Goal: Task Accomplishment & Management: Use online tool/utility

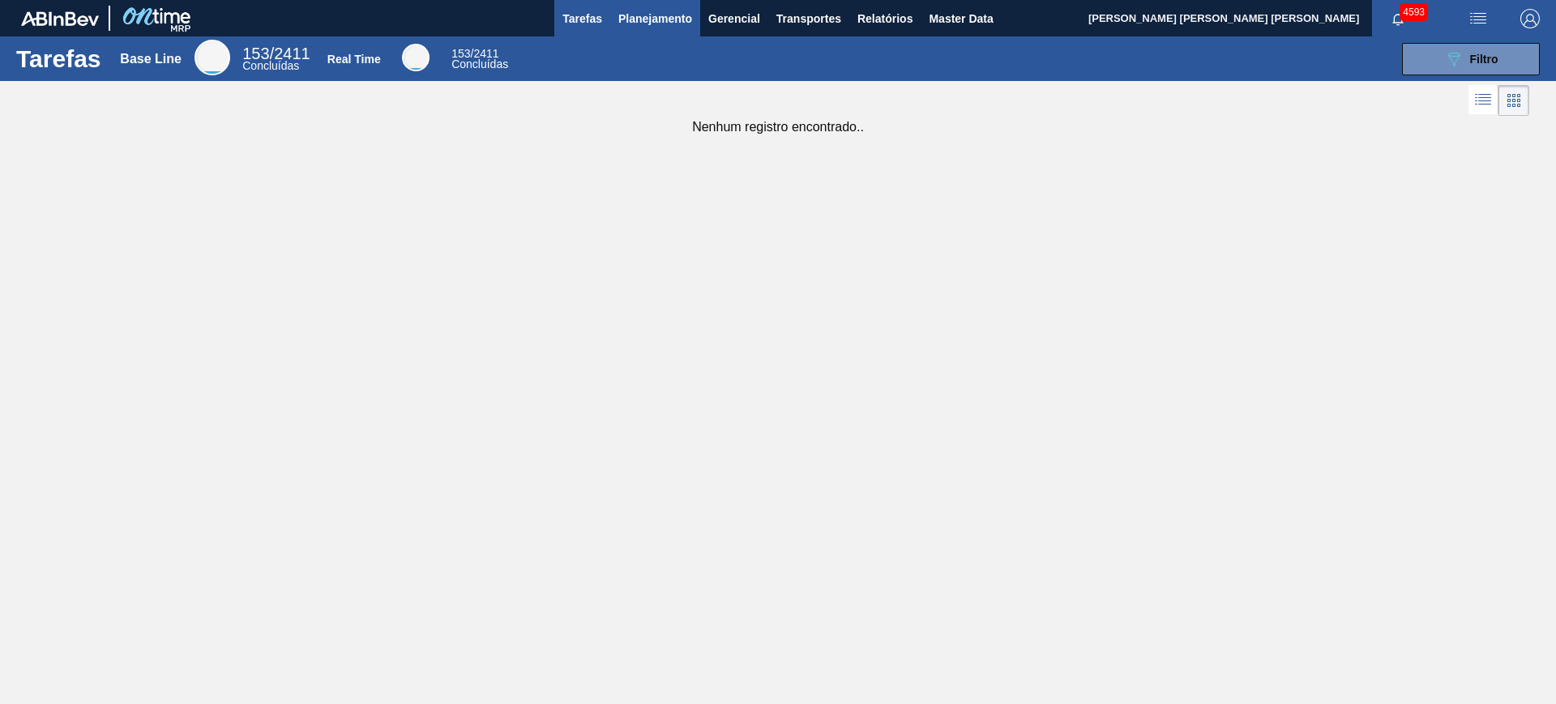
click at [672, 24] on span "Planejamento" at bounding box center [655, 18] width 74 height 19
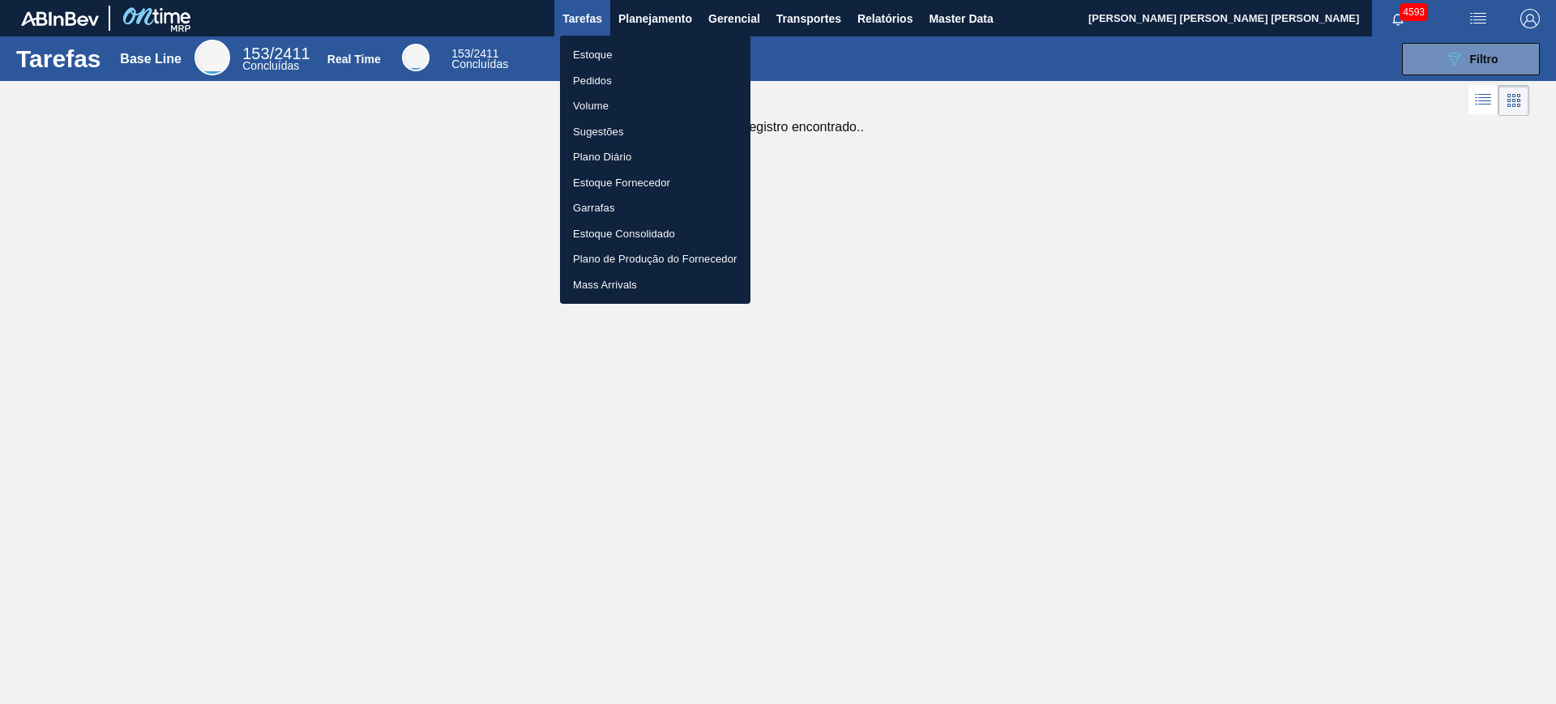
click at [939, 197] on div at bounding box center [778, 352] width 1556 height 704
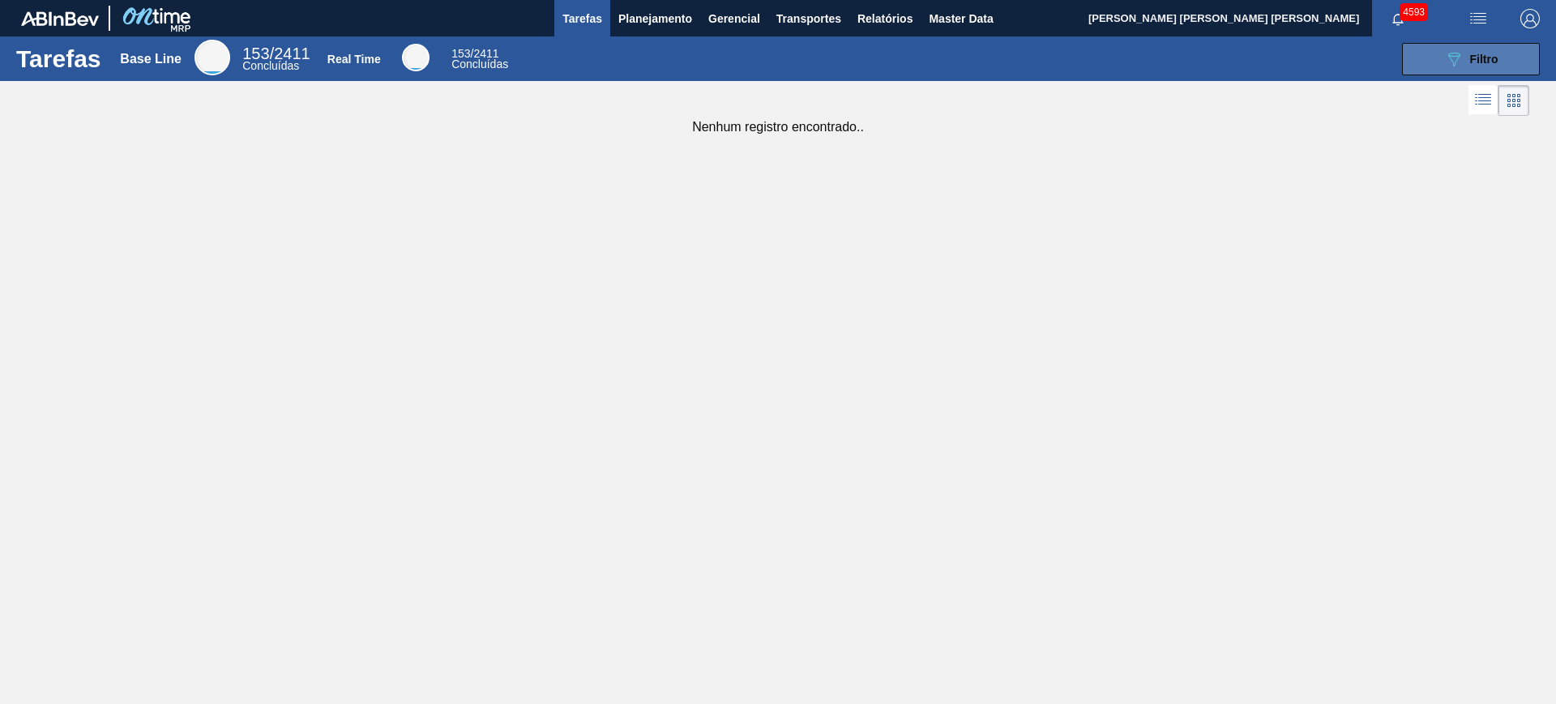
click at [1244, 58] on button "089F7B8B-B2A5-4AFE-B5C0-19BA573D28AC Filtro" at bounding box center [1471, 59] width 138 height 32
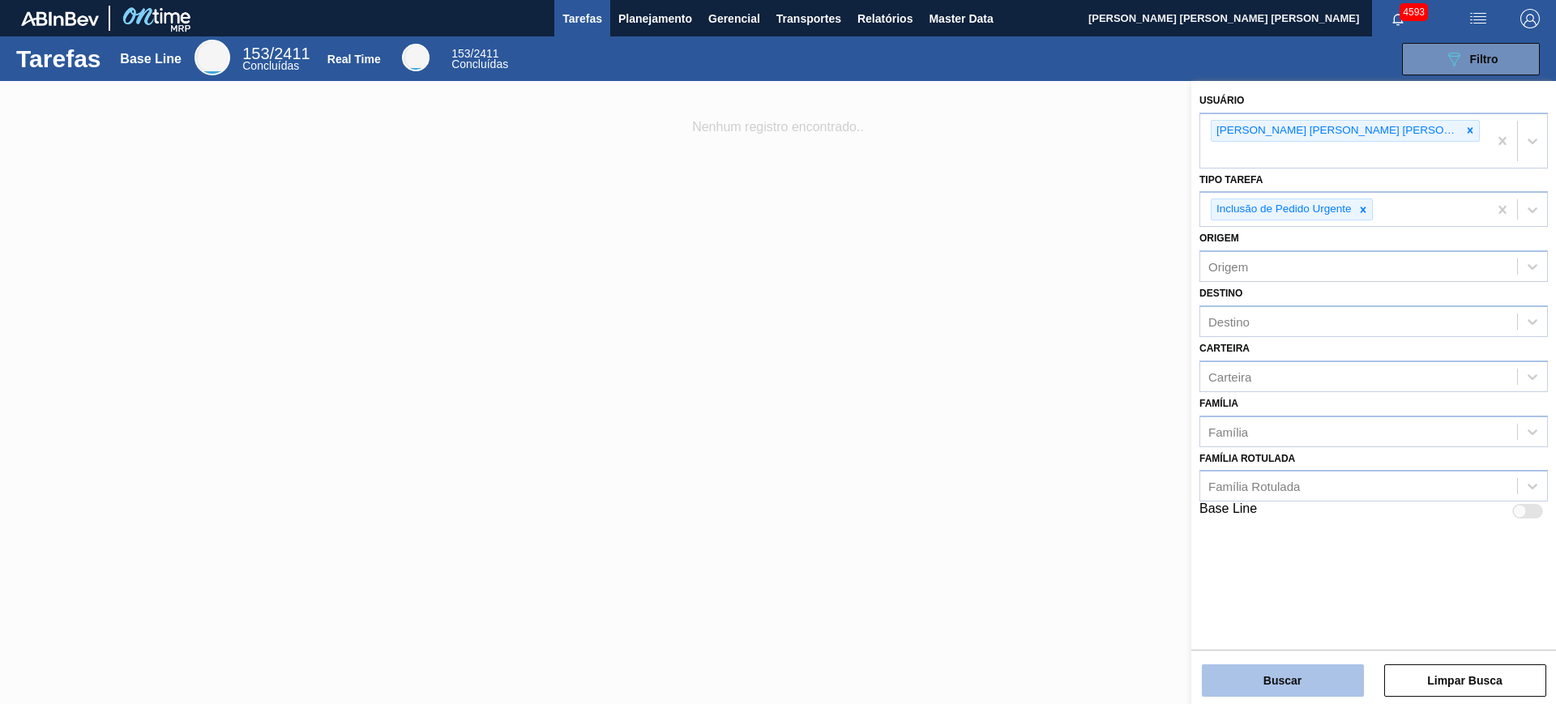
click at [1244, 562] on button "Buscar" at bounding box center [1283, 681] width 162 height 32
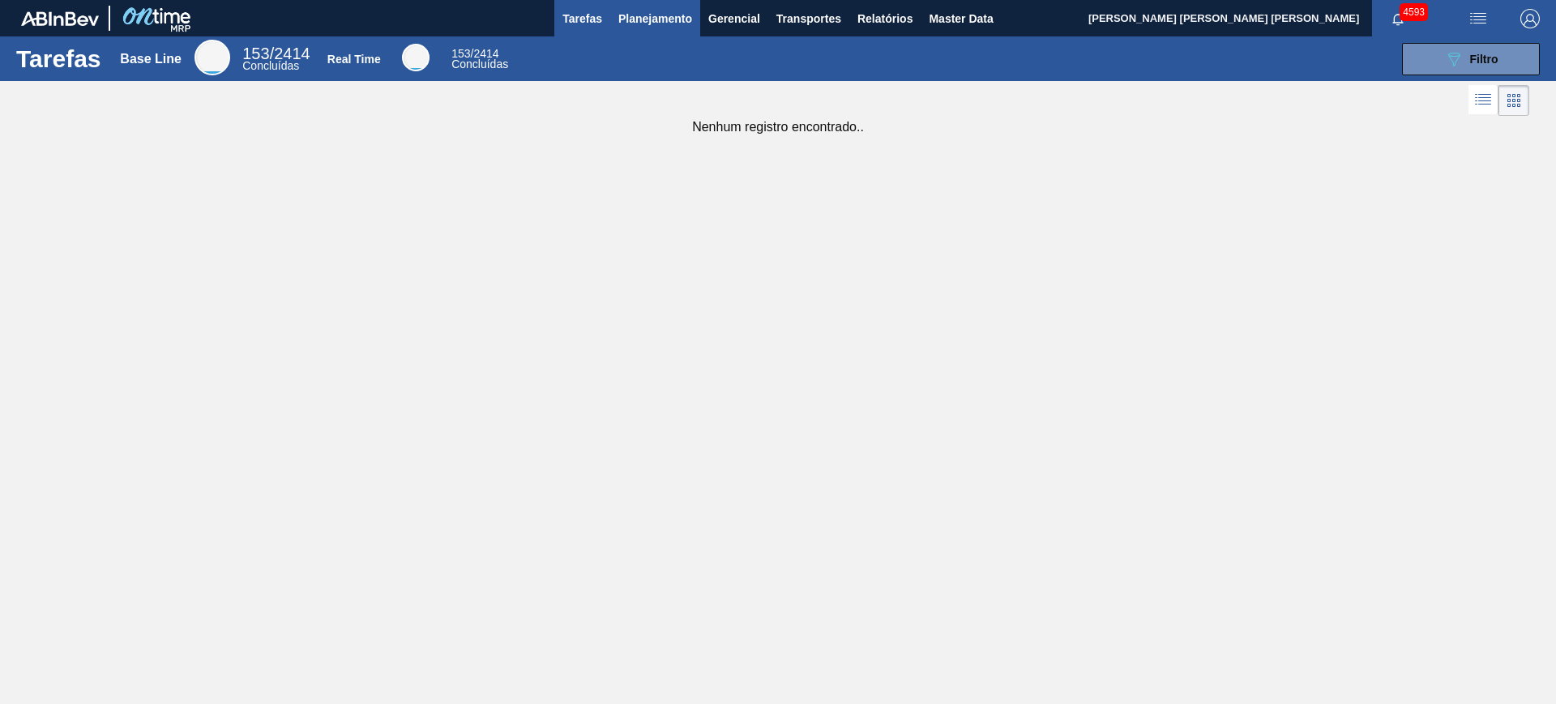
click at [656, 24] on span "Planejamento" at bounding box center [655, 18] width 74 height 19
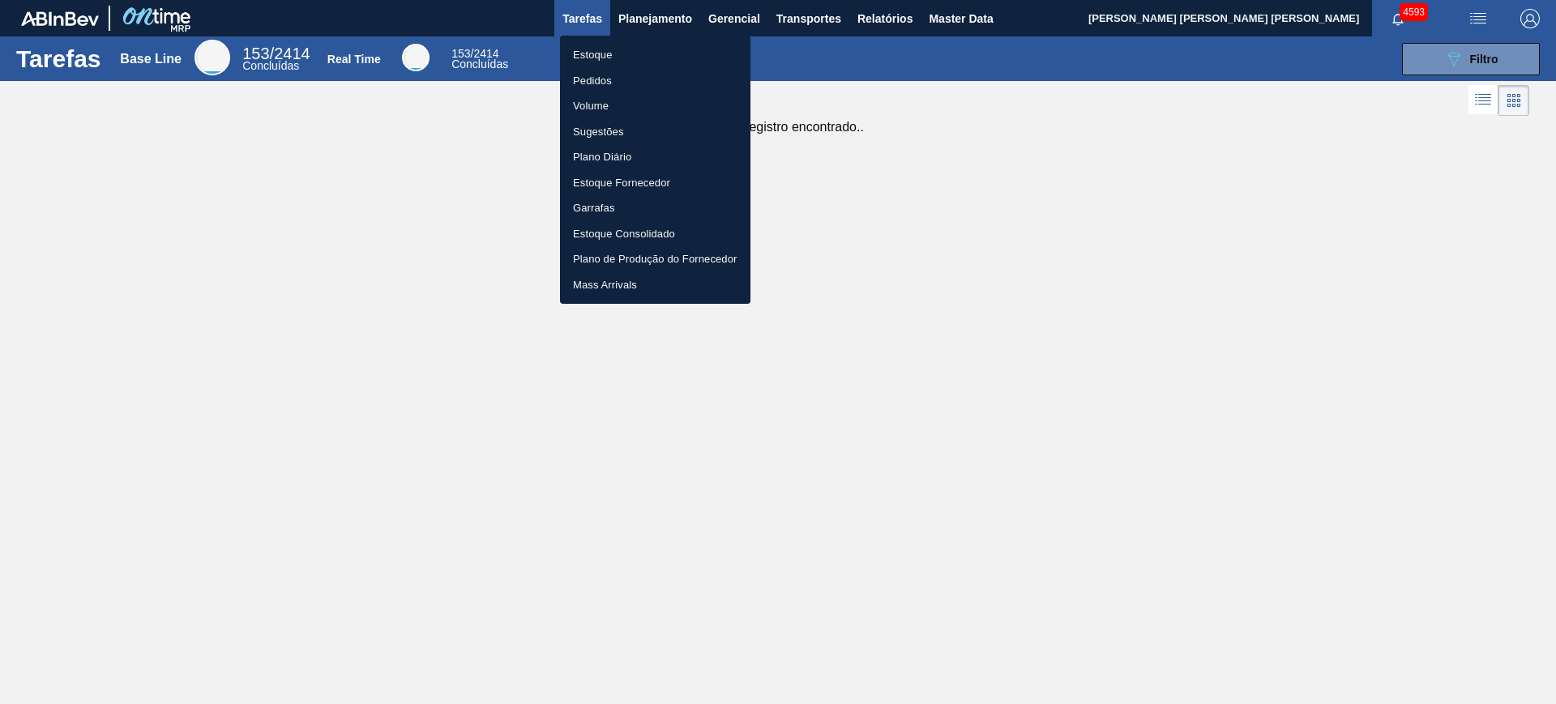
click at [596, 56] on li "Estoque" at bounding box center [655, 55] width 190 height 26
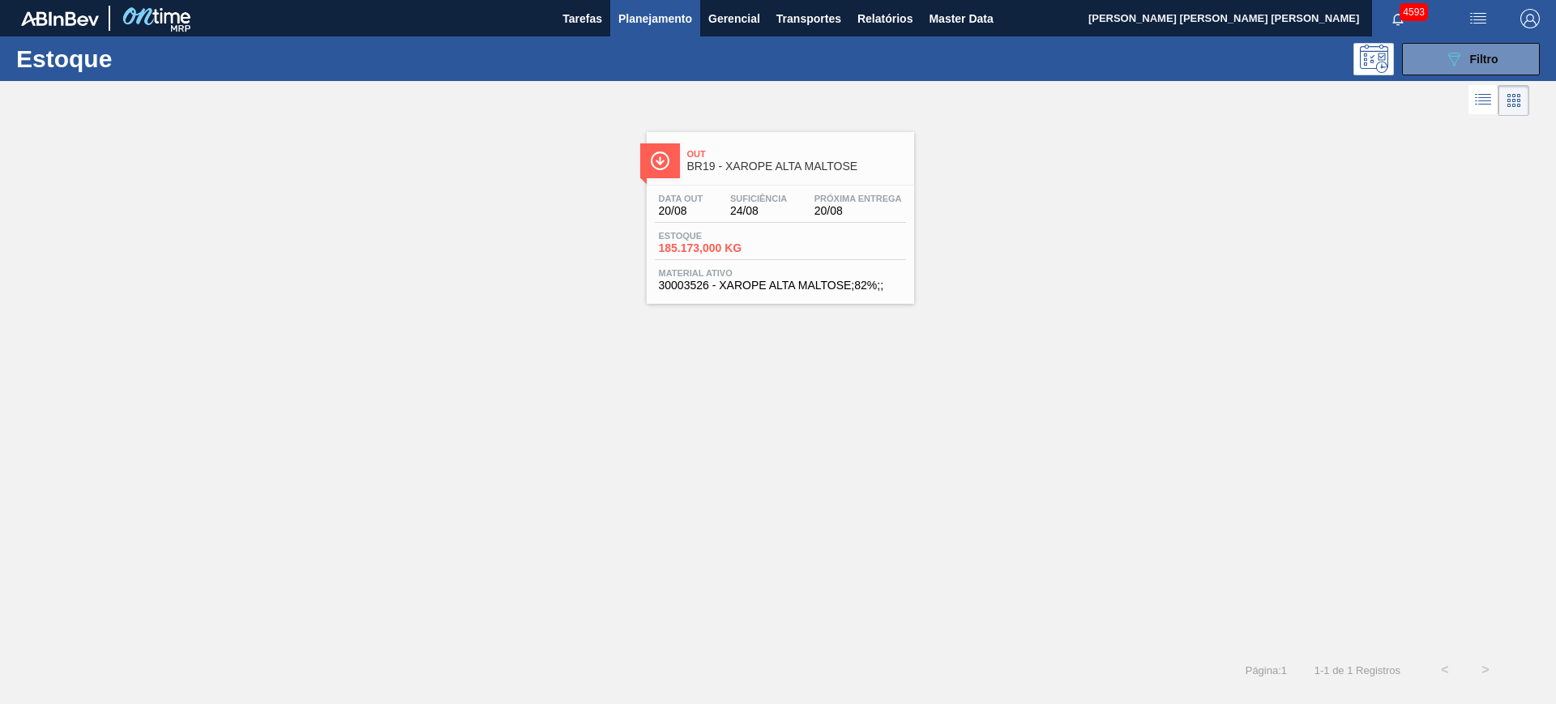
click at [587, 58] on div "089F7B8B-B2A5-4AFE-B5C0-19BA573D28AC Filtro" at bounding box center [904, 59] width 1290 height 32
click at [589, 24] on span "Tarefas" at bounding box center [582, 18] width 40 height 19
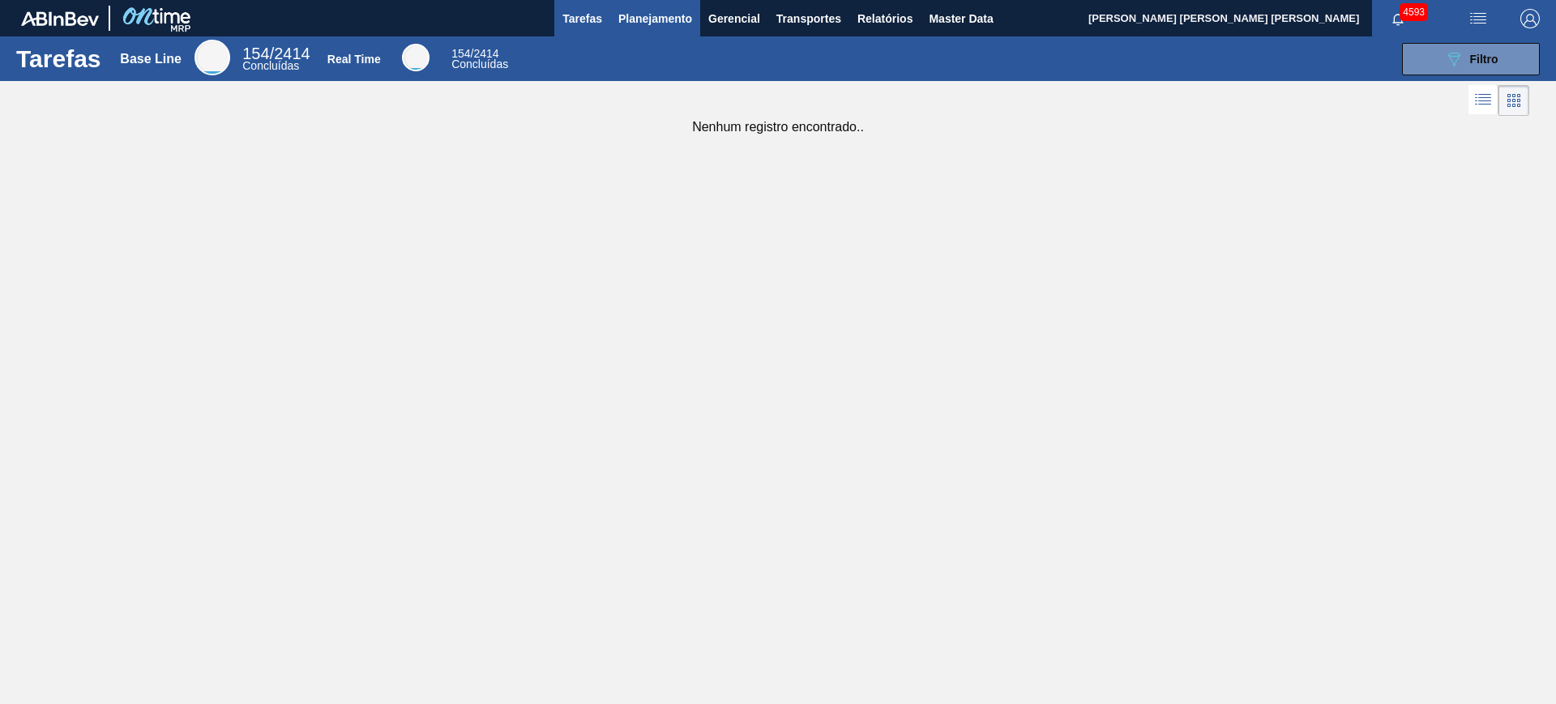
click at [627, 19] on span "Planejamento" at bounding box center [655, 18] width 74 height 19
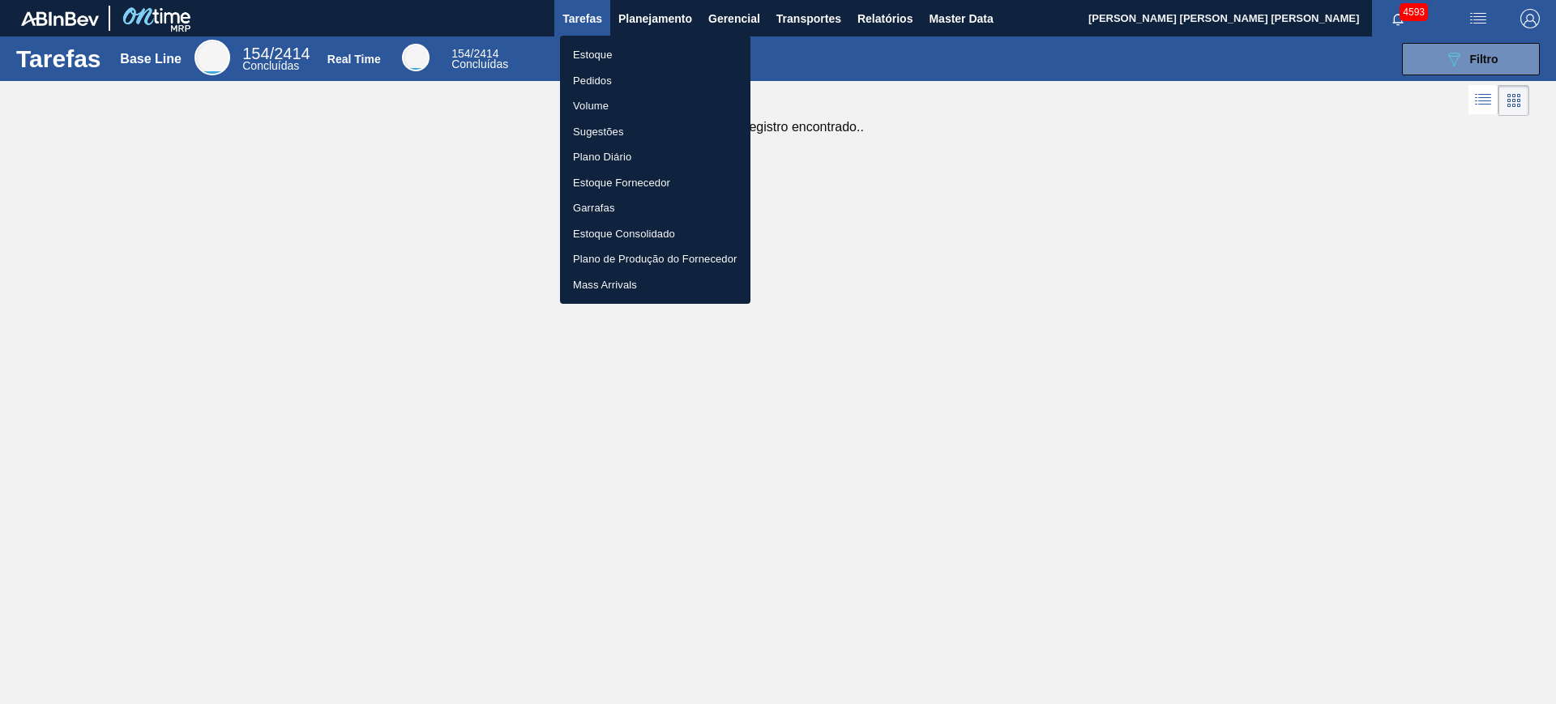
click at [618, 51] on li "Estoque" at bounding box center [655, 55] width 190 height 26
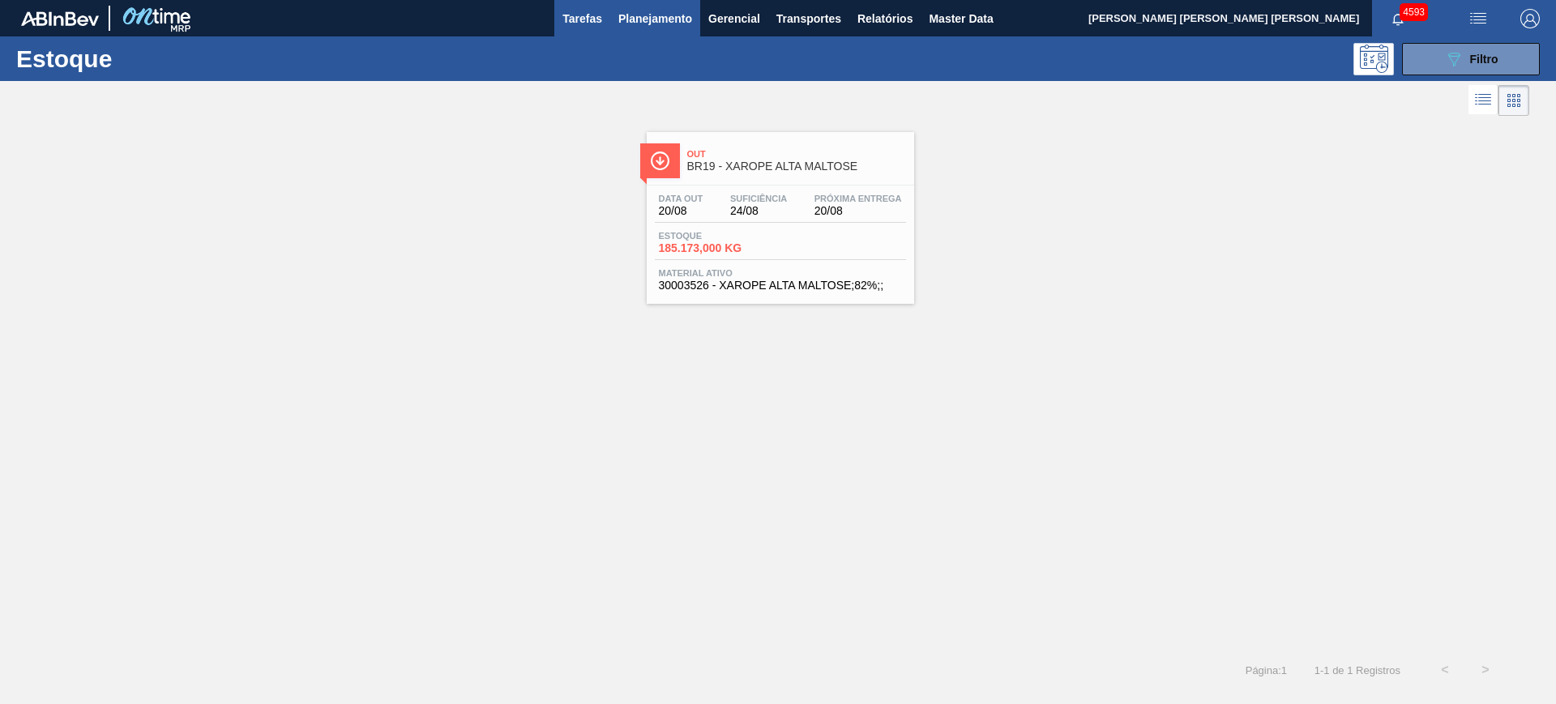
click at [582, 12] on span "Tarefas" at bounding box center [582, 18] width 40 height 19
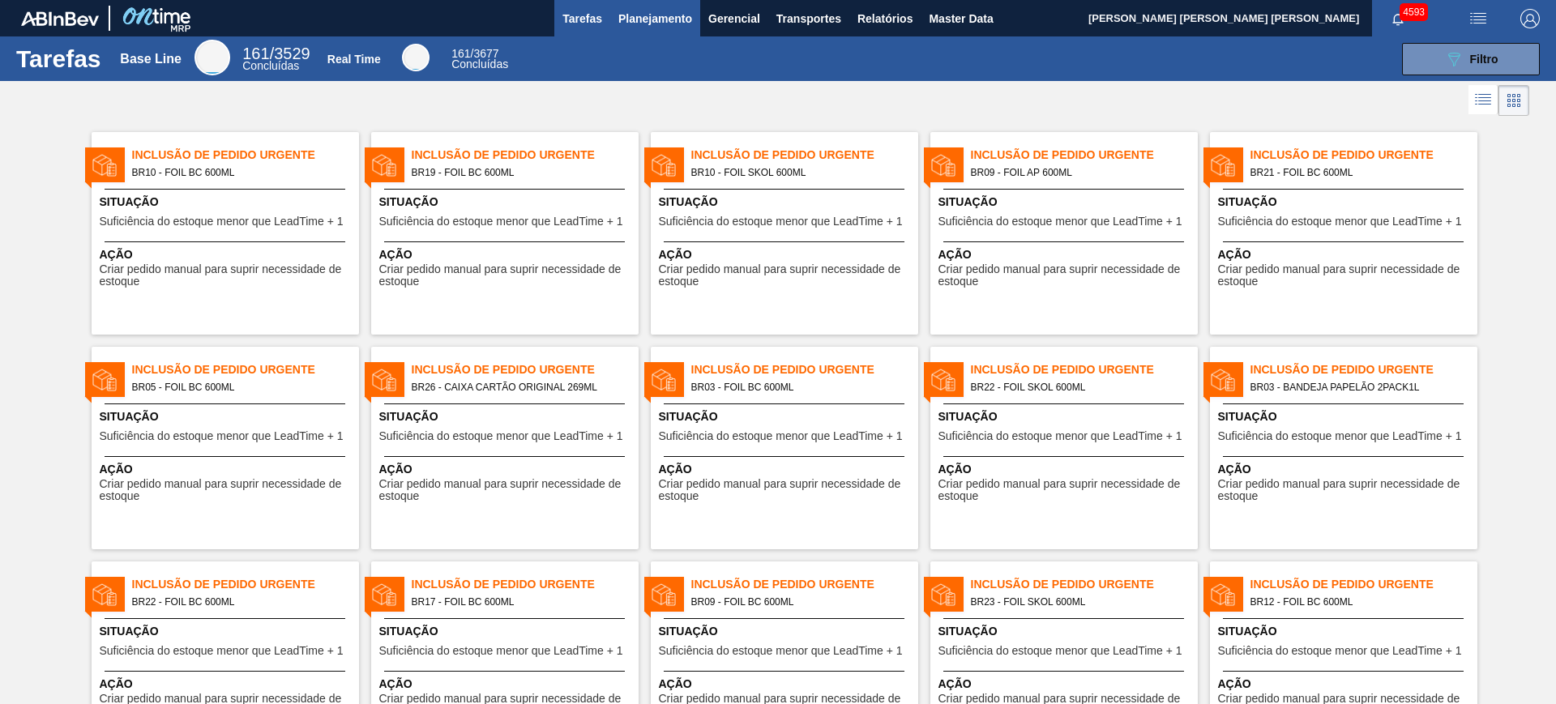
click at [668, 24] on span "Planejamento" at bounding box center [655, 18] width 74 height 19
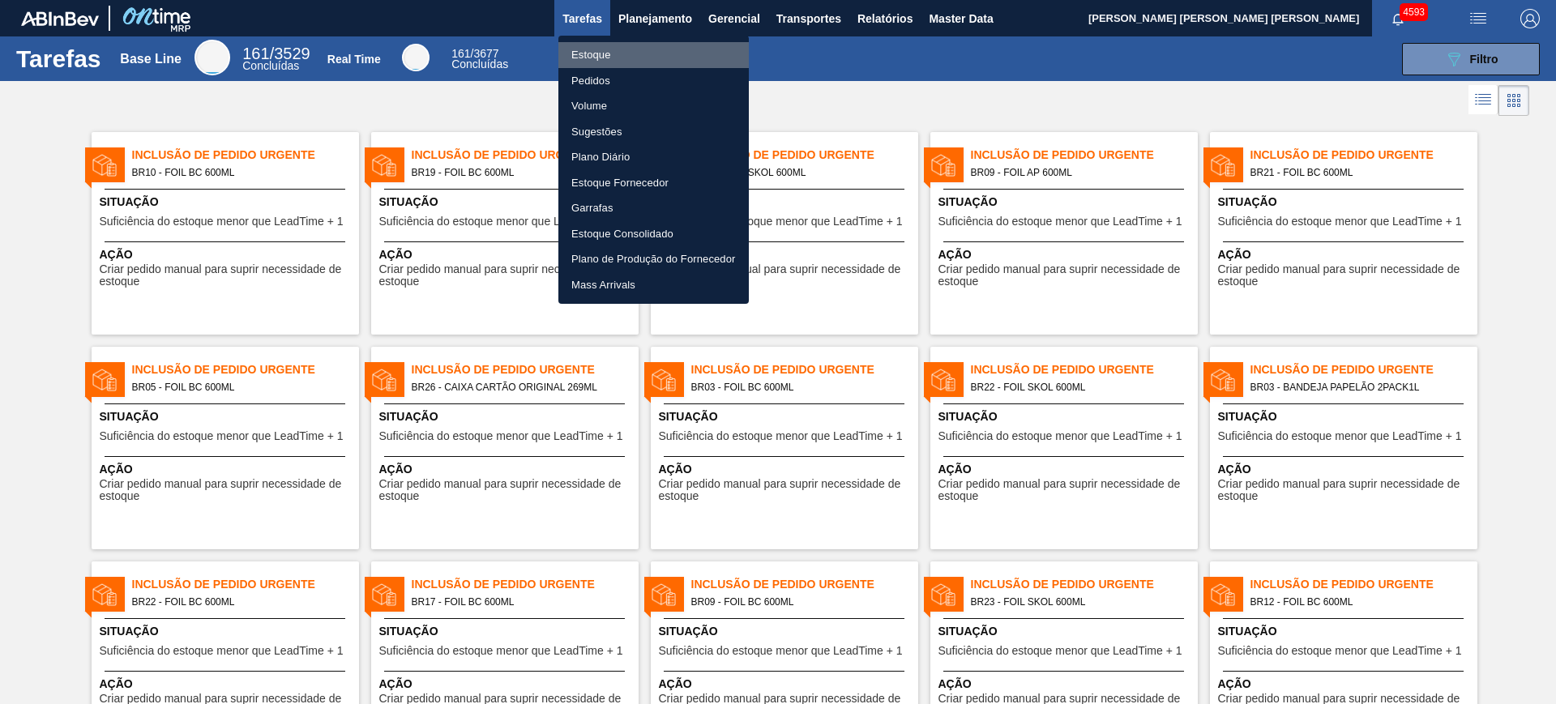
click at [602, 54] on li "Estoque" at bounding box center [653, 55] width 190 height 26
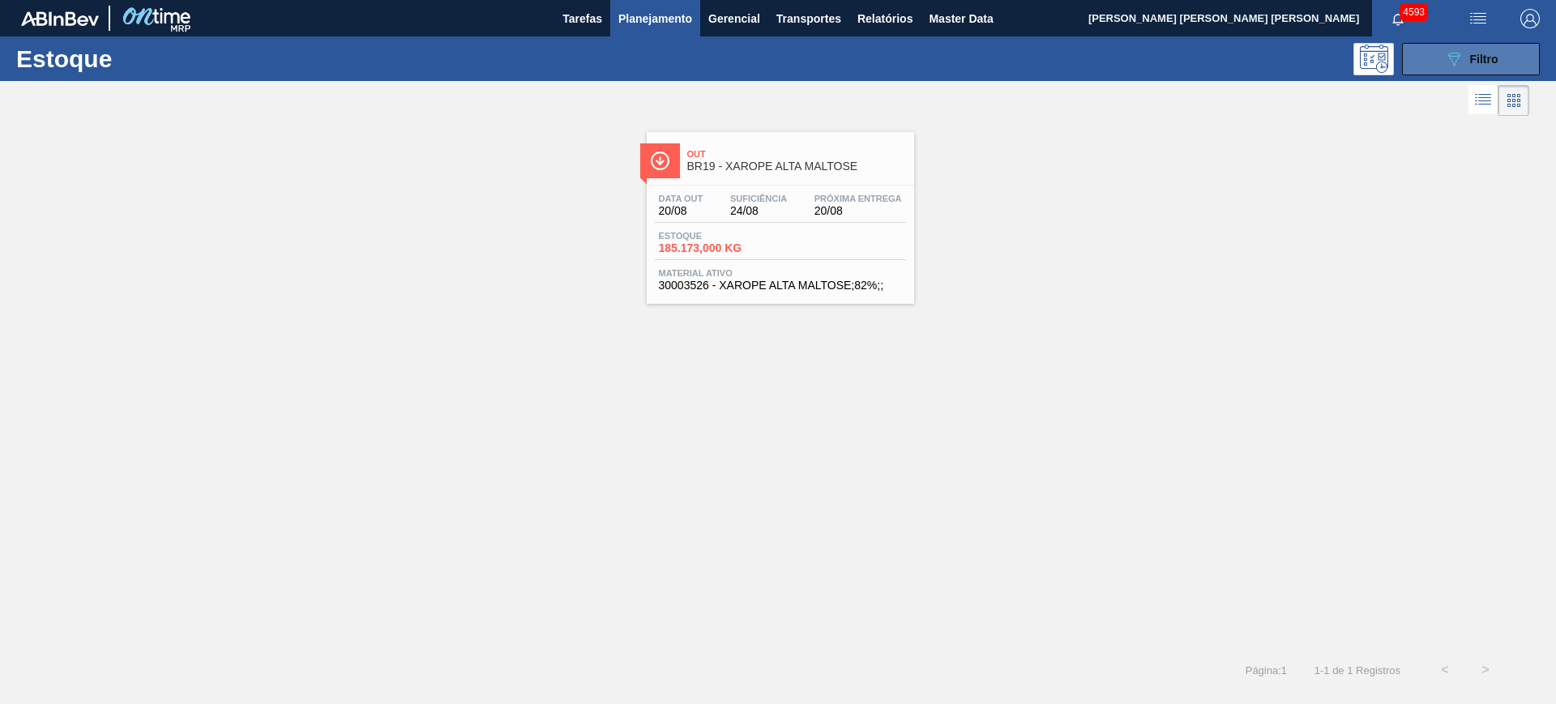
click at [1244, 69] on button "089F7B8B-B2A5-4AFE-B5C0-19BA573D28AC Filtro" at bounding box center [1471, 59] width 138 height 32
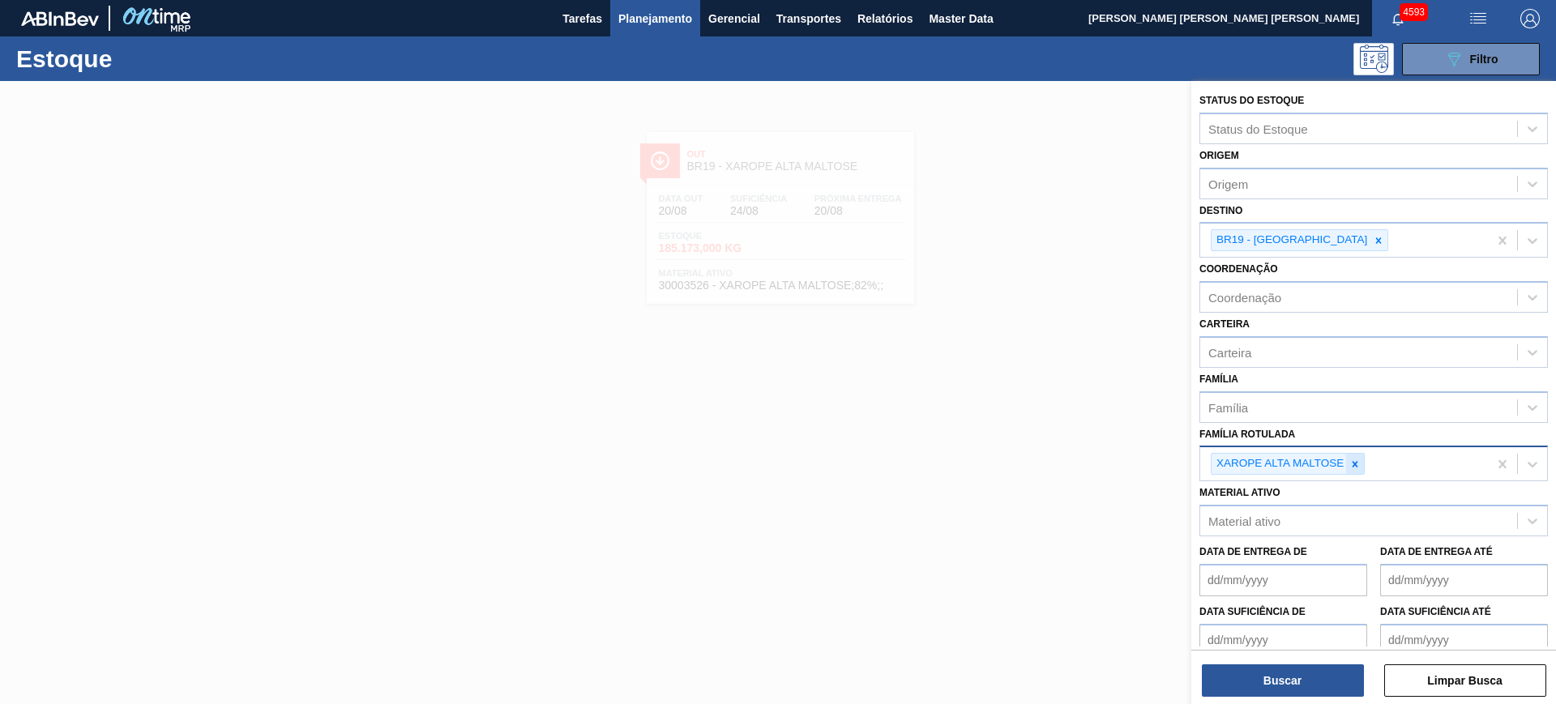
click at [1244, 464] on div at bounding box center [1355, 464] width 18 height 20
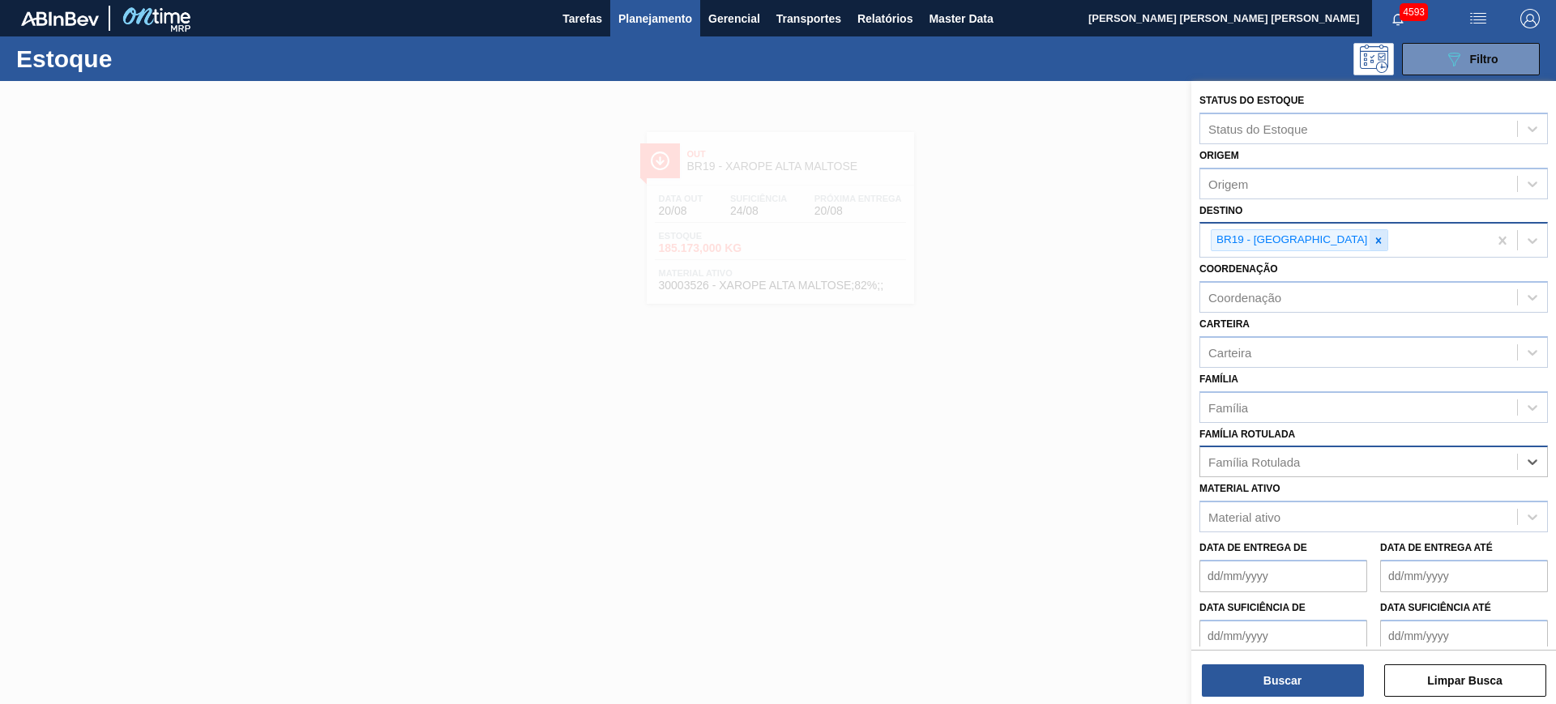
click at [1244, 233] on div at bounding box center [1379, 240] width 18 height 20
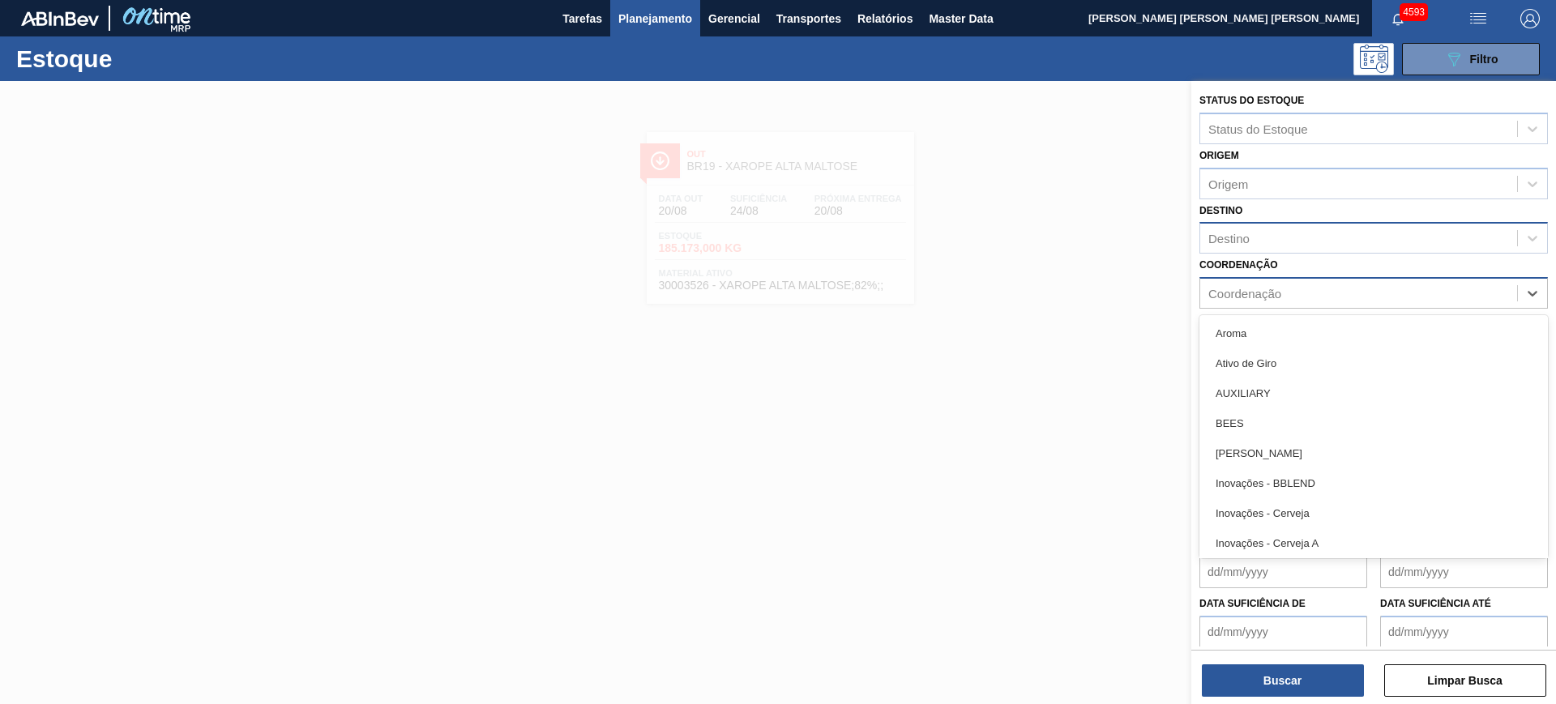
click at [1244, 302] on div "Coordenação" at bounding box center [1358, 294] width 317 height 24
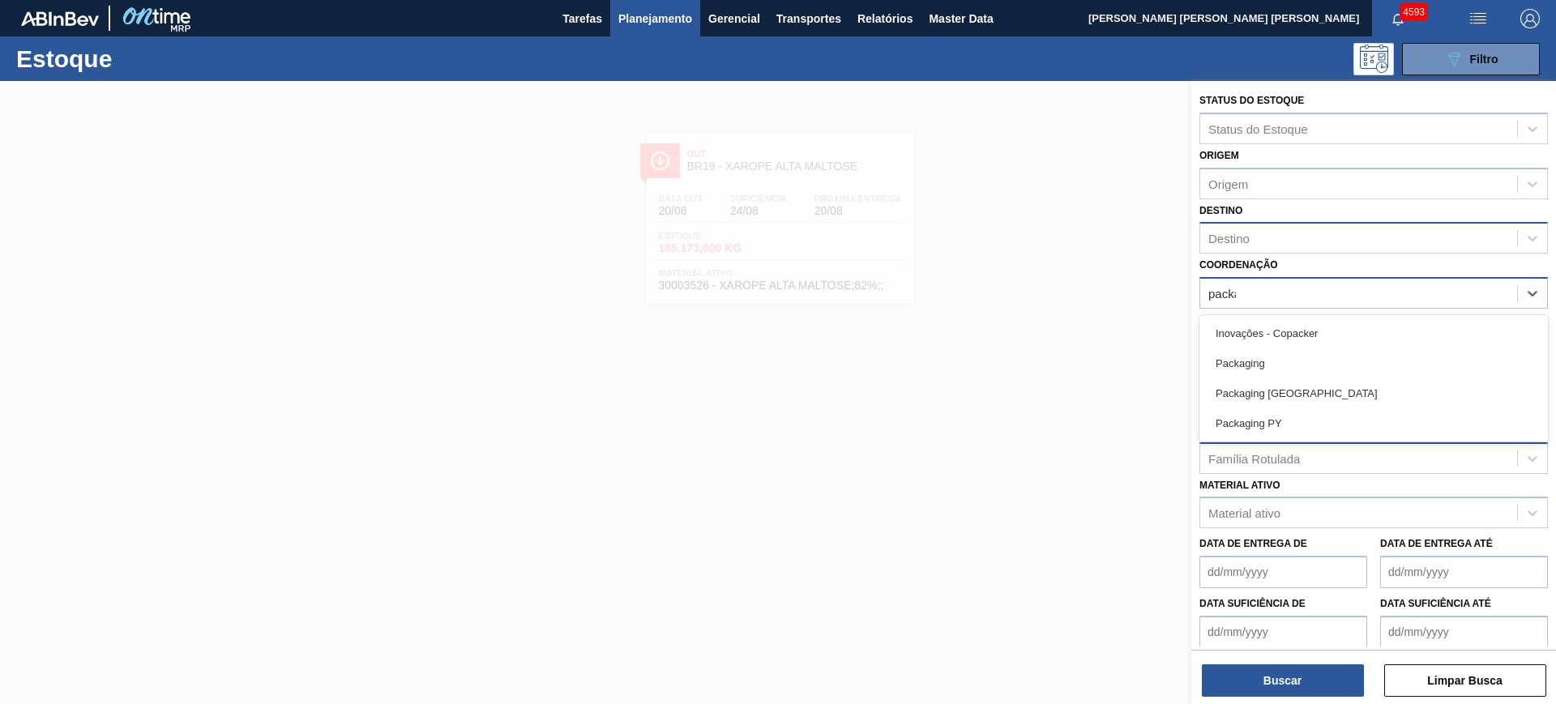
type input "packag"
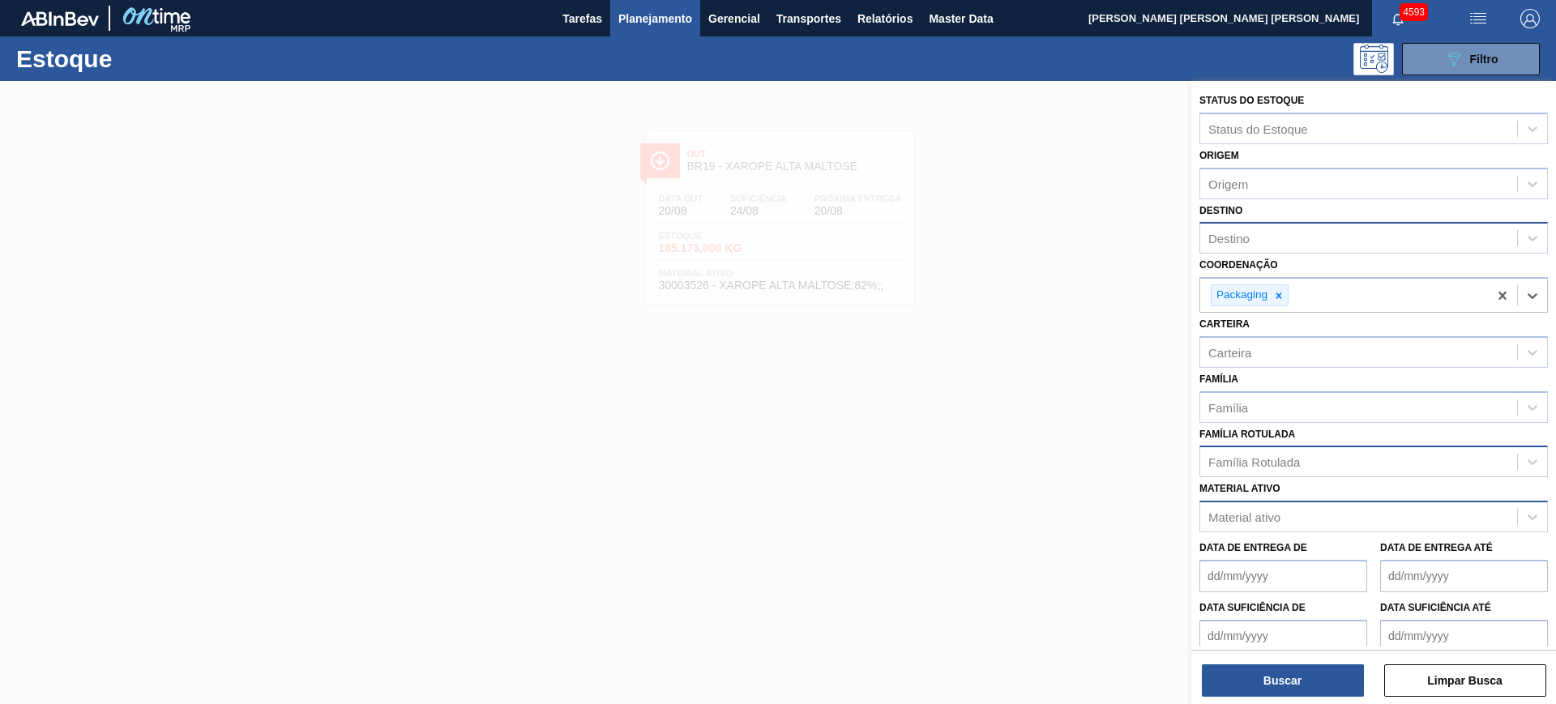
click at [1244, 515] on div "Material ativo" at bounding box center [1244, 518] width 72 height 14
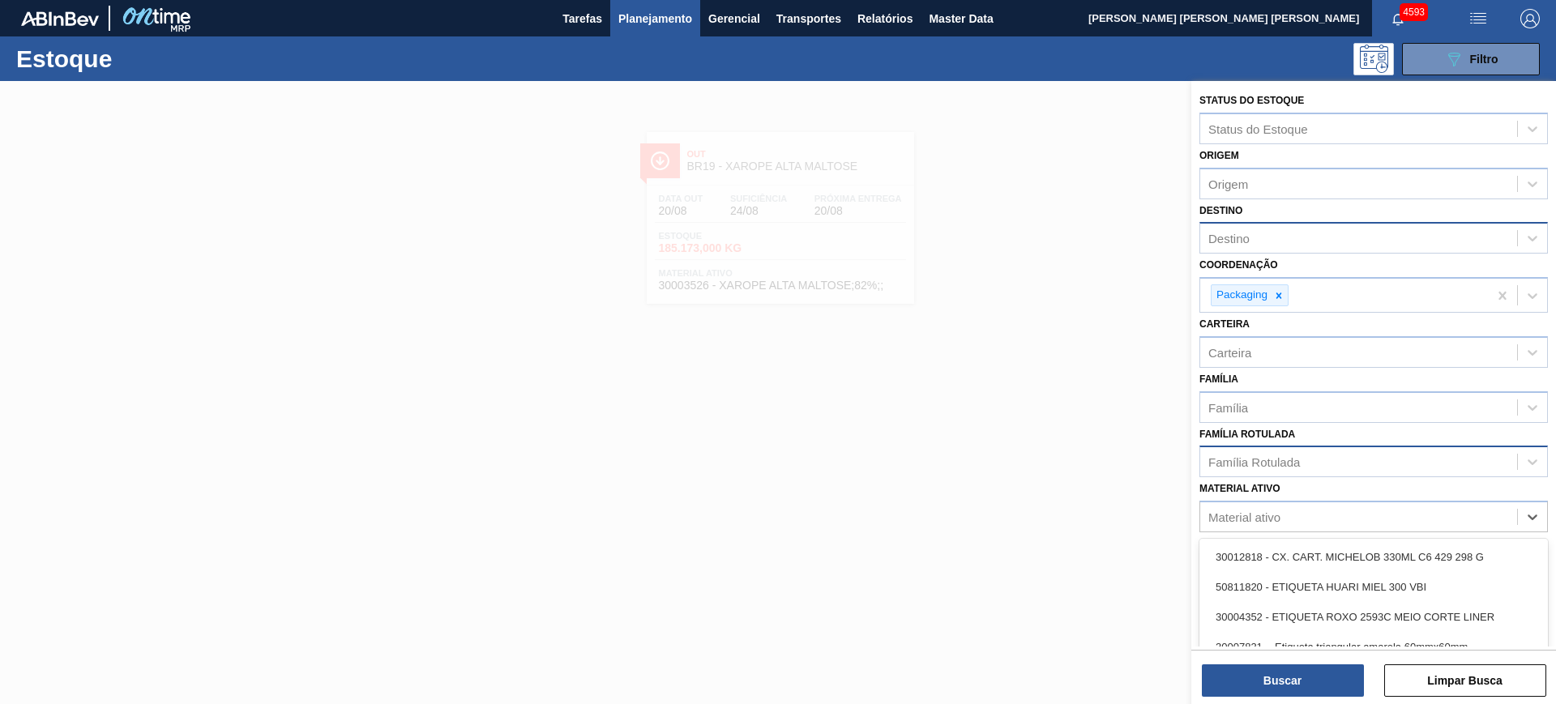
click at [1244, 464] on div "Família Rotulada" at bounding box center [1254, 462] width 92 height 14
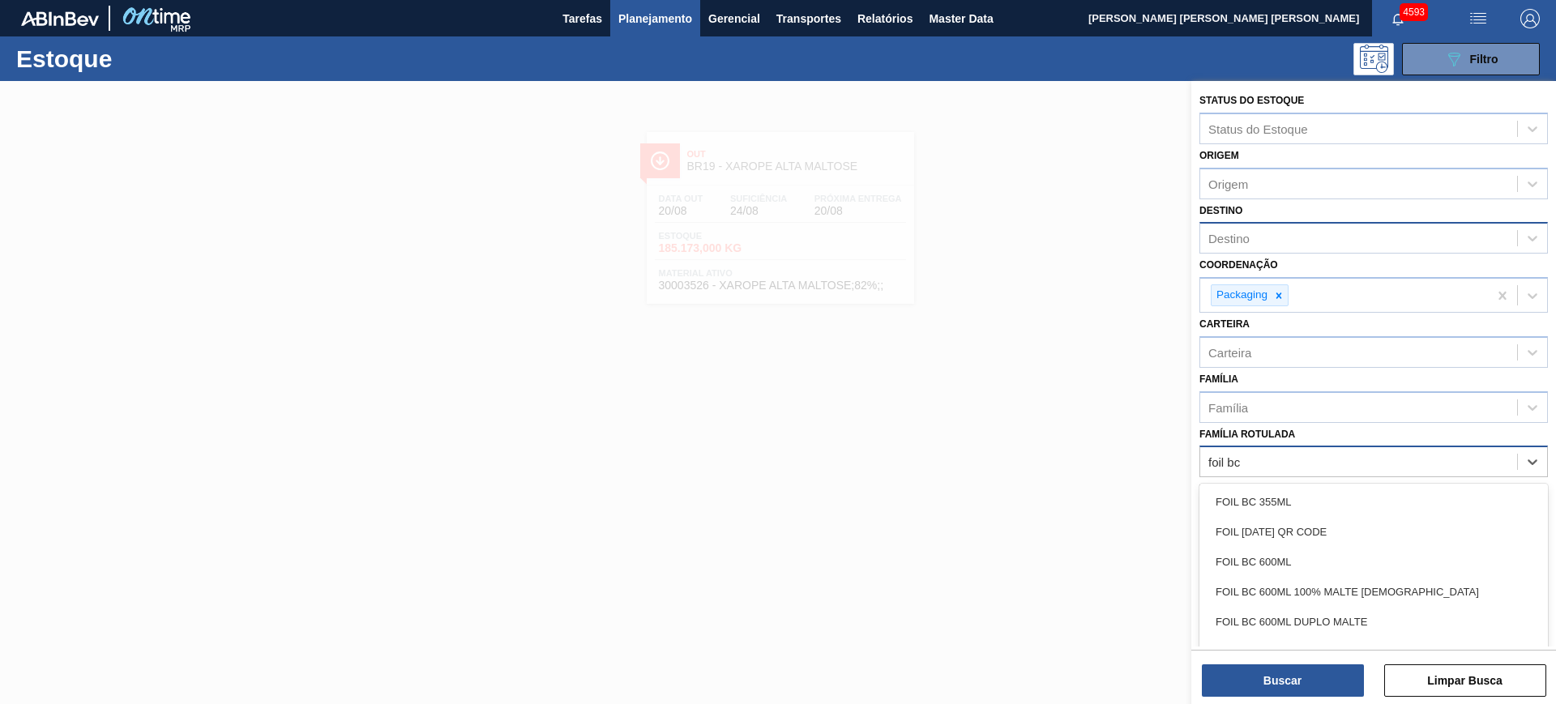
type Rotulada "foil bc 6"
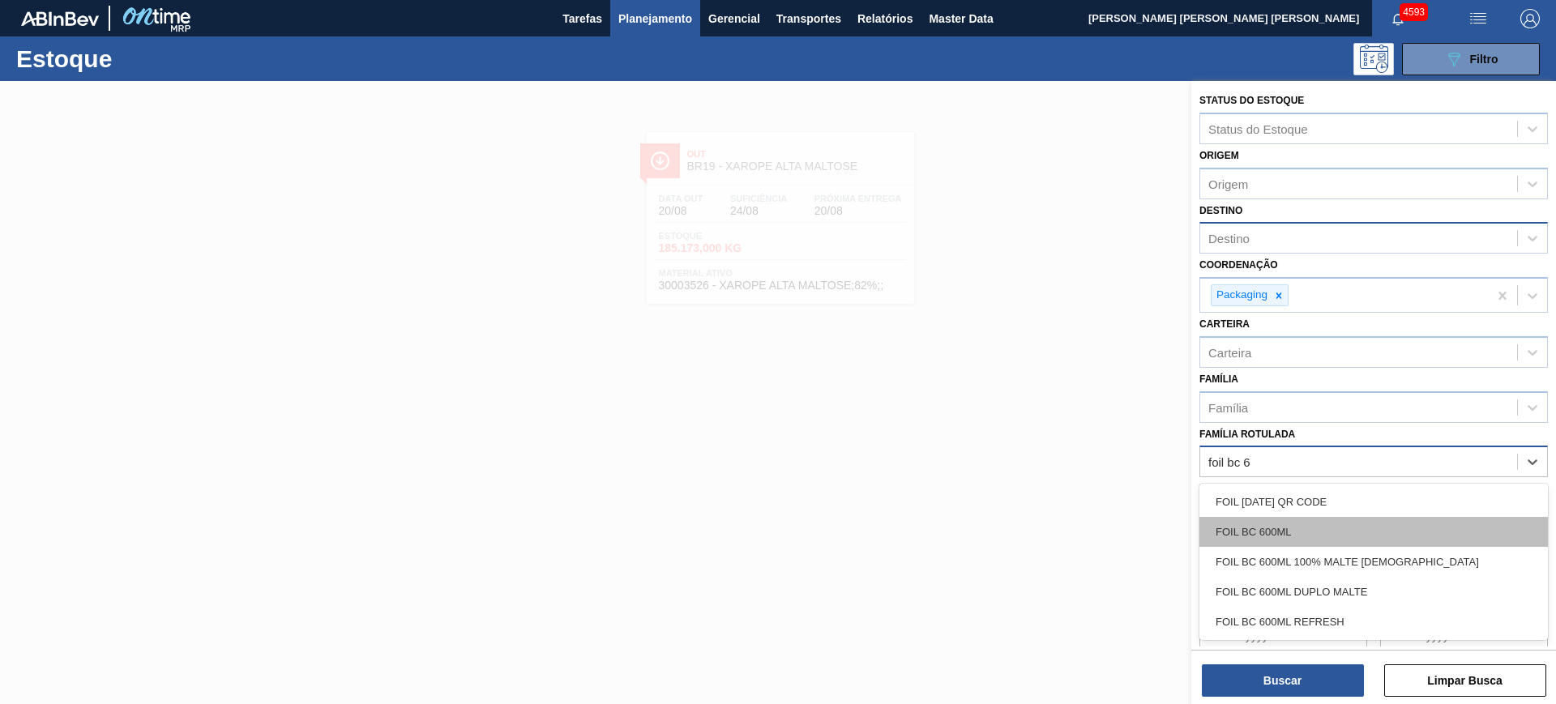
click at [1244, 526] on div "FOIL BC 600ML" at bounding box center [1374, 532] width 349 height 30
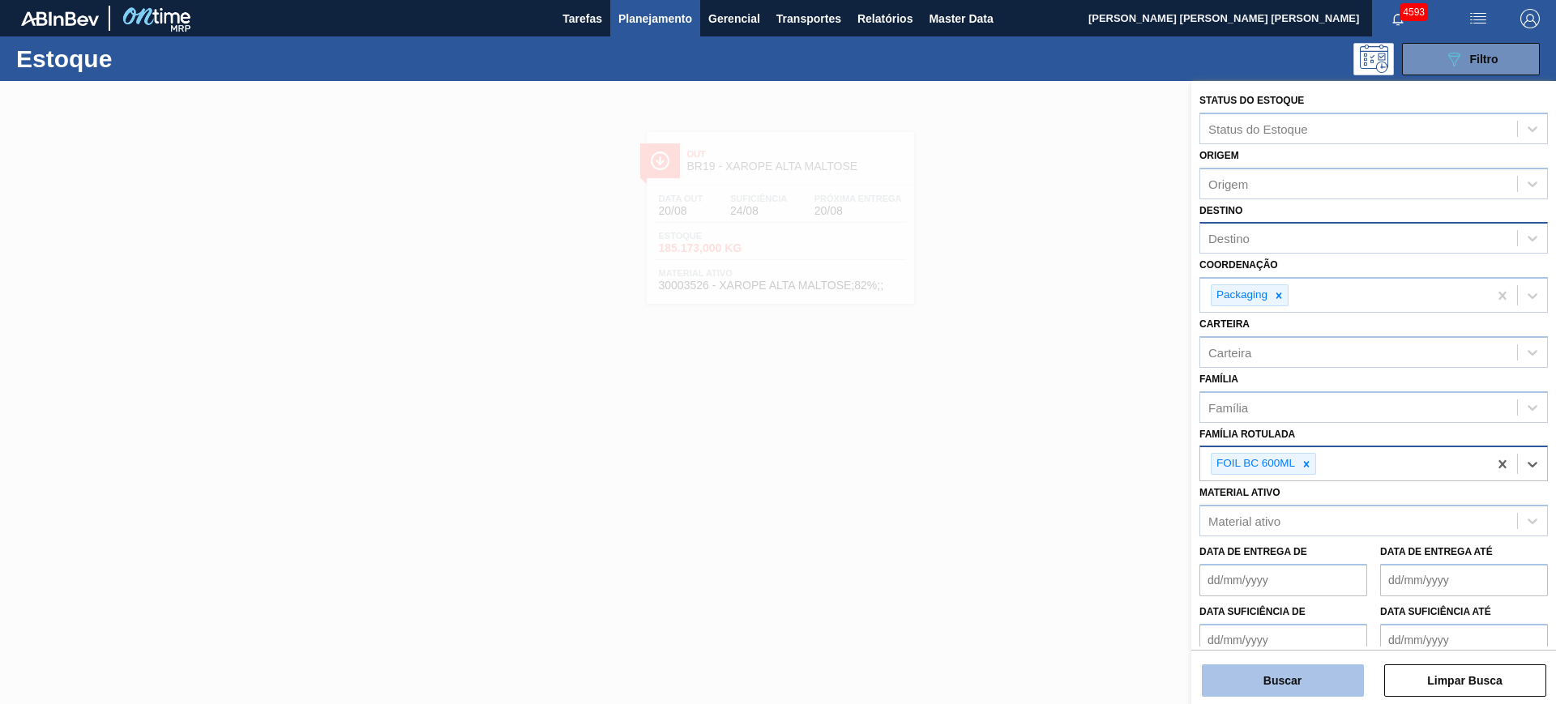
click at [1244, 562] on button "Buscar" at bounding box center [1283, 681] width 162 height 32
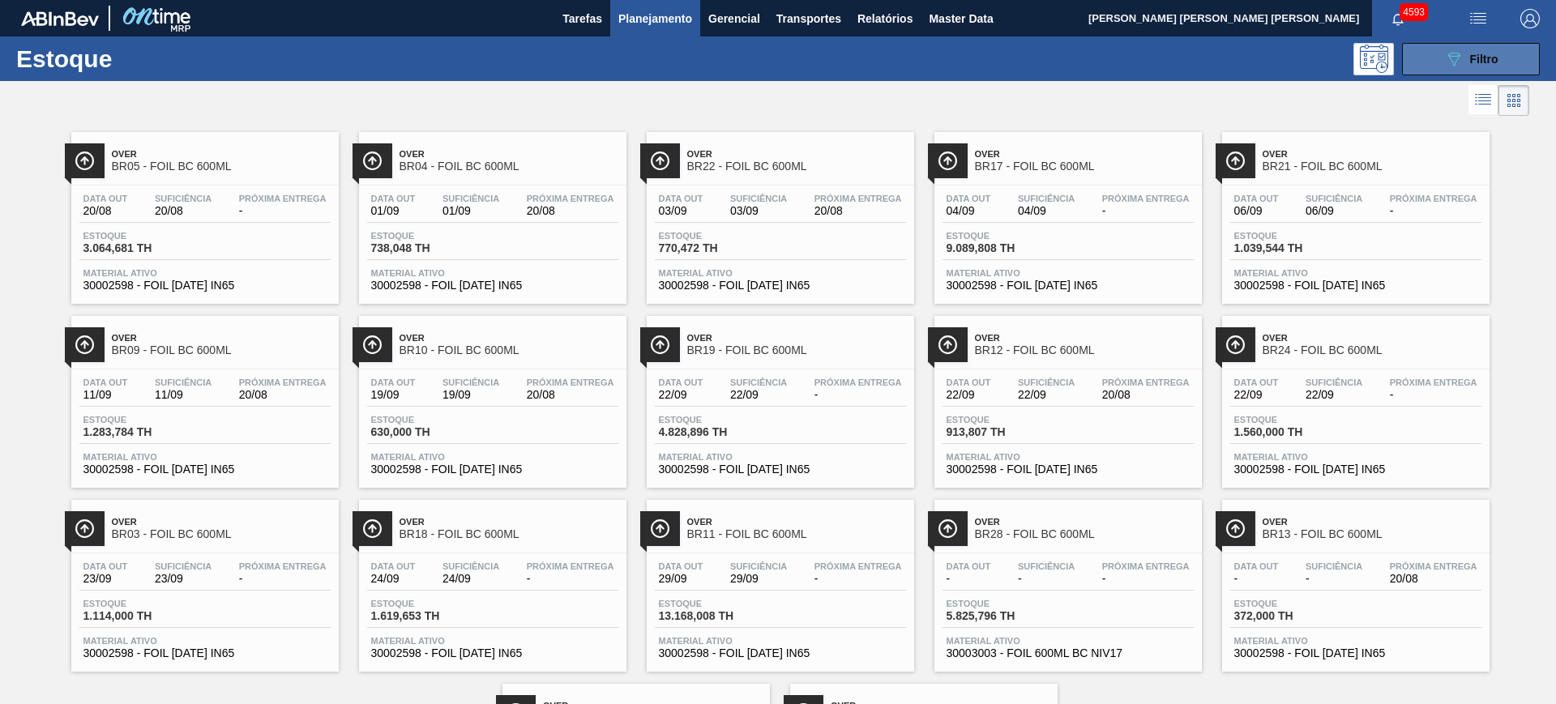
click at [1244, 50] on button "089F7B8B-B2A5-4AFE-B5C0-19BA573D28AC Filtro" at bounding box center [1471, 59] width 138 height 32
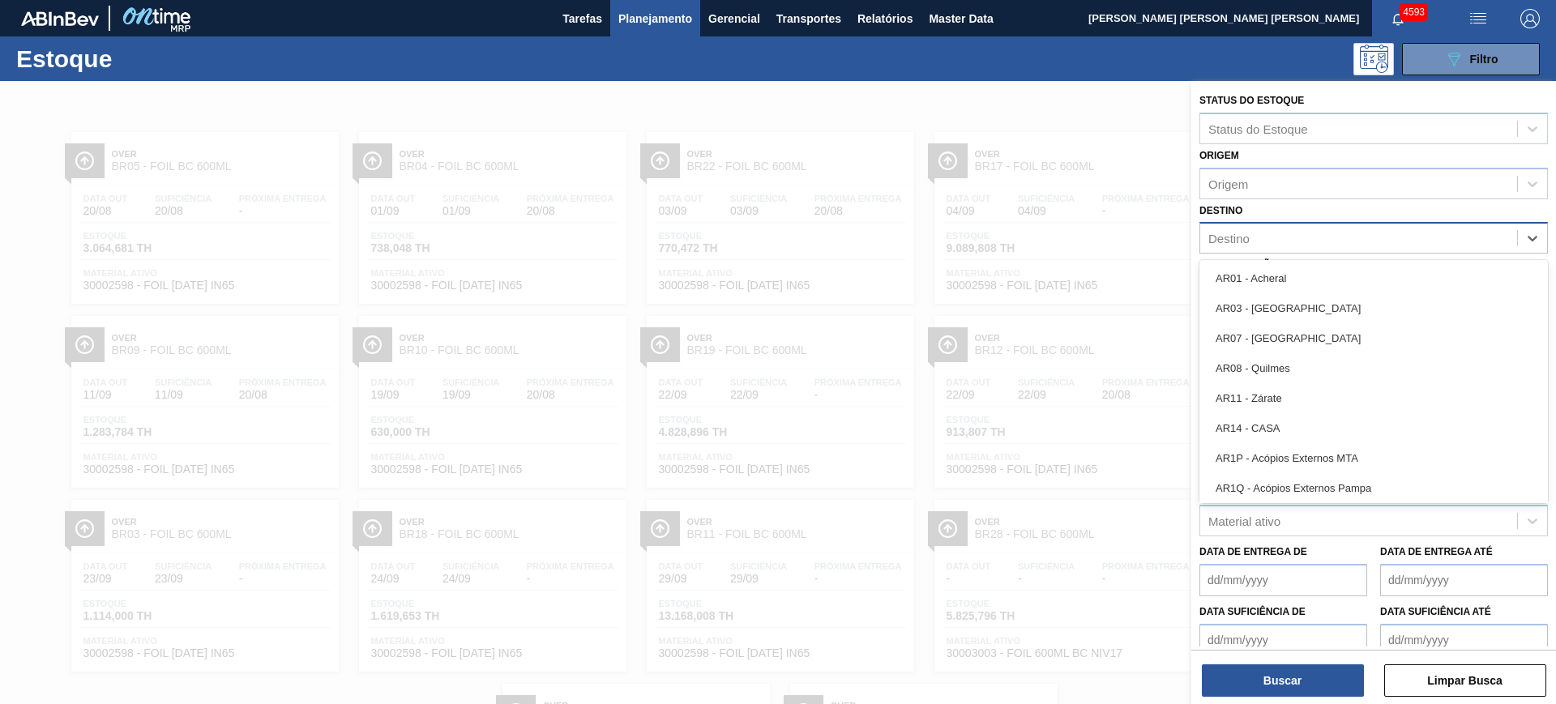
click at [1244, 239] on div "Destino" at bounding box center [1358, 239] width 317 height 24
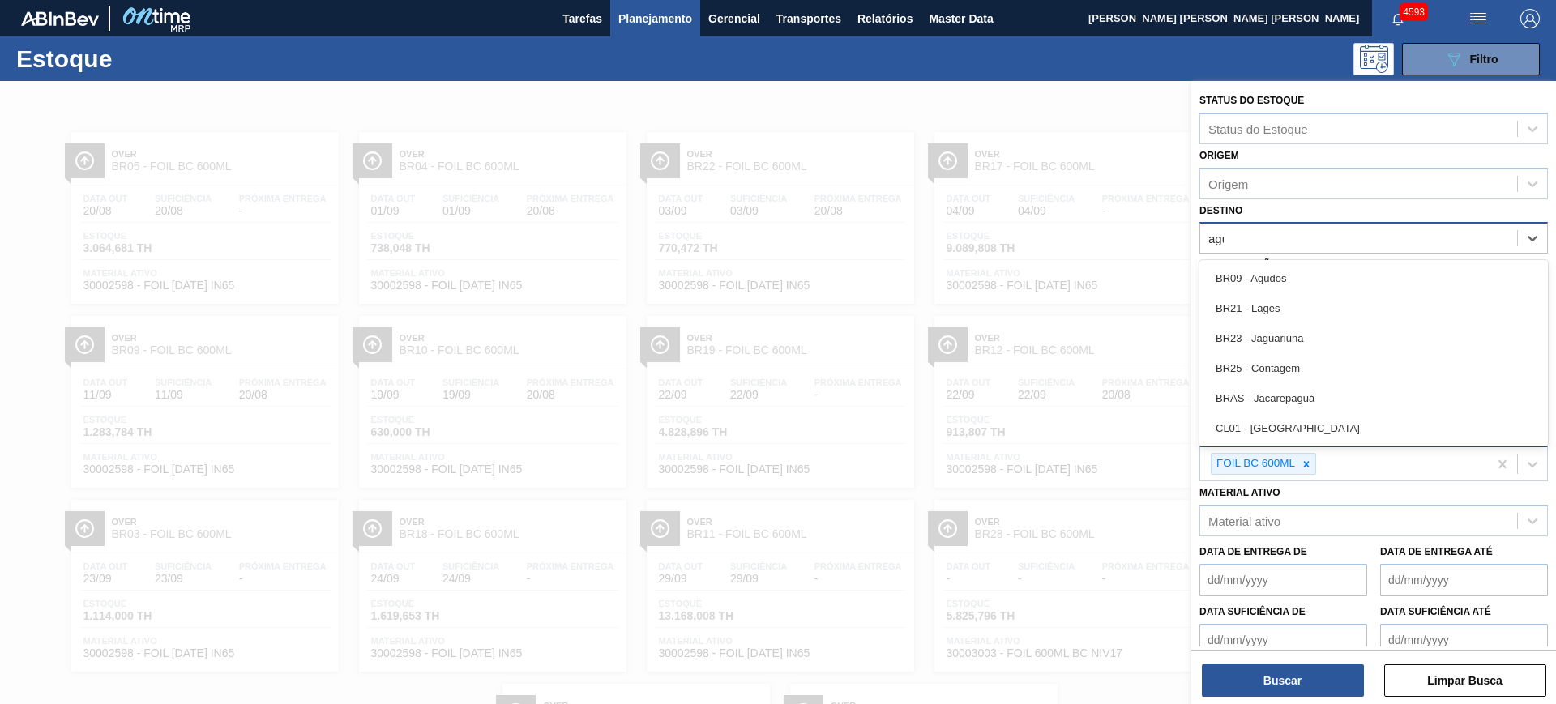
type input "agudo"
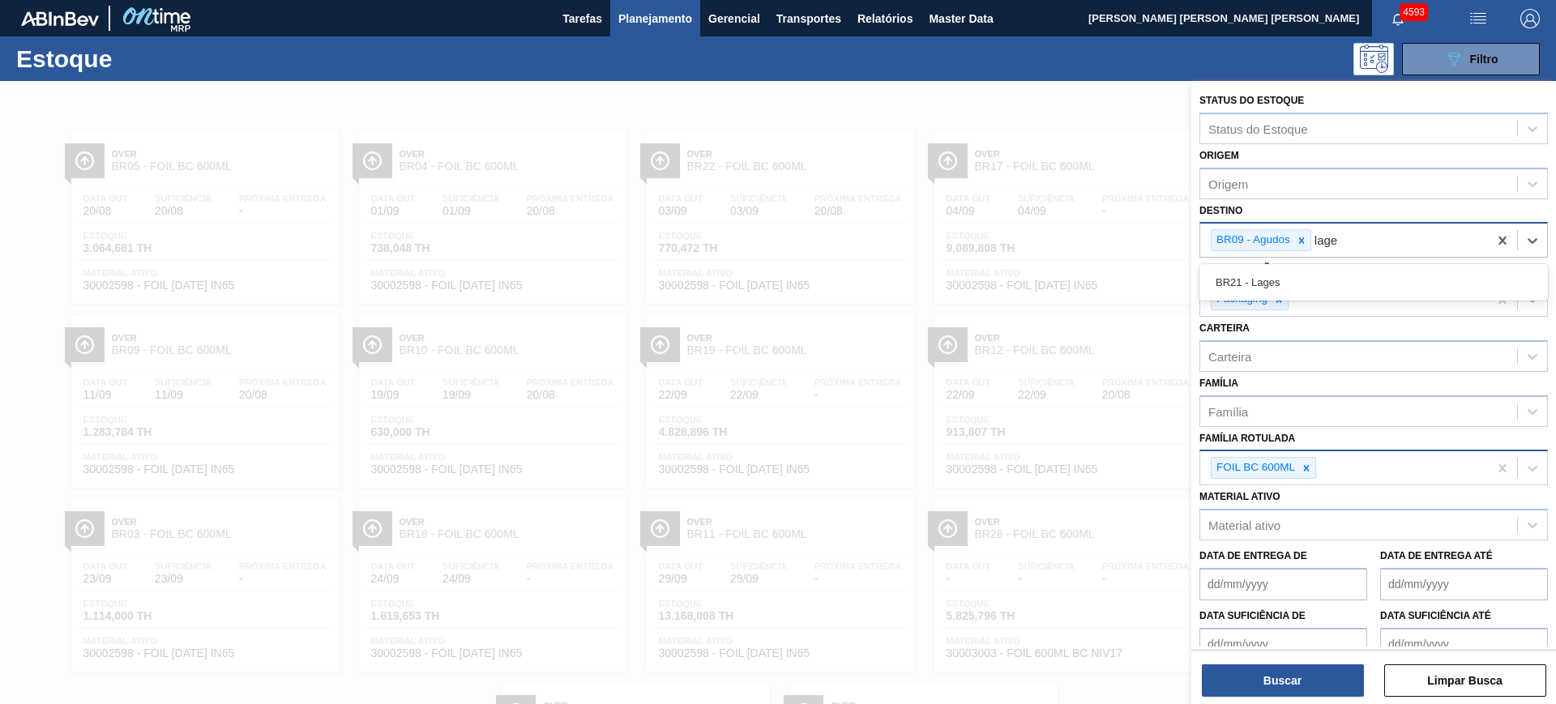
type input "lages"
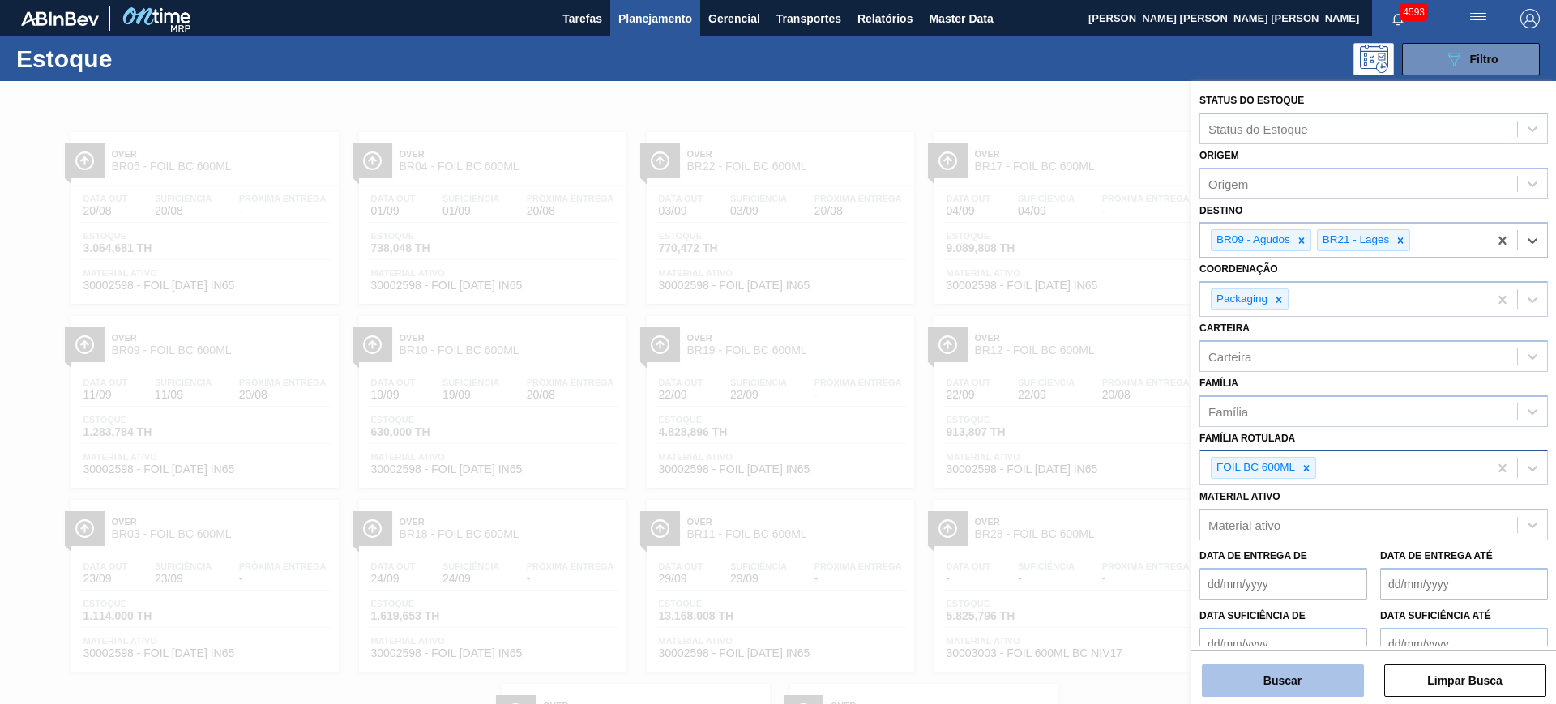
click at [1244, 562] on button "Buscar" at bounding box center [1283, 681] width 162 height 32
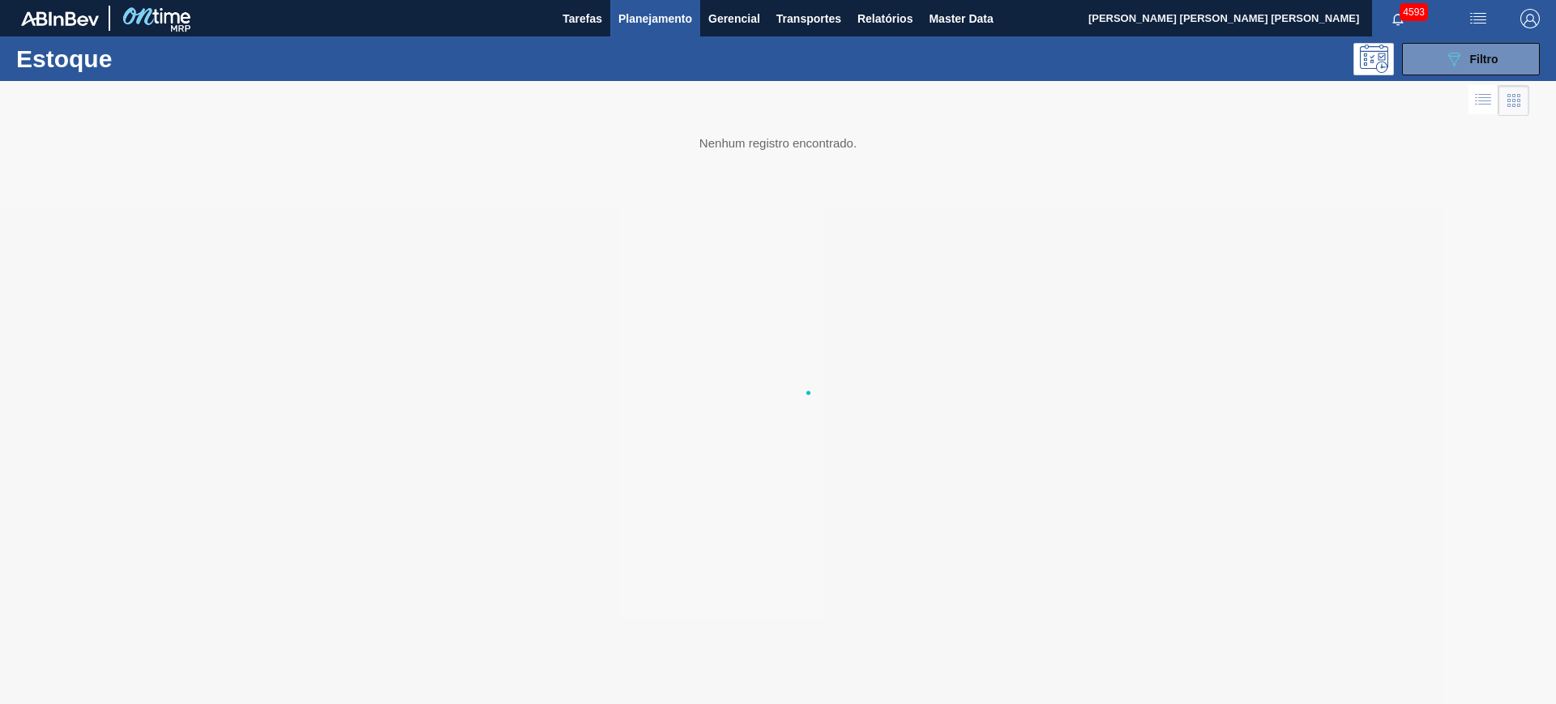
click at [1244, 562] on div at bounding box center [778, 392] width 1556 height 623
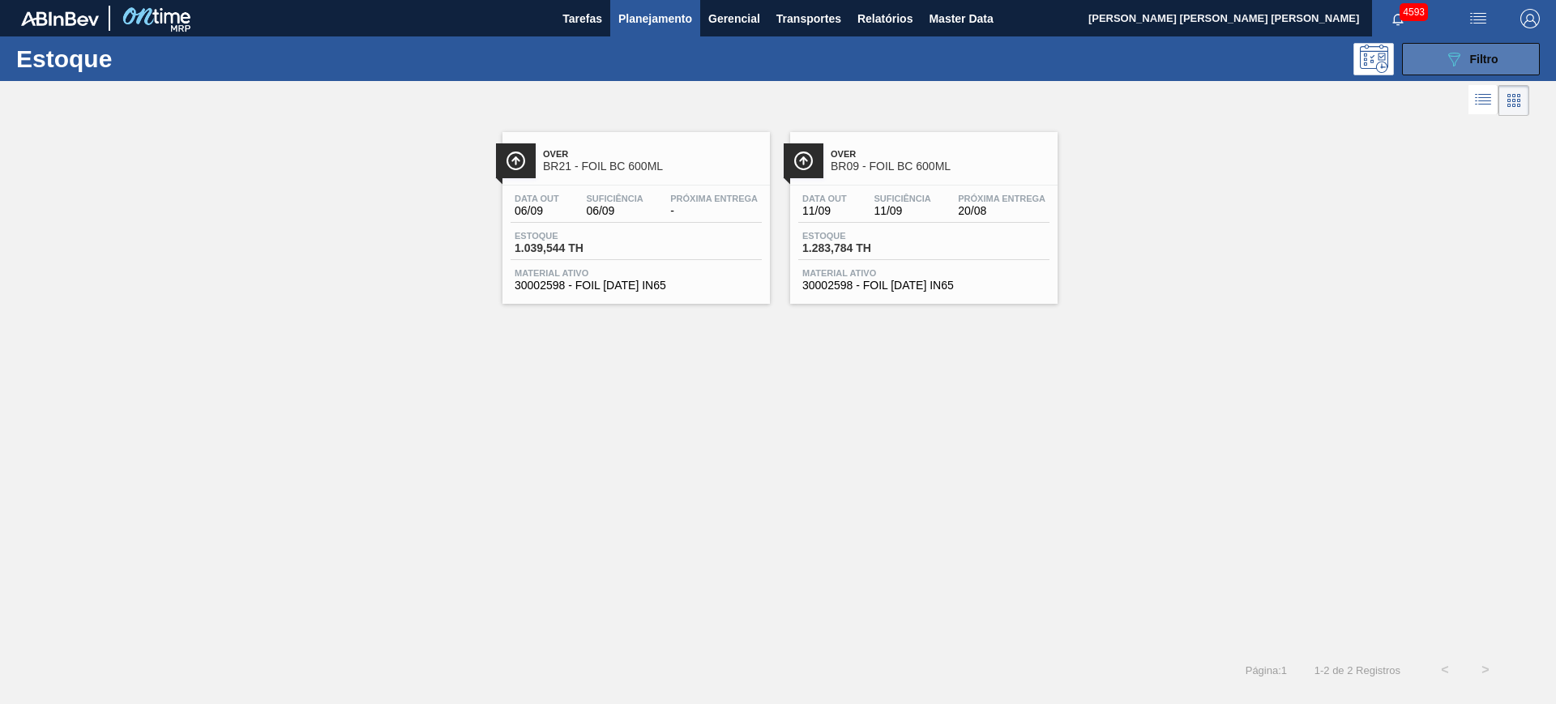
click at [1244, 66] on icon "089F7B8B-B2A5-4AFE-B5C0-19BA573D28AC" at bounding box center [1453, 58] width 19 height 19
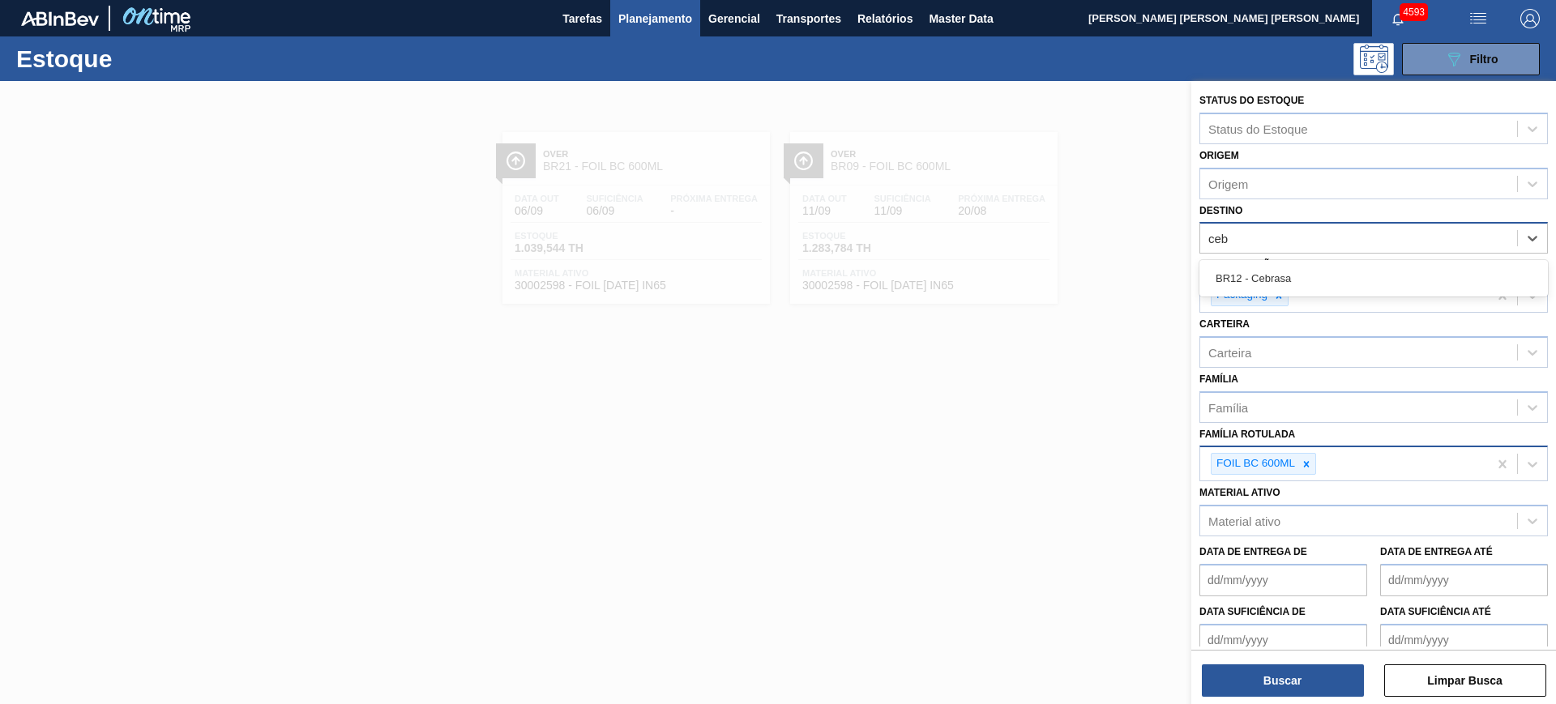
type input "cebr"
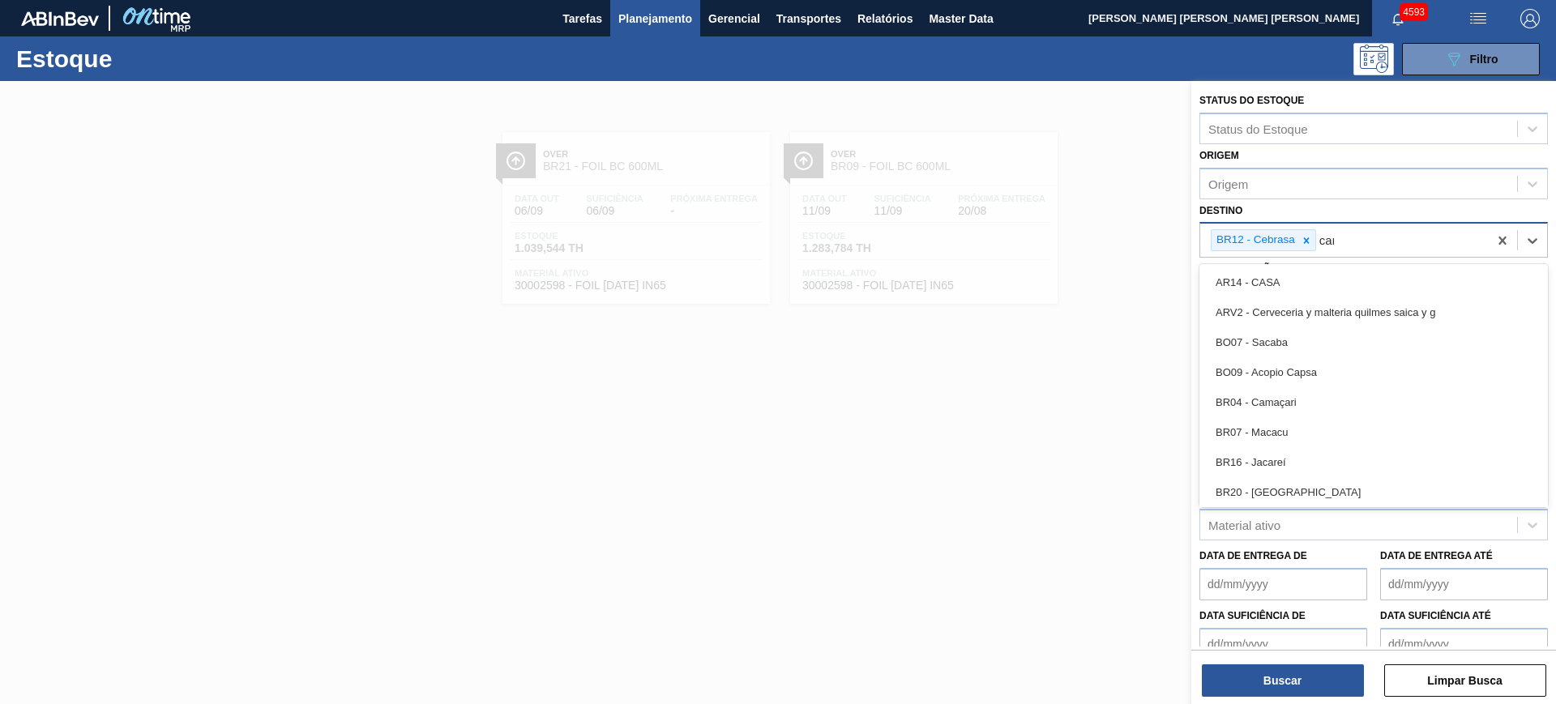
type input "cama"
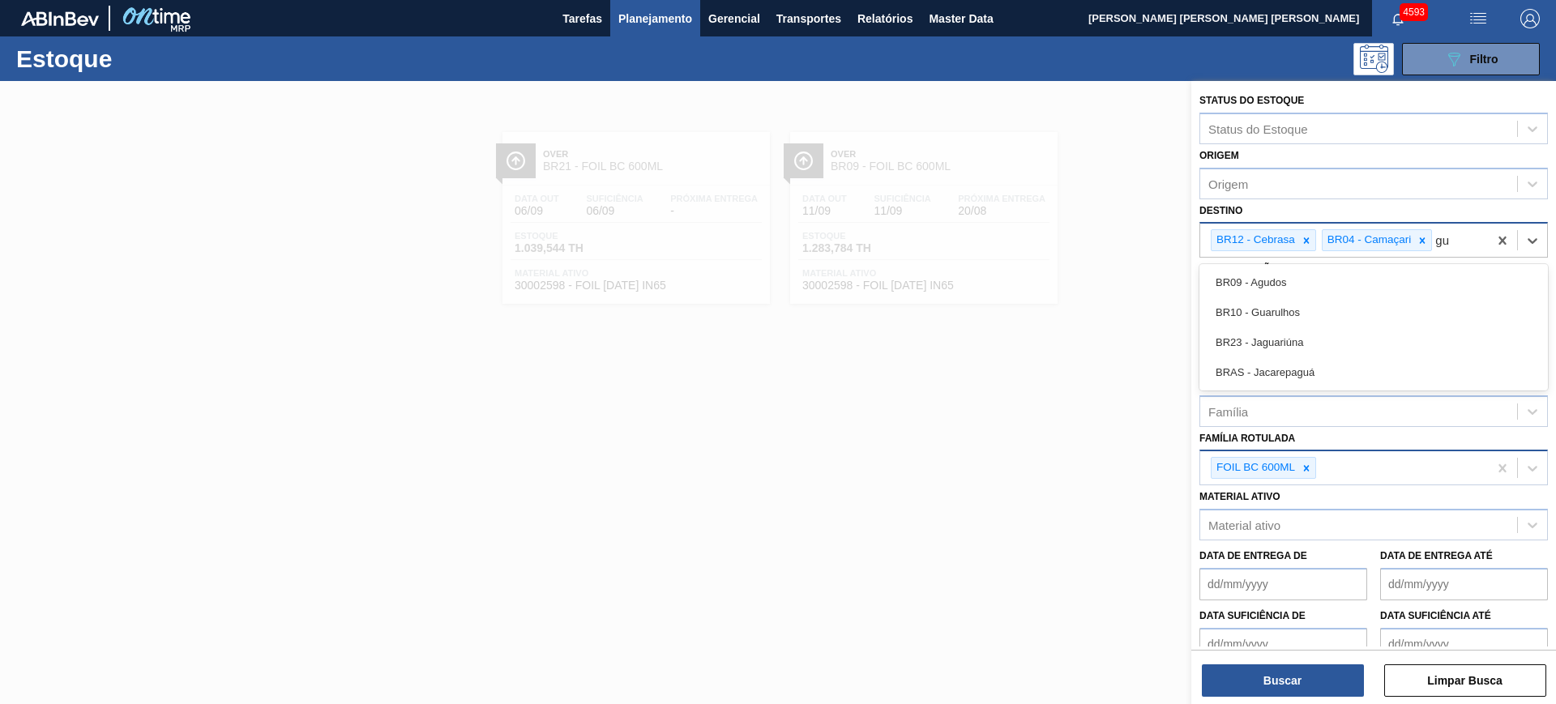
type input "gua"
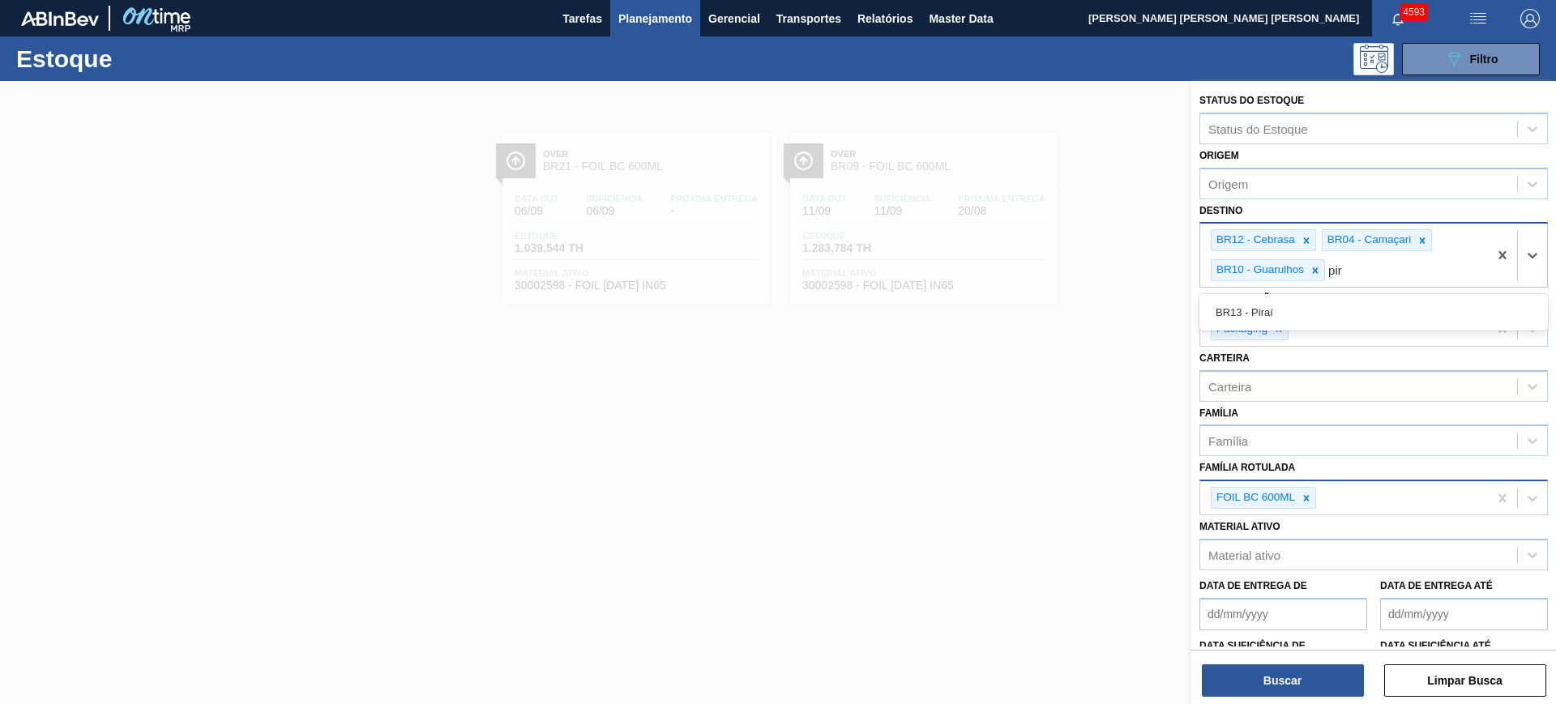
type input "pira"
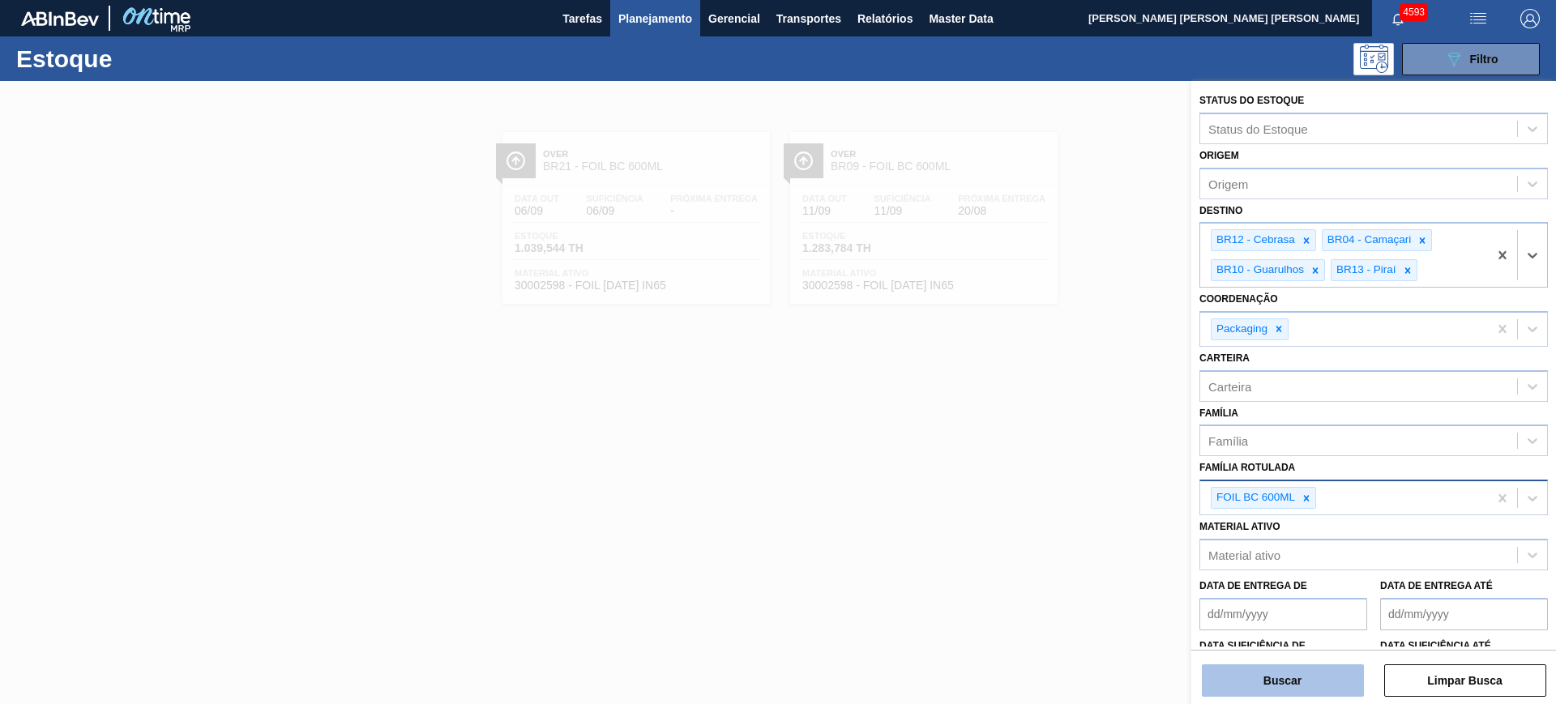
click at [1244, 562] on button "Buscar" at bounding box center [1283, 681] width 162 height 32
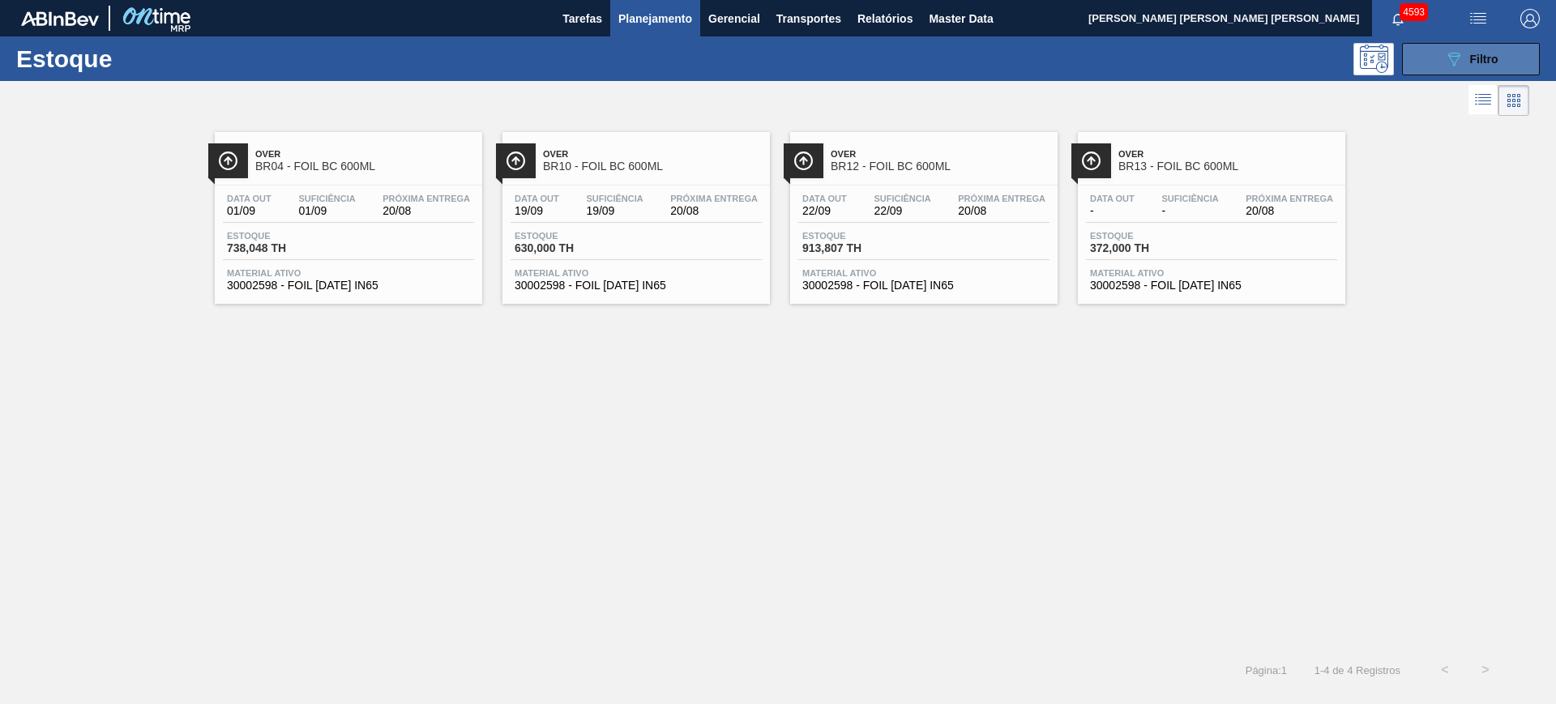
click at [1244, 69] on button "089F7B8B-B2A5-4AFE-B5C0-19BA573D28AC Filtro" at bounding box center [1471, 59] width 138 height 32
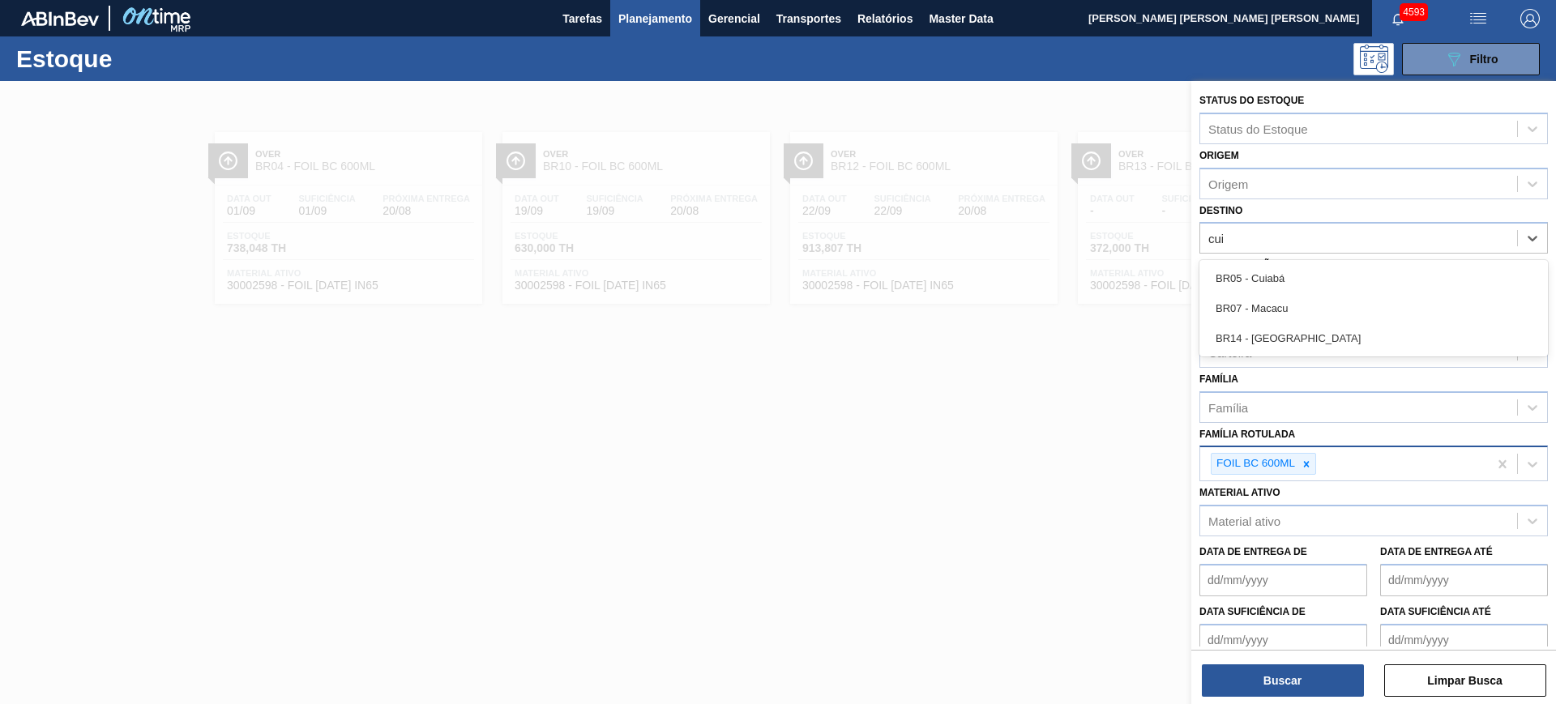
type input "cuia"
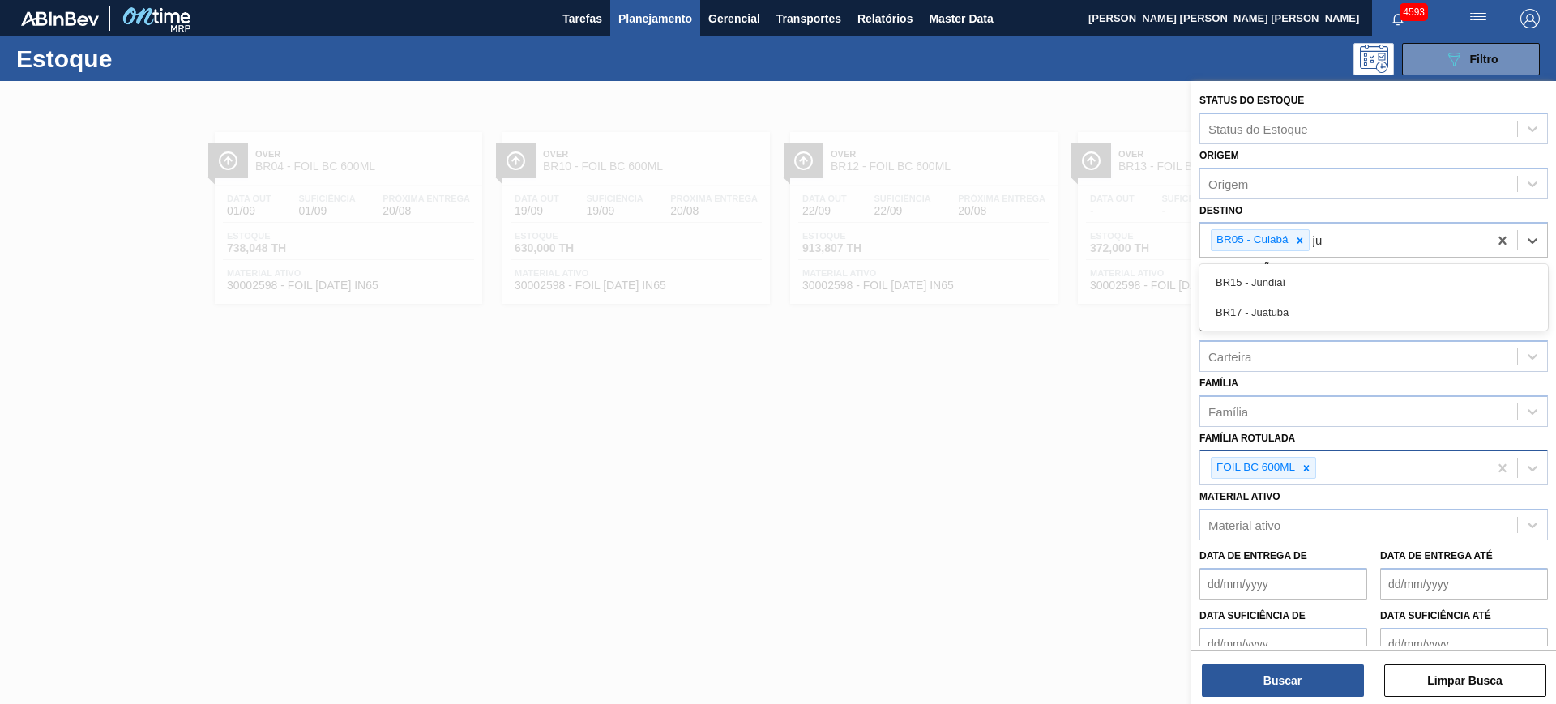
type input "jua"
type input "são l"
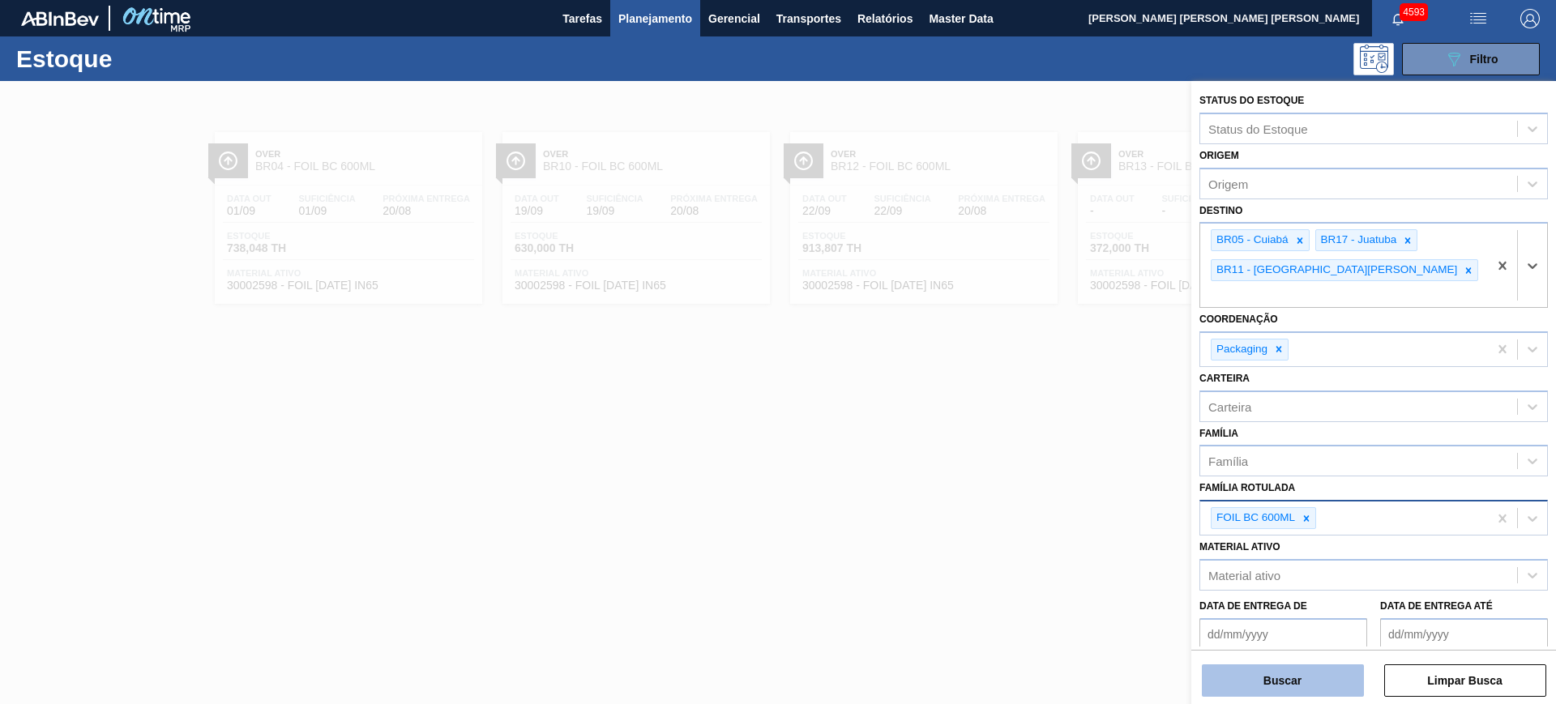
click at [1244, 562] on button "Buscar" at bounding box center [1283, 681] width 162 height 32
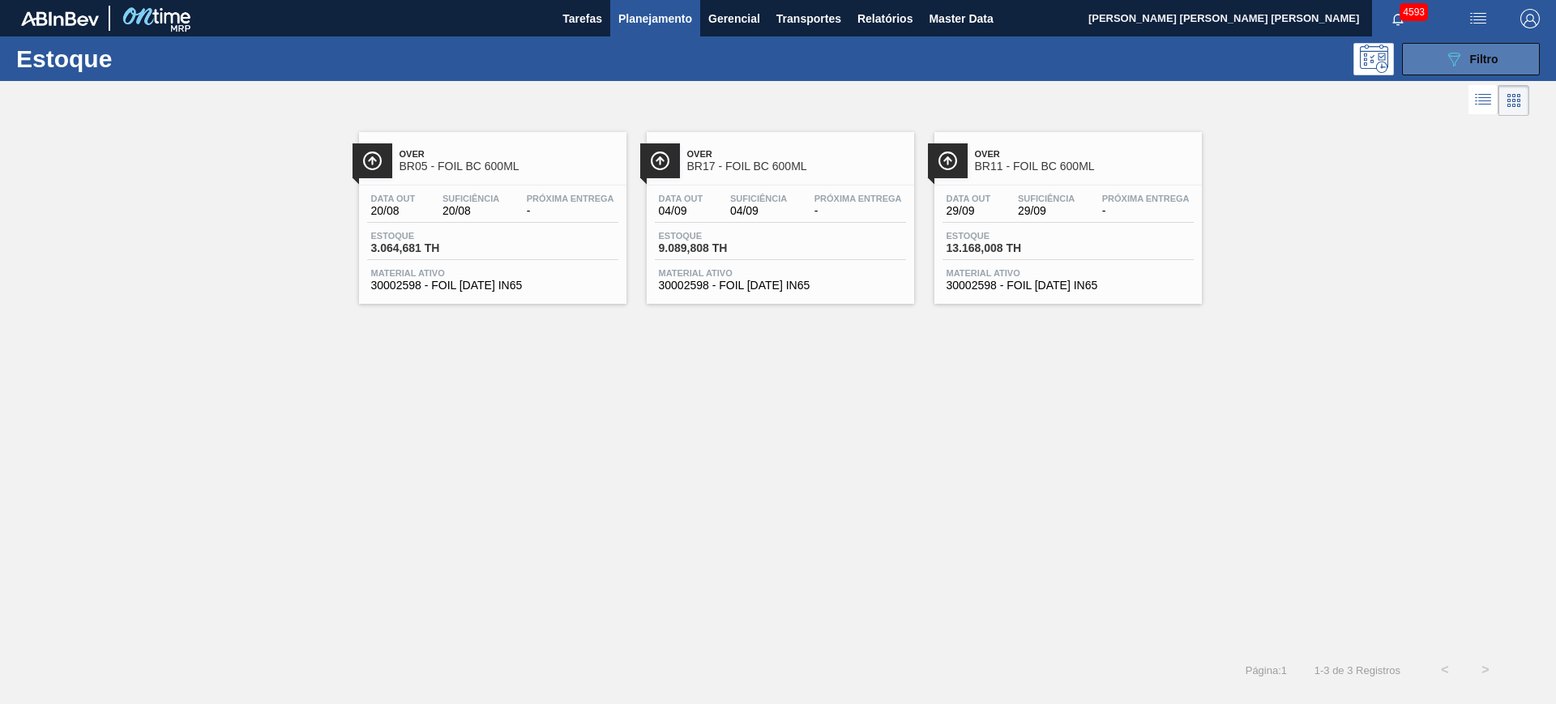
click at [1244, 54] on icon "089F7B8B-B2A5-4AFE-B5C0-19BA573D28AC" at bounding box center [1453, 58] width 19 height 19
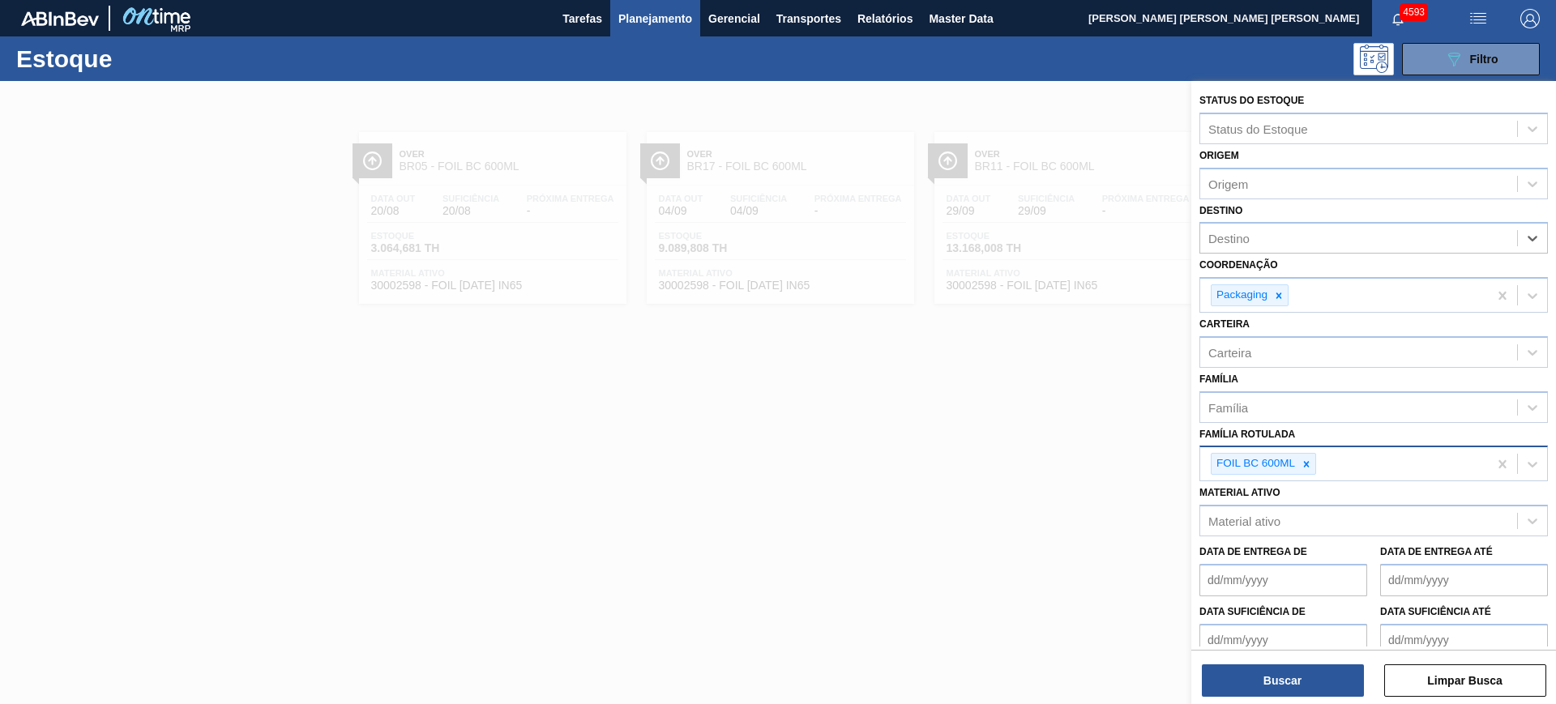
type input "b"
type input "nova r"
click at [1244, 562] on div "Status do Estoque Status do Estoque Origem Origem Destino BR19 - Nova Rio Coord…" at bounding box center [1373, 394] width 365 height 627
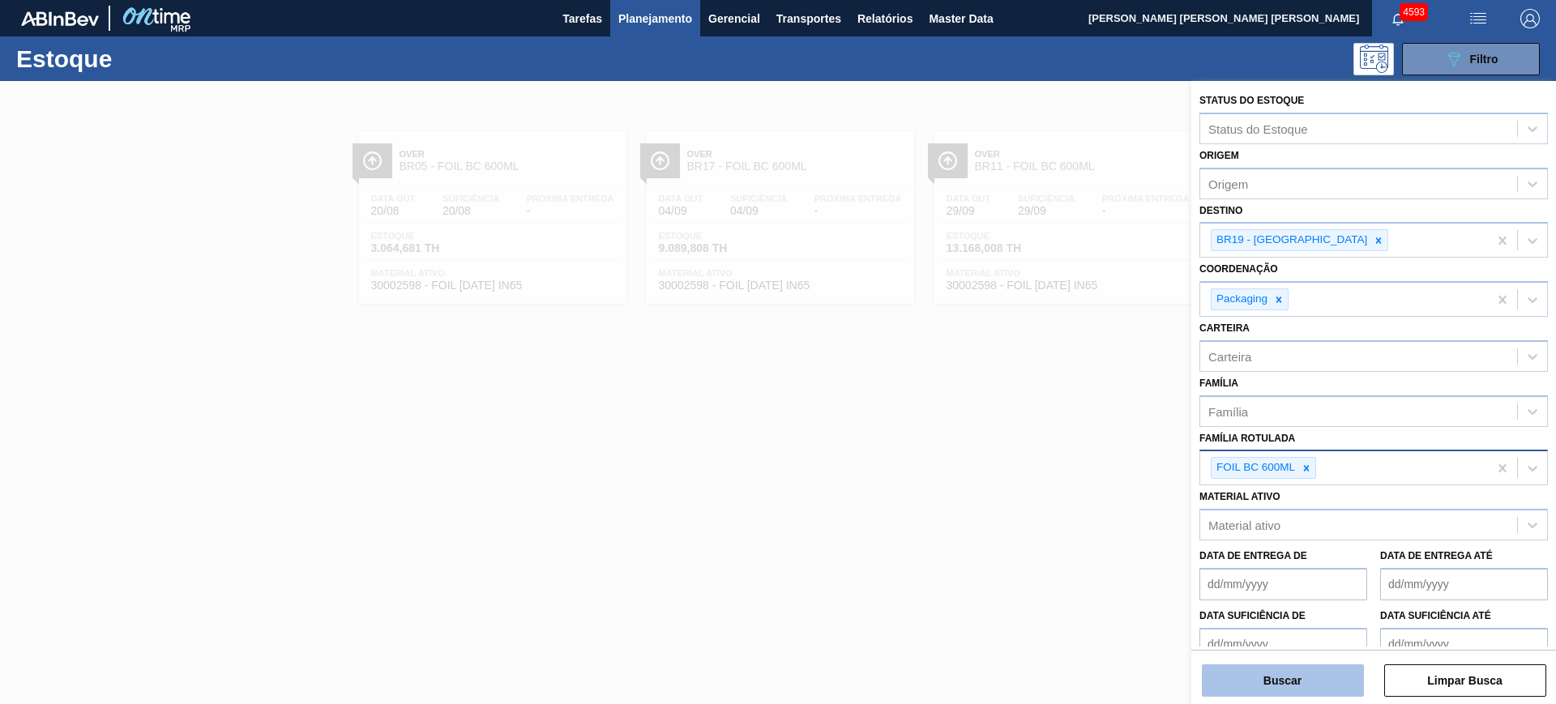
click at [1244, 562] on button "Buscar" at bounding box center [1283, 681] width 162 height 32
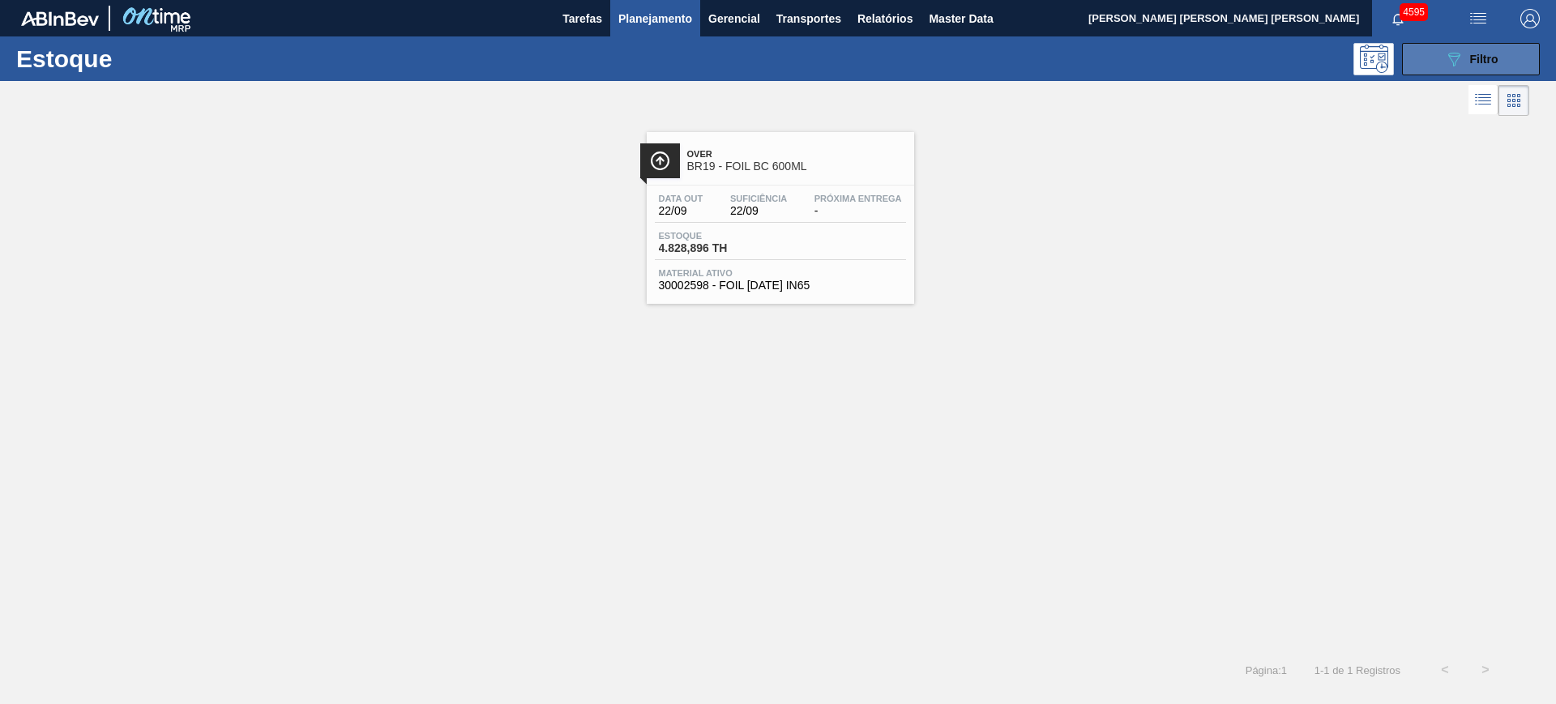
click at [1244, 43] on button "089F7B8B-B2A5-4AFE-B5C0-19BA573D28AC Filtro" at bounding box center [1471, 59] width 138 height 32
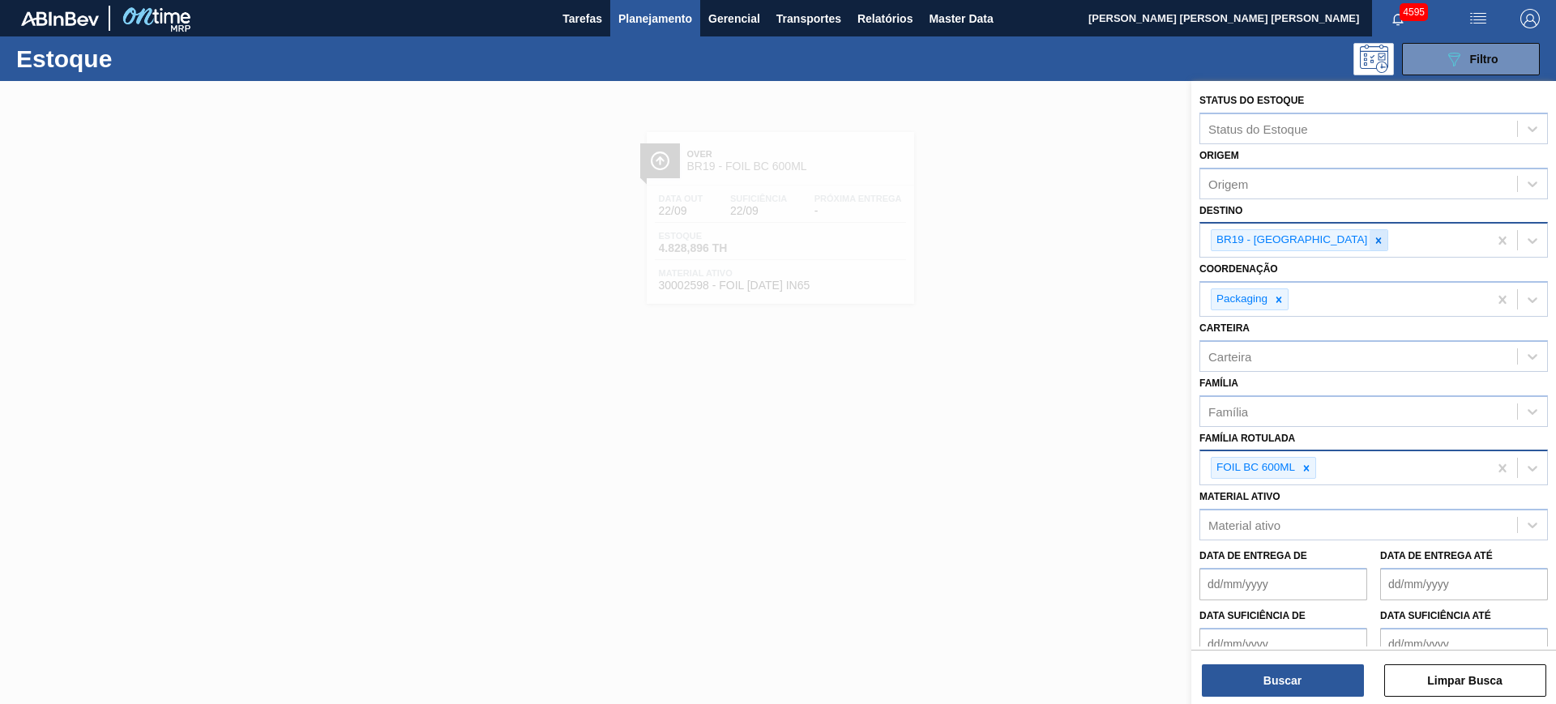
click at [1244, 246] on div at bounding box center [1379, 240] width 18 height 20
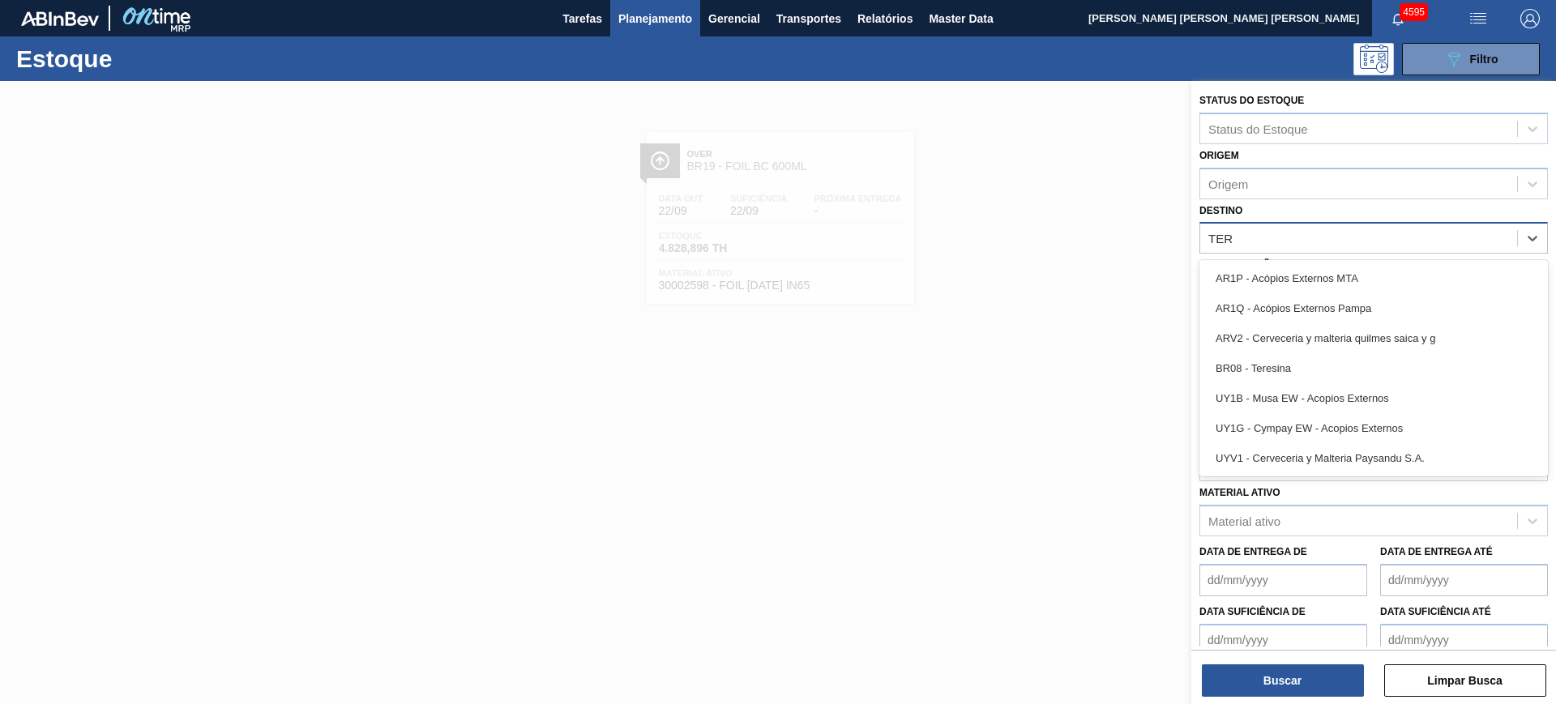
type input "TERE"
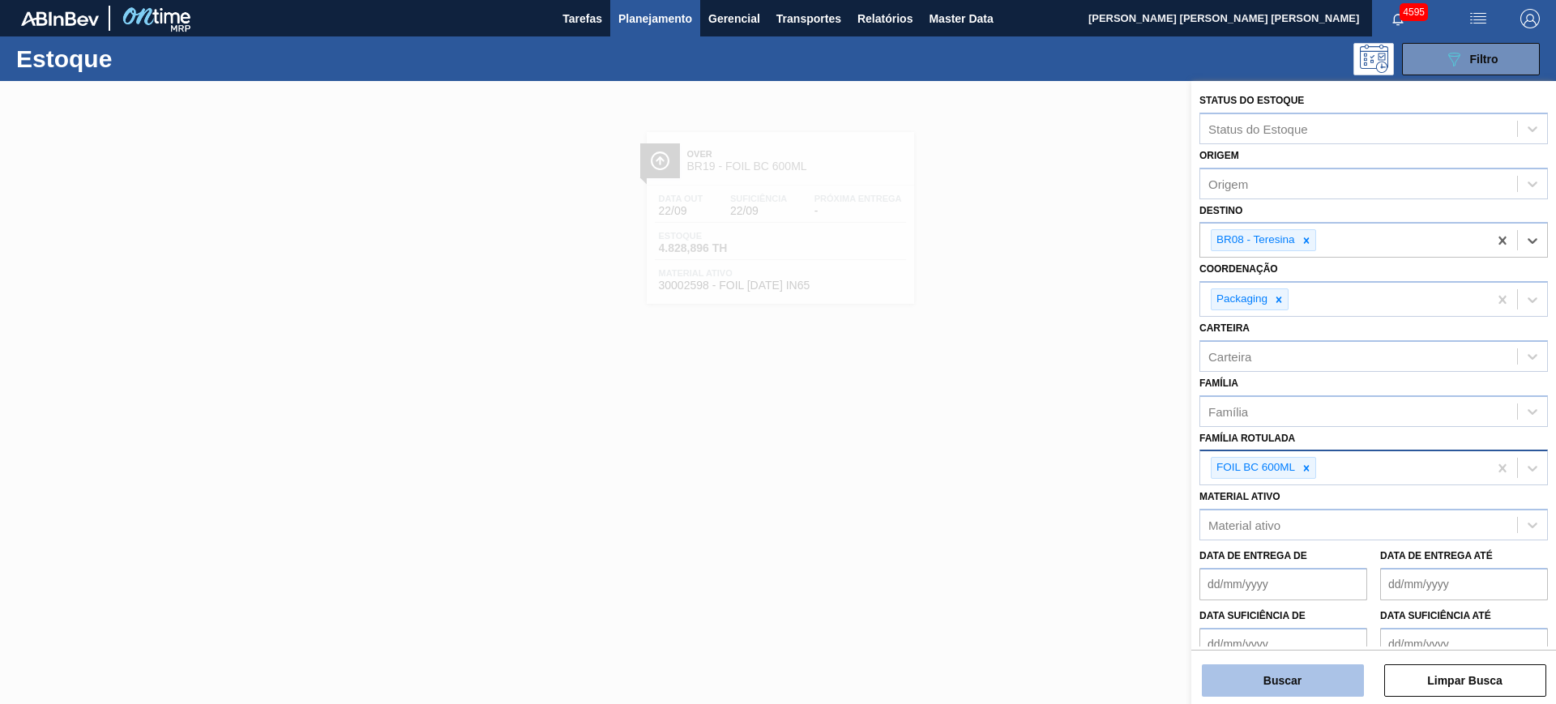
click at [1244, 562] on button "Buscar" at bounding box center [1283, 681] width 162 height 32
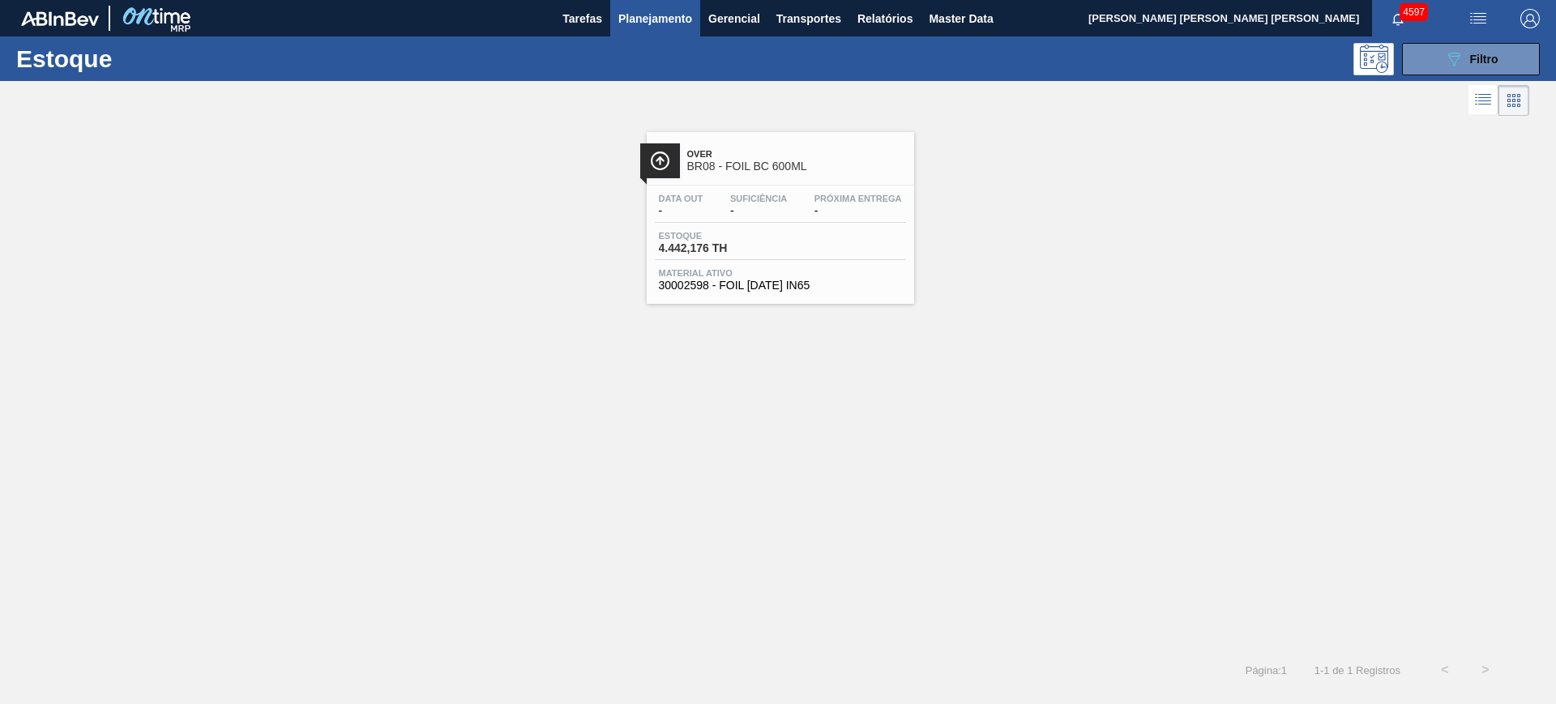
drag, startPoint x: 1452, startPoint y: 65, endPoint x: 1448, endPoint y: 89, distance: 24.8
click at [1244, 64] on icon "089F7B8B-B2A5-4AFE-B5C0-19BA573D28AC" at bounding box center [1453, 58] width 19 height 19
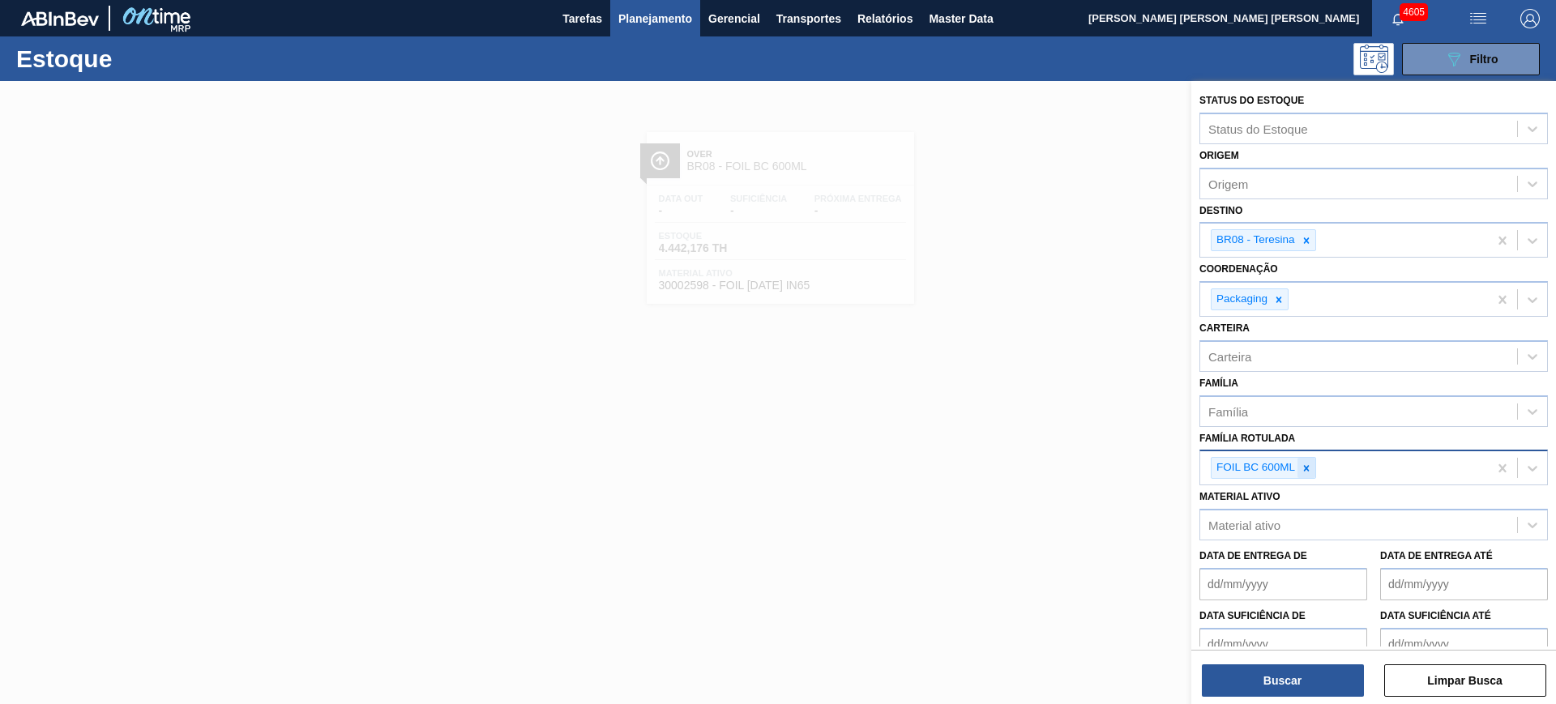
click at [1244, 465] on icon at bounding box center [1307, 468] width 6 height 6
click at [1244, 242] on icon at bounding box center [1306, 240] width 11 height 11
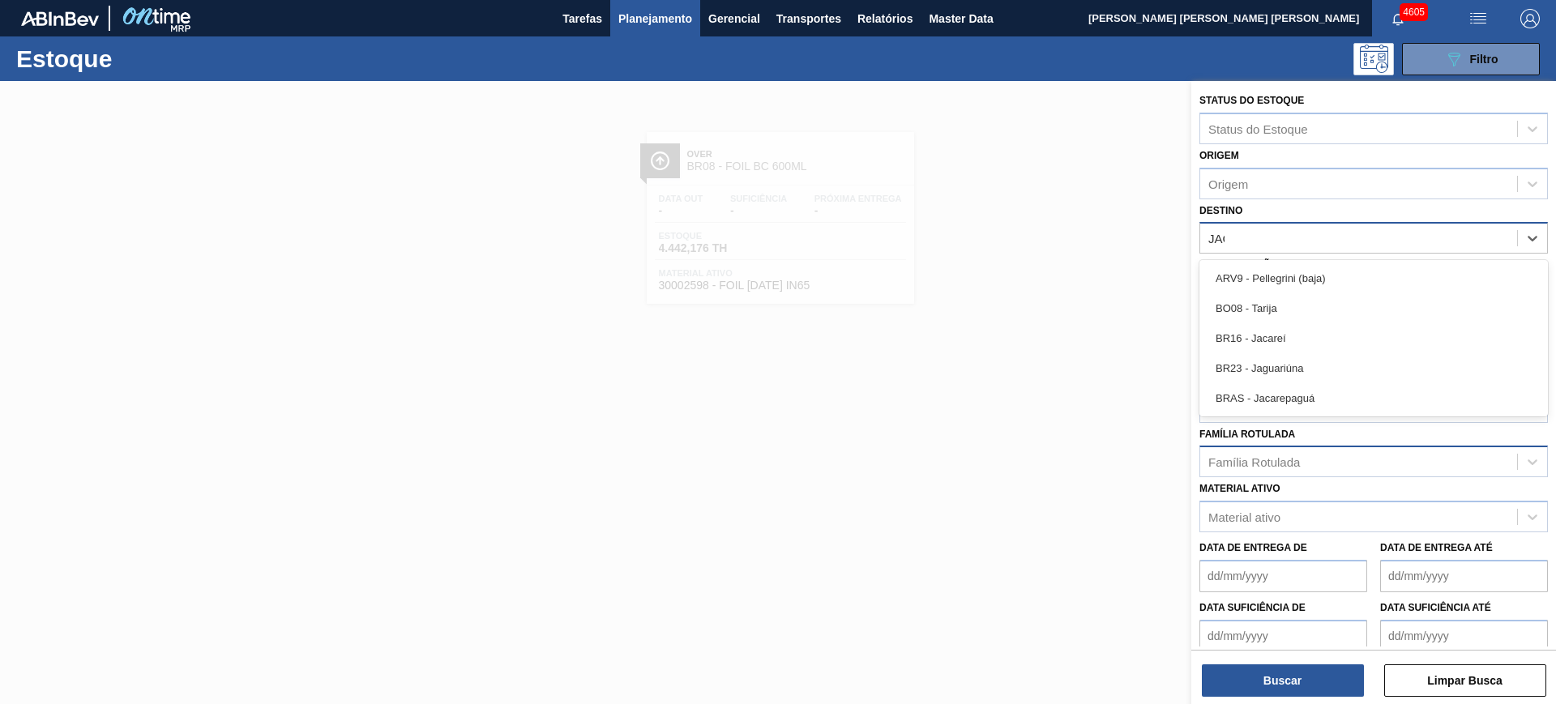
type input "JACA"
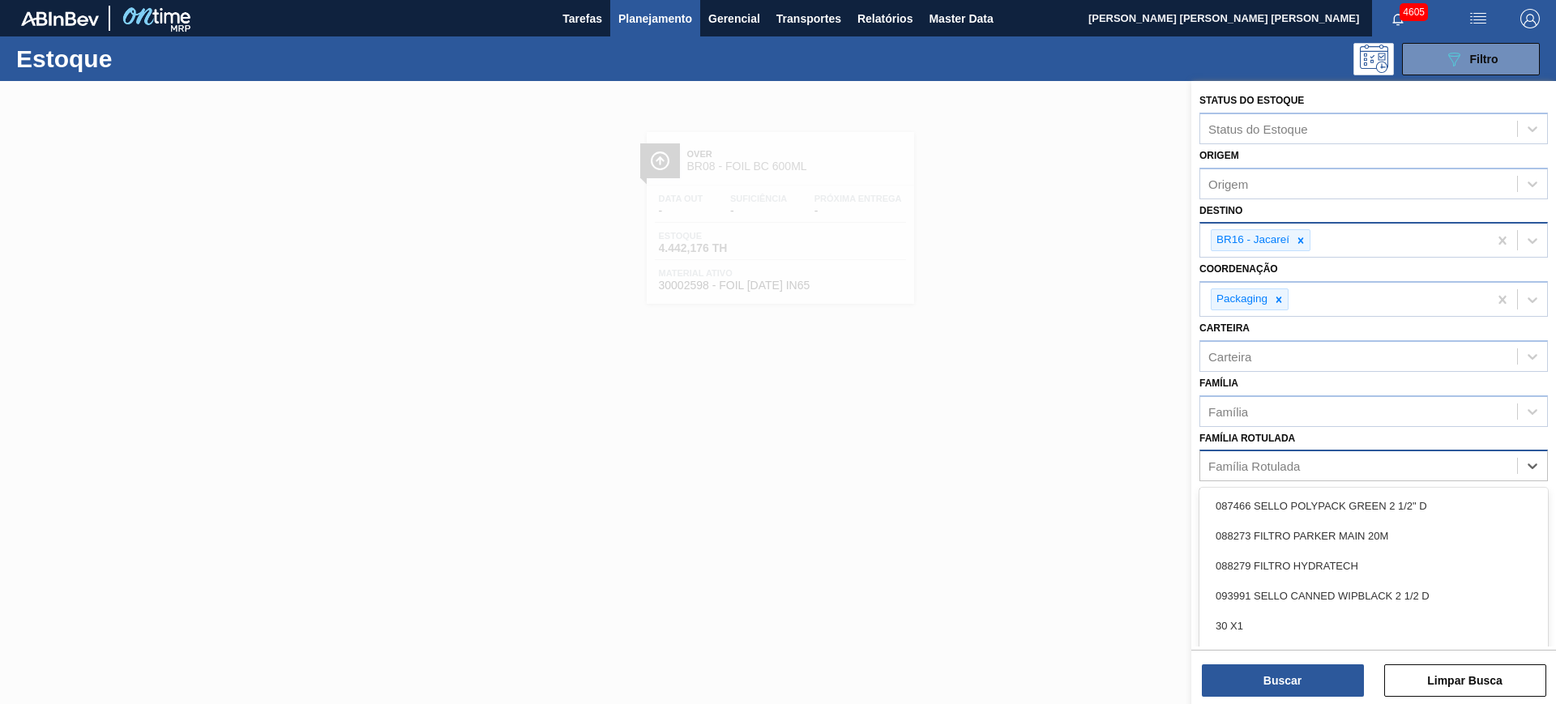
click at [1244, 478] on div "Família Rotulada" at bounding box center [1374, 466] width 349 height 32
type Rotulada "CAIXA PAPELÃO ORIG"
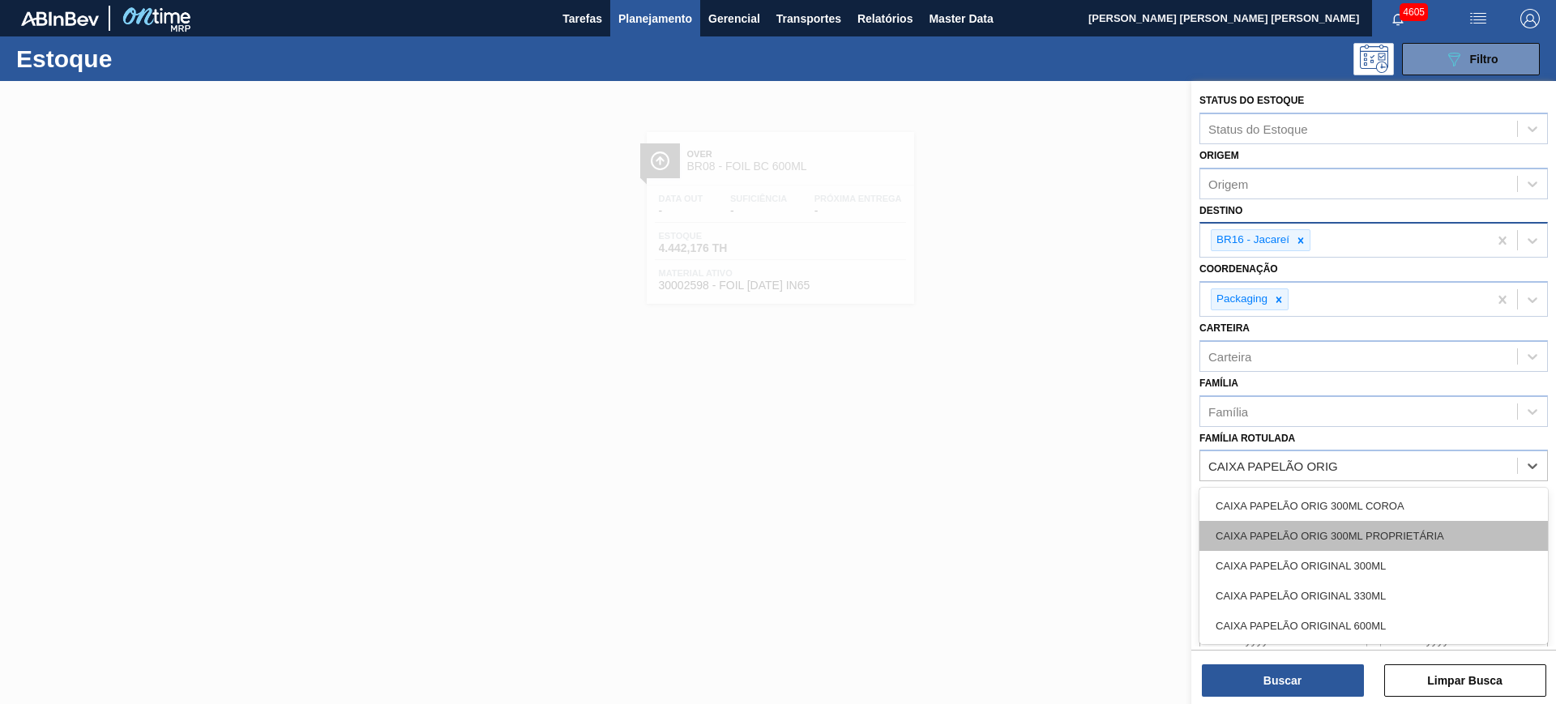
click at [1244, 537] on div "CAIXA PAPELÃO ORIG 300ML PROPRIETÁRIA" at bounding box center [1374, 536] width 349 height 30
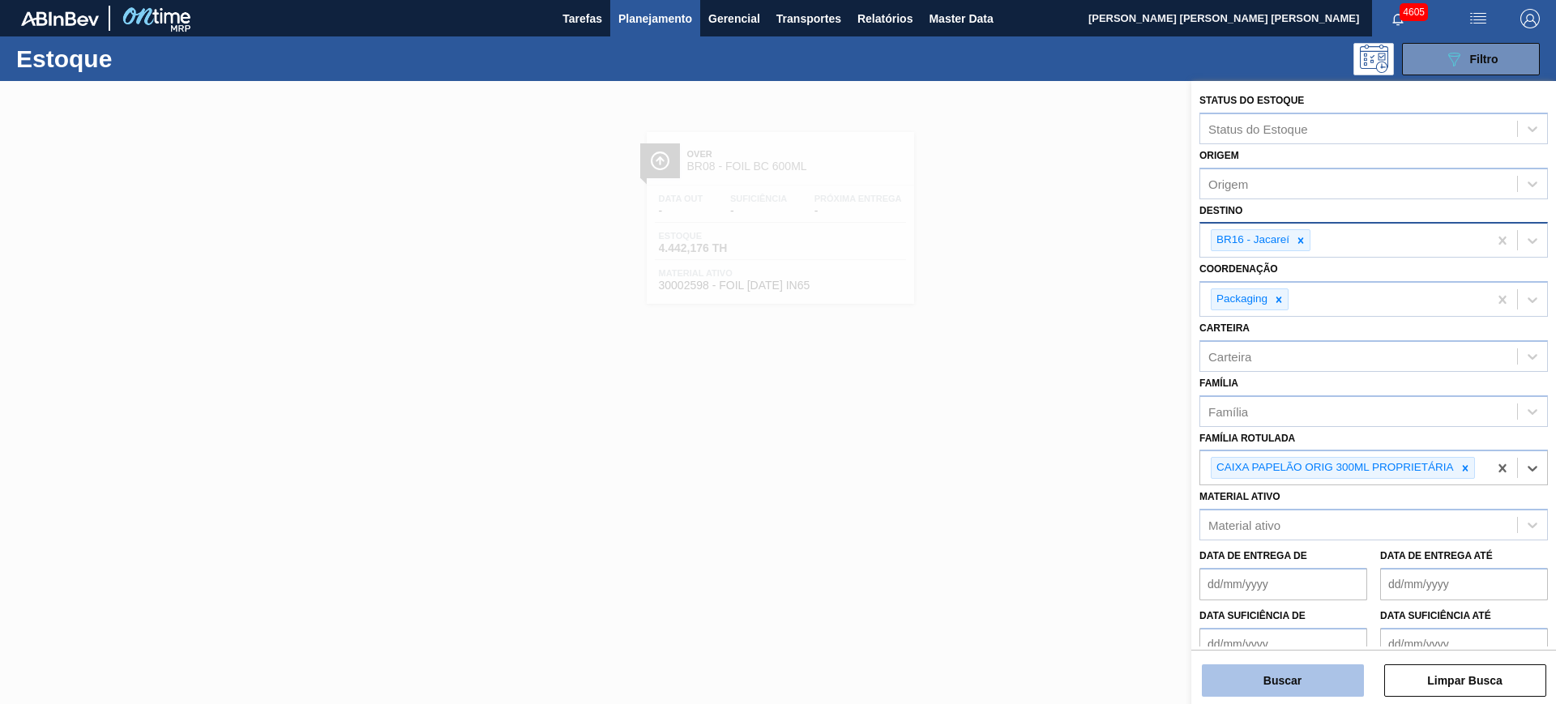
click at [1244, 562] on button "Buscar" at bounding box center [1283, 681] width 162 height 32
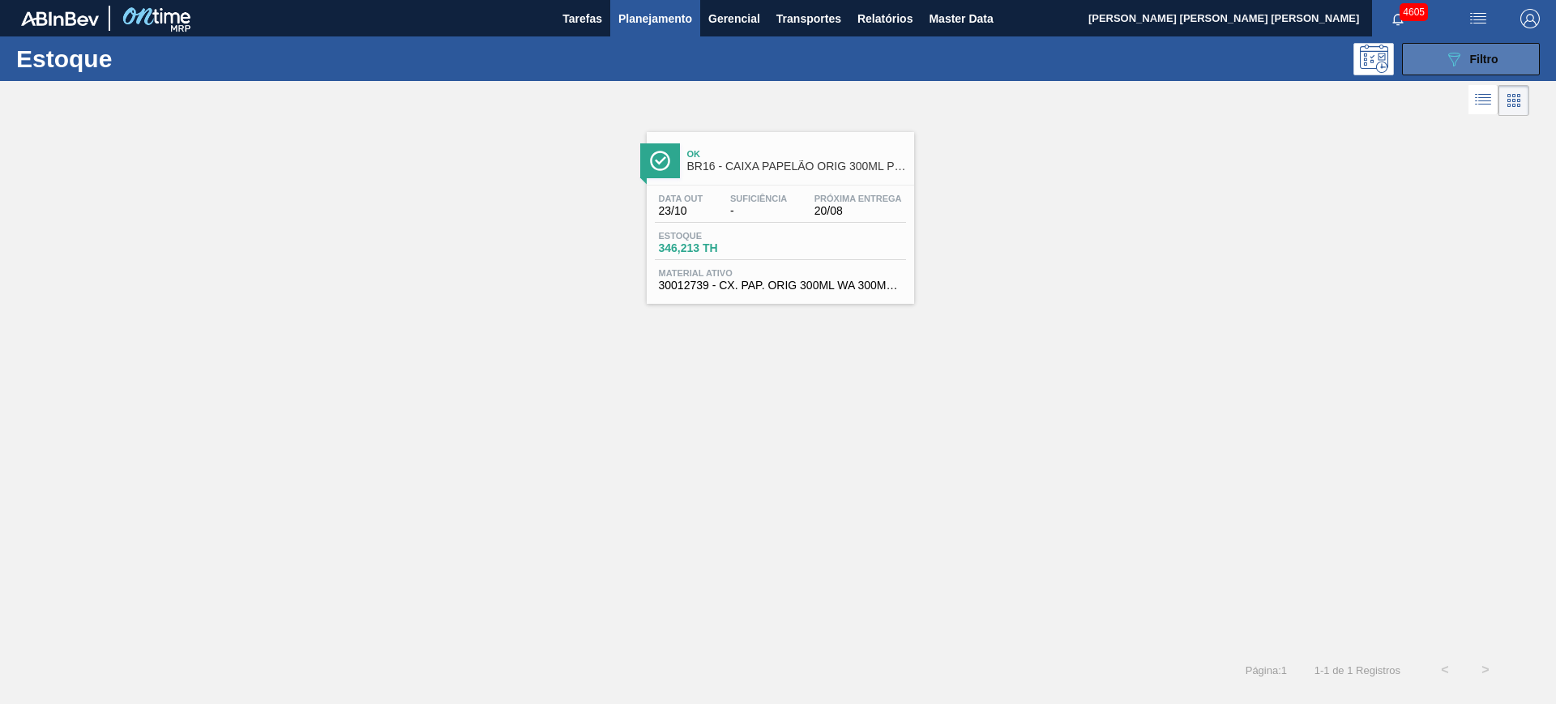
click at [1244, 58] on button "089F7B8B-B2A5-4AFE-B5C0-19BA573D28AC Filtro" at bounding box center [1471, 59] width 138 height 32
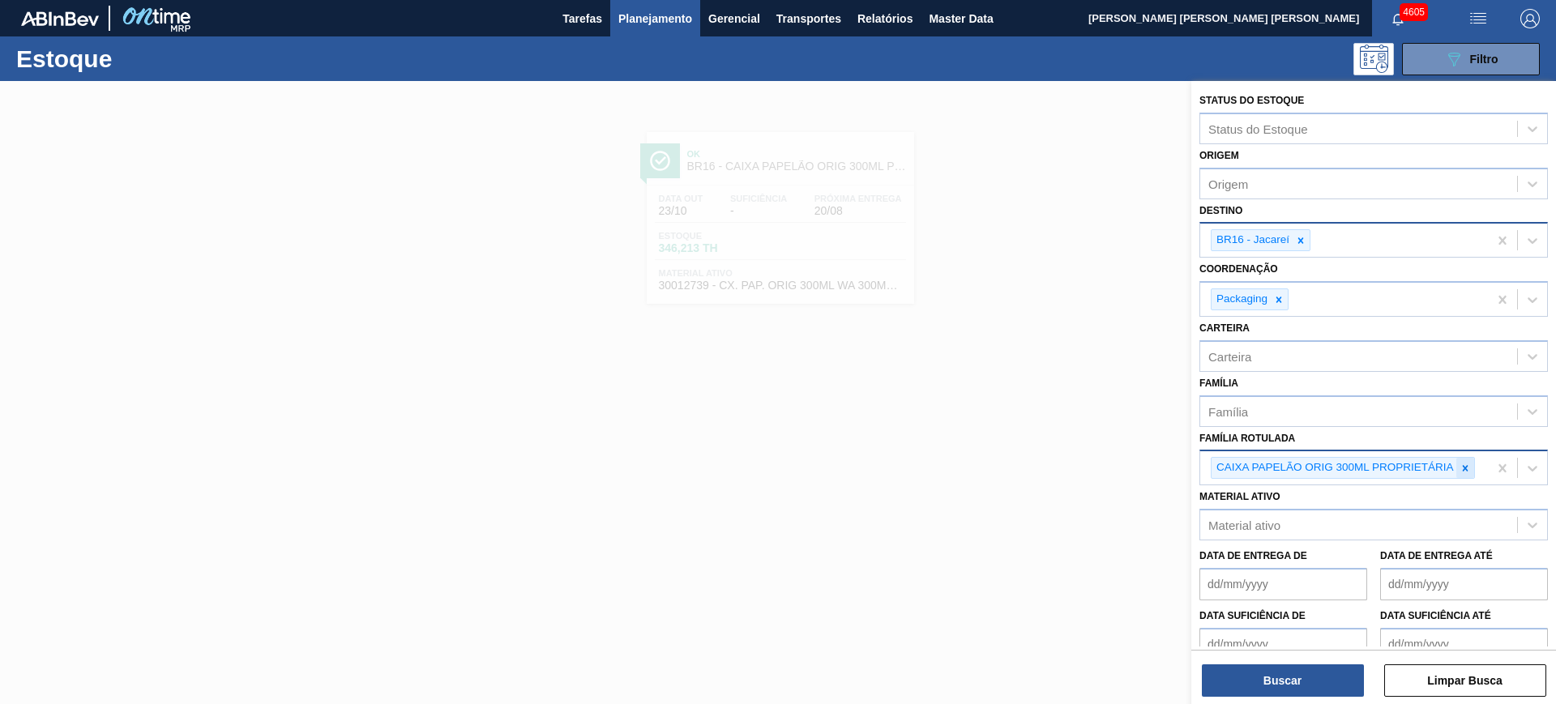
click at [1244, 475] on div at bounding box center [1465, 468] width 18 height 20
type Rotulada "caixa papelão bag"
click at [1244, 246] on icon at bounding box center [1300, 240] width 11 height 11
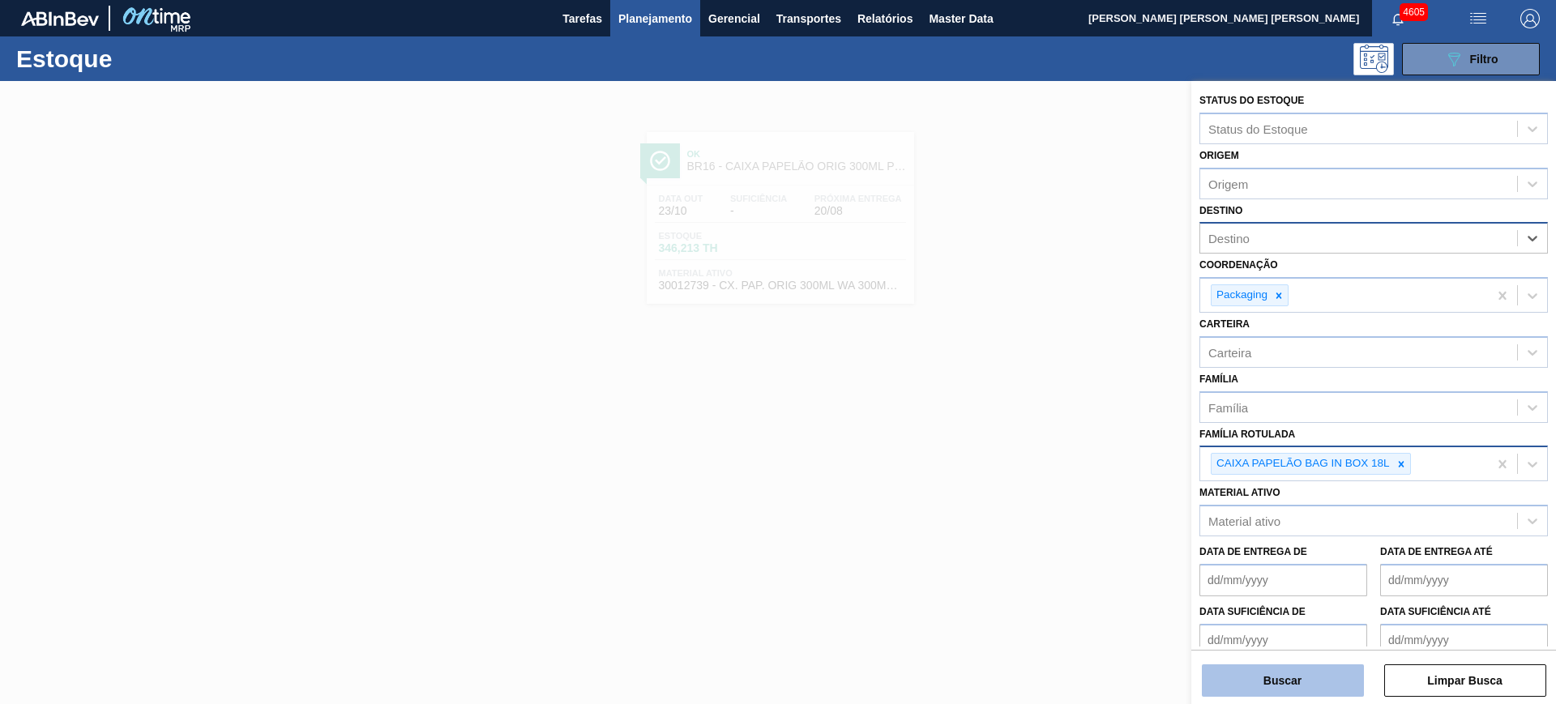
click at [1244, 562] on button "Buscar" at bounding box center [1283, 681] width 162 height 32
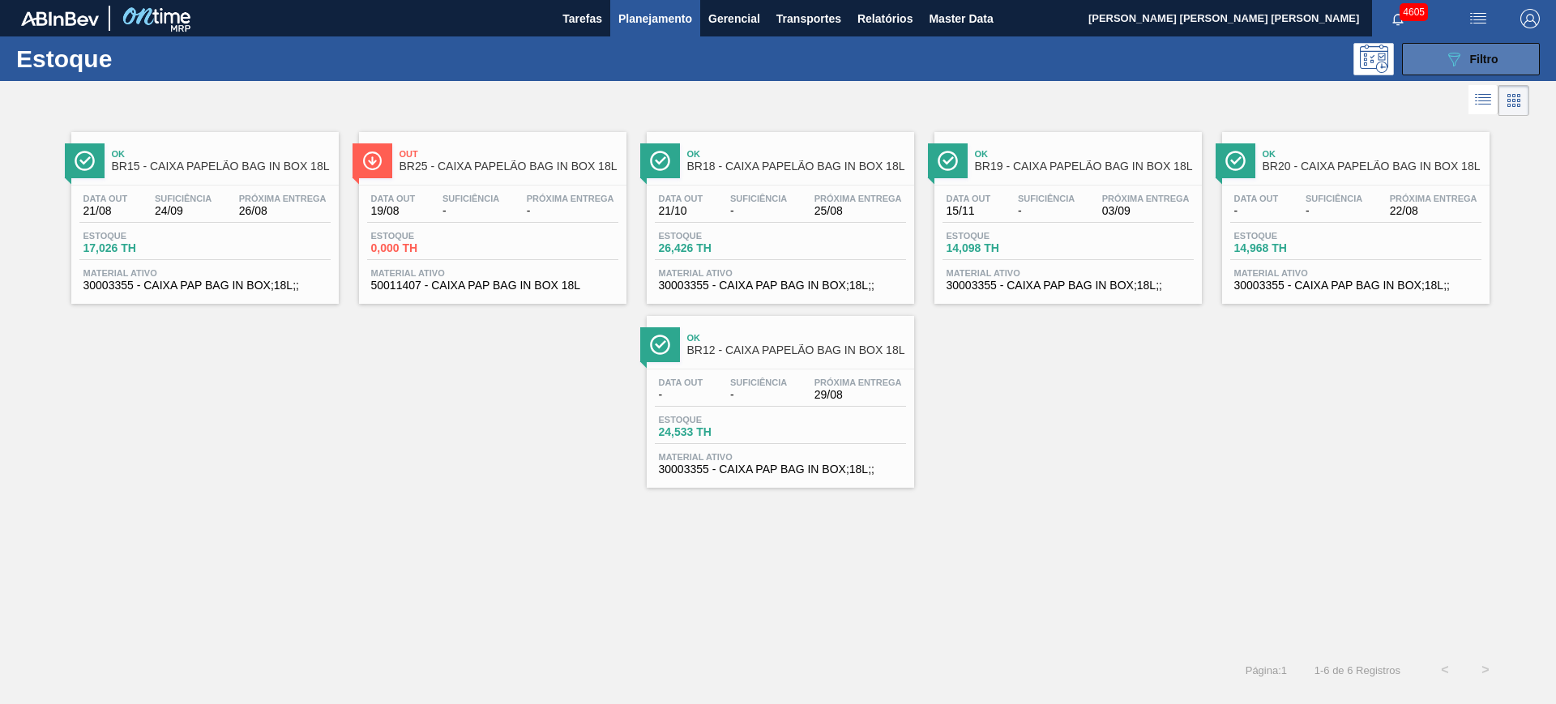
click at [1244, 62] on icon "089F7B8B-B2A5-4AFE-B5C0-19BA573D28AC" at bounding box center [1453, 58] width 19 height 19
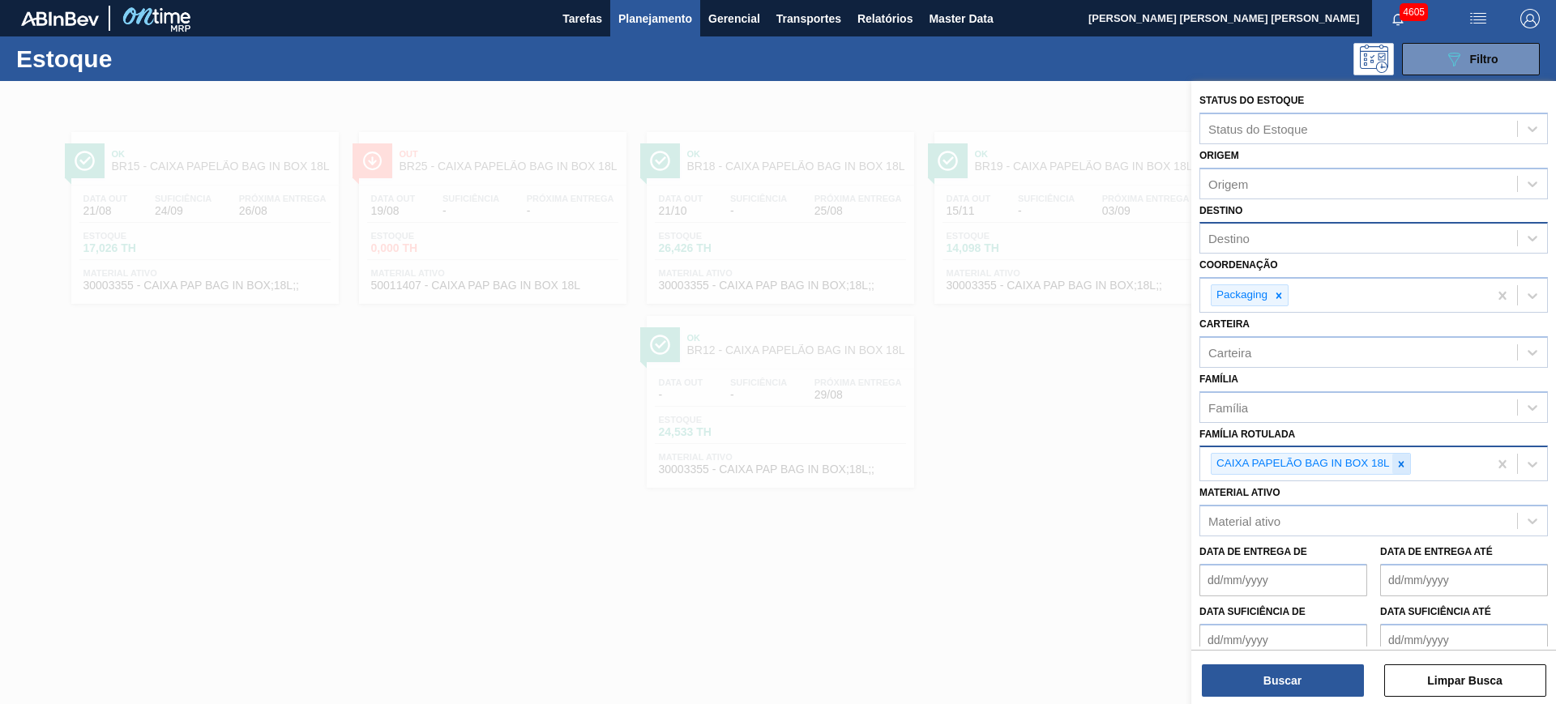
click at [1244, 460] on icon at bounding box center [1401, 464] width 11 height 11
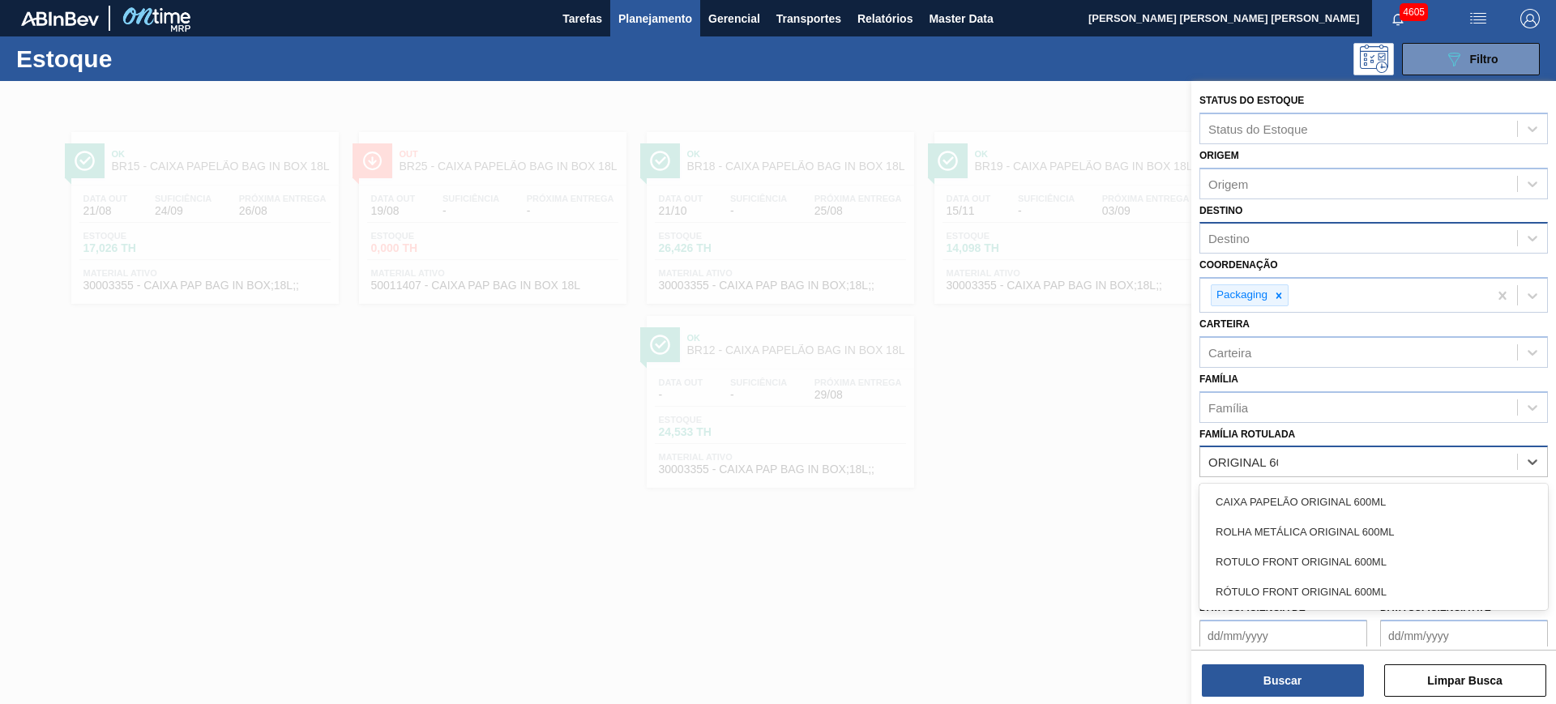
type Rotulada "ORIGINAL 600"
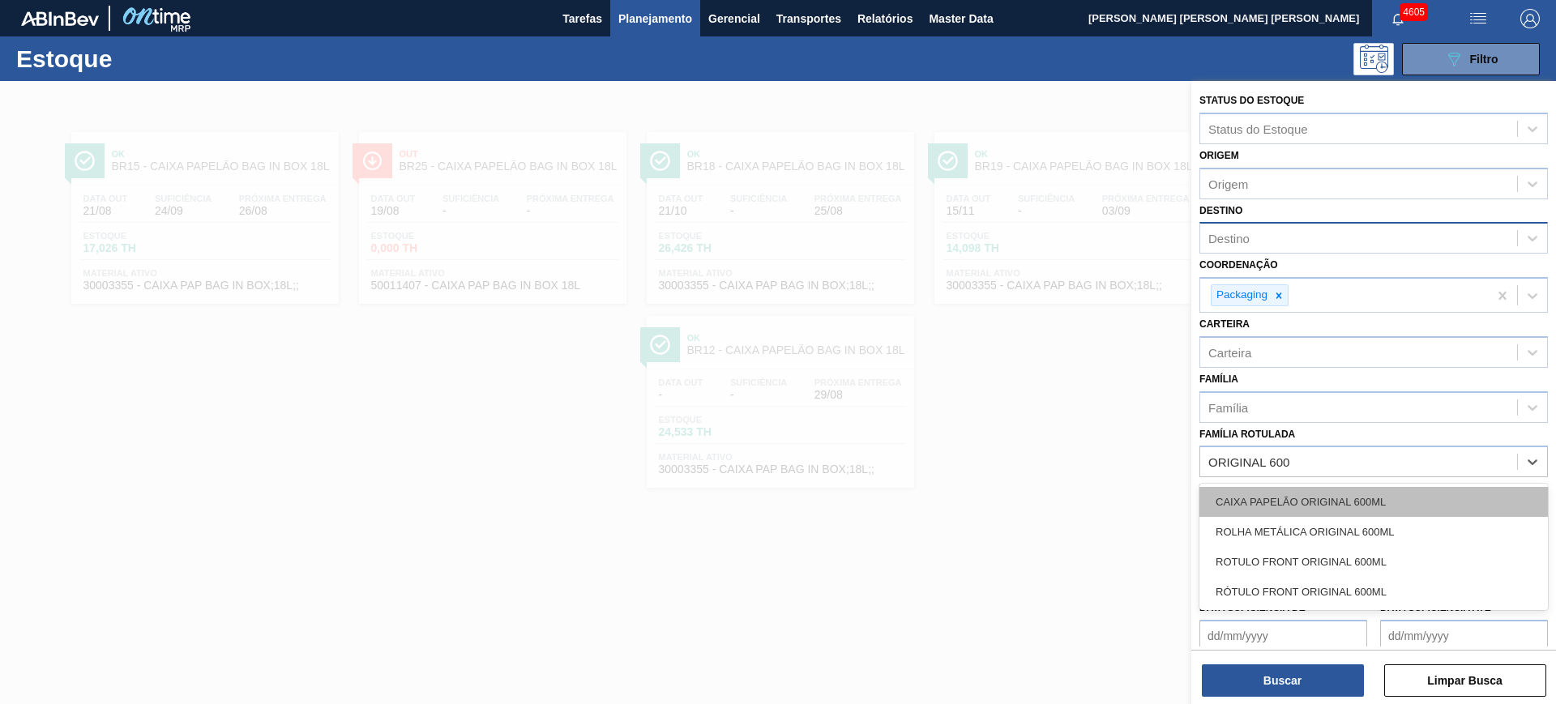
click at [1244, 494] on div "CAIXA PAPELÃO ORIGINAL 600ML" at bounding box center [1374, 502] width 349 height 30
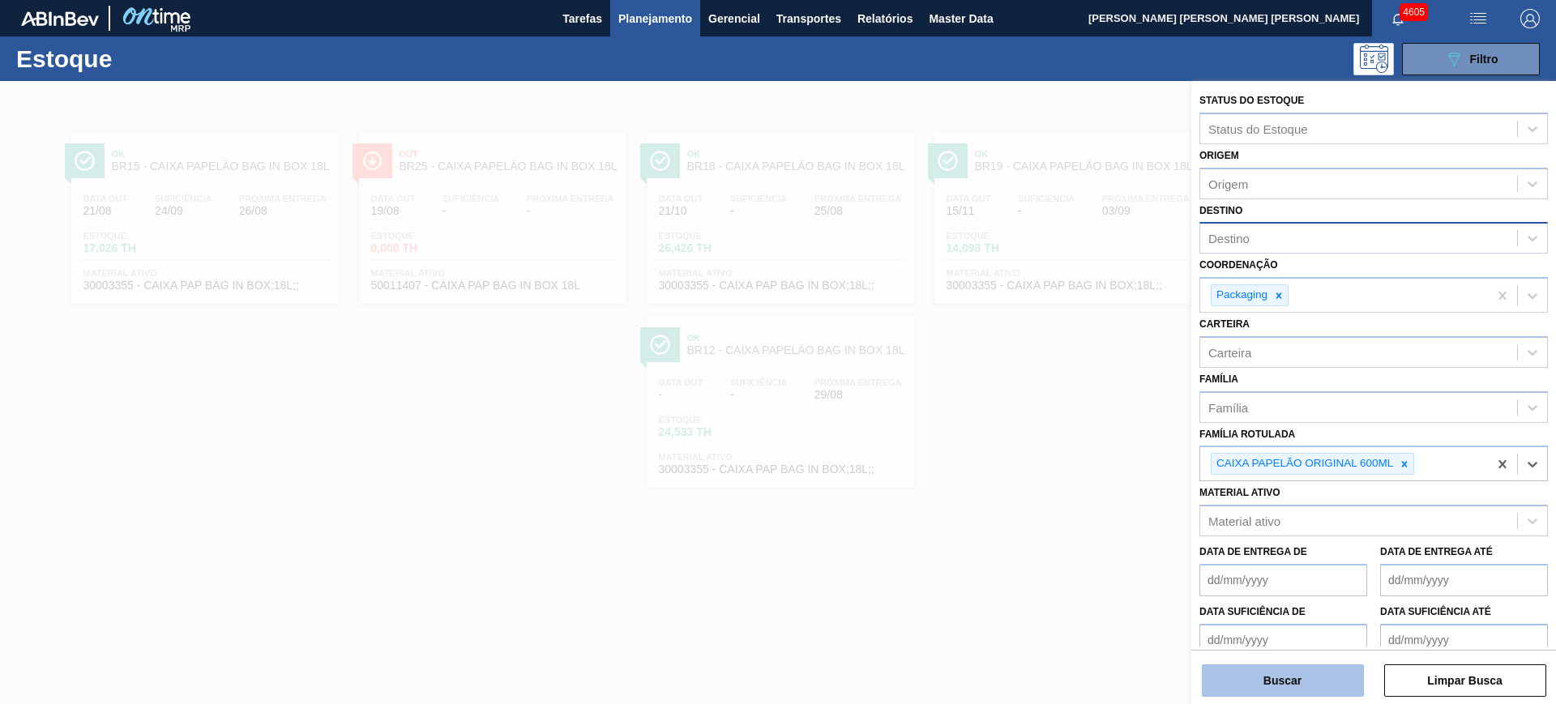
click at [1244, 562] on button "Buscar" at bounding box center [1283, 681] width 162 height 32
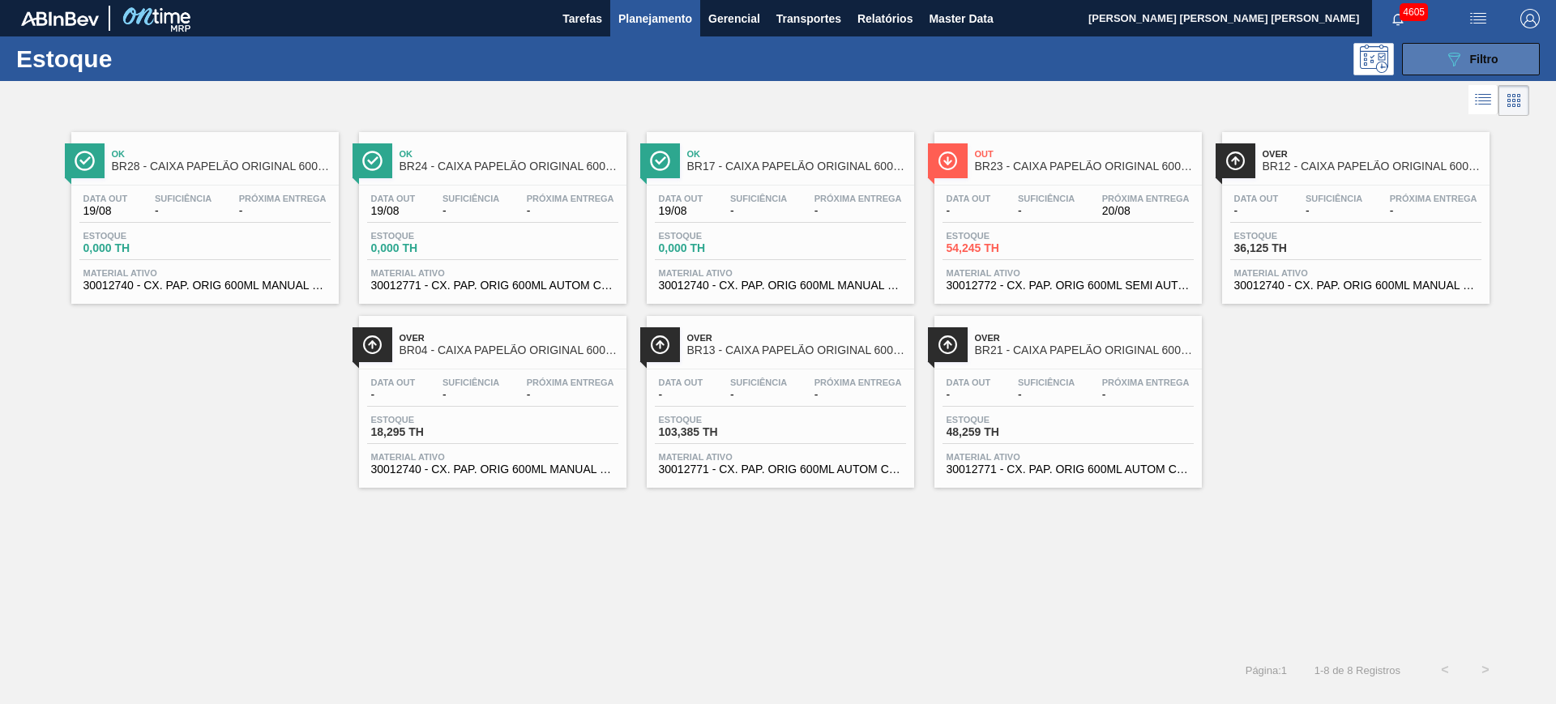
click at [1244, 70] on button "089F7B8B-B2A5-4AFE-B5C0-19BA573D28AC Filtro" at bounding box center [1471, 59] width 138 height 32
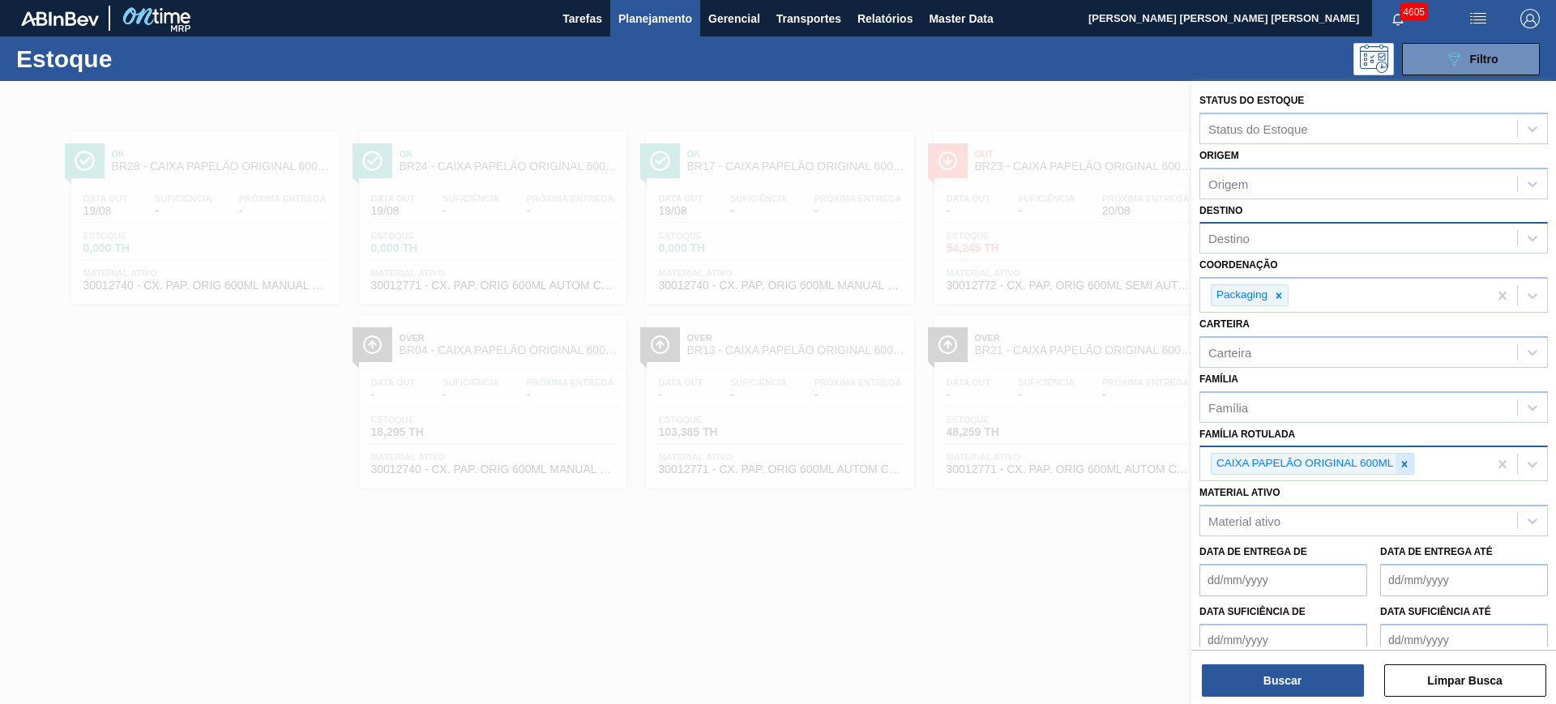
click at [1244, 473] on div at bounding box center [1405, 464] width 18 height 20
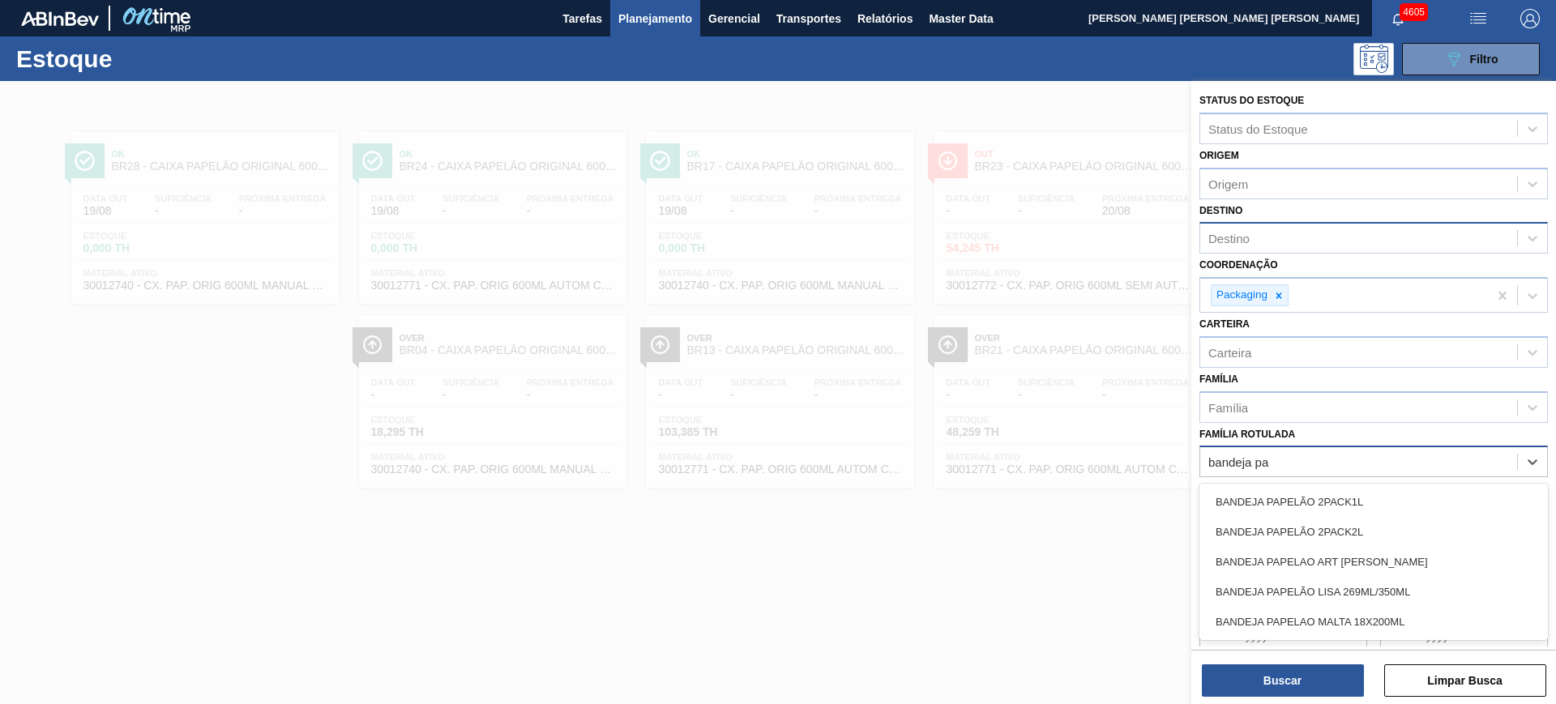
type Rotulada "bandeja pap"
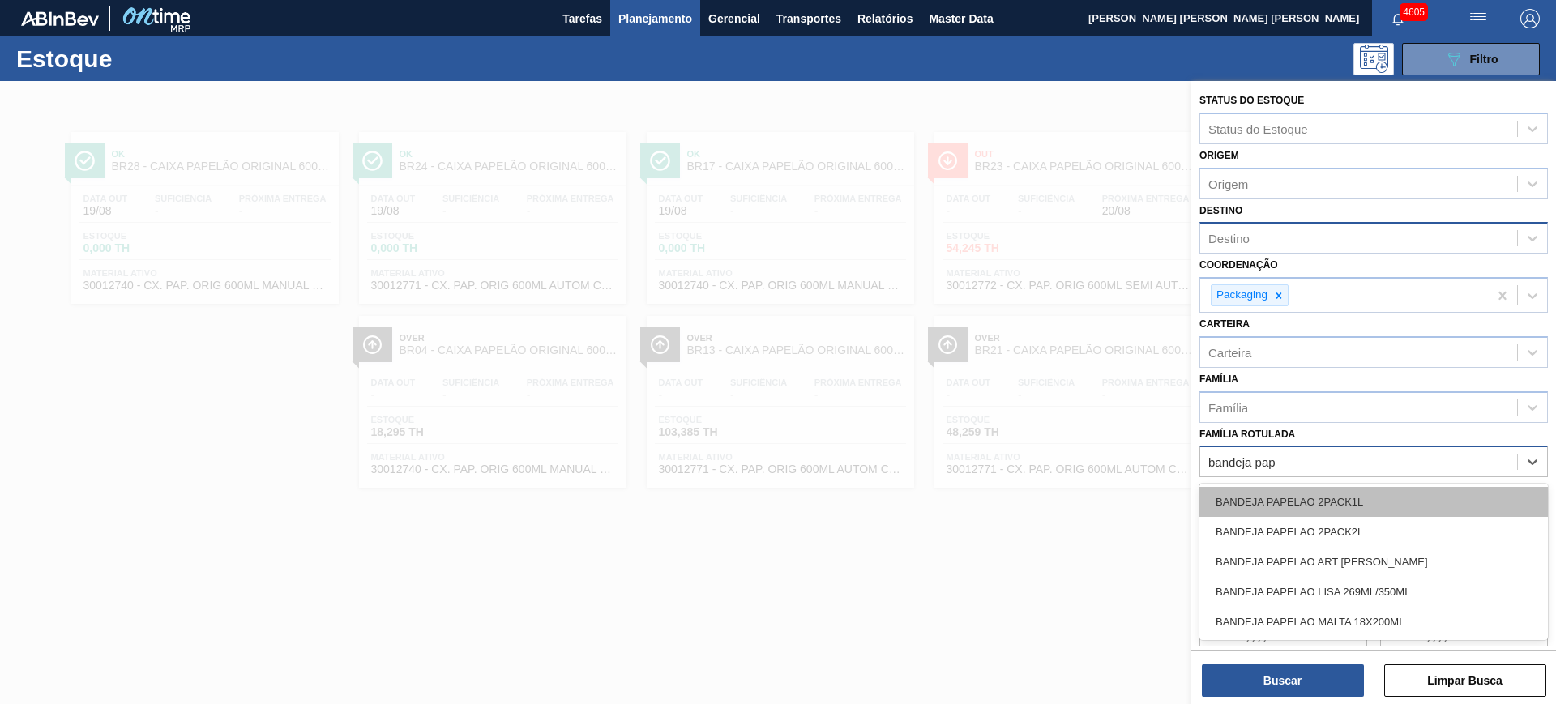
click at [1244, 493] on div "BANDEJA PAPELÃO 2PACK1L" at bounding box center [1374, 502] width 349 height 30
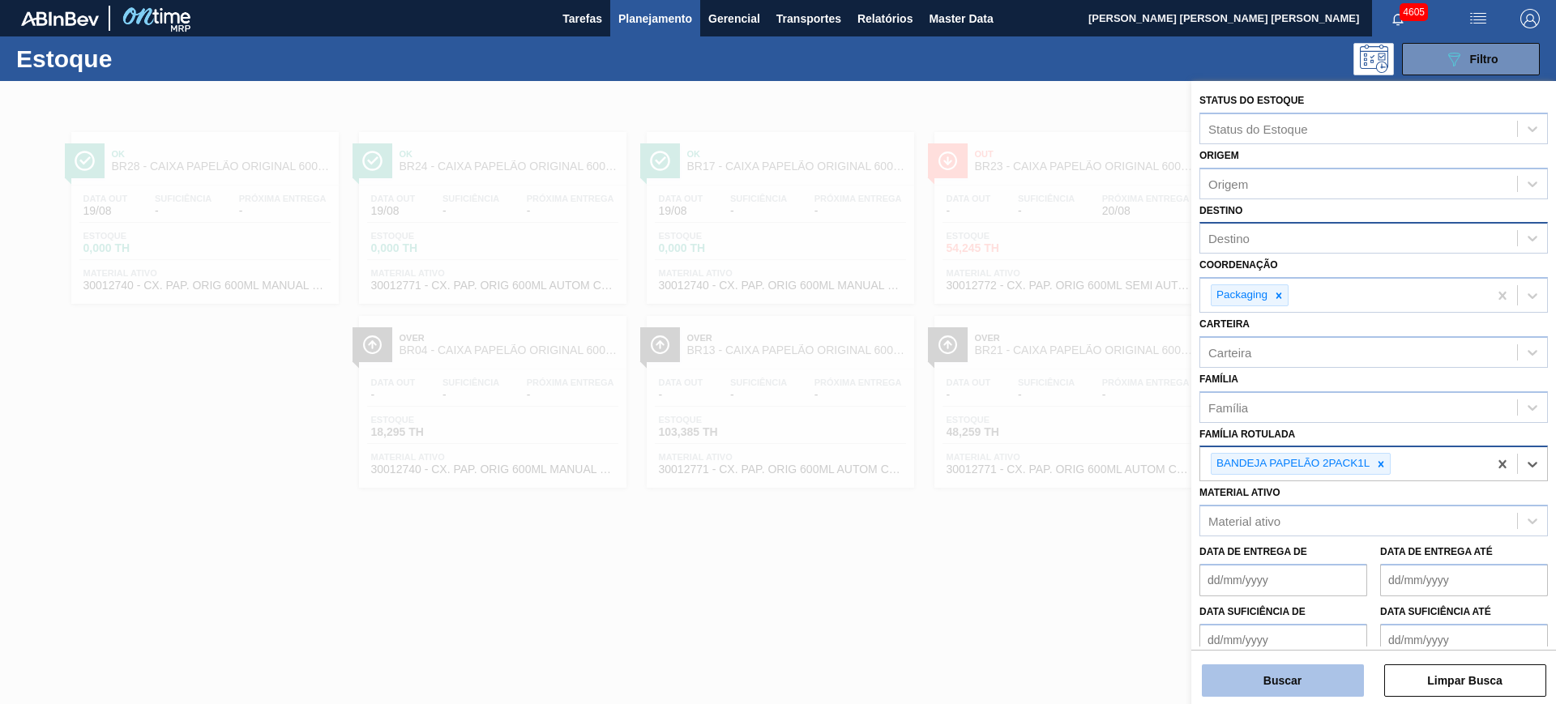
click at [1244, 562] on button "Buscar" at bounding box center [1283, 681] width 162 height 32
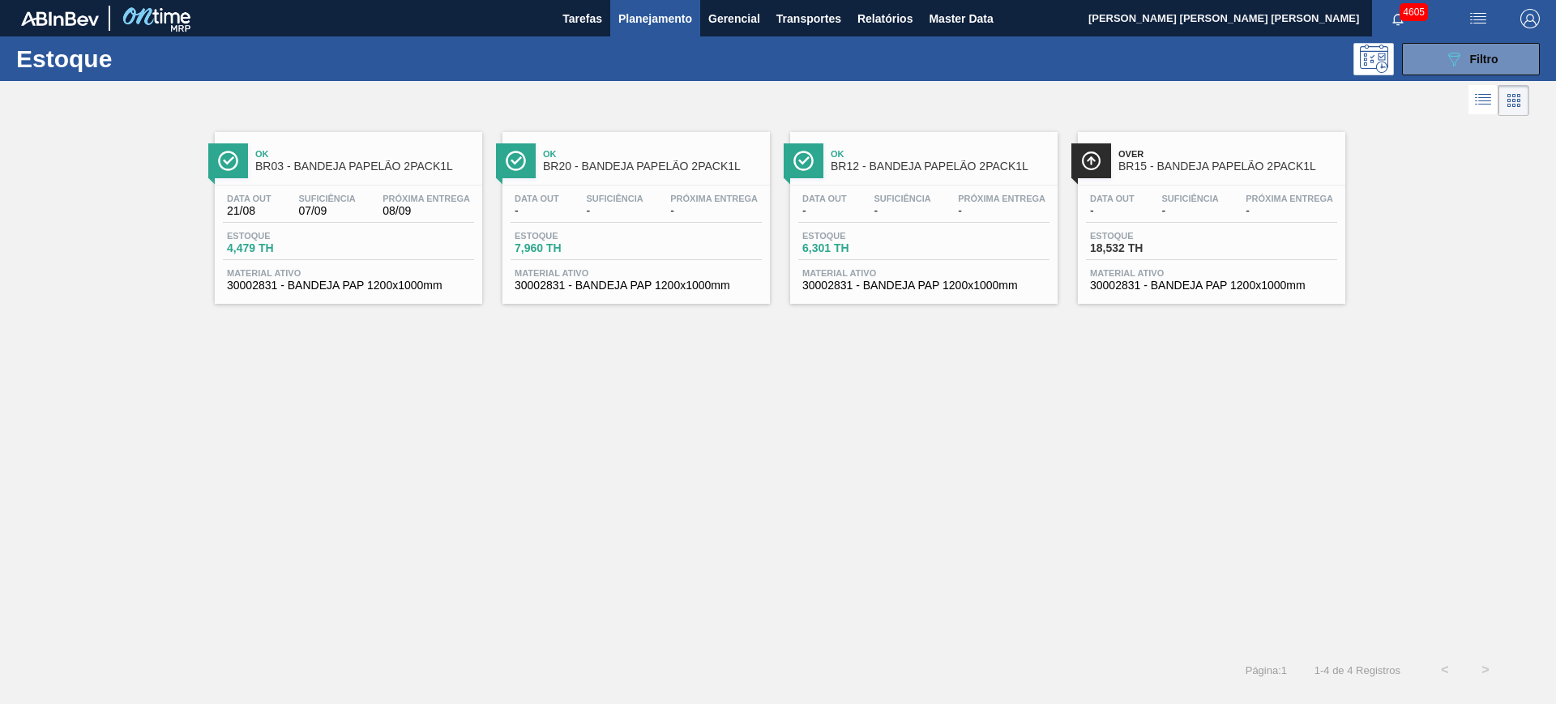
drag, startPoint x: 1191, startPoint y: 216, endPoint x: 1191, endPoint y: 207, distance: 9.8
click at [1244, 64] on span "Filtro" at bounding box center [1484, 59] width 28 height 13
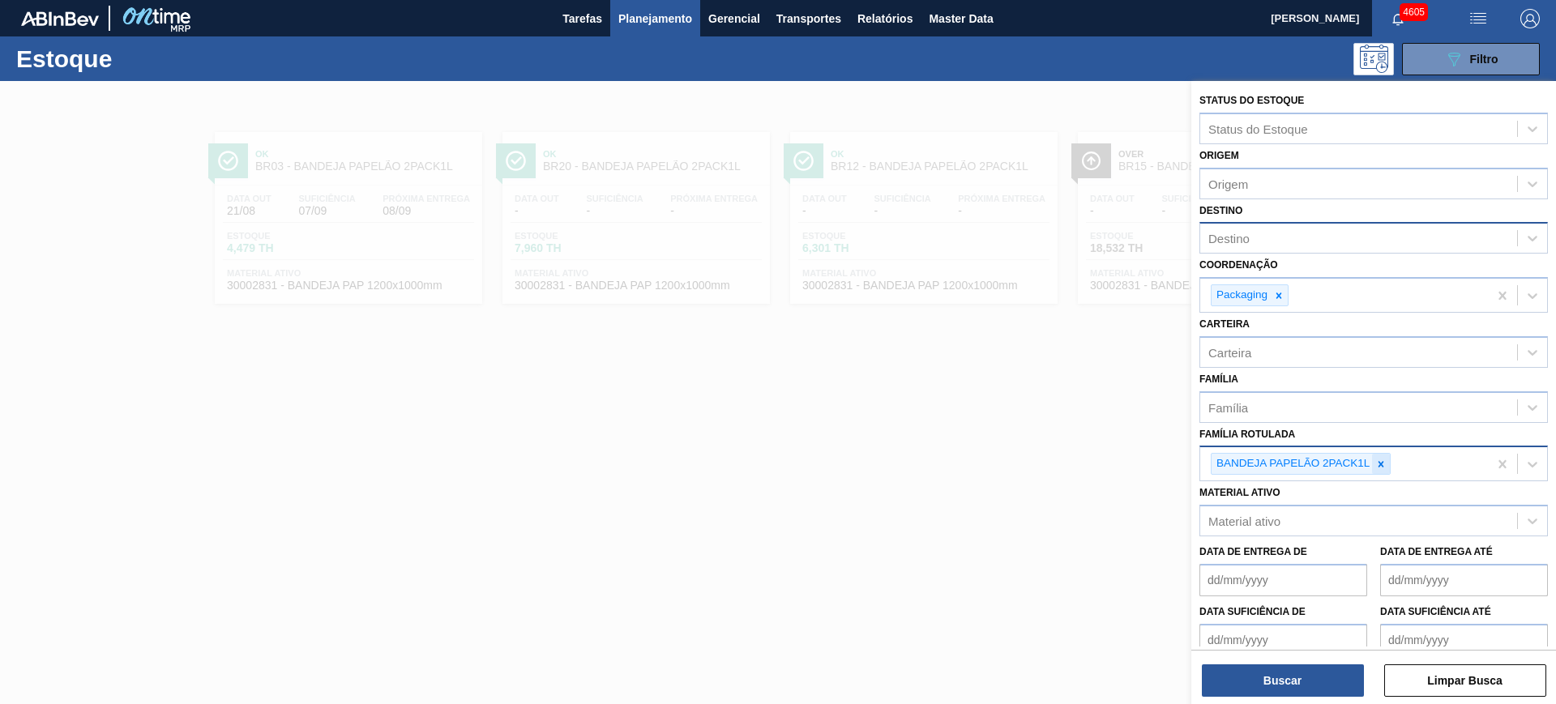
click at [1244, 466] on icon at bounding box center [1380, 464] width 11 height 11
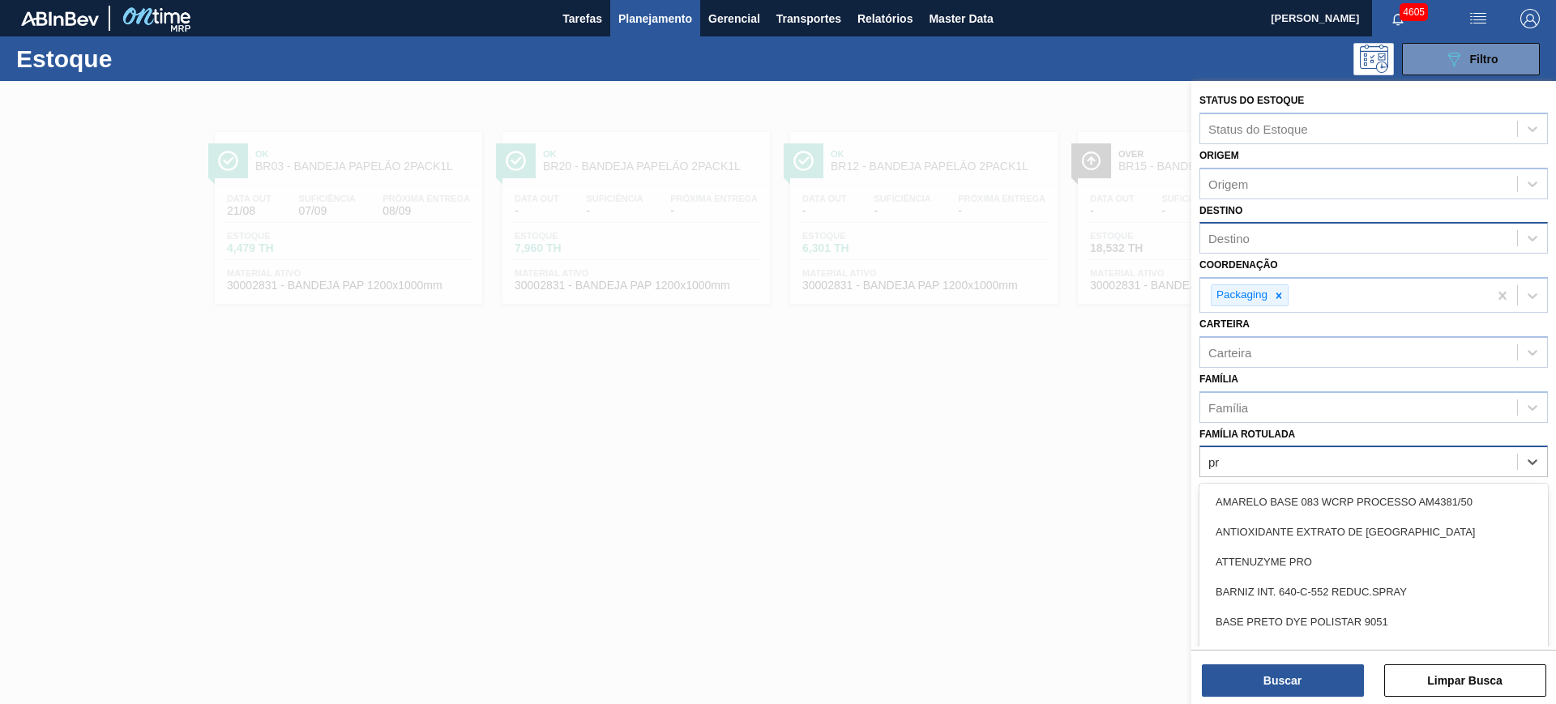
type Rotulada "p"
type Rotulada "original 26"
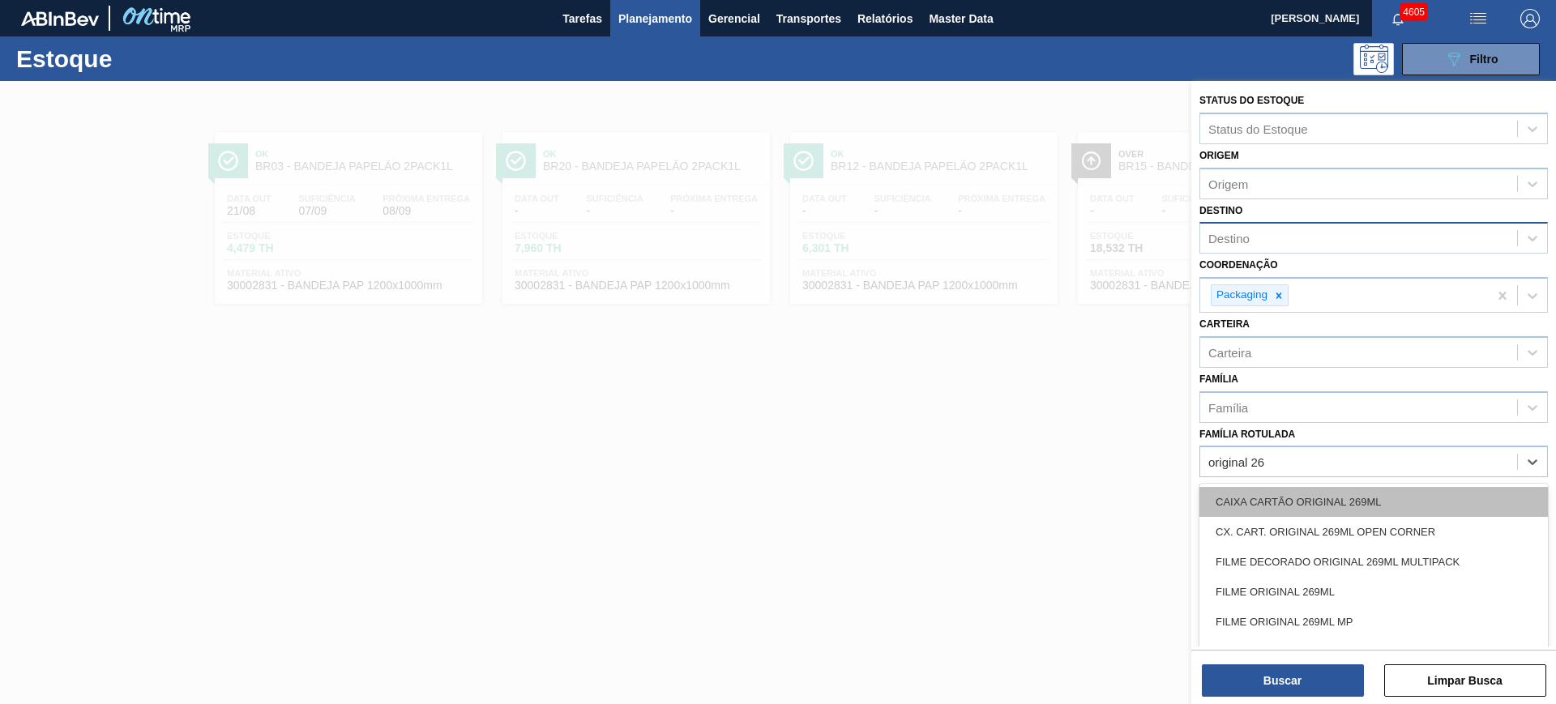
click at [1244, 499] on div "CAIXA CARTÃO ORIGINAL 269ML" at bounding box center [1374, 502] width 349 height 30
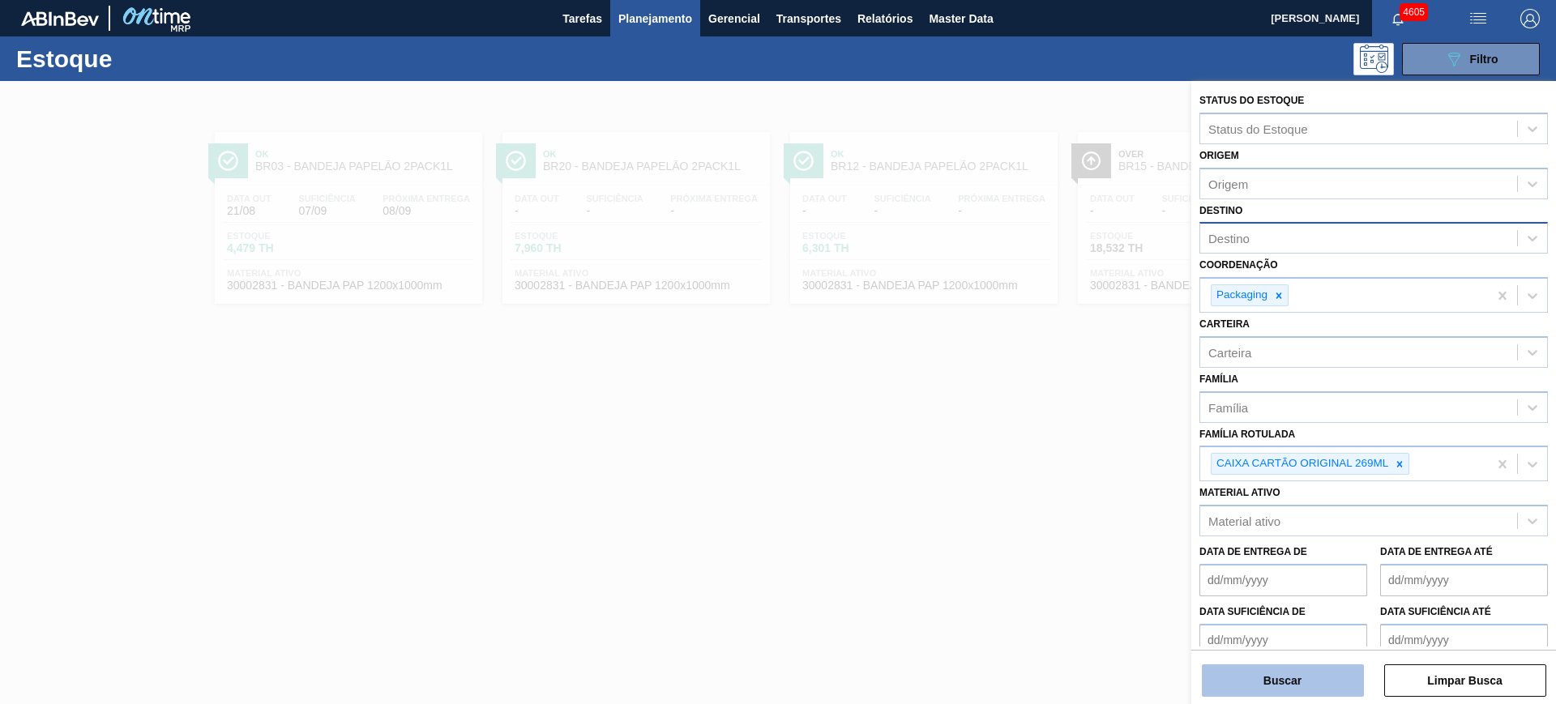
click at [1244, 562] on button "Buscar" at bounding box center [1283, 681] width 162 height 32
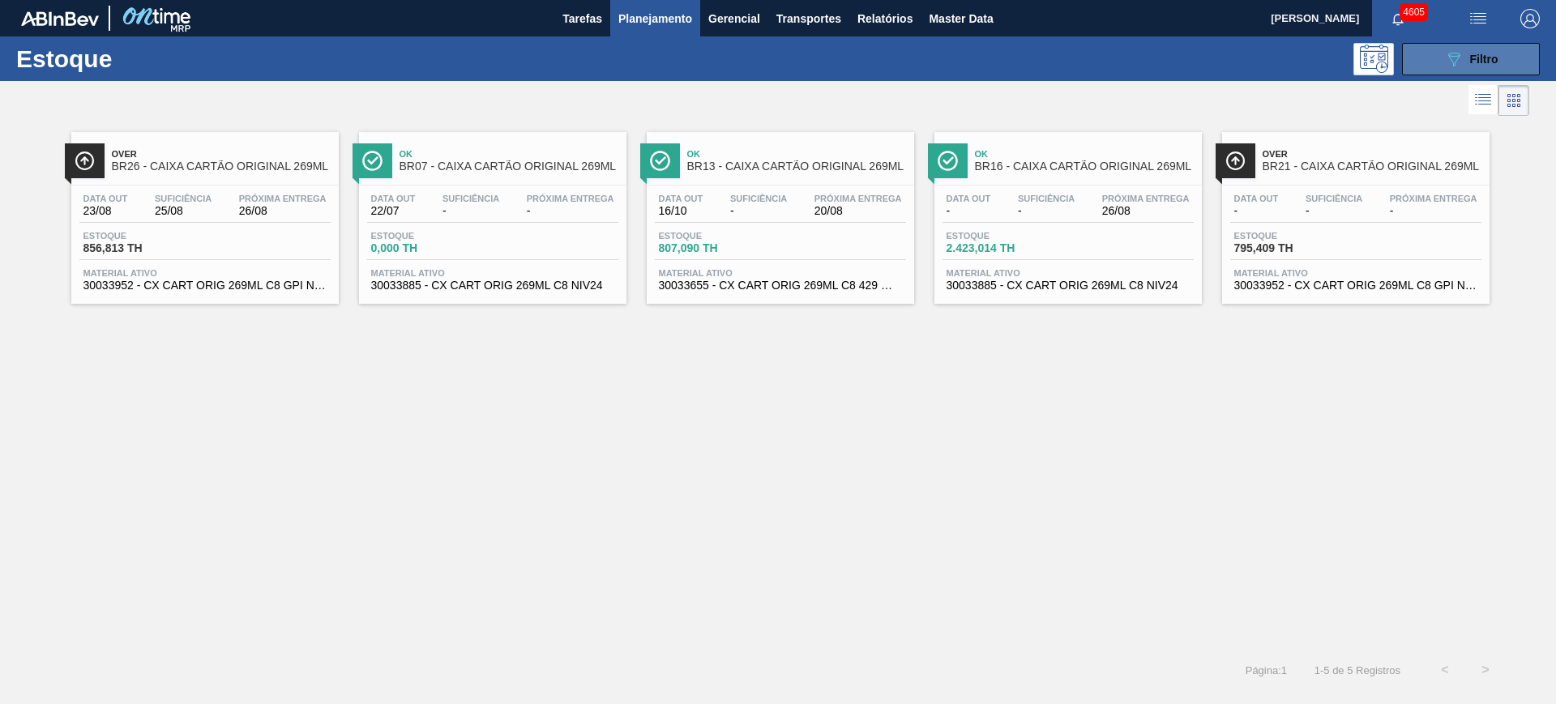
click at [1244, 73] on button "089F7B8B-B2A5-4AFE-B5C0-19BA573D28AC Filtro" at bounding box center [1471, 59] width 138 height 32
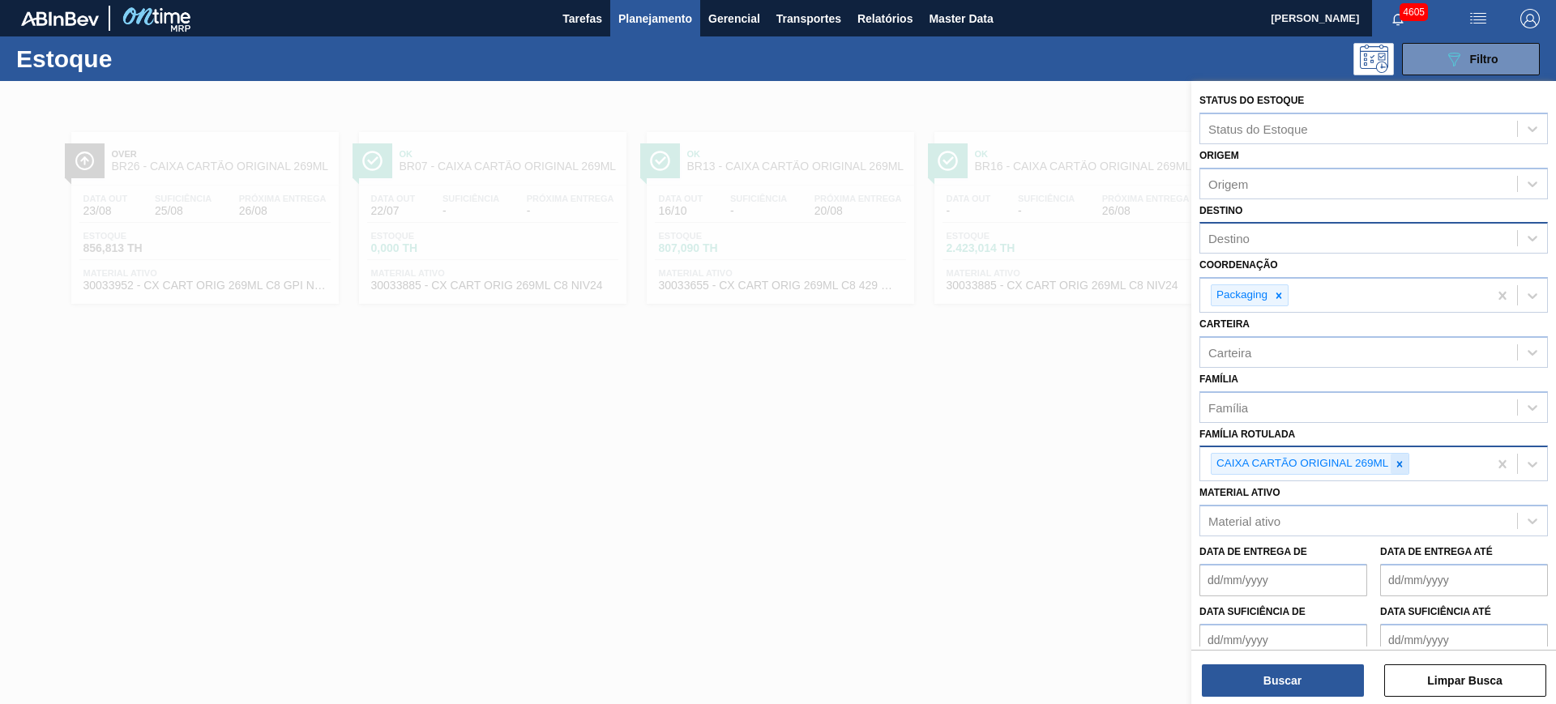
click at [1244, 469] on icon at bounding box center [1399, 464] width 11 height 11
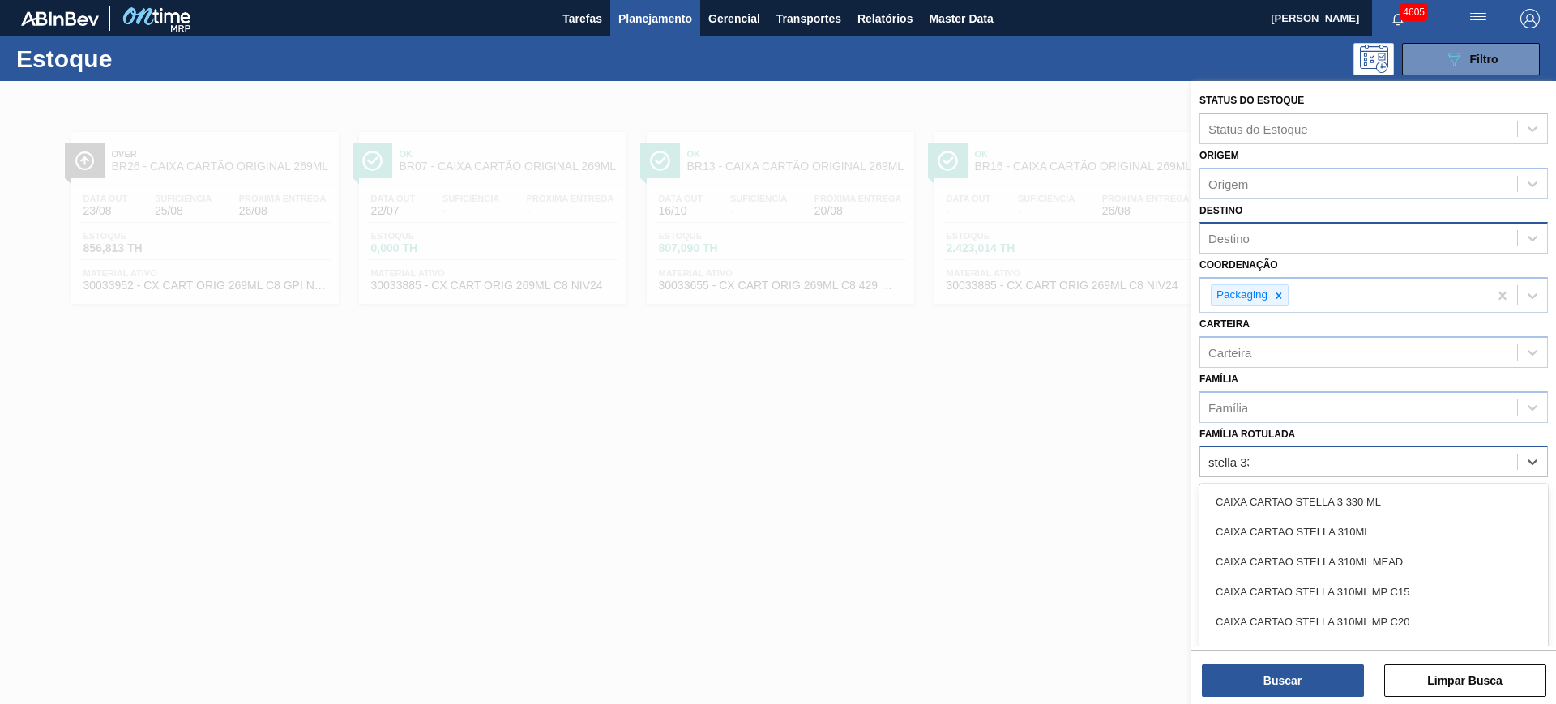
type Rotulada "stella 330"
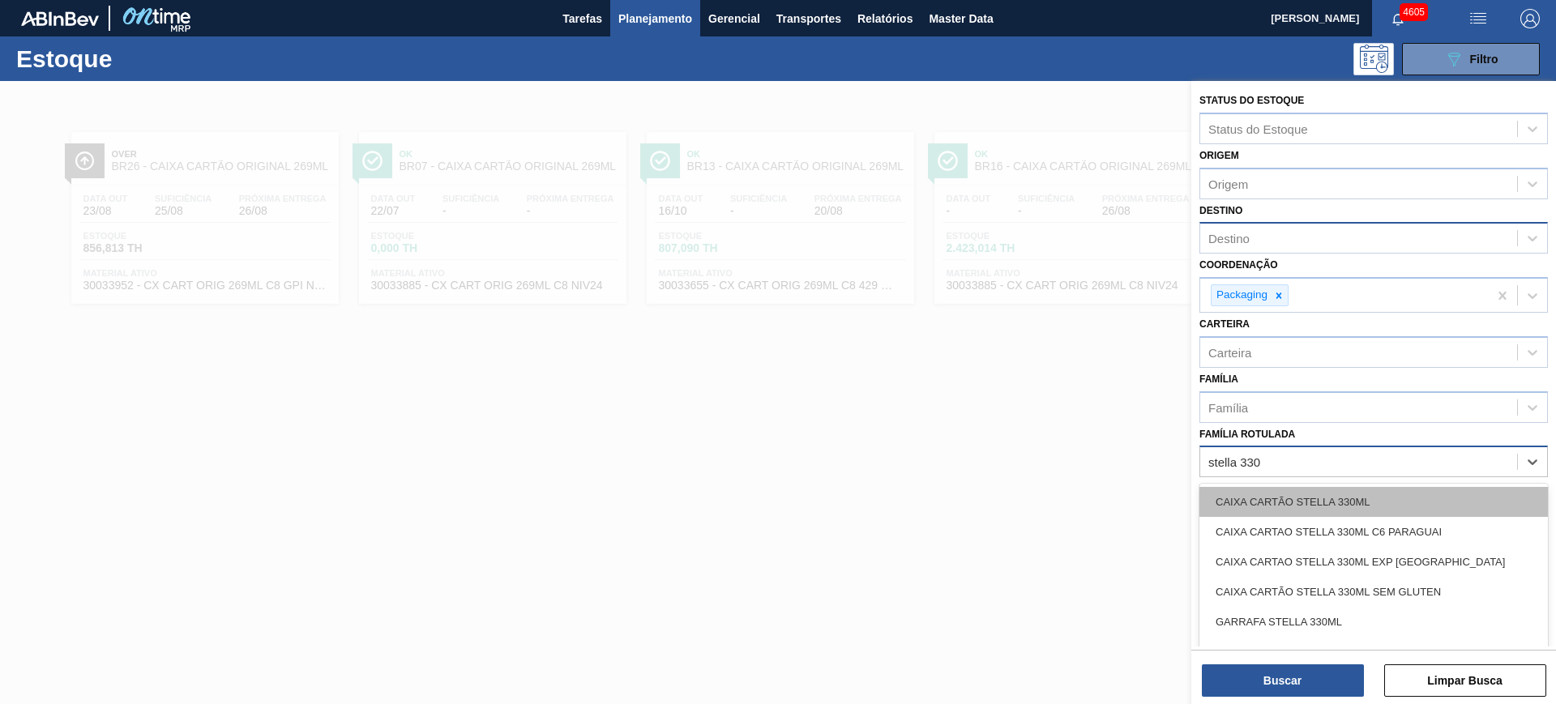
click at [1244, 494] on div "CAIXA CARTÃO STELLA 330ML" at bounding box center [1374, 502] width 349 height 30
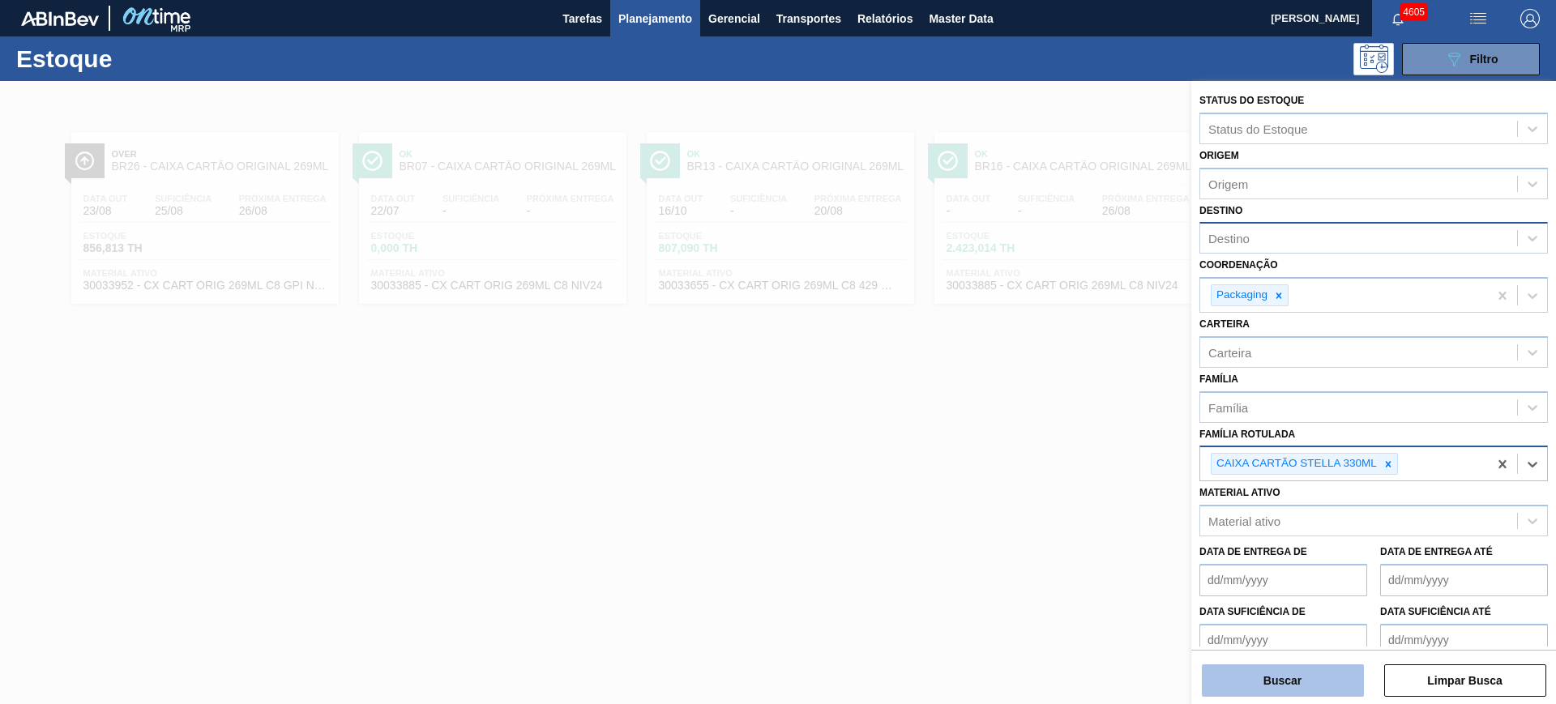
click at [1244, 562] on button "Buscar" at bounding box center [1283, 681] width 162 height 32
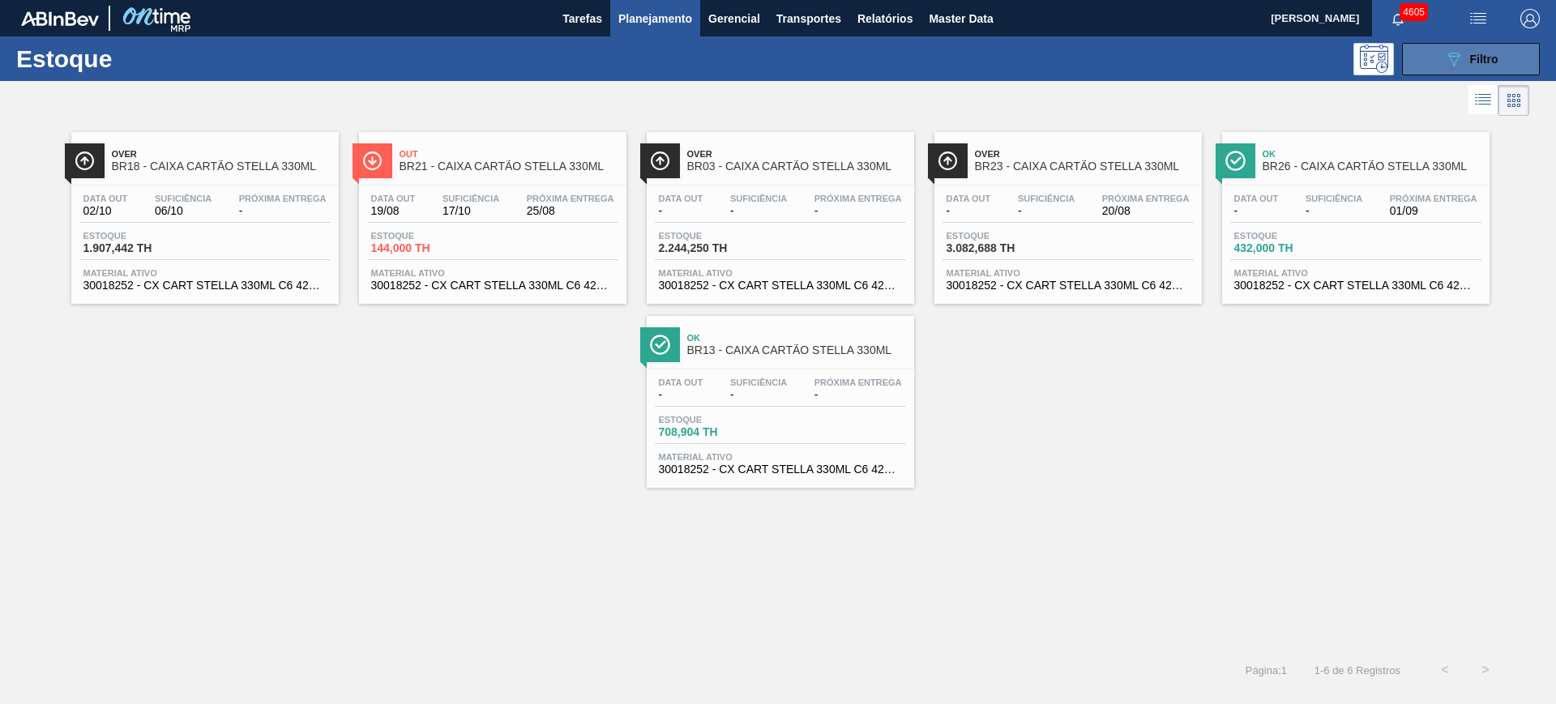
click at [1244, 60] on button "089F7B8B-B2A5-4AFE-B5C0-19BA573D28AC Filtro" at bounding box center [1471, 59] width 138 height 32
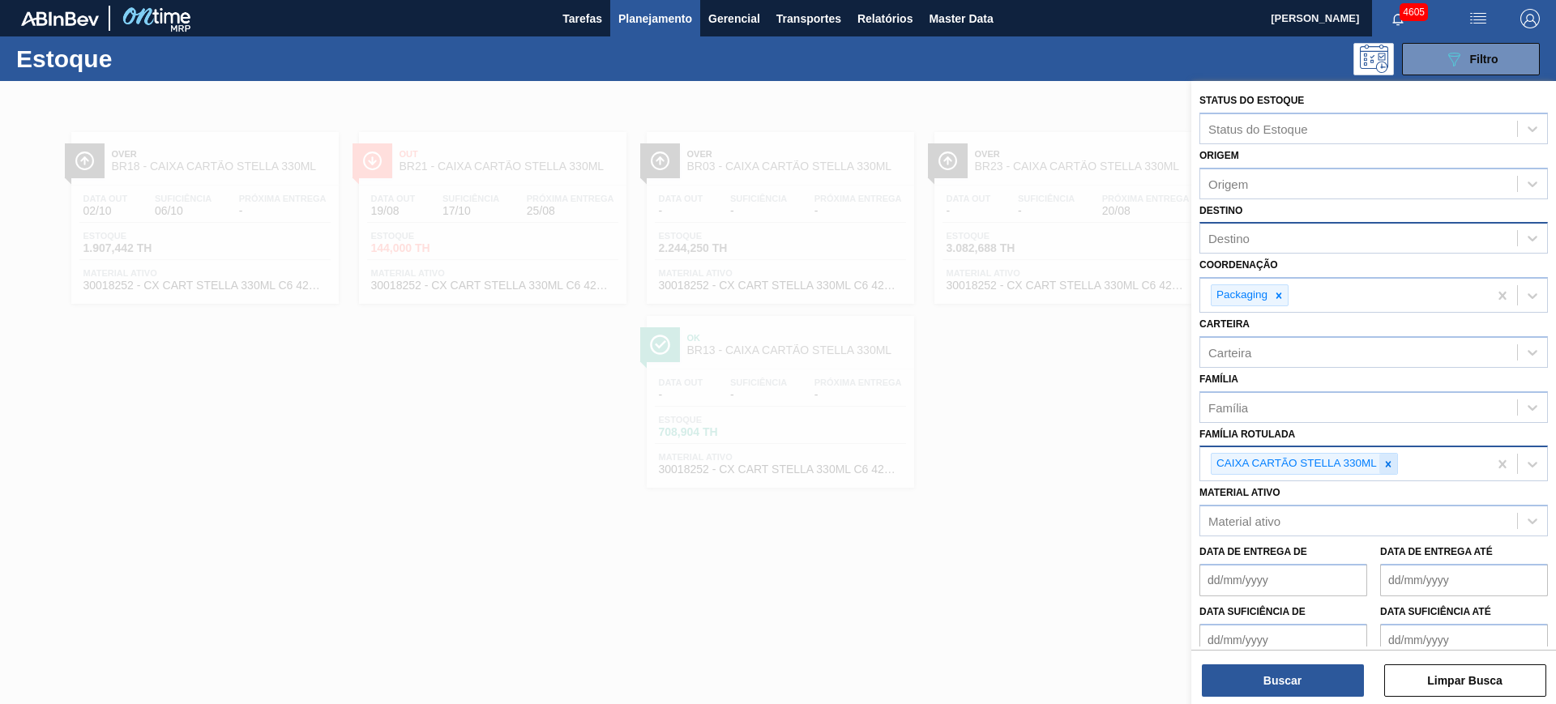
click at [1244, 462] on icon at bounding box center [1389, 464] width 6 height 6
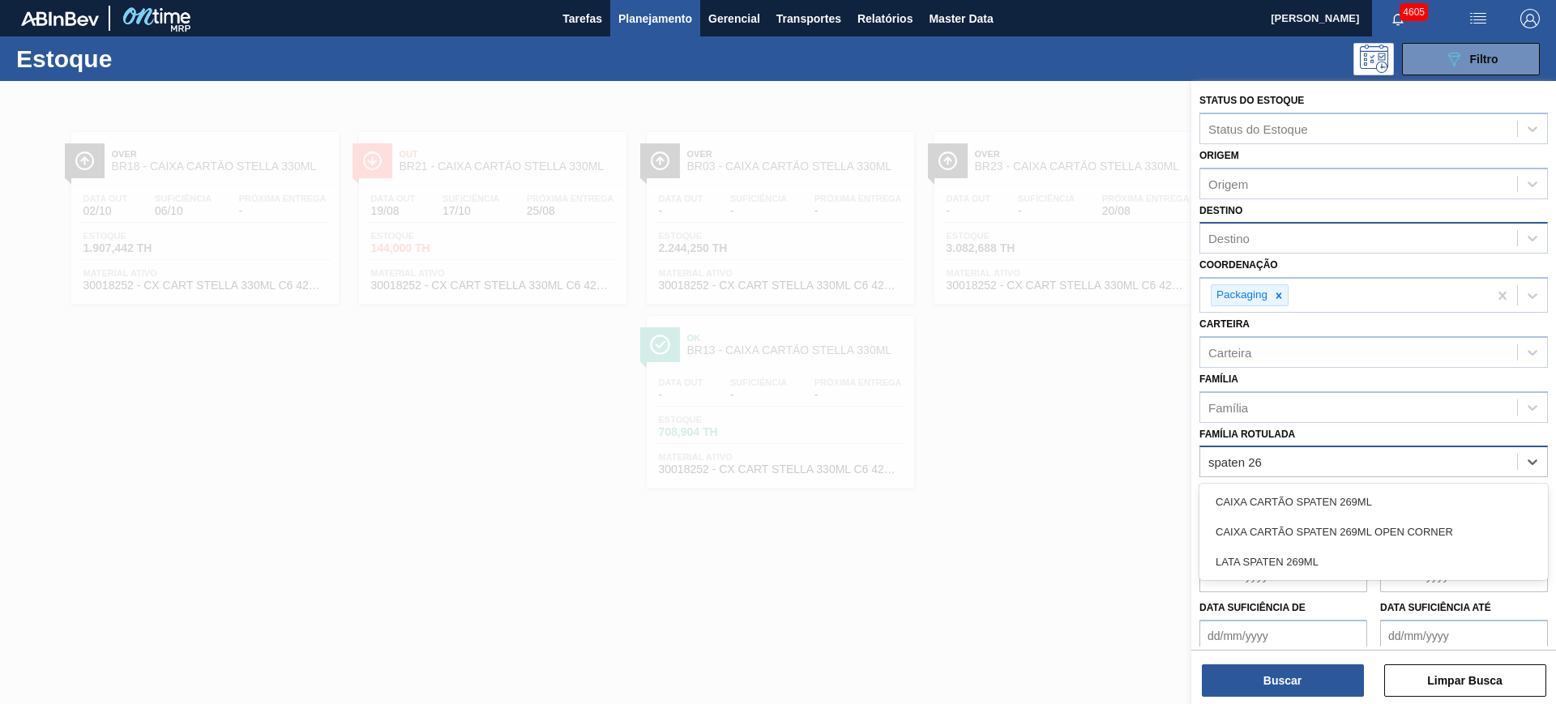
type Rotulada "spaten 269"
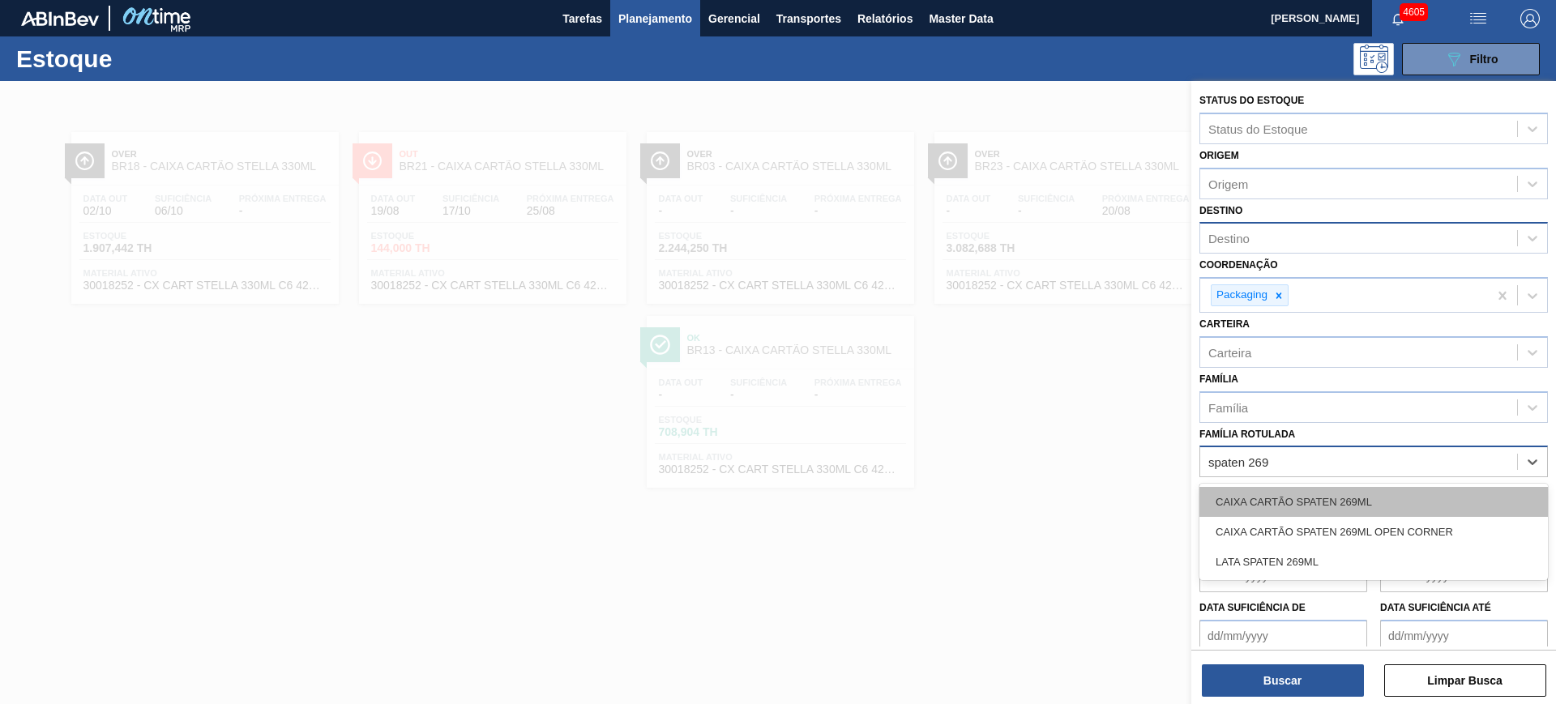
click at [1244, 487] on div "CAIXA CARTÃO SPATEN 269ML" at bounding box center [1374, 502] width 349 height 30
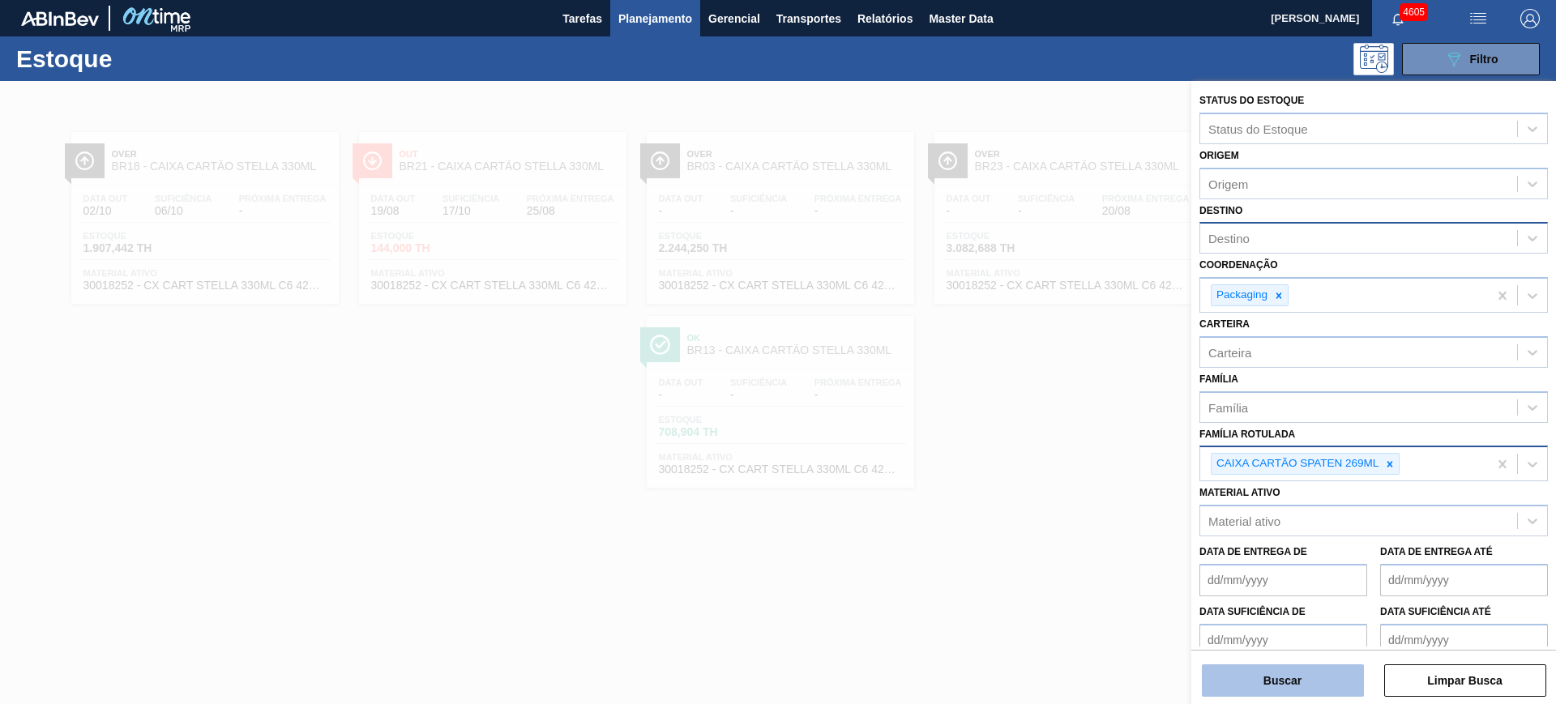
click at [1244, 562] on button "Buscar" at bounding box center [1283, 681] width 162 height 32
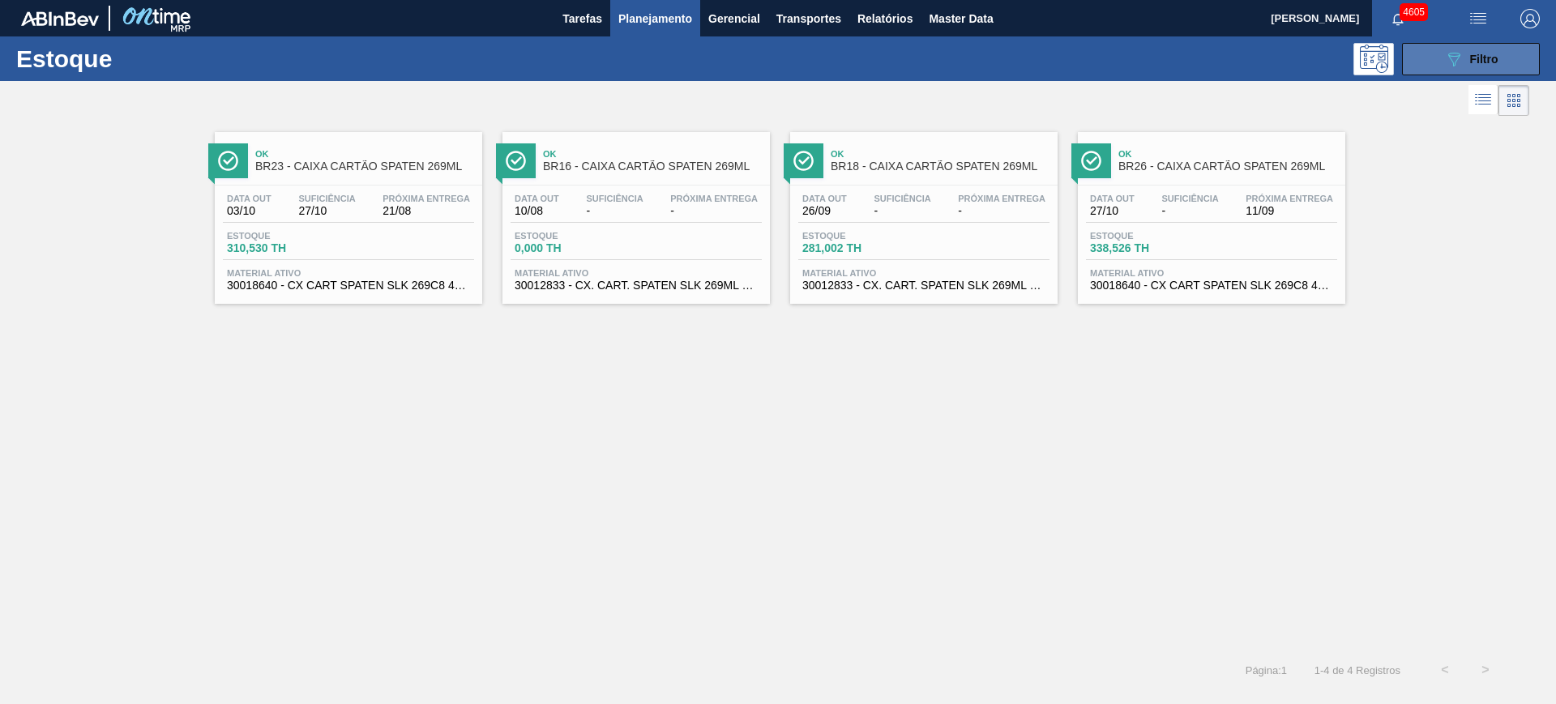
click at [1244, 51] on button "089F7B8B-B2A5-4AFE-B5C0-19BA573D28AC Filtro" at bounding box center [1471, 59] width 138 height 32
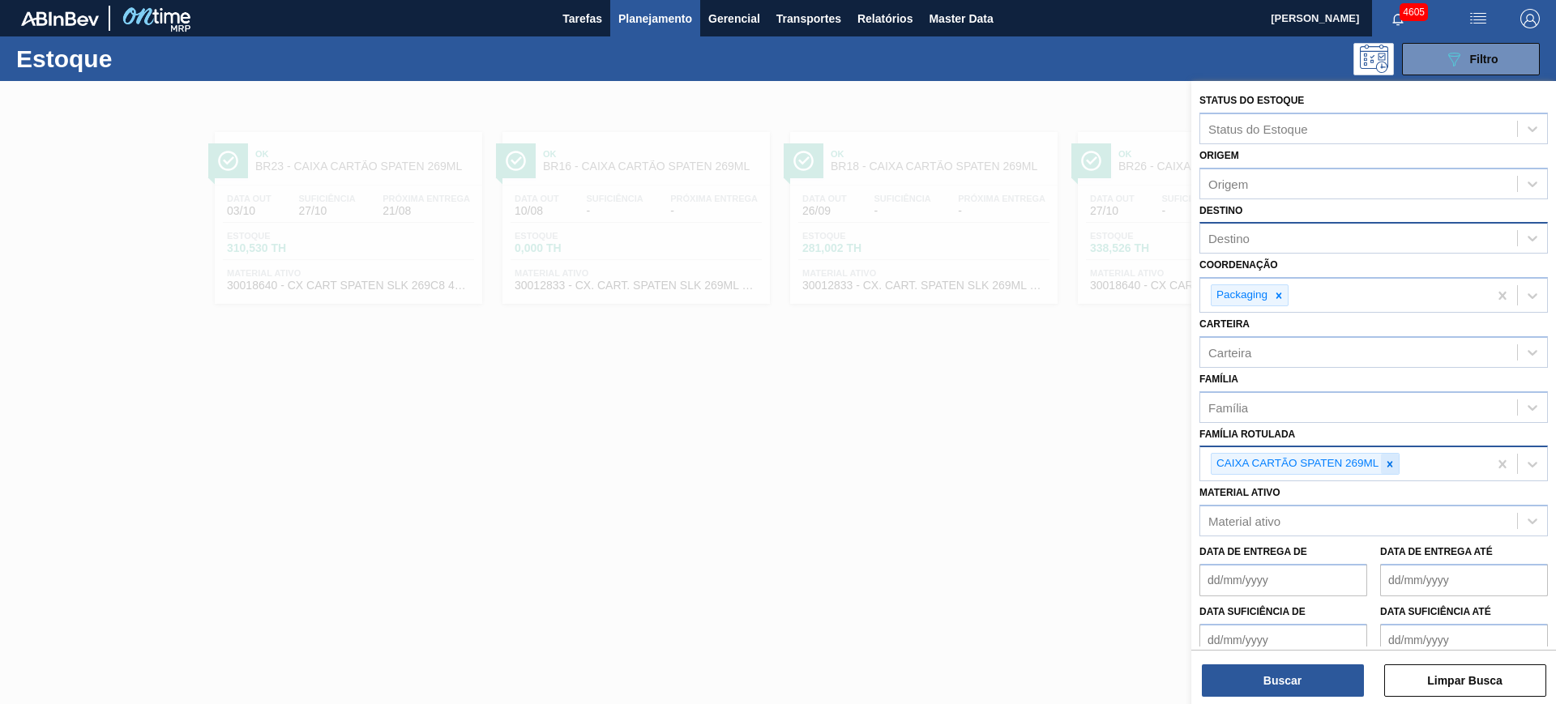
click at [1244, 457] on div at bounding box center [1390, 464] width 18 height 20
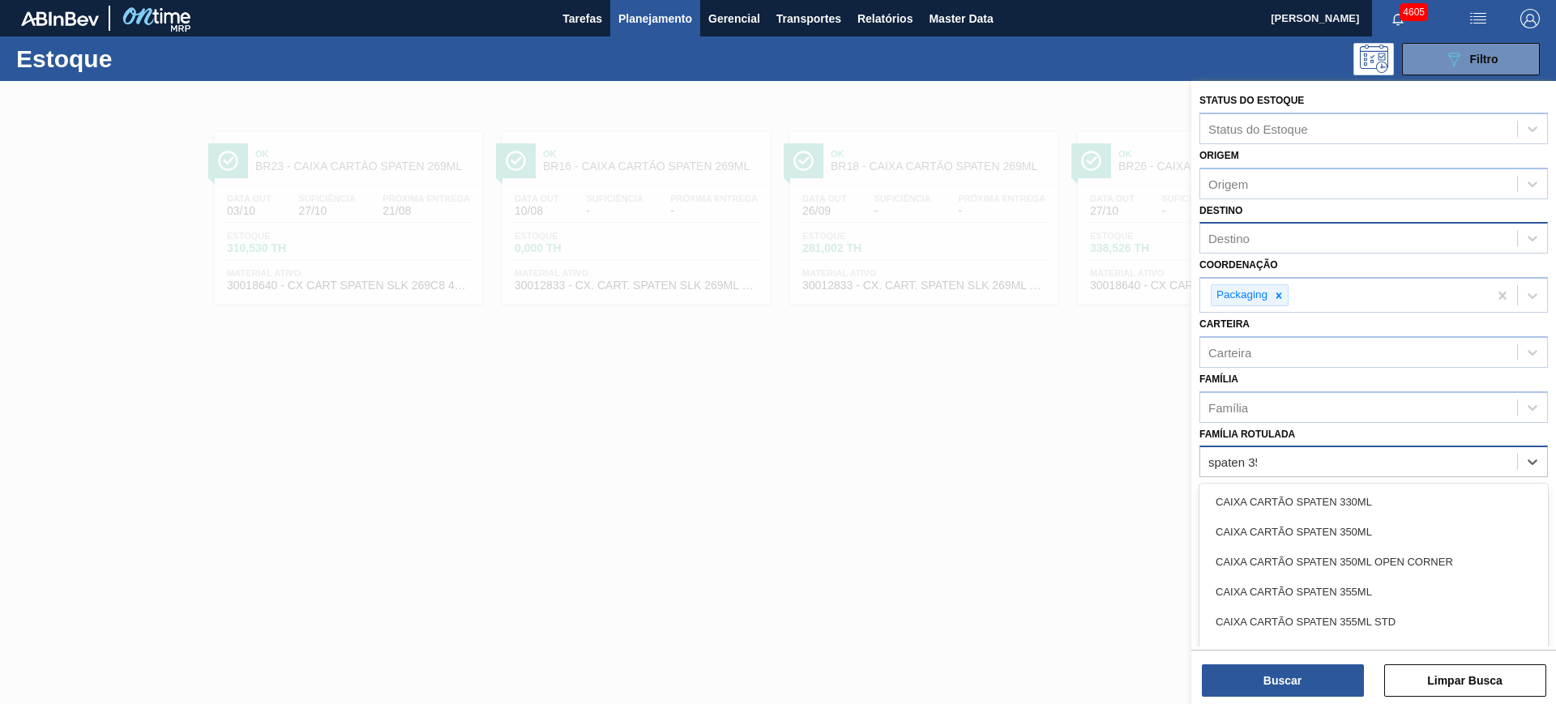
type Rotulada "spaten 350"
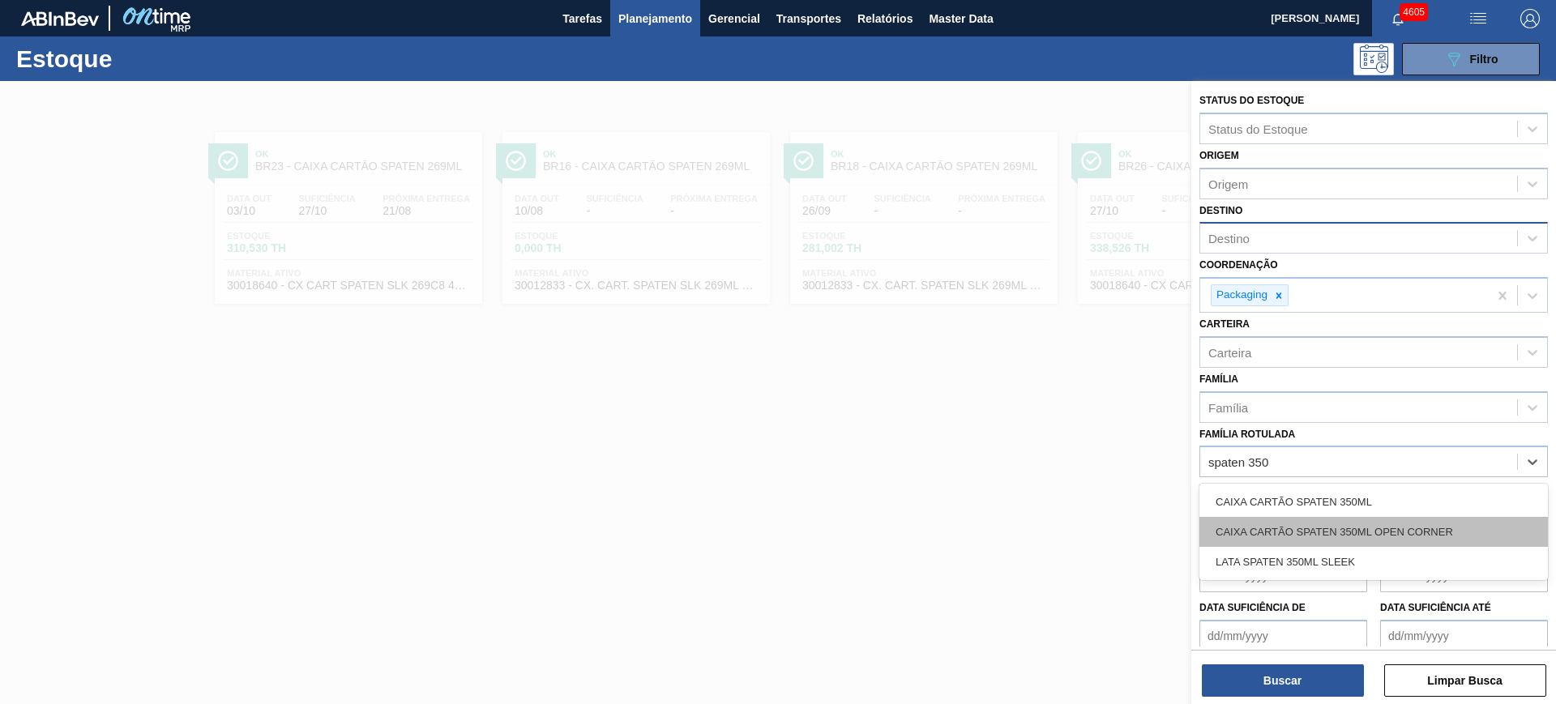
click at [1244, 520] on div "CAIXA CARTÃO SPATEN 350ML OPEN CORNER" at bounding box center [1374, 532] width 349 height 30
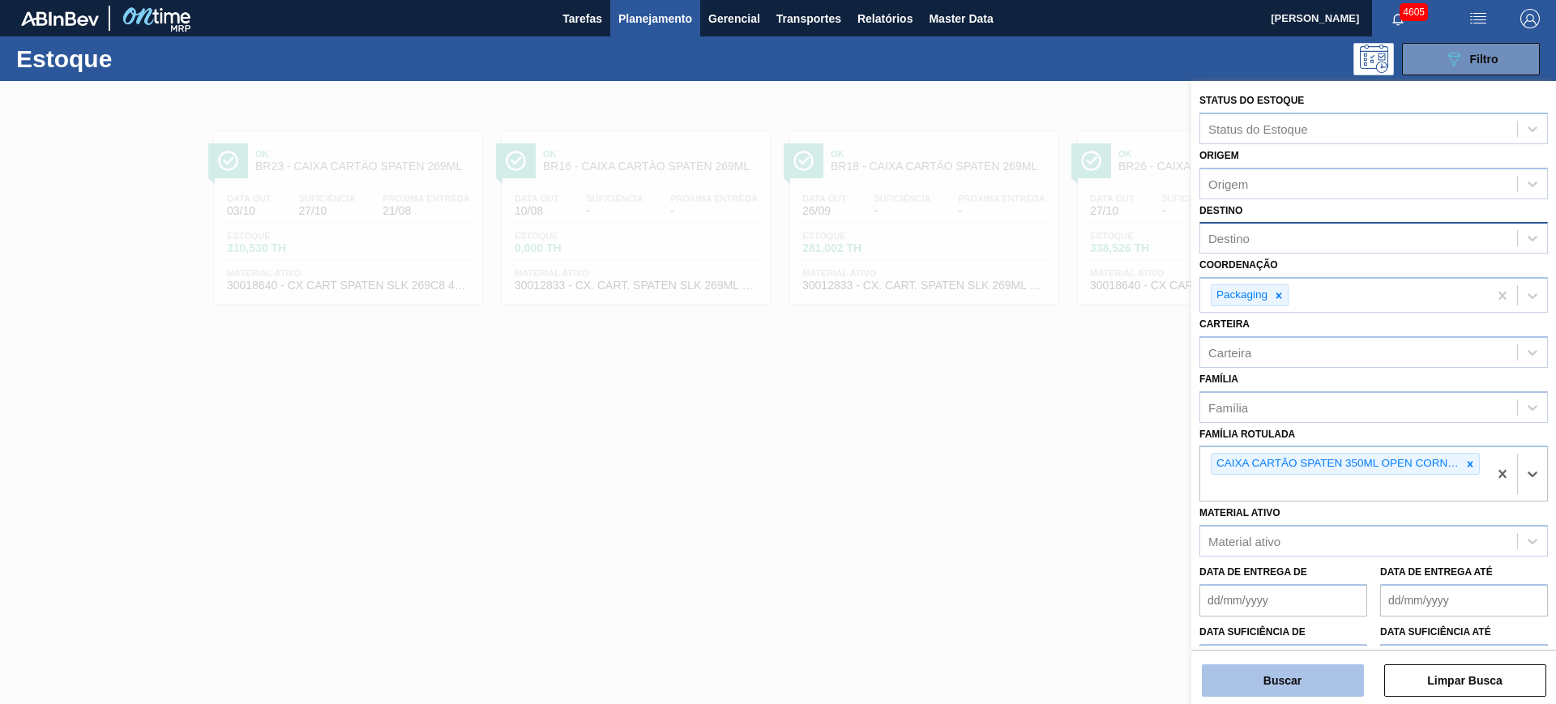
click at [1244, 562] on button "Buscar" at bounding box center [1283, 681] width 162 height 32
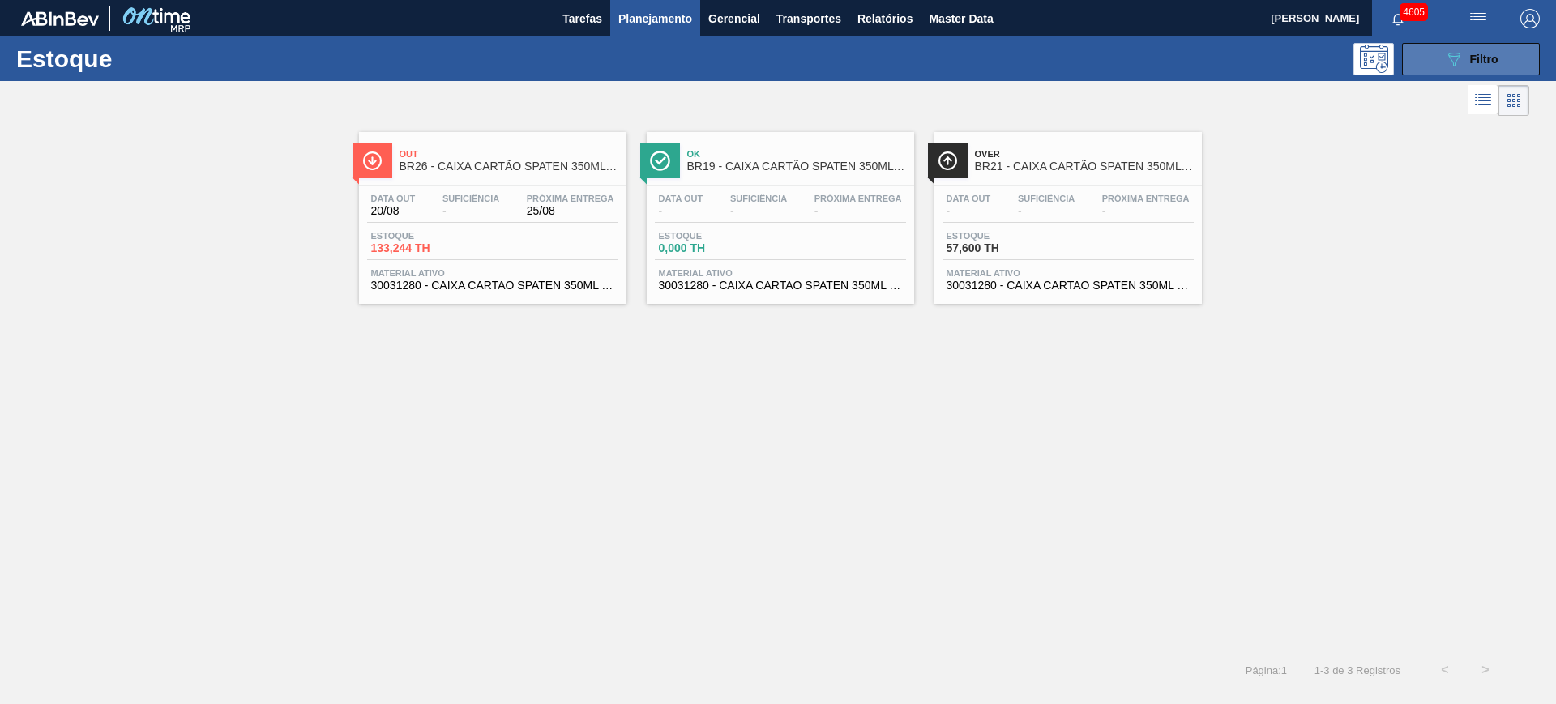
click at [1244, 69] on button "089F7B8B-B2A5-4AFE-B5C0-19BA573D28AC Filtro" at bounding box center [1471, 59] width 138 height 32
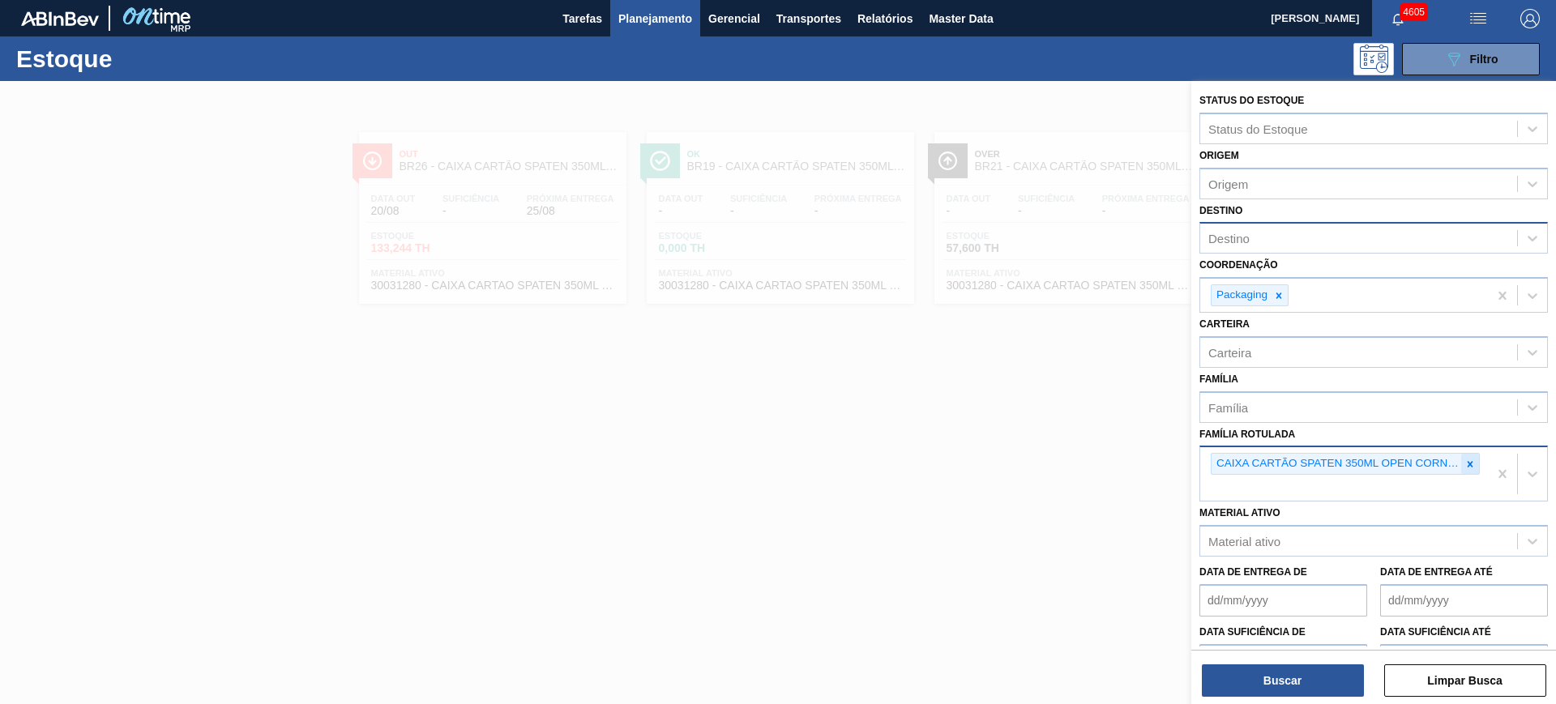
click at [1244, 461] on icon at bounding box center [1470, 464] width 11 height 11
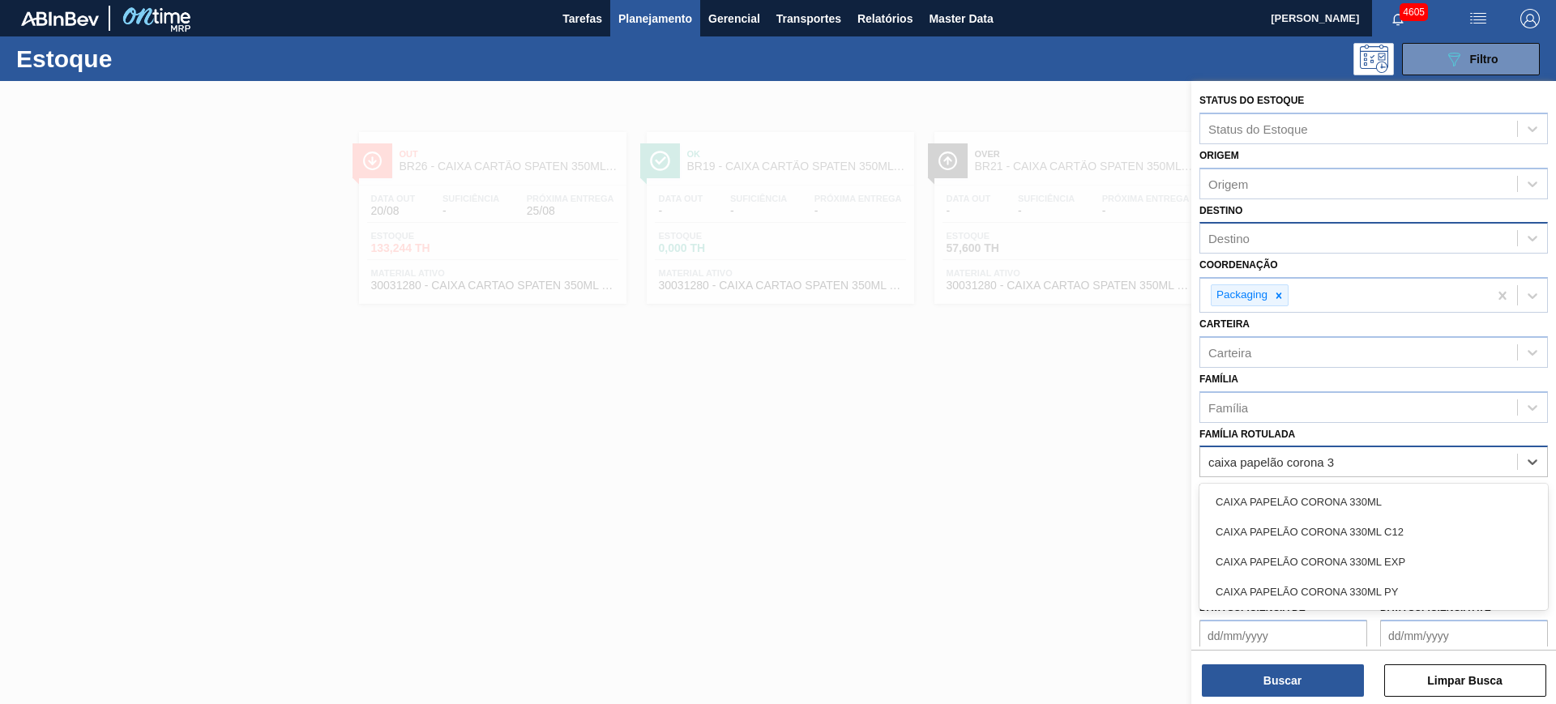
type Rotulada "caixa papelão corona 33"
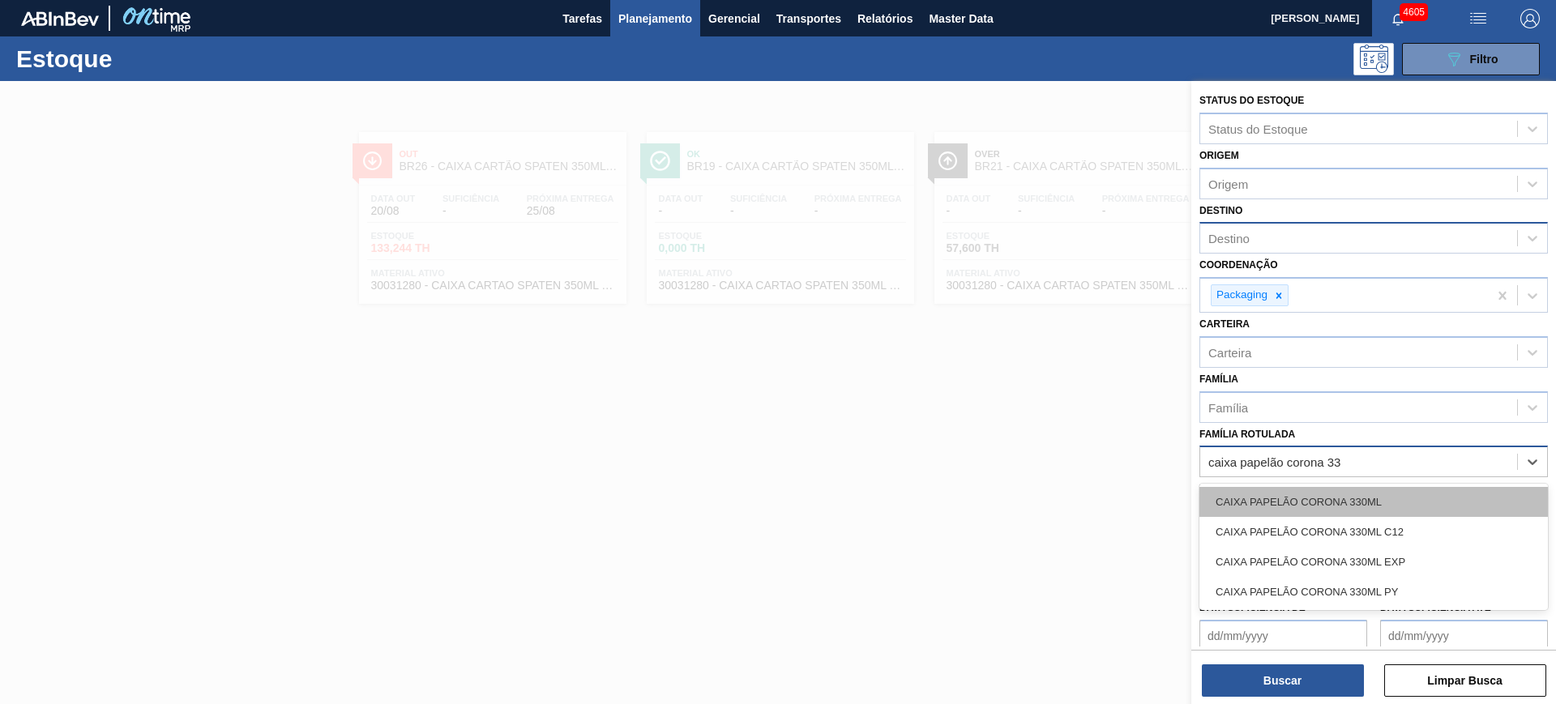
click at [1244, 490] on div "CAIXA PAPELÃO CORONA 330ML" at bounding box center [1374, 502] width 349 height 30
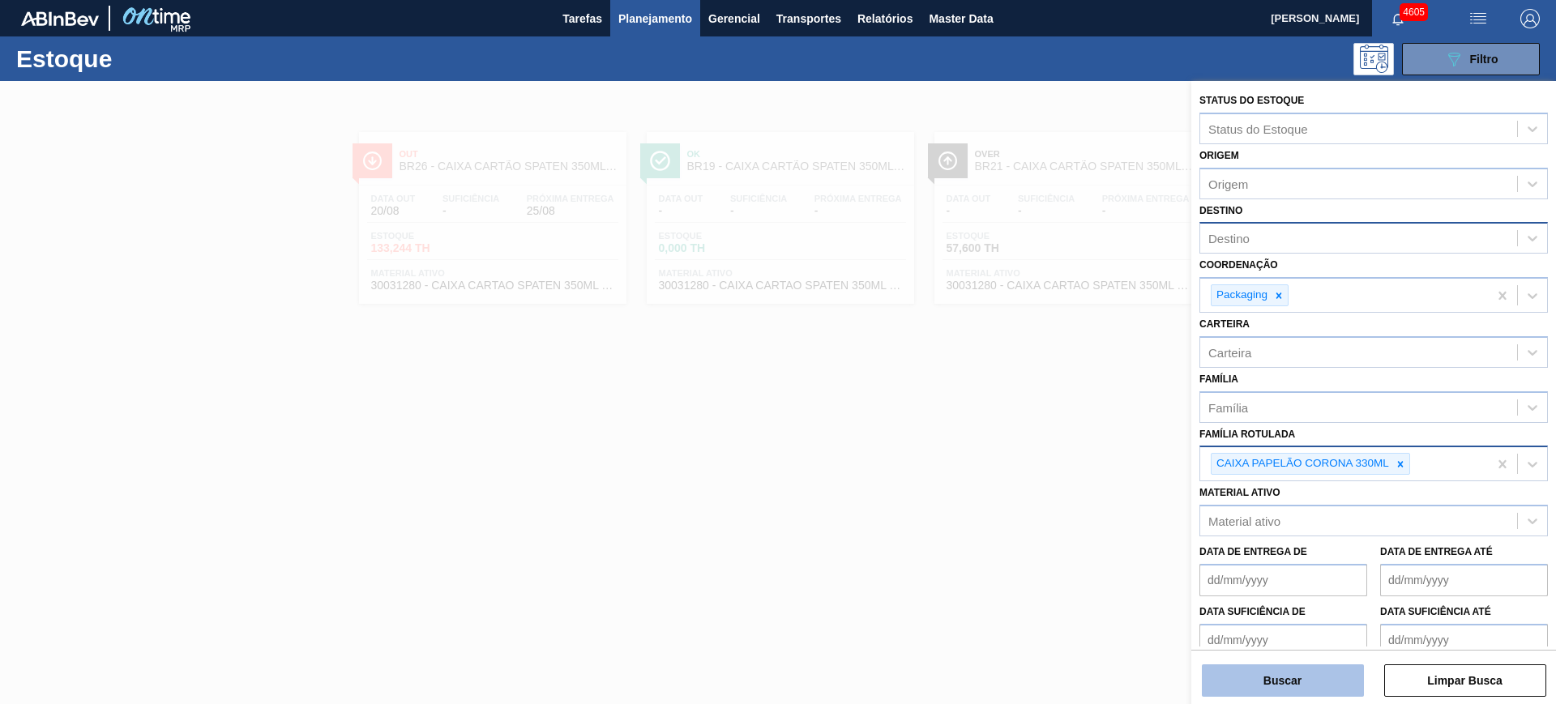
click at [1244, 562] on button "Buscar" at bounding box center [1283, 681] width 162 height 32
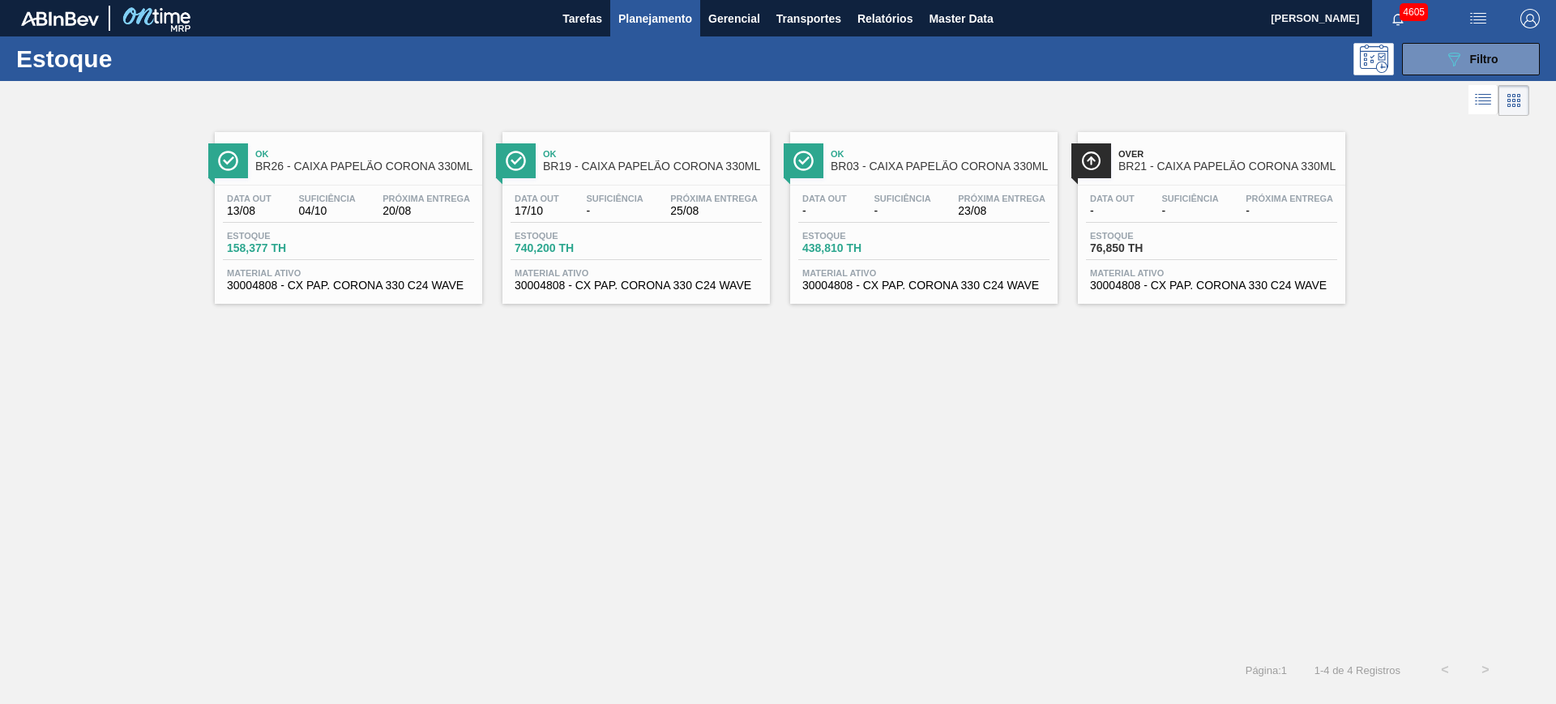
click at [909, 507] on div "Ok BR26 - CAIXA PAPELÃO CORONA 330ML Data out 13/08 Suficiência 04/10 Próxima E…" at bounding box center [778, 385] width 1556 height 530
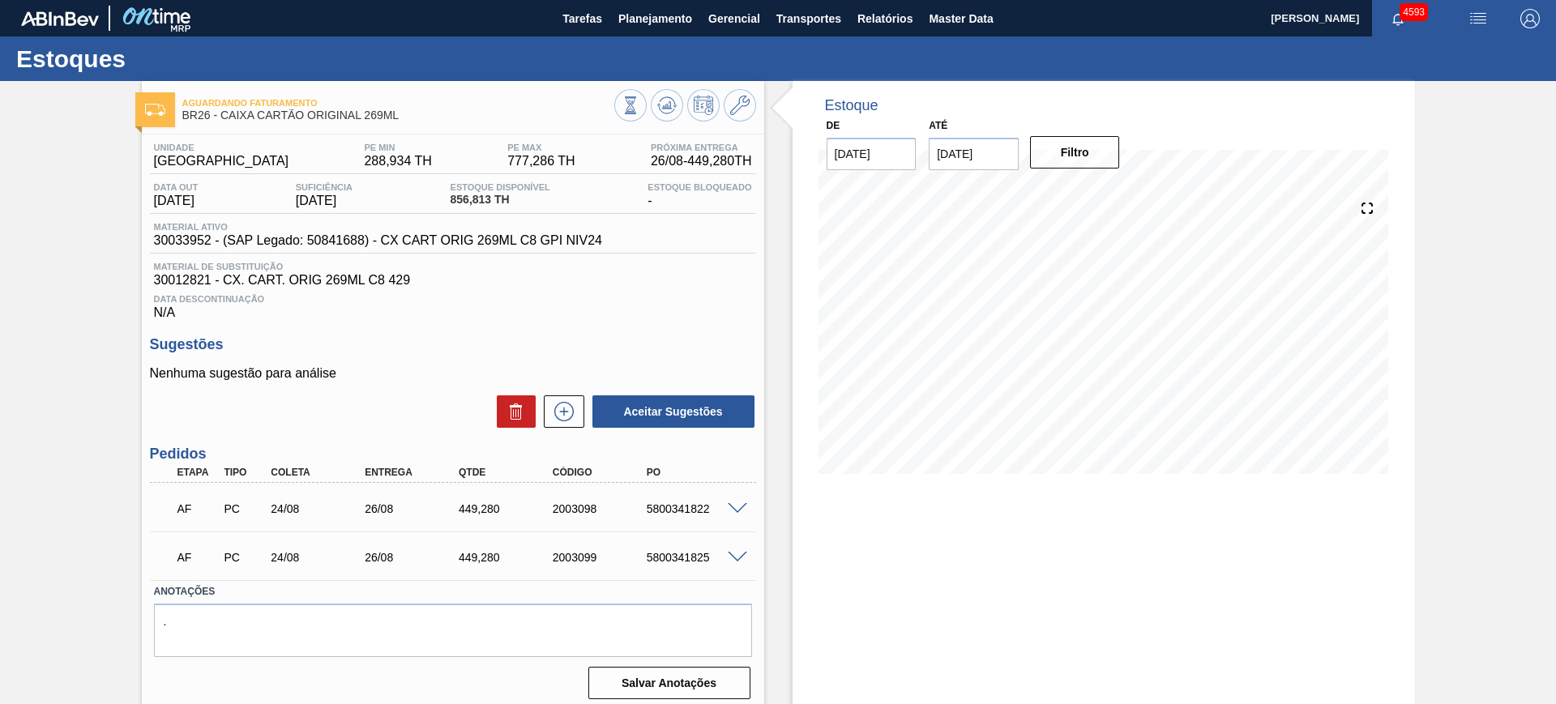
click at [980, 152] on input "03/09/2025" at bounding box center [974, 154] width 90 height 32
click at [1112, 189] on button "Next Month" at bounding box center [1110, 192] width 11 height 11
click at [1111, 370] on div "6" at bounding box center [1106, 377] width 22 height 22
type input "06/12/2025"
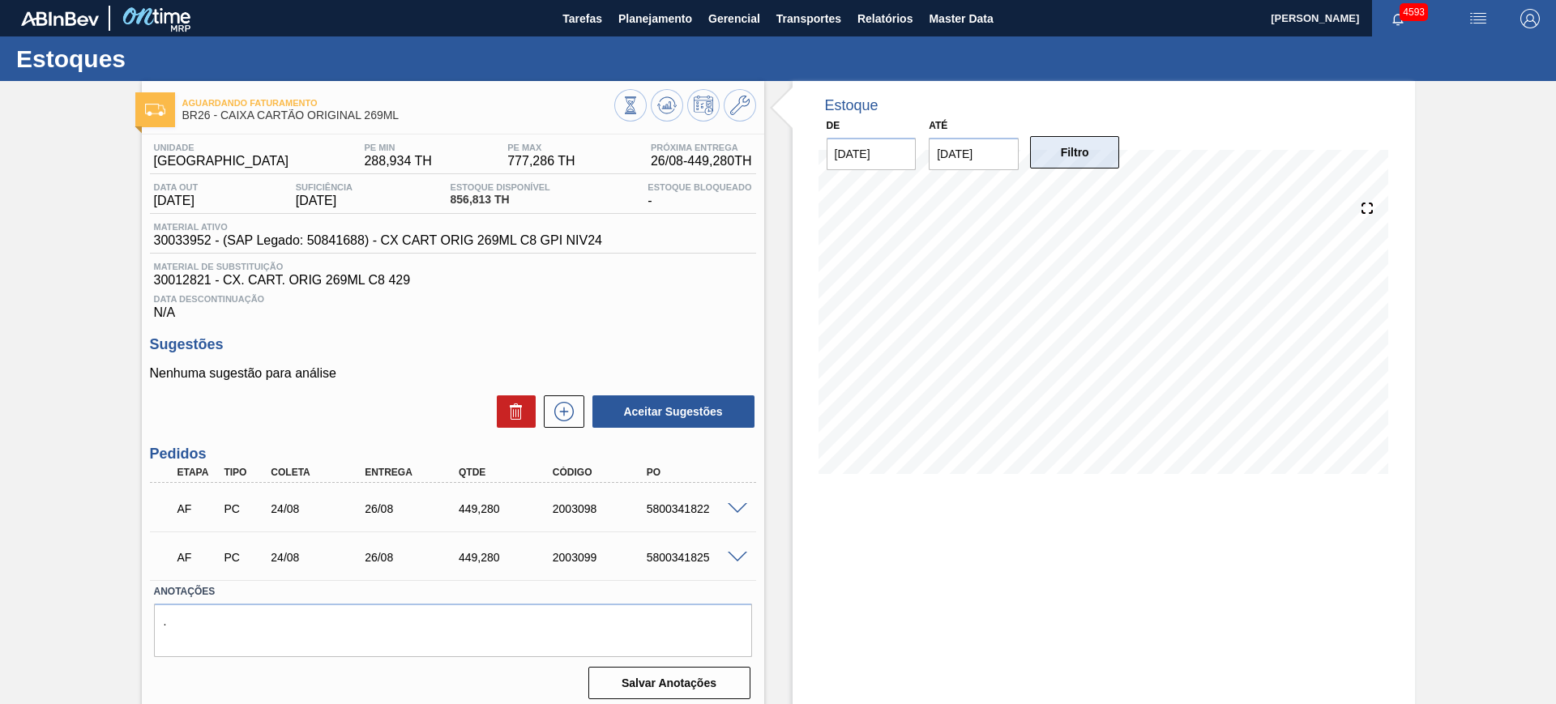
click at [1071, 156] on button "Filtro" at bounding box center [1075, 152] width 90 height 32
click at [738, 508] on span at bounding box center [737, 509] width 19 height 12
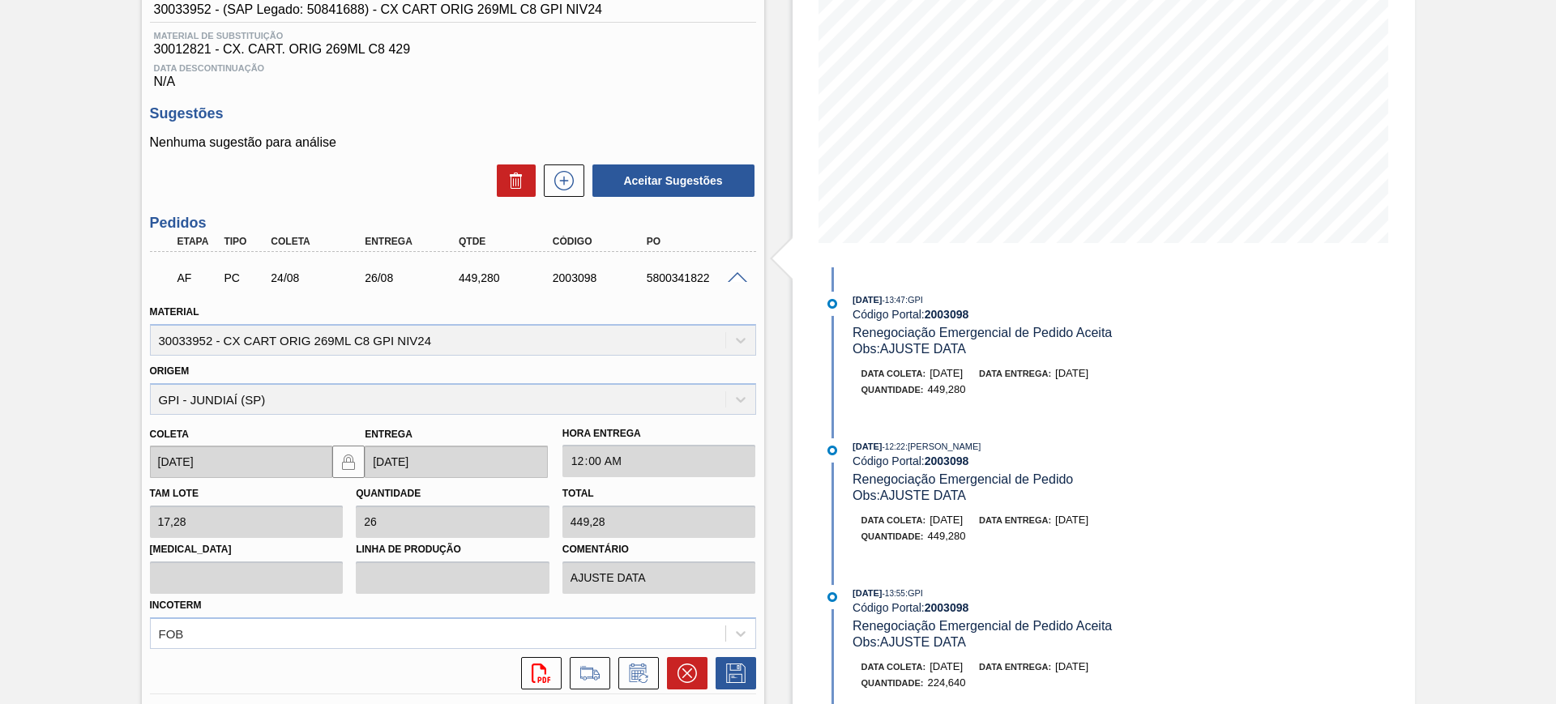
scroll to position [304, 0]
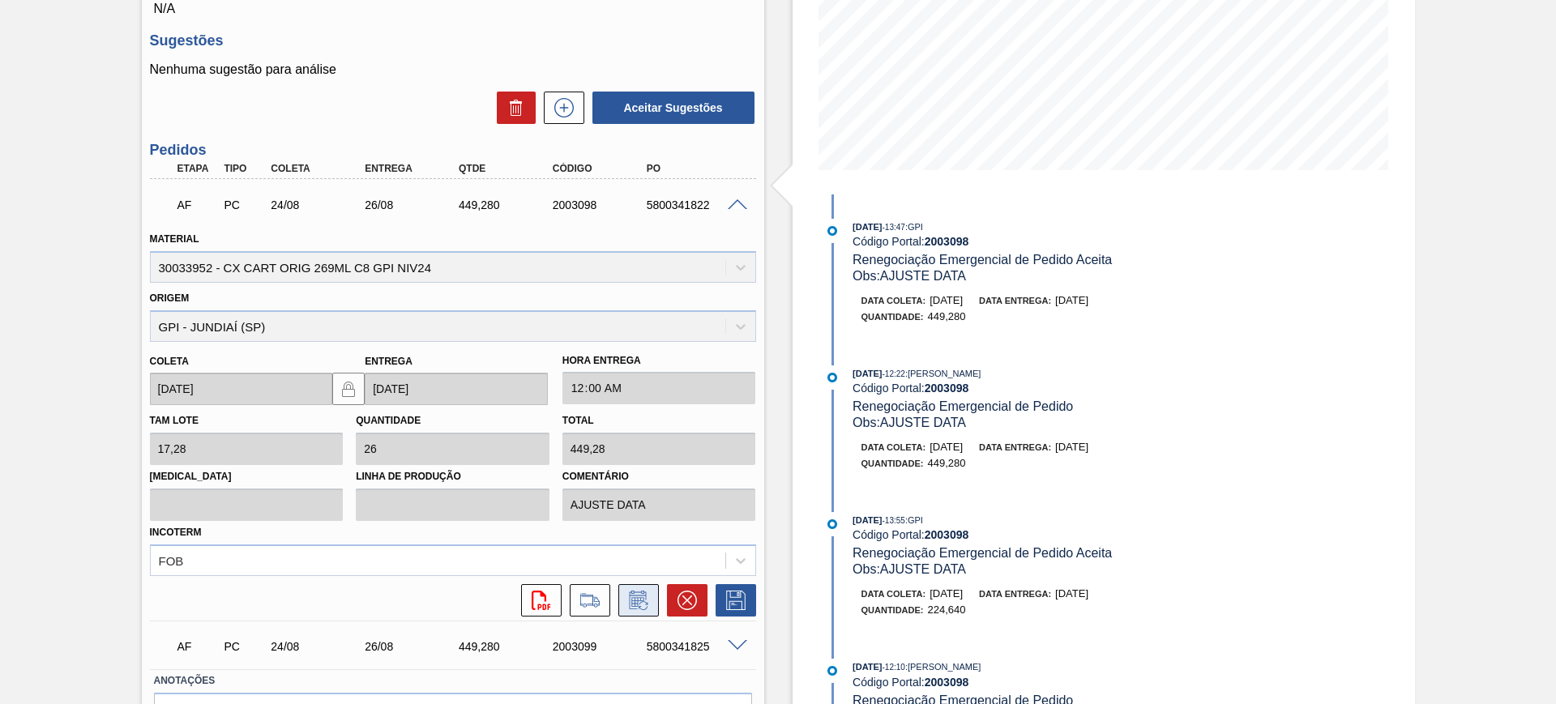
click at [639, 610] on button at bounding box center [638, 600] width 41 height 32
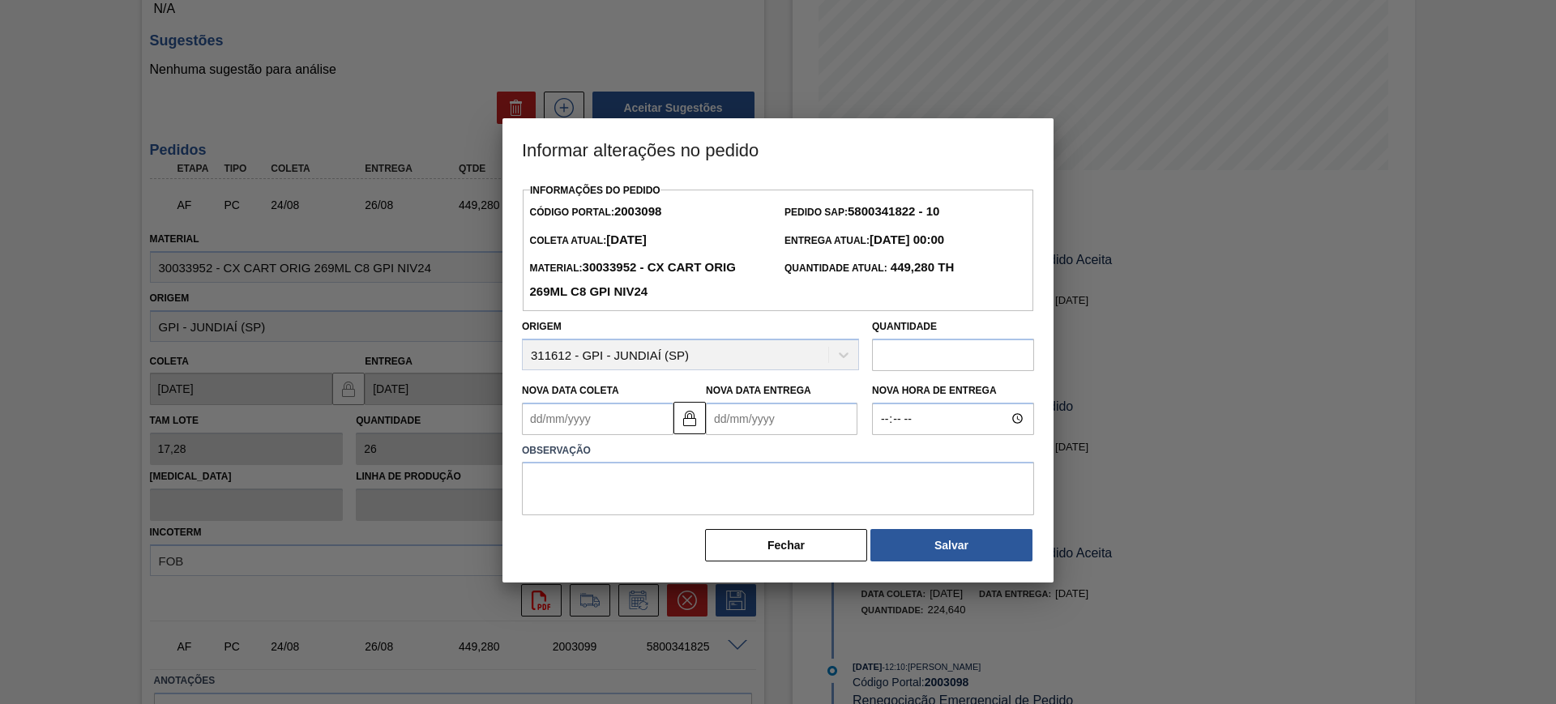
click at [746, 431] on Entrega2003098 "Nova Data Entrega" at bounding box center [782, 419] width 152 height 32
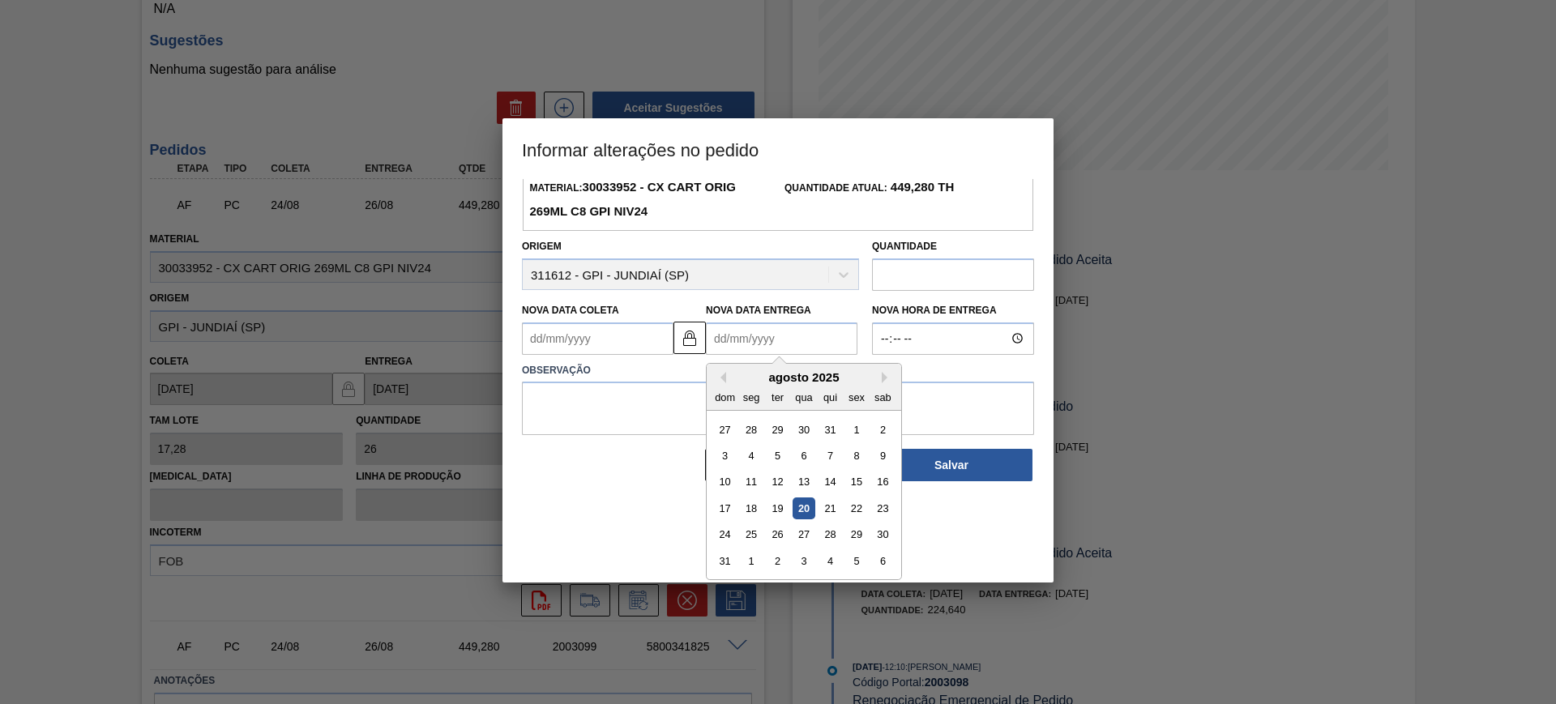
scroll to position [81, 0]
click at [858, 508] on div "22" at bounding box center [856, 508] width 22 height 22
type Coleta2003098 "20/08/2025"
type Entrega2003098 "22/08/2025"
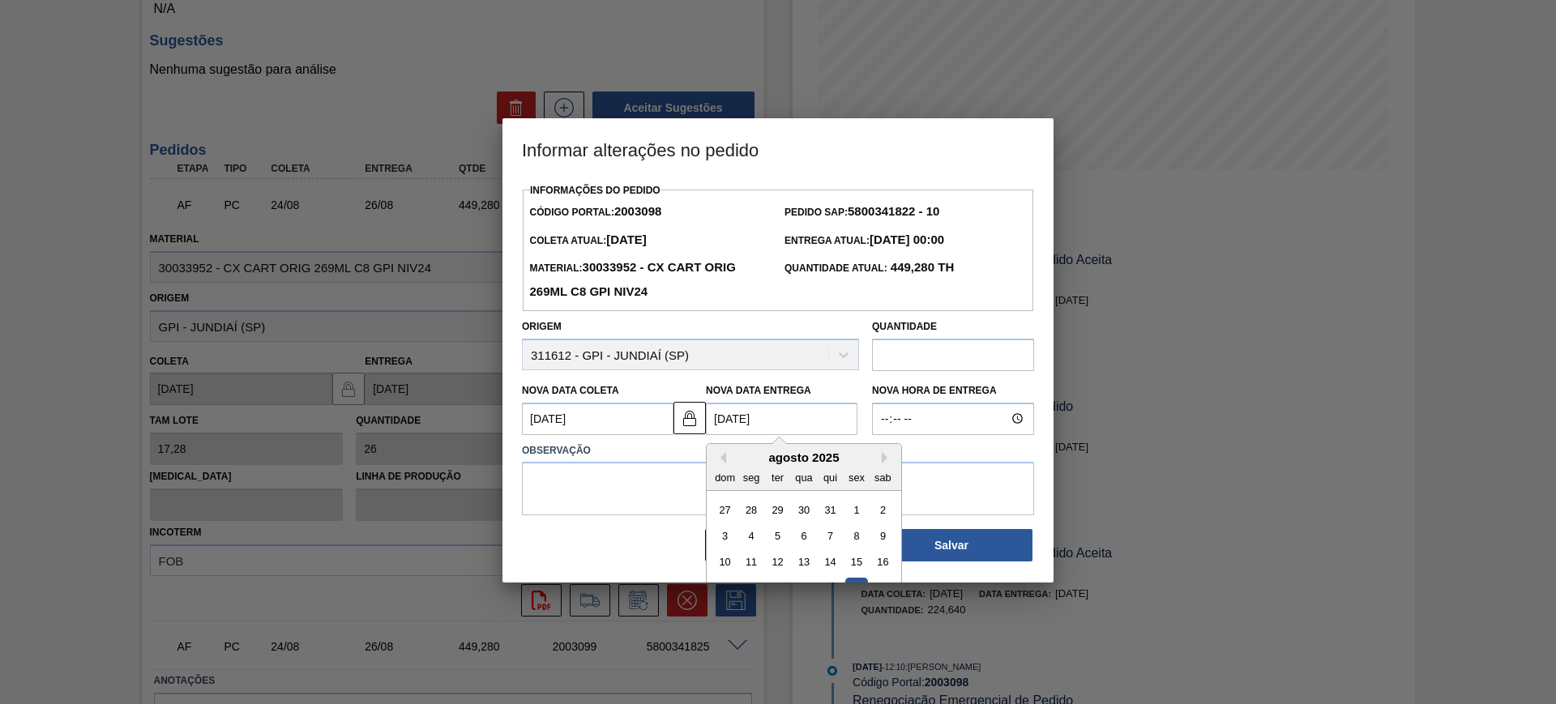
click at [774, 429] on Entrega2003098 "22/08/2025" at bounding box center [782, 419] width 152 height 32
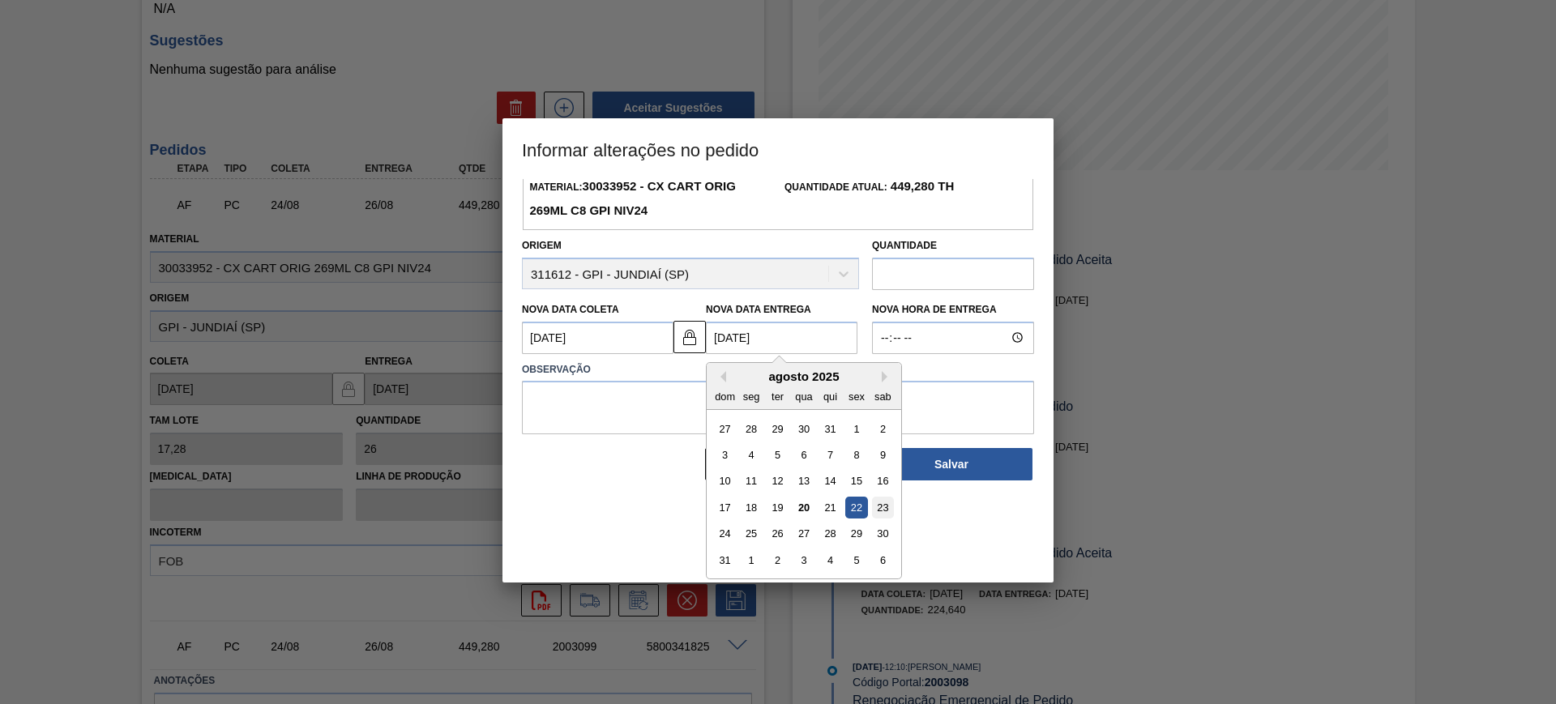
click at [883, 507] on div "23" at bounding box center [883, 508] width 22 height 22
type Coleta2003098 "21/08/2025"
type Entrega2003098 "23/08/2025"
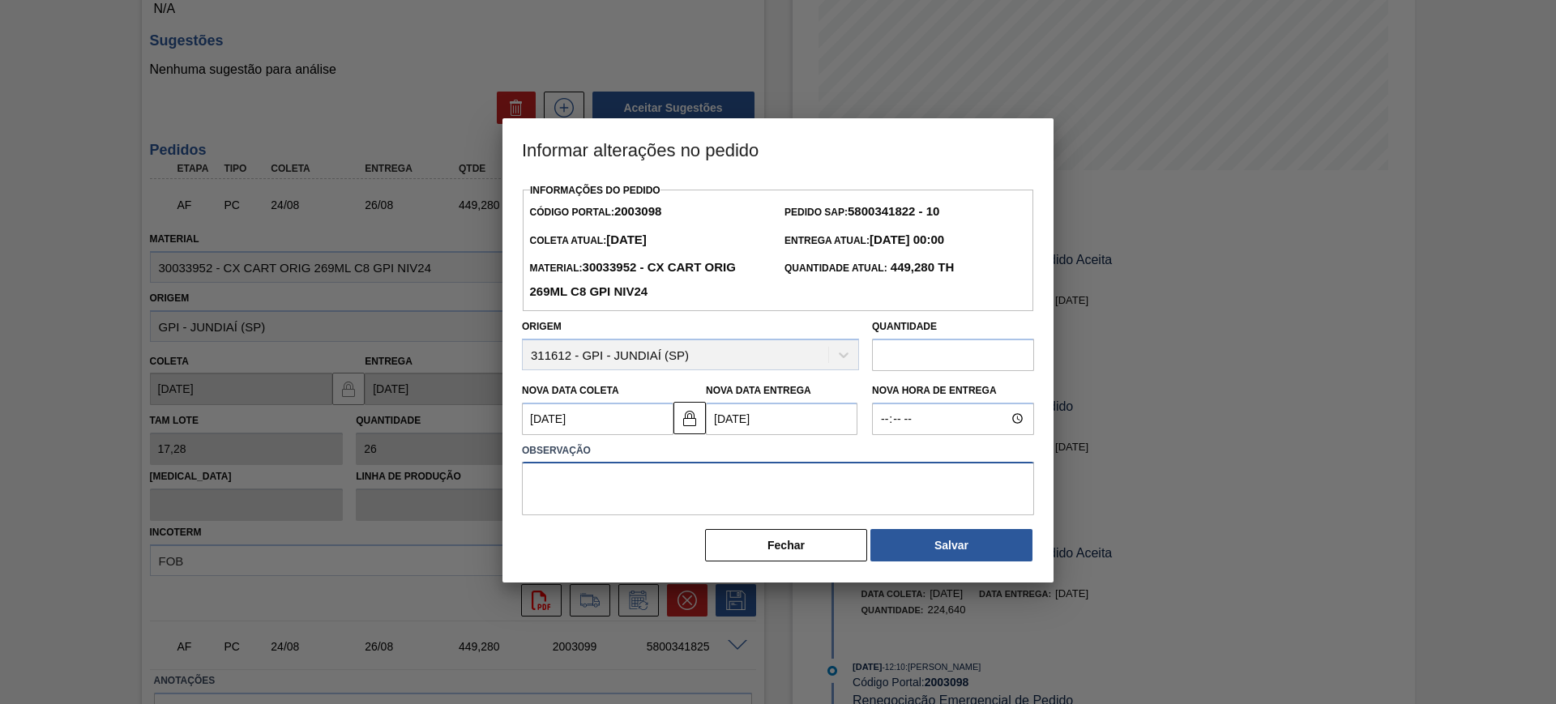
click at [833, 494] on textarea at bounding box center [778, 488] width 512 height 53
type textarea "AJUSTE DATA"
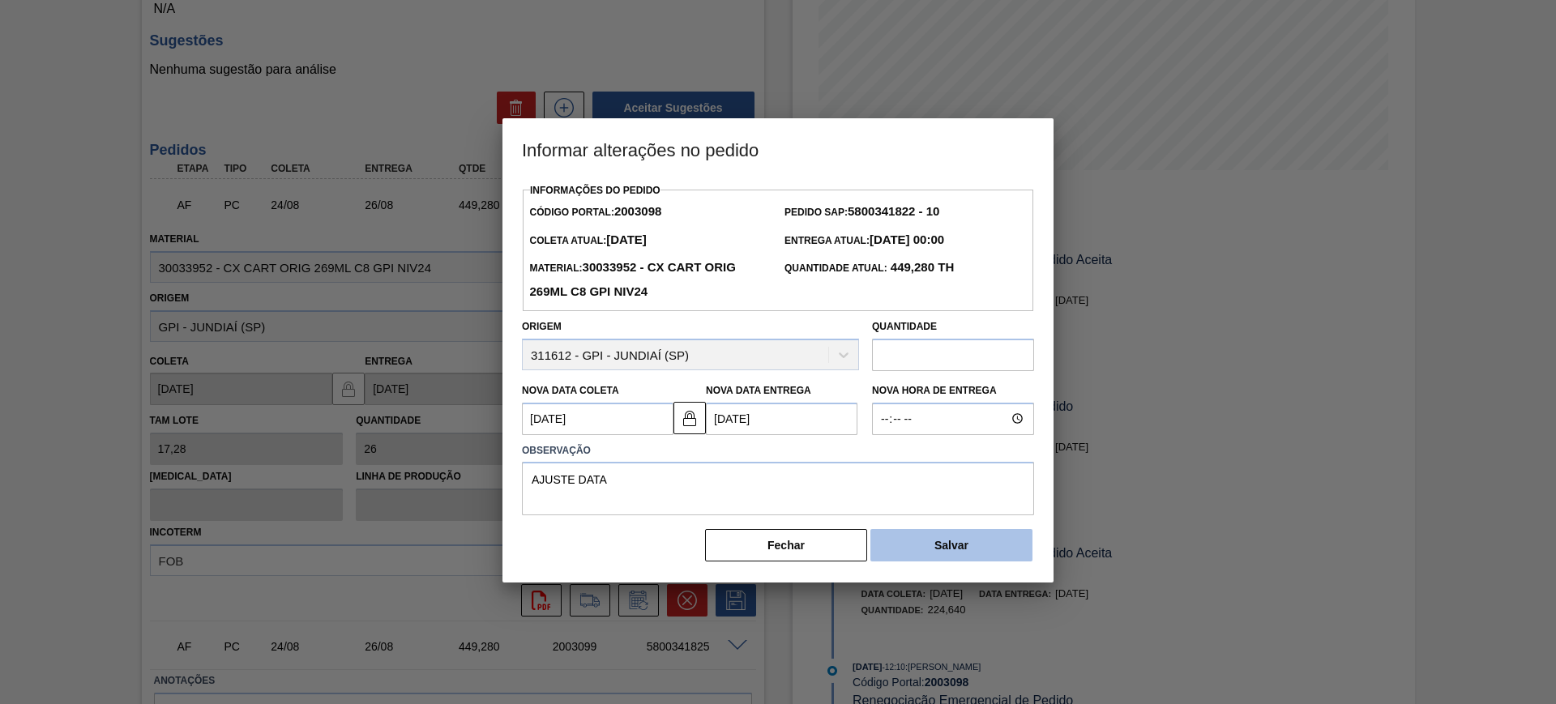
click at [996, 552] on button "Salvar" at bounding box center [951, 545] width 162 height 32
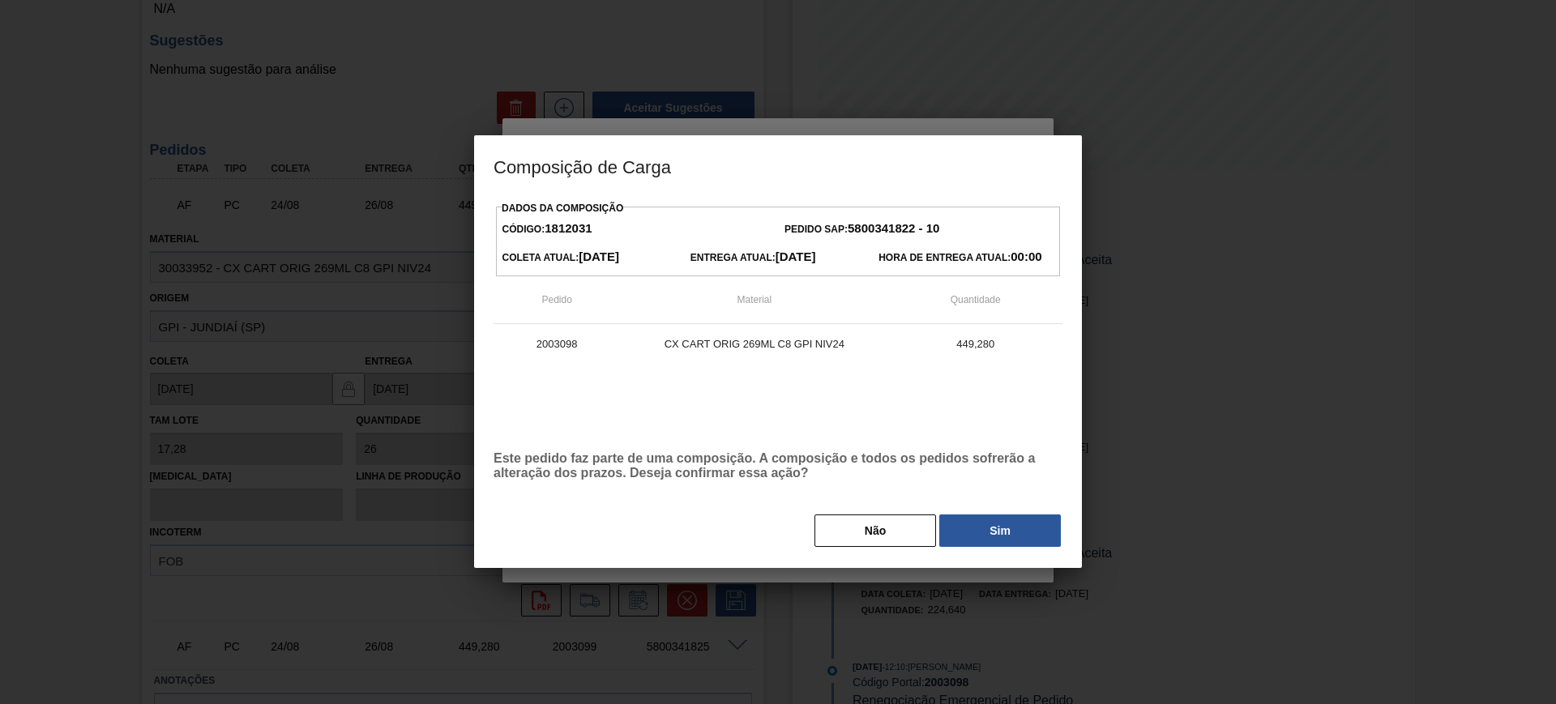
click at [933, 0] on body "Tarefas Planejamento Gerencial Transportes Relatórios Master Data CEZAR LEAO PE…" at bounding box center [778, 0] width 1556 height 0
click at [974, 516] on button "Sim" at bounding box center [1000, 531] width 122 height 32
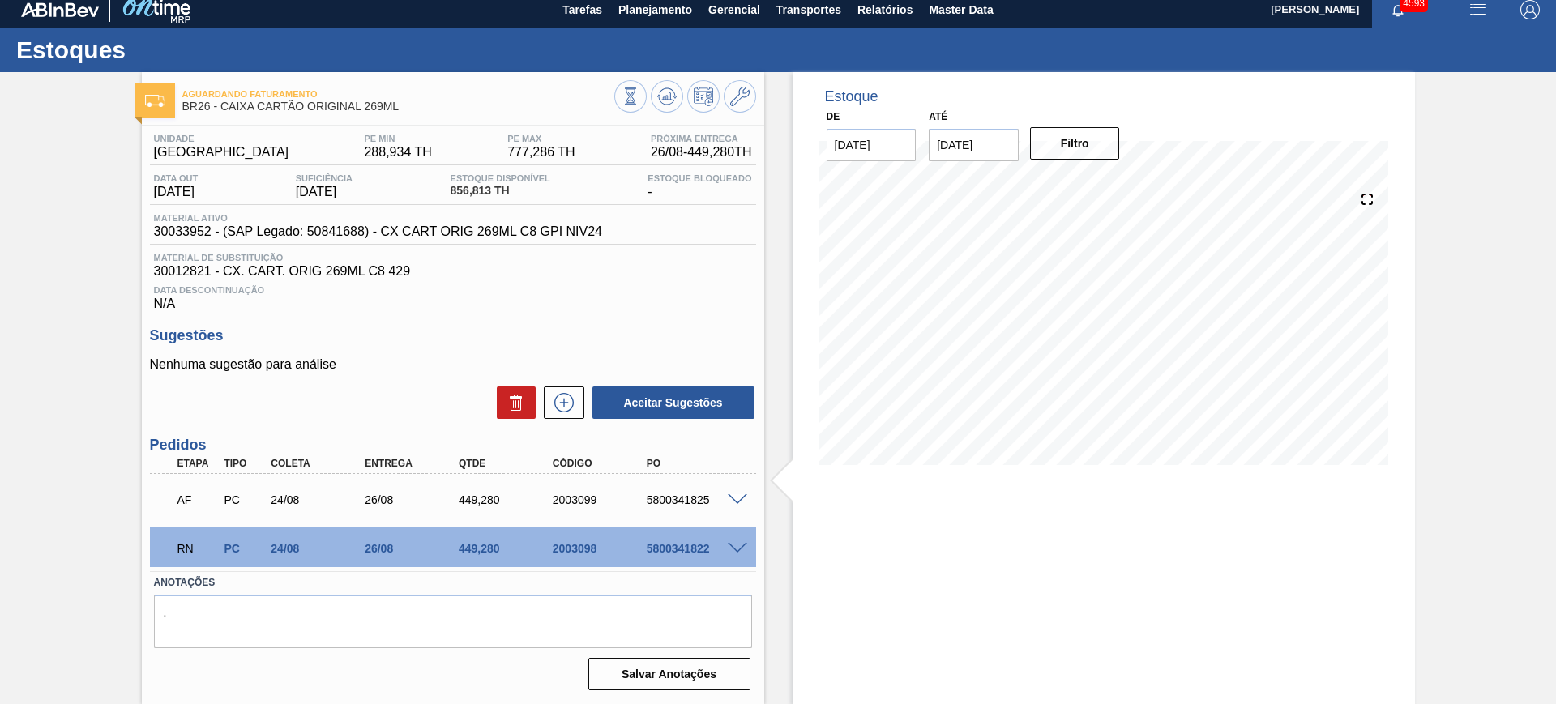
scroll to position [9, 0]
click at [584, 551] on div "2003098" at bounding box center [601, 548] width 105 height 13
click at [584, 550] on div "2003098" at bounding box center [601, 548] width 105 height 13
copy div "2003098"
click at [733, 549] on span at bounding box center [737, 549] width 19 height 12
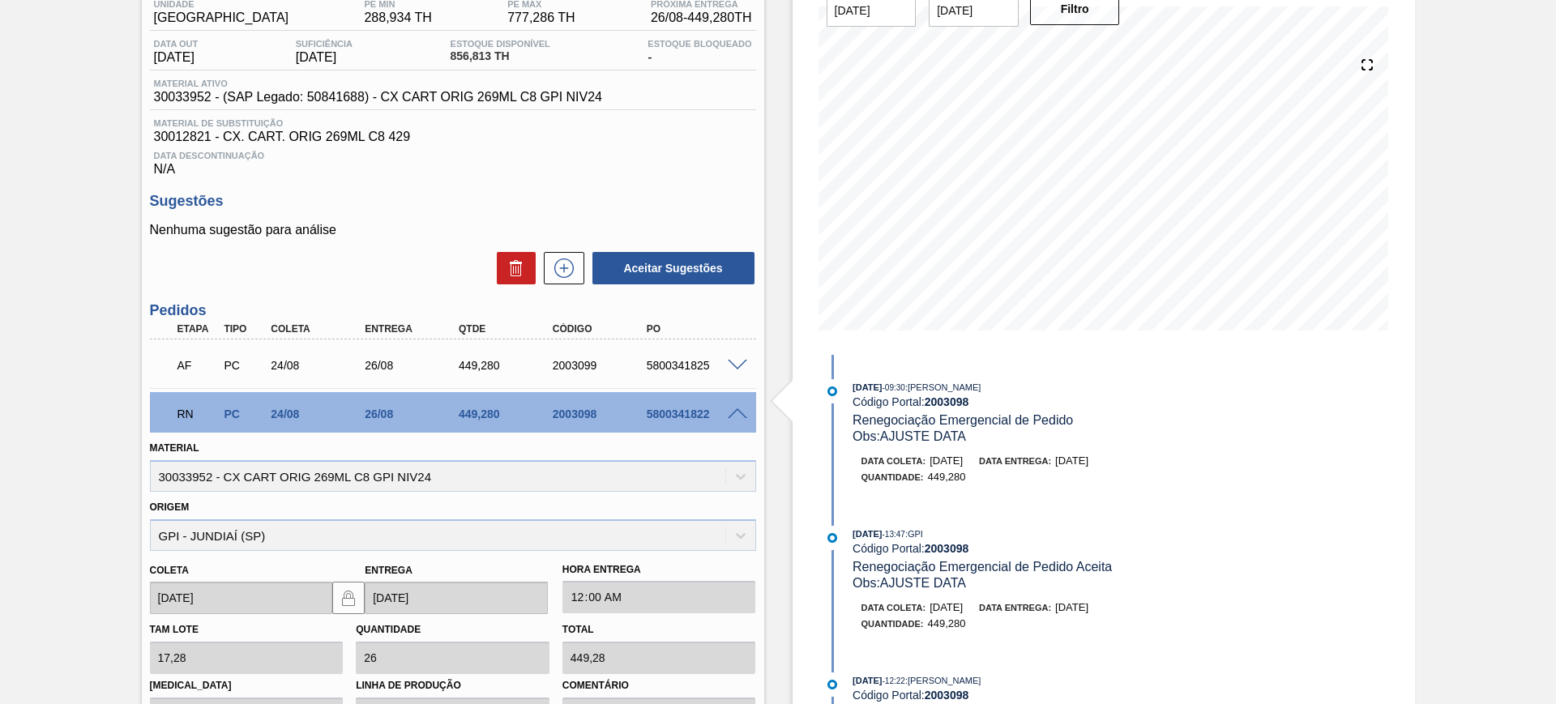
scroll to position [0, 0]
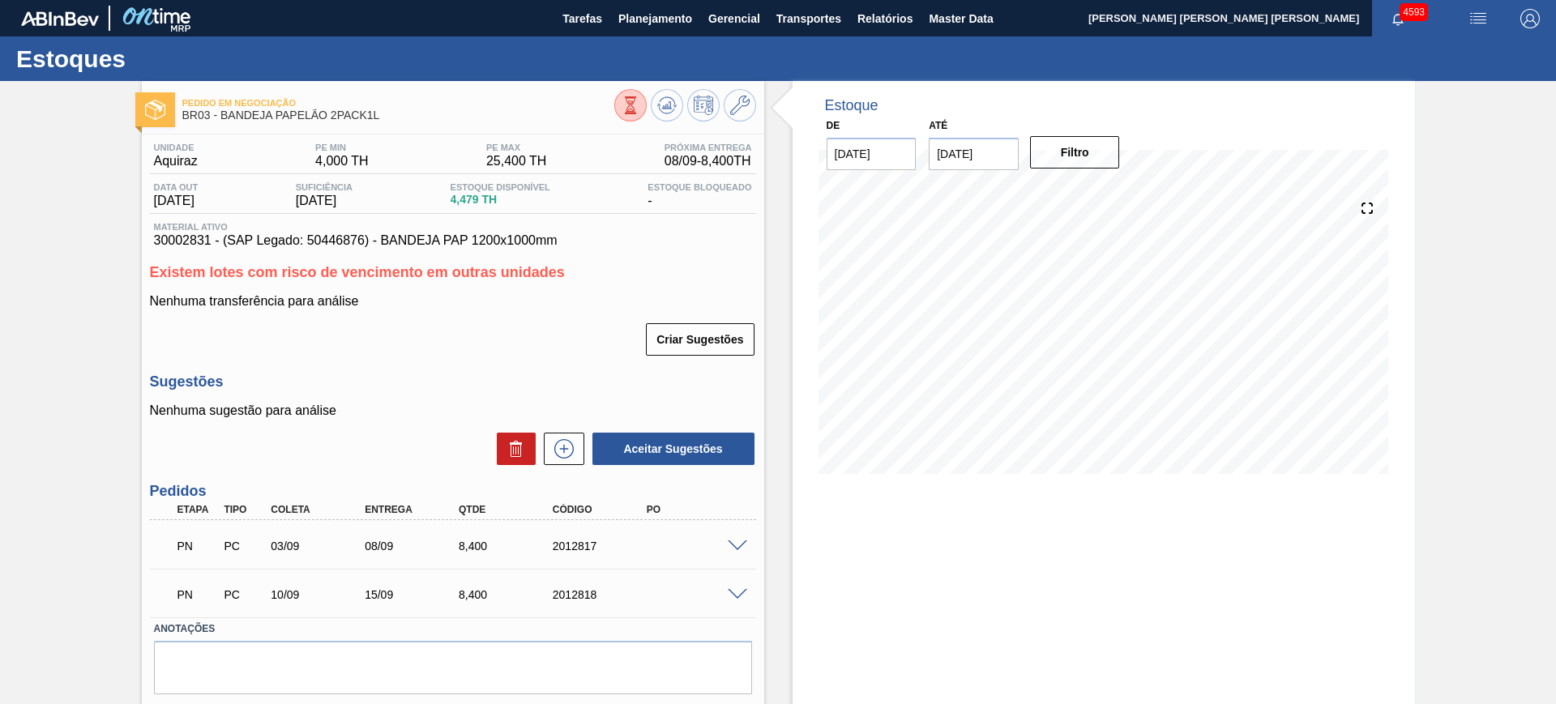
click at [996, 138] on input "03/09/2025" at bounding box center [974, 154] width 90 height 32
click at [992, 154] on input "03/09/2025" at bounding box center [974, 154] width 90 height 32
click at [1110, 191] on button "Next Month" at bounding box center [1110, 192] width 11 height 11
click at [1102, 371] on div "6" at bounding box center [1106, 377] width 22 height 22
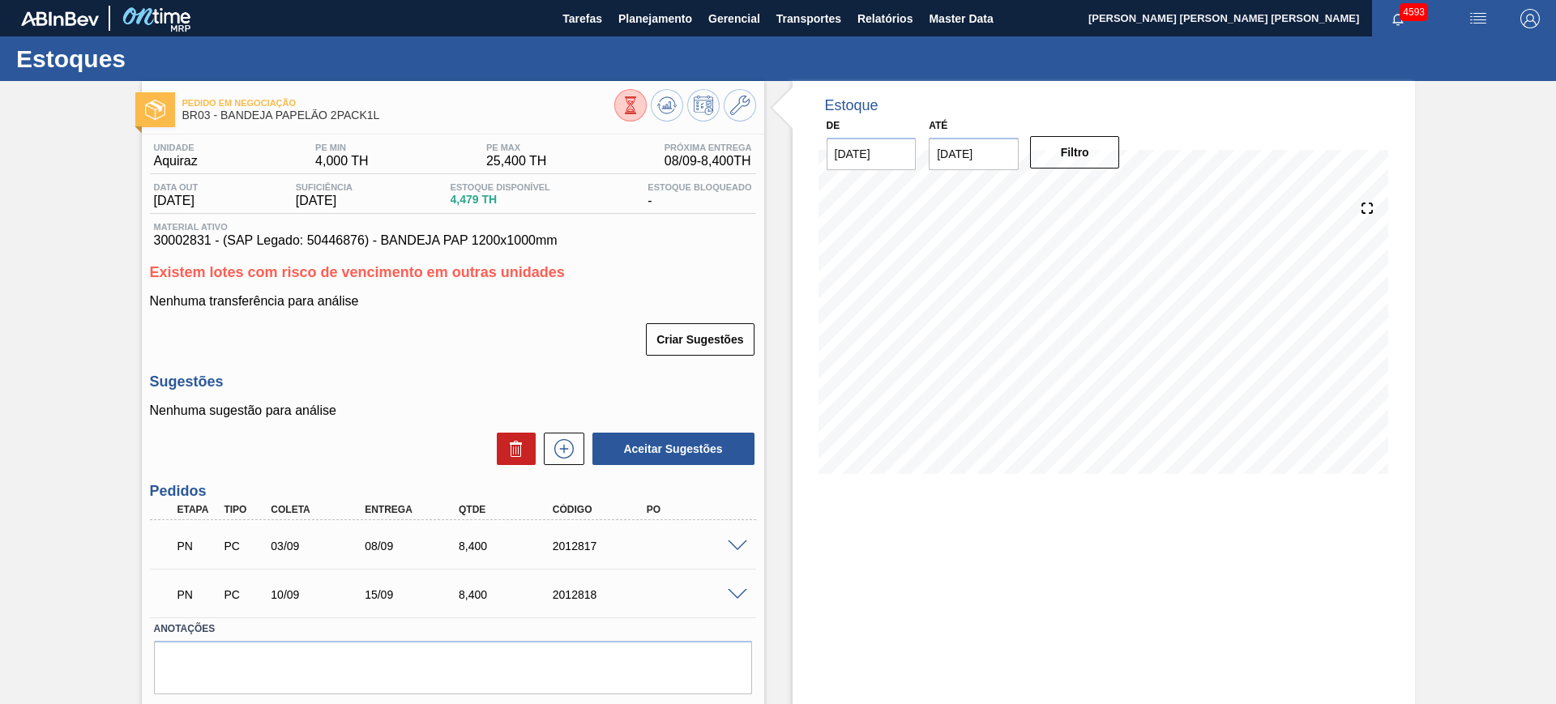
type input "[DATE]"
click at [1088, 160] on button "Filtro" at bounding box center [1075, 152] width 90 height 32
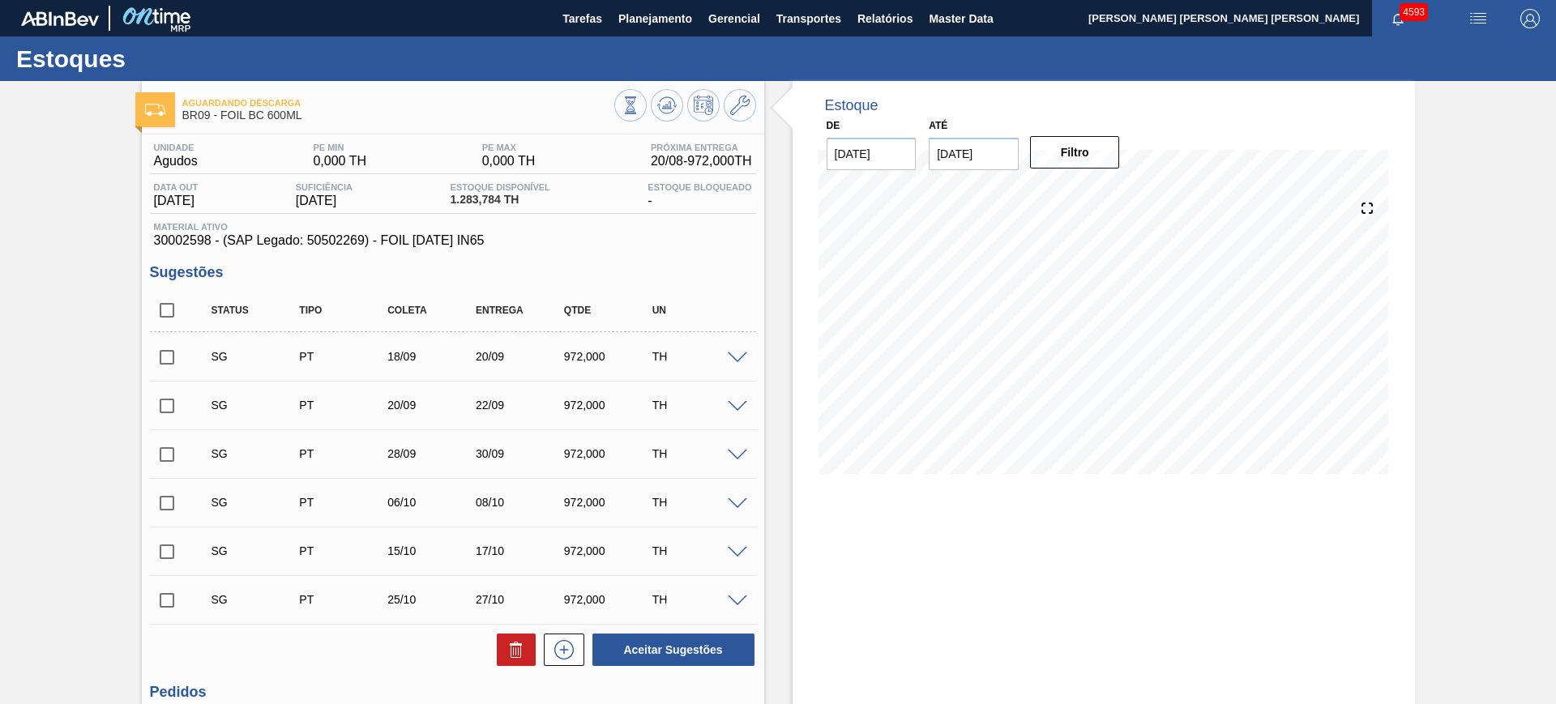
click at [167, 305] on input "checkbox" at bounding box center [167, 310] width 34 height 34
checkbox input "true"
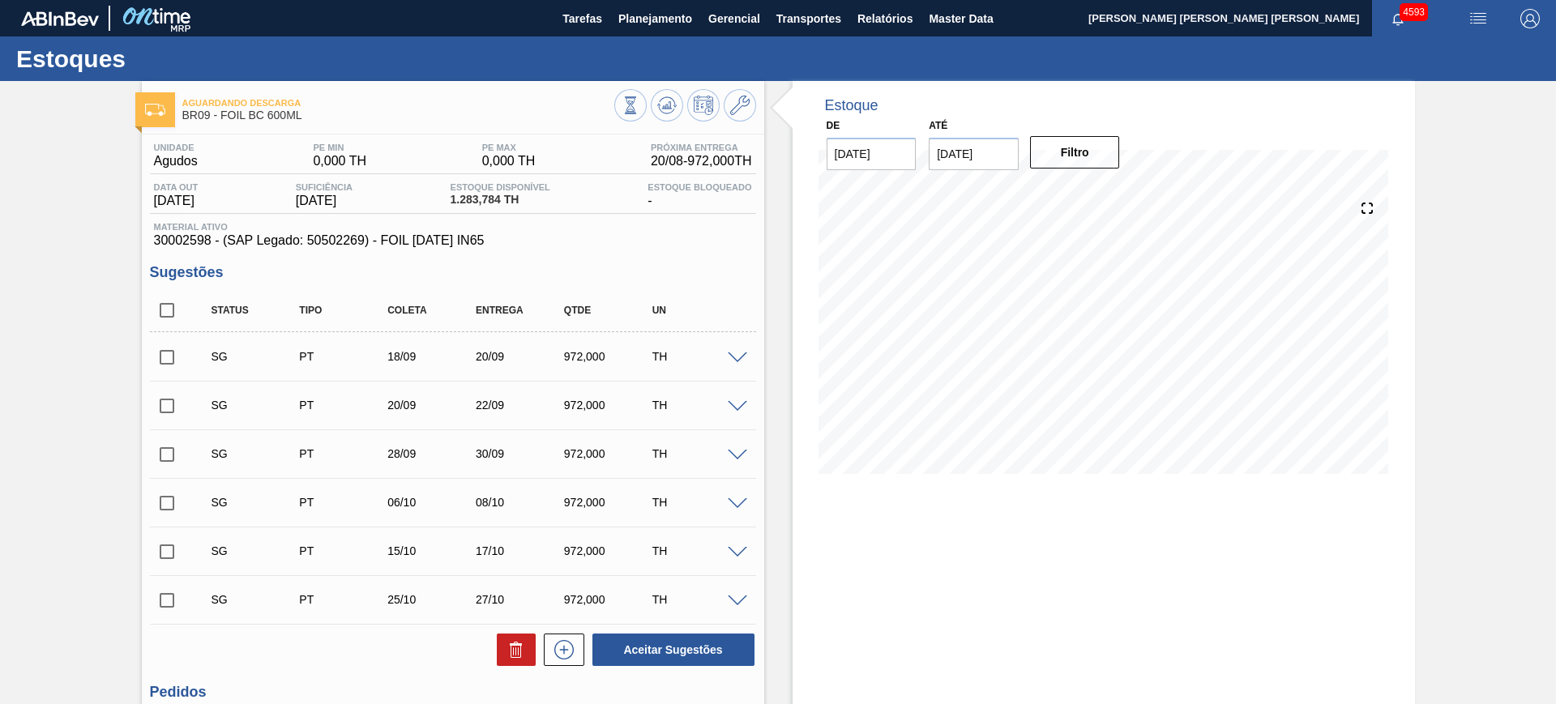
checkbox input "true"
click at [524, 656] on icon at bounding box center [516, 649] width 19 height 19
checkbox input "false"
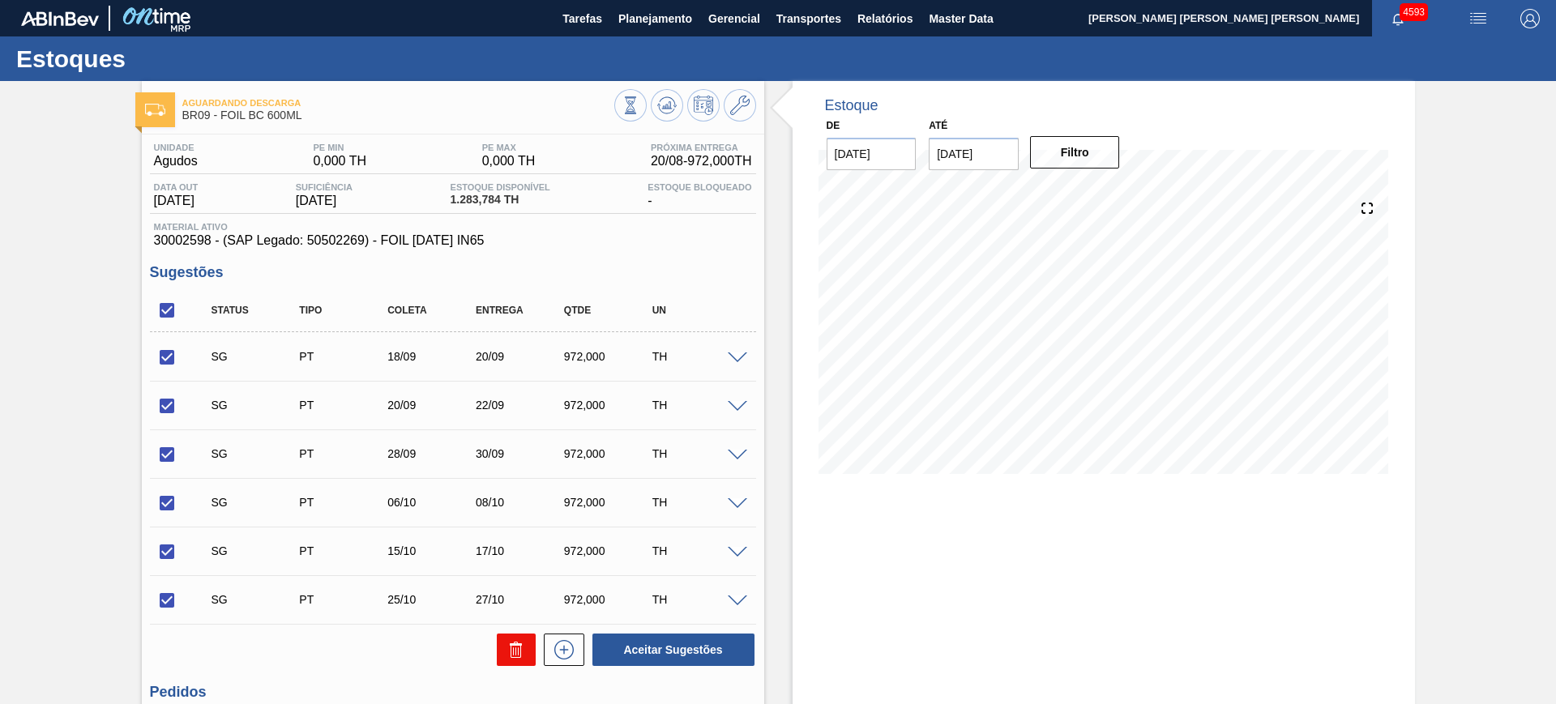
checkbox input "false"
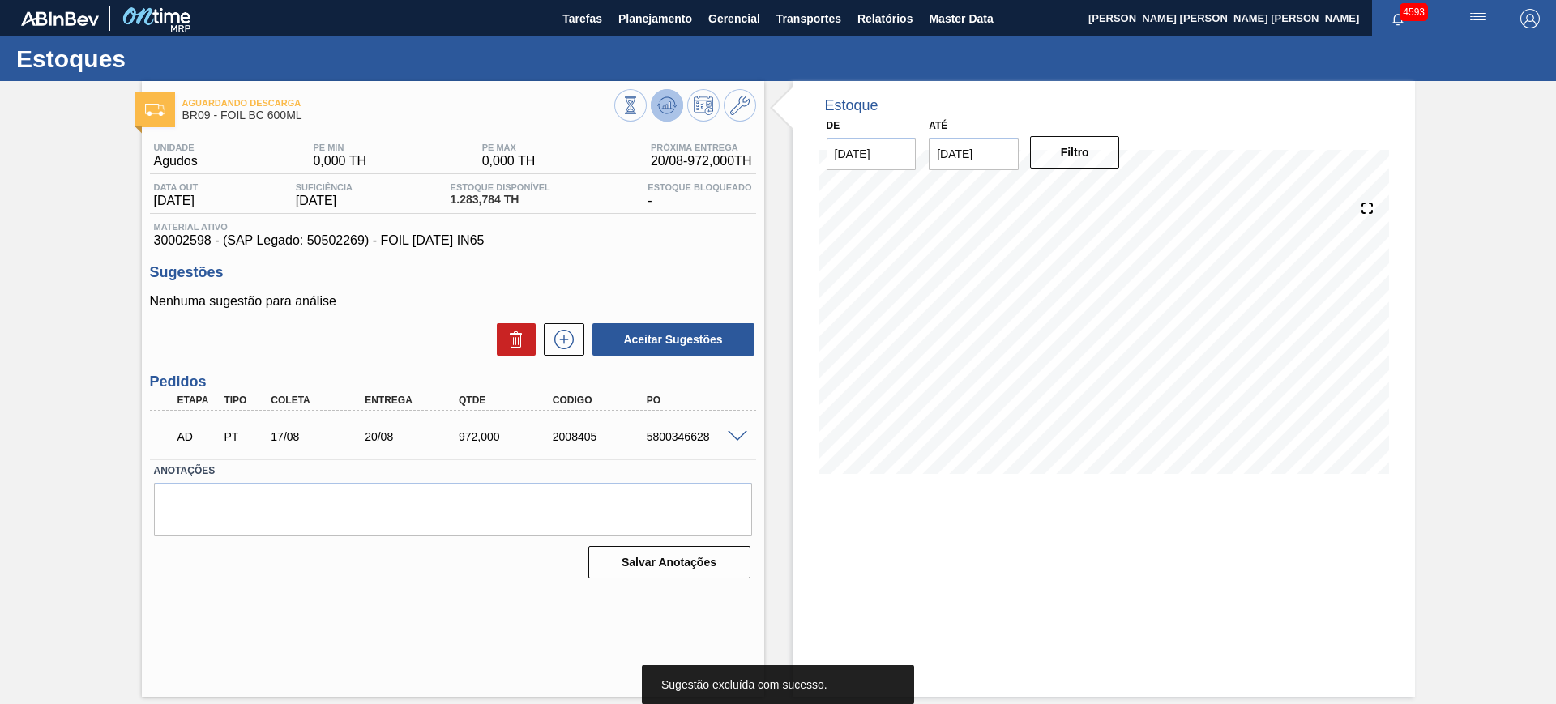
click at [639, 107] on icon at bounding box center [631, 105] width 18 height 18
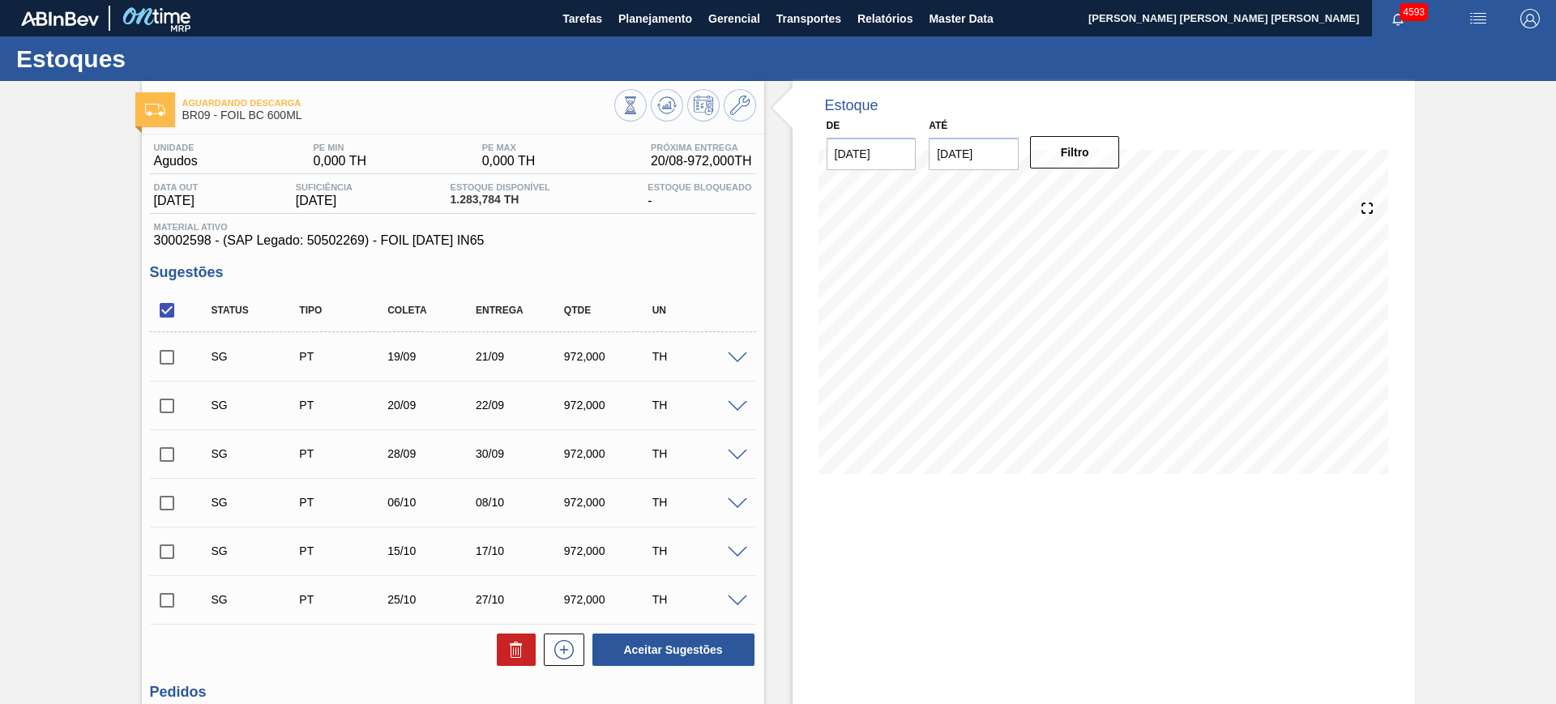
click at [169, 319] on input "checkbox" at bounding box center [167, 310] width 34 height 34
click at [165, 312] on input "checkbox" at bounding box center [167, 310] width 34 height 34
checkbox input "true"
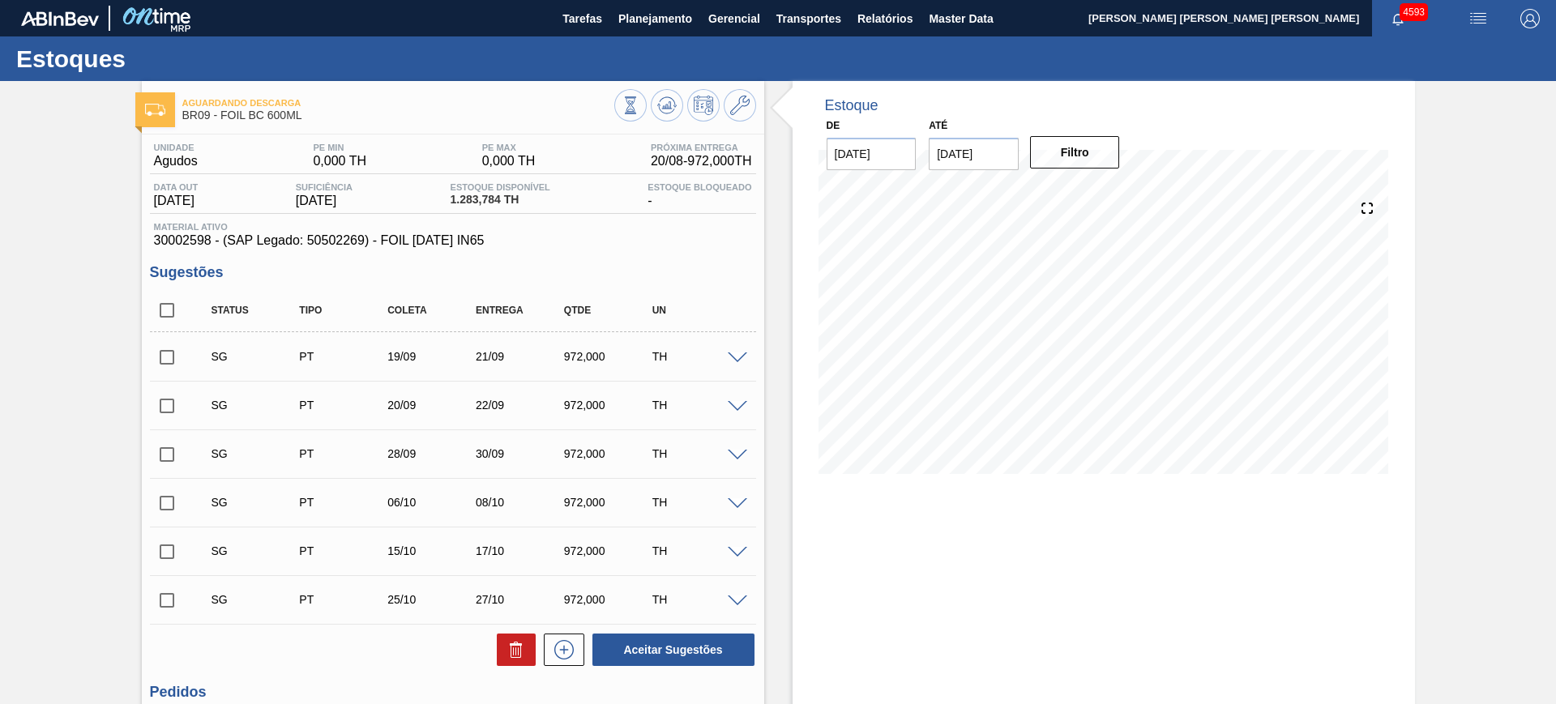
checkbox input "true"
click at [506, 635] on button at bounding box center [516, 650] width 39 height 32
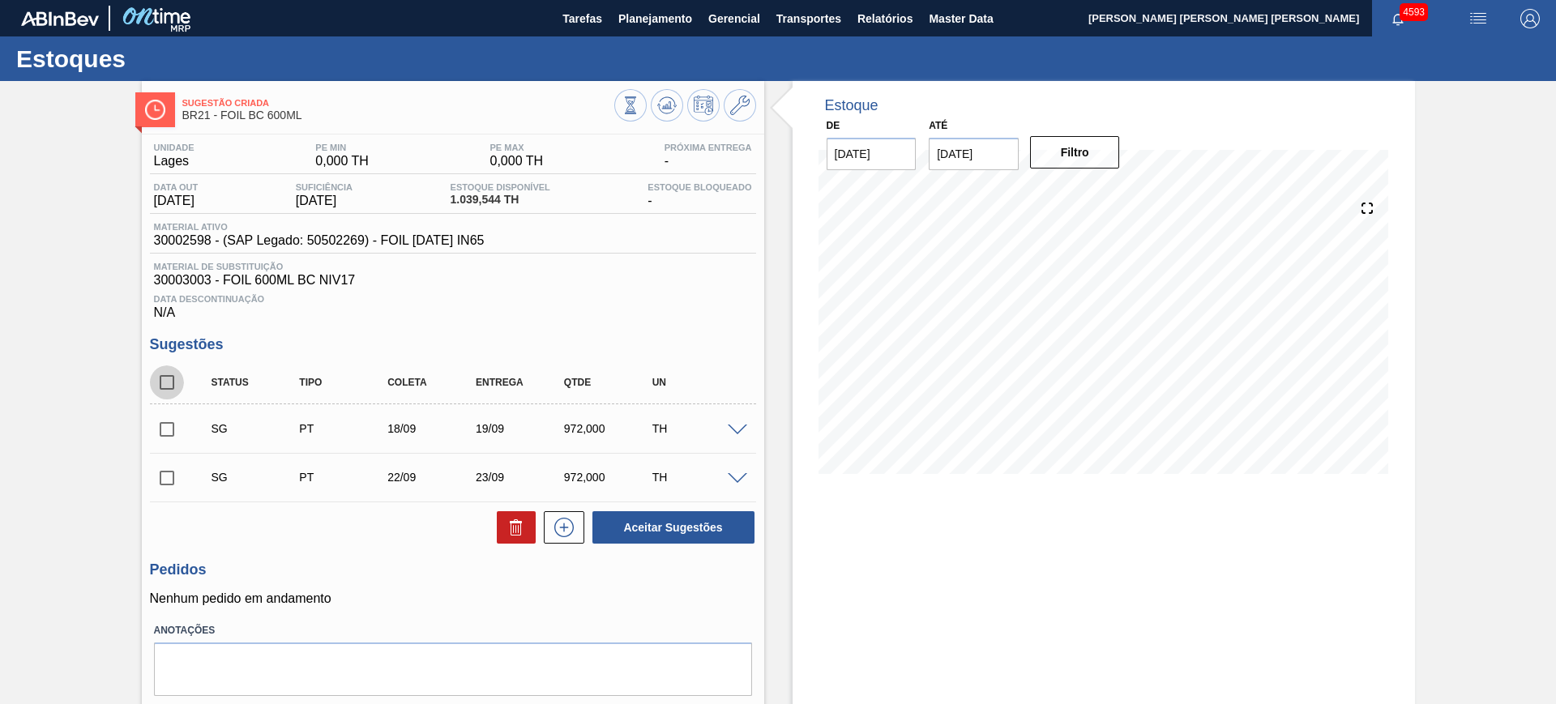
click at [174, 379] on input "checkbox" at bounding box center [167, 383] width 34 height 34
checkbox input "true"
click at [503, 526] on button at bounding box center [516, 527] width 39 height 32
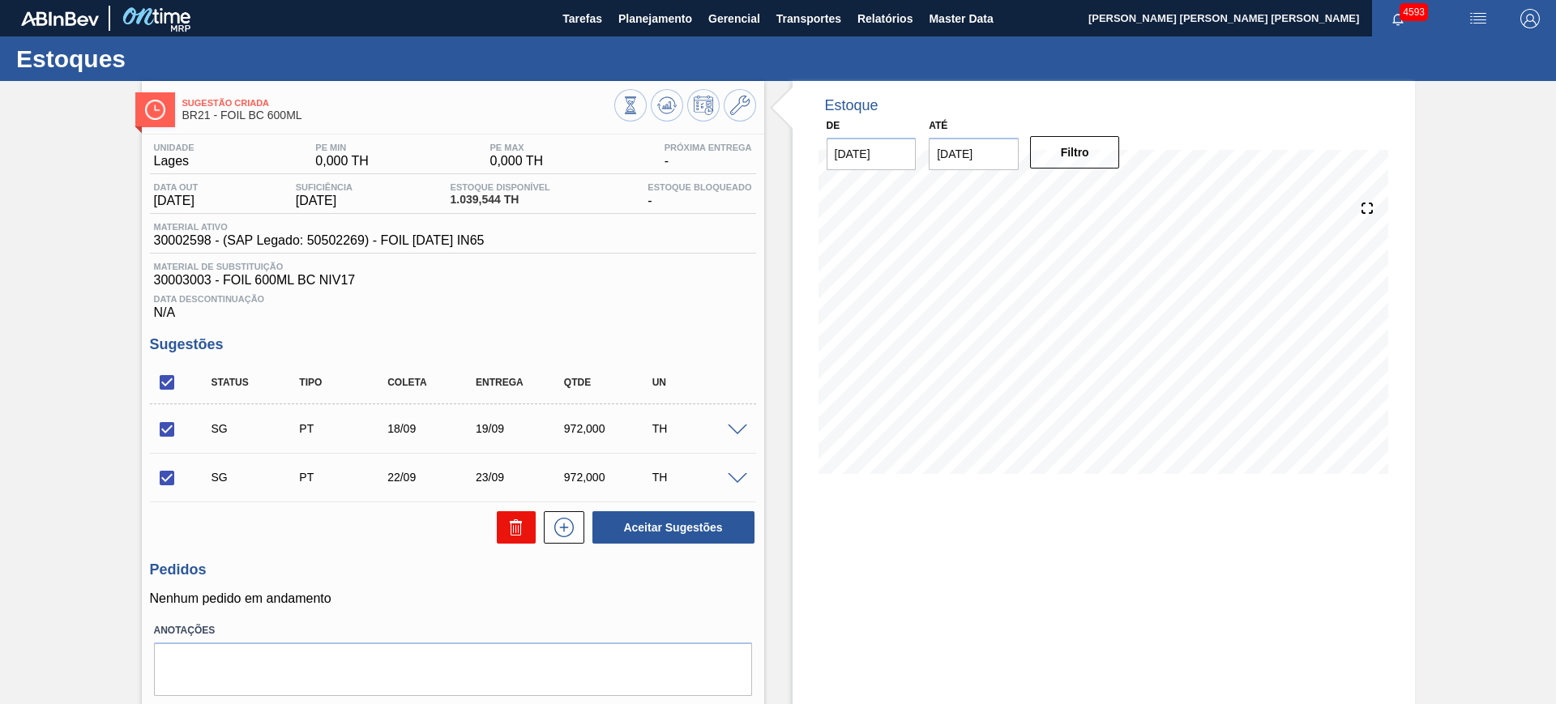
checkbox input "false"
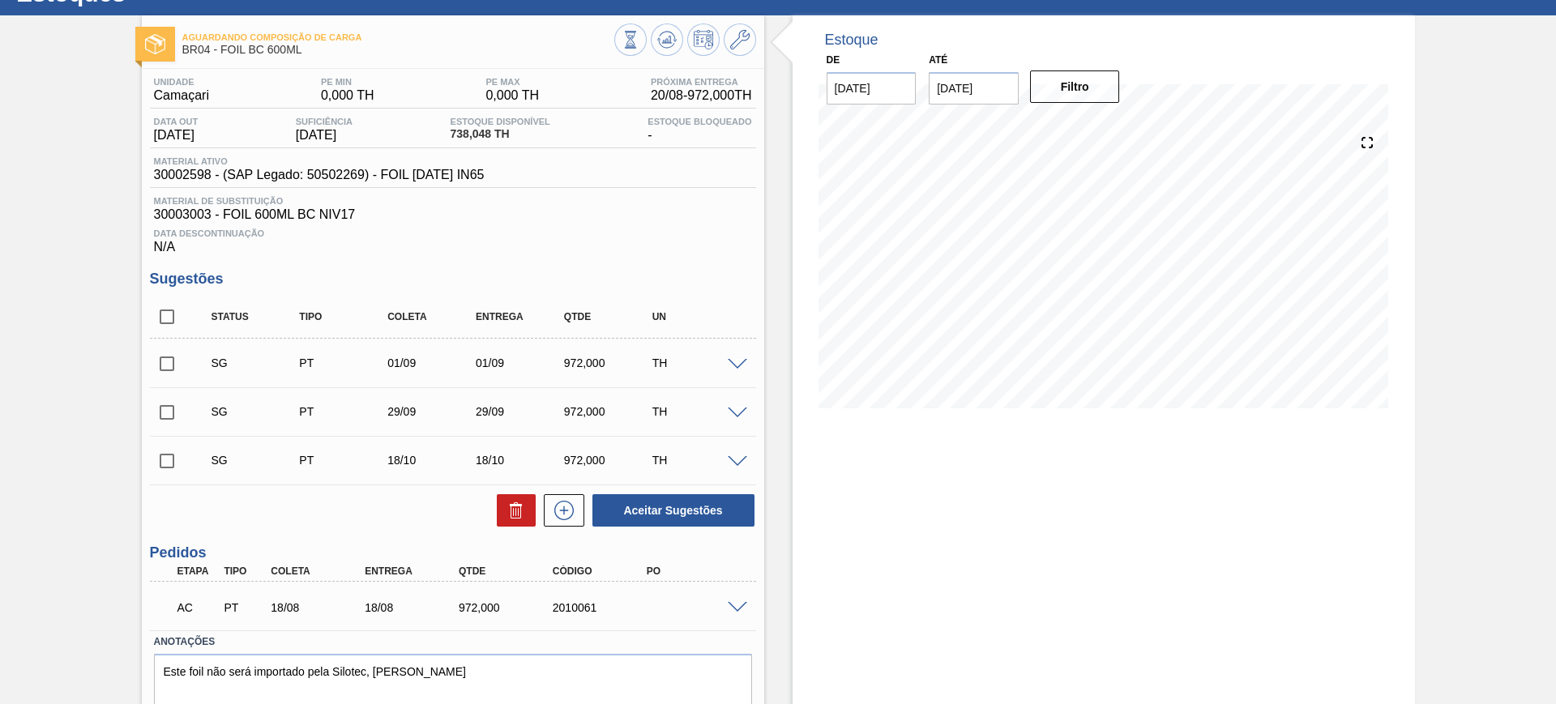
scroll to position [101, 0]
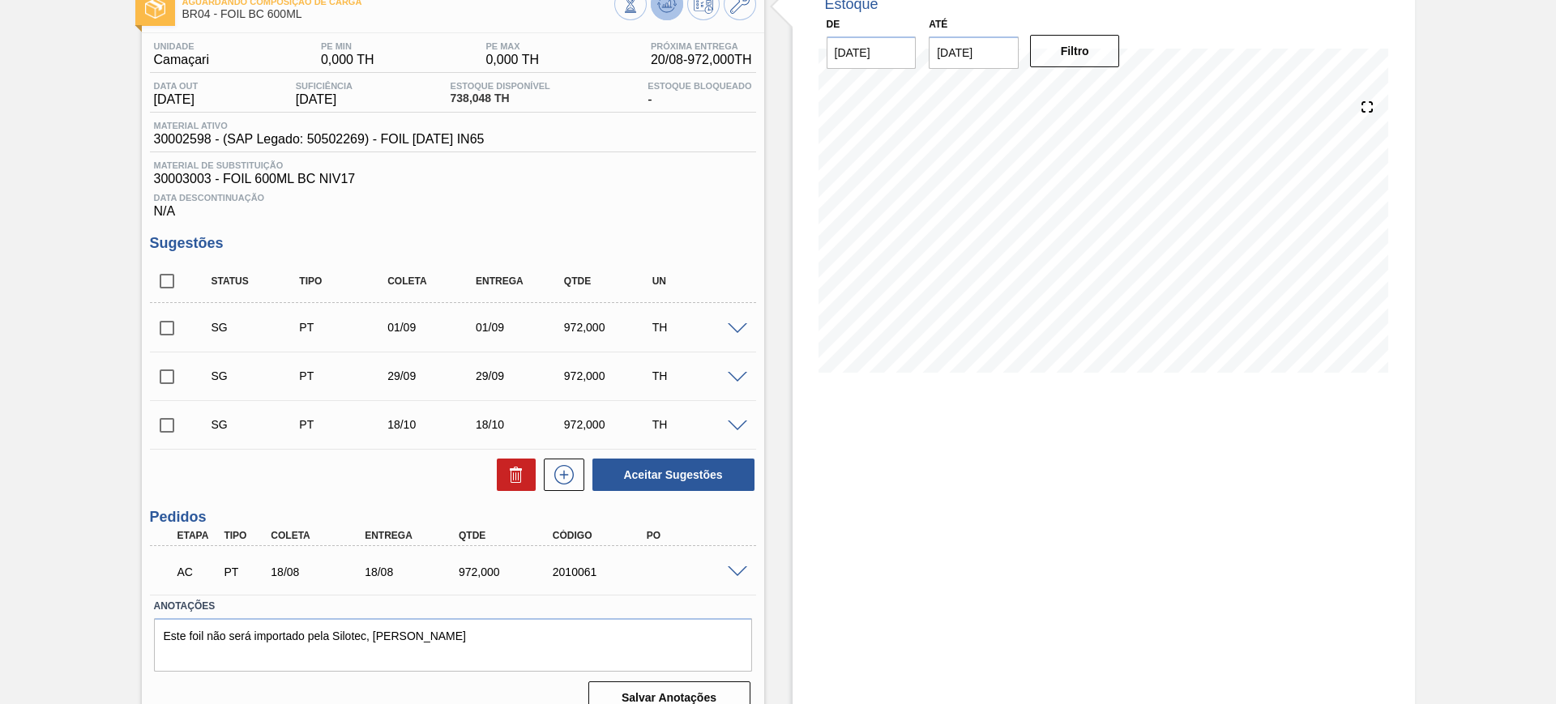
click at [639, 11] on icon at bounding box center [631, 4] width 18 height 18
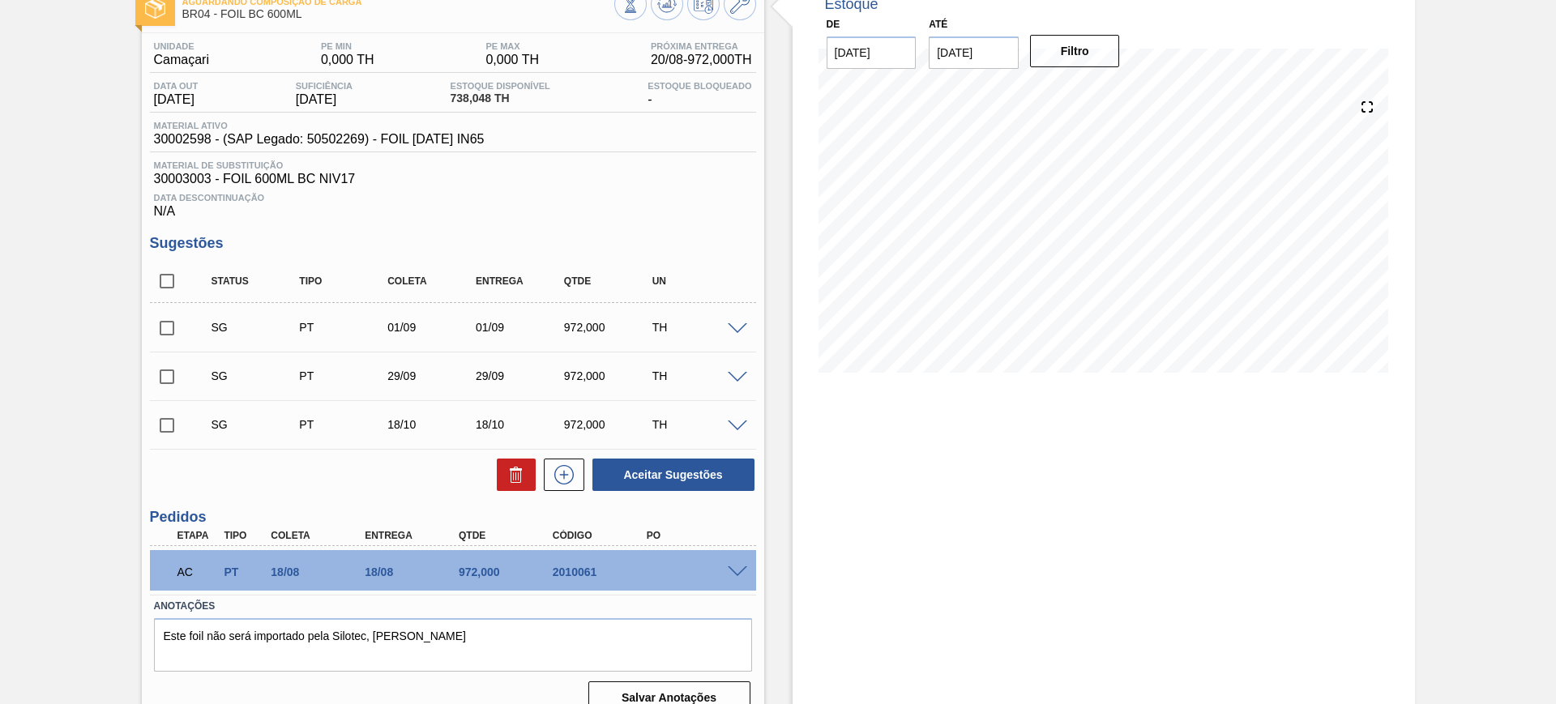
click at [169, 272] on input "checkbox" at bounding box center [167, 281] width 34 height 34
checkbox input "true"
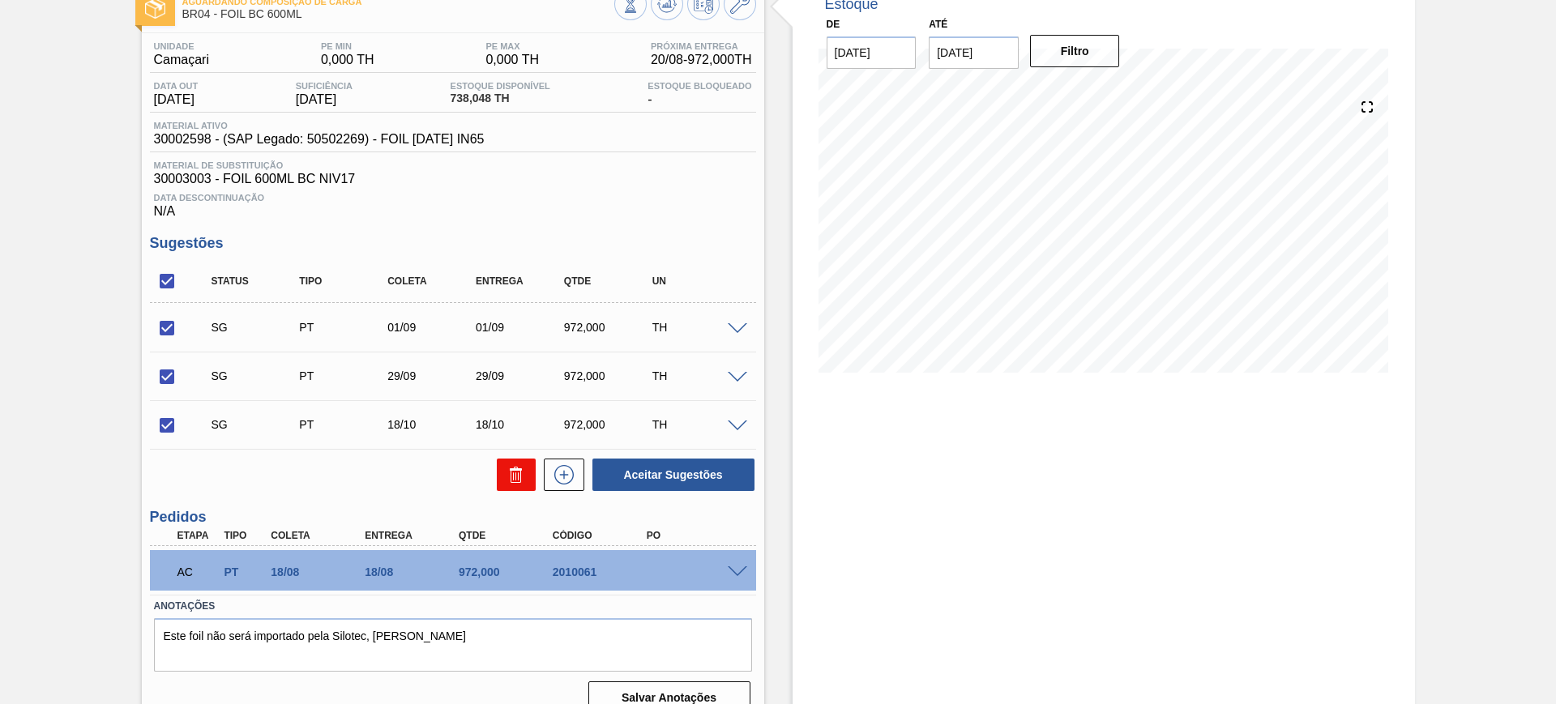
click at [0, 0] on icon at bounding box center [0, 0] width 0 height 0
checkbox input "false"
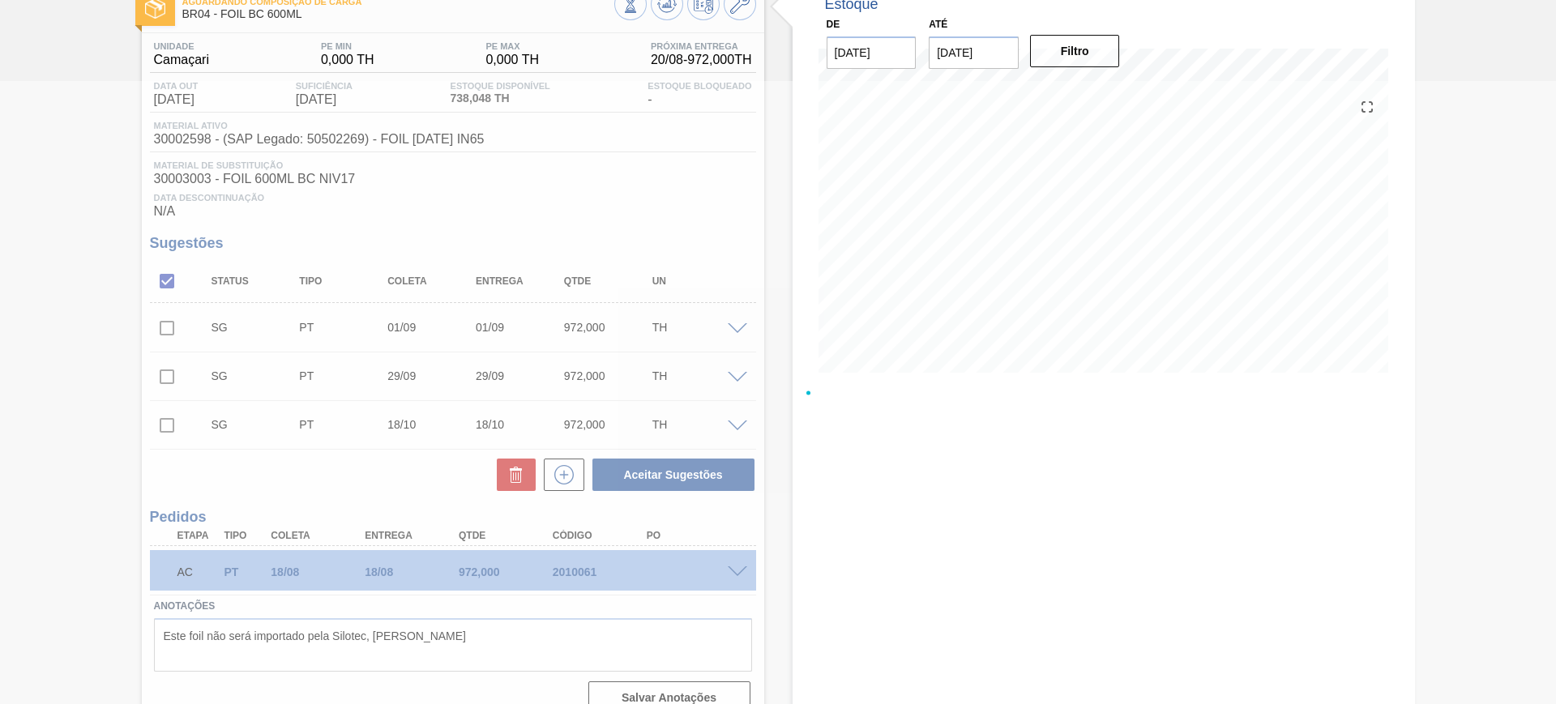
scroll to position [0, 0]
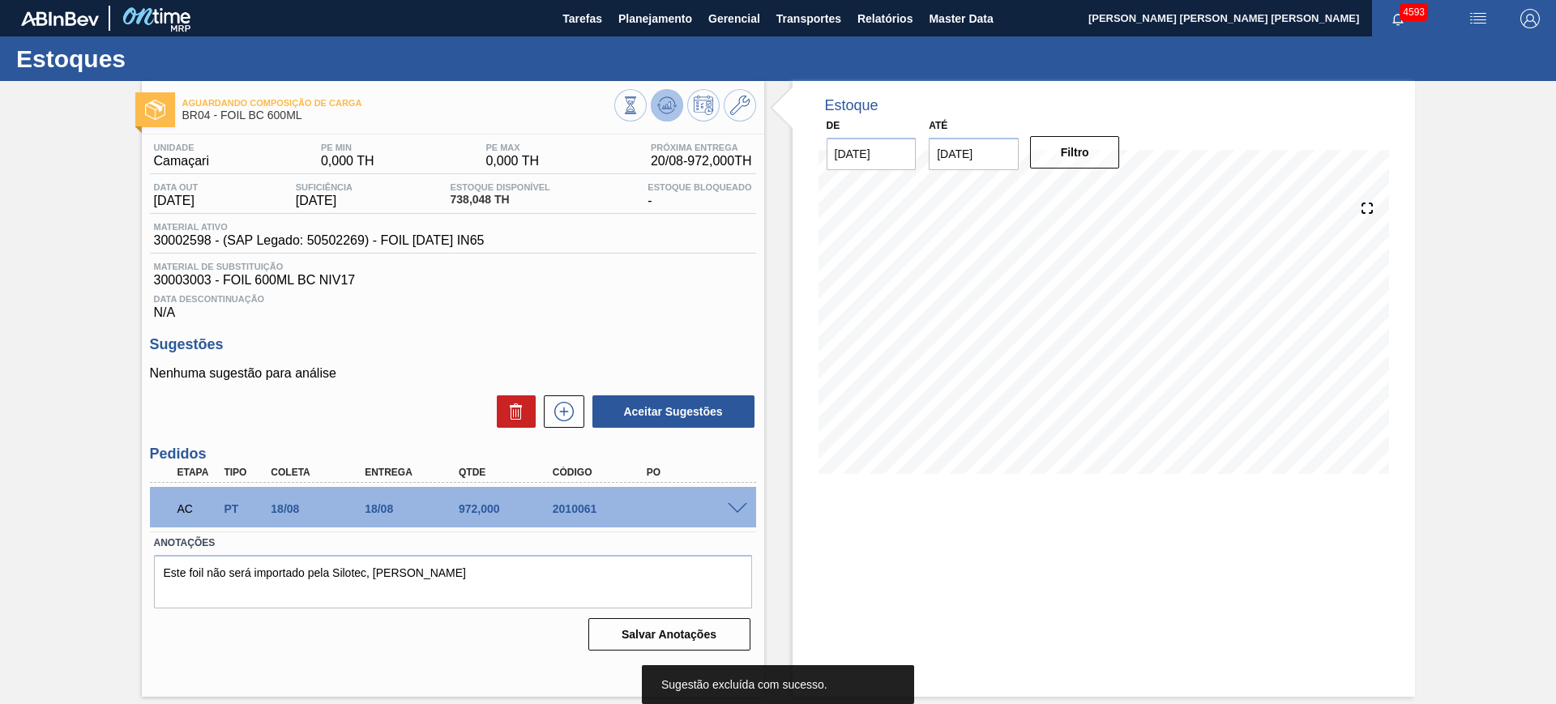
click at [654, 104] on button at bounding box center [667, 105] width 32 height 32
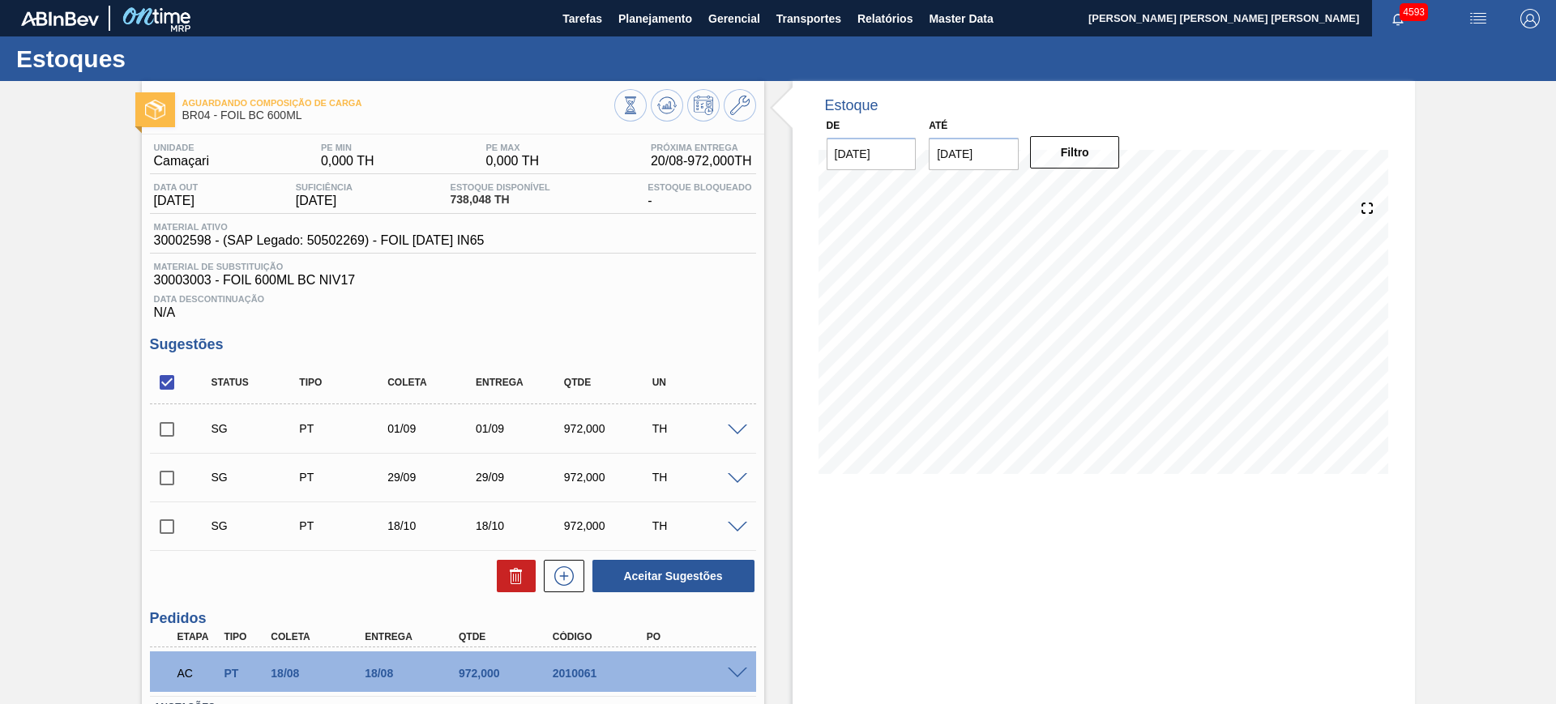
click at [176, 382] on input "checkbox" at bounding box center [167, 383] width 34 height 34
checkbox input "true"
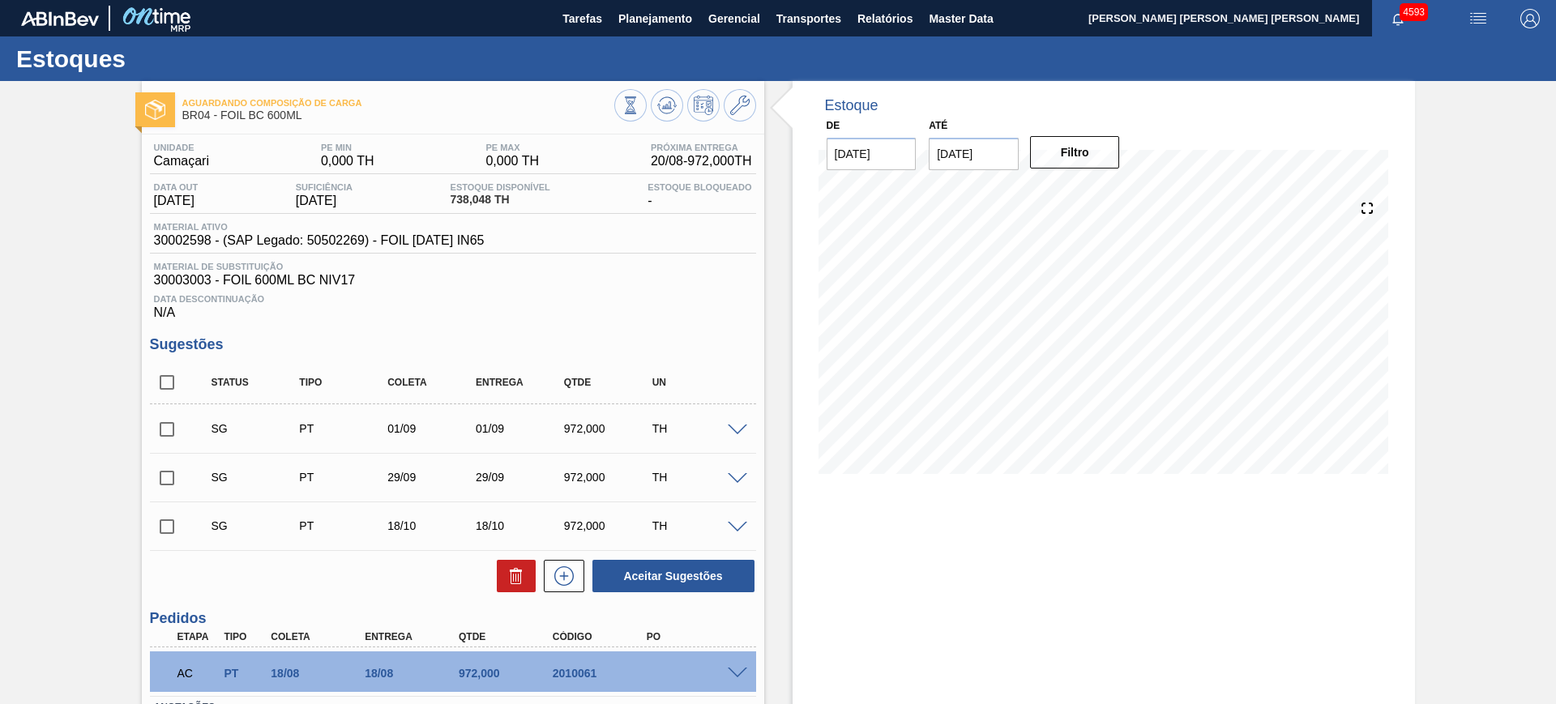
checkbox input "true"
click at [507, 575] on icon at bounding box center [516, 576] width 19 height 19
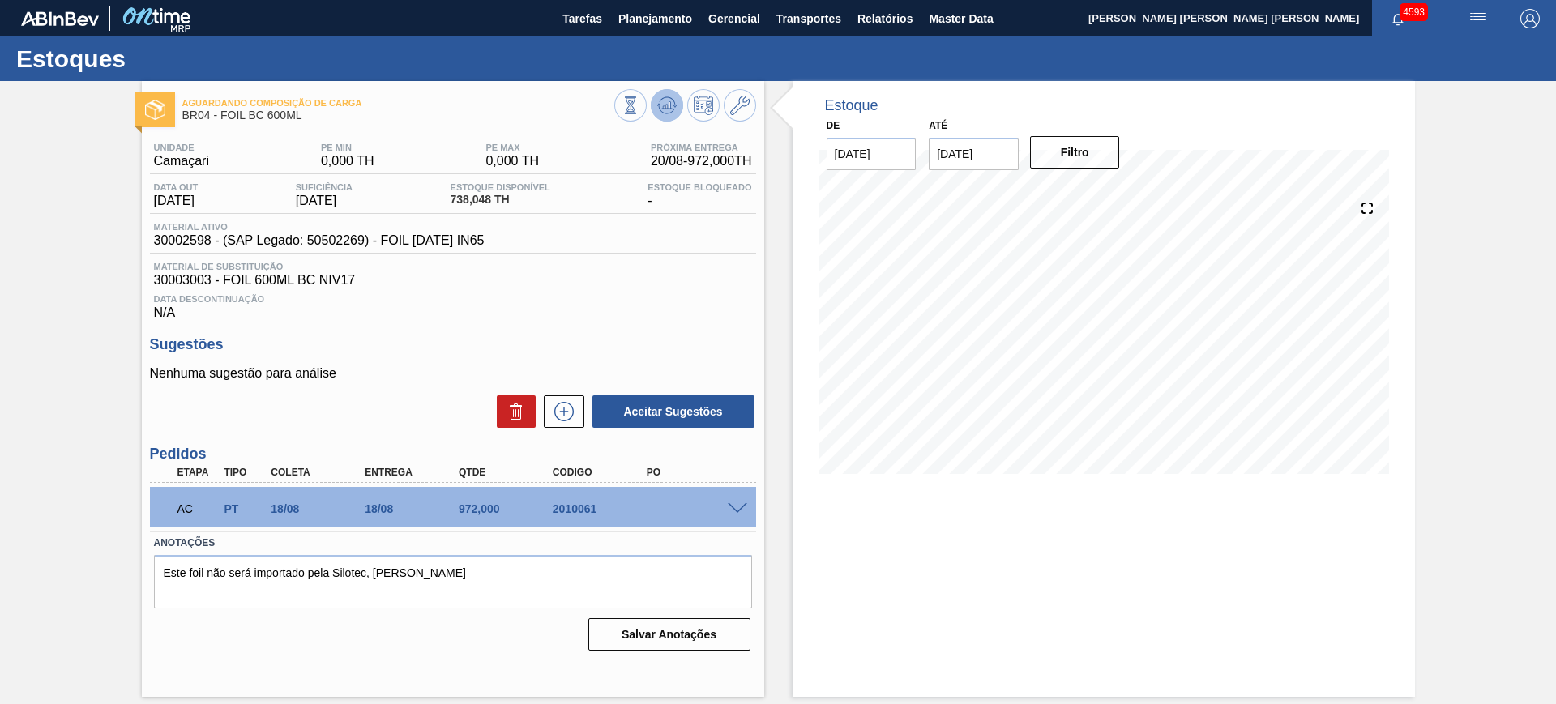
click at [639, 111] on icon at bounding box center [631, 105] width 18 height 18
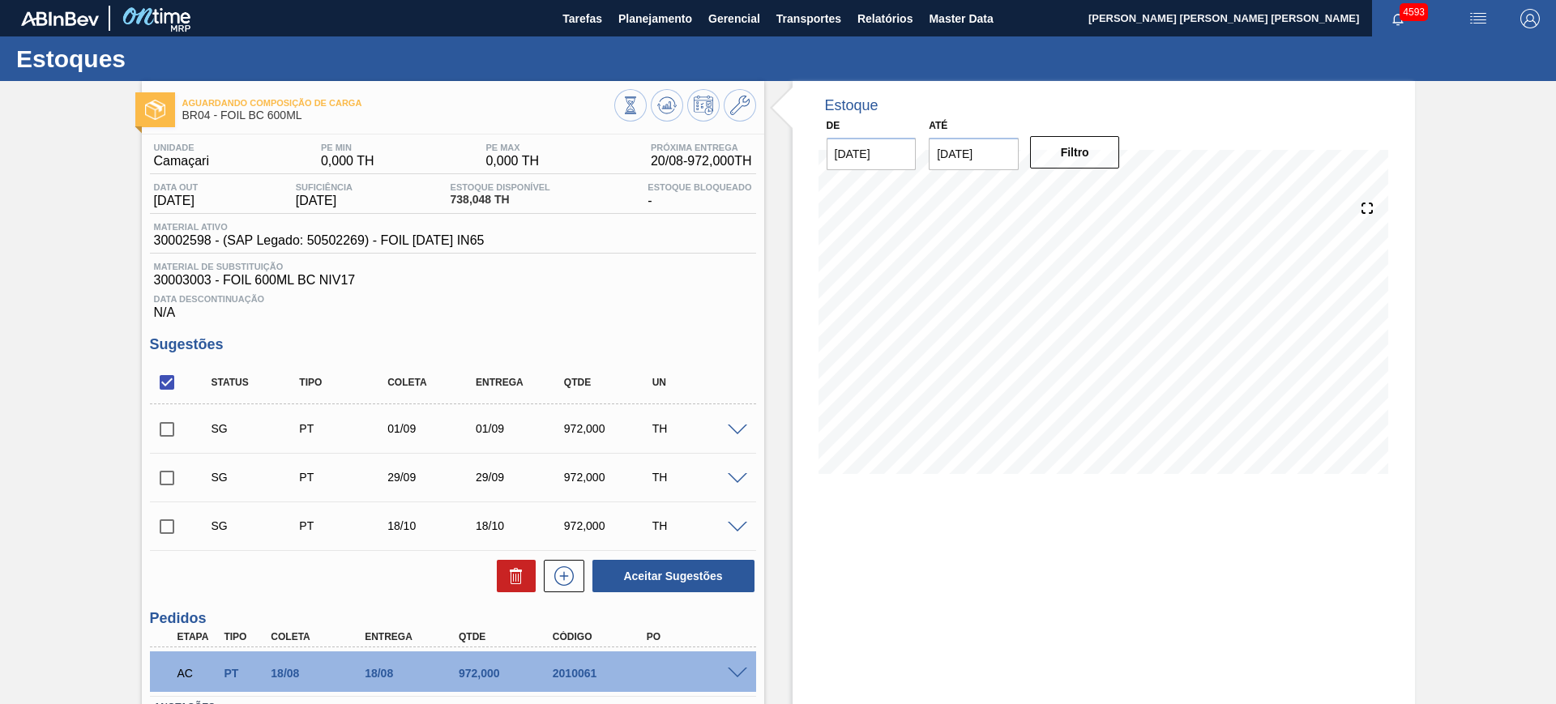
click at [169, 377] on input "checkbox" at bounding box center [167, 383] width 34 height 34
checkbox input "true"
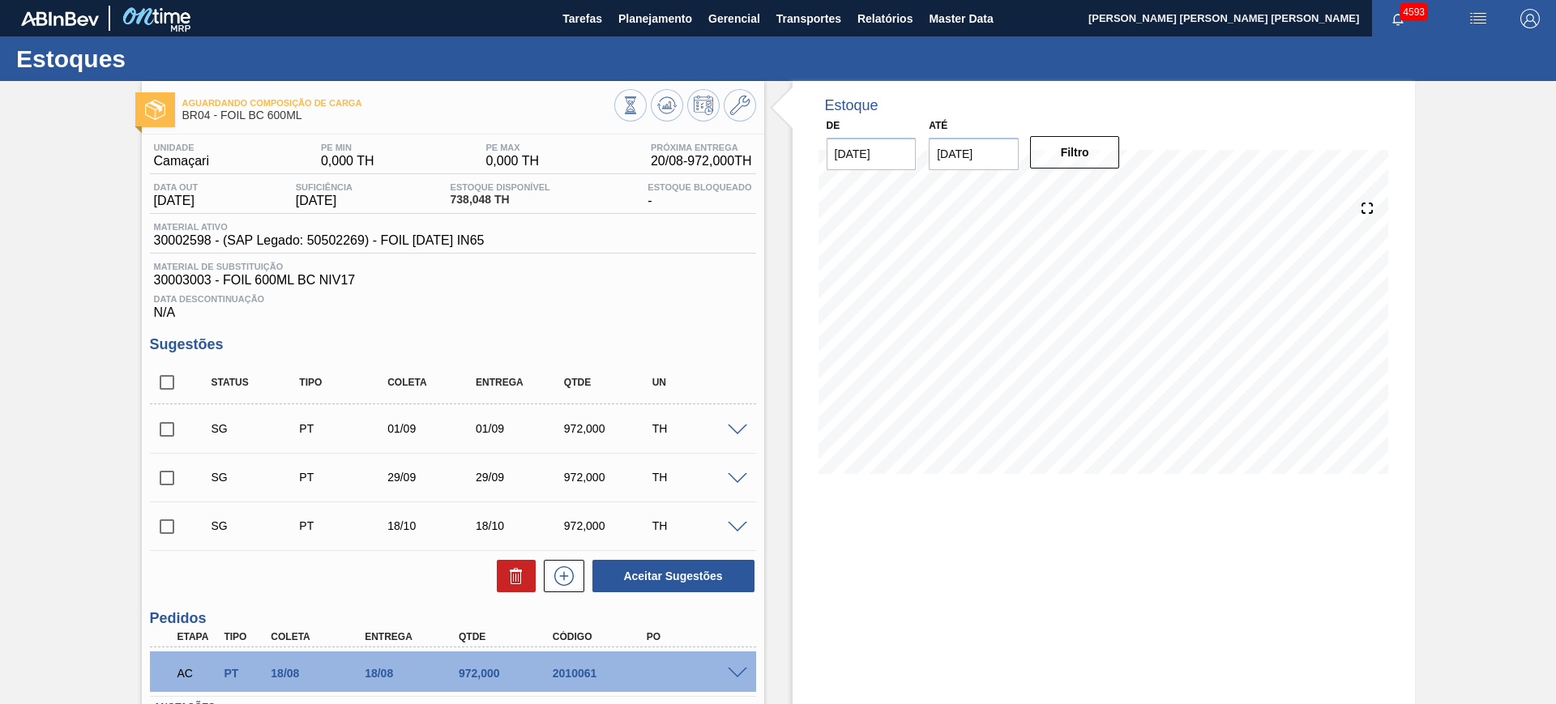
checkbox input "true"
click at [629, 571] on button "Aceitar Sugestões" at bounding box center [673, 576] width 162 height 32
click at [160, 382] on input "checkbox" at bounding box center [167, 383] width 34 height 34
checkbox input "true"
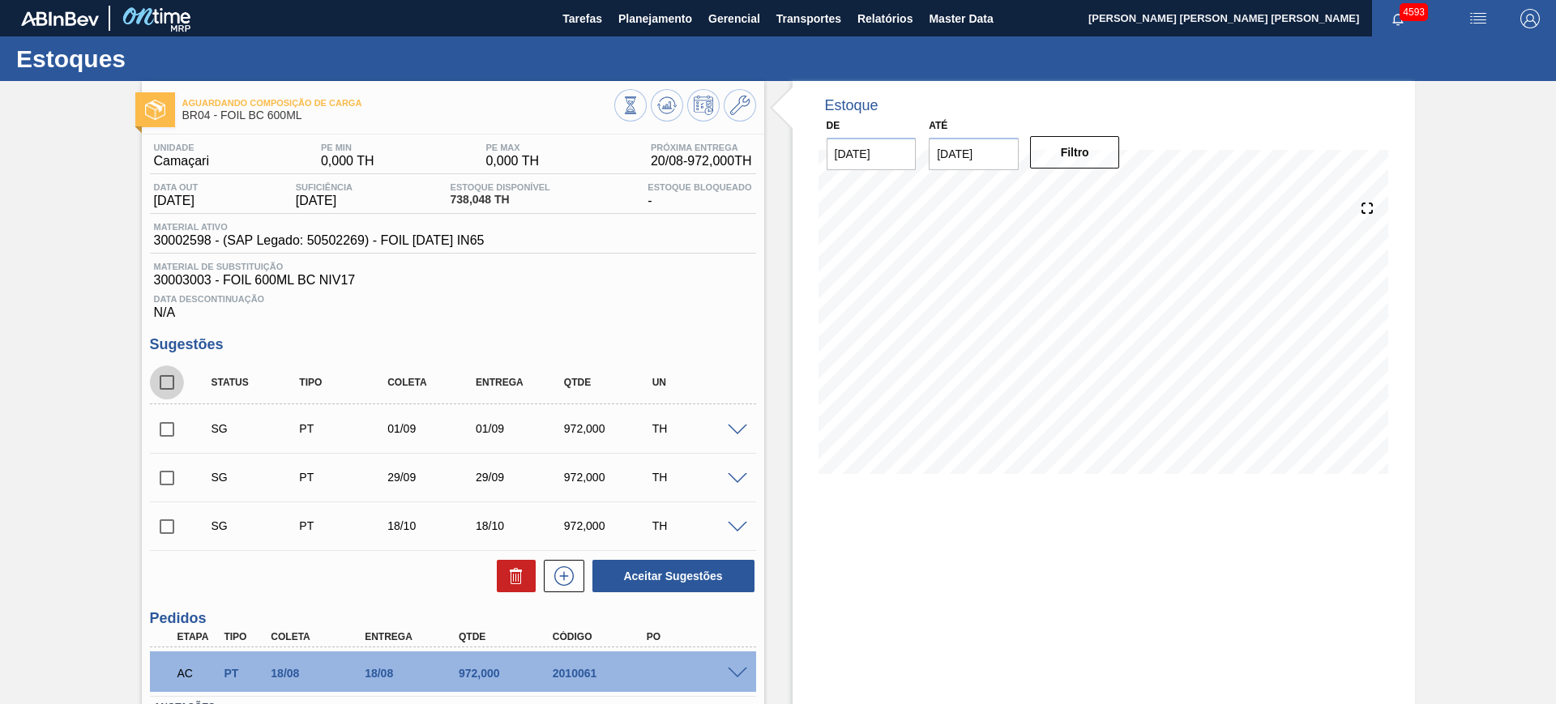
checkbox input "true"
click at [670, 571] on button "Aceitar Sugestões" at bounding box center [673, 576] width 162 height 32
checkbox input "false"
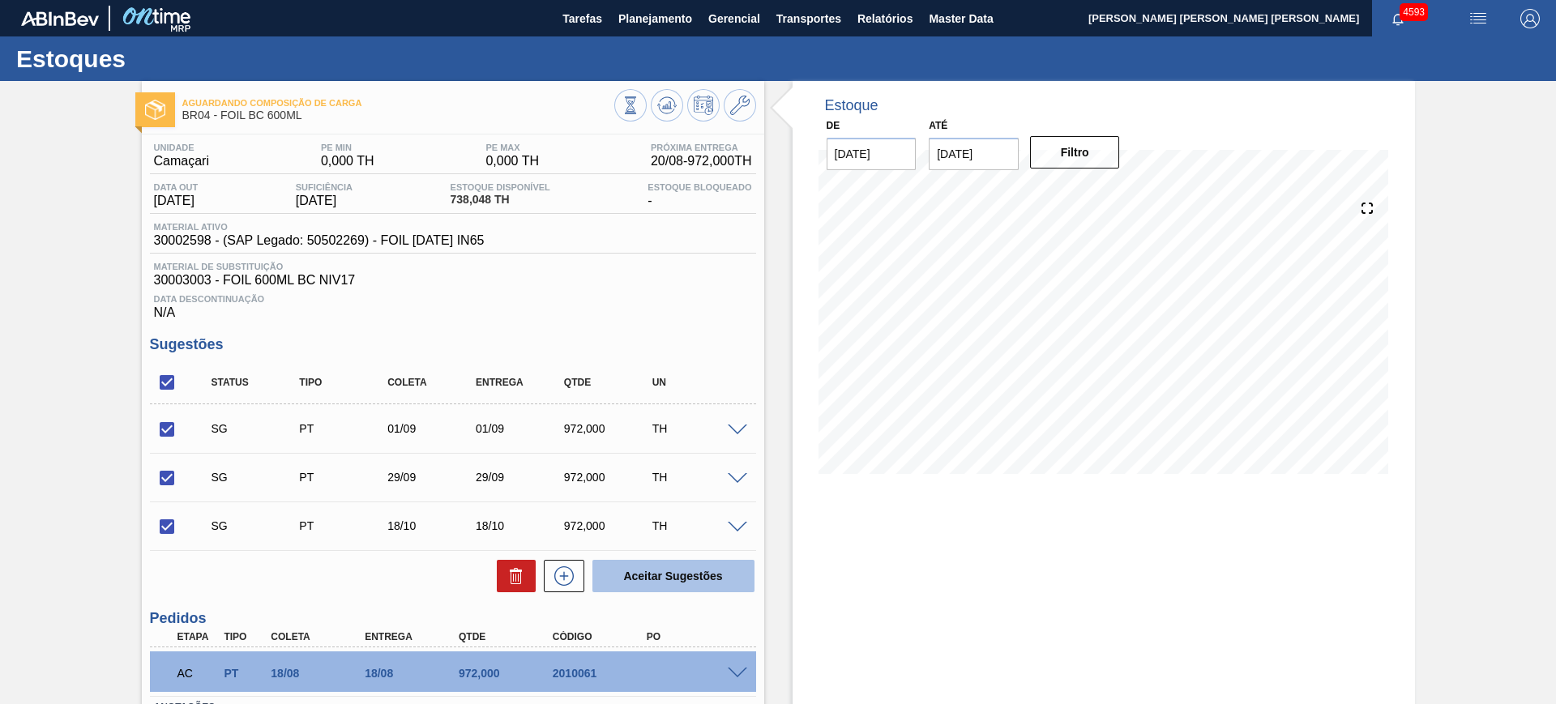
checkbox input "false"
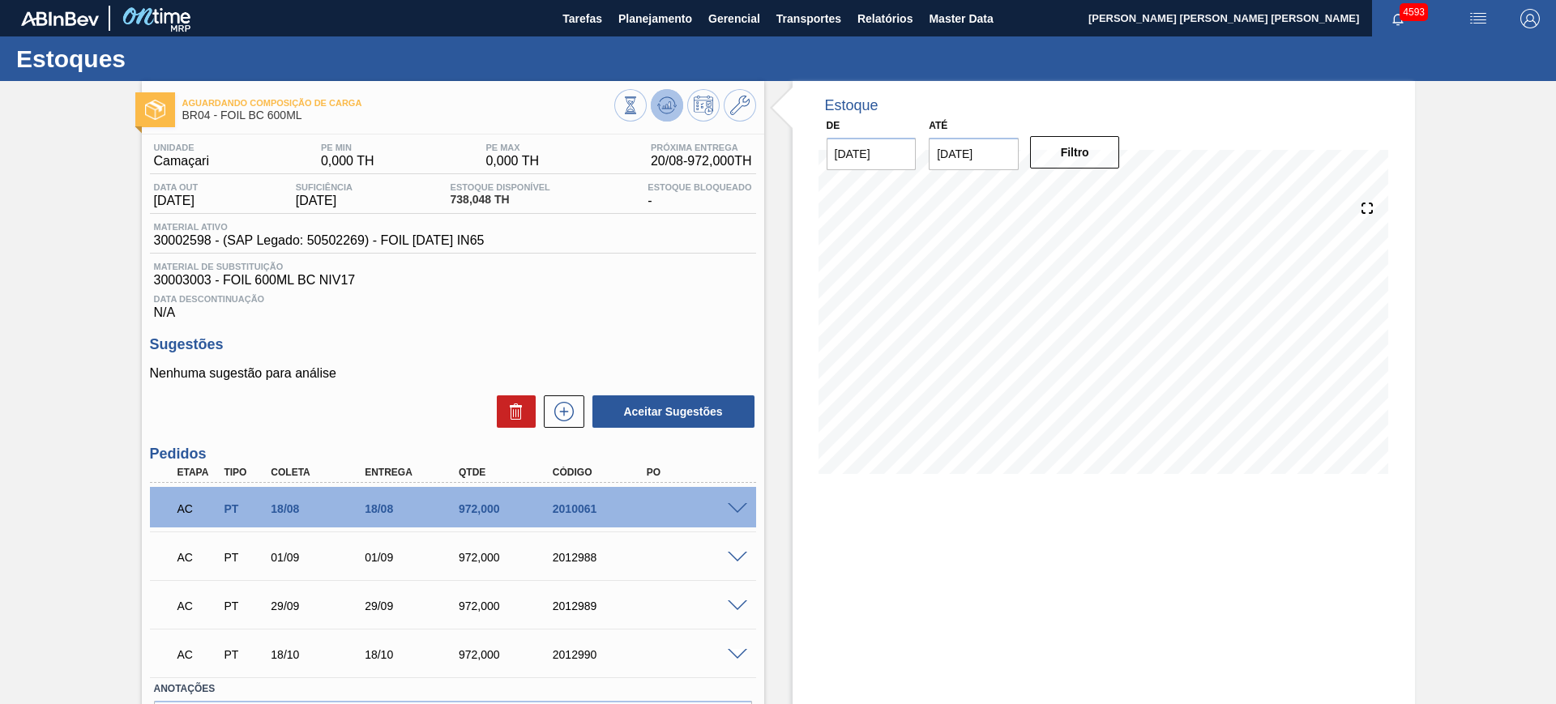
click at [639, 104] on icon at bounding box center [631, 105] width 18 height 18
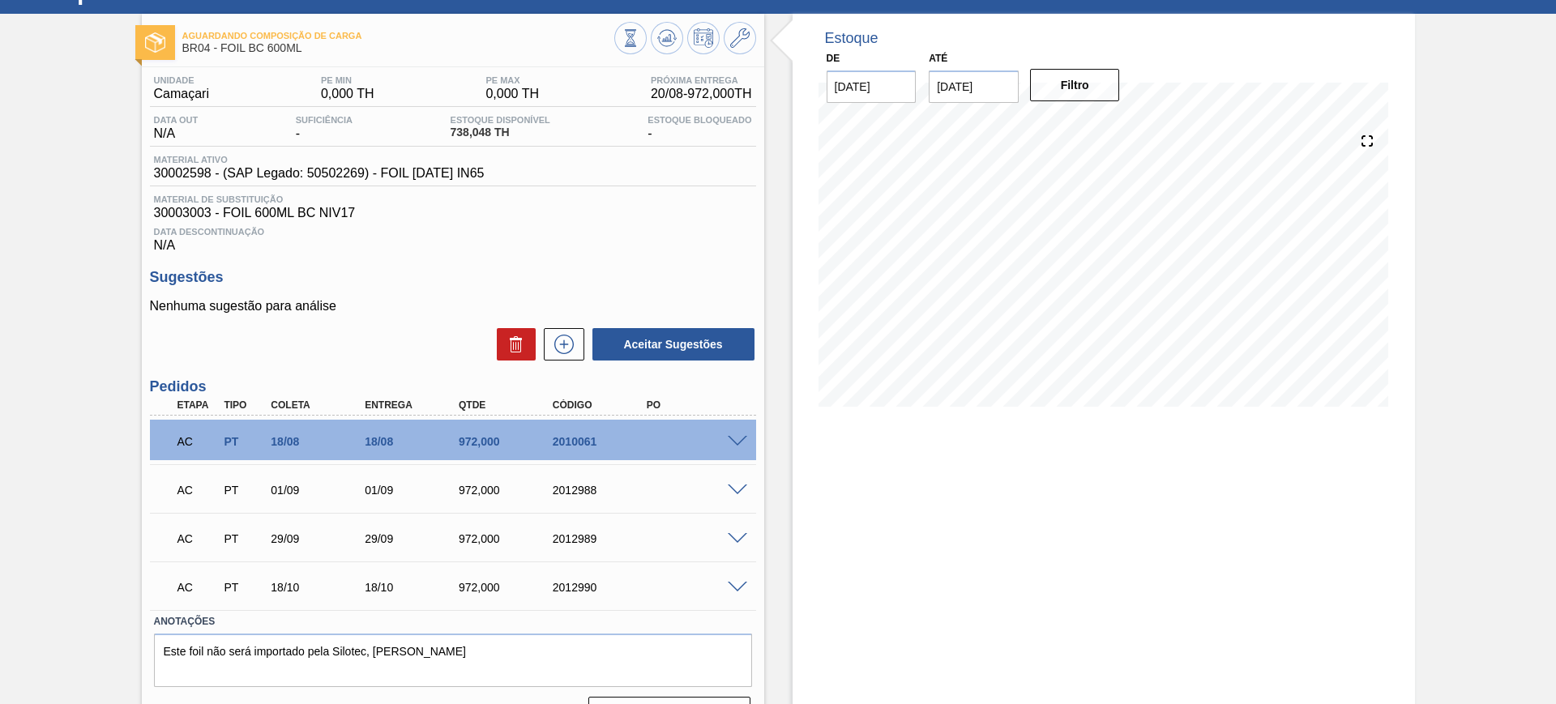
scroll to position [106, 0]
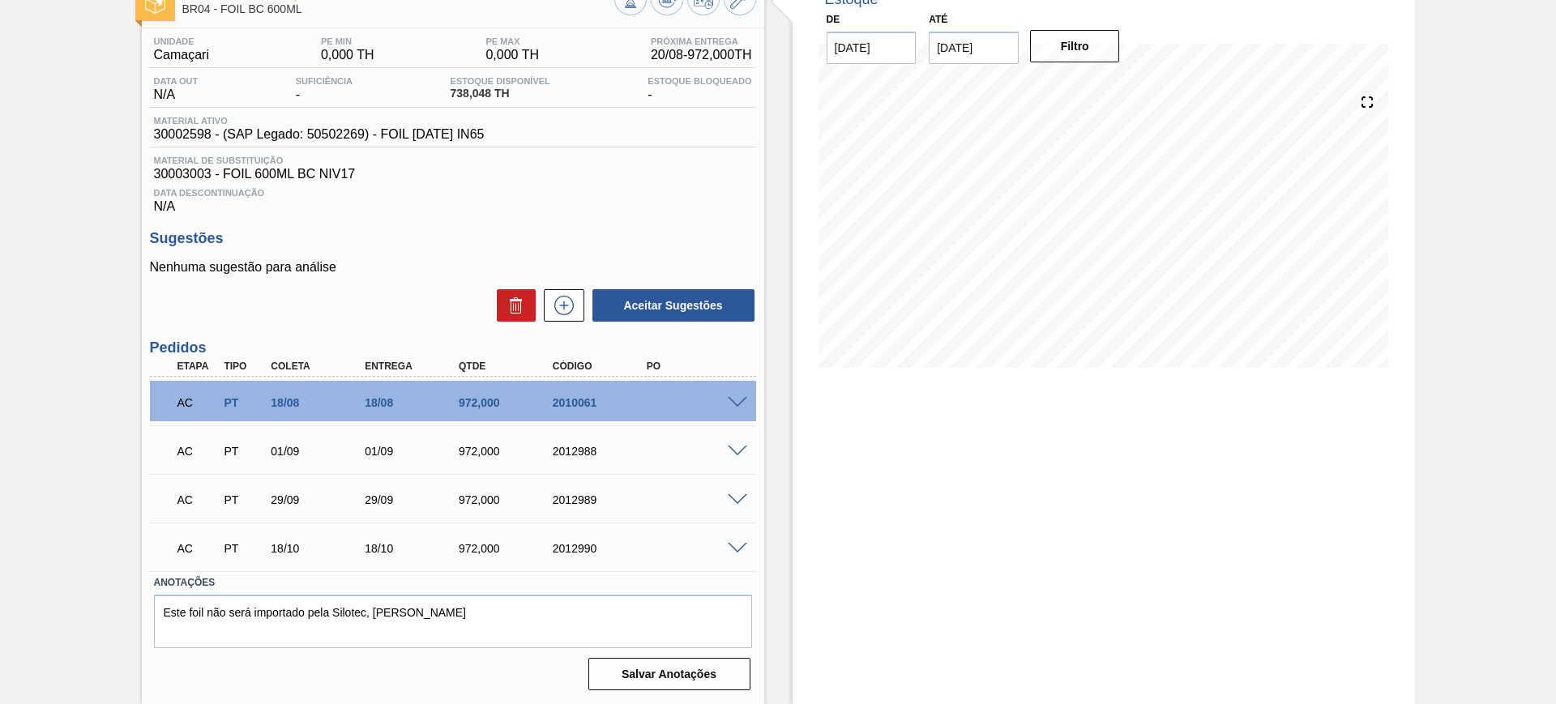
click at [741, 450] on span at bounding box center [737, 452] width 19 height 12
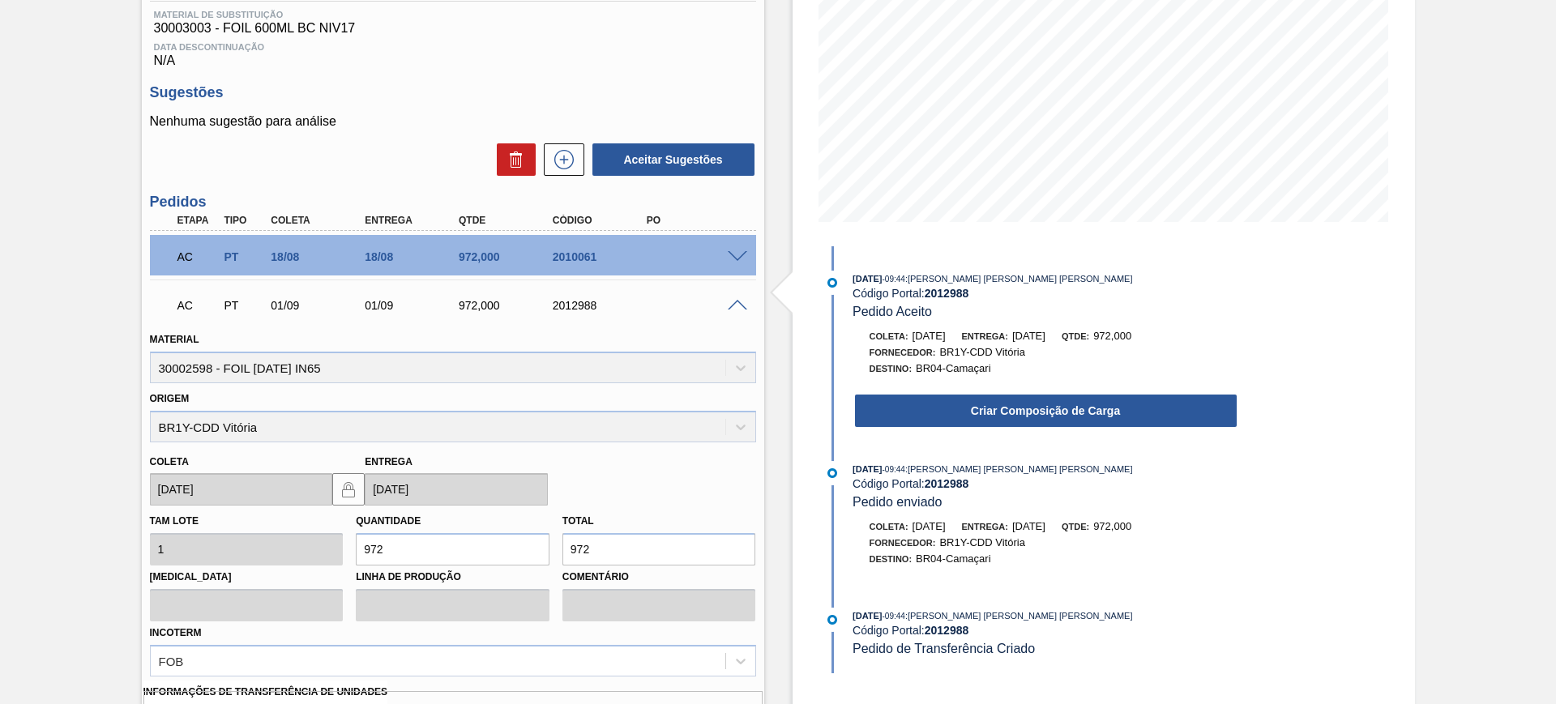
scroll to position [410, 0]
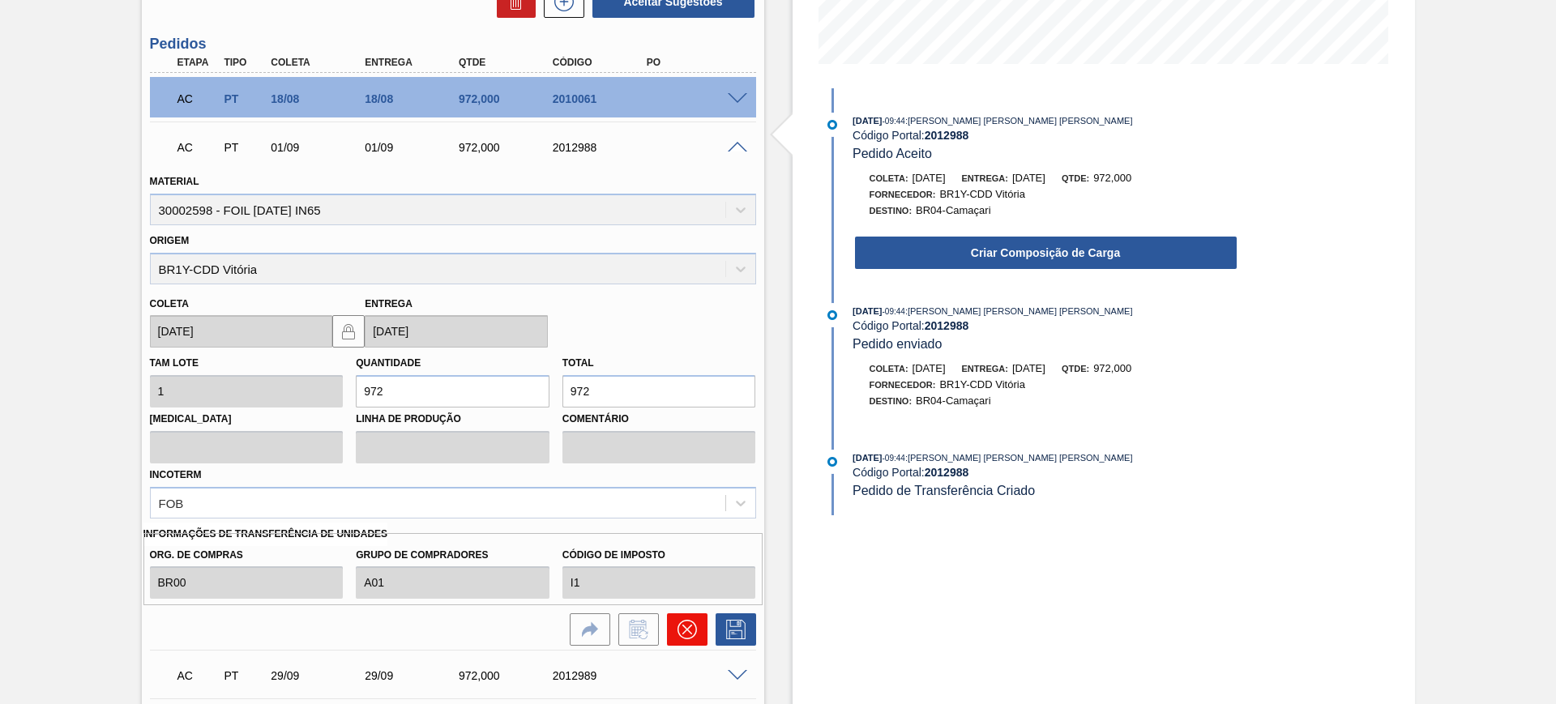
click at [693, 627] on icon at bounding box center [687, 629] width 19 height 19
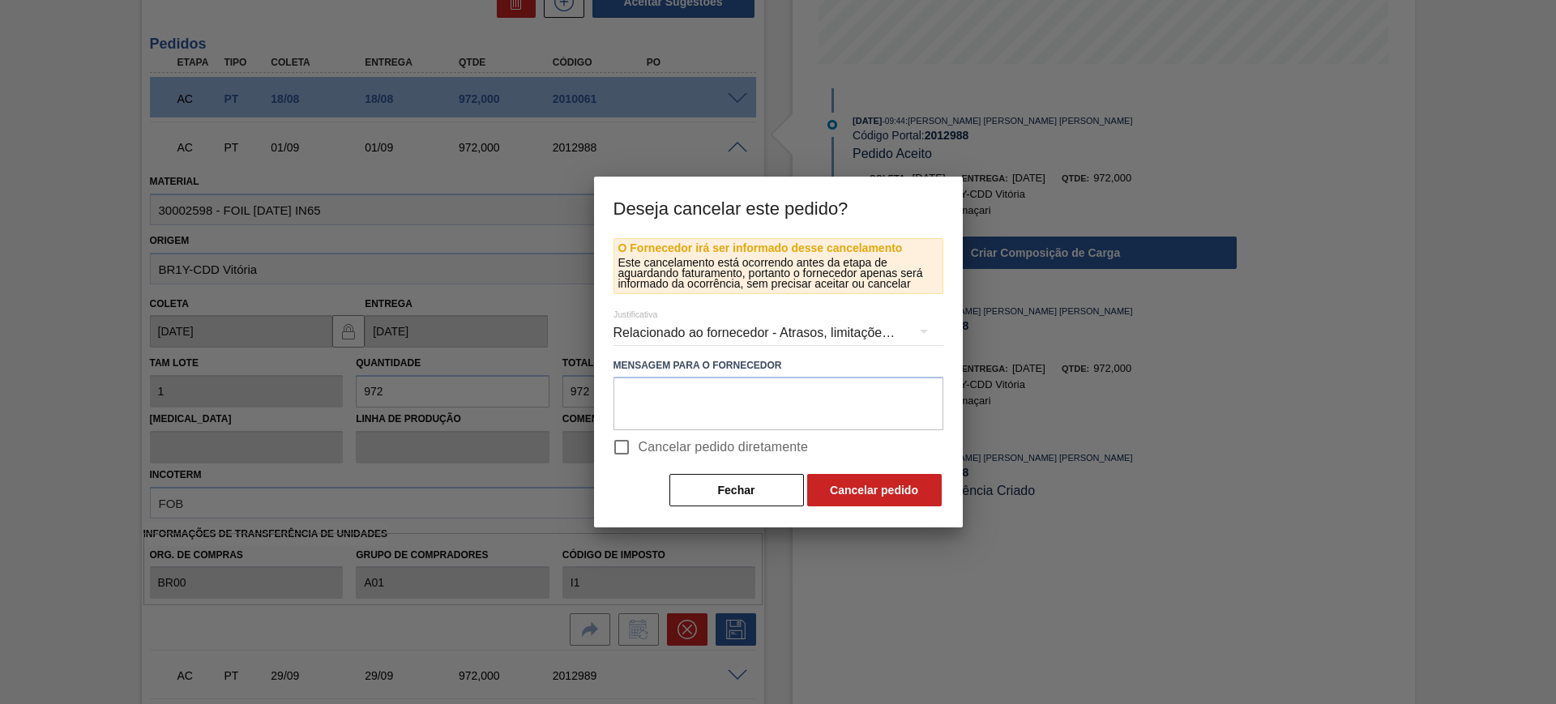
click at [712, 447] on span "Cancelar pedido diretamente" at bounding box center [724, 447] width 170 height 19
click at [639, 447] on input "Cancelar pedido diretamente" at bounding box center [622, 447] width 34 height 34
checkbox input "true"
click at [862, 485] on button "Cancelar pedido" at bounding box center [874, 490] width 135 height 32
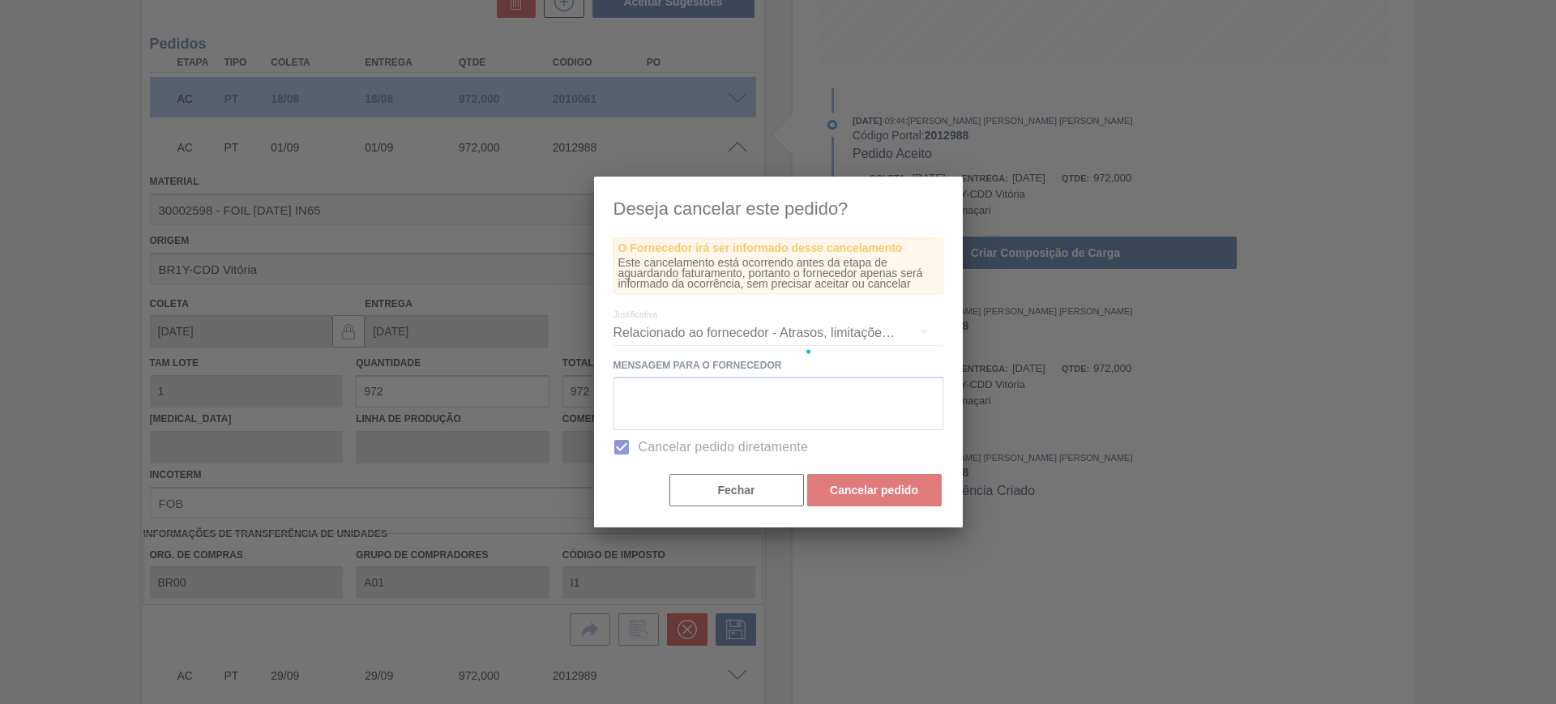
scroll to position [58, 0]
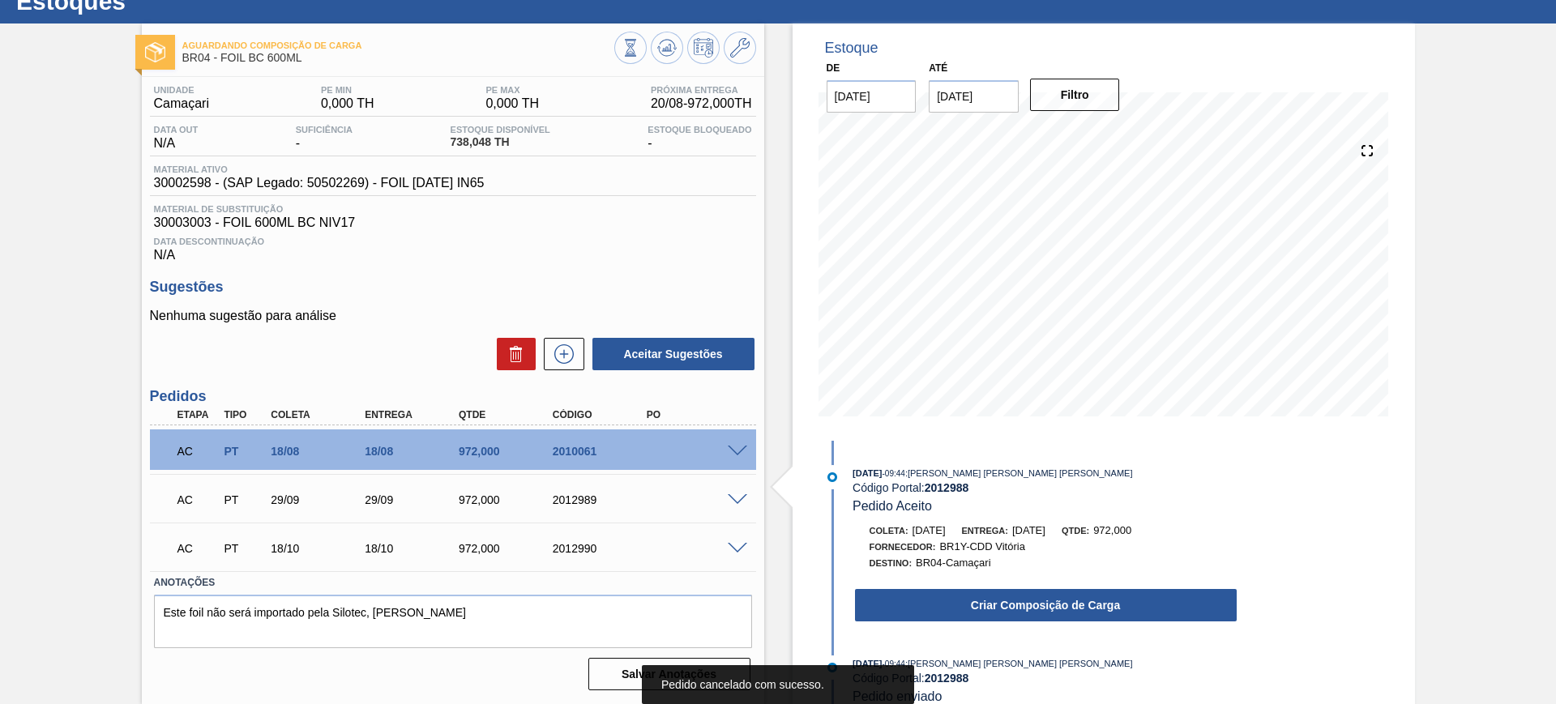
click at [742, 498] on span at bounding box center [737, 500] width 19 height 12
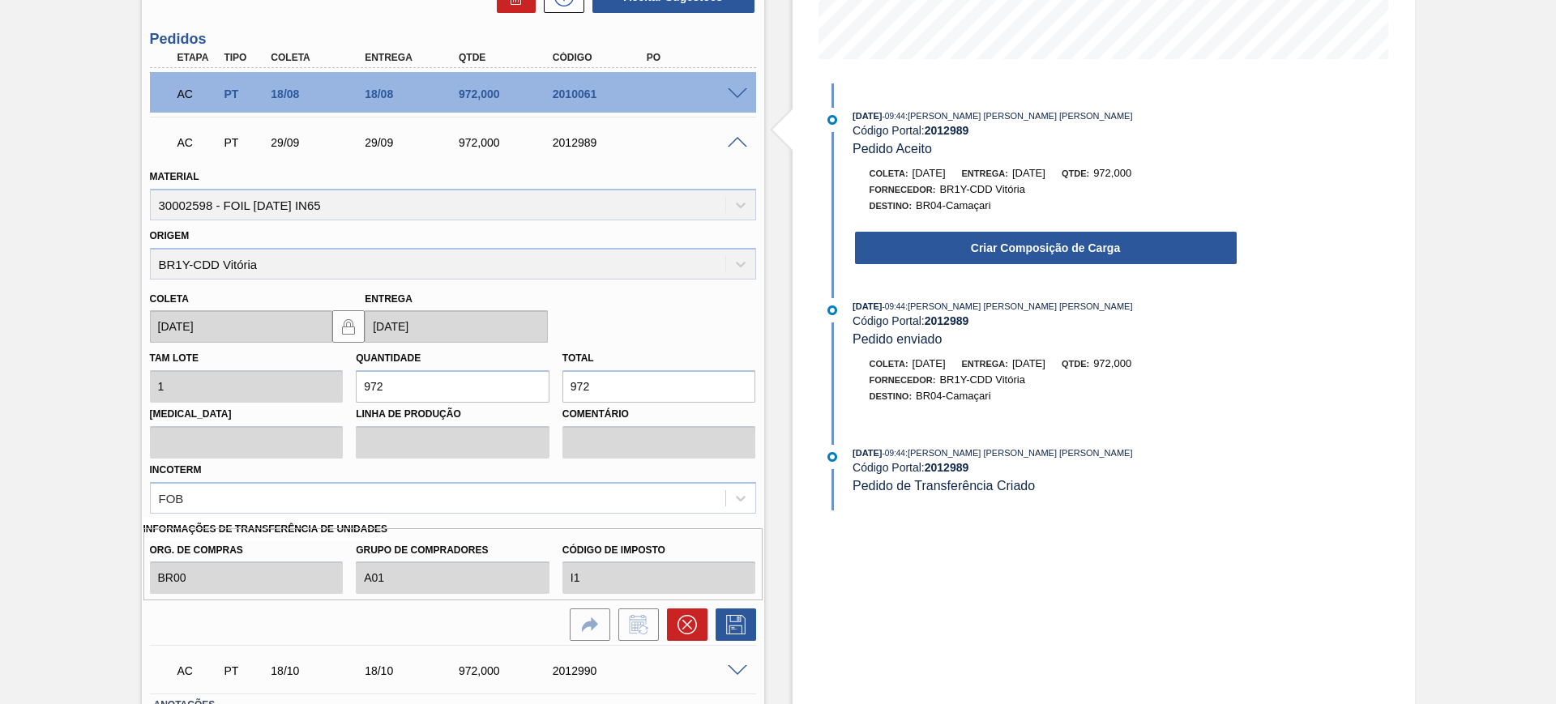
scroll to position [335, 0]
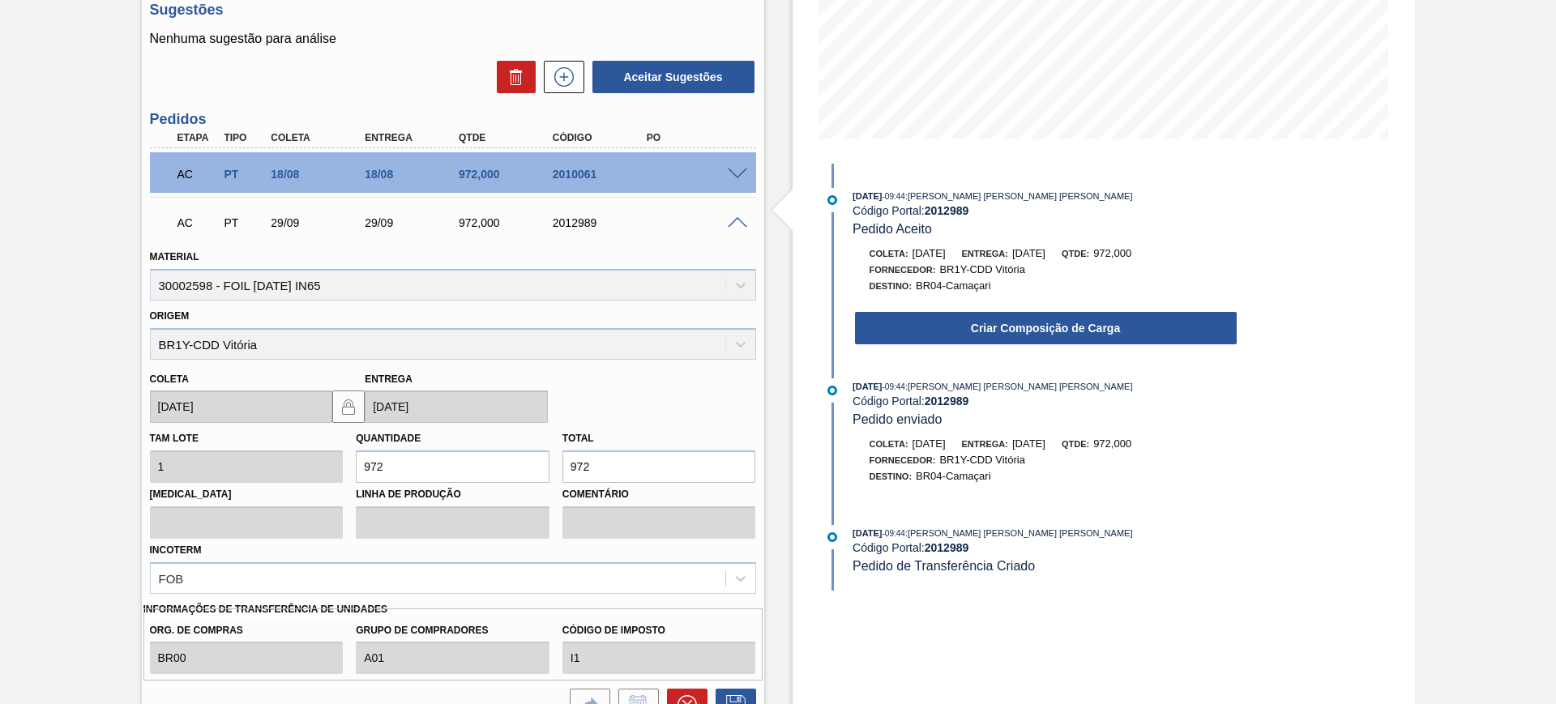
click at [736, 224] on span at bounding box center [737, 223] width 19 height 12
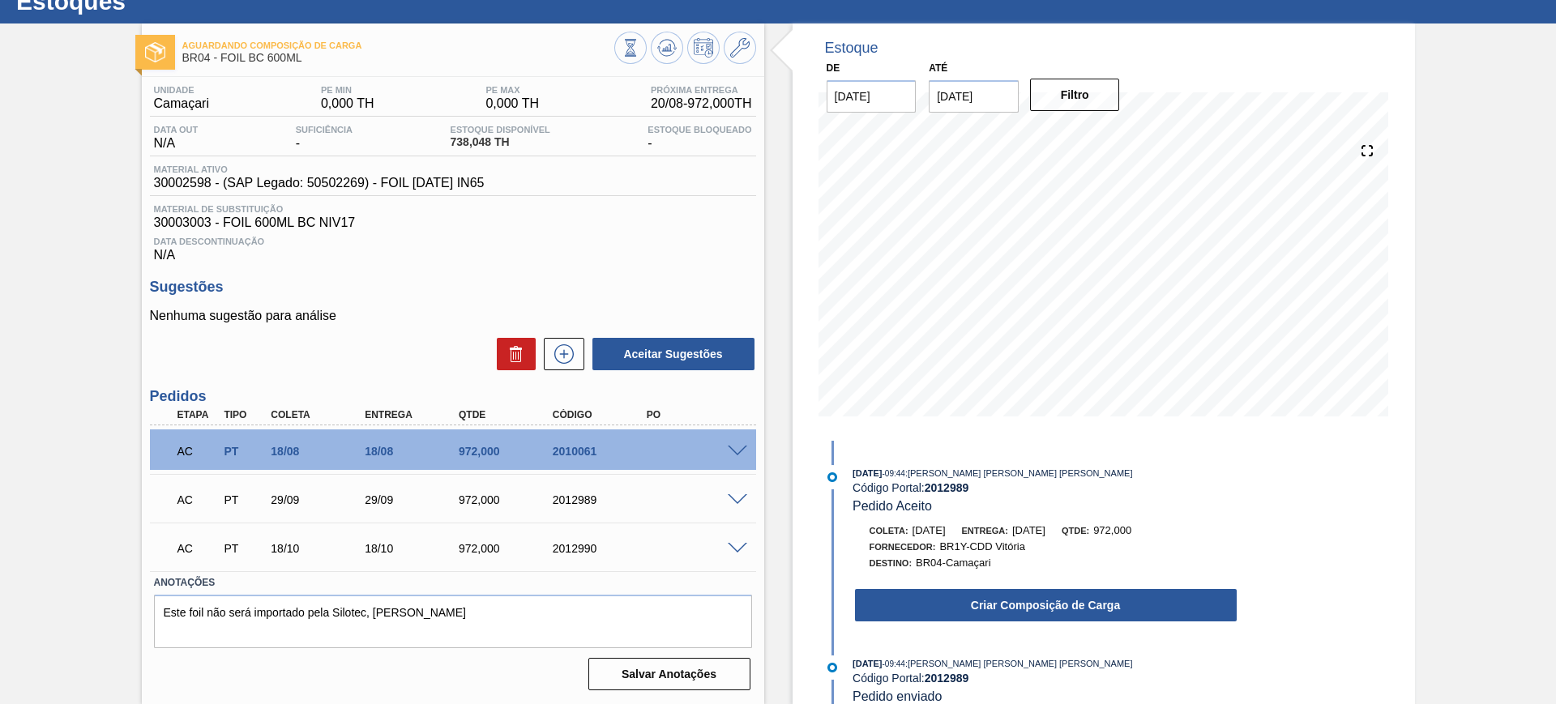
click at [735, 494] on span at bounding box center [737, 500] width 19 height 12
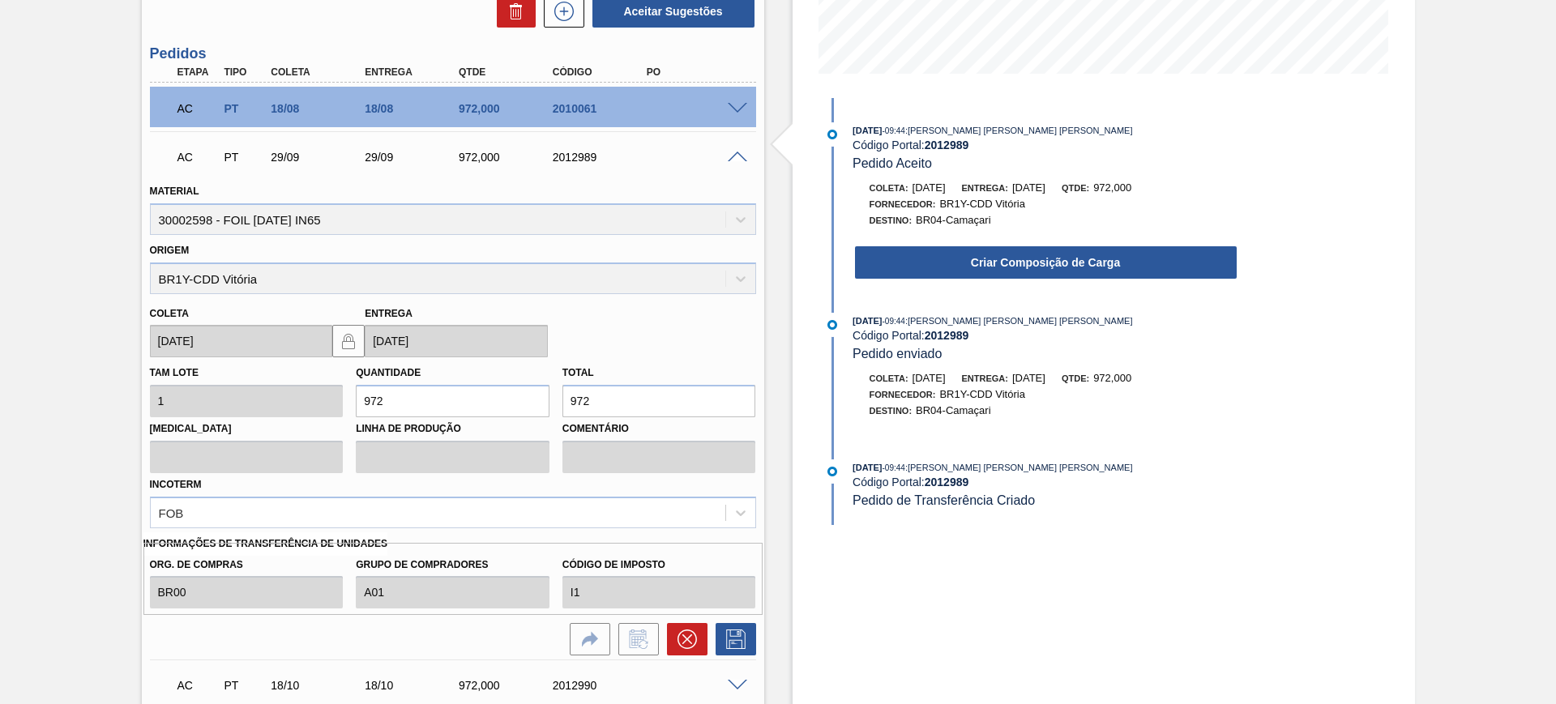
scroll to position [537, 0]
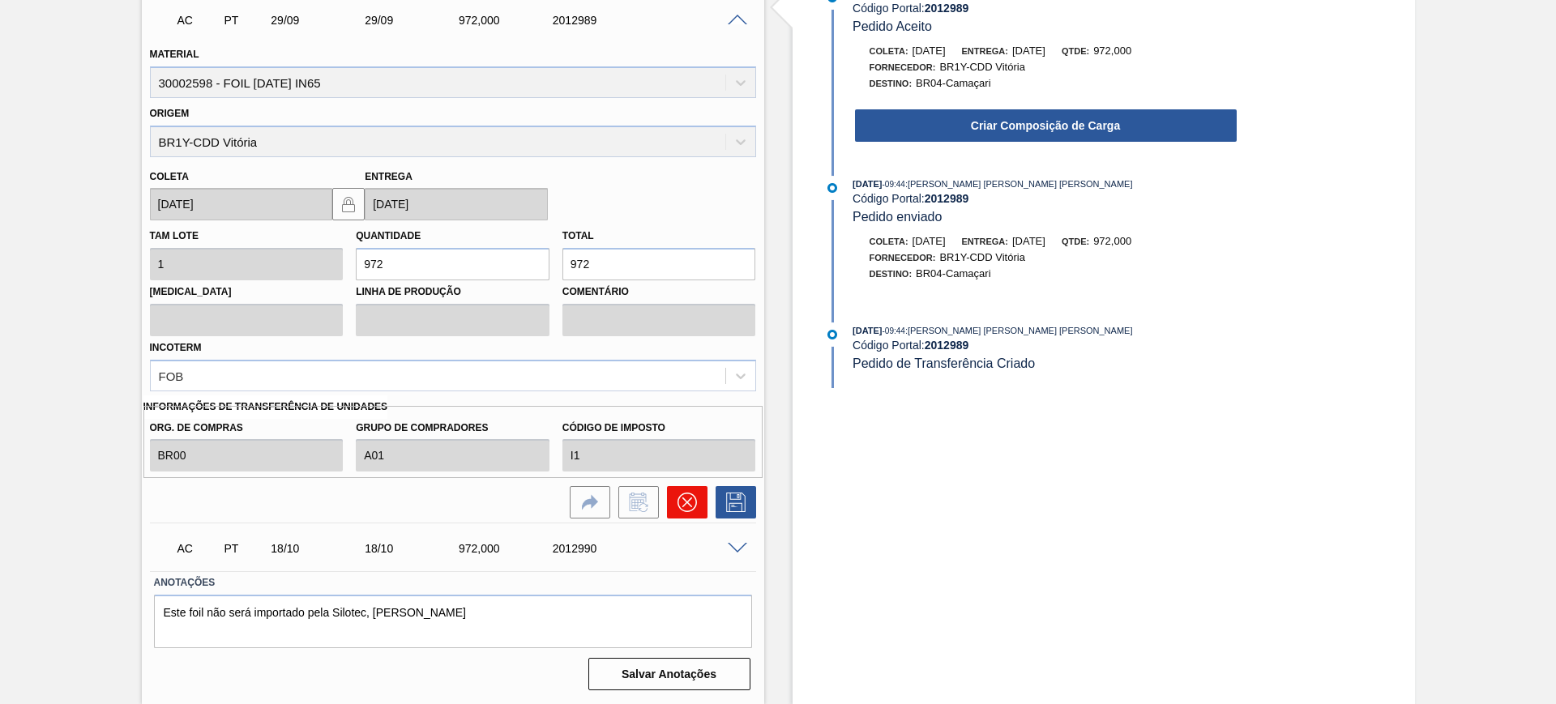
click at [672, 506] on button at bounding box center [687, 502] width 41 height 32
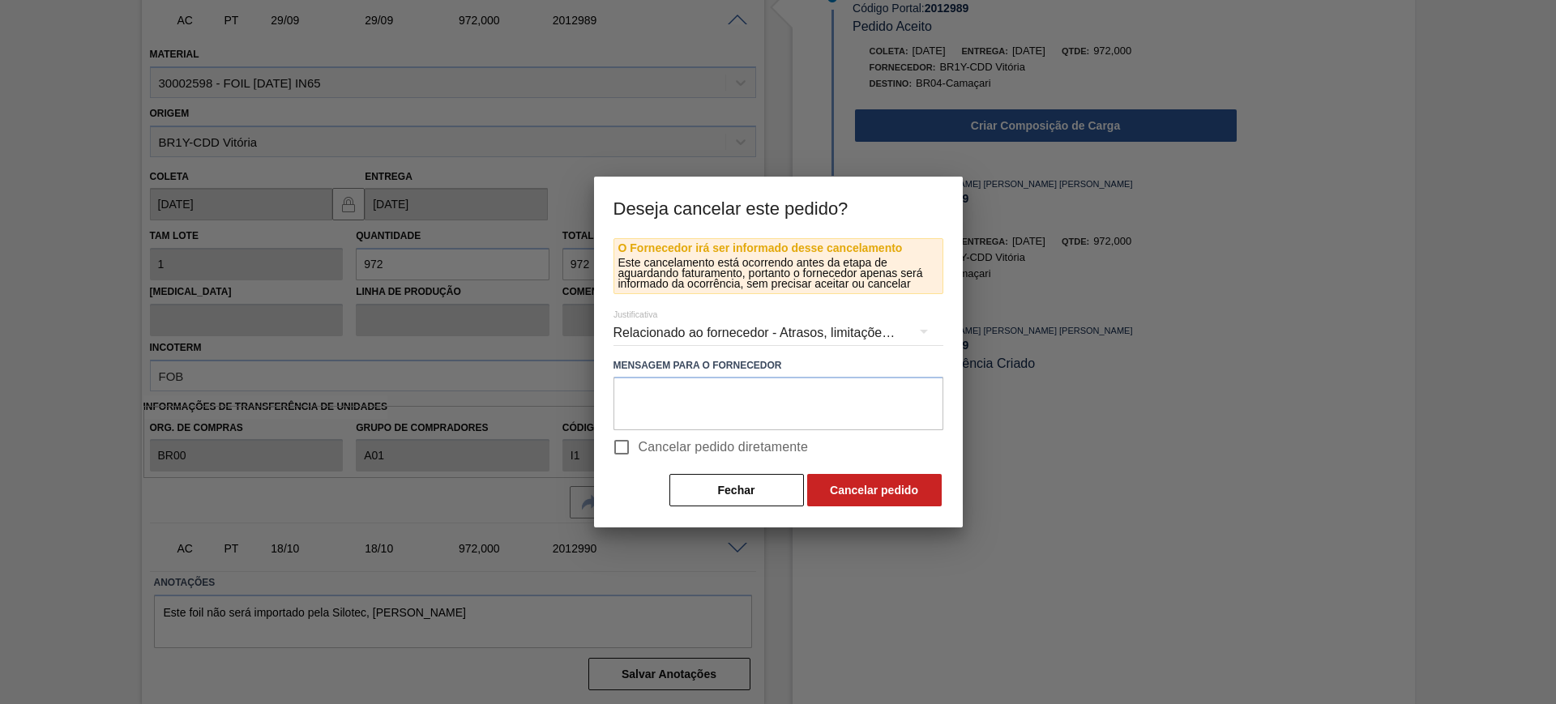
drag, startPoint x: 732, startPoint y: 448, endPoint x: 748, endPoint y: 452, distance: 16.7
click at [731, 448] on span "Cancelar pedido diretamente" at bounding box center [724, 447] width 170 height 19
click at [639, 448] on input "Cancelar pedido diretamente" at bounding box center [622, 447] width 34 height 34
checkbox input "true"
click at [846, 485] on button "Cancelar pedido" at bounding box center [874, 490] width 135 height 32
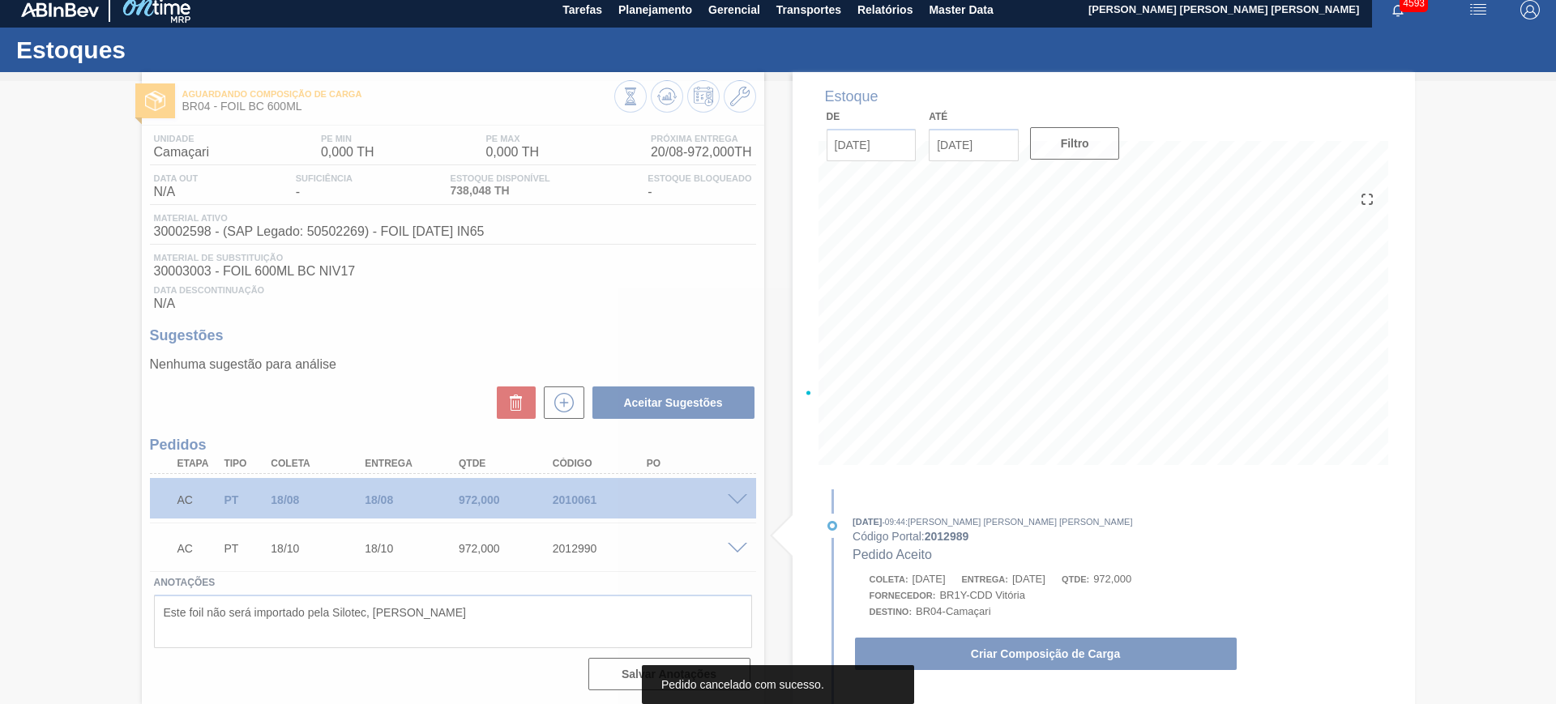
scroll to position [9, 0]
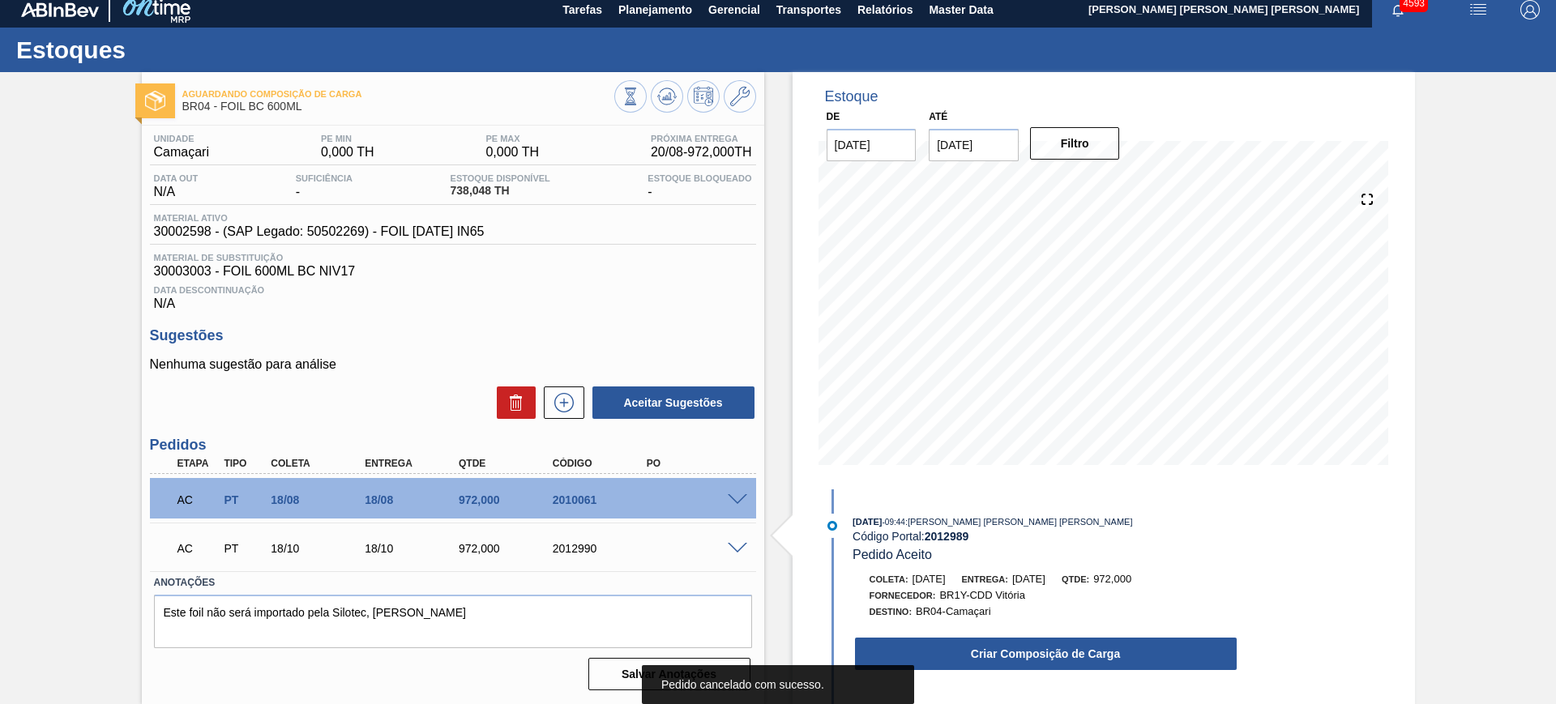
click at [733, 544] on span at bounding box center [737, 549] width 19 height 12
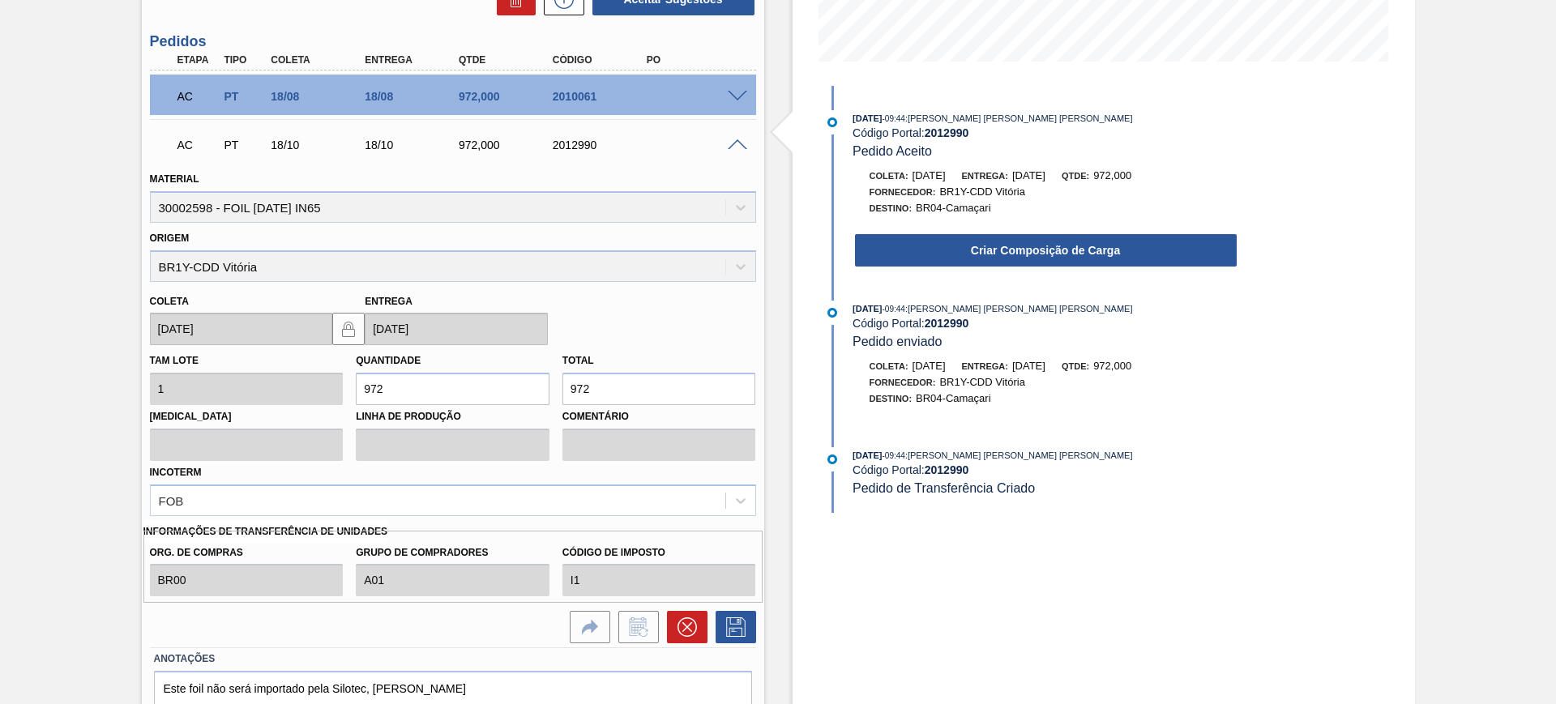
scroll to position [414, 0]
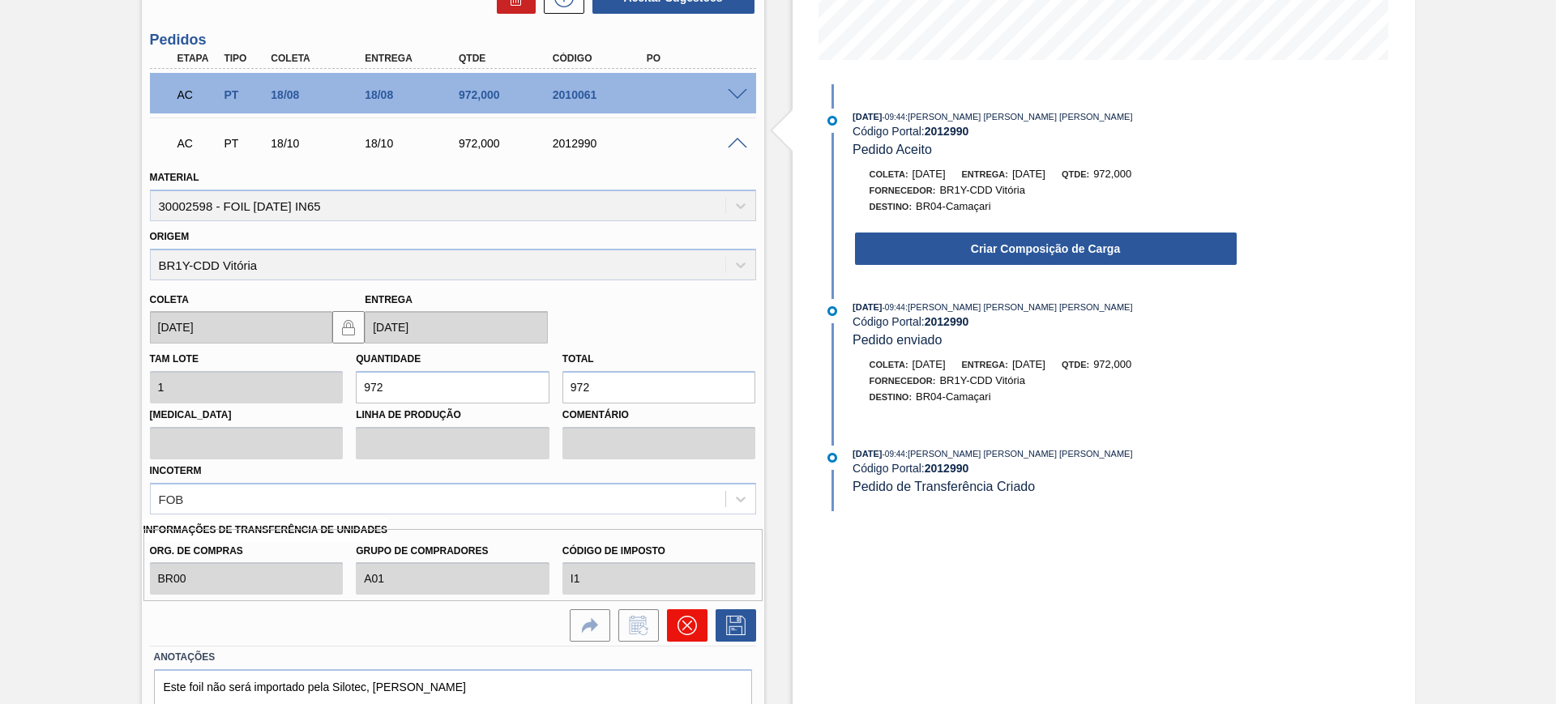
drag, startPoint x: 694, startPoint y: 606, endPoint x: 700, endPoint y: 613, distance: 9.2
click at [695, 609] on div at bounding box center [452, 621] width 619 height 41
click at [700, 618] on button at bounding box center [687, 625] width 41 height 32
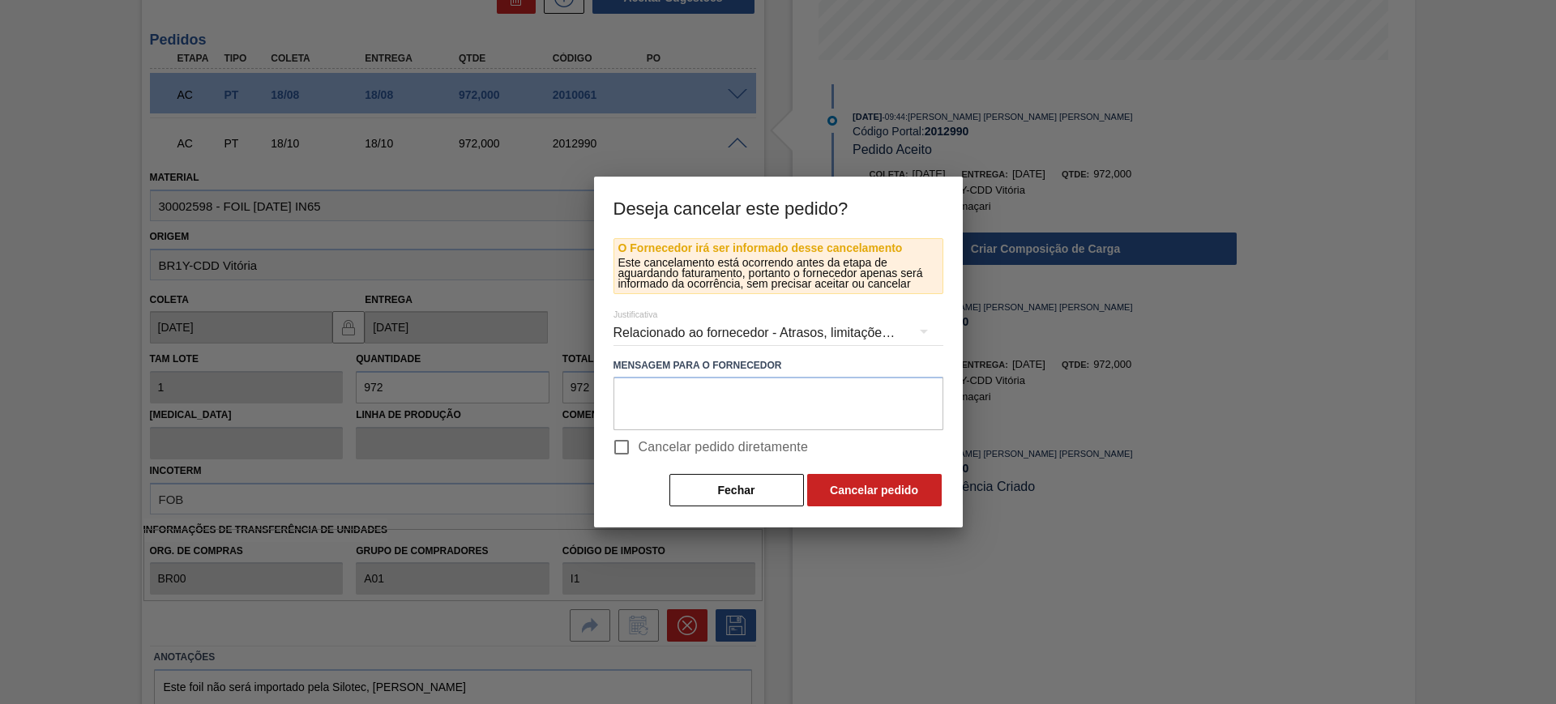
drag, startPoint x: 681, startPoint y: 433, endPoint x: 727, endPoint y: 458, distance: 52.6
click at [681, 431] on label "Cancelar pedido diretamente" at bounding box center [707, 447] width 204 height 34
click at [639, 431] on input "Cancelar pedido diretamente" at bounding box center [622, 447] width 34 height 34
checkbox input "true"
click at [844, 492] on button "Cancelar pedido" at bounding box center [874, 490] width 135 height 32
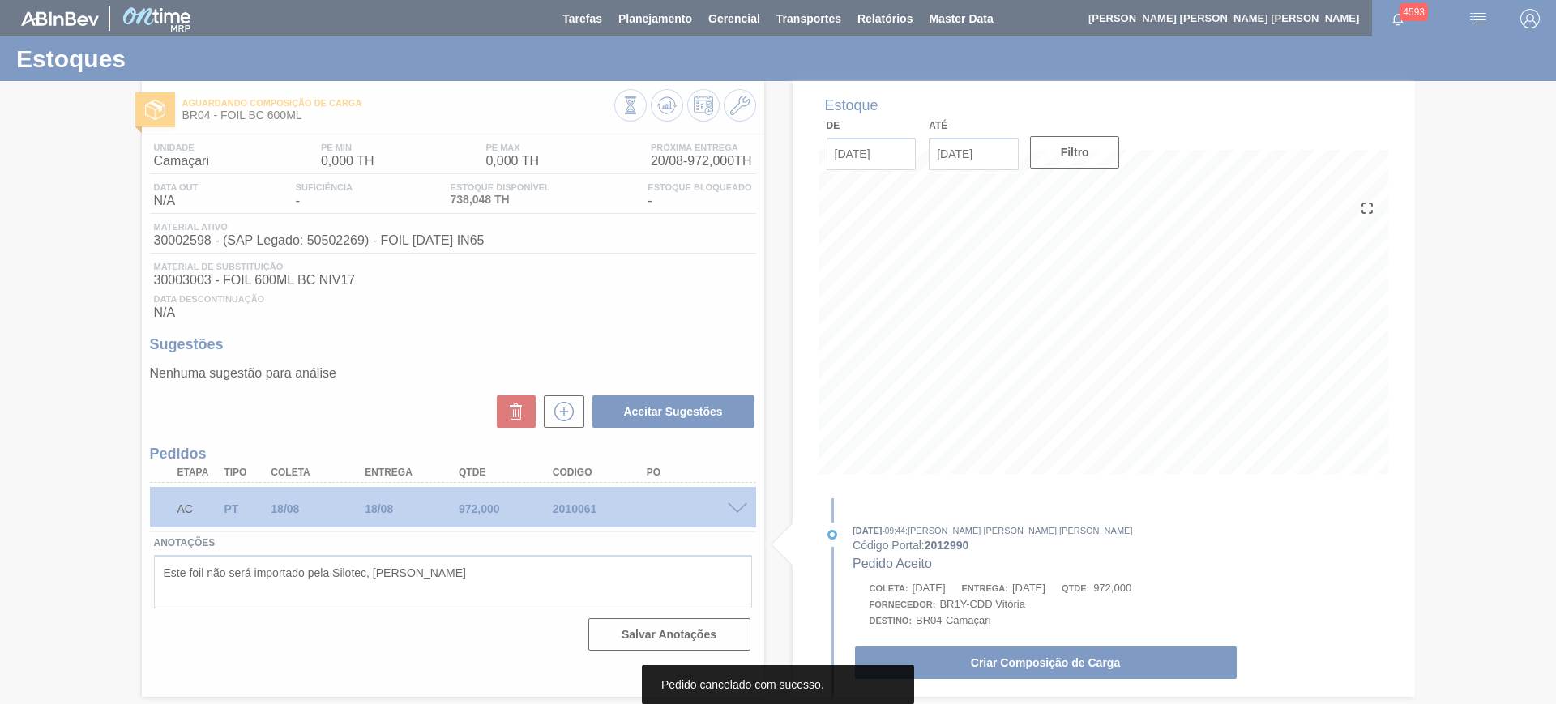
scroll to position [0, 0]
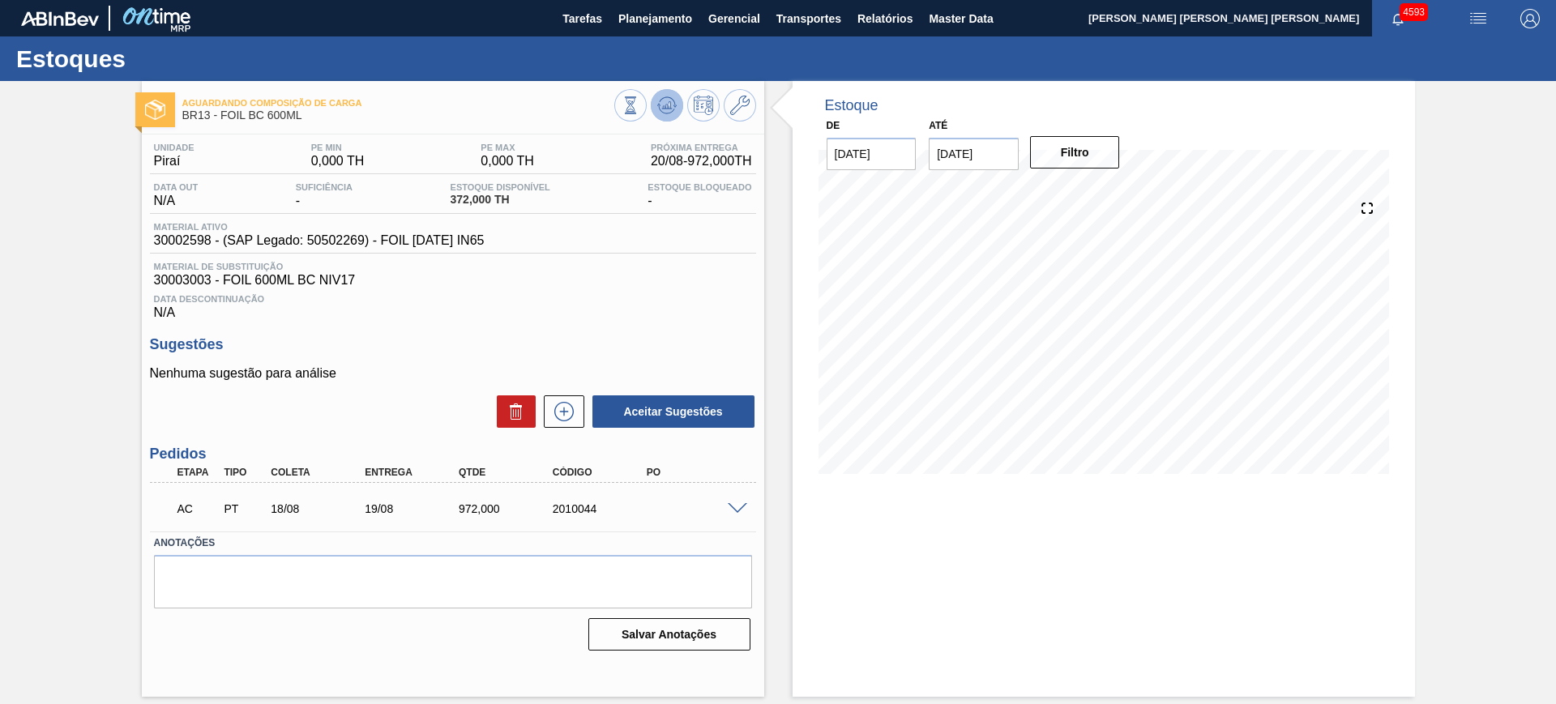
click at [669, 118] on button at bounding box center [667, 105] width 32 height 32
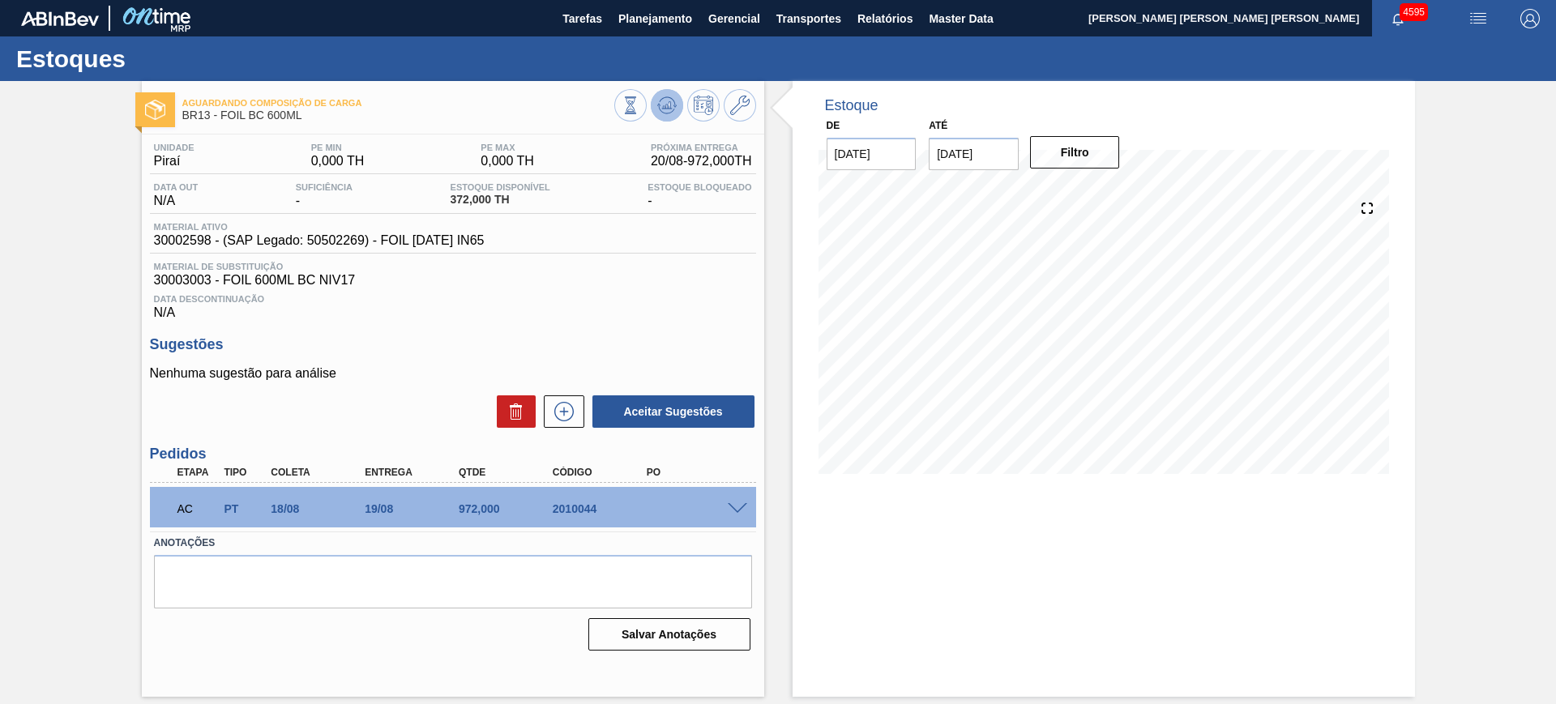
click at [661, 110] on icon at bounding box center [666, 109] width 16 height 8
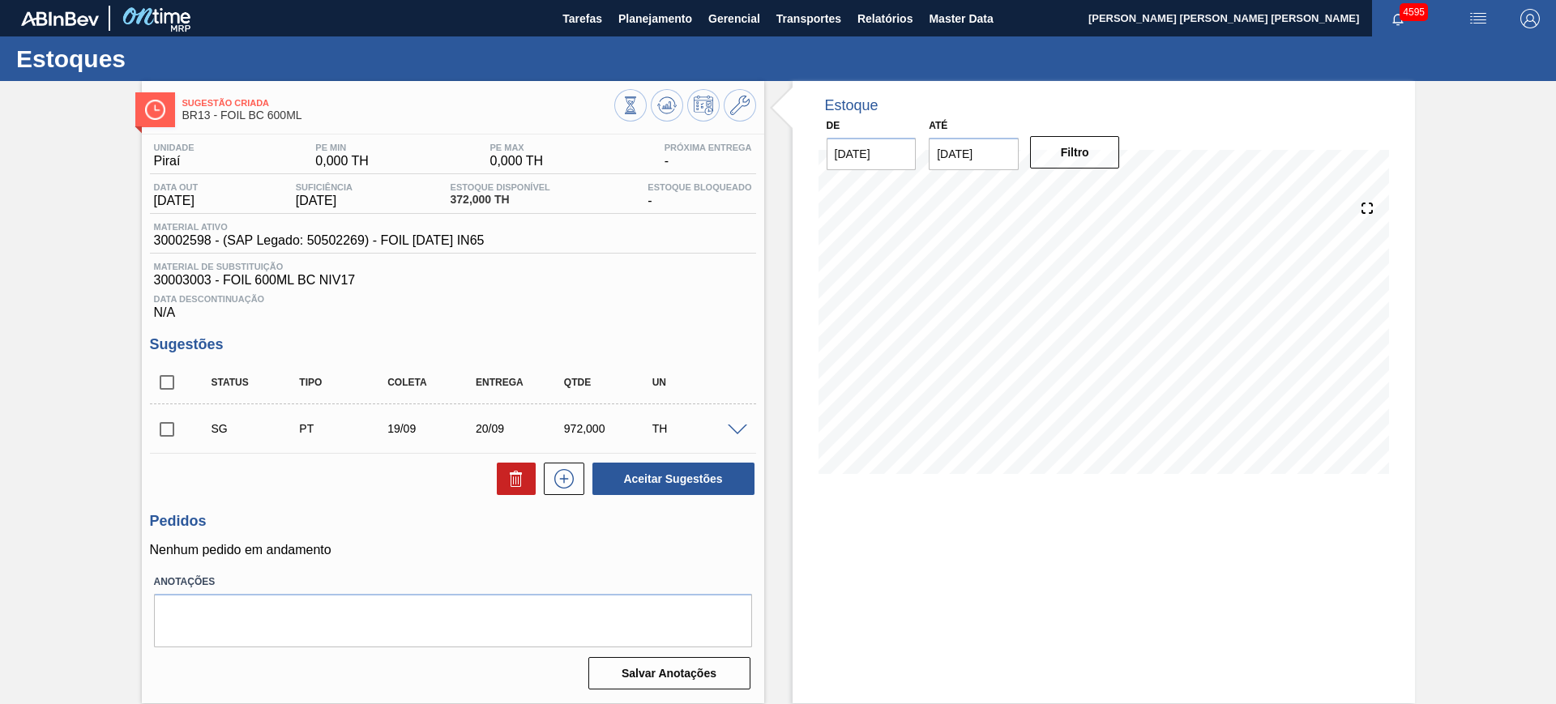
click at [731, 428] on span at bounding box center [737, 431] width 19 height 12
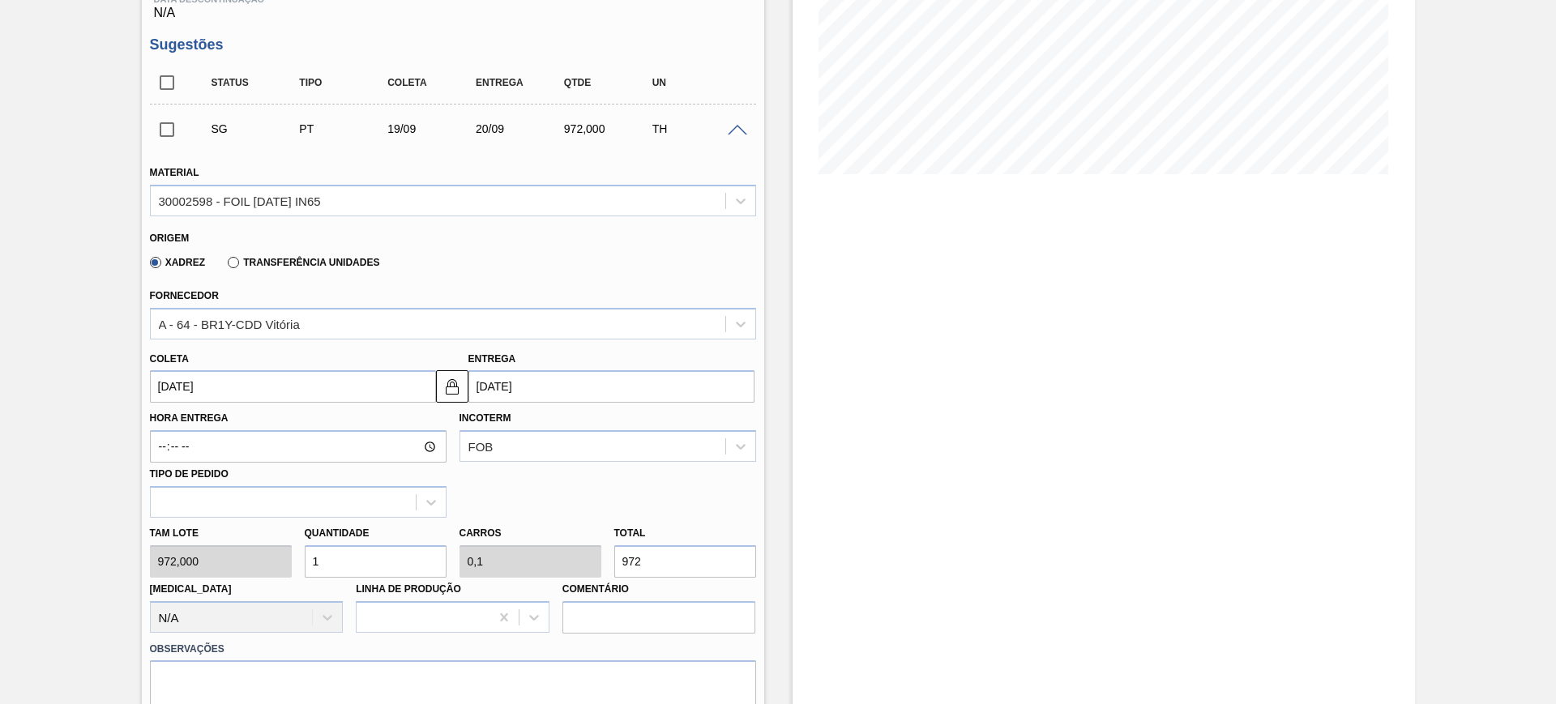
scroll to position [304, 0]
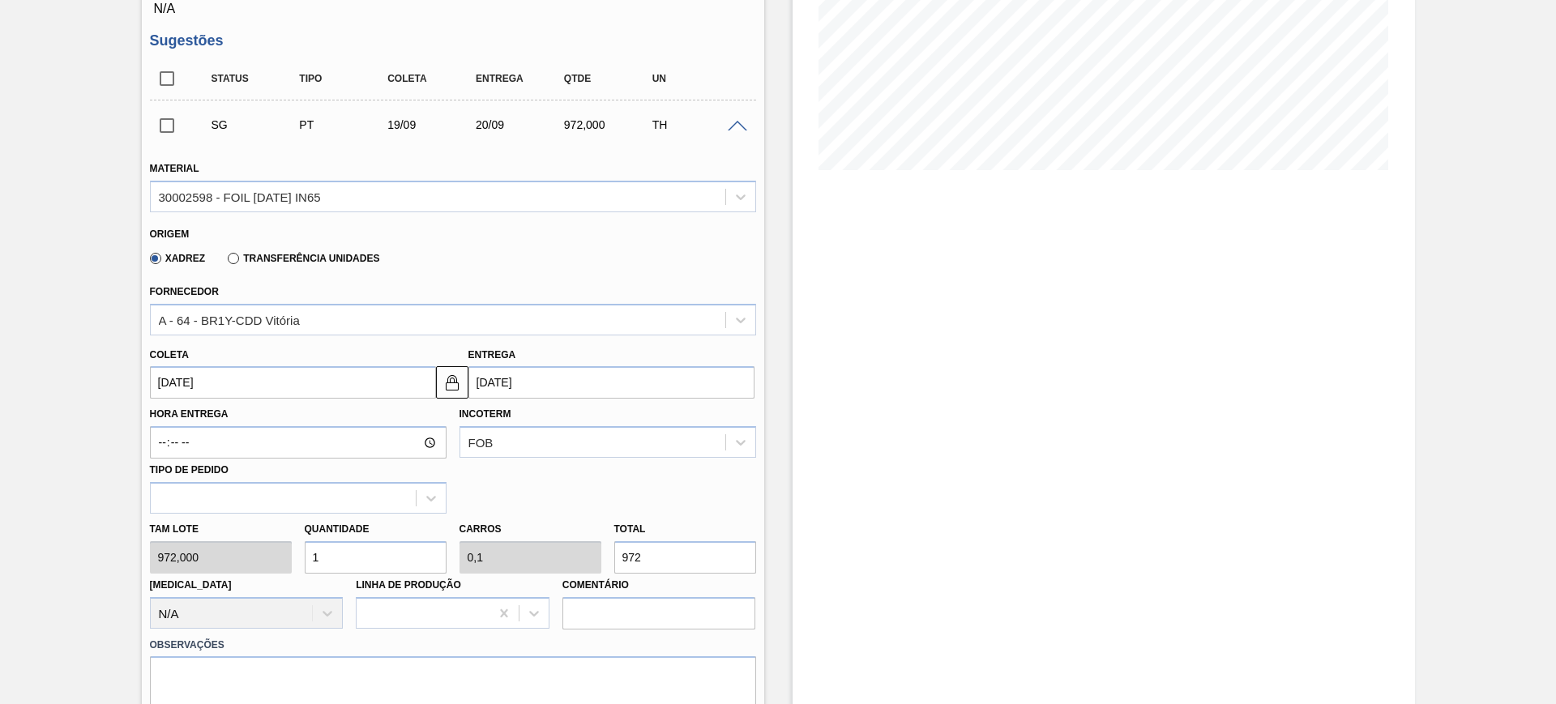
click at [562, 379] on input "20/09/2025" at bounding box center [611, 382] width 286 height 32
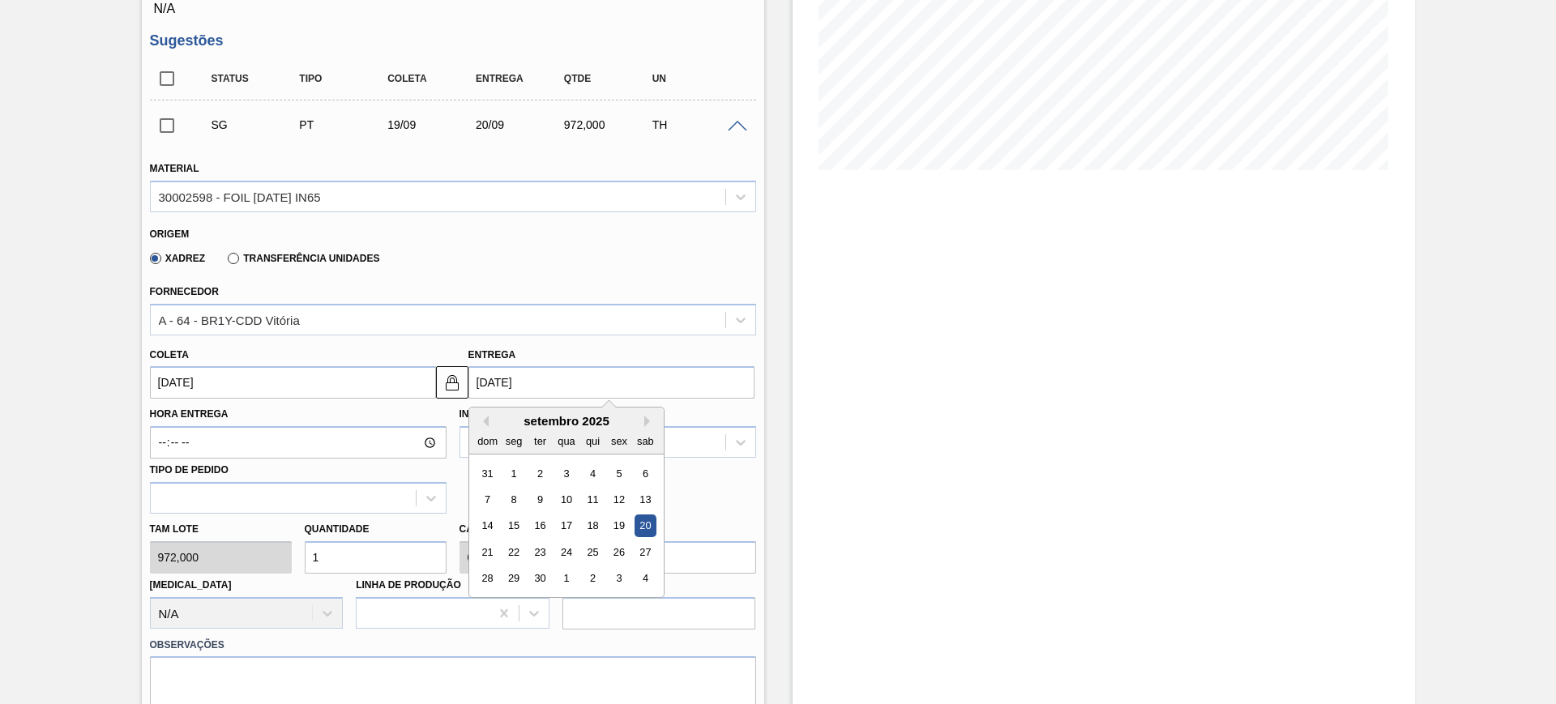
click at [356, 380] on input "[DATE]" at bounding box center [293, 382] width 286 height 32
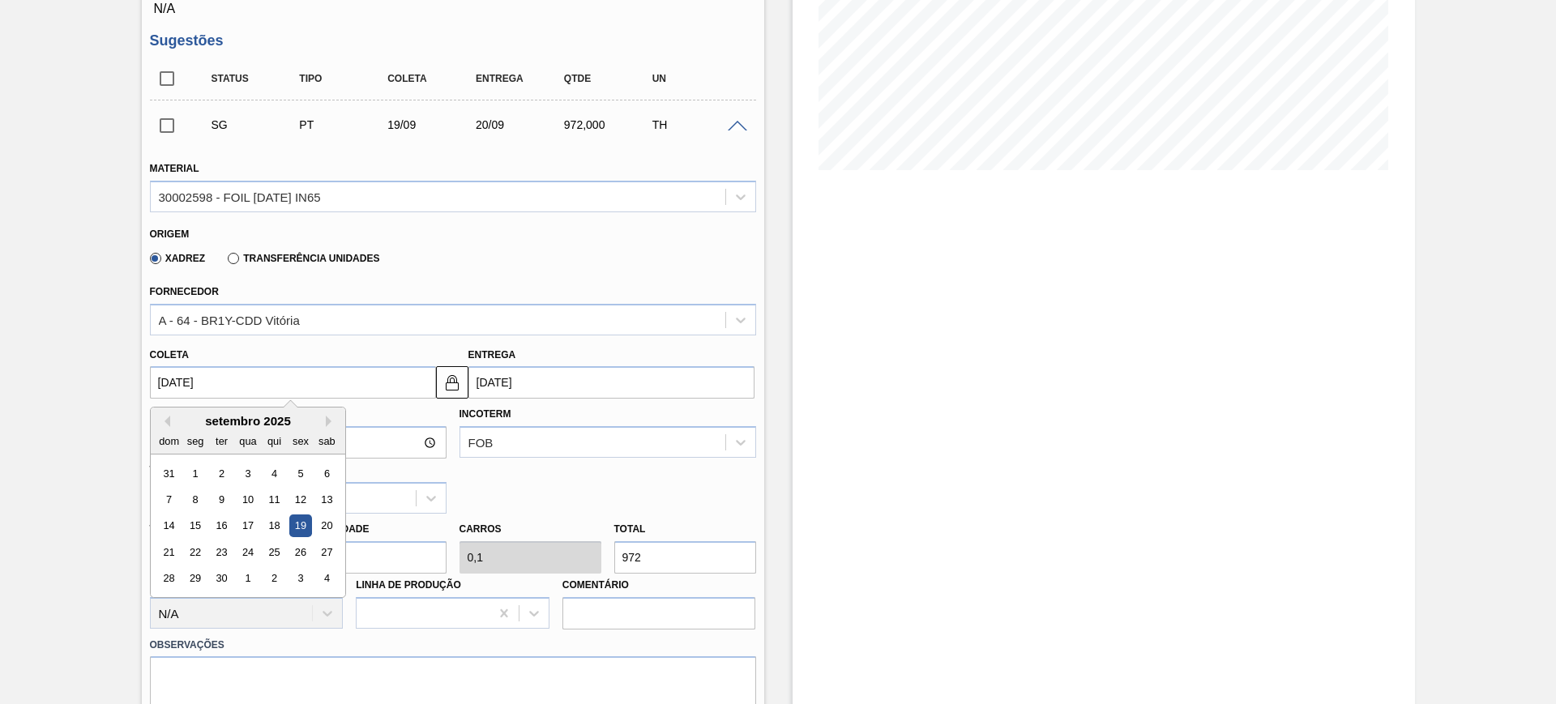
click at [297, 520] on div "19" at bounding box center [300, 526] width 22 height 22
click at [285, 380] on input "[DATE]" at bounding box center [293, 382] width 286 height 32
click at [163, 423] on button "Previous Month" at bounding box center [164, 421] width 11 height 11
click at [293, 555] on div "22" at bounding box center [300, 552] width 22 height 22
type input "[DATE]"
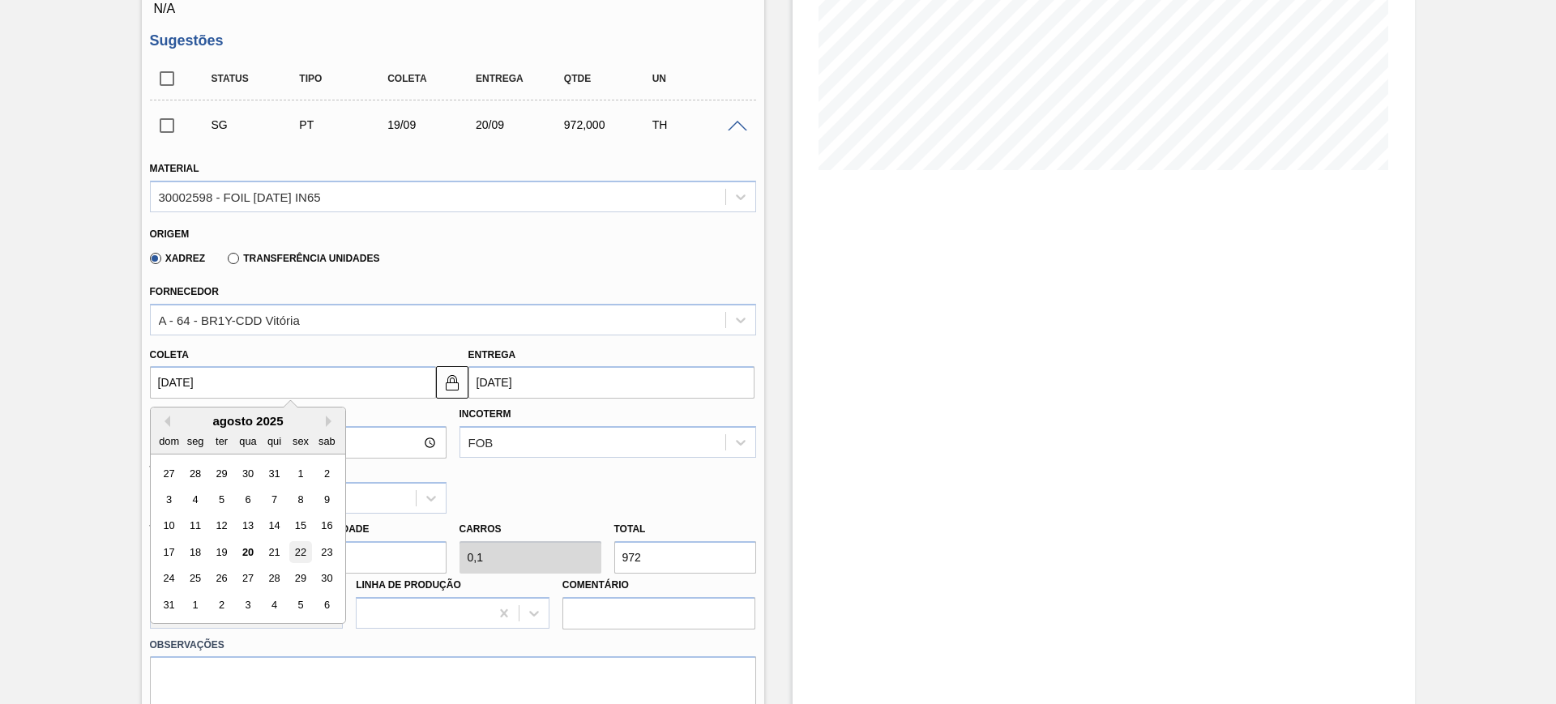
type input "23/08/2025"
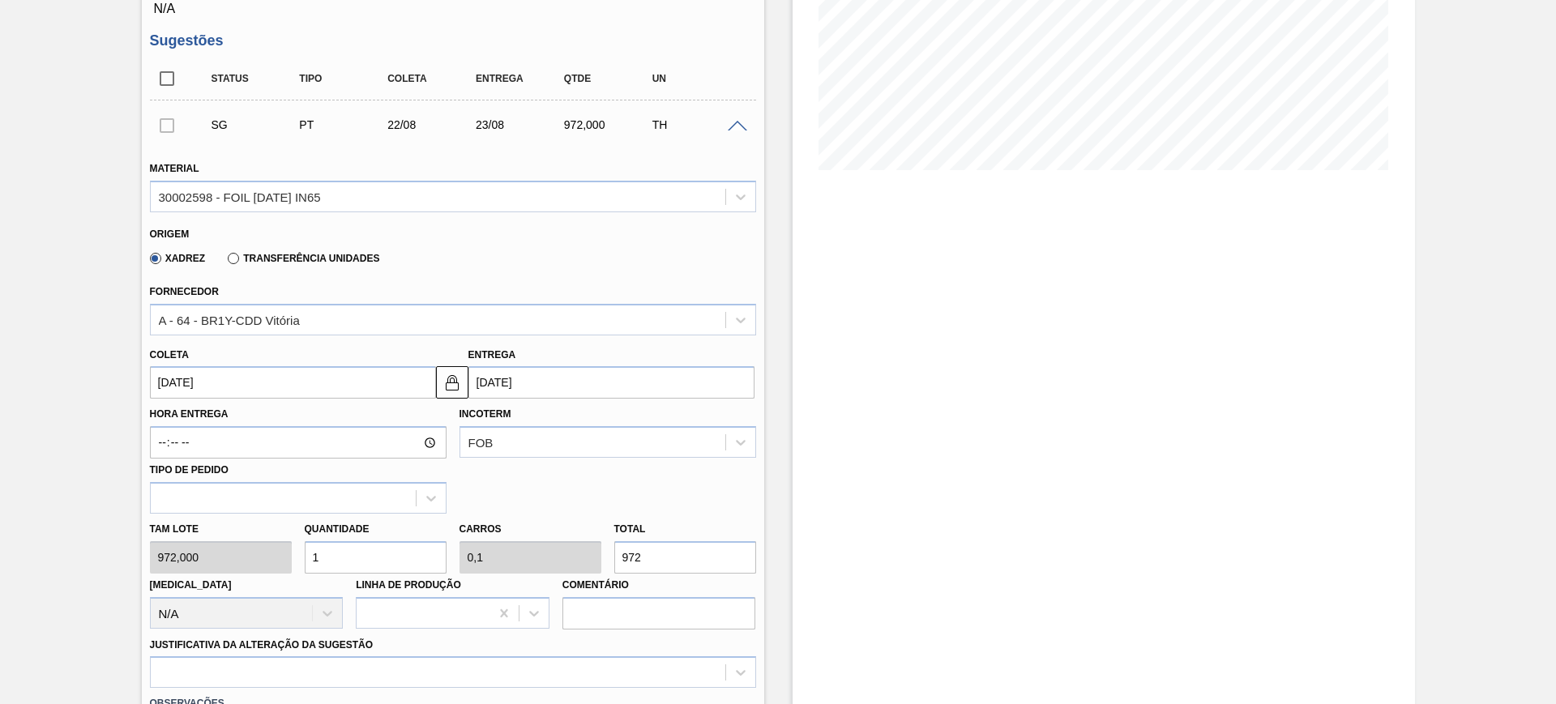
click at [254, 259] on label "Transferência Unidades" at bounding box center [304, 258] width 152 height 11
click at [225, 262] on input "Transferência Unidades" at bounding box center [225, 262] width 0 height 0
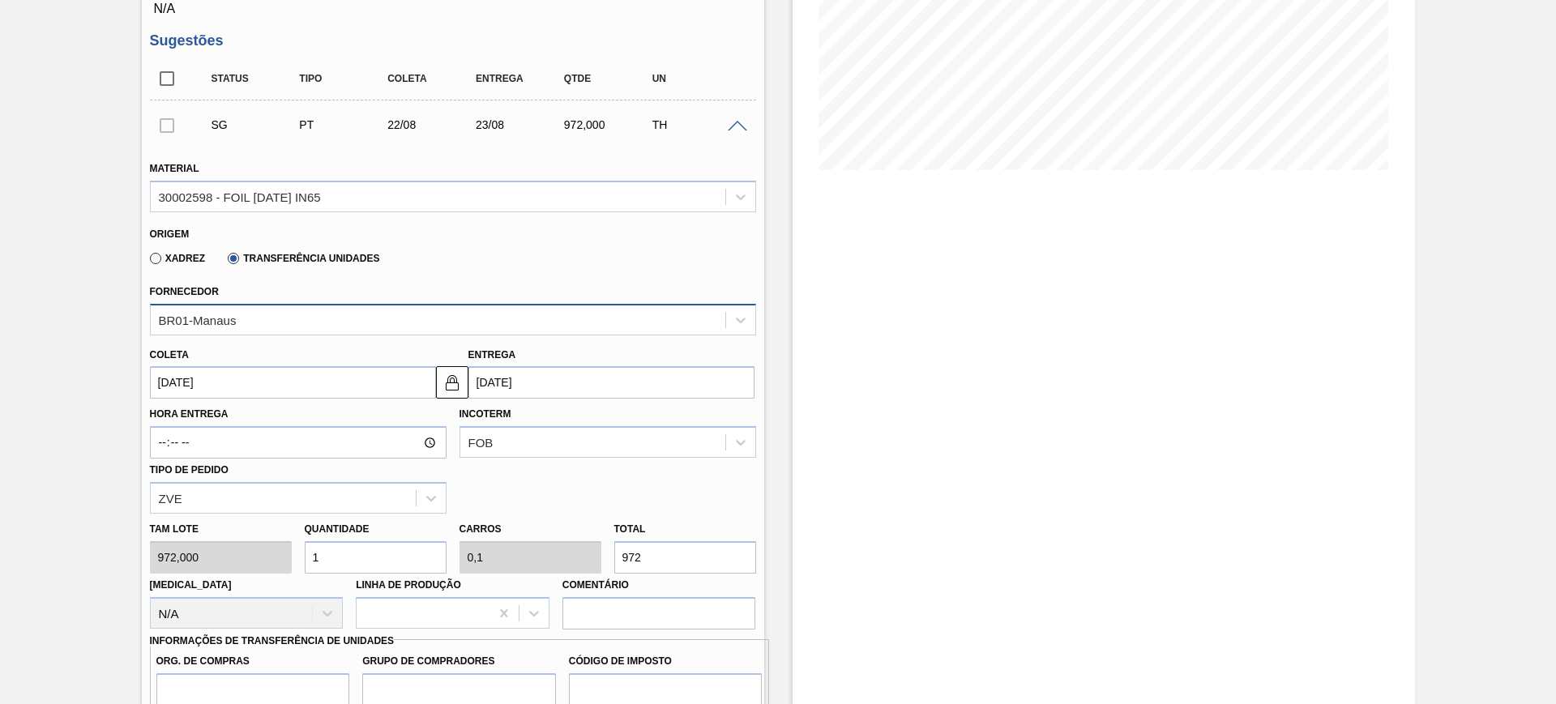
click at [268, 326] on div "BR01-Manaus" at bounding box center [438, 320] width 575 height 24
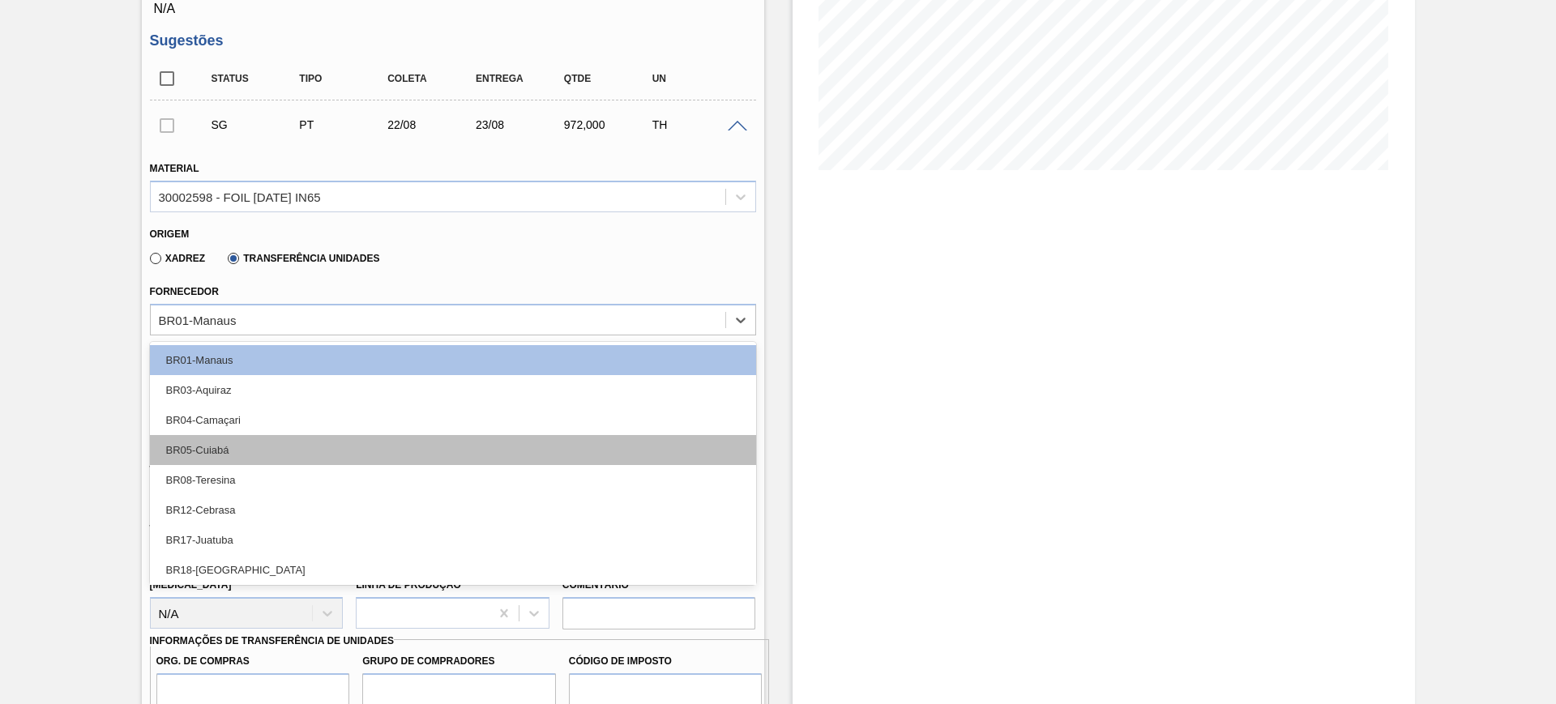
scroll to position [101, 0]
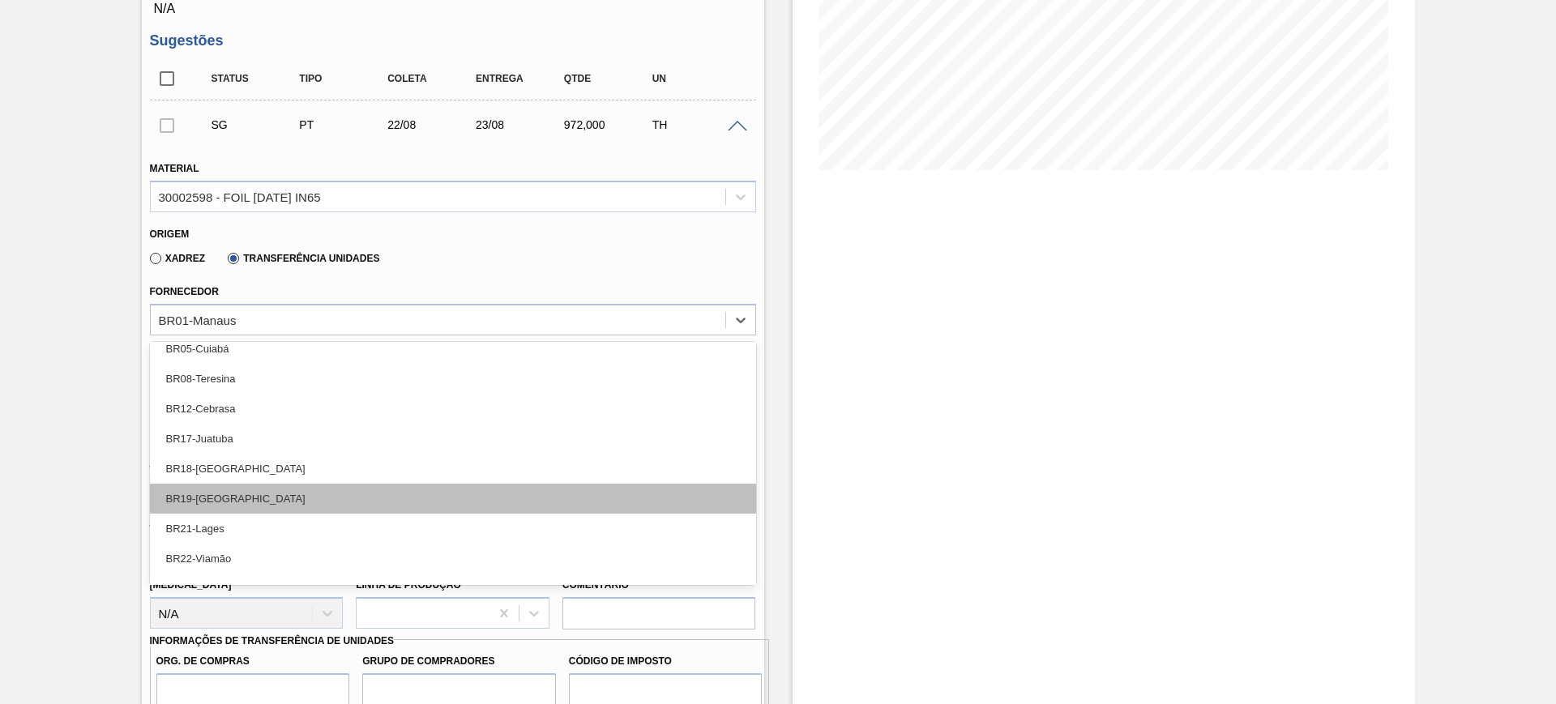
click at [319, 499] on div "BR19-Nova Rio" at bounding box center [453, 499] width 606 height 30
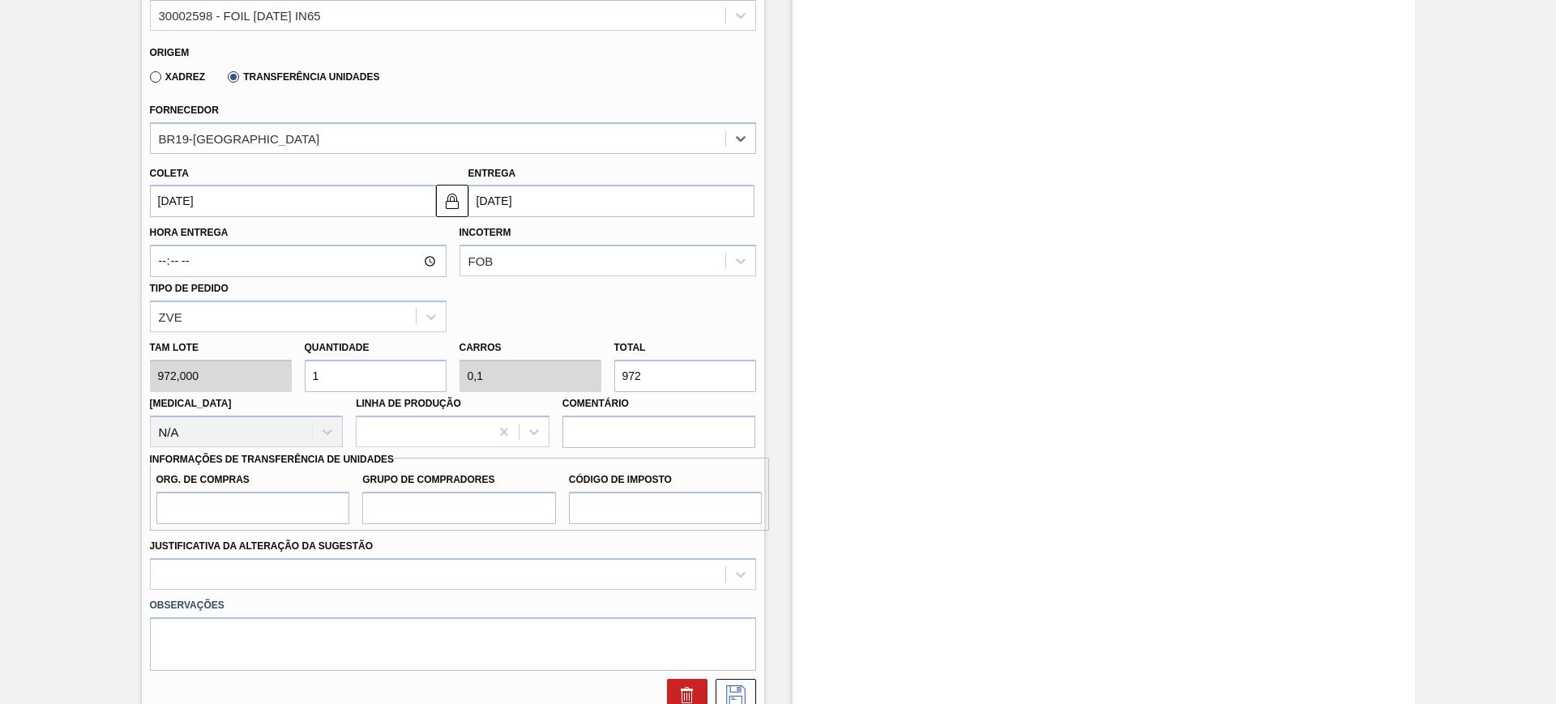
scroll to position [507, 0]
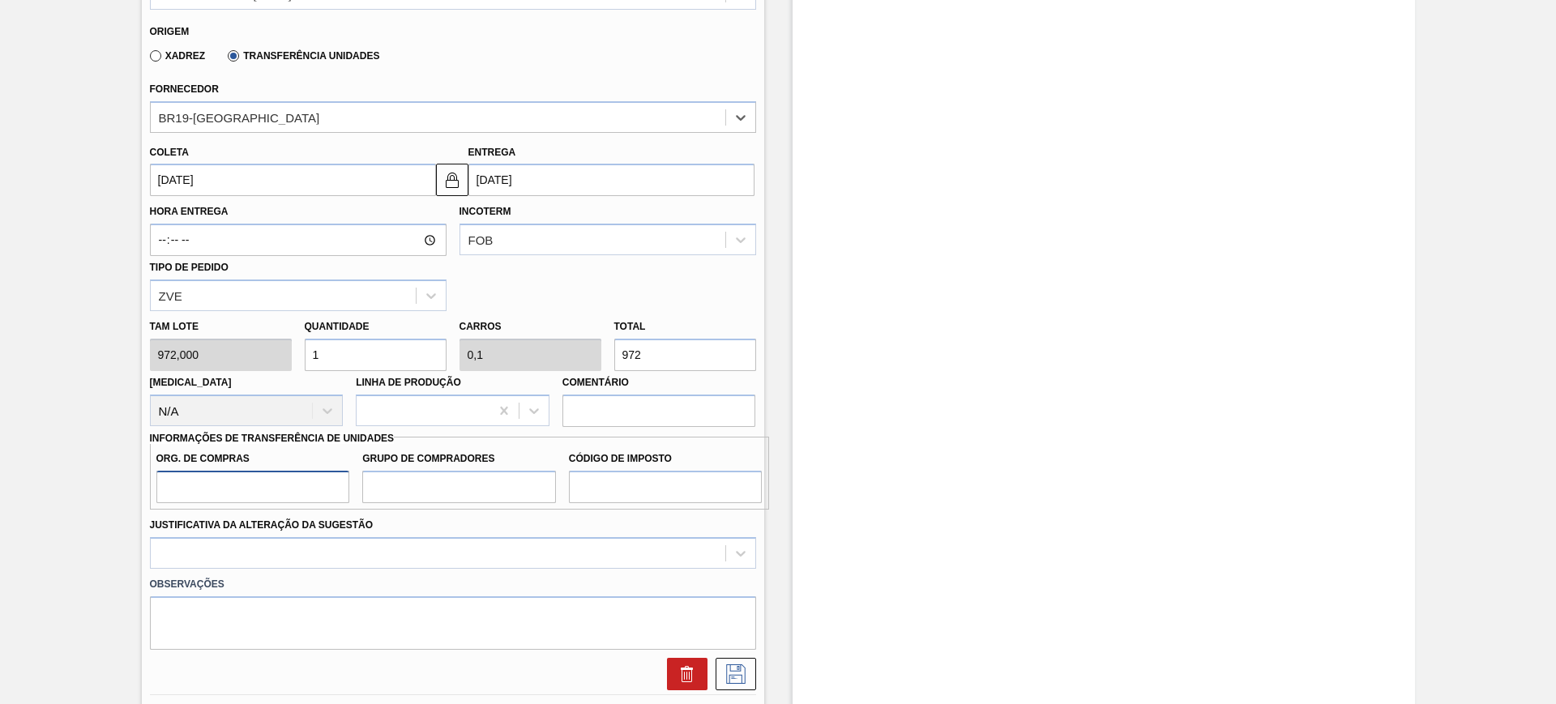
click at [280, 487] on input "Org. de Compras" at bounding box center [253, 487] width 194 height 32
type input "BR00"
type input "Q"
type input "A01"
type input "I1"
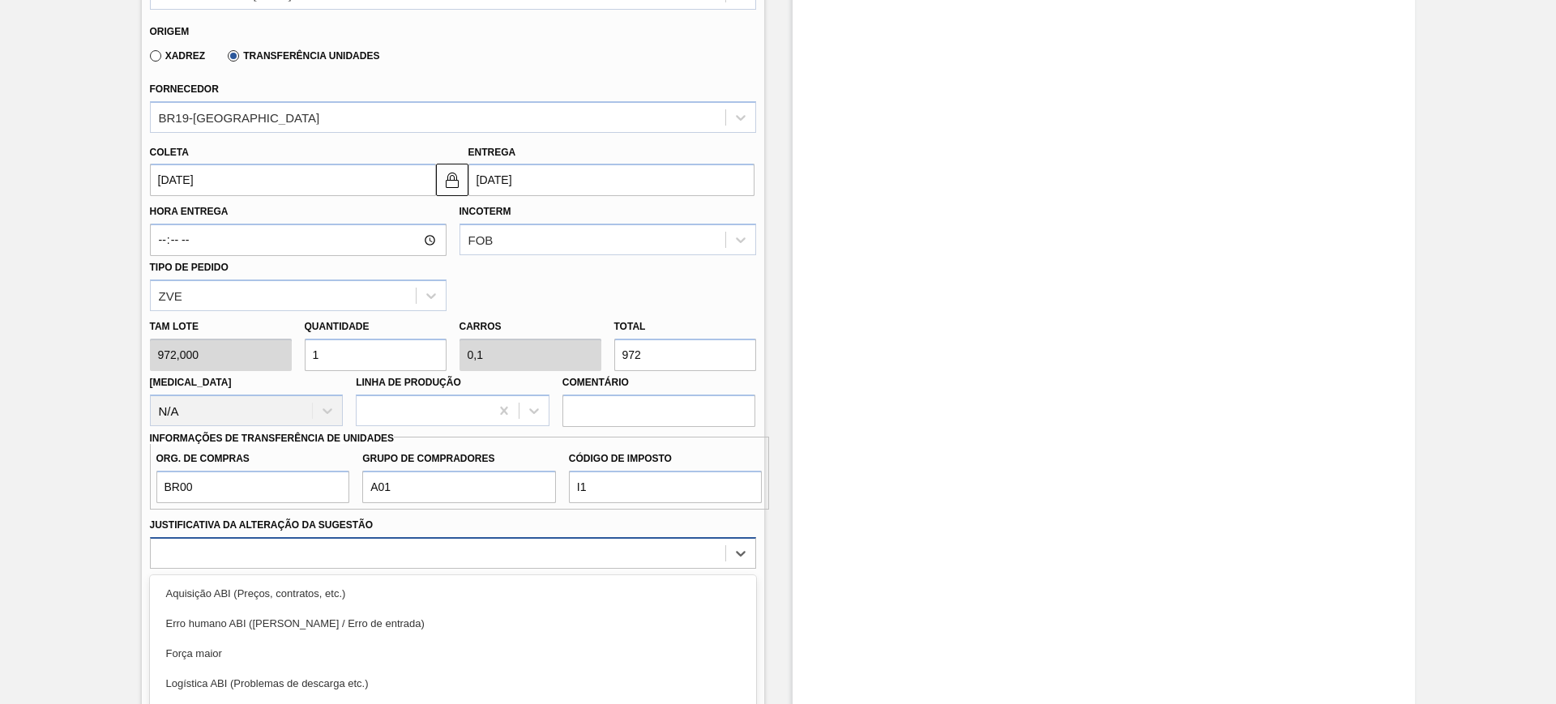
click at [314, 557] on div "option Logística ABI (Problemas de descarga etc.) focused, 4 of 18. 18 results …" at bounding box center [453, 553] width 606 height 32
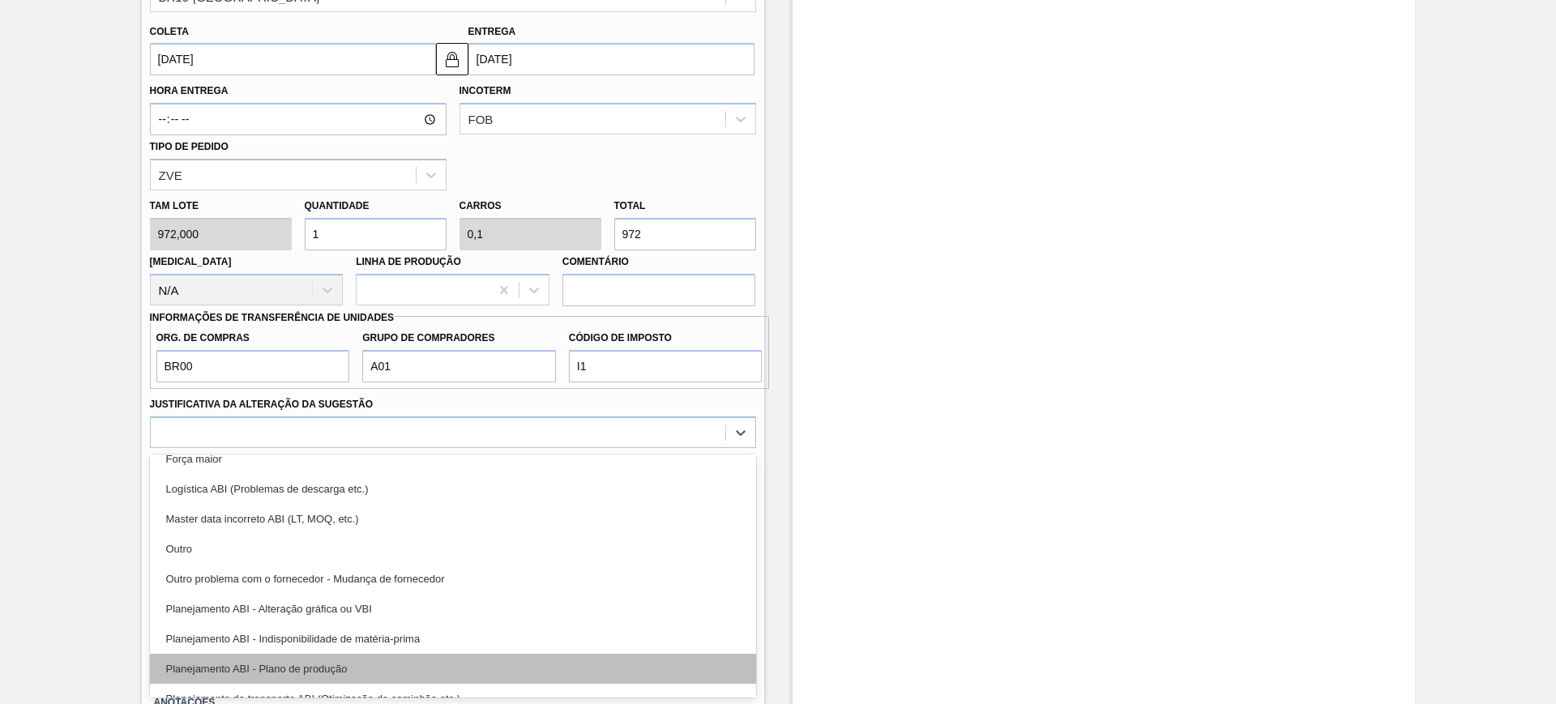
scroll to position [101, 0]
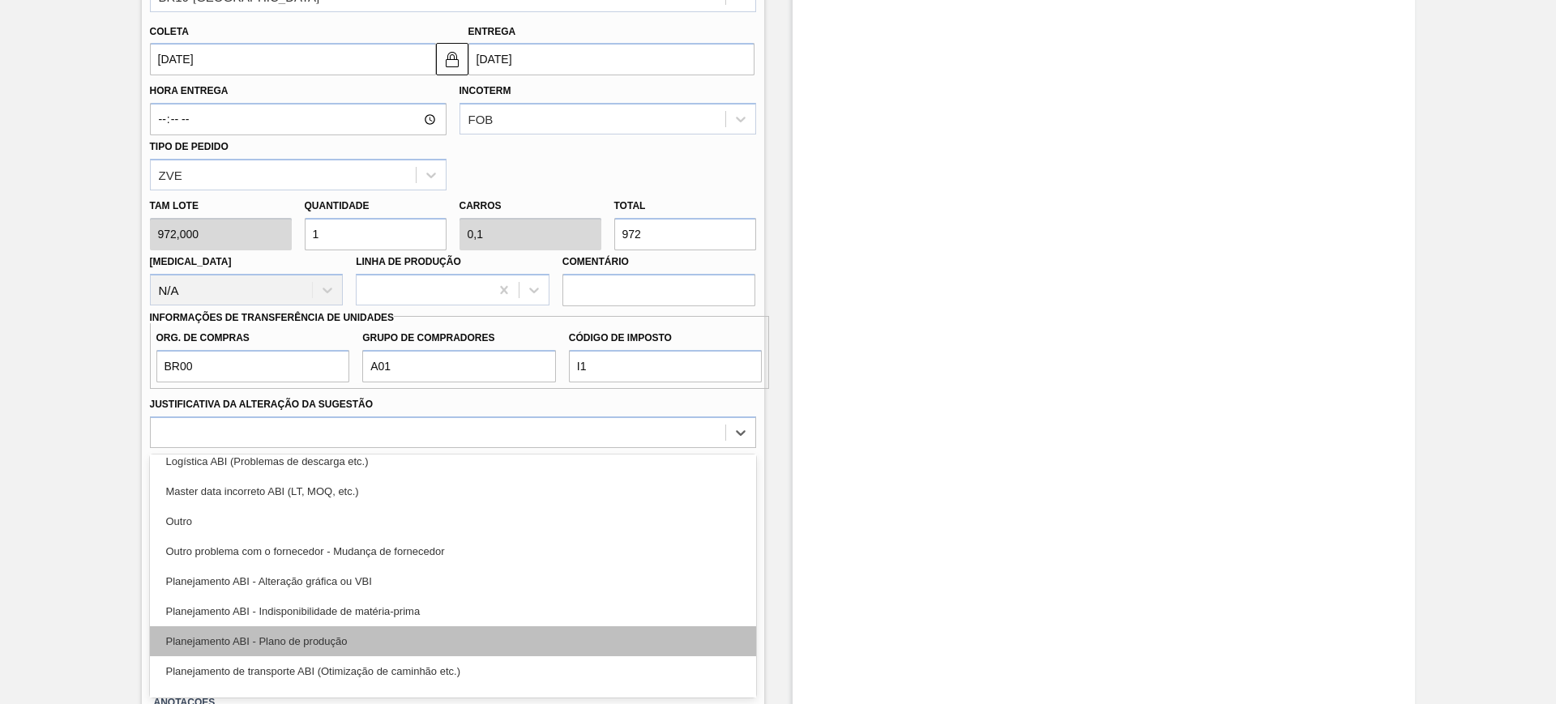
click at [392, 631] on div "Planejamento ABI - Plano de produção" at bounding box center [453, 642] width 606 height 30
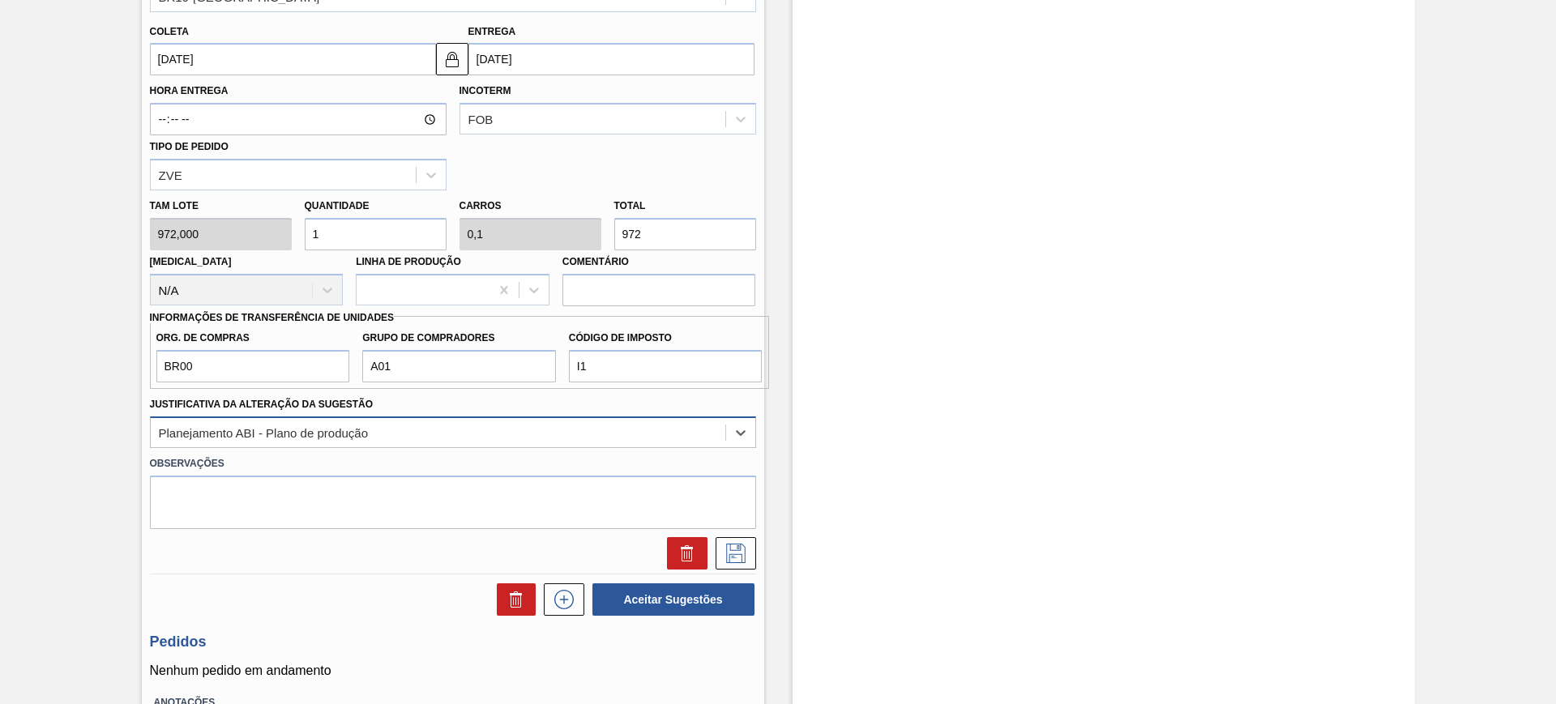
click at [464, 439] on div "Planejamento ABI - Plano de produção" at bounding box center [438, 433] width 575 height 24
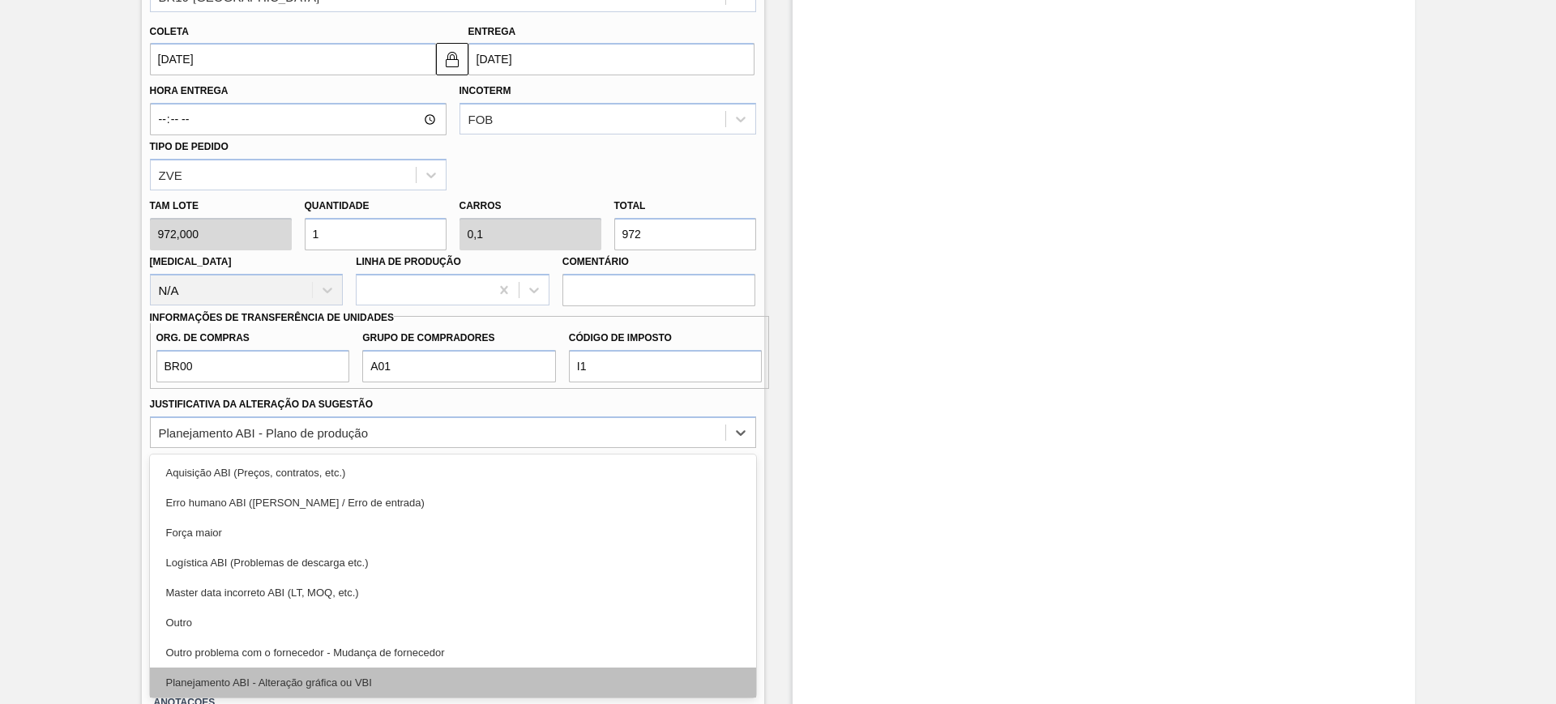
click at [480, 686] on div "Planejamento ABI - Alteração gráfica ou VBI" at bounding box center [453, 683] width 606 height 30
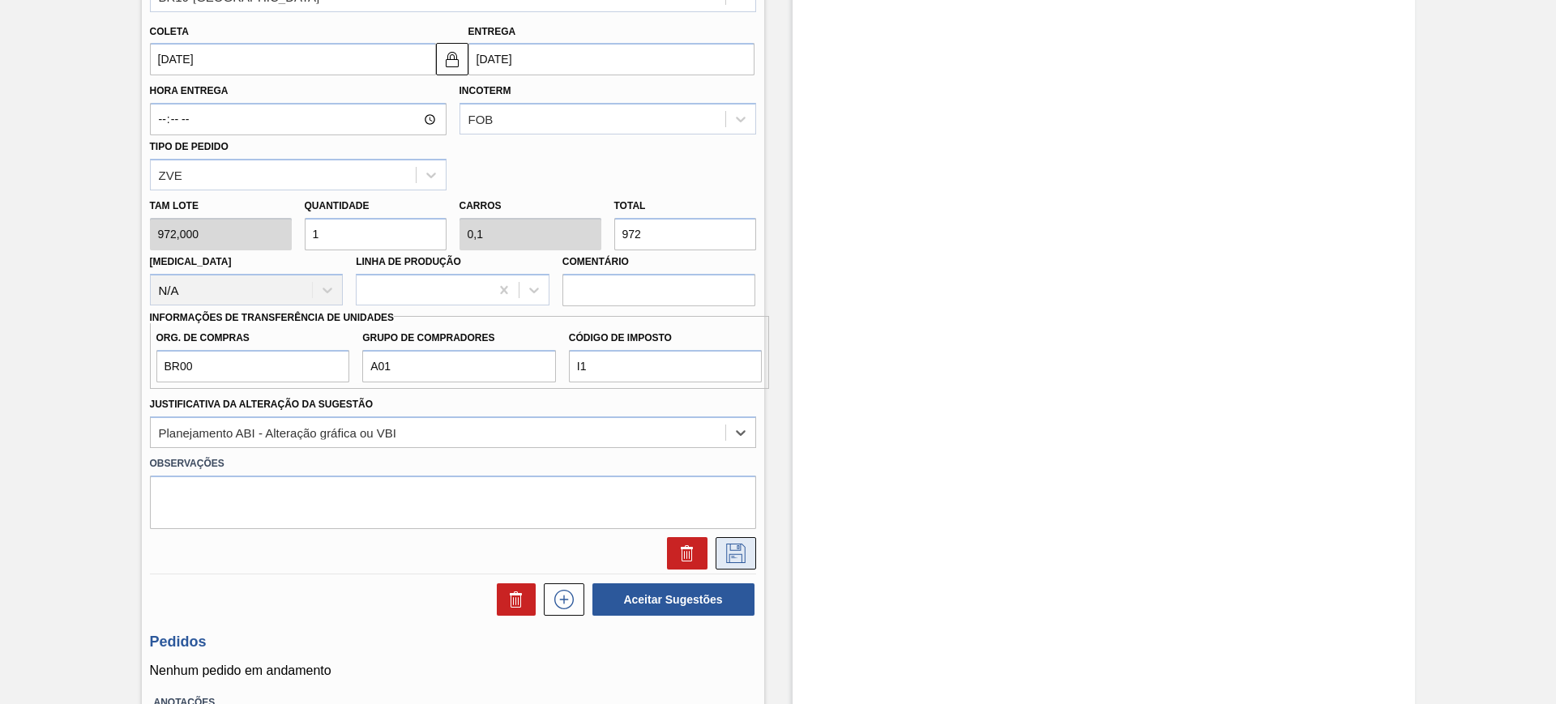
click at [723, 546] on icon at bounding box center [736, 553] width 26 height 19
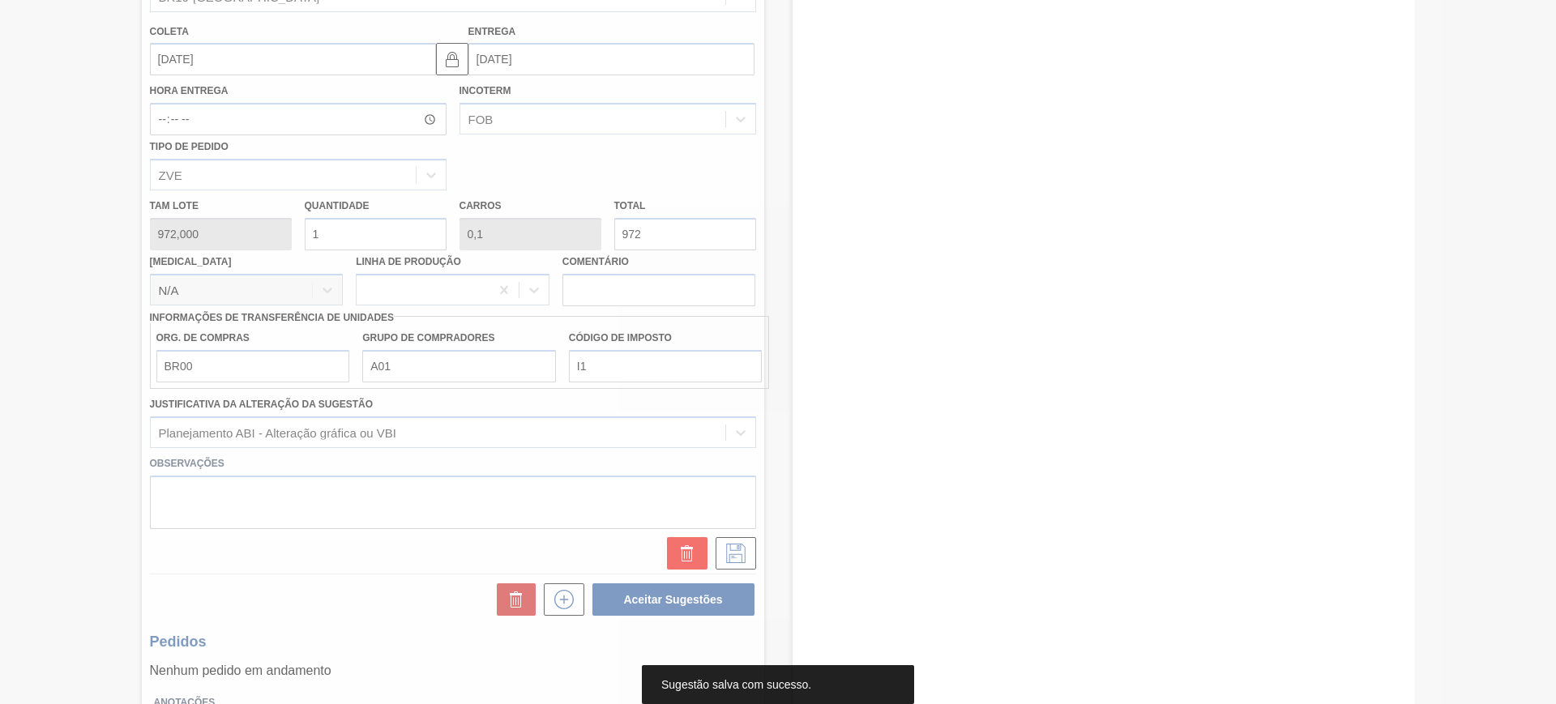
scroll to position [0, 0]
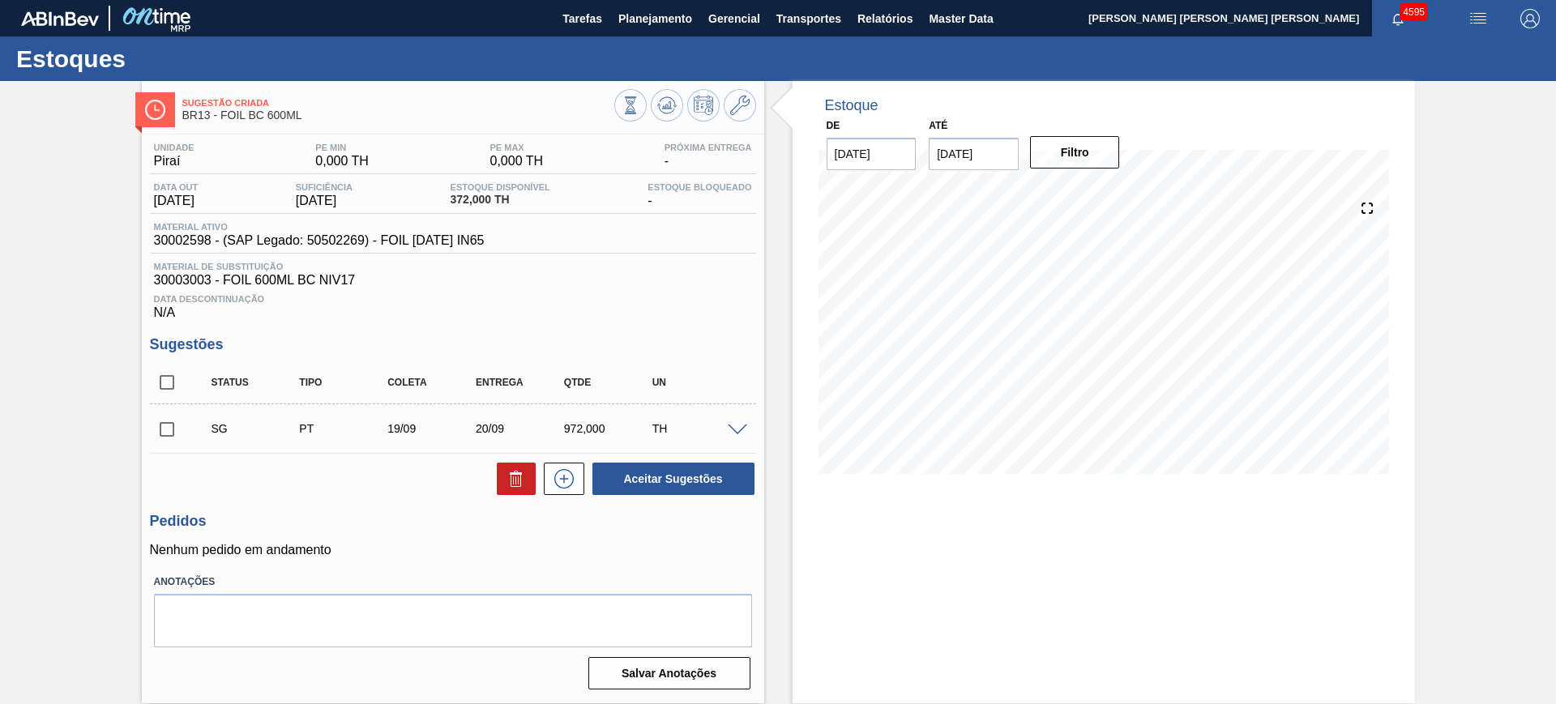
click at [736, 428] on span at bounding box center [737, 431] width 19 height 12
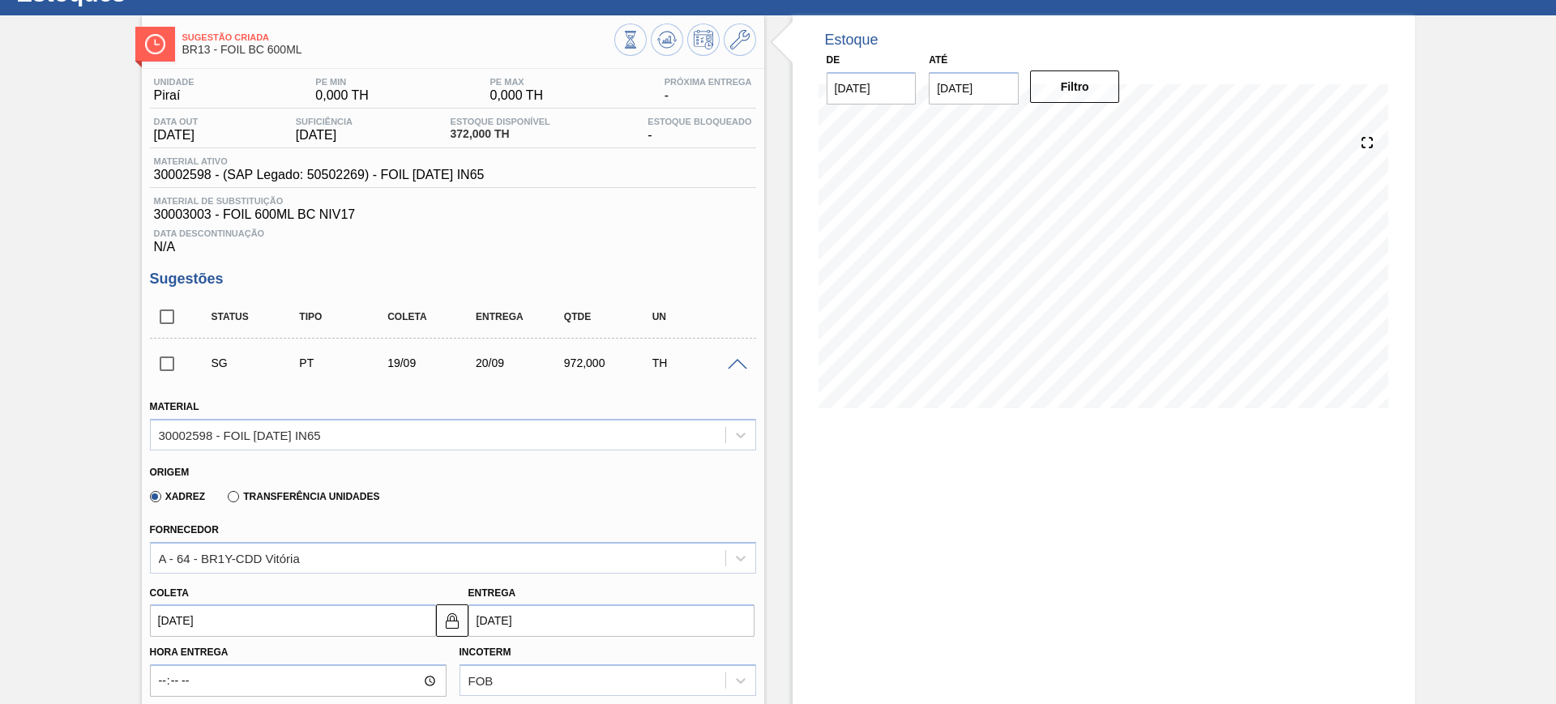
scroll to position [101, 0]
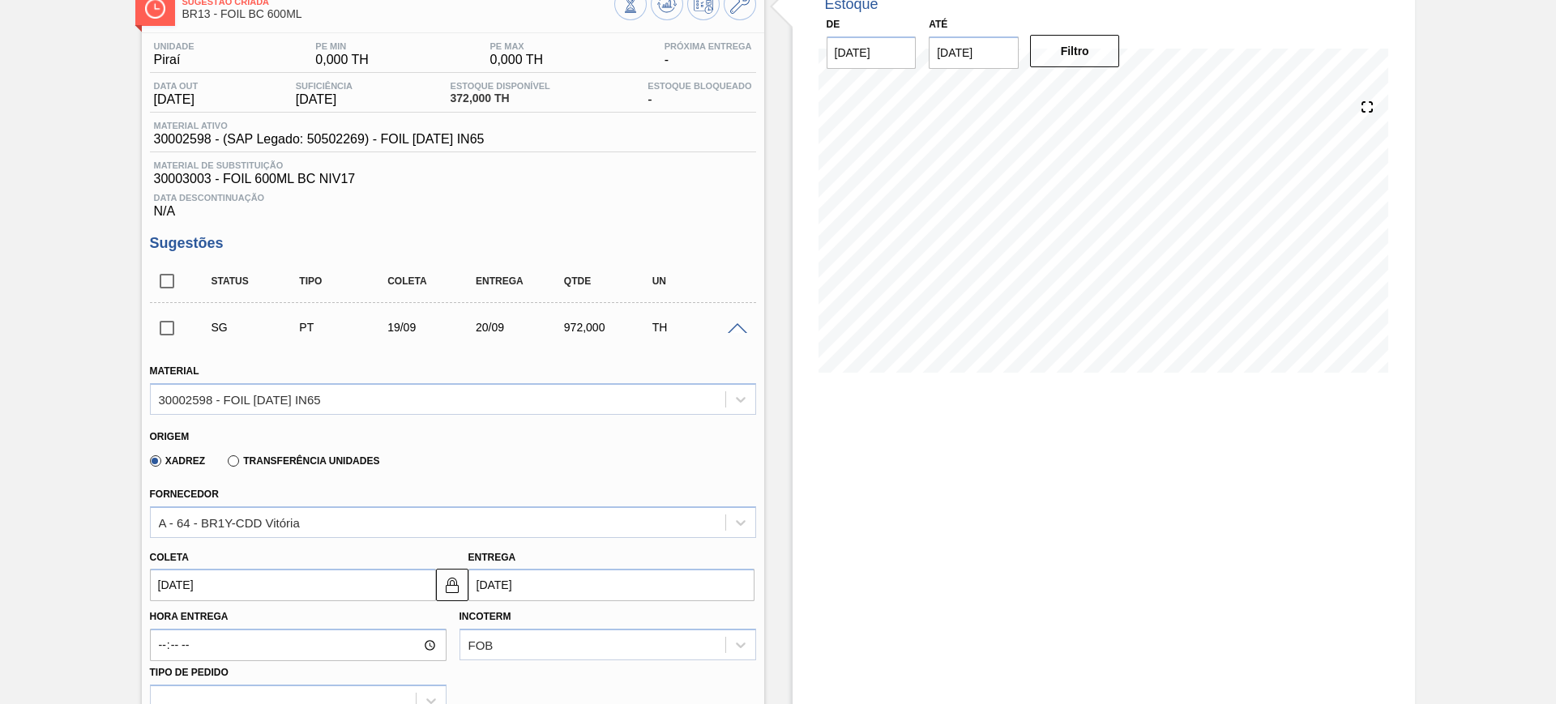
click at [337, 580] on input "[DATE]" at bounding box center [293, 585] width 286 height 32
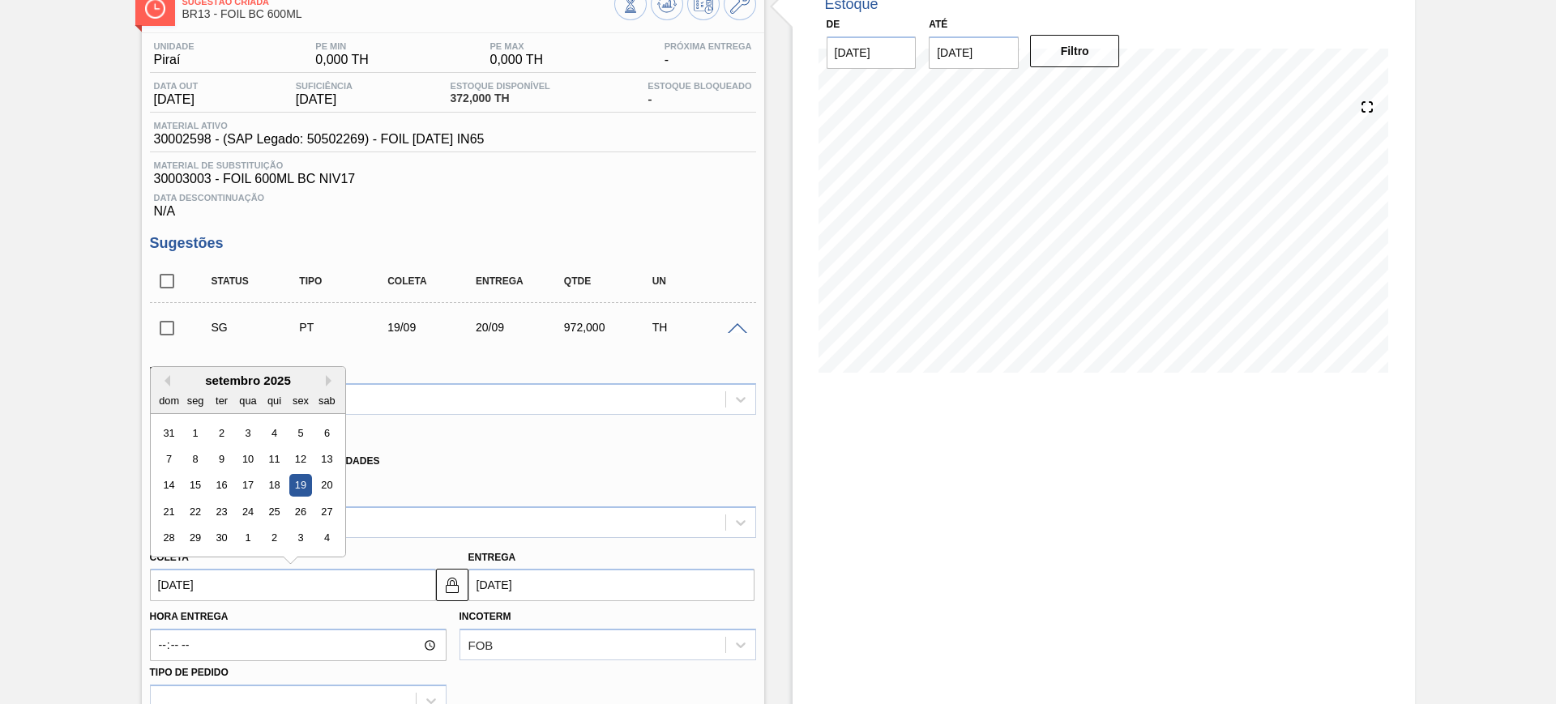
click at [166, 374] on div "setembro 2025" at bounding box center [248, 381] width 195 height 14
click at [164, 375] on button "Previous Month" at bounding box center [164, 380] width 11 height 11
click at [291, 507] on div "22" at bounding box center [300, 512] width 22 height 22
type input "22/08/2025"
type input "23/08/2025"
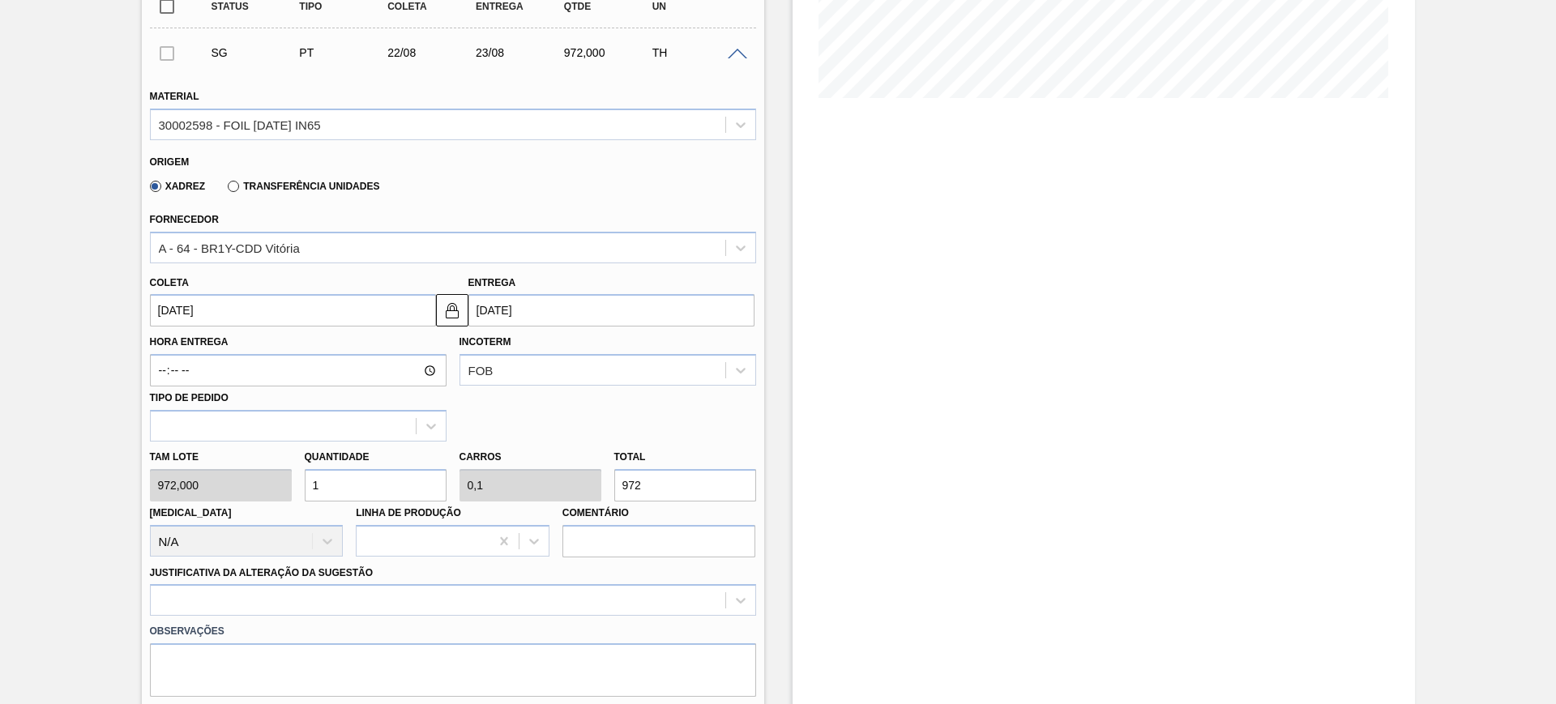
scroll to position [507, 0]
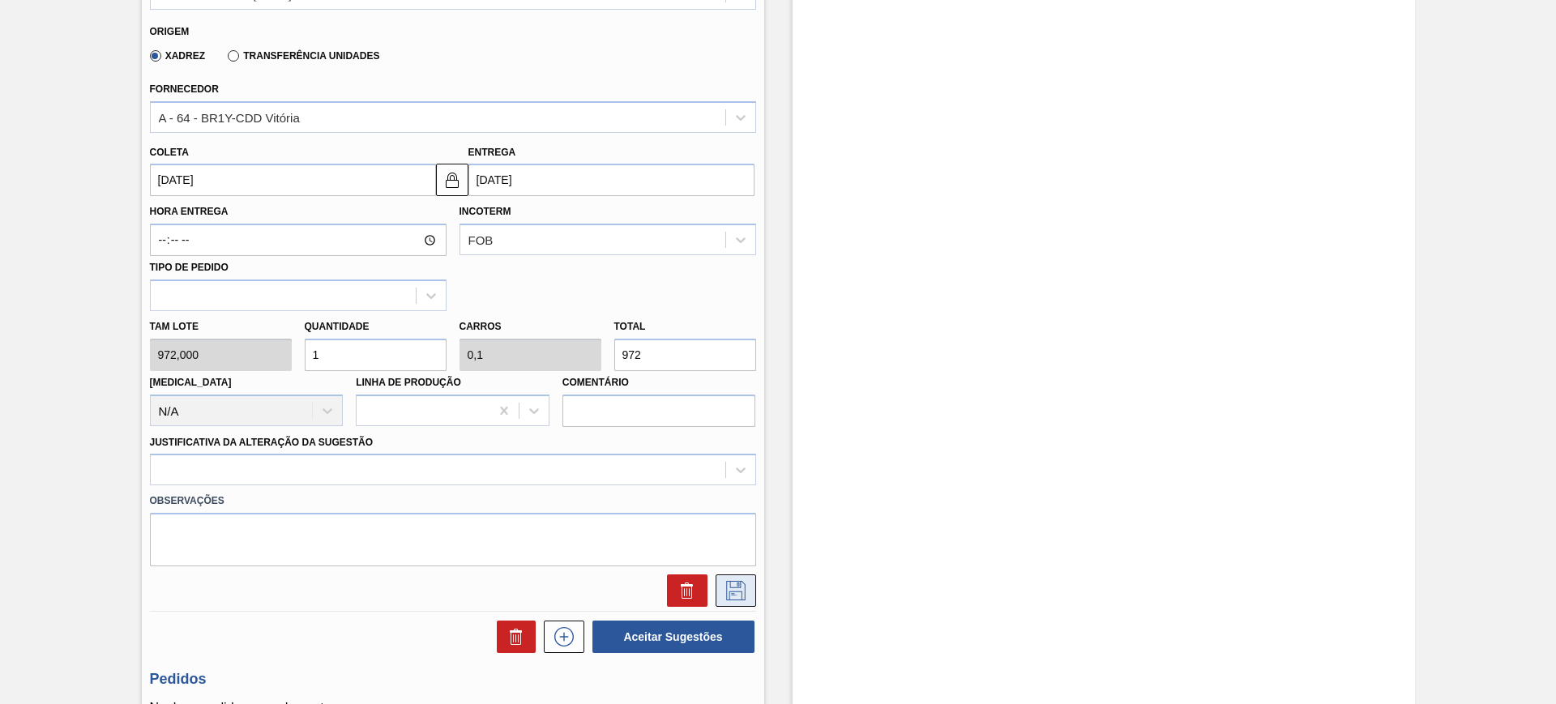
click at [735, 597] on icon at bounding box center [736, 590] width 26 height 19
click at [481, 464] on div at bounding box center [453, 470] width 606 height 32
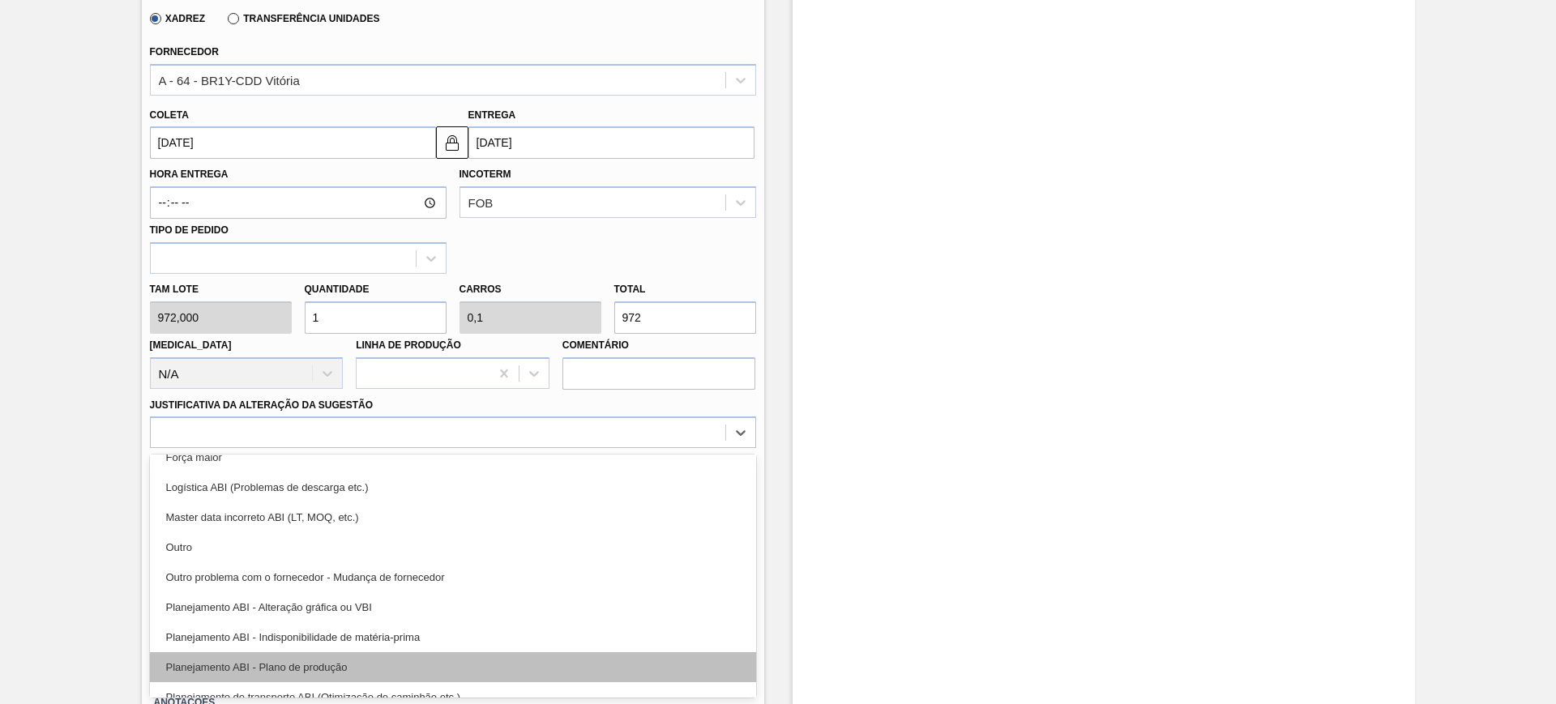
scroll to position [101, 0]
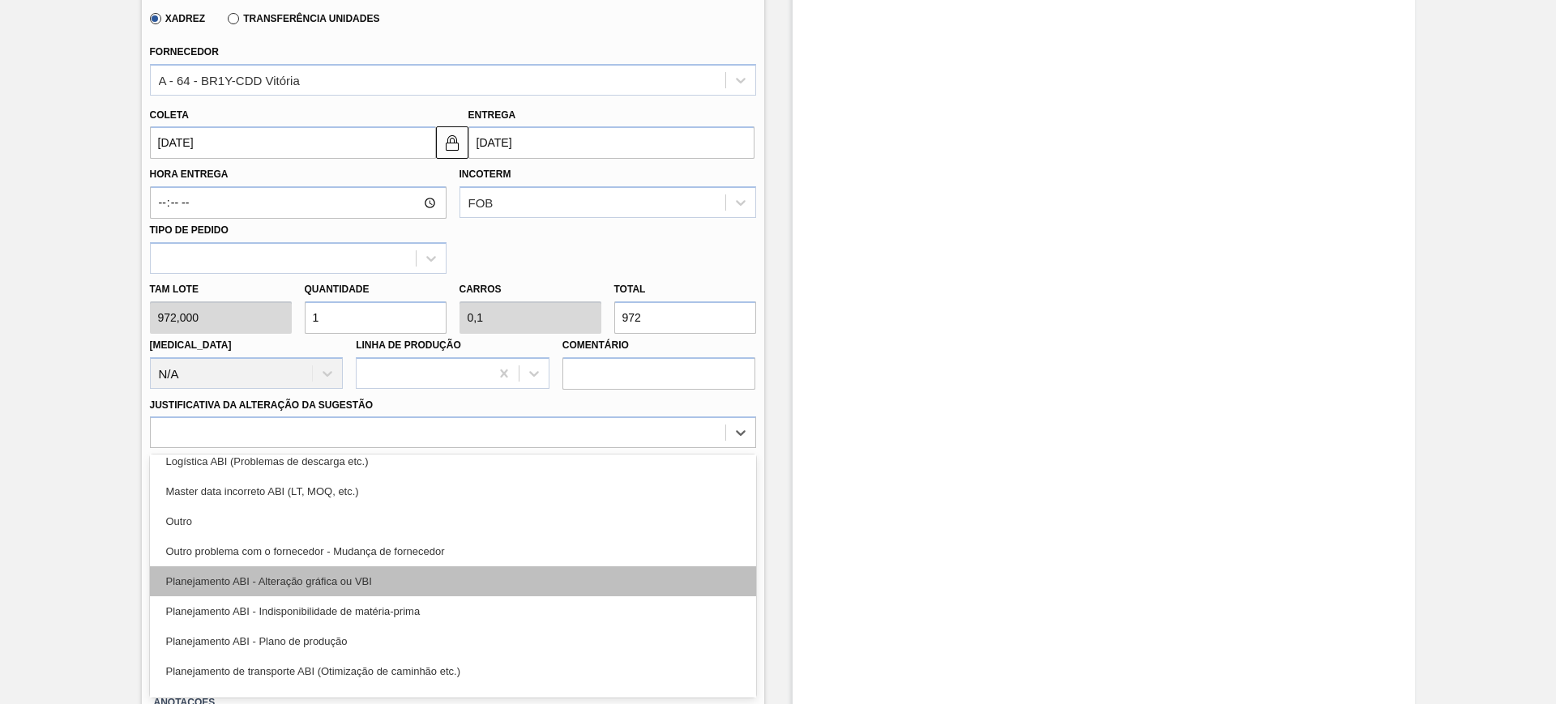
click at [415, 591] on div "Planejamento ABI - Alteração gráfica ou VBI" at bounding box center [453, 582] width 606 height 30
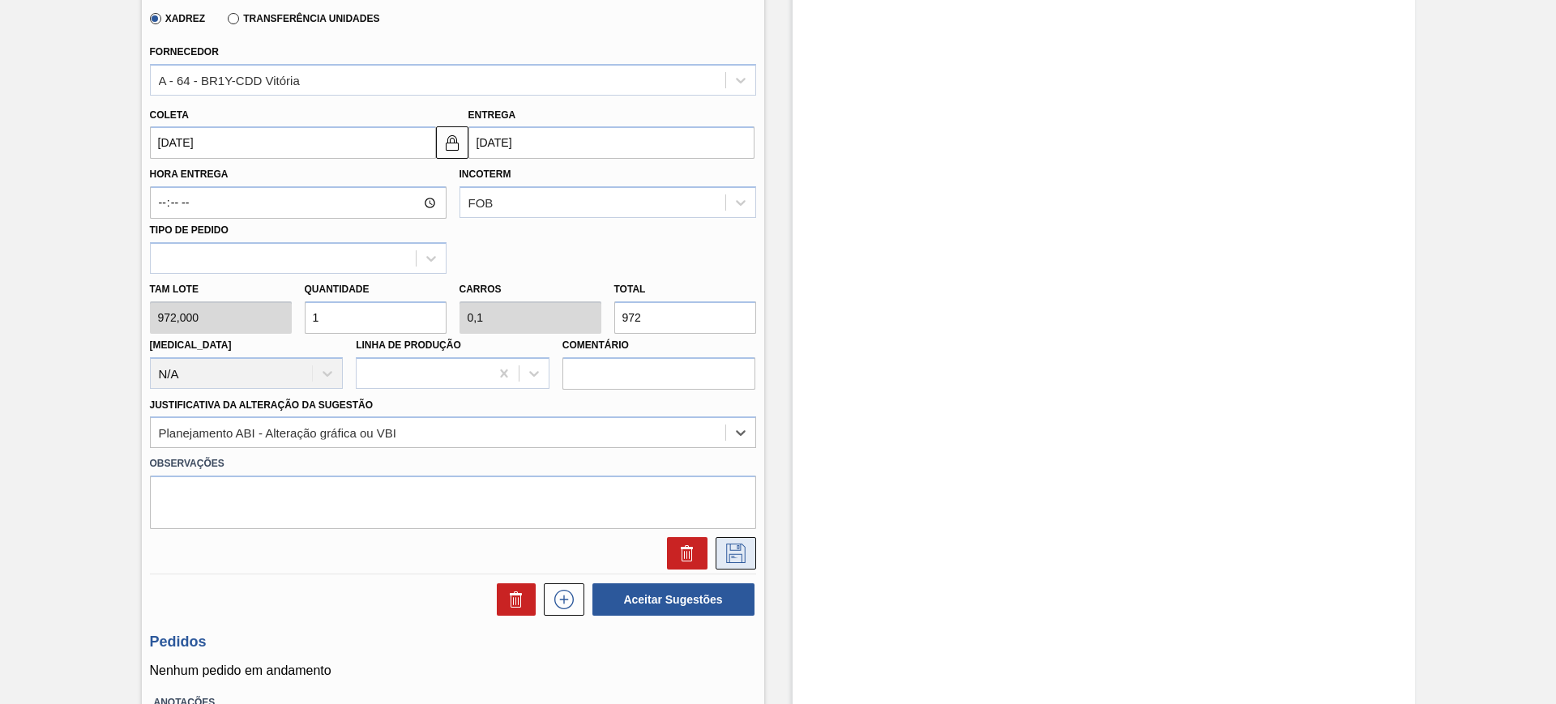
click at [740, 550] on icon at bounding box center [736, 553] width 26 height 19
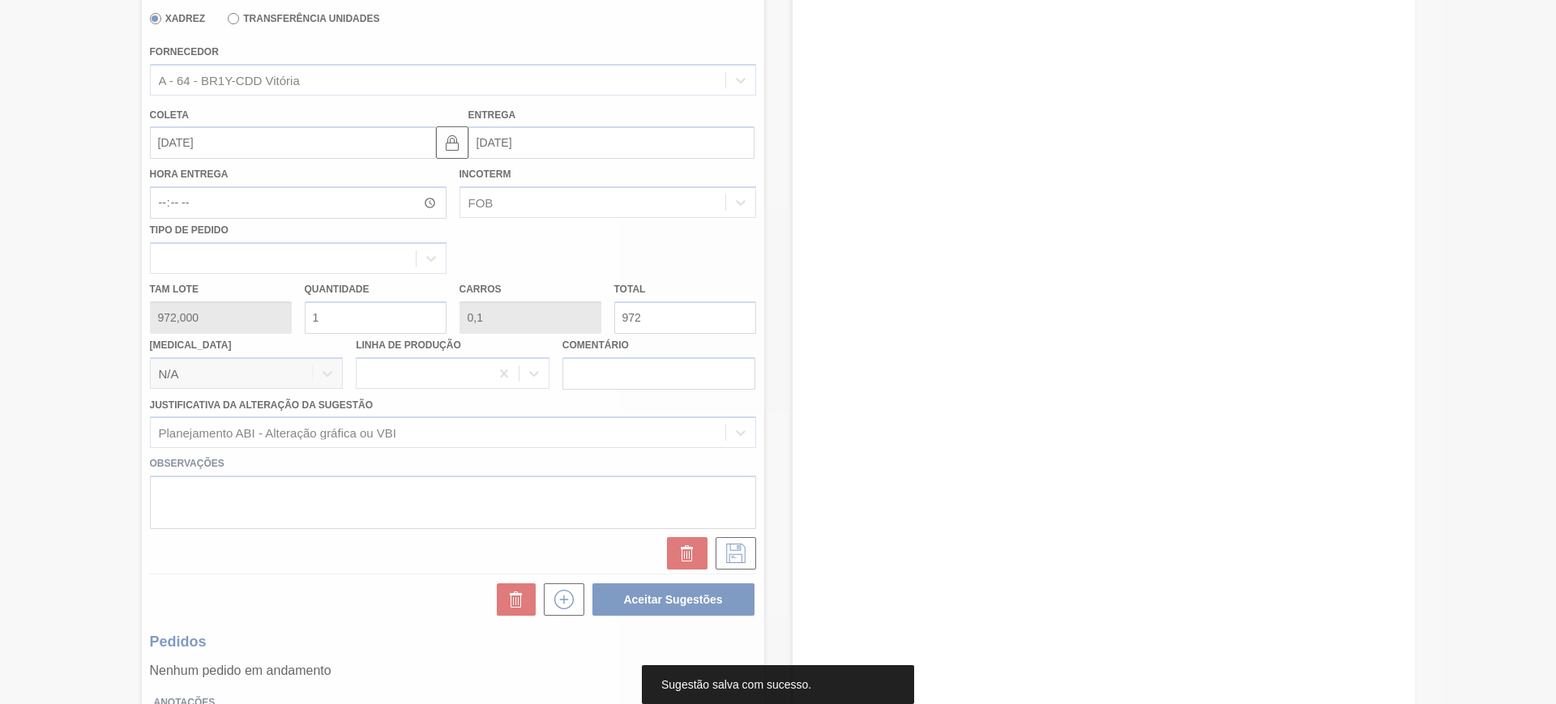
scroll to position [0, 0]
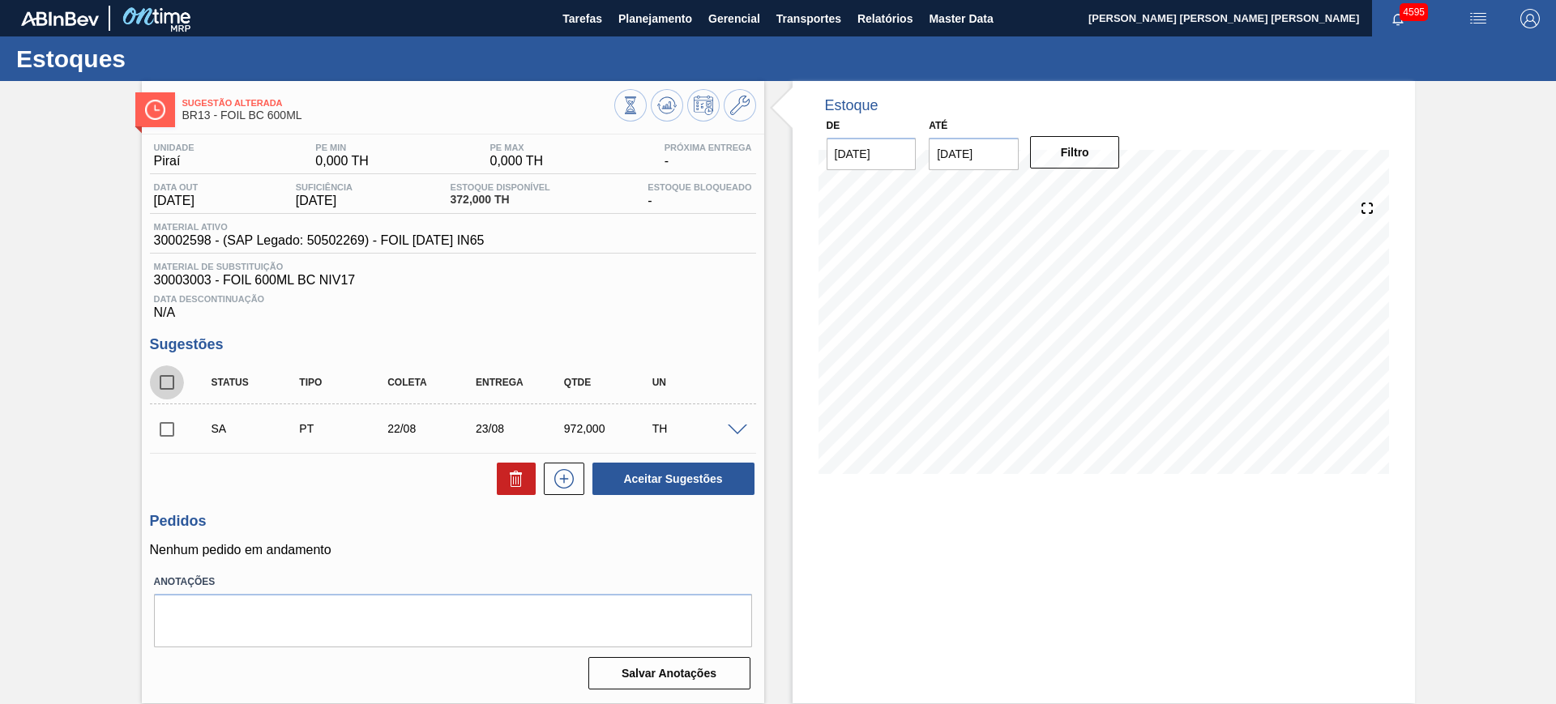
click at [161, 384] on input "checkbox" at bounding box center [167, 383] width 34 height 34
checkbox input "true"
click at [671, 477] on button "Aceitar Sugestões" at bounding box center [673, 479] width 162 height 32
checkbox input "false"
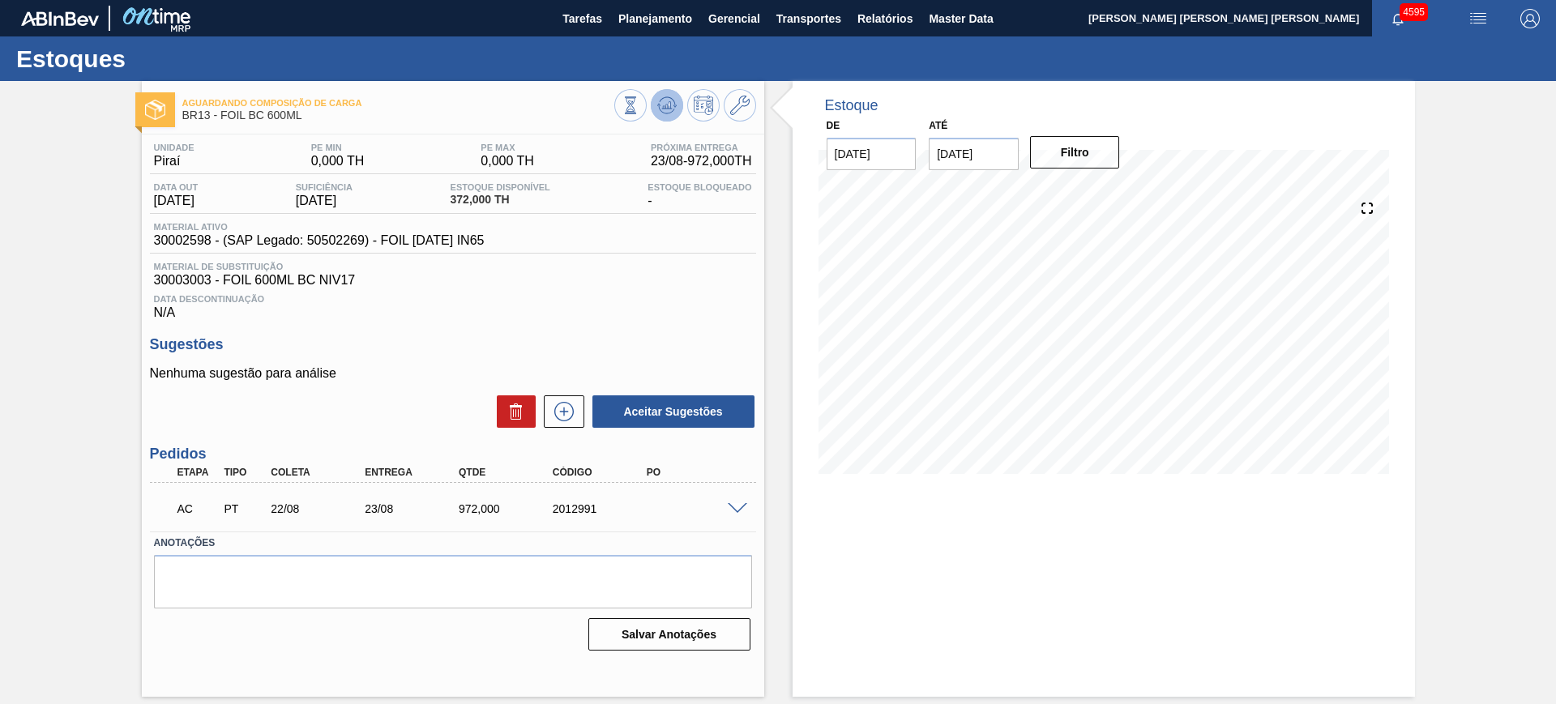
click at [670, 106] on icon at bounding box center [666, 104] width 11 height 7
click at [730, 504] on span at bounding box center [737, 509] width 19 height 12
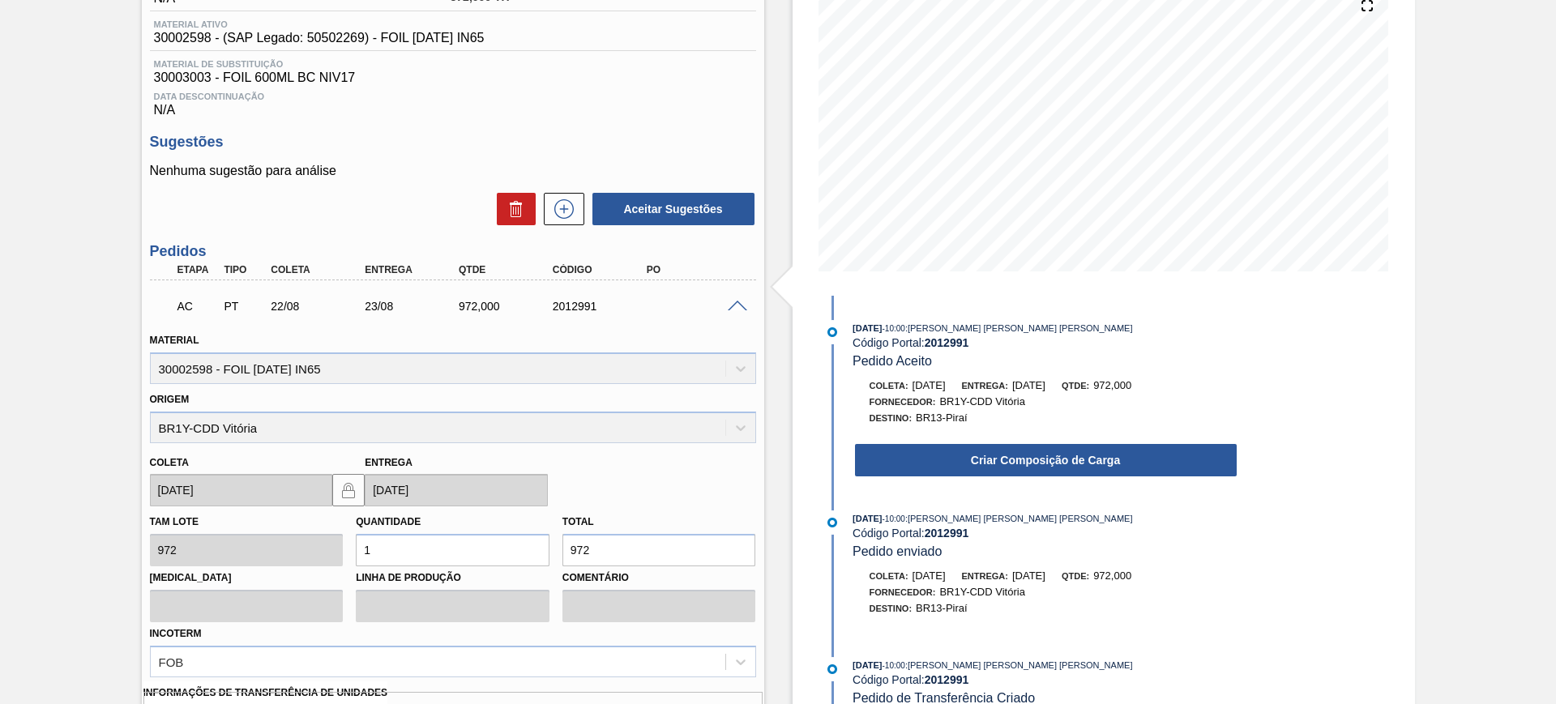
scroll to position [440, 0]
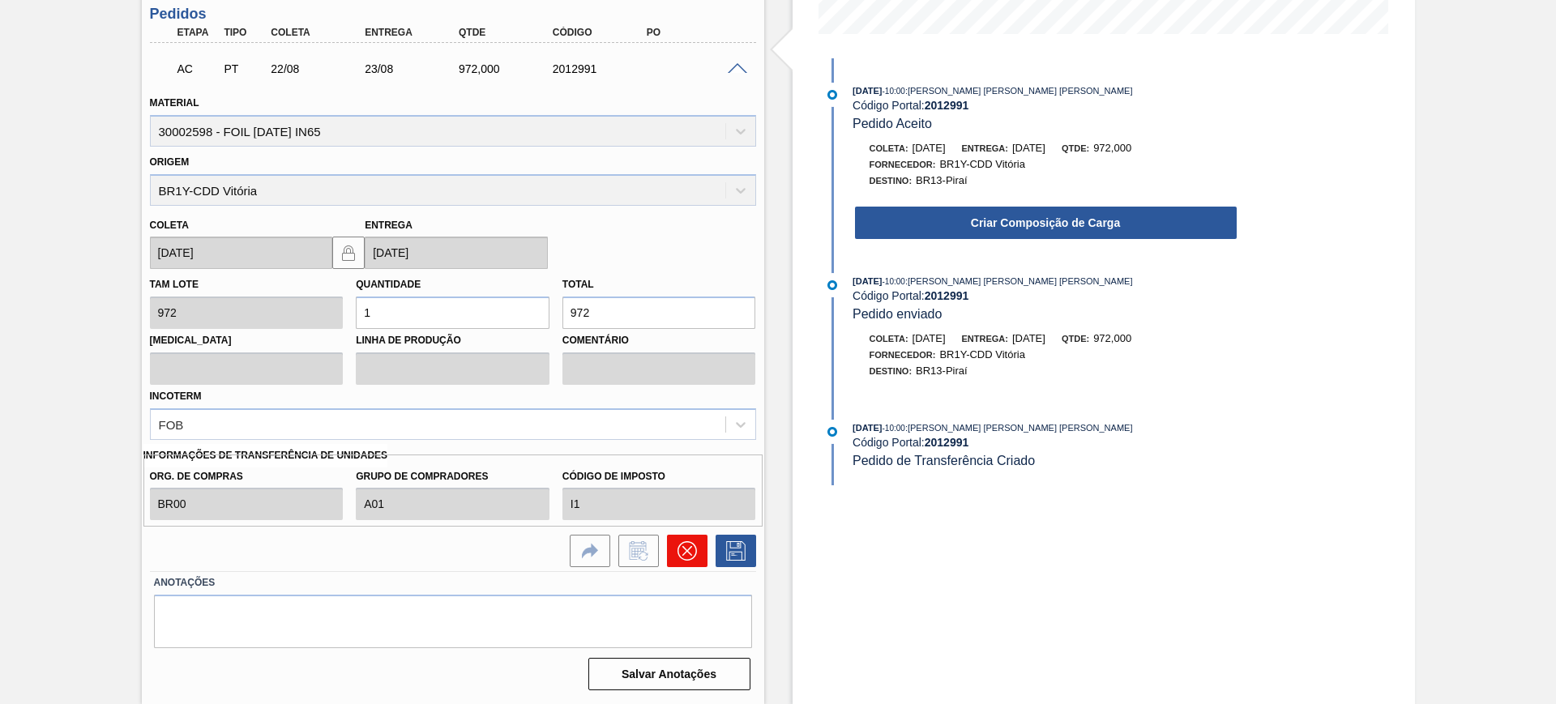
click at [693, 550] on icon at bounding box center [687, 550] width 19 height 19
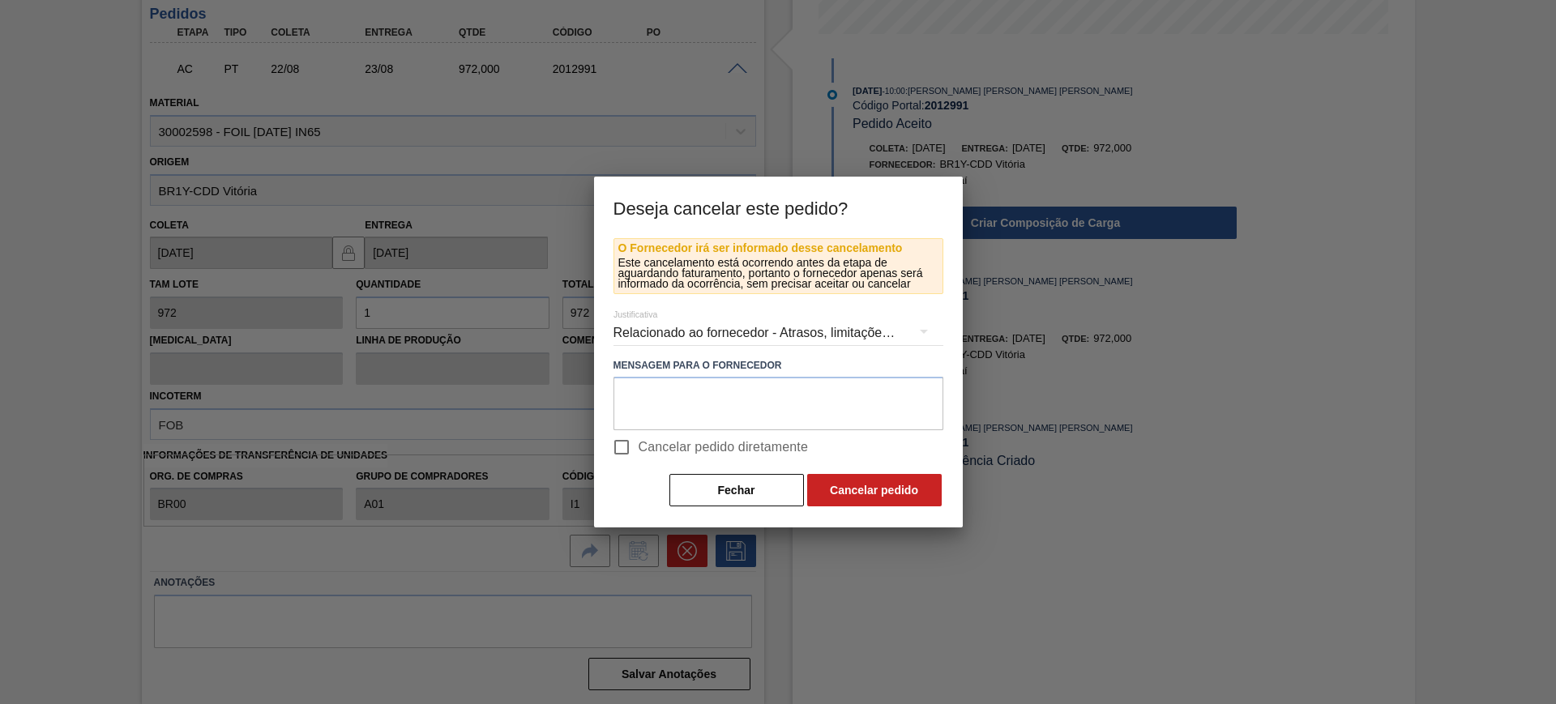
click at [708, 452] on span "Cancelar pedido diretamente" at bounding box center [724, 447] width 170 height 19
click at [639, 452] on input "Cancelar pedido diretamente" at bounding box center [622, 447] width 34 height 34
checkbox input "true"
click at [829, 493] on button "Cancelar pedido" at bounding box center [874, 490] width 135 height 32
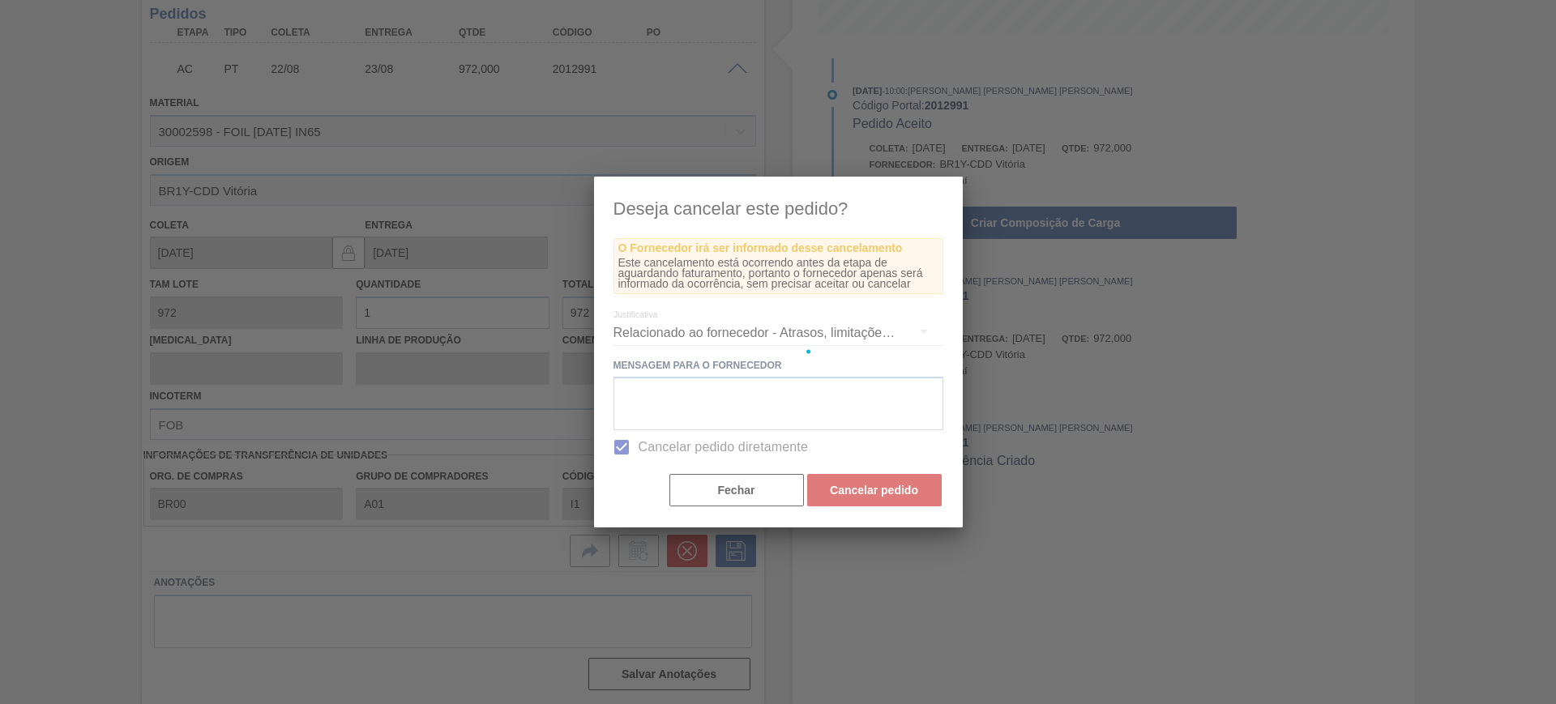
scroll to position [0, 0]
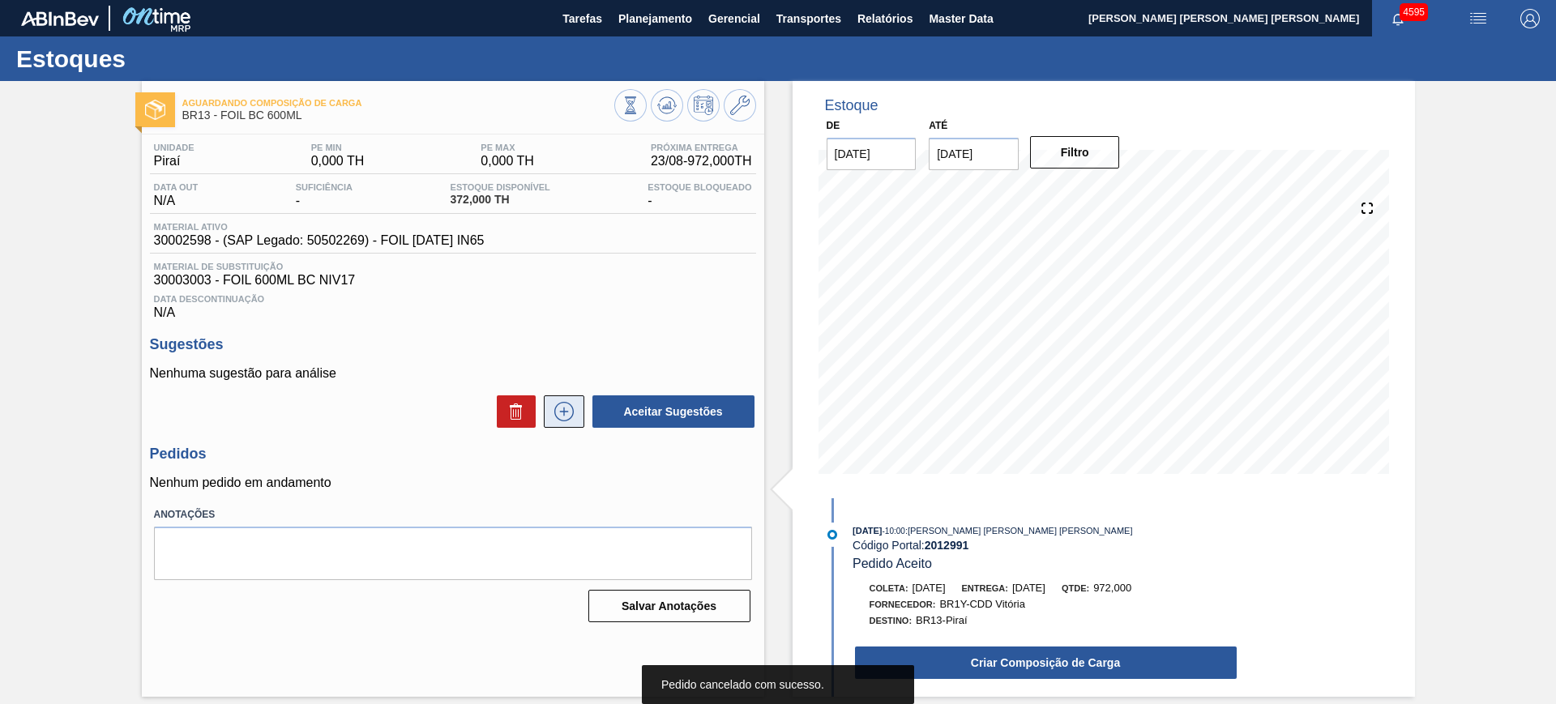
click at [556, 419] on icon at bounding box center [564, 411] width 26 height 19
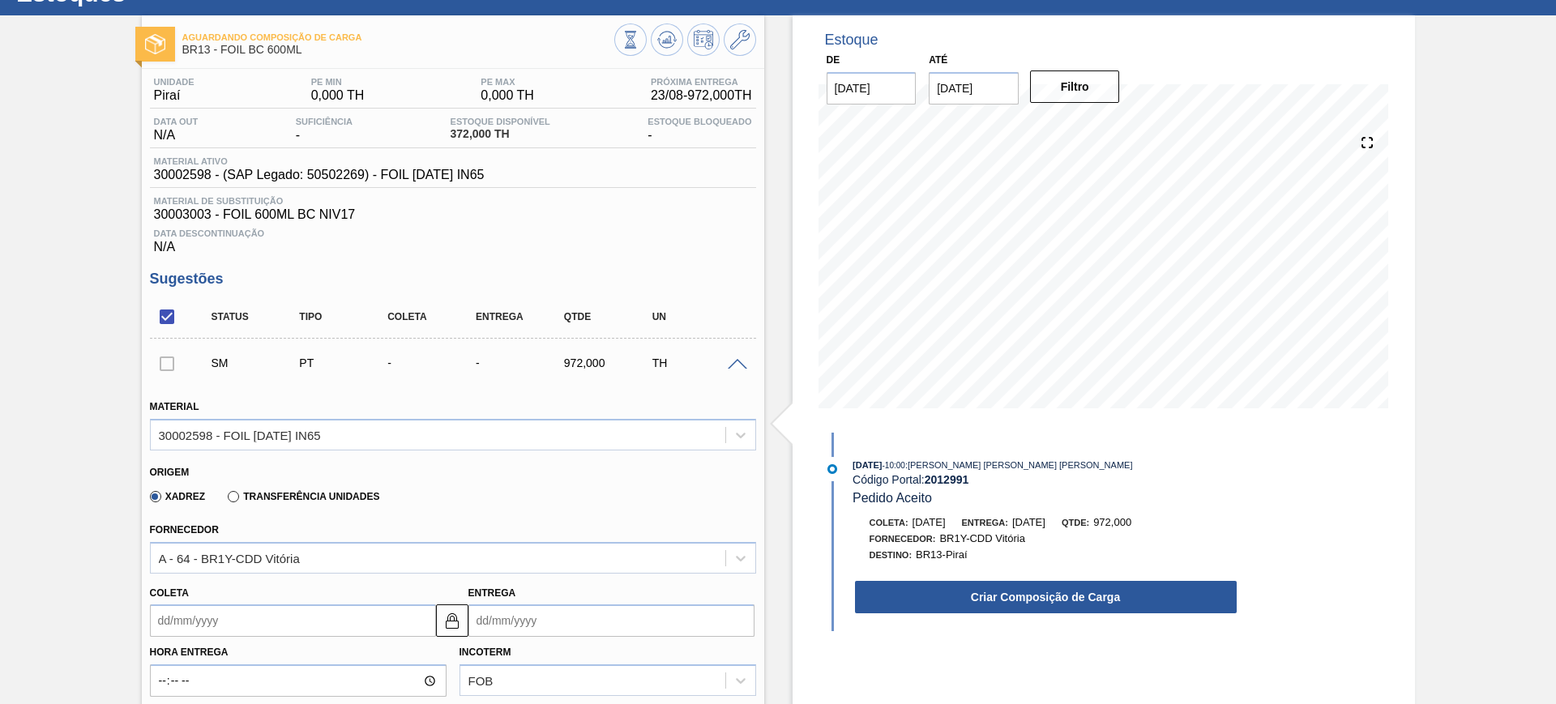
scroll to position [101, 0]
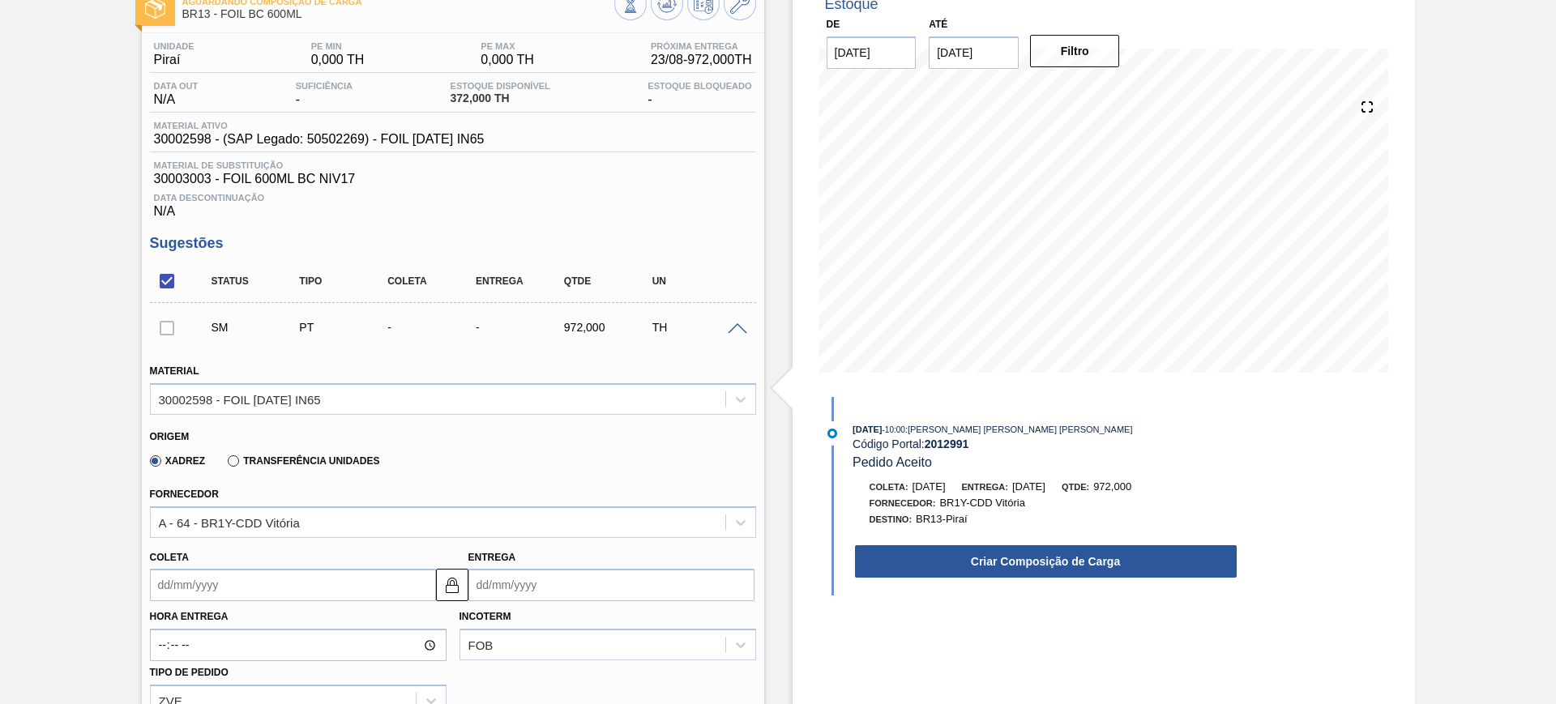
click at [241, 464] on label "Transferência Unidades" at bounding box center [304, 460] width 152 height 11
click at [225, 464] on input "Transferência Unidades" at bounding box center [225, 464] width 0 height 0
click at [283, 520] on div "BR01-Manaus" at bounding box center [453, 523] width 606 height 32
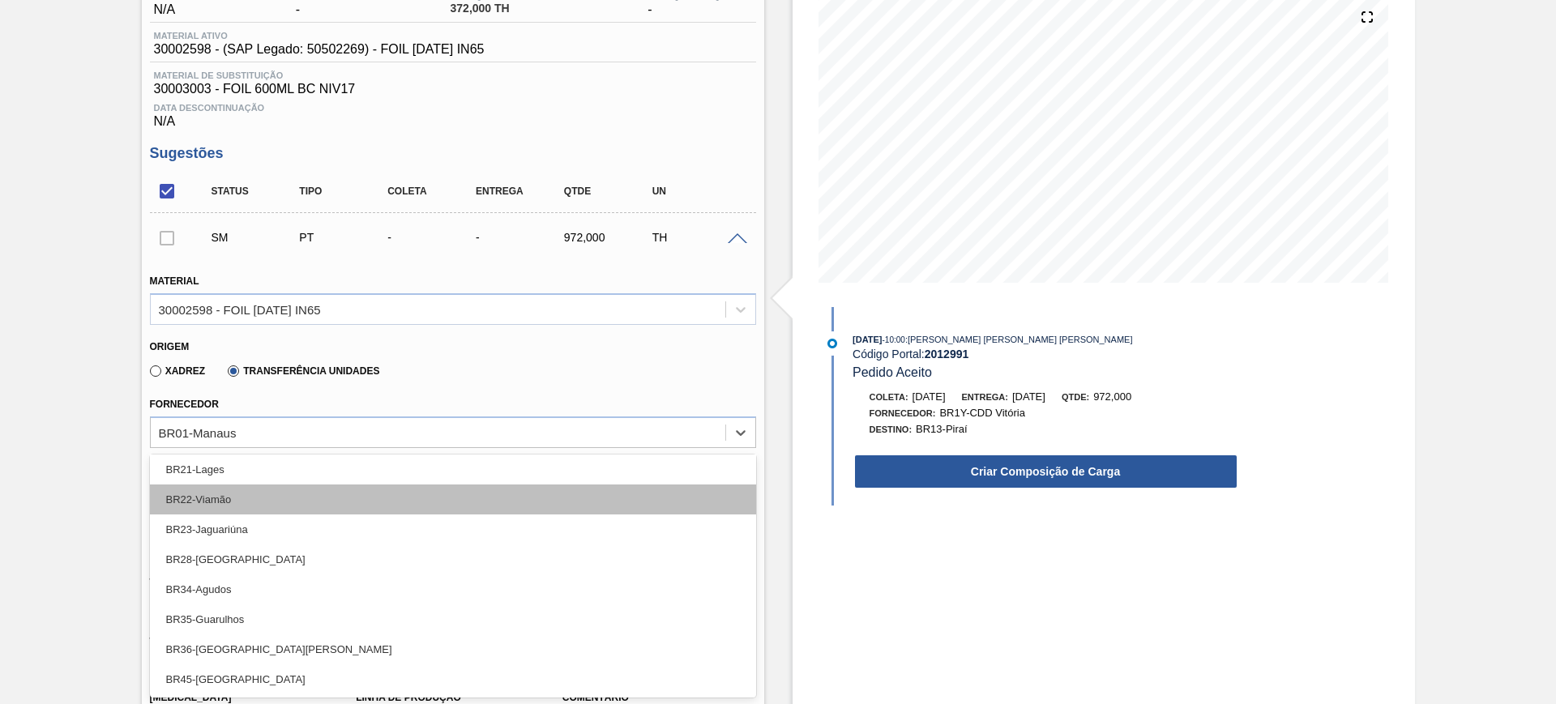
scroll to position [172, 0]
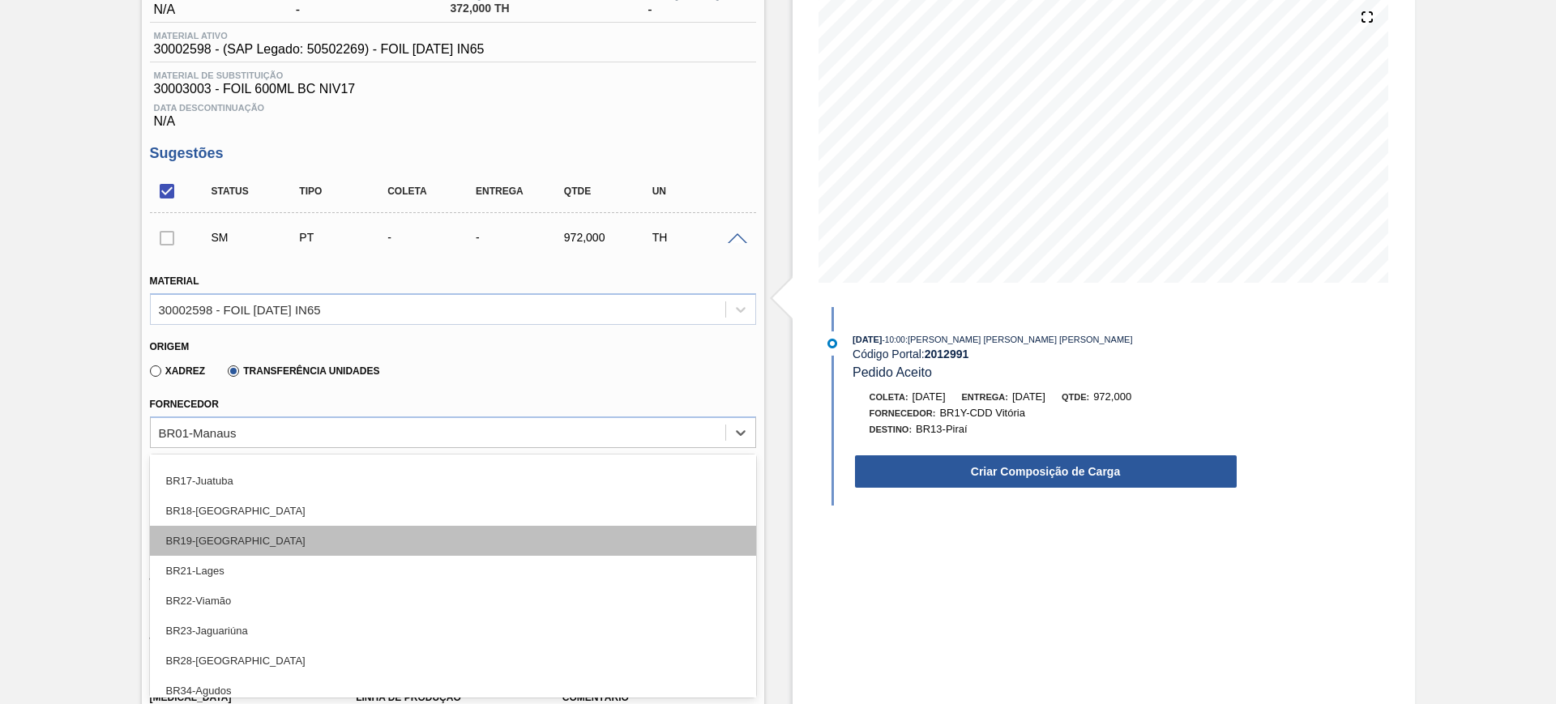
click at [311, 536] on div "BR19-[GEOGRAPHIC_DATA]" at bounding box center [453, 541] width 606 height 30
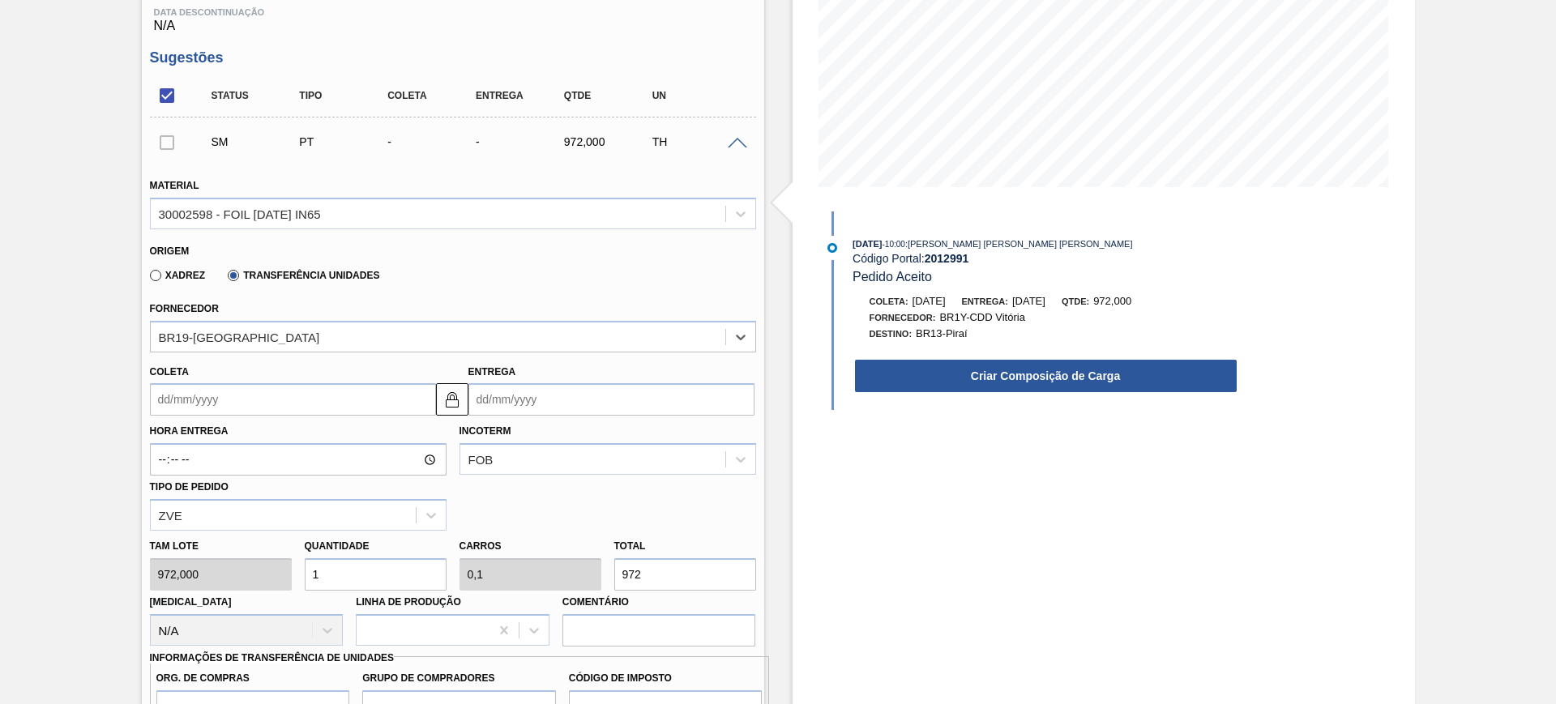
scroll to position [394, 0]
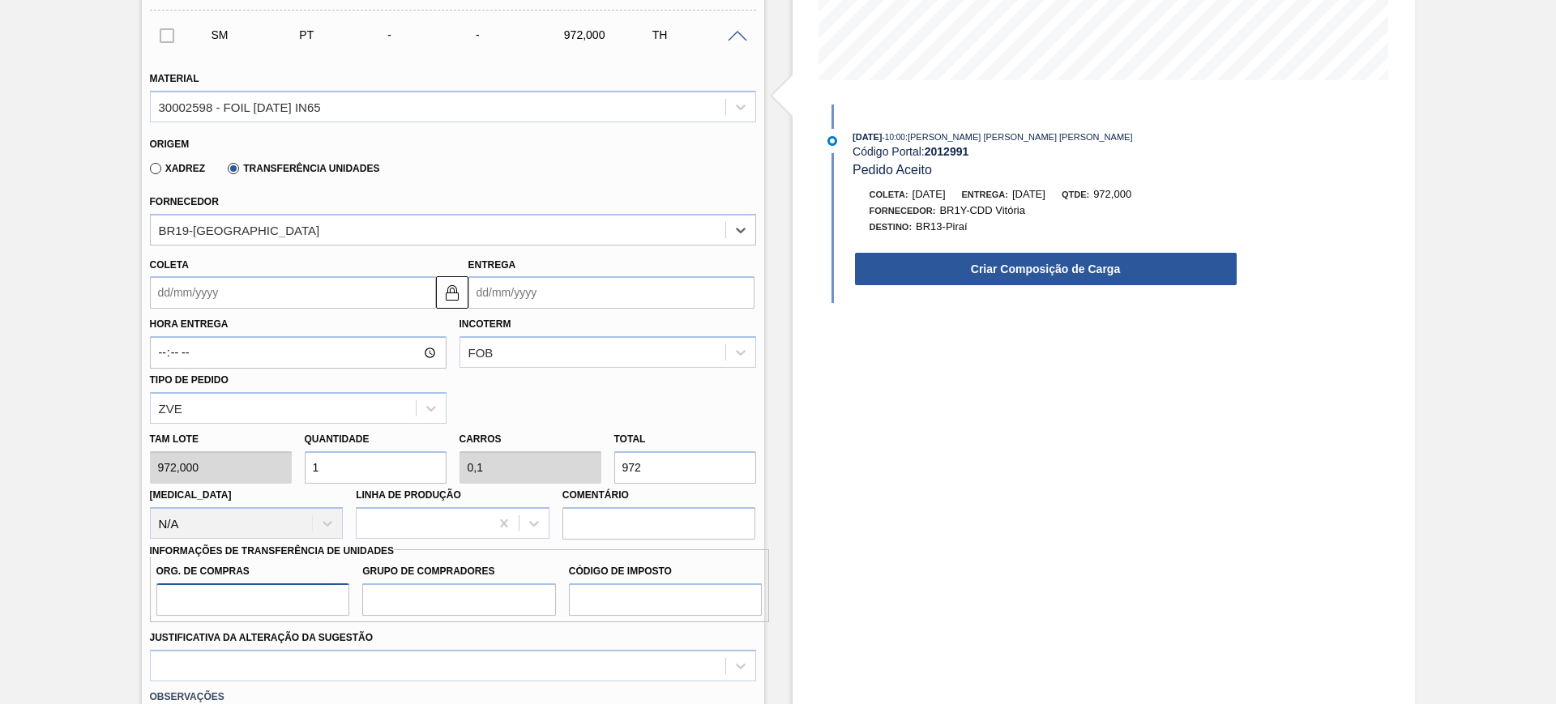
click at [287, 592] on input "Org. de Compras" at bounding box center [253, 600] width 194 height 32
type input "BR00"
type input "A01"
type input "I1"
click at [268, 666] on div at bounding box center [453, 666] width 606 height 32
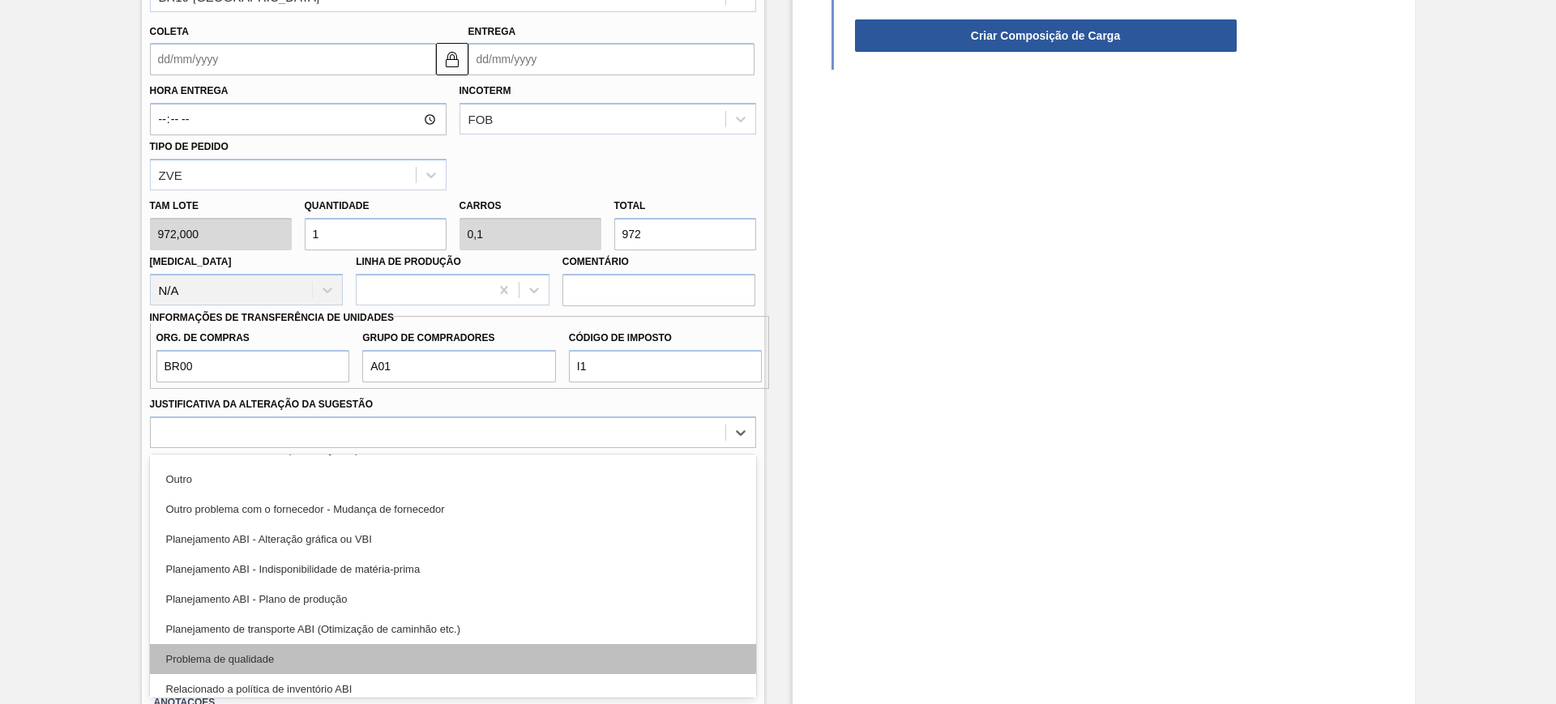
scroll to position [203, 0]
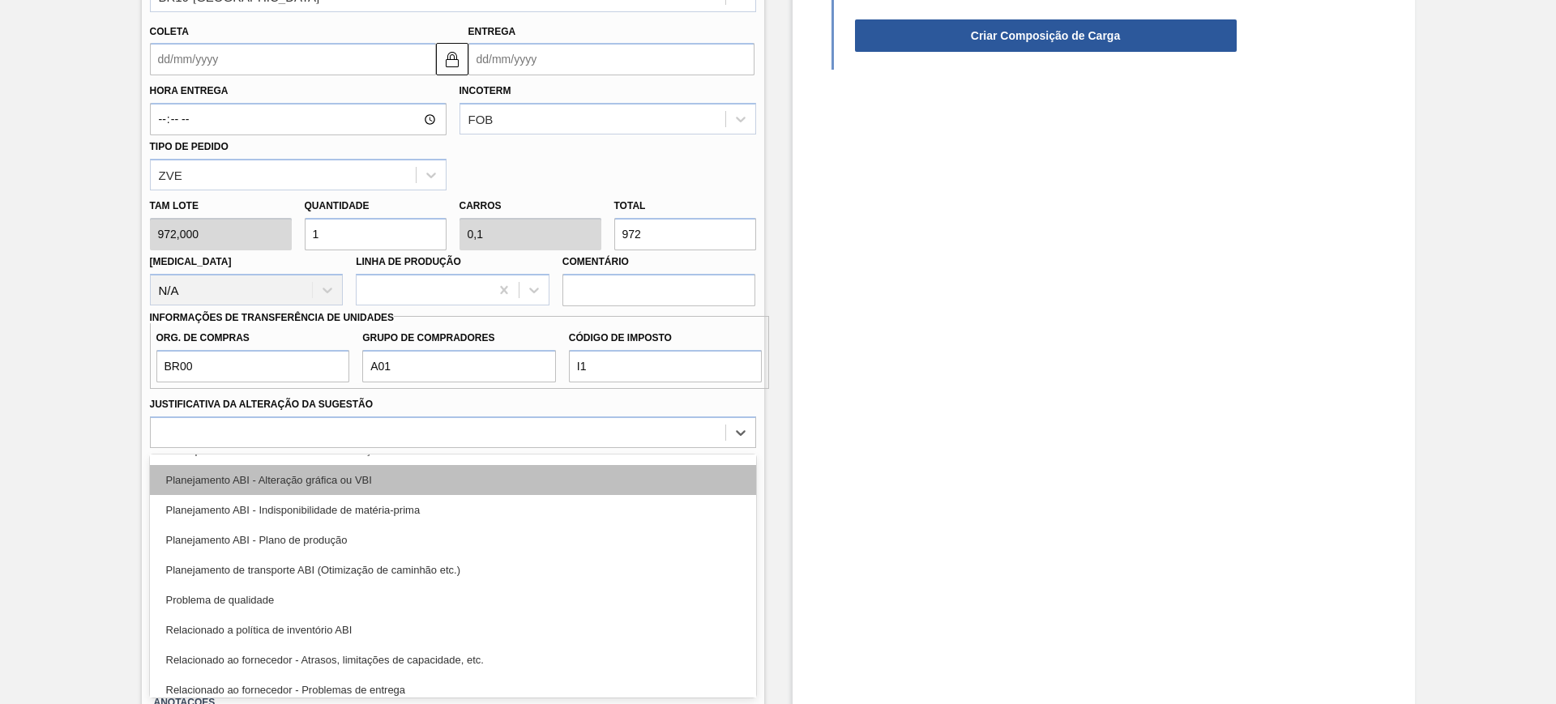
click at [396, 485] on div "Planejamento ABI - Alteração gráfica ou VBI" at bounding box center [453, 480] width 606 height 30
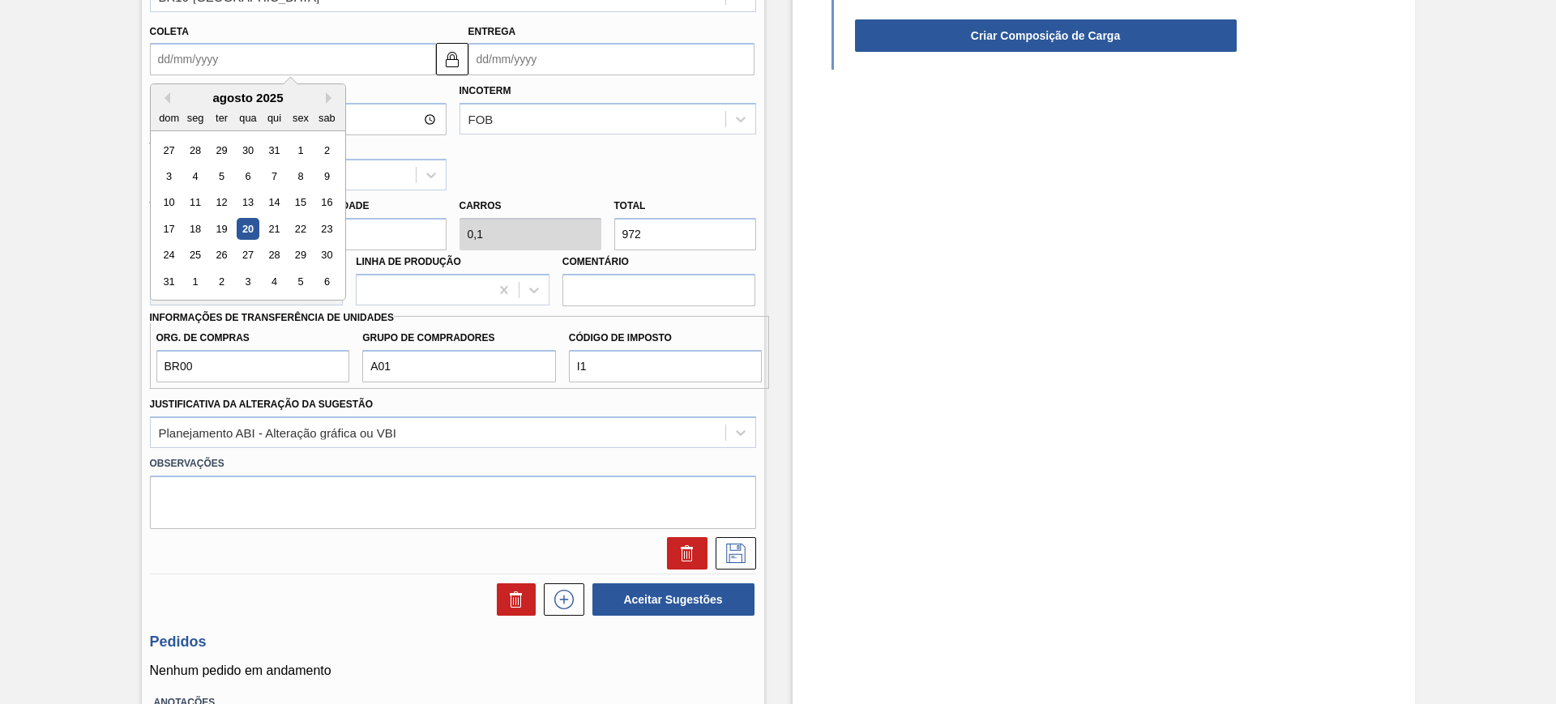
click at [317, 53] on input "Coleta" at bounding box center [293, 59] width 286 height 32
click at [297, 230] on div "22" at bounding box center [300, 229] width 22 height 22
type input "22/08/2025"
type input "23/08/2025"
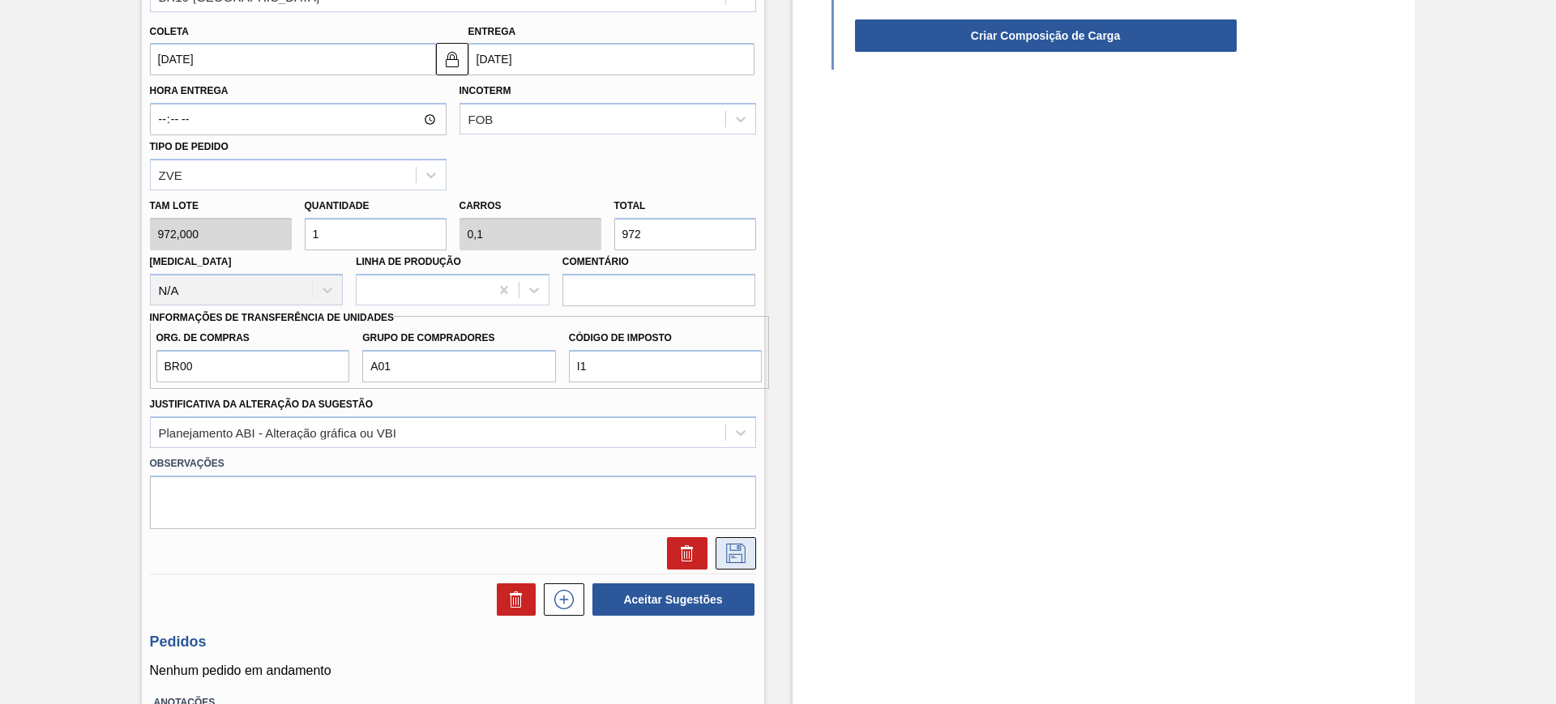
click at [735, 553] on icon at bounding box center [736, 553] width 26 height 19
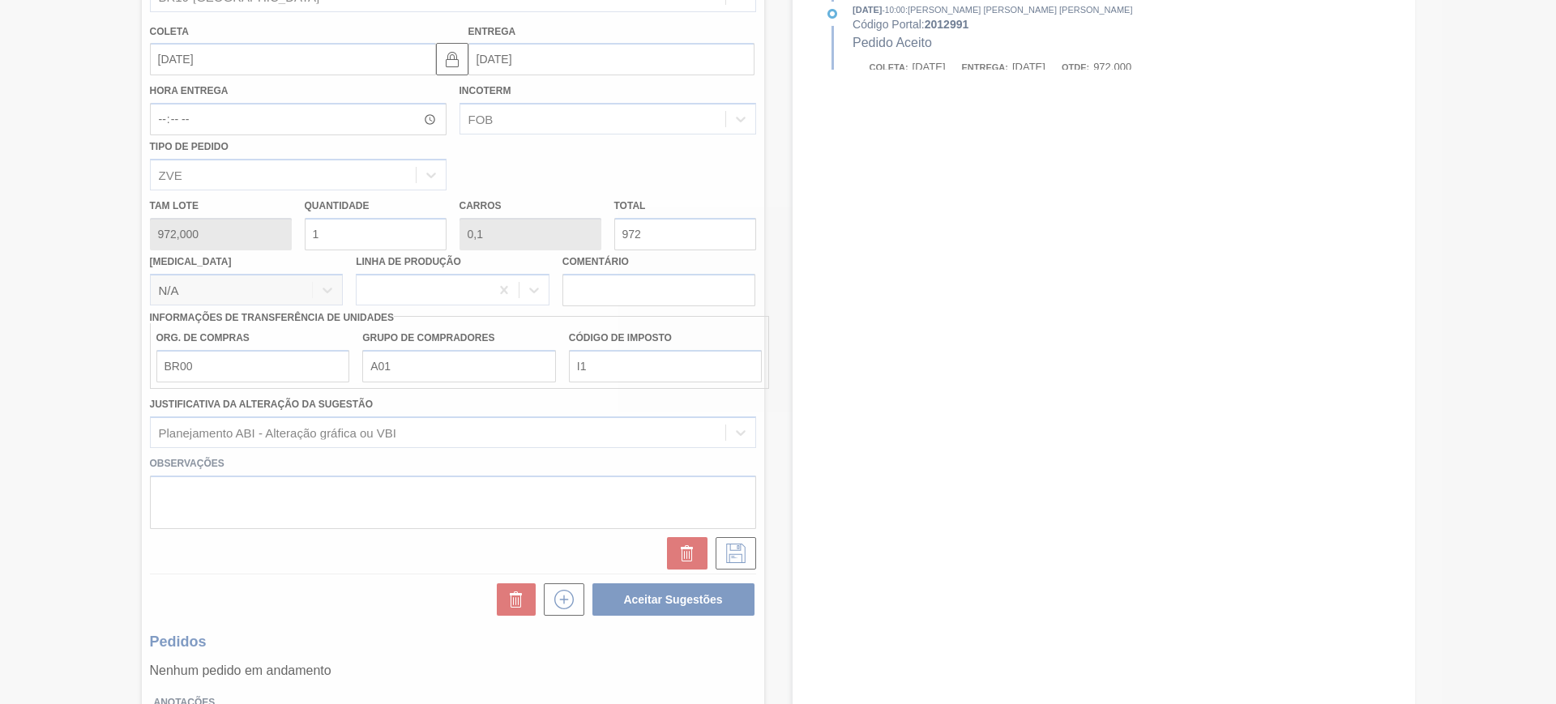
scroll to position [0, 0]
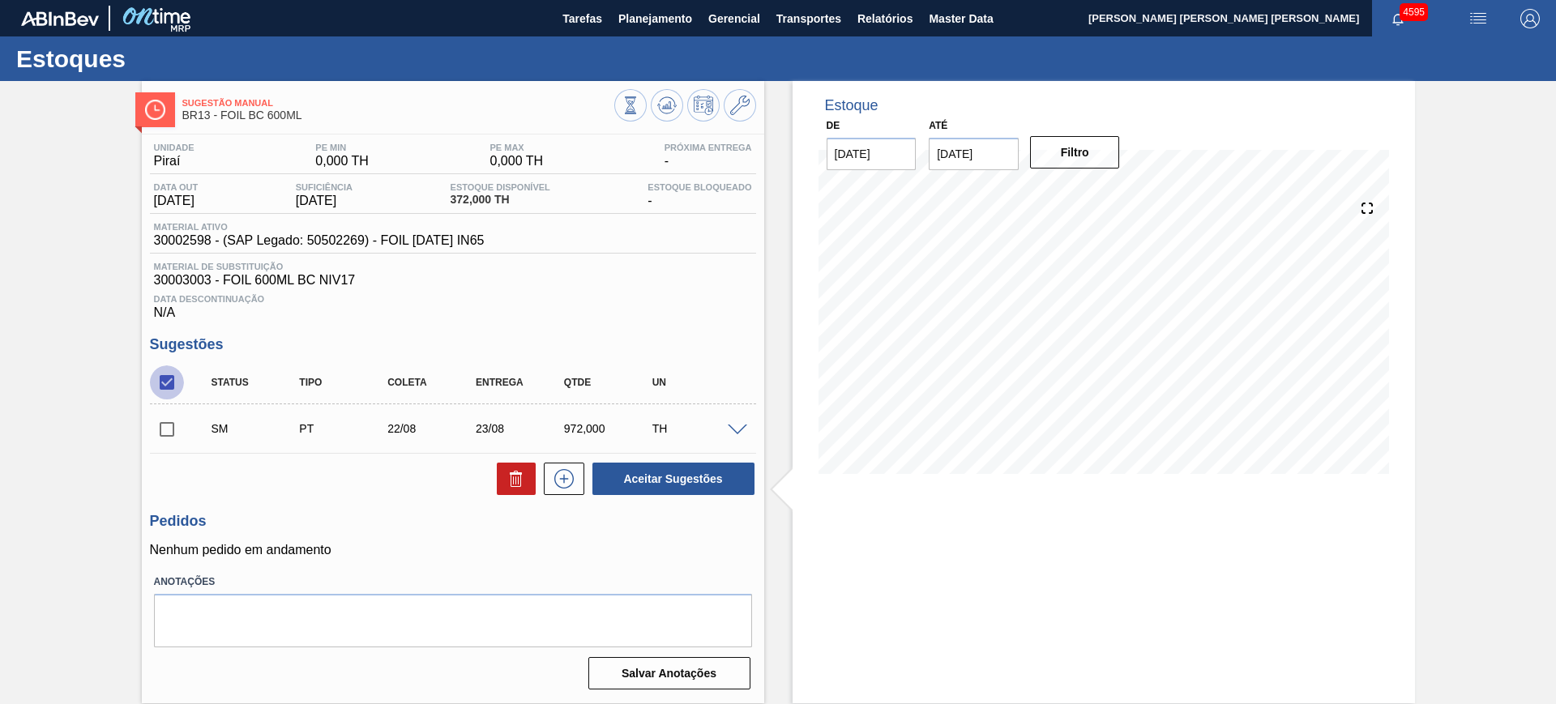
click at [169, 389] on input "checkbox" at bounding box center [167, 383] width 34 height 34
checkbox input "true"
click at [674, 469] on button "Aceitar Sugestões" at bounding box center [673, 479] width 162 height 32
checkbox input "false"
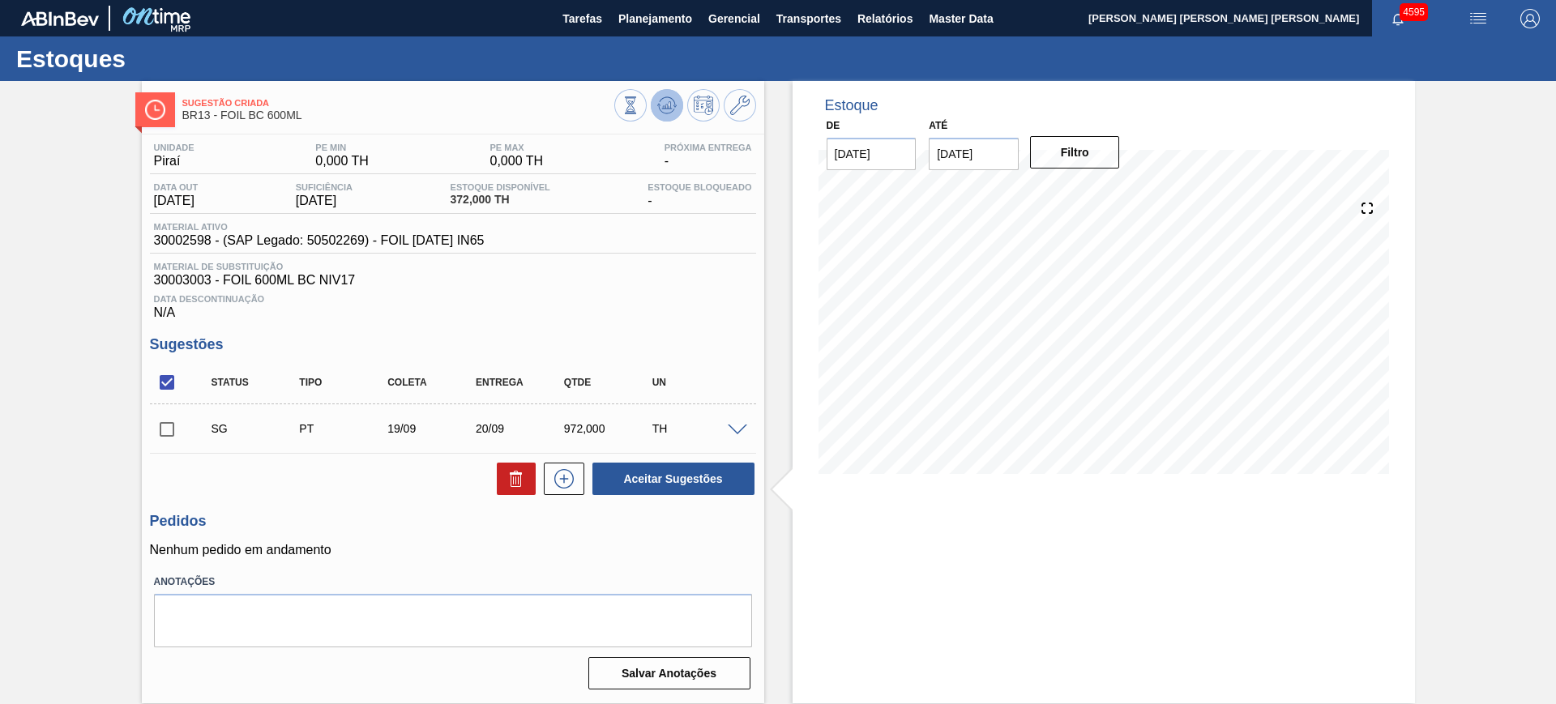
click at [677, 99] on button at bounding box center [667, 105] width 32 height 32
click at [639, 98] on icon at bounding box center [631, 105] width 18 height 18
click at [737, 430] on span at bounding box center [737, 431] width 19 height 12
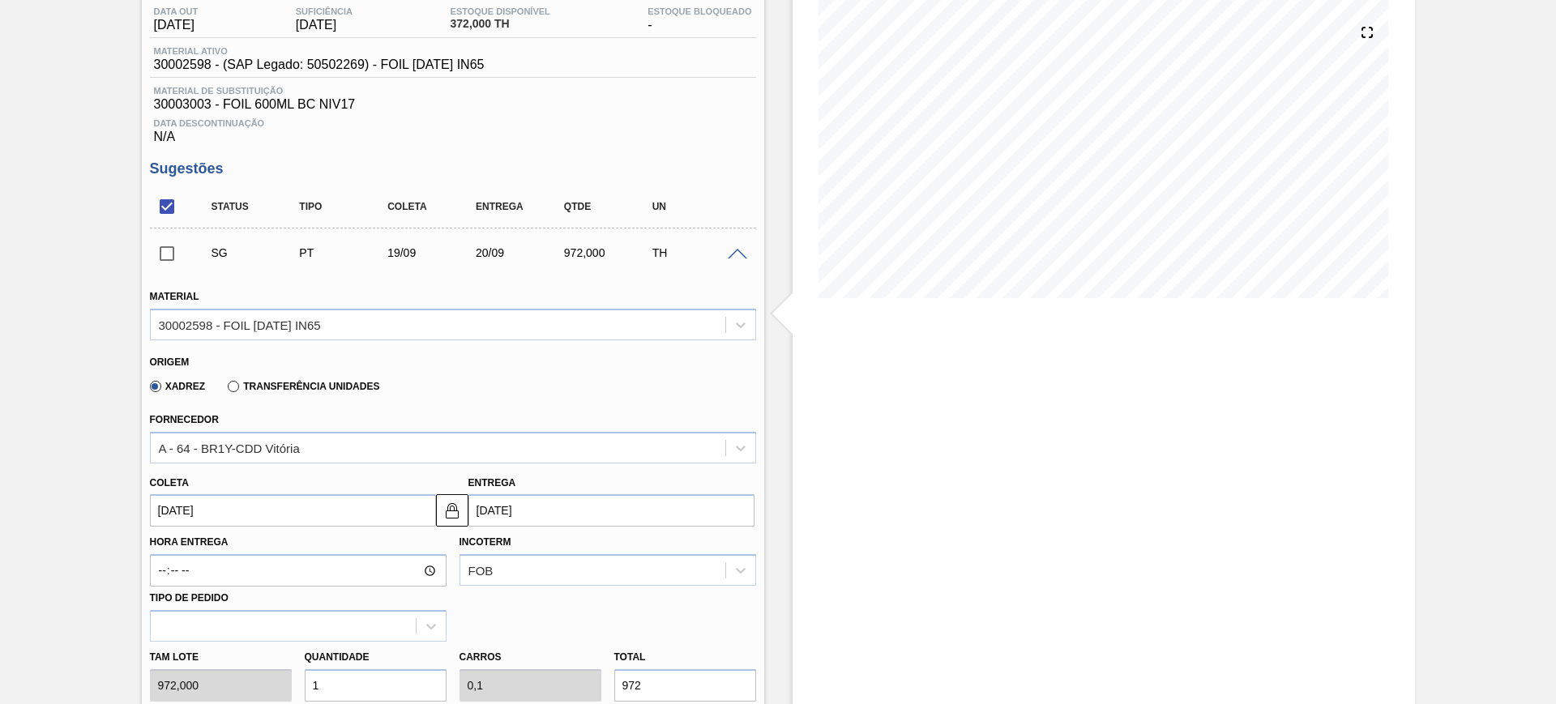
scroll to position [304, 0]
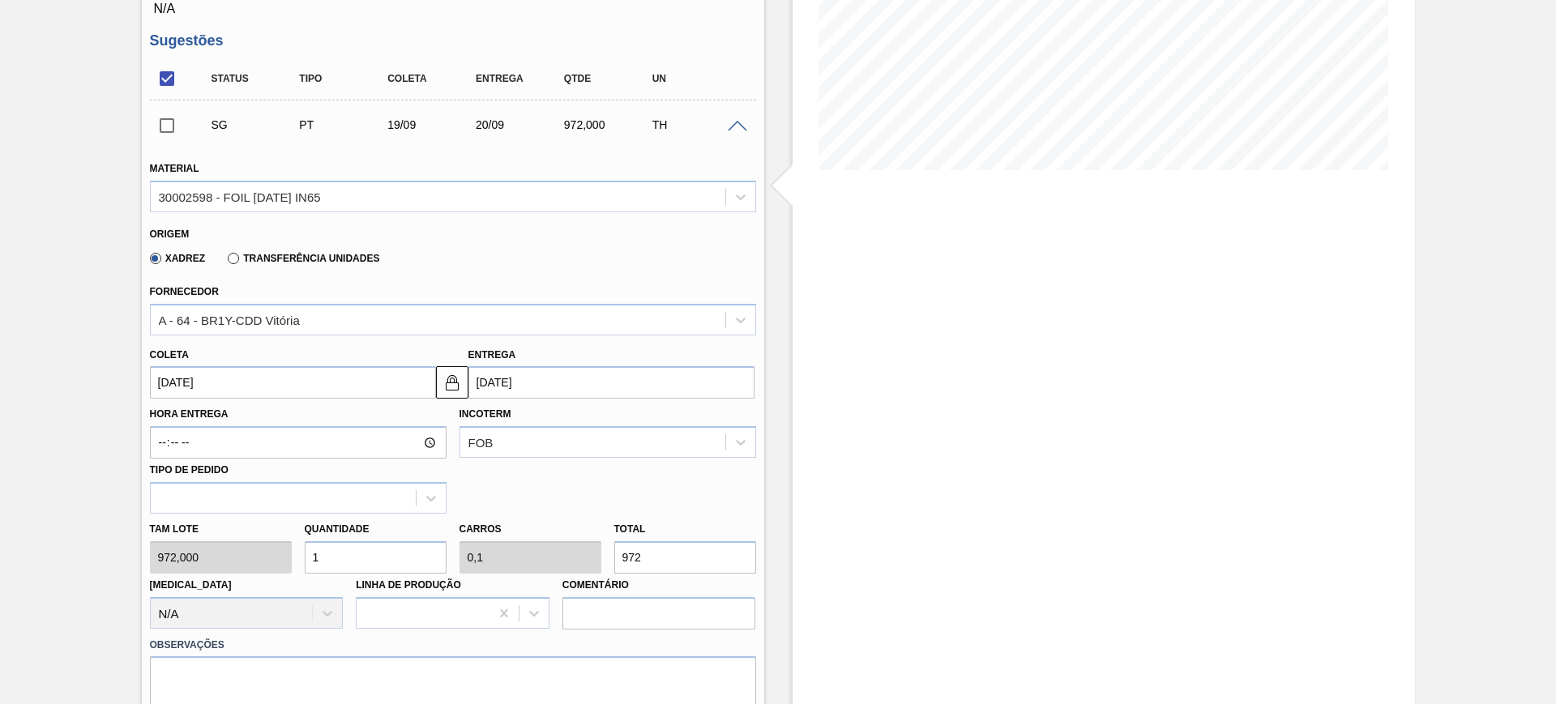
click at [248, 265] on div "Xadrez Transferência Unidades" at bounding box center [261, 258] width 237 height 28
click at [272, 315] on div "A - 64 - BR1Y-CDD Vitória" at bounding box center [229, 320] width 141 height 14
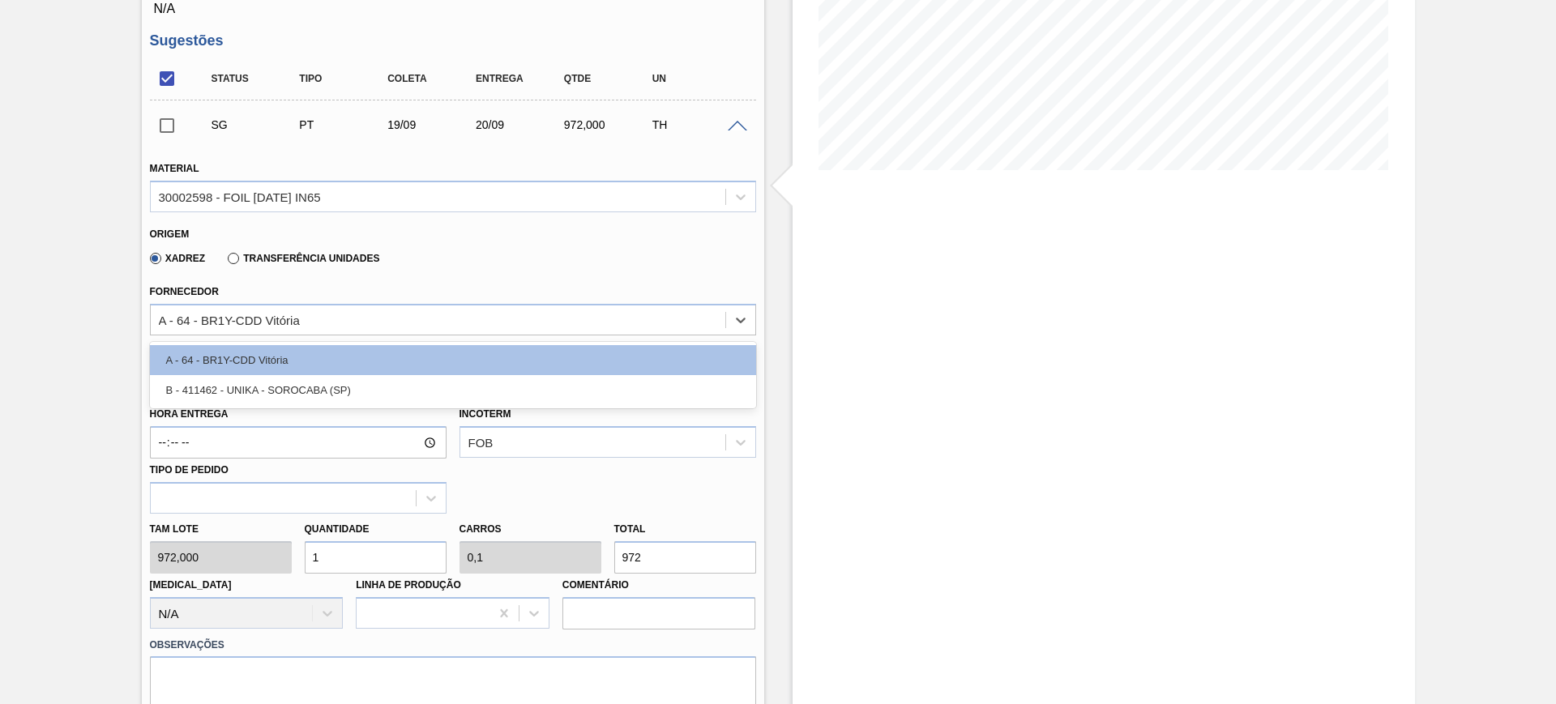
click at [254, 251] on div "Transferência Unidades" at bounding box center [300, 257] width 158 height 15
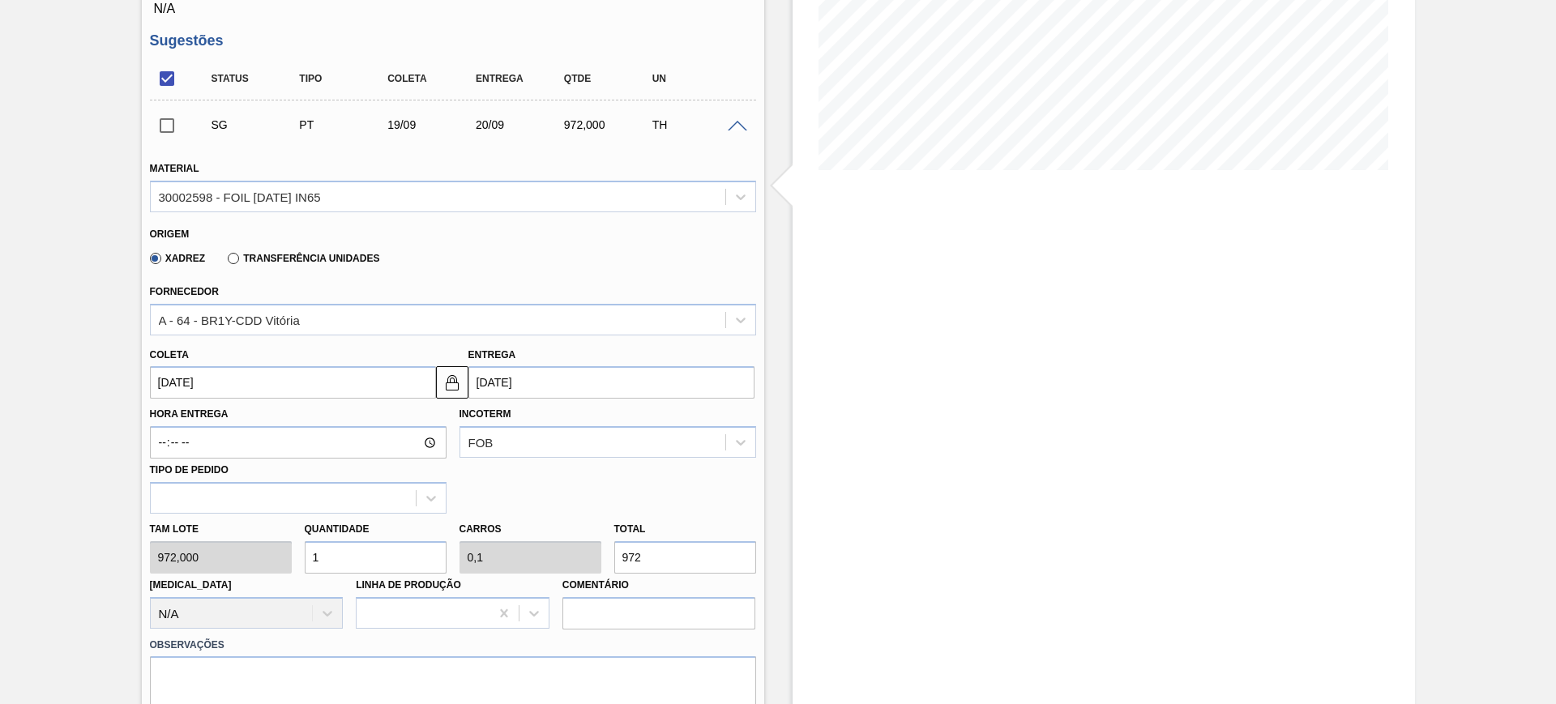
click at [267, 247] on div "Xadrez Transferência Unidades" at bounding box center [261, 258] width 237 height 28
click at [267, 257] on label "Transferência Unidades" at bounding box center [304, 258] width 152 height 11
click at [225, 262] on input "Transferência Unidades" at bounding box center [225, 262] width 0 height 0
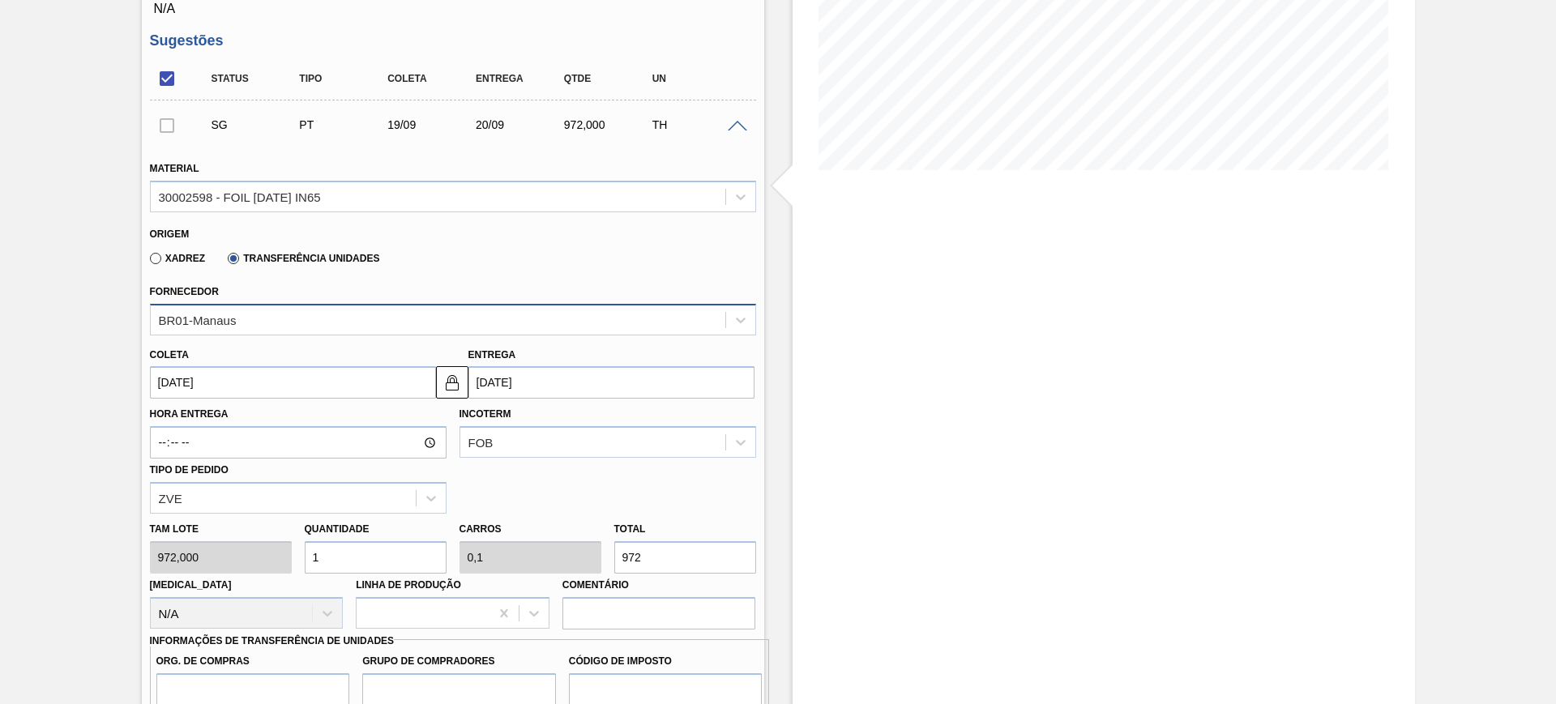
click at [269, 319] on div "BR01-Manaus" at bounding box center [438, 320] width 575 height 24
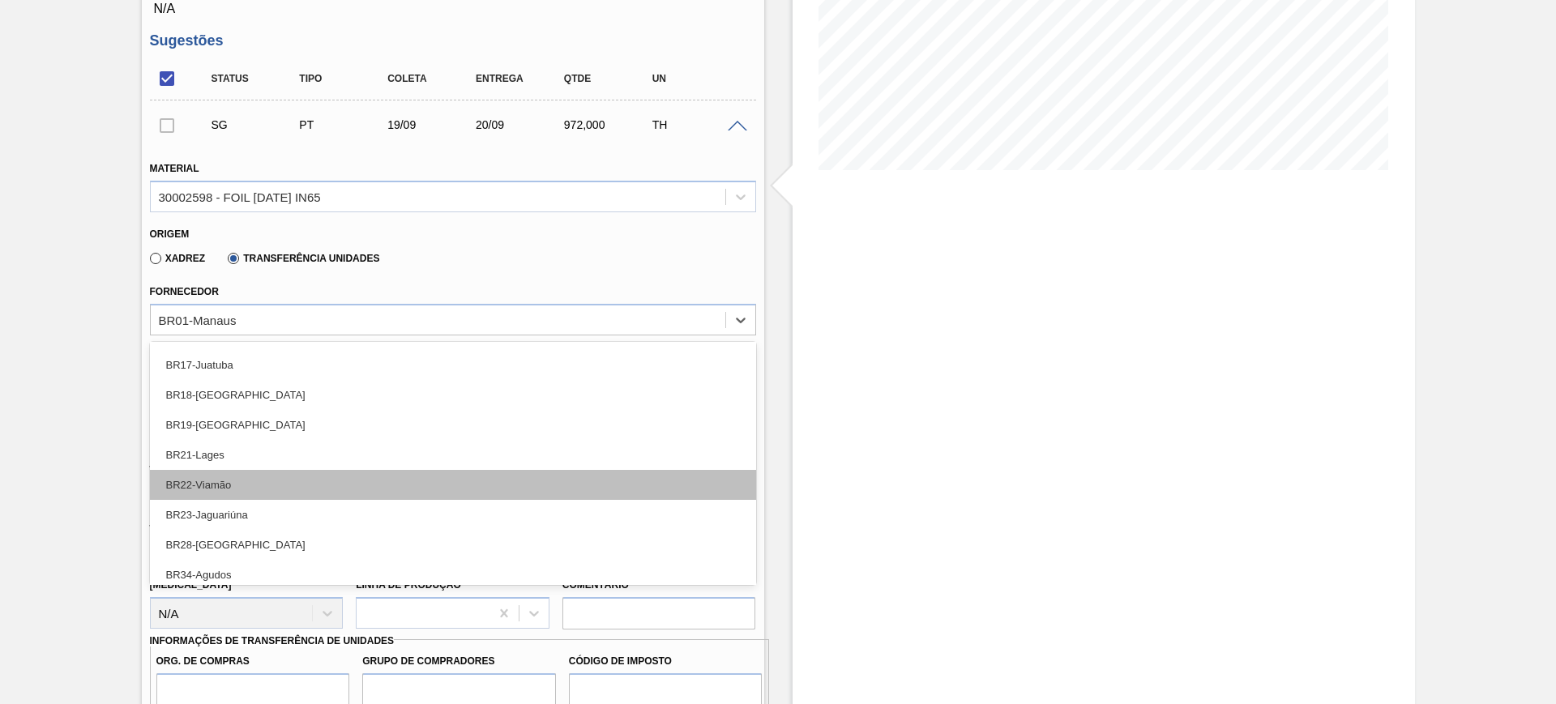
scroll to position [203, 0]
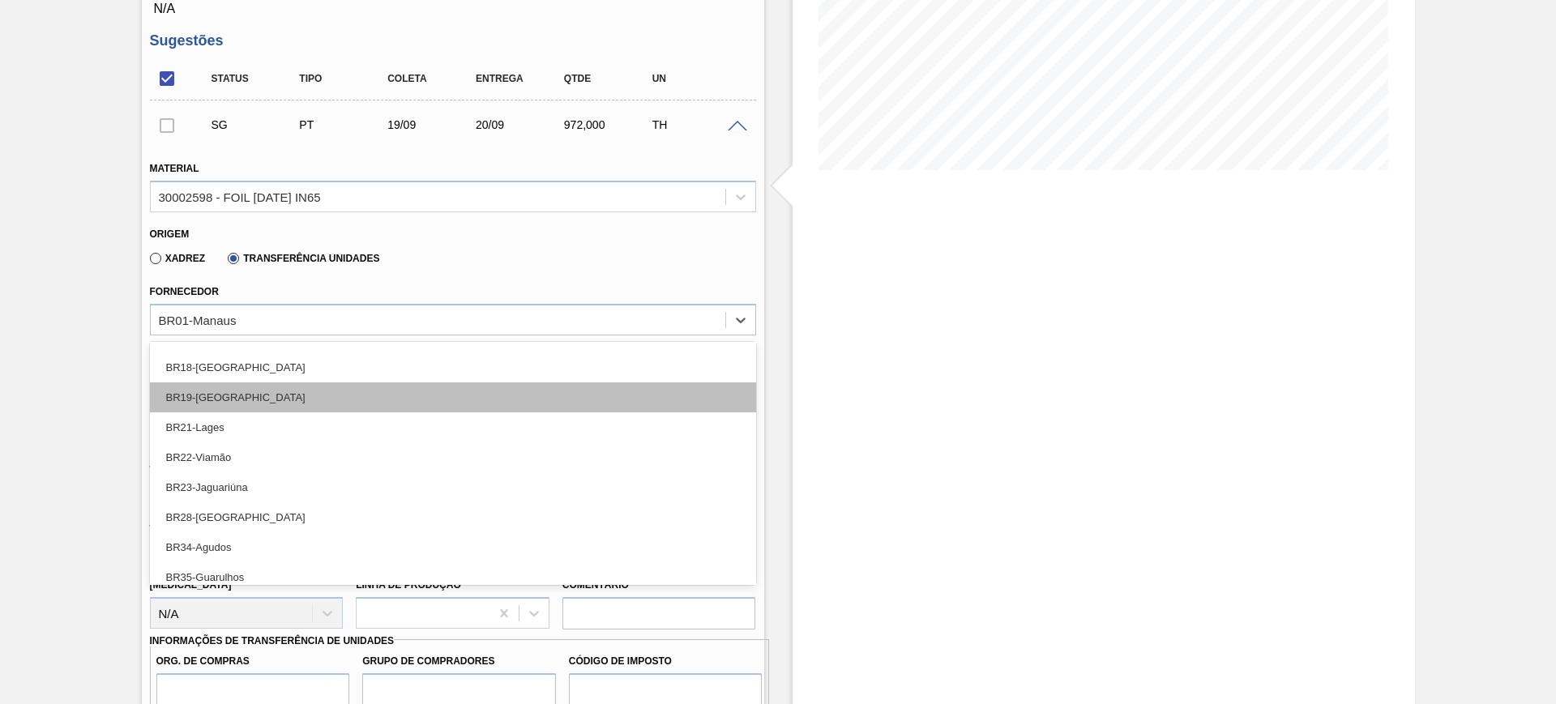
click at [318, 404] on div "BR19-Nova Rio" at bounding box center [453, 398] width 606 height 30
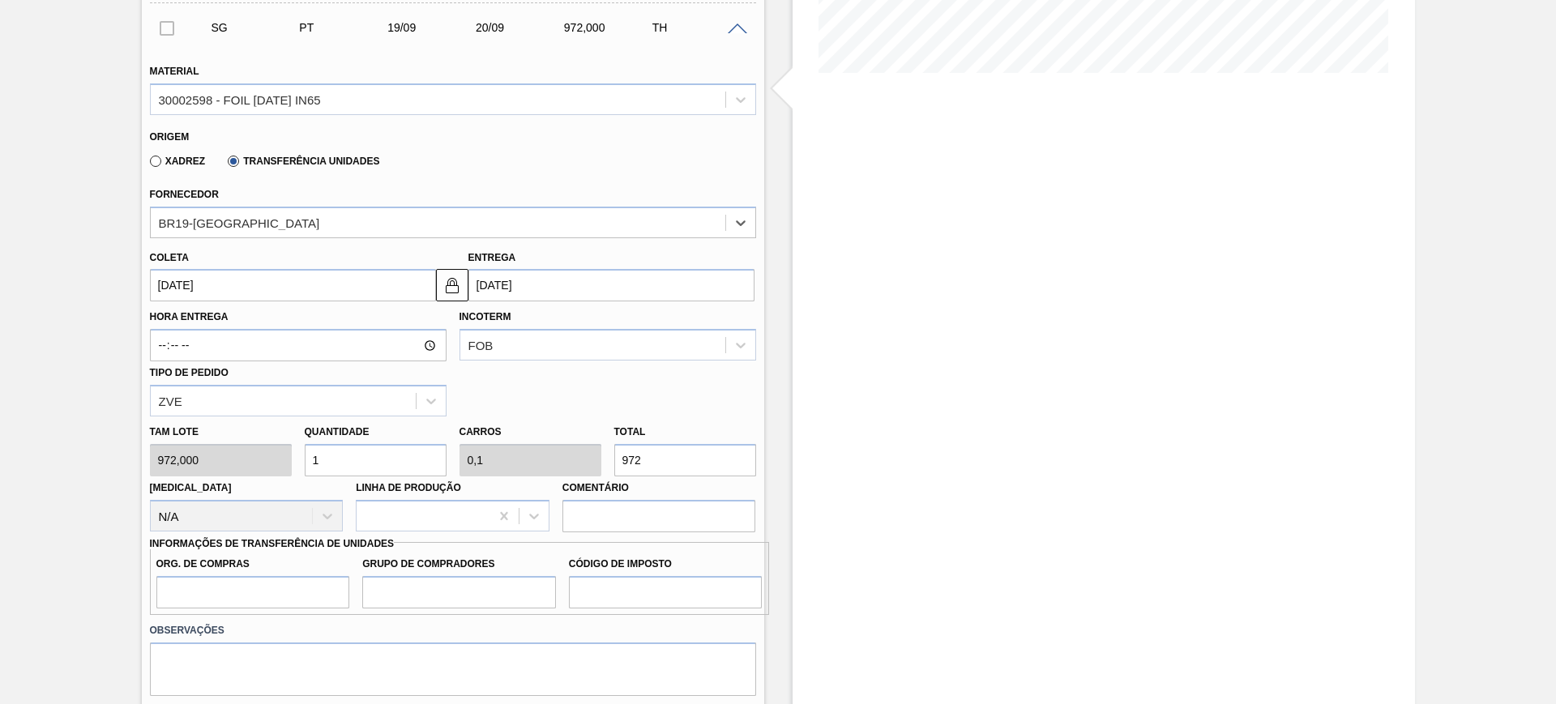
scroll to position [507, 0]
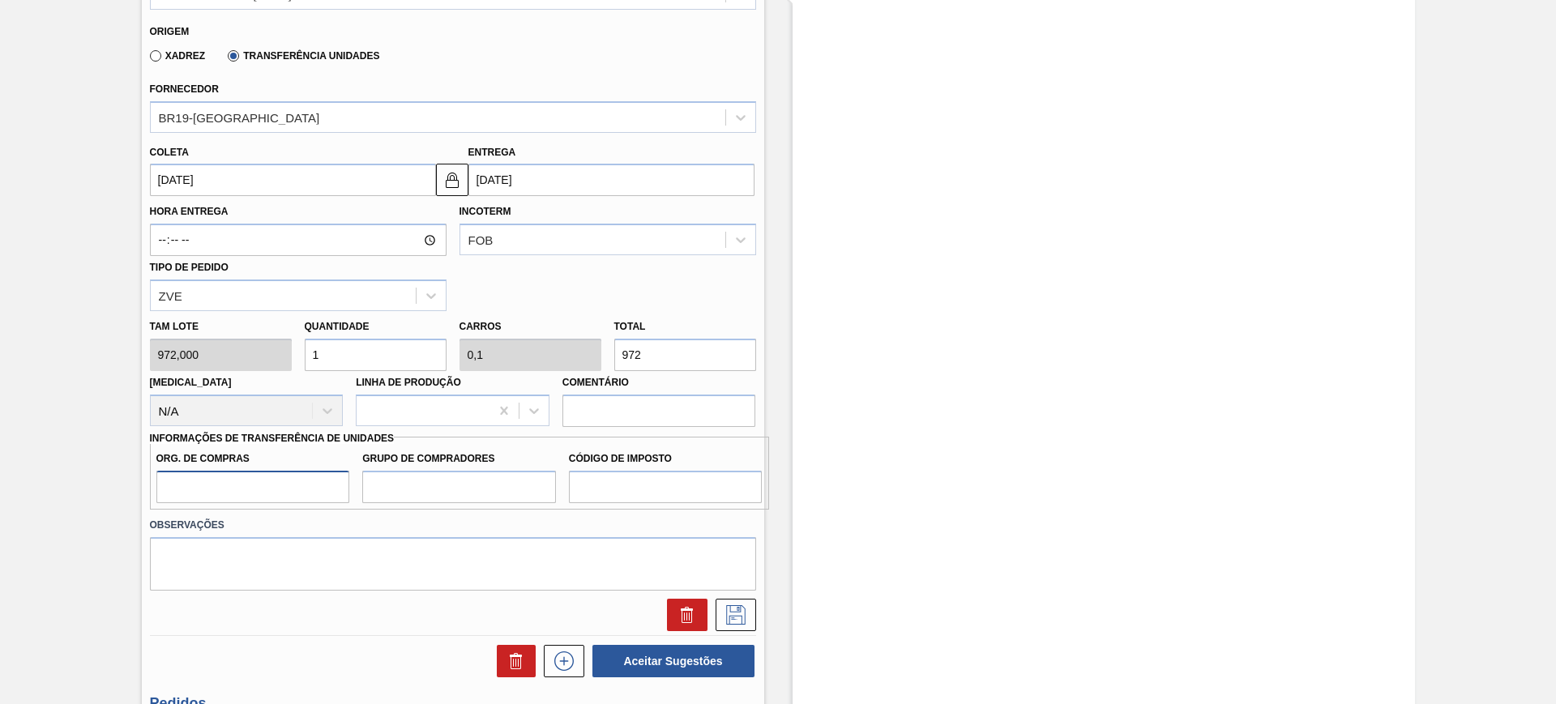
click at [254, 496] on input "Org. de Compras" at bounding box center [253, 487] width 194 height 32
type input "BR00"
type input "A01"
type input "I1"
click at [298, 160] on div "Coleta 19/09/2025" at bounding box center [293, 169] width 286 height 56
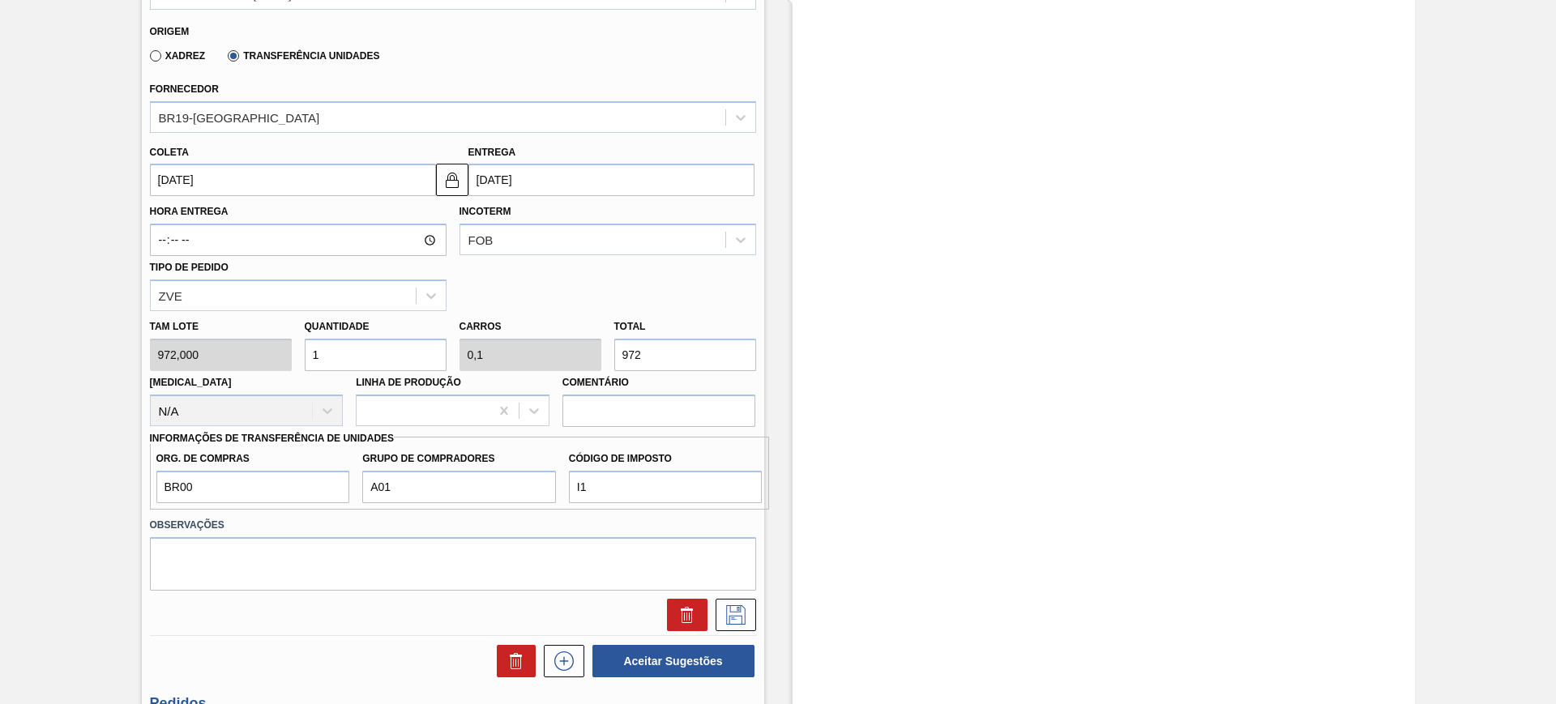
click at [287, 173] on input "[DATE]" at bounding box center [293, 180] width 286 height 32
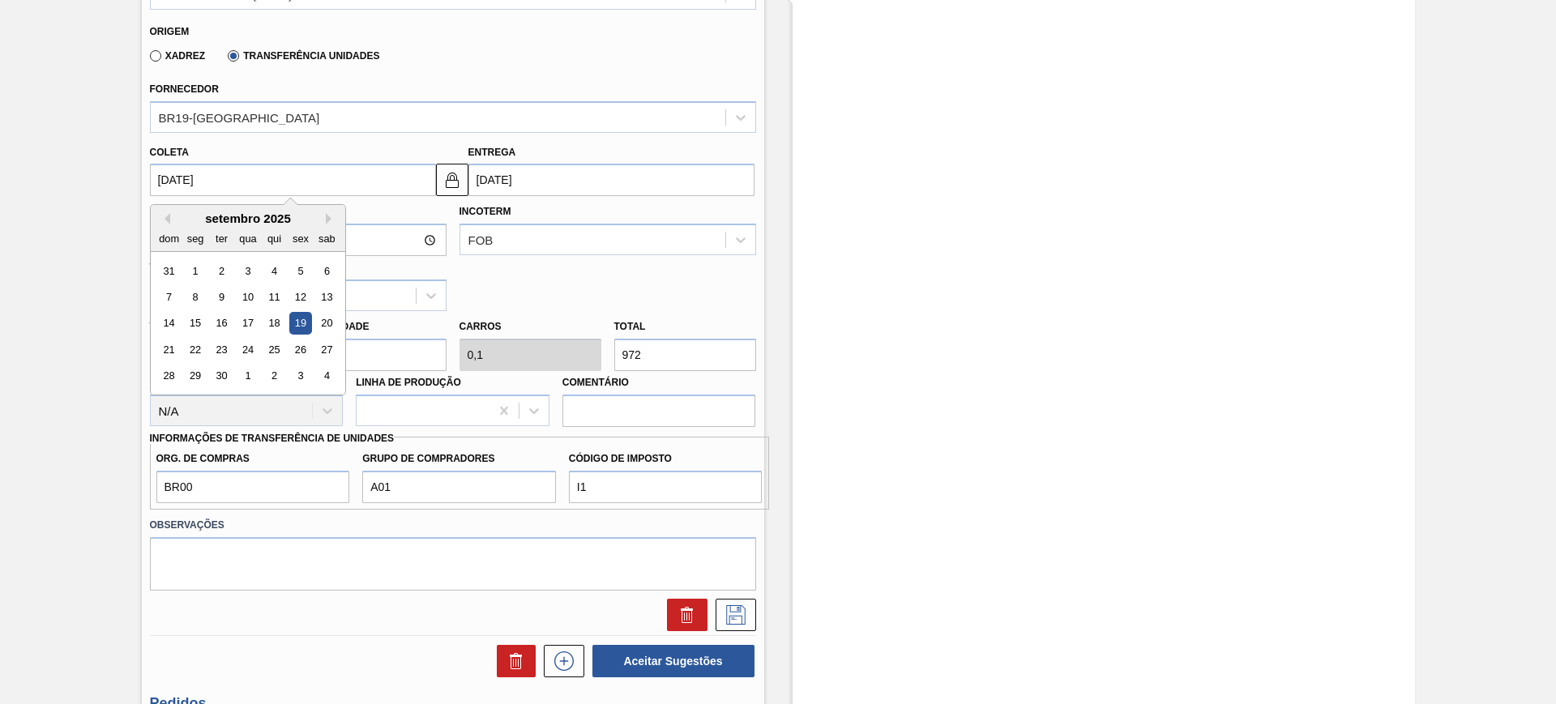
click at [167, 225] on div "dom seg ter qua qui sex sab" at bounding box center [248, 238] width 195 height 26
click at [167, 220] on button "Previous Month" at bounding box center [164, 218] width 11 height 11
click at [330, 220] on button "Next Month" at bounding box center [331, 218] width 11 height 11
click at [306, 351] on div "22" at bounding box center [300, 350] width 22 height 22
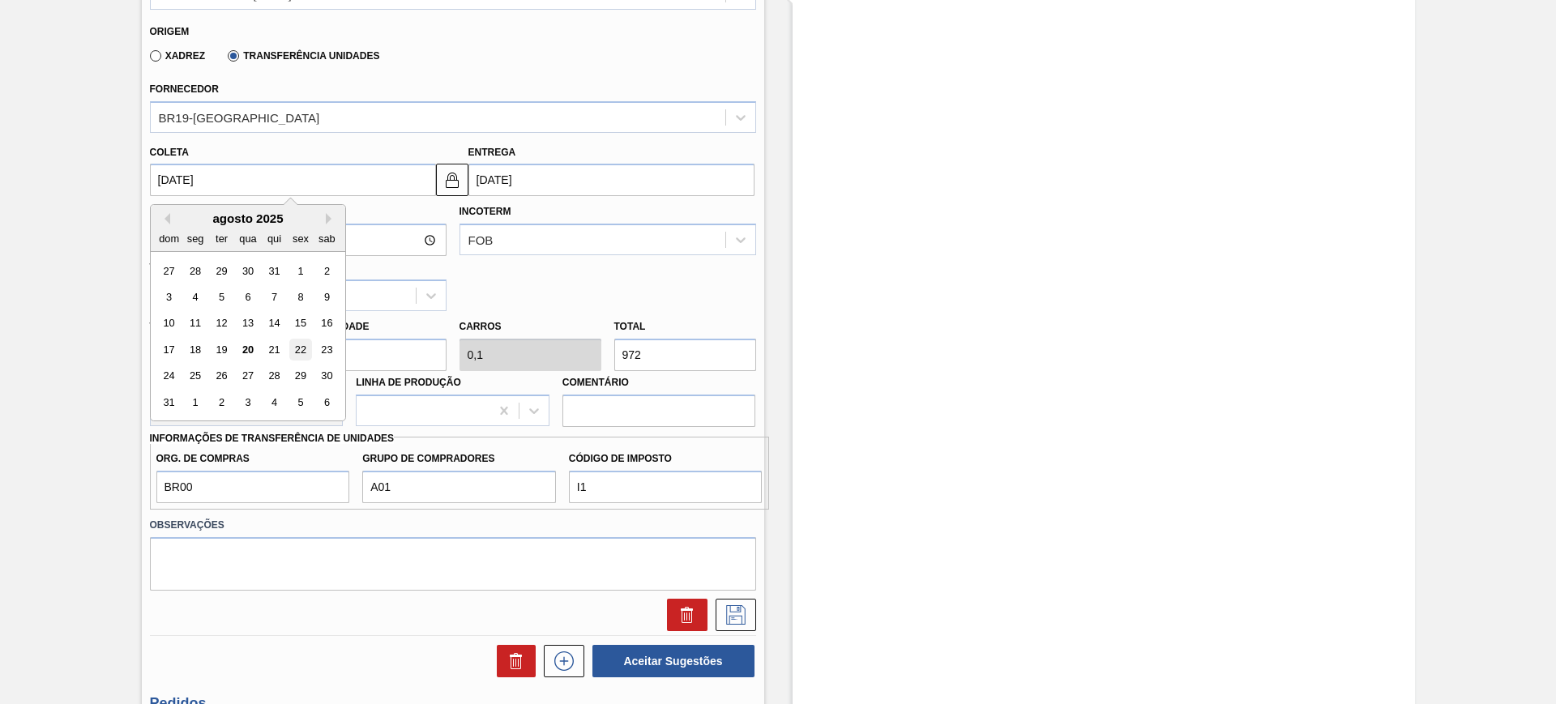
type input "22/08/2025"
type input "23/08/2025"
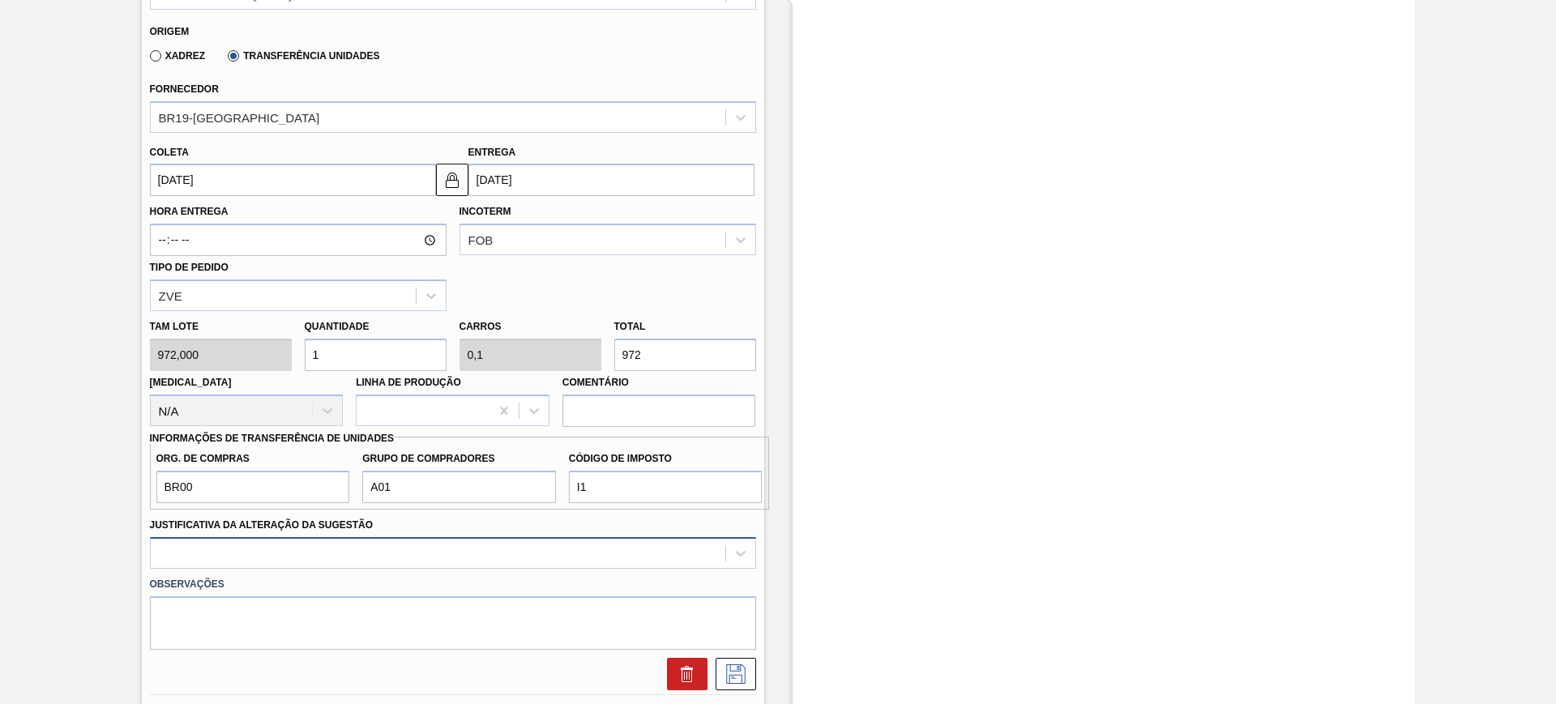
click at [358, 557] on div at bounding box center [453, 553] width 606 height 32
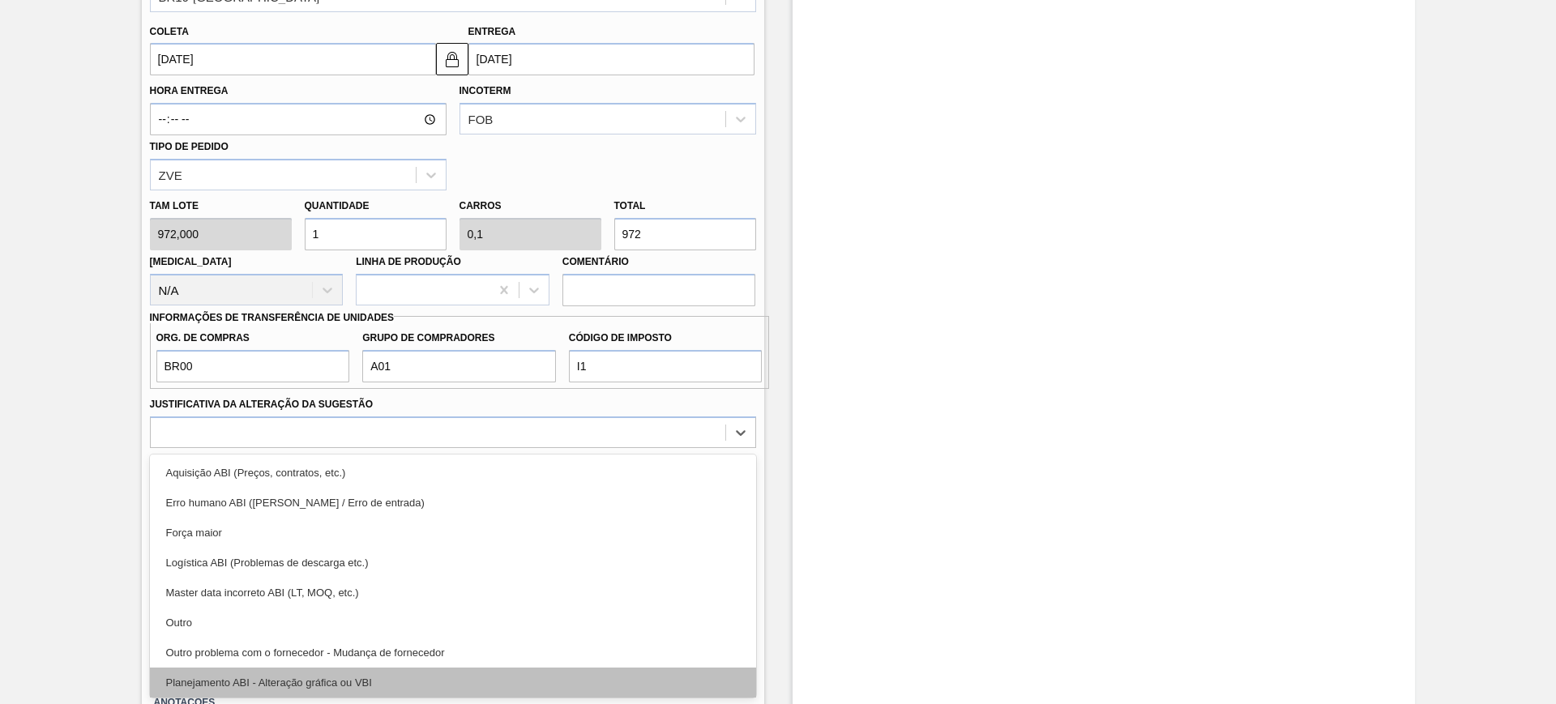
click at [406, 685] on div "Planejamento ABI - Alteração gráfica ou VBI" at bounding box center [453, 683] width 606 height 30
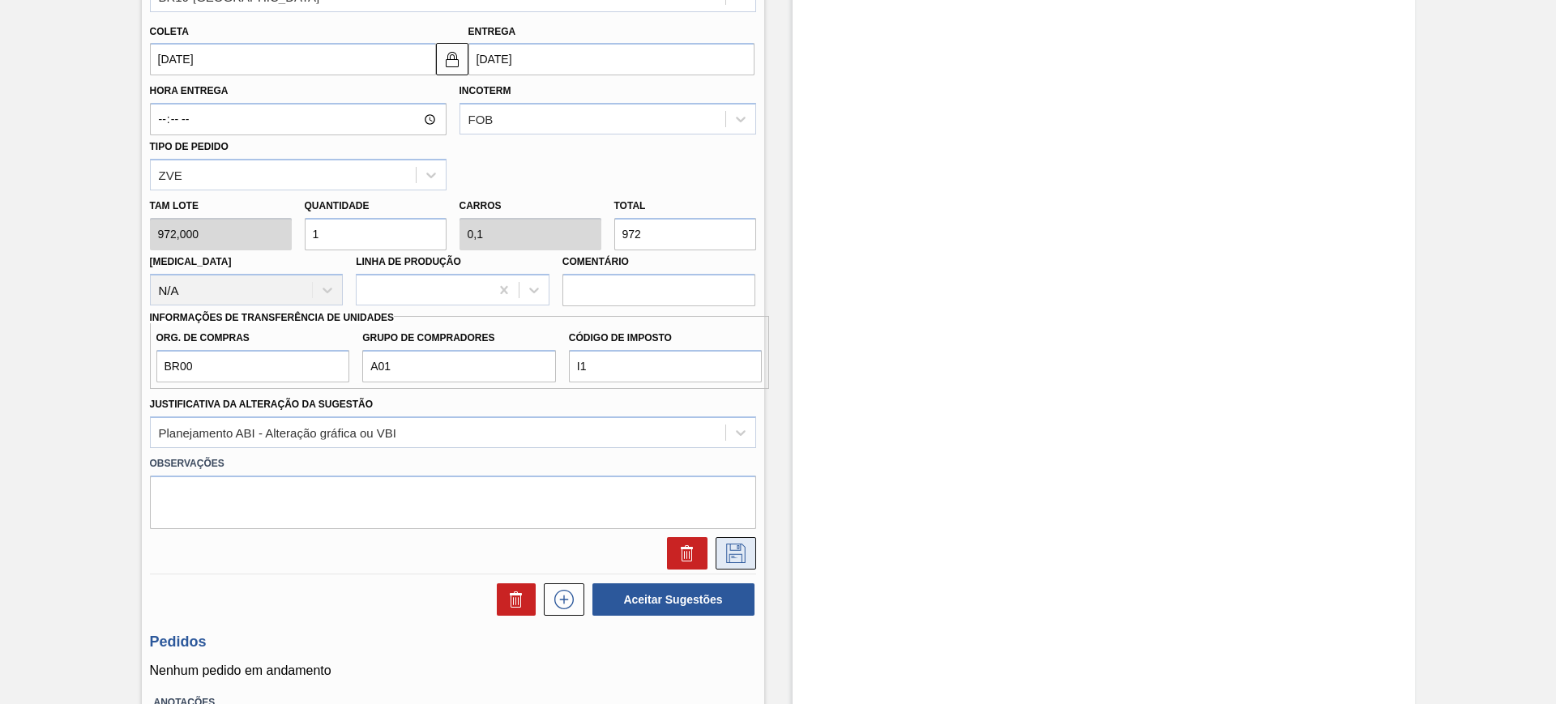
click at [730, 551] on icon at bounding box center [736, 553] width 26 height 19
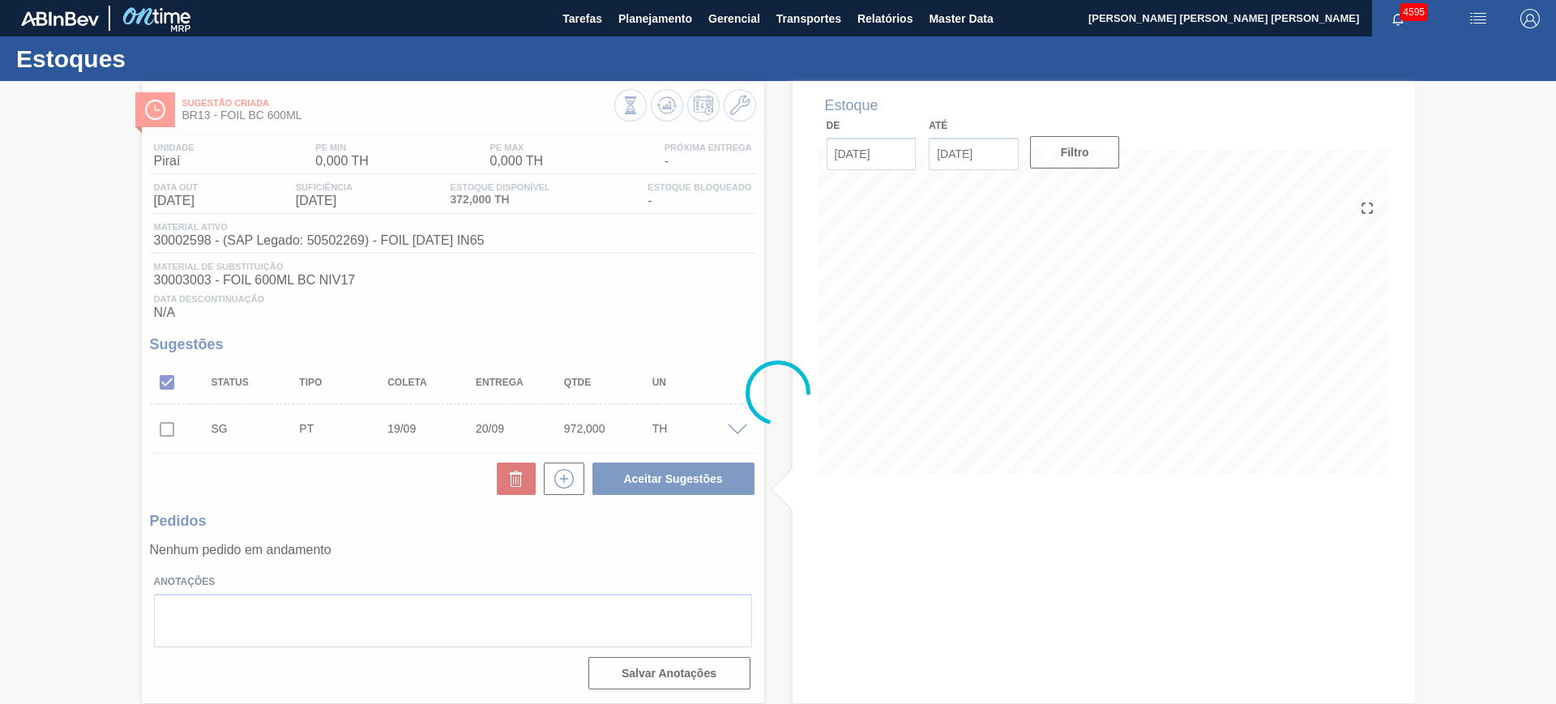
scroll to position [0, 0]
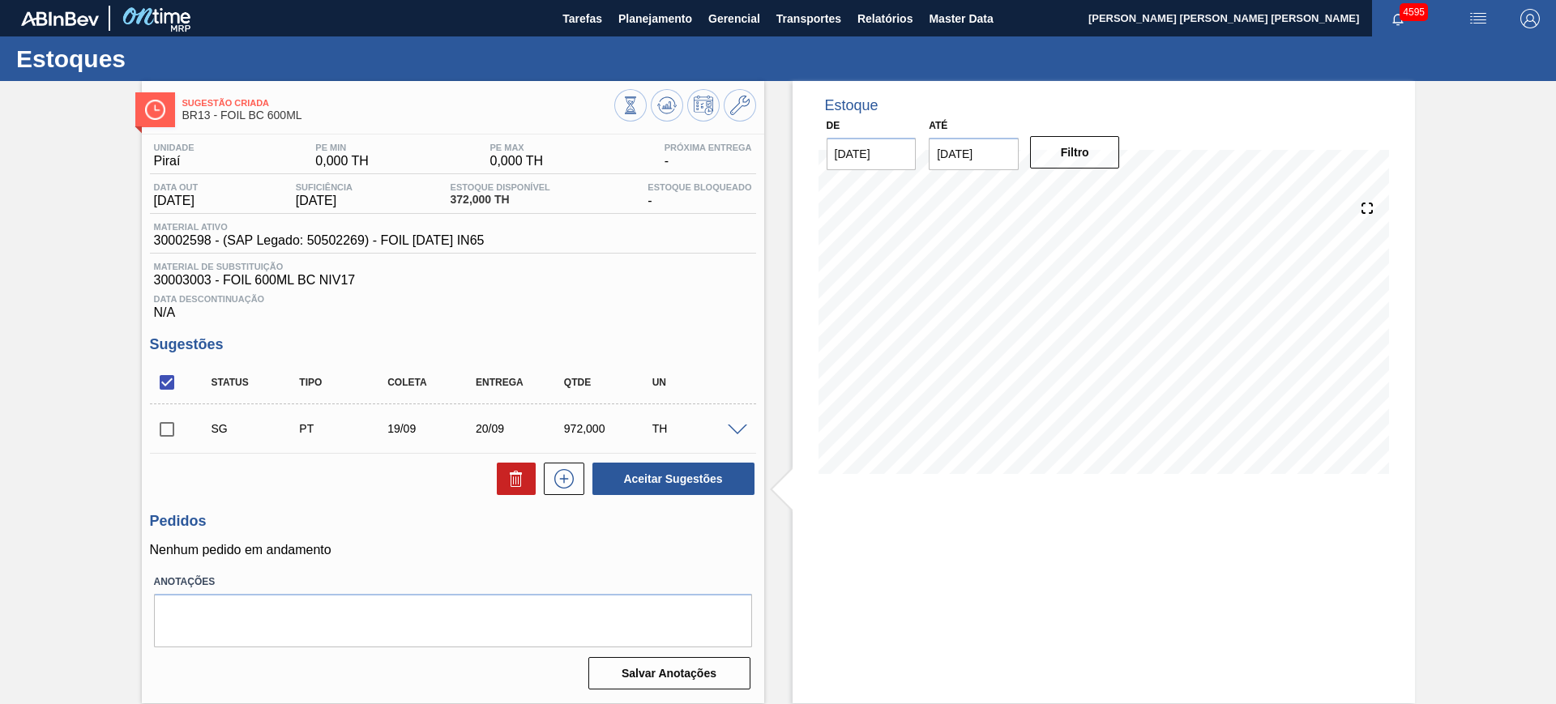
click at [740, 434] on span at bounding box center [737, 431] width 19 height 12
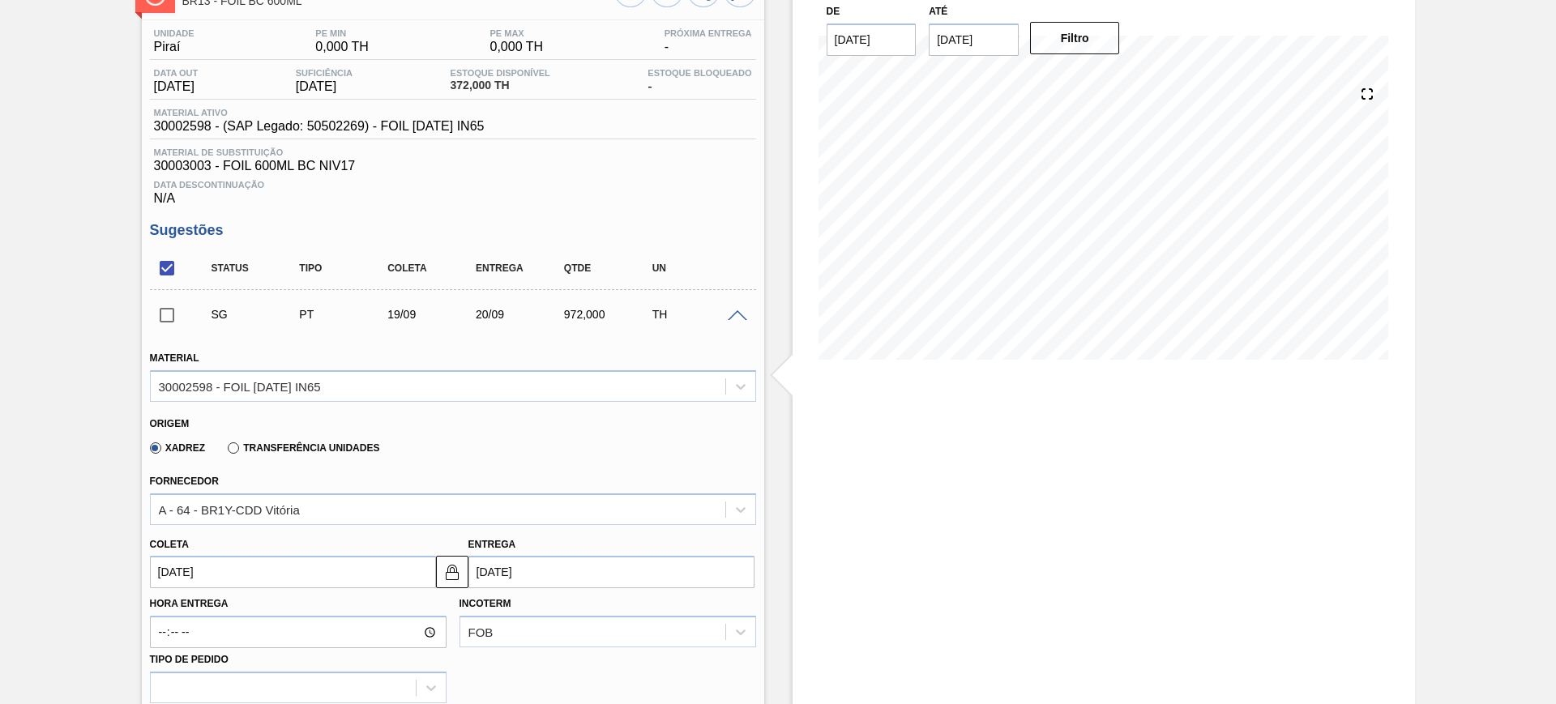
scroll to position [203, 0]
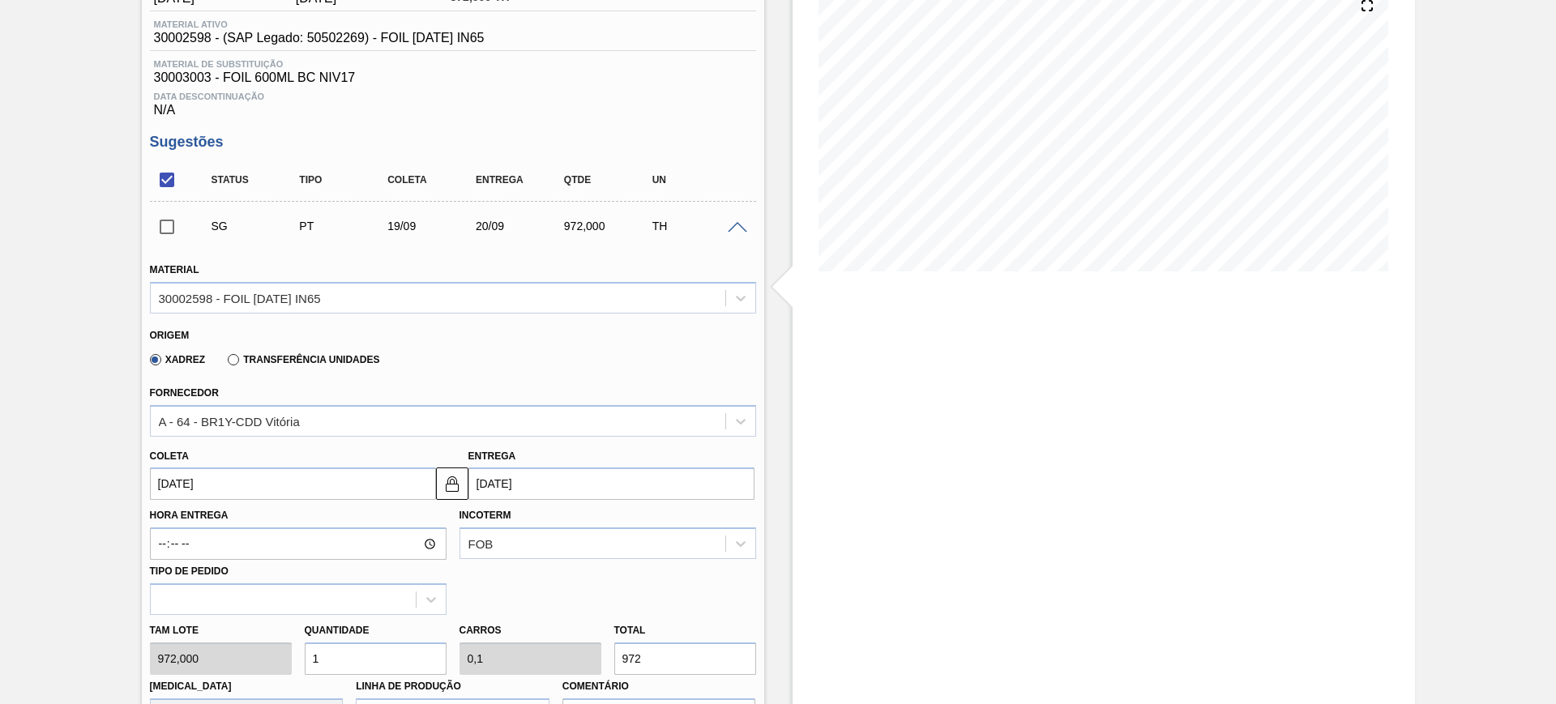
click at [248, 358] on label "Transferência Unidades" at bounding box center [304, 359] width 152 height 11
click at [225, 363] on input "Transferência Unidades" at bounding box center [225, 363] width 0 height 0
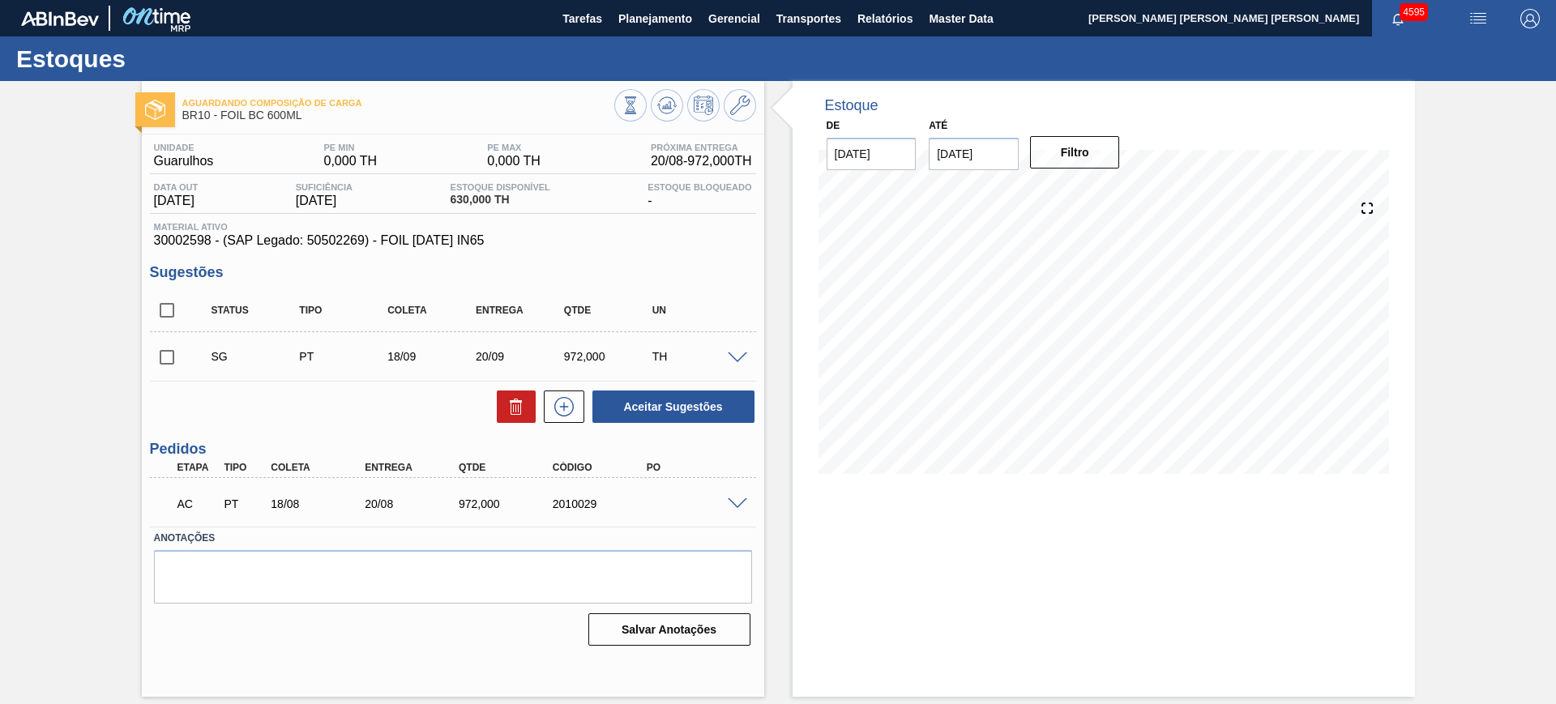
click at [736, 503] on span at bounding box center [737, 504] width 19 height 12
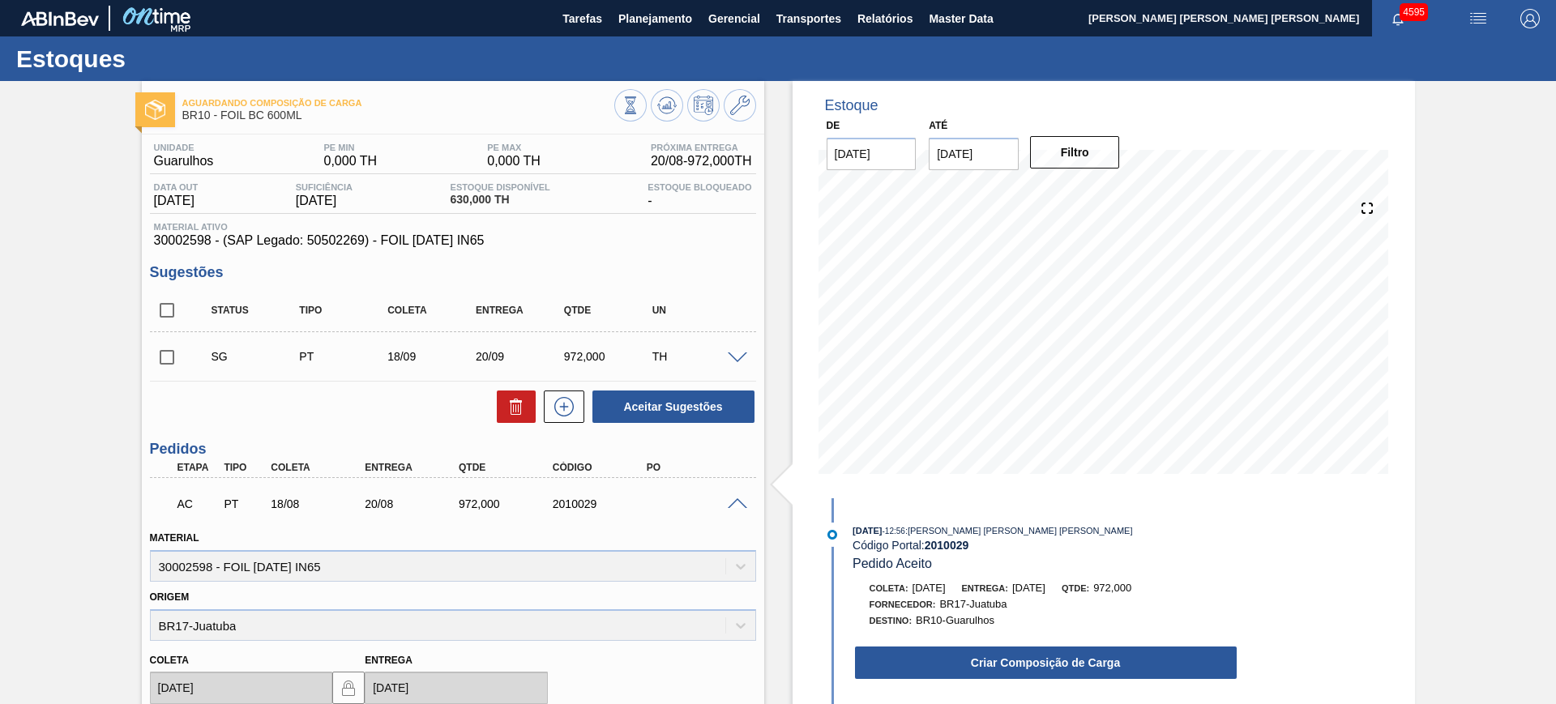
click at [736, 503] on span at bounding box center [737, 504] width 19 height 12
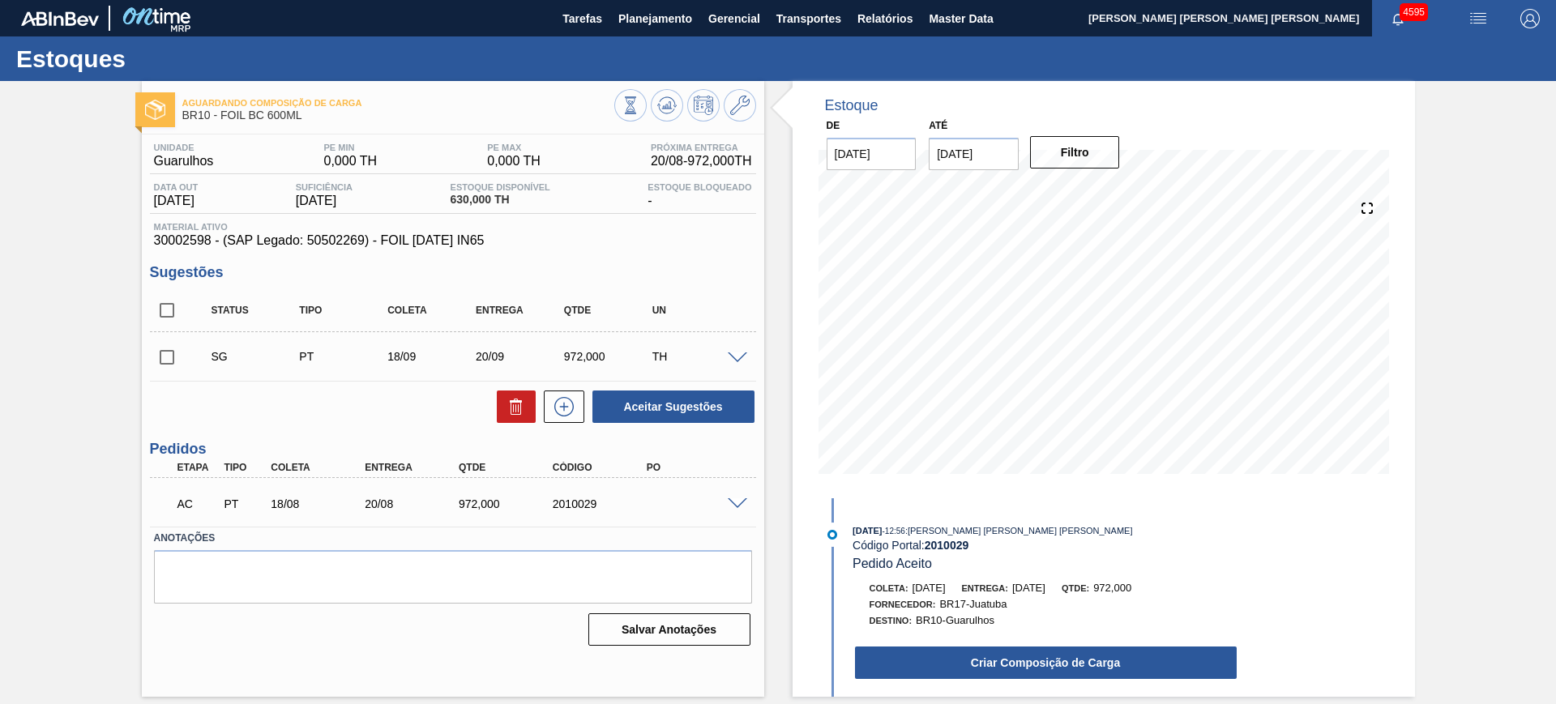
click at [730, 502] on span at bounding box center [737, 504] width 19 height 12
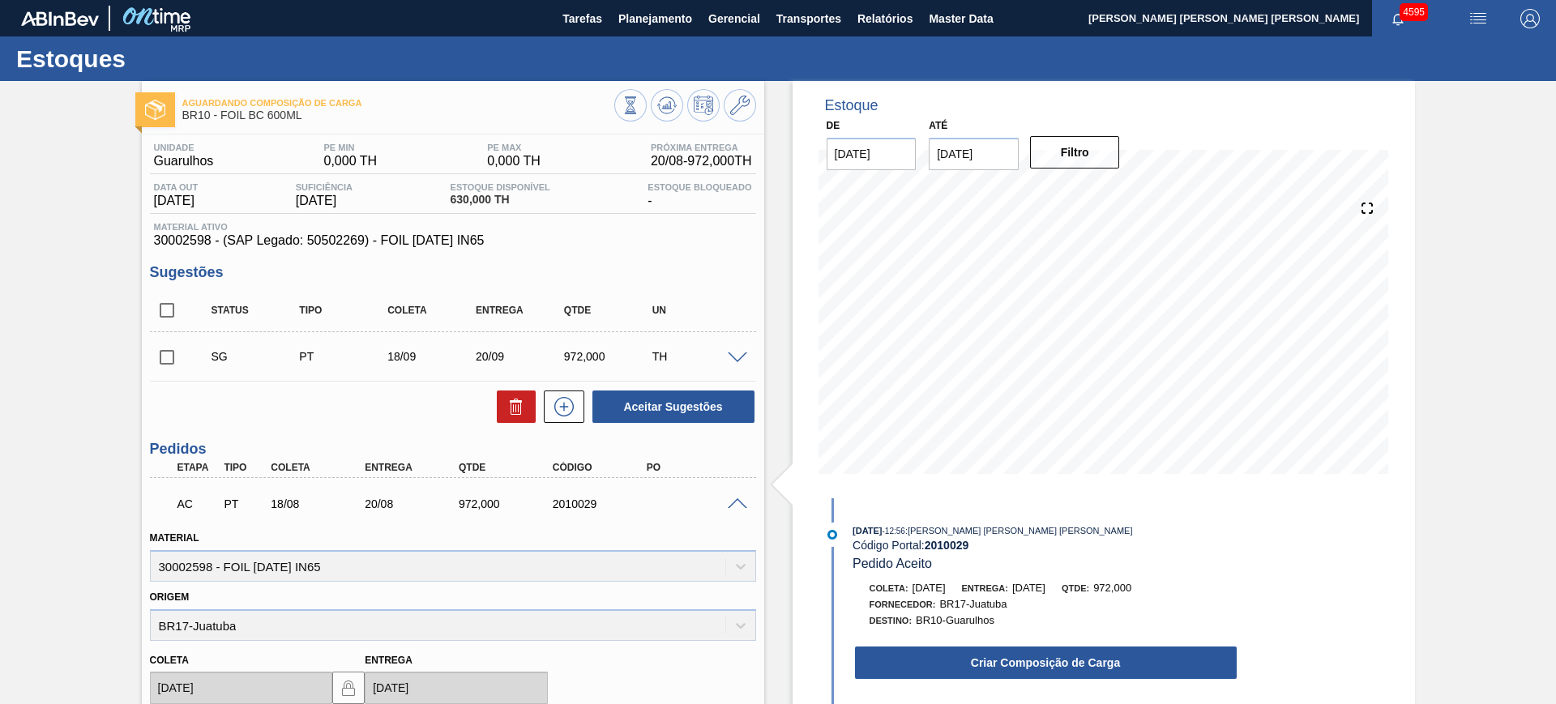
click at [730, 501] on span at bounding box center [737, 504] width 19 height 12
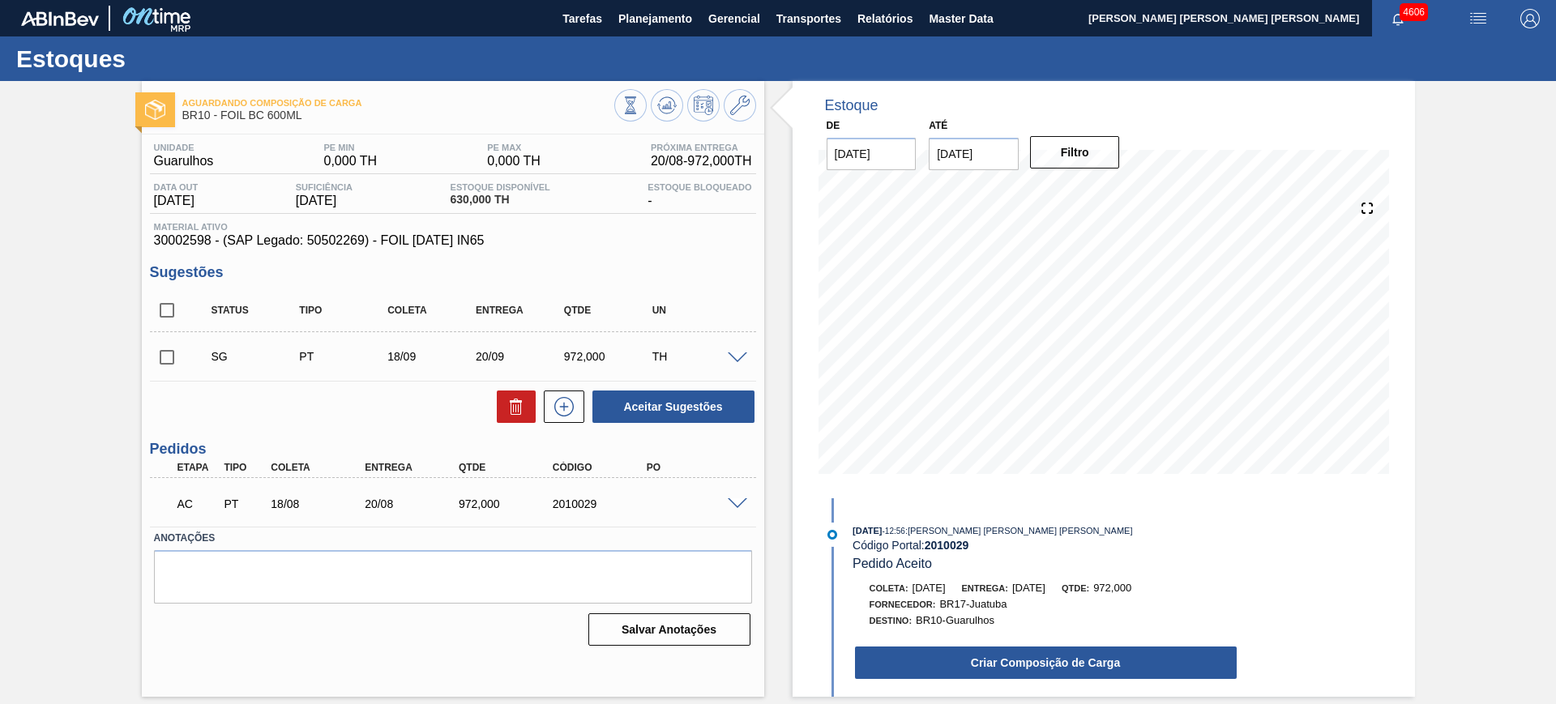
click at [742, 498] on span at bounding box center [737, 504] width 19 height 12
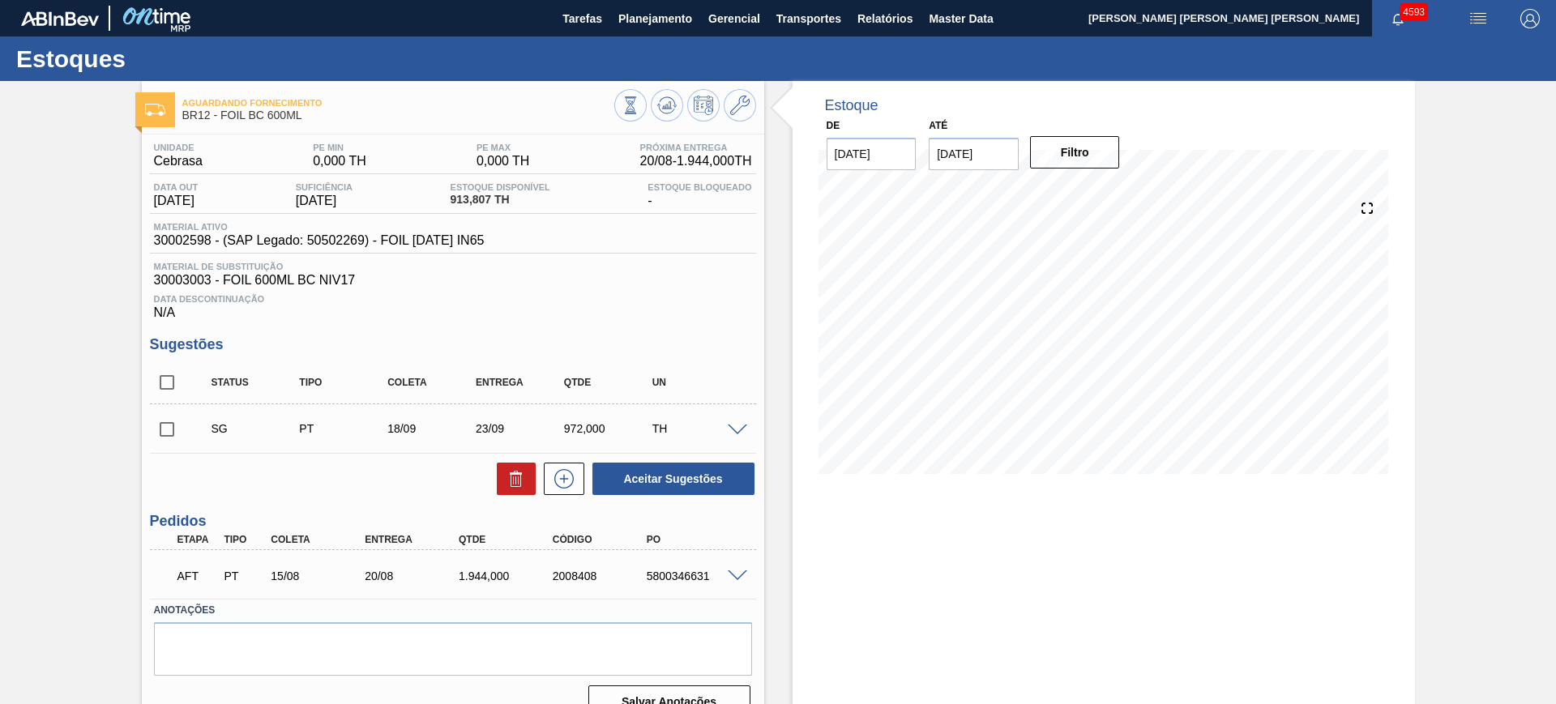
click at [740, 571] on span at bounding box center [737, 577] width 19 height 12
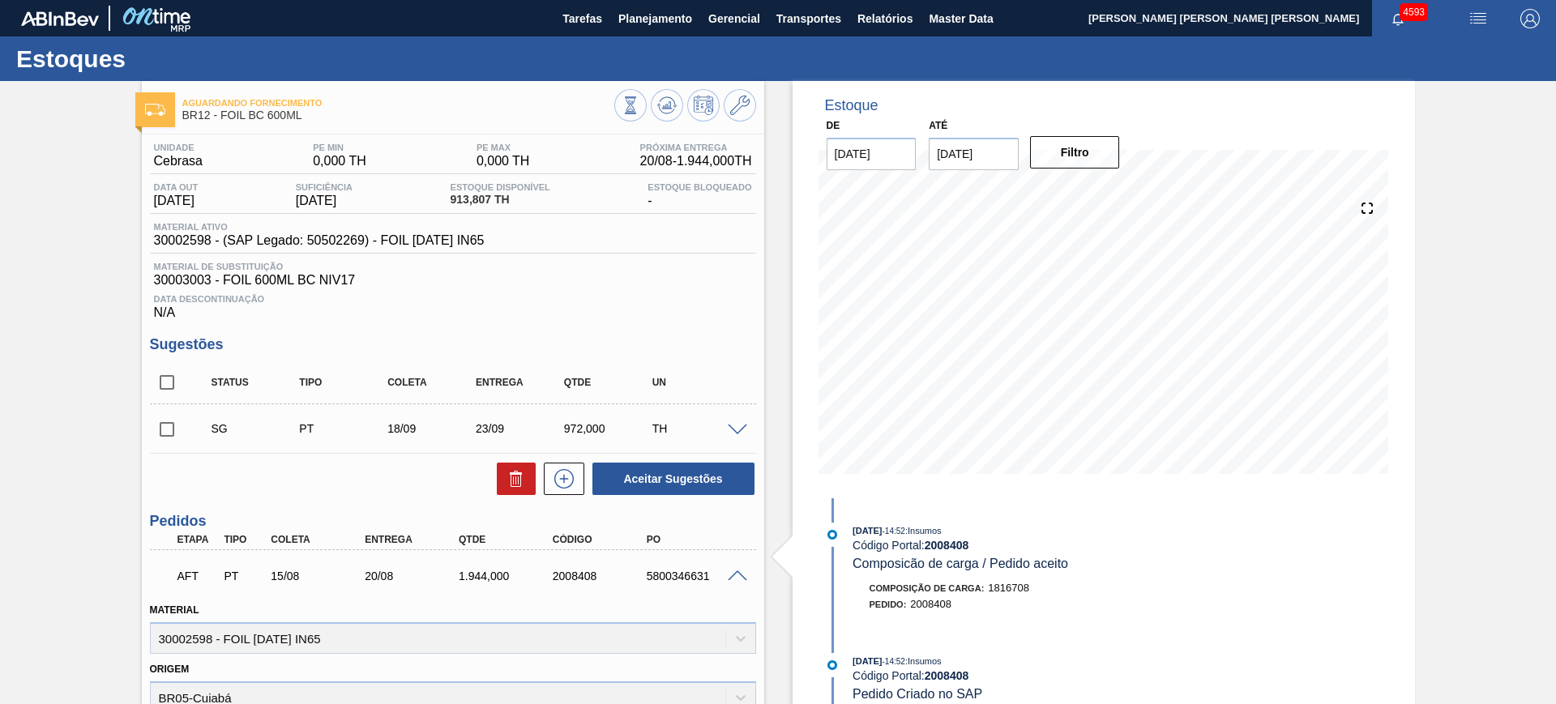
click at [740, 571] on span at bounding box center [737, 577] width 19 height 12
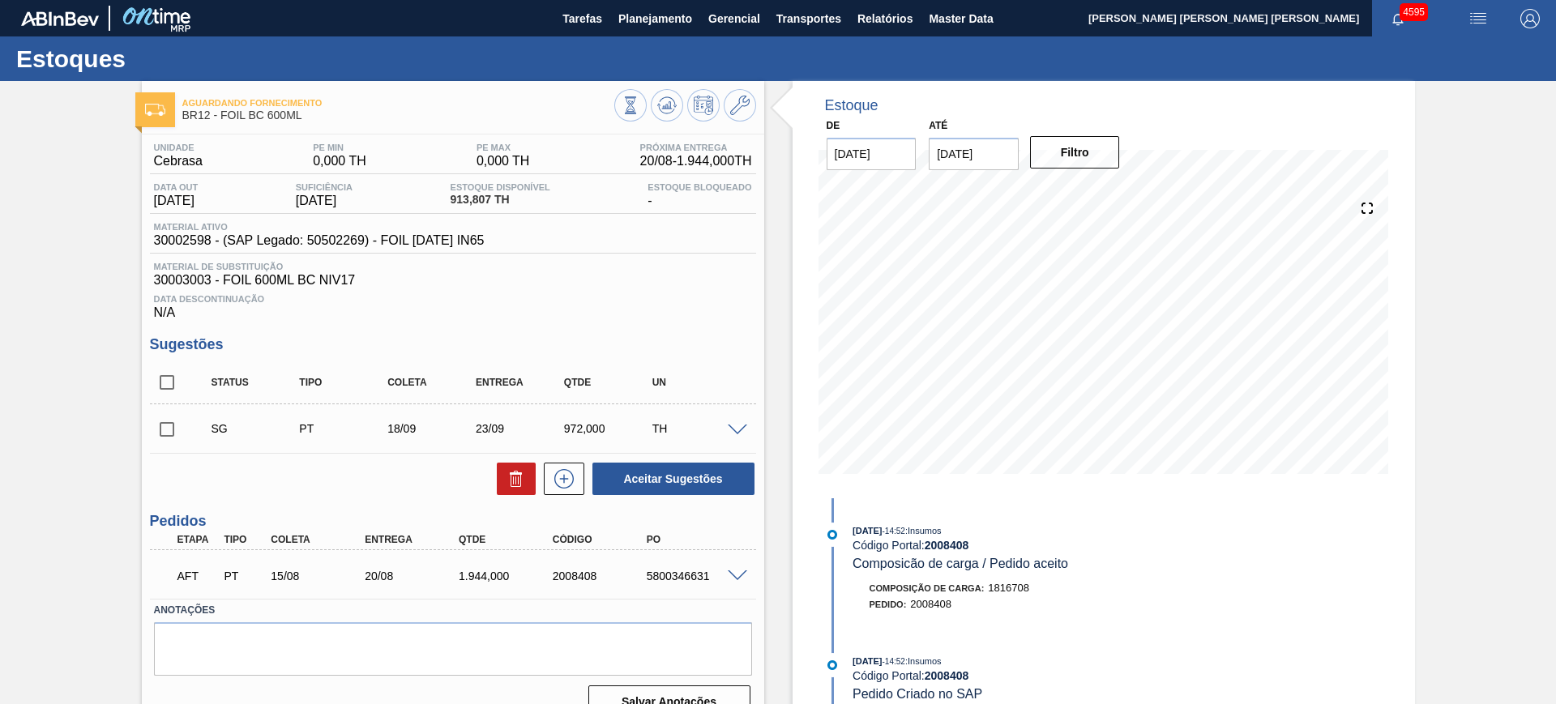
click at [732, 573] on span at bounding box center [737, 577] width 19 height 12
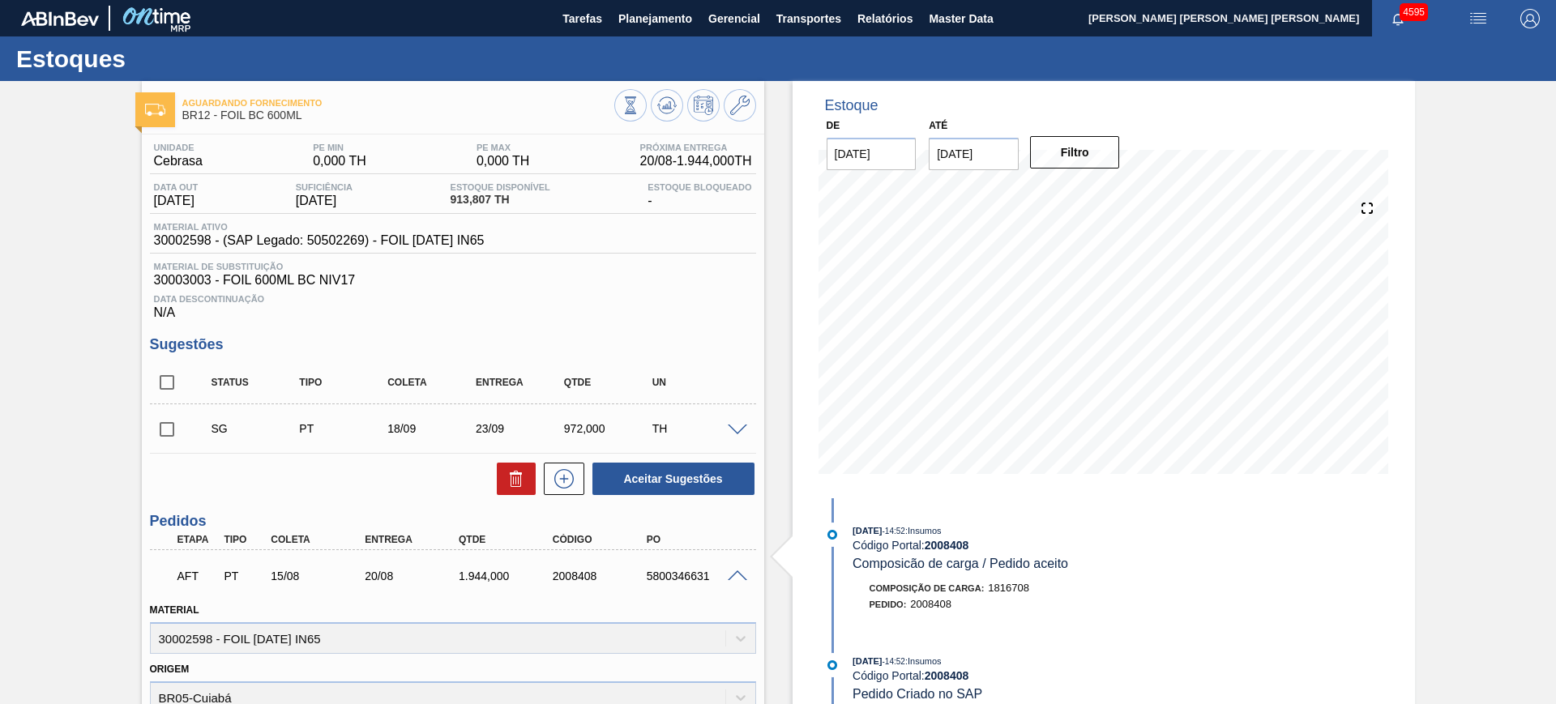
click at [748, 575] on div at bounding box center [740, 575] width 32 height 12
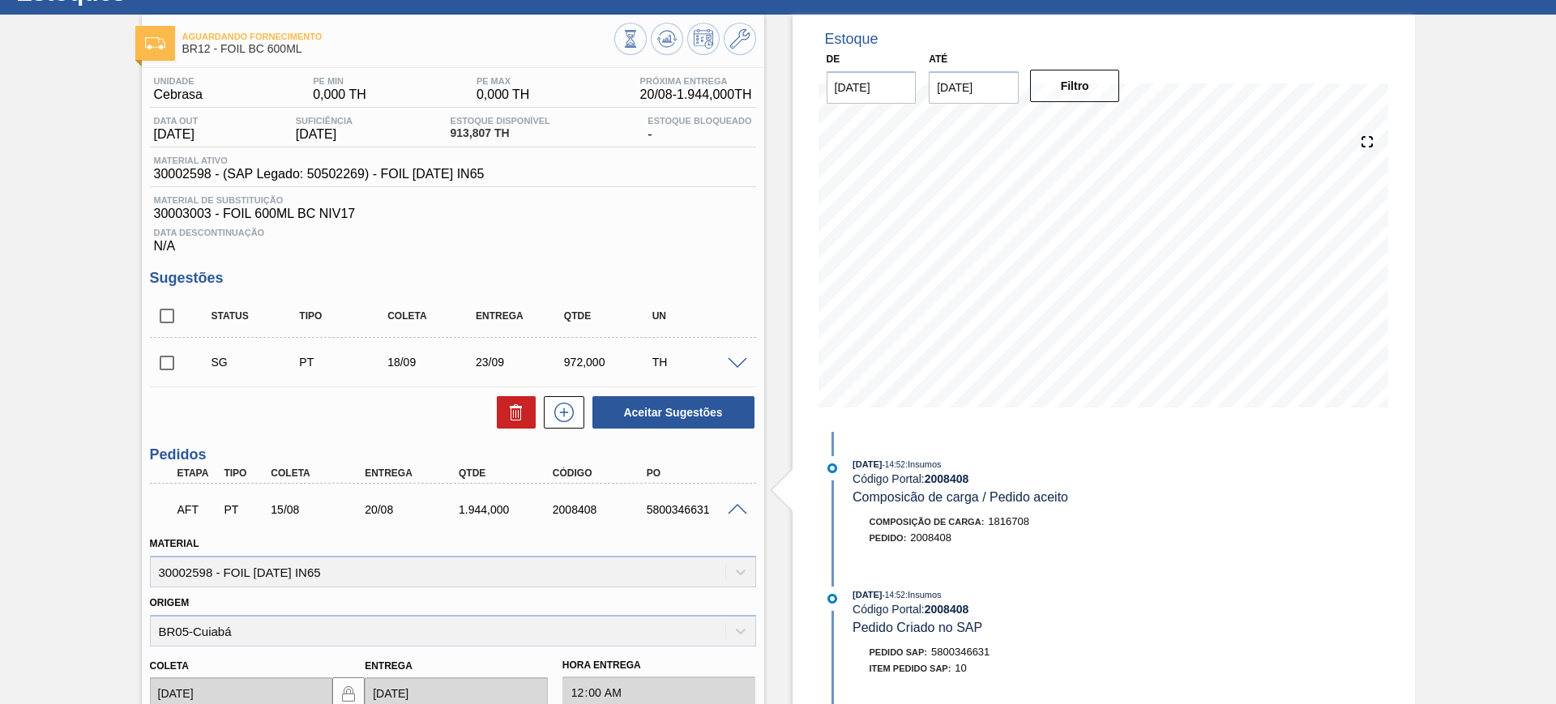
scroll to position [101, 0]
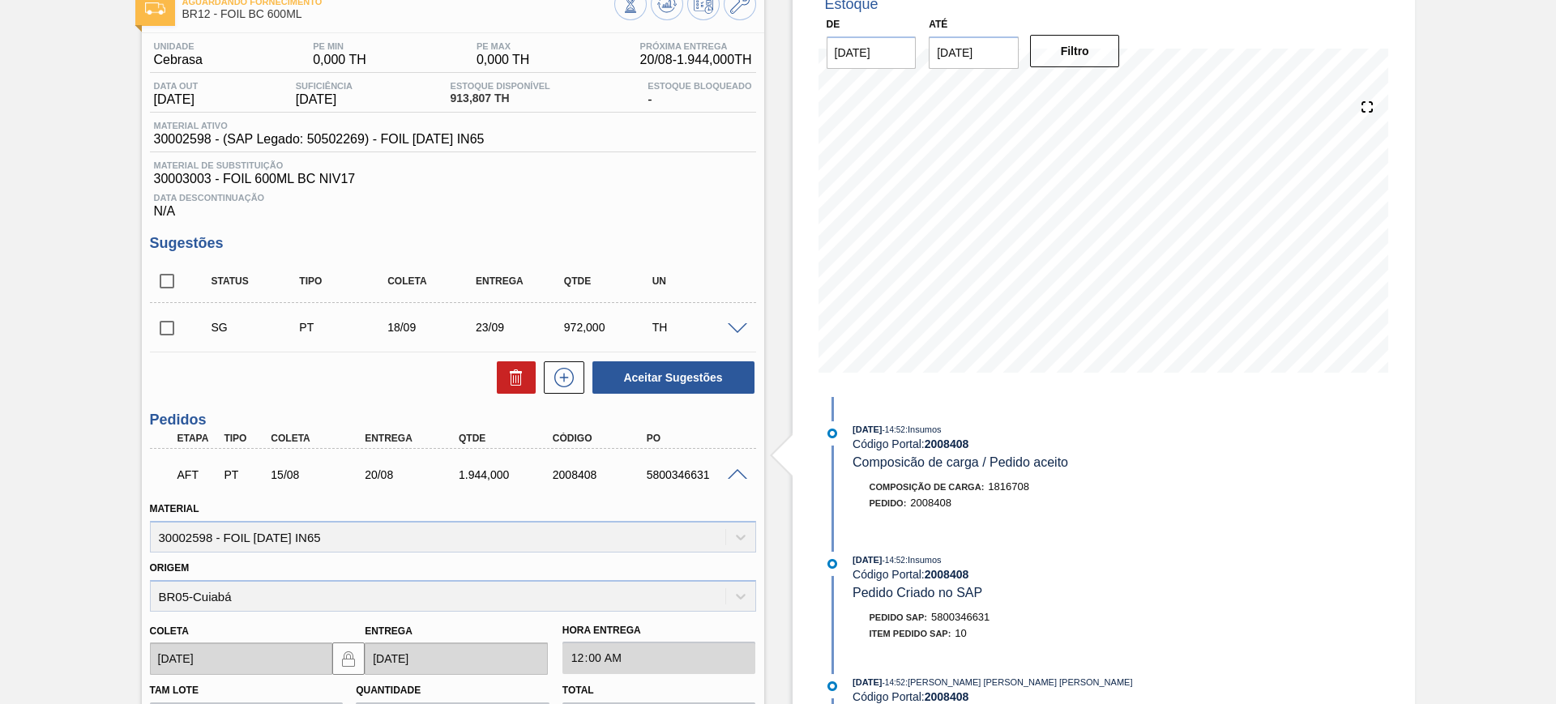
click at [734, 469] on span at bounding box center [737, 475] width 19 height 12
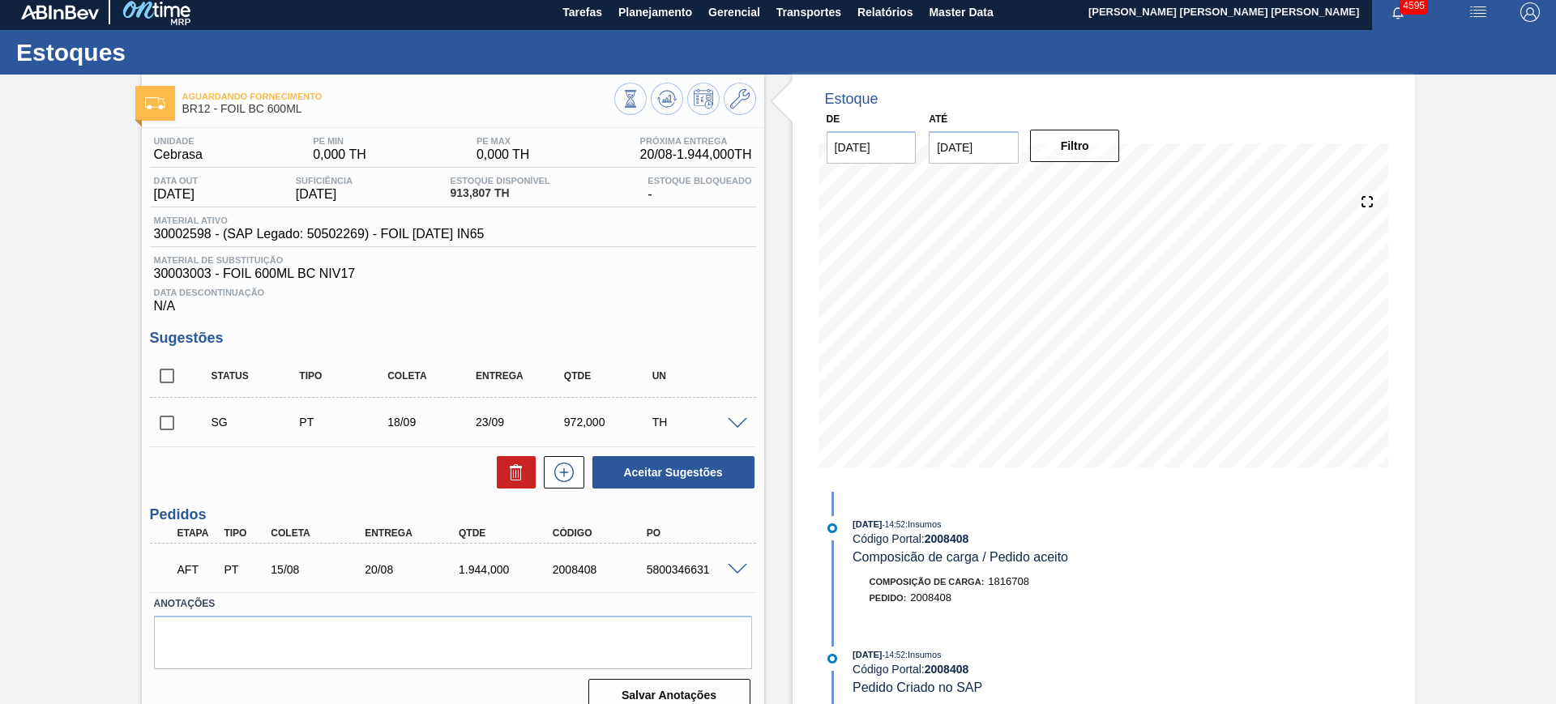
scroll to position [0, 0]
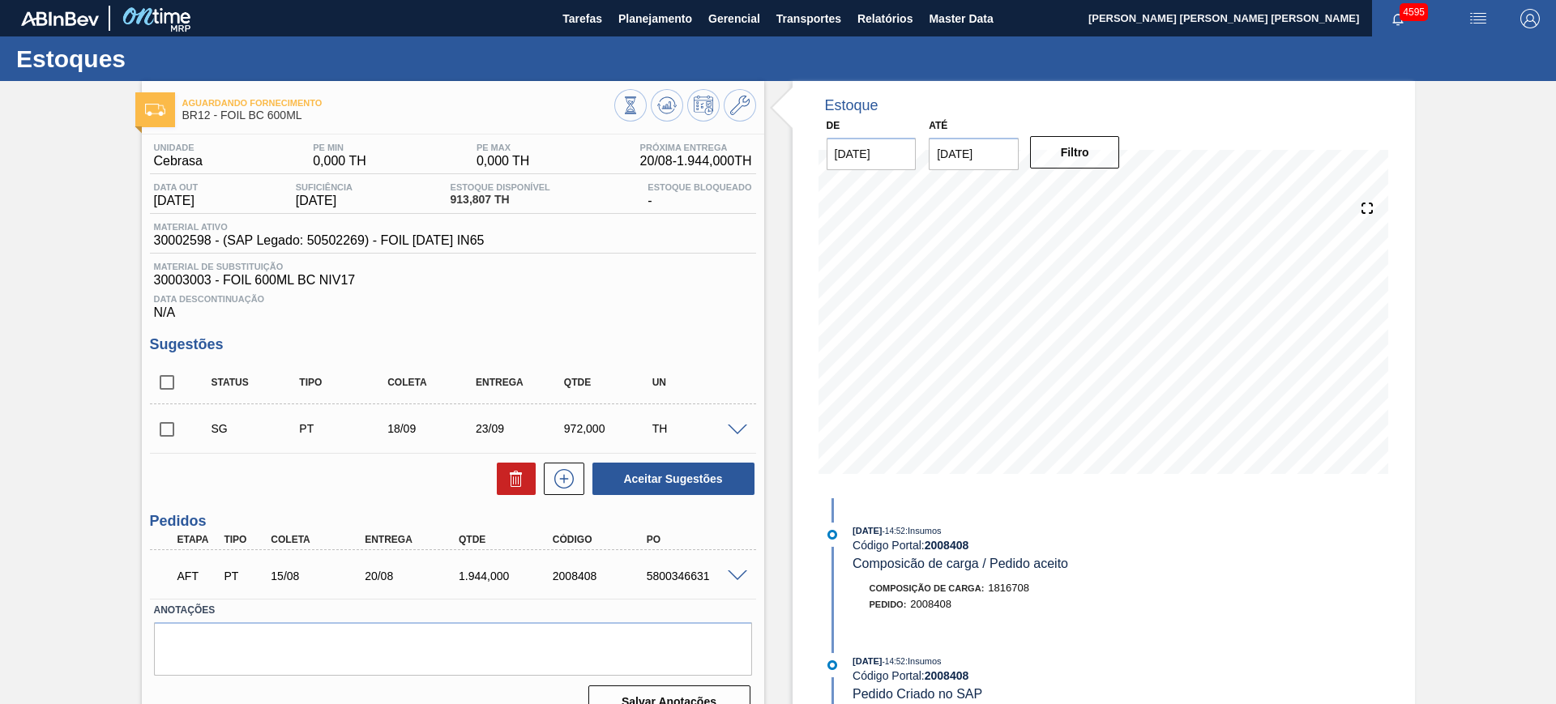
click at [734, 576] on span at bounding box center [737, 577] width 19 height 12
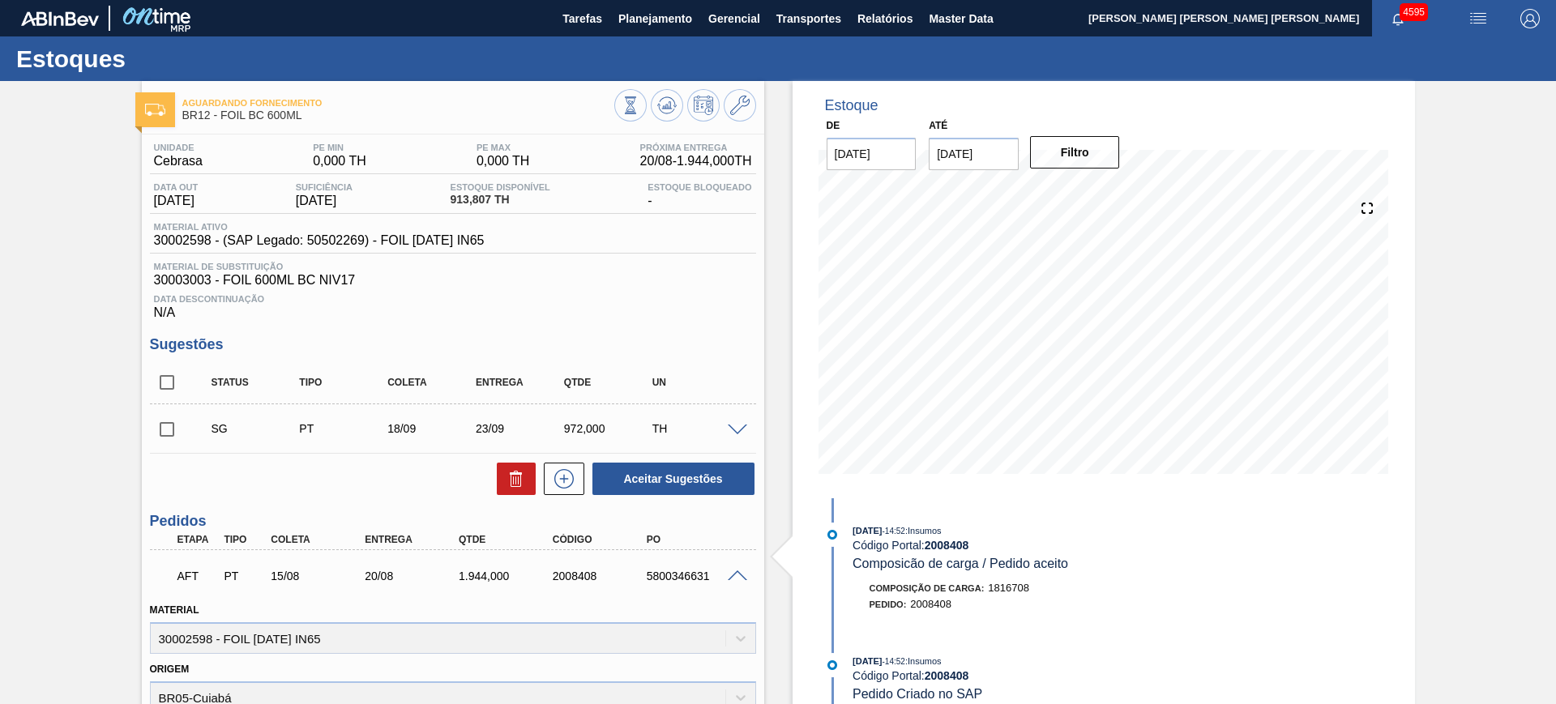
click at [734, 575] on span at bounding box center [737, 577] width 19 height 12
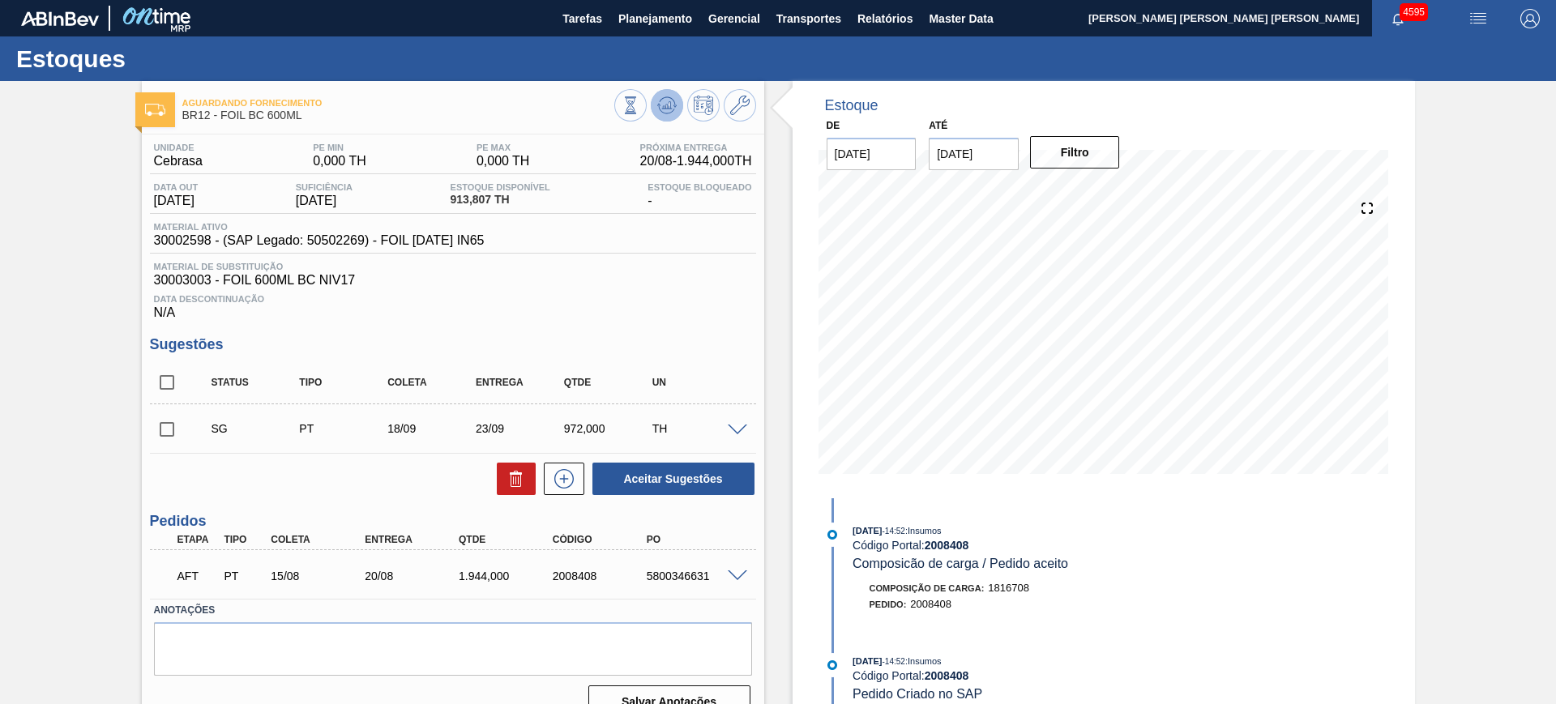
click at [639, 97] on icon at bounding box center [631, 105] width 18 height 18
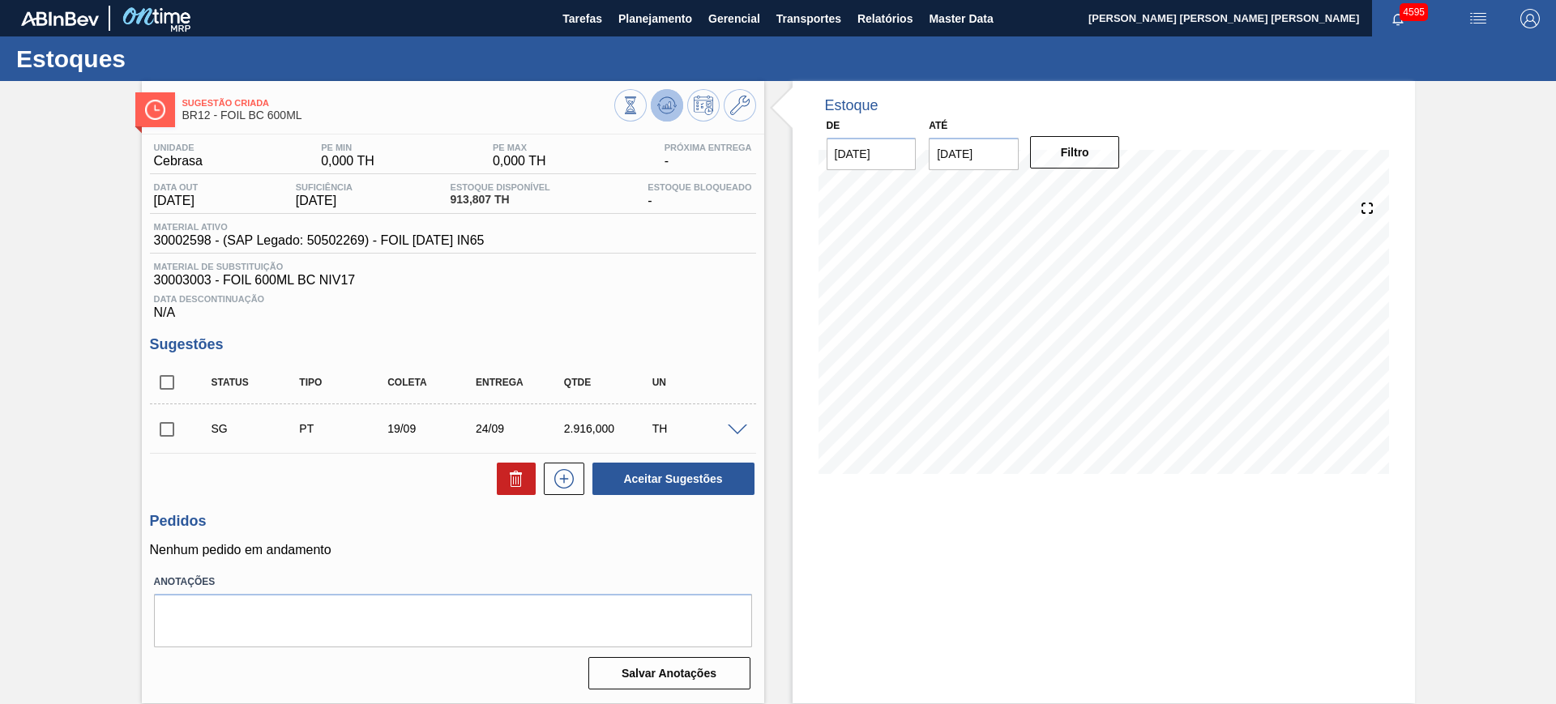
click at [656, 102] on button at bounding box center [667, 105] width 32 height 32
click at [737, 425] on span at bounding box center [737, 431] width 19 height 12
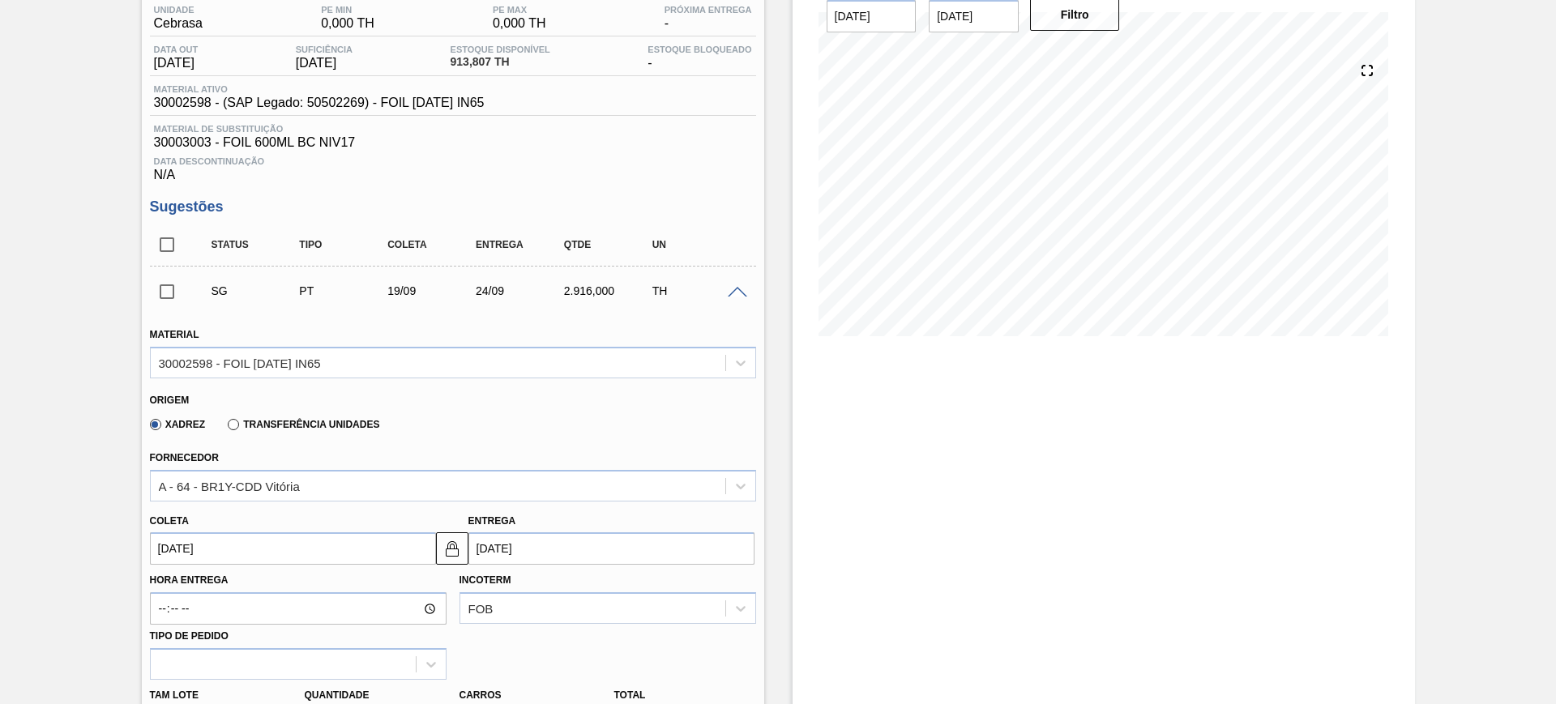
scroll to position [304, 0]
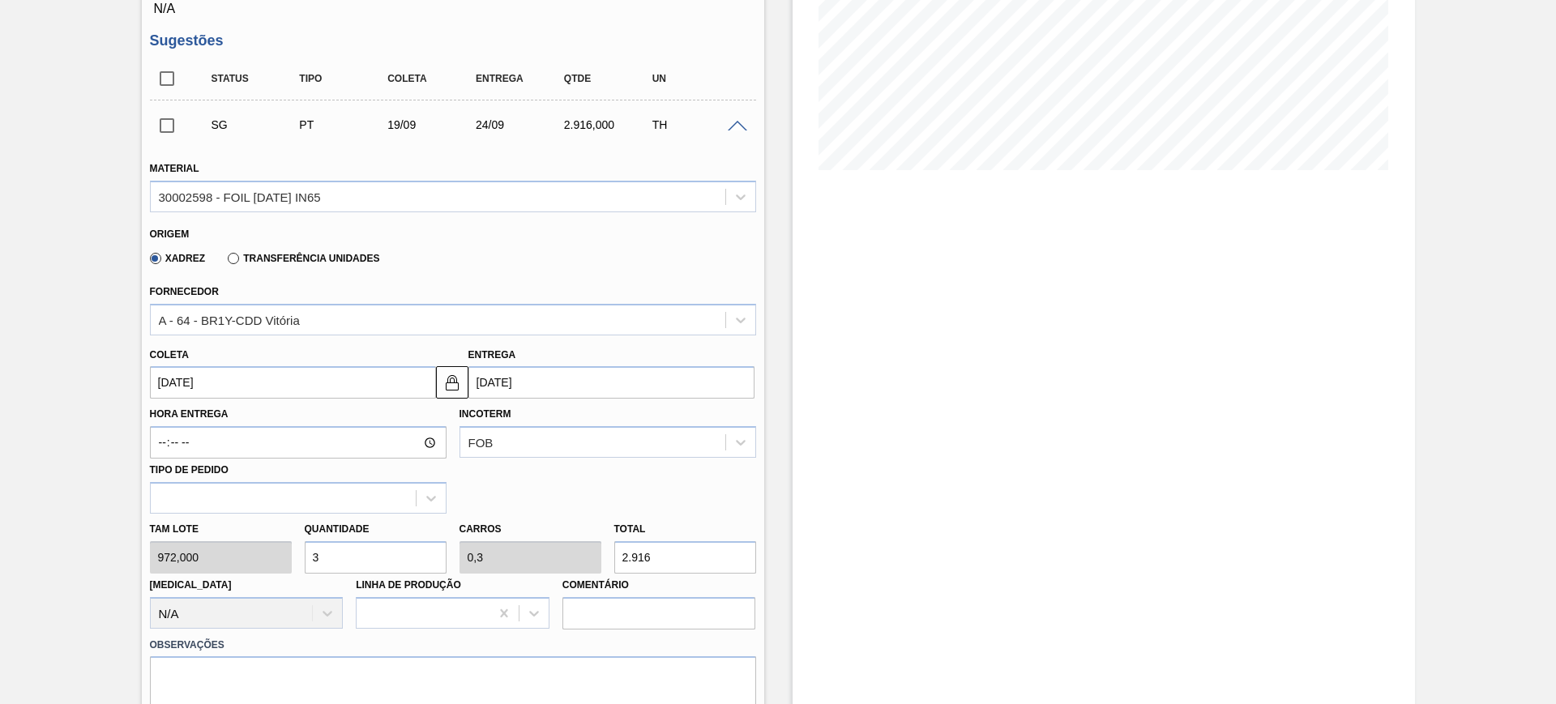
click at [252, 260] on label "Transferência Unidades" at bounding box center [304, 258] width 152 height 11
click at [225, 262] on input "Transferência Unidades" at bounding box center [225, 262] width 0 height 0
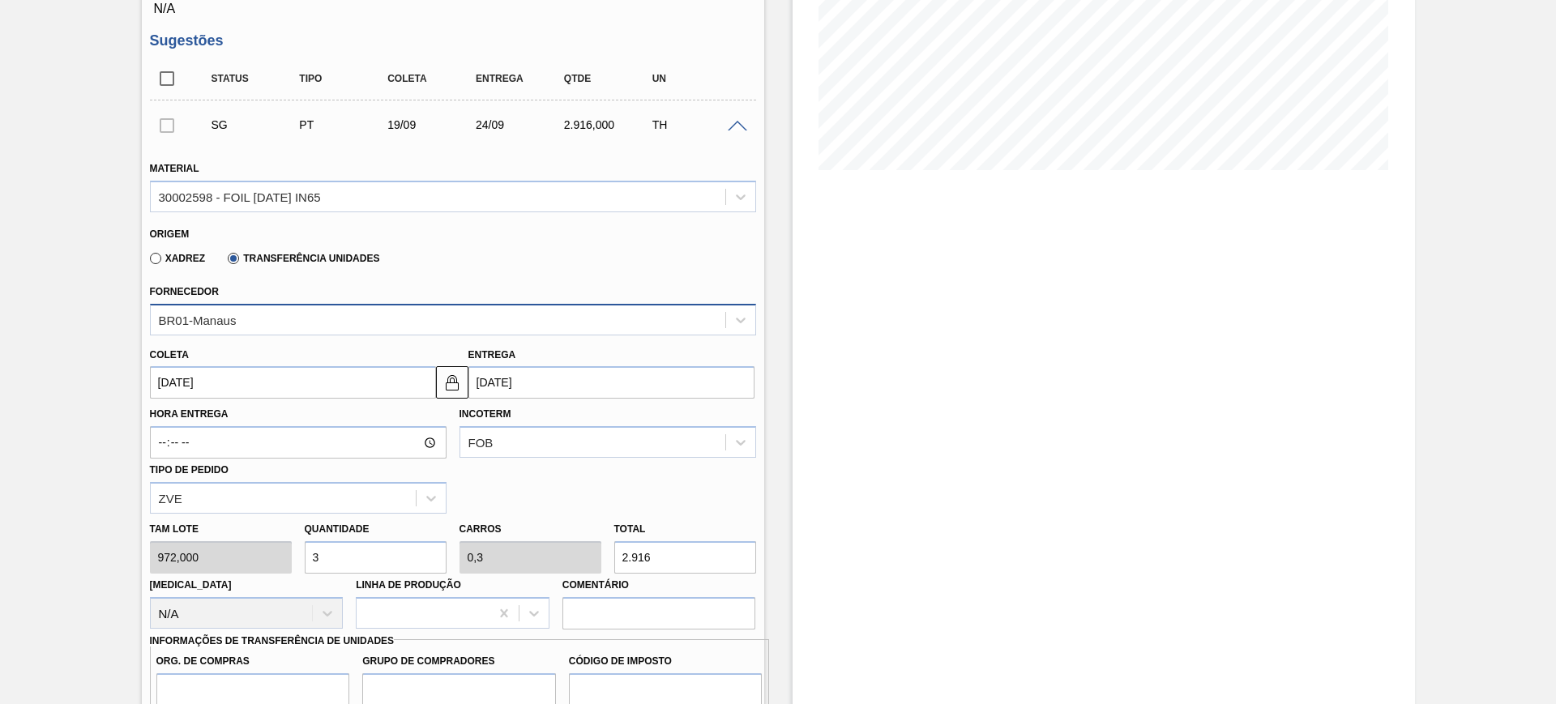
click at [265, 314] on div "BR01-Manaus" at bounding box center [438, 320] width 575 height 24
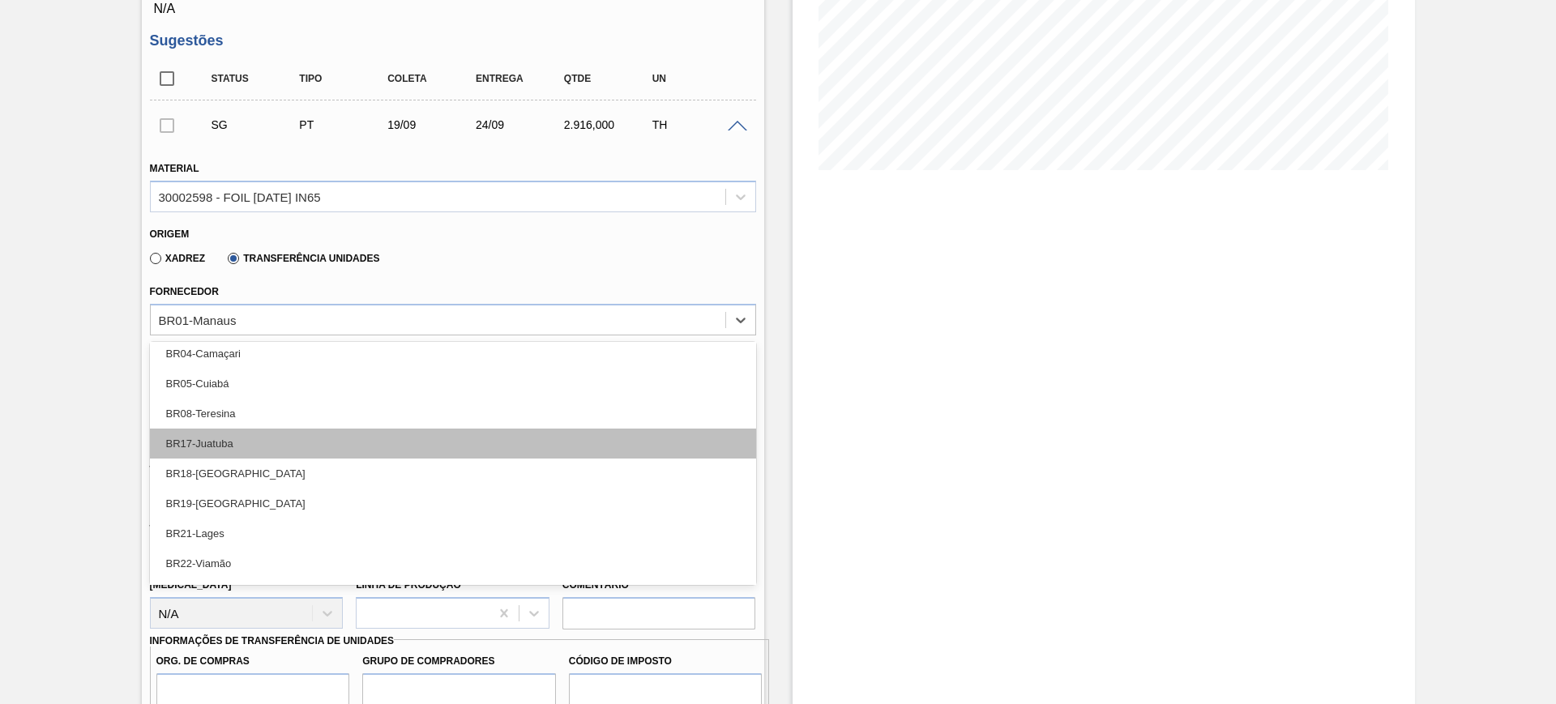
scroll to position [101, 0]
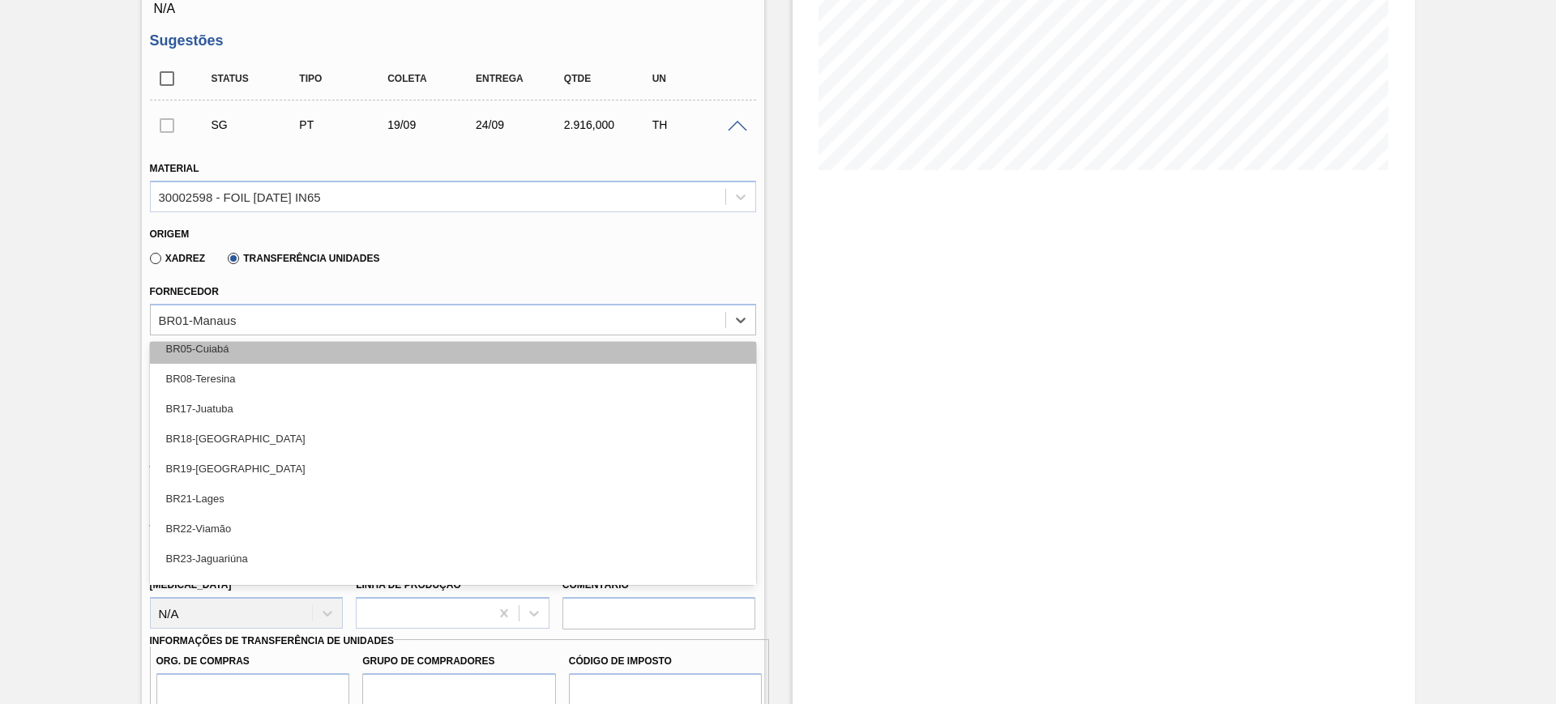
click at [263, 345] on div "BR05-Cuiabá" at bounding box center [453, 349] width 606 height 30
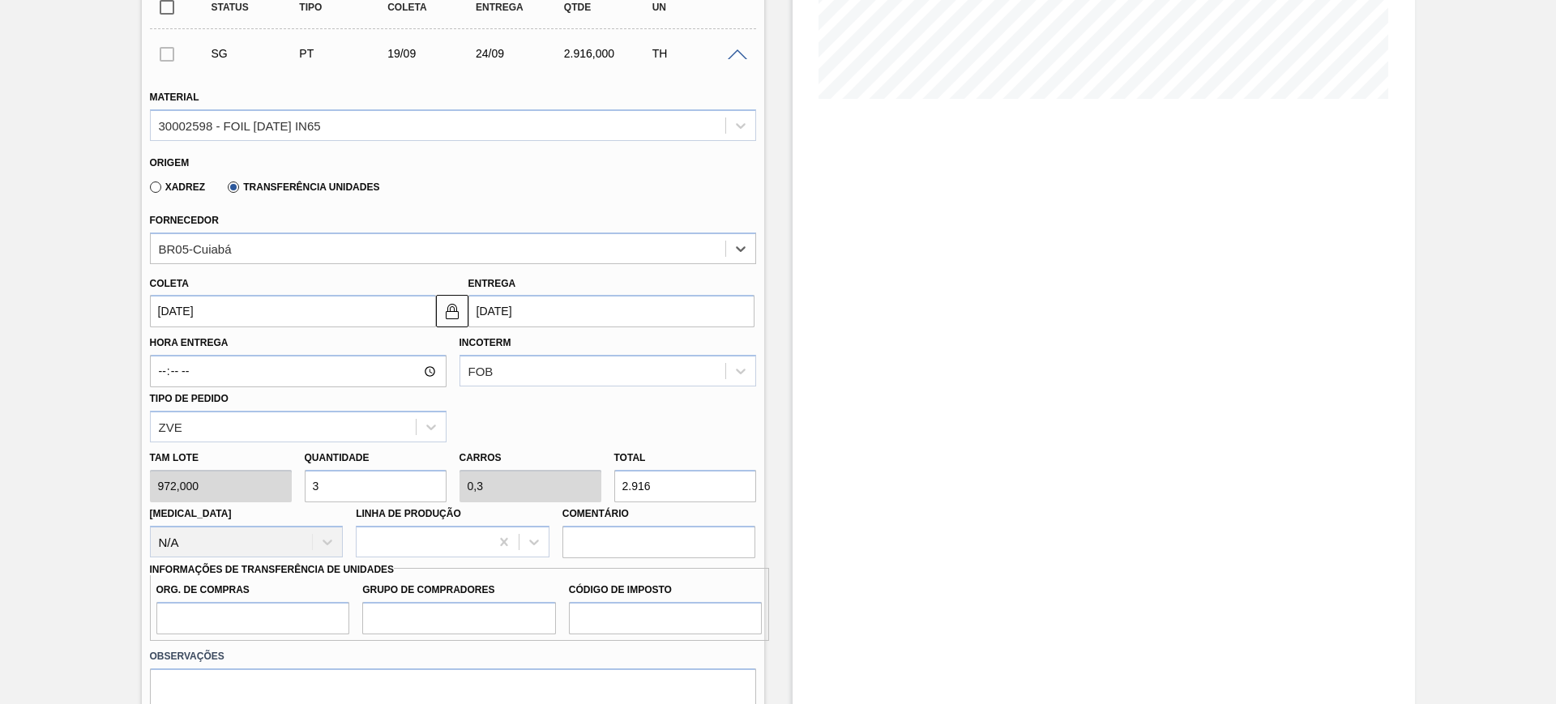
scroll to position [405, 0]
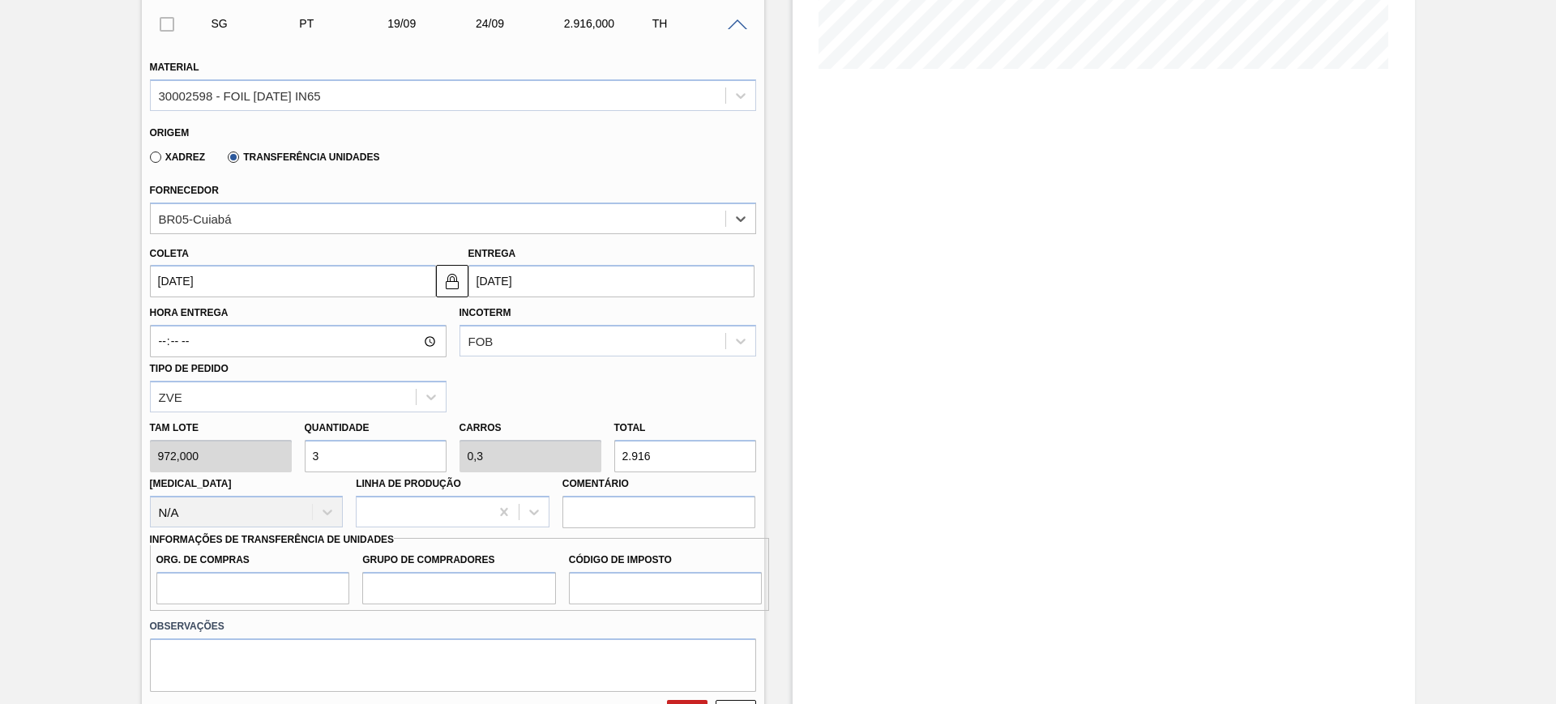
click at [239, 282] on input "19/09/2025" at bounding box center [293, 281] width 286 height 32
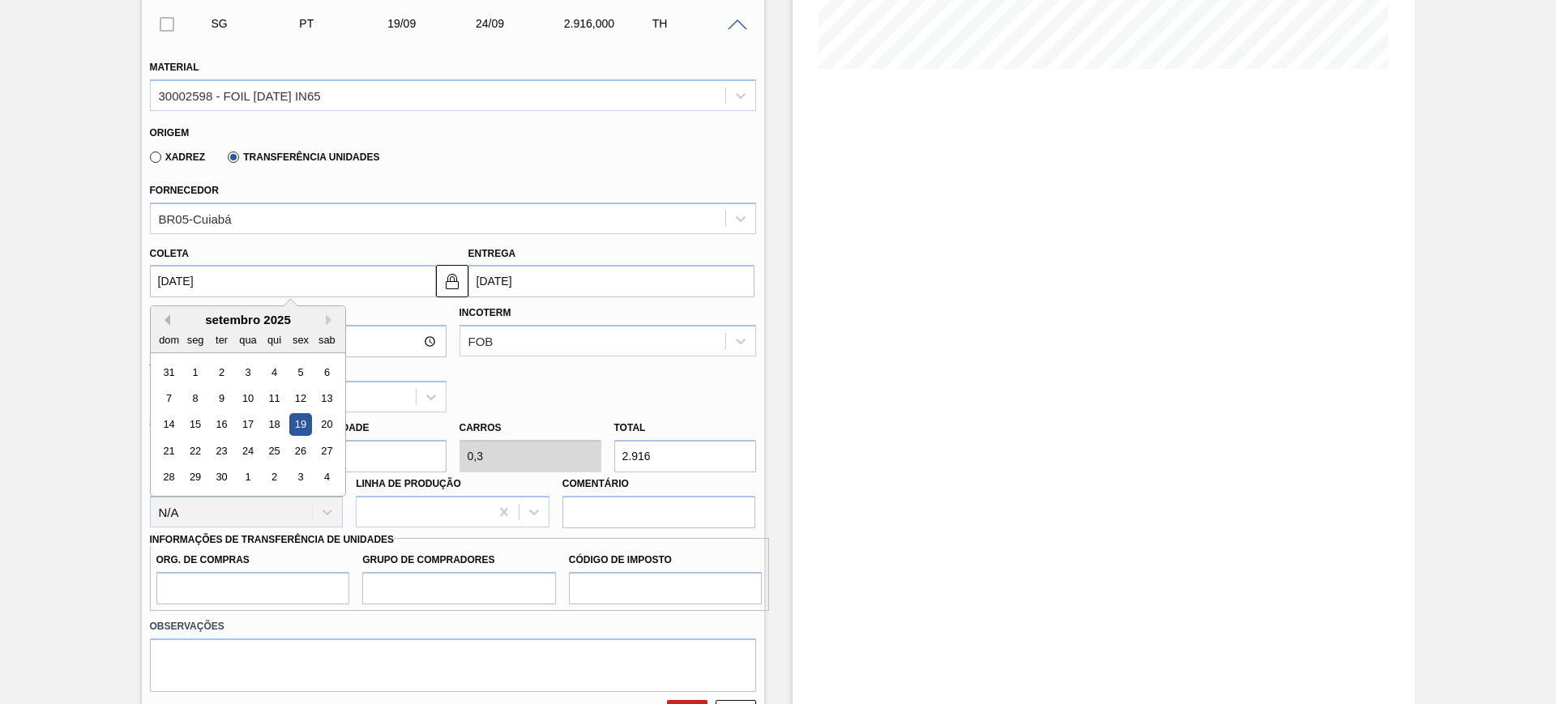
click at [167, 319] on button "Previous Month" at bounding box center [164, 319] width 11 height 11
click at [306, 450] on div "22" at bounding box center [300, 451] width 22 height 22
type input "22/08/2025"
type input "27/08/2025"
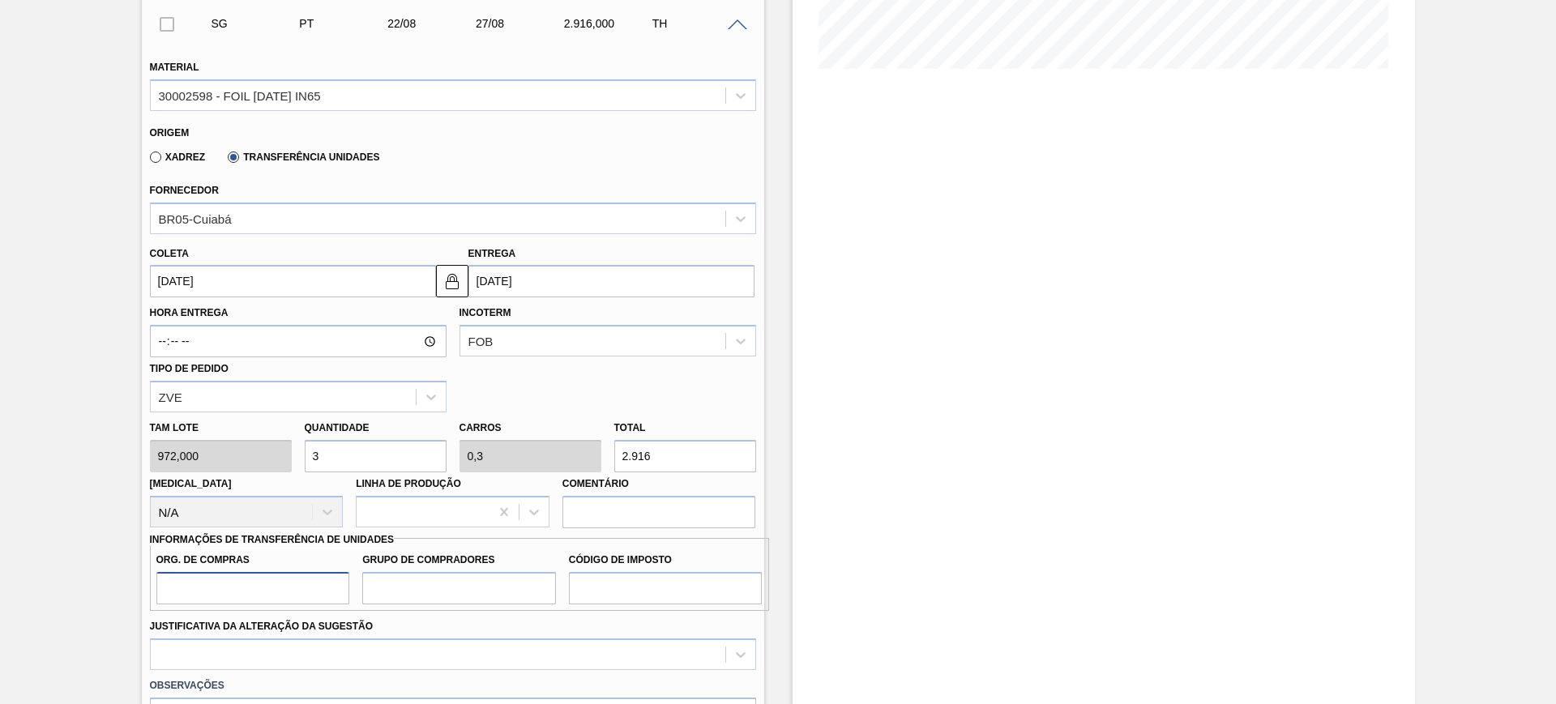
click at [291, 592] on input "Org. de Compras" at bounding box center [253, 588] width 194 height 32
type input "BR00"
type input "A01"
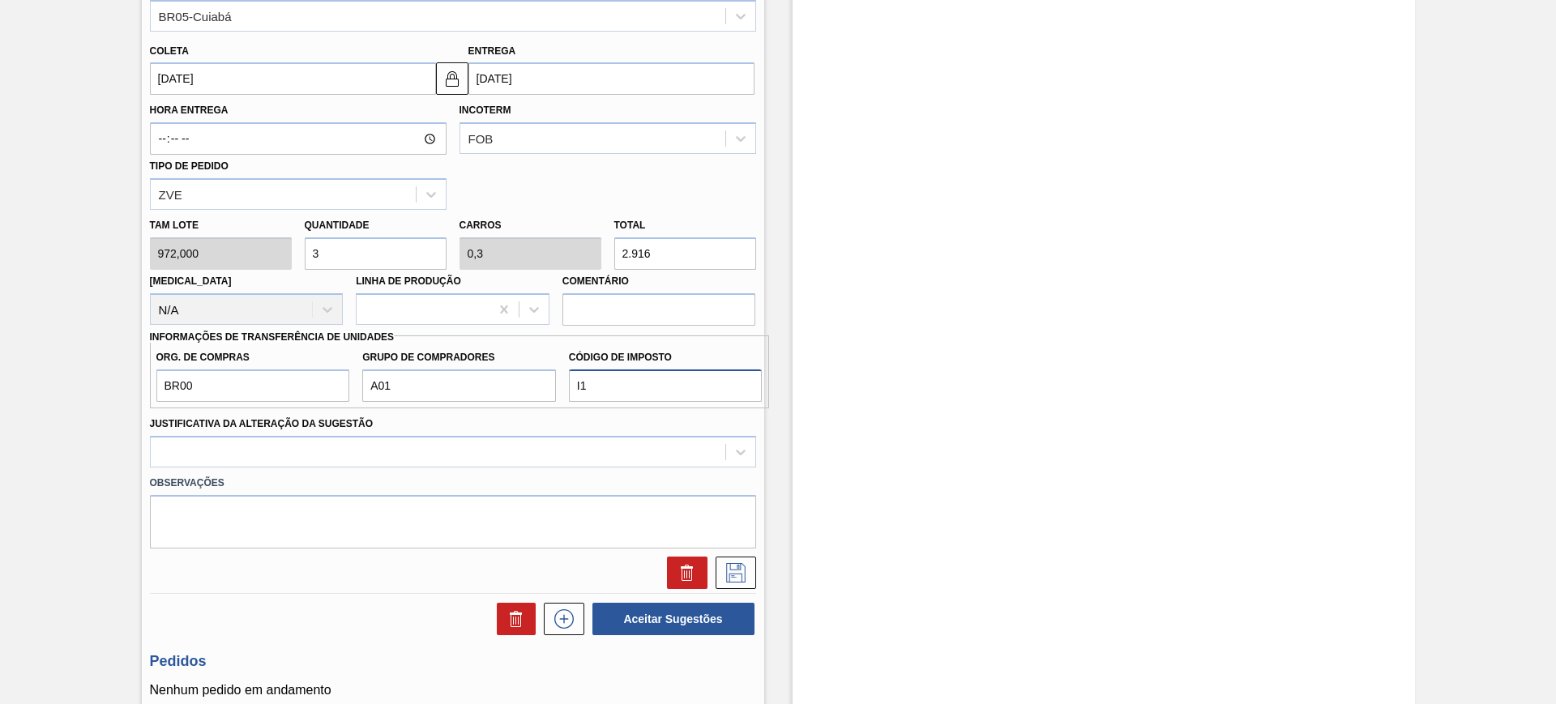
type input "I1"
click at [325, 473] on label "Observações" at bounding box center [453, 484] width 606 height 24
click at [329, 441] on div at bounding box center [438, 452] width 575 height 24
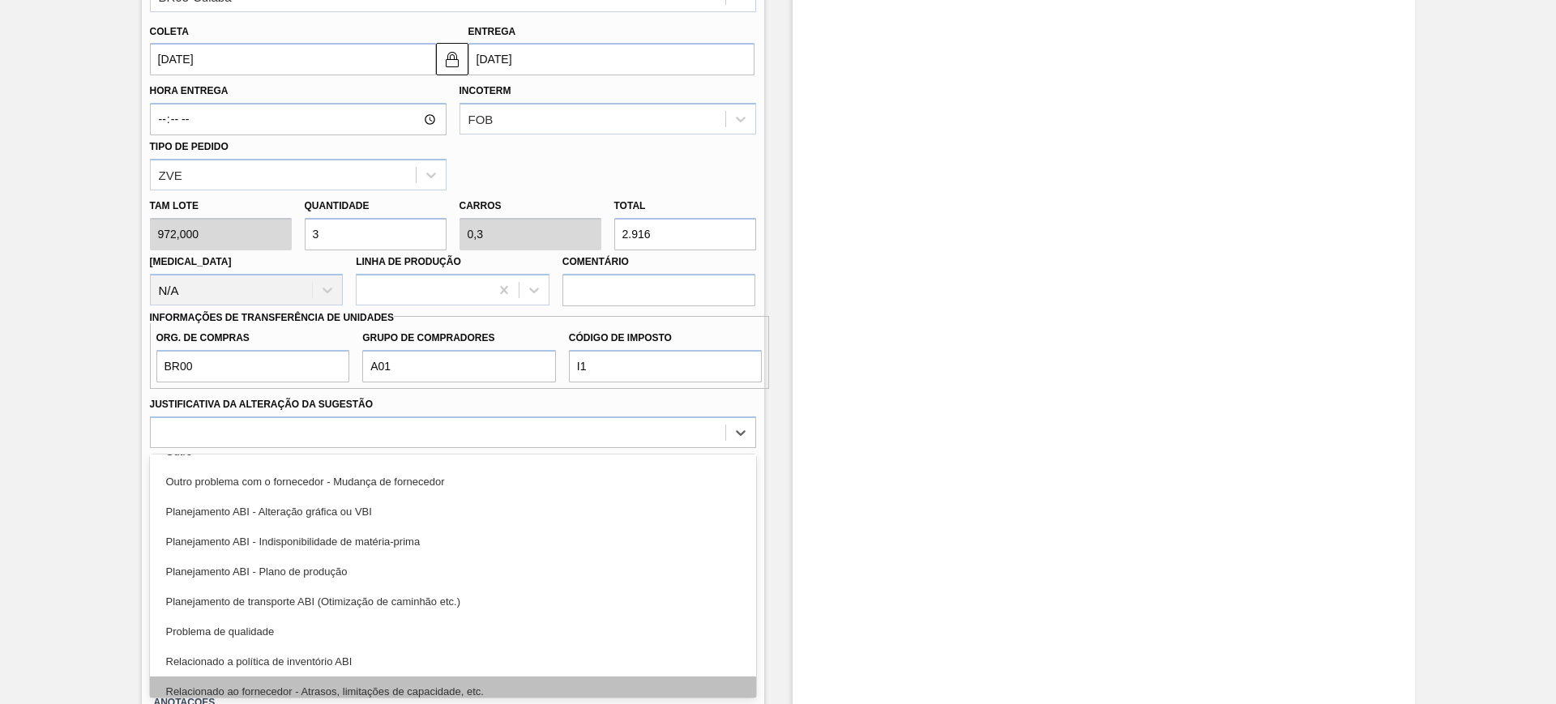
scroll to position [203, 0]
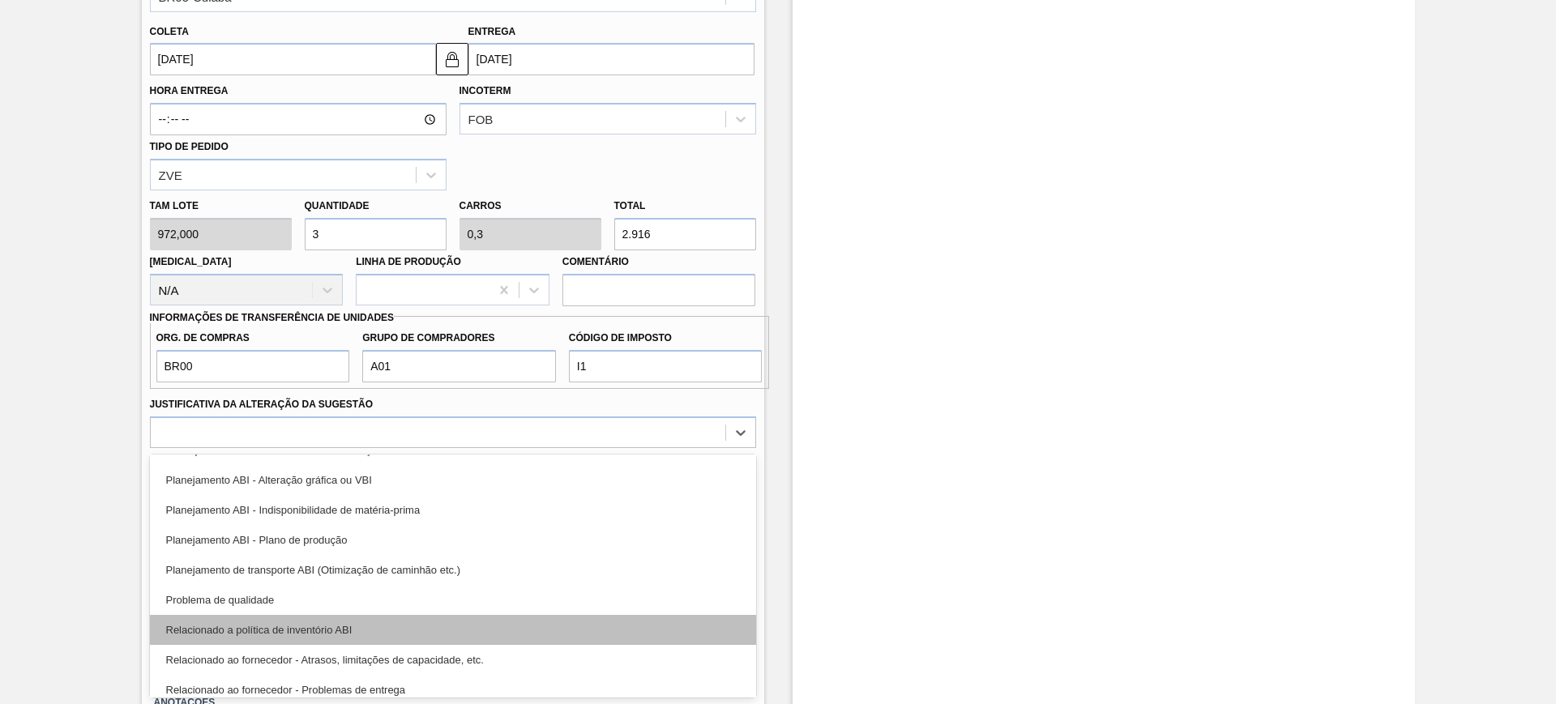
click at [416, 618] on div "Relacionado a política de inventório ABI" at bounding box center [453, 630] width 606 height 30
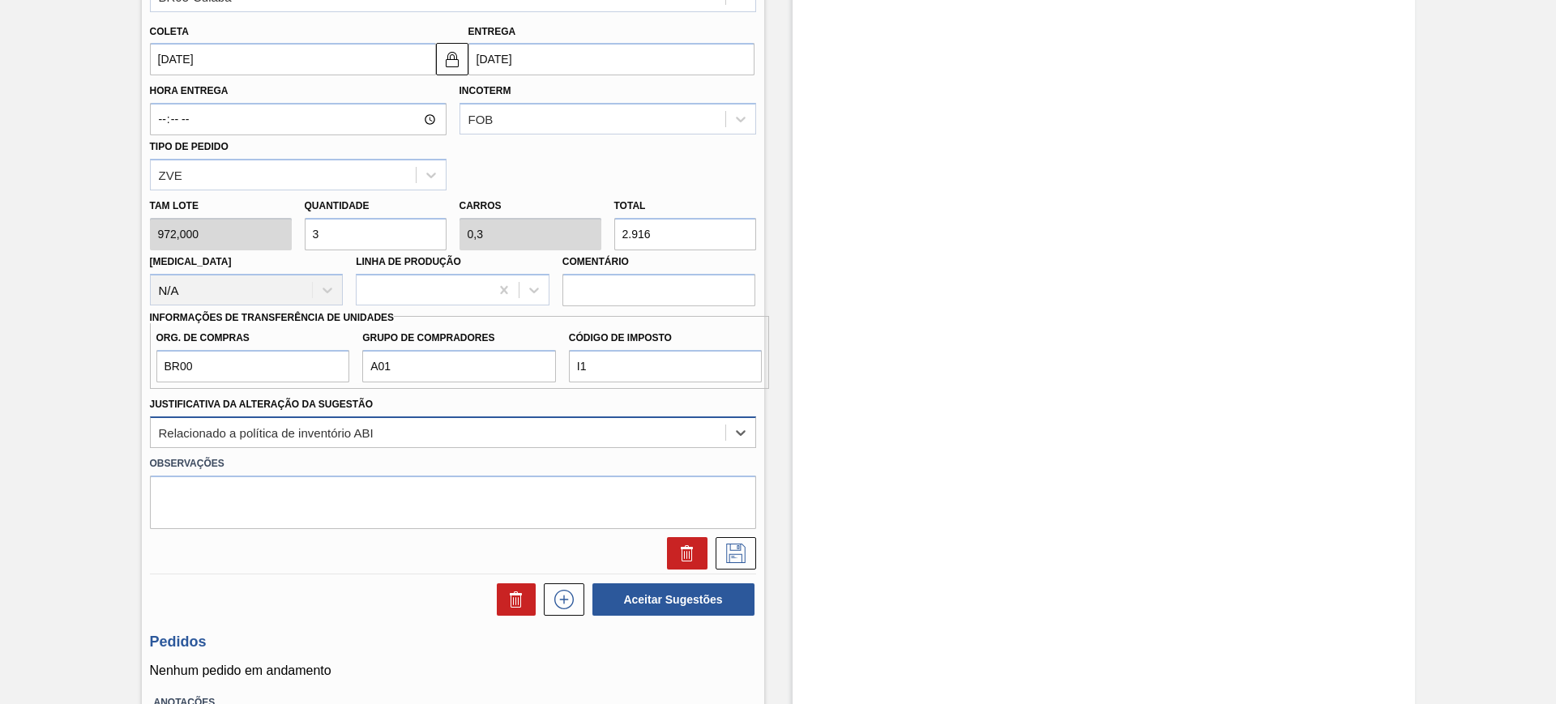
click at [409, 430] on div "Relacionado a política de inventório ABI" at bounding box center [438, 433] width 575 height 24
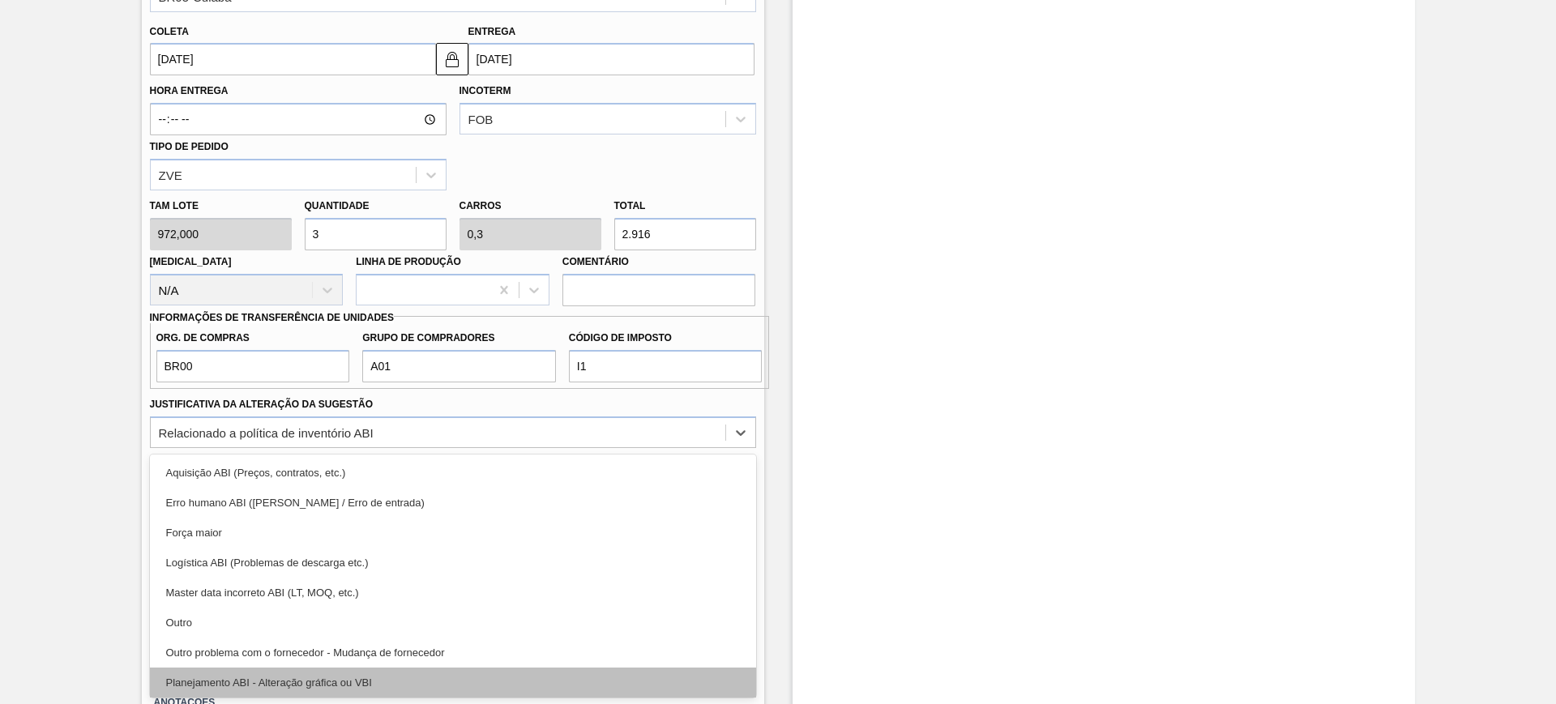
click at [448, 679] on div "Planejamento ABI - Alteração gráfica ou VBI" at bounding box center [453, 683] width 606 height 30
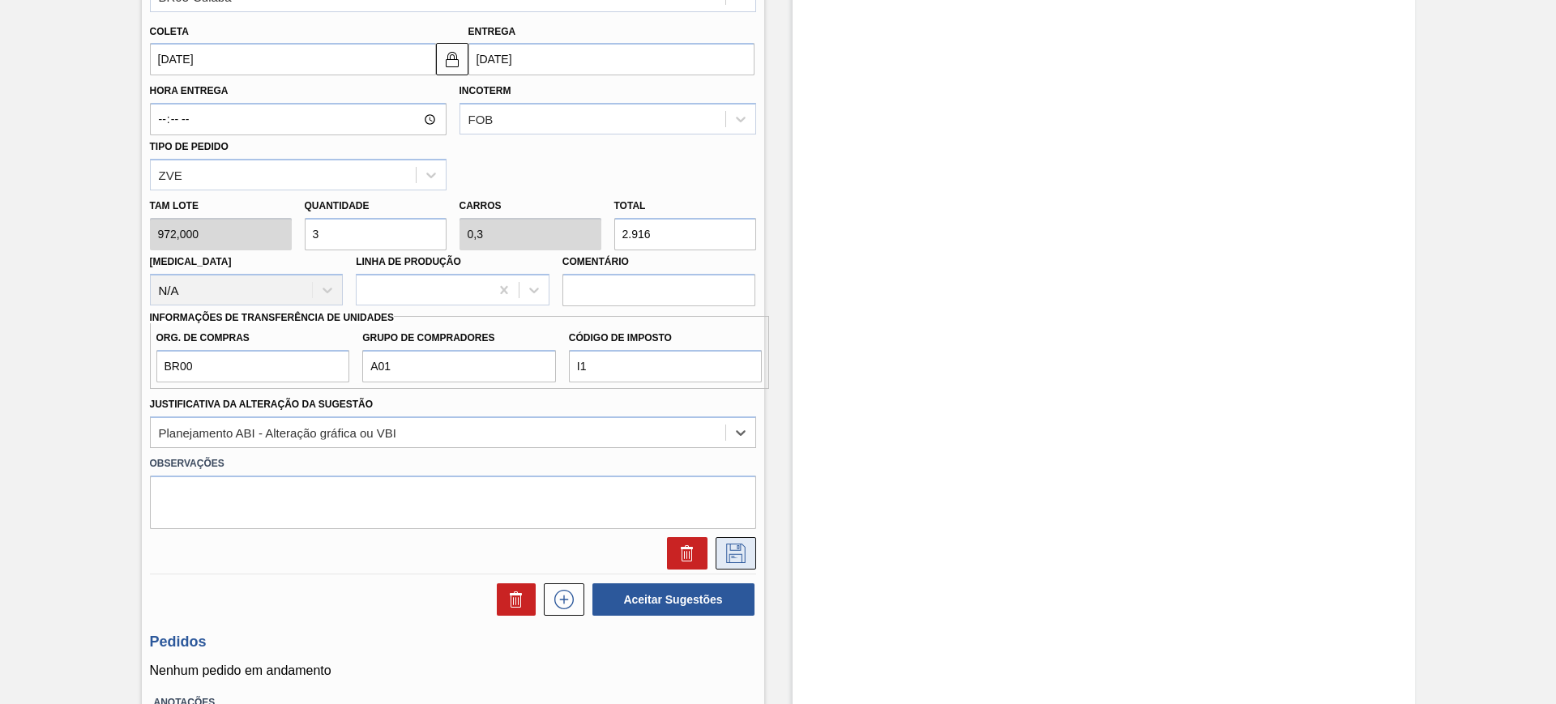
click at [731, 558] on icon at bounding box center [735, 551] width 8 height 13
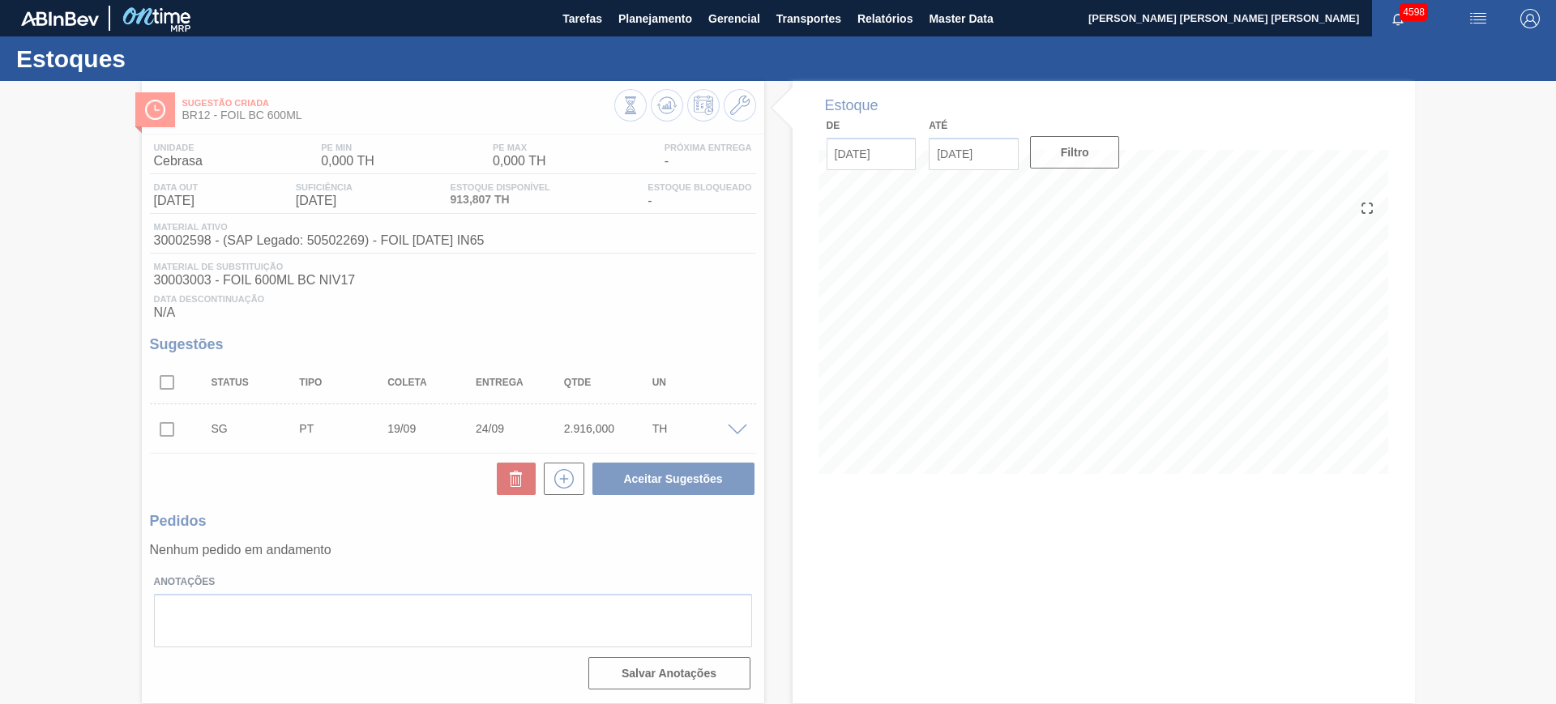
scroll to position [0, 0]
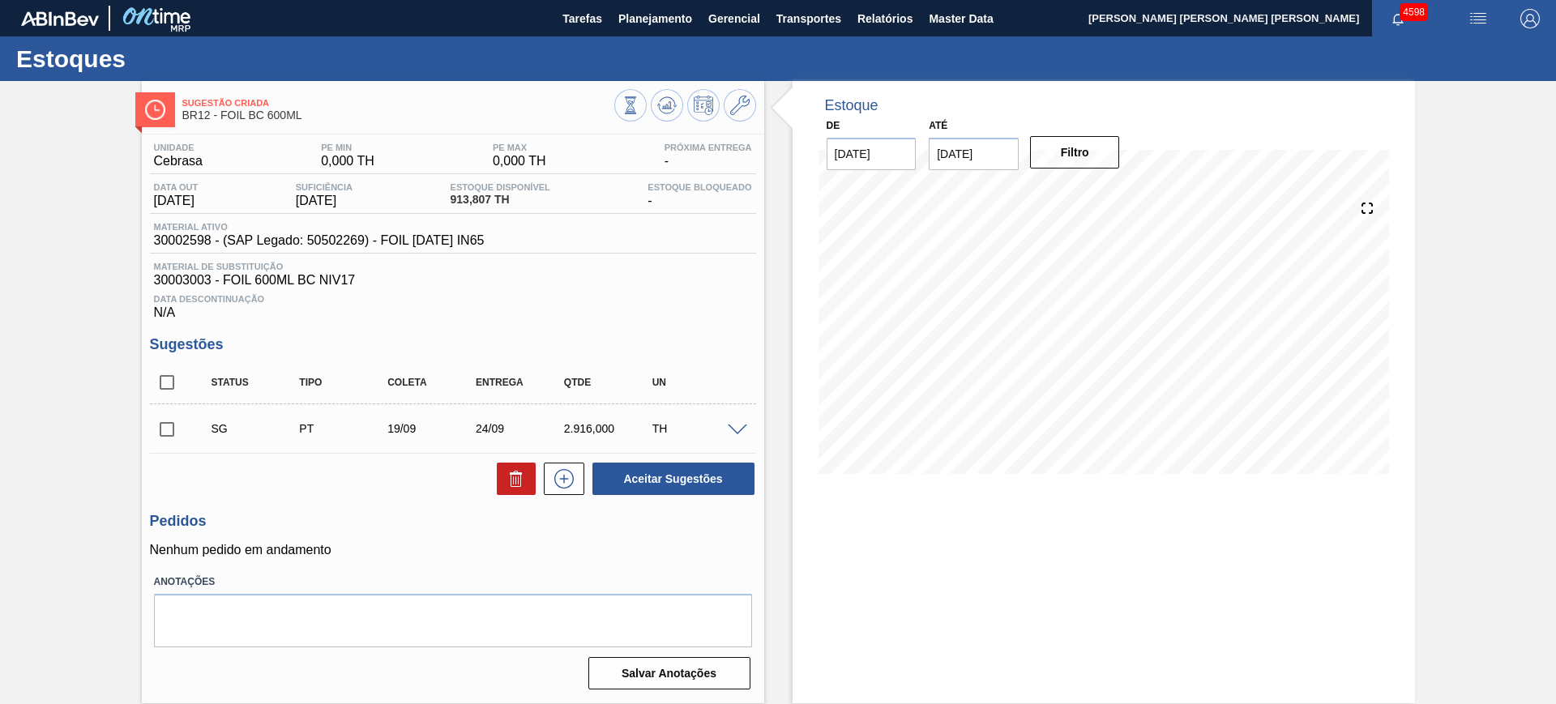
click at [166, 387] on input "checkbox" at bounding box center [167, 383] width 34 height 34
checkbox input "true"
click at [516, 478] on icon at bounding box center [516, 478] width 19 height 19
checkbox input "false"
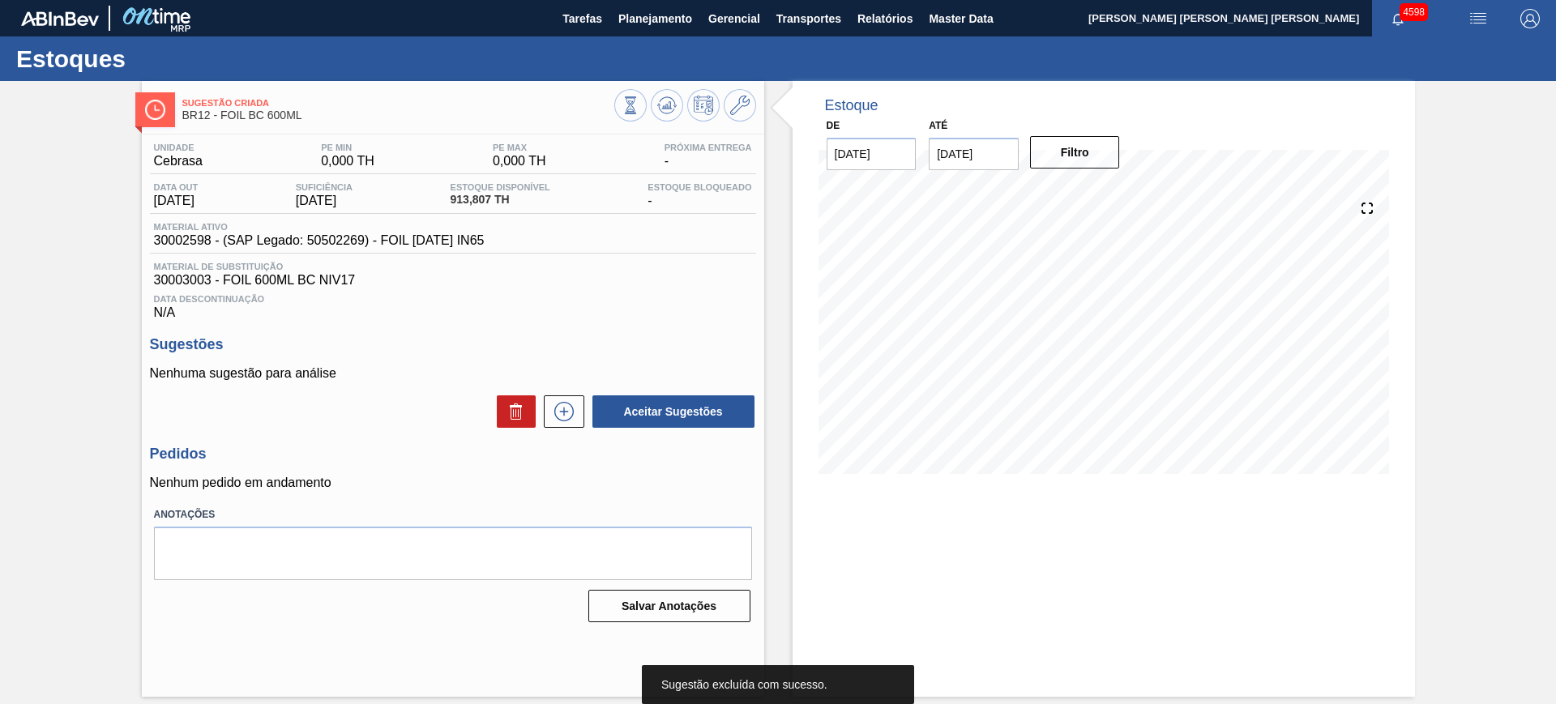
click at [579, 422] on button at bounding box center [564, 412] width 41 height 32
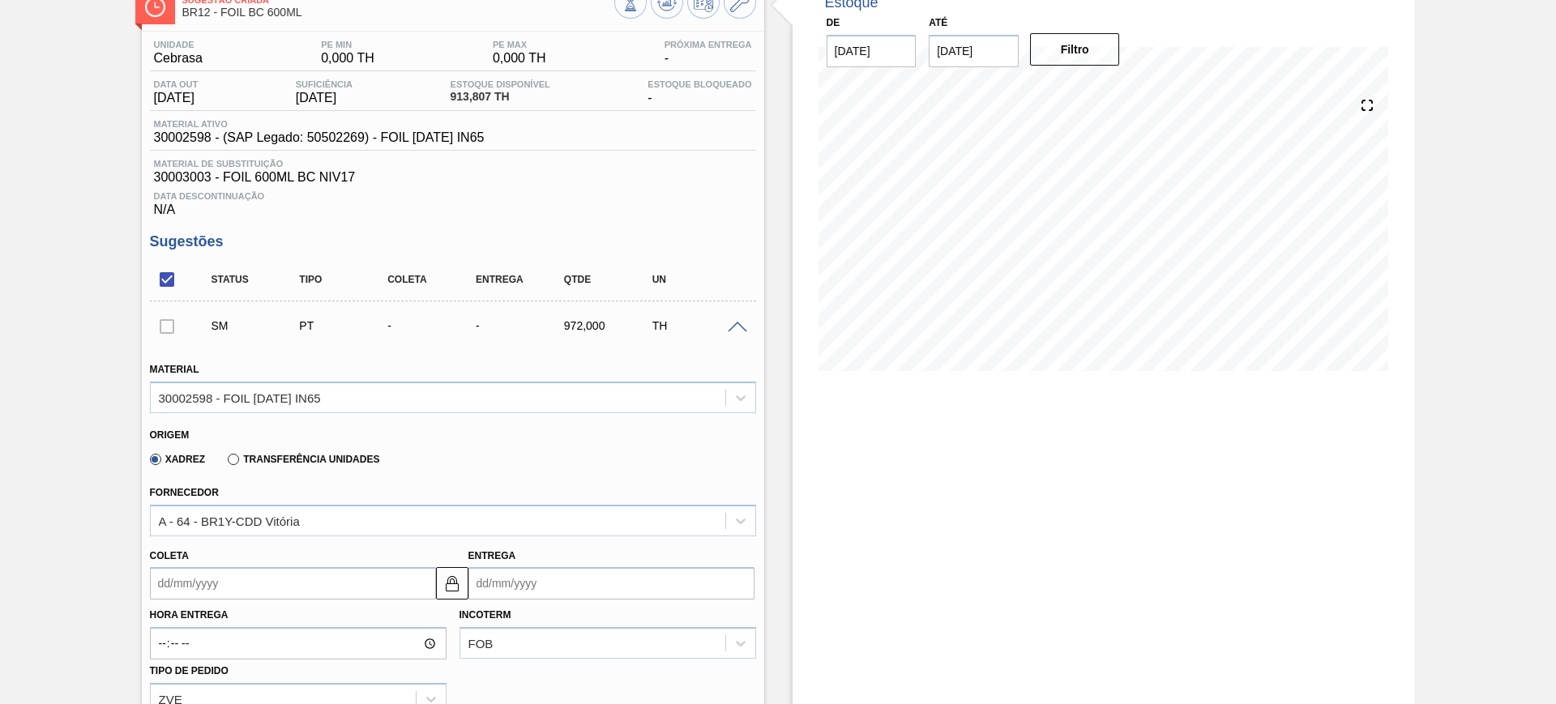
scroll to position [203, 0]
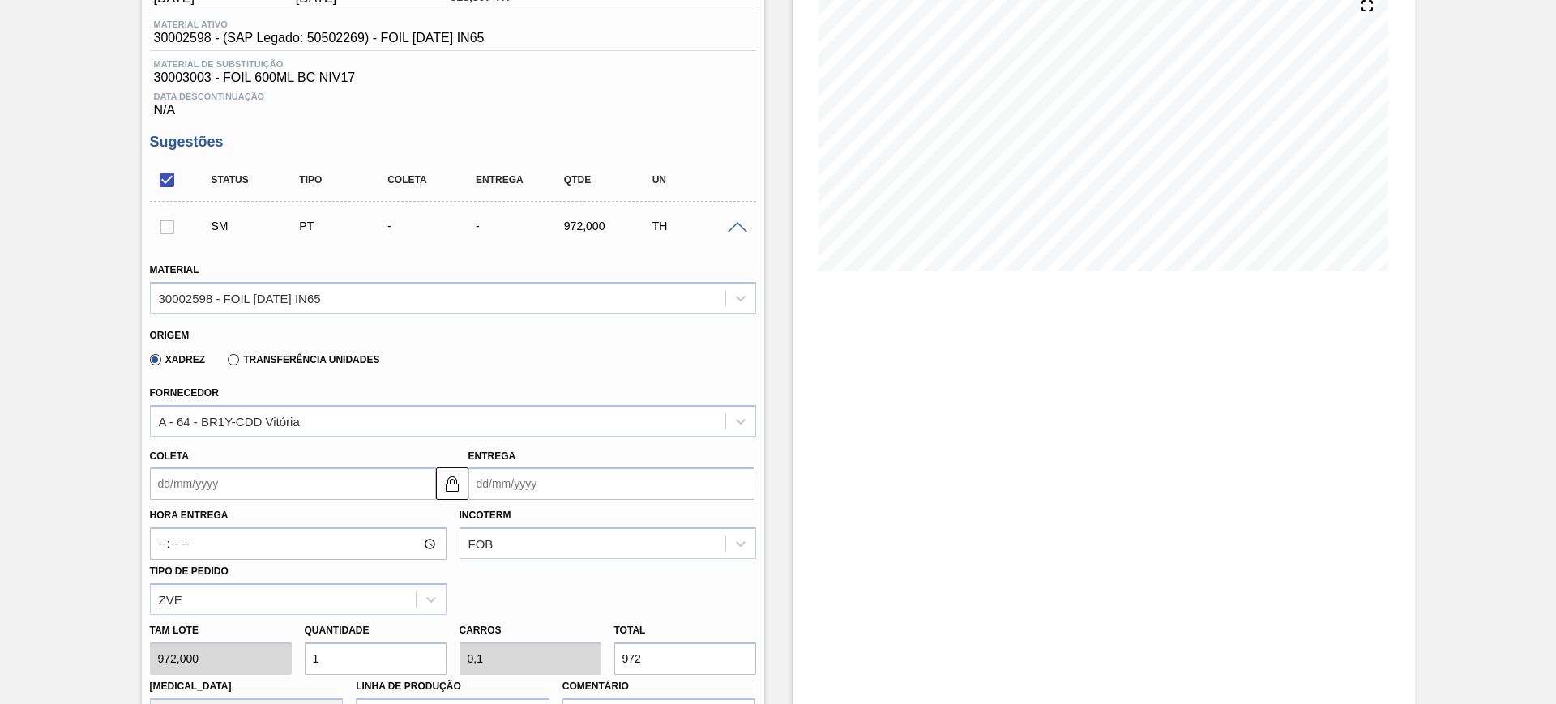
click at [337, 475] on input "Coleta" at bounding box center [293, 484] width 286 height 32
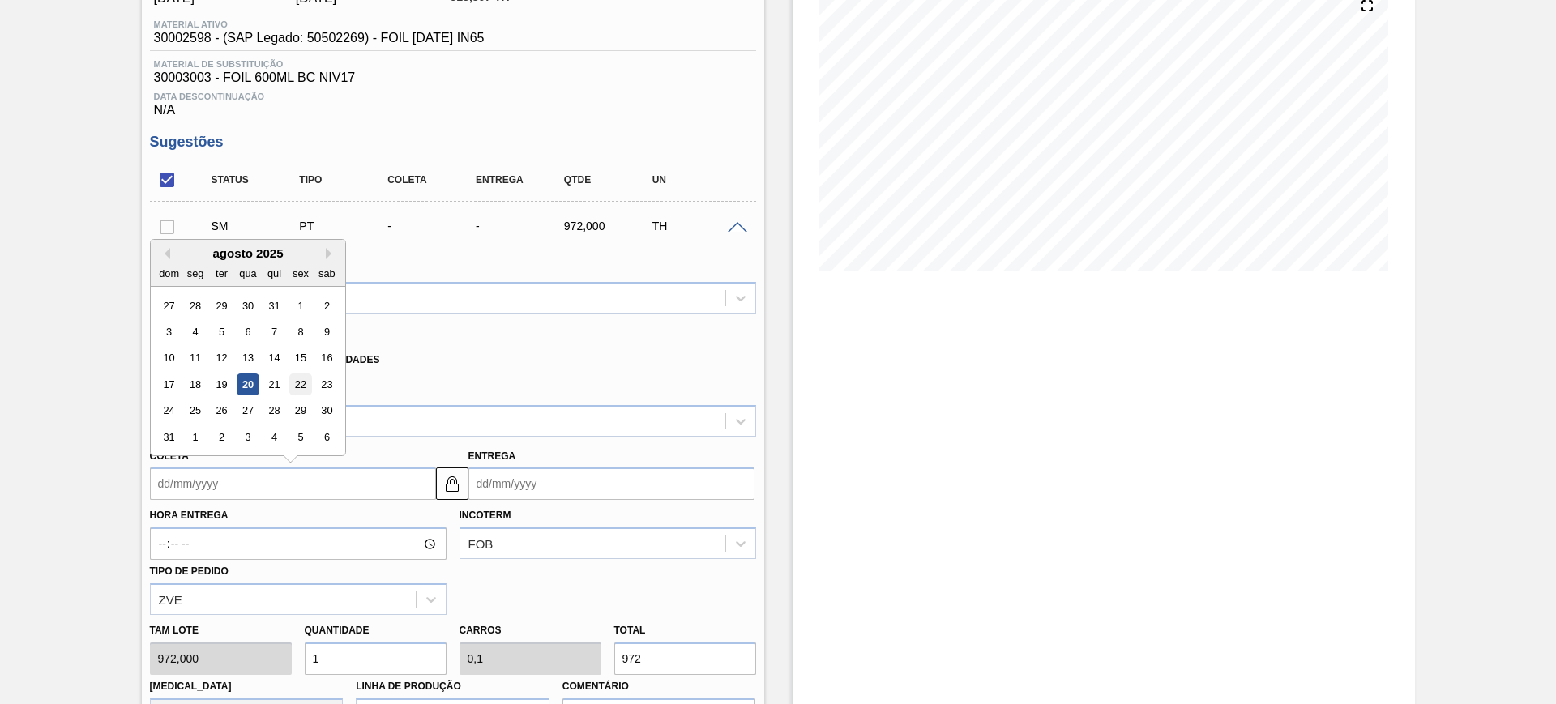
click at [301, 386] on div "22" at bounding box center [300, 385] width 22 height 22
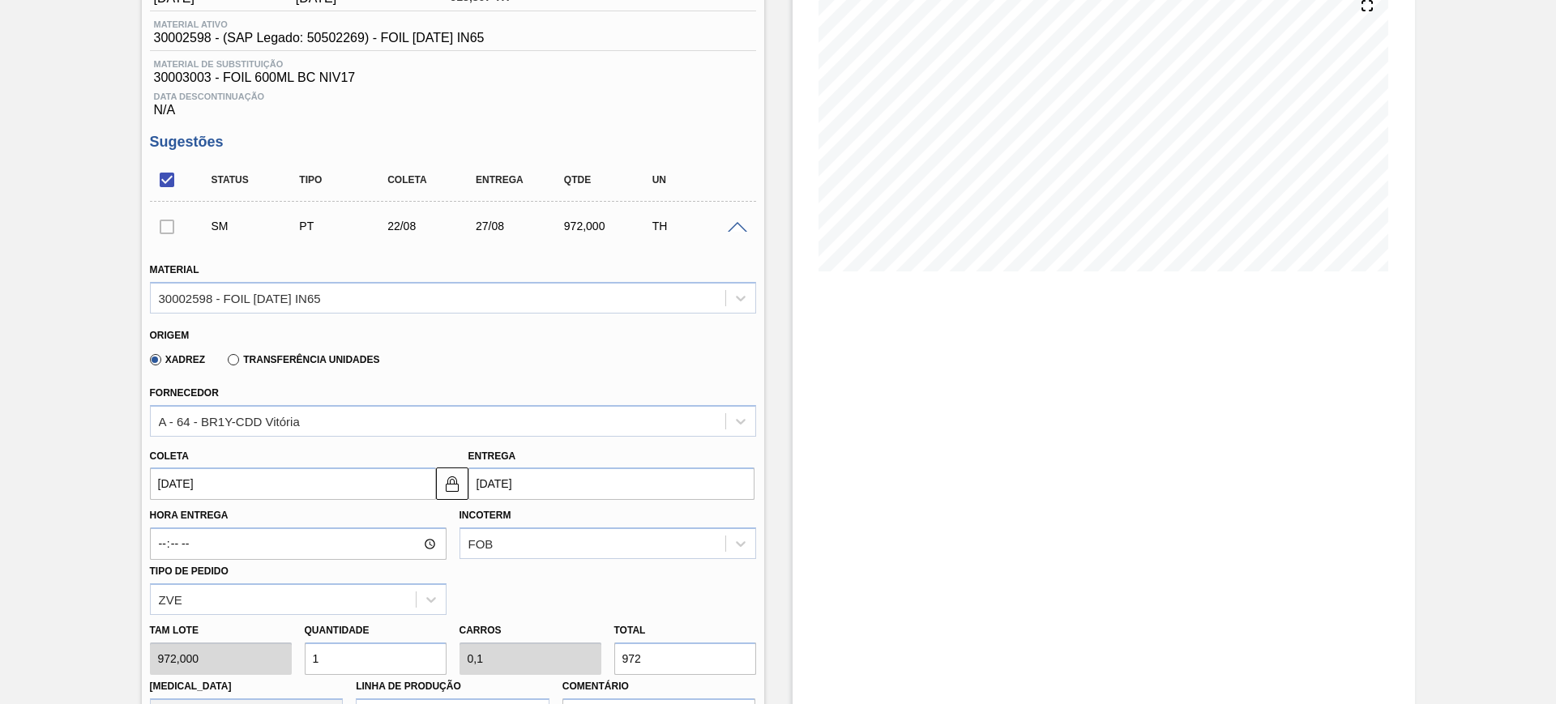
type input "22/08/2025"
type input "27/08/2025"
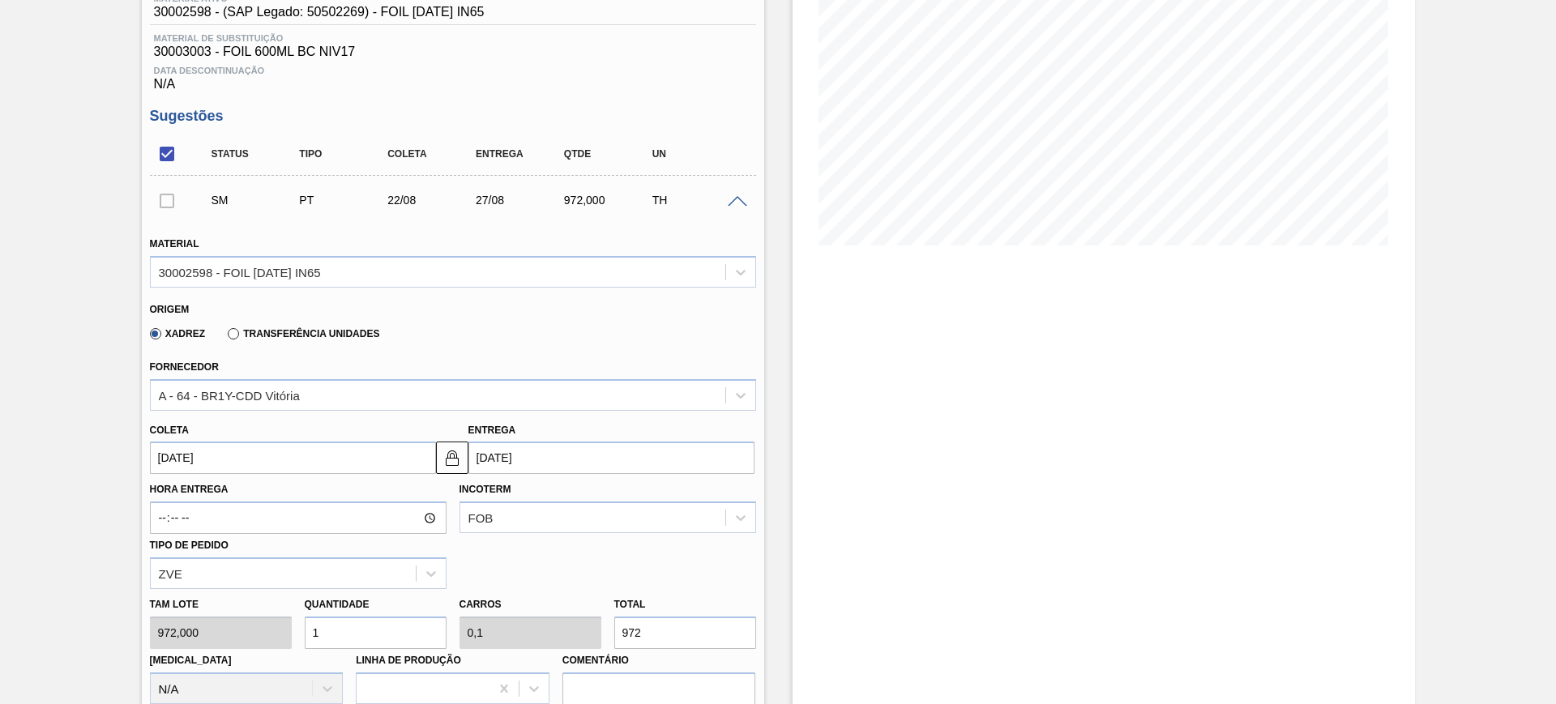
scroll to position [304, 0]
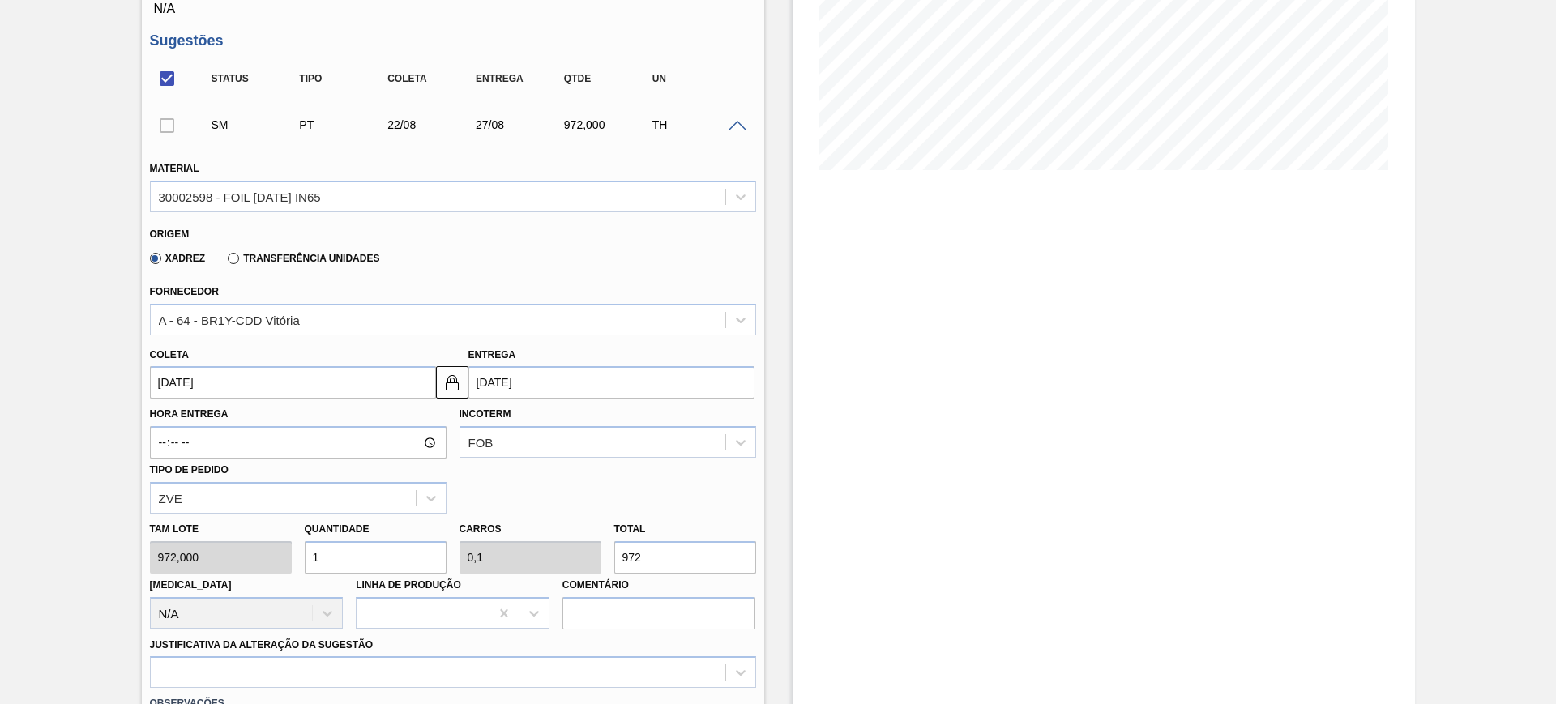
click at [229, 265] on div "Xadrez Transferência Unidades" at bounding box center [261, 258] width 237 height 28
click at [259, 257] on label "Transferência Unidades" at bounding box center [304, 258] width 152 height 11
click at [225, 262] on input "Transferência Unidades" at bounding box center [225, 262] width 0 height 0
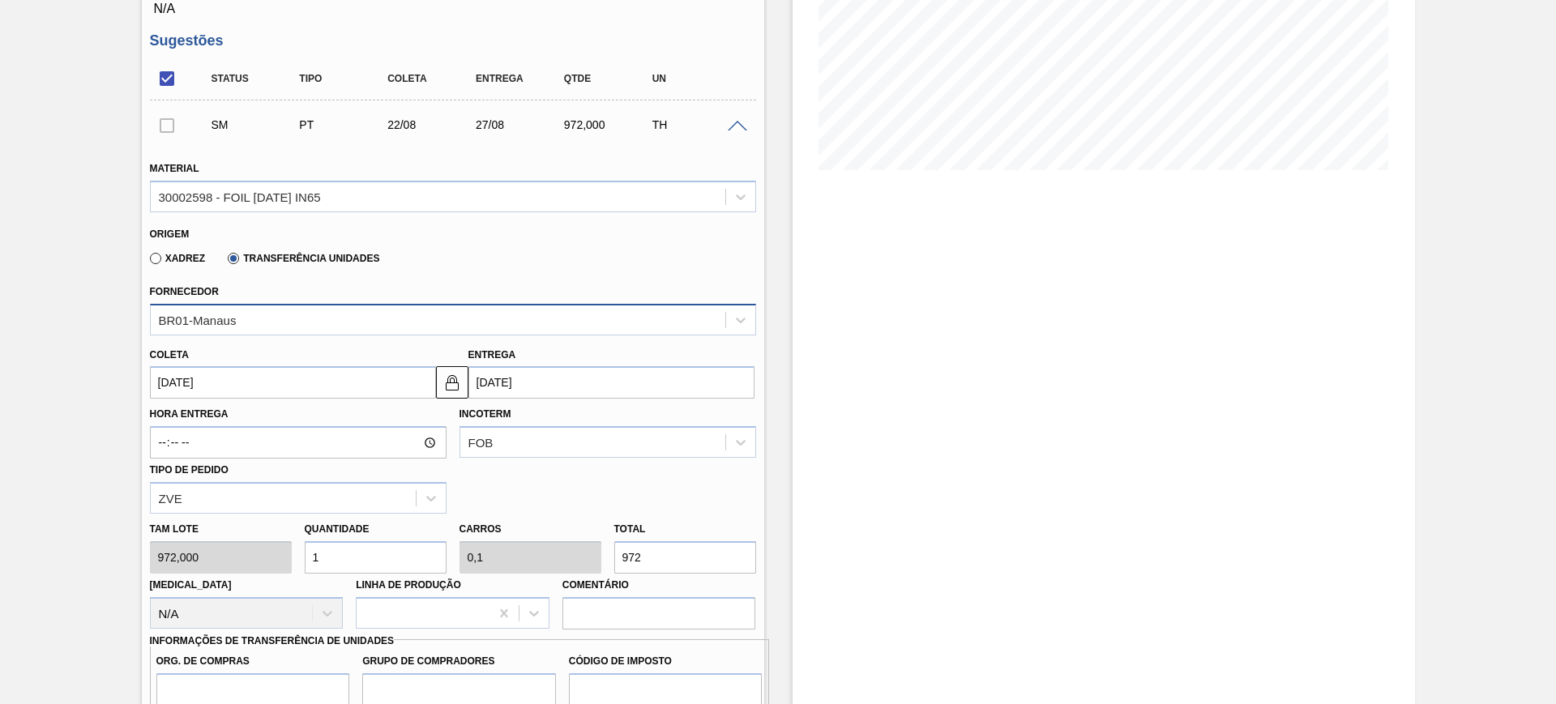
click at [255, 327] on div "BR01-Manaus" at bounding box center [438, 320] width 575 height 24
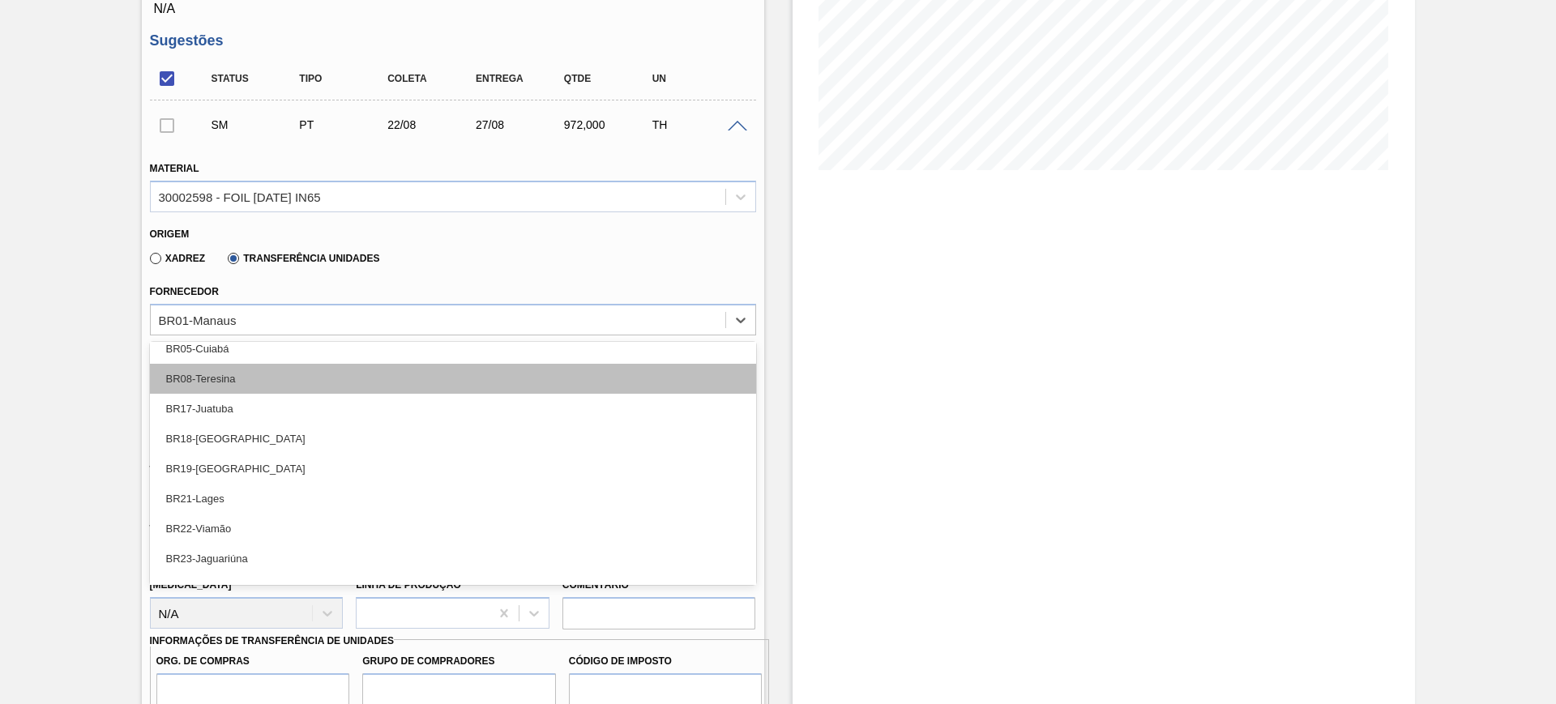
scroll to position [0, 0]
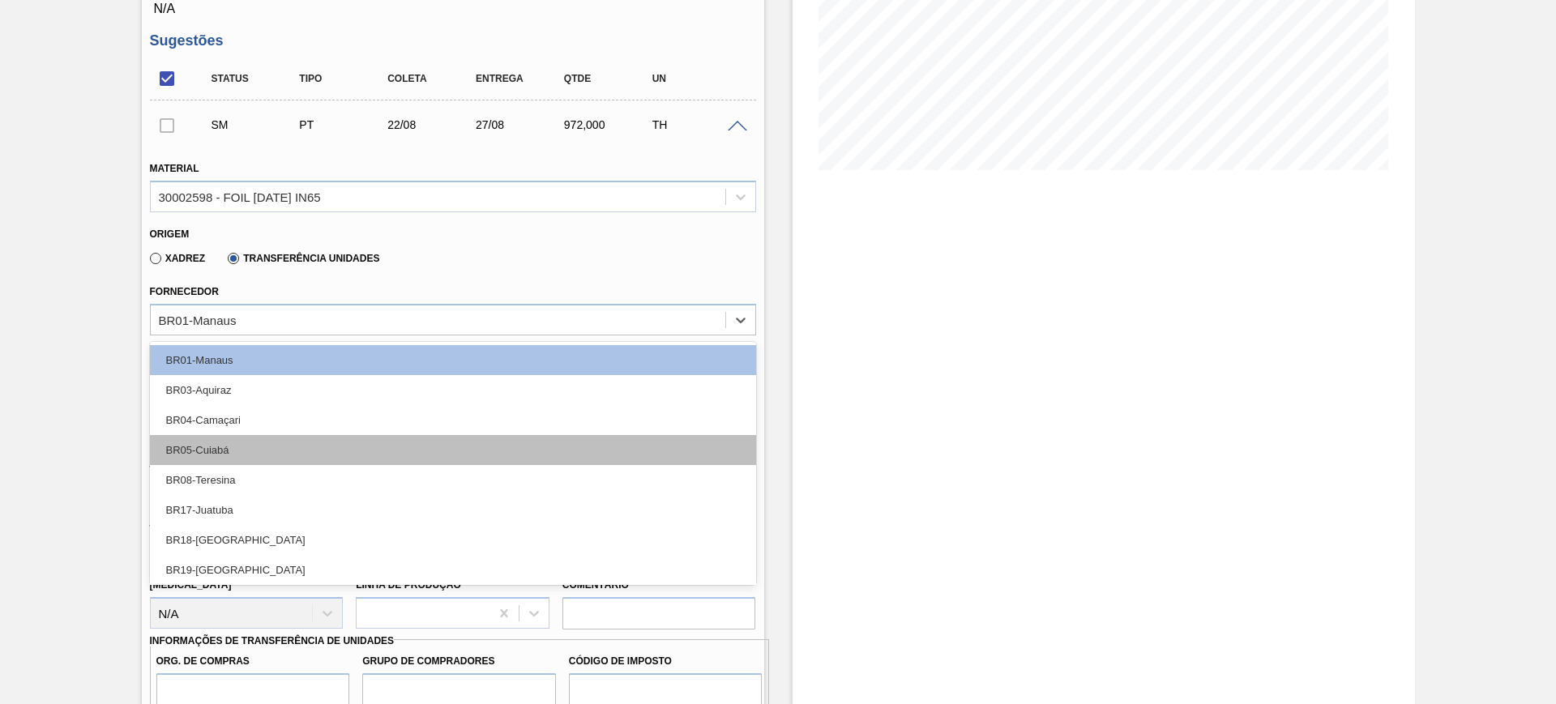
click at [280, 439] on div "BR05-Cuiabá" at bounding box center [453, 450] width 606 height 30
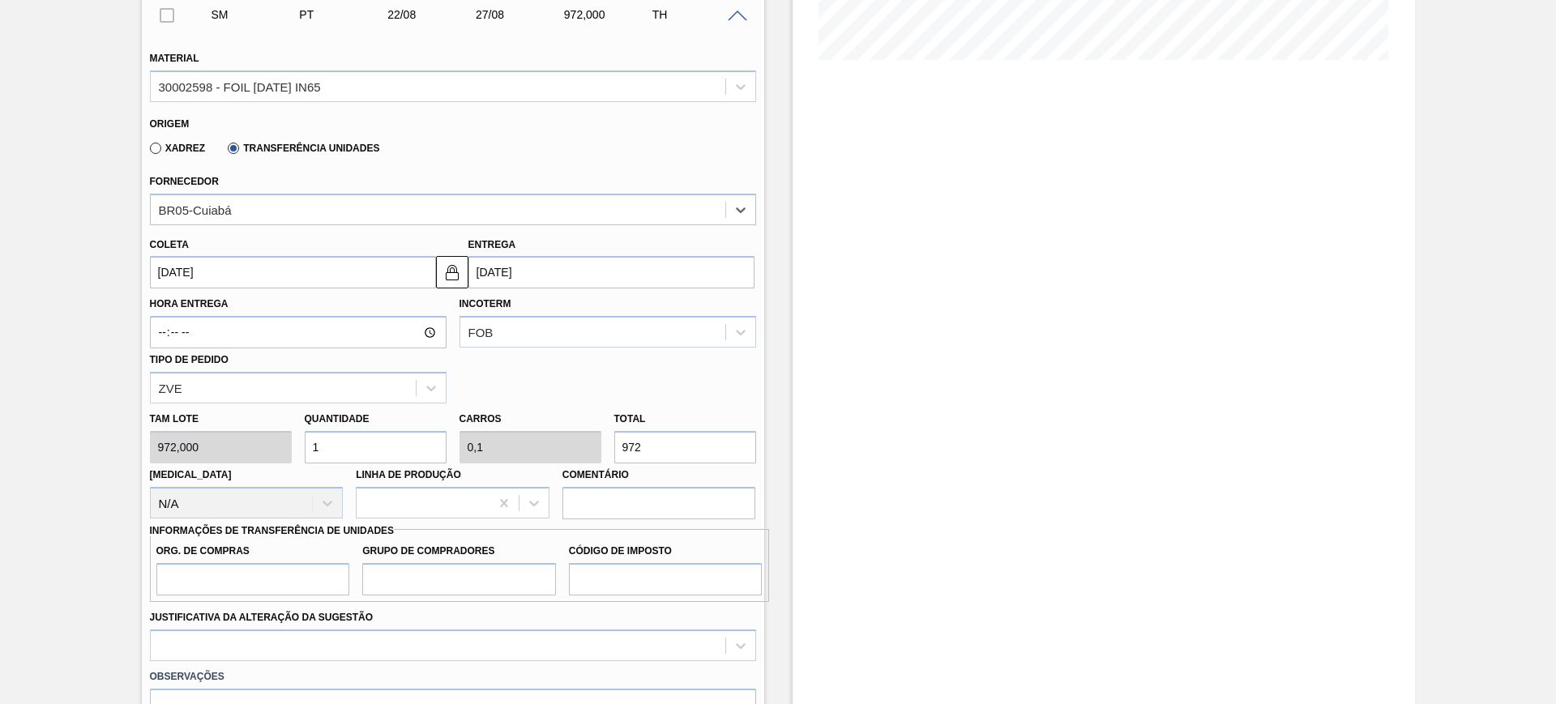
scroll to position [608, 0]
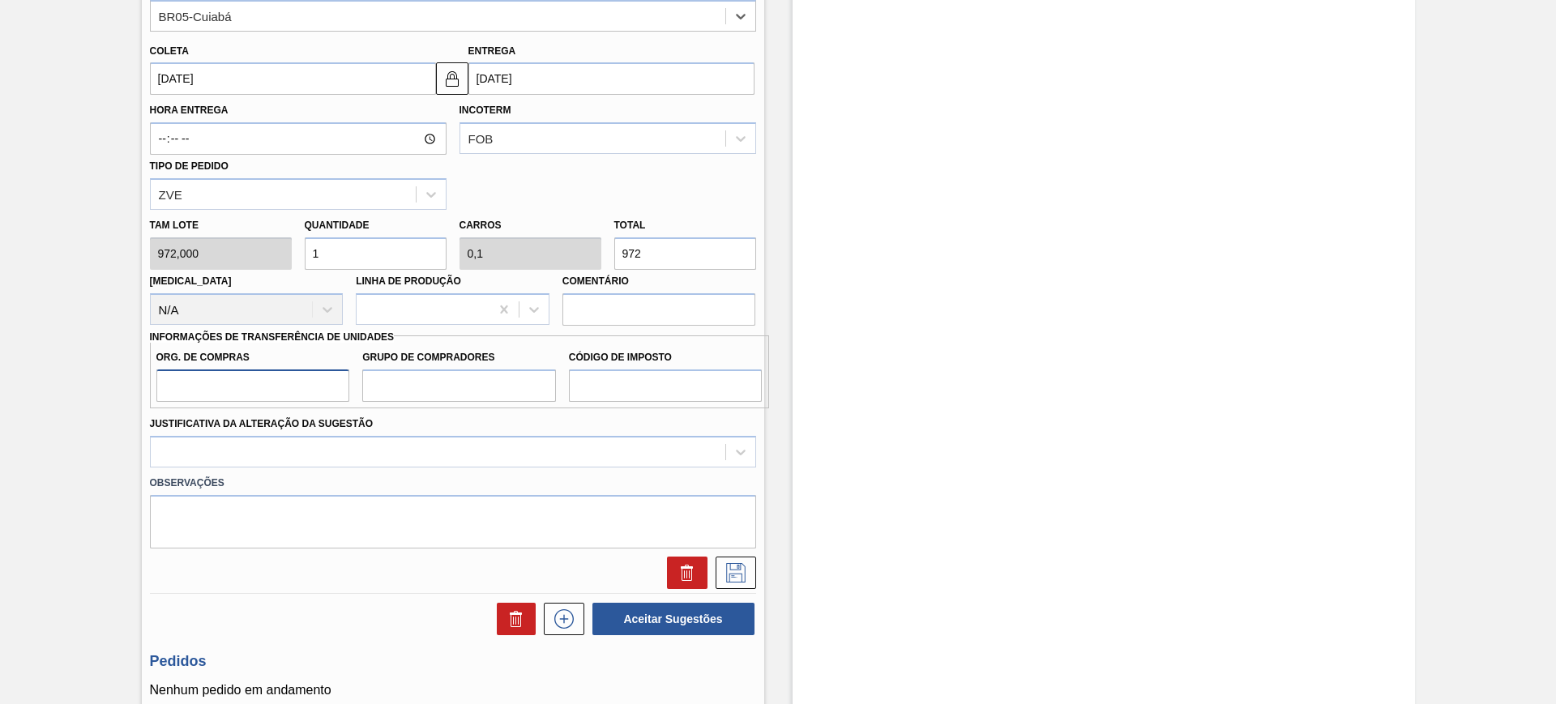
click at [216, 376] on input "Org. de Compras" at bounding box center [253, 386] width 194 height 32
type input "BR00"
type input "A01"
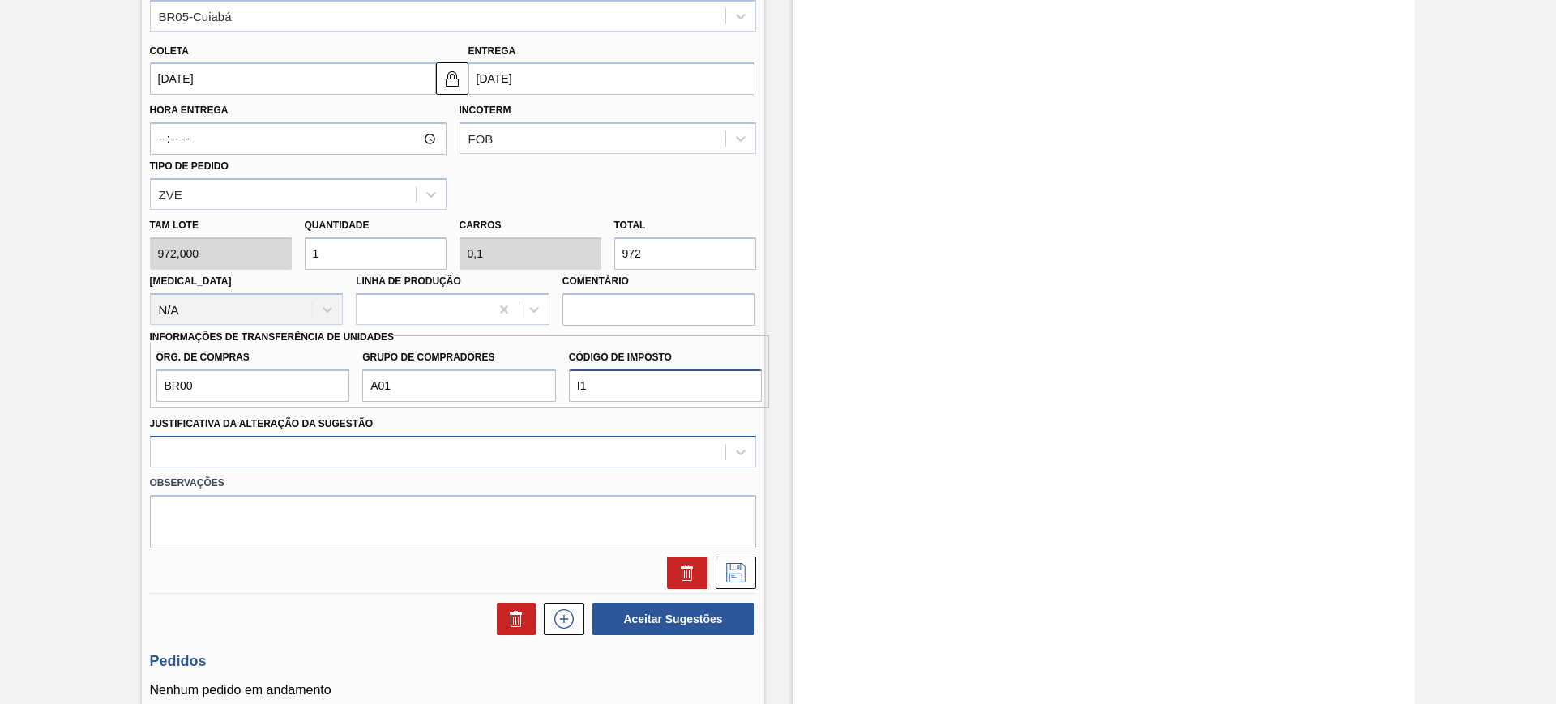
type input "I1"
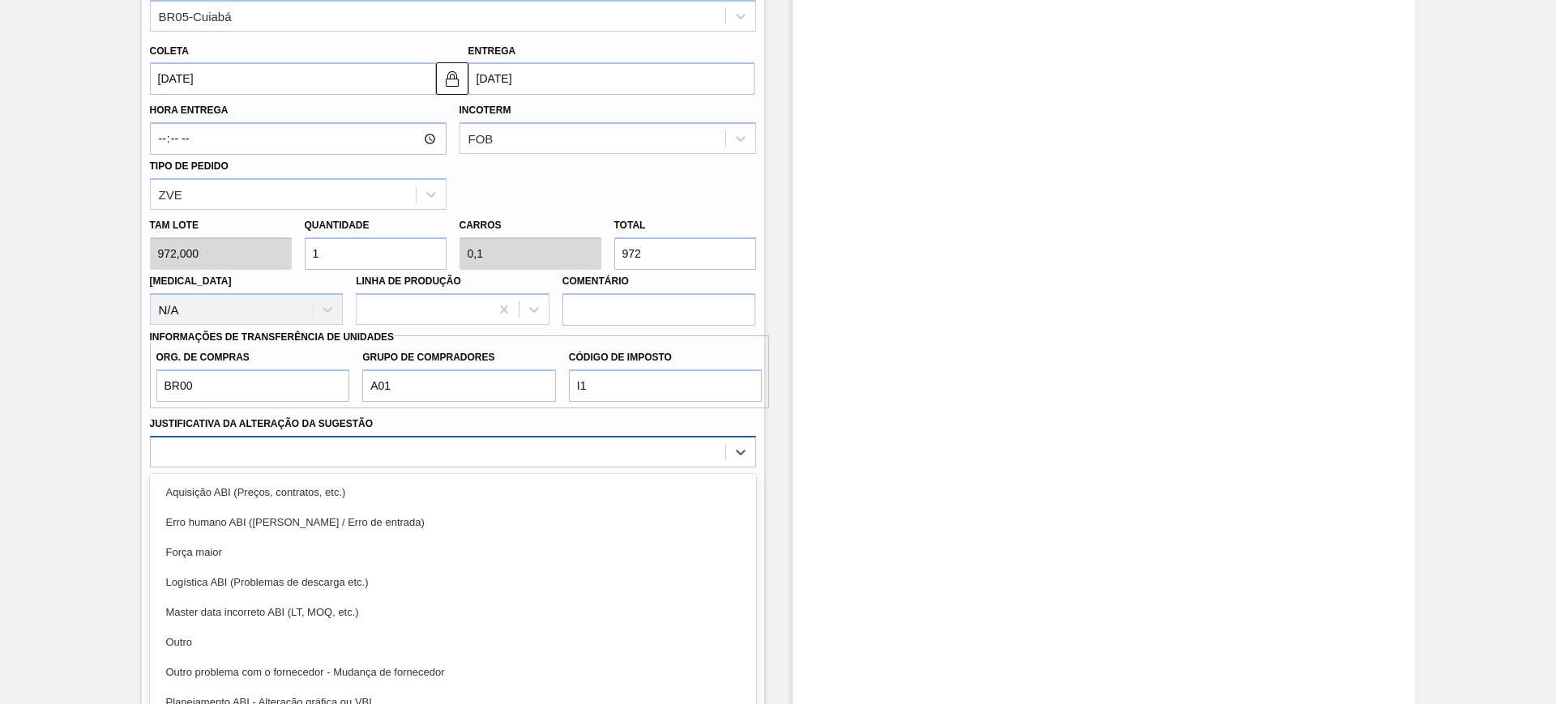
click at [310, 450] on div "Material 30002598 - FOIL BC 600 IN65 Origem Xadrez Transferência Unidades Forne…" at bounding box center [453, 215] width 606 height 748
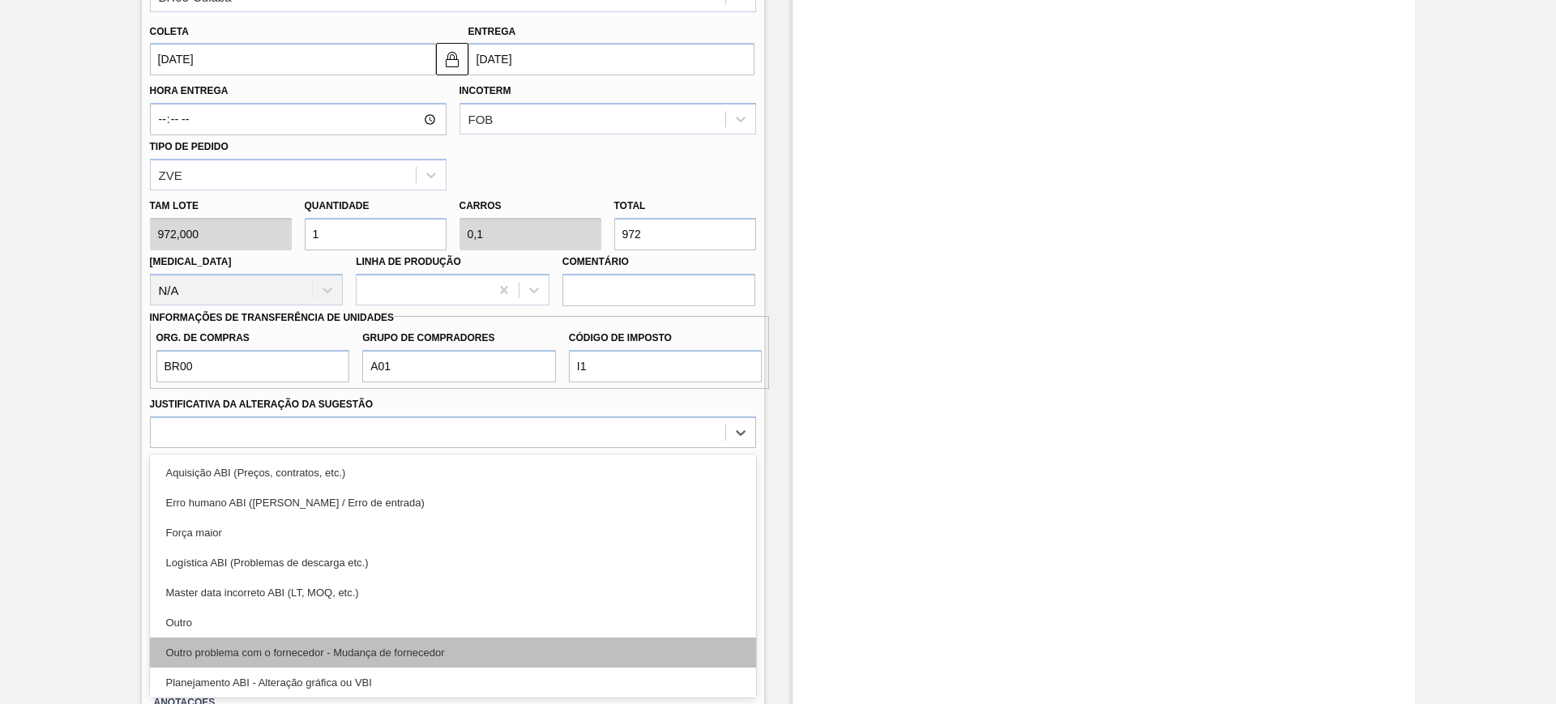
click at [376, 663] on div "Outro problema com o fornecedor - Mudança de fornecedor" at bounding box center [453, 653] width 606 height 30
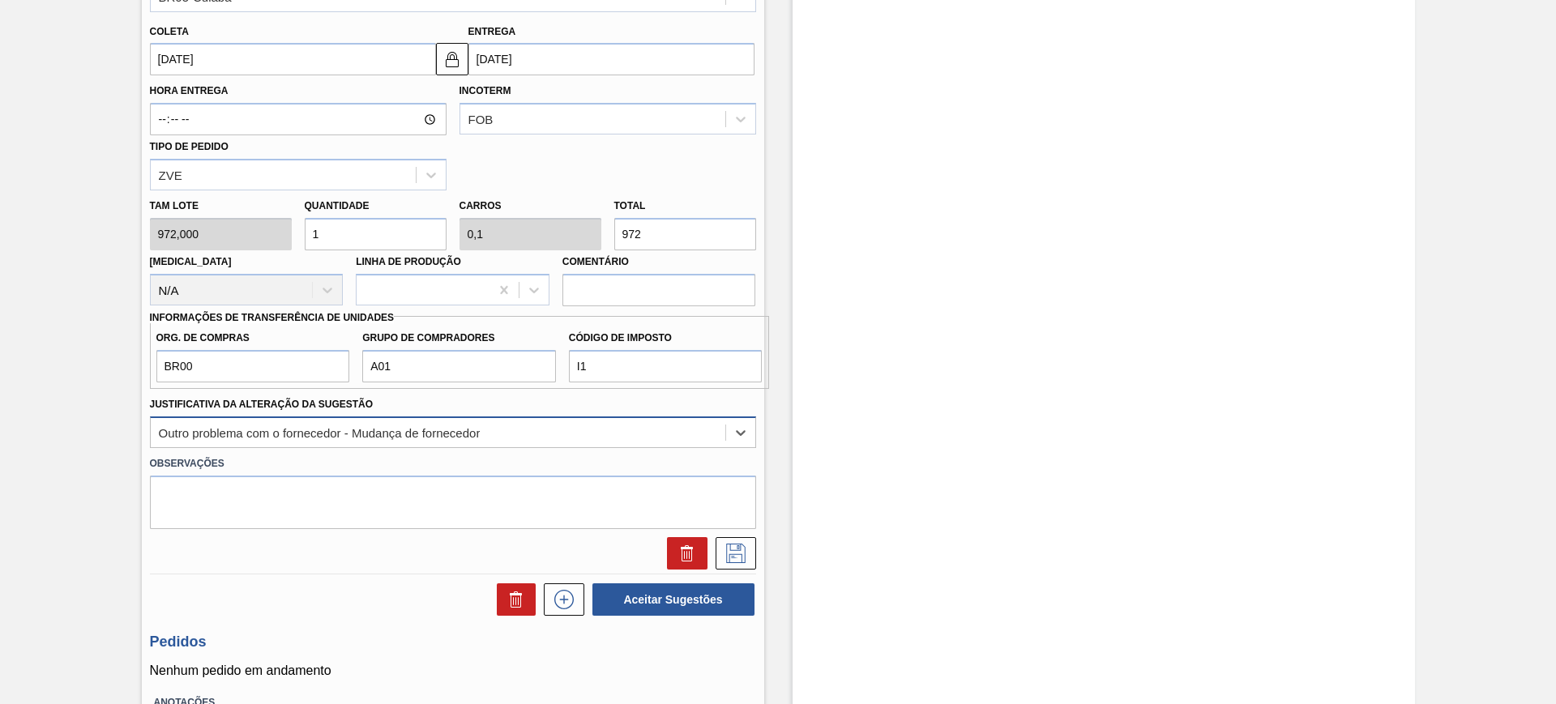
click at [397, 435] on div "Outro problema com o fornecedor - Mudança de fornecedor" at bounding box center [320, 433] width 322 height 14
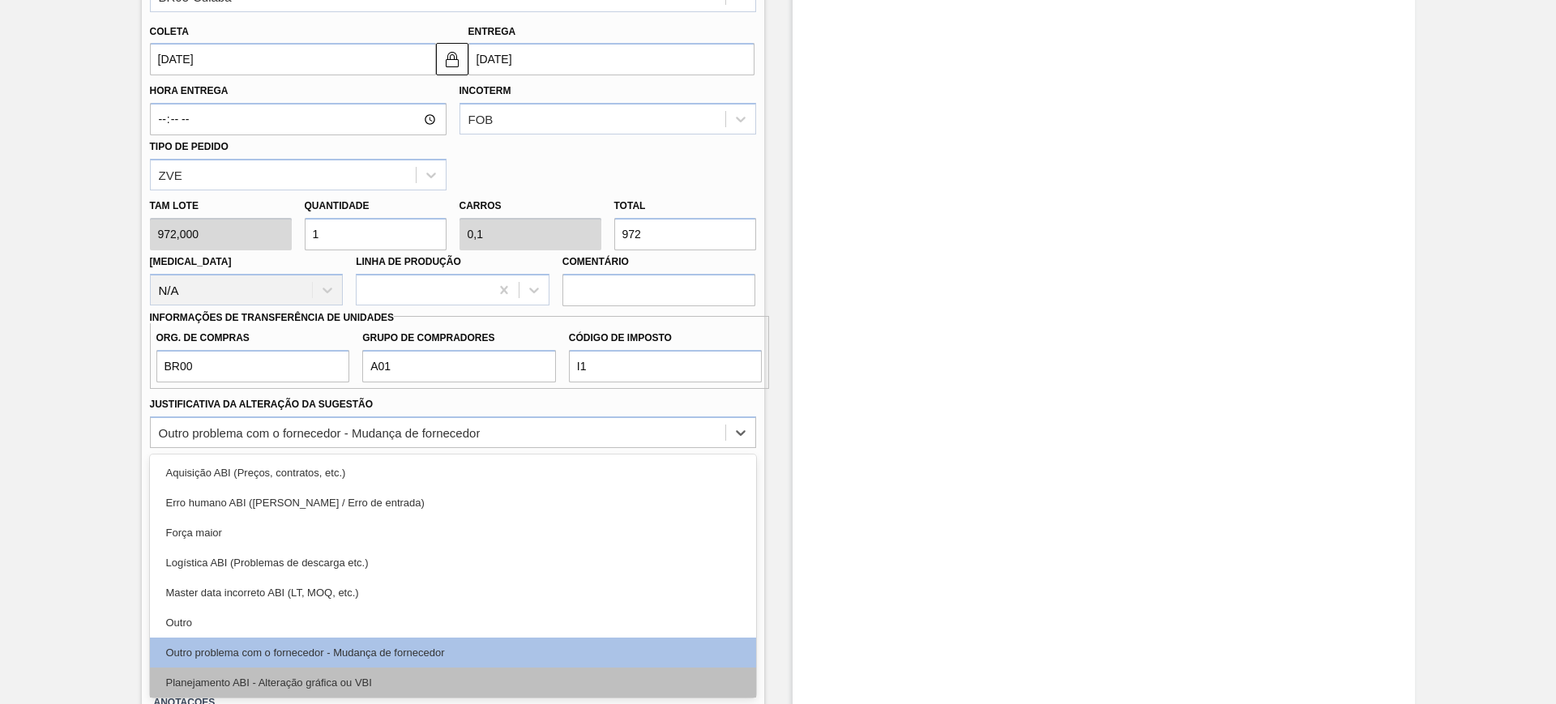
click at [378, 682] on div "Planejamento ABI - Alteração gráfica ou VBI" at bounding box center [453, 683] width 606 height 30
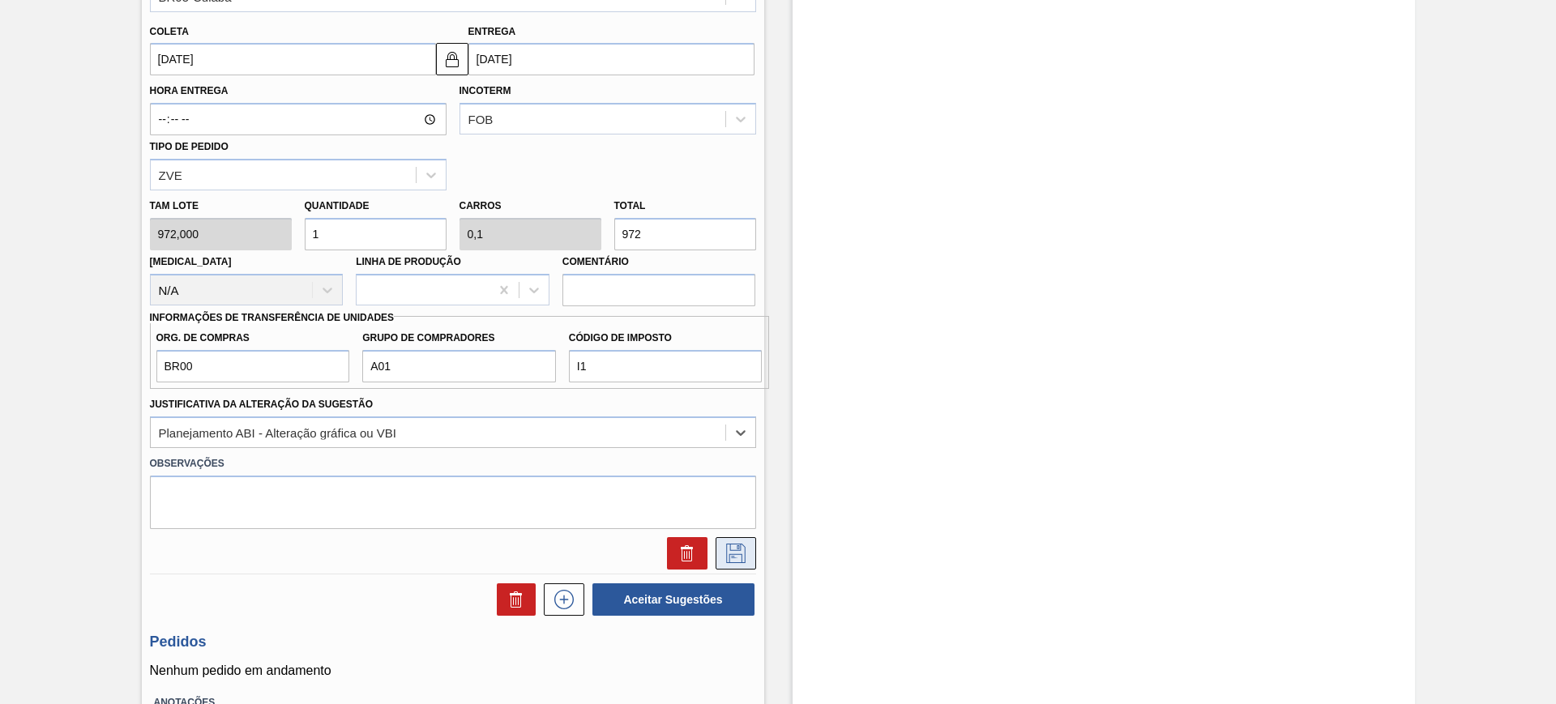
click at [725, 546] on icon at bounding box center [736, 553] width 26 height 19
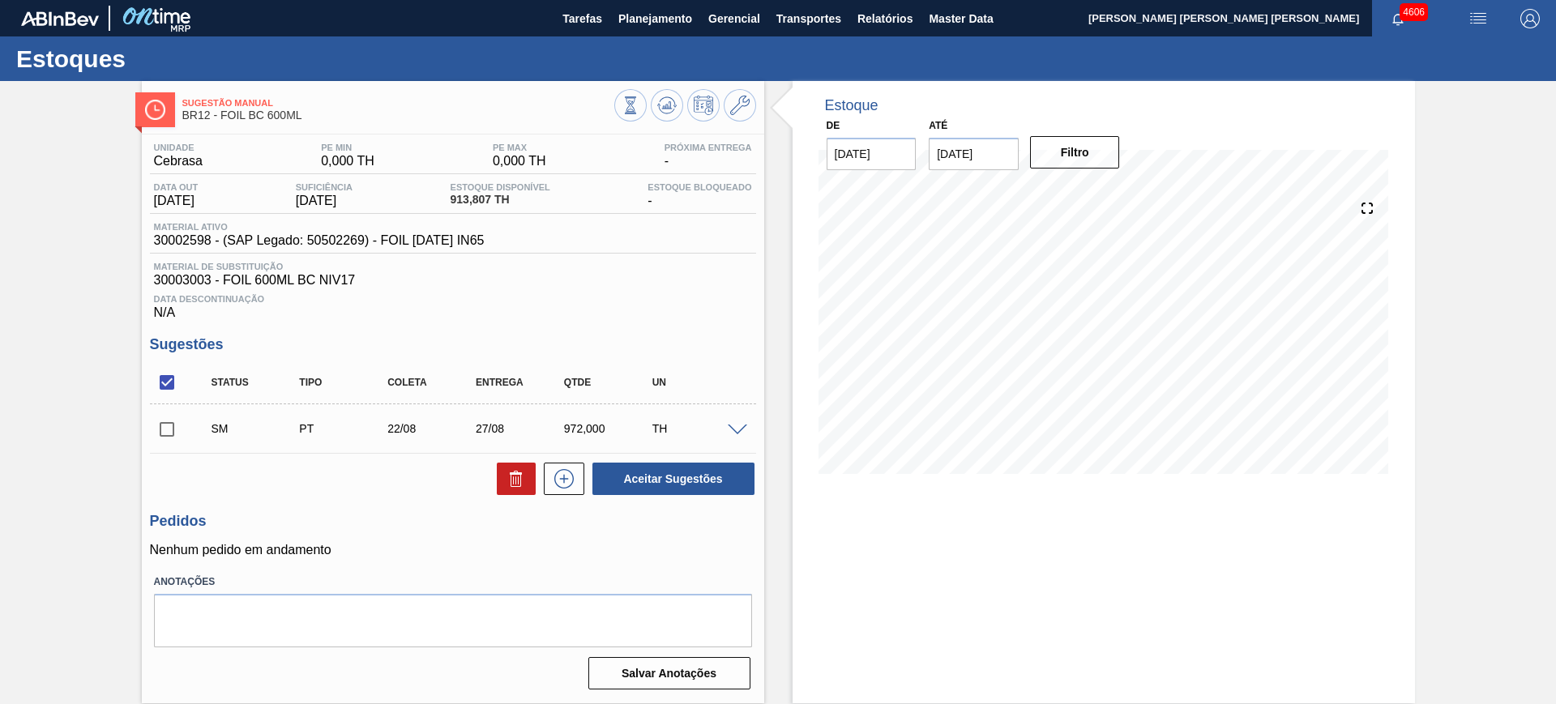
scroll to position [0, 0]
click at [166, 387] on input "checkbox" at bounding box center [167, 383] width 34 height 34
checkbox input "true"
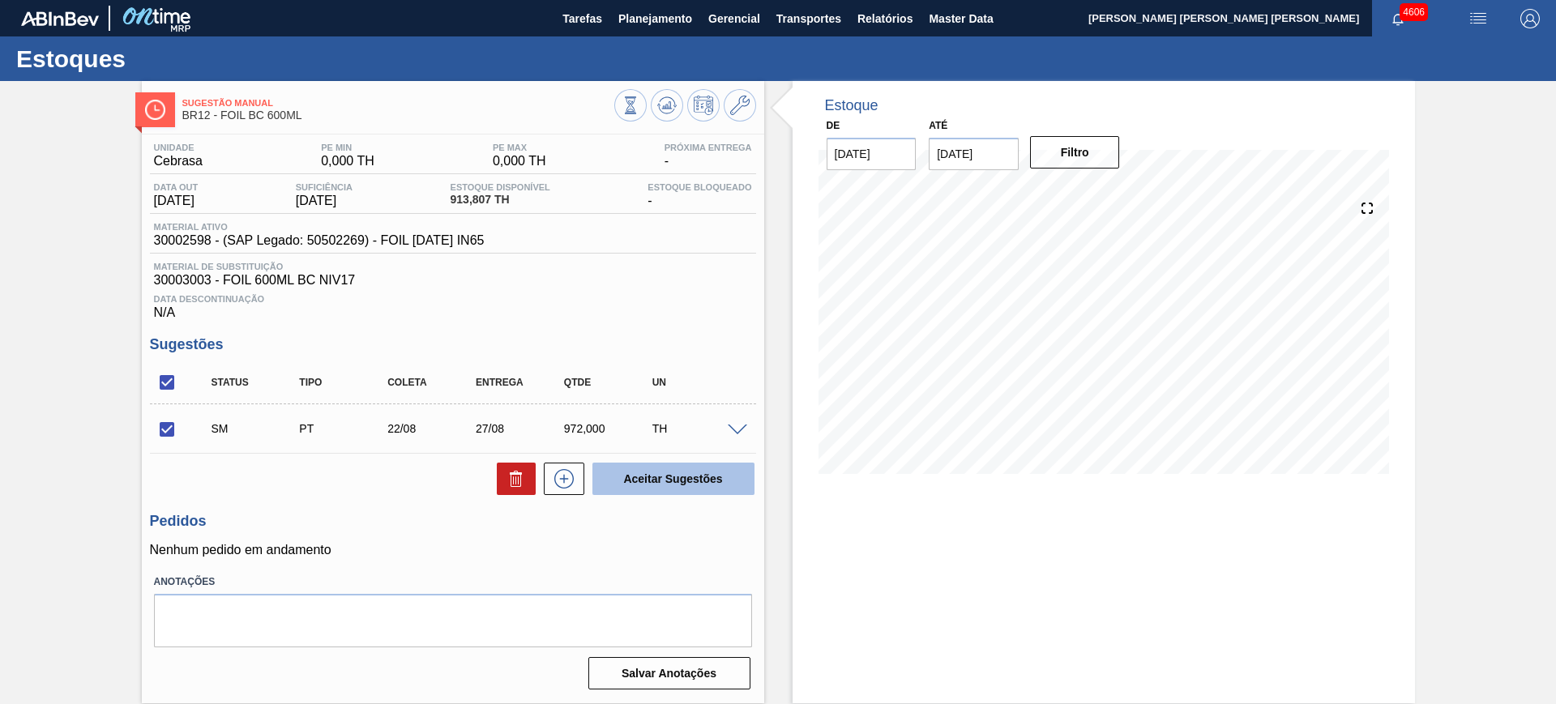
click at [662, 473] on button "Aceitar Sugestões" at bounding box center [673, 479] width 162 height 32
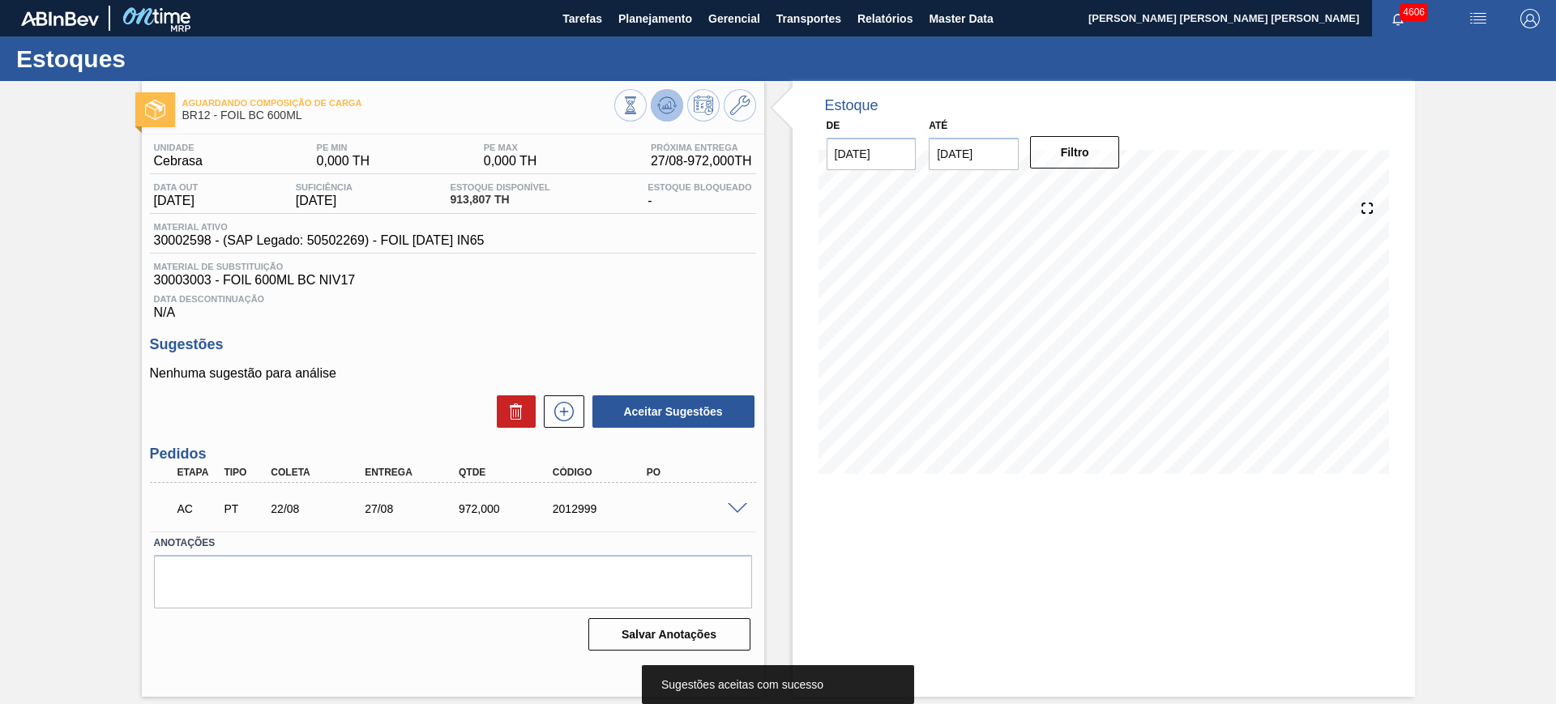
click at [639, 111] on icon at bounding box center [631, 105] width 18 height 18
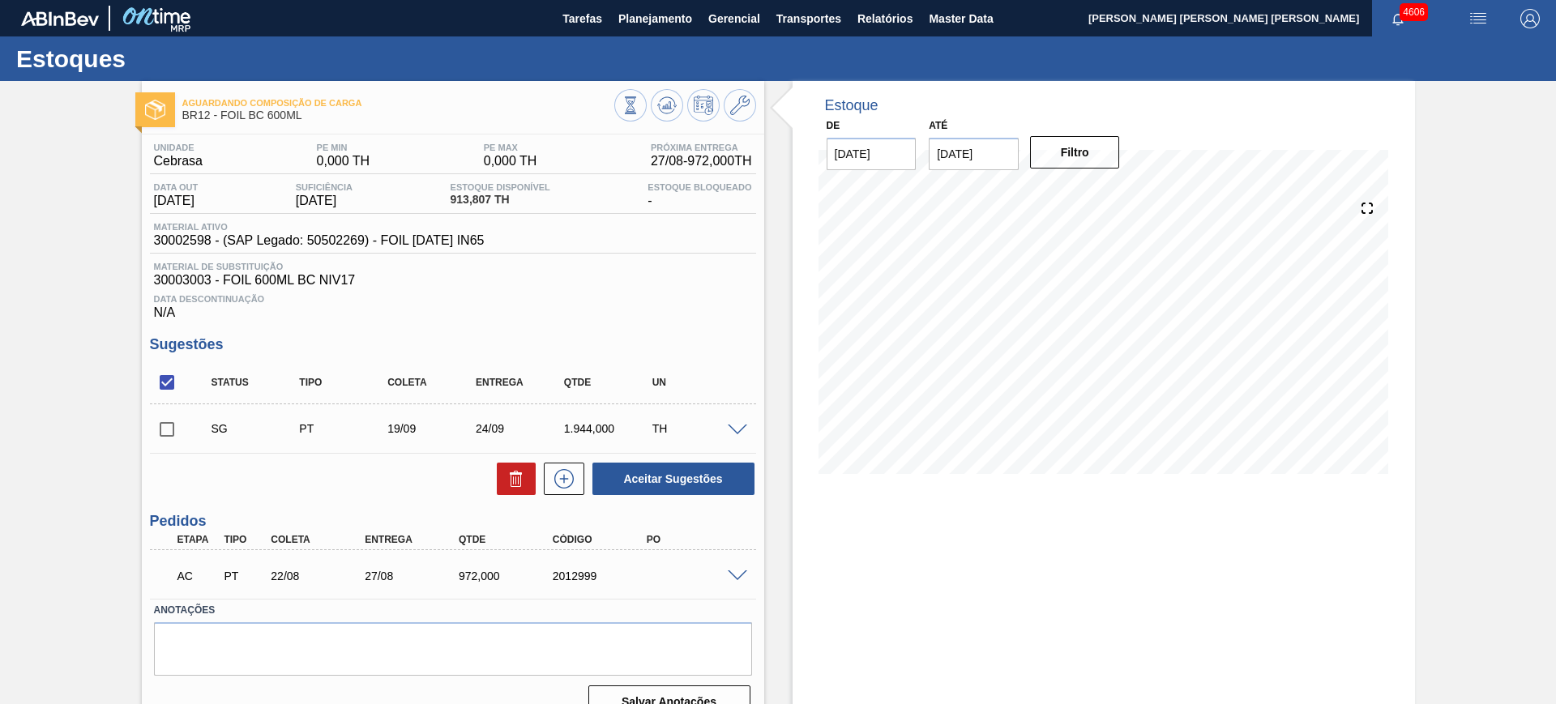
click at [733, 571] on span at bounding box center [737, 577] width 19 height 12
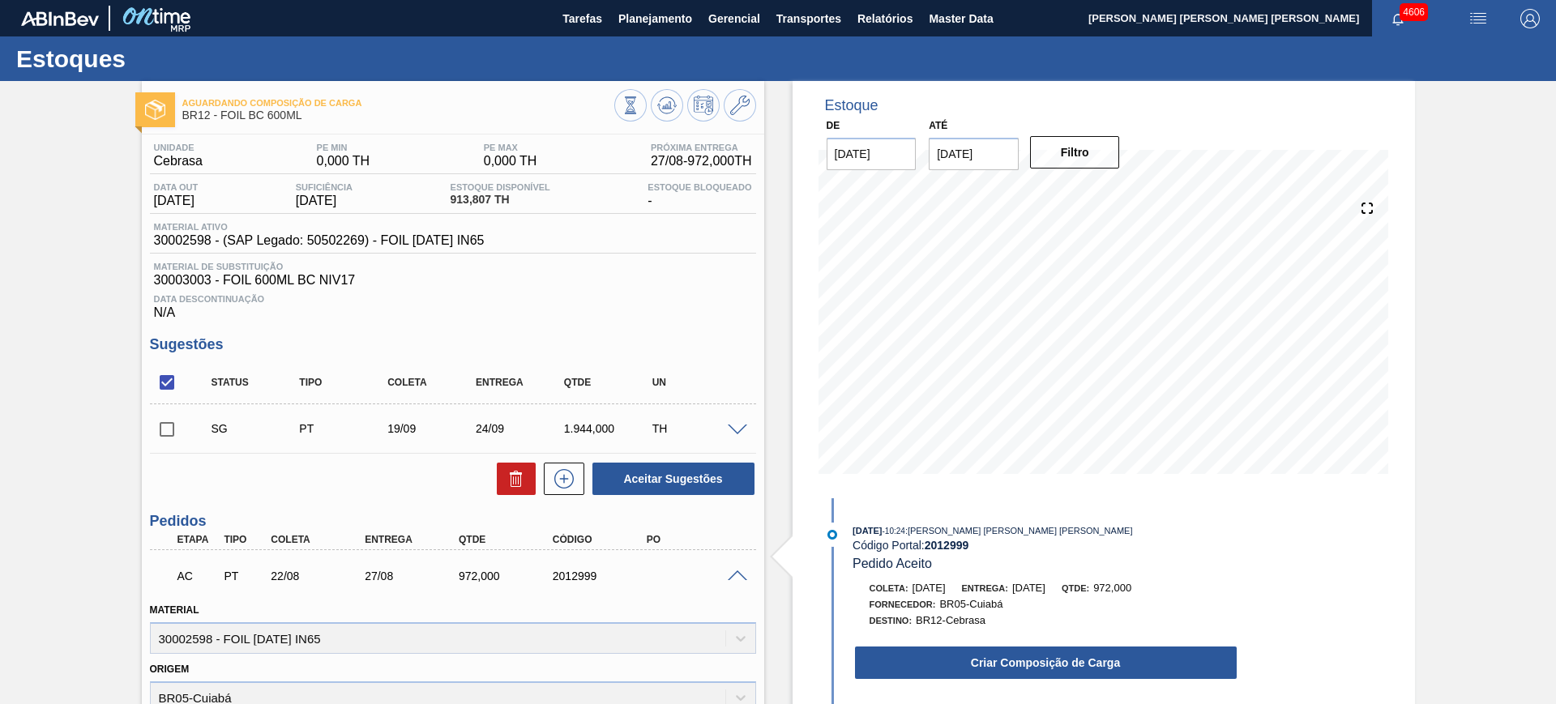
click at [733, 571] on span at bounding box center [737, 577] width 19 height 12
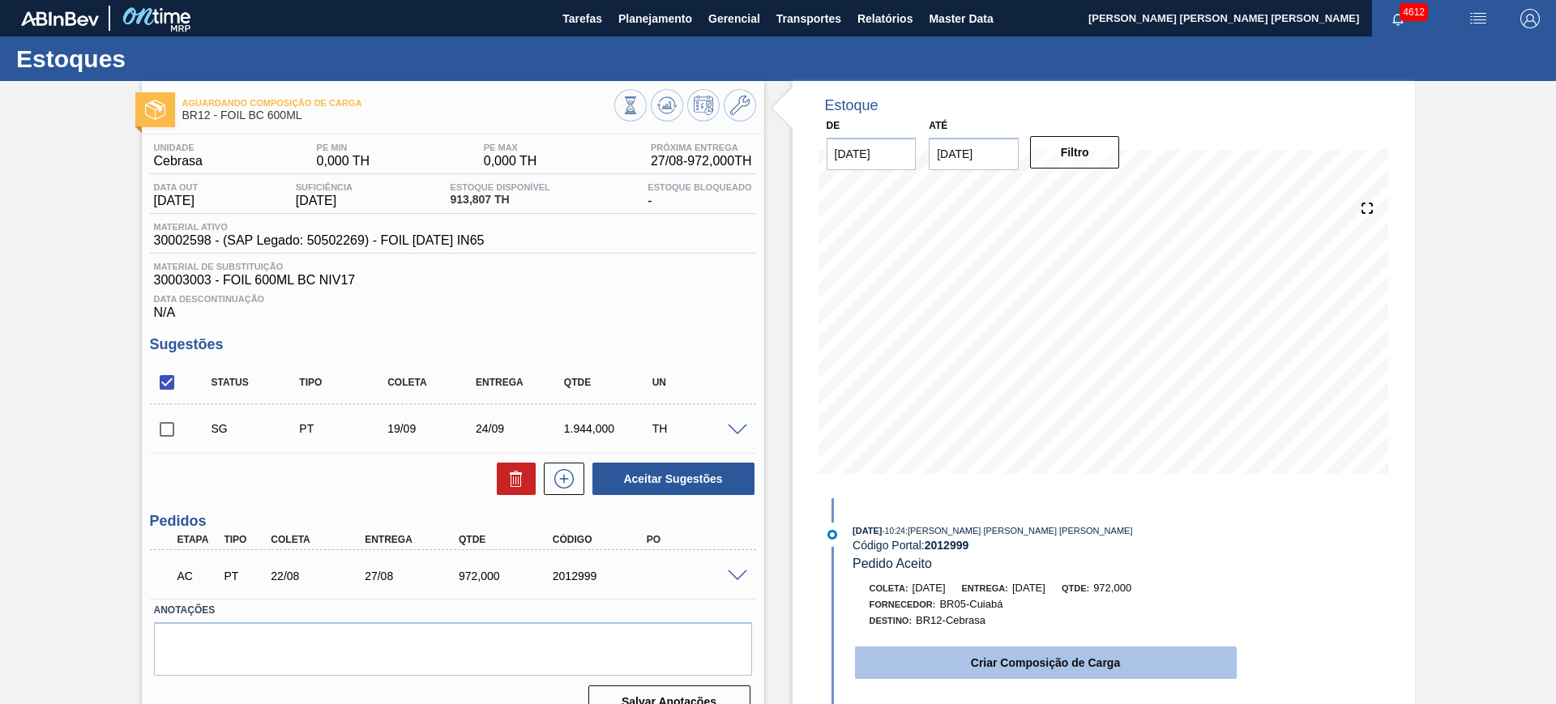
click at [947, 659] on button "Criar Composição de Carga" at bounding box center [1046, 663] width 382 height 32
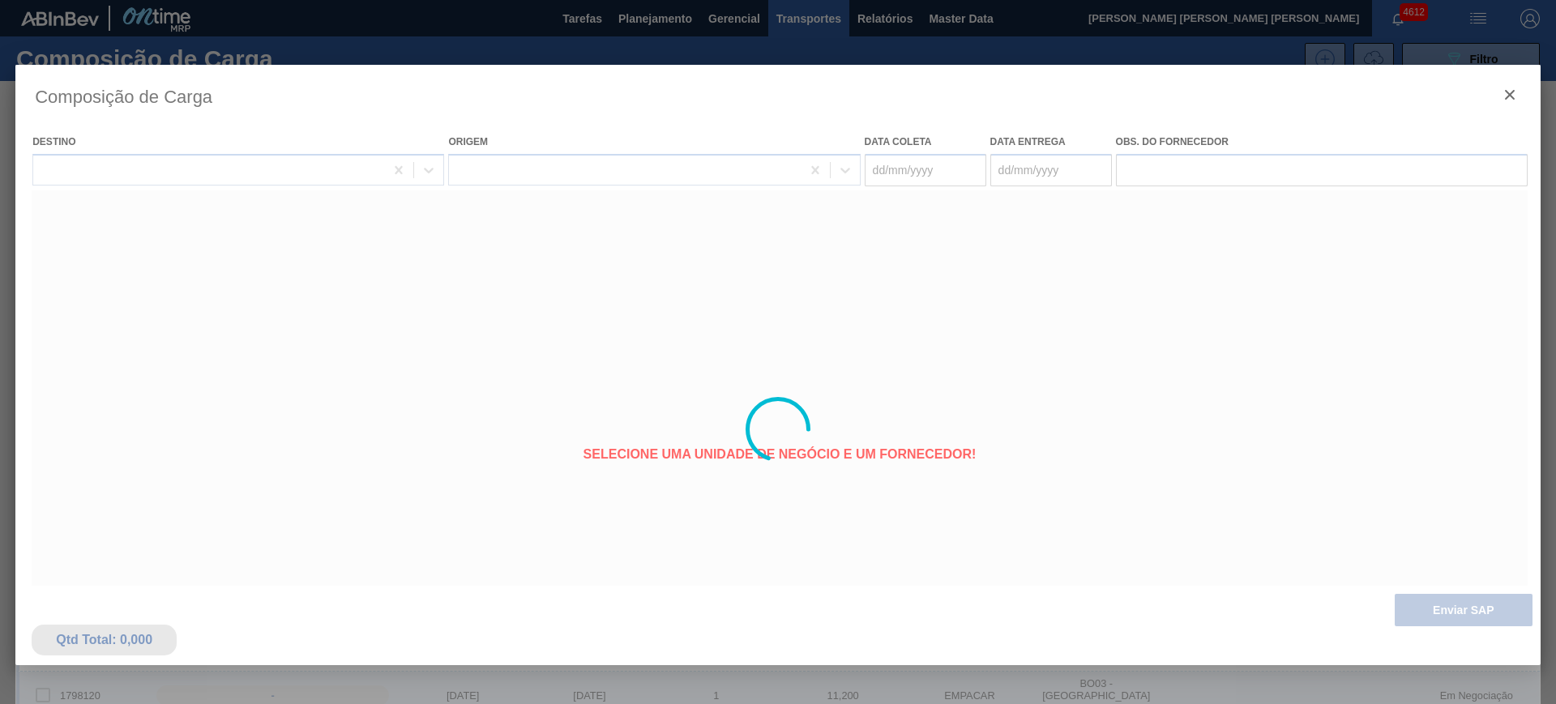
type coleta "22/08/2025"
type entrega "27/08/2025"
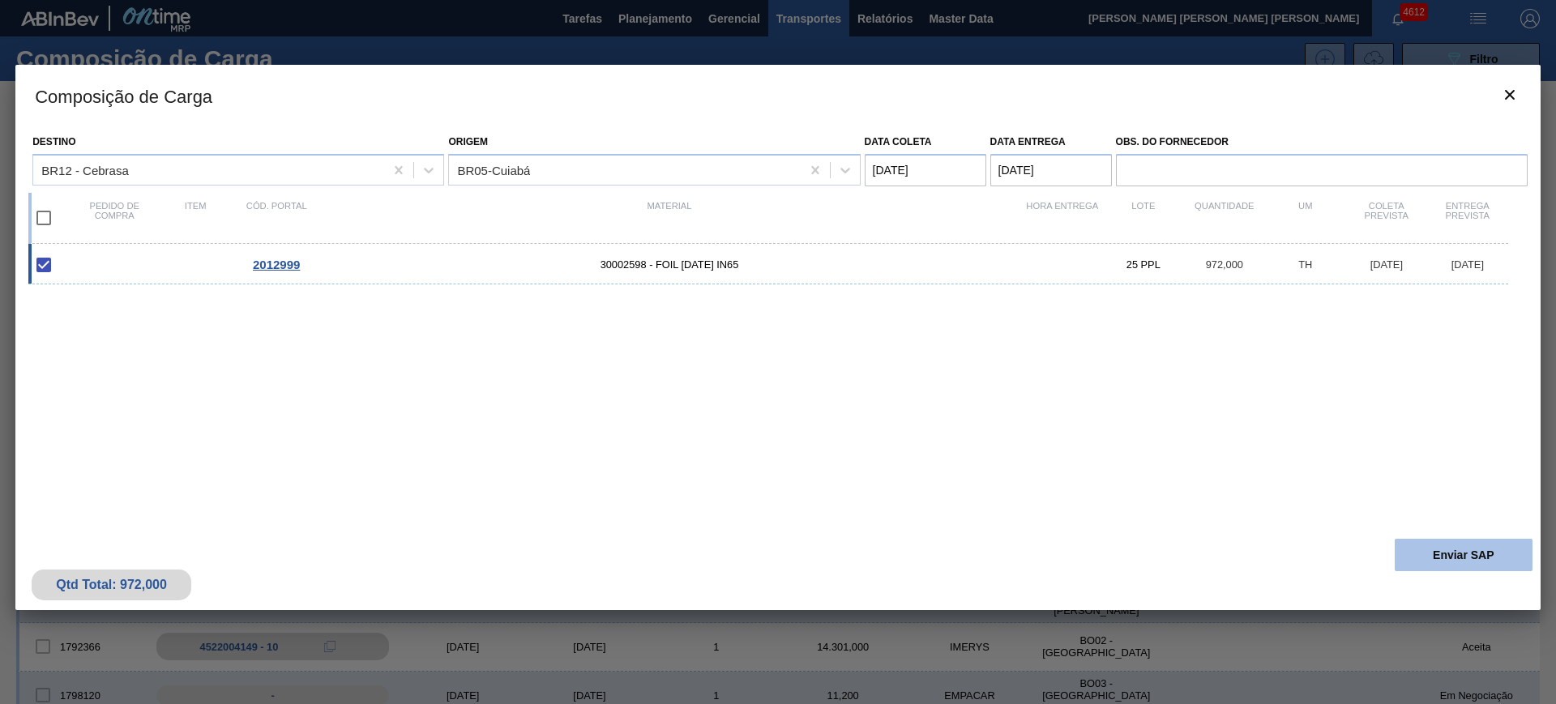
click at [1431, 554] on button "Enviar SAP" at bounding box center [1464, 555] width 138 height 32
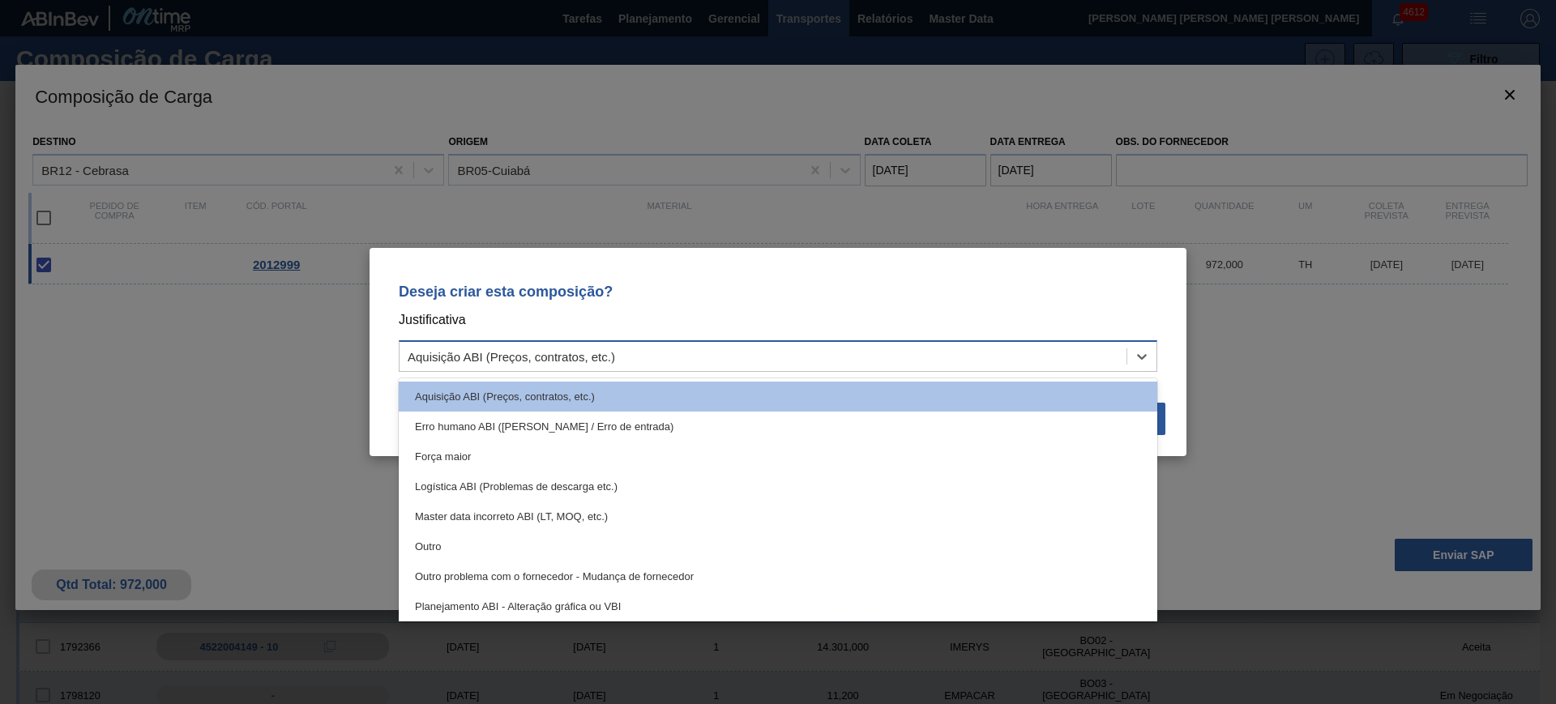
click at [816, 361] on div "Aquisição ABI (Preços, contratos, etc.)" at bounding box center [763, 357] width 727 height 24
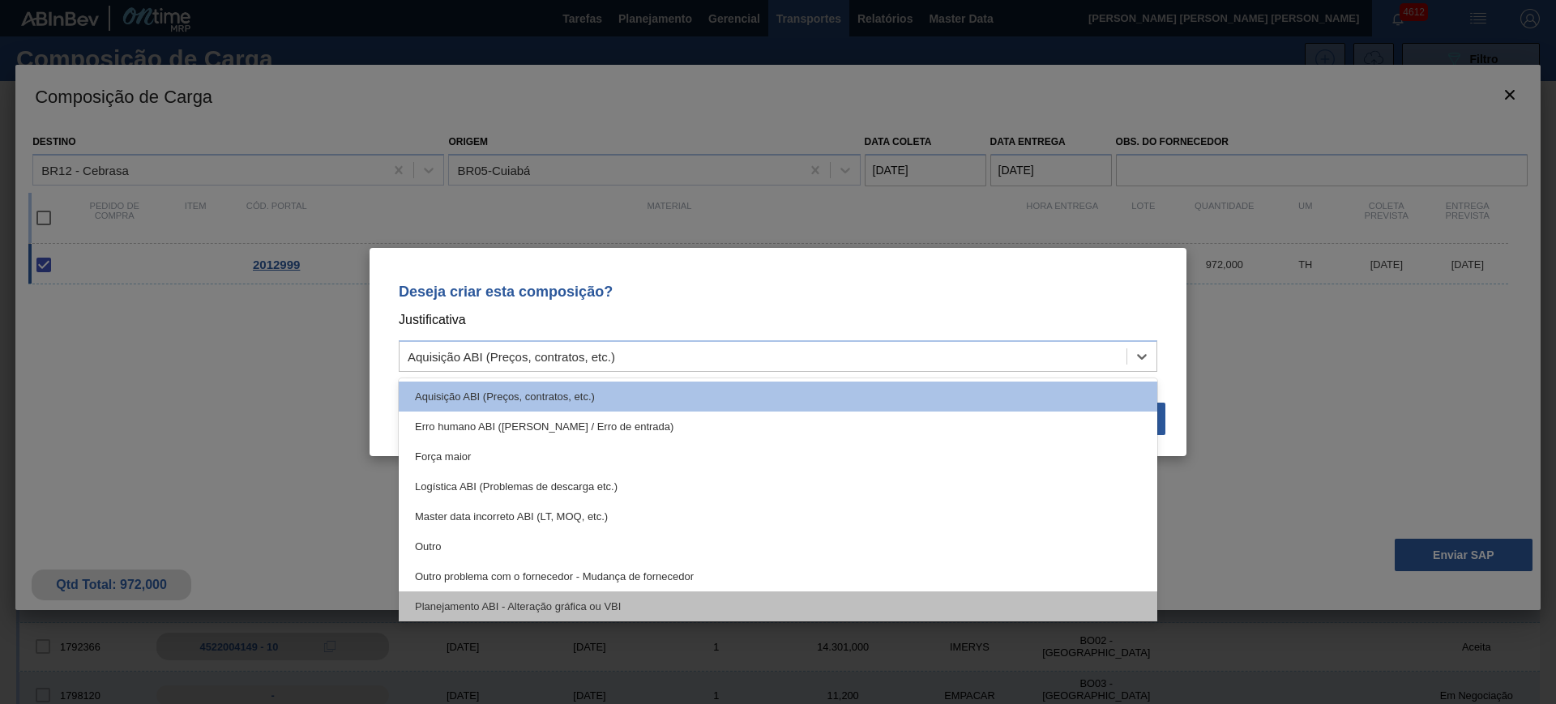
click at [778, 612] on div "Planejamento ABI - Alteração gráfica ou VBI" at bounding box center [778, 607] width 759 height 30
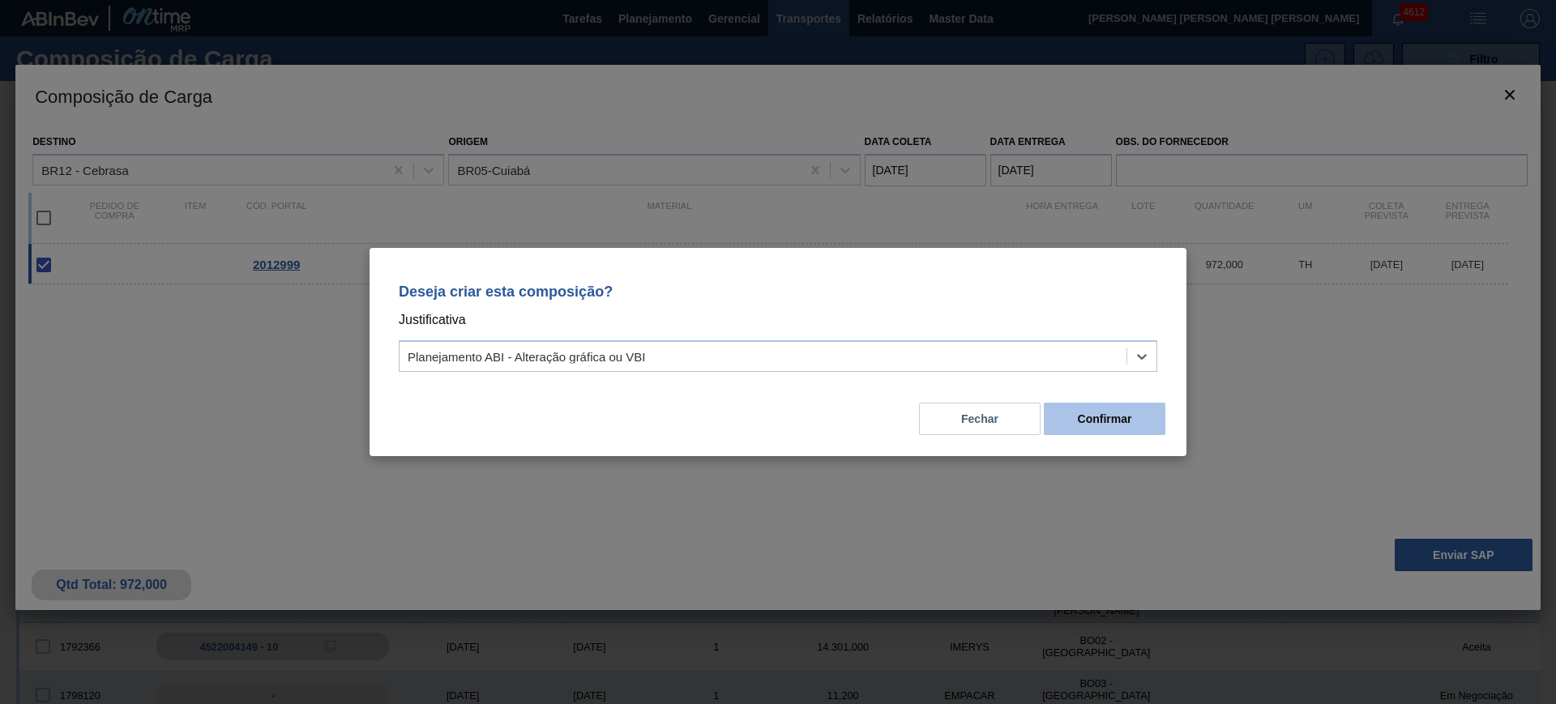
click at [1109, 406] on button "Confirmar" at bounding box center [1105, 419] width 122 height 32
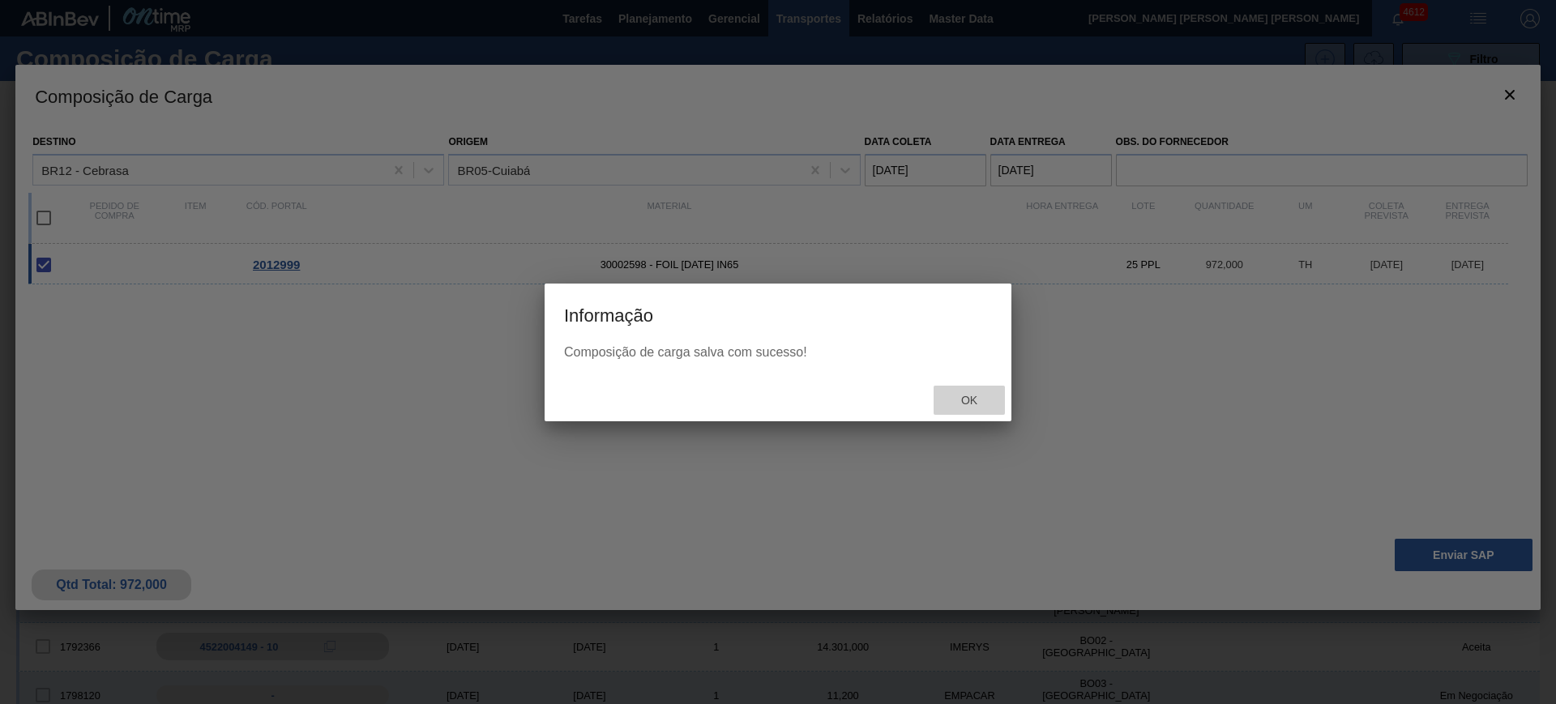
click at [977, 397] on span "Ok" at bounding box center [969, 400] width 42 height 13
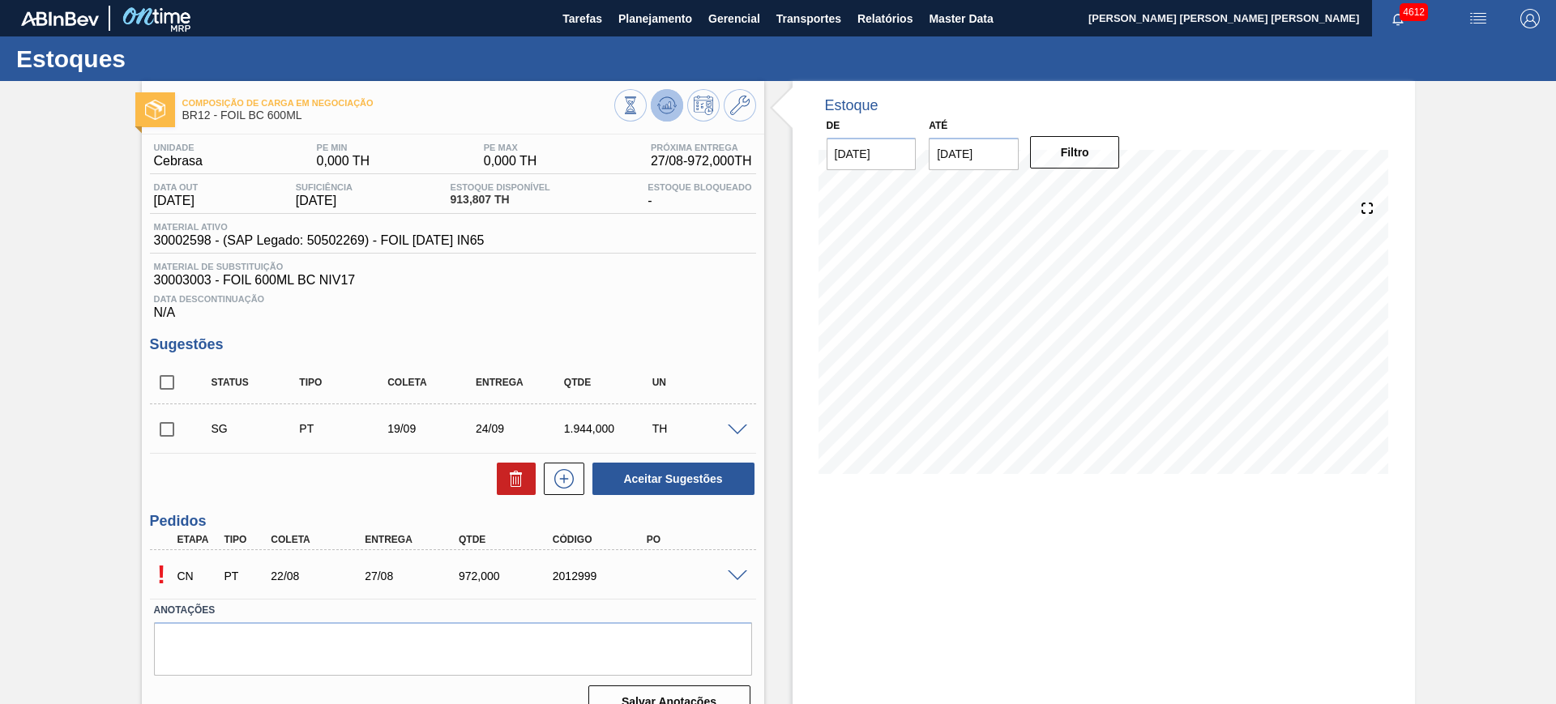
click at [639, 109] on icon at bounding box center [631, 105] width 18 height 18
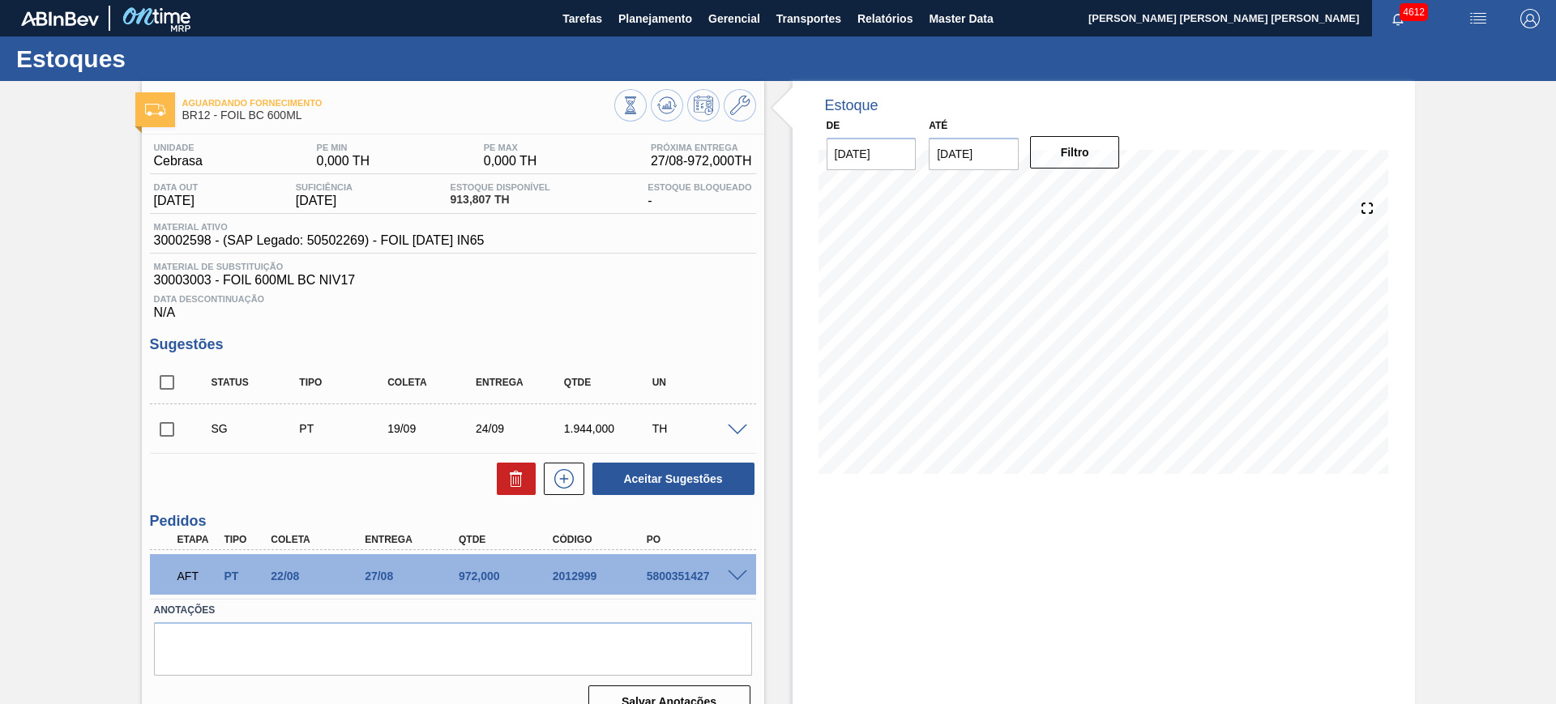
click at [690, 575] on div "5800351427" at bounding box center [695, 576] width 105 height 13
copy div "5800351427"
click at [740, 573] on span at bounding box center [737, 577] width 19 height 12
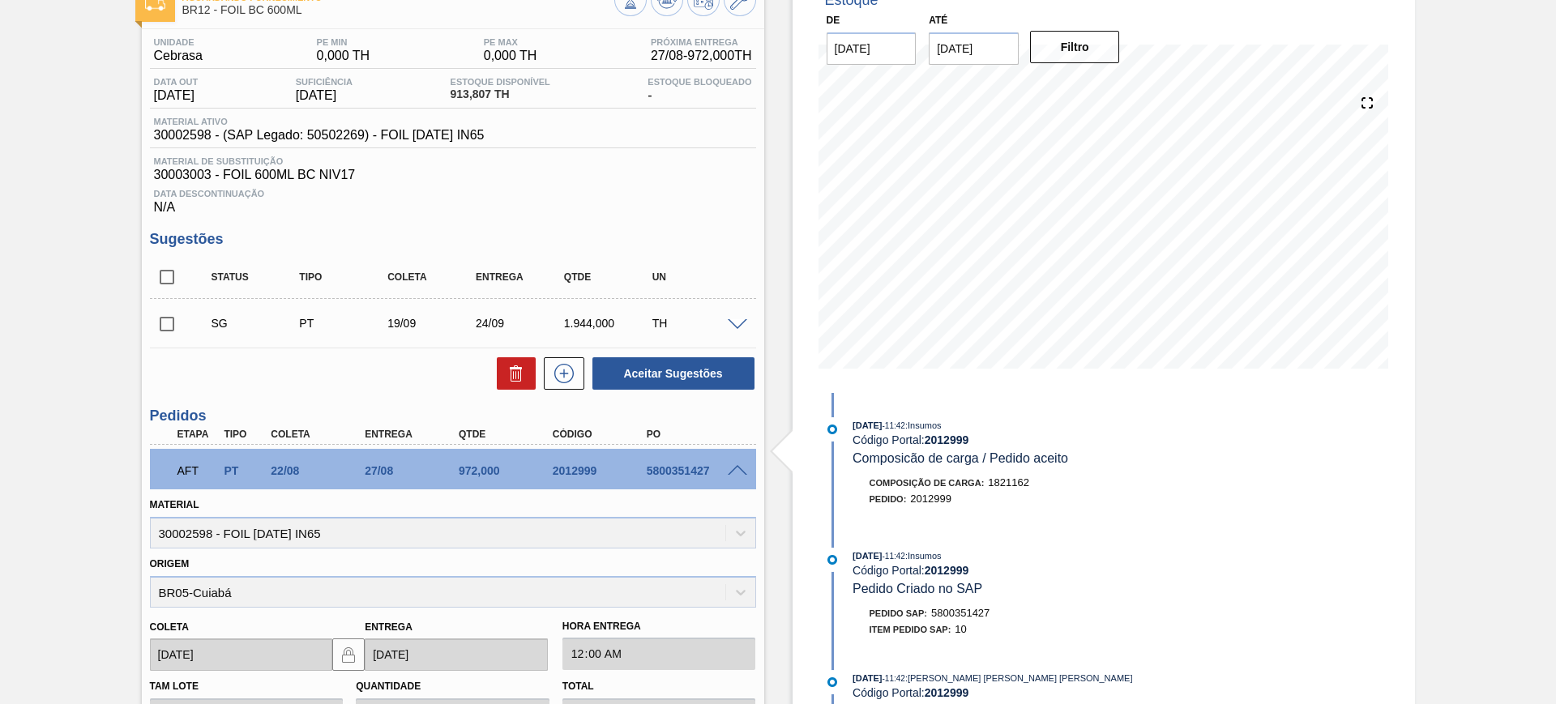
scroll to position [102, 0]
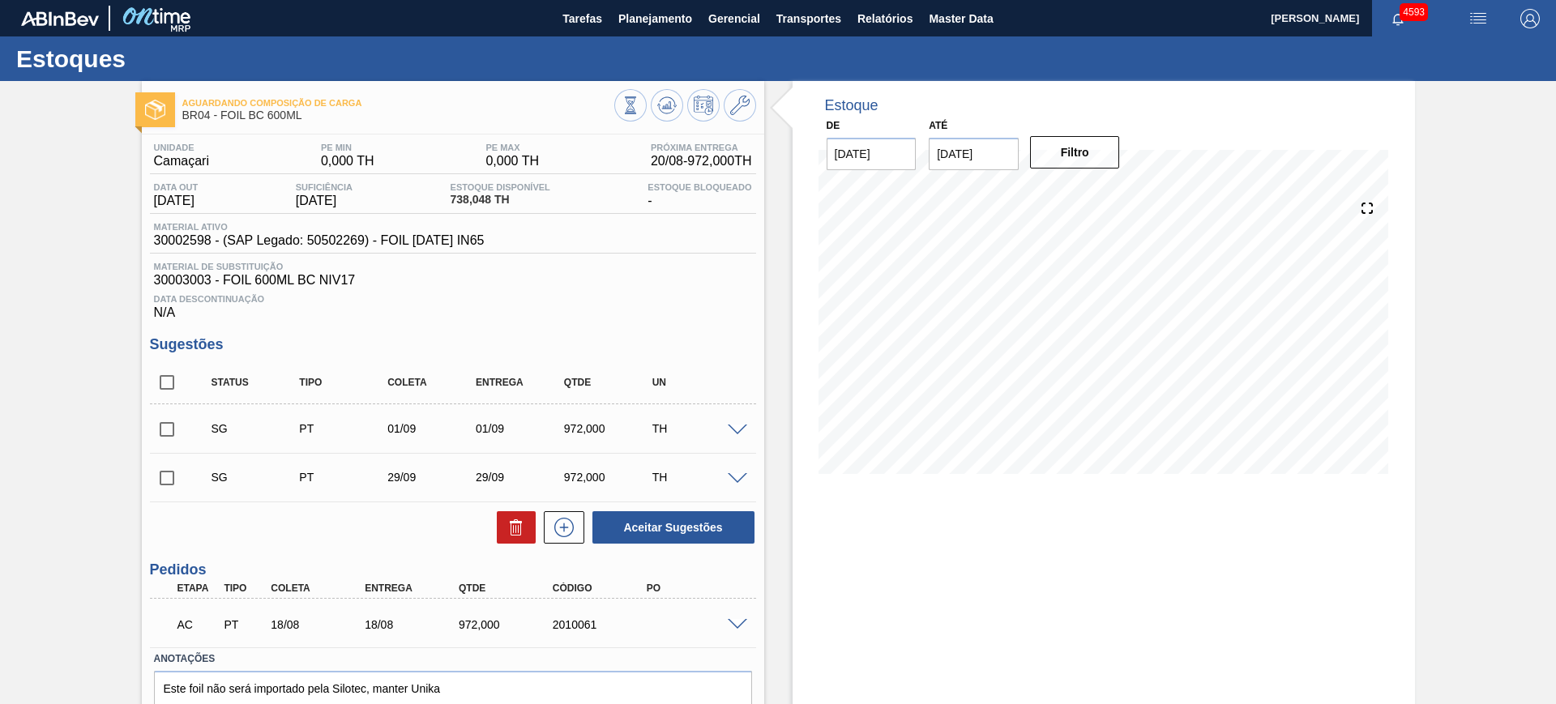
click at [156, 383] on input "checkbox" at bounding box center [167, 383] width 34 height 34
checkbox input "true"
click at [503, 526] on button at bounding box center [516, 527] width 39 height 32
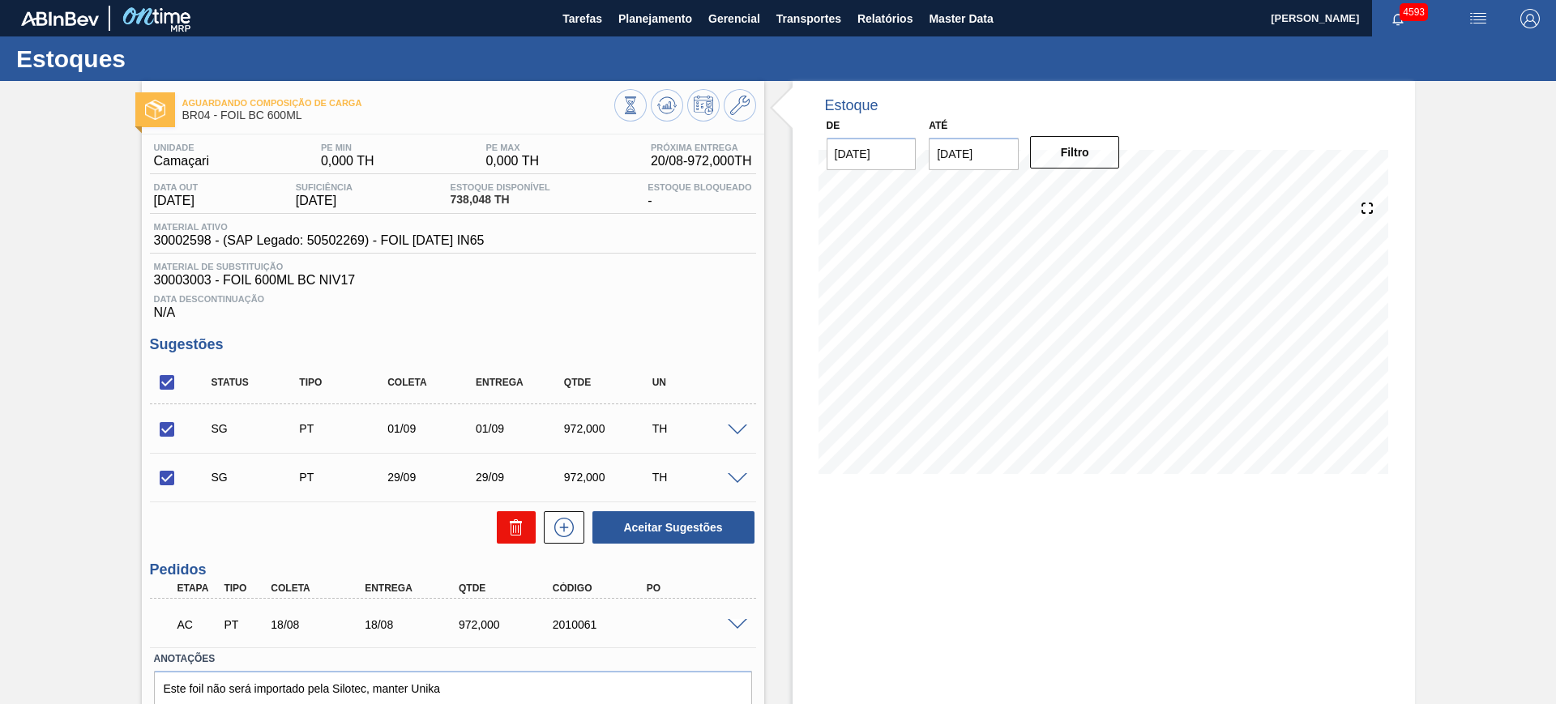
checkbox input "false"
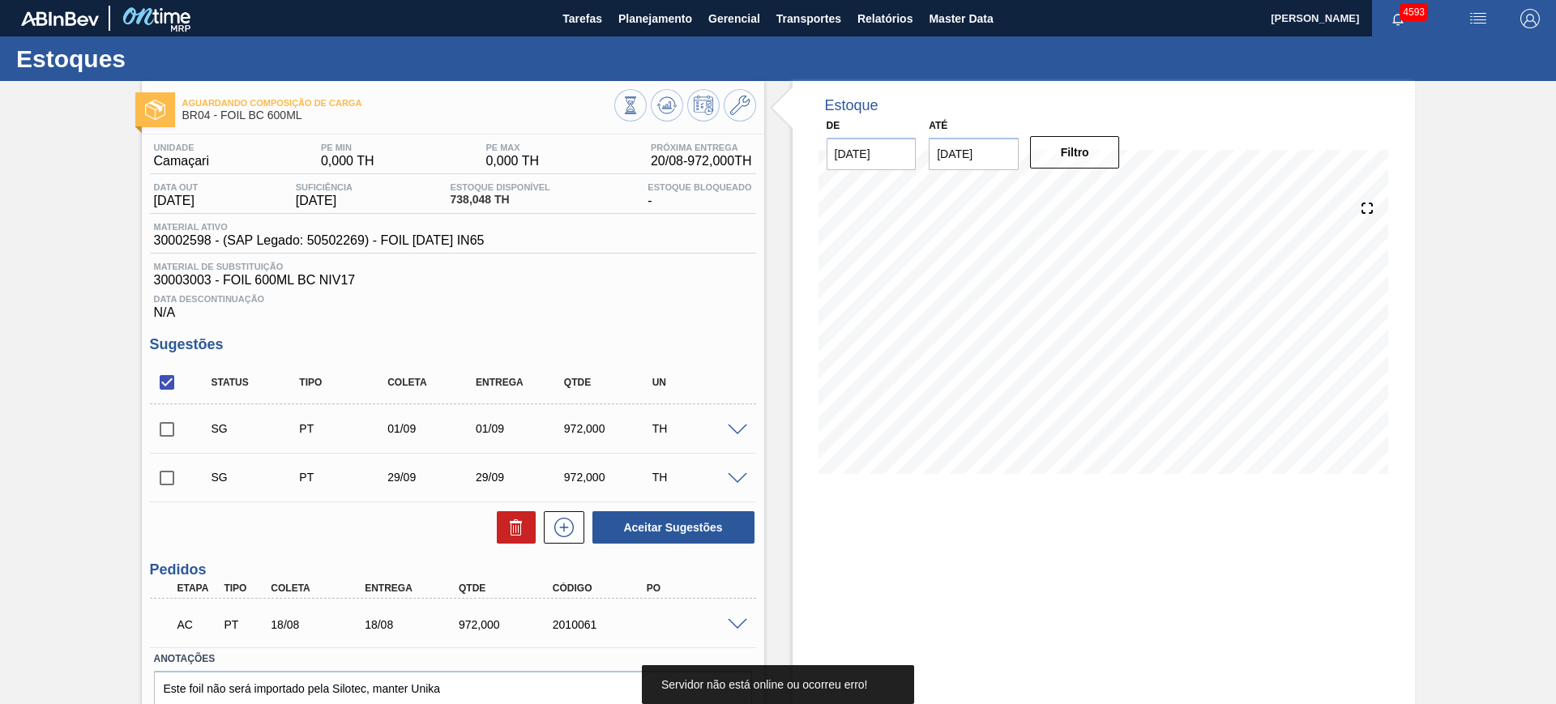
click at [147, 383] on div "Unidade Camaçari PE MIN 0,000 TH PE MAX 0,000 TH Próxima Entrega 20/08 - 972,00…" at bounding box center [453, 454] width 622 height 638
click at [162, 382] on input "checkbox" at bounding box center [167, 383] width 34 height 34
checkbox input "true"
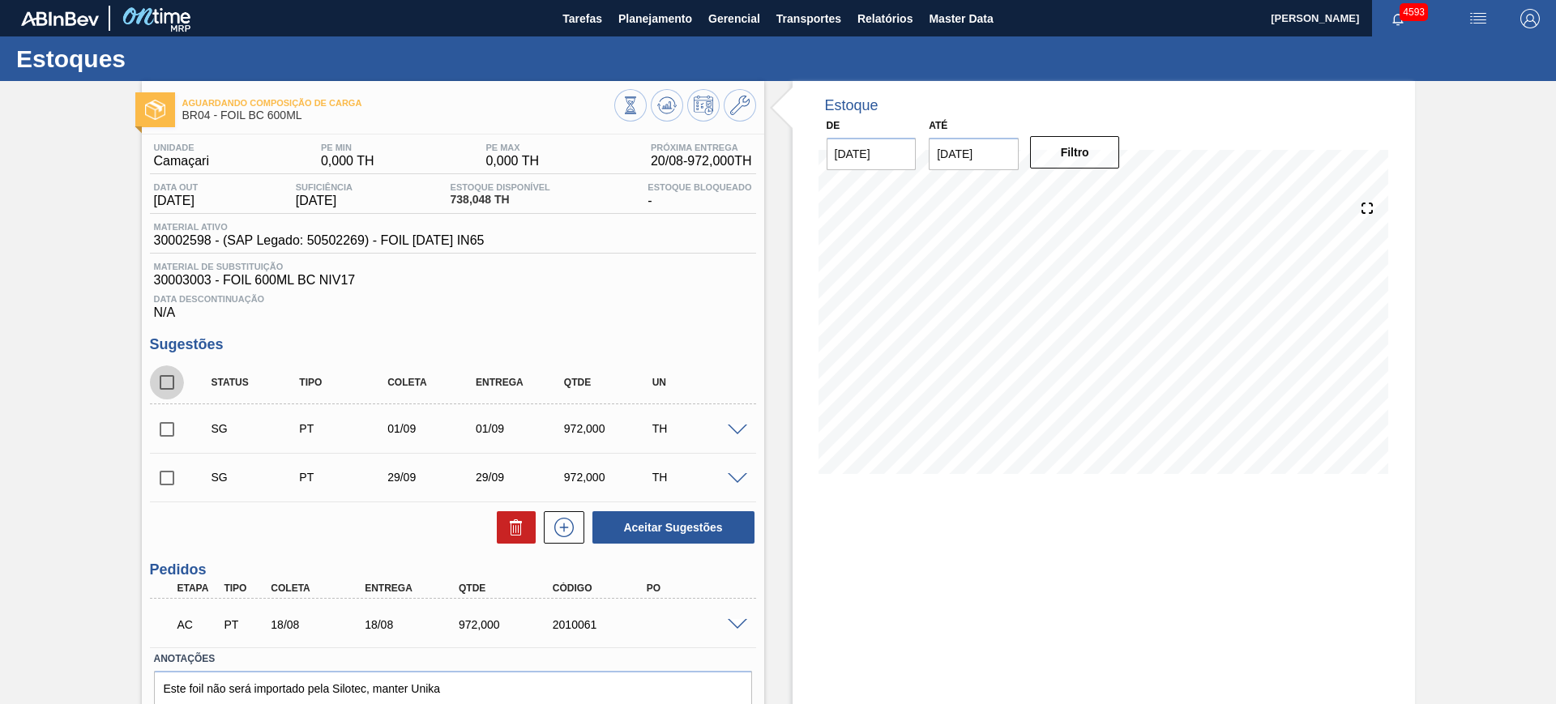
checkbox input "true"
click at [0, 0] on icon at bounding box center [0, 0] width 0 height 0
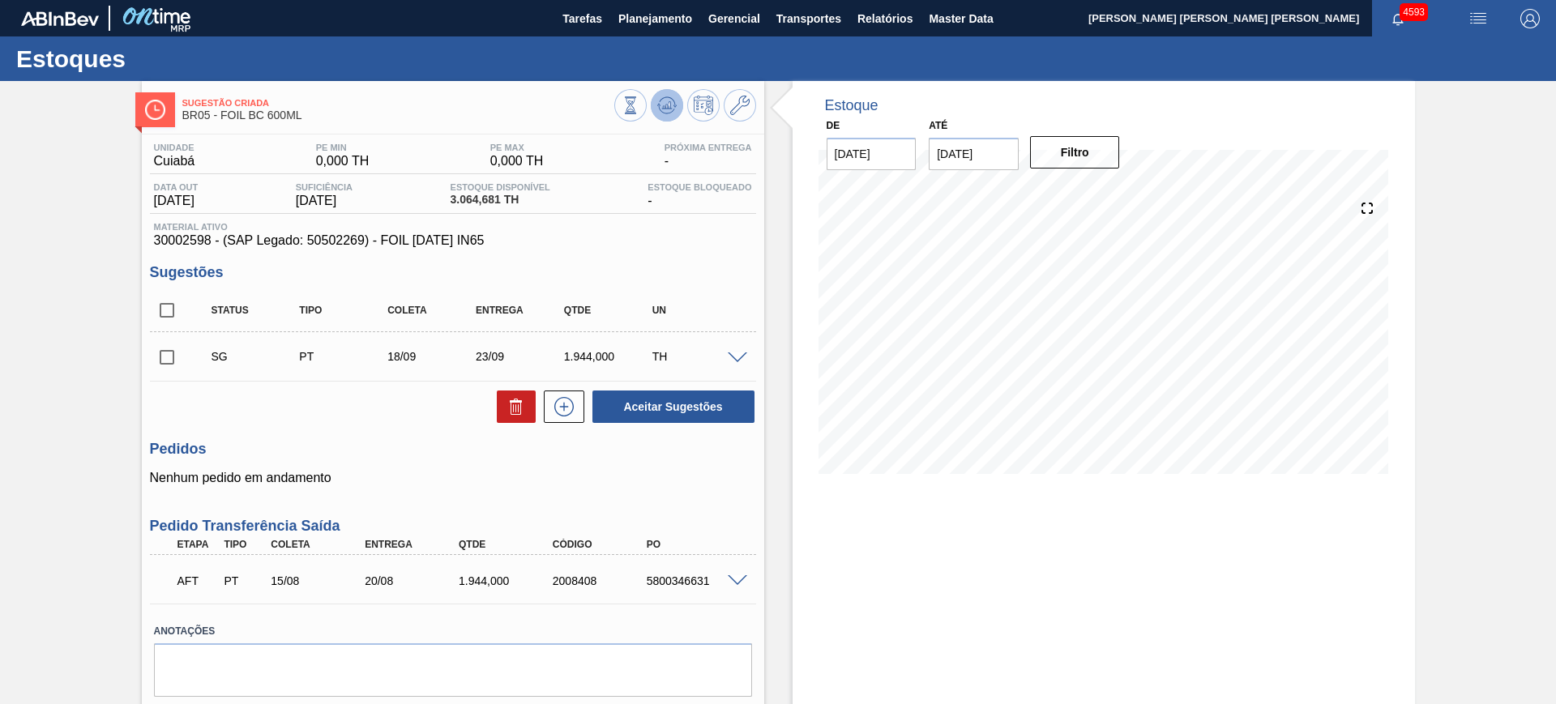
click at [639, 113] on icon at bounding box center [631, 105] width 18 height 18
click at [639, 112] on icon at bounding box center [631, 105] width 18 height 18
click at [737, 584] on span at bounding box center [737, 581] width 19 height 12
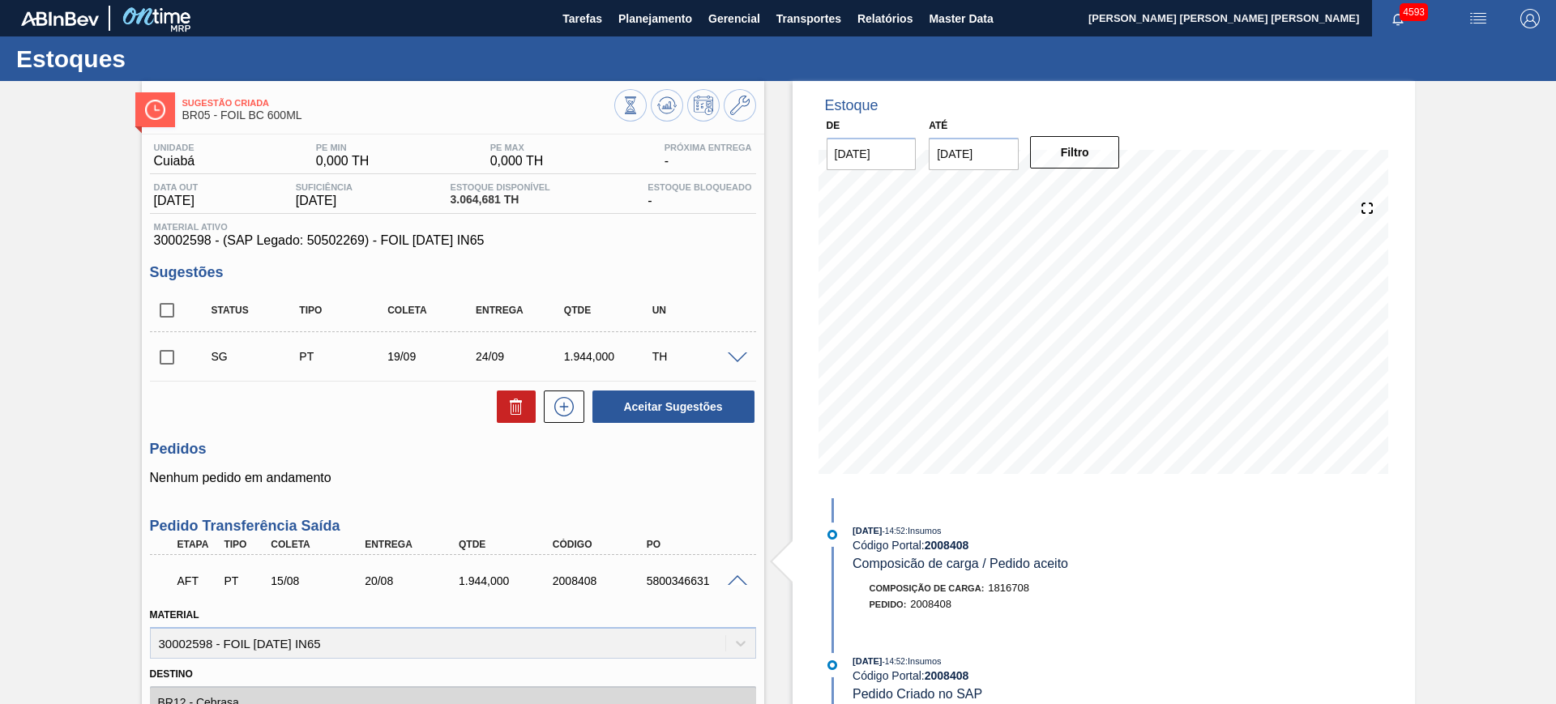
click at [738, 581] on span at bounding box center [737, 581] width 19 height 12
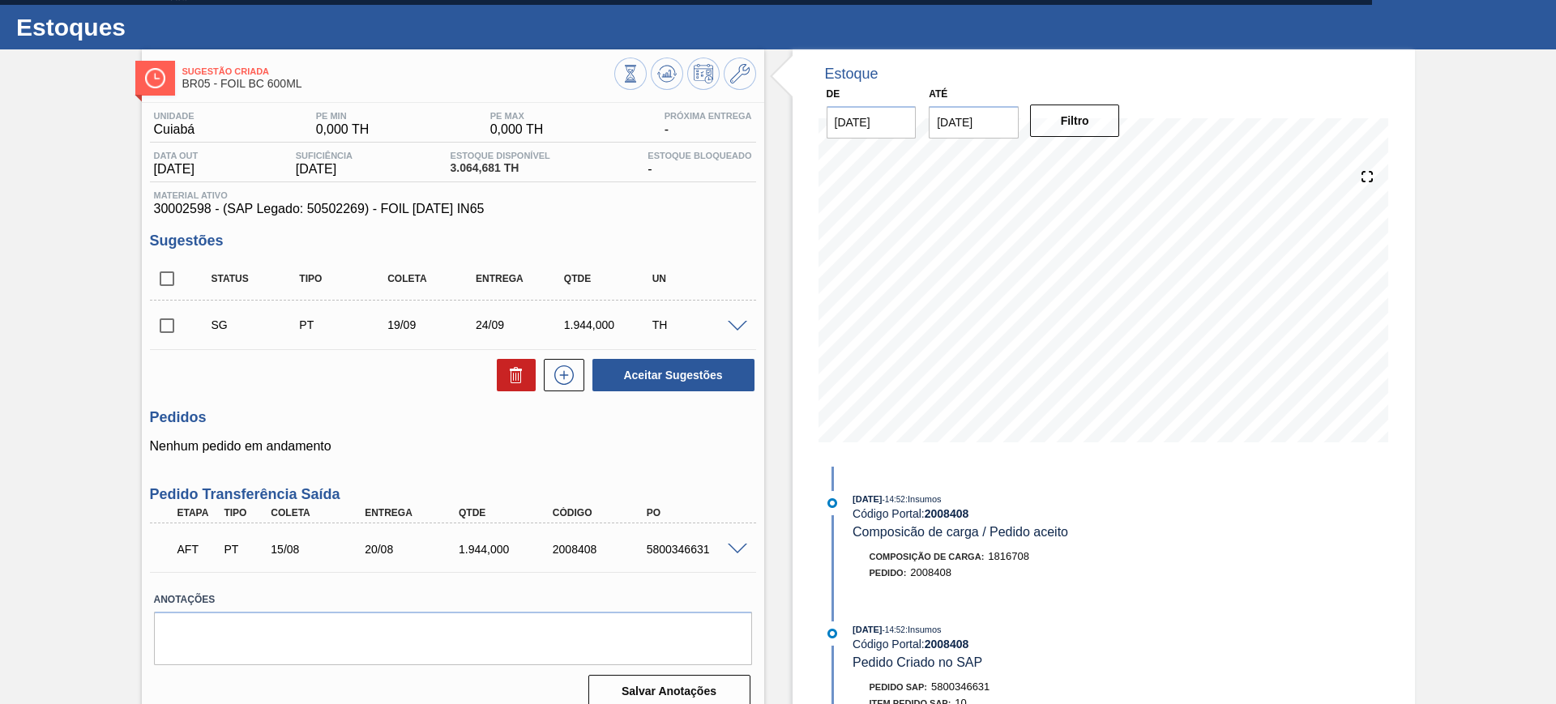
scroll to position [49, 0]
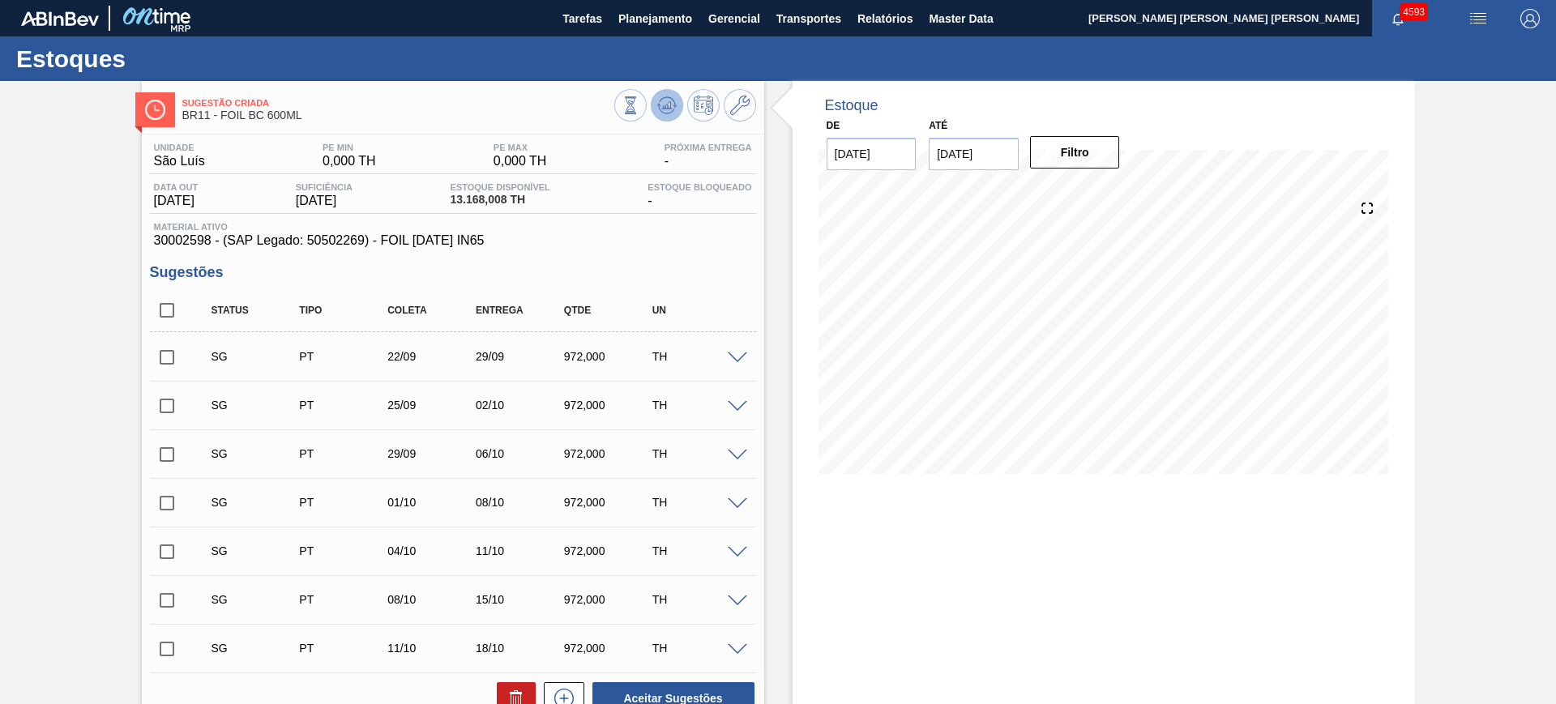
click at [639, 104] on icon at bounding box center [631, 105] width 18 height 18
click at [169, 307] on input "checkbox" at bounding box center [167, 310] width 34 height 34
checkbox input "true"
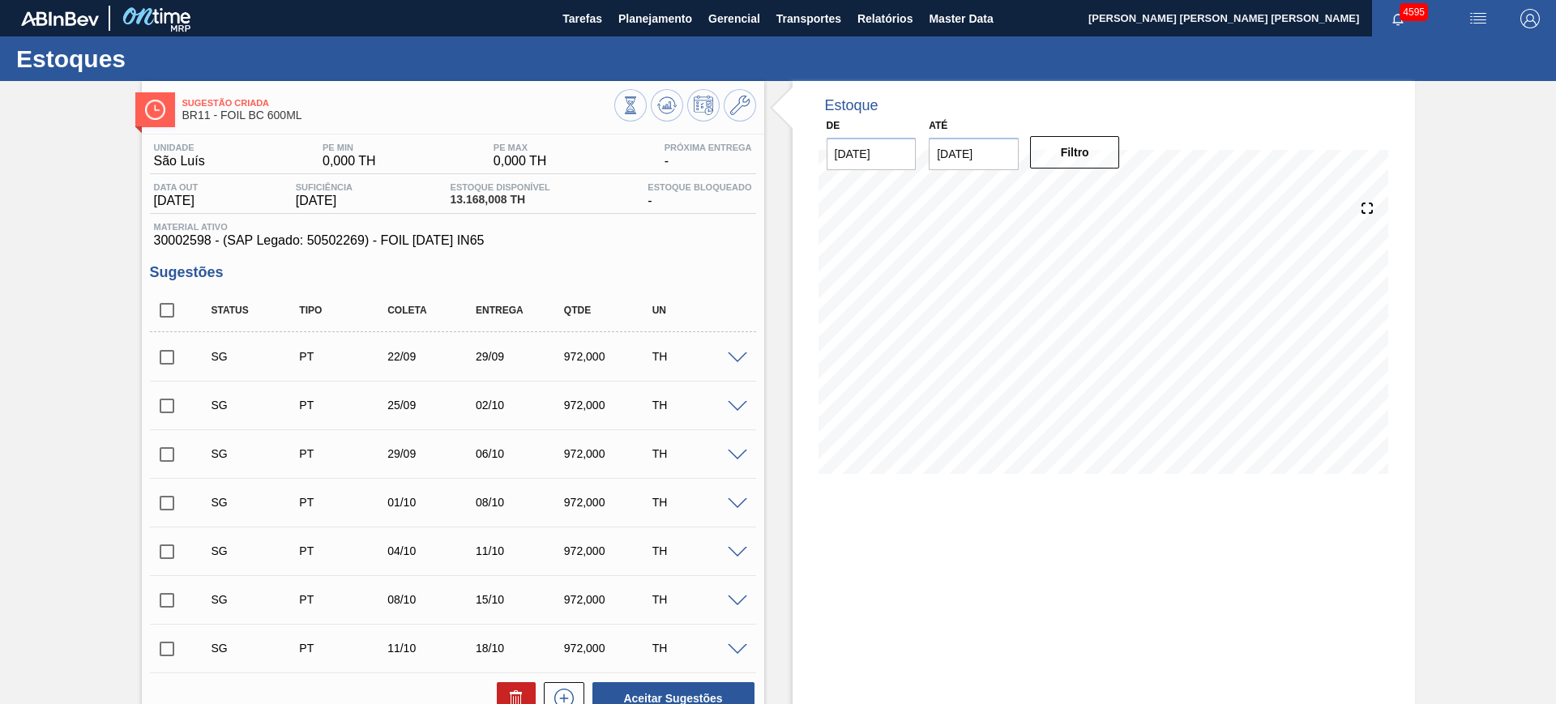
checkbox input "true"
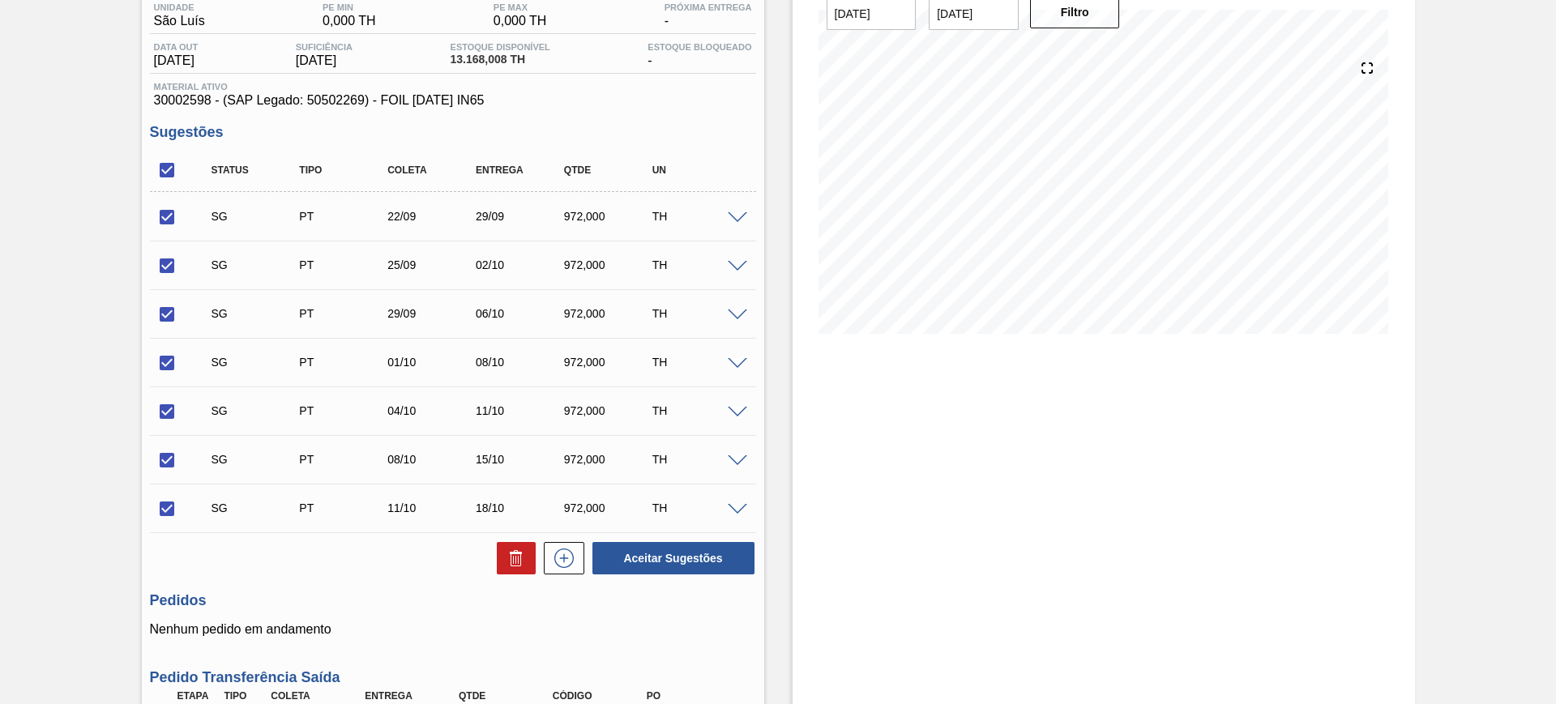
scroll to position [304, 0]
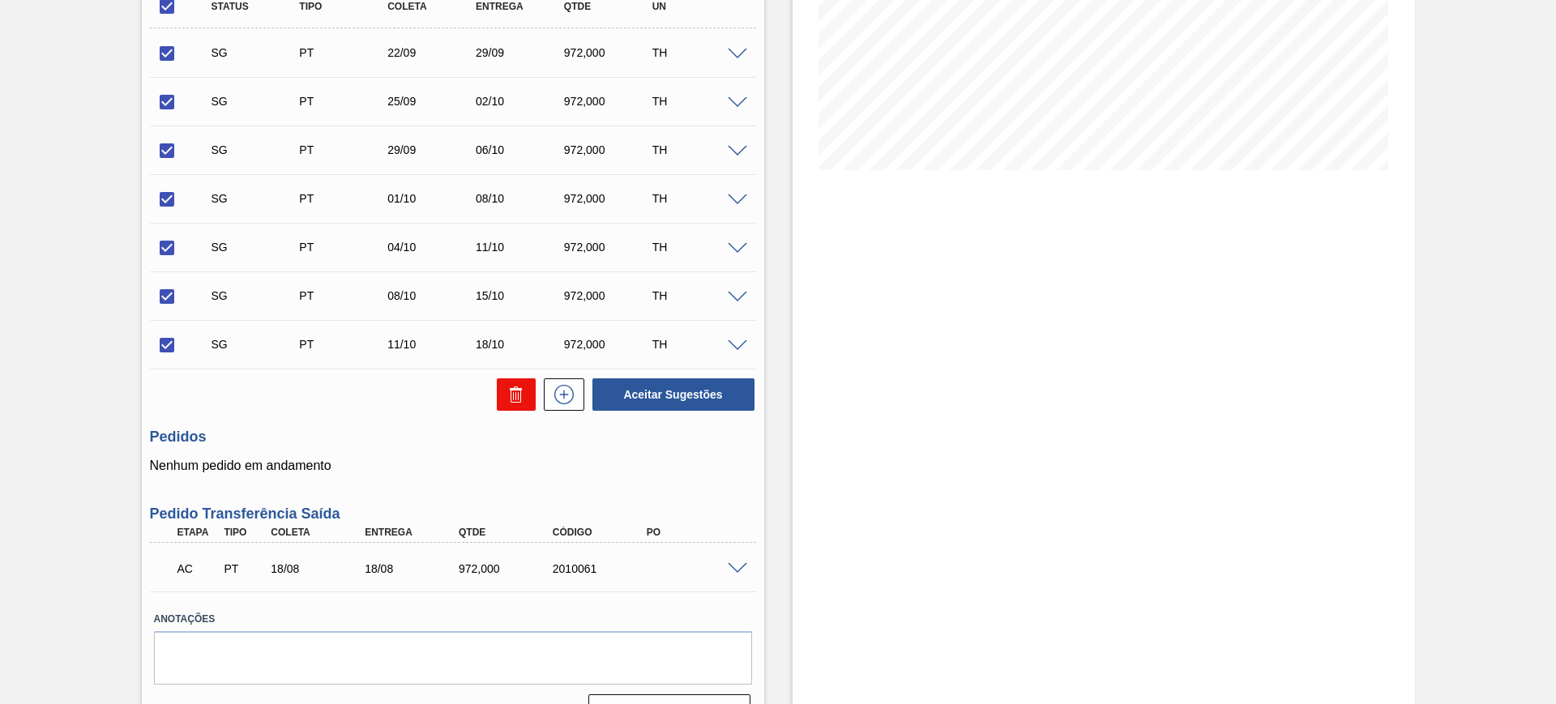
click at [524, 391] on button at bounding box center [516, 395] width 39 height 32
checkbox input "false"
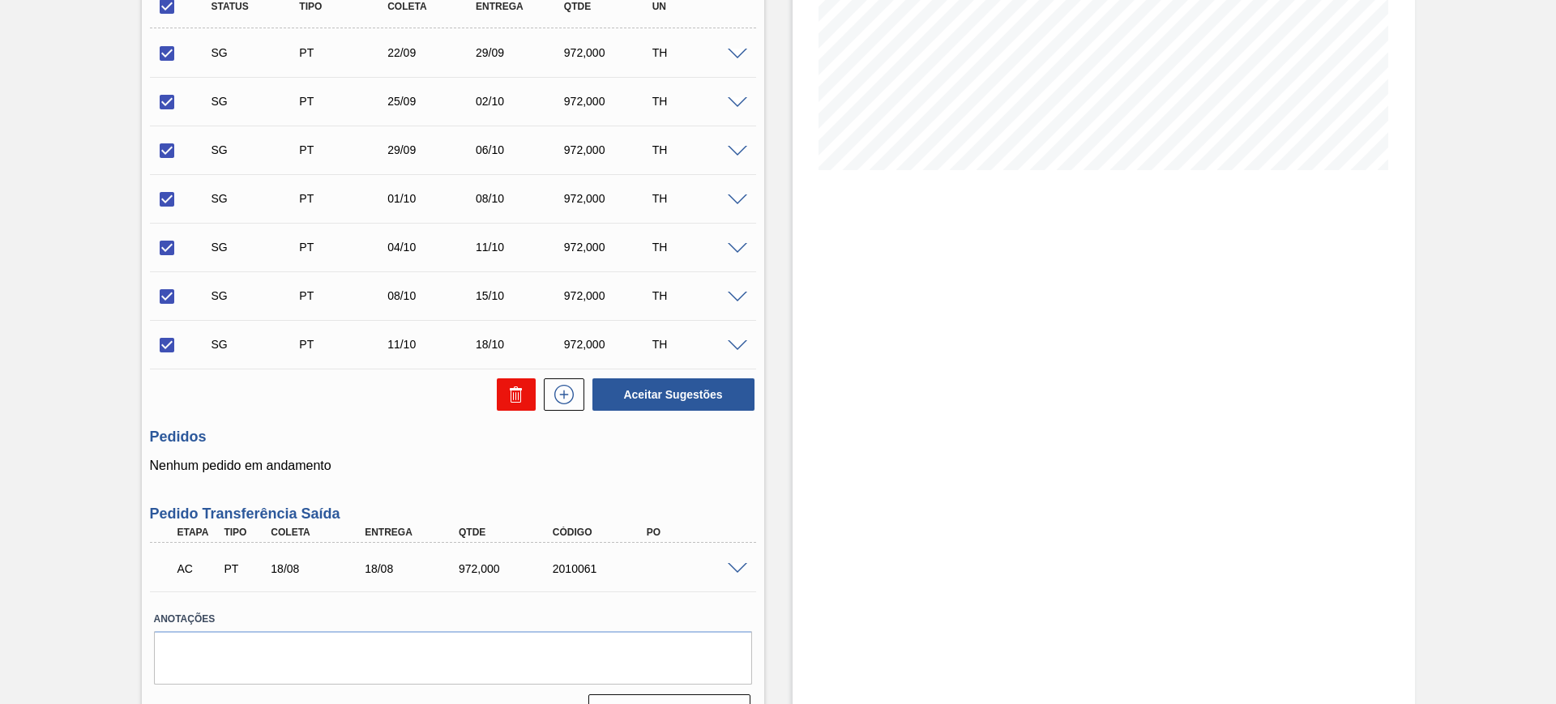
checkbox input "false"
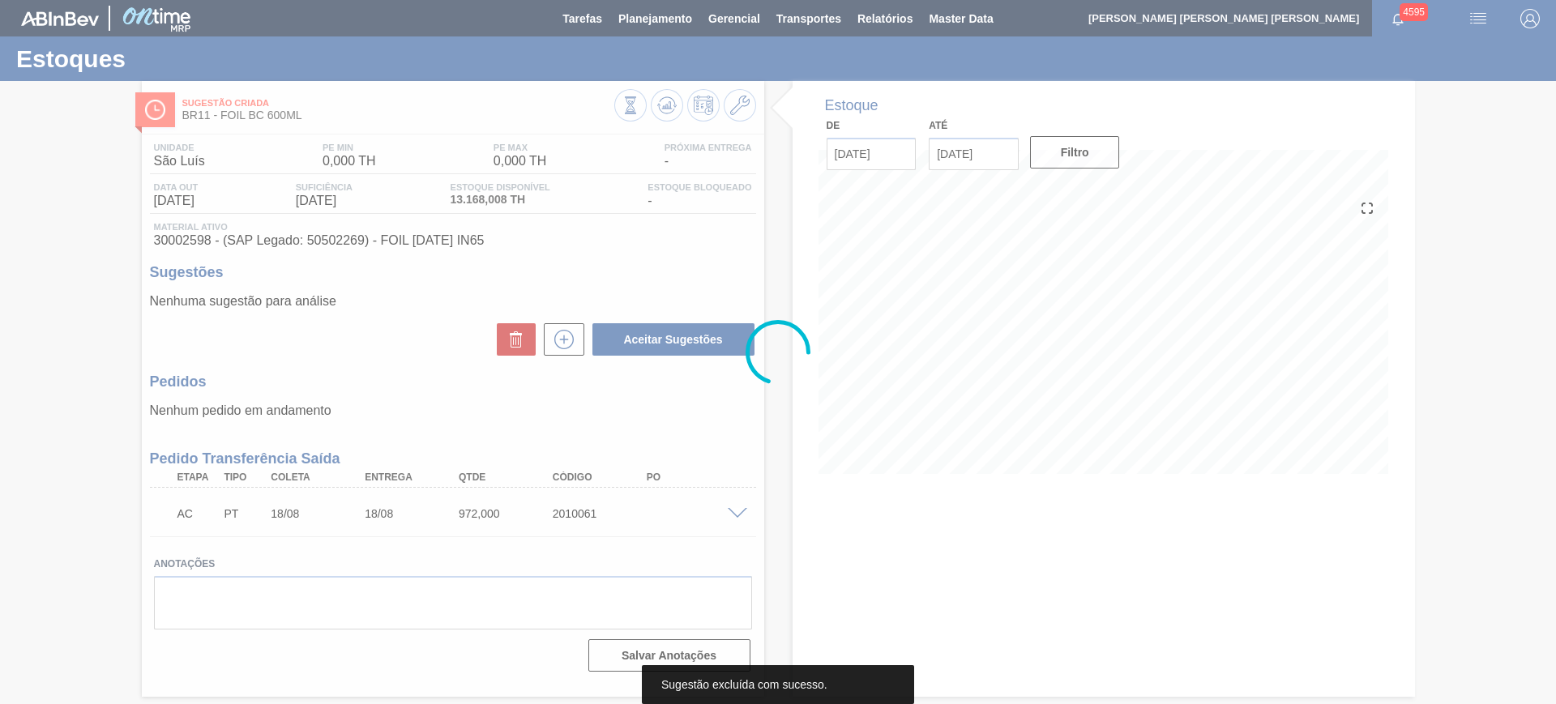
scroll to position [0, 0]
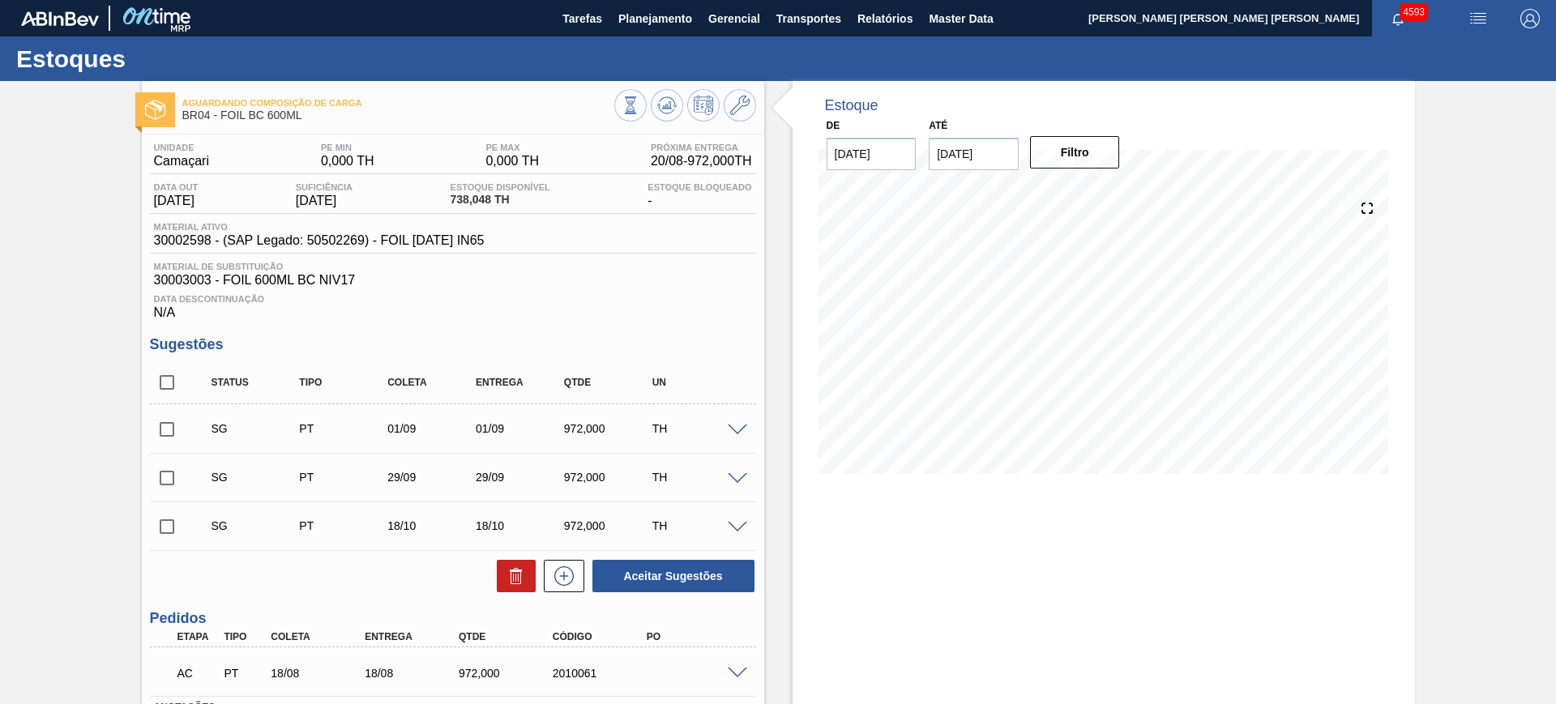
click at [154, 383] on input "checkbox" at bounding box center [167, 383] width 34 height 34
checkbox input "true"
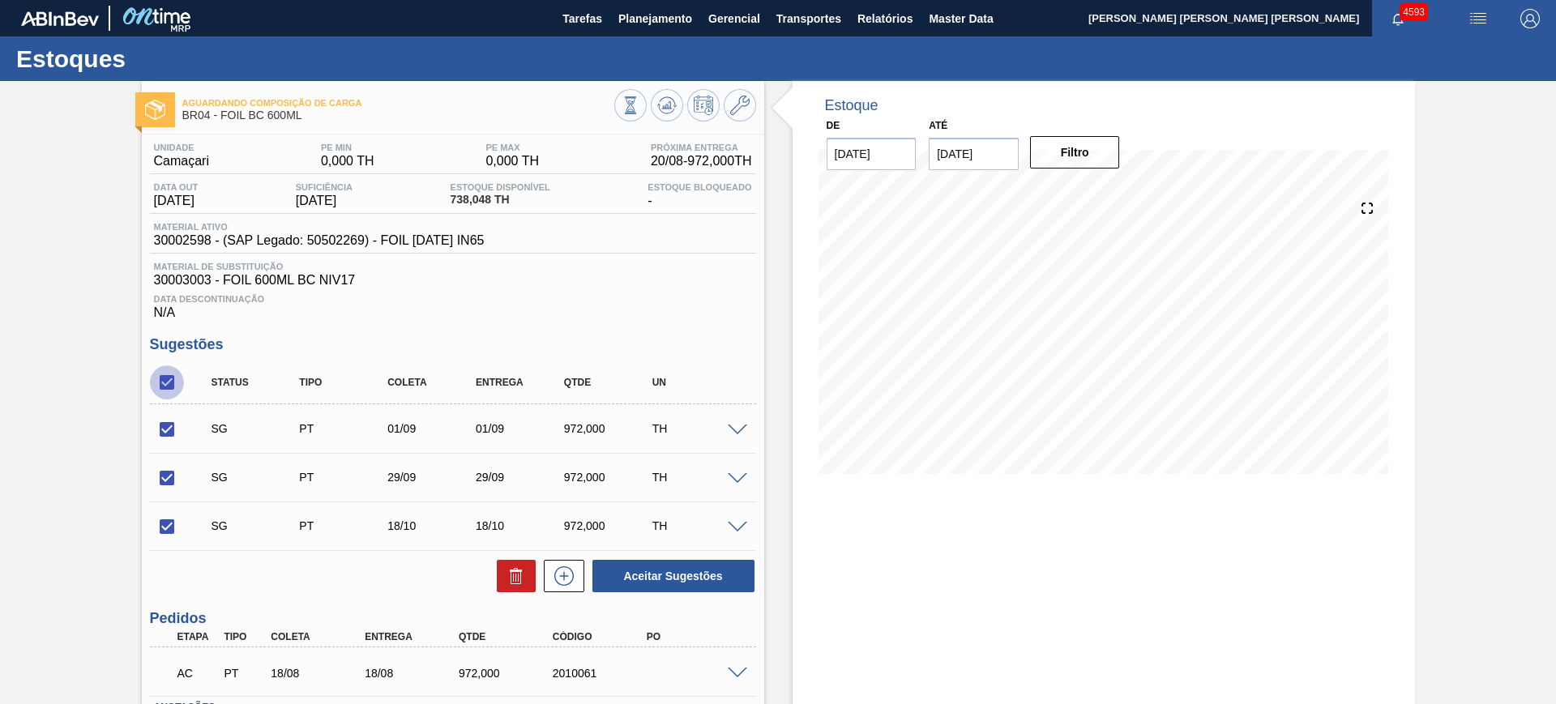
click at [169, 390] on input "checkbox" at bounding box center [167, 383] width 34 height 34
checkbox input "false"
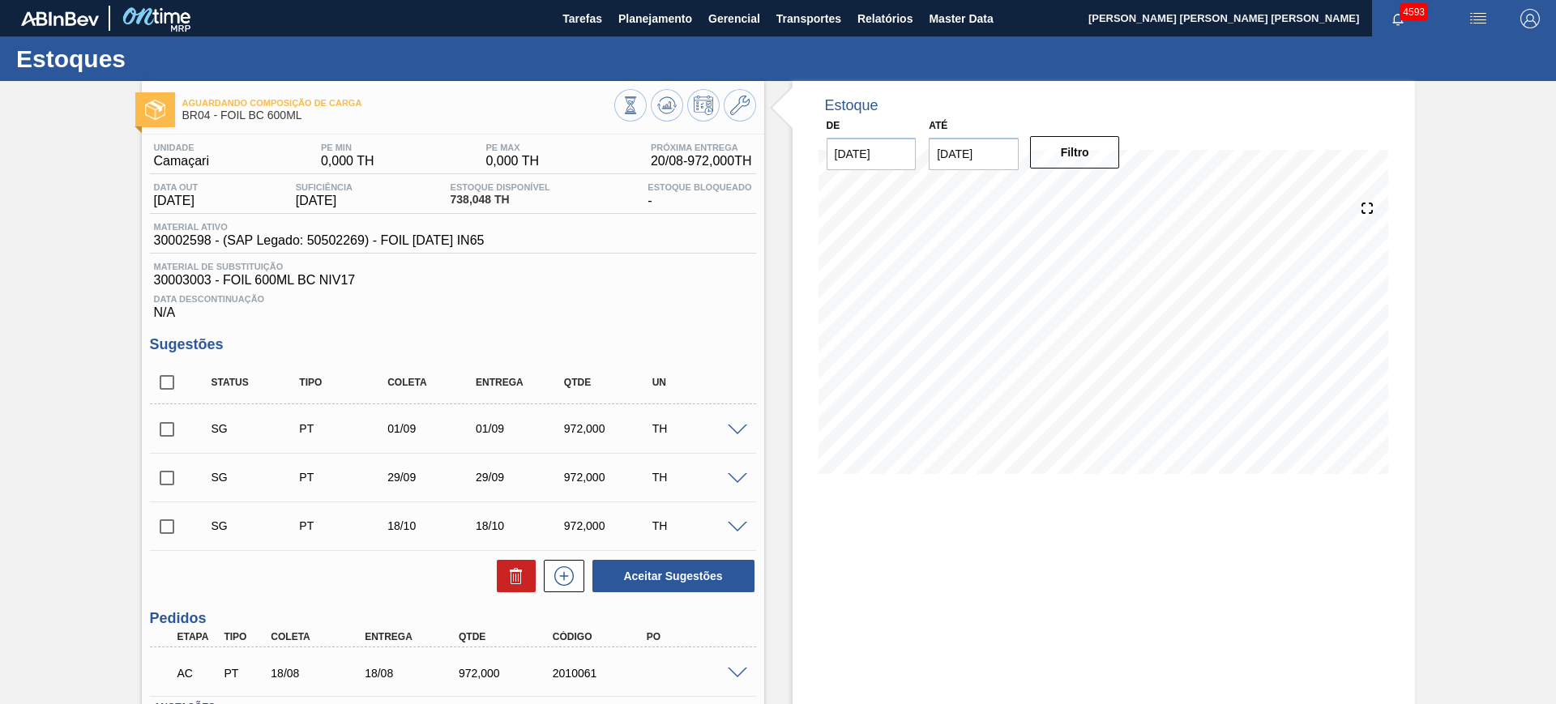
click at [159, 426] on input "checkbox" at bounding box center [167, 430] width 34 height 34
click at [518, 574] on icon at bounding box center [516, 576] width 19 height 19
checkbox input "false"
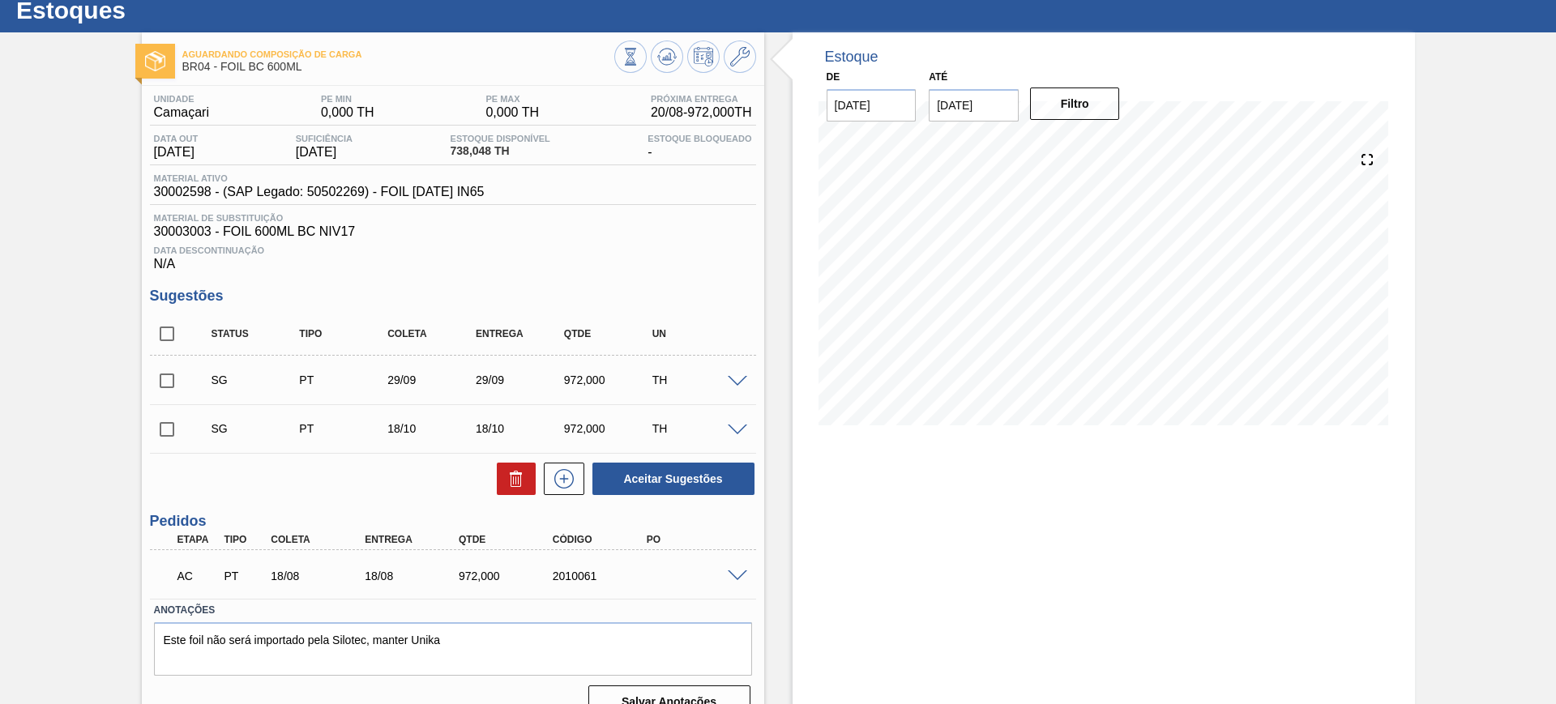
scroll to position [76, 0]
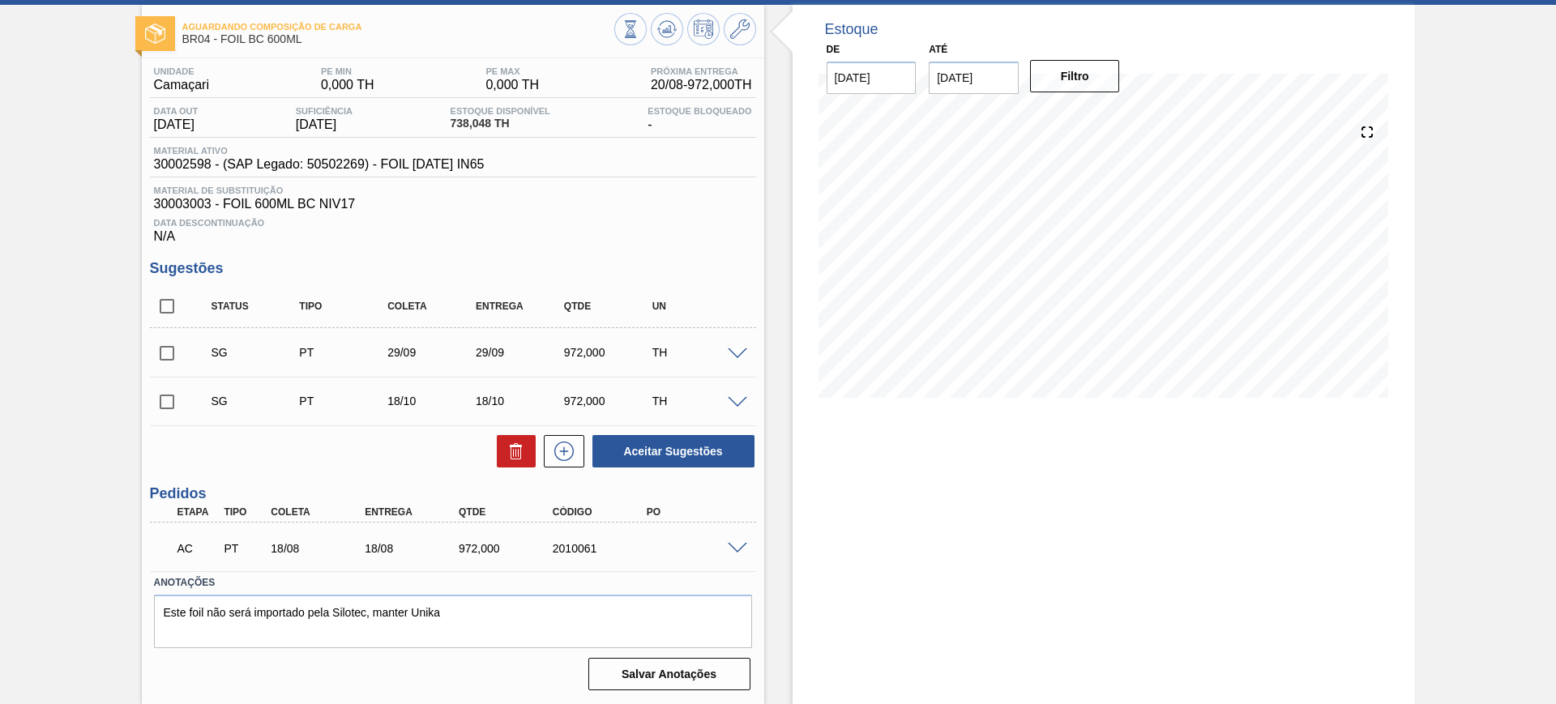
click at [733, 547] on span at bounding box center [737, 549] width 19 height 12
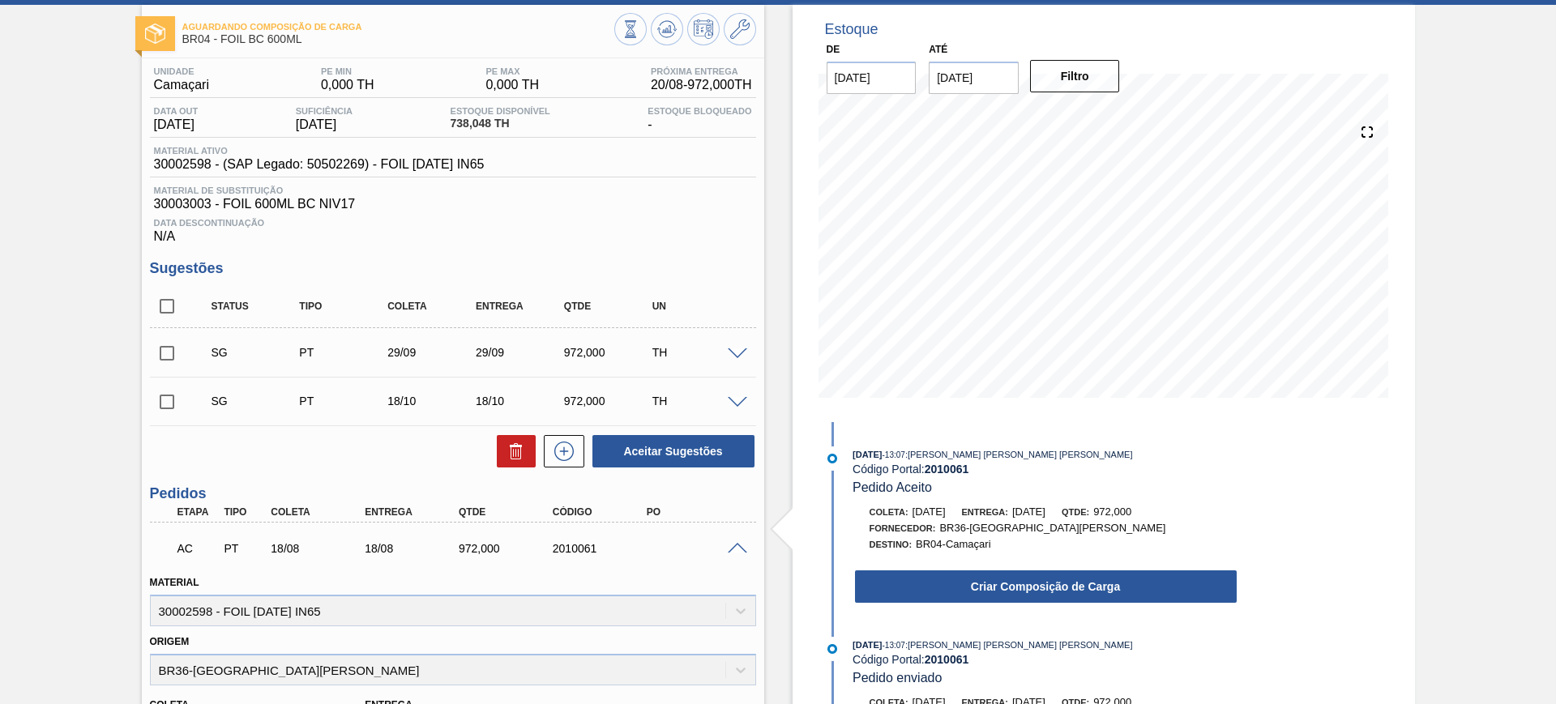
click at [733, 546] on span at bounding box center [737, 549] width 19 height 12
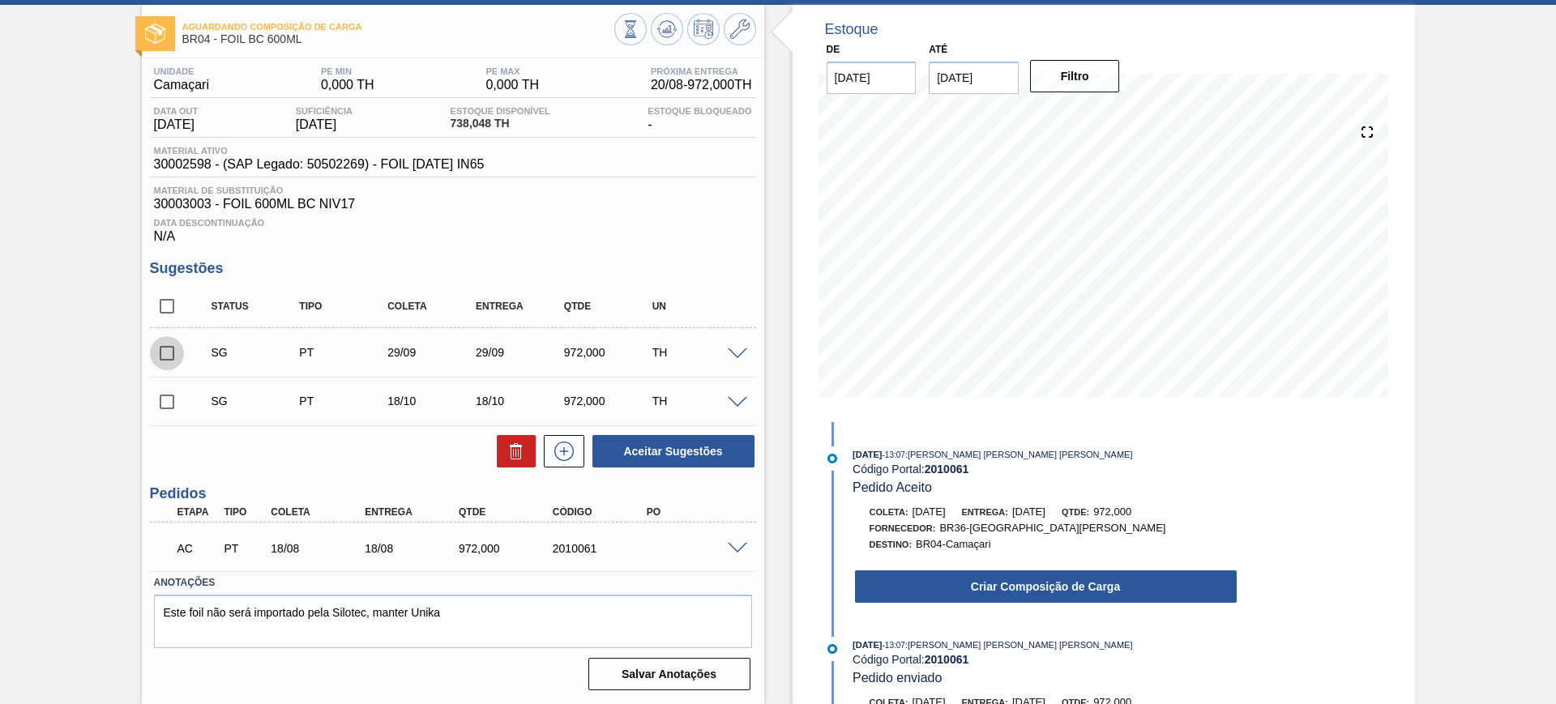
click at [175, 353] on input "checkbox" at bounding box center [167, 353] width 34 height 34
checkbox input "true"
click at [0, 0] on icon at bounding box center [0, 0] width 0 height 0
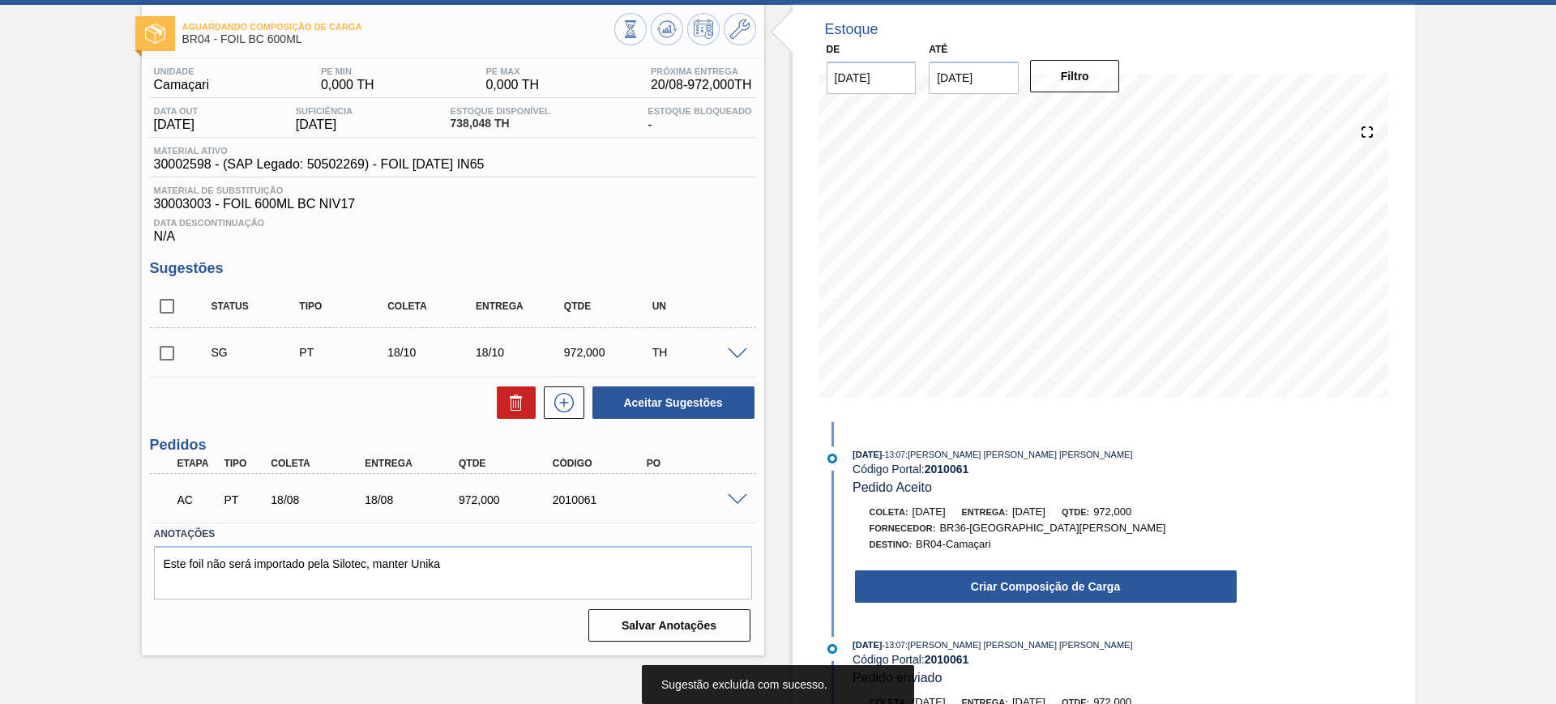
click at [738, 353] on span at bounding box center [737, 355] width 19 height 12
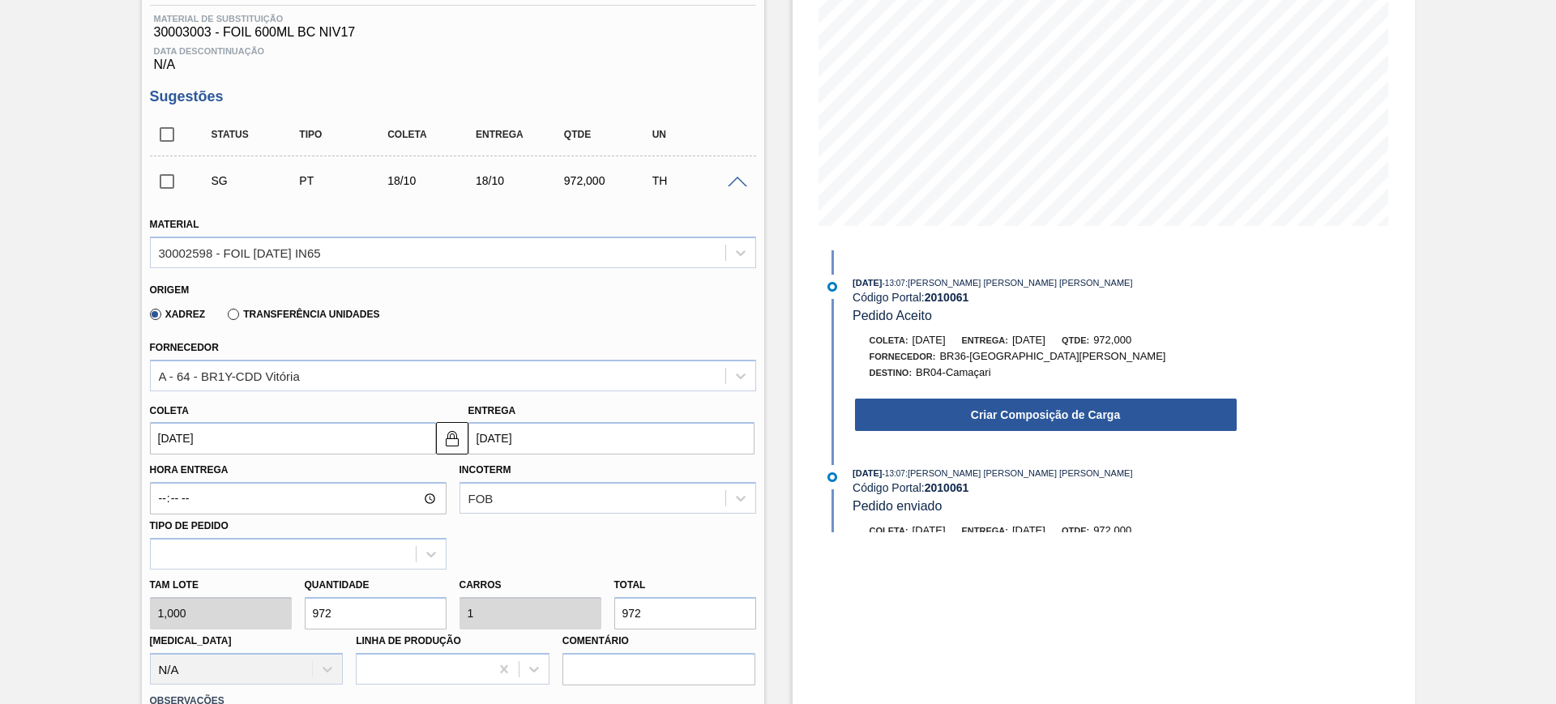
scroll to position [380, 0]
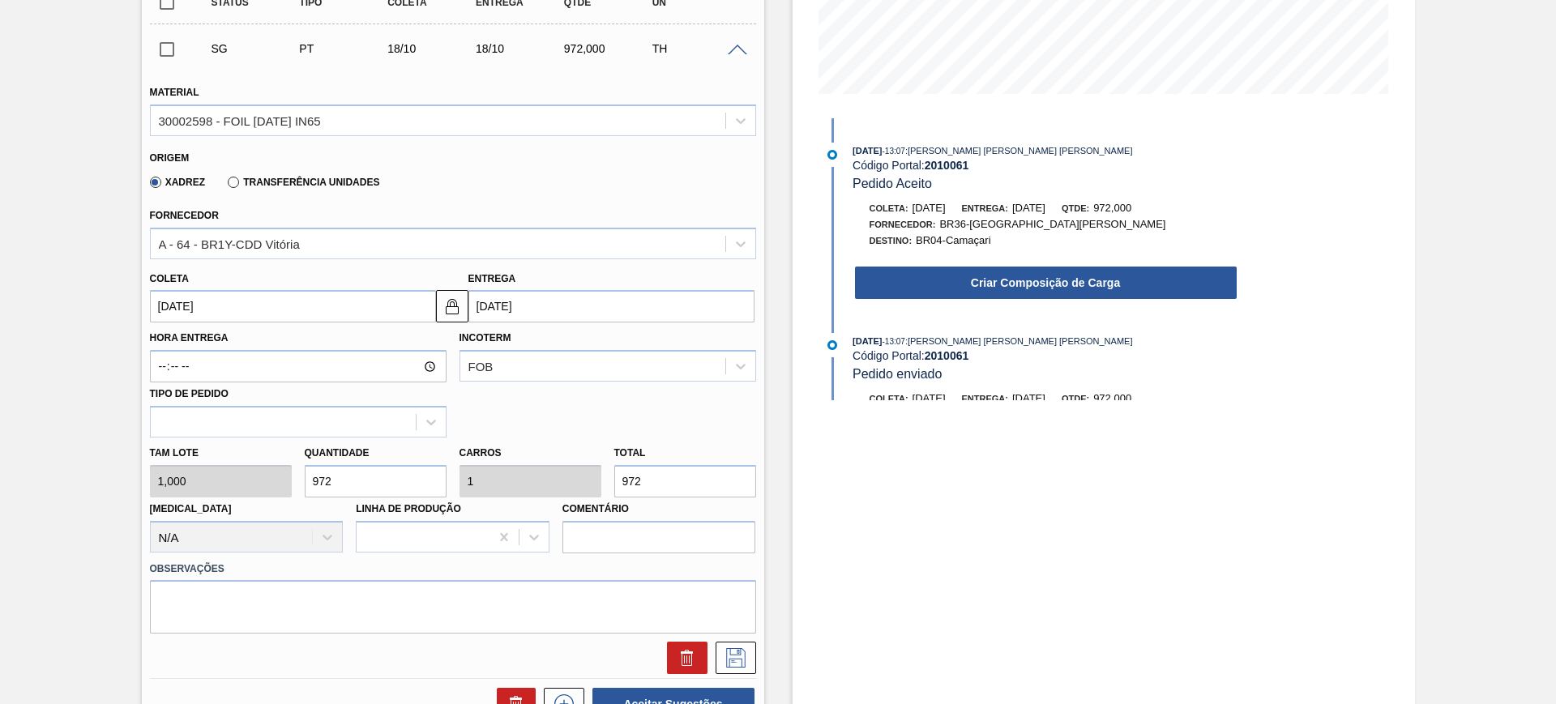
click at [248, 181] on label "Transferência Unidades" at bounding box center [304, 182] width 152 height 11
click at [225, 186] on input "Transferência Unidades" at bounding box center [225, 186] width 0 height 0
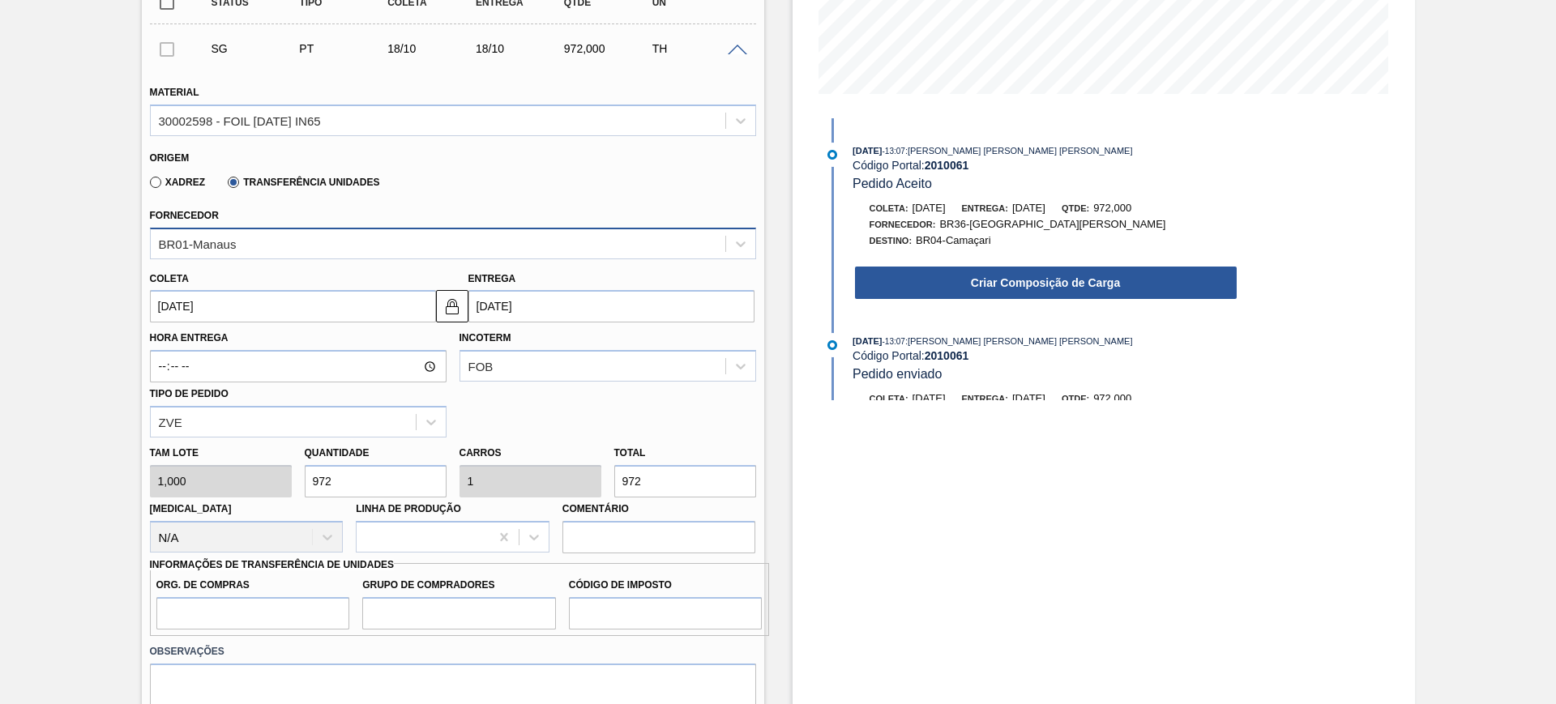
click at [256, 235] on div "BR01-Manaus" at bounding box center [438, 244] width 575 height 24
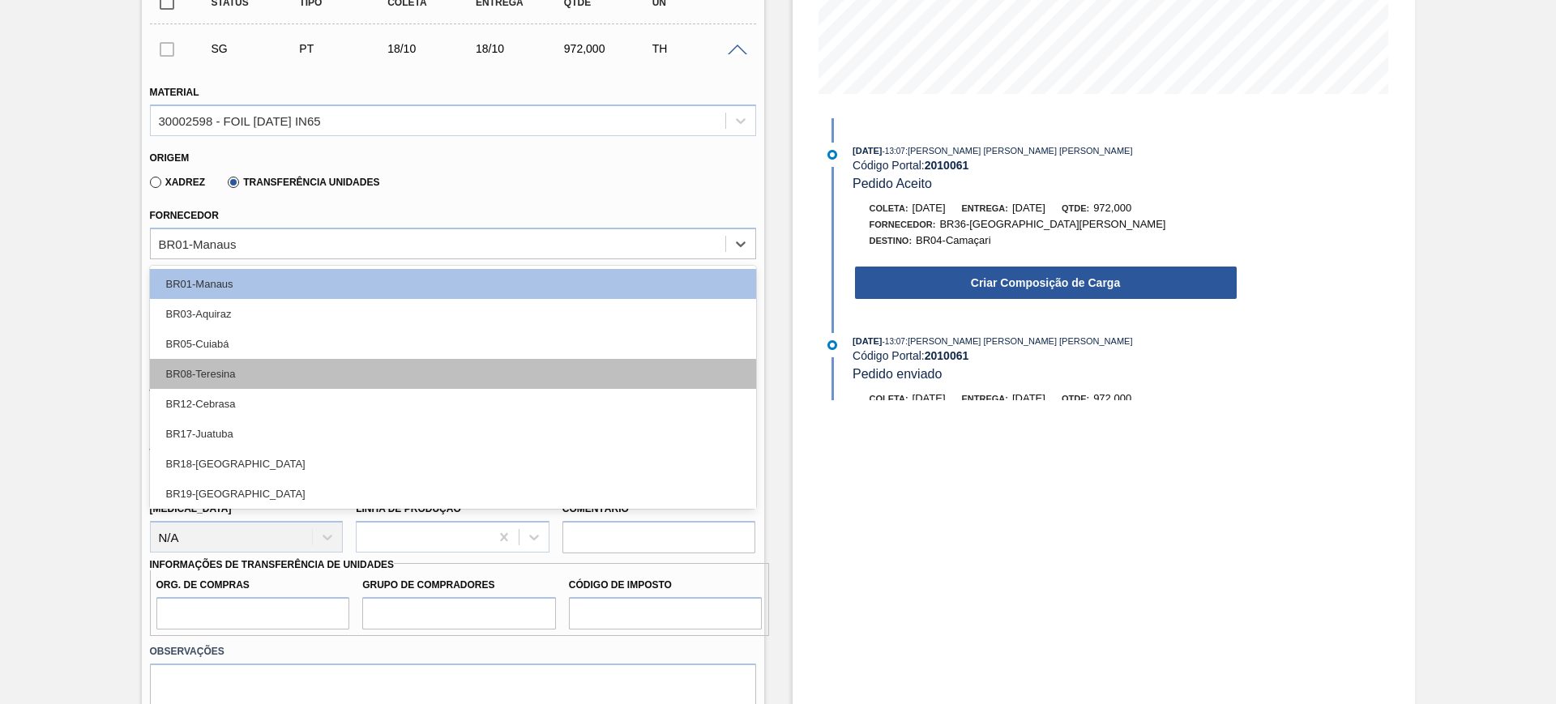
click at [280, 366] on div "BR08-Teresina" at bounding box center [453, 374] width 606 height 30
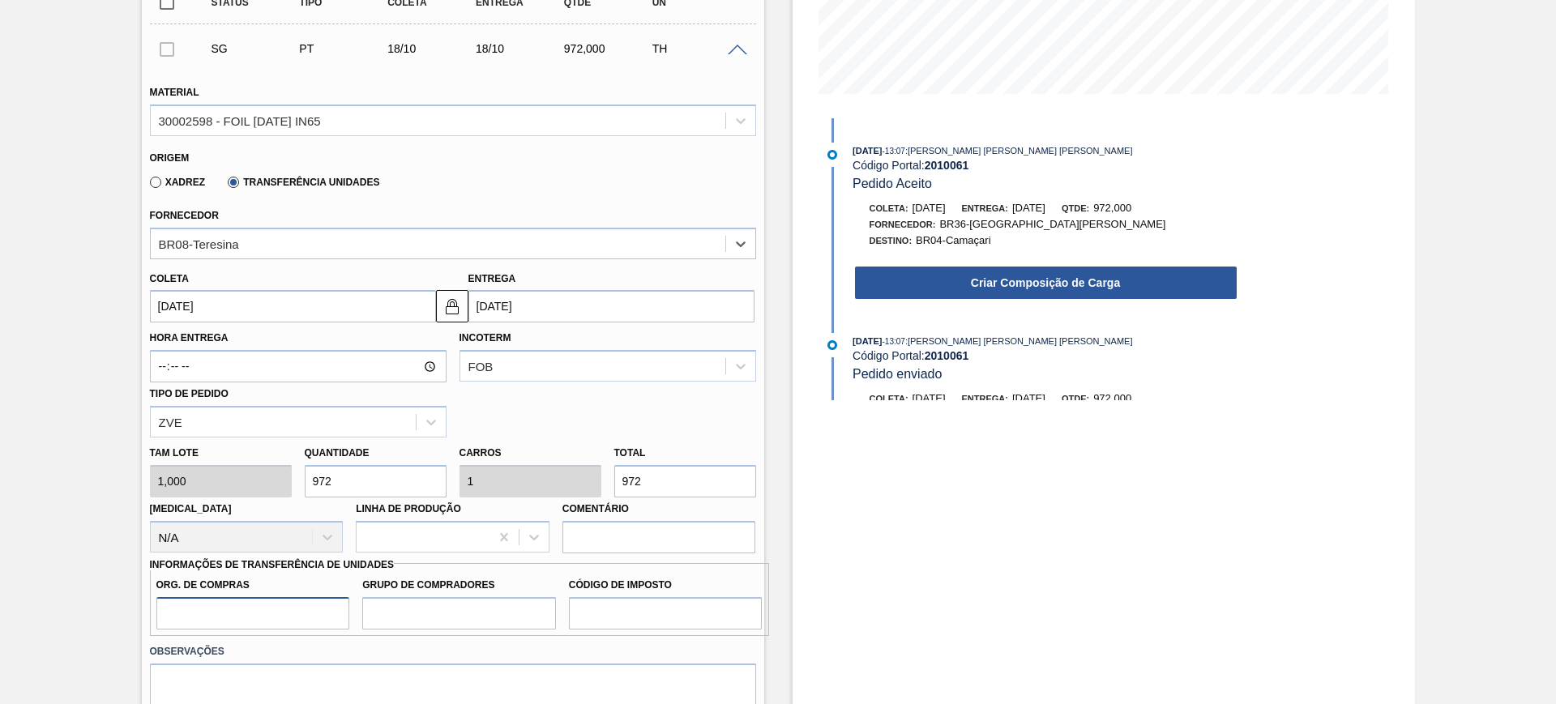
click at [302, 610] on input "Org. de Compras" at bounding box center [253, 613] width 194 height 32
type input "BR00"
type input "A01"
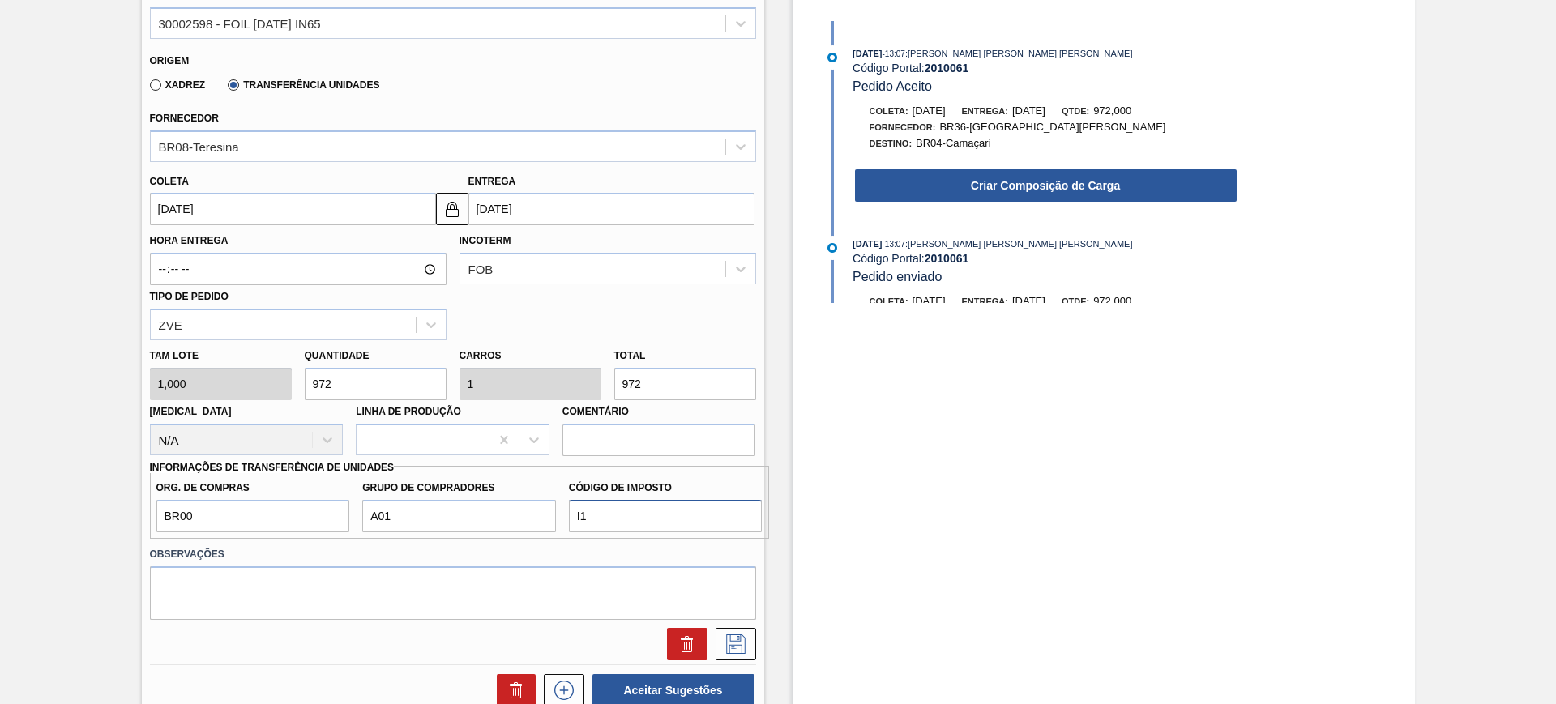
scroll to position [583, 0]
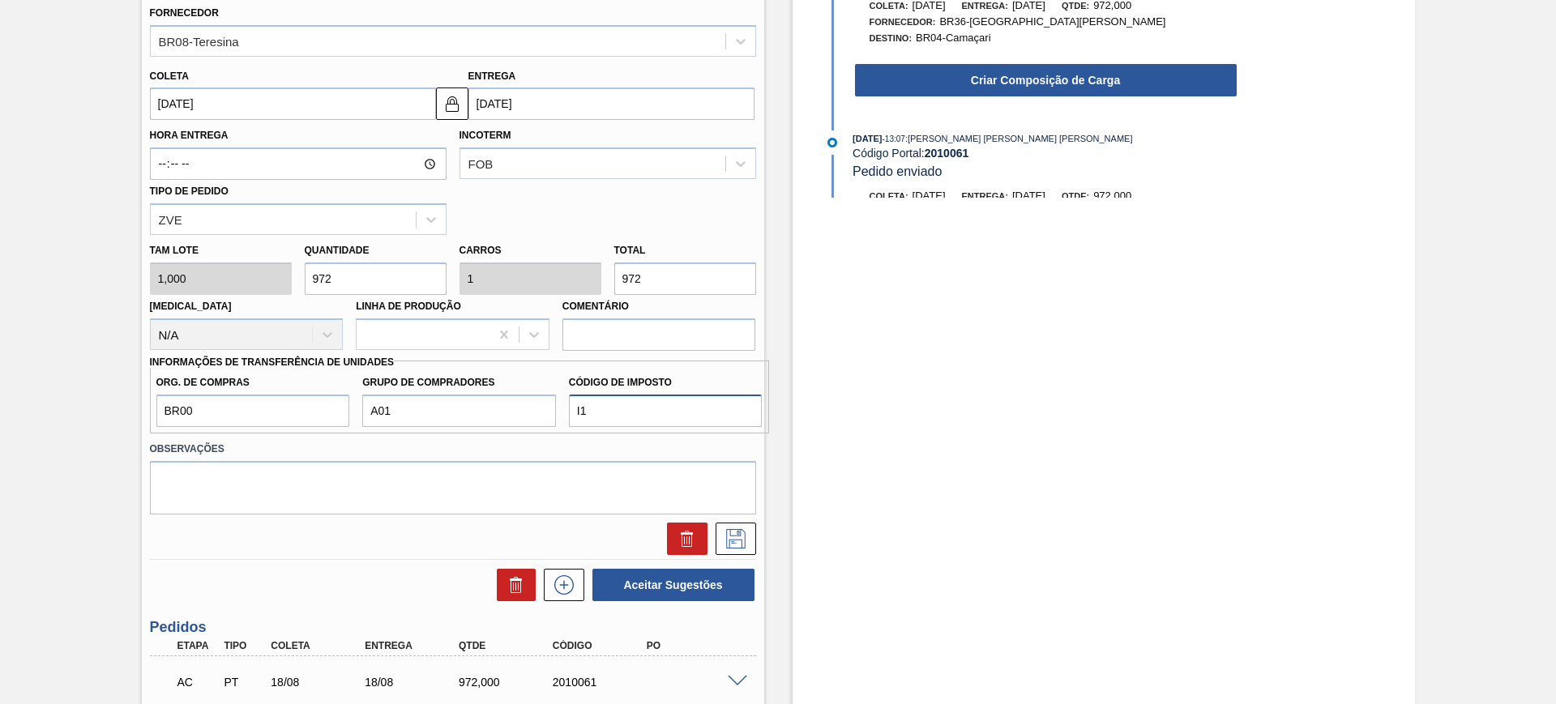
type input "I1"
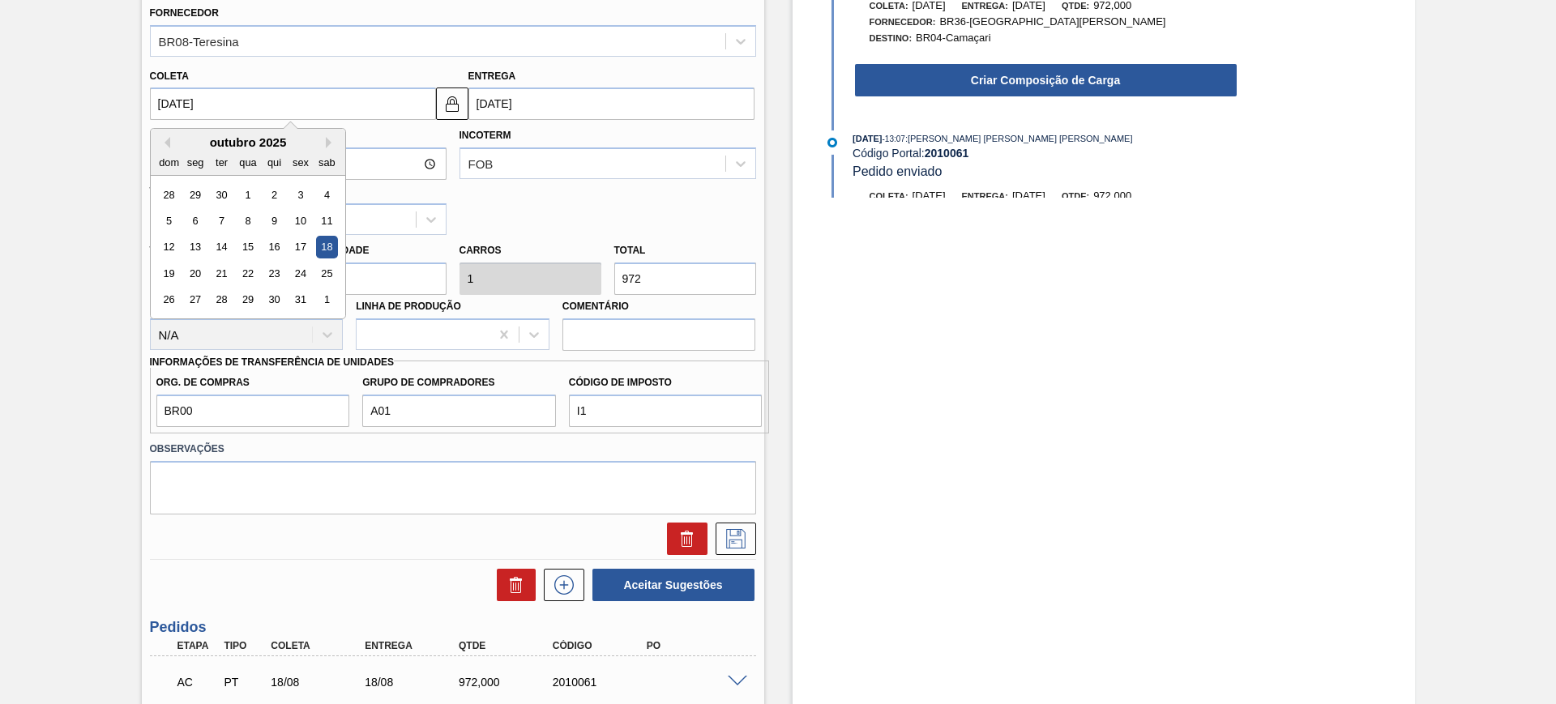
click at [281, 91] on input "18/10/2025" at bounding box center [293, 104] width 286 height 32
click at [169, 145] on button "Previous Month" at bounding box center [164, 142] width 11 height 11
click at [305, 268] on div "22" at bounding box center [300, 274] width 22 height 22
type input "22/08/2025"
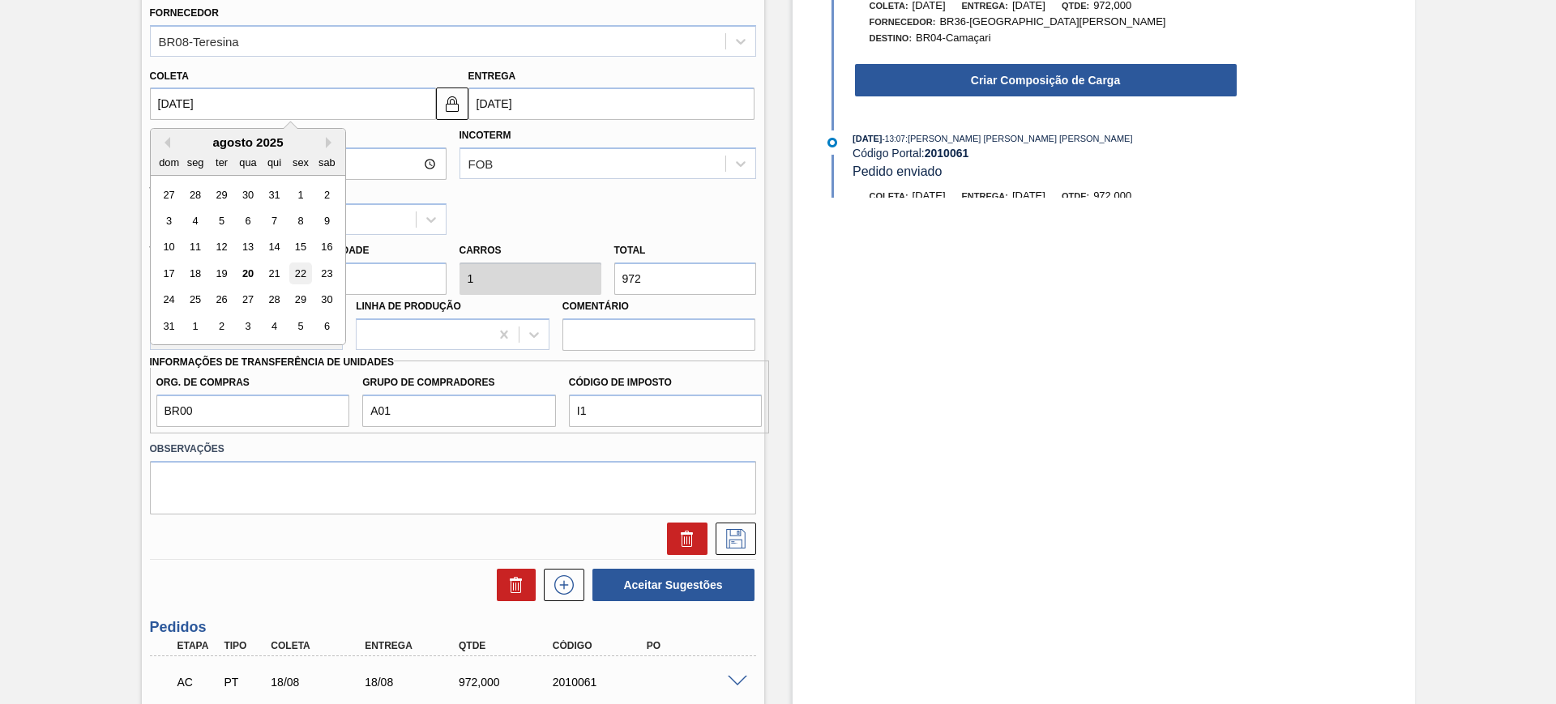
type input "22/08/2025"
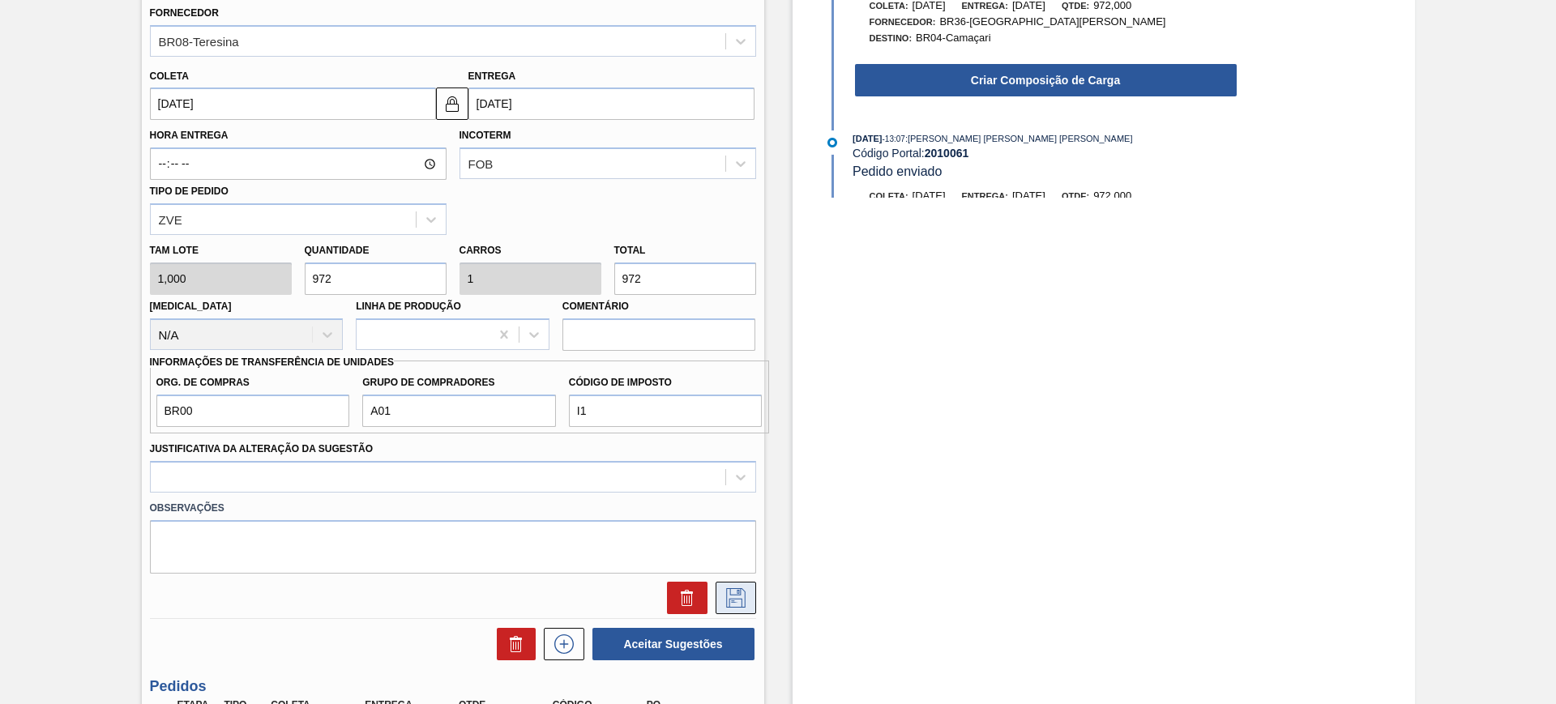
click at [724, 601] on icon at bounding box center [736, 597] width 26 height 19
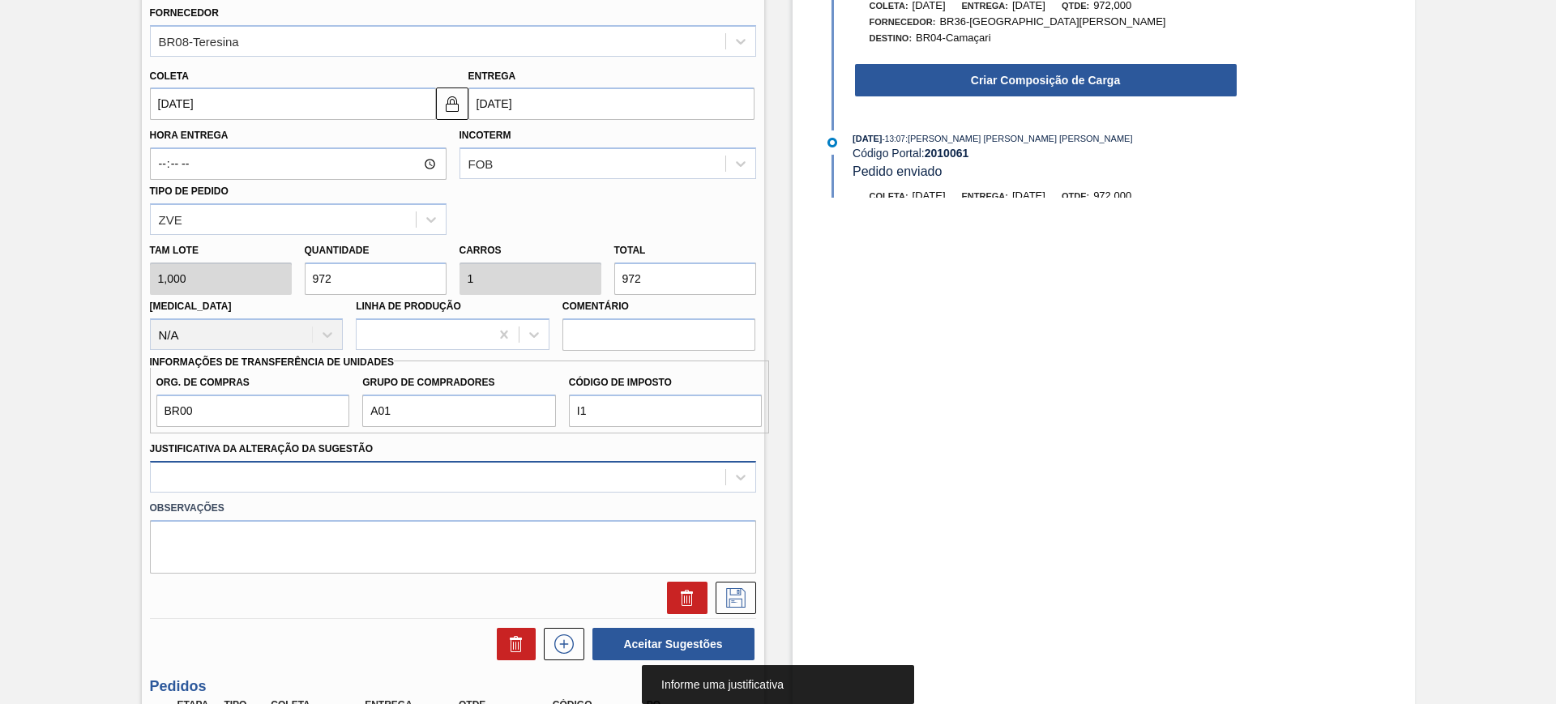
click at [420, 471] on div at bounding box center [453, 477] width 606 height 32
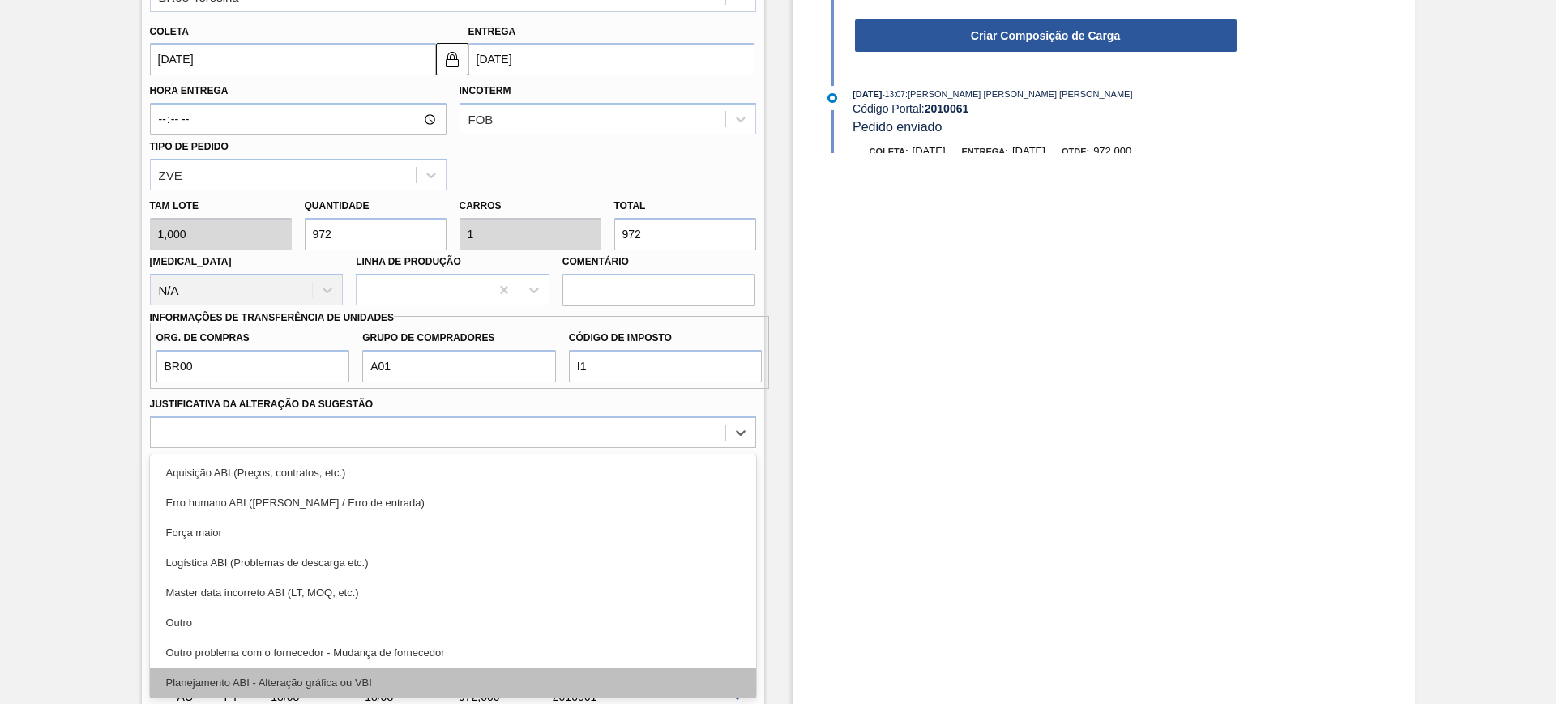
click at [406, 672] on div "Planejamento ABI - Alteração gráfica ou VBI" at bounding box center [453, 683] width 606 height 30
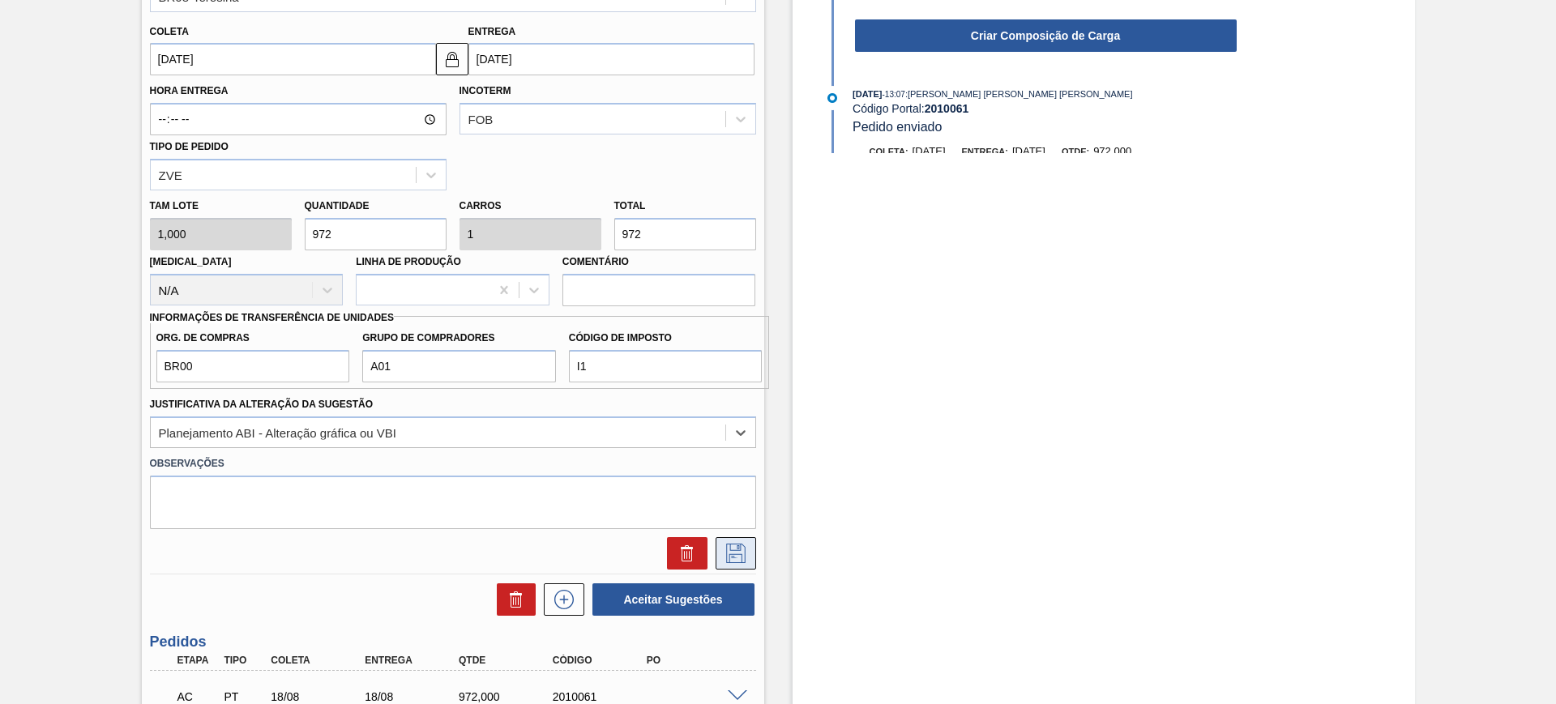
click at [740, 553] on icon at bounding box center [736, 553] width 26 height 19
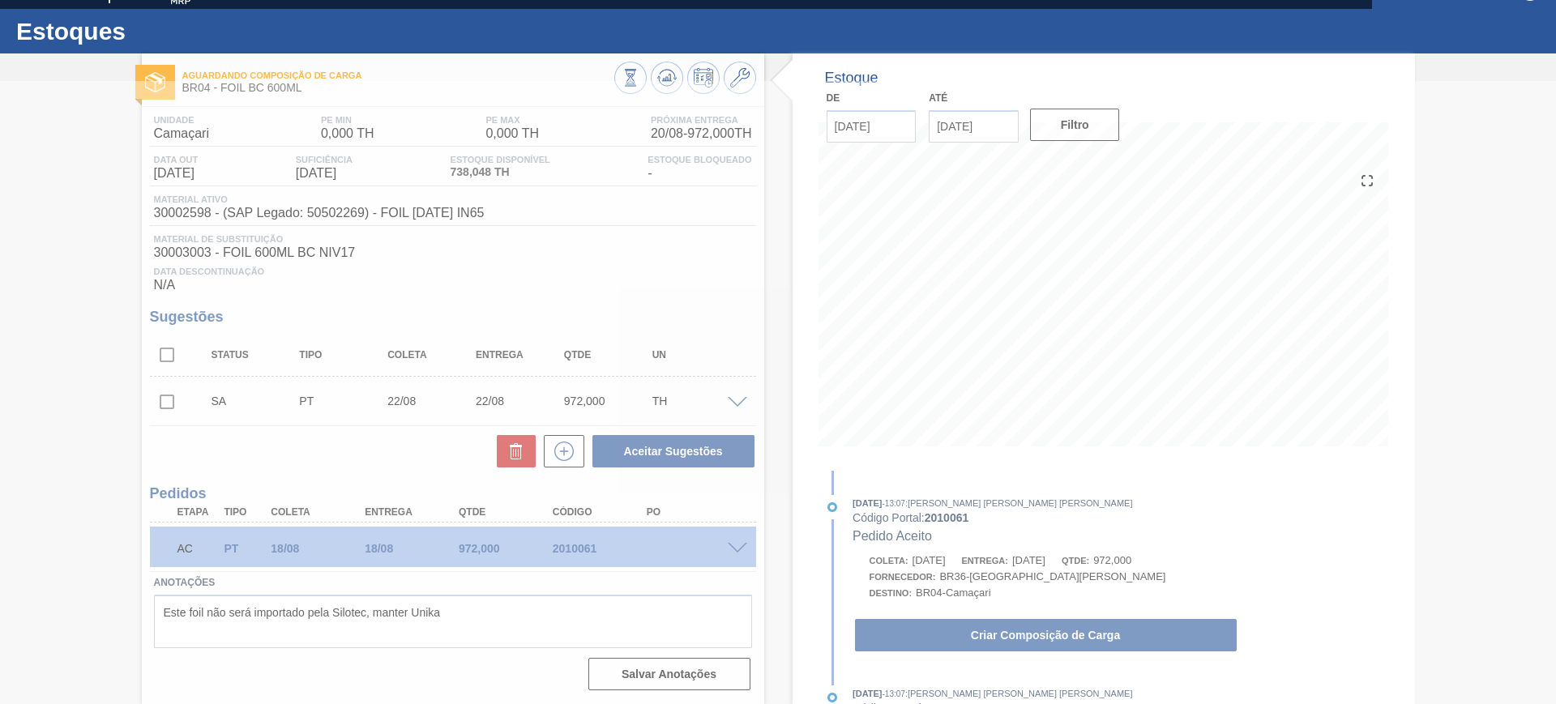
scroll to position [28, 0]
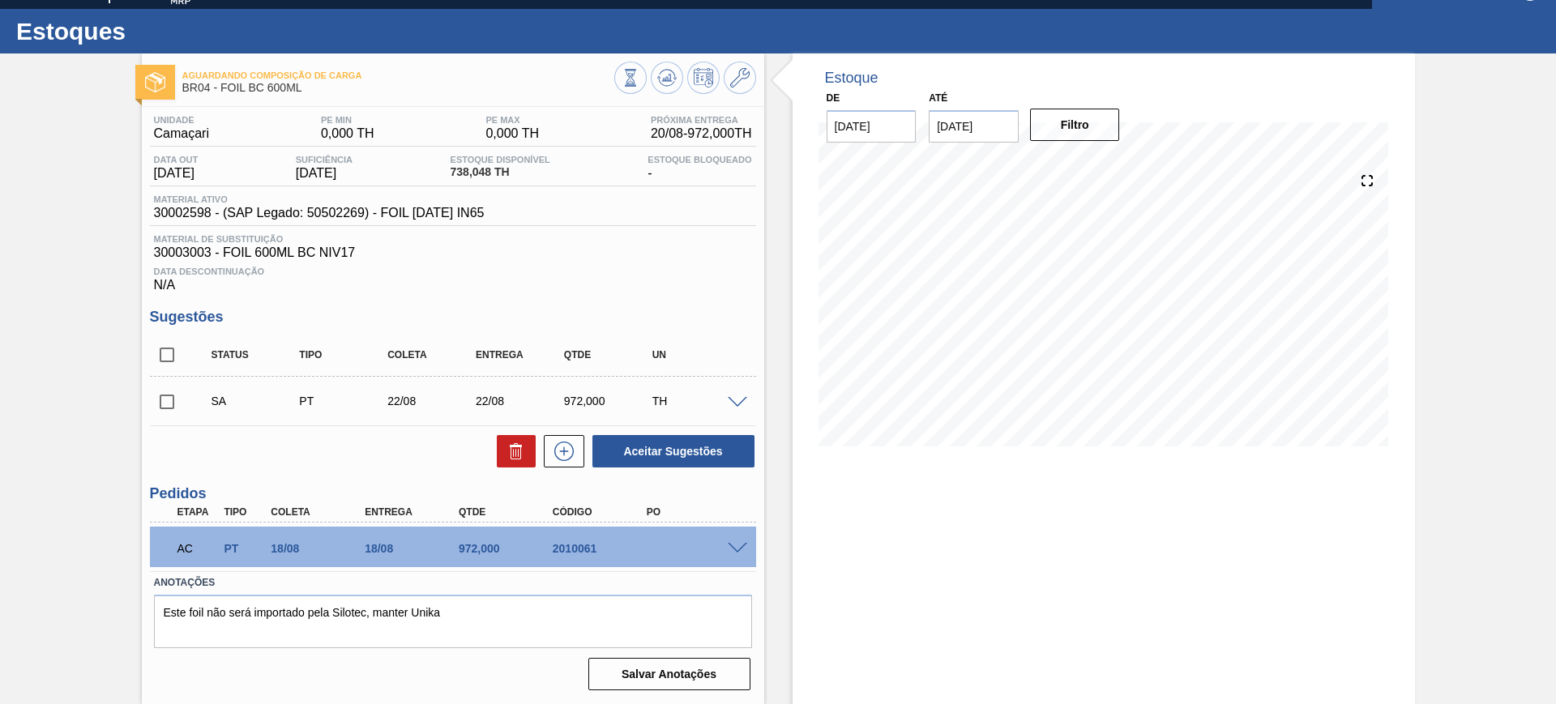
click at [173, 354] on input "checkbox" at bounding box center [167, 355] width 34 height 34
checkbox input "true"
click at [665, 445] on button "Aceitar Sugestões" at bounding box center [673, 451] width 162 height 32
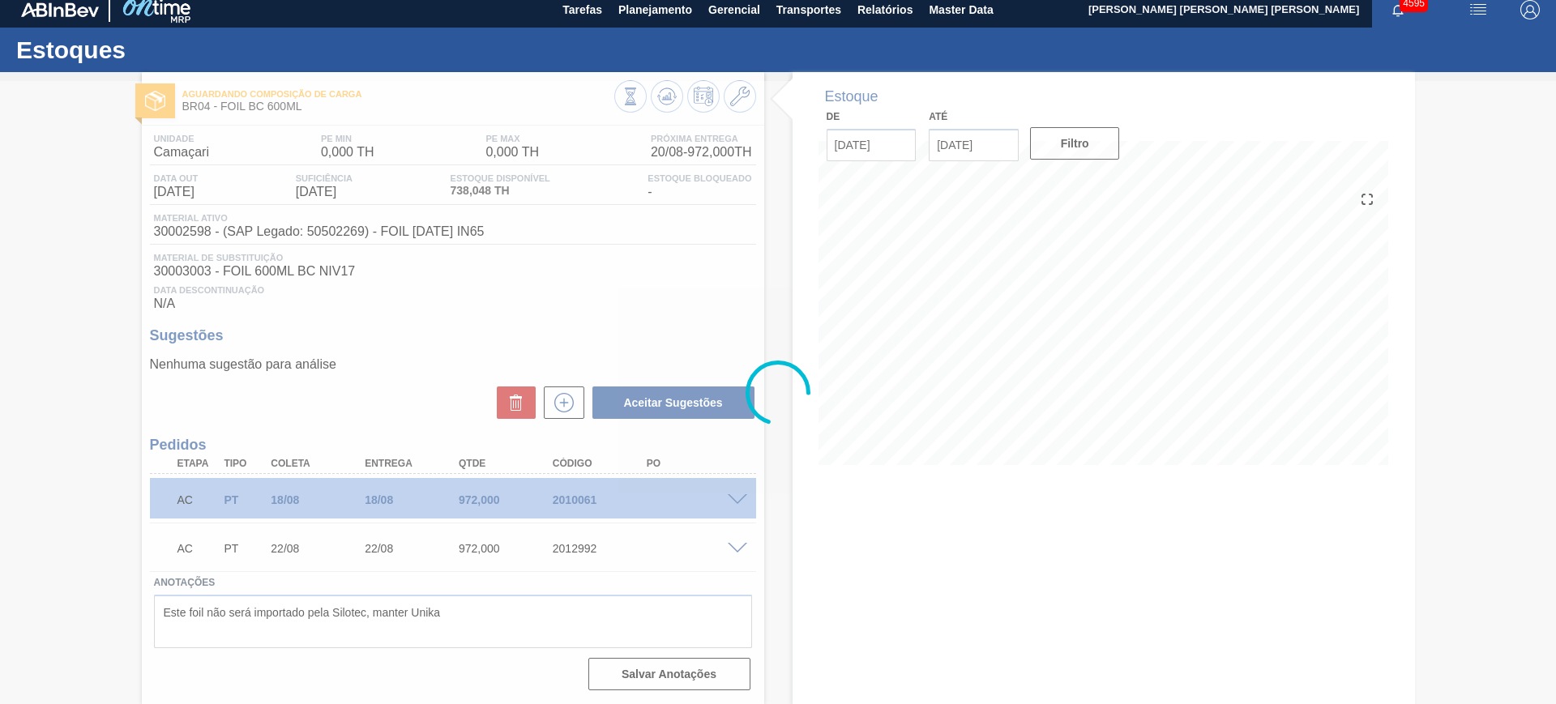
scroll to position [9, 0]
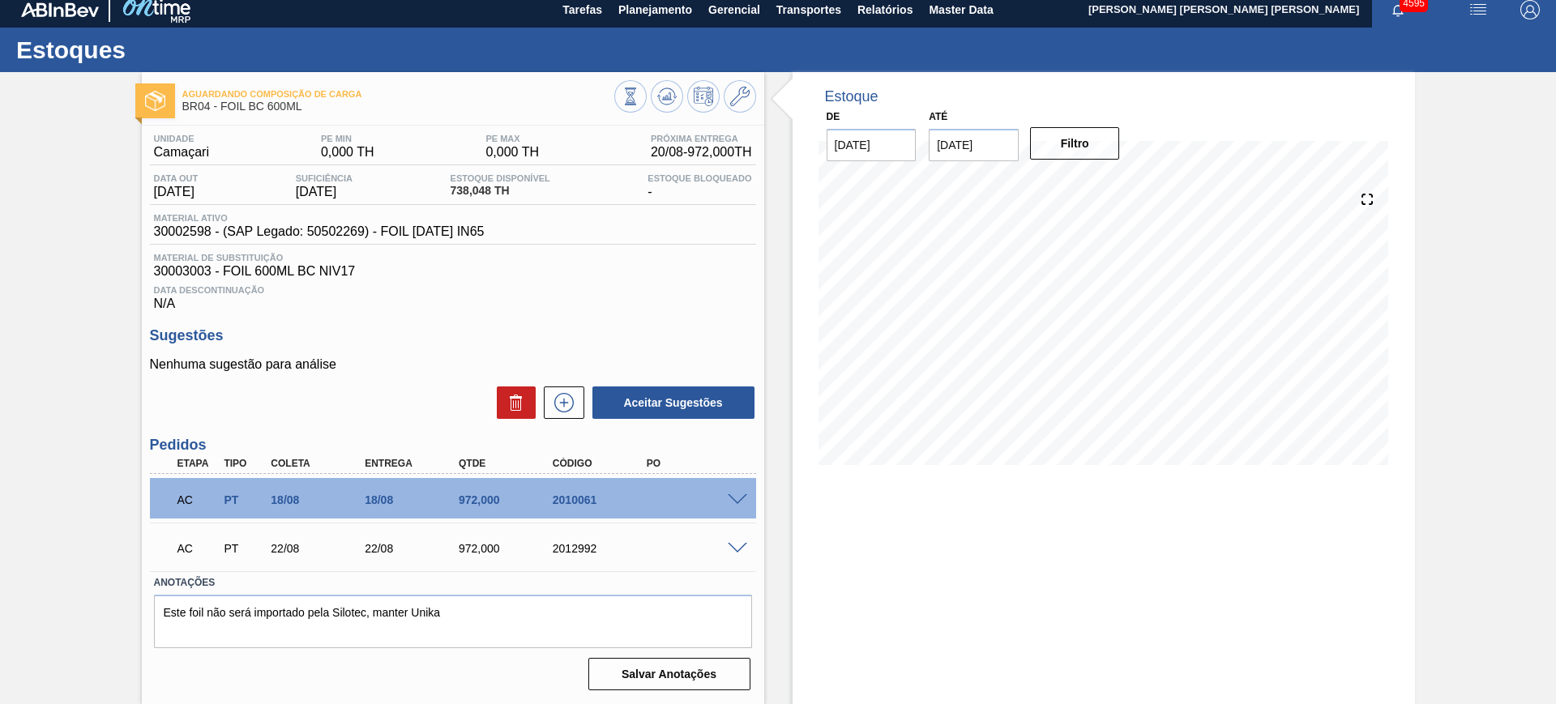
click at [733, 544] on span at bounding box center [737, 549] width 19 height 12
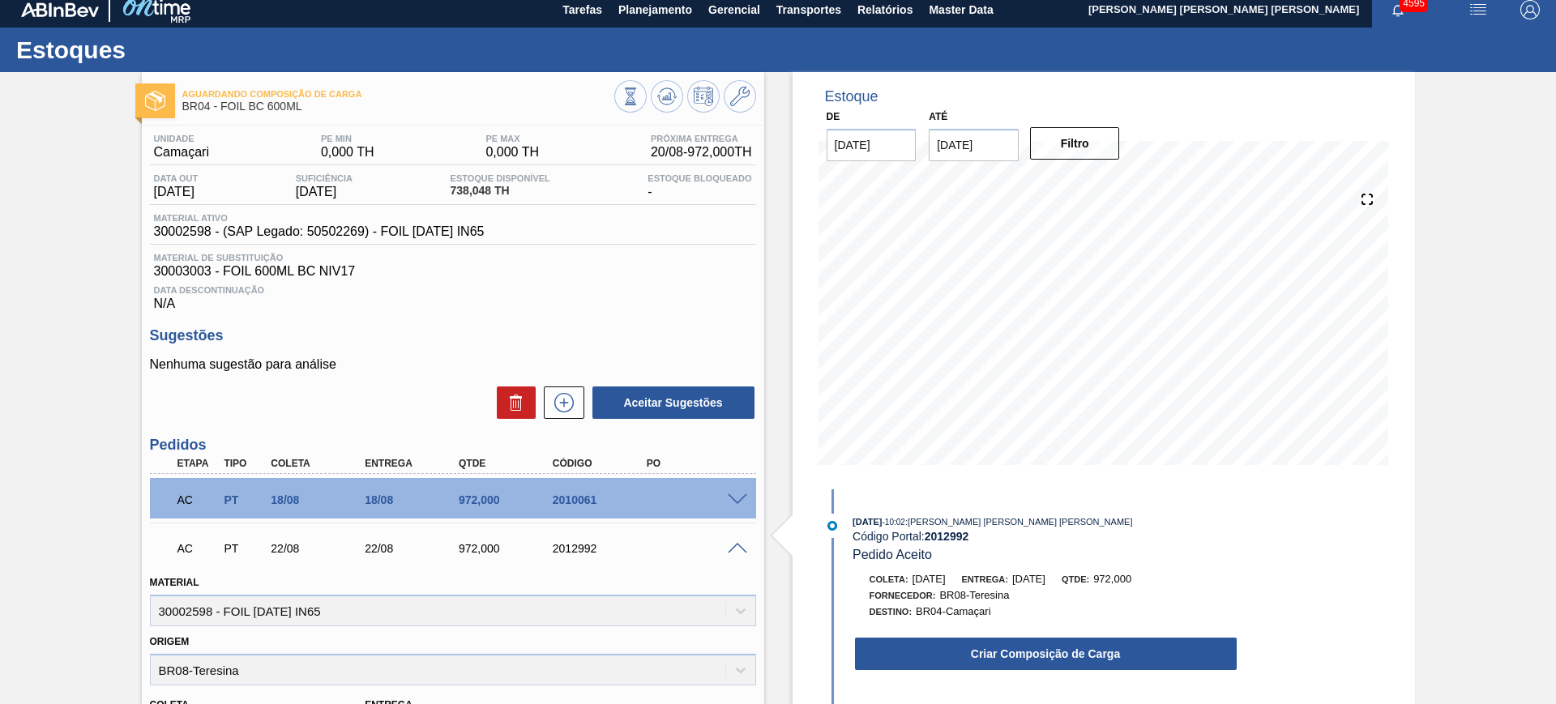
click at [733, 545] on span at bounding box center [737, 549] width 19 height 12
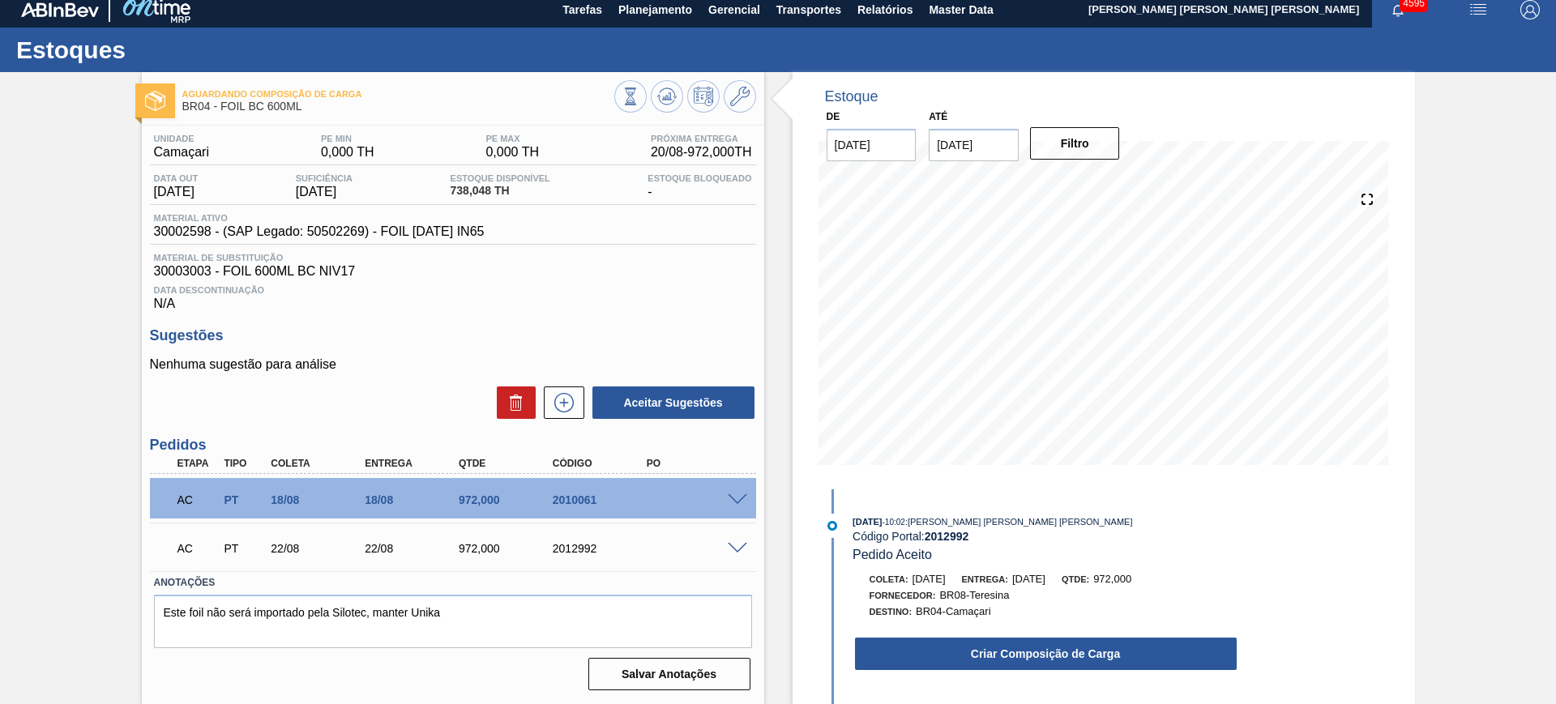
click at [729, 488] on div "AC PT 18/08 18/08 972,000 2010061" at bounding box center [453, 498] width 606 height 41
click at [737, 498] on span at bounding box center [737, 500] width 19 height 12
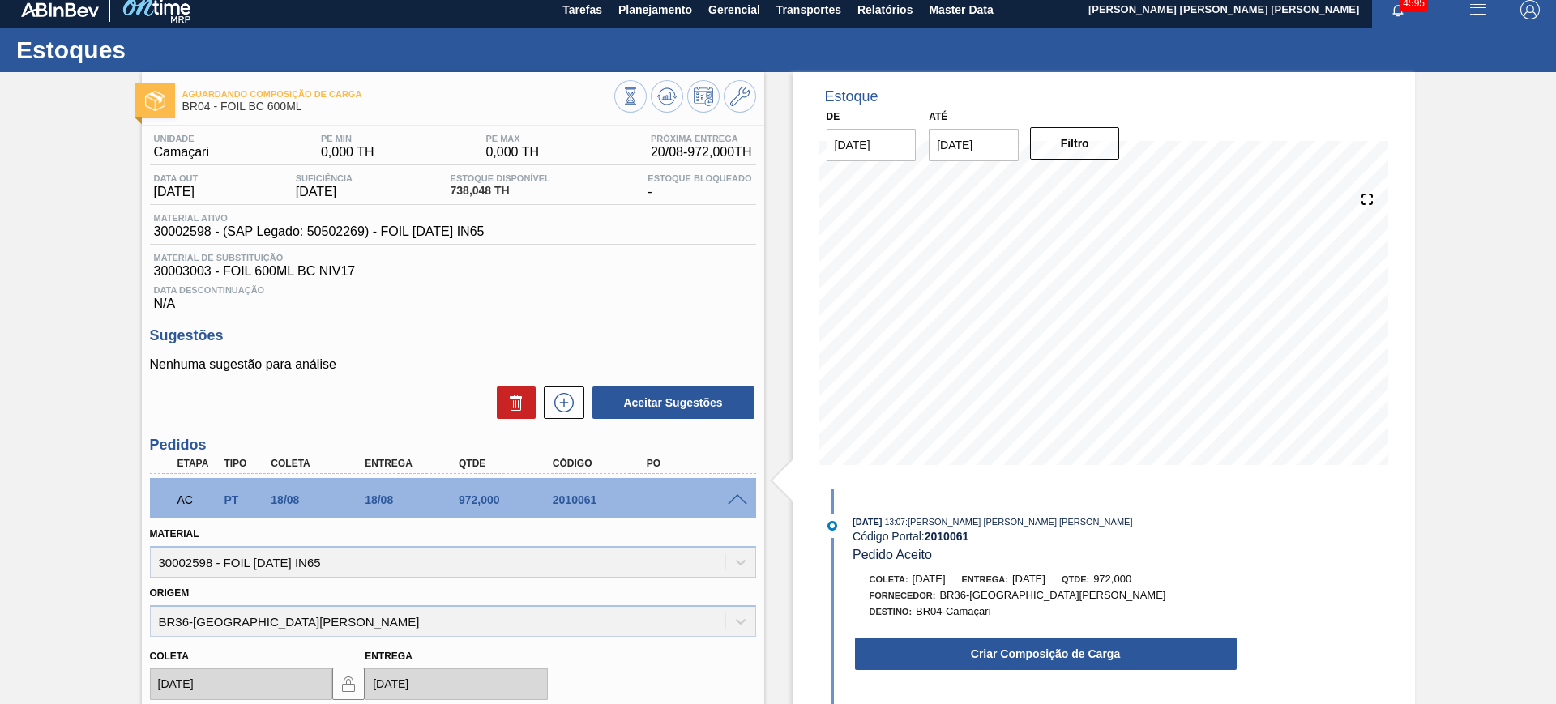
click at [737, 498] on span at bounding box center [737, 500] width 19 height 12
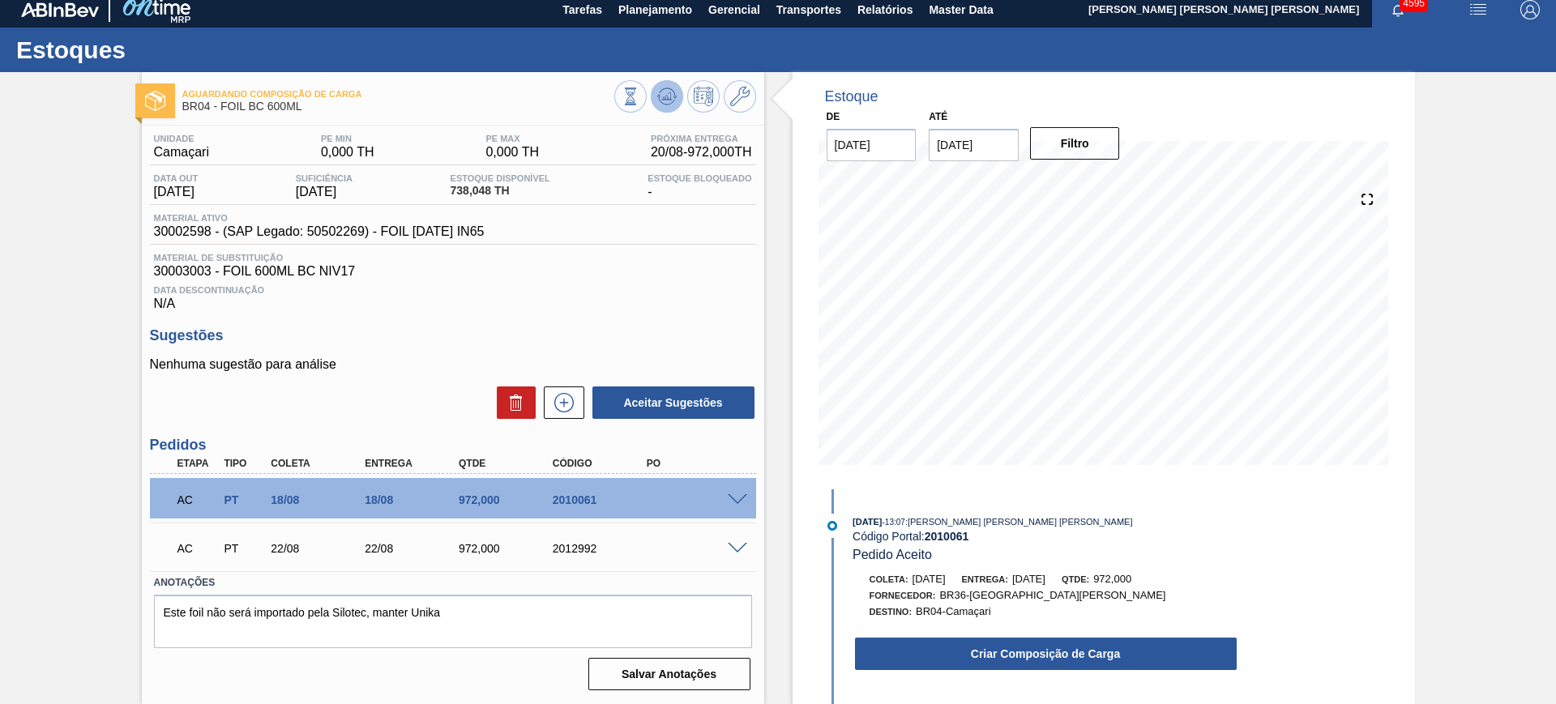
click at [652, 97] on button at bounding box center [667, 96] width 32 height 32
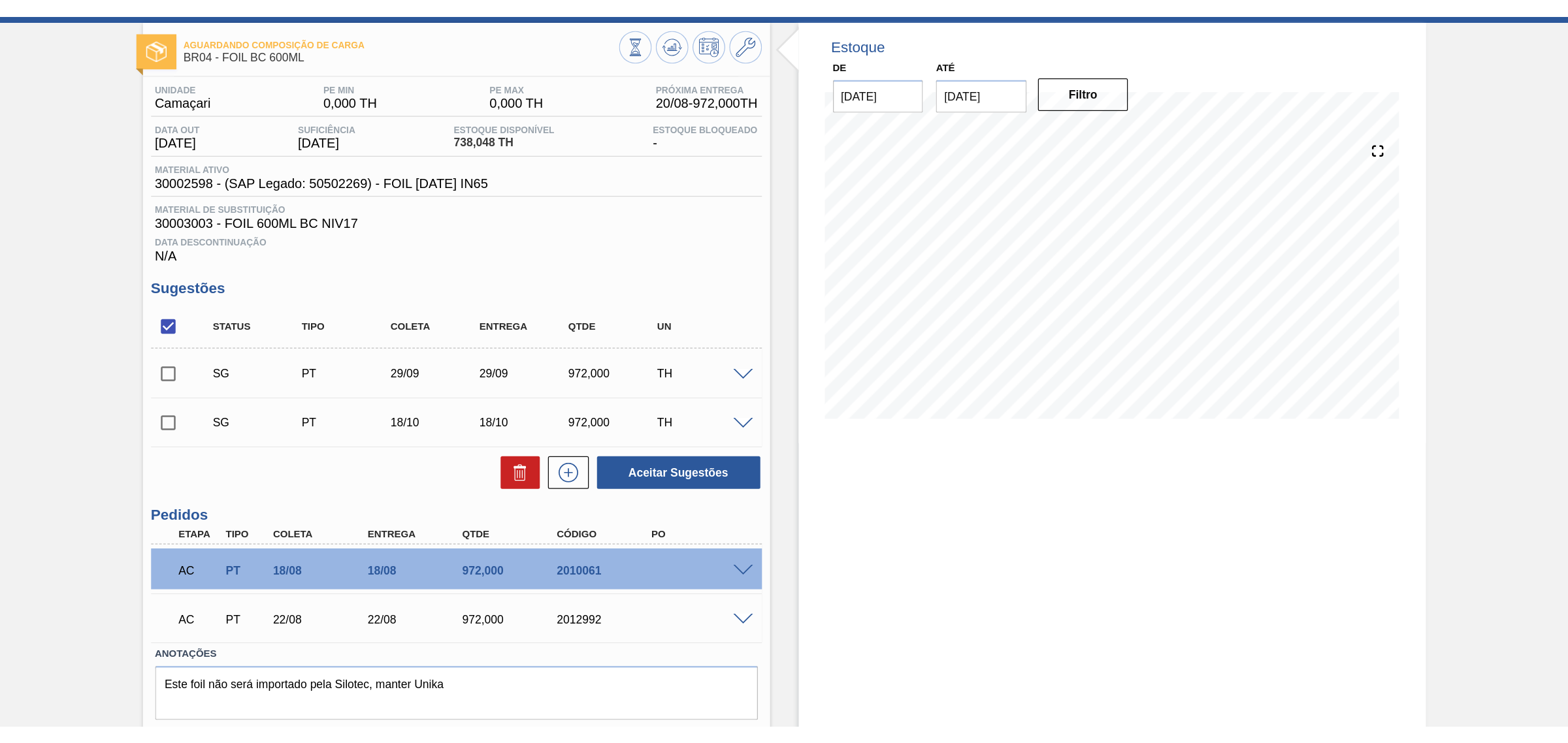
scroll to position [89, 0]
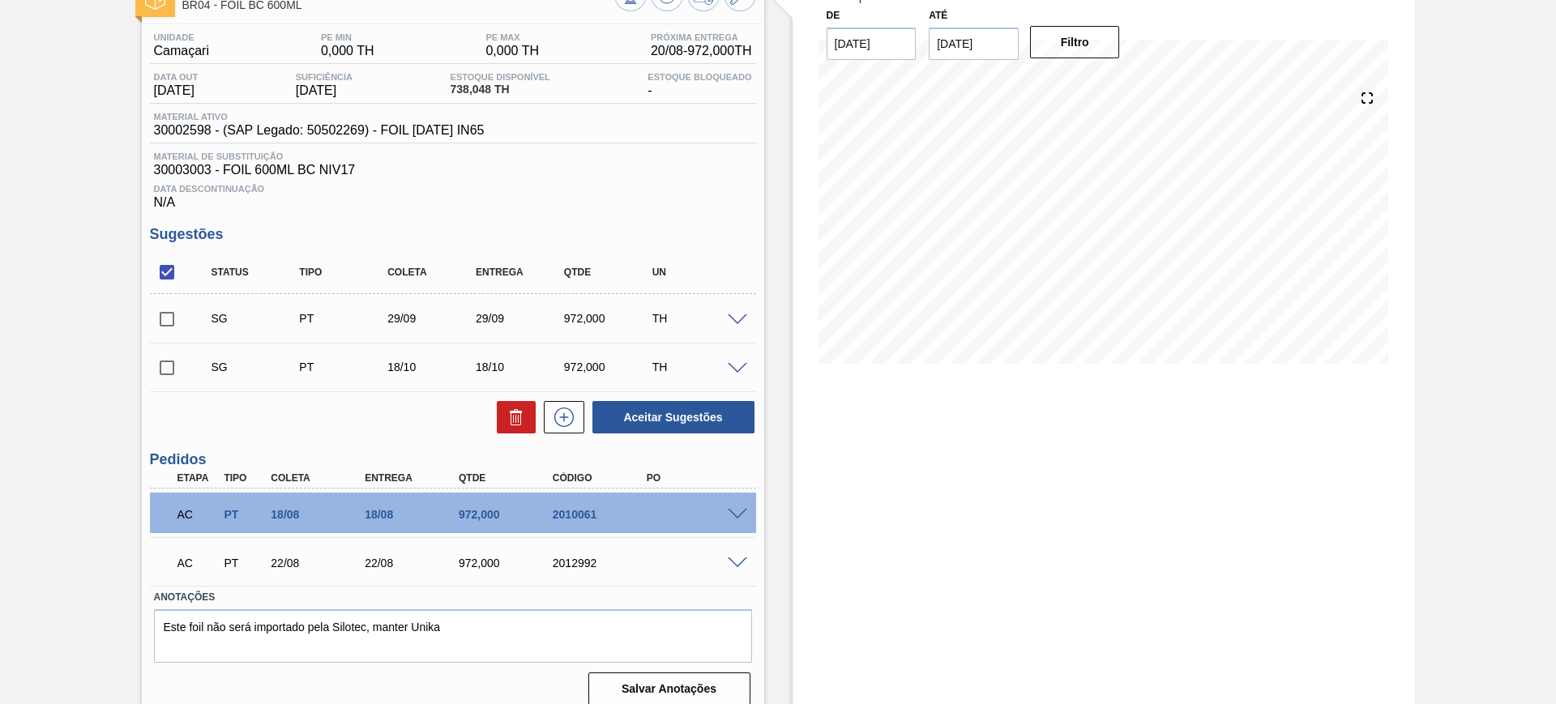
click at [729, 513] on span at bounding box center [737, 515] width 19 height 12
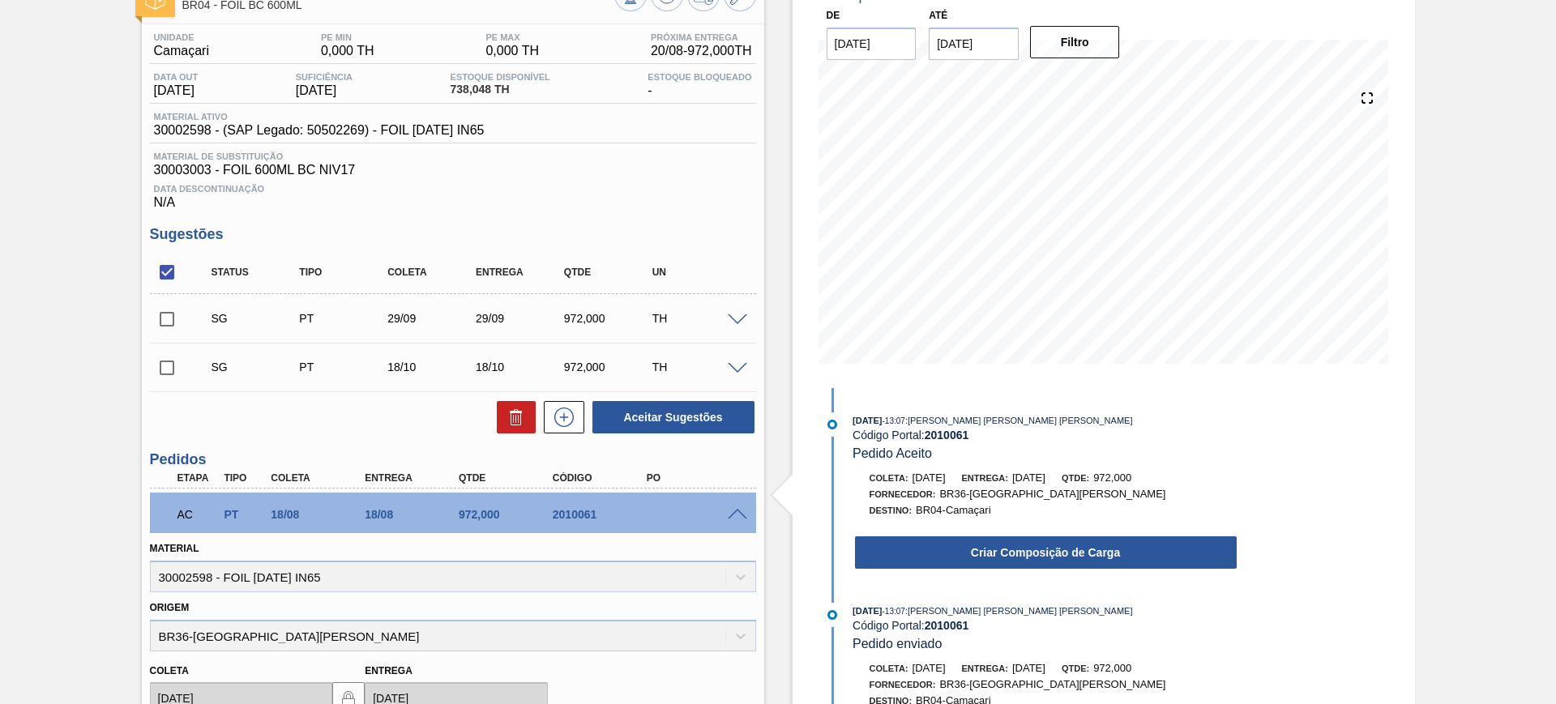
click at [730, 513] on span at bounding box center [737, 515] width 19 height 12
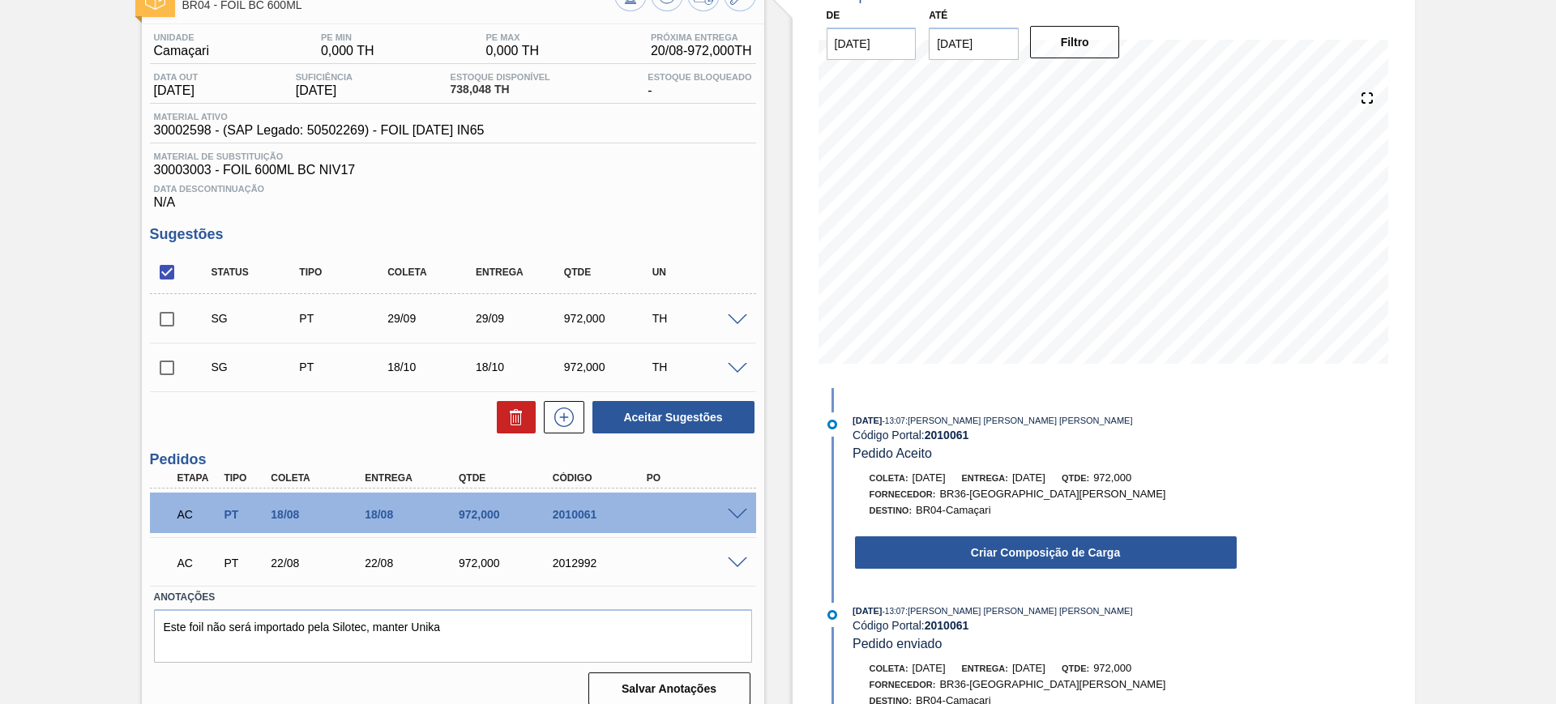
click at [733, 562] on span at bounding box center [737, 564] width 19 height 12
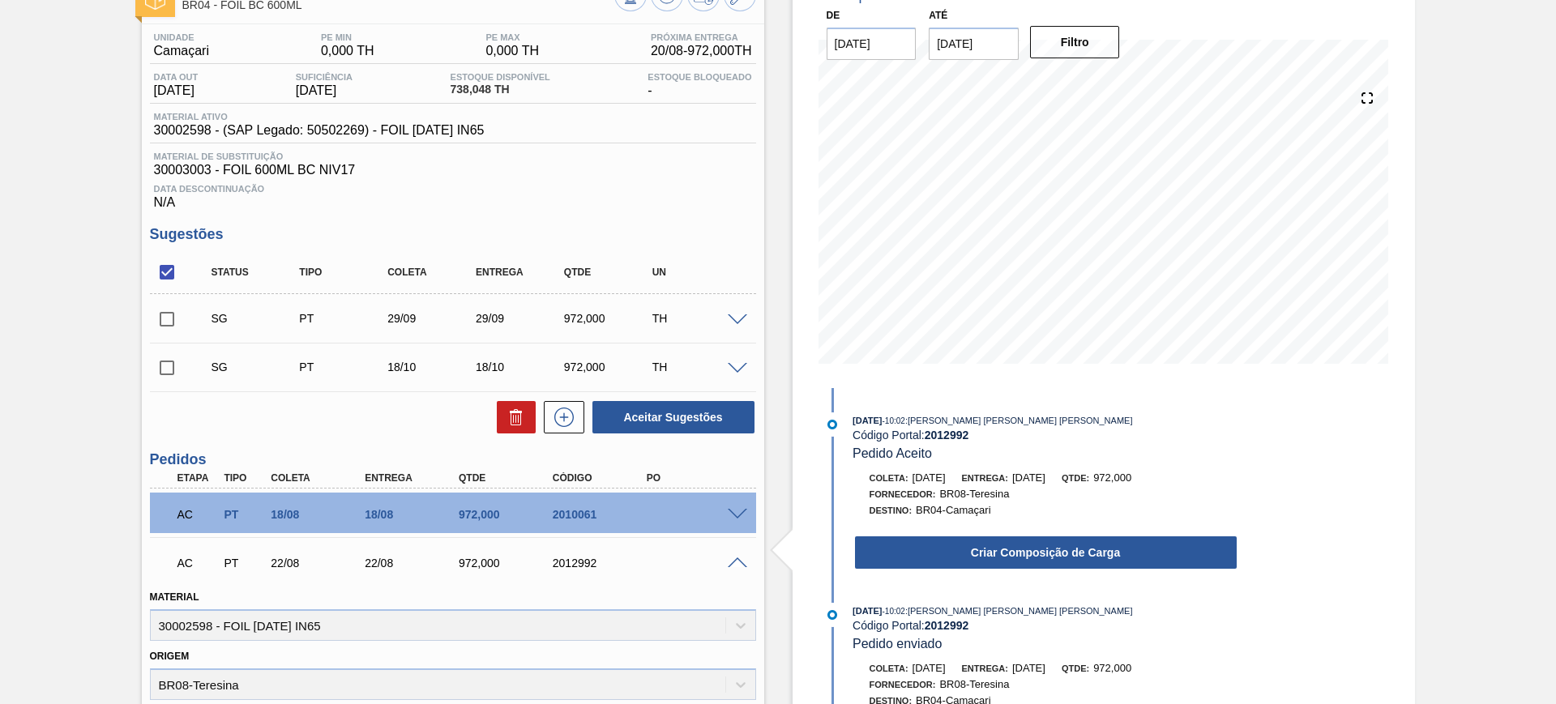
click at [733, 562] on span at bounding box center [737, 564] width 19 height 12
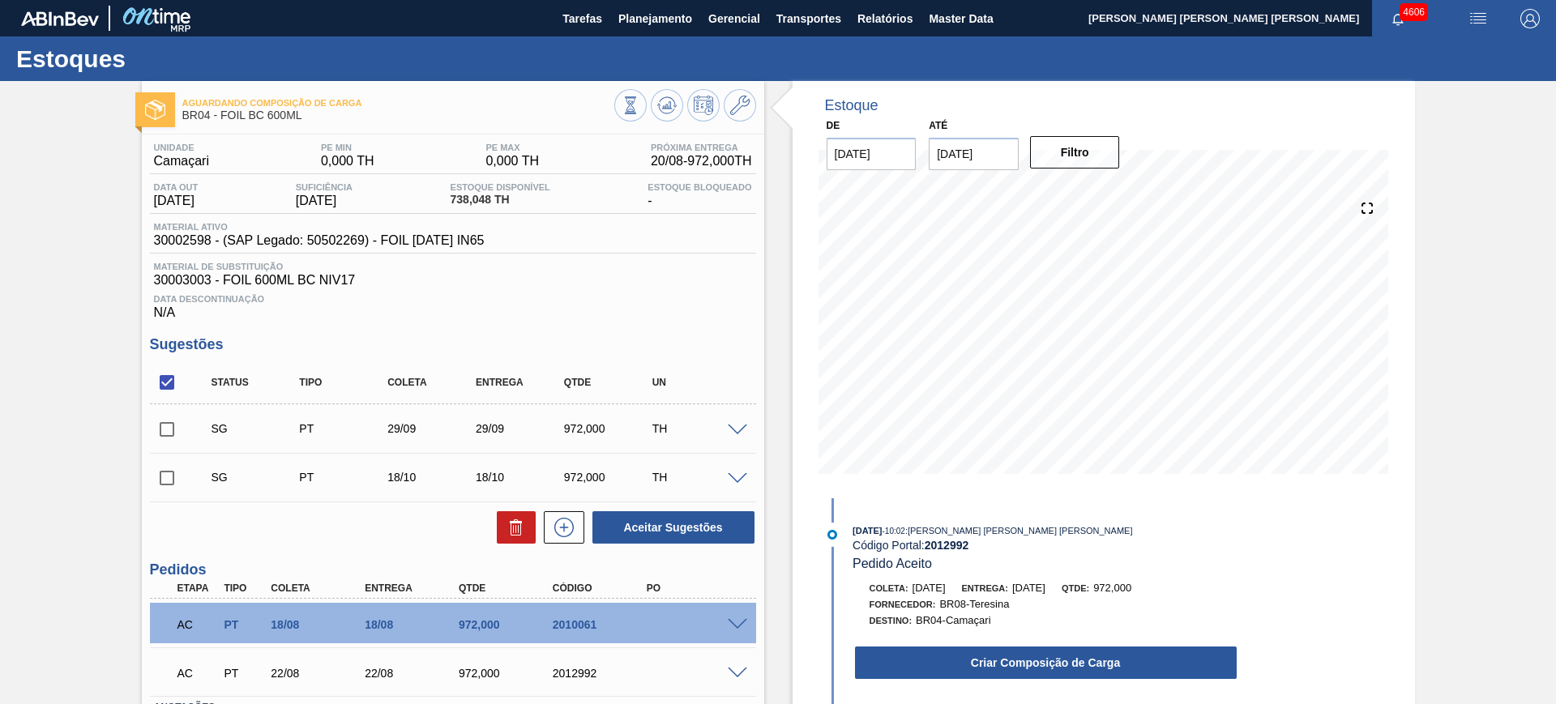
scroll to position [125, 0]
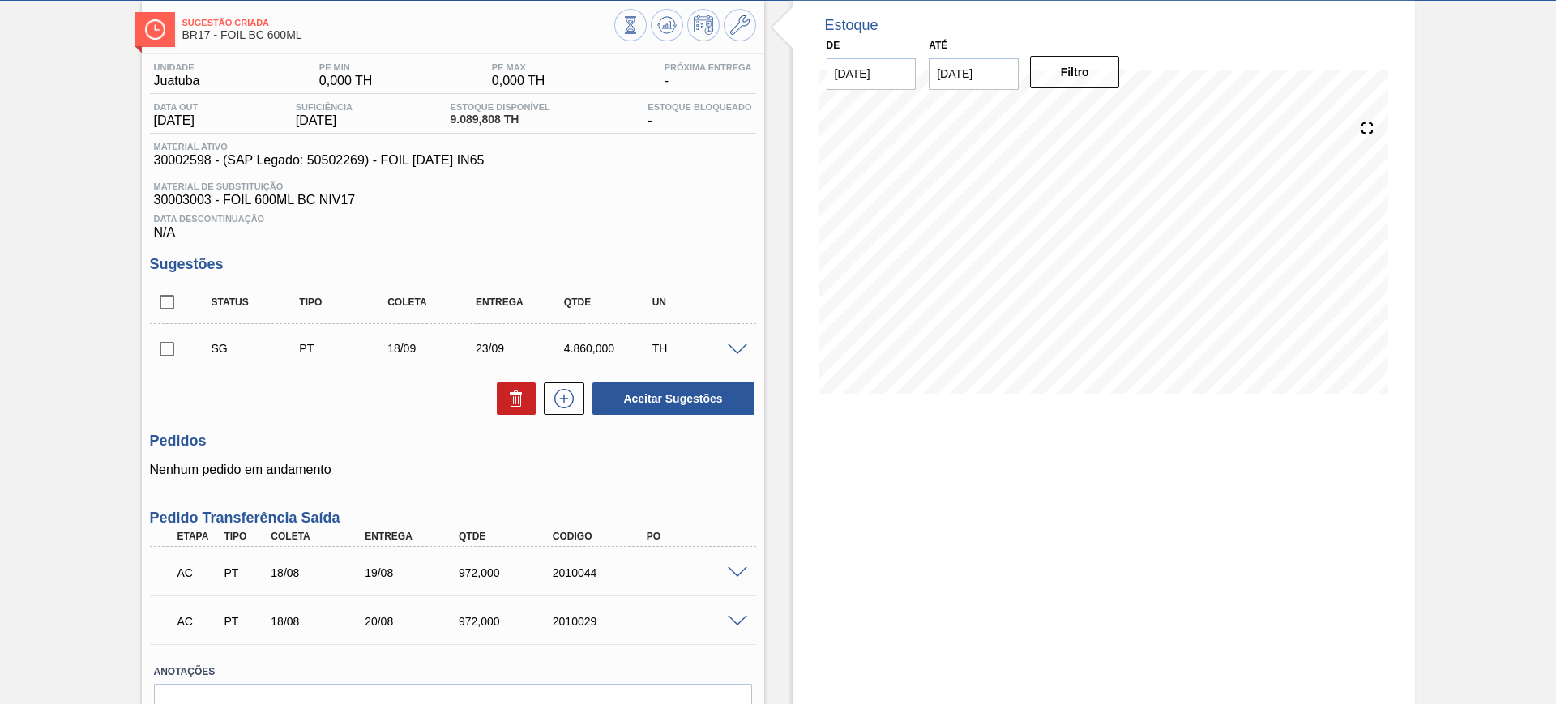
scroll to position [169, 0]
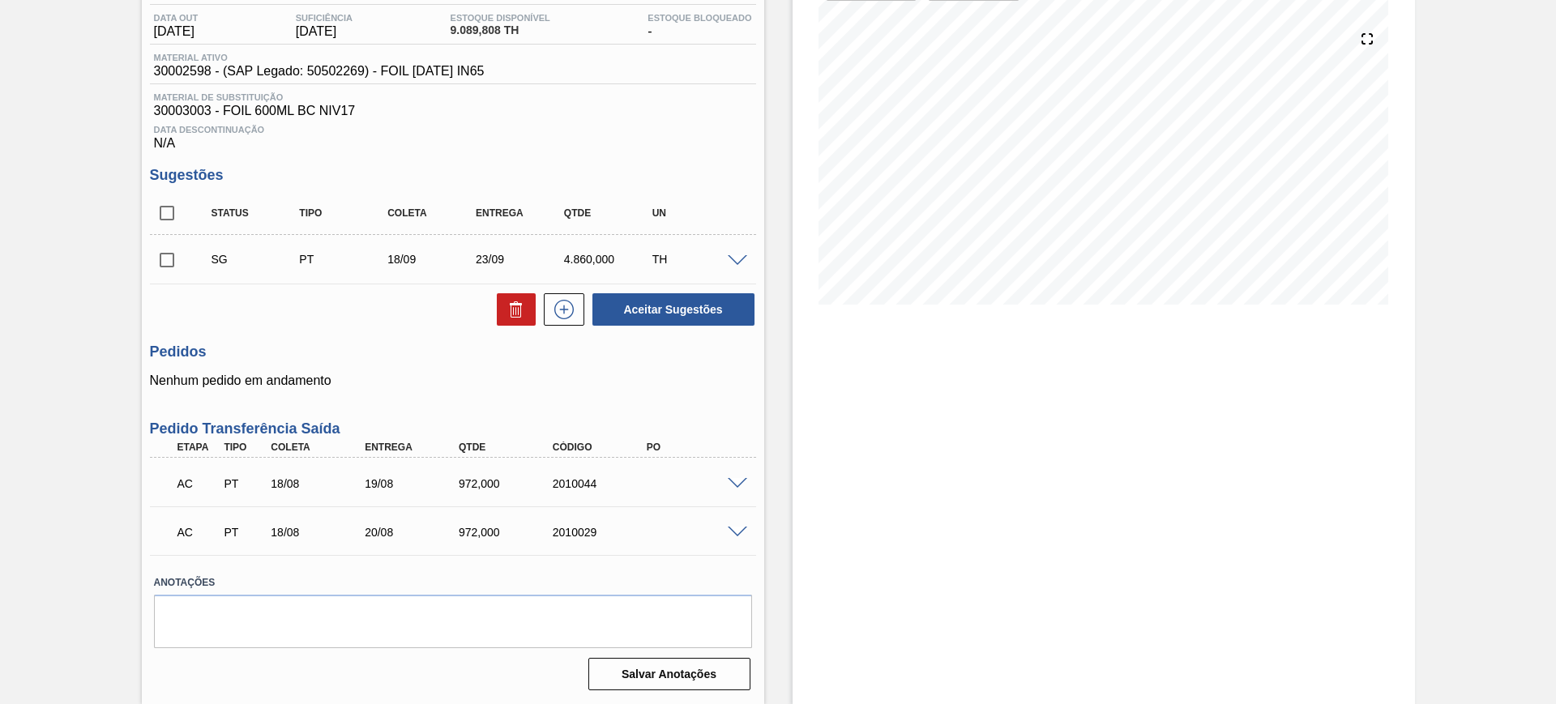
click at [741, 486] on span at bounding box center [737, 484] width 19 height 12
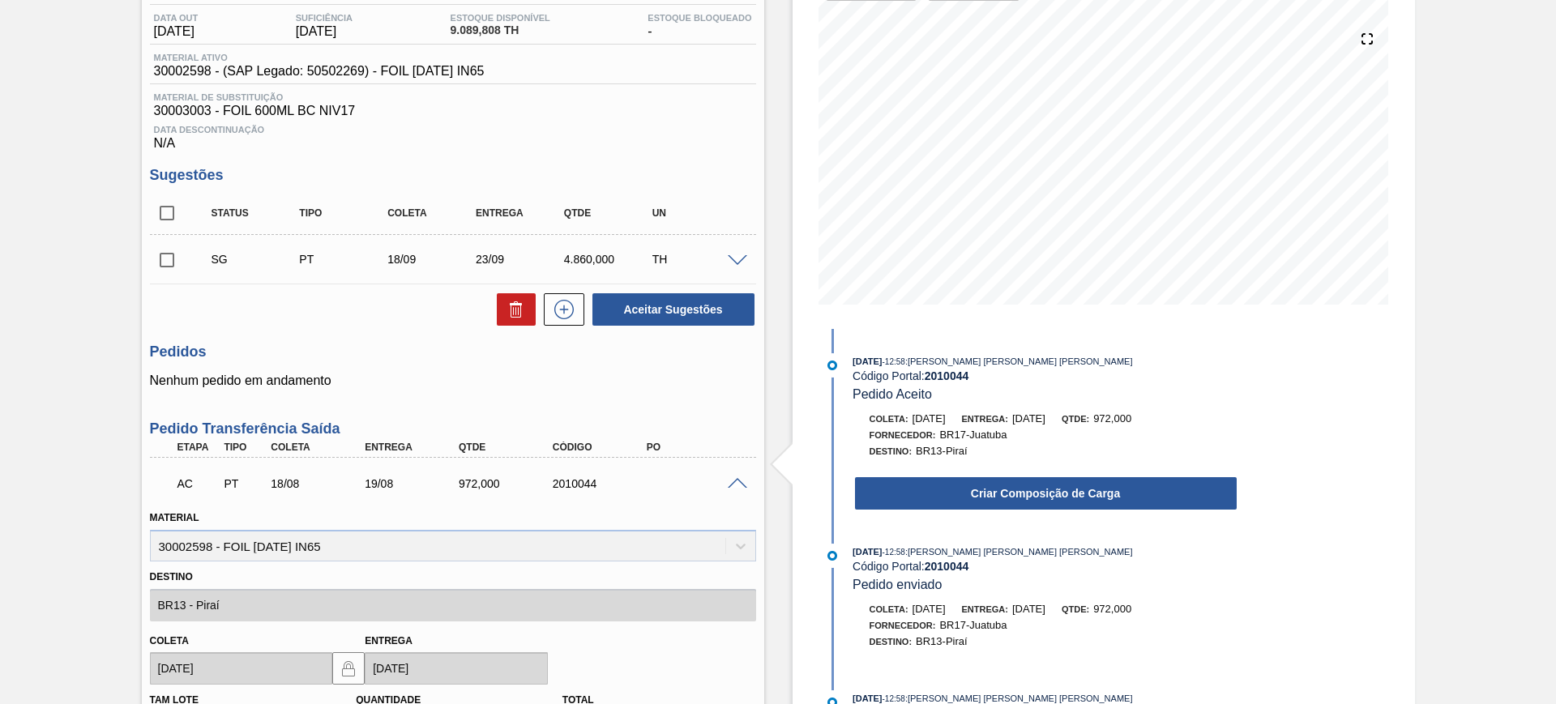
click at [741, 486] on span at bounding box center [737, 484] width 19 height 12
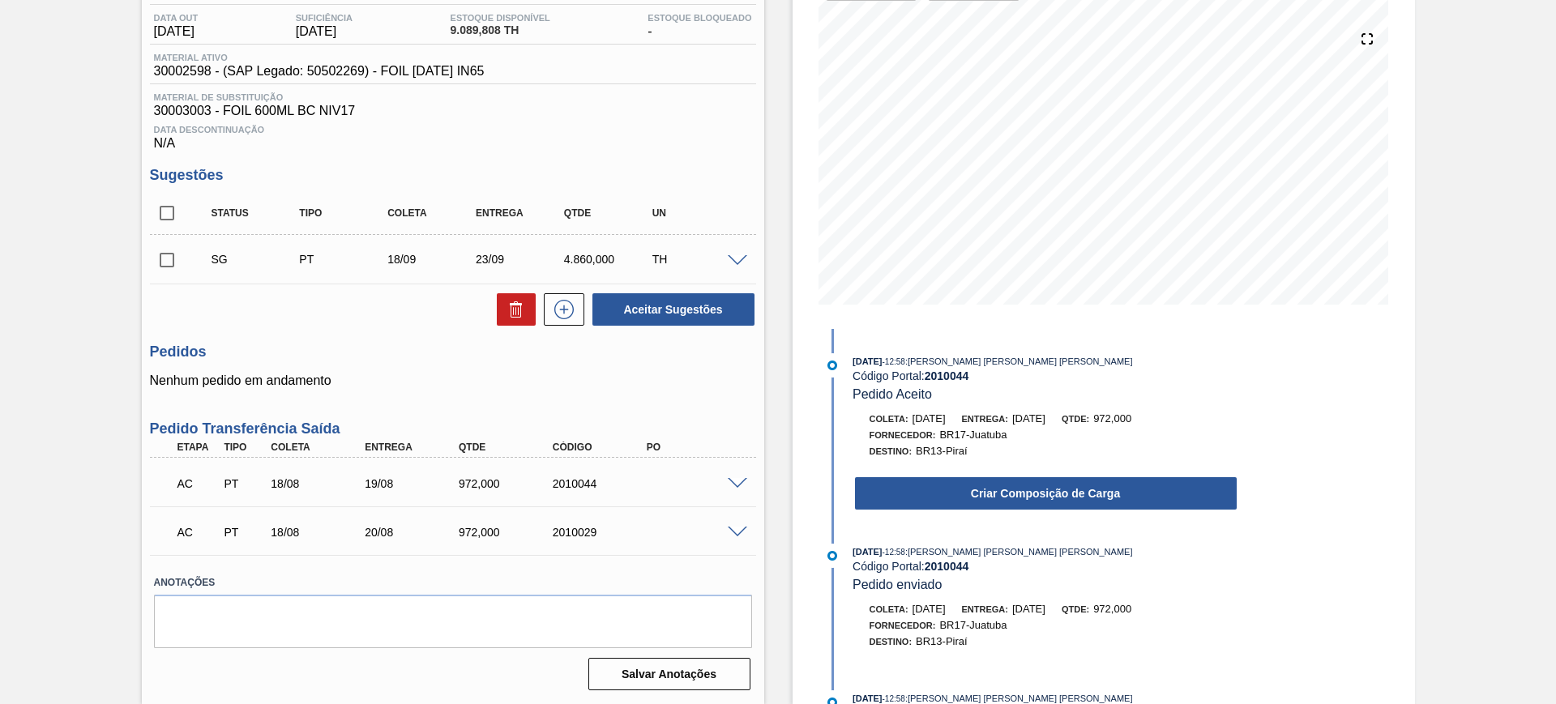
click at [734, 485] on span at bounding box center [737, 484] width 19 height 12
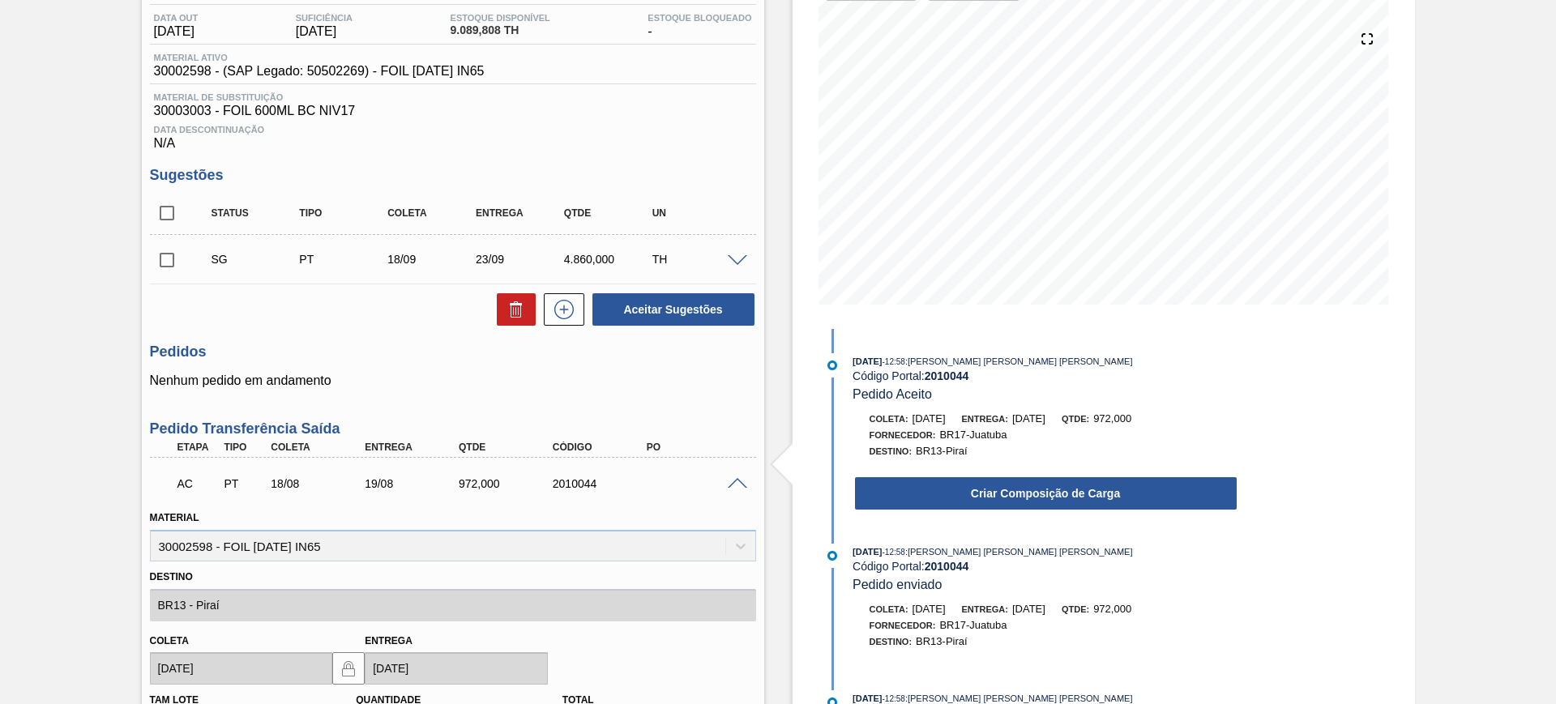
click at [733, 485] on span at bounding box center [737, 484] width 19 height 12
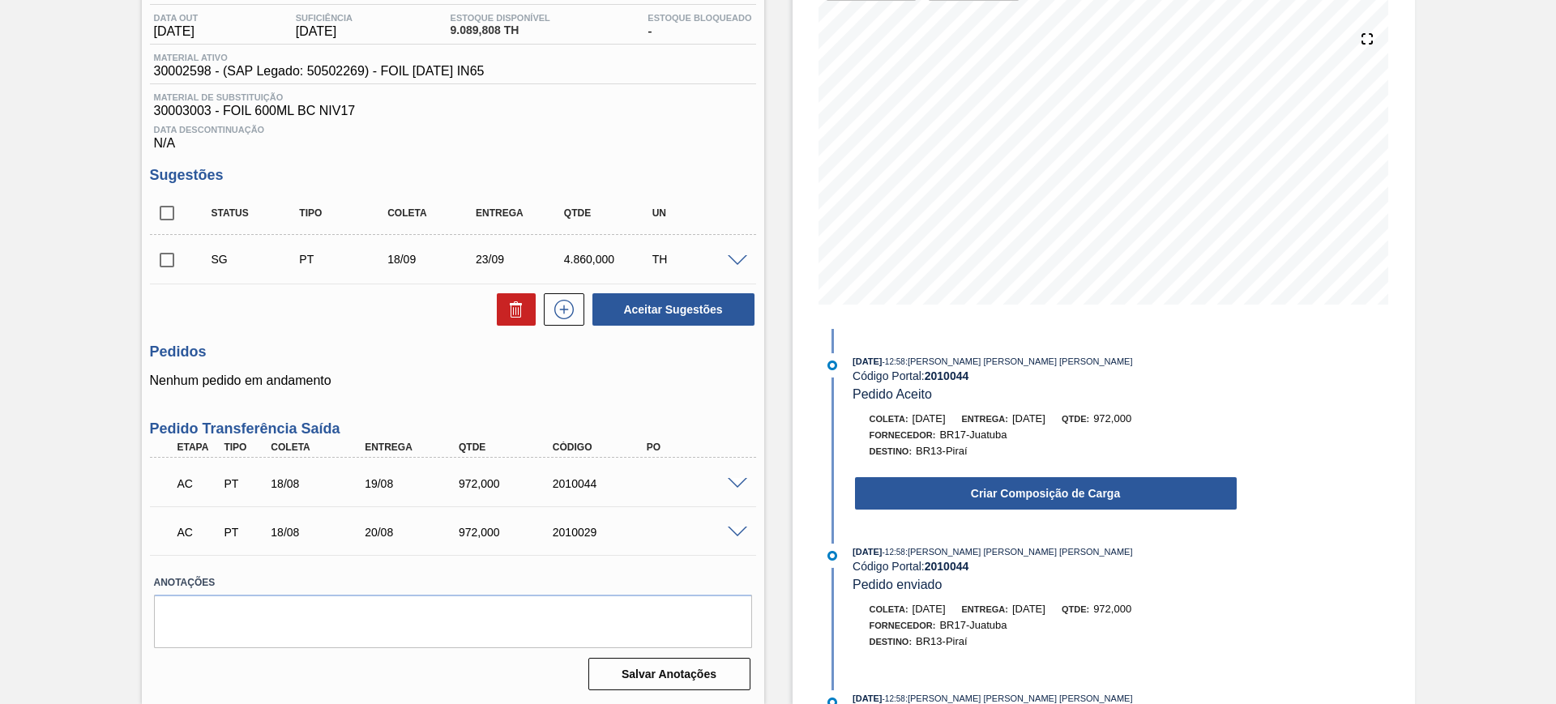
click at [735, 532] on span at bounding box center [737, 533] width 19 height 12
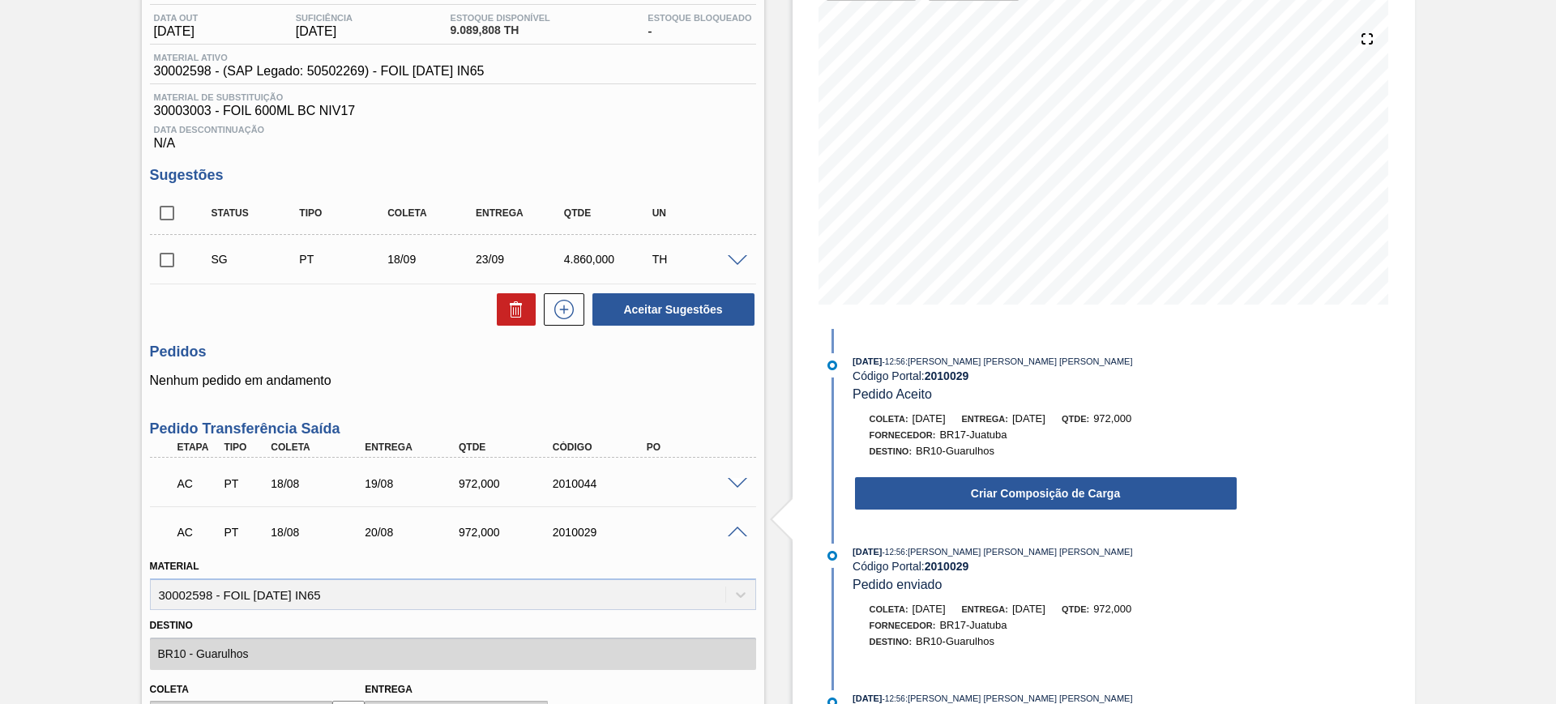
click at [735, 532] on span at bounding box center [737, 533] width 19 height 12
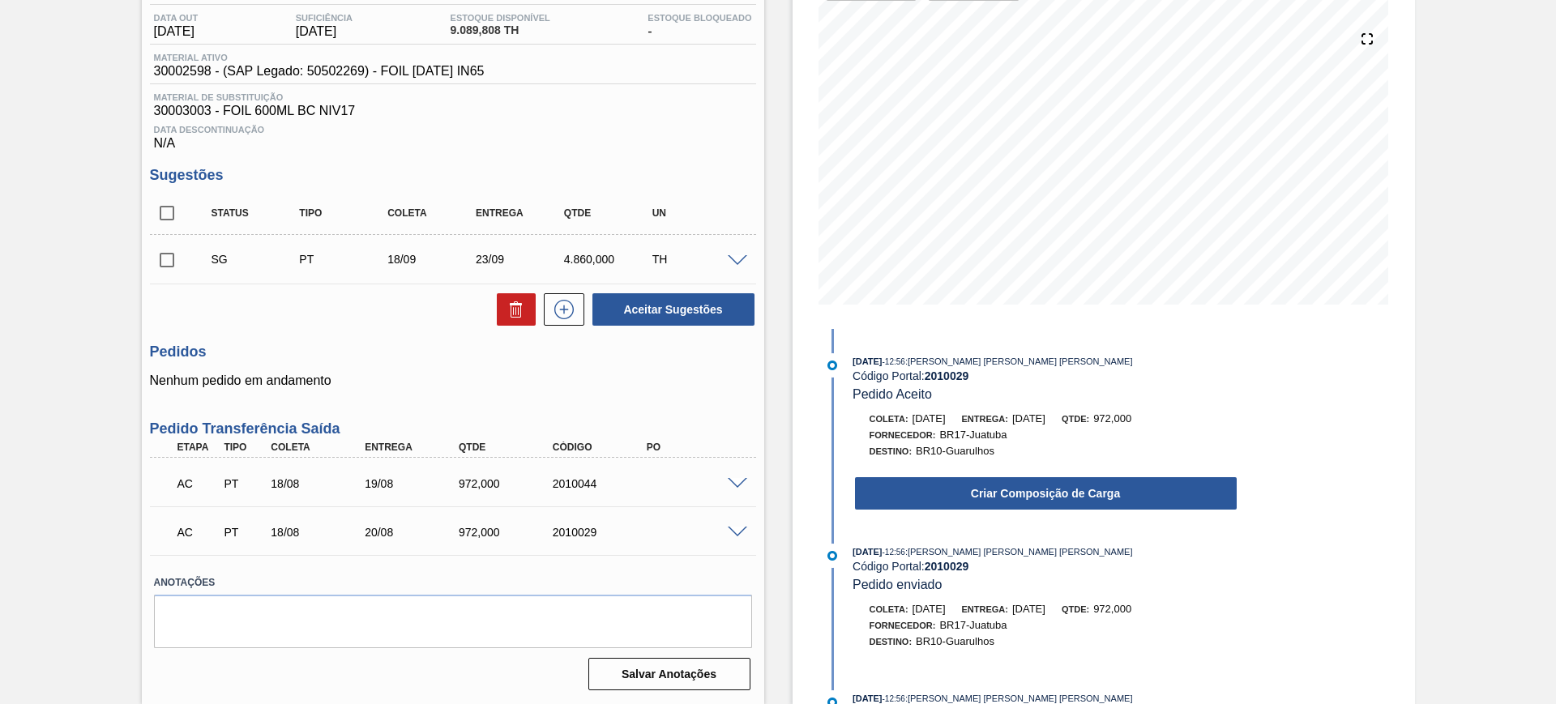
click at [731, 480] on span at bounding box center [737, 484] width 19 height 12
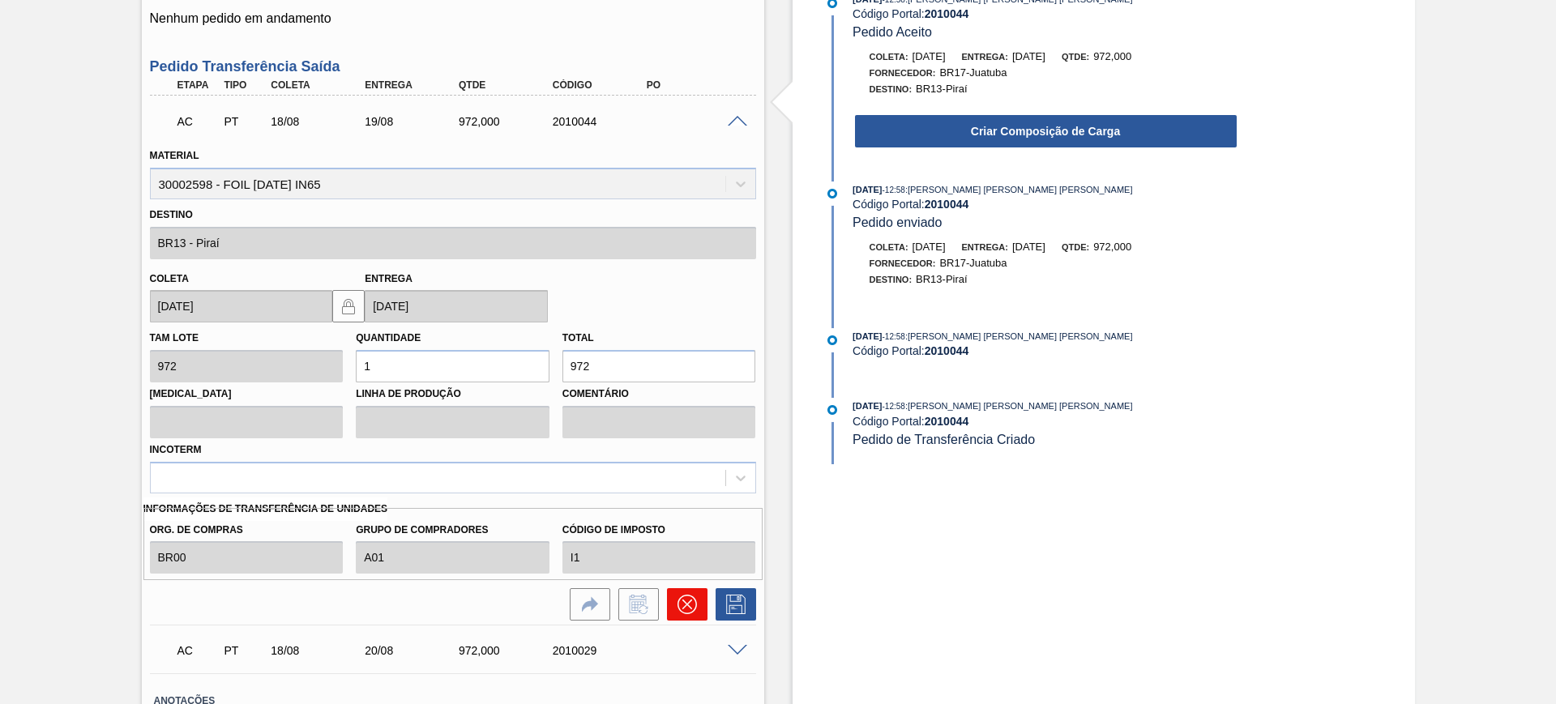
scroll to position [575, 0]
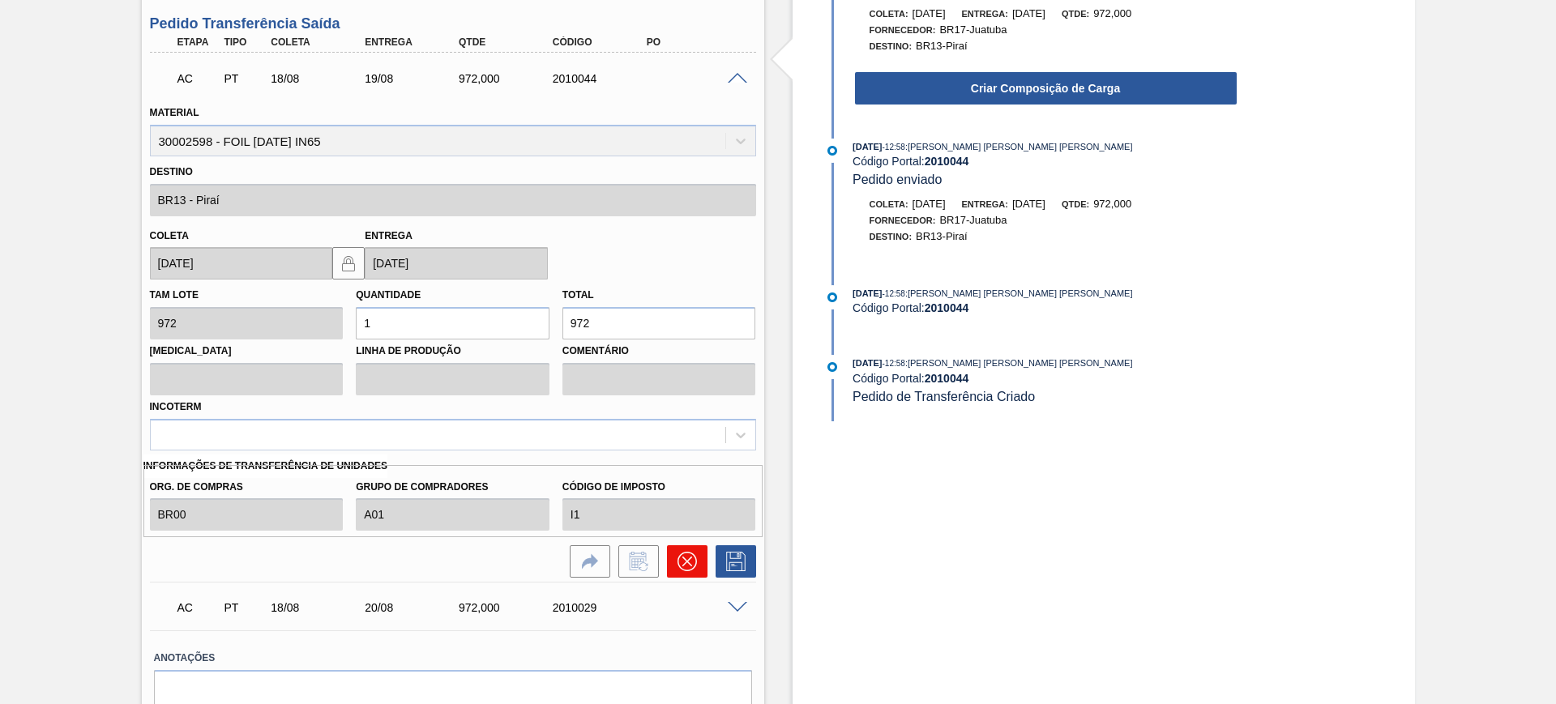
click at [680, 568] on icon at bounding box center [686, 561] width 19 height 19
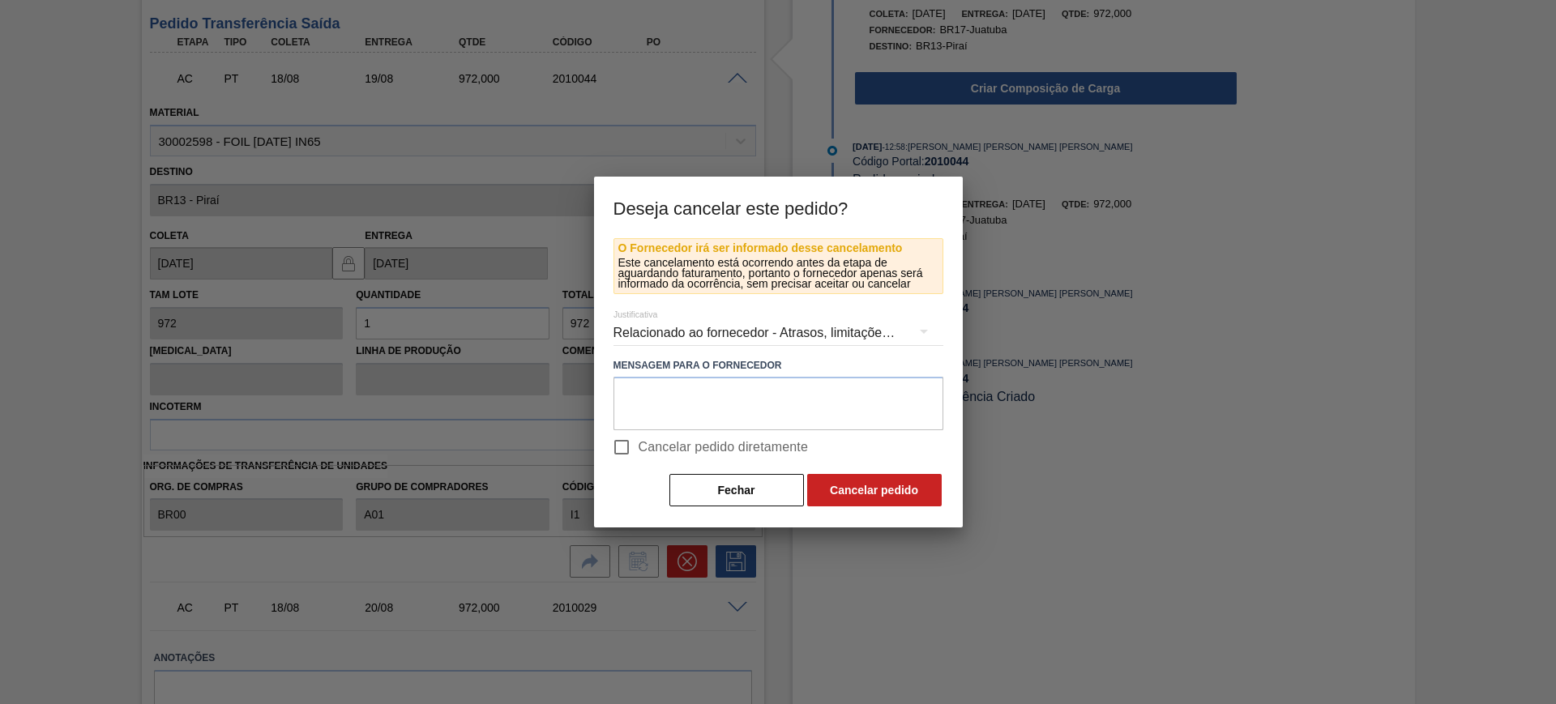
click at [683, 448] on span "Cancelar pedido diretamente" at bounding box center [724, 447] width 170 height 19
click at [639, 448] on input "Cancelar pedido diretamente" at bounding box center [622, 447] width 34 height 34
checkbox input "true"
click at [831, 485] on button "Cancelar pedido" at bounding box center [874, 490] width 135 height 32
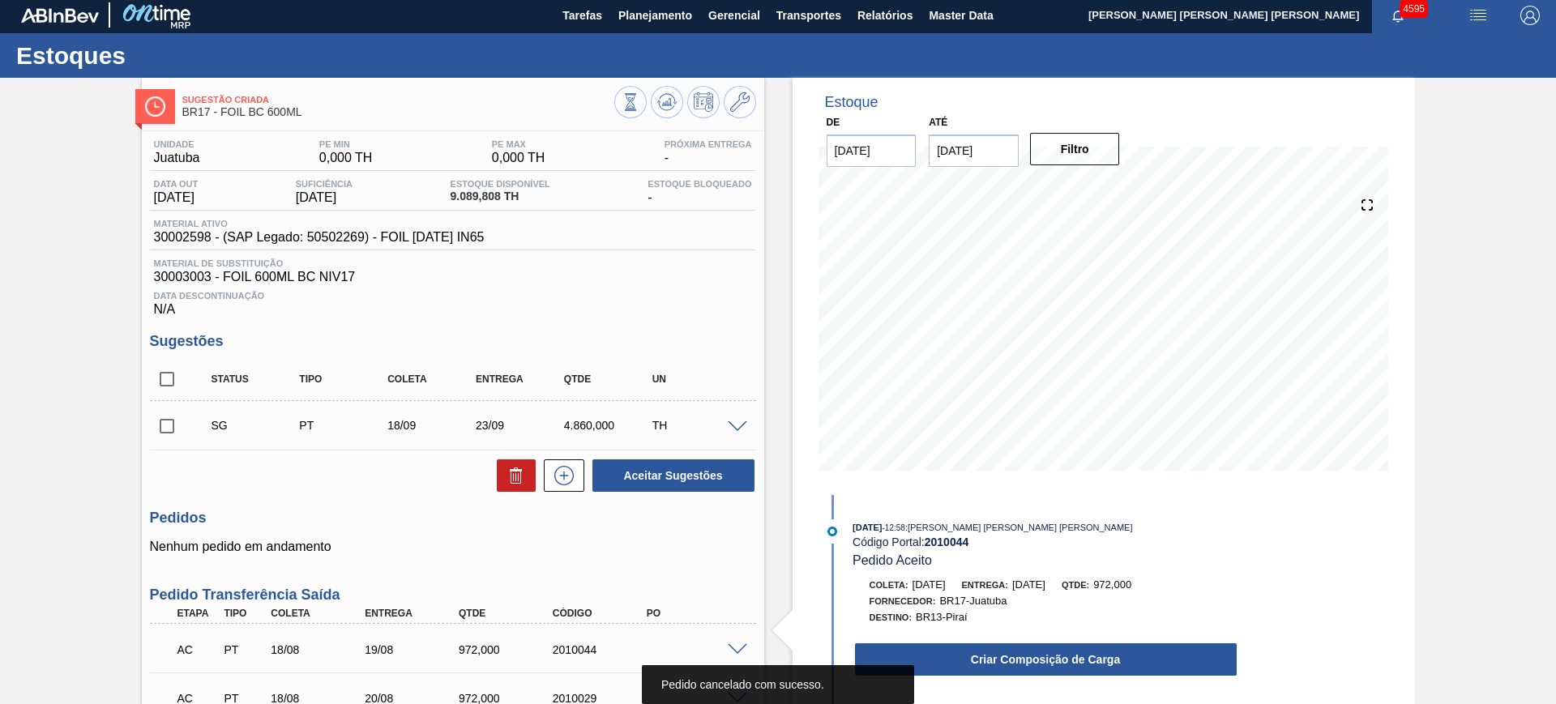
scroll to position [0, 0]
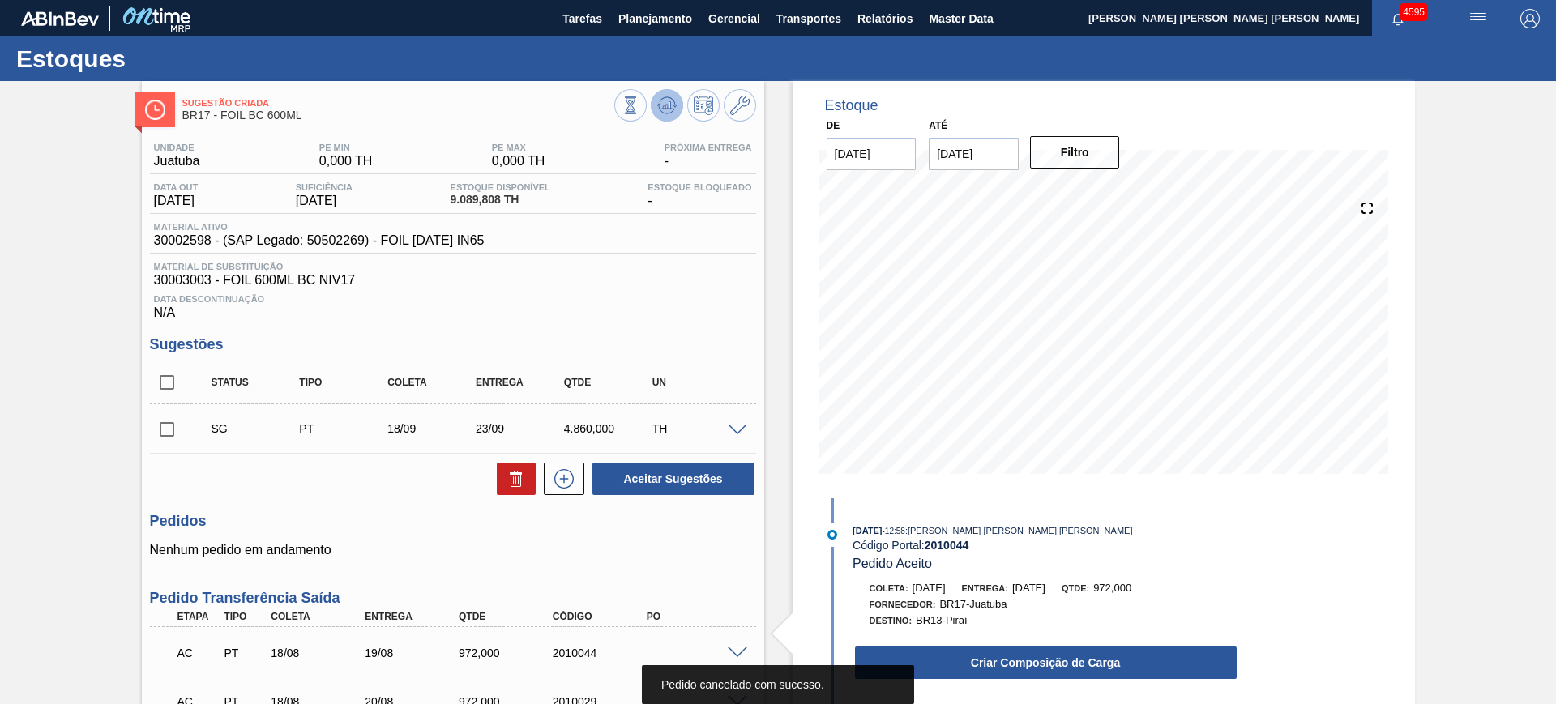
click at [678, 105] on button at bounding box center [667, 105] width 32 height 32
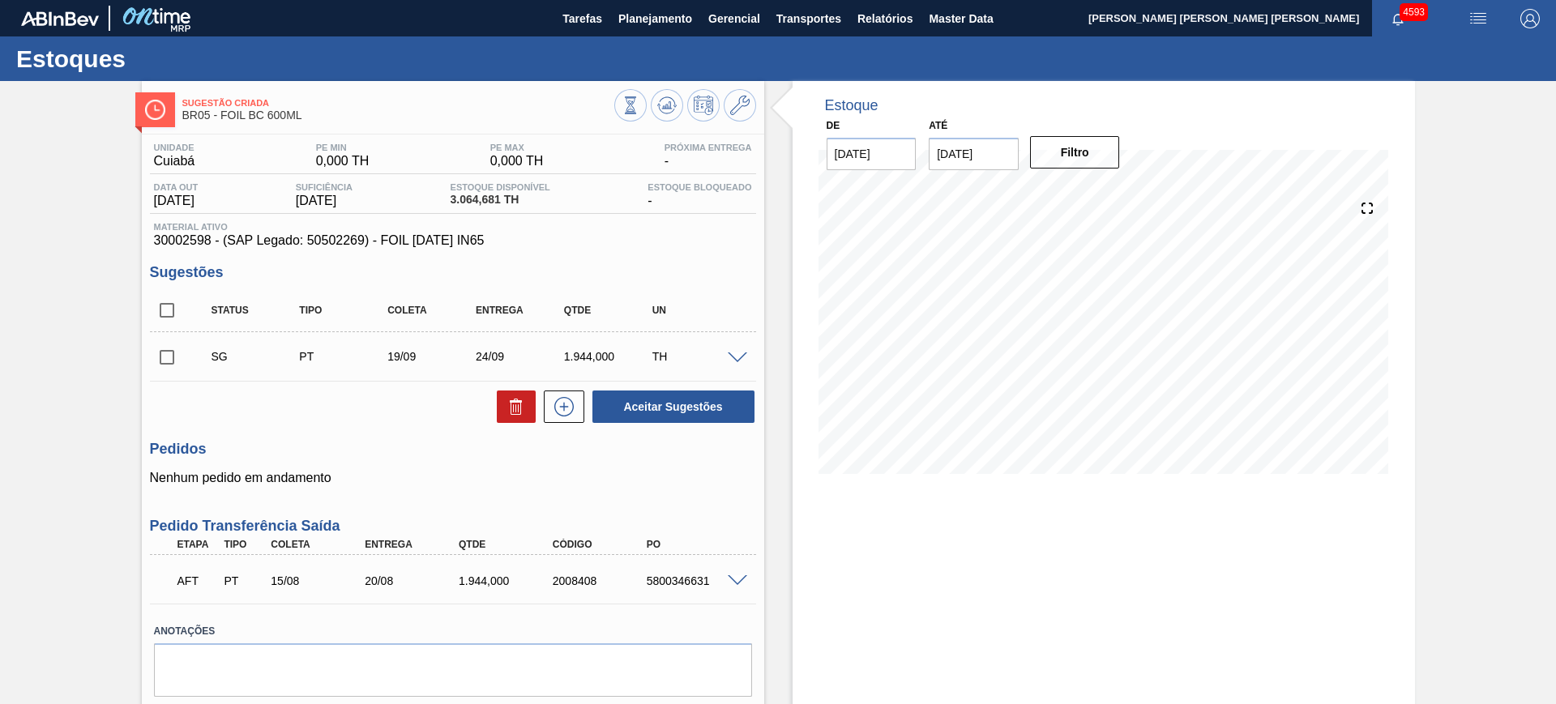
click at [166, 305] on input "checkbox" at bounding box center [167, 310] width 34 height 34
checkbox input "true"
click at [500, 402] on button at bounding box center [516, 407] width 39 height 32
checkbox input "false"
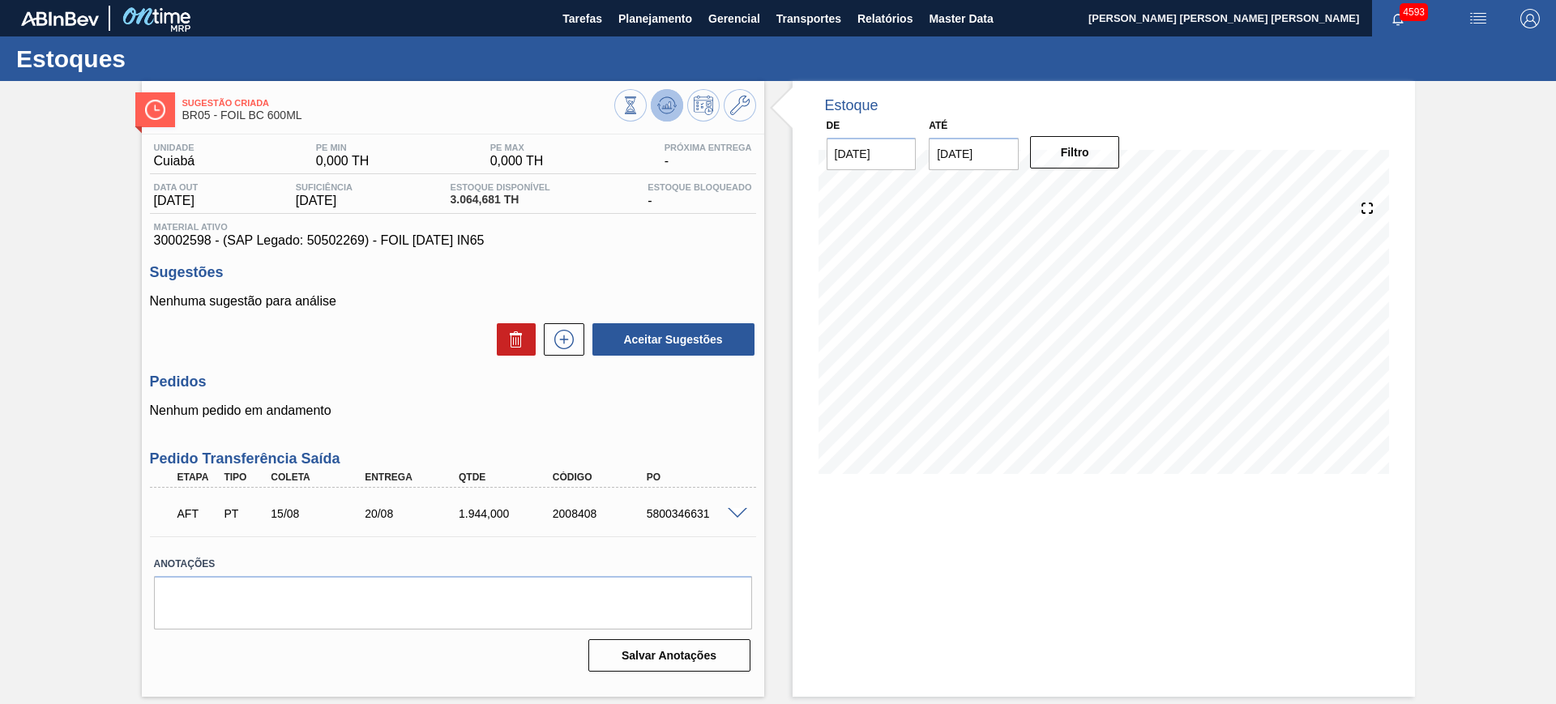
click at [639, 103] on icon at bounding box center [631, 105] width 18 height 18
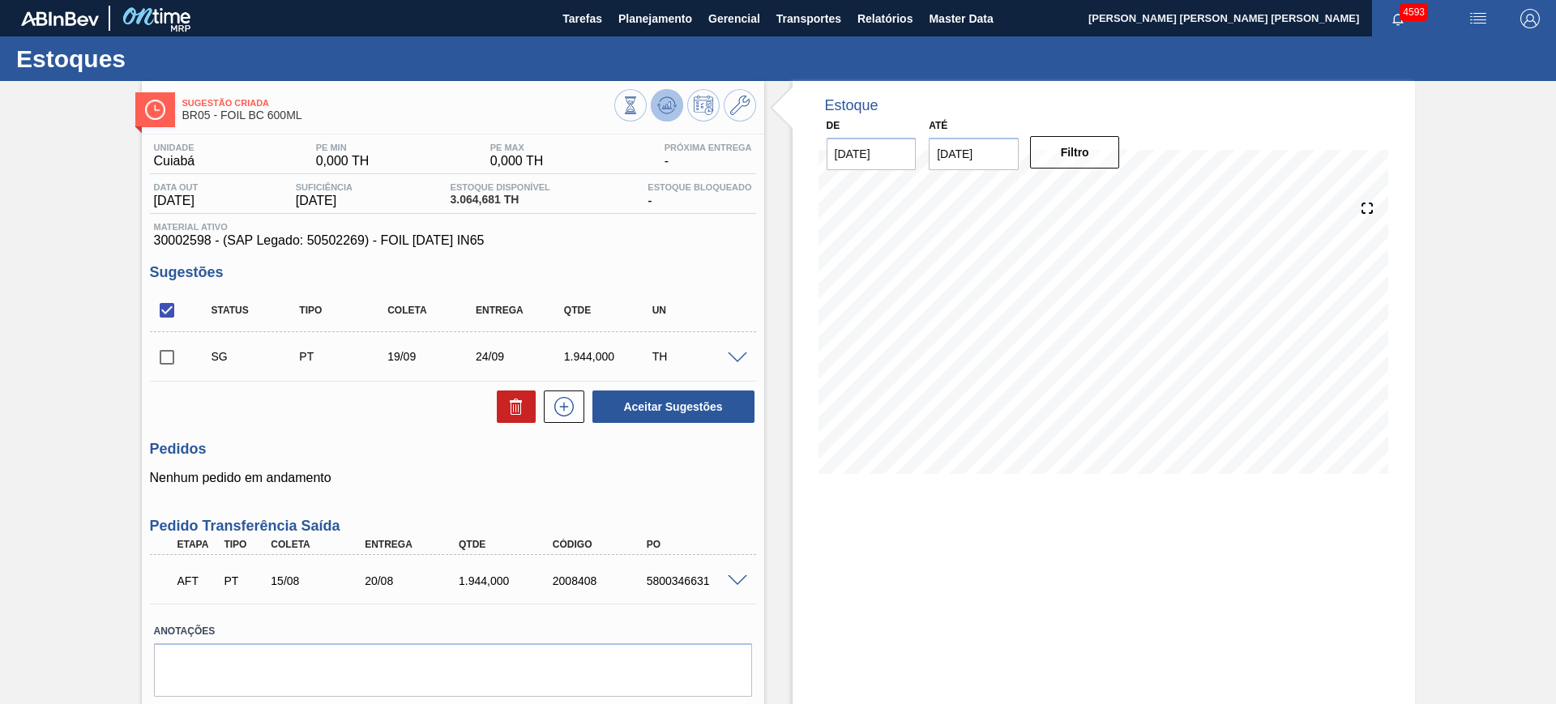
click at [675, 109] on button at bounding box center [667, 105] width 32 height 32
click at [169, 306] on input "checkbox" at bounding box center [167, 310] width 34 height 34
click at [158, 314] on input "checkbox" at bounding box center [167, 310] width 34 height 34
checkbox input "true"
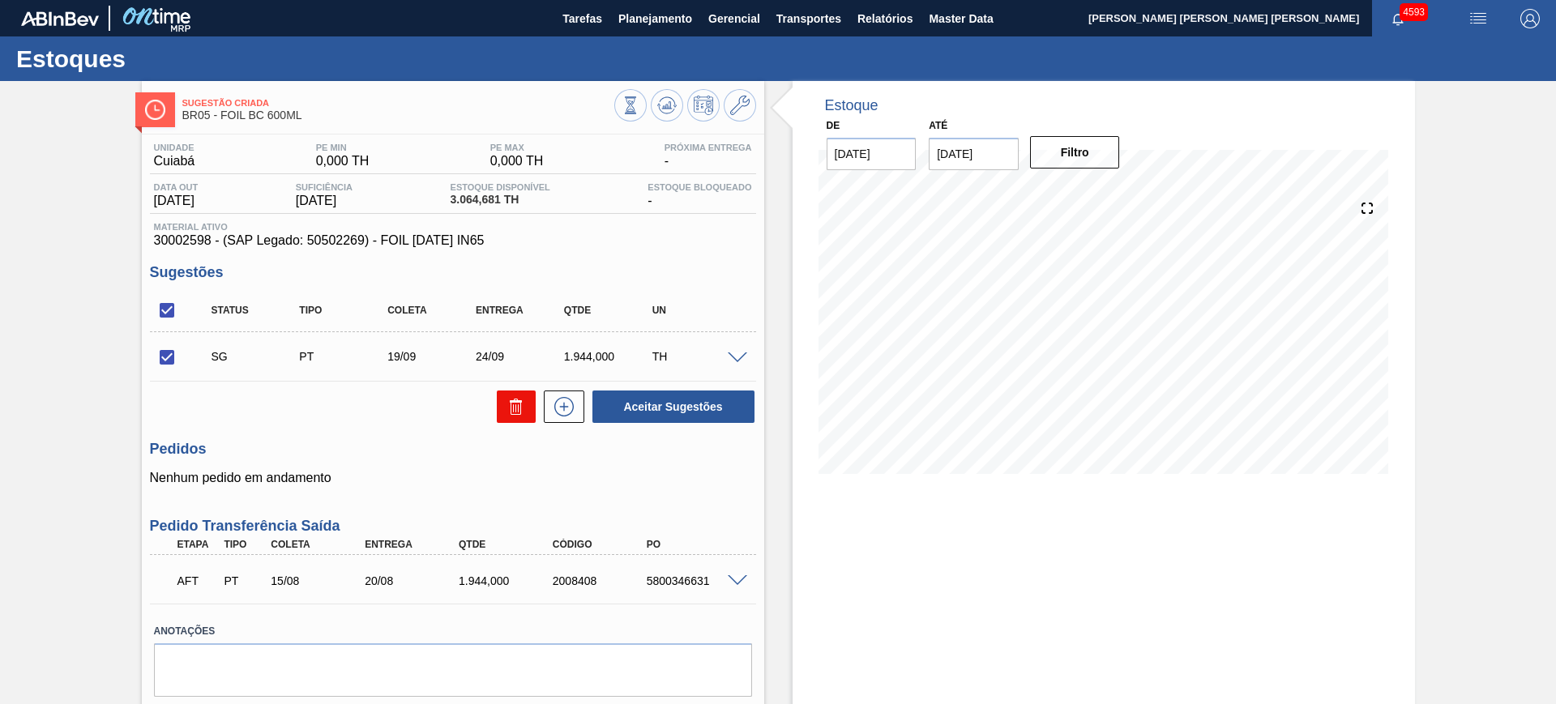
click at [507, 402] on icon at bounding box center [516, 406] width 19 height 19
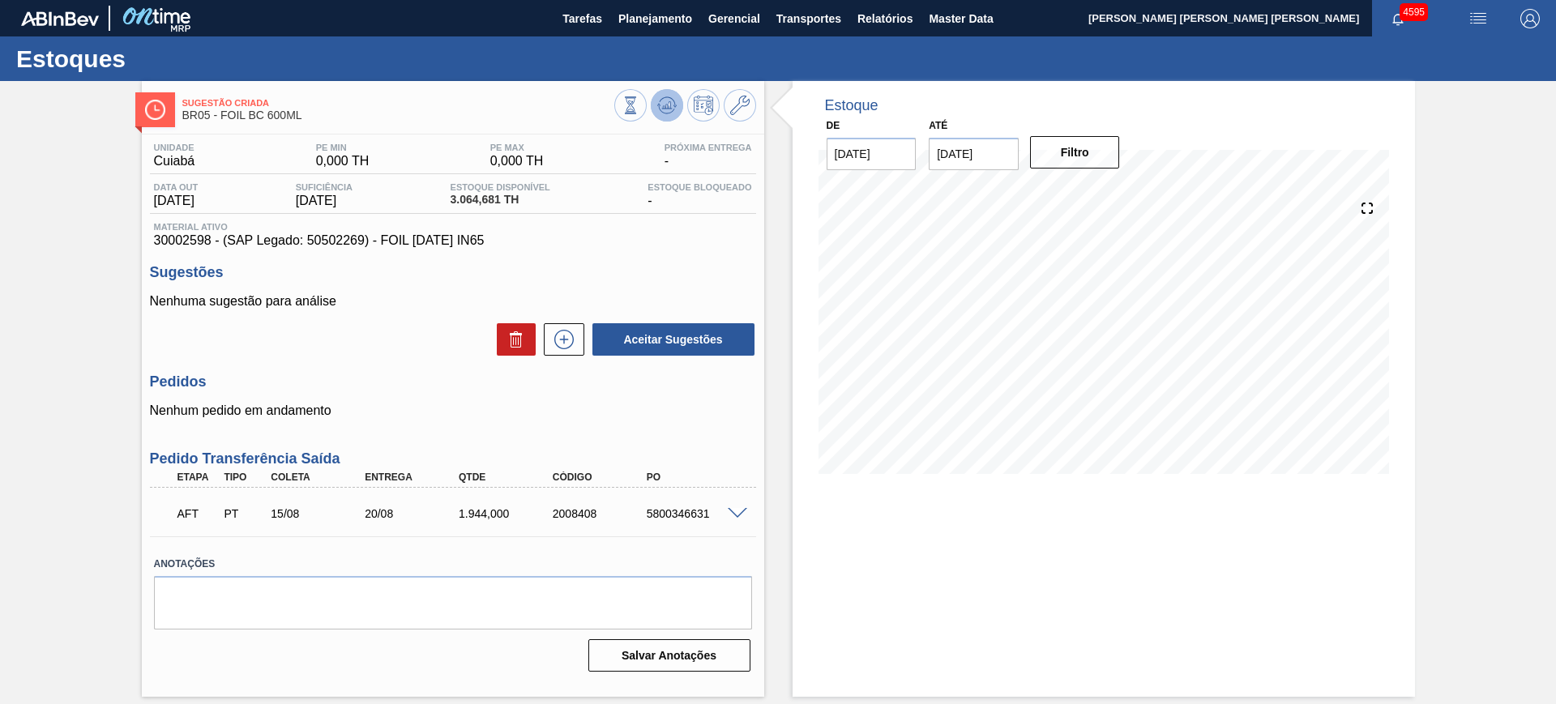
click at [639, 103] on icon at bounding box center [631, 105] width 18 height 18
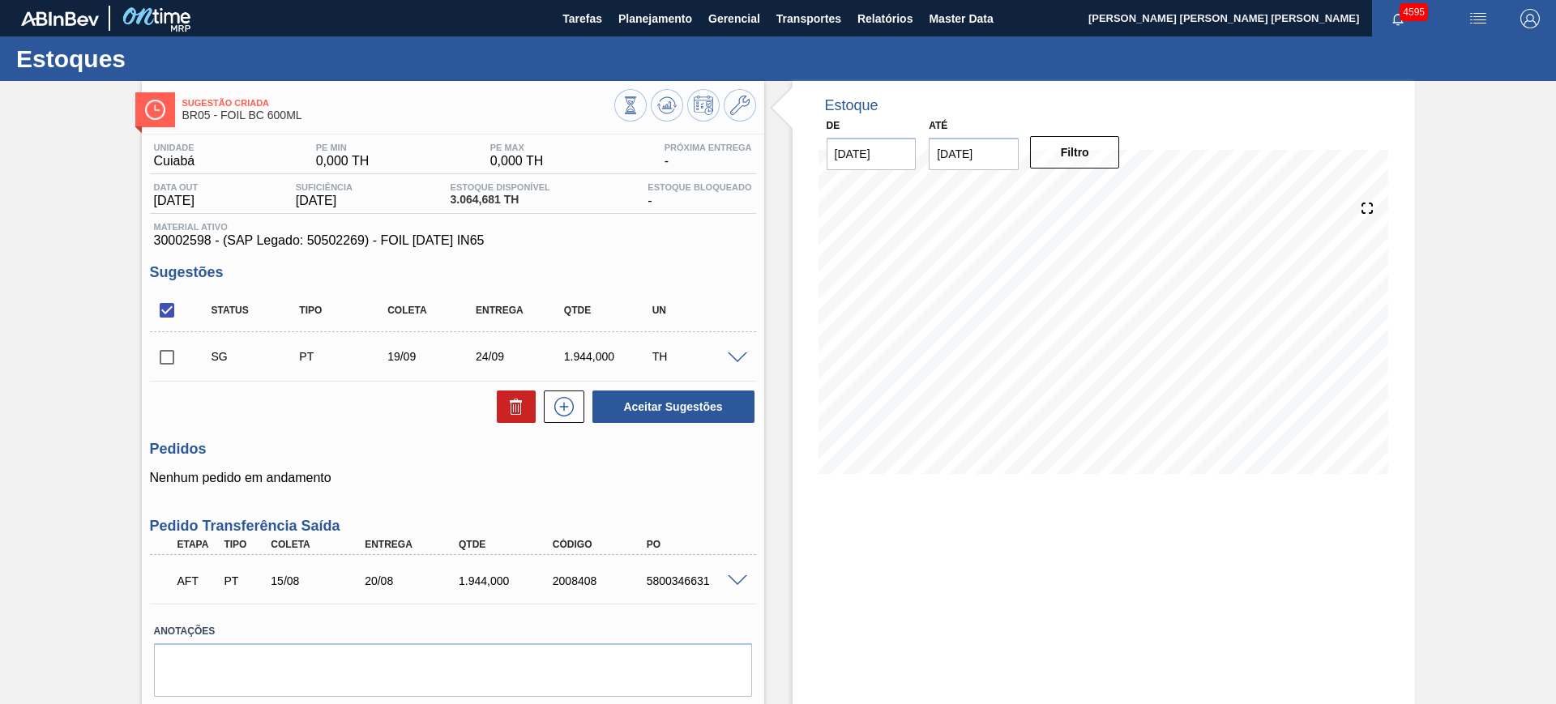
click at [742, 574] on div at bounding box center [740, 580] width 32 height 12
click at [742, 577] on span at bounding box center [737, 581] width 19 height 12
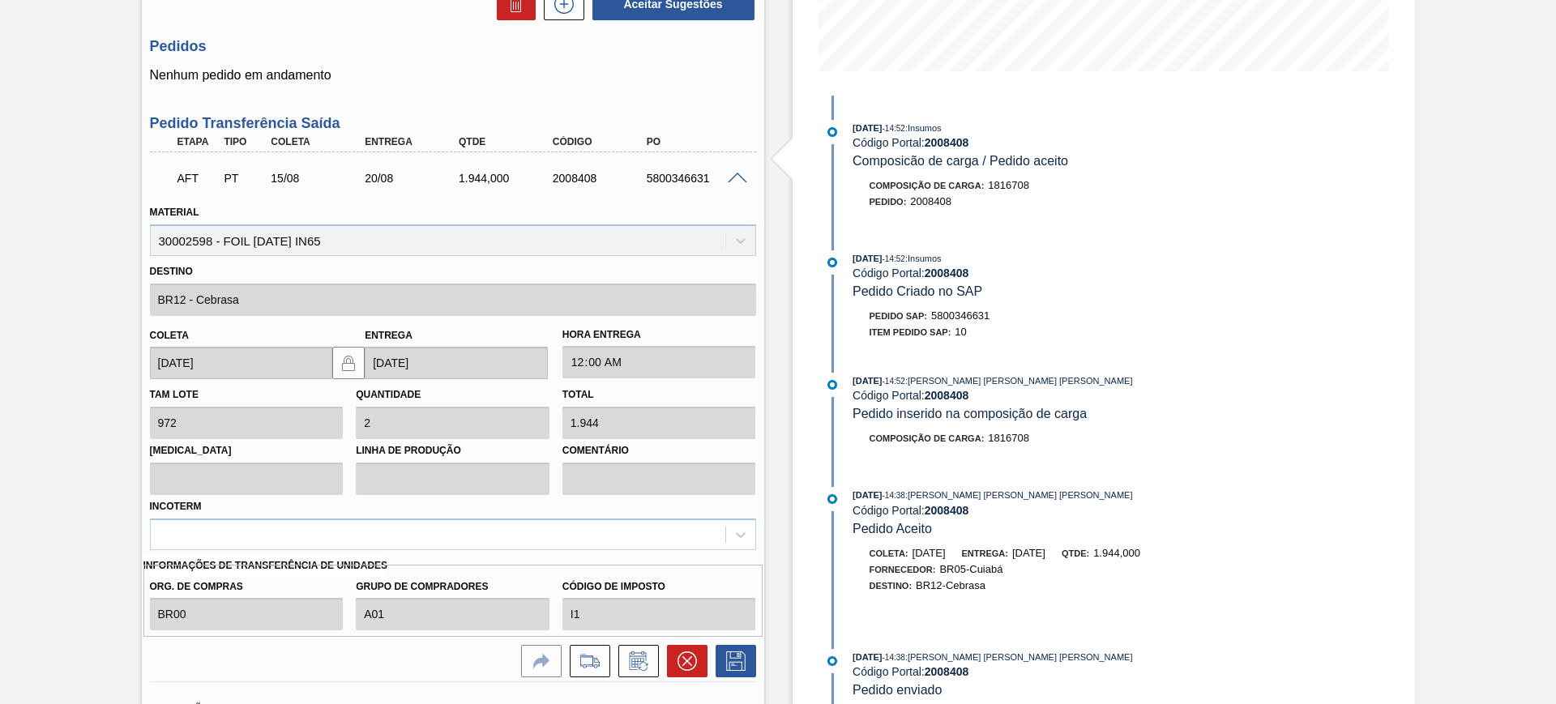
scroll to position [405, 0]
click at [682, 649] on icon at bounding box center [687, 658] width 19 height 19
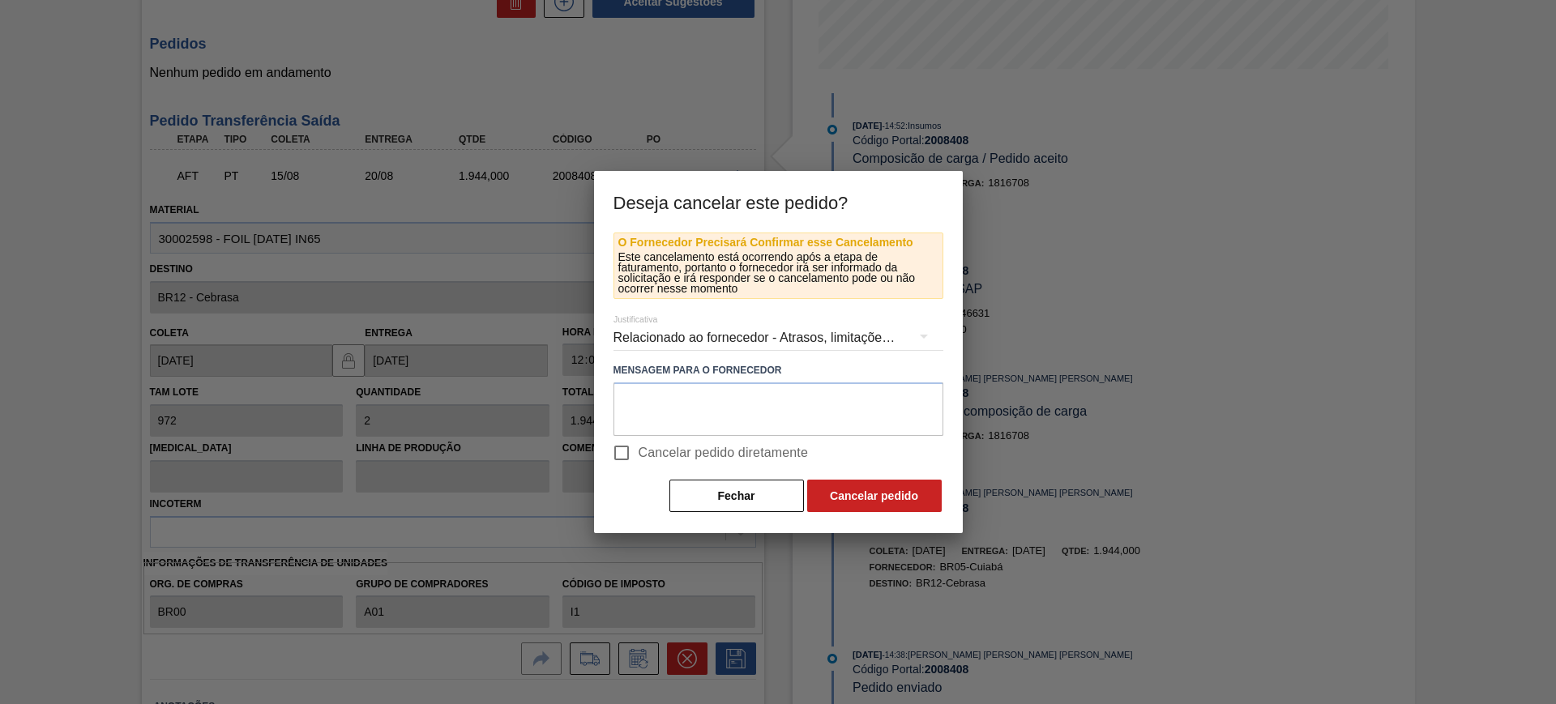
click at [665, 460] on span "Cancelar pedido diretamente" at bounding box center [724, 452] width 170 height 19
click at [639, 460] on input "Cancelar pedido diretamente" at bounding box center [622, 453] width 34 height 34
checkbox input "true"
click at [854, 483] on button "Cancelar pedido" at bounding box center [874, 496] width 135 height 32
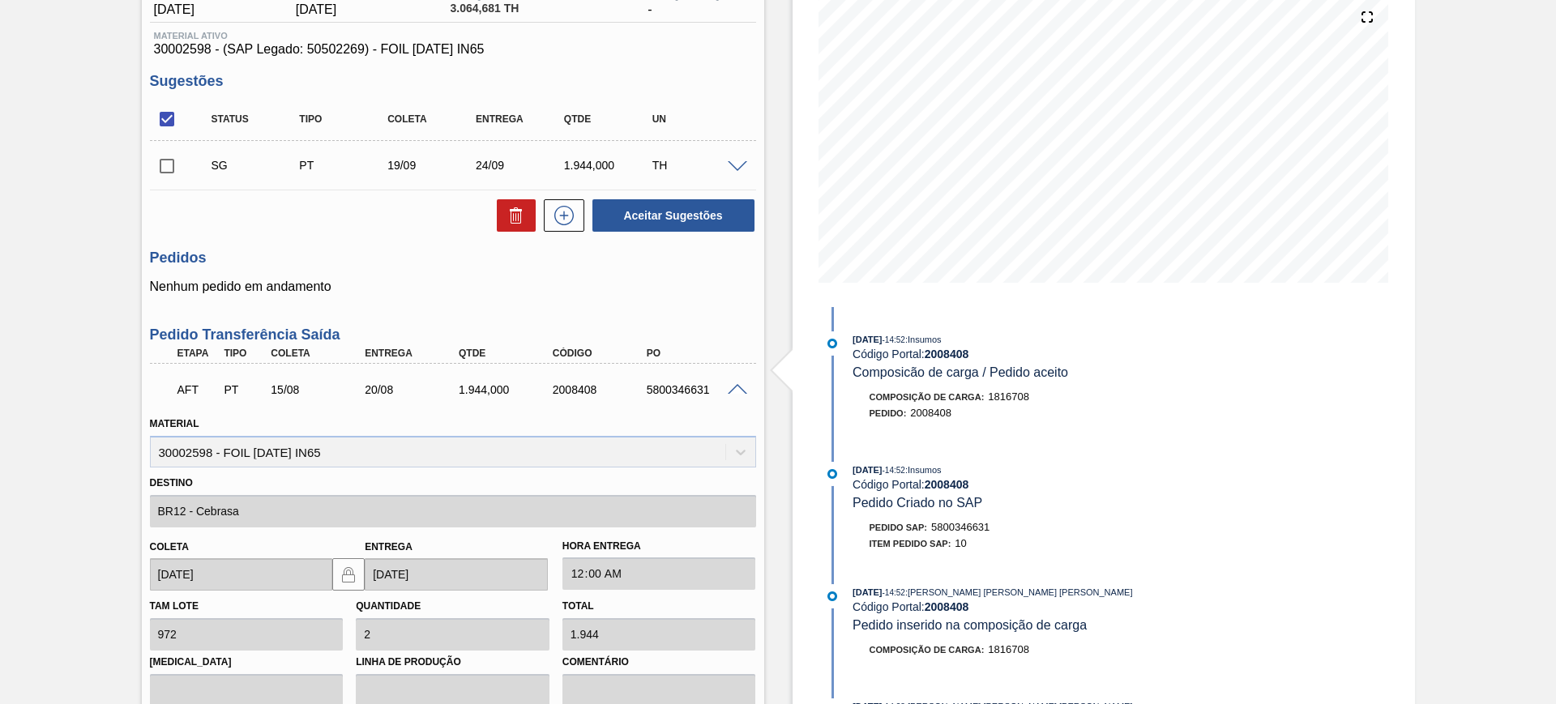
scroll to position [0, 0]
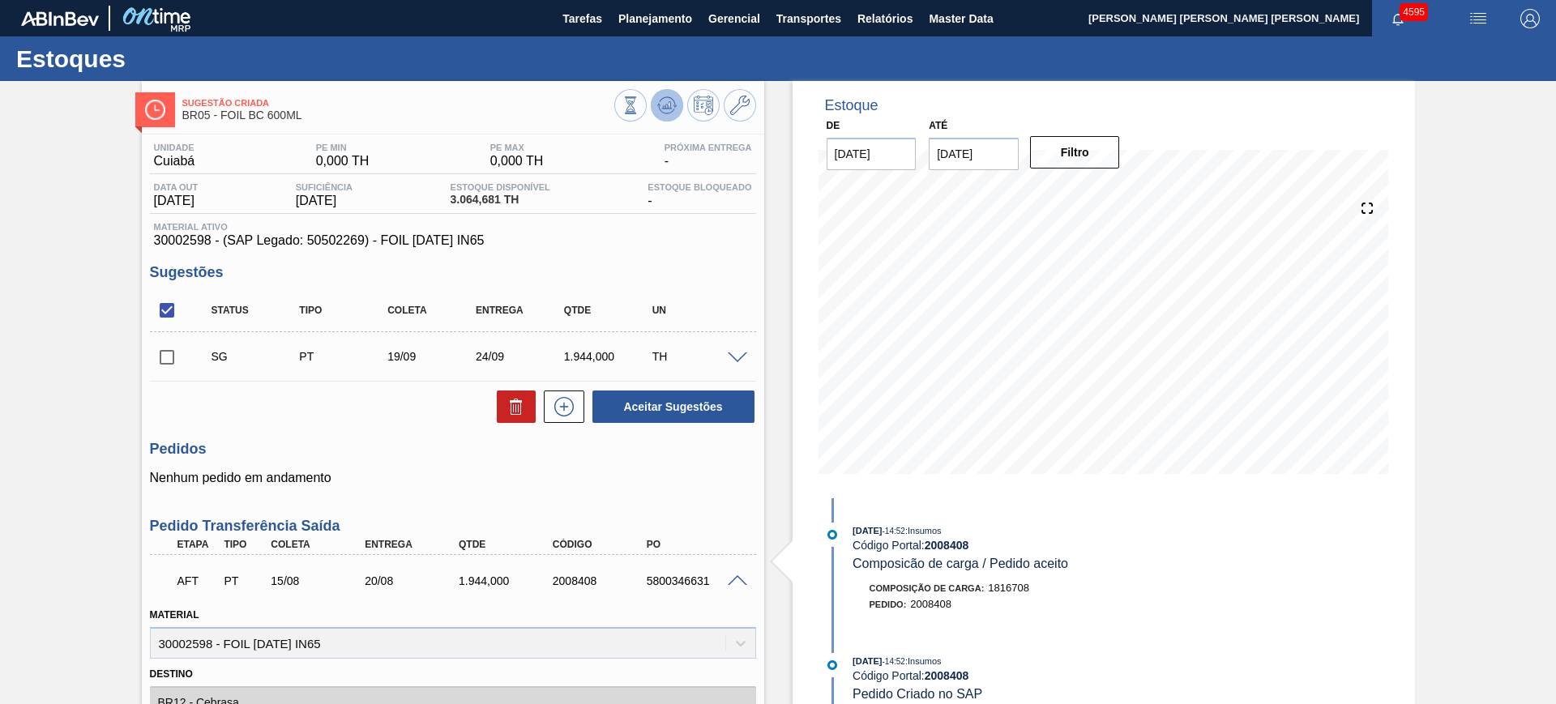
click at [639, 106] on icon at bounding box center [631, 105] width 18 height 18
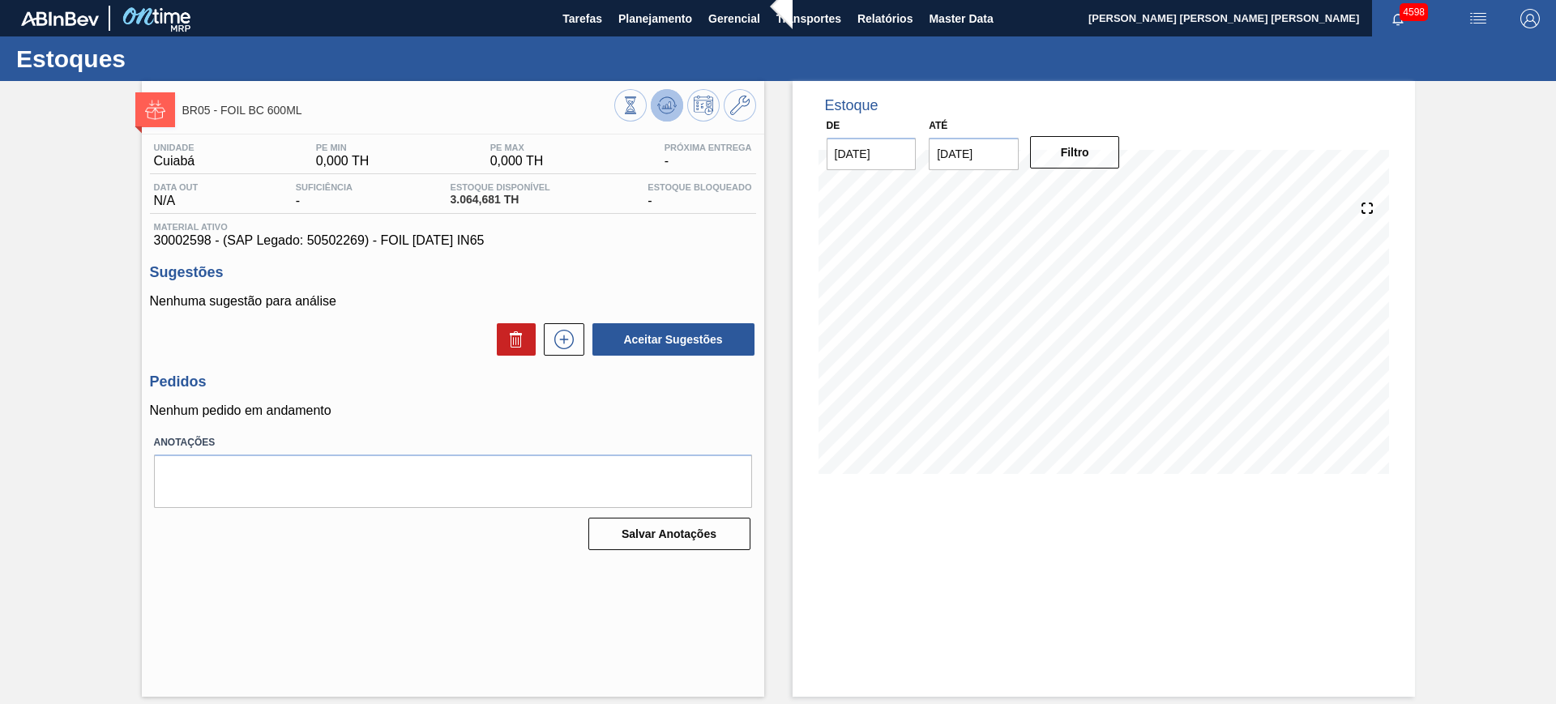
click at [639, 99] on icon at bounding box center [631, 105] width 18 height 18
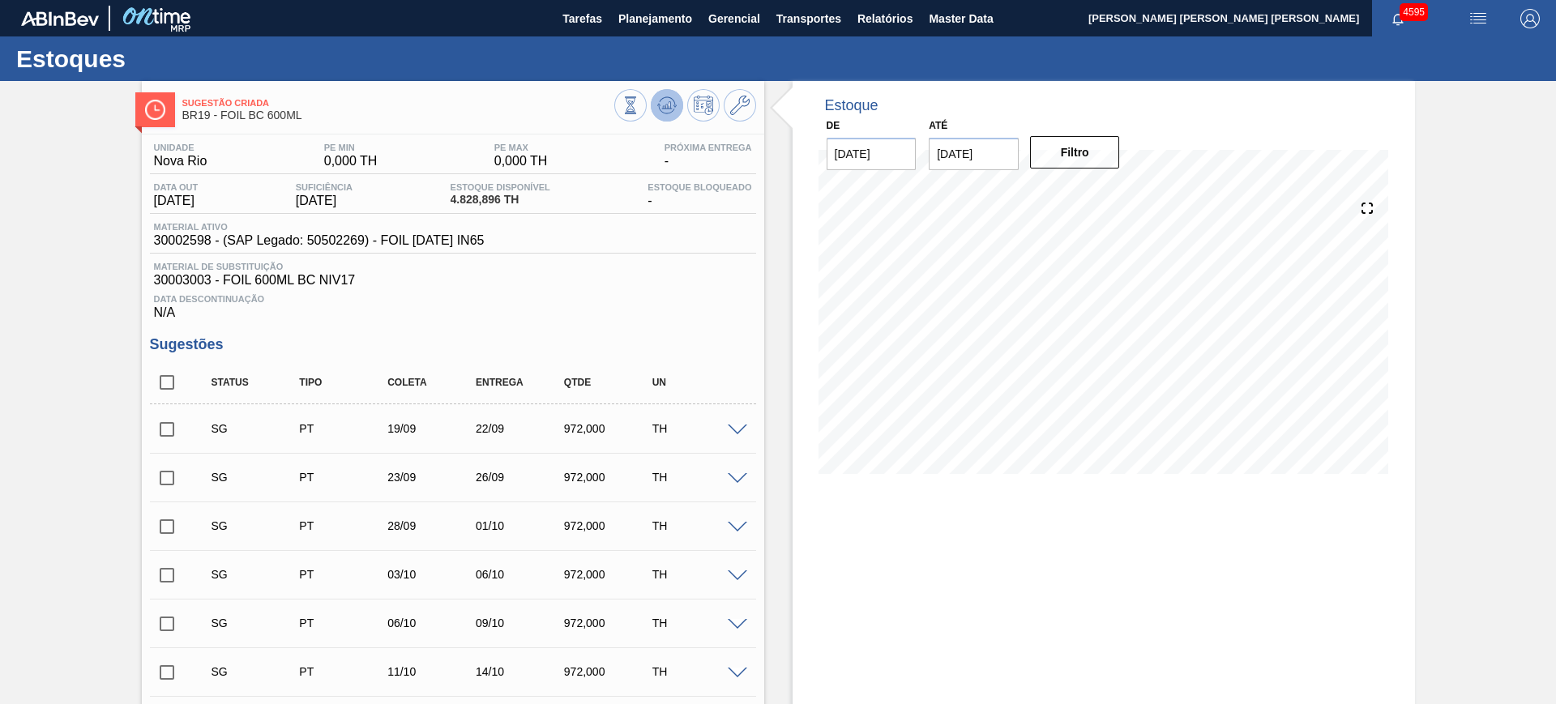
click at [639, 113] on icon at bounding box center [631, 105] width 18 height 18
click at [639, 103] on icon at bounding box center [631, 105] width 18 height 18
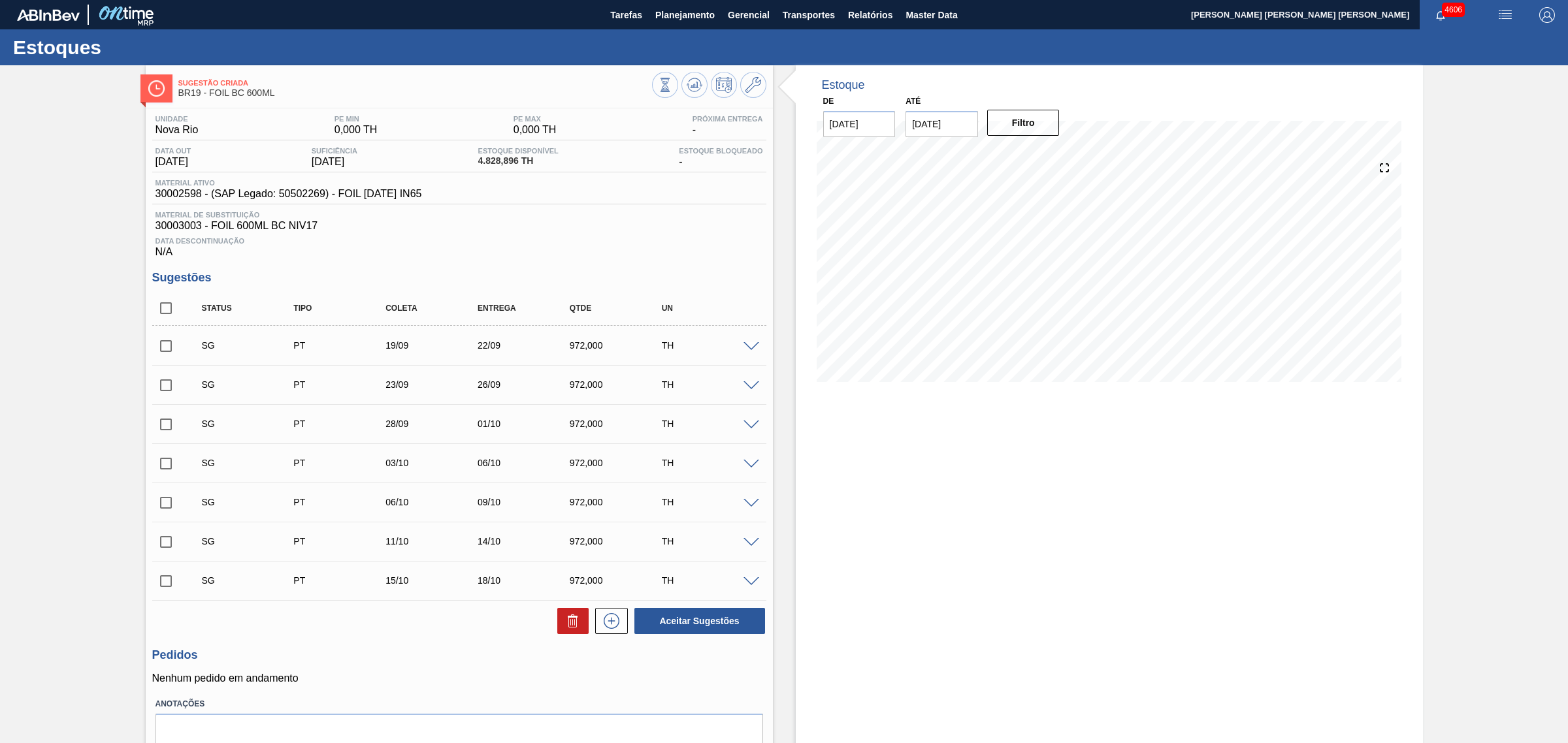
click at [705, 75] on div at bounding box center [709, 86] width 114 height 29
click at [705, 81] on button at bounding box center [694, 85] width 26 height 26
click at [165, 313] on input "checkbox" at bounding box center [166, 309] width 27 height 27
checkbox input "true"
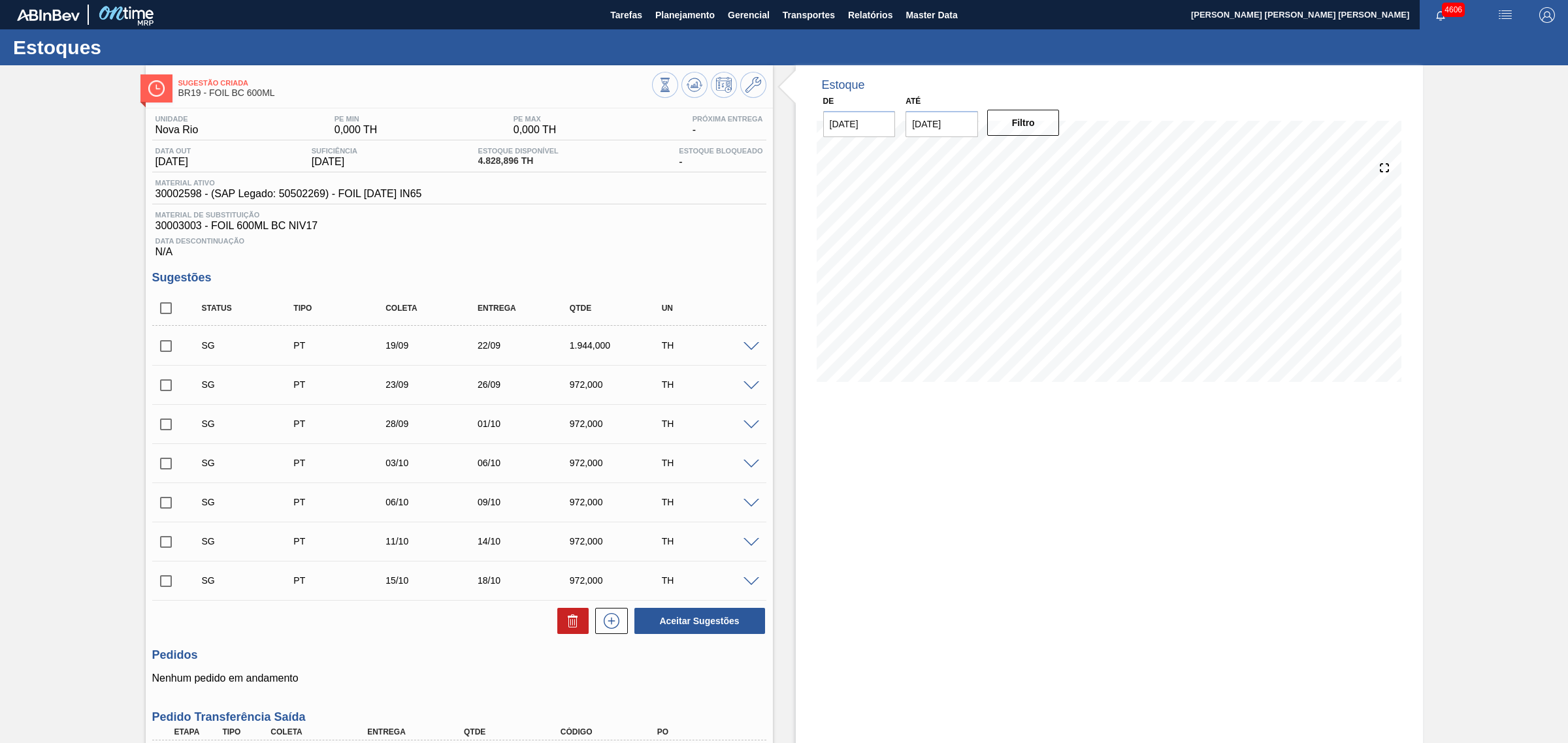
checkbox input "true"
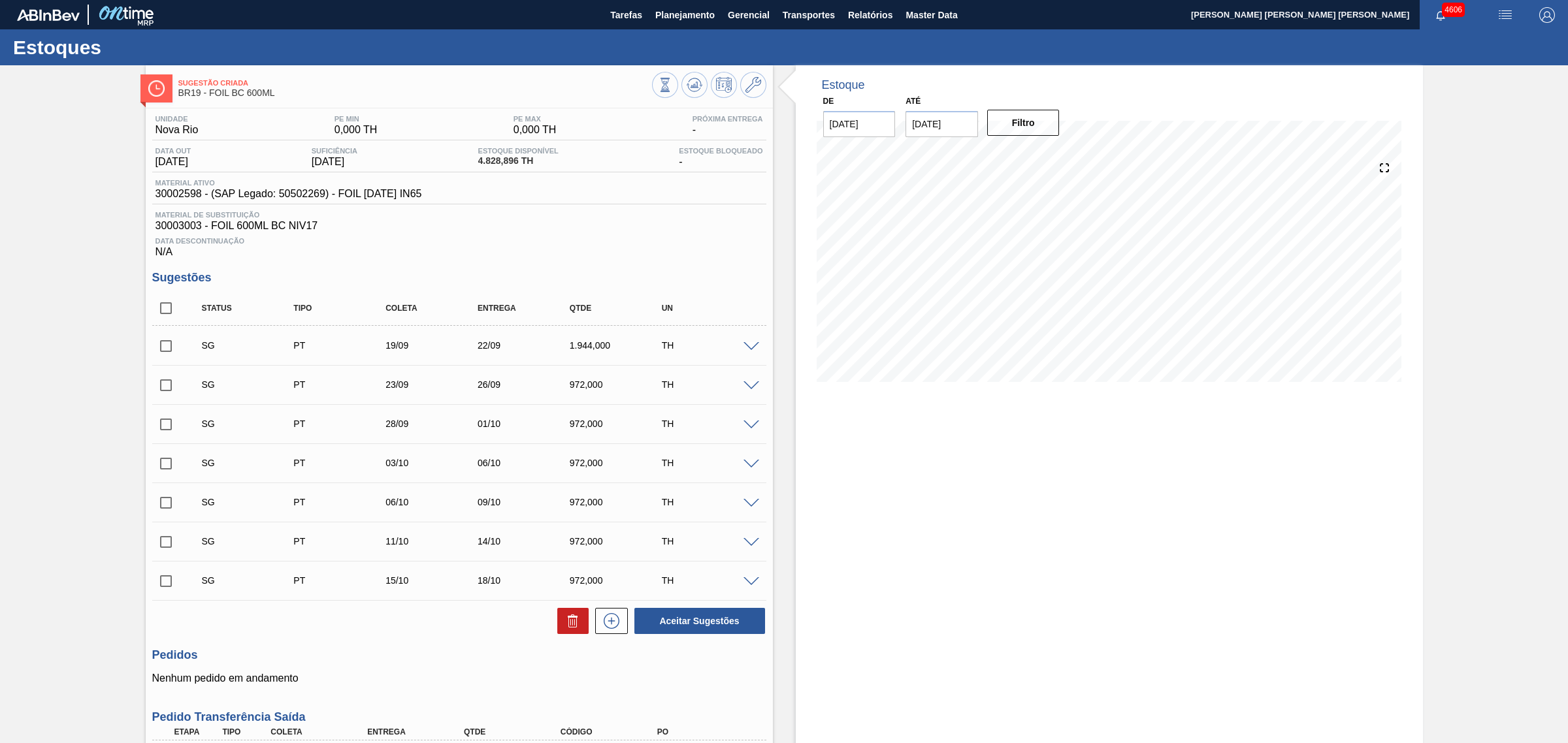
checkbox input "true"
click at [570, 567] on icon at bounding box center [572, 621] width 15 height 15
checkbox input "false"
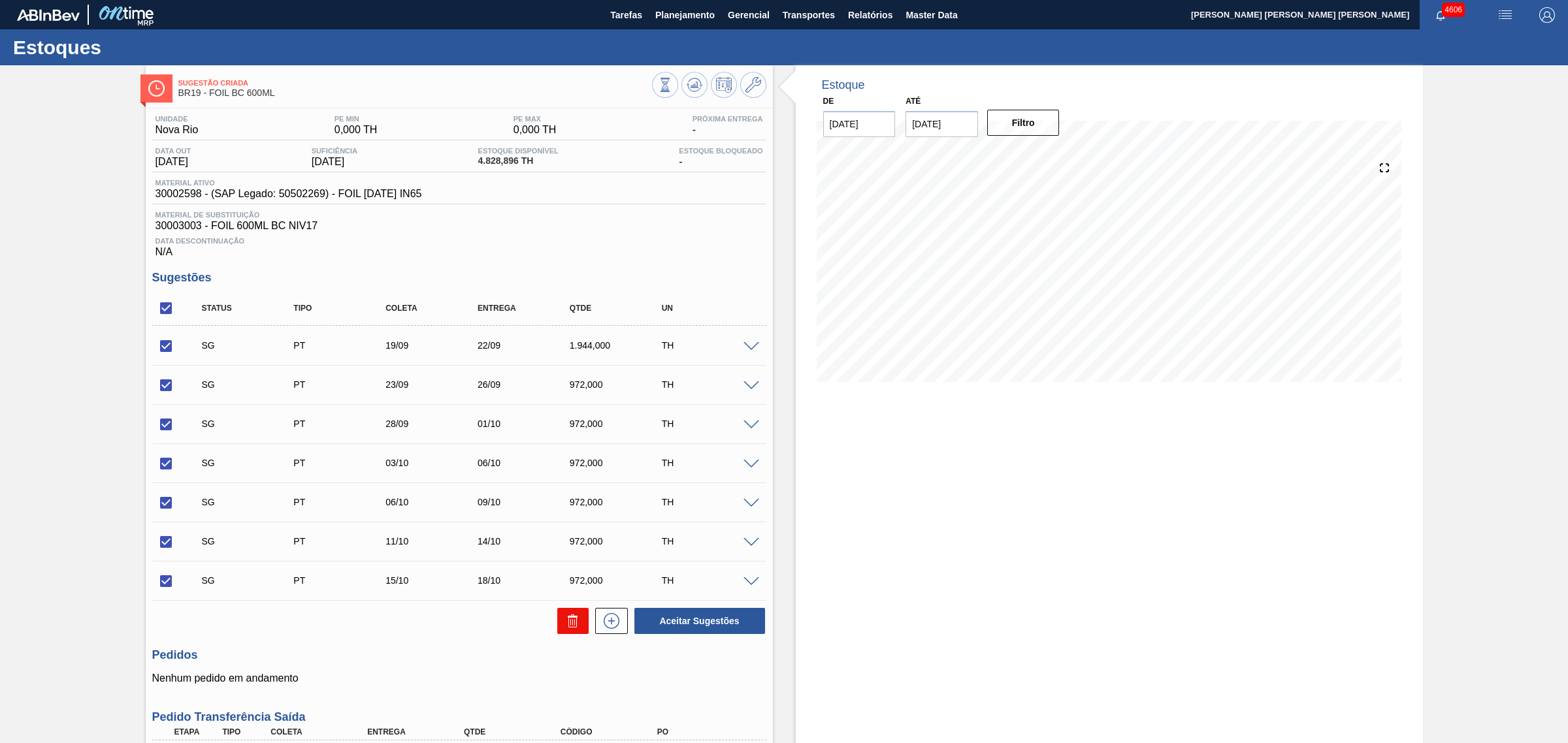
checkbox input "false"
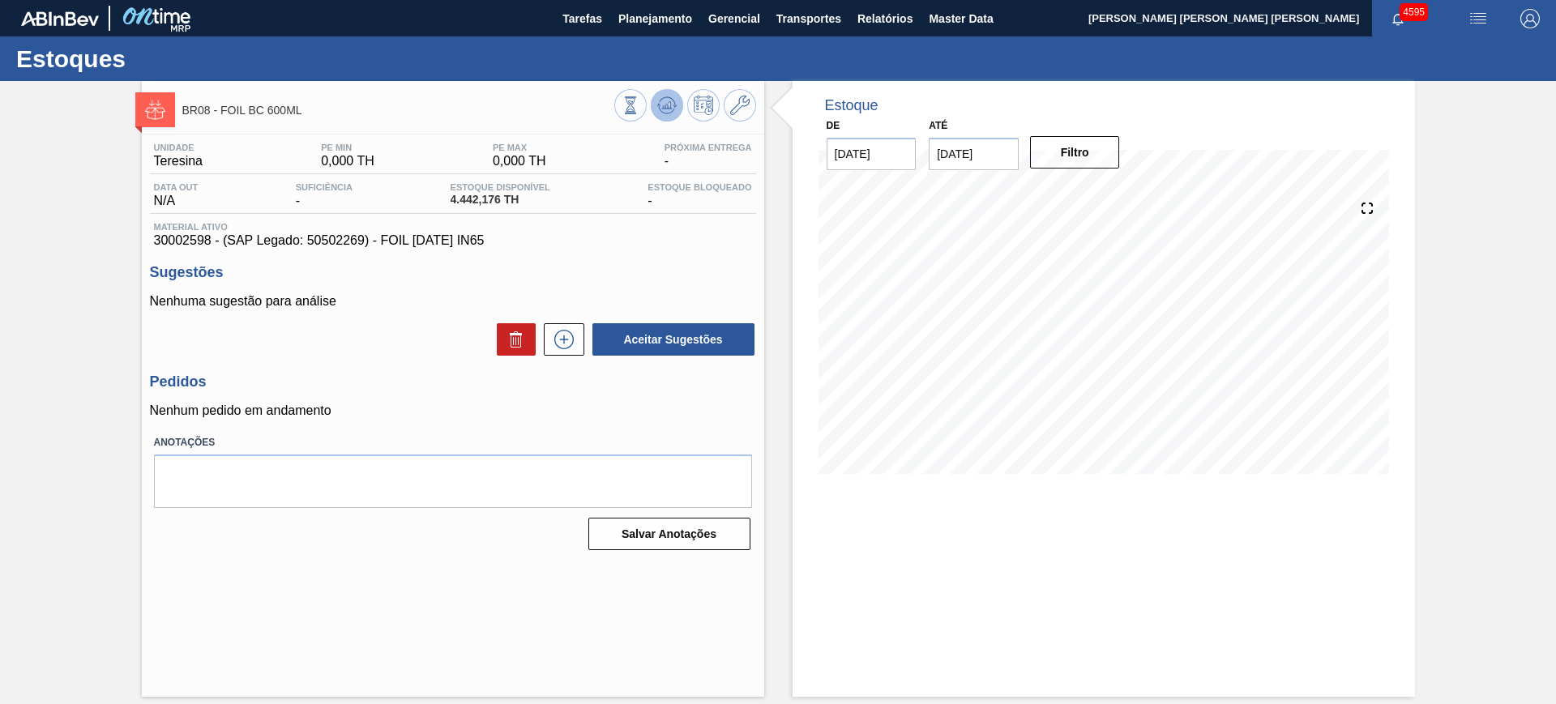
click at [639, 113] on icon at bounding box center [631, 105] width 18 height 18
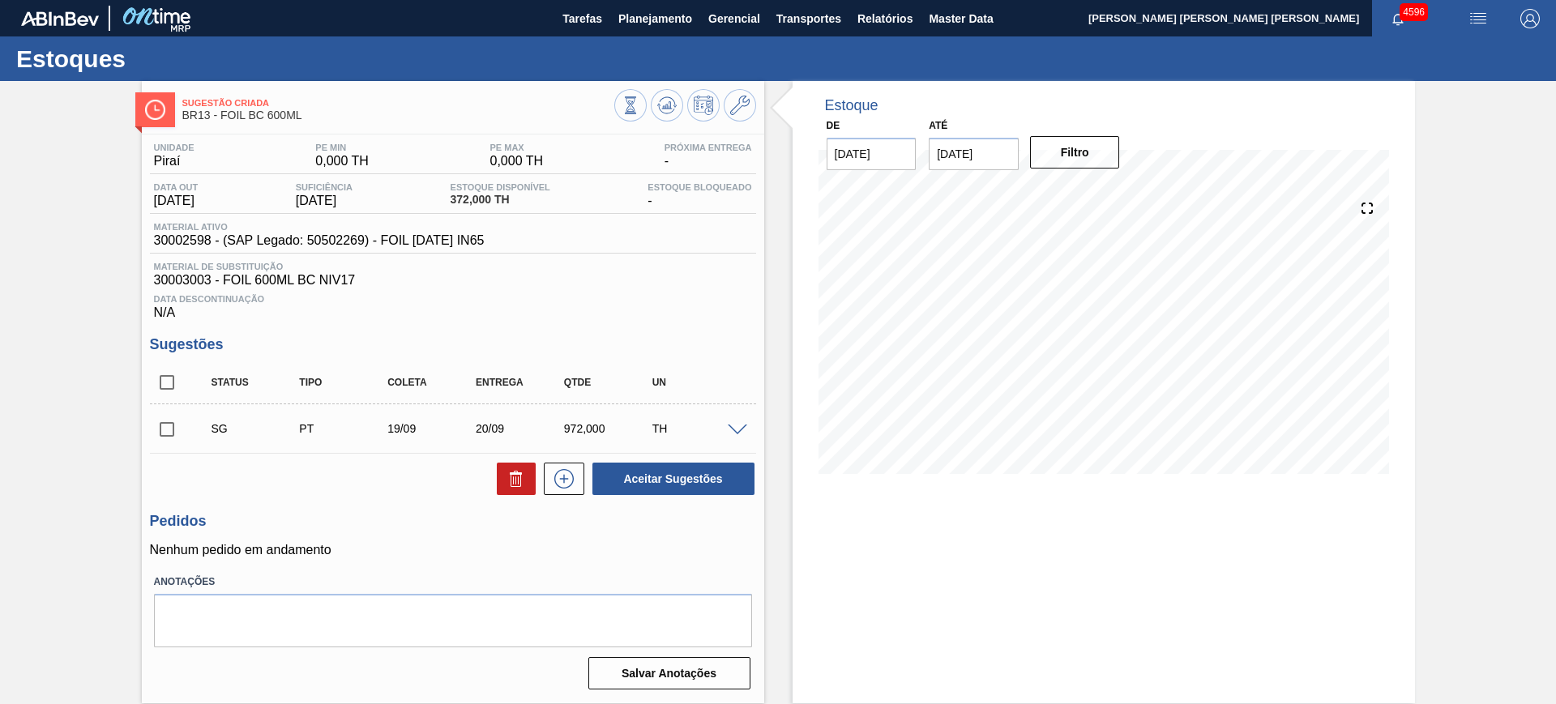
click at [738, 430] on span at bounding box center [737, 431] width 19 height 12
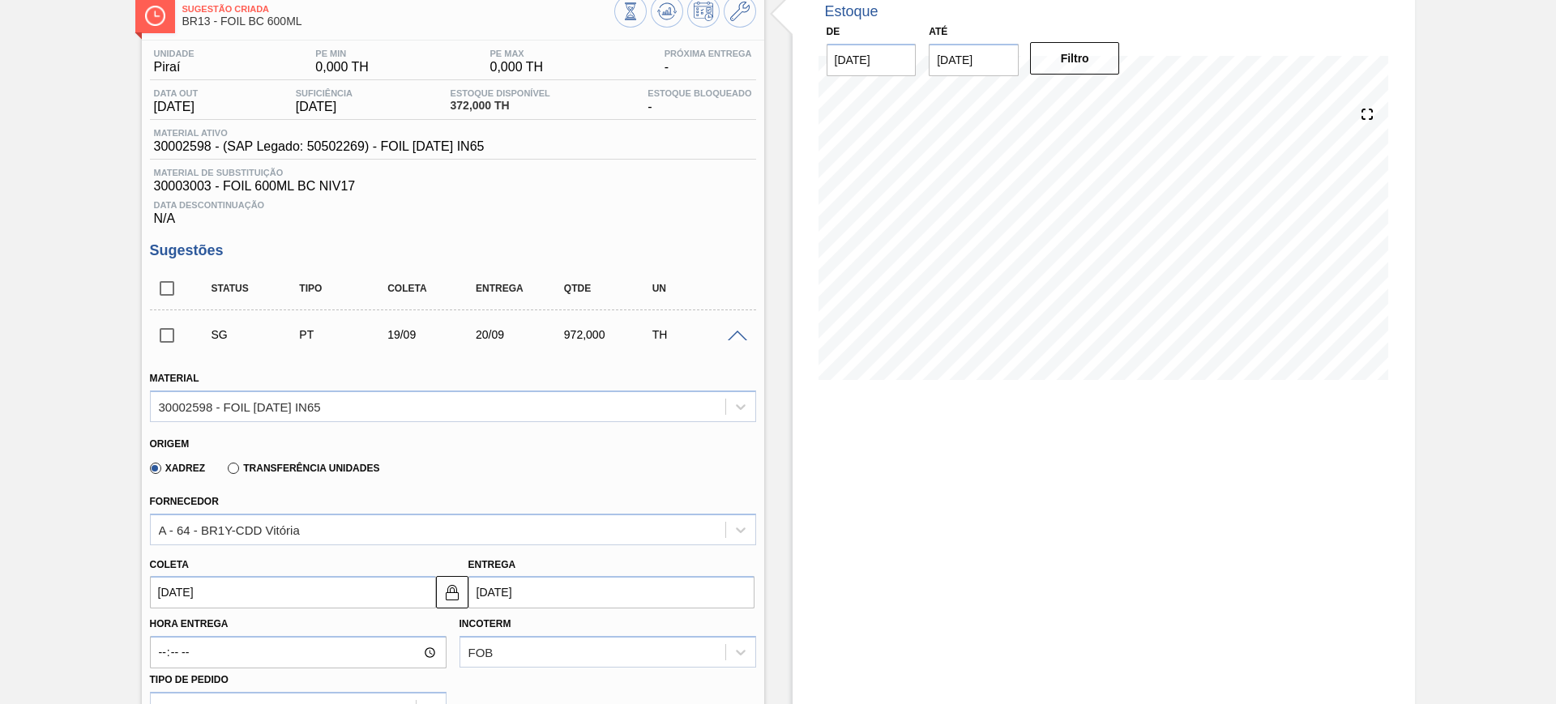
scroll to position [203, 0]
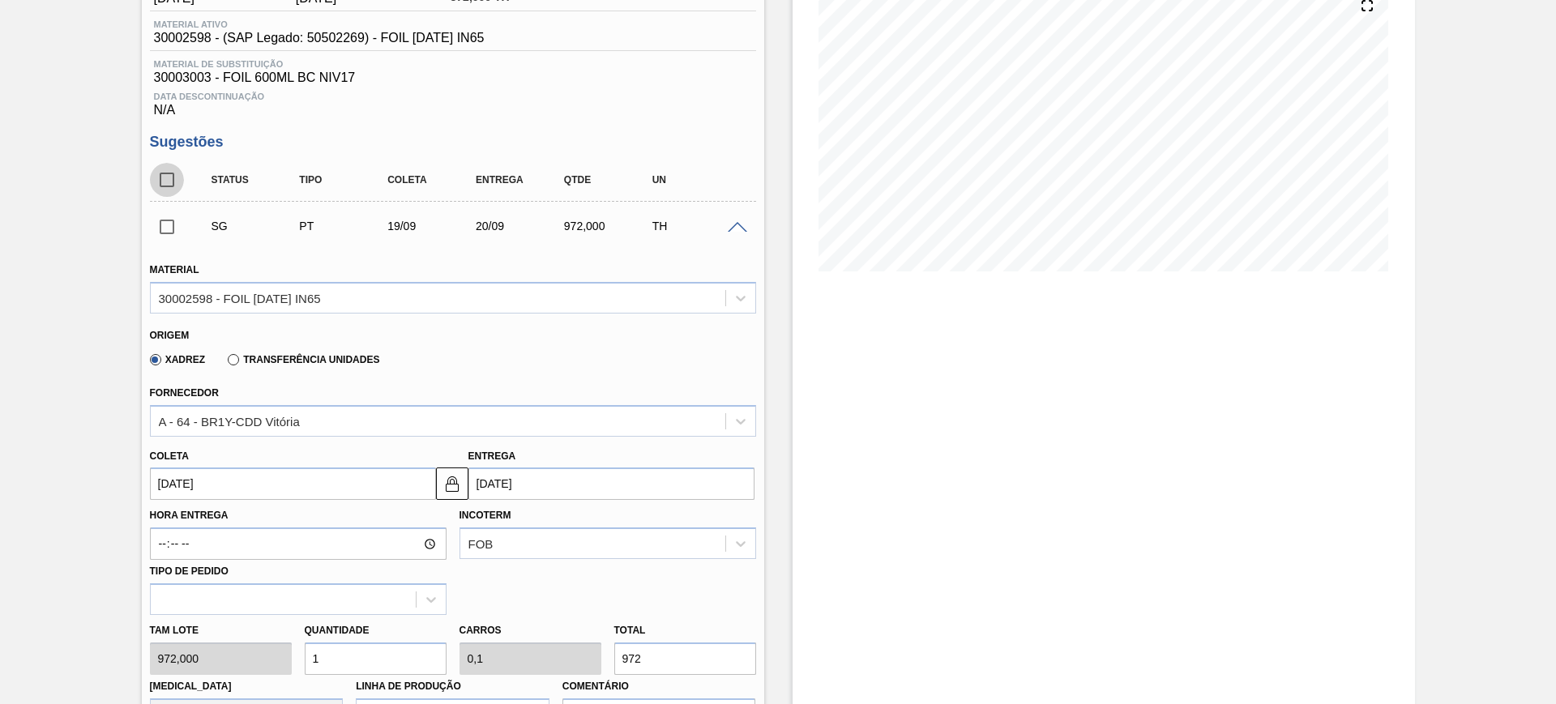
click at [160, 189] on input "checkbox" at bounding box center [167, 180] width 34 height 34
checkbox input "true"
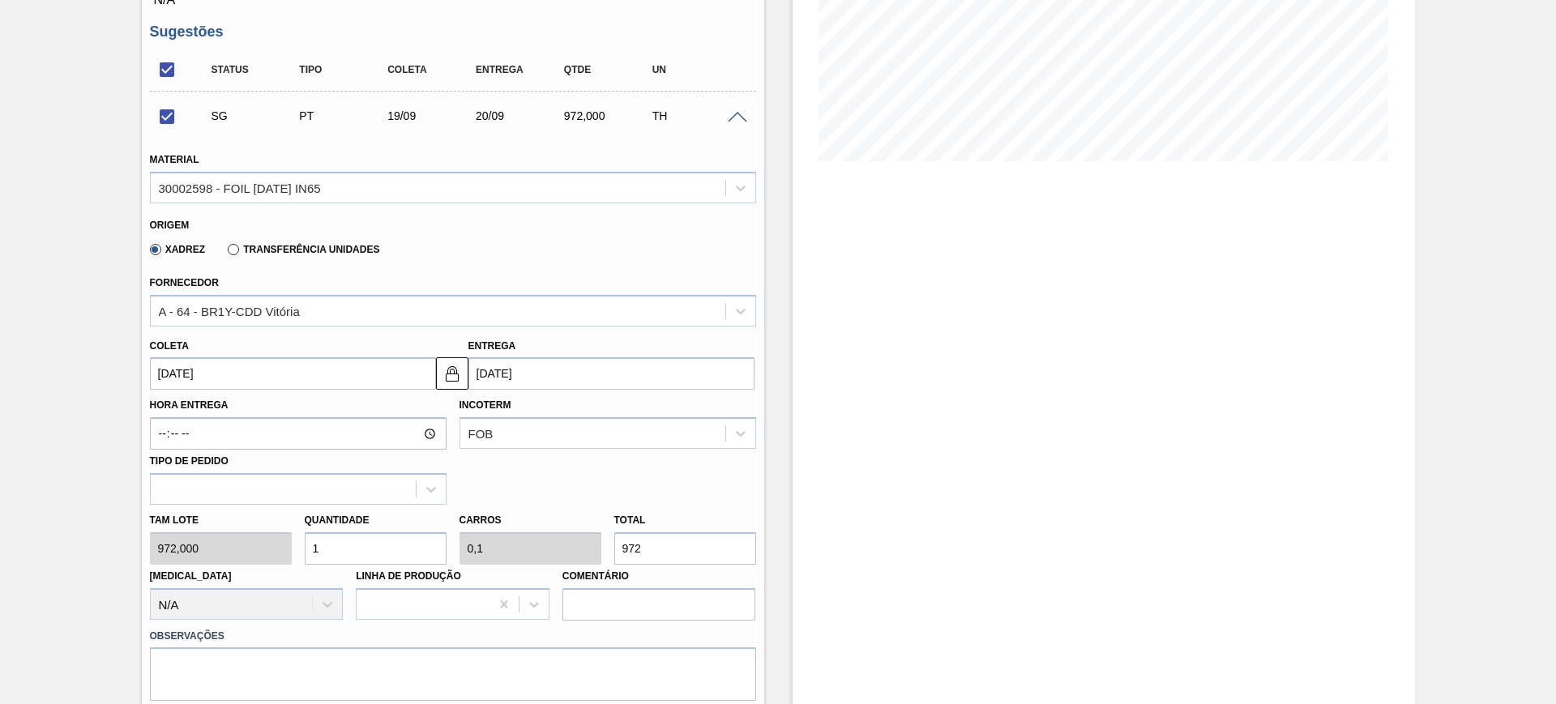
scroll to position [507, 0]
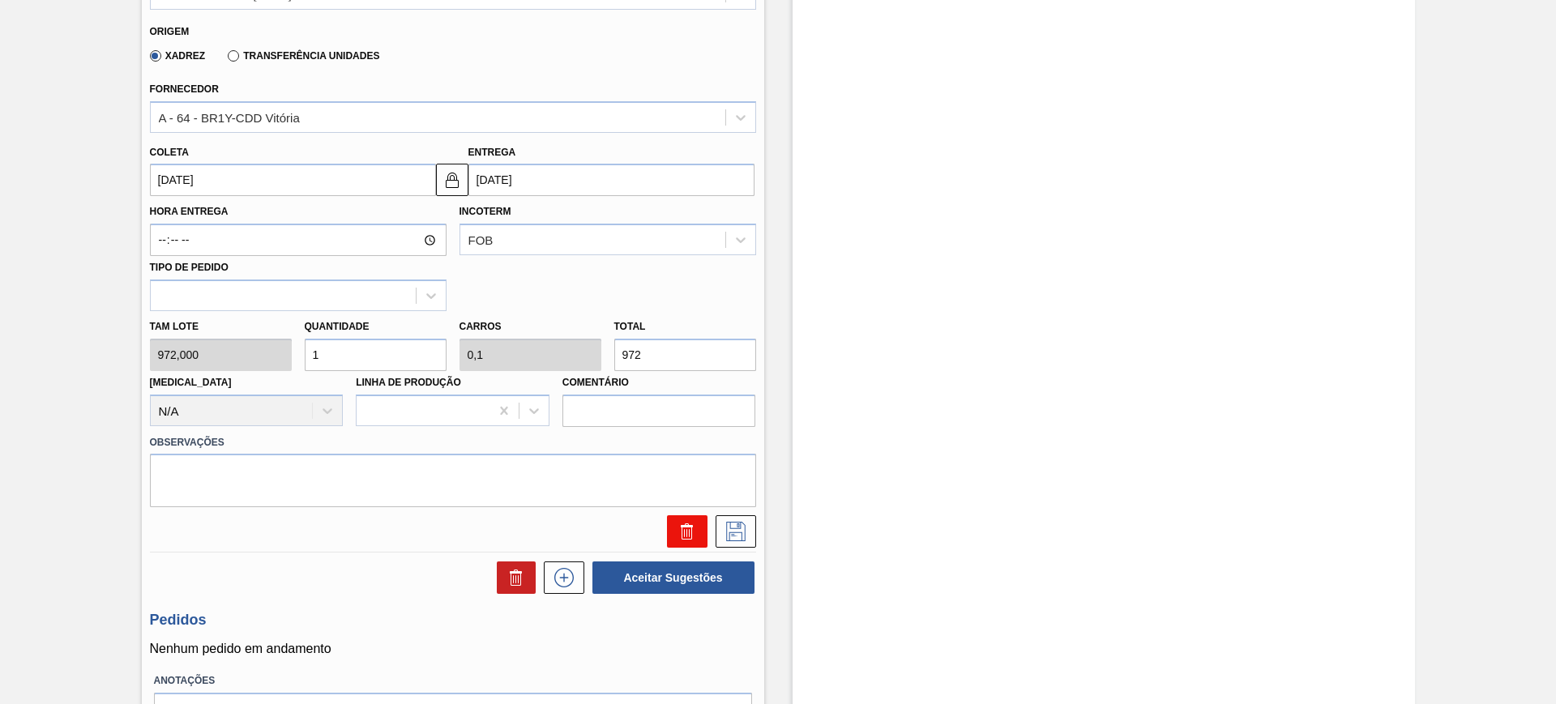
click at [678, 531] on icon at bounding box center [687, 531] width 19 height 19
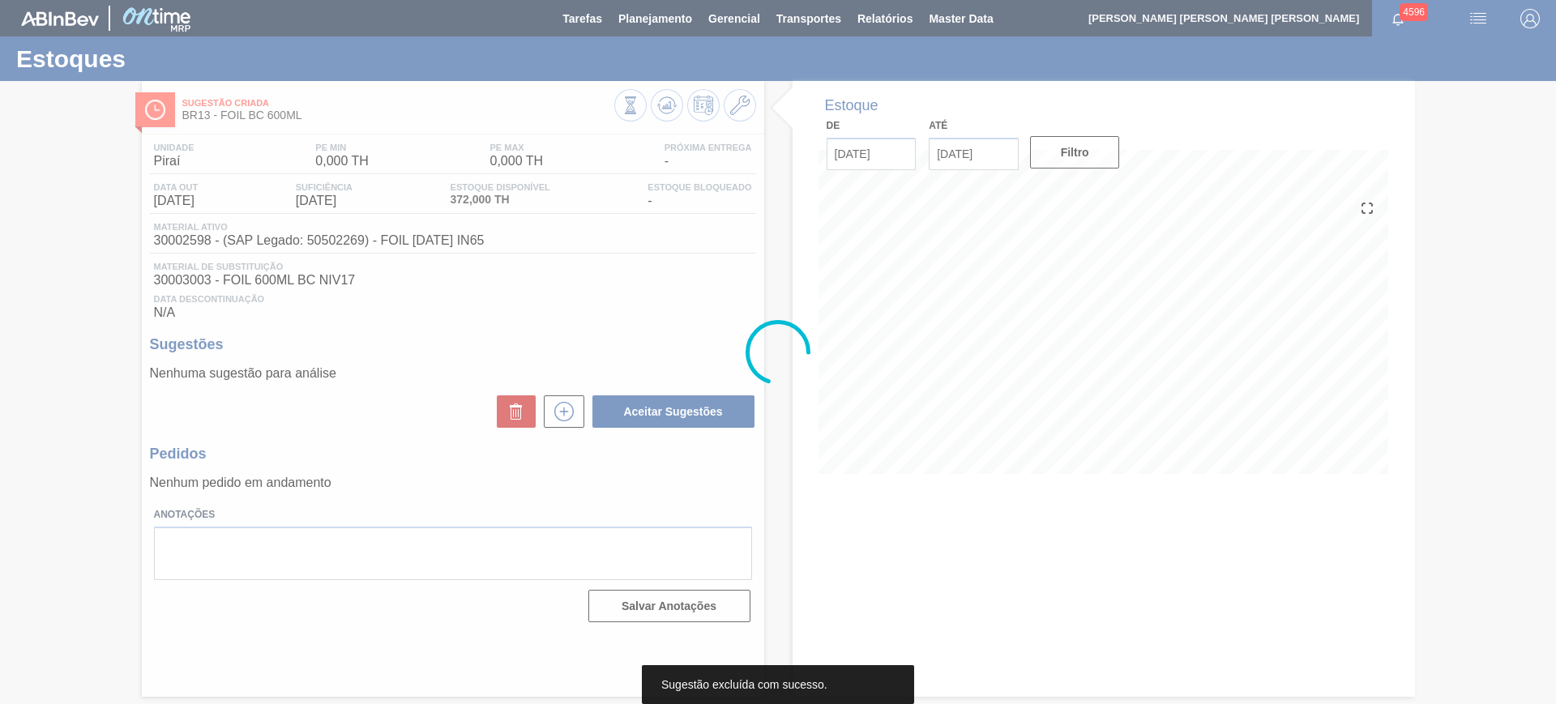
scroll to position [0, 0]
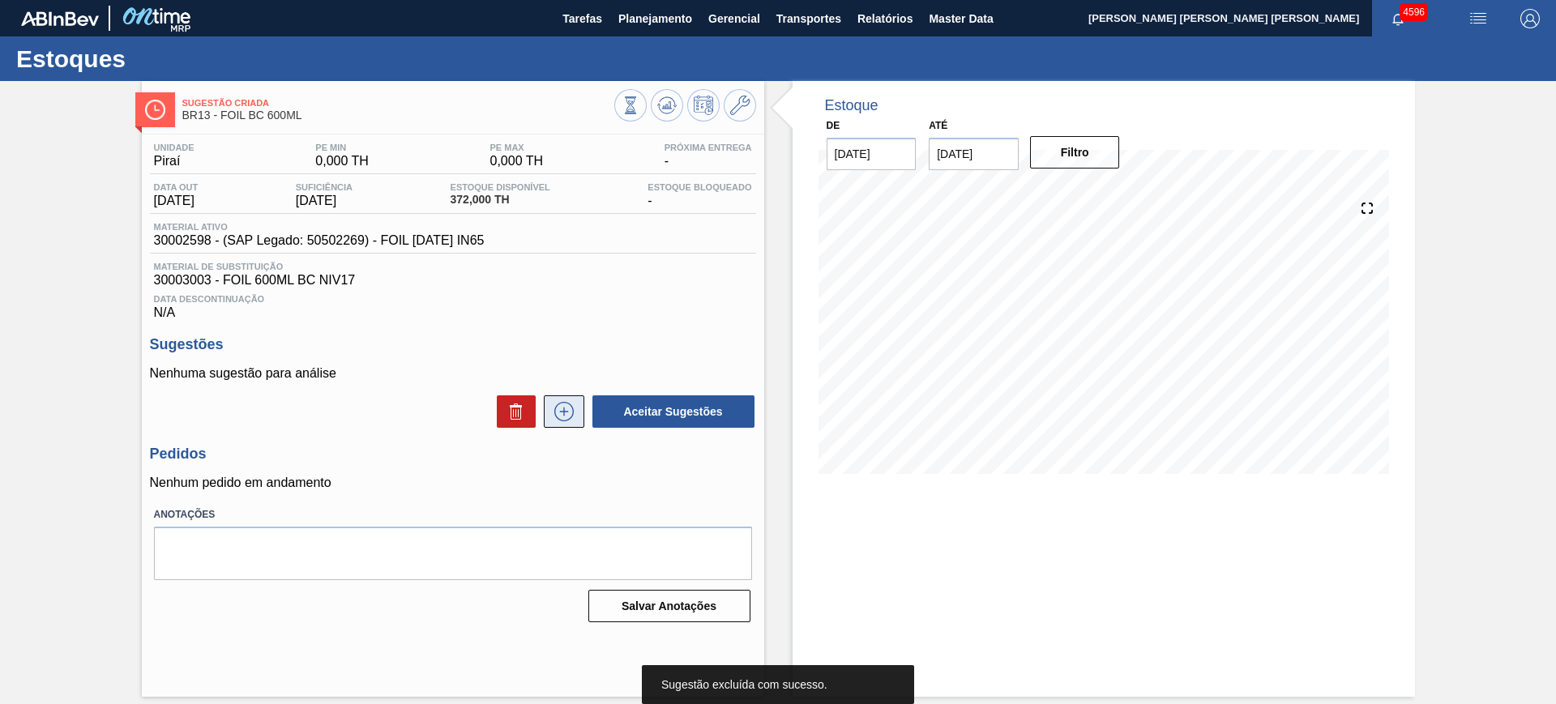
click at [567, 413] on icon at bounding box center [564, 411] width 26 height 19
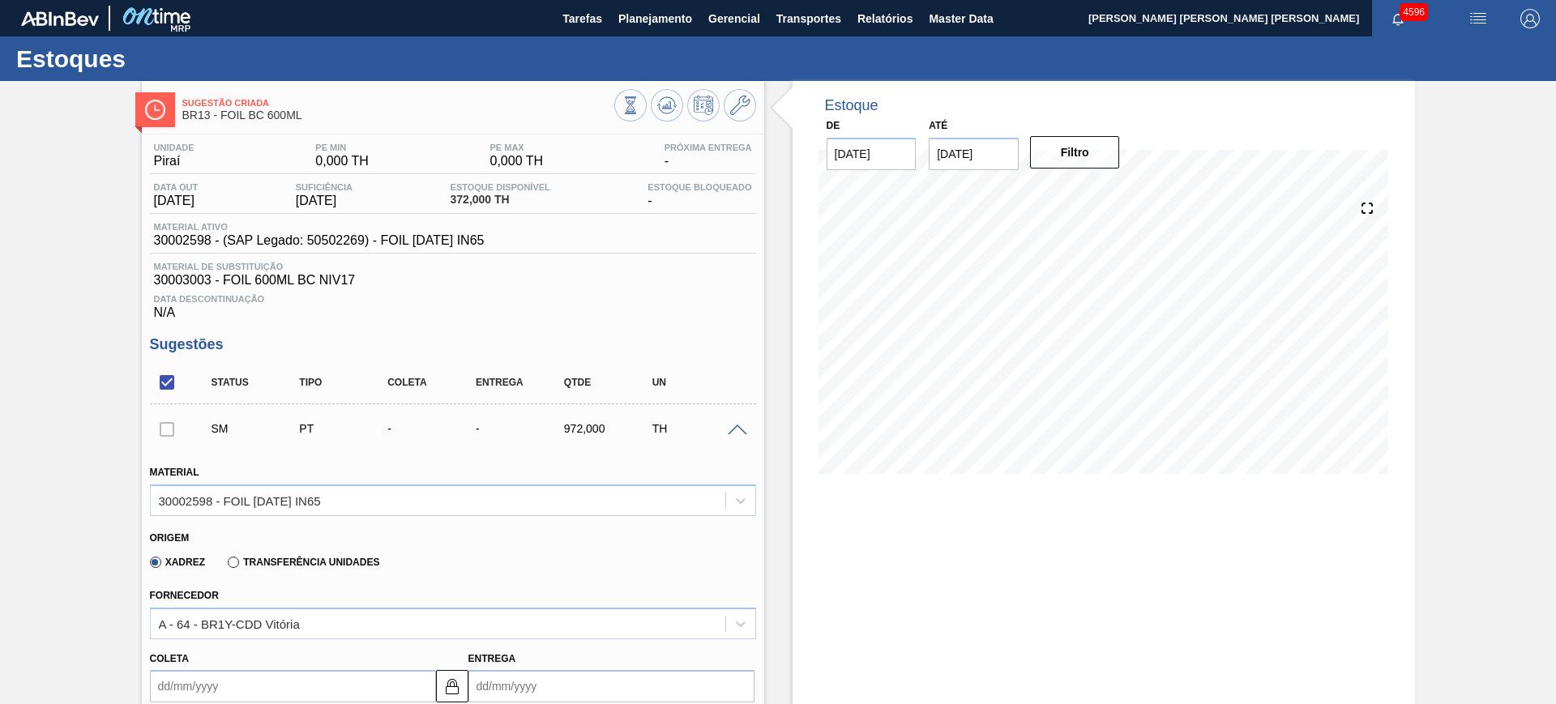
click at [270, 563] on label "Transferência Unidades" at bounding box center [304, 562] width 152 height 11
click at [225, 566] on input "Transferência Unidades" at bounding box center [225, 566] width 0 height 0
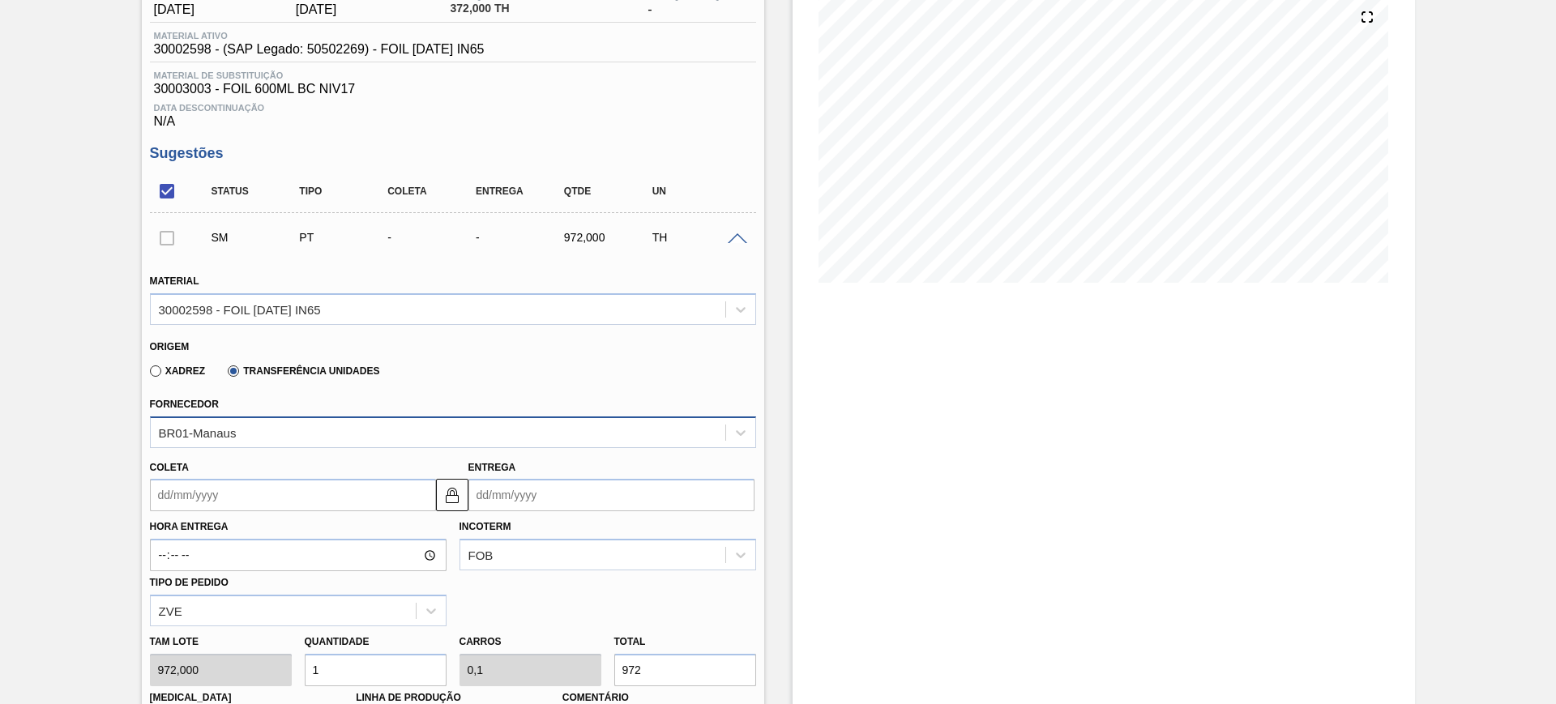
click at [274, 448] on div "BR01-Manaus" at bounding box center [453, 433] width 606 height 32
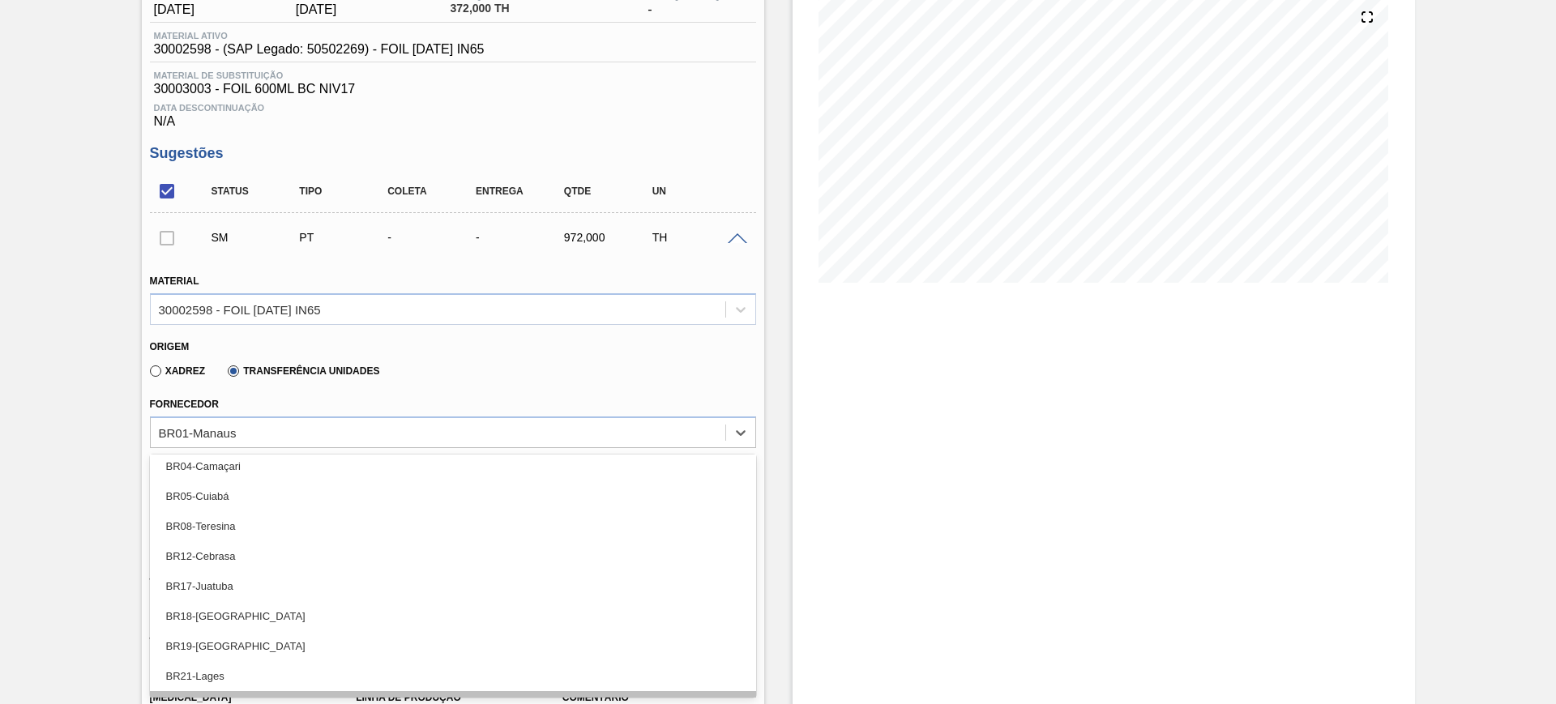
scroll to position [101, 0]
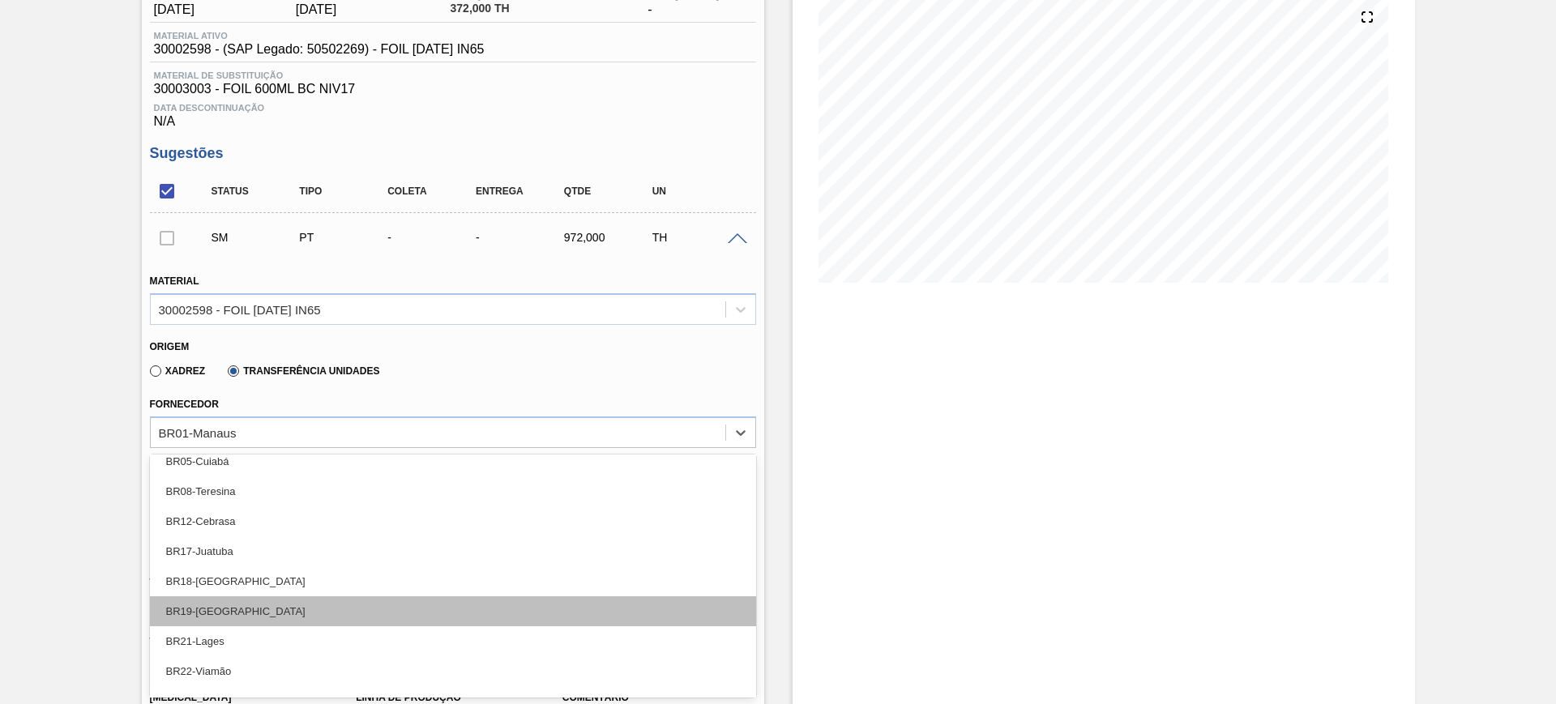
click at [312, 614] on div "BR19-Nova Rio" at bounding box center [453, 612] width 606 height 30
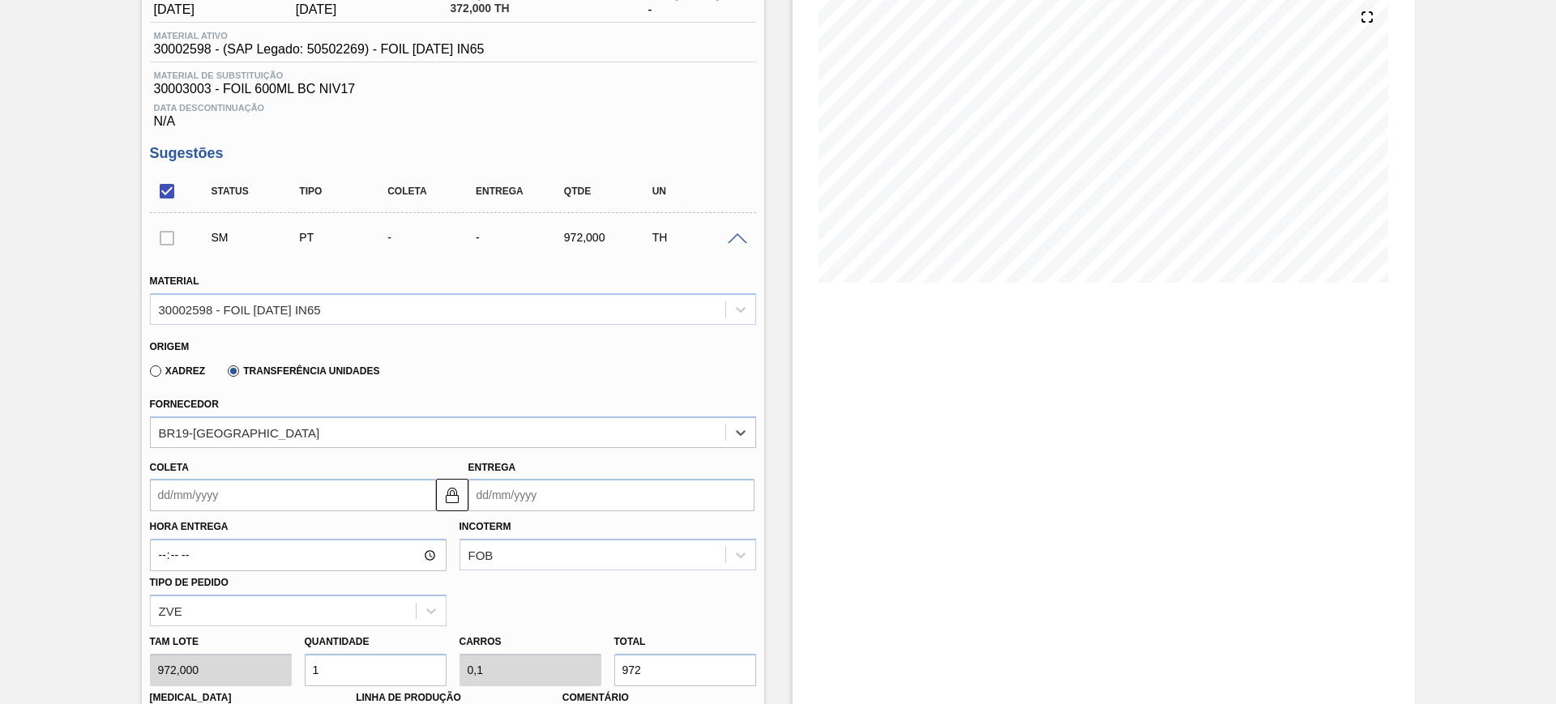
click at [324, 494] on input "Coleta" at bounding box center [293, 495] width 286 height 32
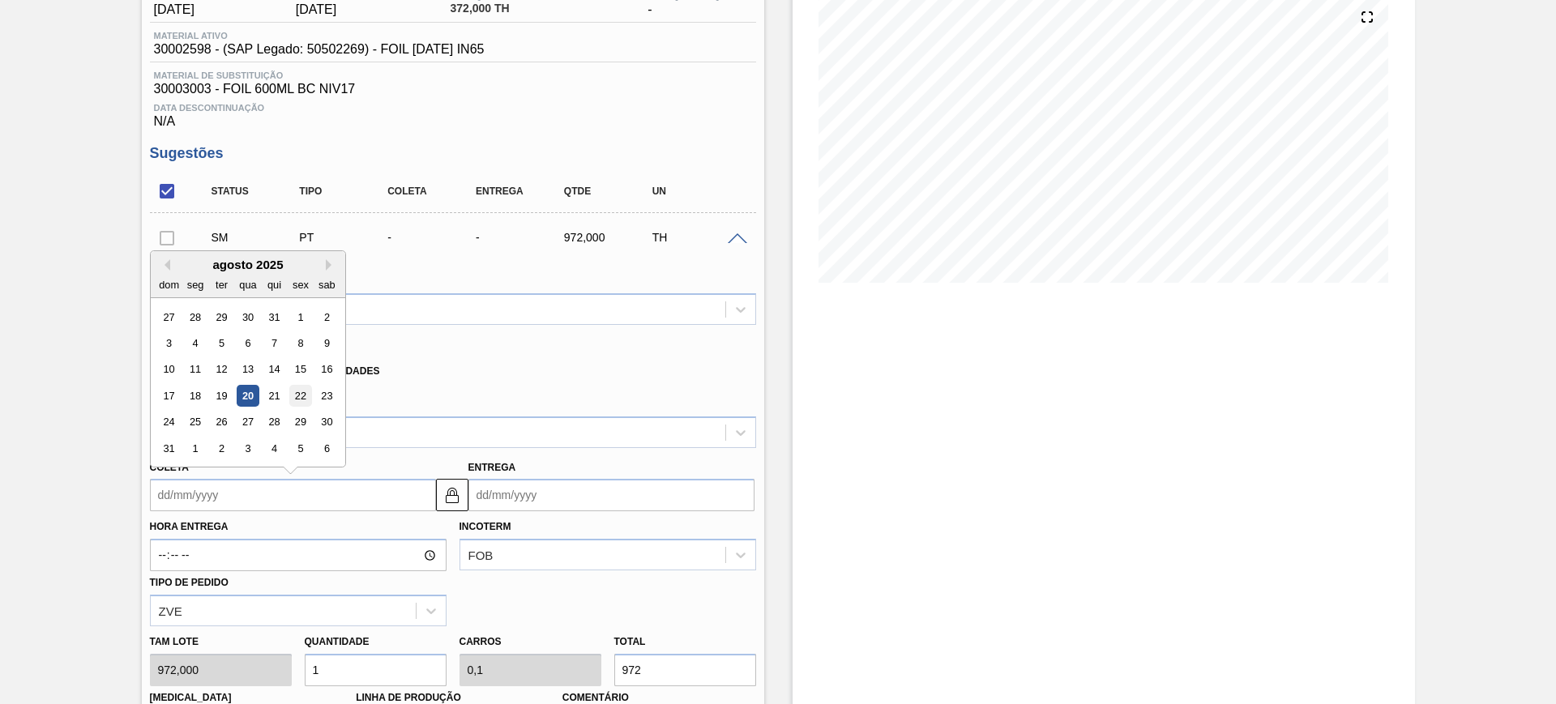
click at [300, 398] on div "22" at bounding box center [300, 396] width 22 height 22
type input "[DATE]"
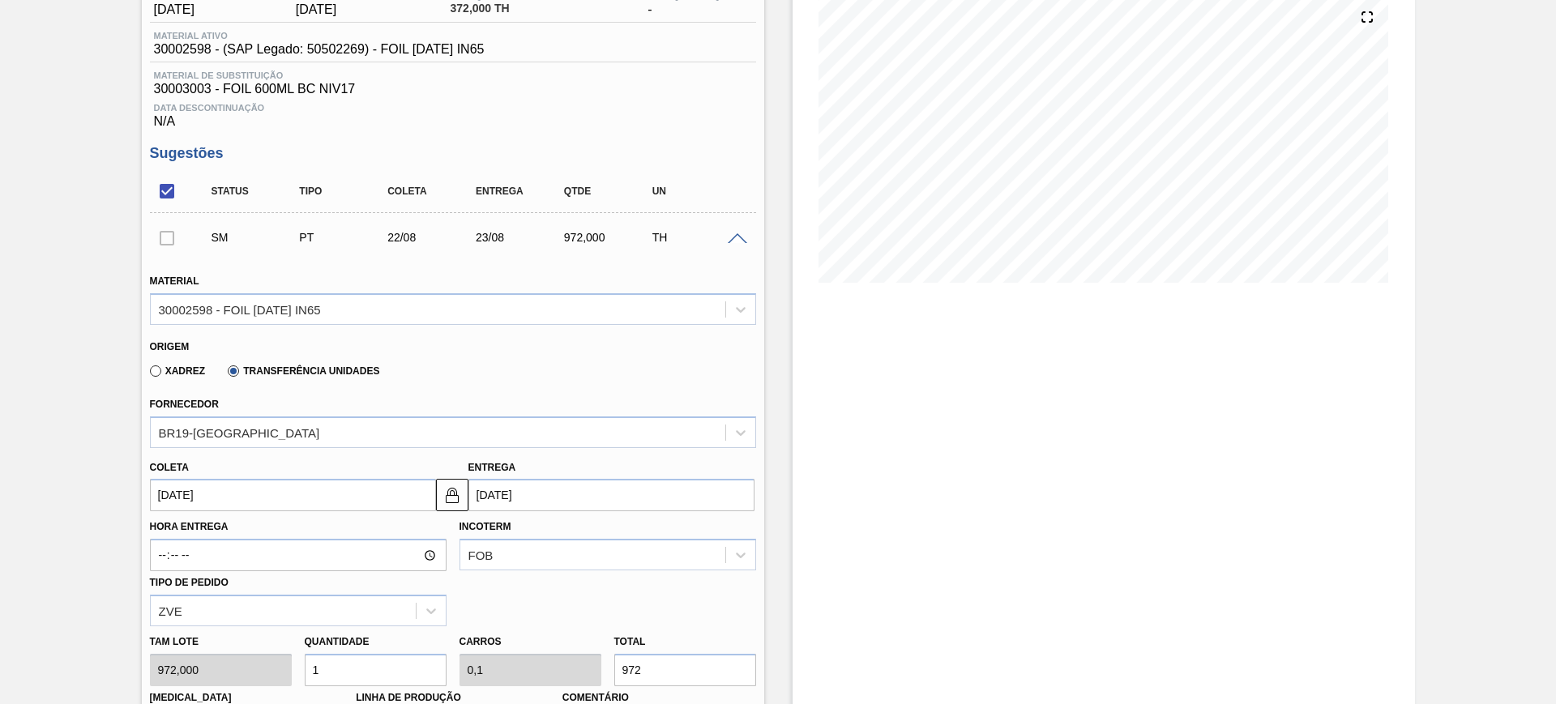
scroll to position [394, 0]
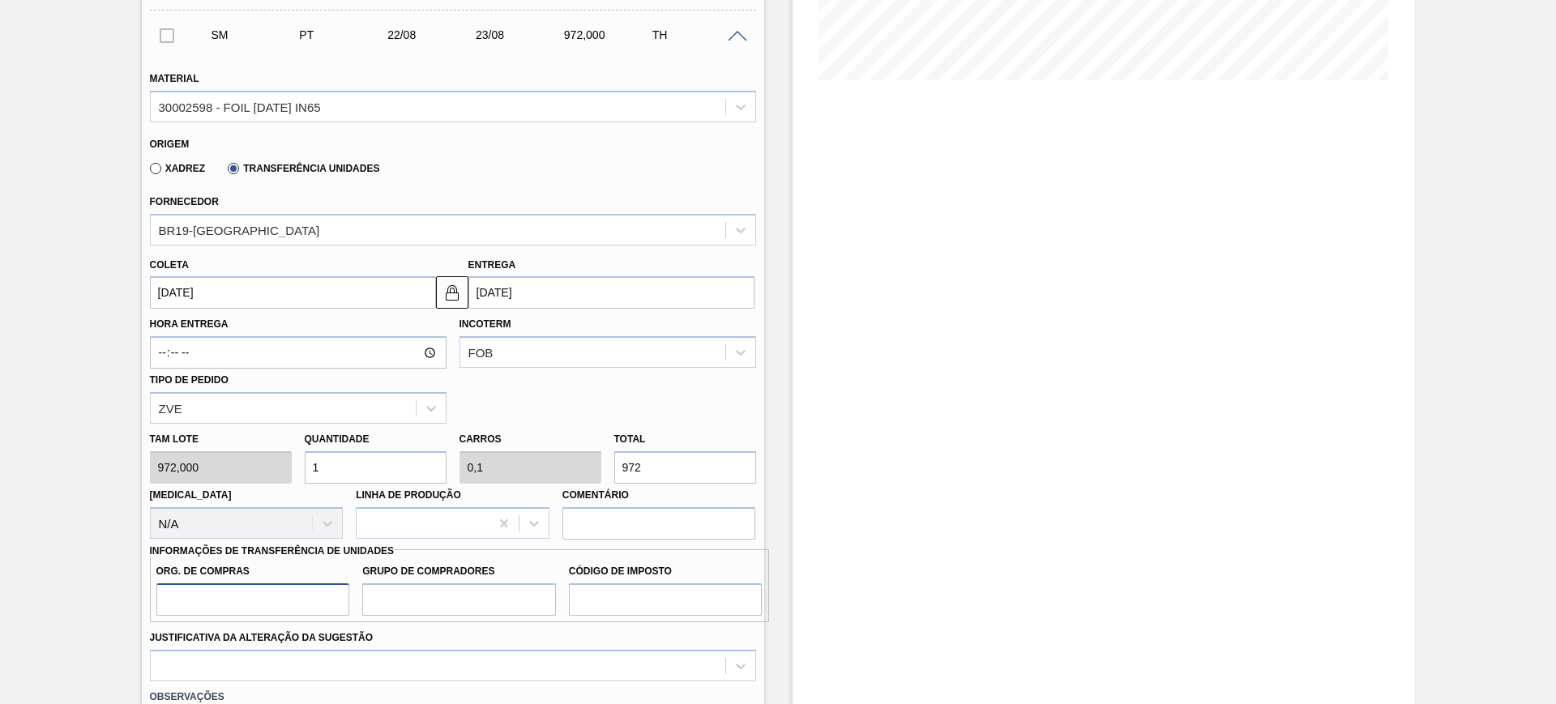
click at [301, 597] on input "Org. de Compras" at bounding box center [253, 600] width 194 height 32
type input "BR00"
type input "A01"
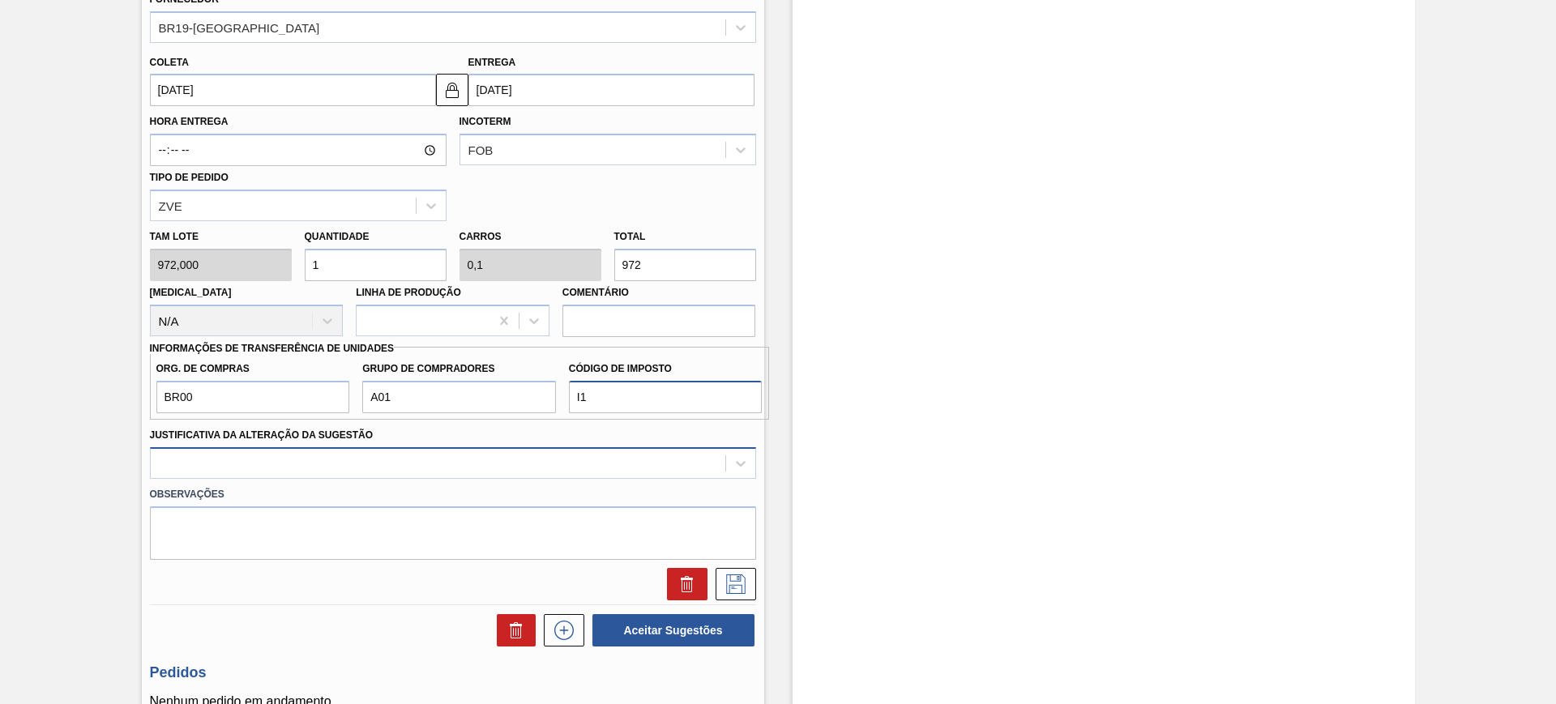
type input "I1"
click at [364, 466] on div at bounding box center [453, 463] width 606 height 32
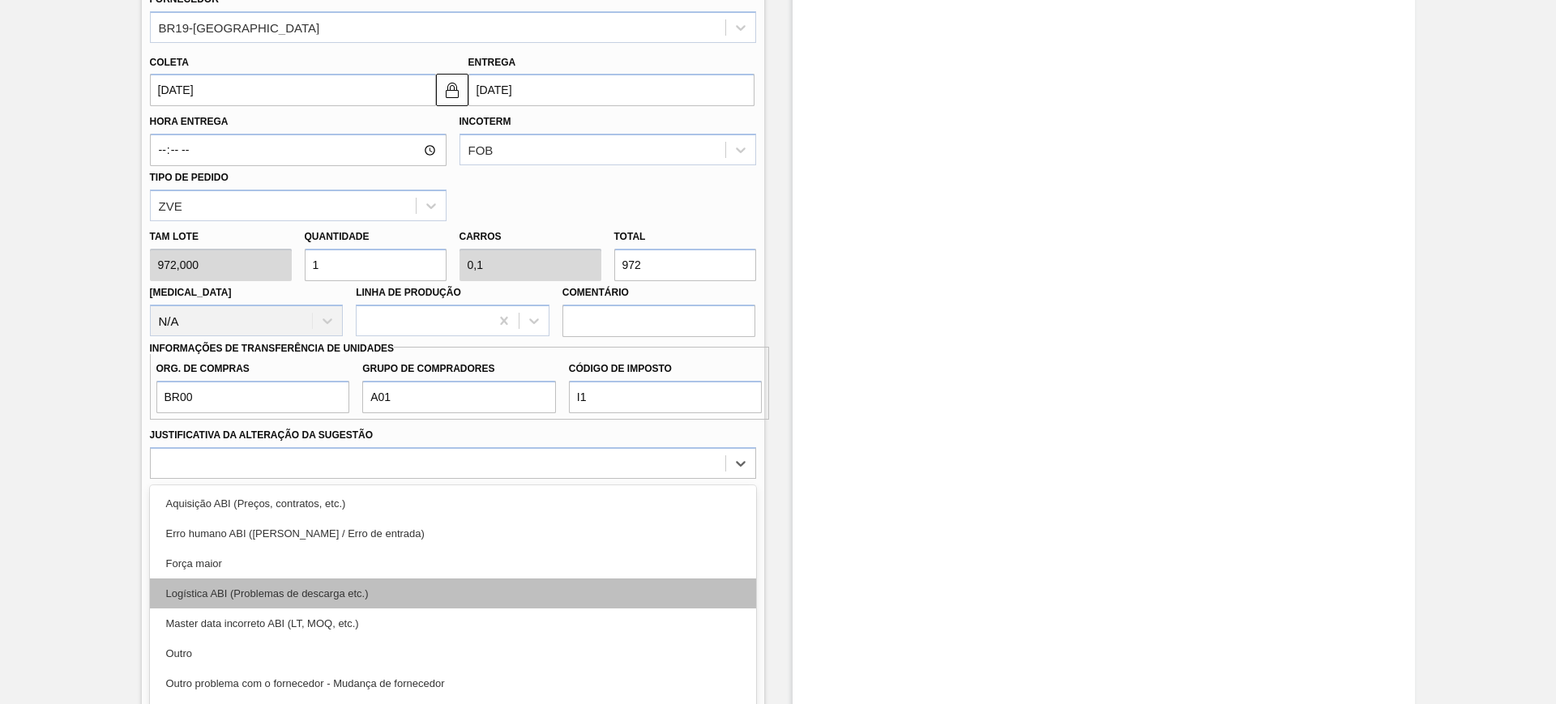
scroll to position [627, 0]
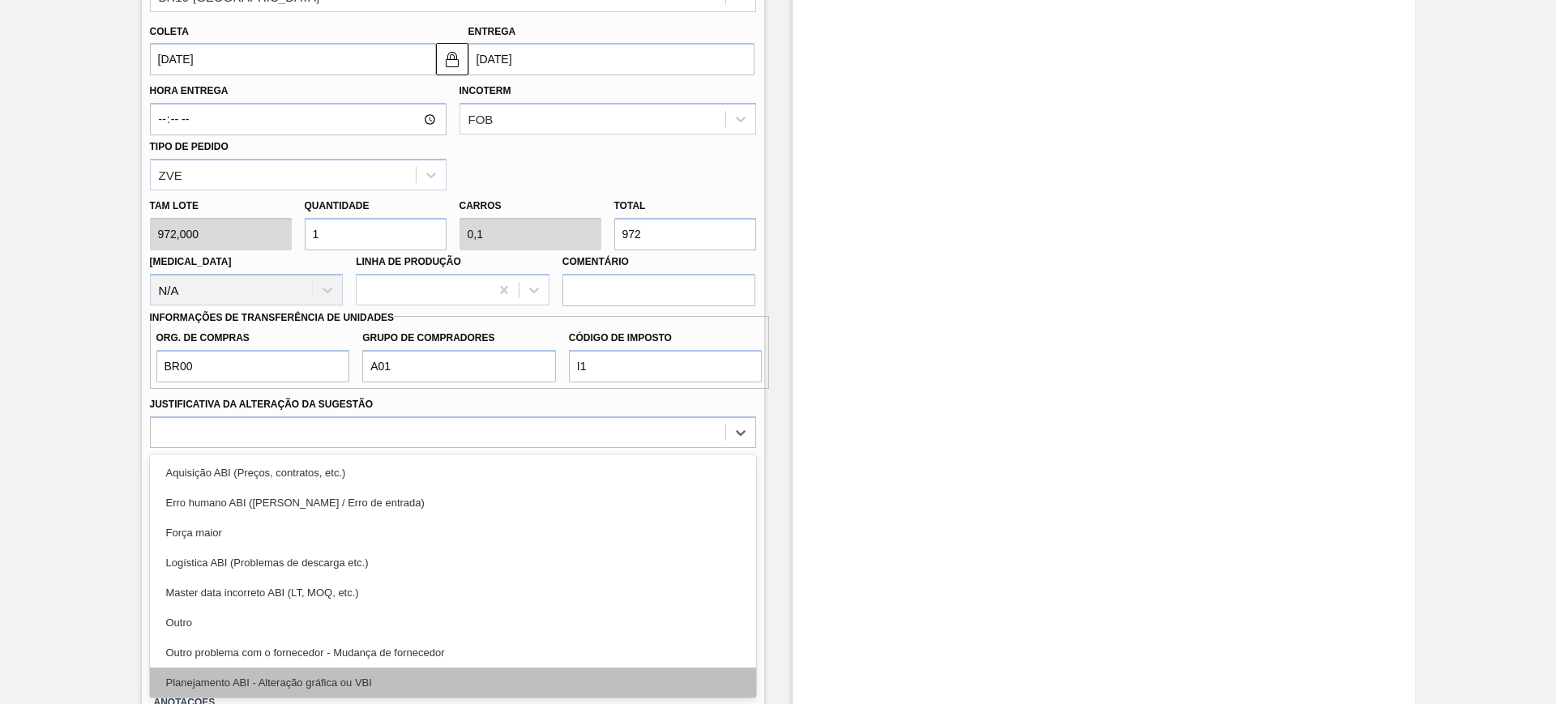
click at [393, 682] on div "Planejamento ABI - Alteração gráfica ou VBI" at bounding box center [453, 683] width 606 height 30
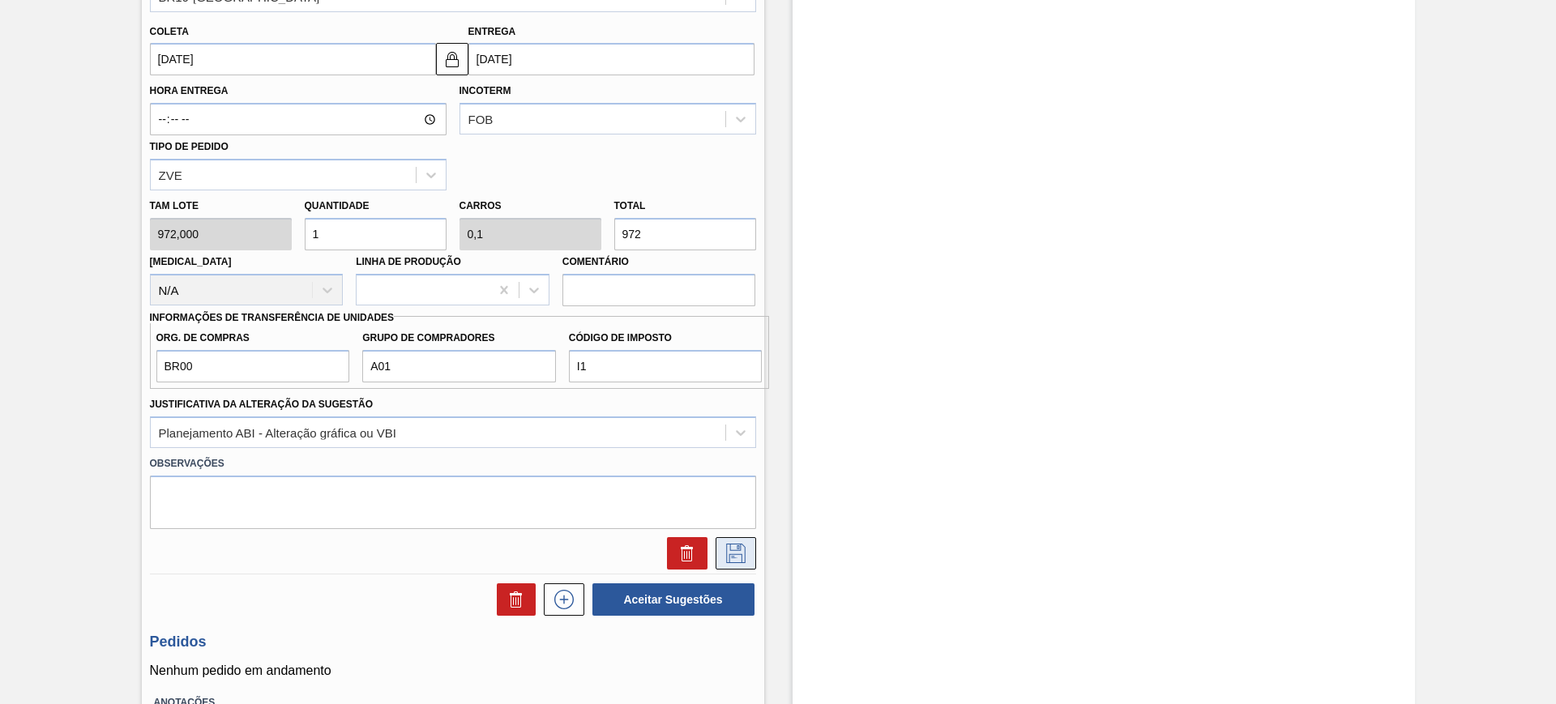
click at [726, 554] on icon at bounding box center [736, 553] width 26 height 19
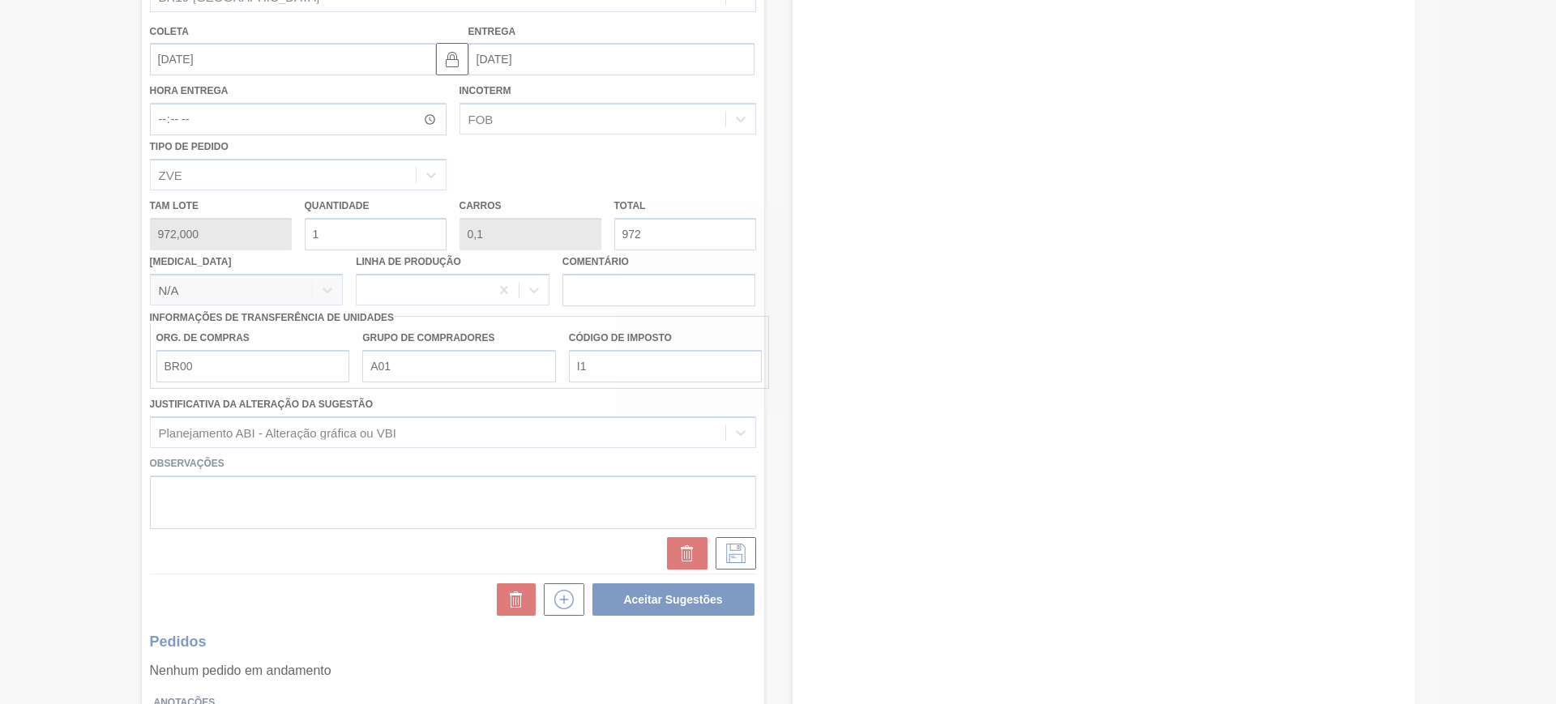
scroll to position [0, 0]
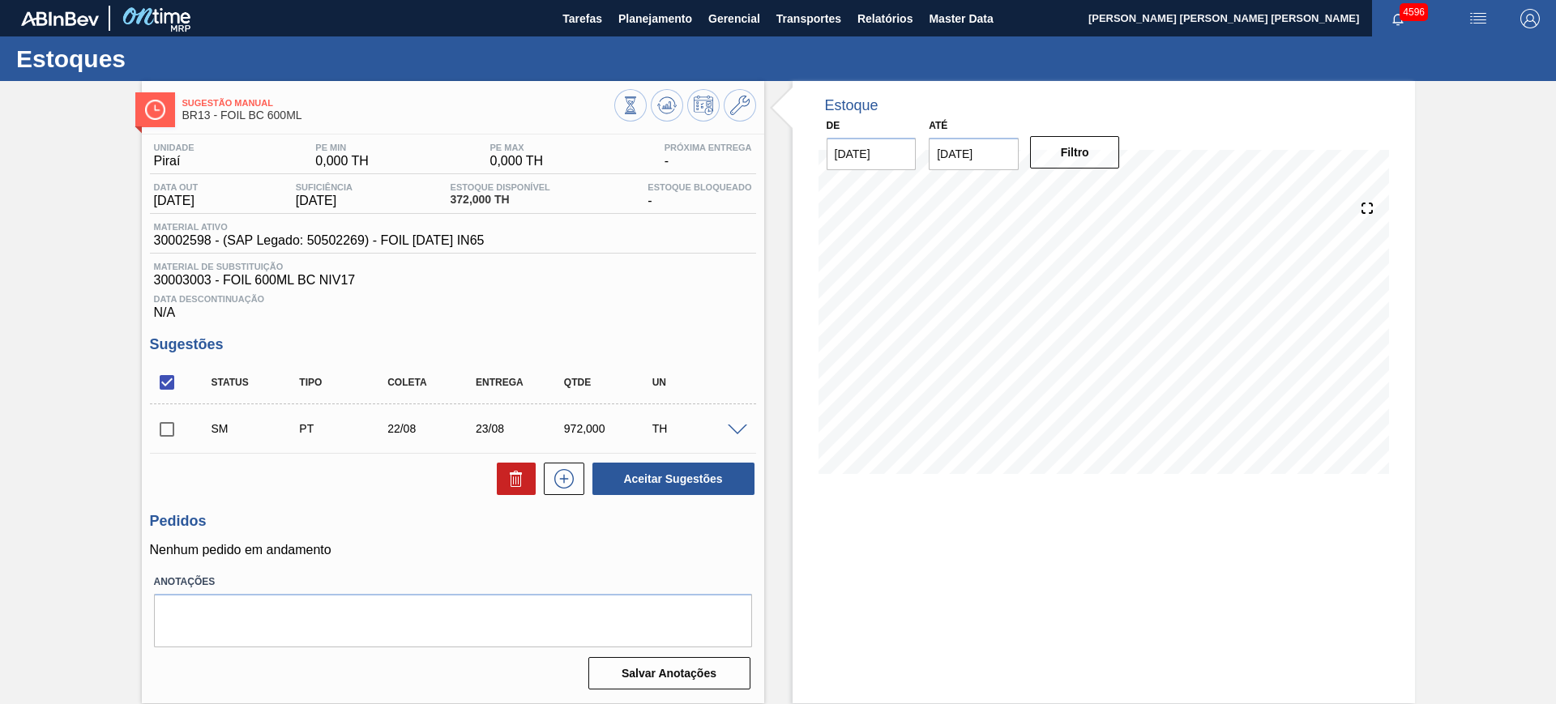
click at [169, 383] on input "checkbox" at bounding box center [167, 383] width 34 height 34
click at [166, 383] on input "checkbox" at bounding box center [167, 383] width 34 height 34
checkbox input "true"
click at [729, 485] on button "Aceitar Sugestões" at bounding box center [673, 479] width 162 height 32
checkbox input "false"
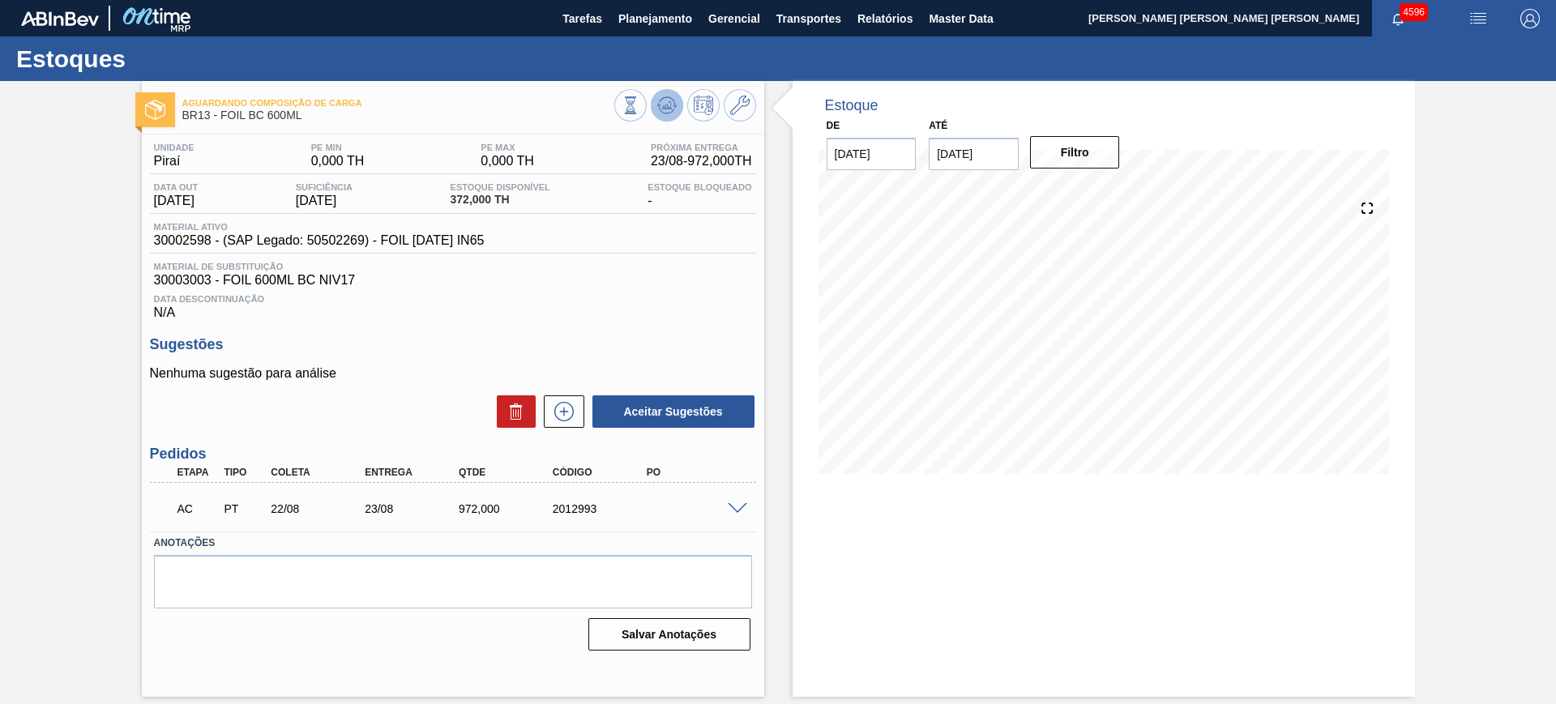
click at [639, 111] on icon at bounding box center [631, 105] width 18 height 18
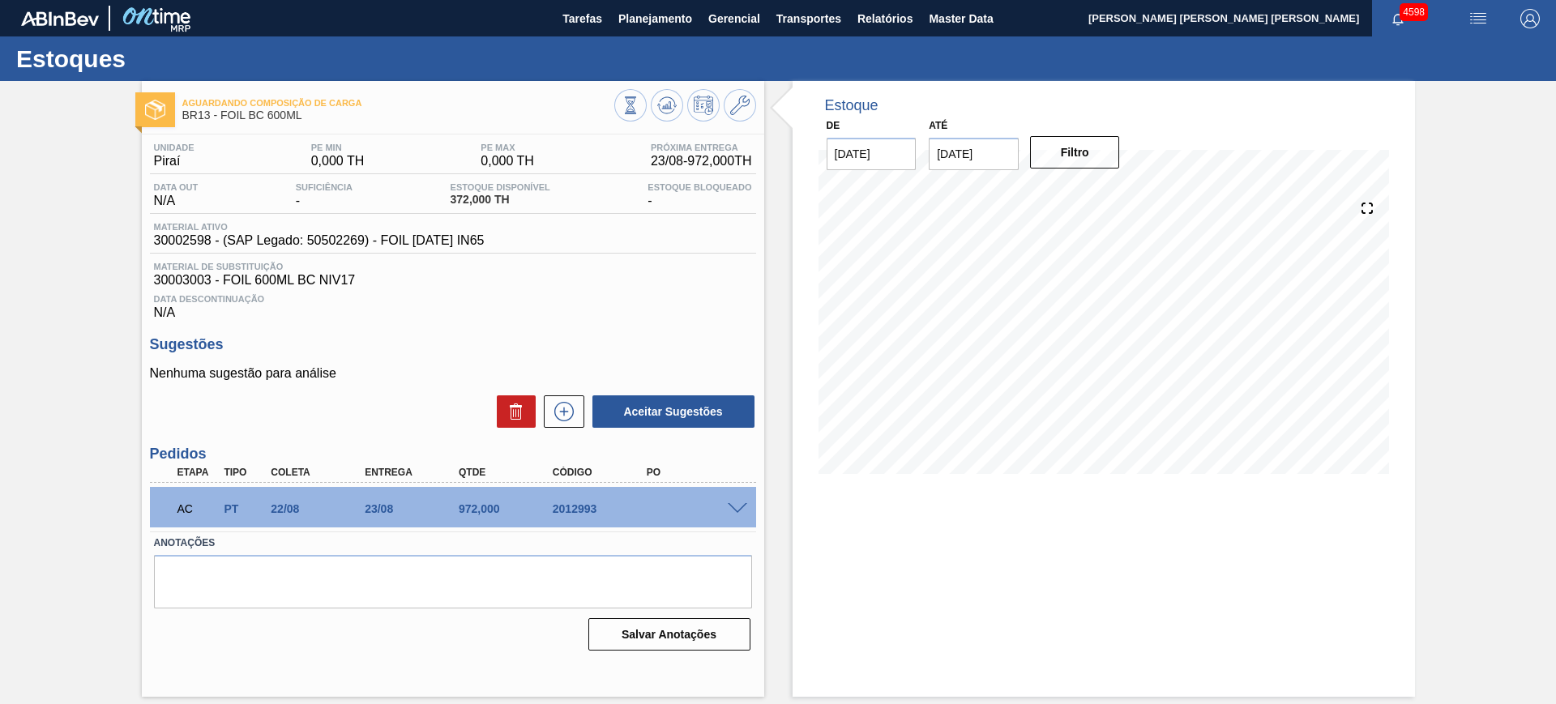
click at [734, 502] on div at bounding box center [740, 508] width 32 height 12
click at [737, 506] on span at bounding box center [737, 509] width 19 height 12
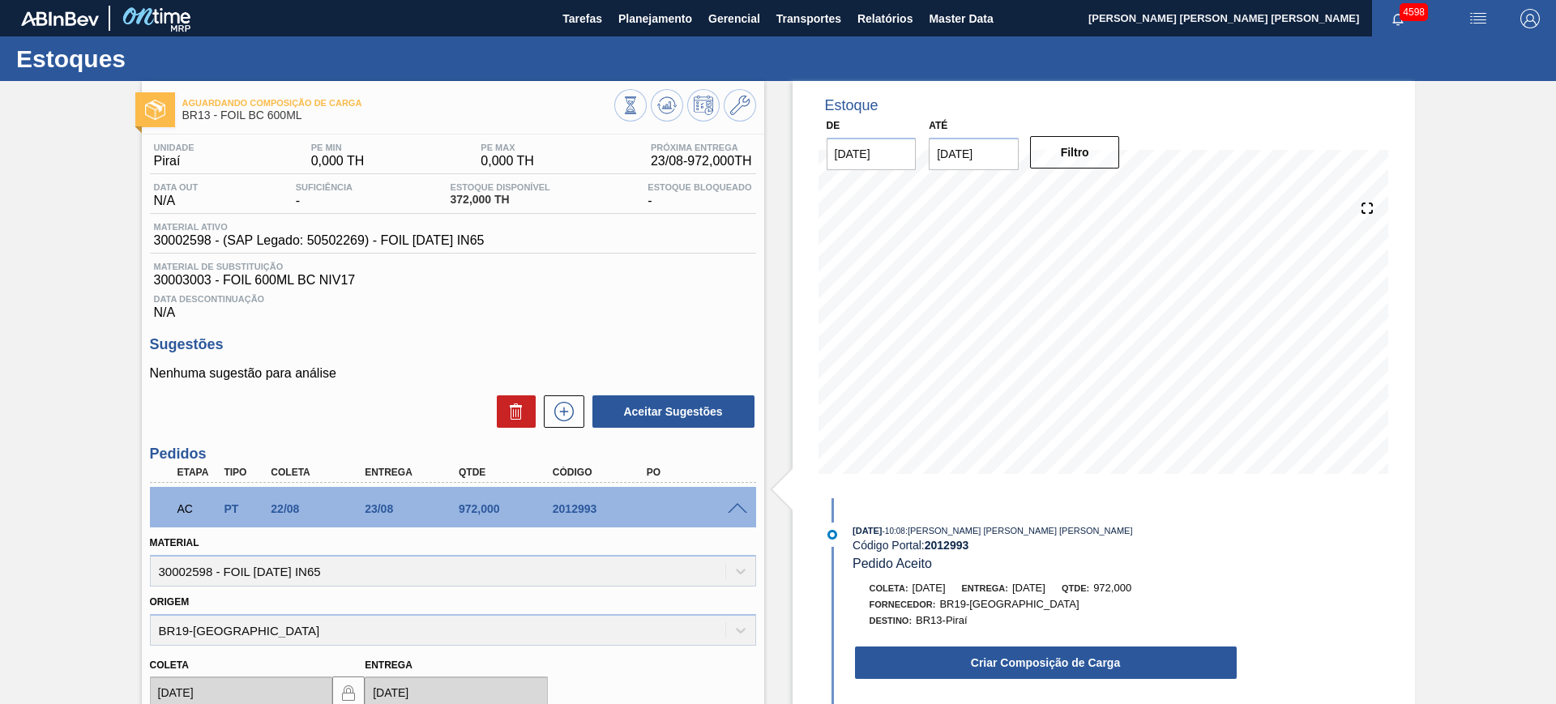
click at [737, 506] on span at bounding box center [737, 509] width 19 height 12
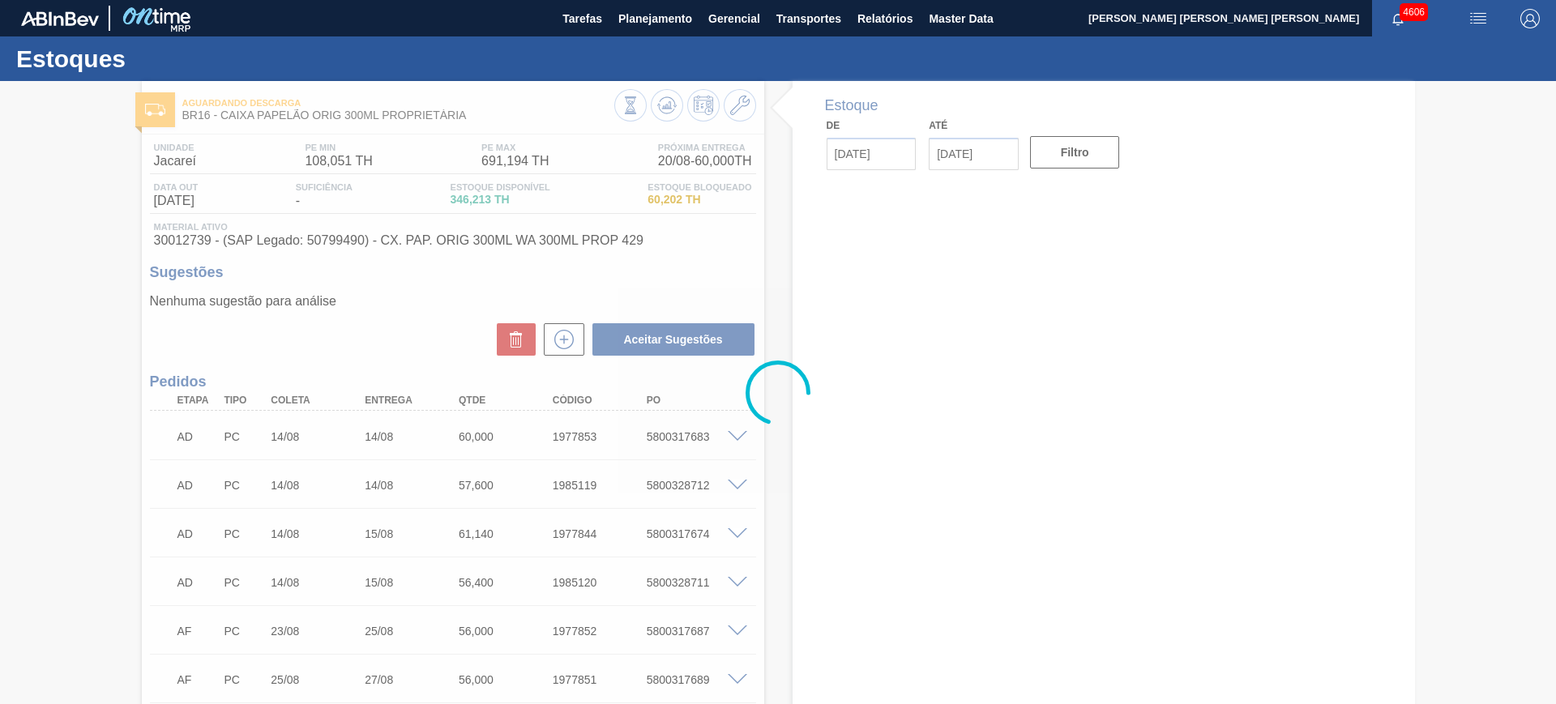
type input "[DATE]"
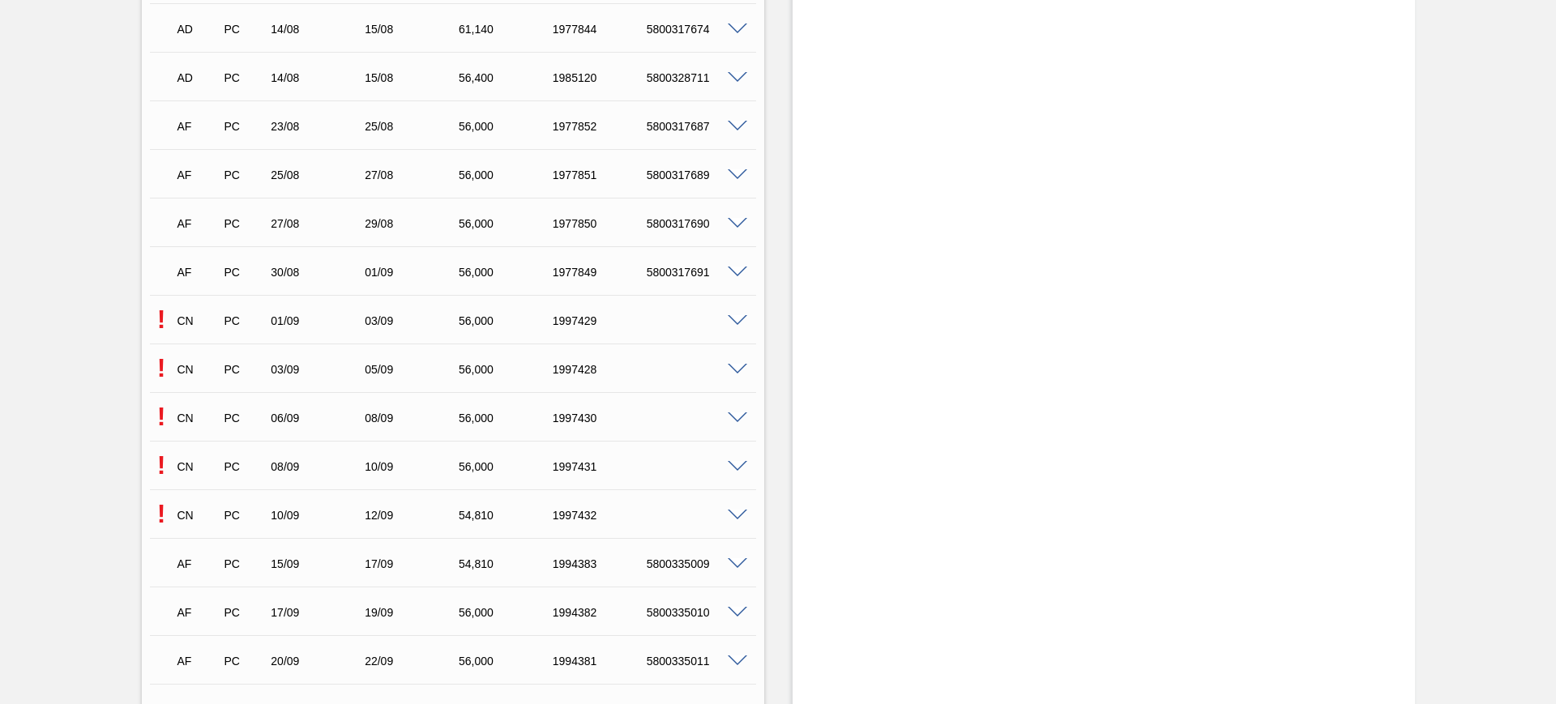
scroll to position [507, 0]
click at [743, 324] on div "! CN PC 01/09 03/09 56,000 1997429" at bounding box center [453, 317] width 606 height 41
click at [734, 318] on span at bounding box center [737, 320] width 19 height 12
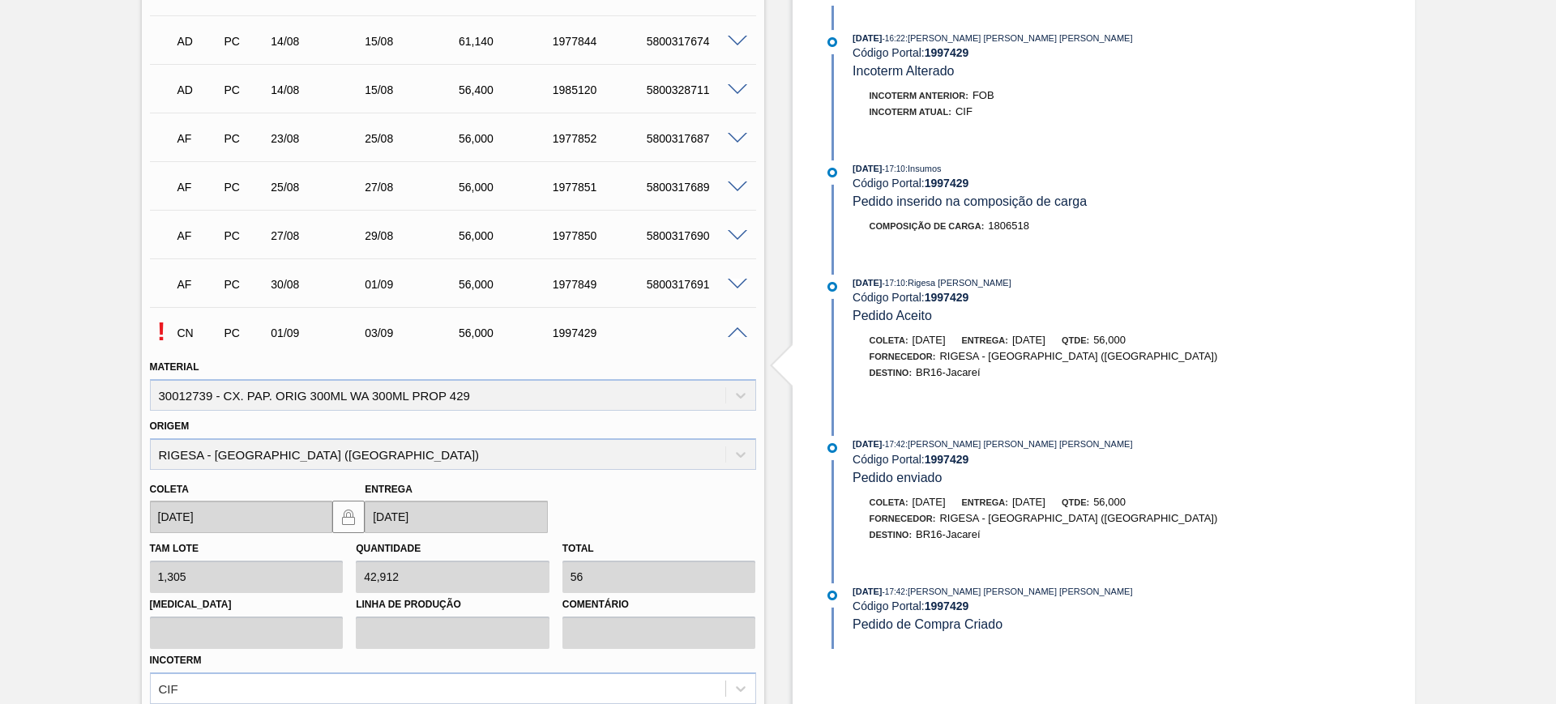
scroll to position [608, 0]
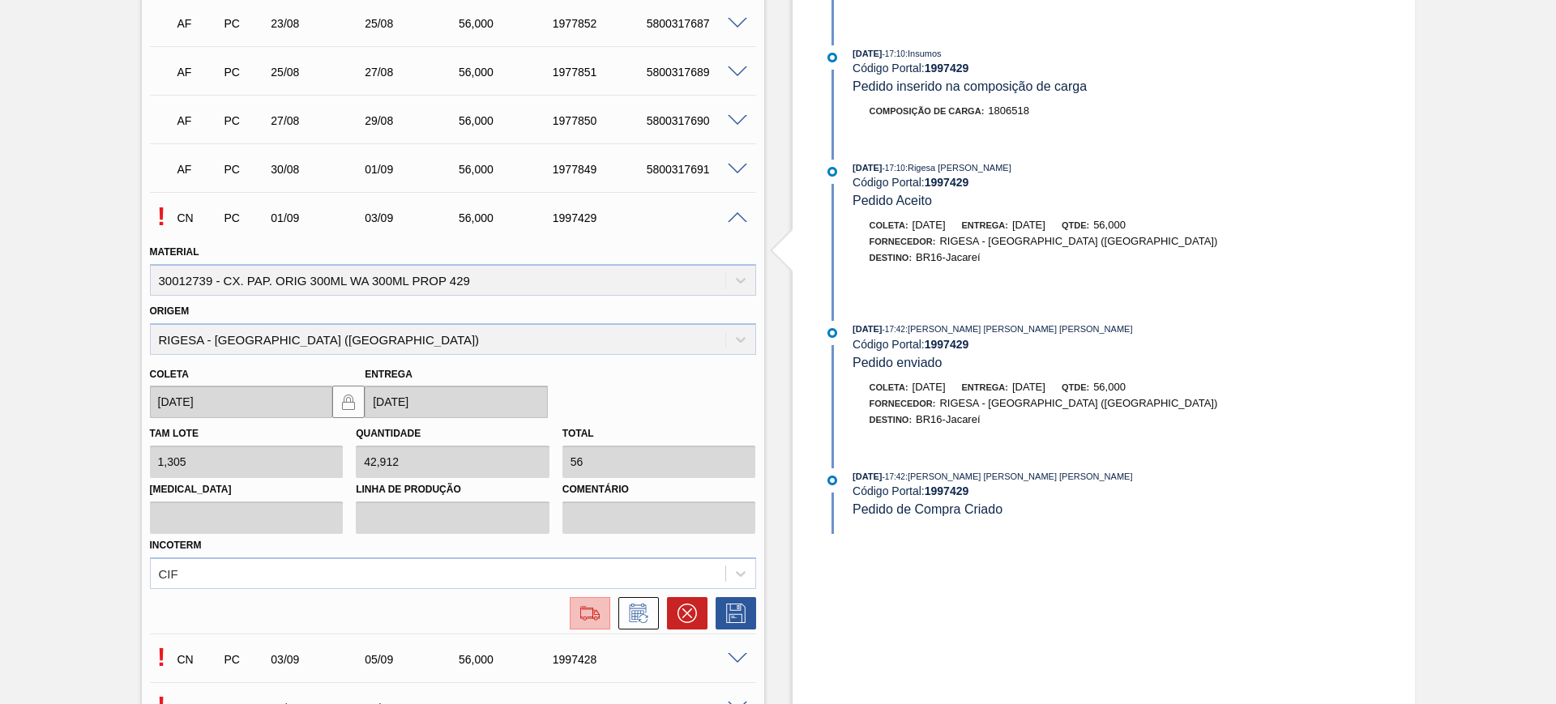
click at [592, 614] on img at bounding box center [590, 613] width 26 height 19
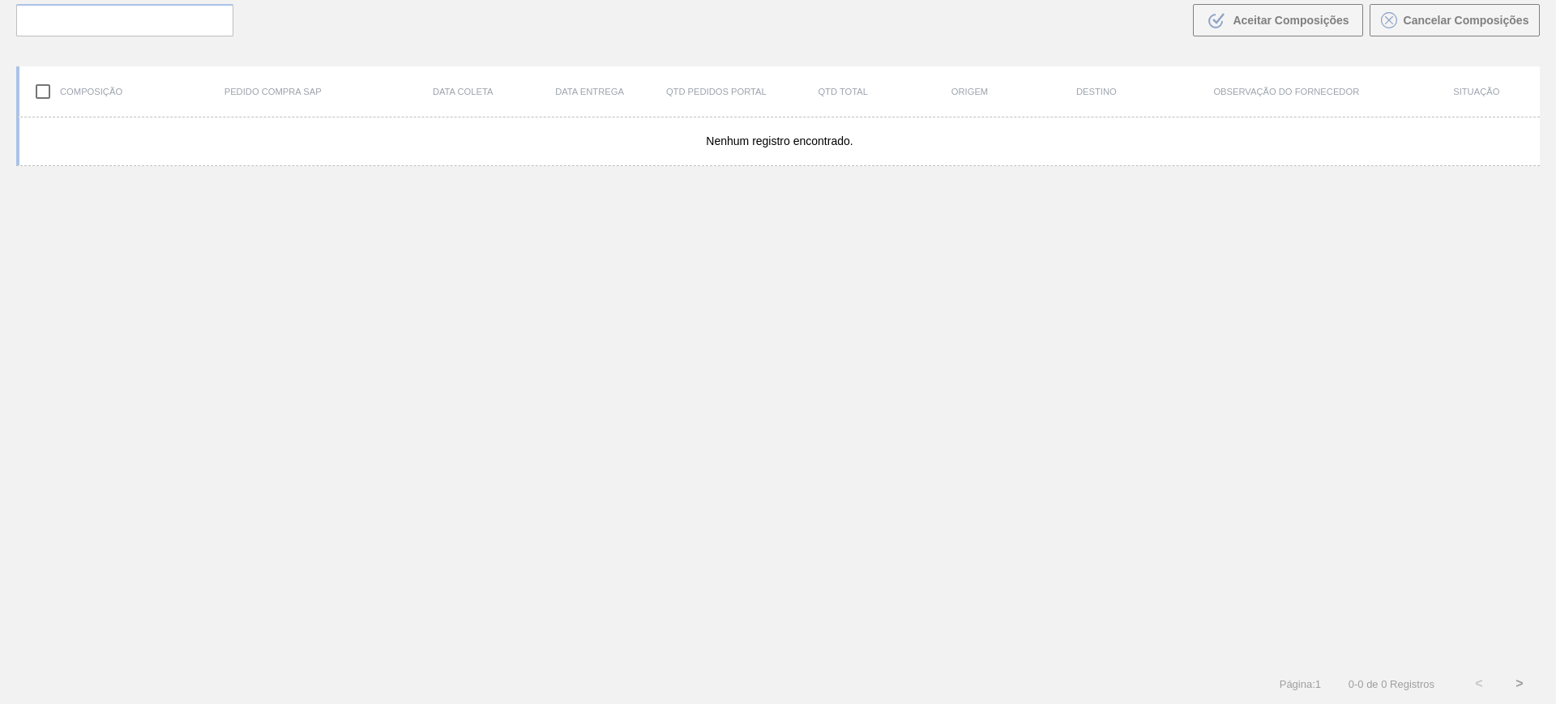
scroll to position [117, 0]
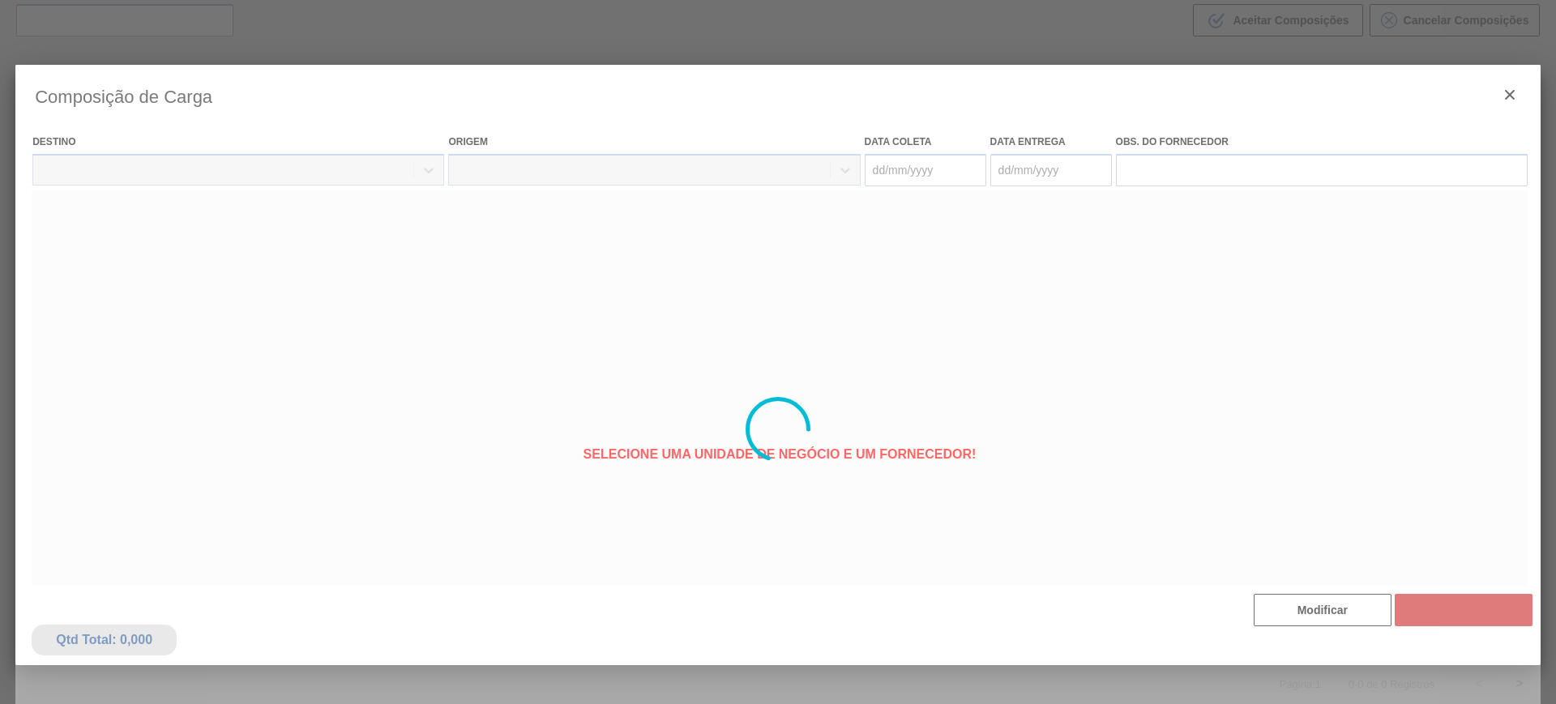
type coleta "[DATE]"
type entrega "[DATE]"
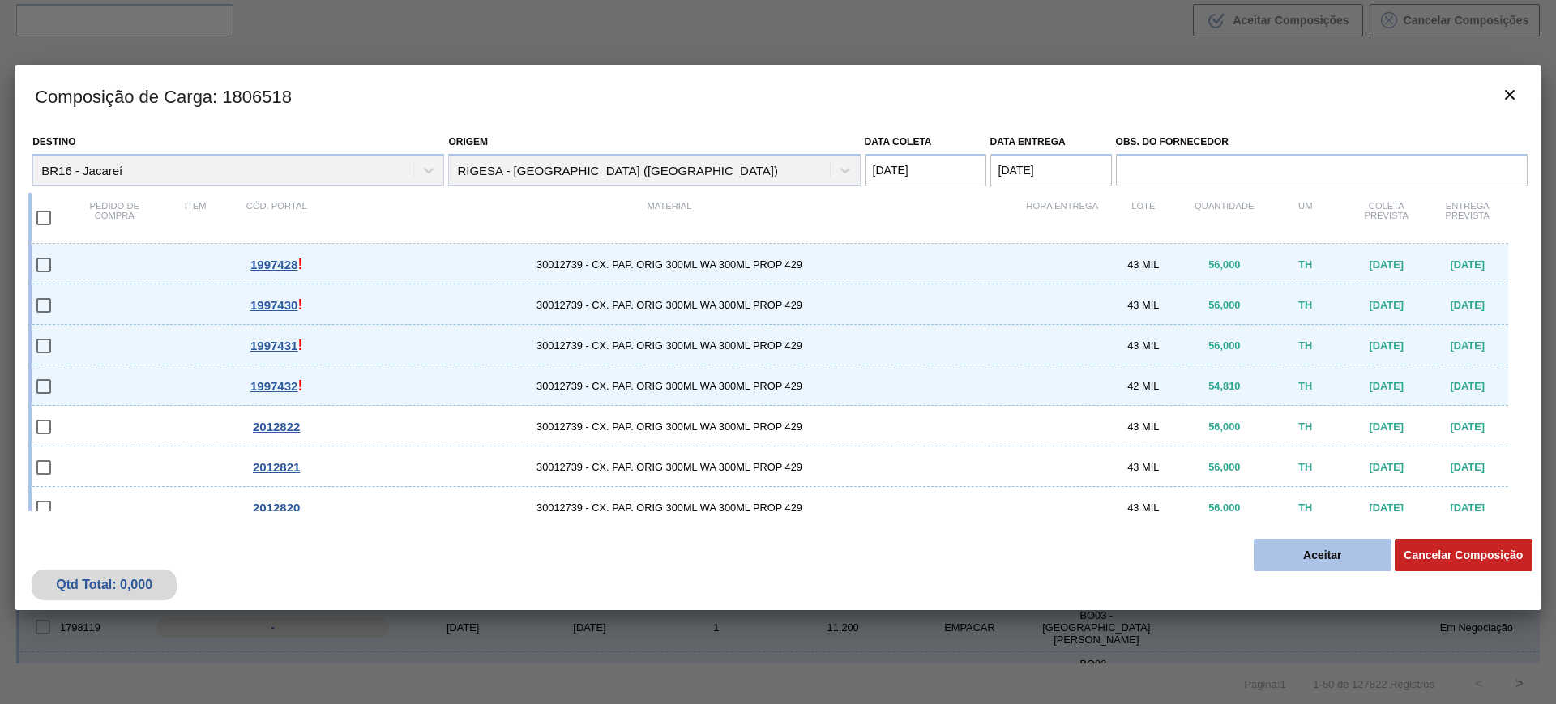
click at [1327, 559] on button "Aceitar" at bounding box center [1323, 555] width 138 height 32
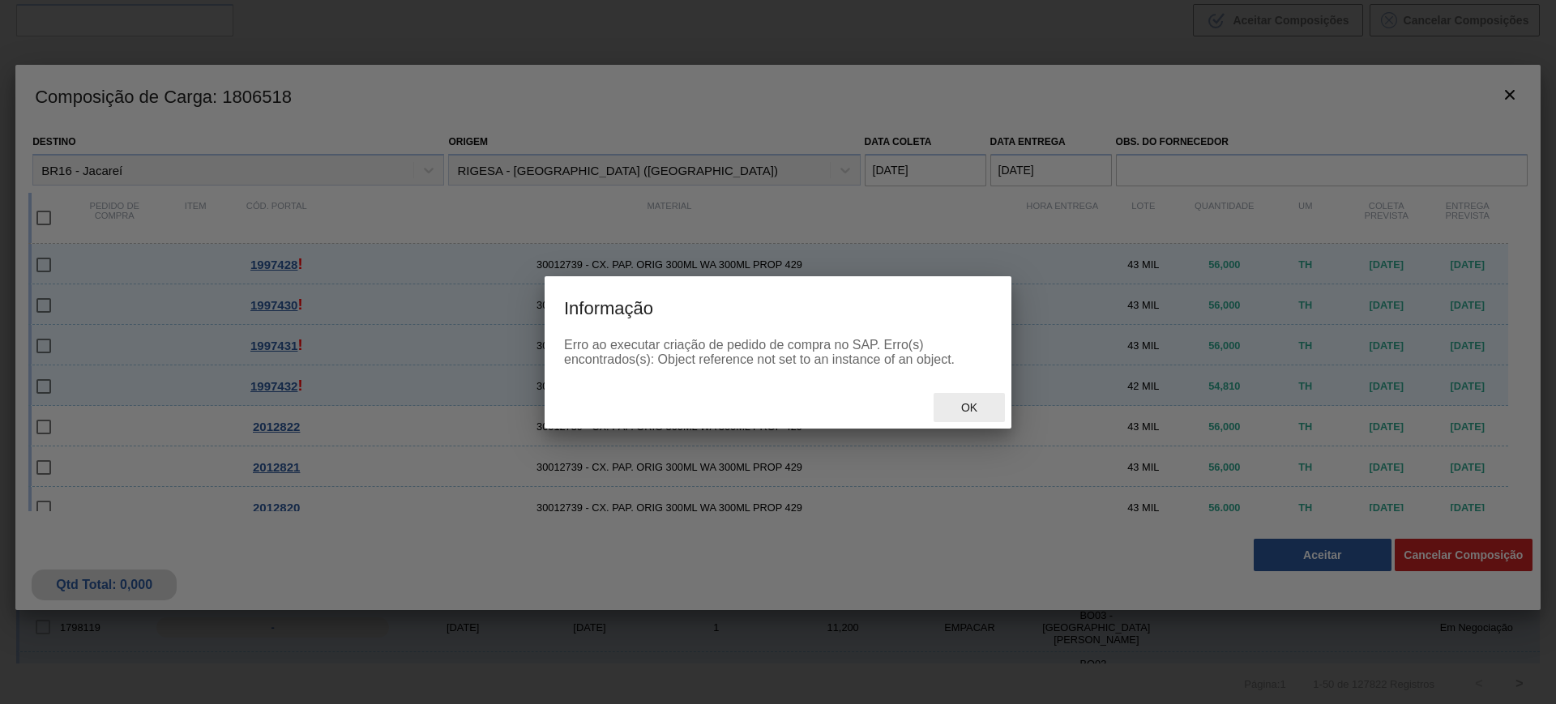
click at [968, 411] on span "Ok" at bounding box center [969, 407] width 42 height 13
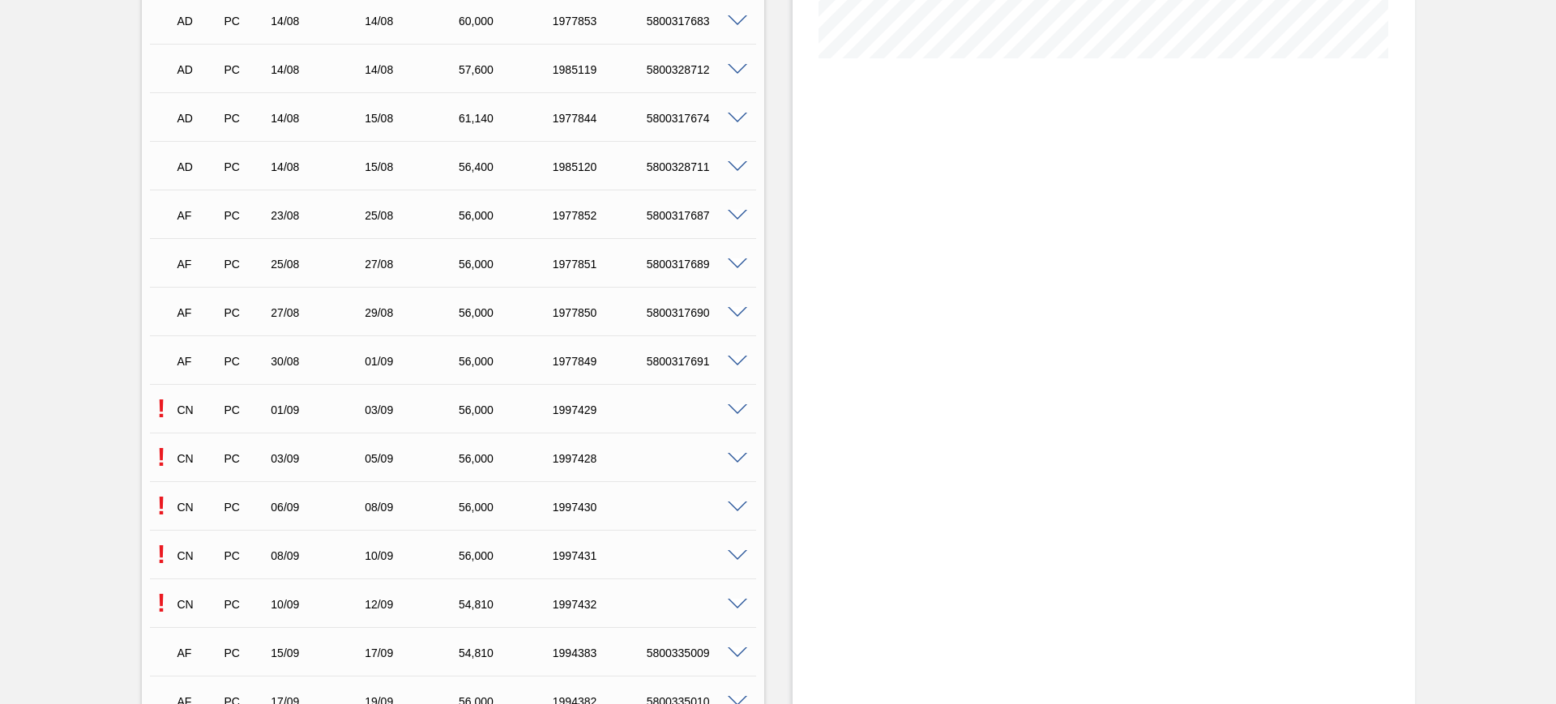
scroll to position [608, 0]
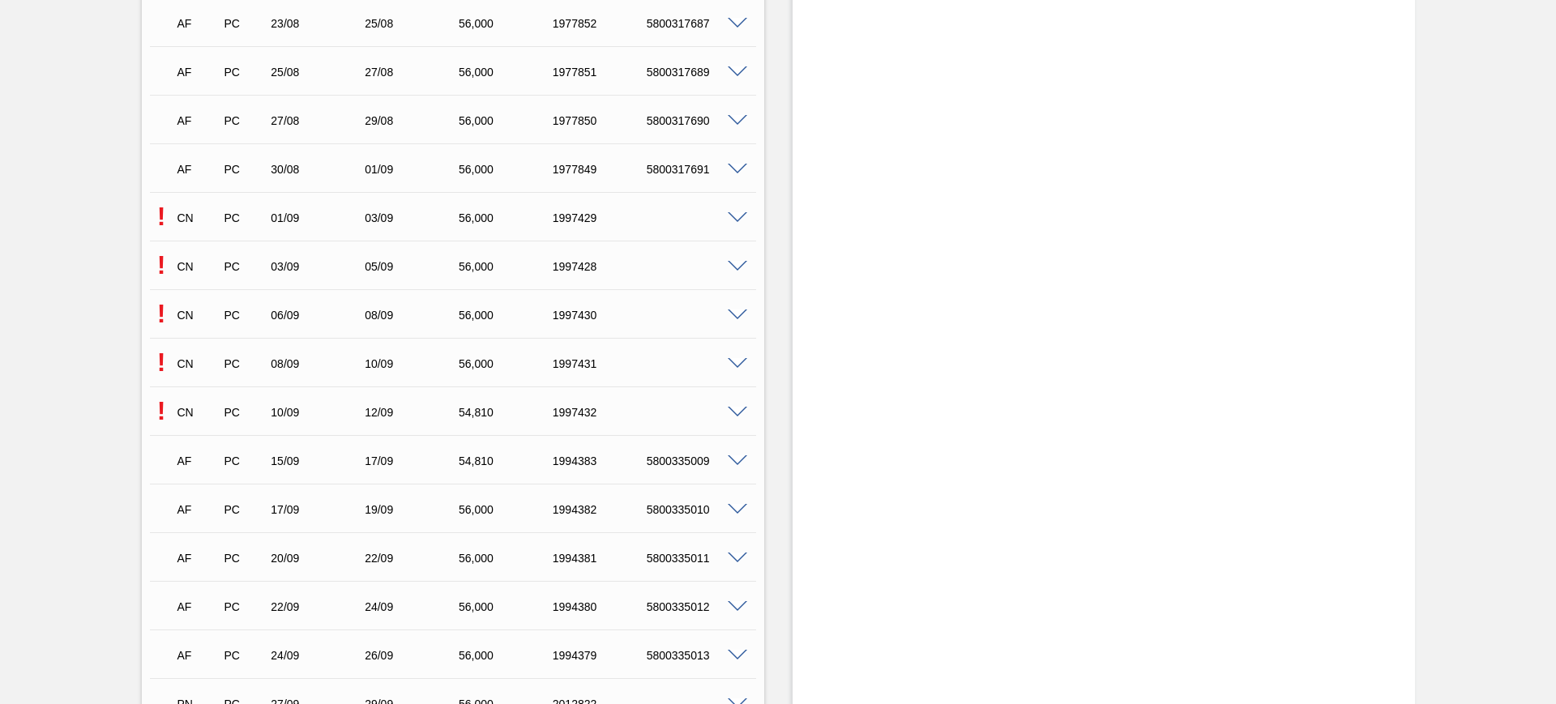
click at [732, 261] on span at bounding box center [737, 267] width 19 height 12
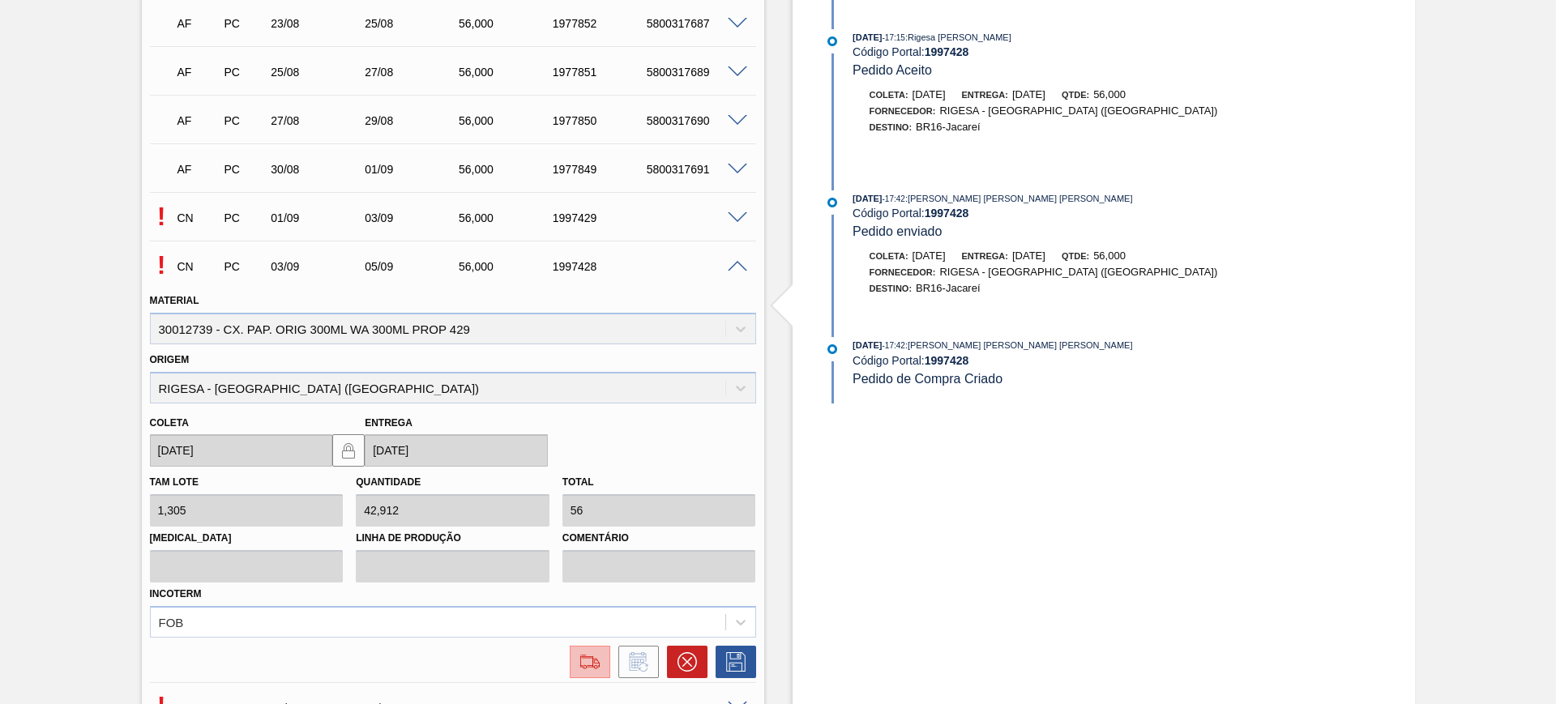
click at [593, 661] on img at bounding box center [590, 661] width 26 height 19
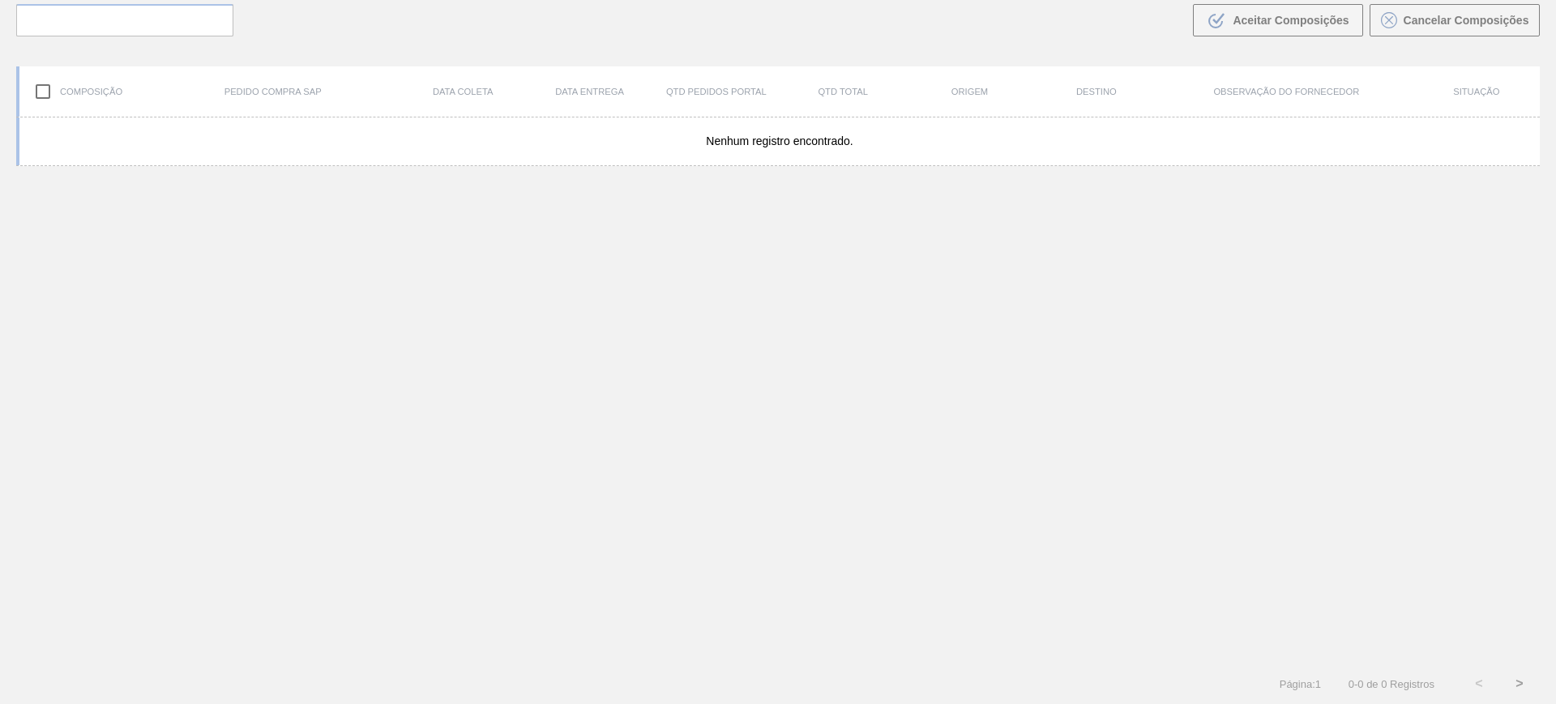
scroll to position [117, 0]
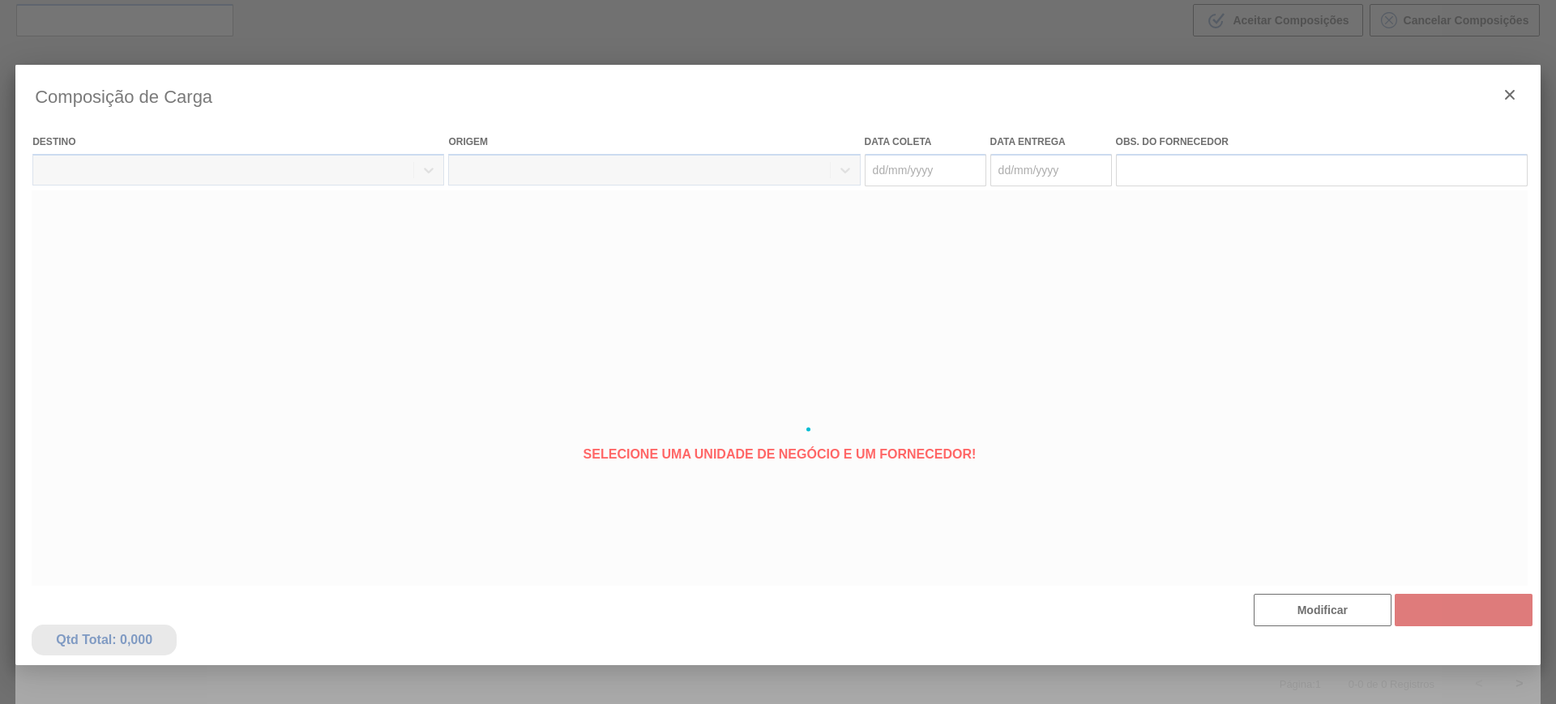
type coleta "[DATE]"
type entrega "[DATE]"
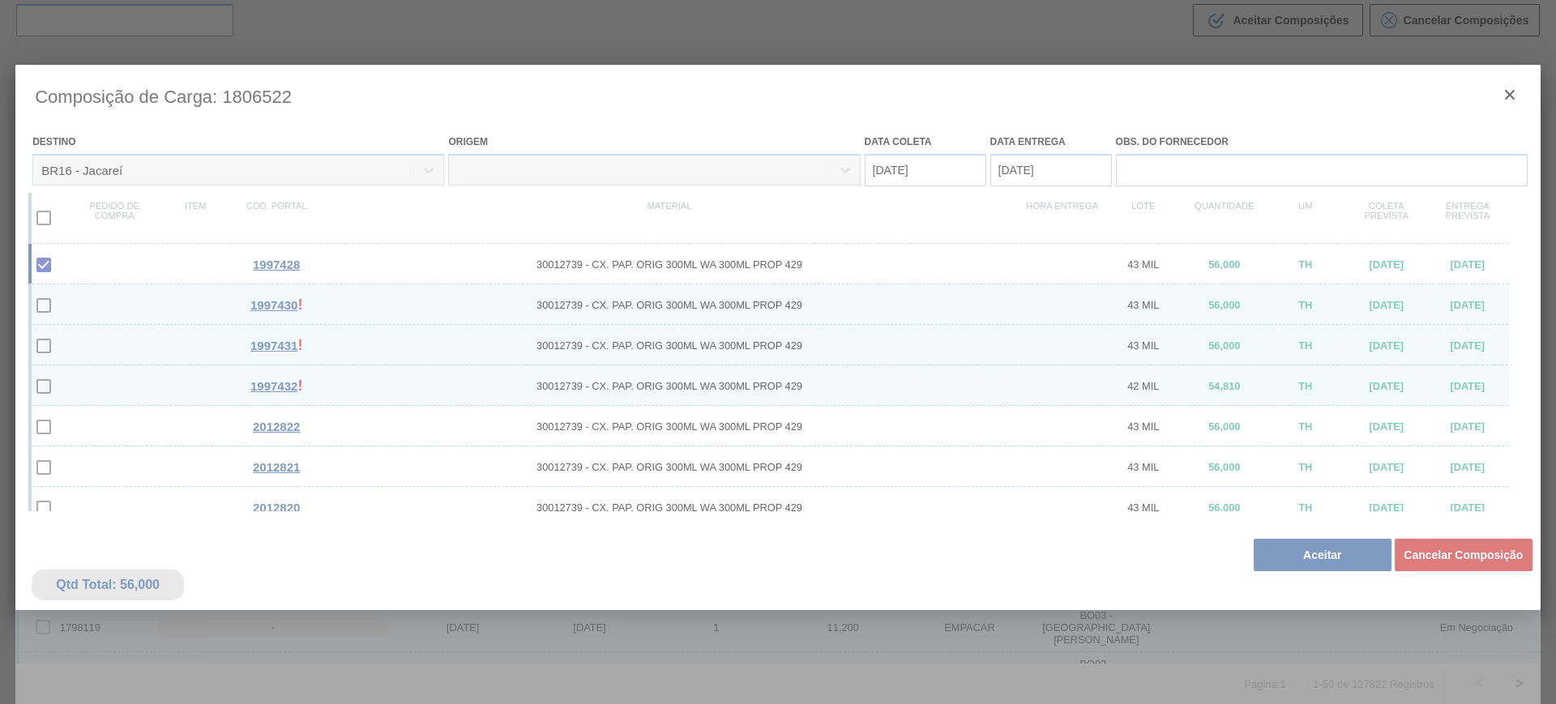
click at [1304, 551] on div at bounding box center [777, 429] width 1525 height 729
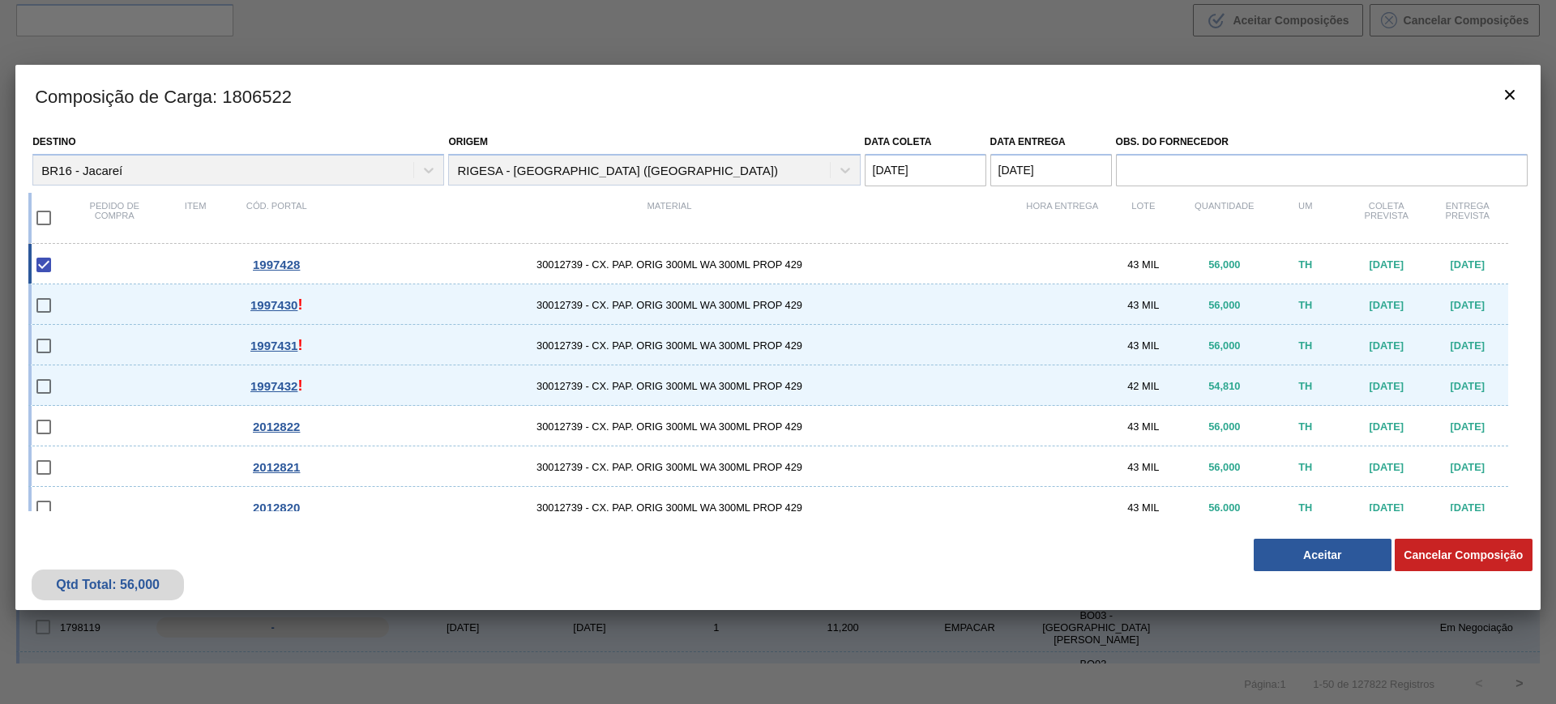
click at [1328, 554] on button "Aceitar" at bounding box center [1323, 555] width 138 height 32
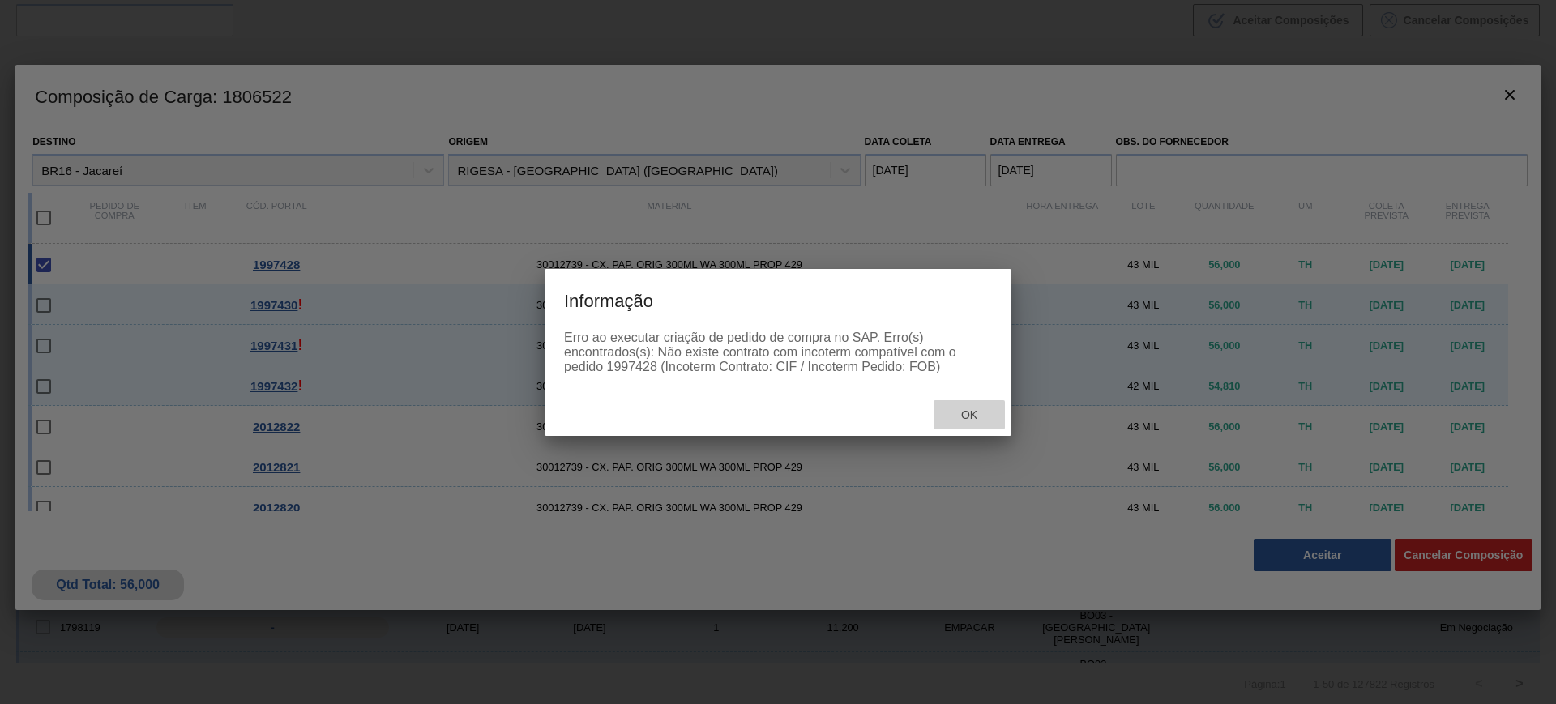
click at [950, 411] on span "Ok" at bounding box center [969, 414] width 42 height 13
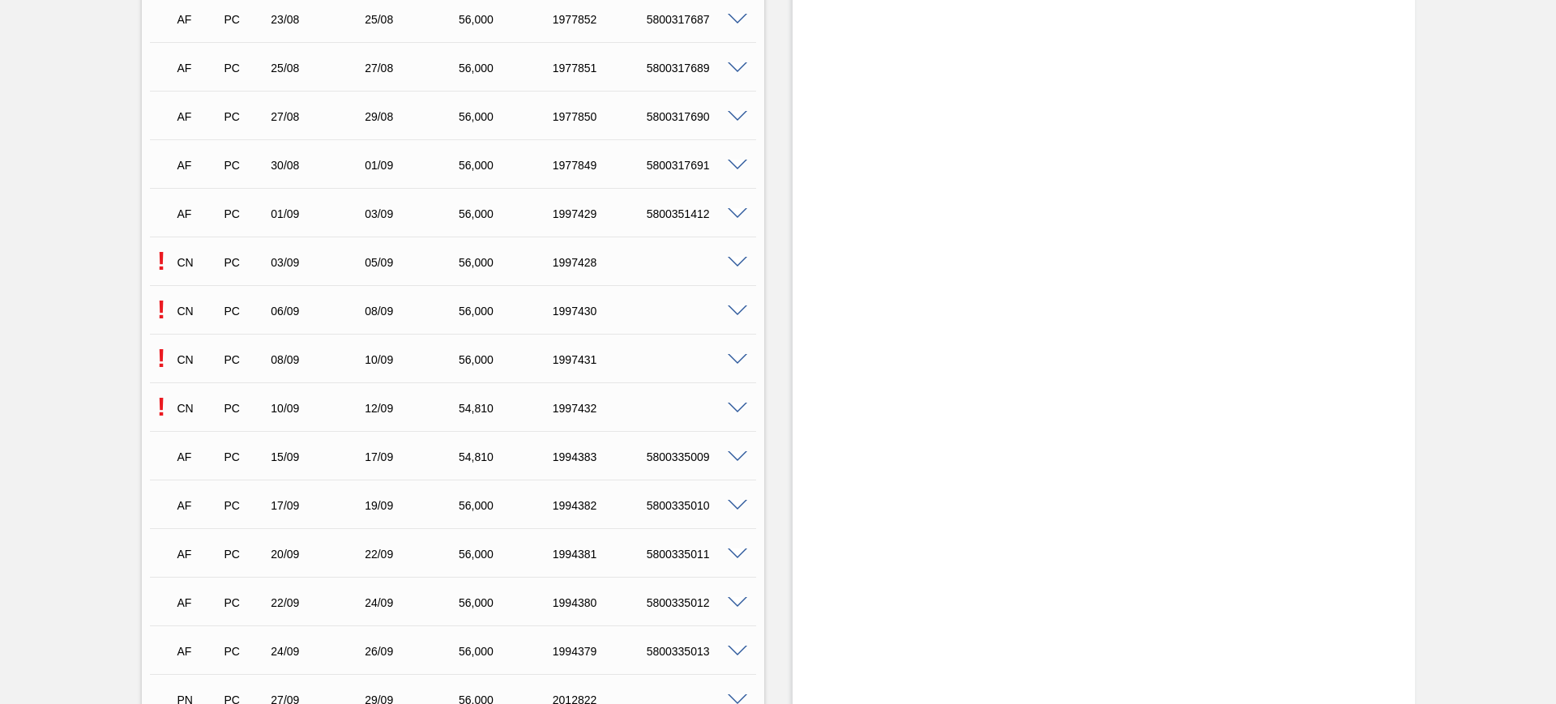
scroll to position [709, 0]
click at [732, 165] on span at bounding box center [737, 166] width 19 height 12
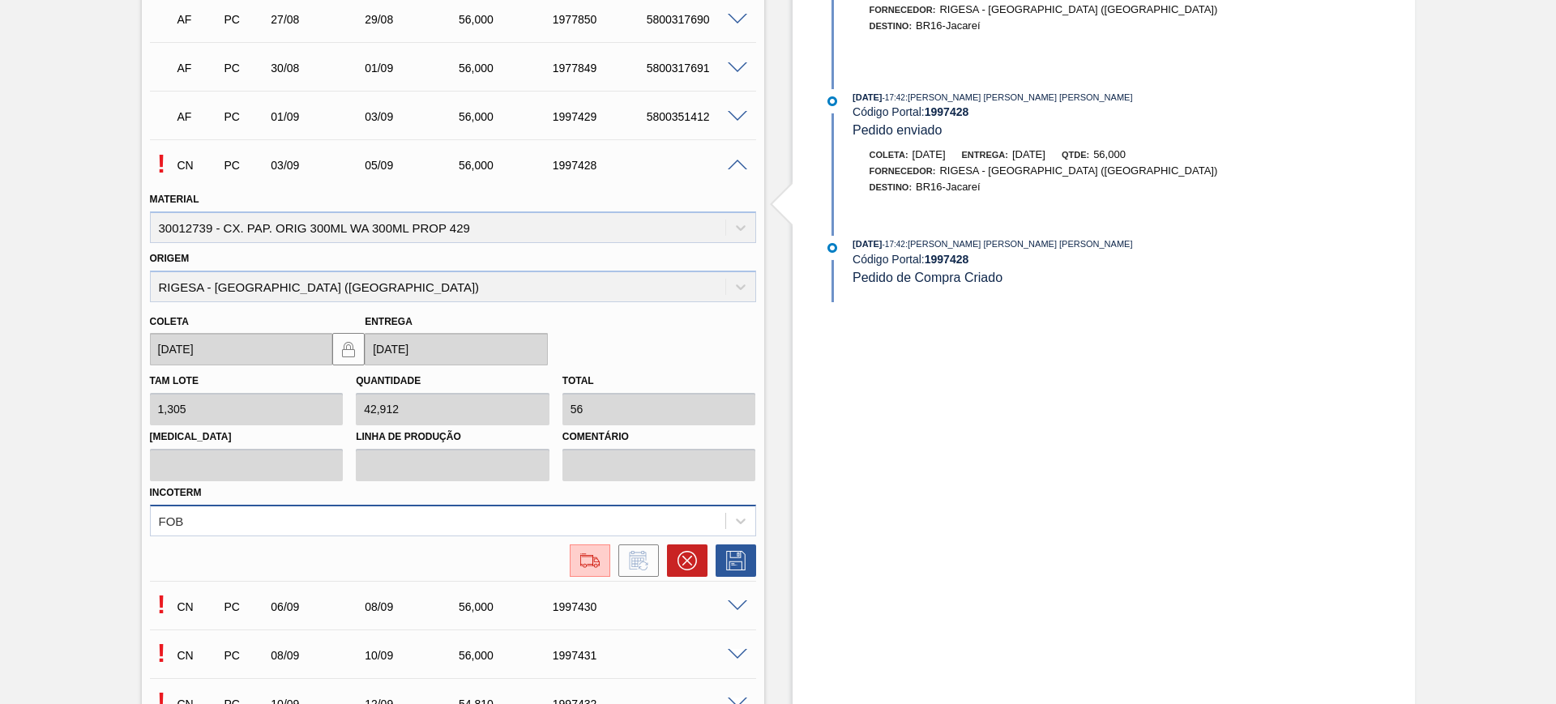
click at [328, 512] on div "FOB" at bounding box center [453, 521] width 606 height 32
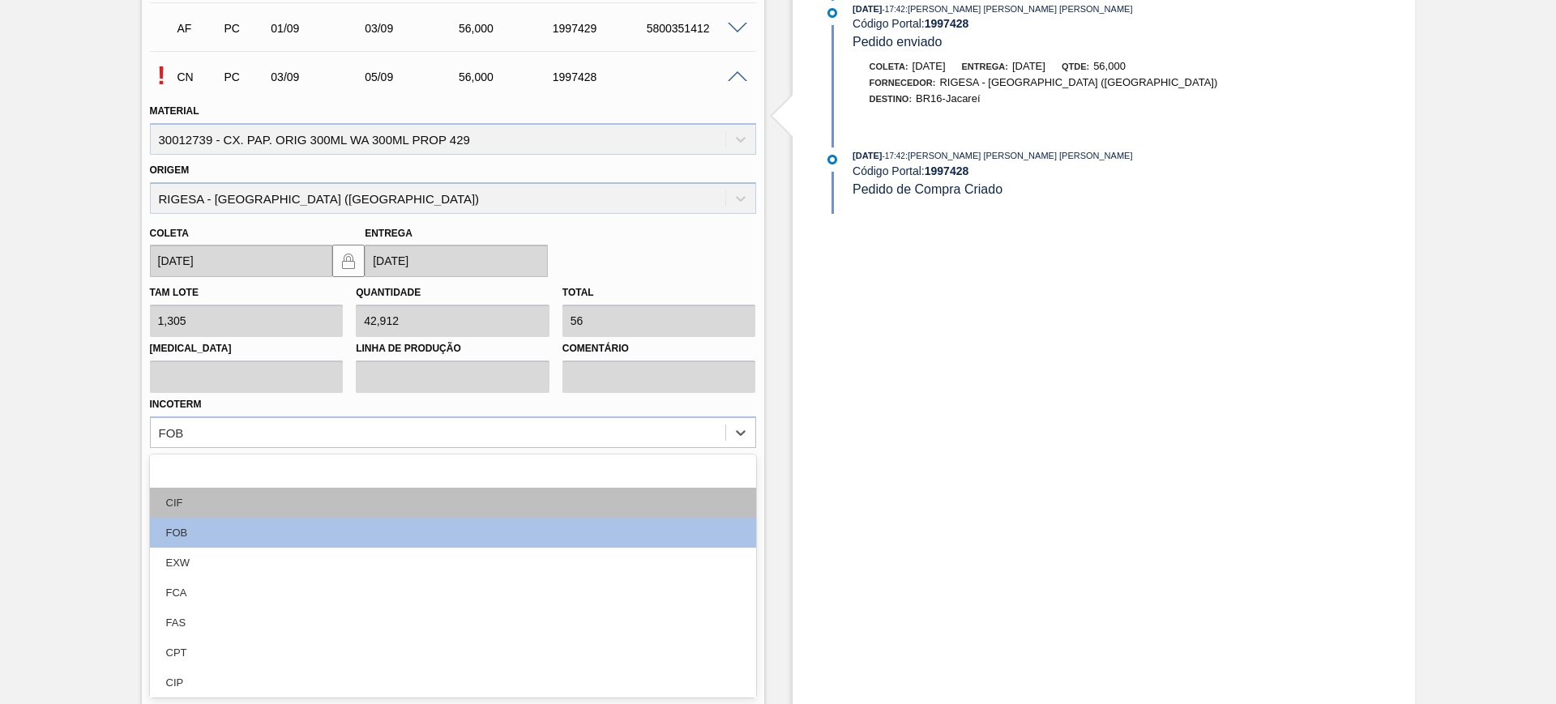
click at [280, 501] on div "CIF" at bounding box center [453, 503] width 606 height 30
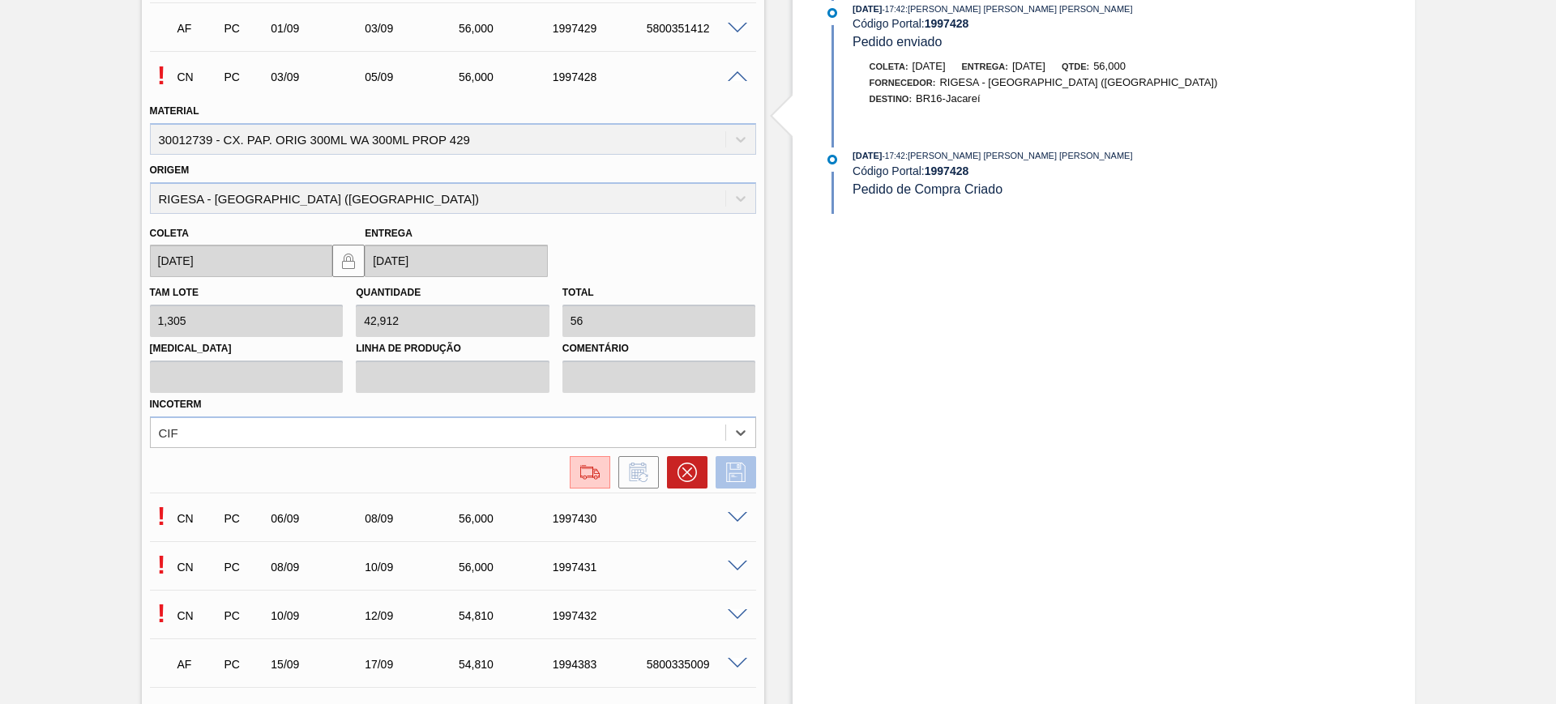
click at [726, 472] on icon at bounding box center [735, 472] width 19 height 19
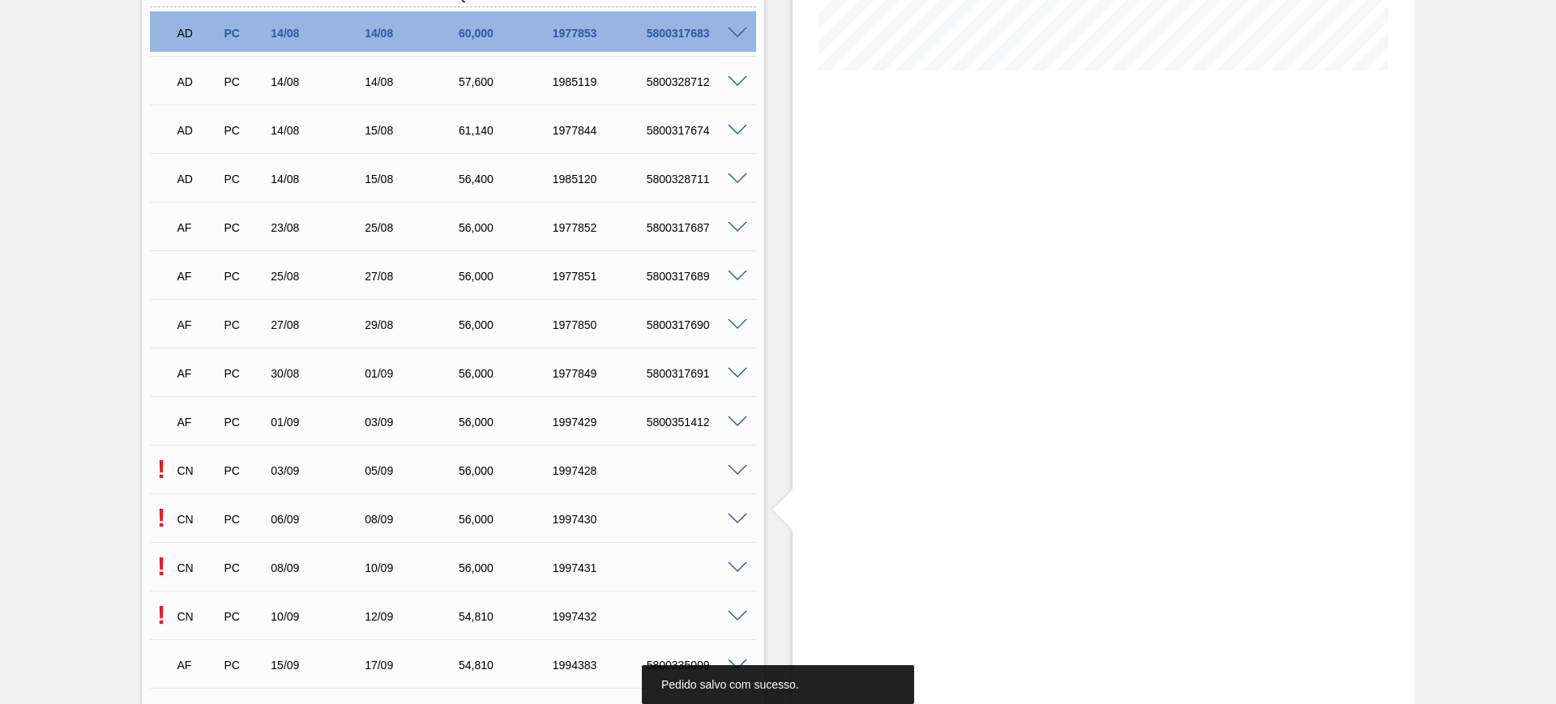
scroll to position [405, 0]
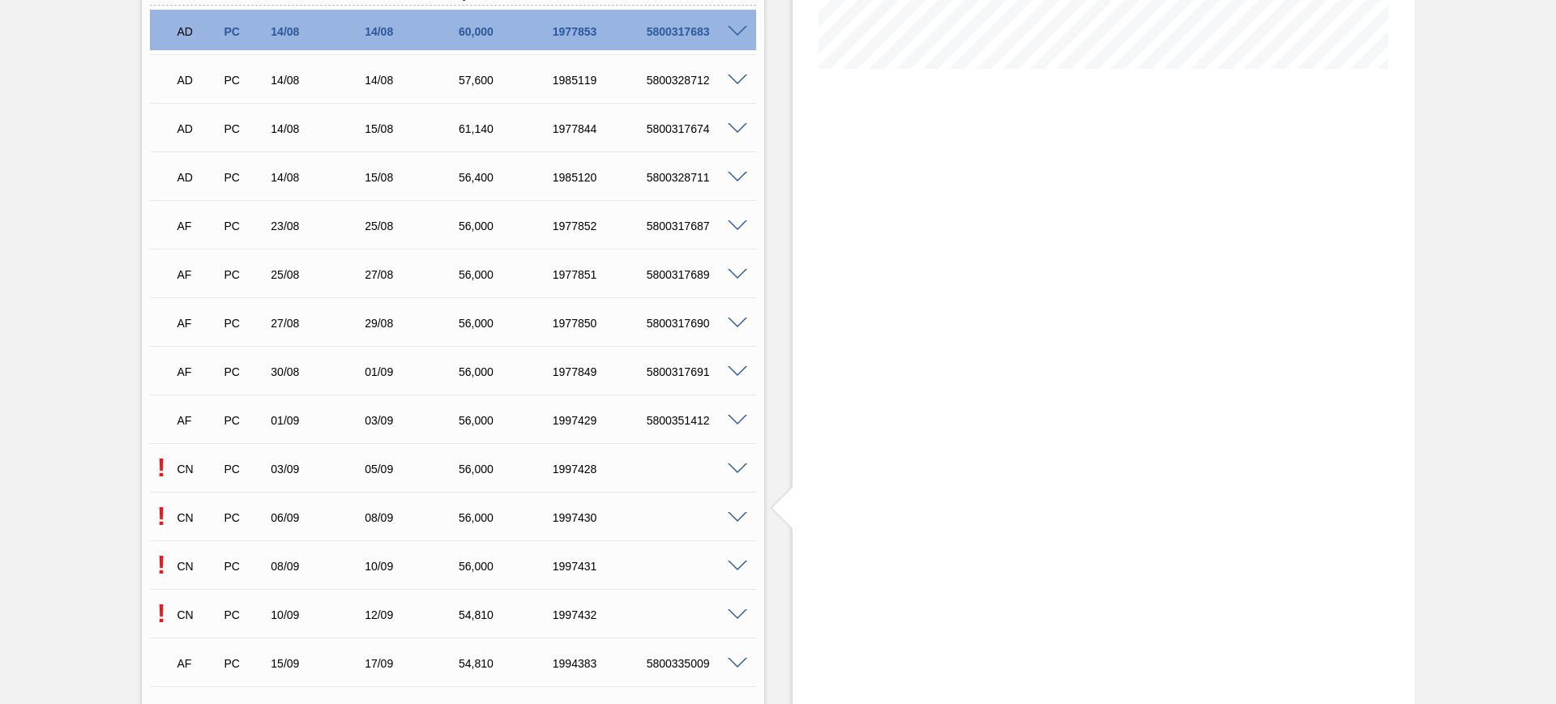
click at [736, 469] on span at bounding box center [737, 470] width 19 height 12
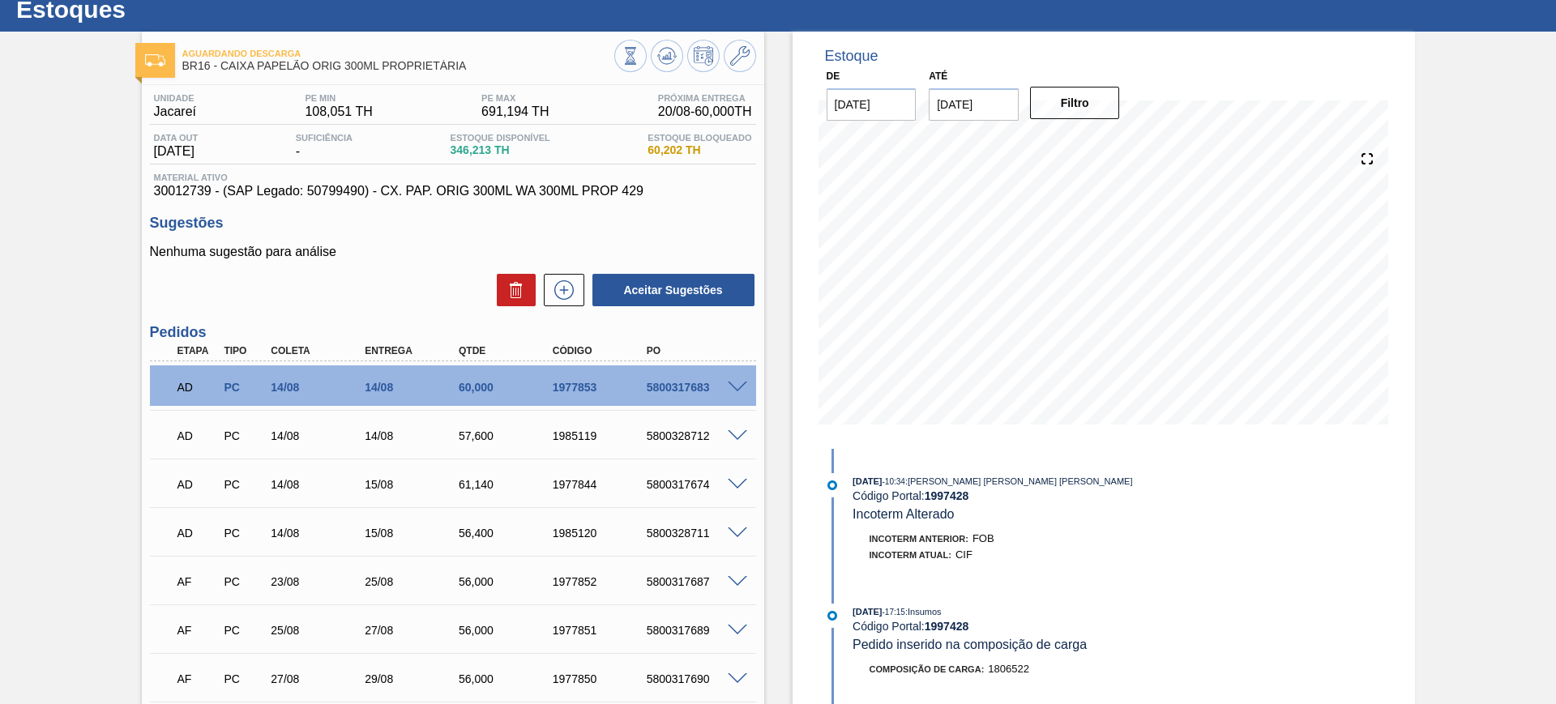
scroll to position [0, 0]
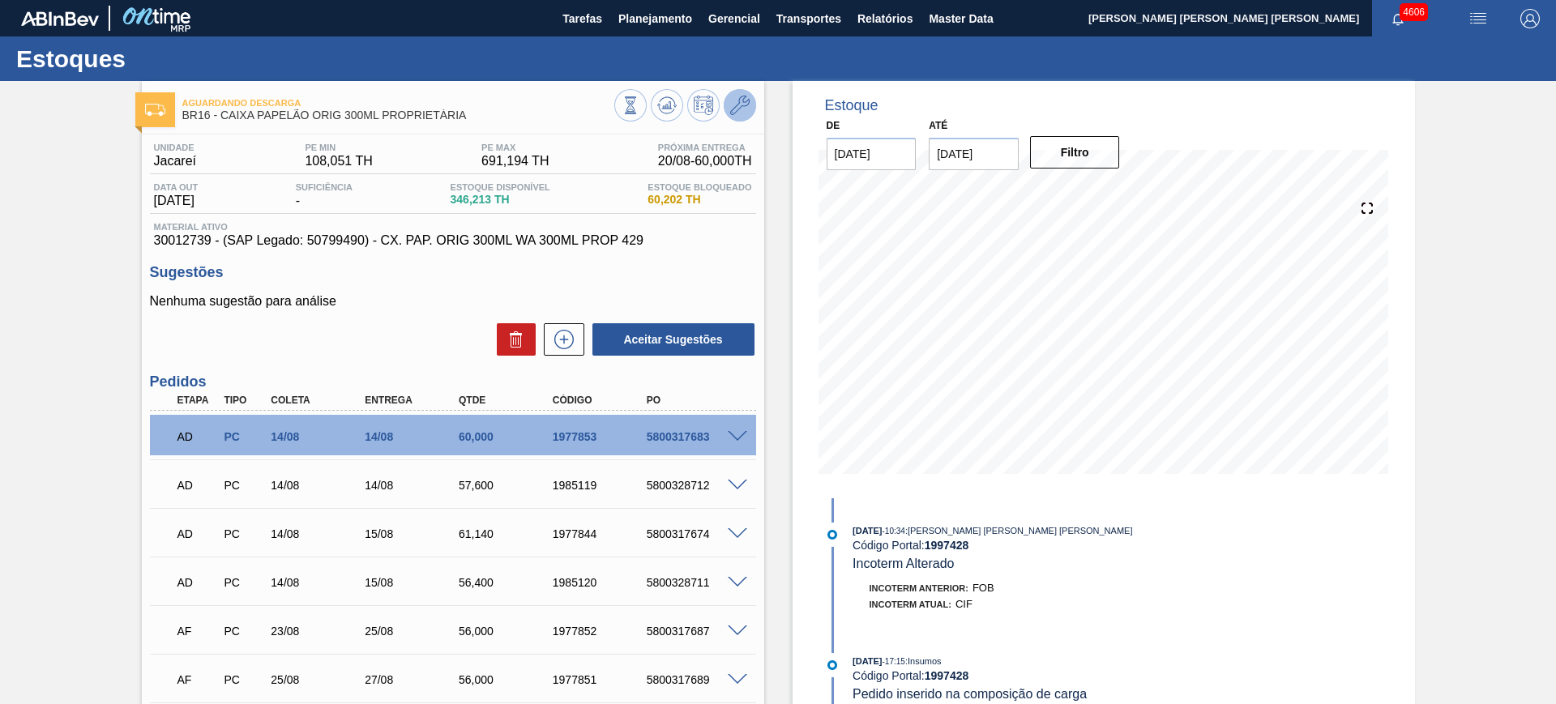
click at [738, 109] on icon at bounding box center [739, 105] width 19 height 19
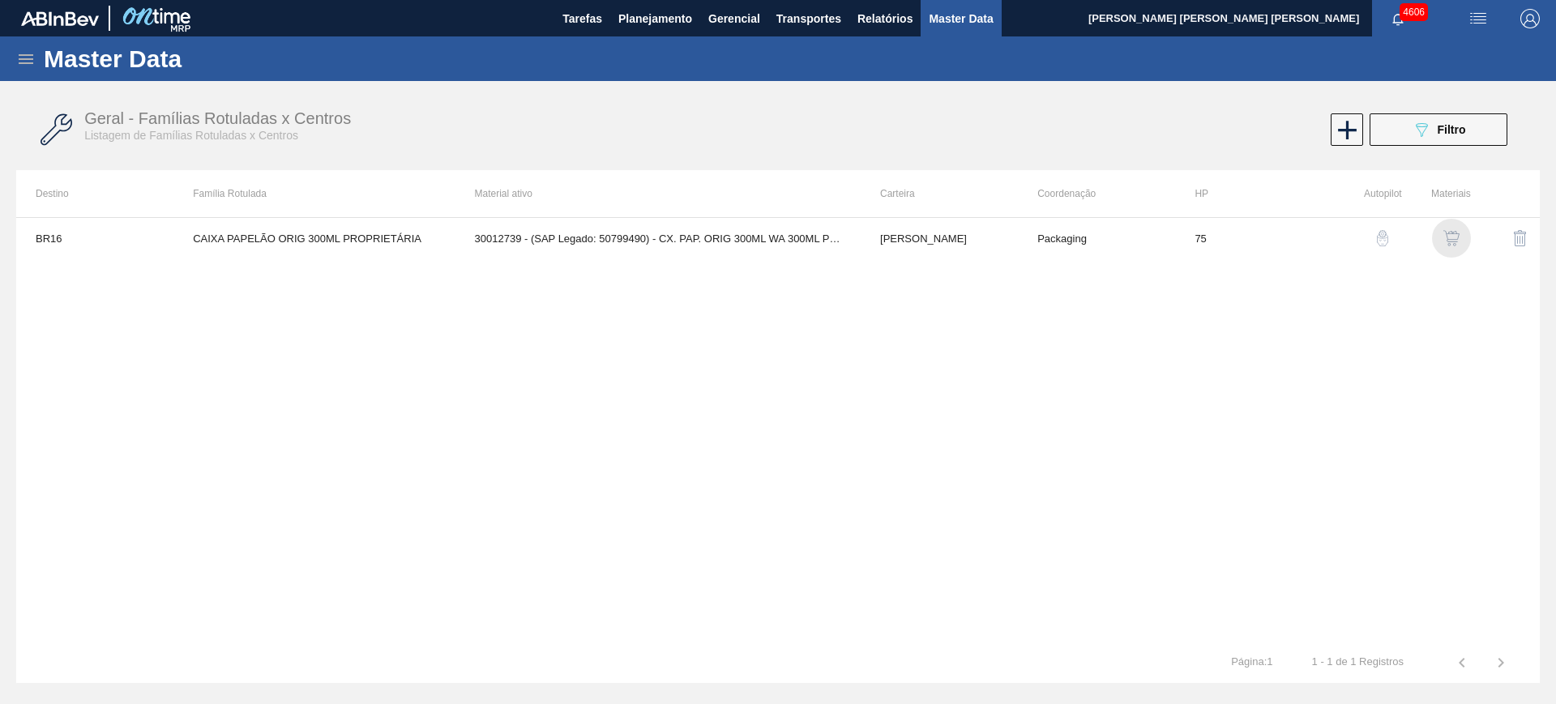
click at [1450, 235] on img "button" at bounding box center [1451, 238] width 16 height 16
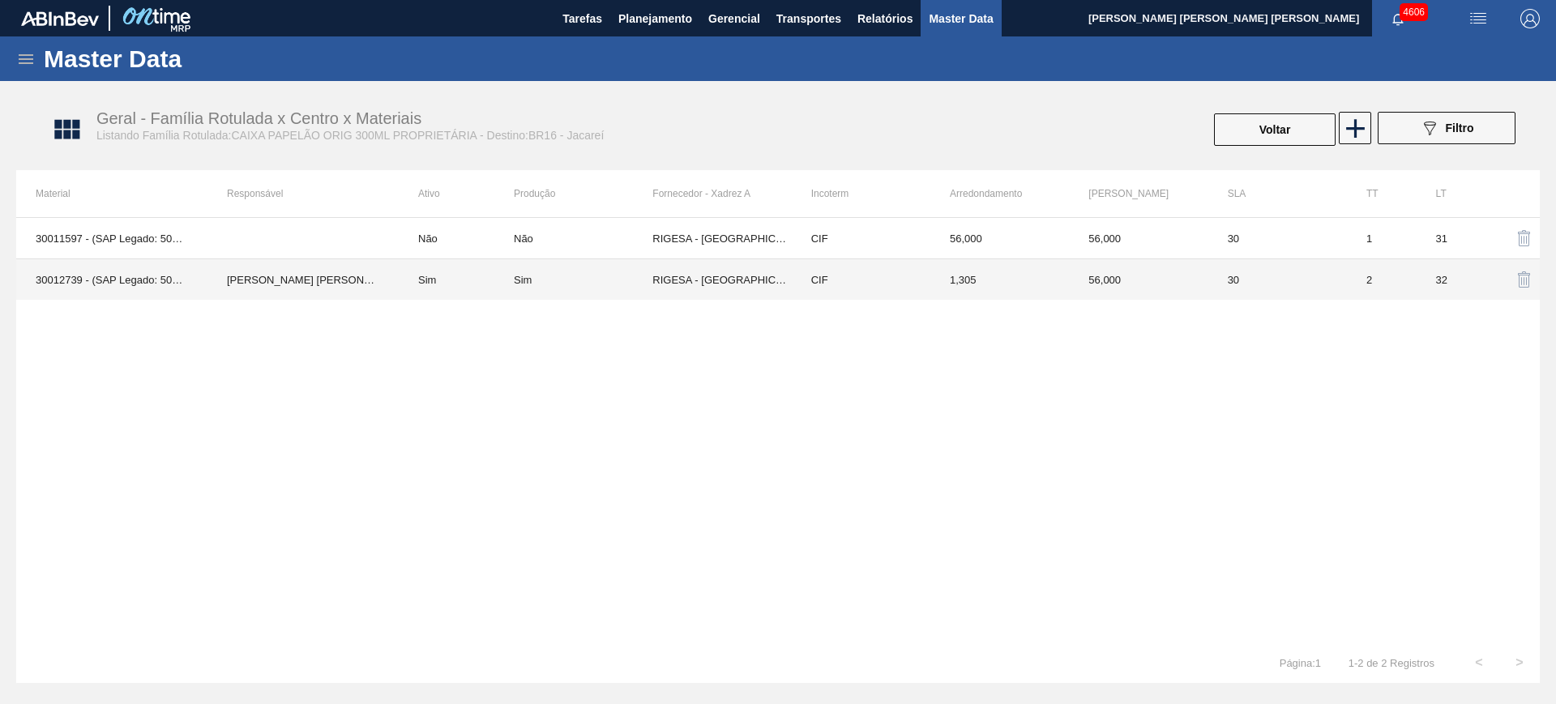
click at [460, 289] on td "Sim" at bounding box center [456, 279] width 115 height 41
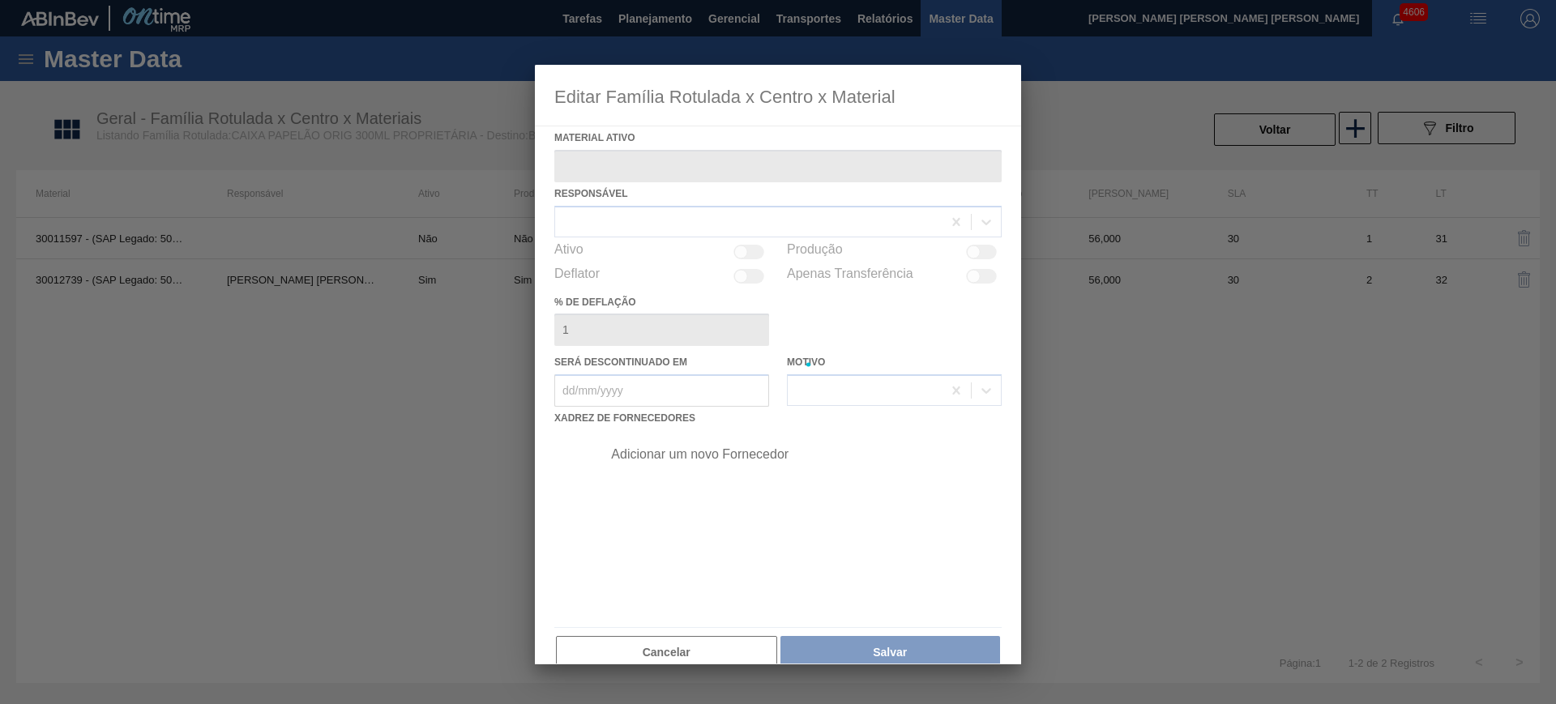
type ativo "30012739 - (SAP Legado: 50799490) - CX. PAP. ORIG 300ML WA 300ML PROP 429"
checkbox input "true"
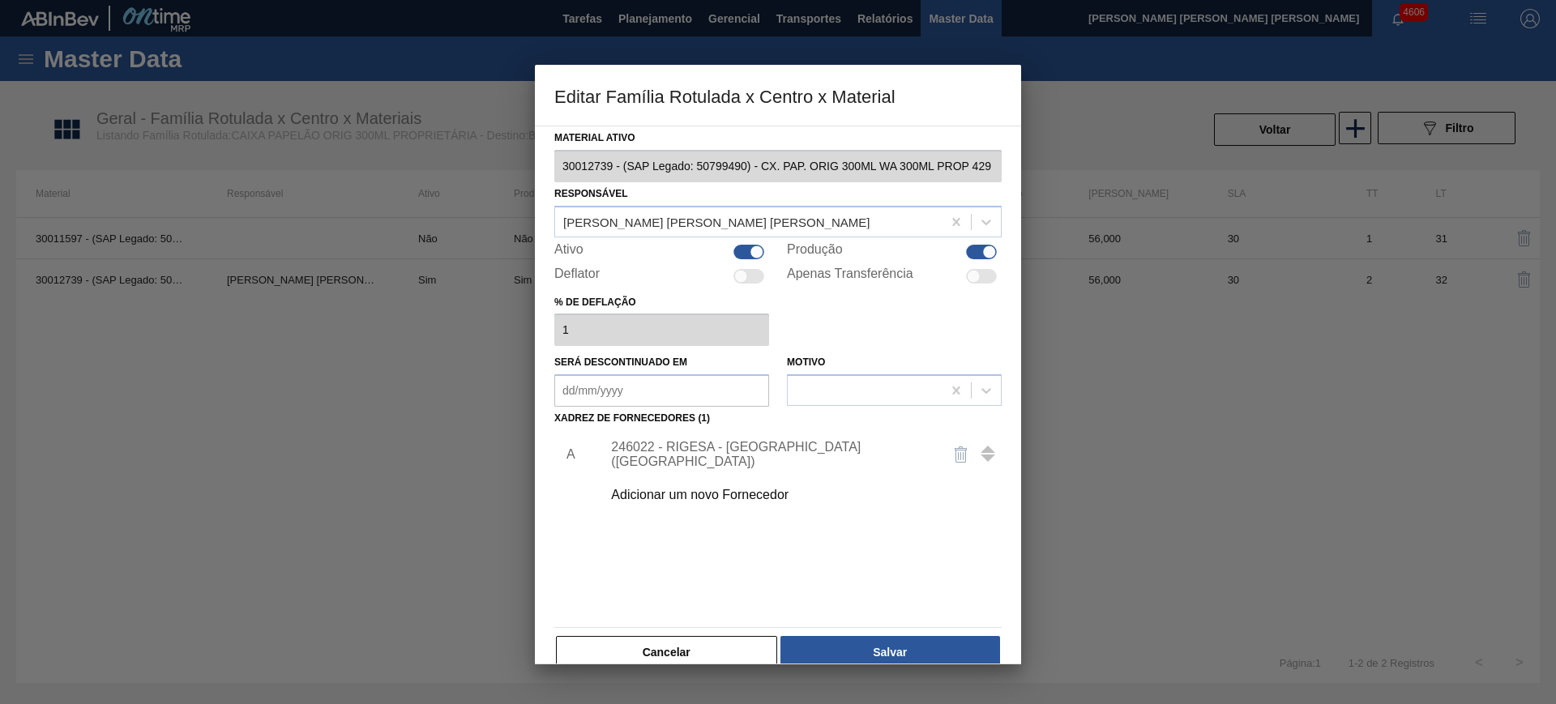
click at [721, 451] on div "246022 - RIGESA - PORTO FELIZ (SP)" at bounding box center [770, 454] width 318 height 29
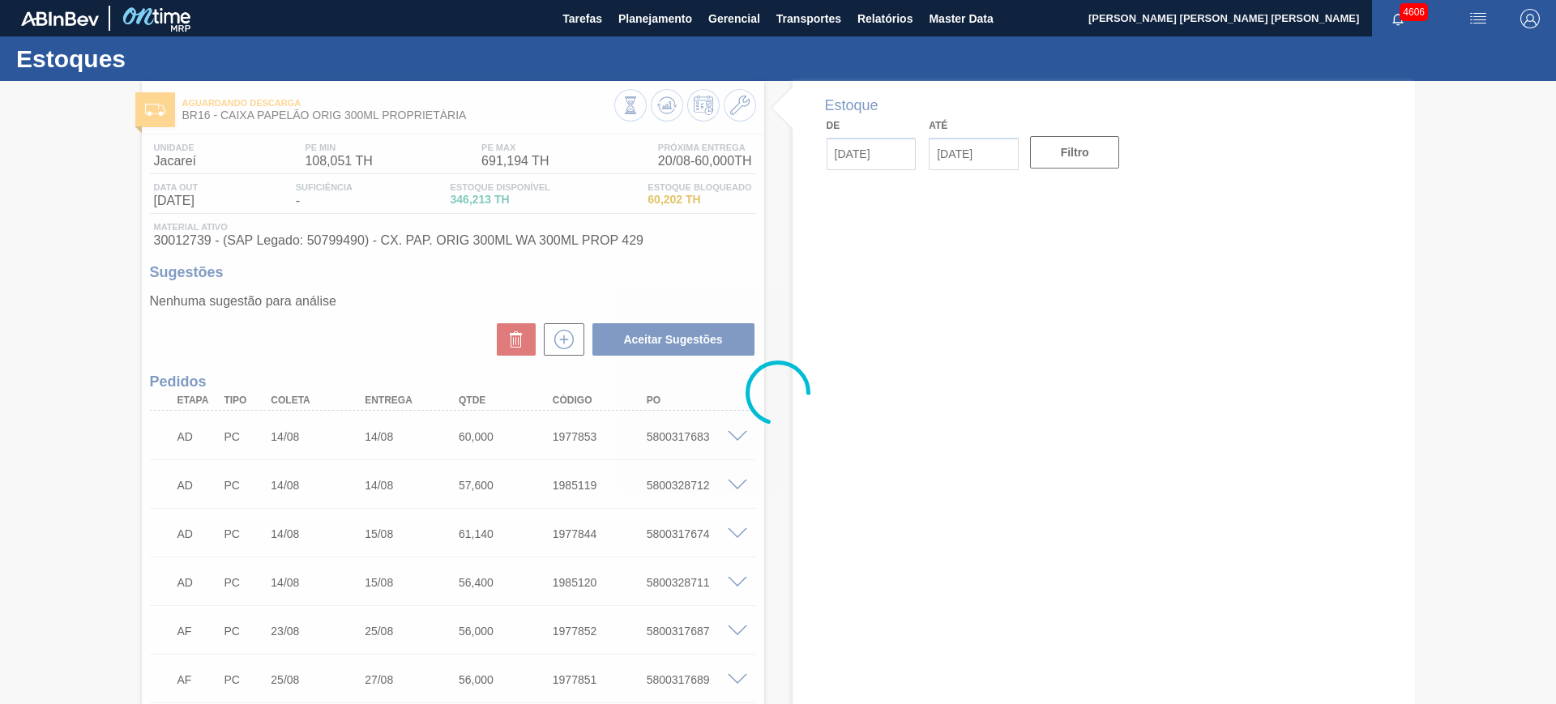
type input "[DATE]"
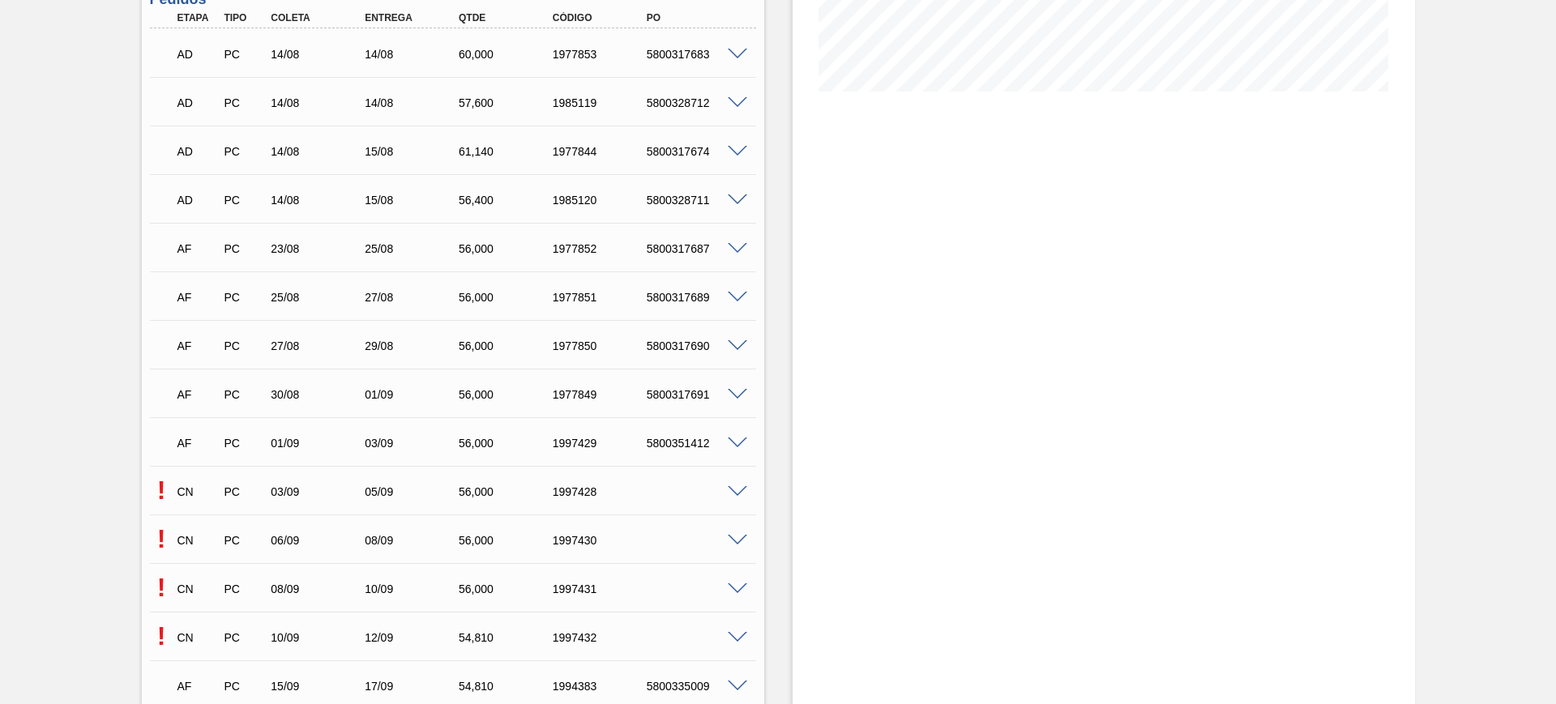
scroll to position [507, 0]
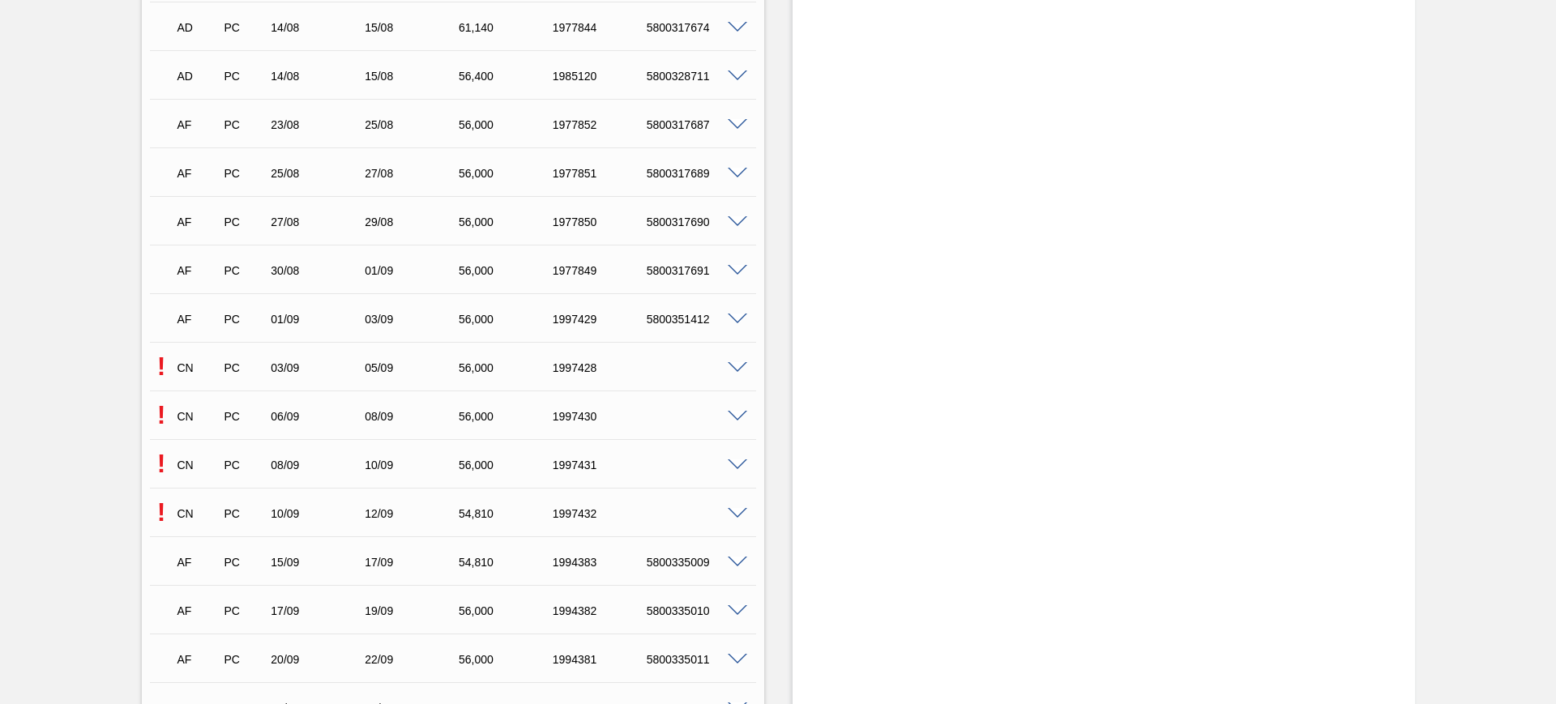
click at [742, 362] on span at bounding box center [737, 368] width 19 height 12
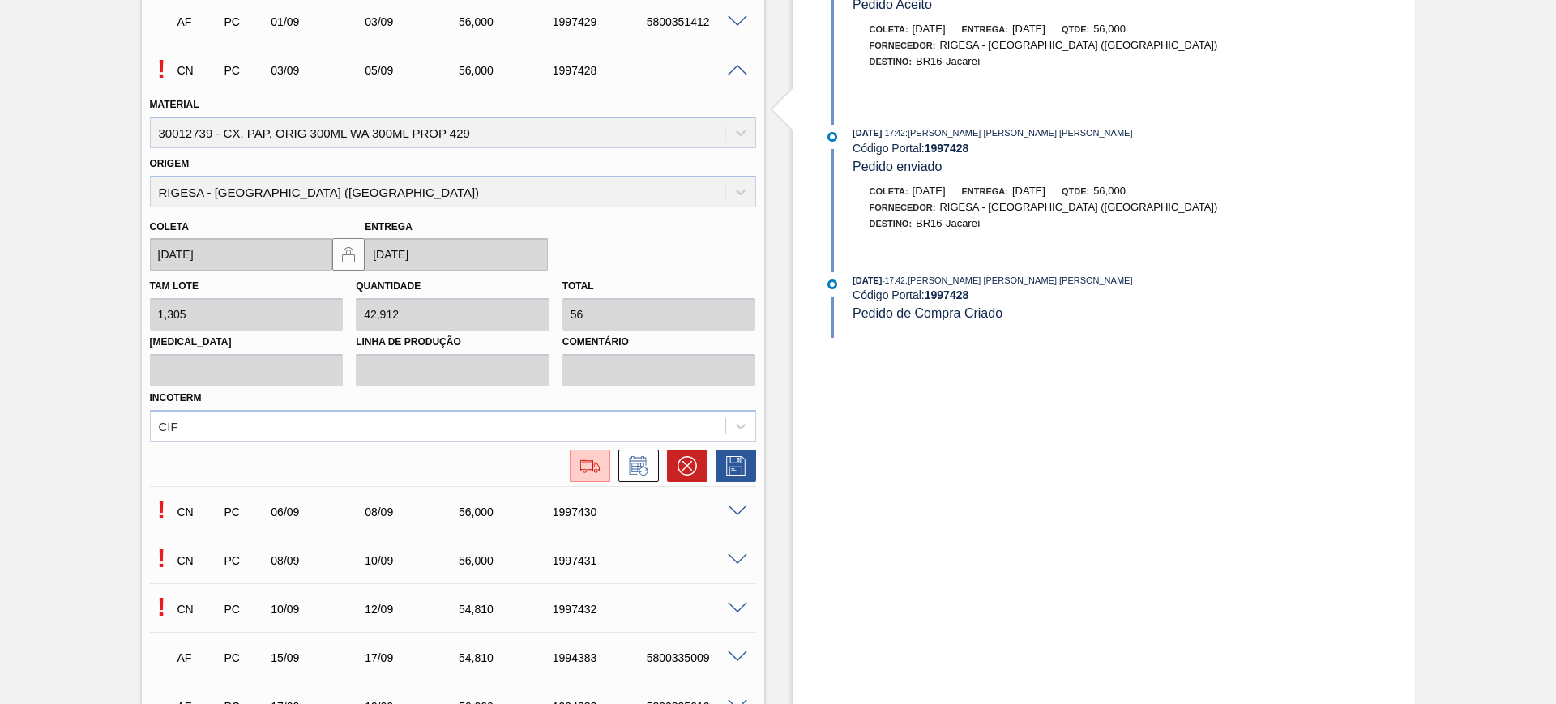
scroll to position [810, 0]
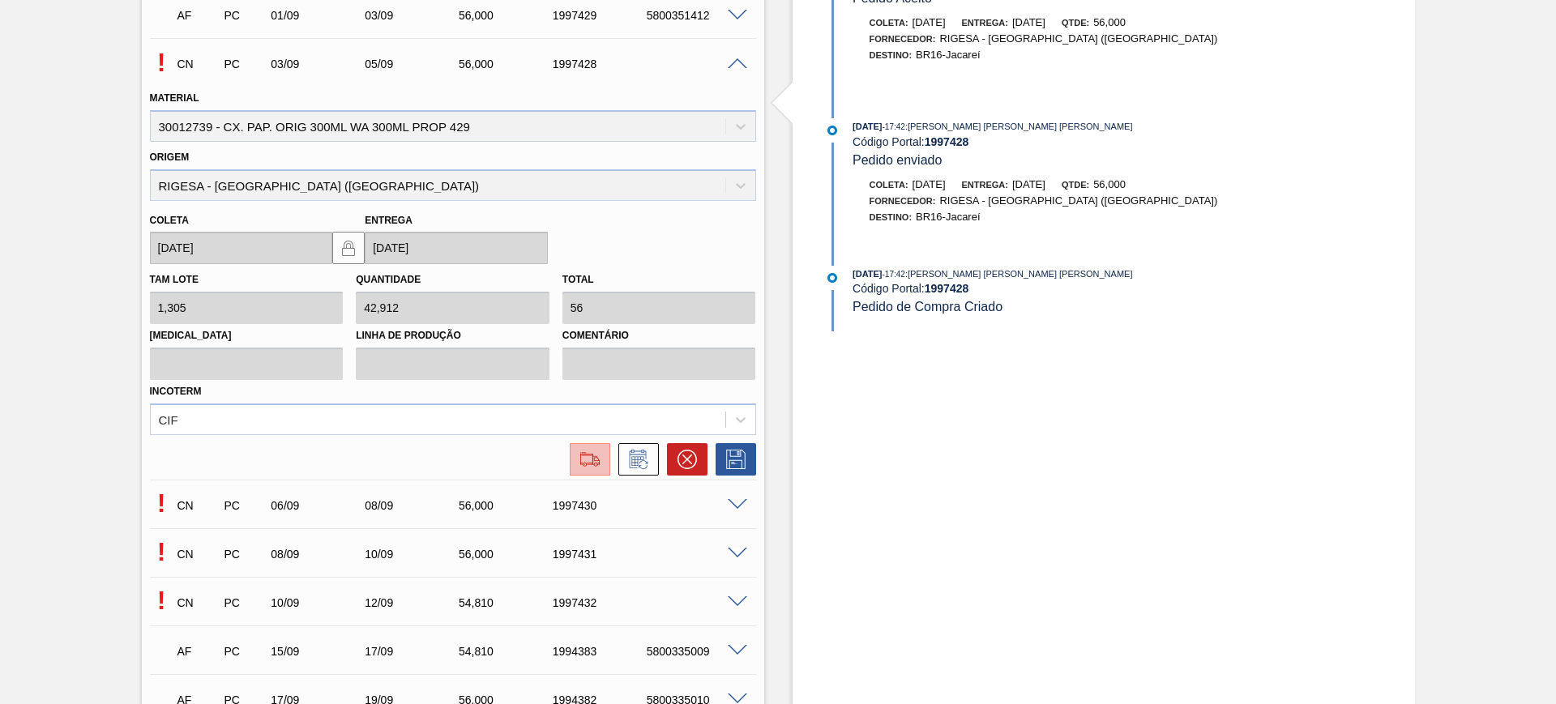
click at [598, 453] on img at bounding box center [590, 459] width 26 height 19
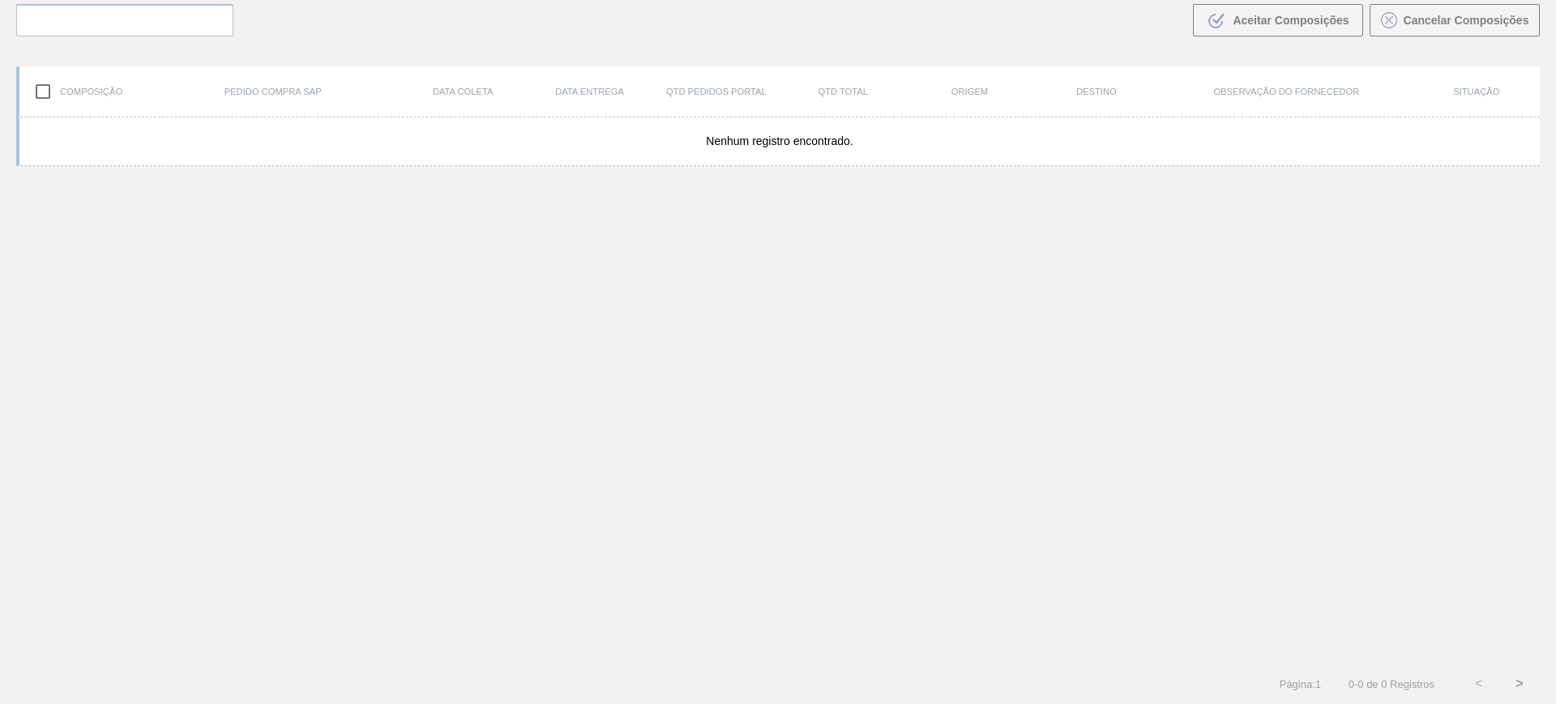
scroll to position [117, 0]
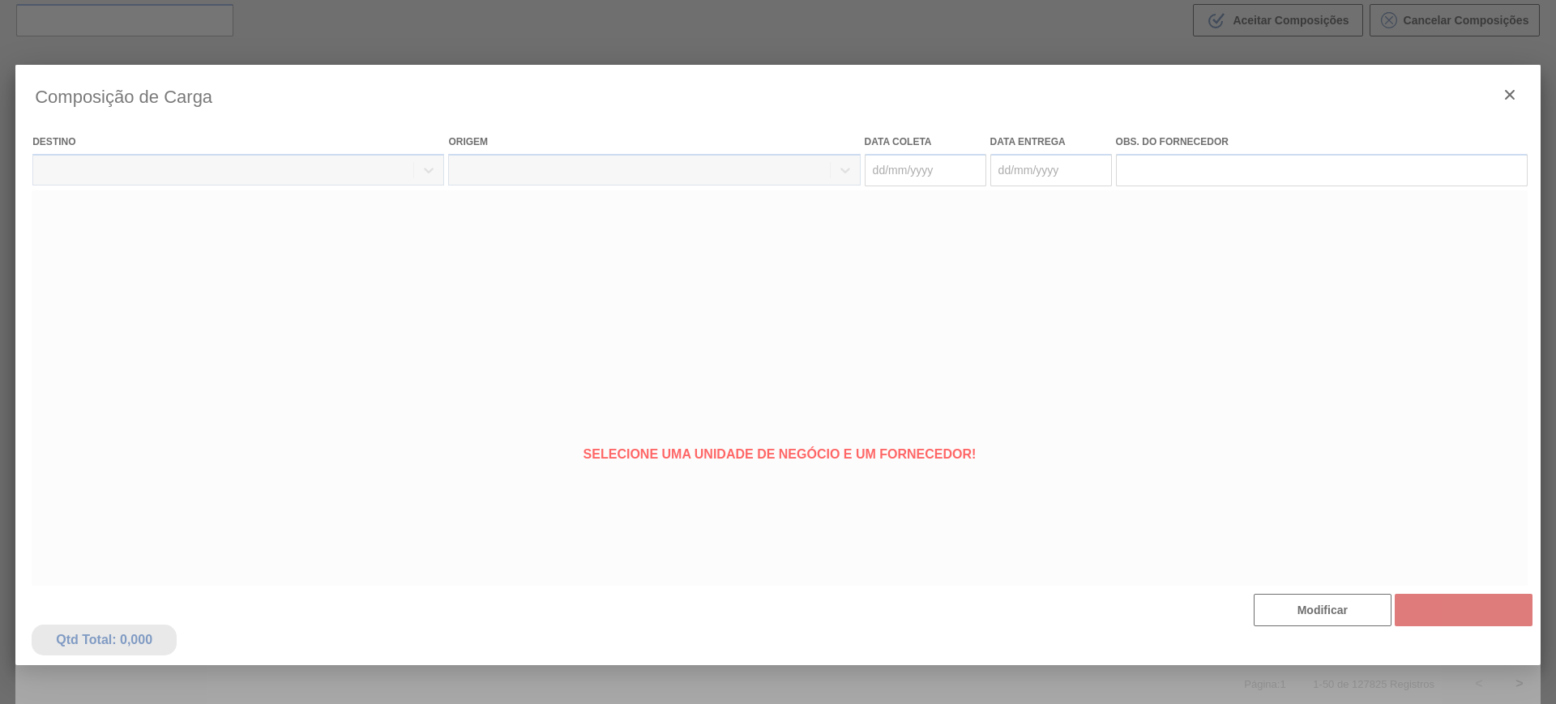
type coleta "03/09/2025"
type entrega "05/09/2025"
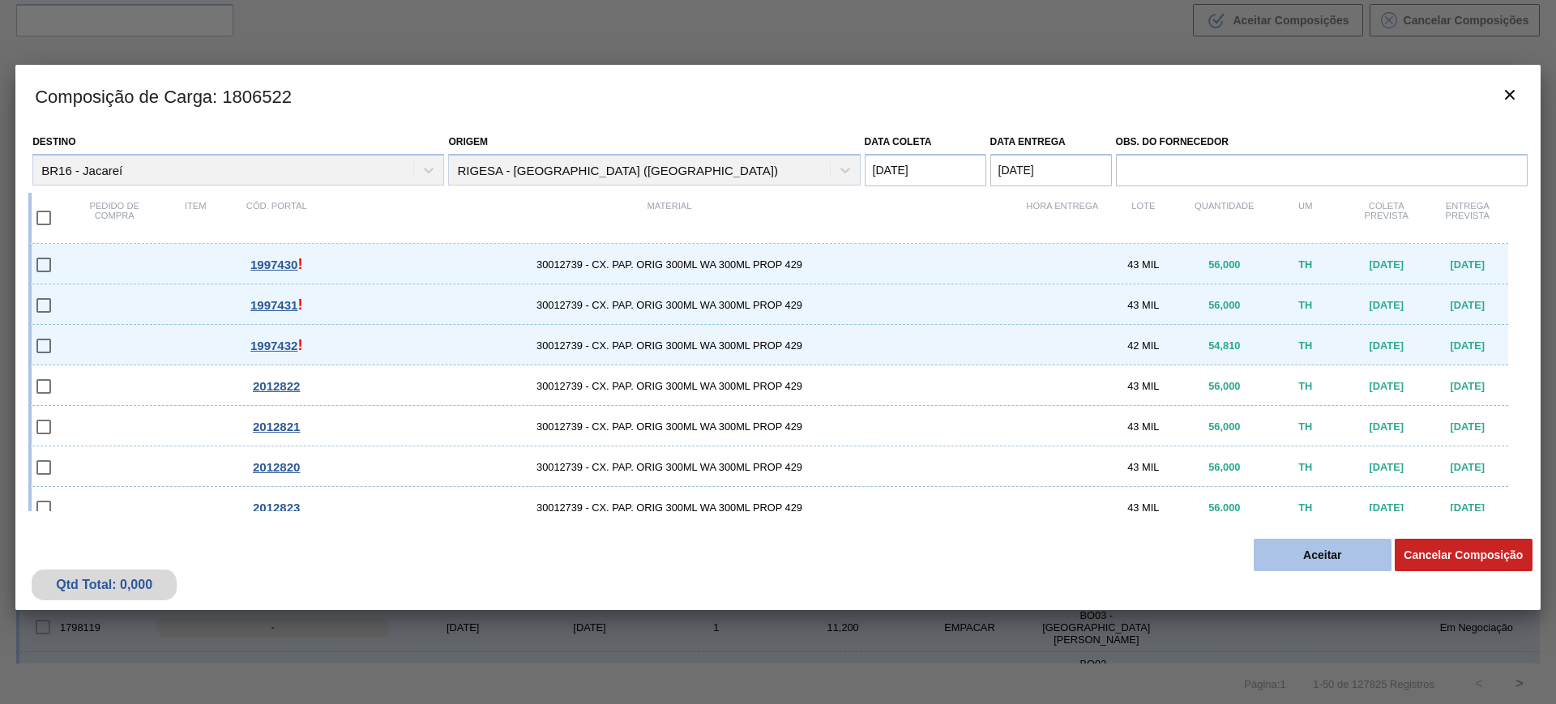
click at [1352, 549] on button "Aceitar" at bounding box center [1323, 555] width 138 height 32
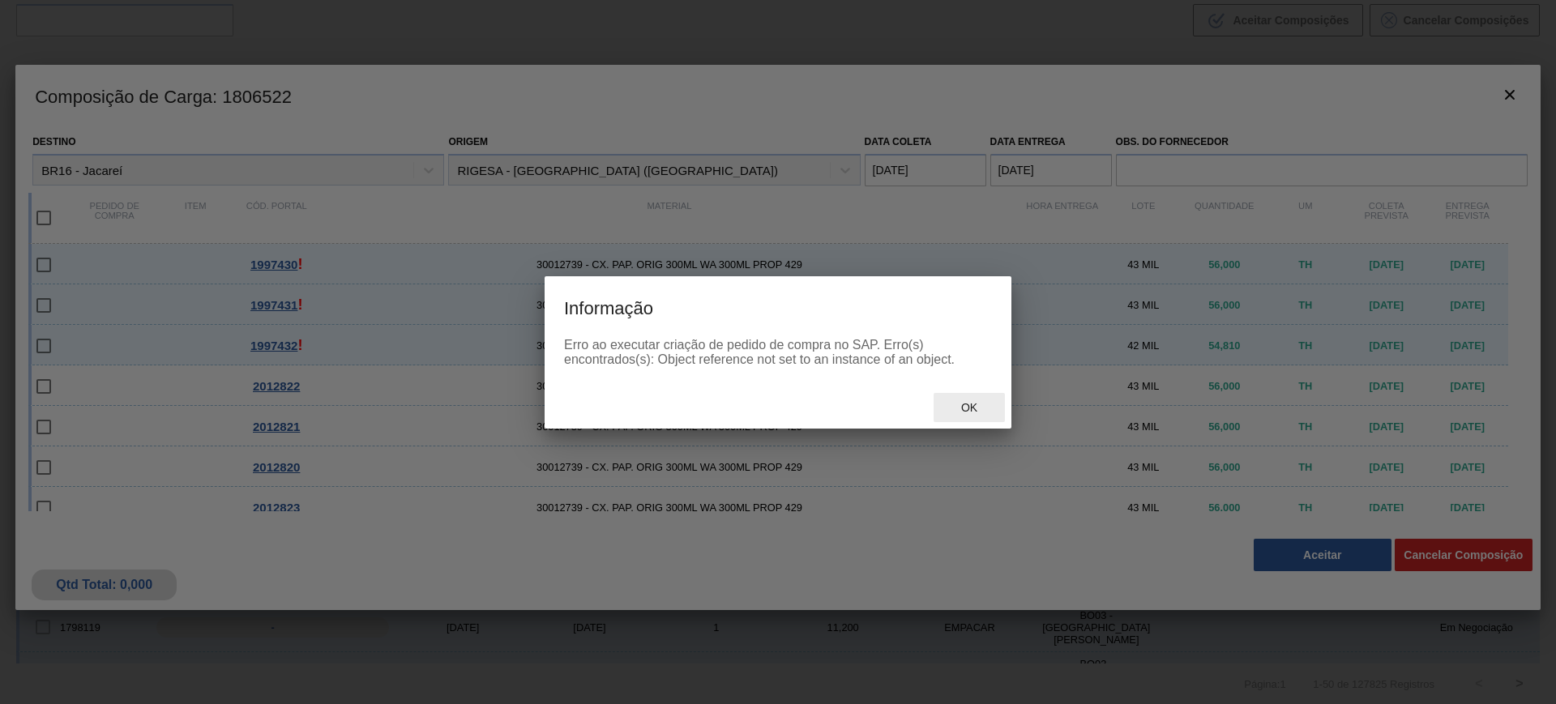
click at [956, 401] on span "Ok" at bounding box center [969, 407] width 42 height 13
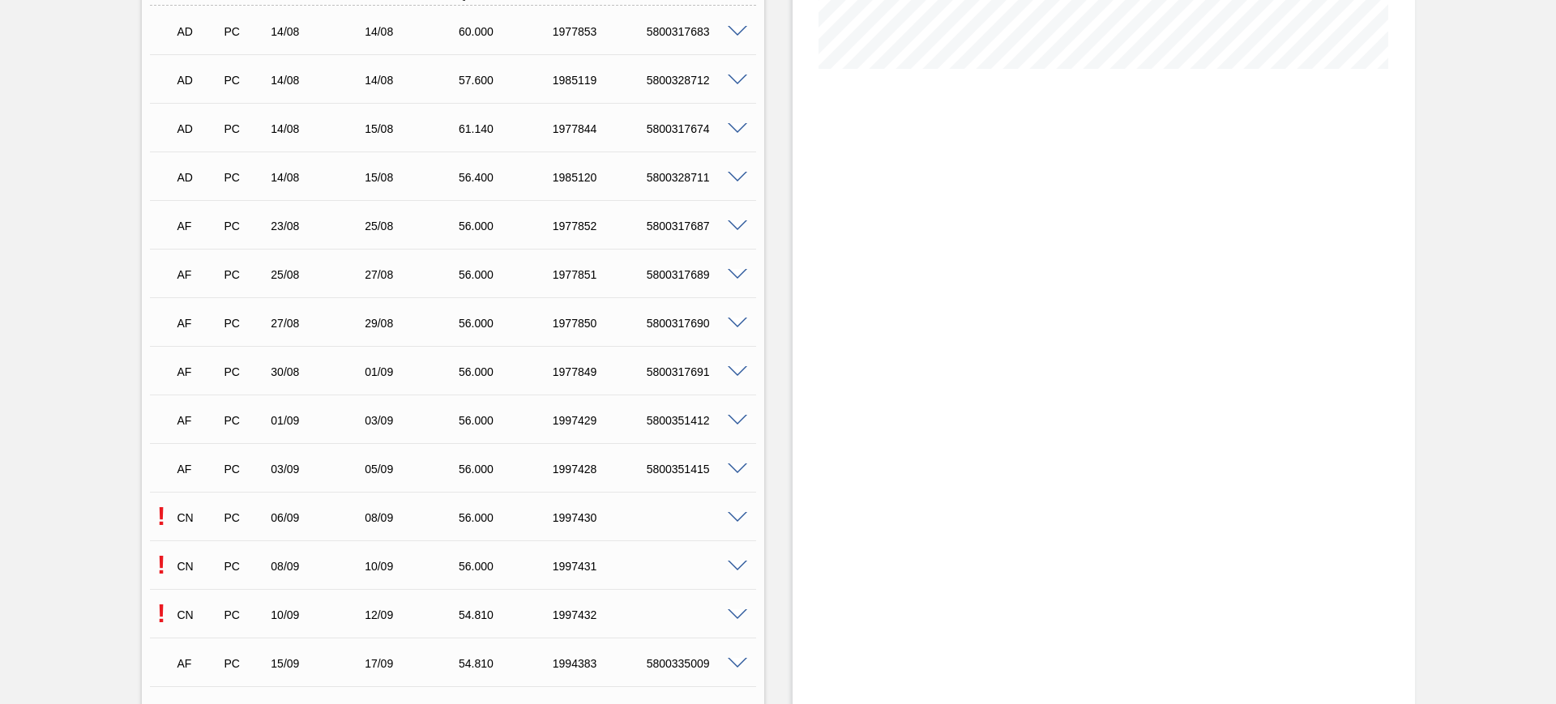
scroll to position [608, 0]
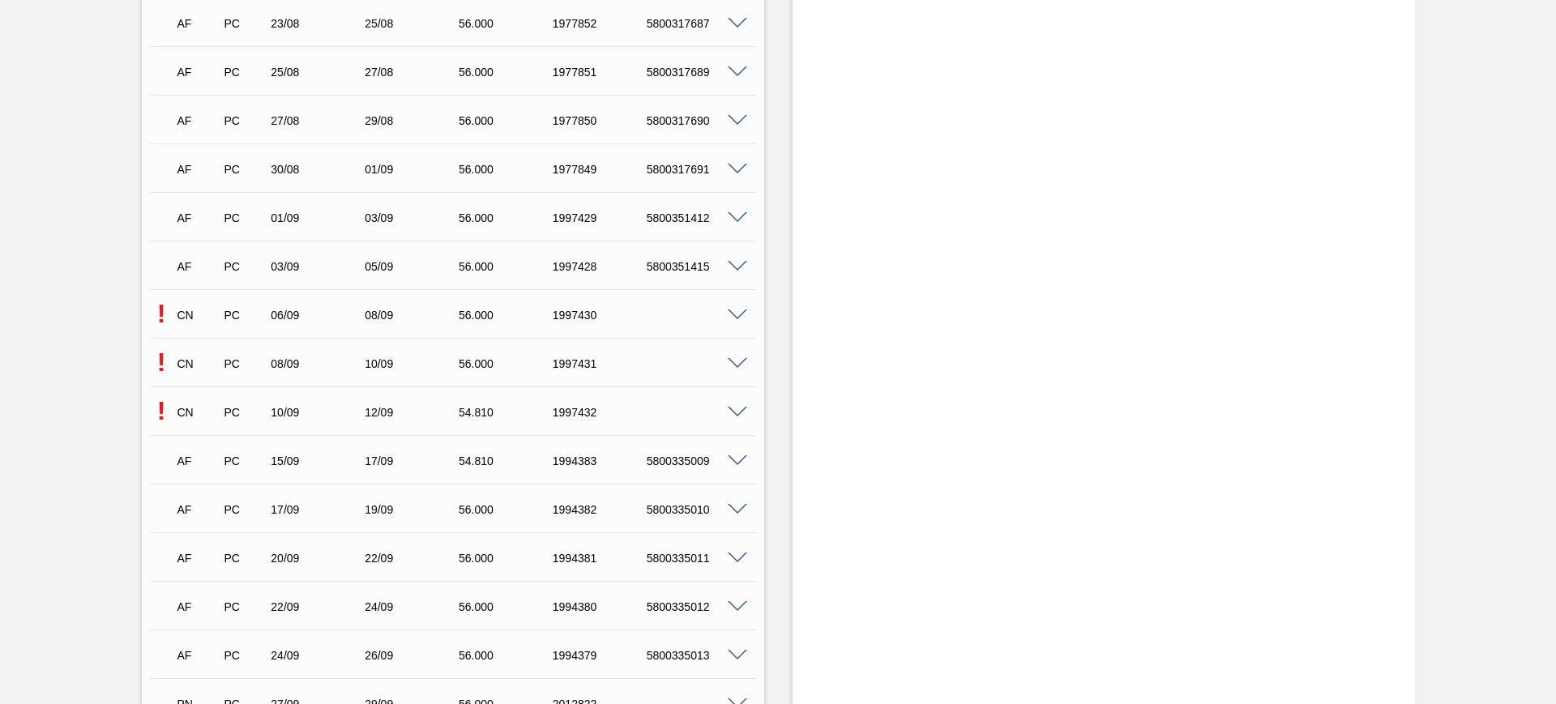
click at [735, 313] on span at bounding box center [737, 316] width 19 height 12
type input "1,305"
type input "42,912"
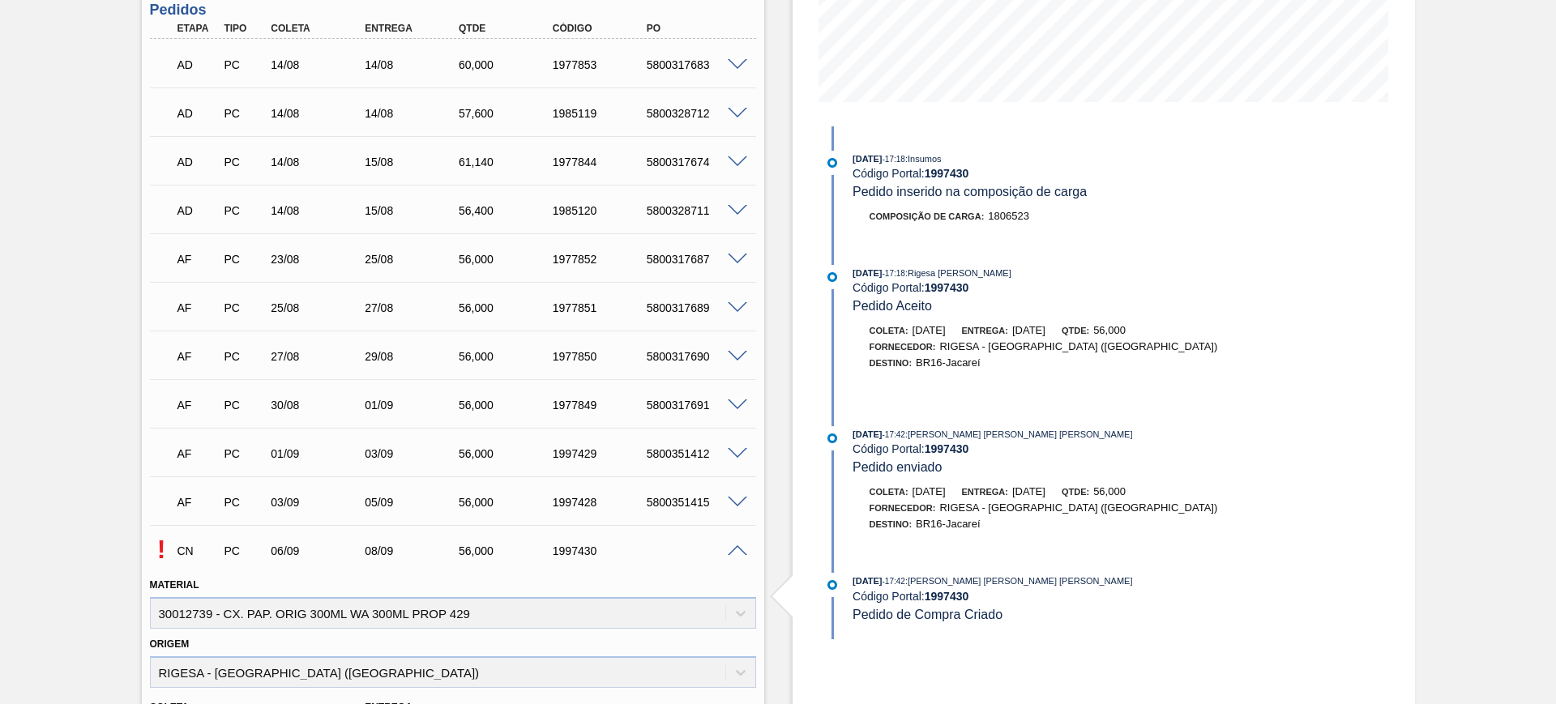
scroll to position [405, 0]
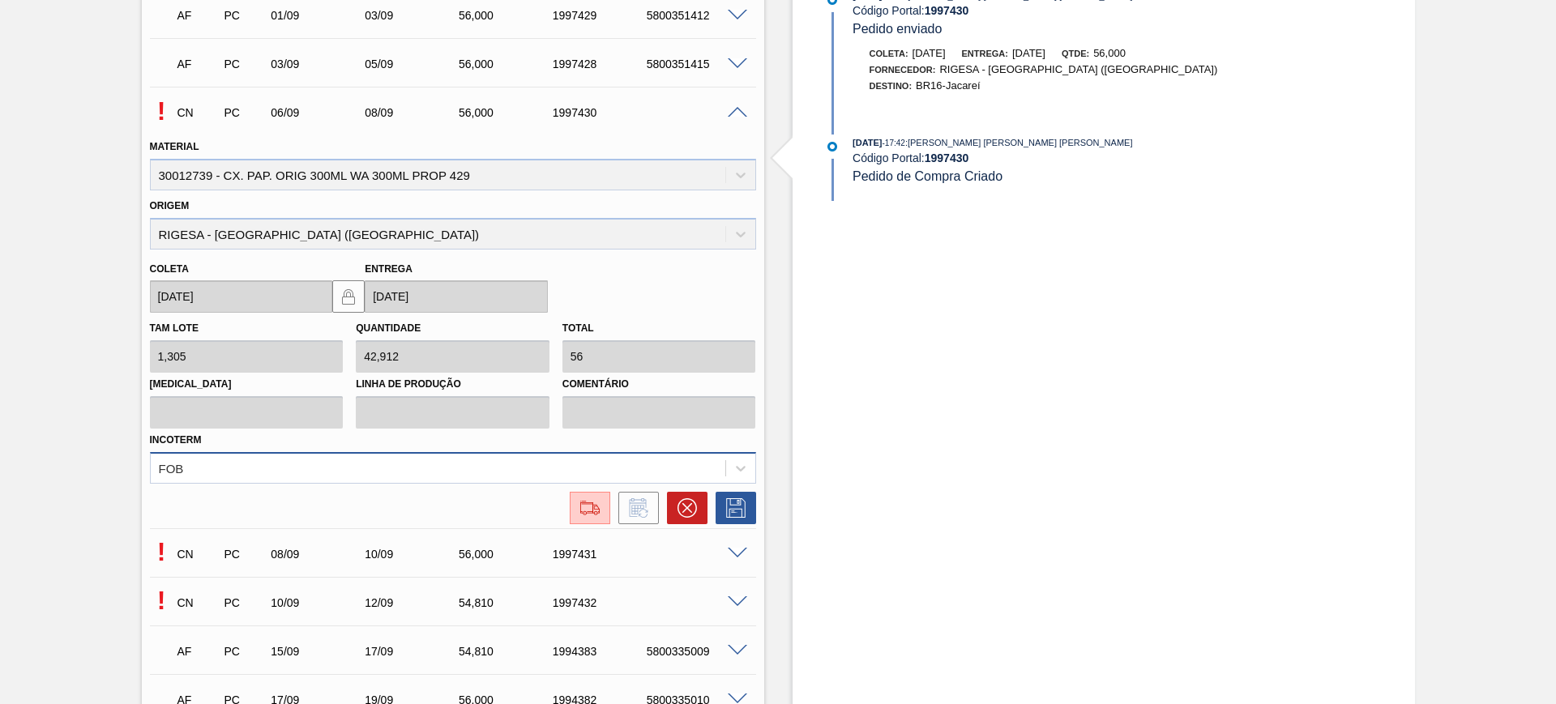
click at [292, 464] on div "FOB" at bounding box center [453, 468] width 606 height 32
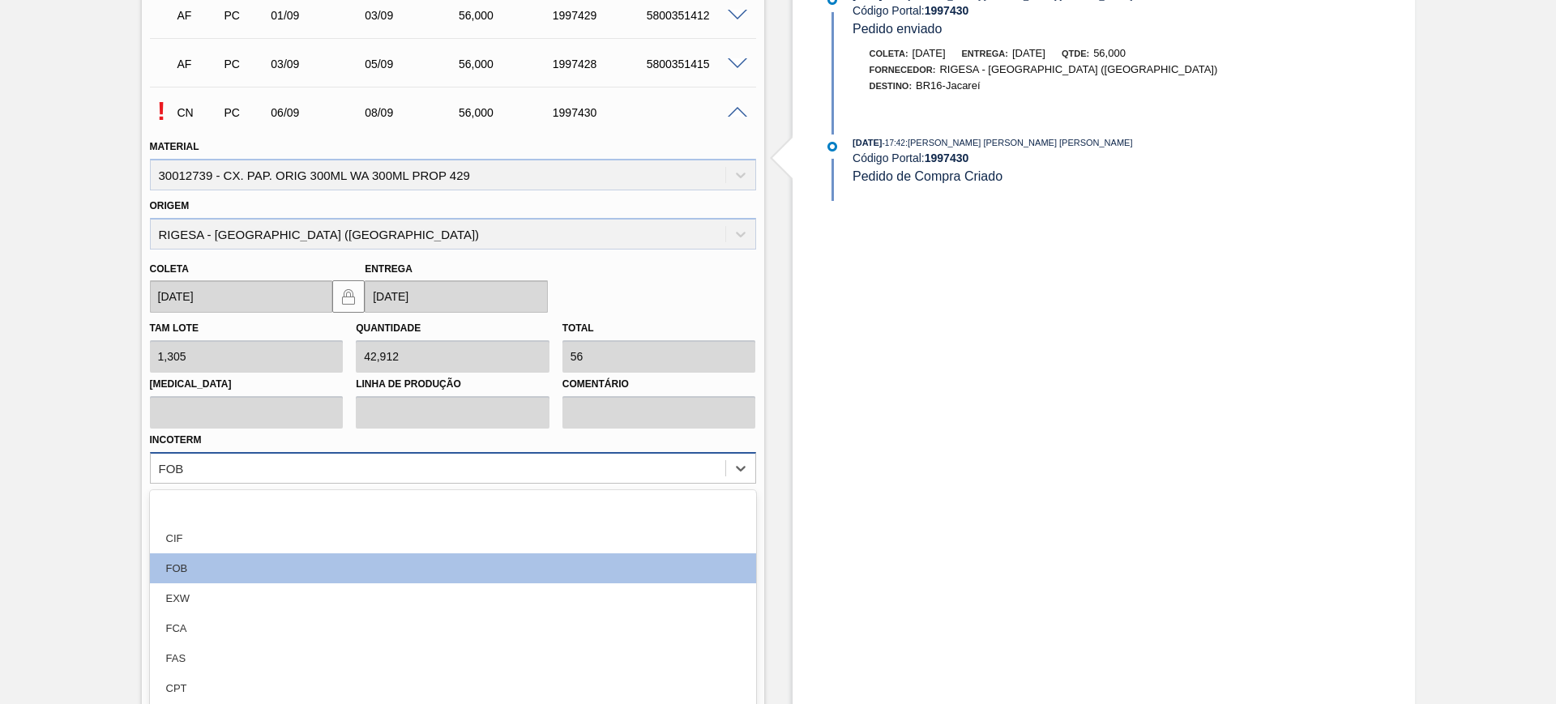
scroll to position [846, 0]
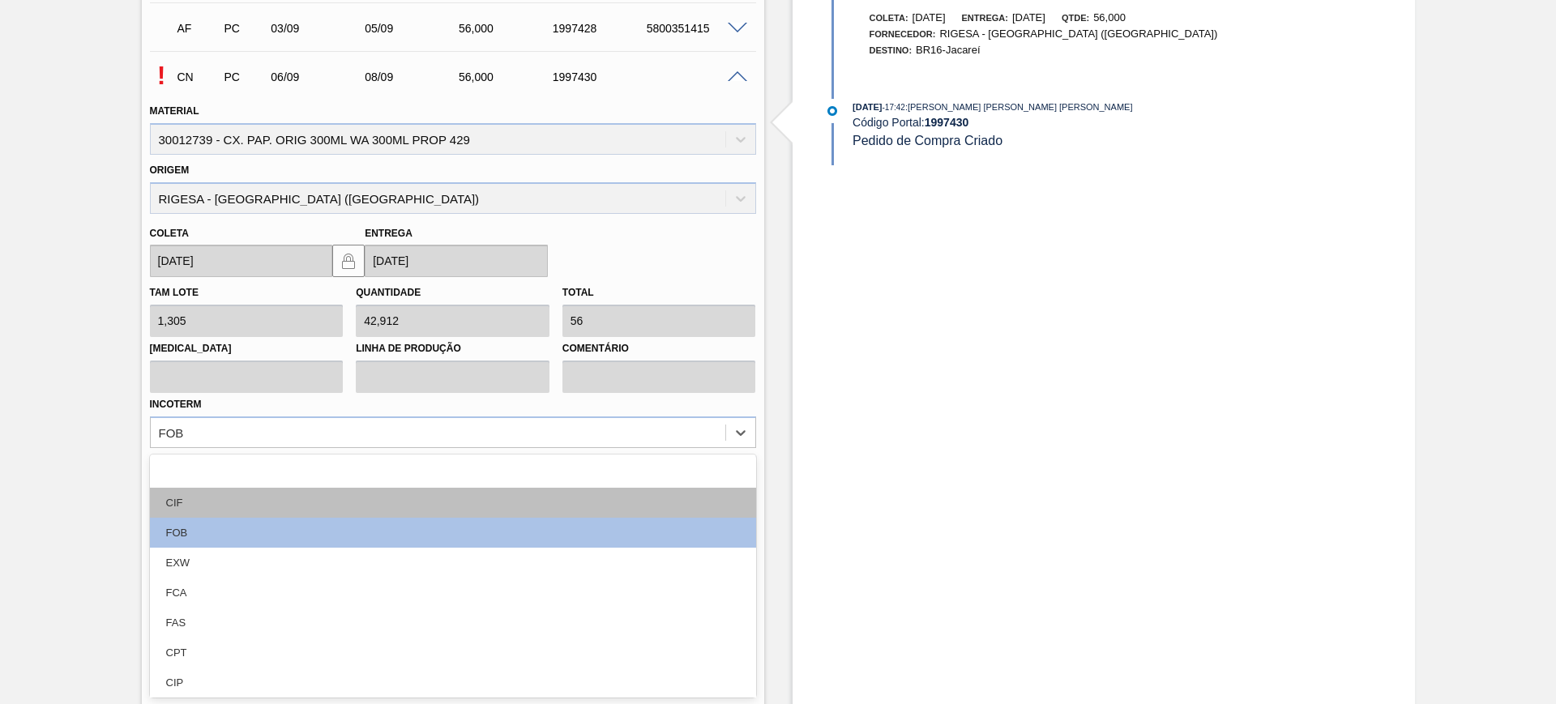
click at [258, 496] on div "CIF" at bounding box center [453, 503] width 606 height 30
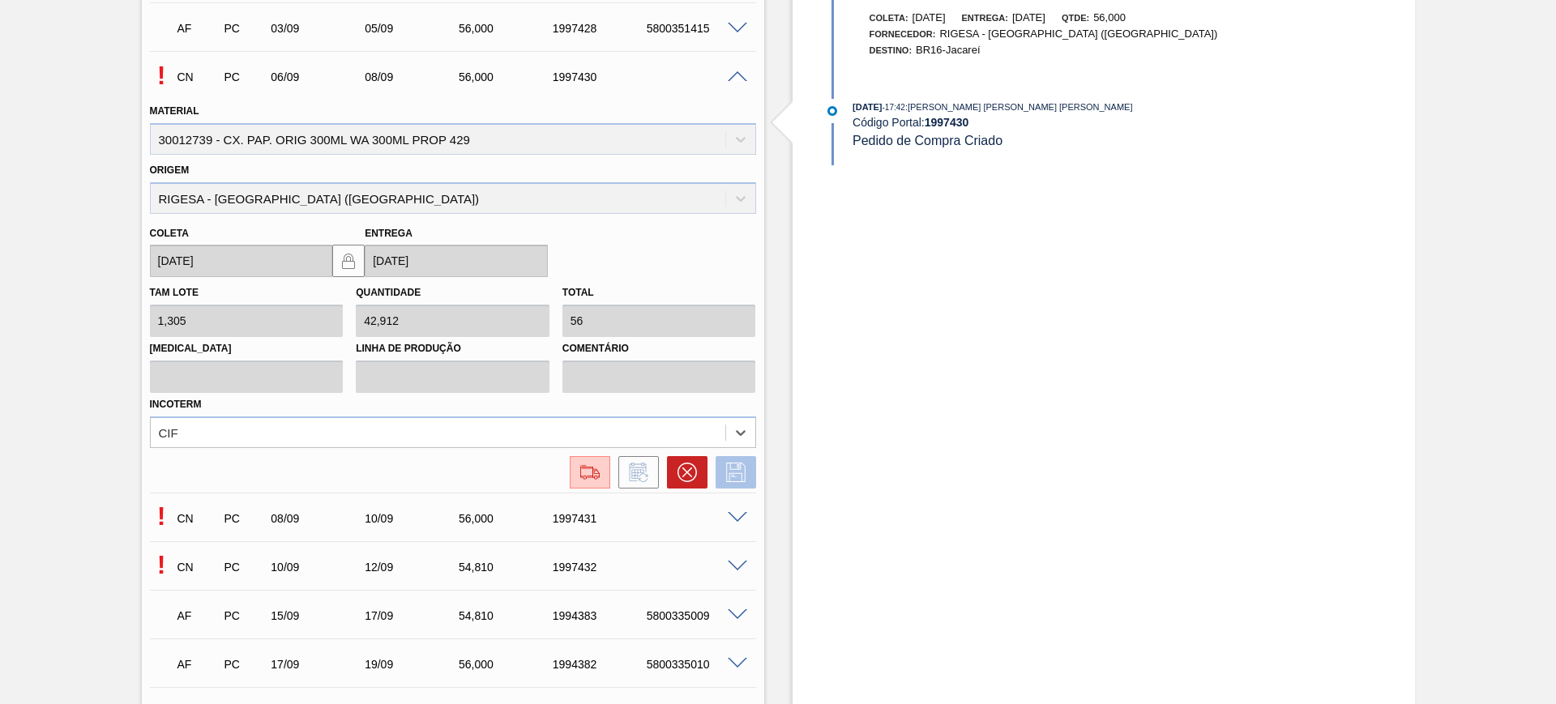
click at [742, 477] on icon at bounding box center [736, 472] width 26 height 19
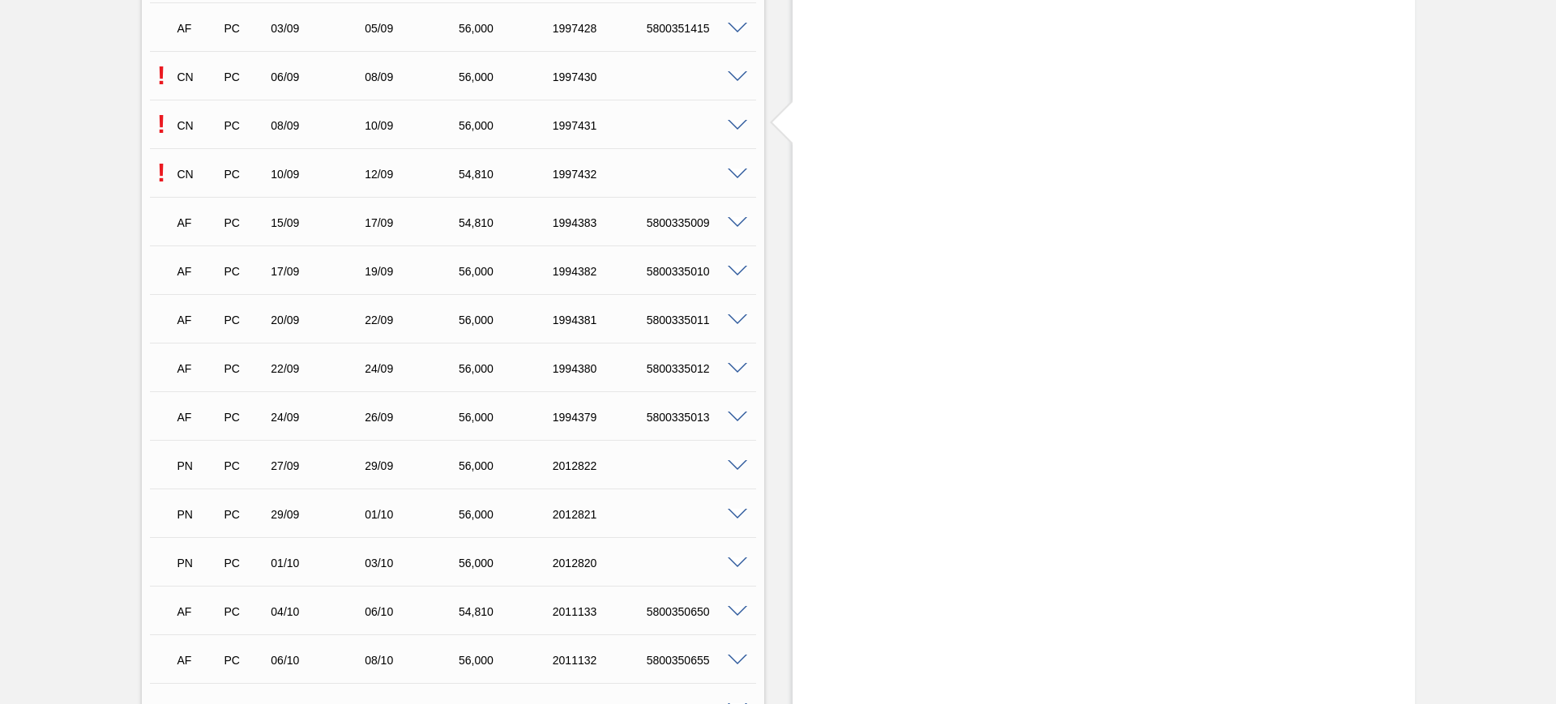
click at [736, 122] on span at bounding box center [737, 126] width 19 height 12
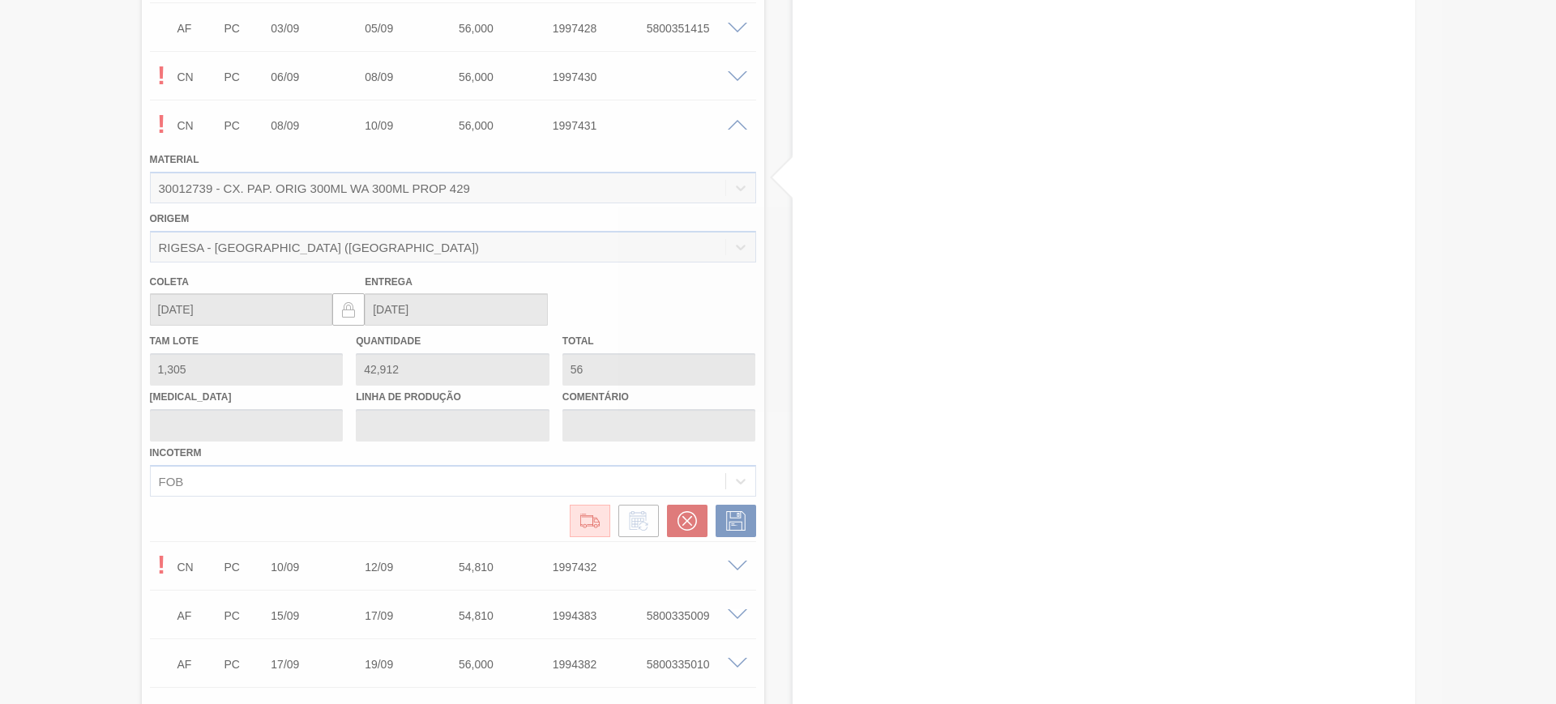
click at [571, 477] on div at bounding box center [778, 352] width 1556 height 704
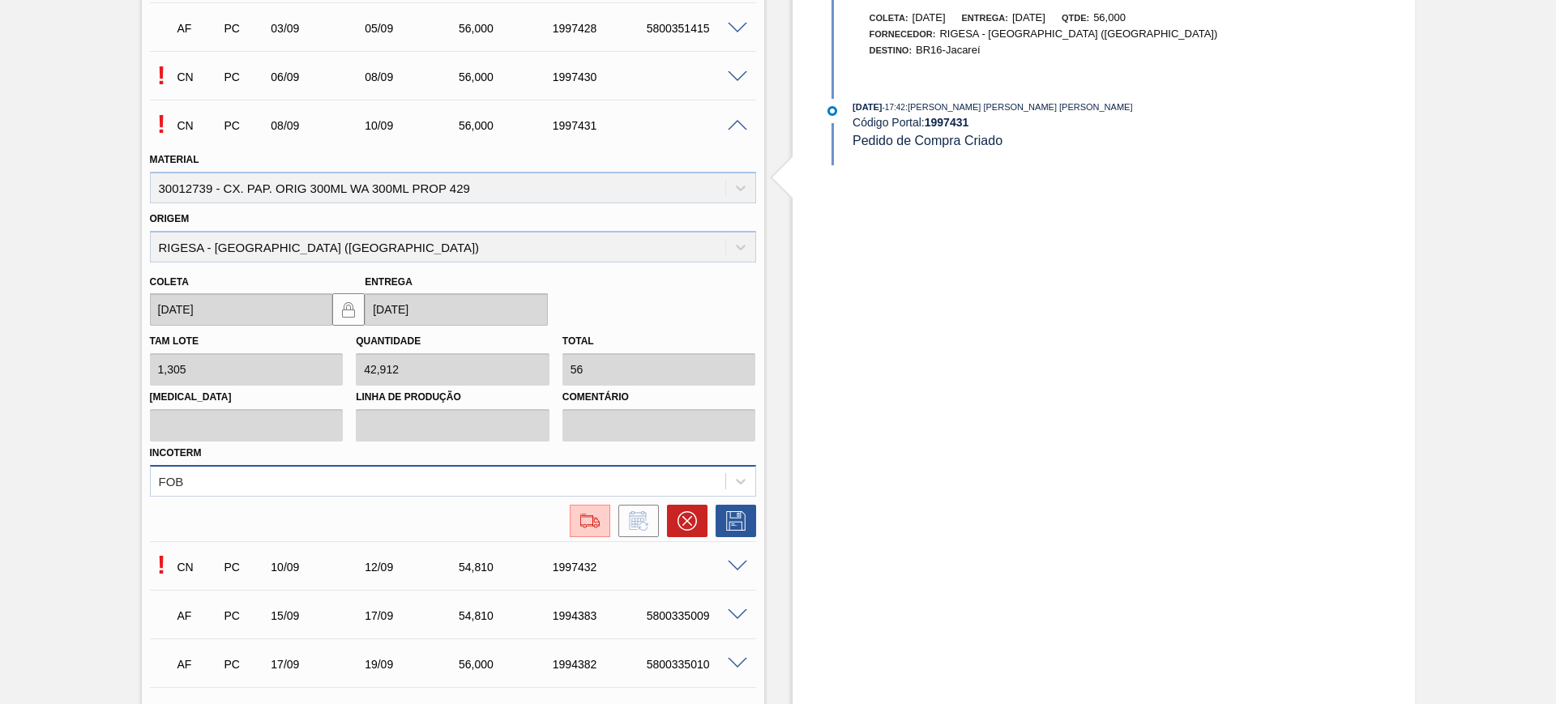
click at [582, 477] on div "FOB" at bounding box center [453, 481] width 606 height 32
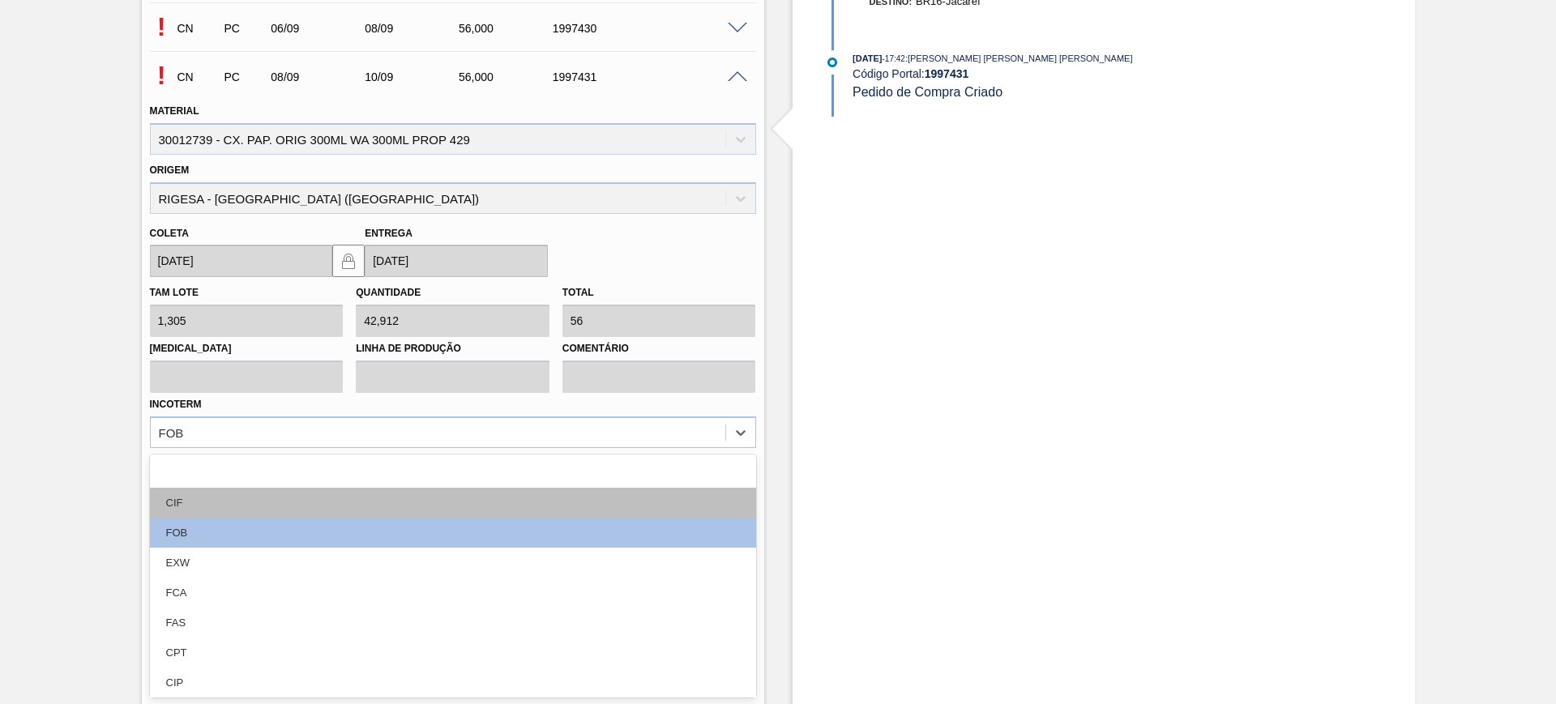
click at [319, 508] on div "CIF" at bounding box center [453, 503] width 606 height 30
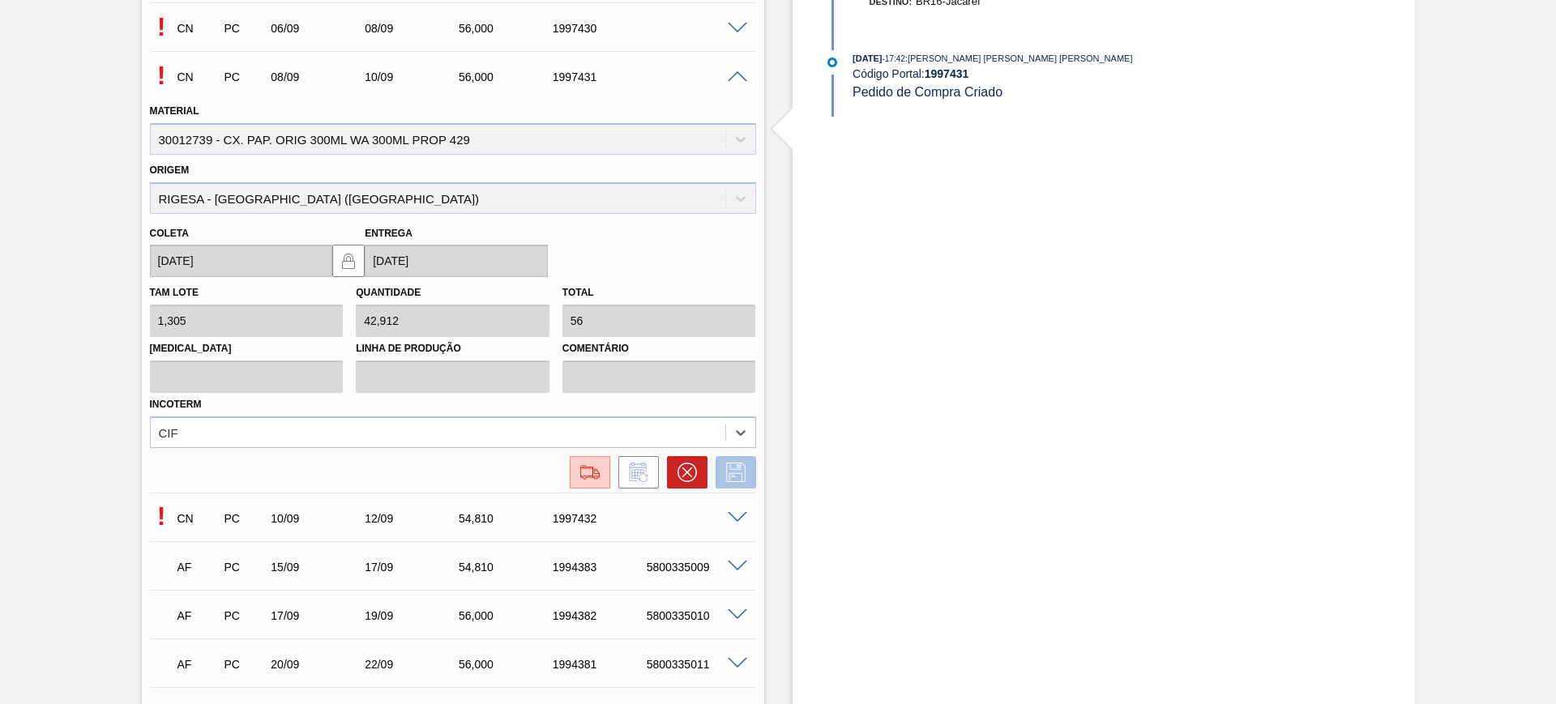
click at [742, 478] on icon at bounding box center [736, 472] width 26 height 19
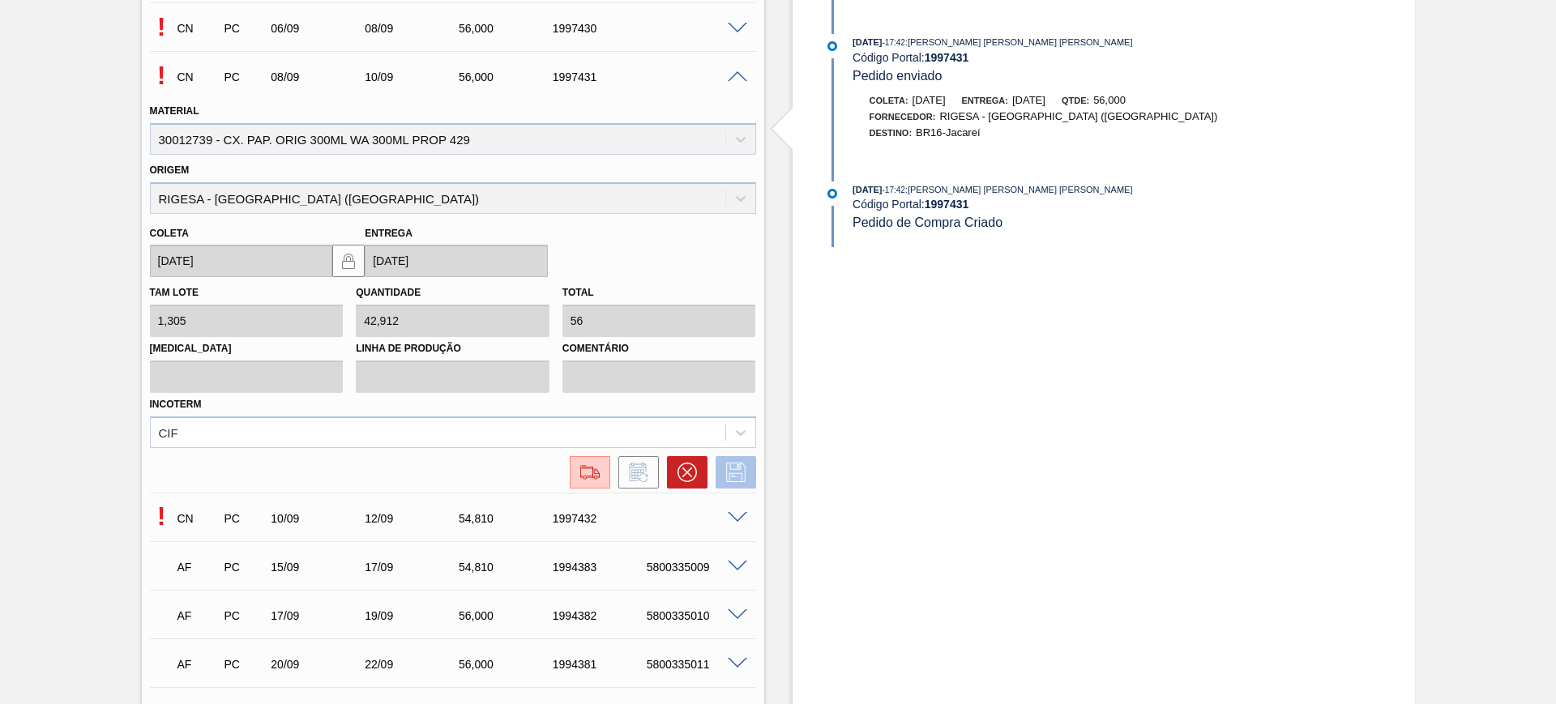
click at [725, 485] on button at bounding box center [736, 472] width 41 height 32
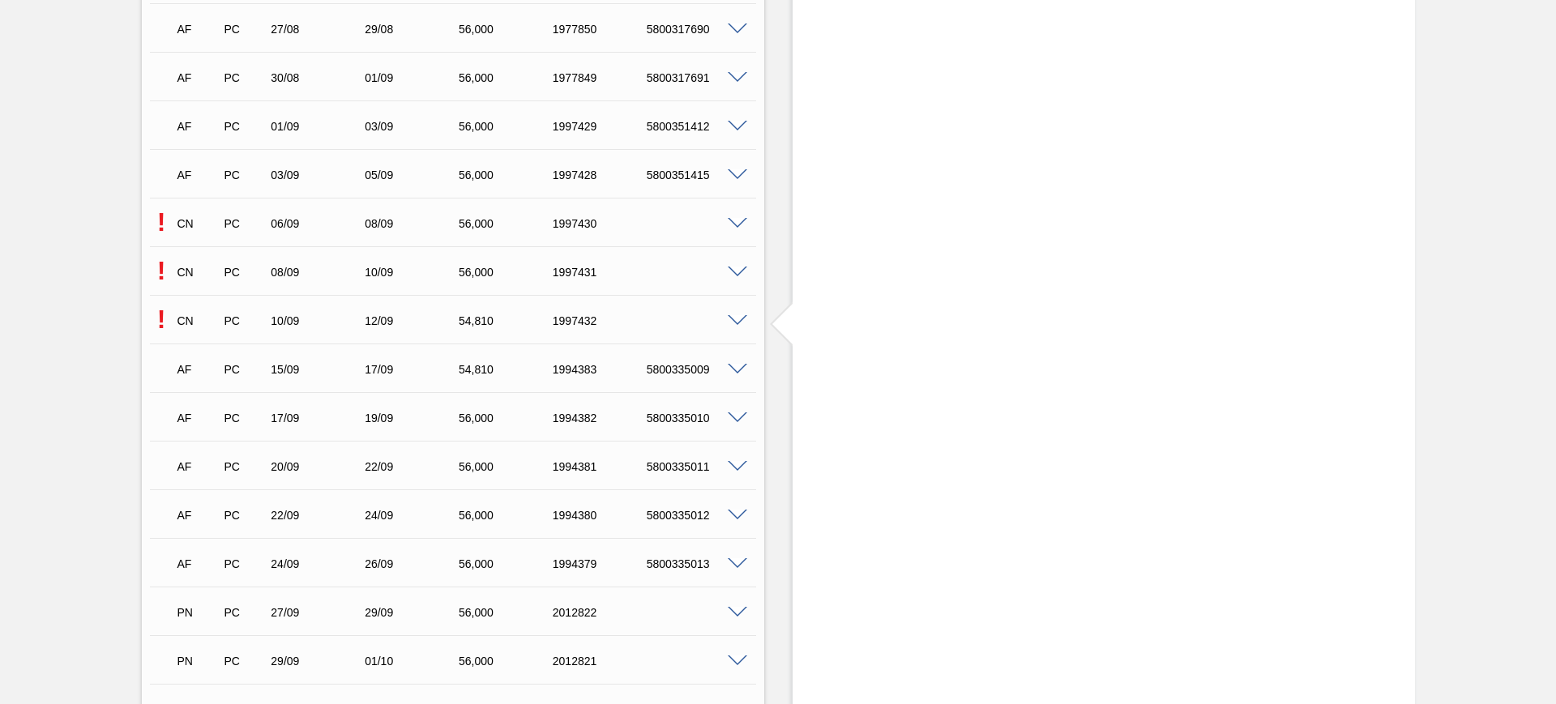
scroll to position [692, 0]
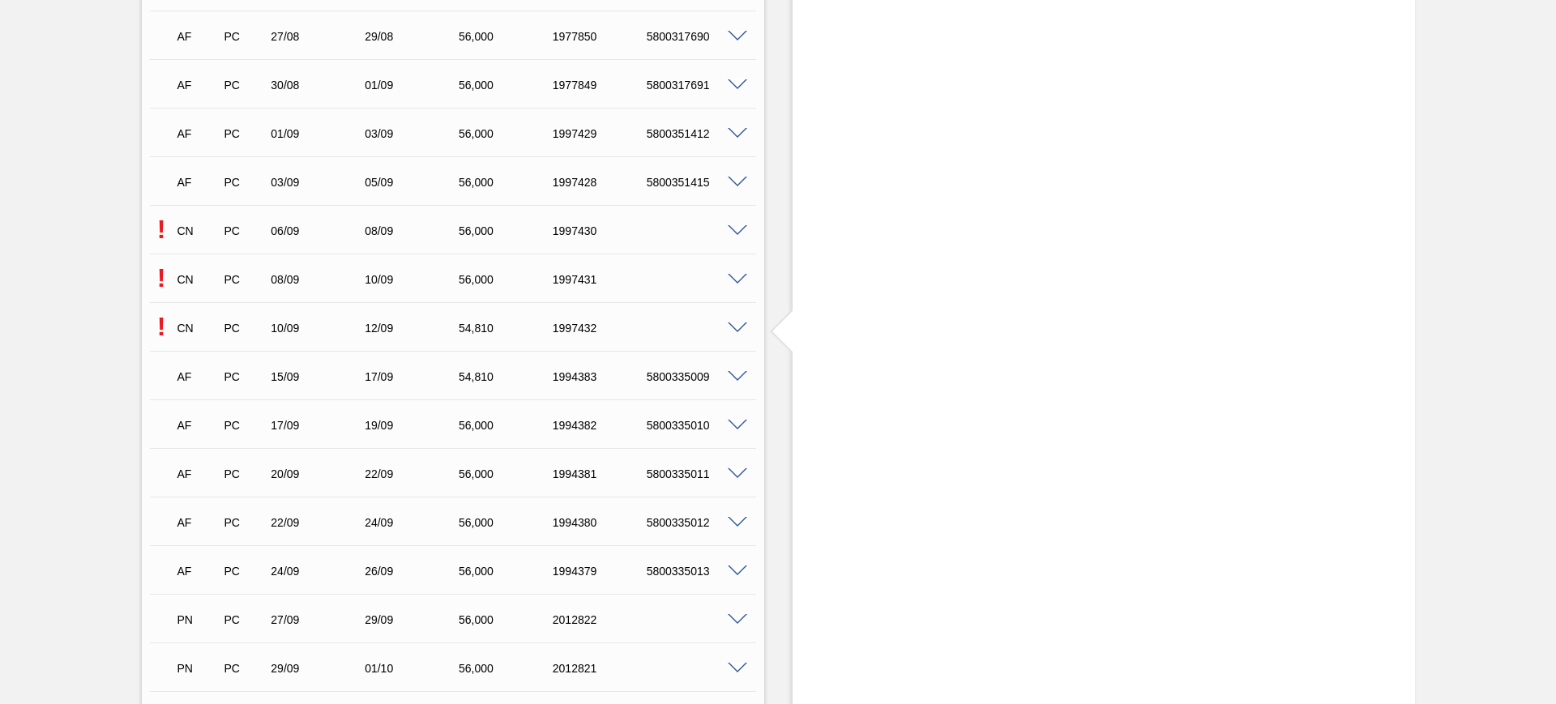
click at [728, 280] on span at bounding box center [737, 280] width 19 height 12
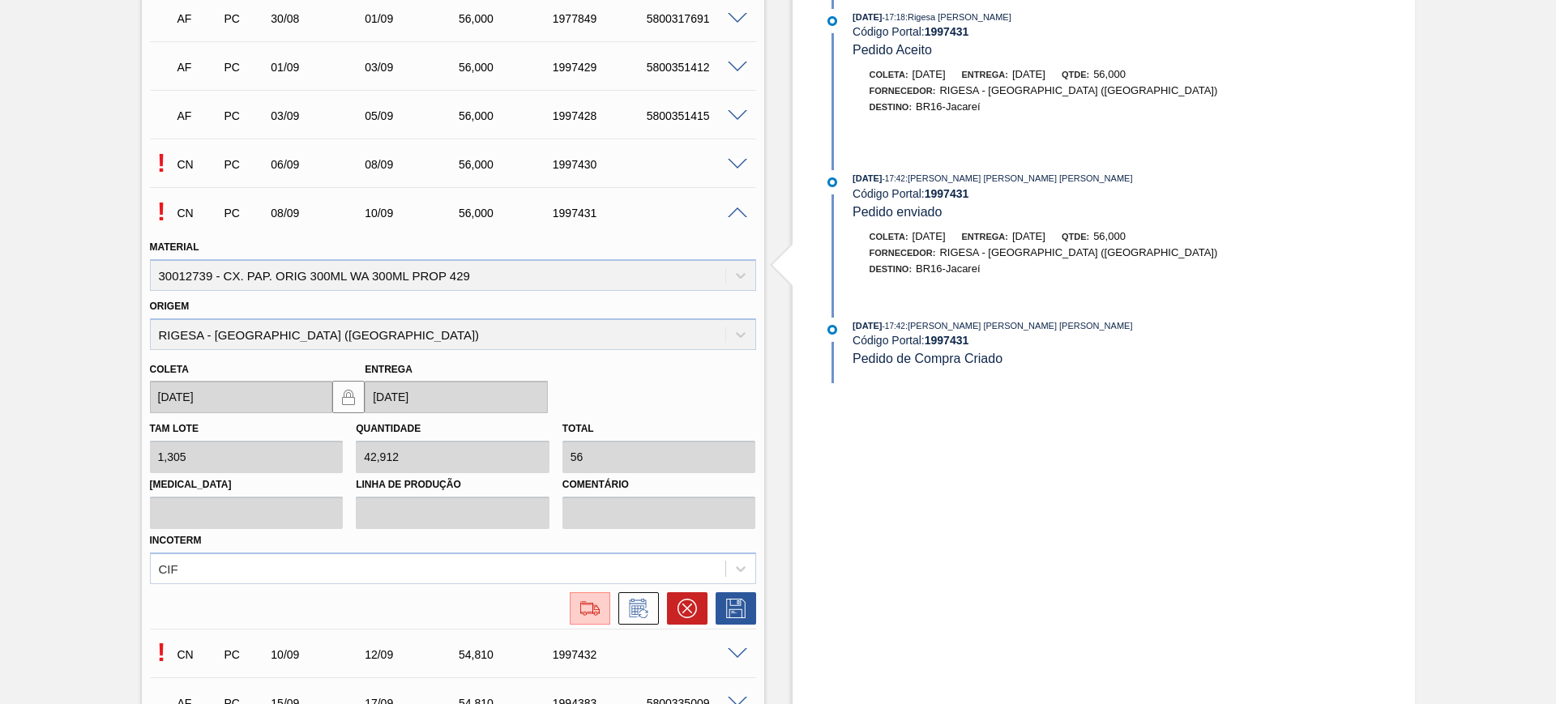
scroll to position [793, 0]
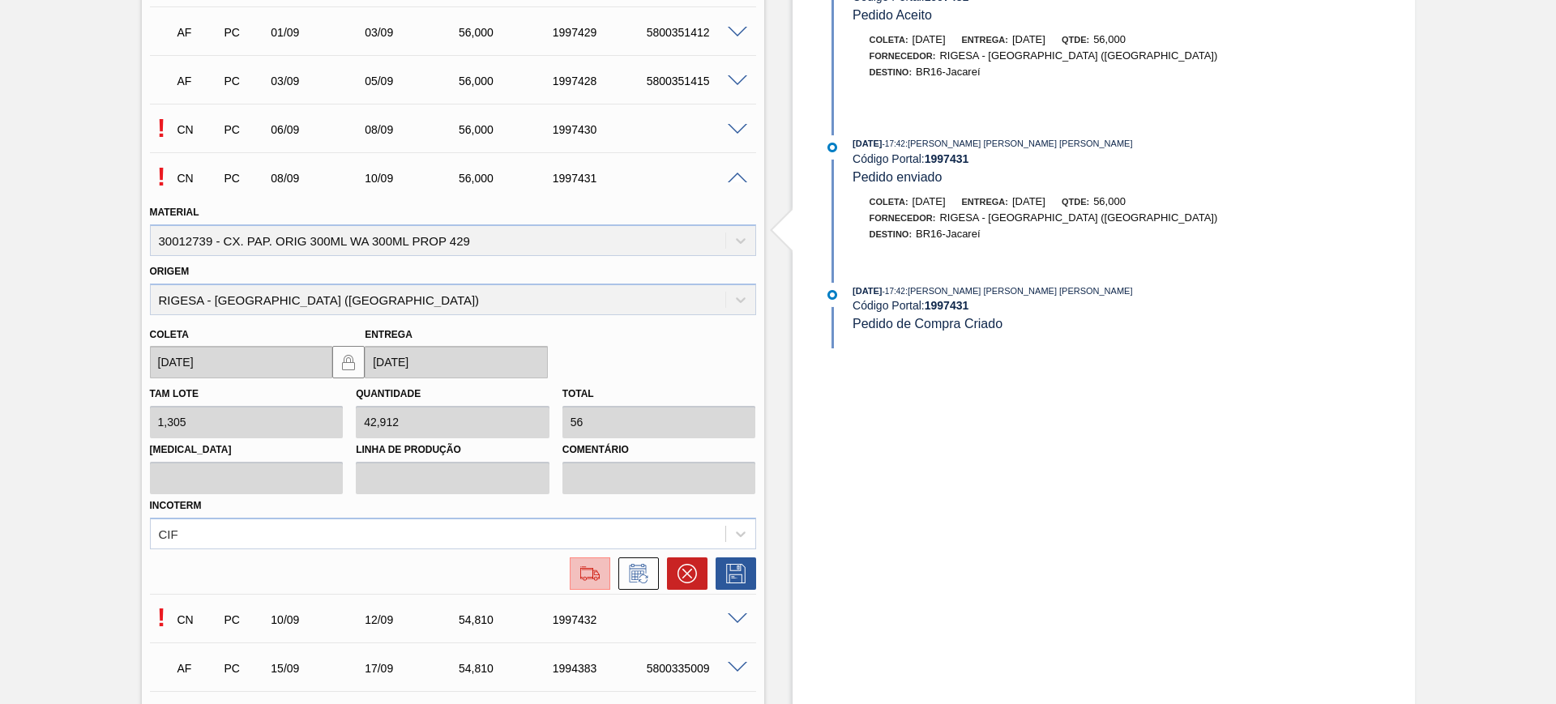
click at [590, 580] on img at bounding box center [590, 573] width 26 height 19
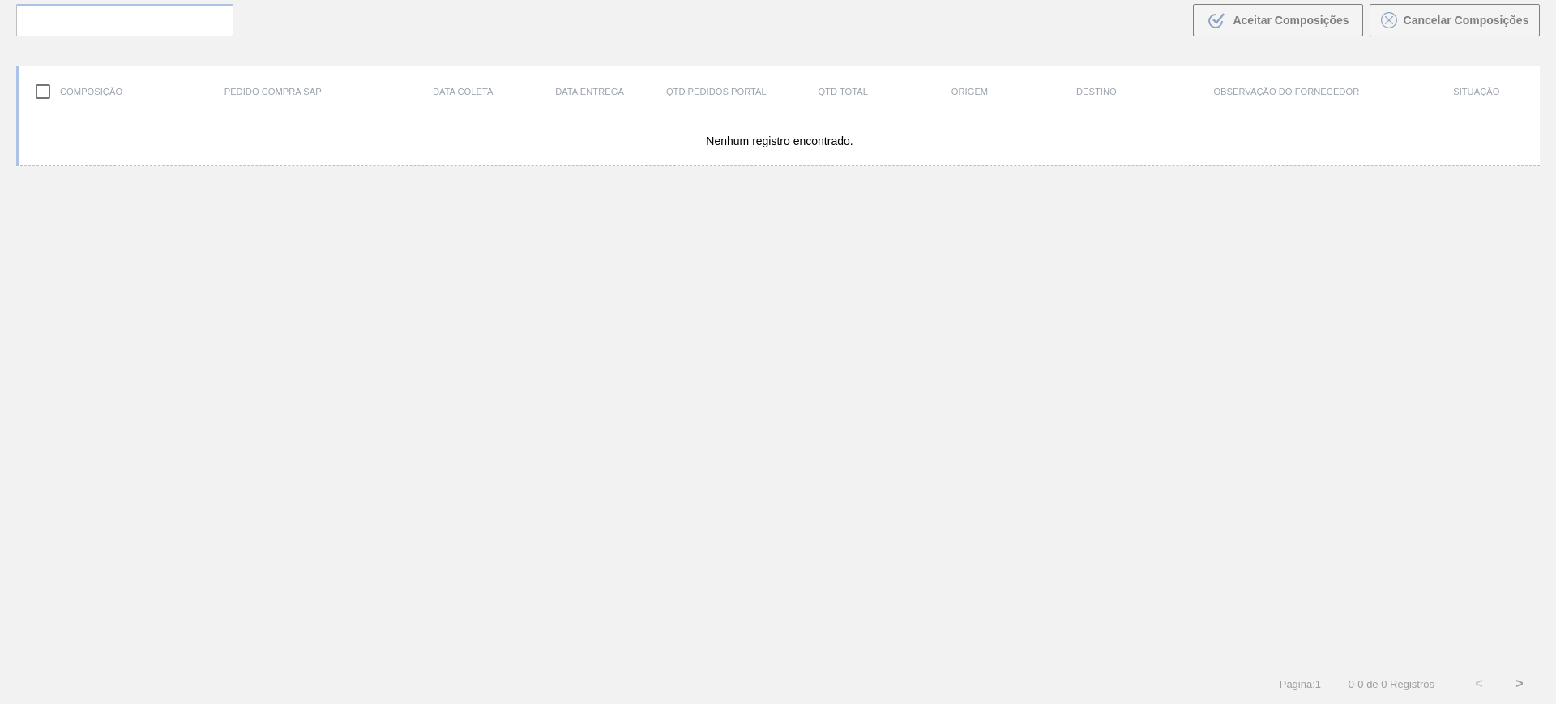
scroll to position [117, 0]
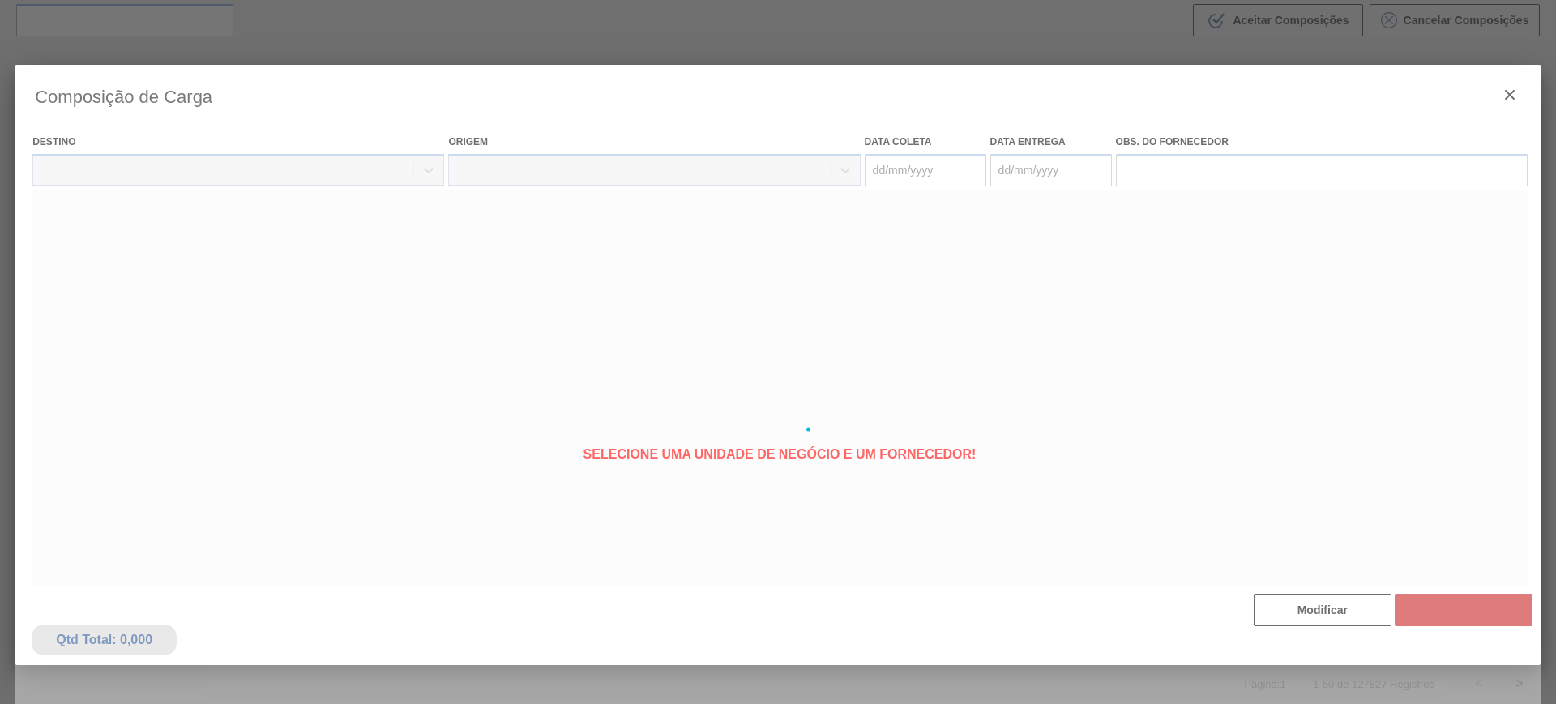
type coleta "08/09/2025"
type entrega "10/09/2025"
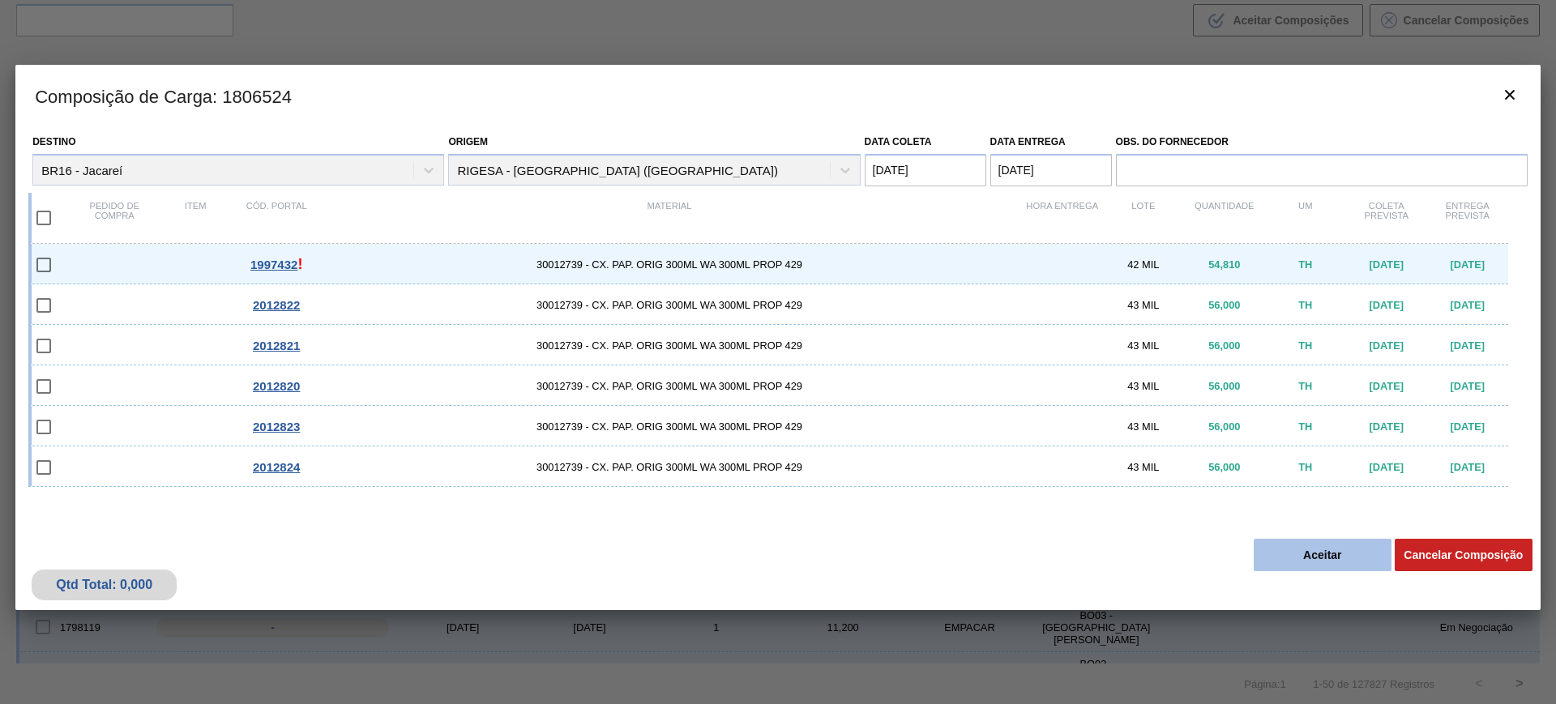
click at [1326, 558] on button "Aceitar" at bounding box center [1323, 555] width 138 height 32
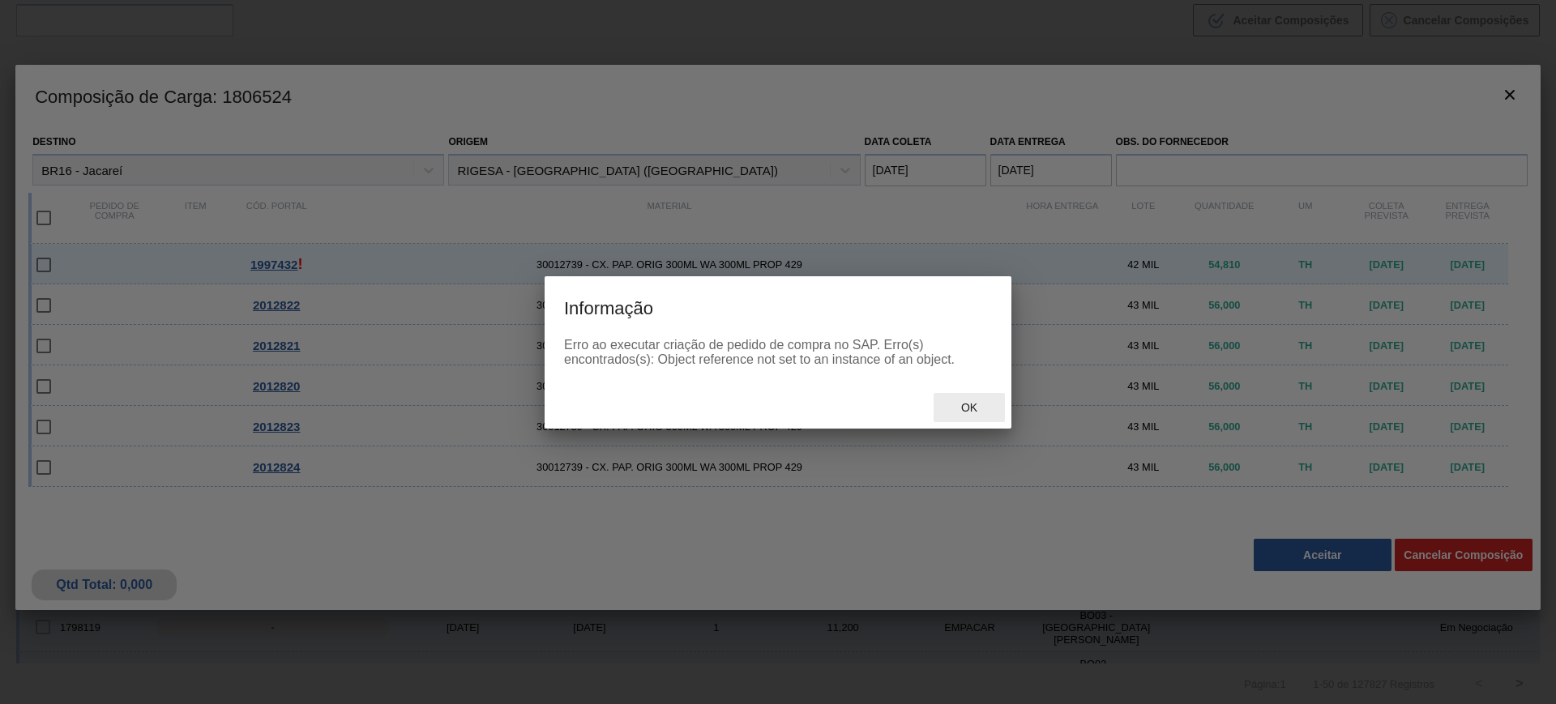
click at [955, 406] on span "Ok" at bounding box center [969, 407] width 42 height 13
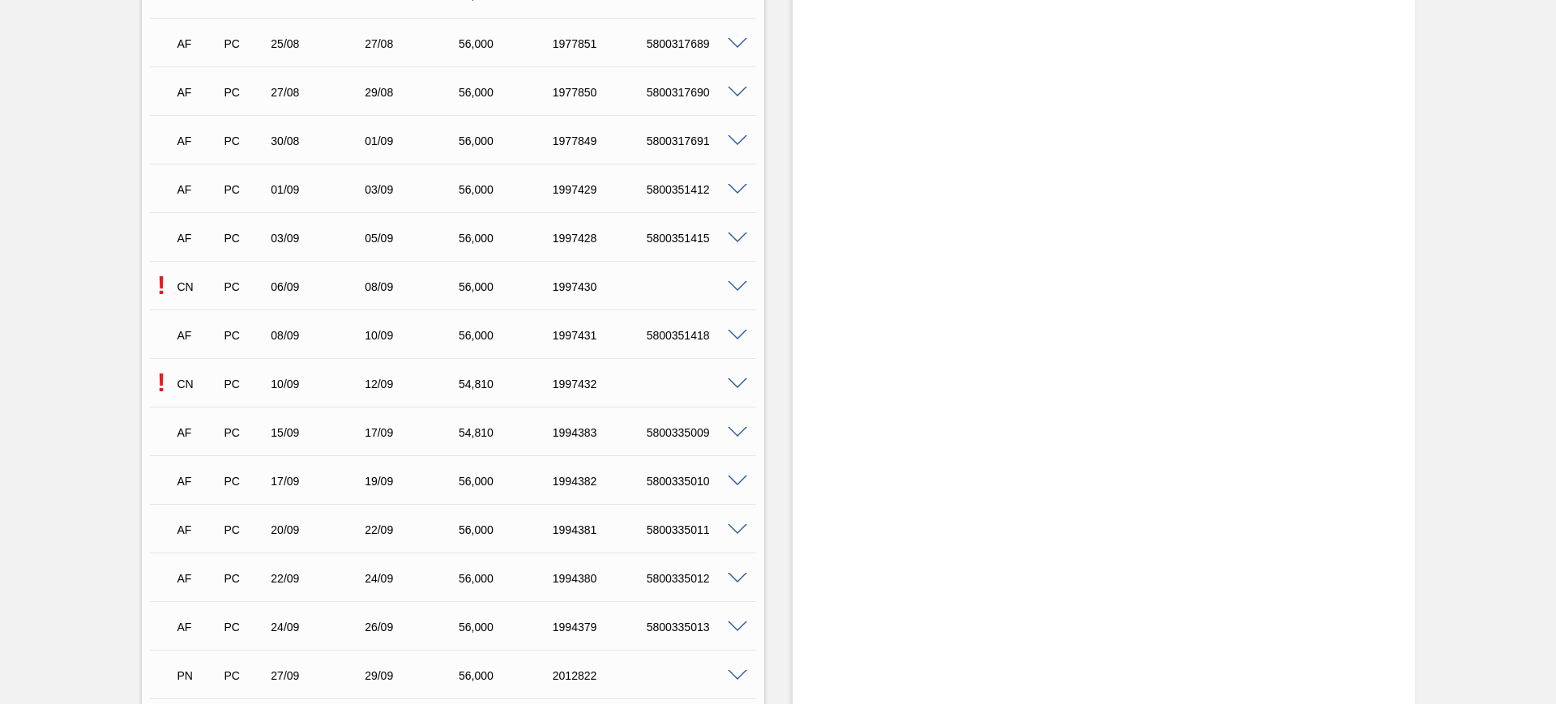
scroll to position [709, 0]
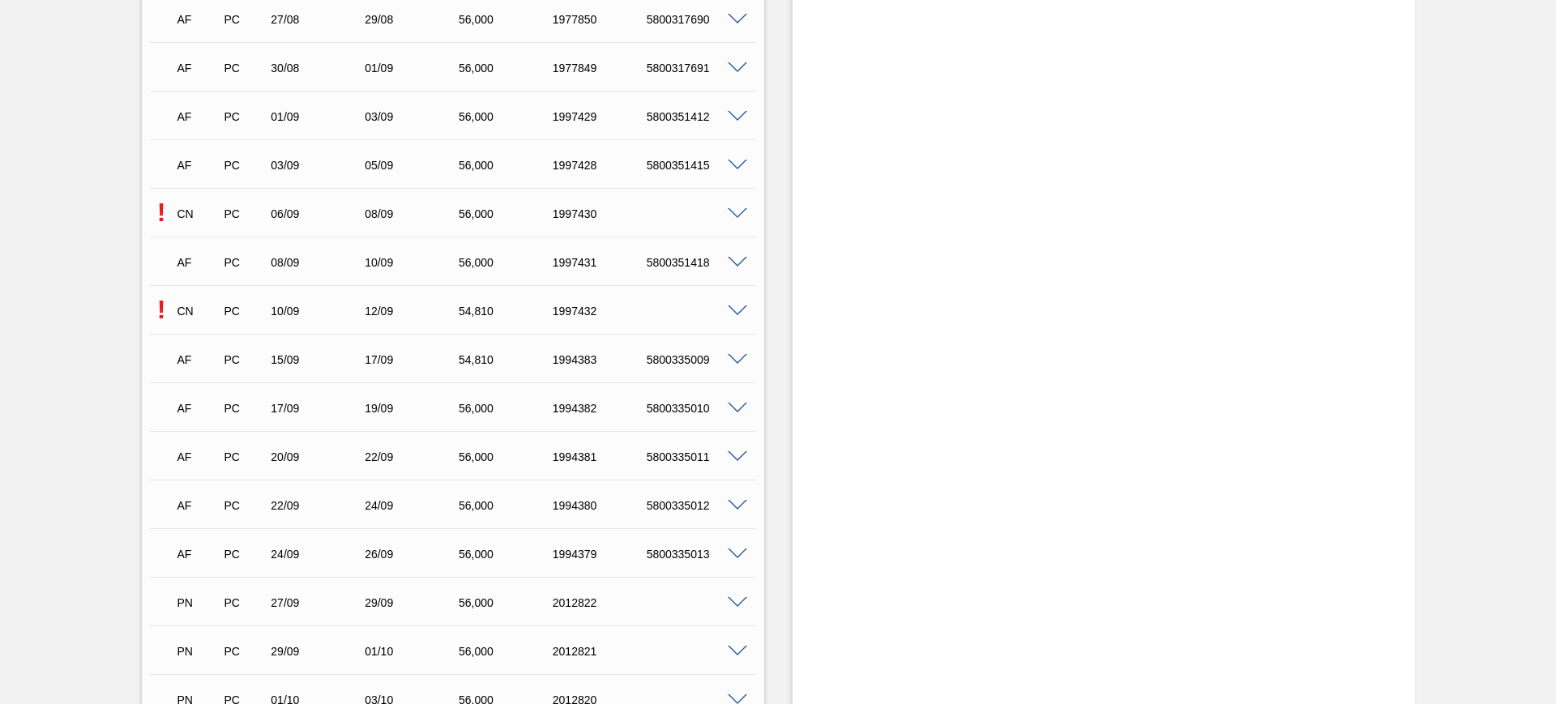
click at [737, 214] on span at bounding box center [737, 214] width 19 height 12
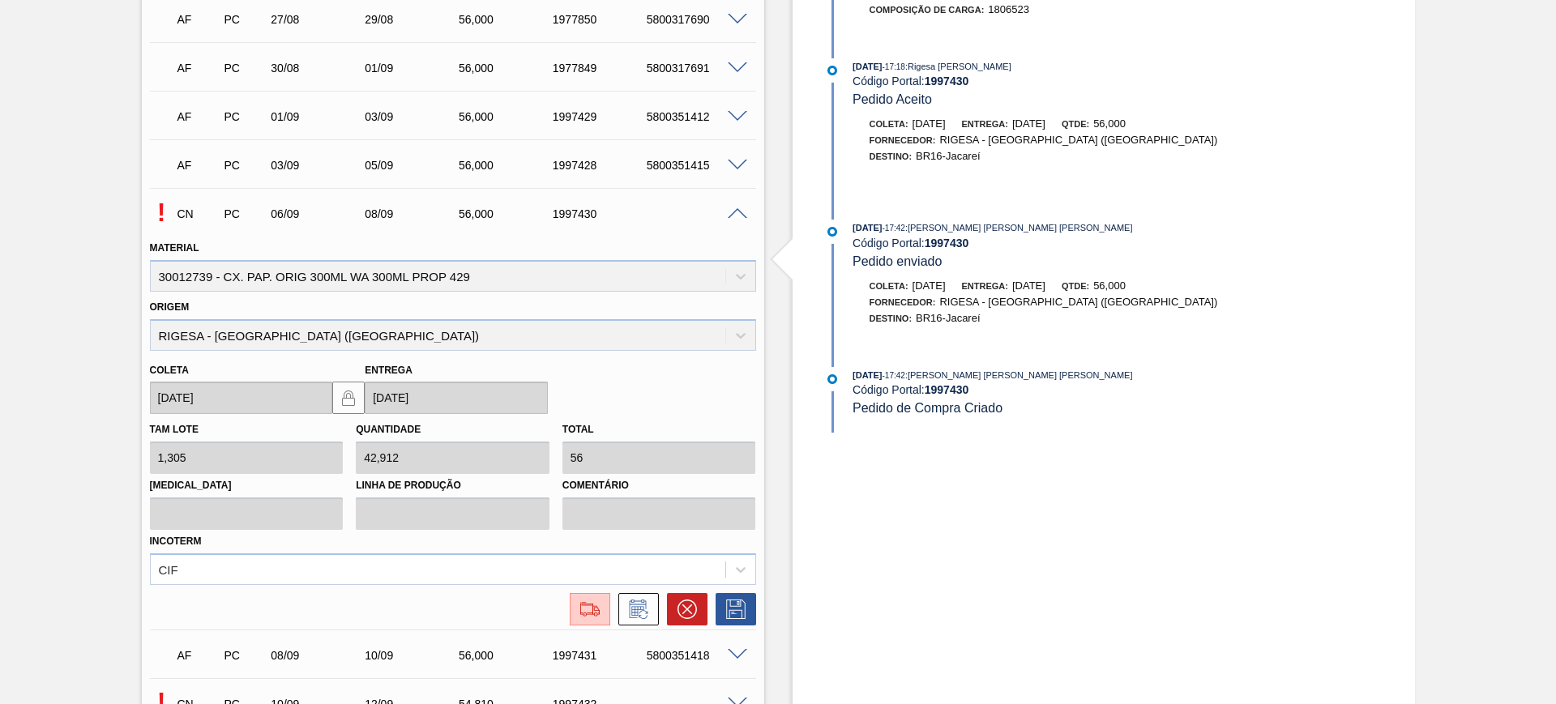
click at [595, 609] on img at bounding box center [590, 609] width 26 height 19
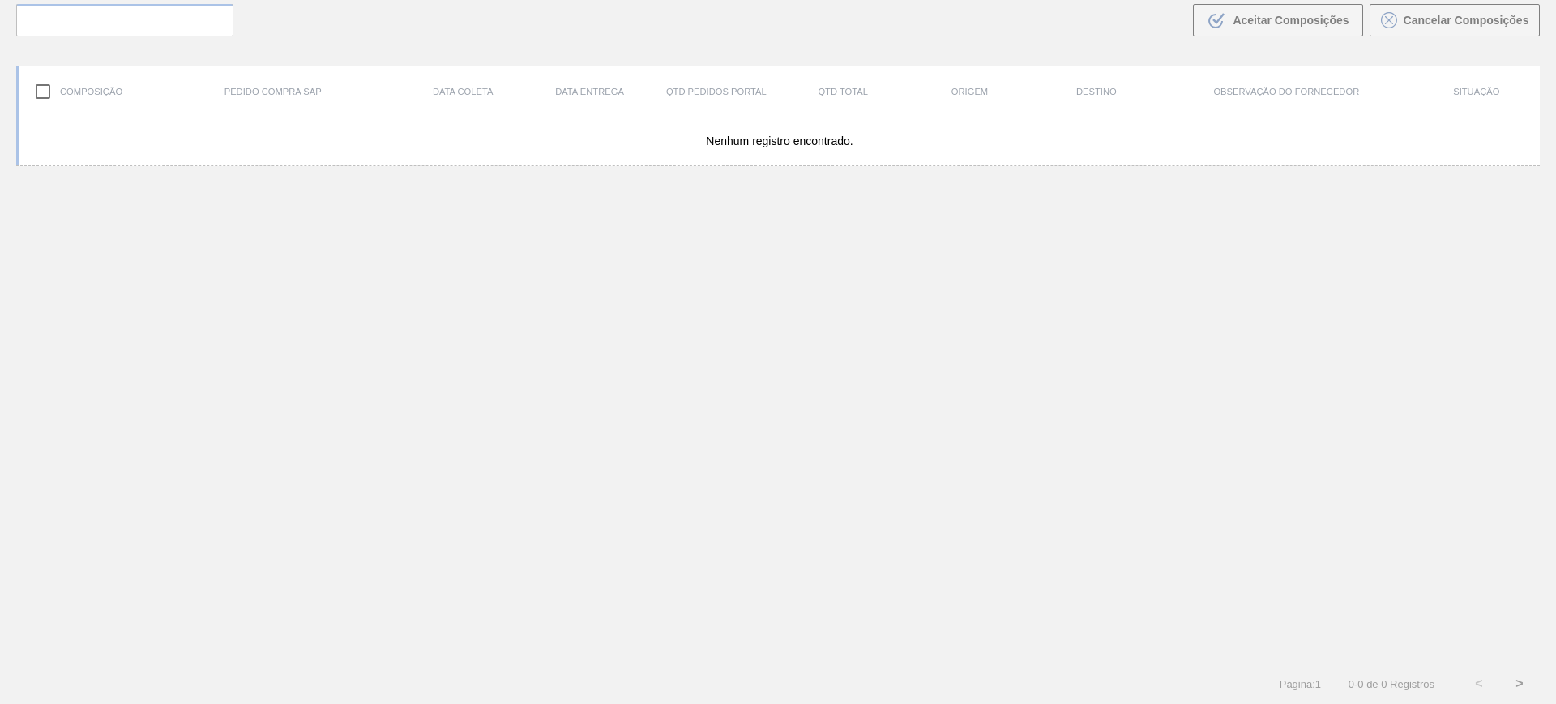
scroll to position [117, 0]
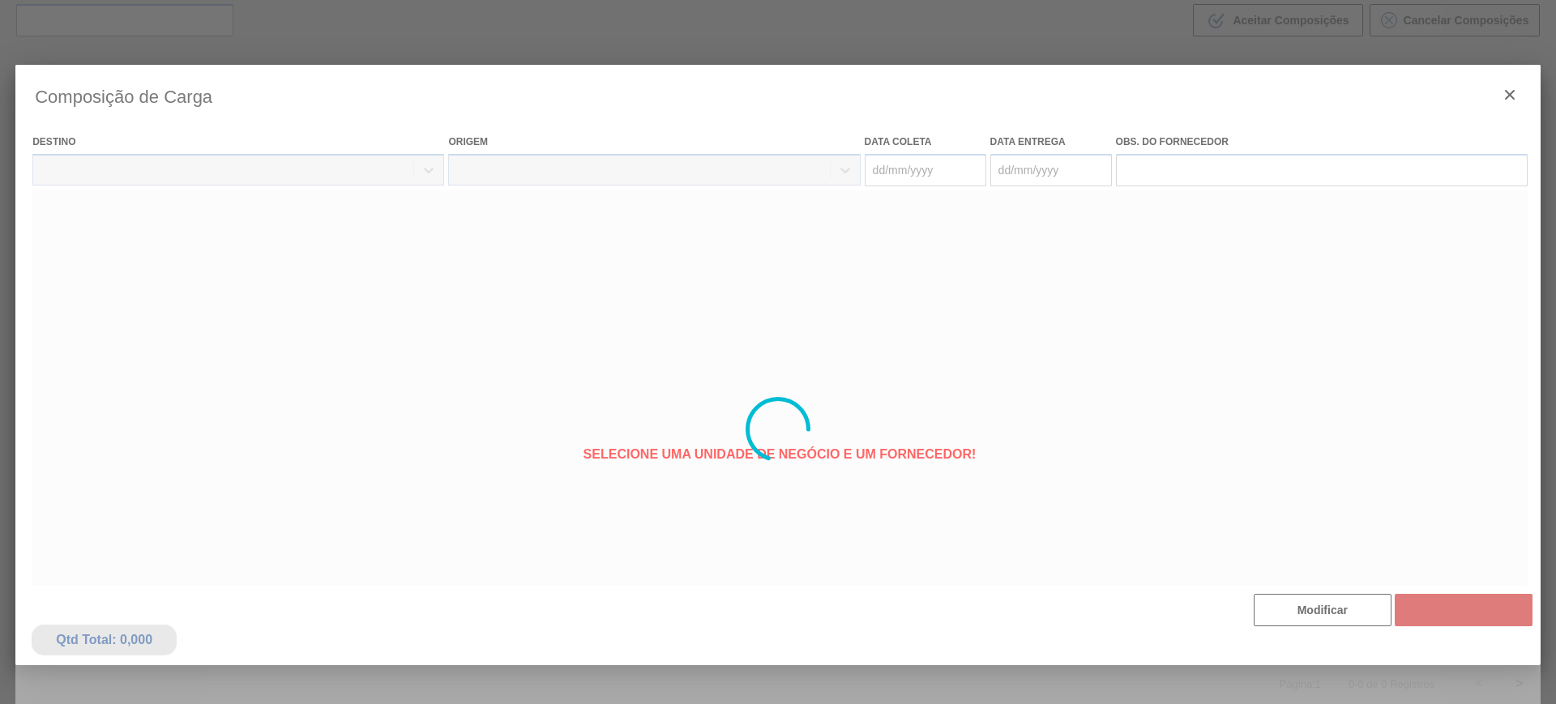
type coleta "06/09/2025"
type entrega "08/09/2025"
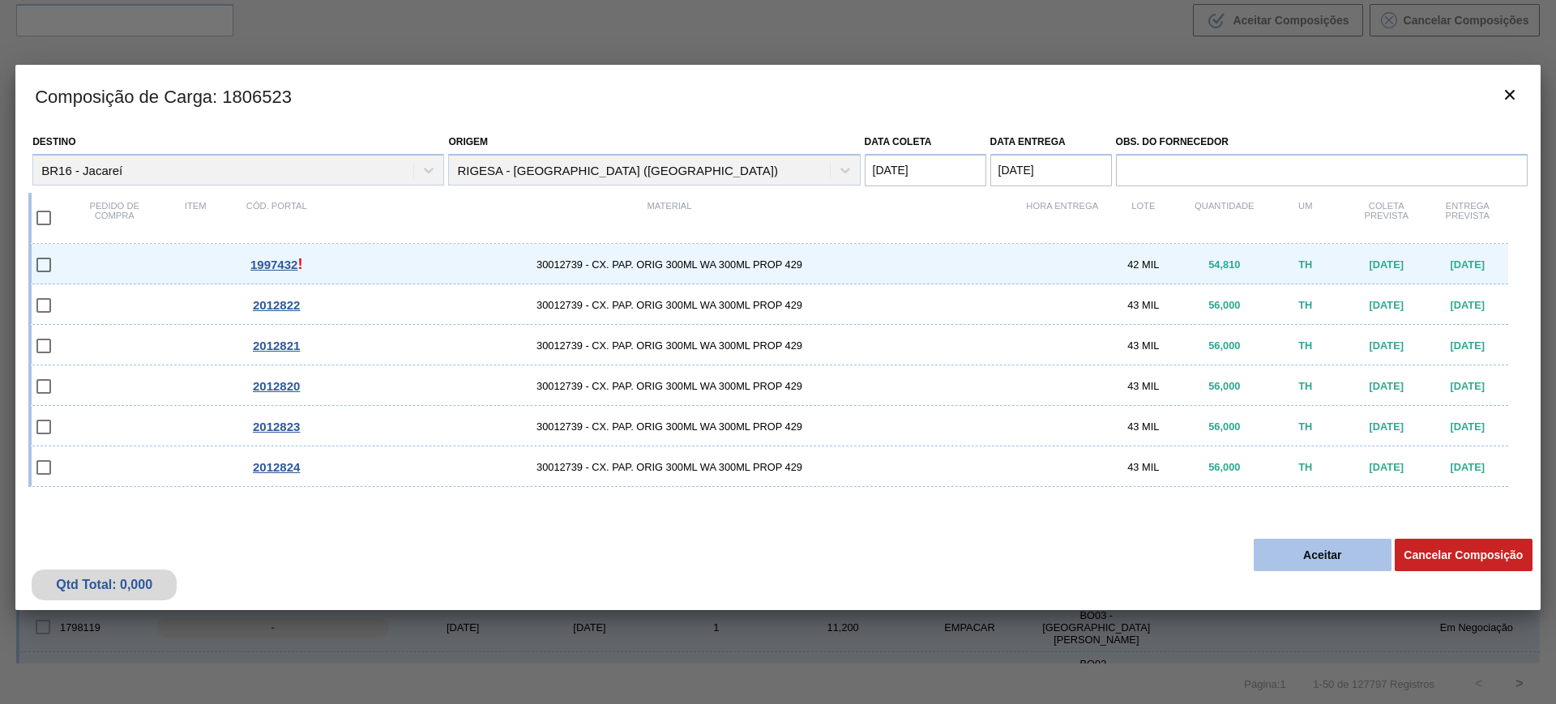
click at [1352, 557] on button "Aceitar" at bounding box center [1323, 555] width 138 height 32
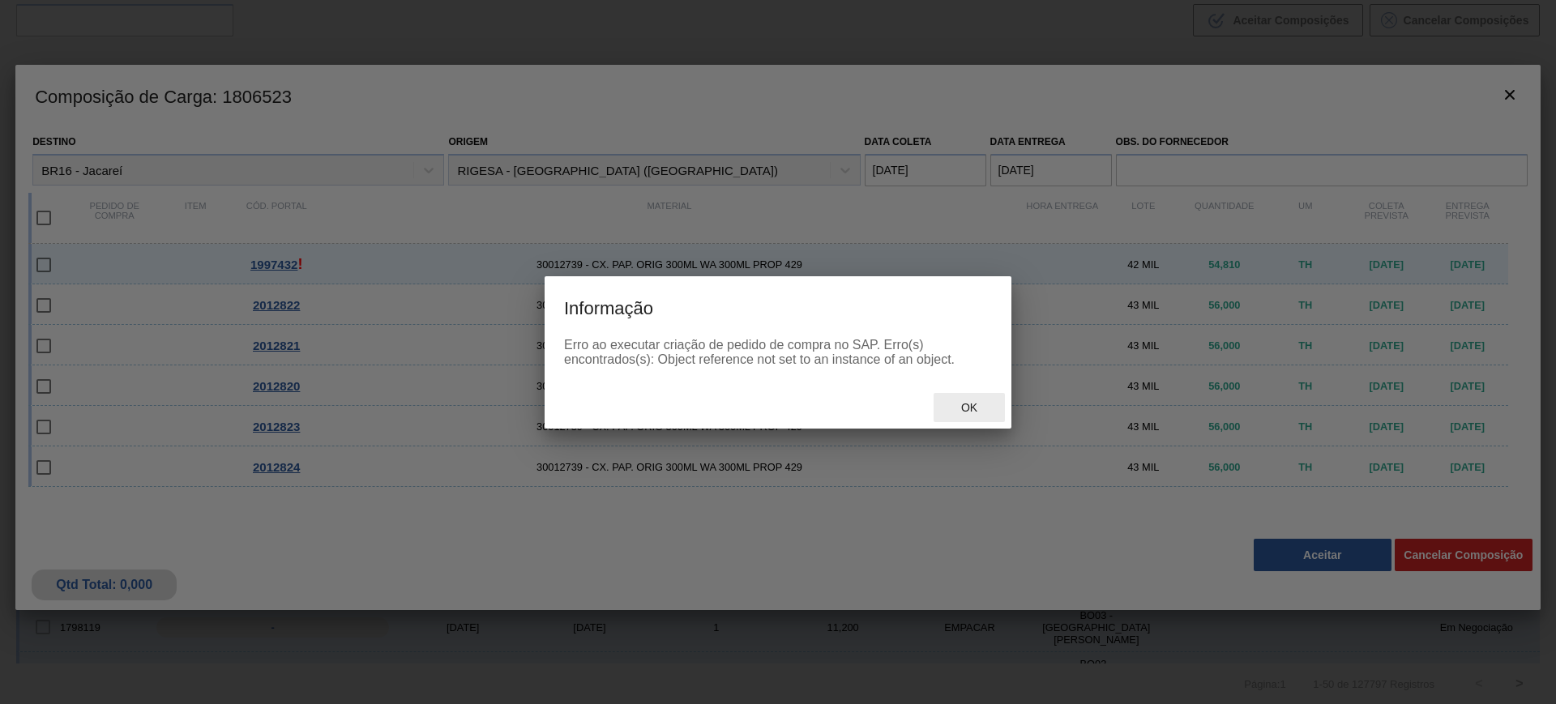
click at [965, 408] on span "Ok" at bounding box center [969, 407] width 42 height 13
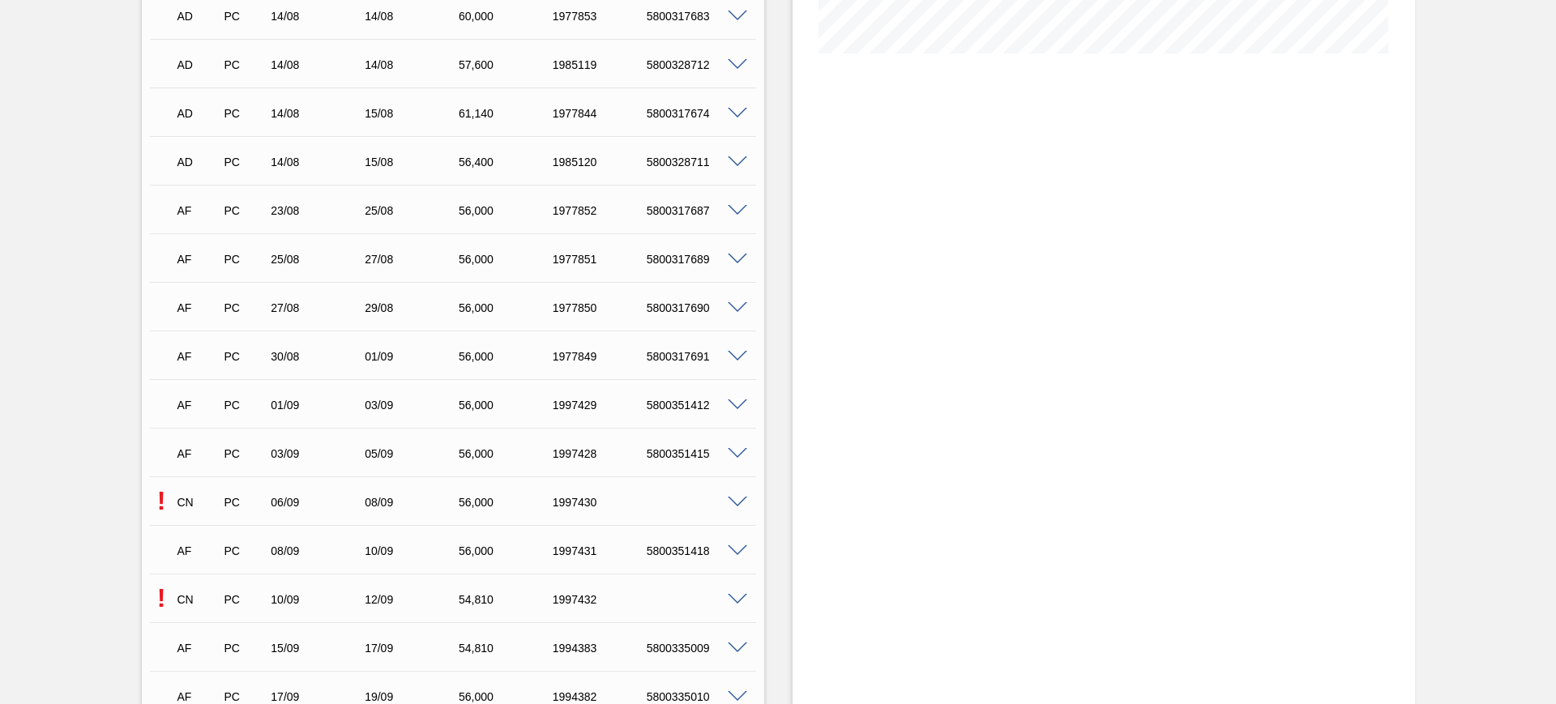
scroll to position [507, 0]
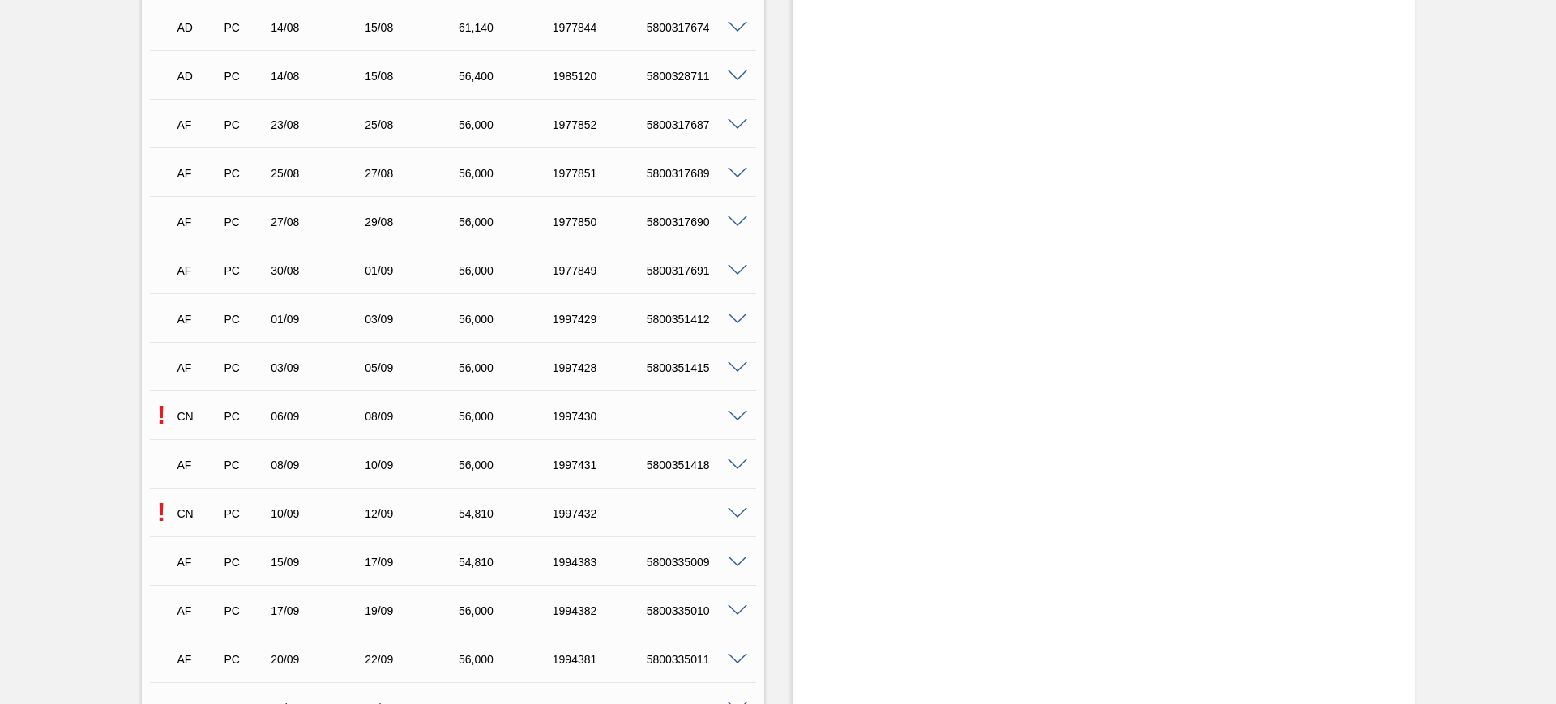
click at [733, 516] on span at bounding box center [737, 514] width 19 height 12
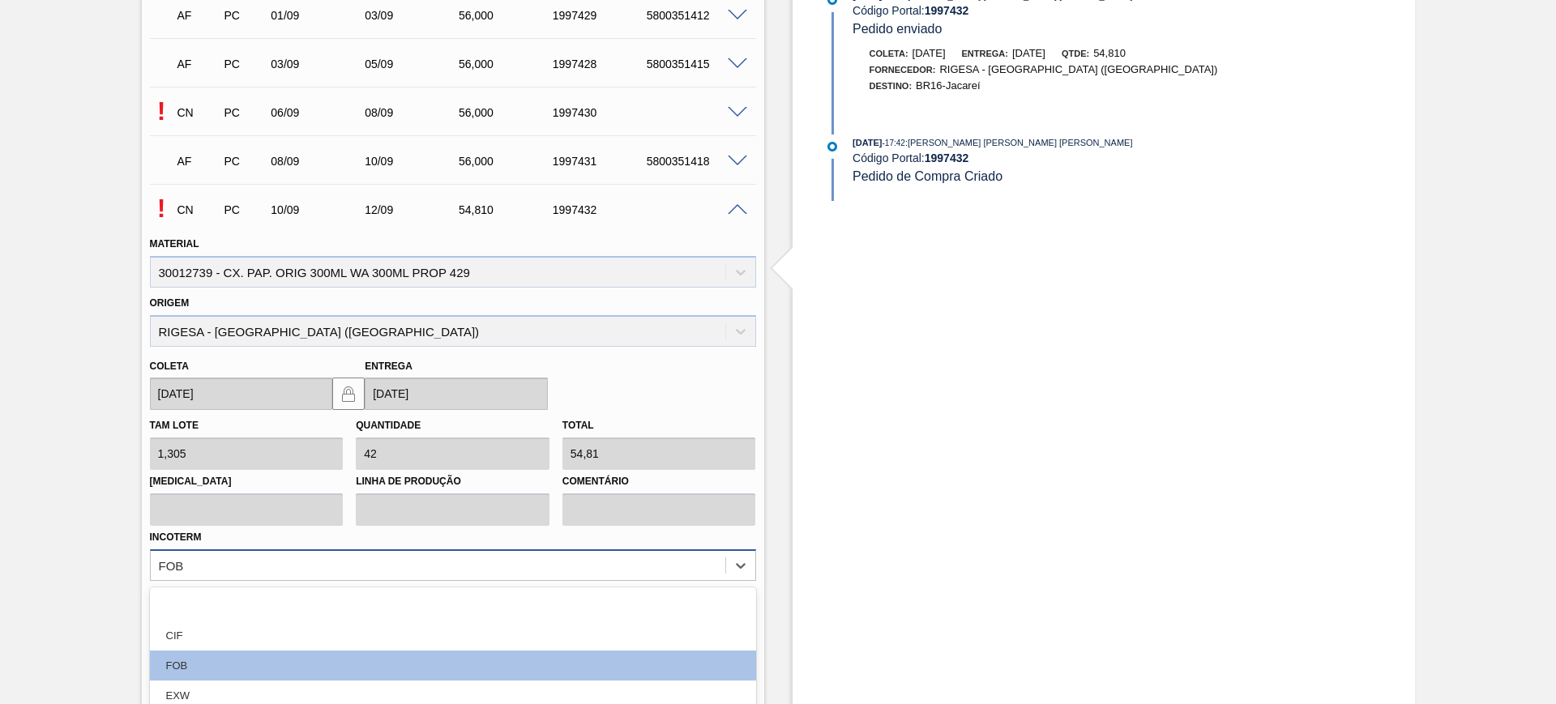
click at [273, 554] on div "option EXW focused, 4 of 12. 12 results available. Use Up and Down to choose op…" at bounding box center [453, 566] width 606 height 32
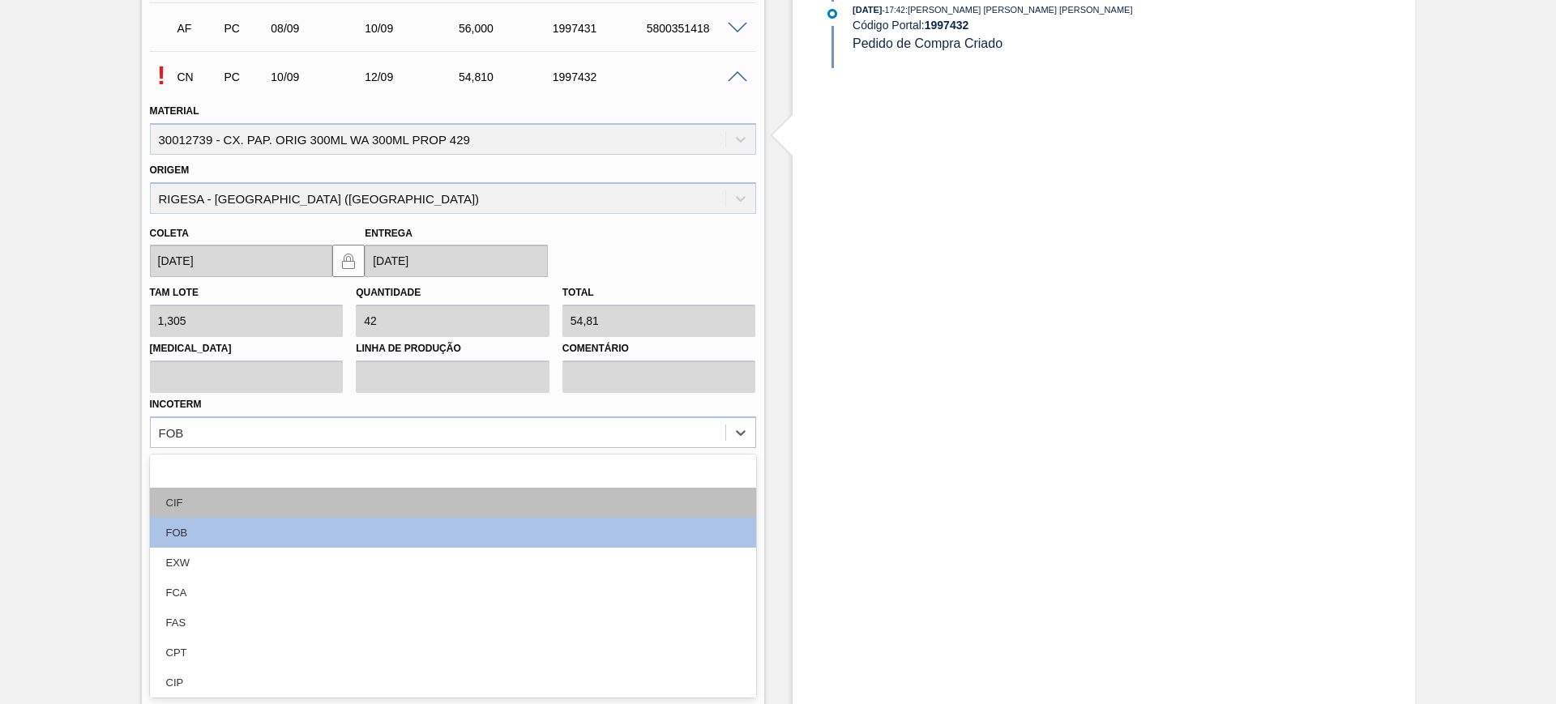
click at [289, 507] on div "CIF" at bounding box center [453, 503] width 606 height 30
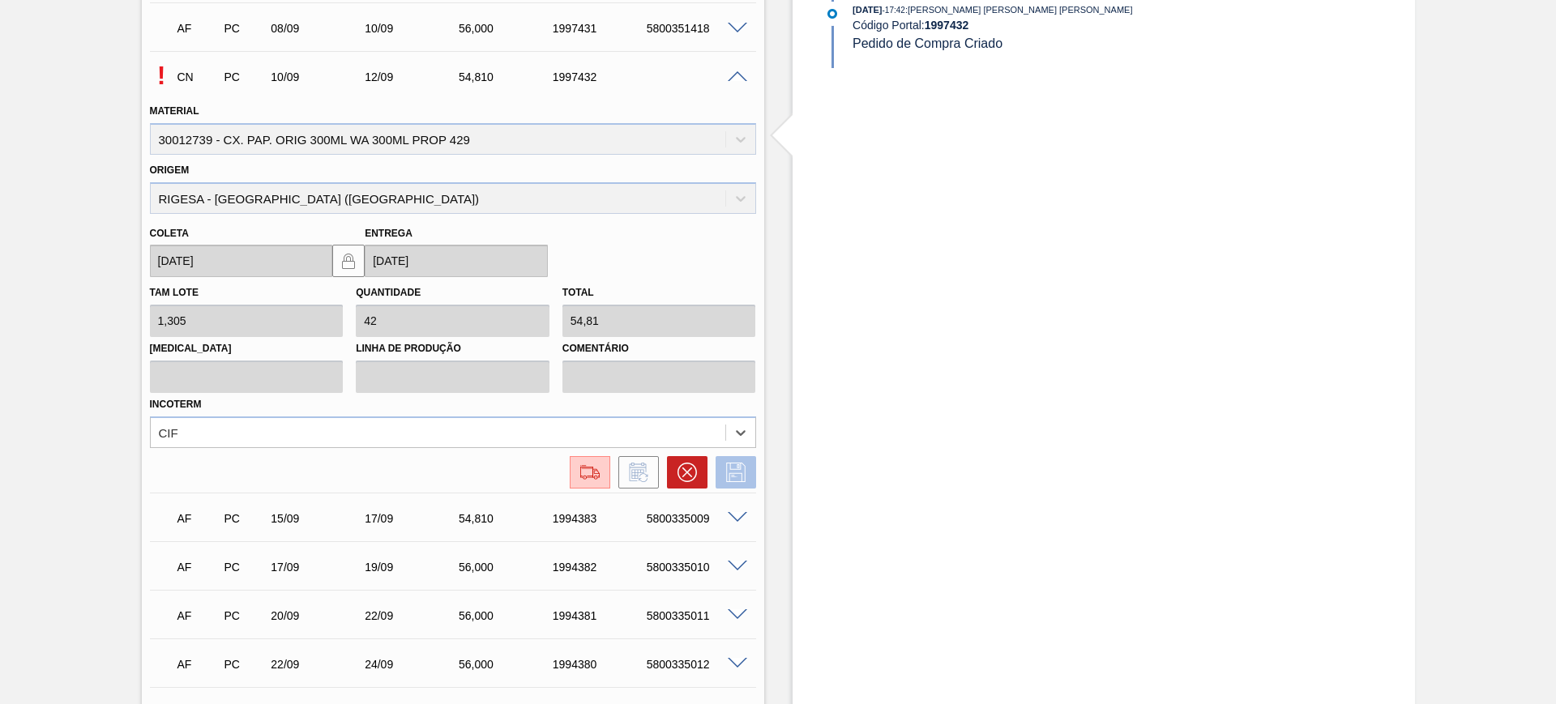
click at [724, 479] on icon at bounding box center [736, 472] width 26 height 19
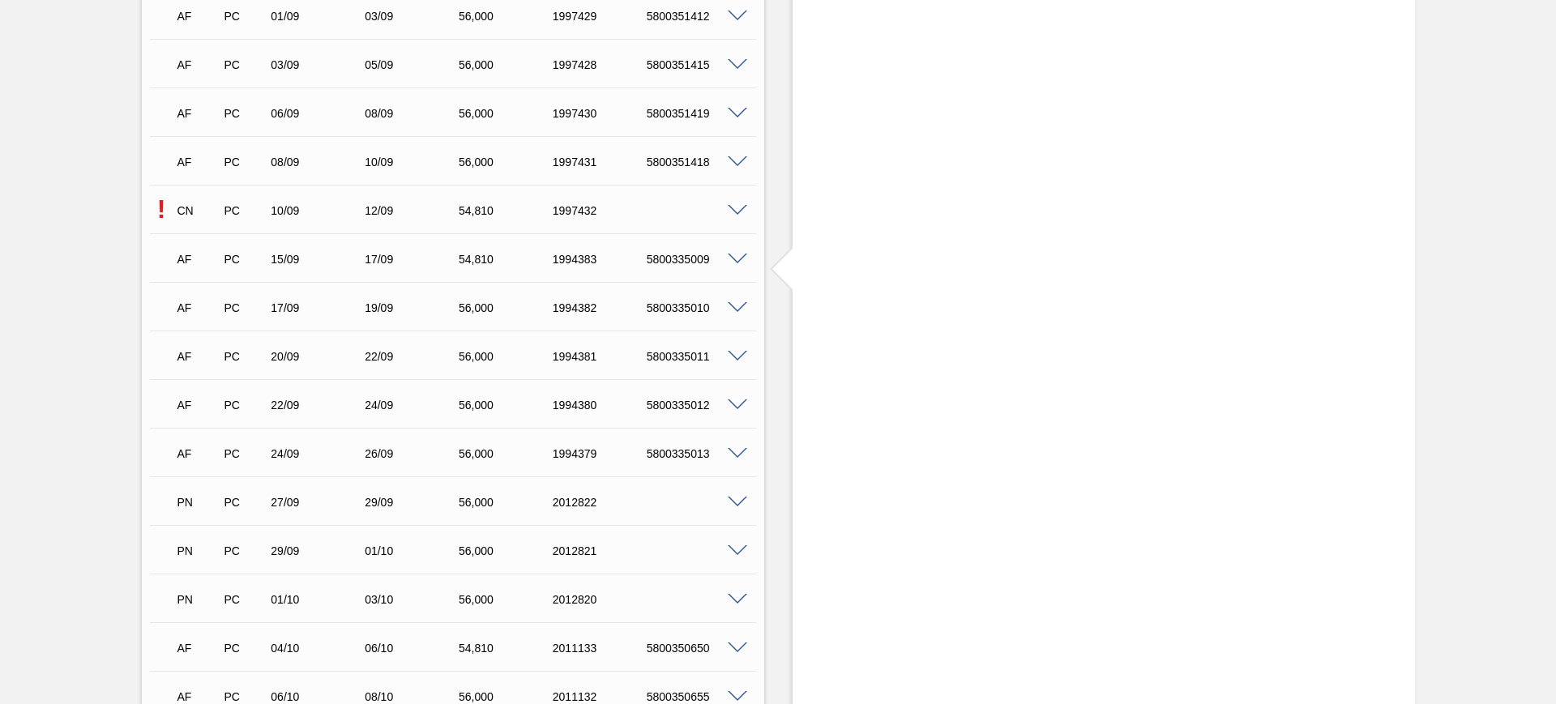
scroll to position [810, 0]
click at [733, 205] on span at bounding box center [737, 210] width 19 height 12
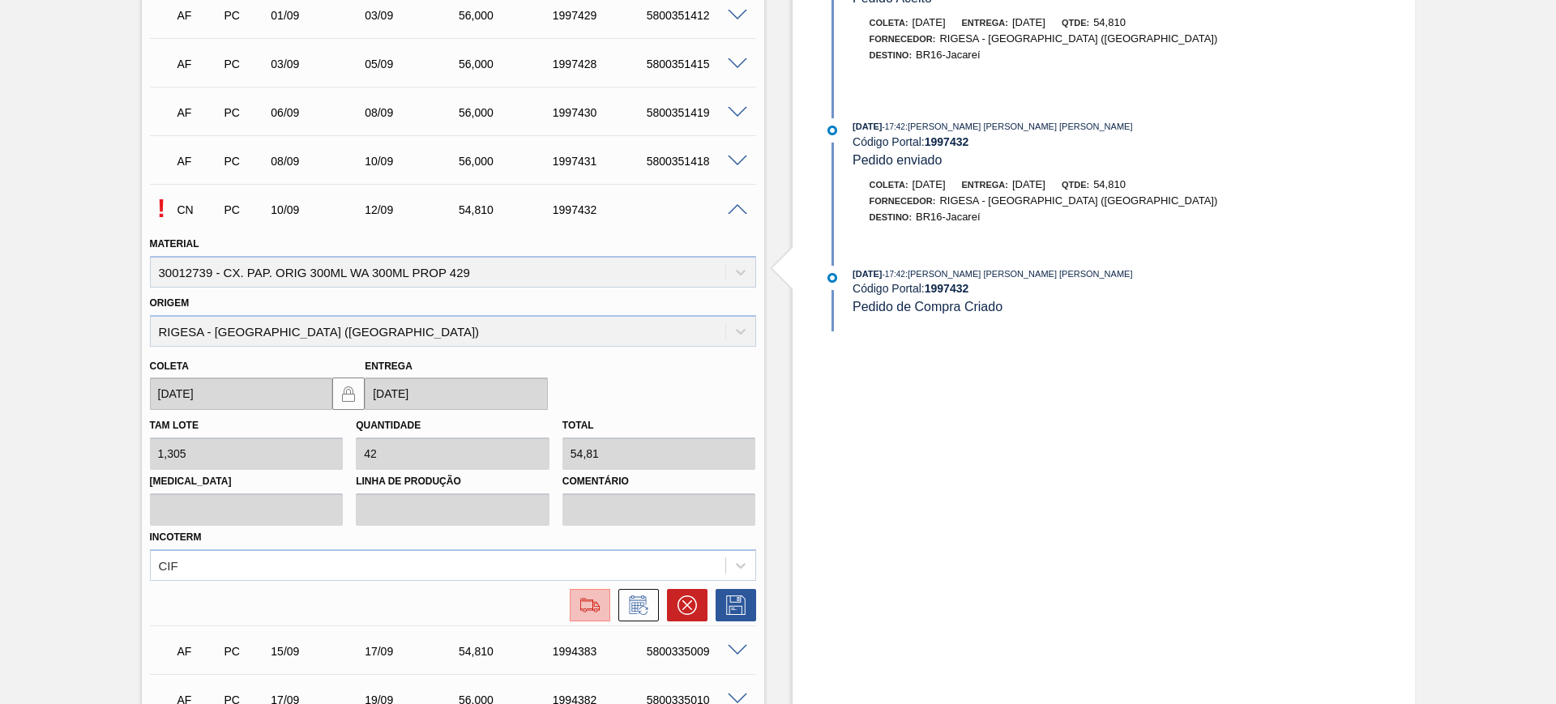
click at [600, 603] on img at bounding box center [590, 605] width 26 height 19
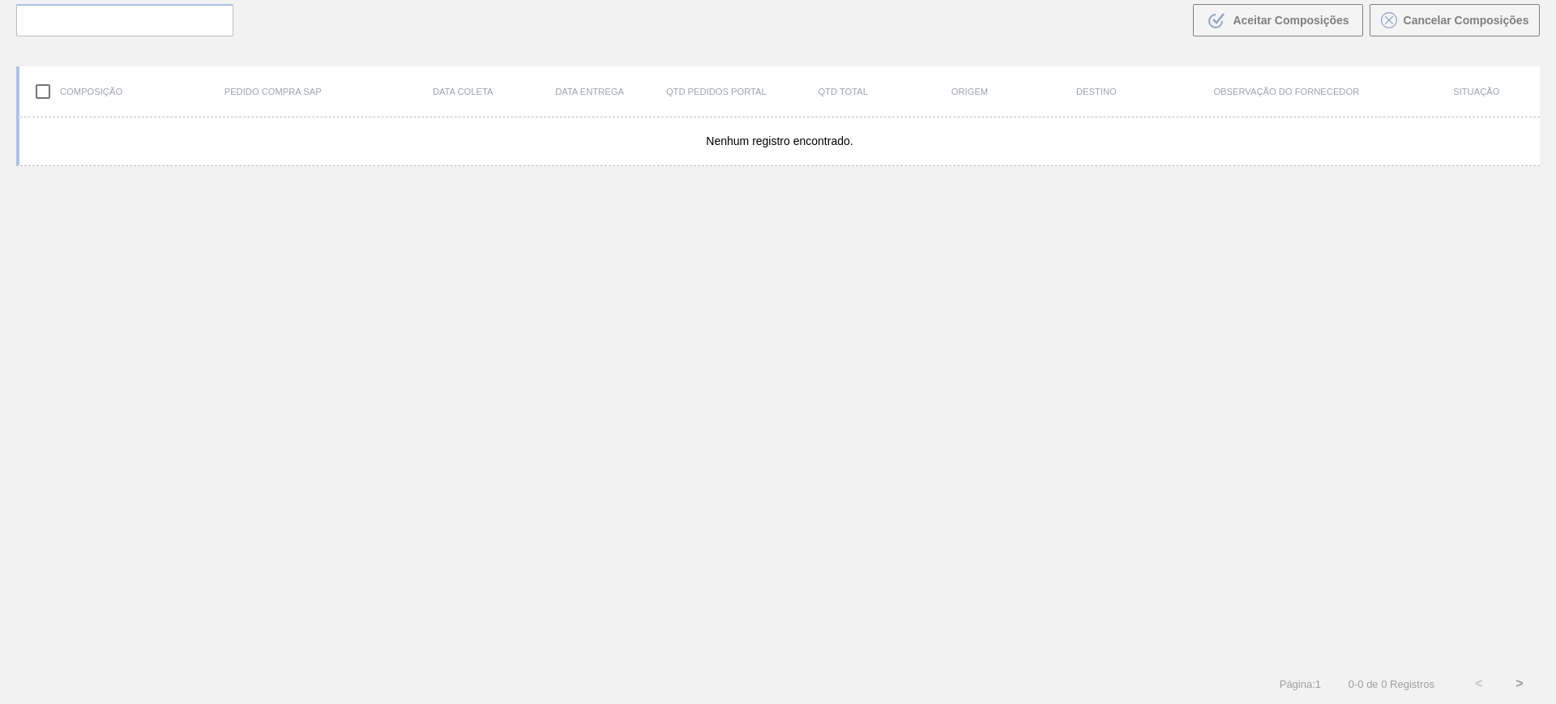
scroll to position [117, 0]
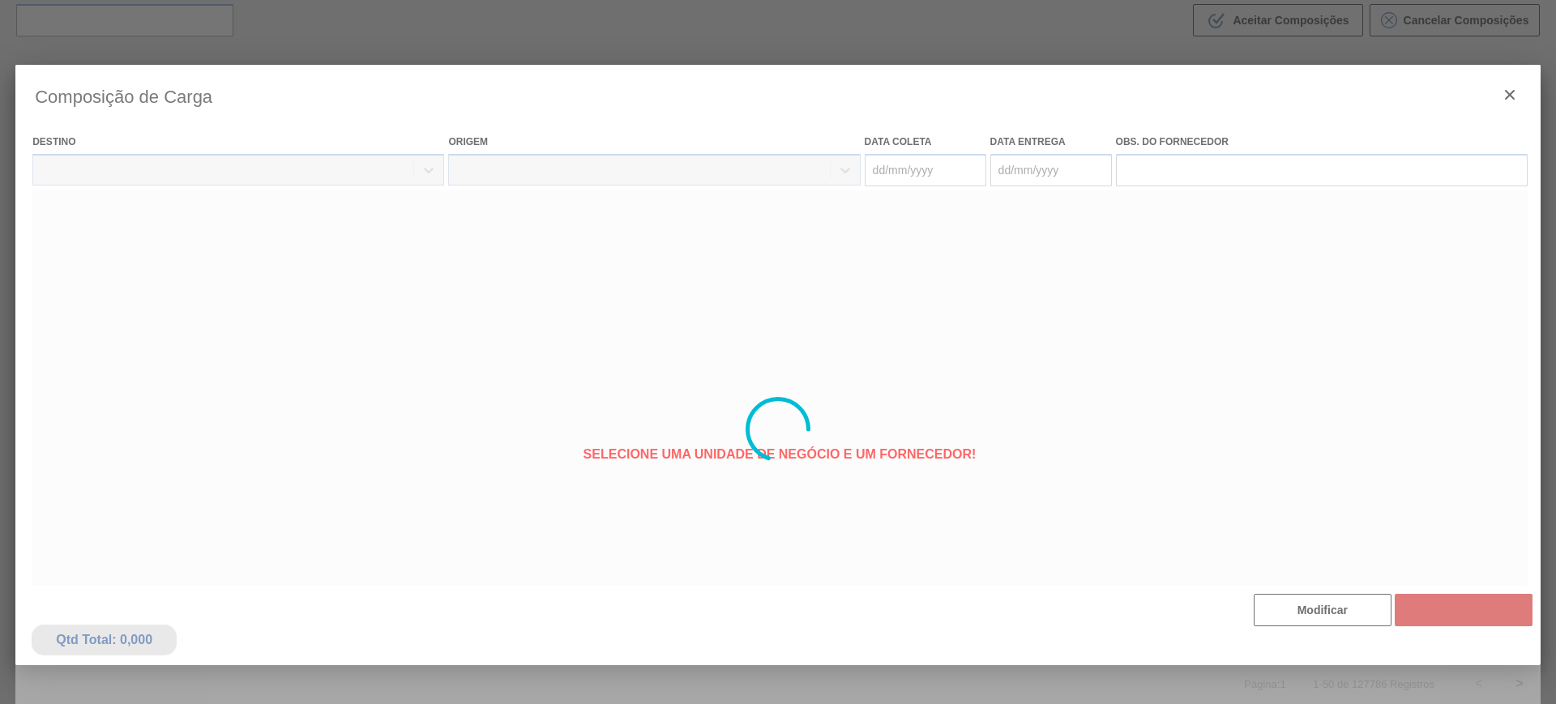
type coleta "[DATE]"
type entrega "[DATE]"
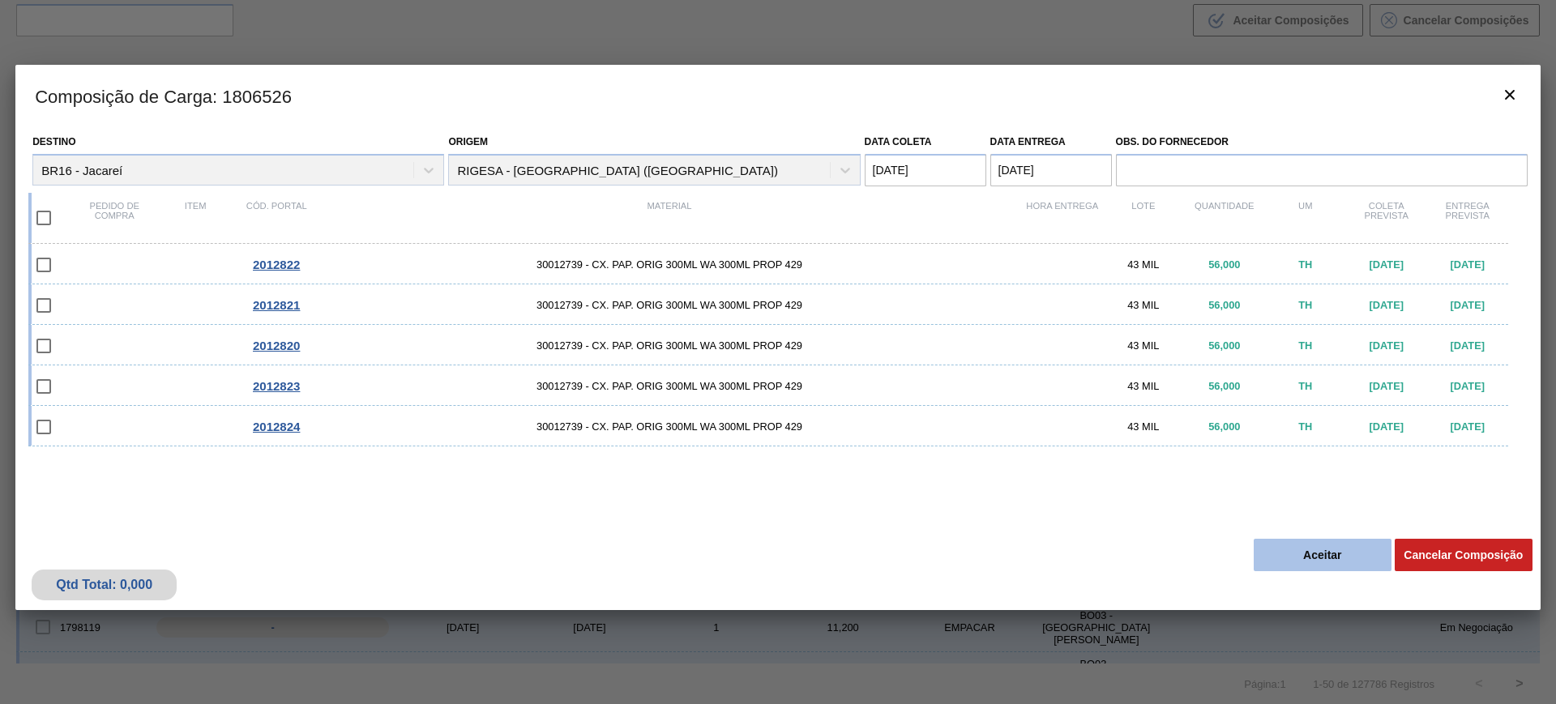
click at [1359, 550] on button "Aceitar" at bounding box center [1323, 555] width 138 height 32
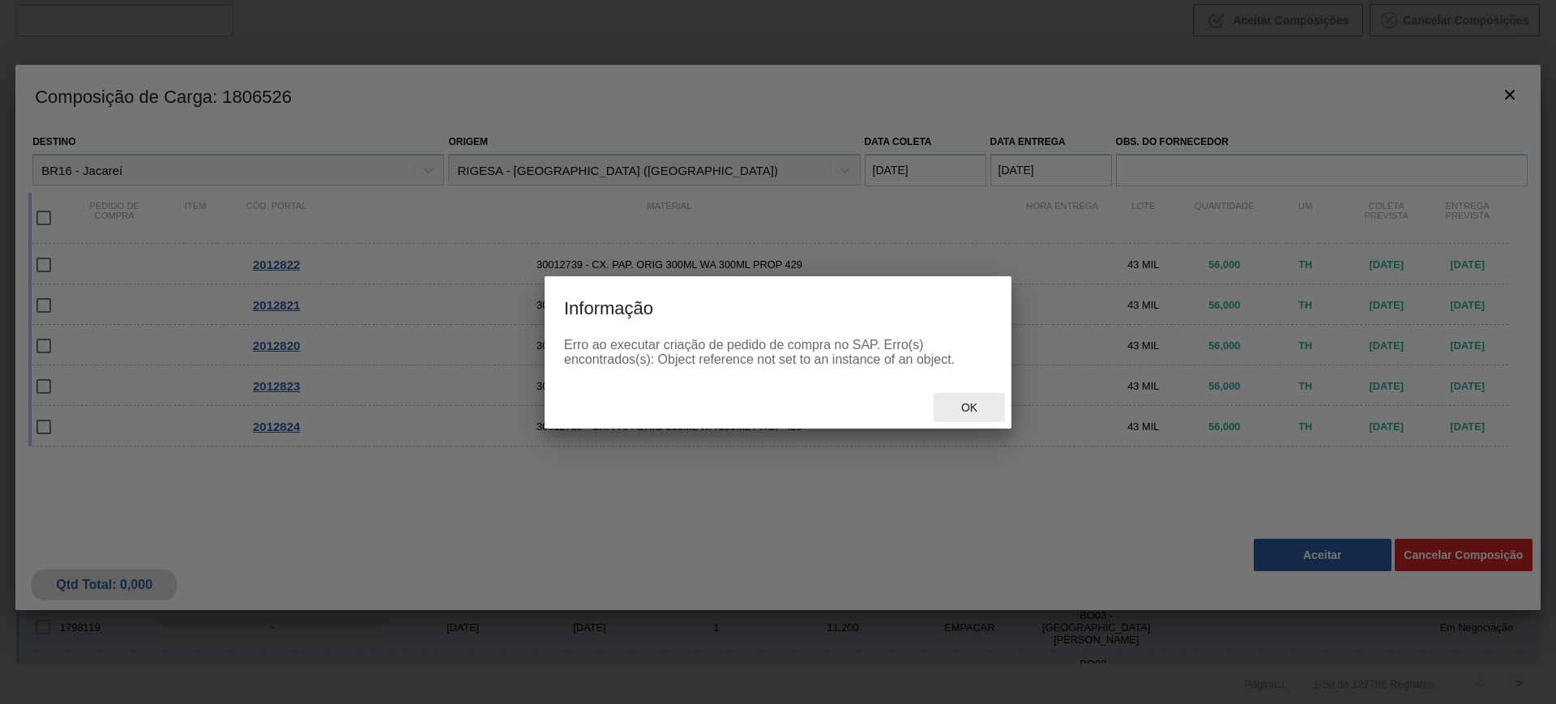
click at [977, 415] on div "Ok" at bounding box center [969, 408] width 71 height 30
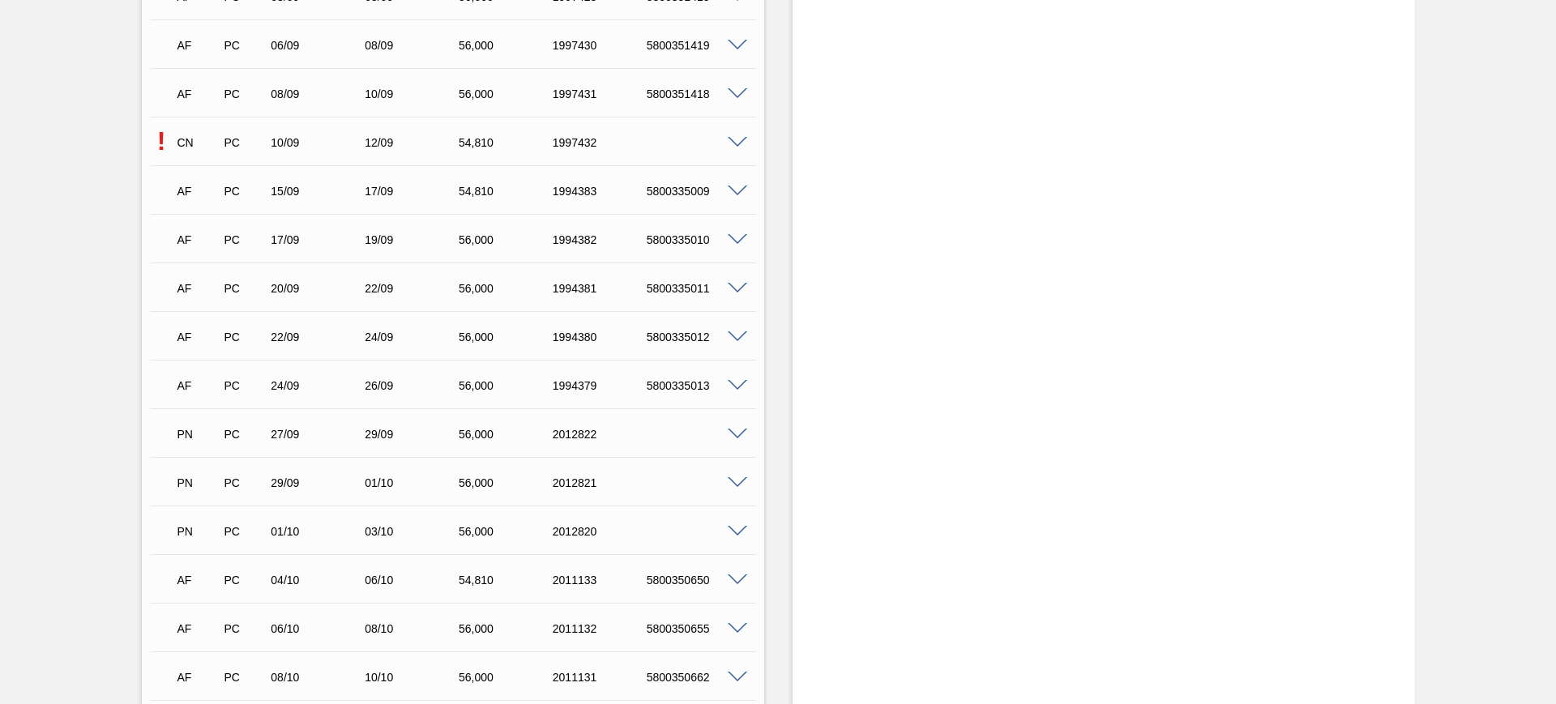
scroll to position [912, 0]
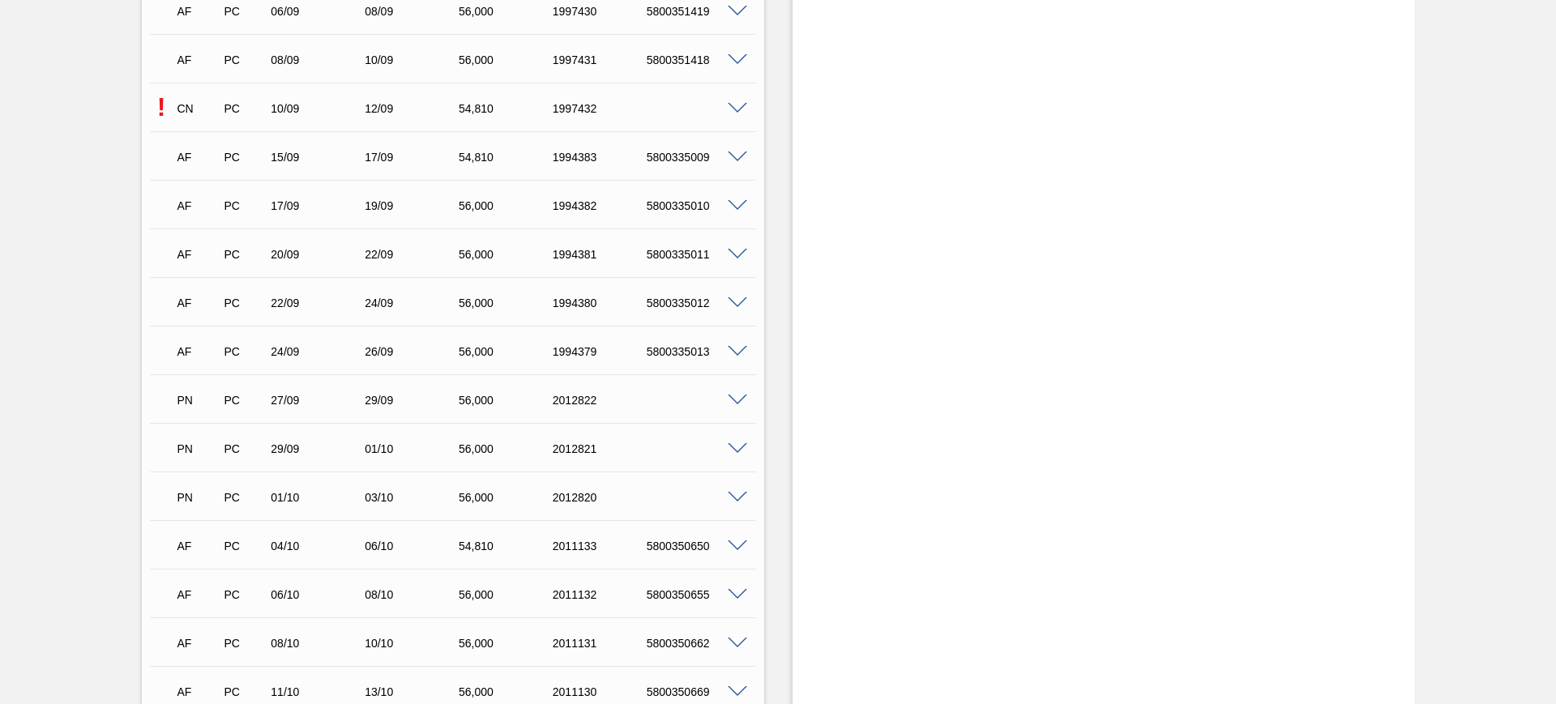
click at [738, 398] on span at bounding box center [737, 401] width 19 height 12
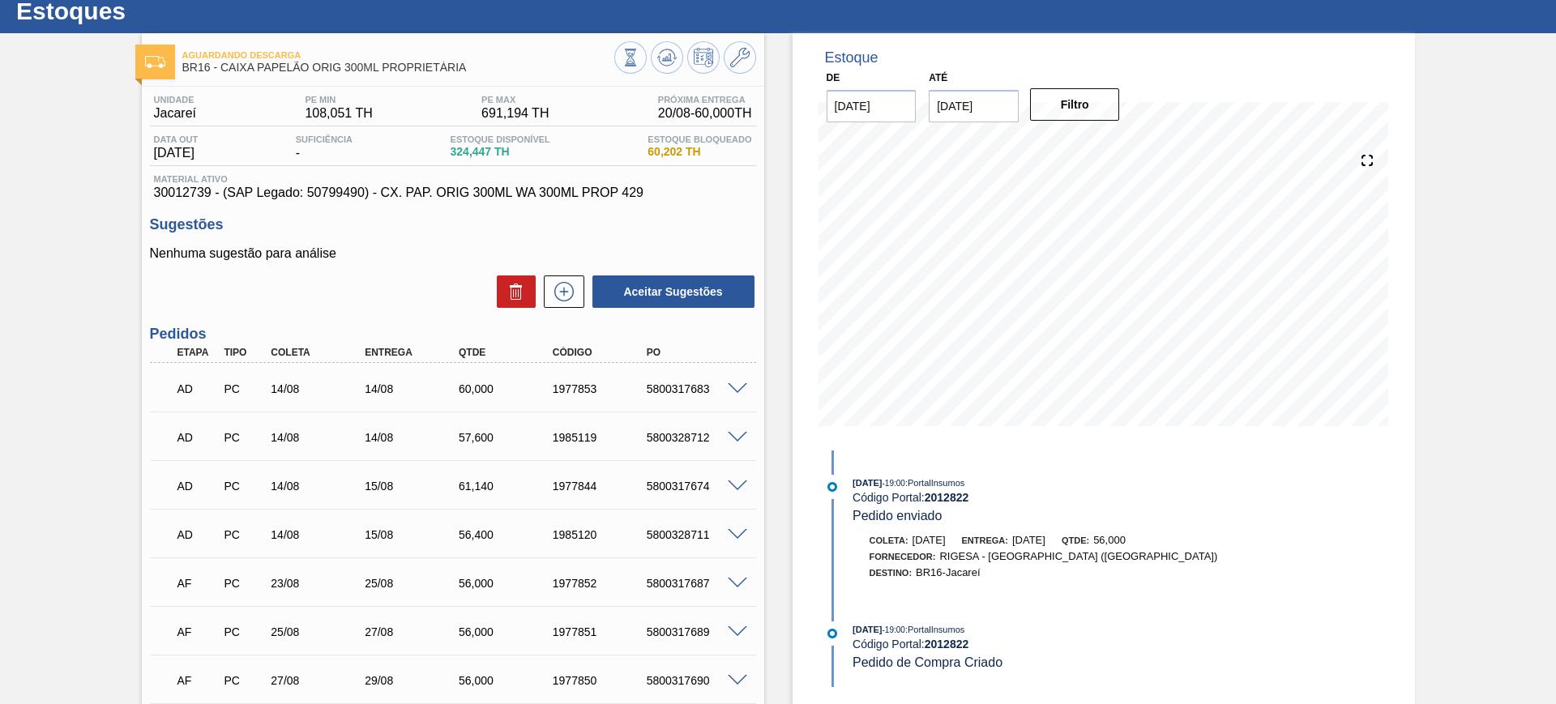
scroll to position [0, 0]
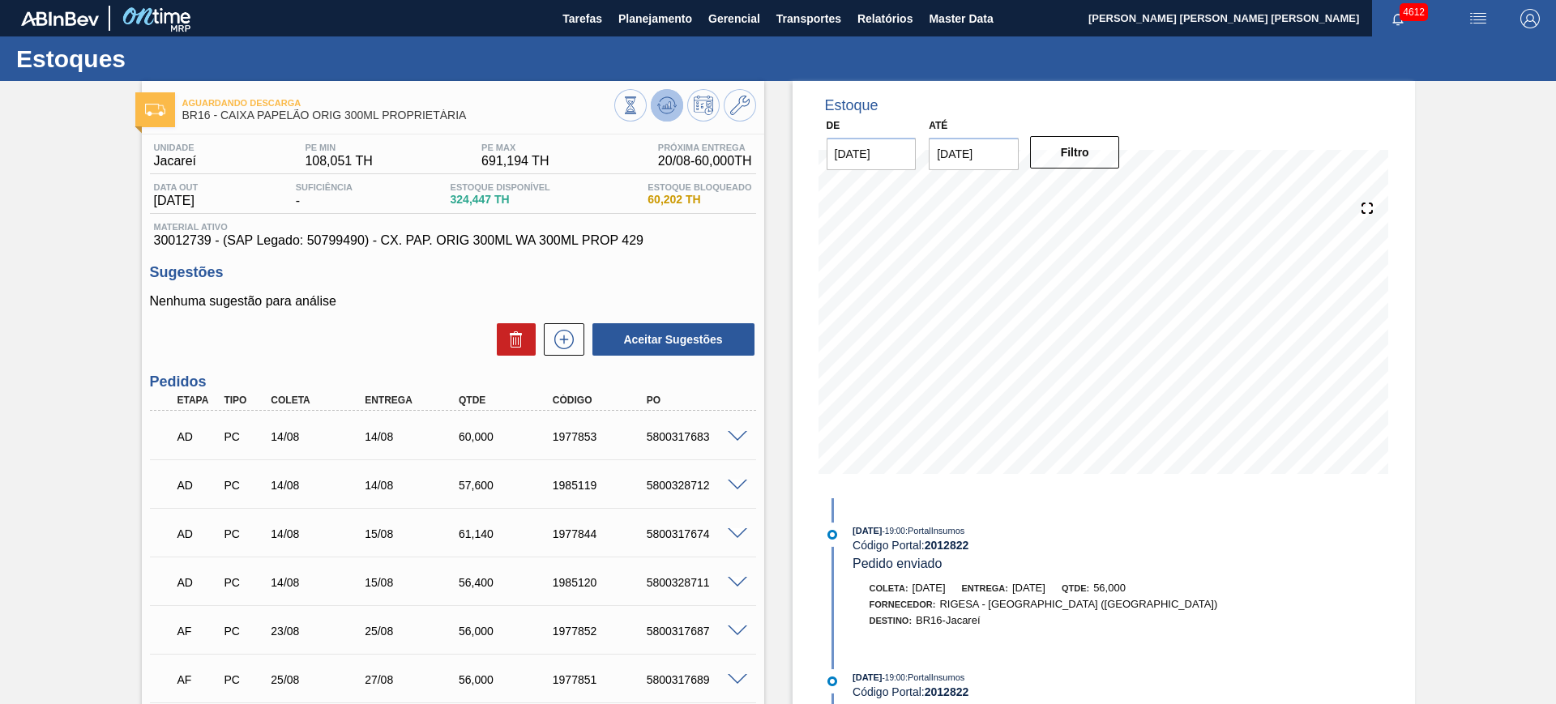
click at [639, 102] on icon at bounding box center [631, 105] width 18 height 18
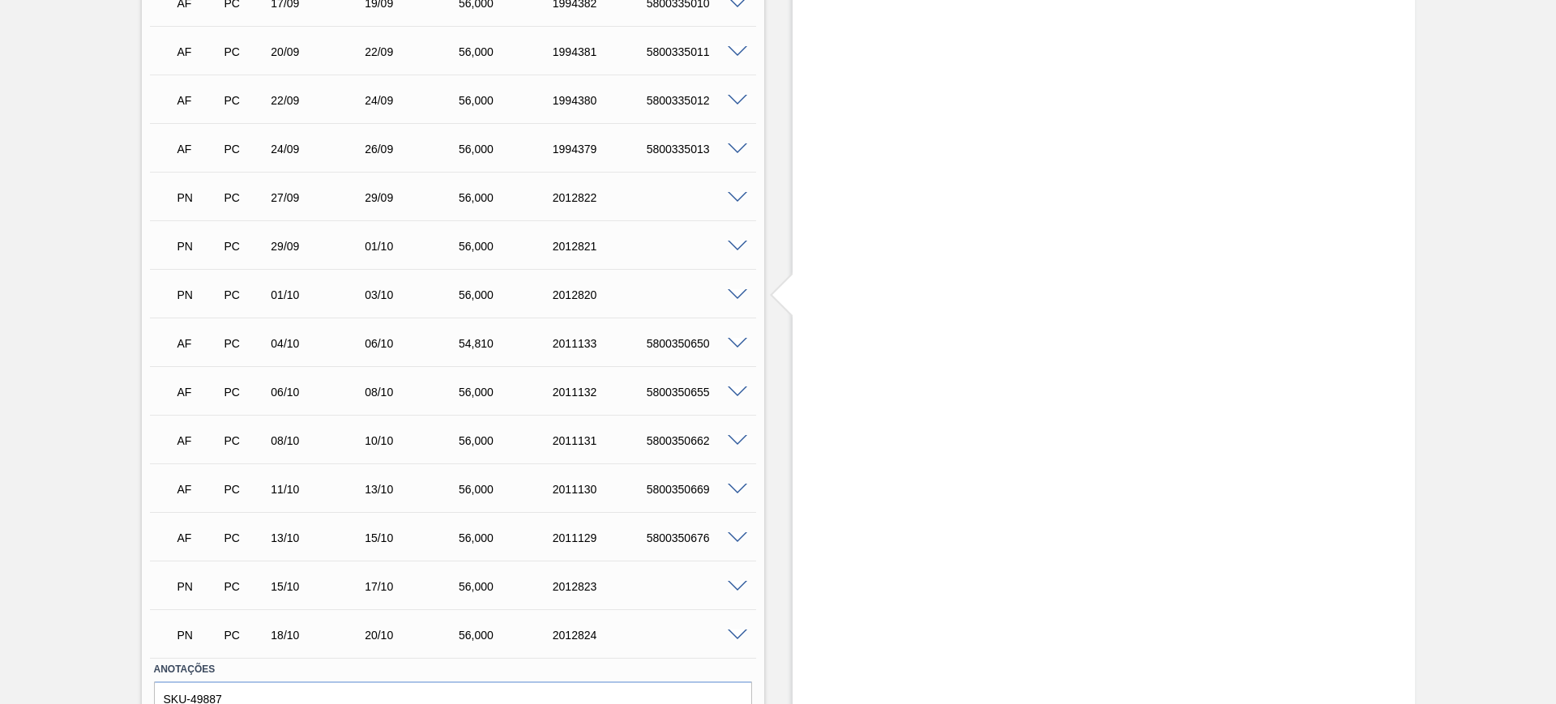
scroll to position [1201, 0]
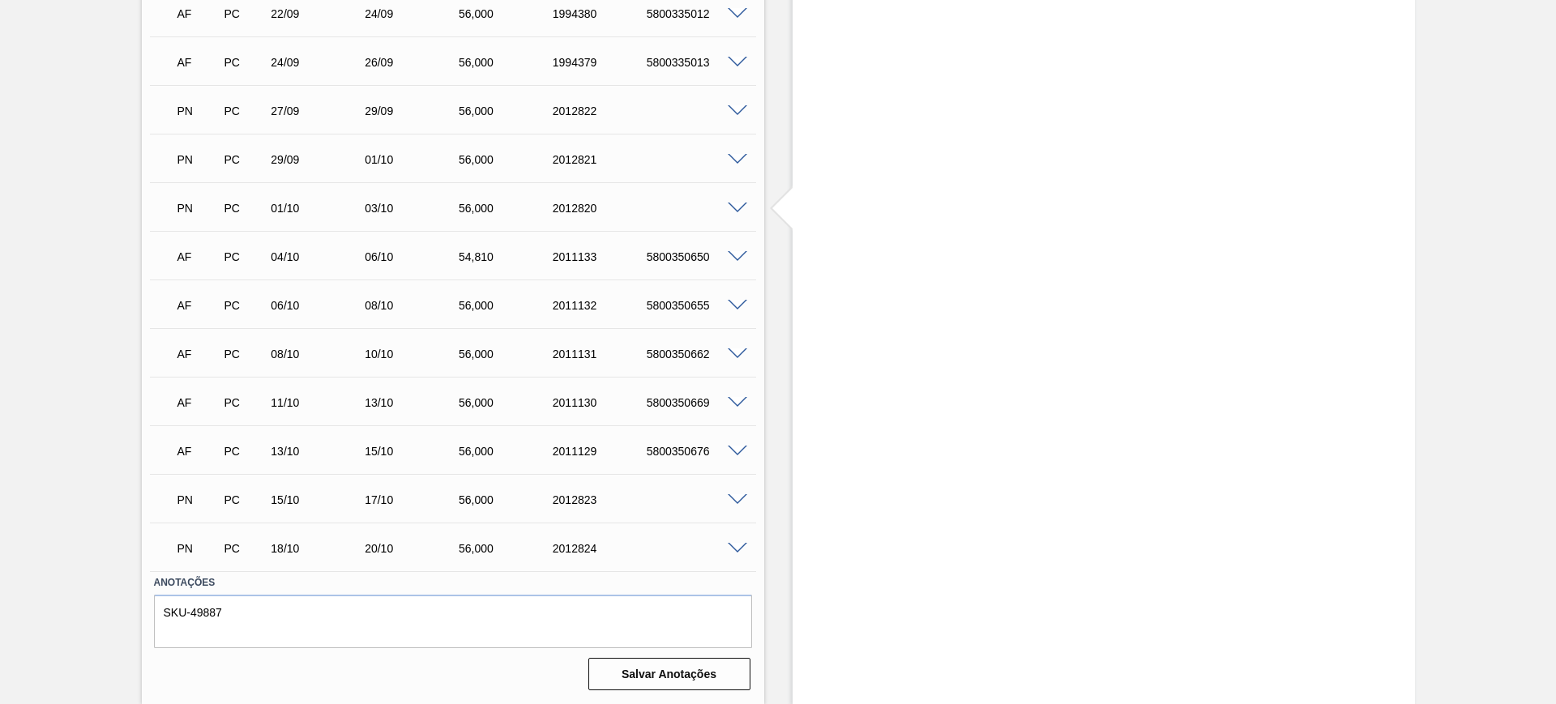
click at [733, 495] on span at bounding box center [737, 500] width 19 height 12
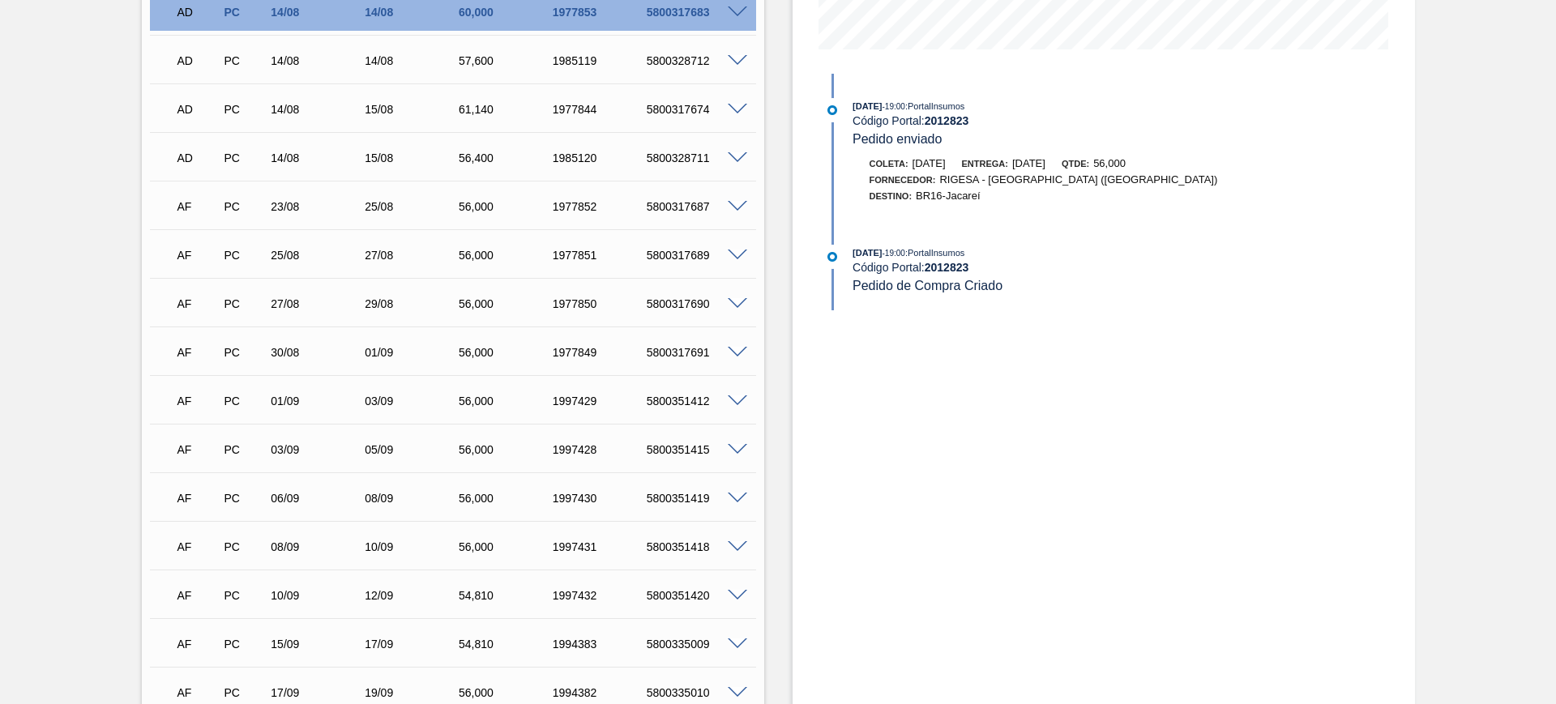
scroll to position [507, 0]
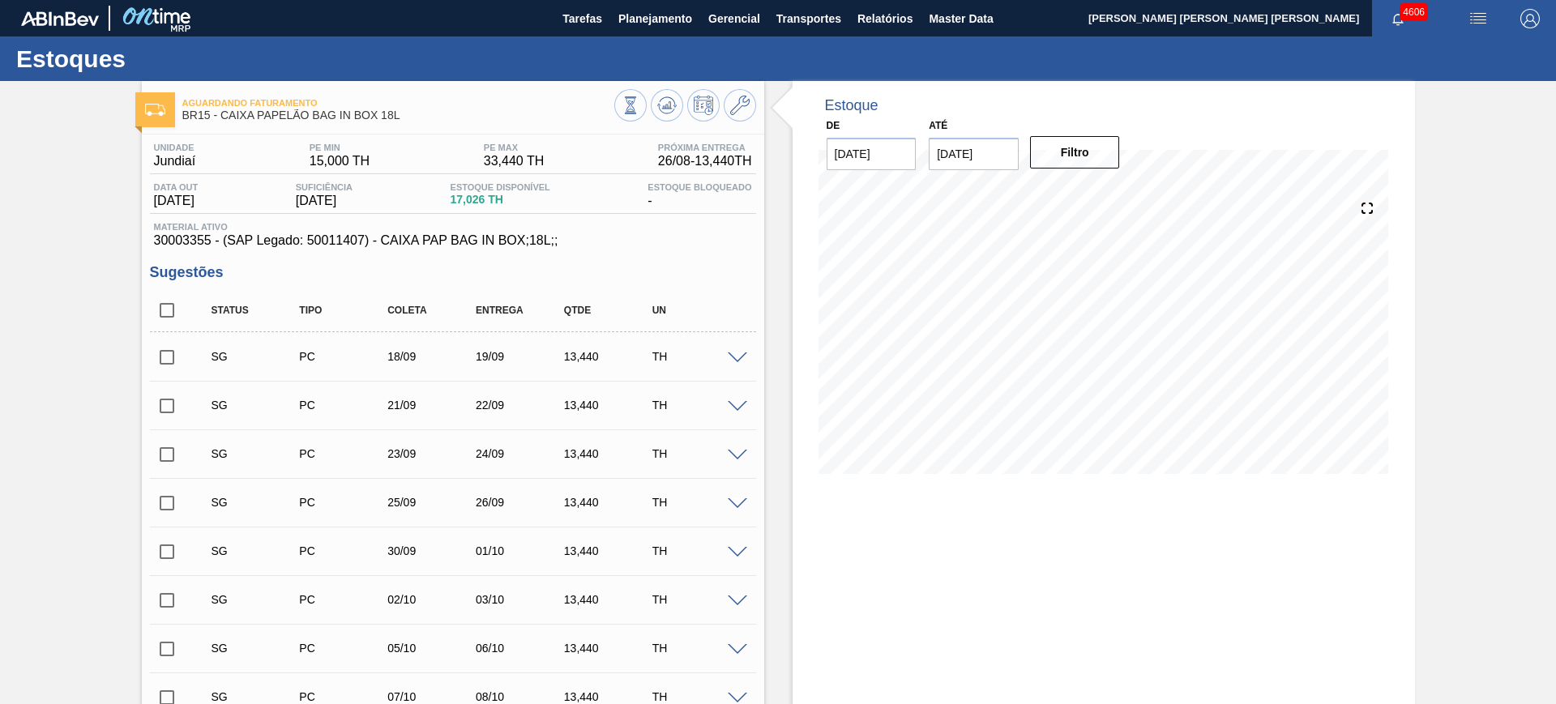
click at [175, 306] on input "checkbox" at bounding box center [167, 310] width 34 height 34
checkbox input "true"
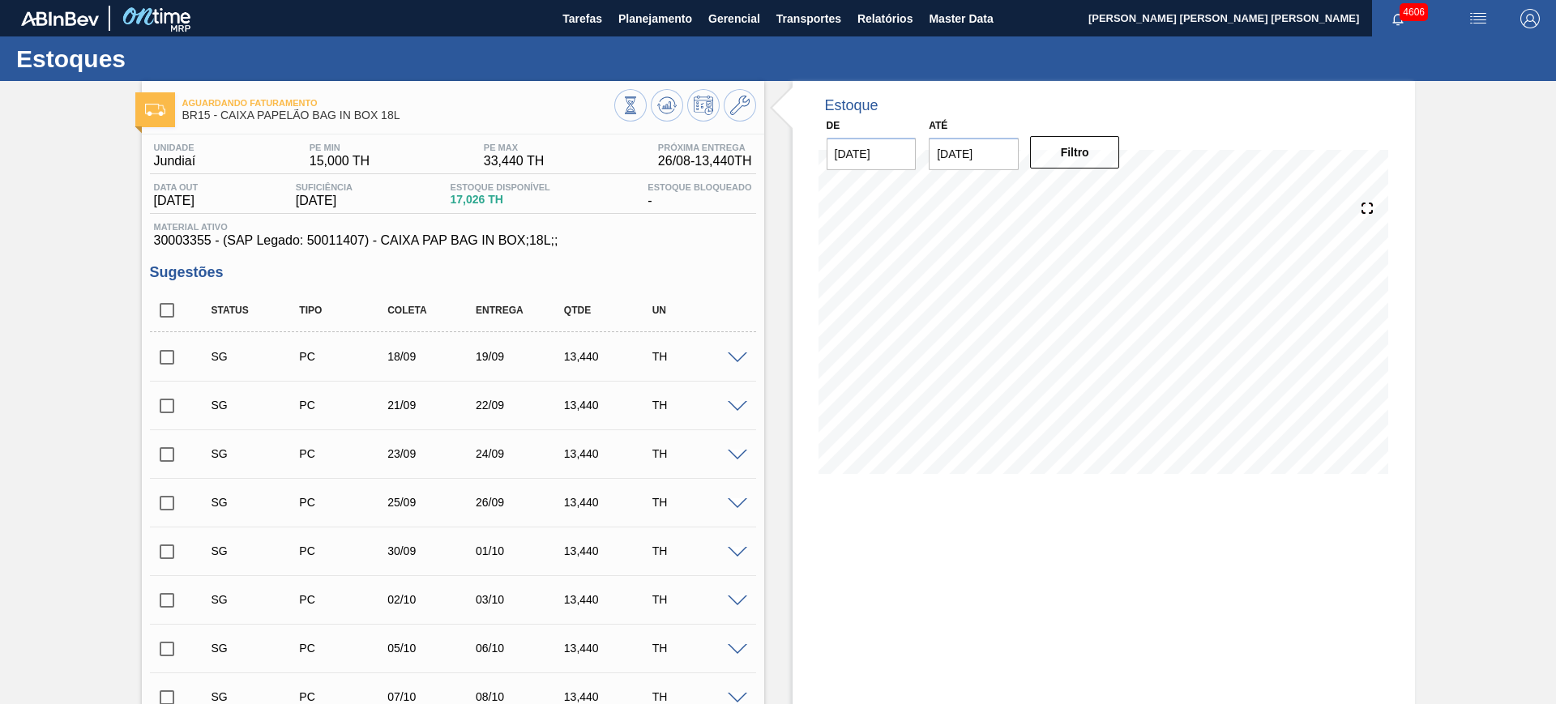
checkbox input "true"
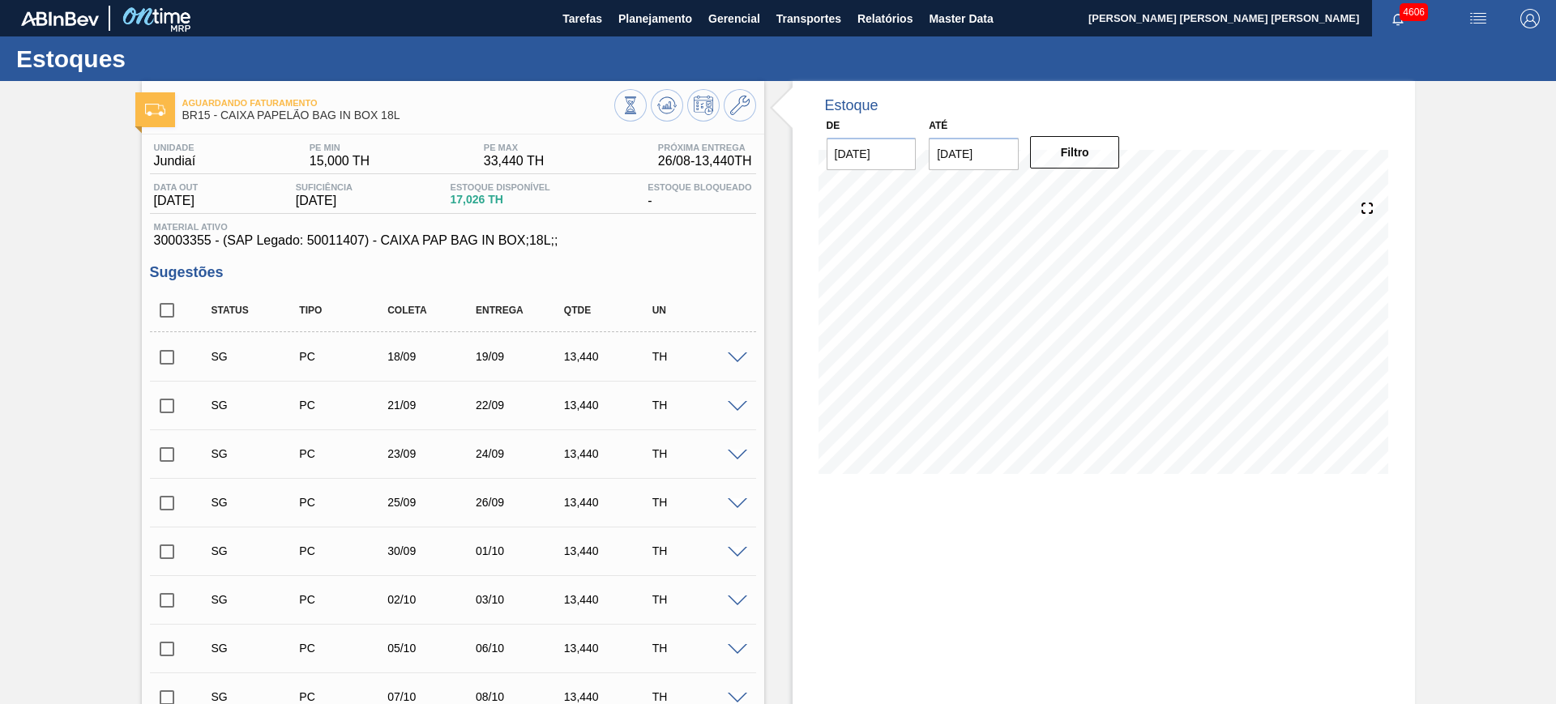
checkbox input "true"
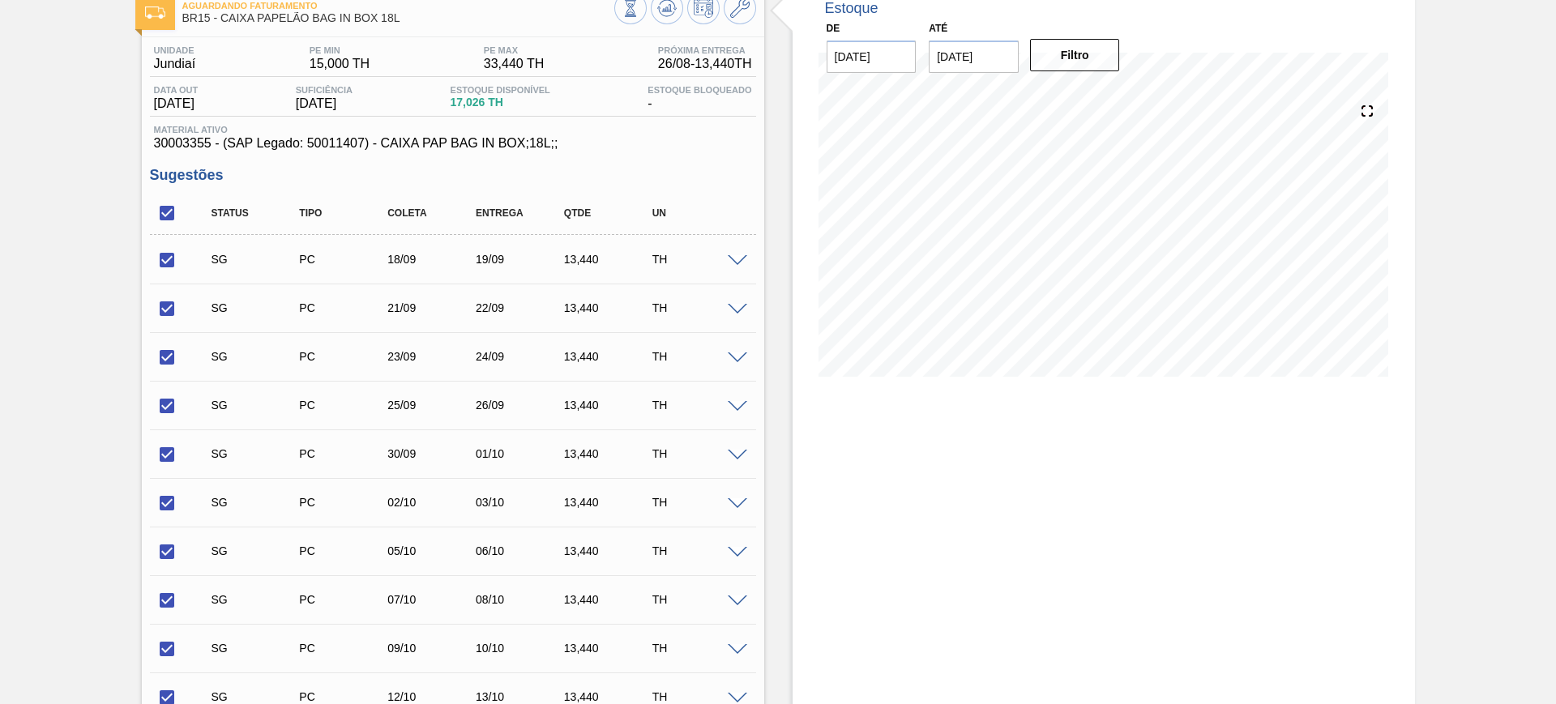
scroll to position [304, 0]
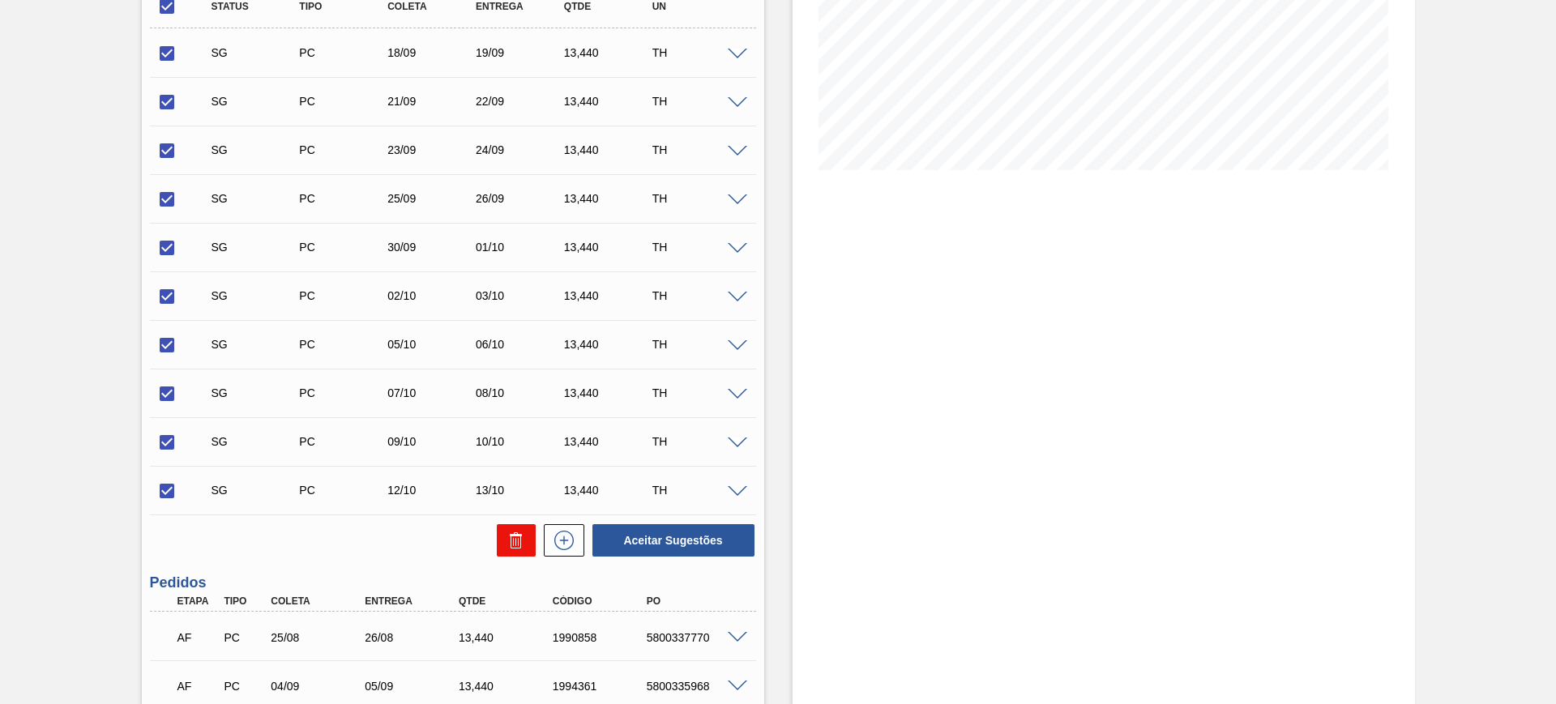
click at [511, 531] on icon at bounding box center [516, 540] width 19 height 19
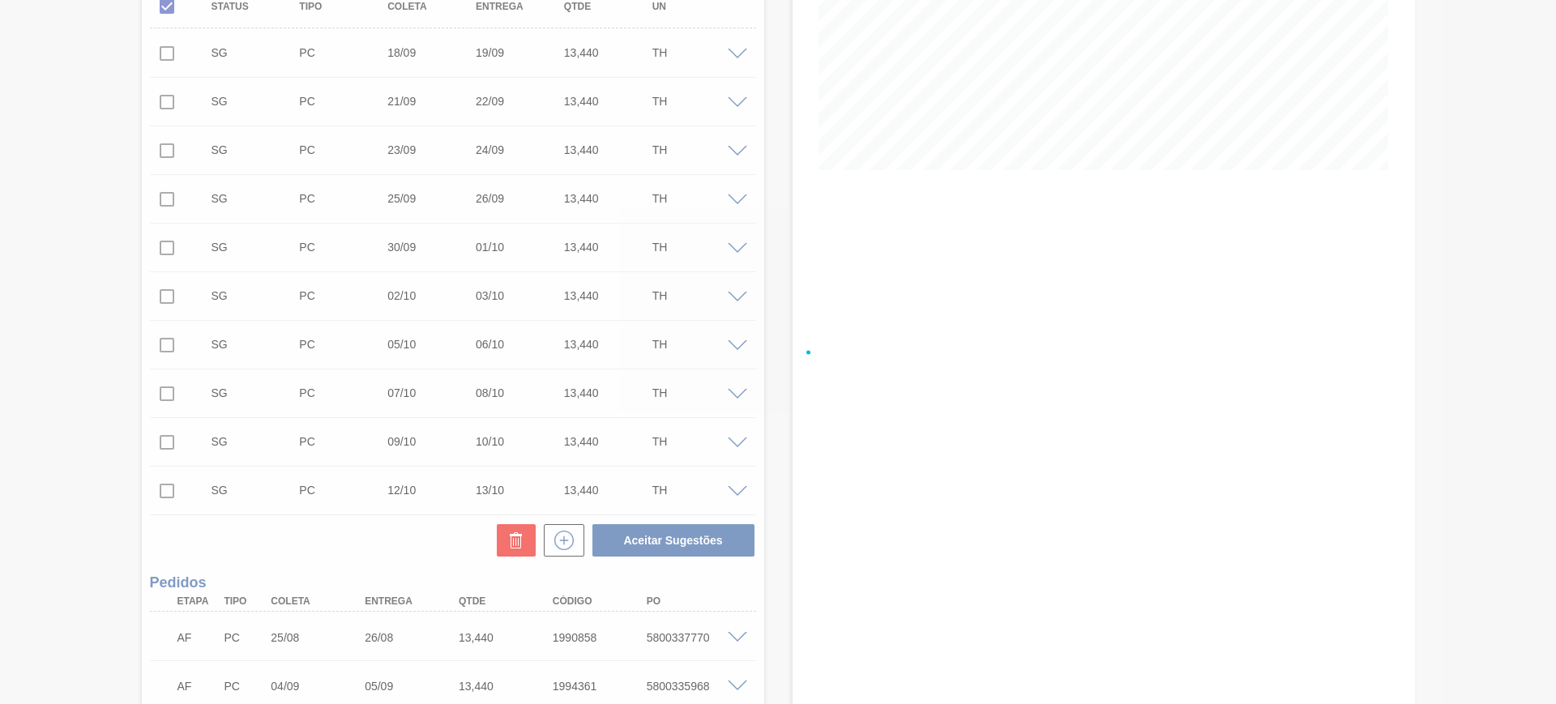
checkbox input "false"
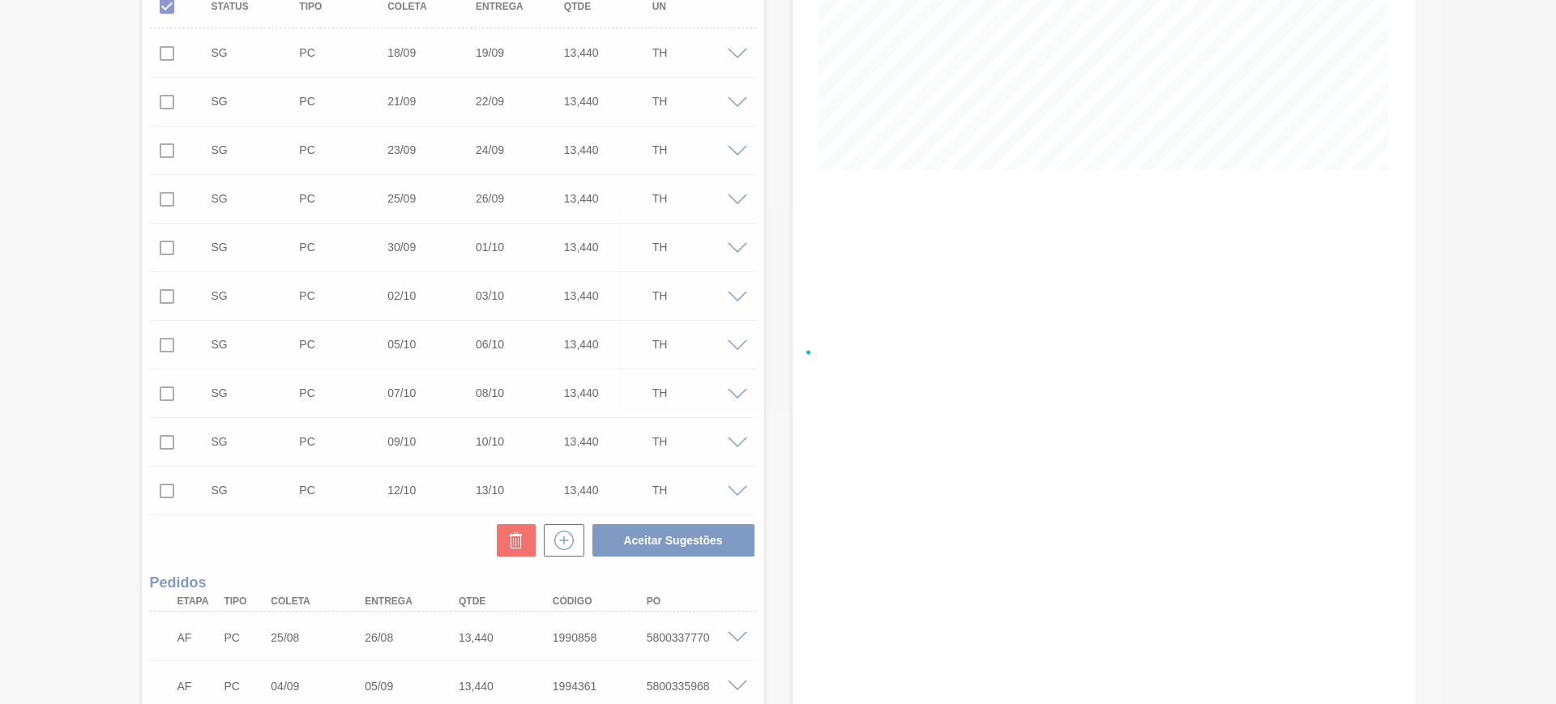
checkbox input "false"
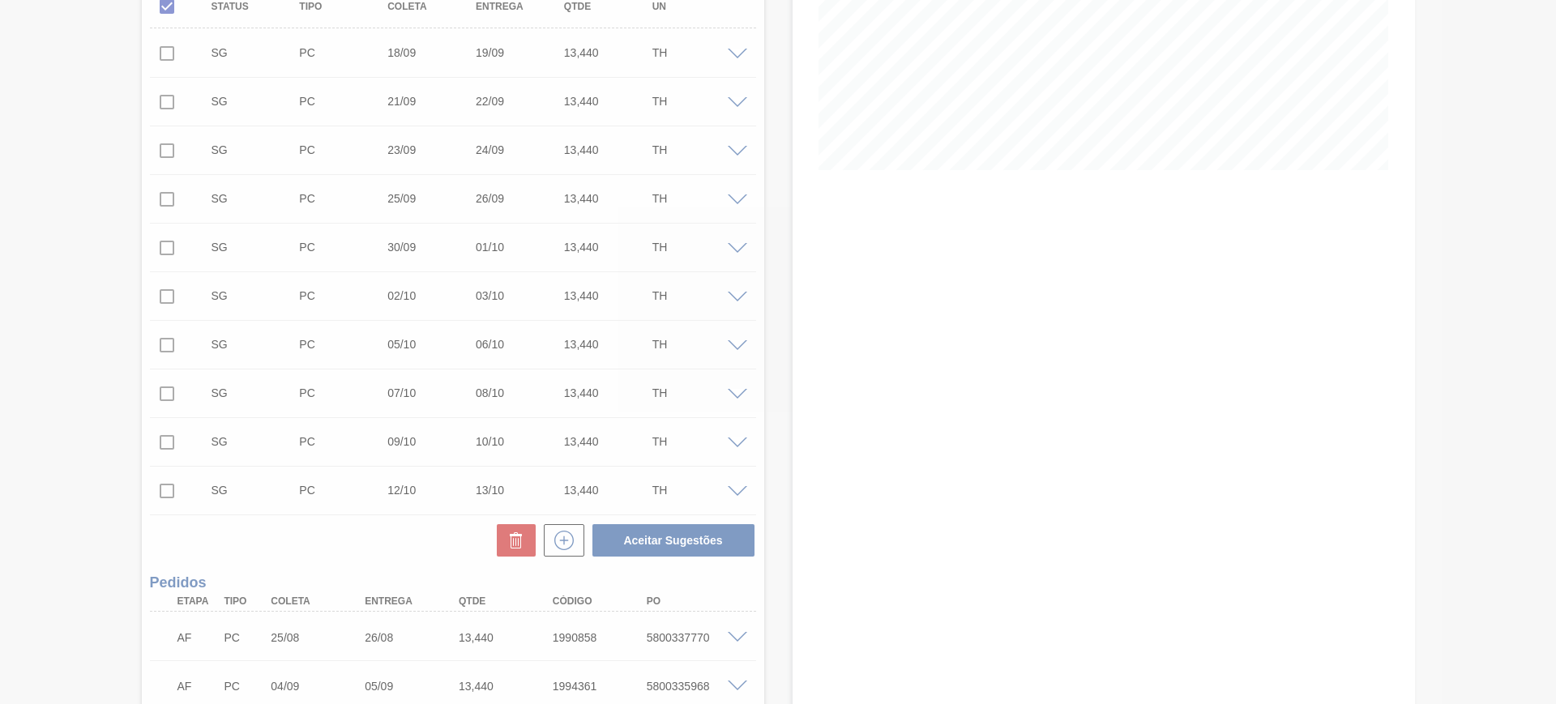
scroll to position [34, 0]
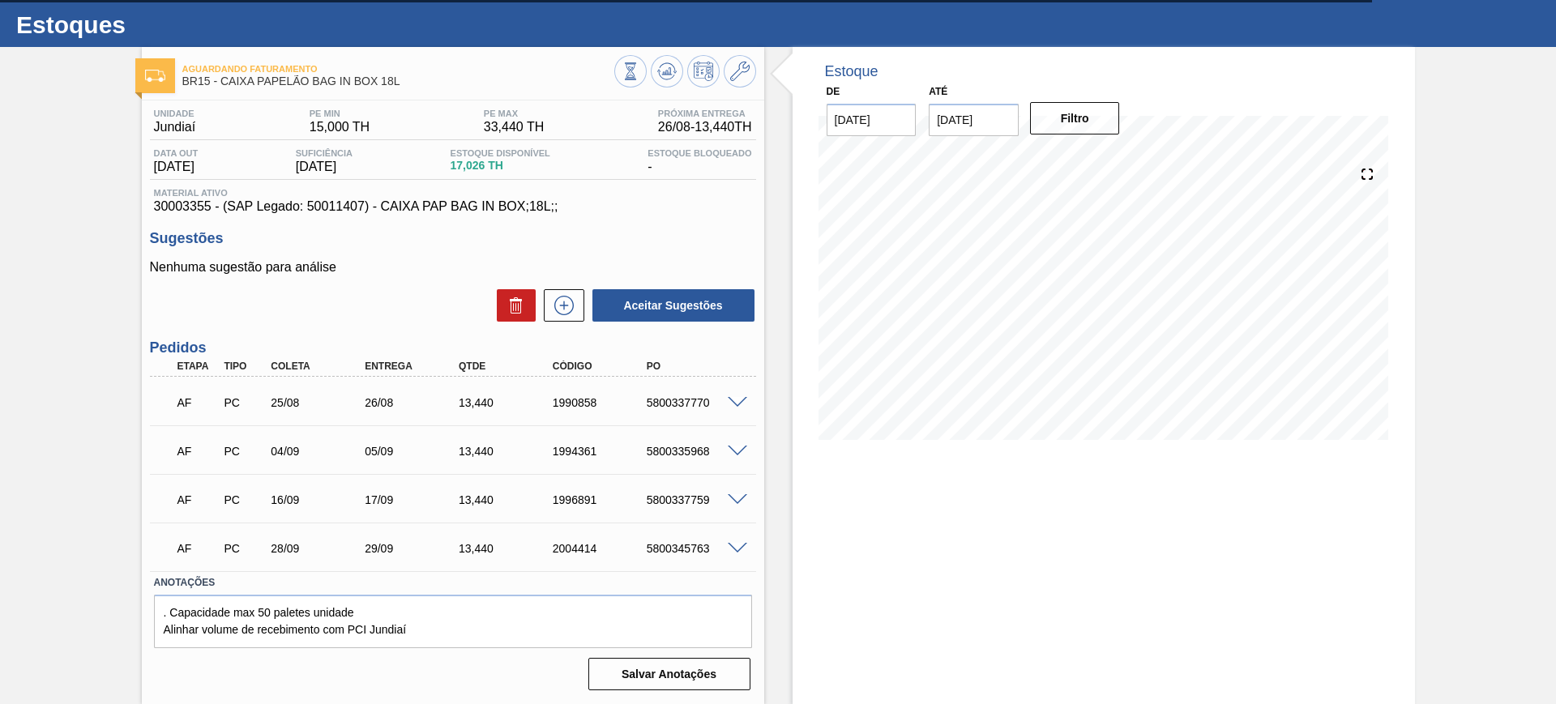
click at [740, 501] on span at bounding box center [737, 500] width 19 height 12
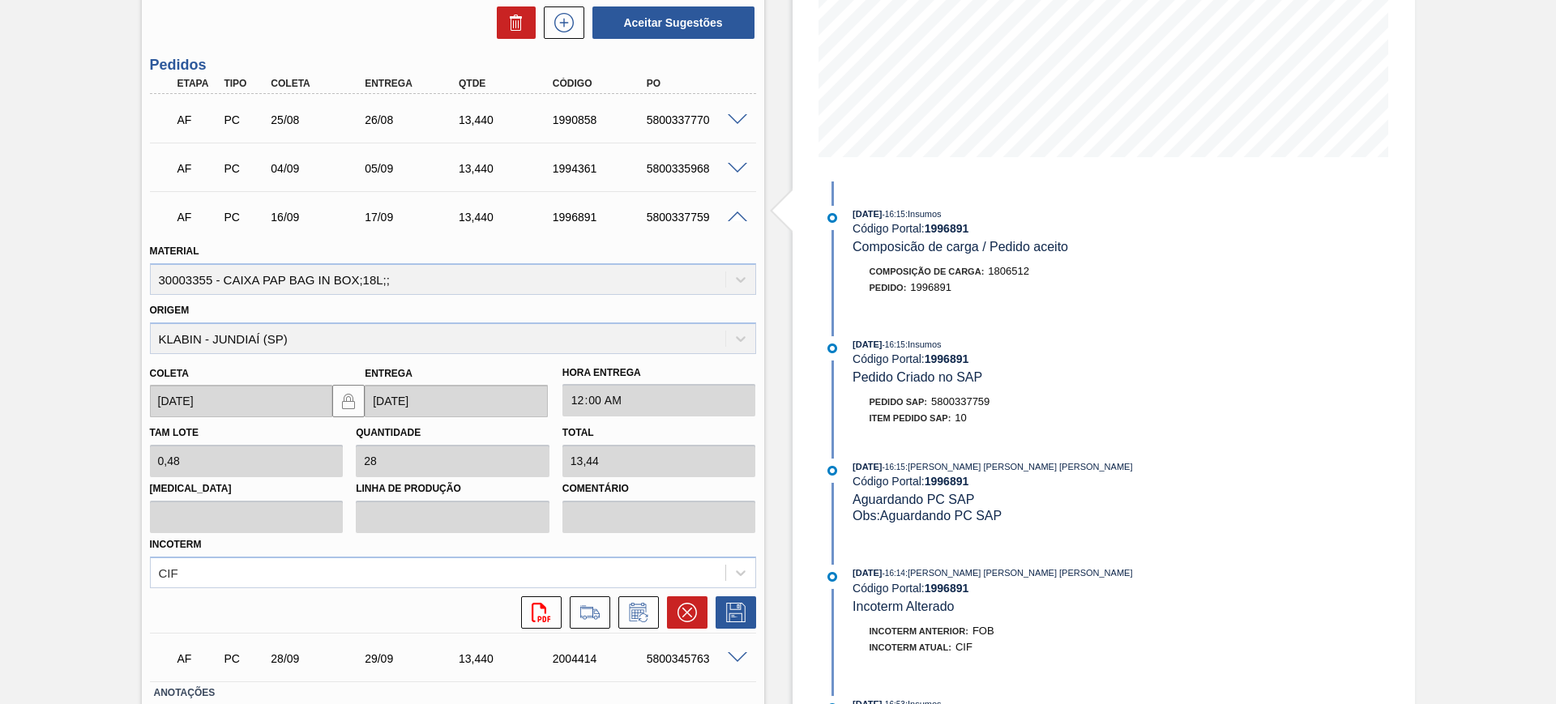
scroll to position [427, 0]
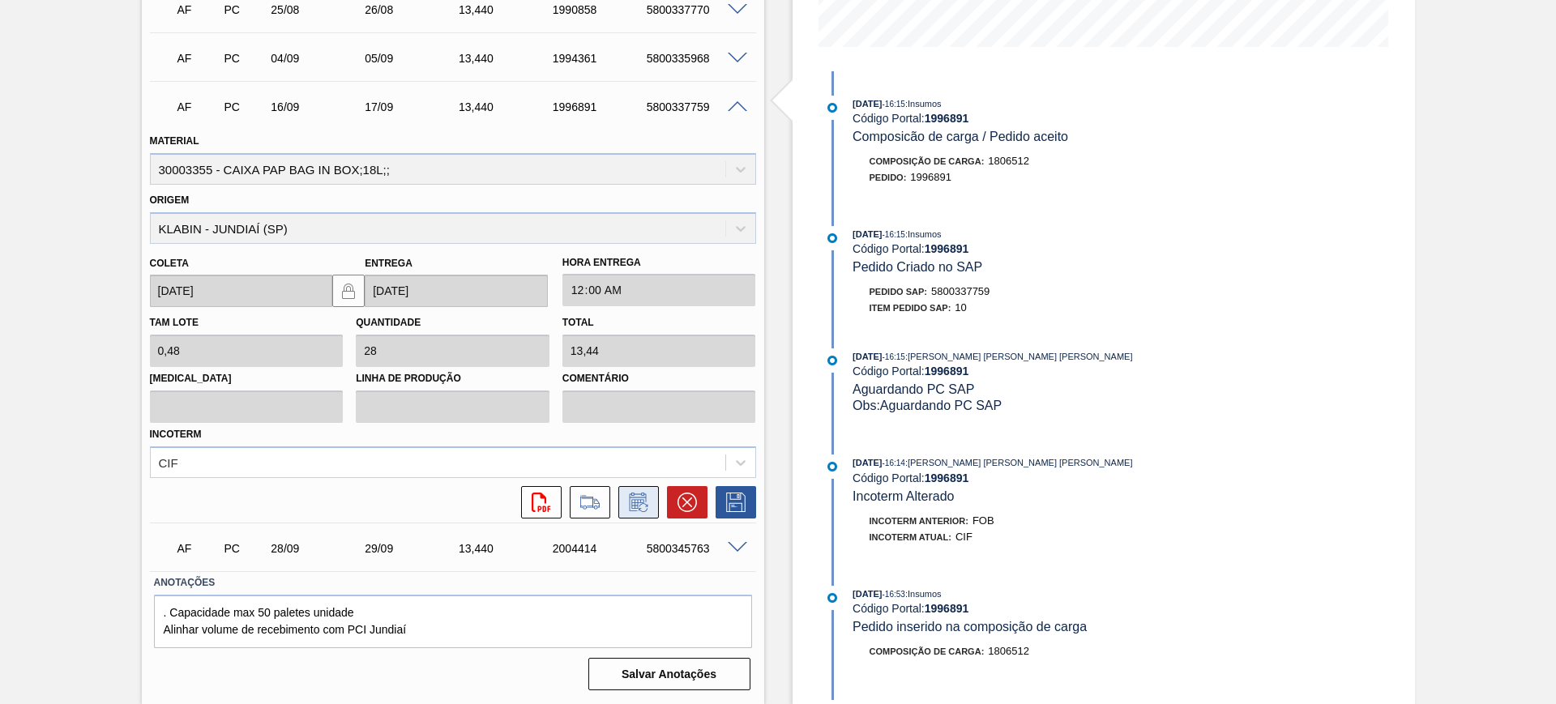
click at [637, 503] on icon at bounding box center [639, 502] width 26 height 19
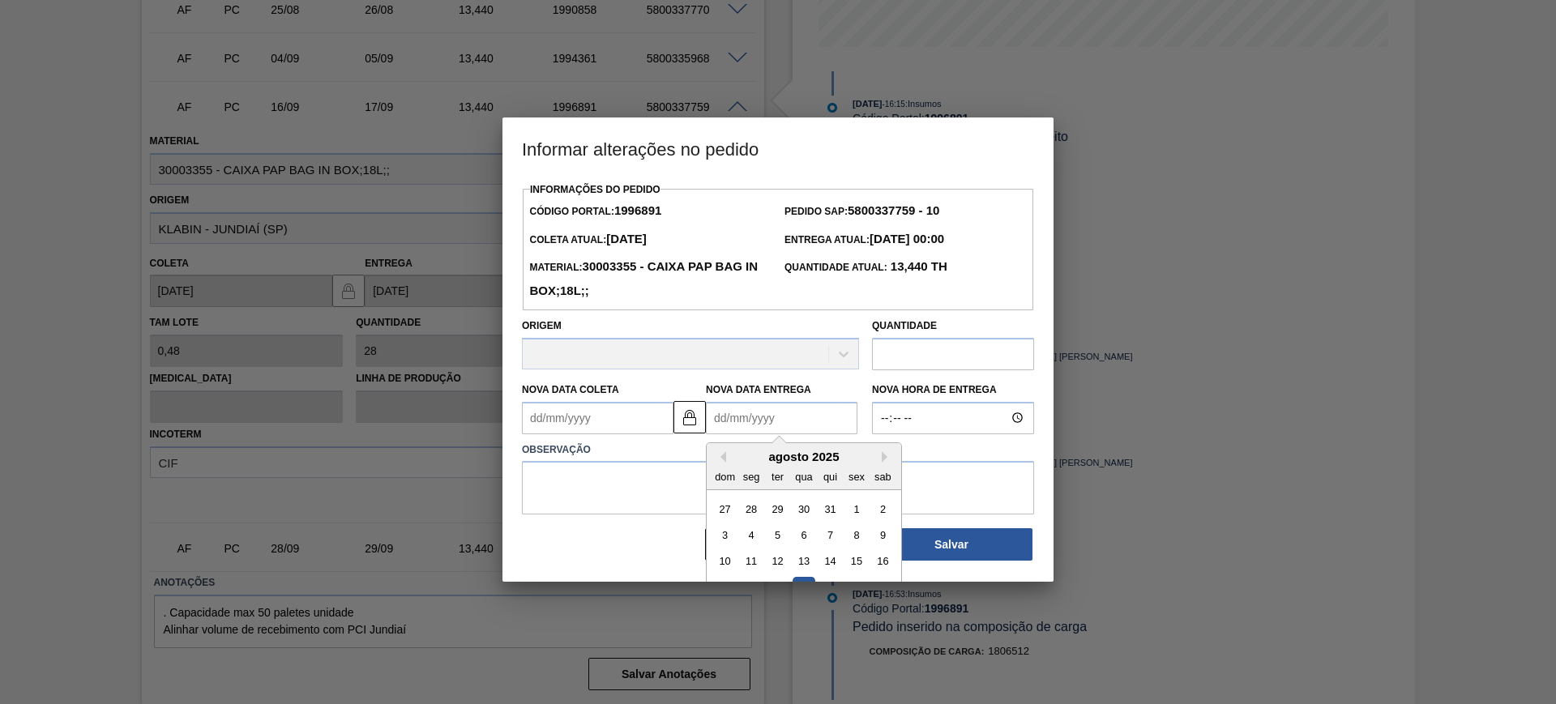
click at [764, 421] on Entrega1996891 "Nova Data Entrega" at bounding box center [782, 418] width 152 height 32
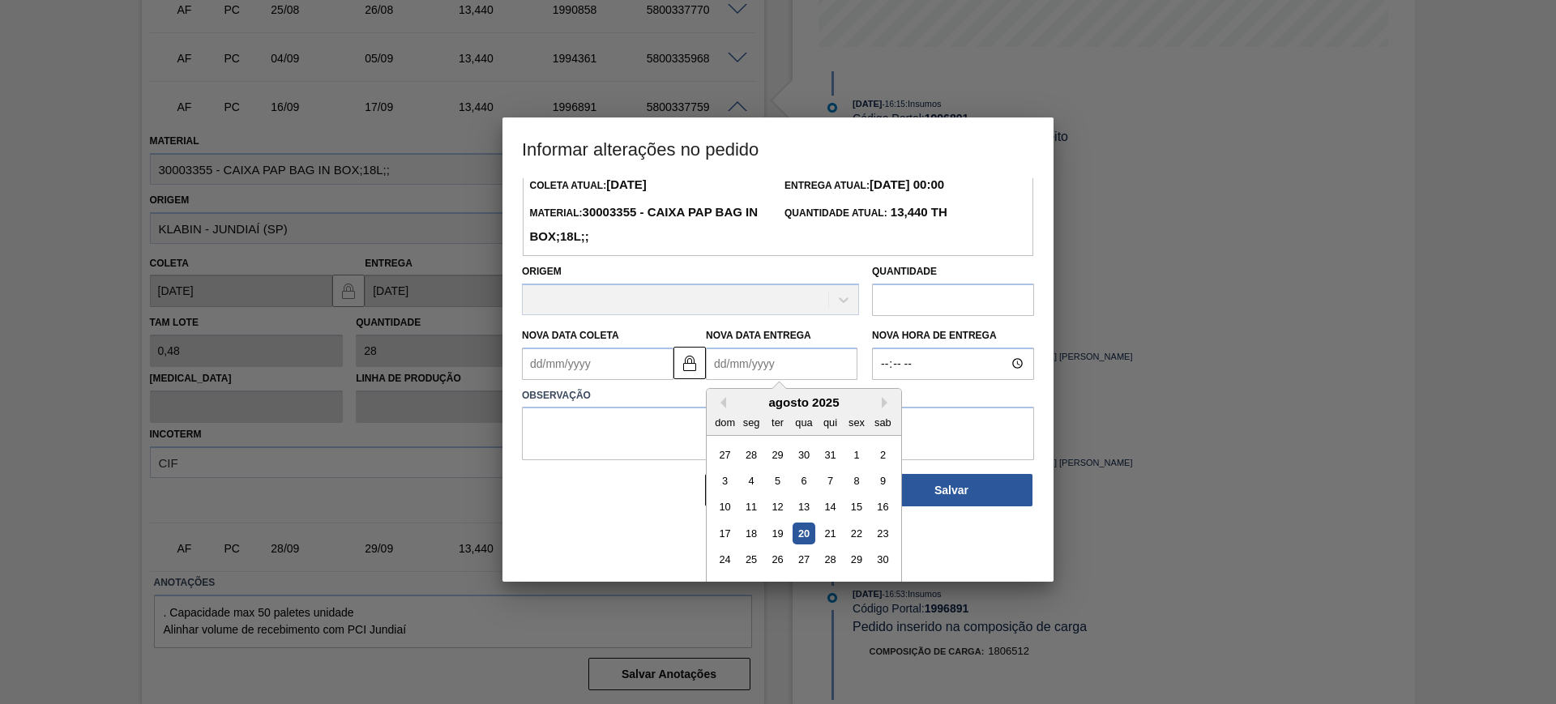
scroll to position [81, 0]
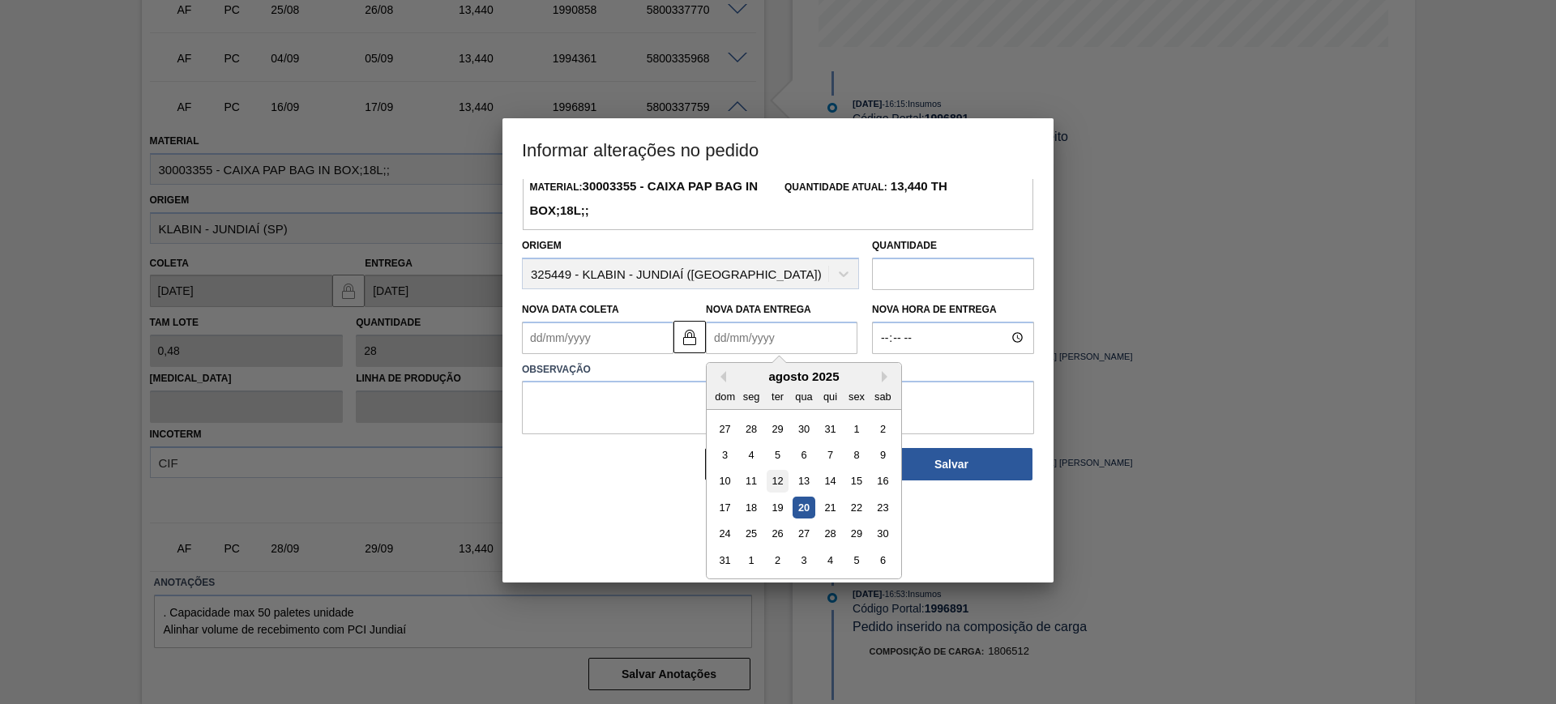
click at [772, 485] on div "12" at bounding box center [778, 481] width 22 height 22
type Coleta1996891 "[DATE]"
type Entrega1996891 "[DATE]"
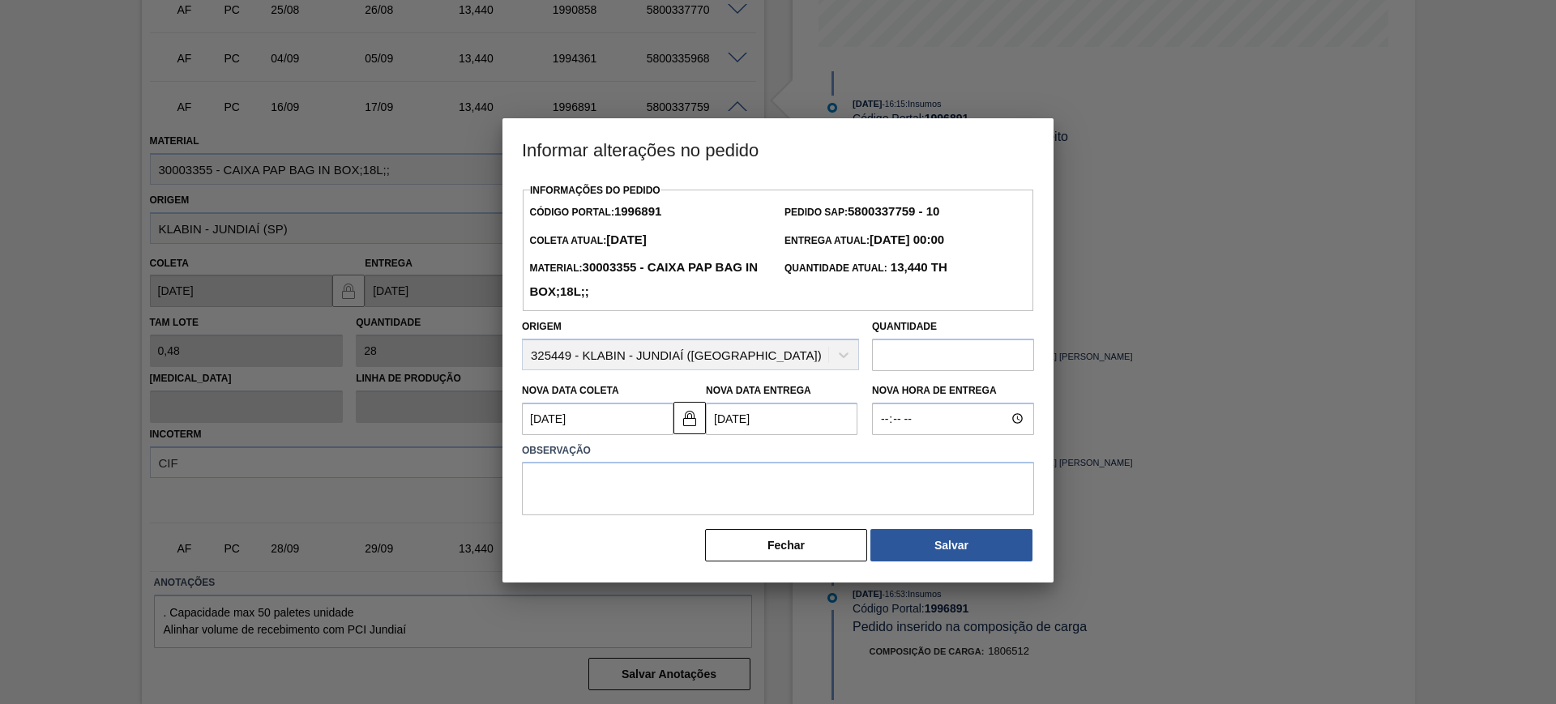
click at [763, 427] on Entrega1996891 "[DATE]" at bounding box center [782, 419] width 152 height 32
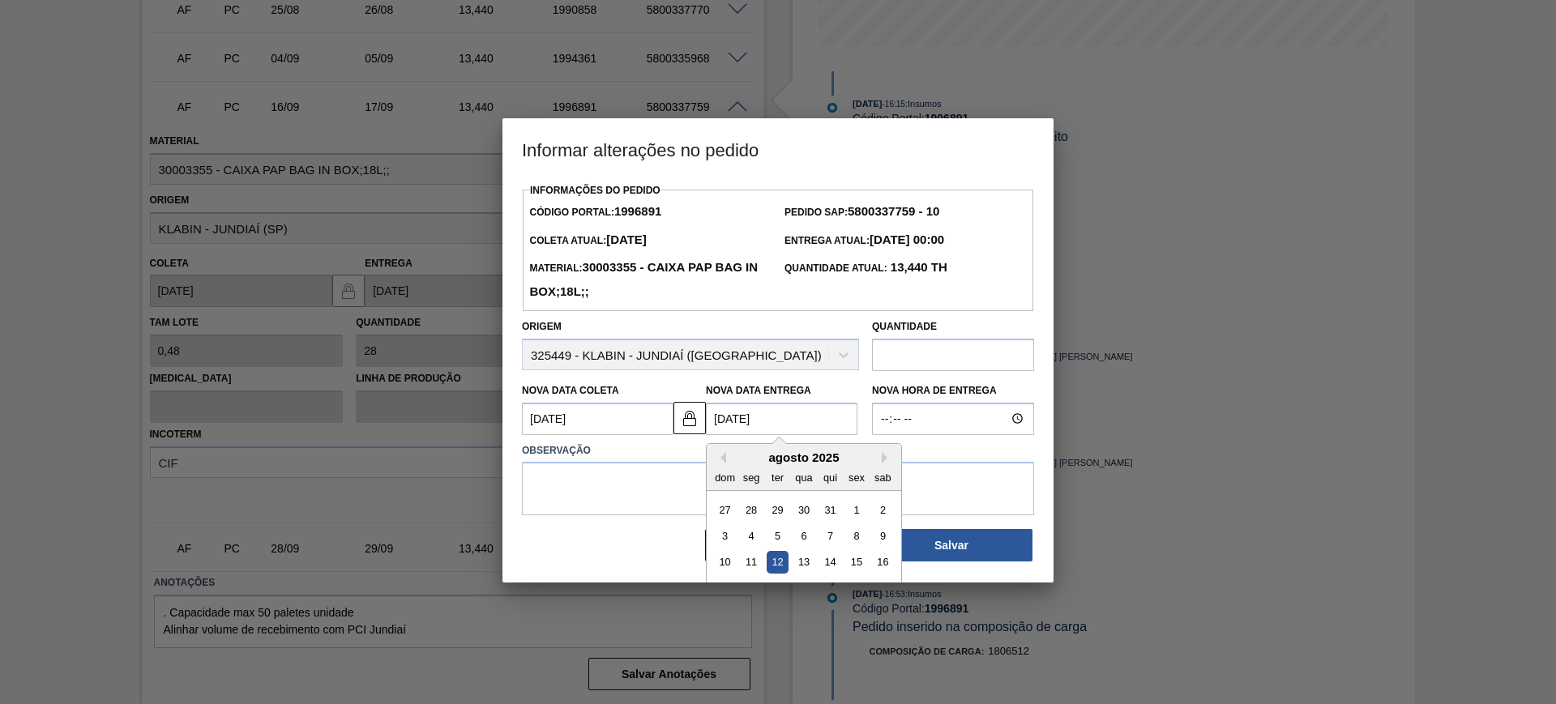
click at [880, 457] on div "agosto 2025" at bounding box center [804, 458] width 195 height 14
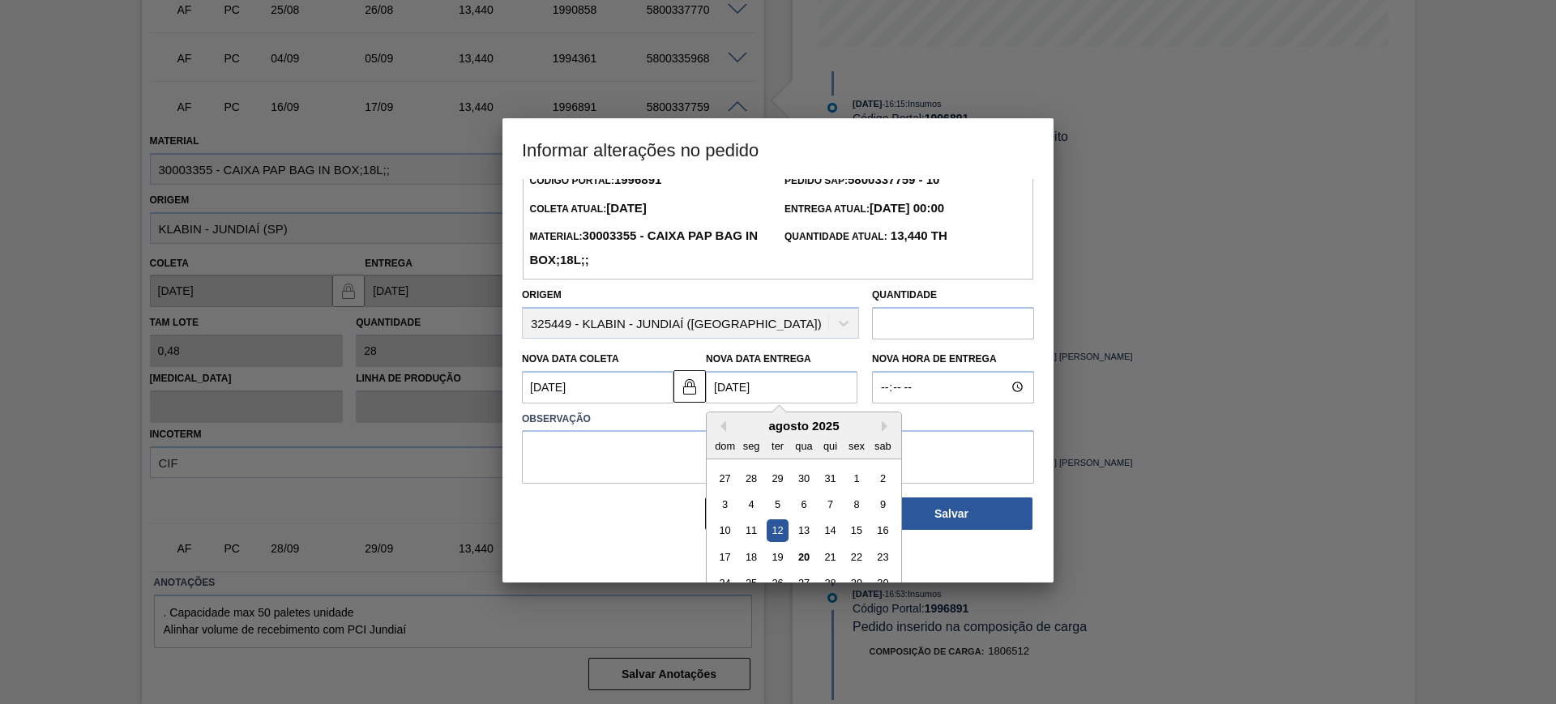
scroll to position [81, 0]
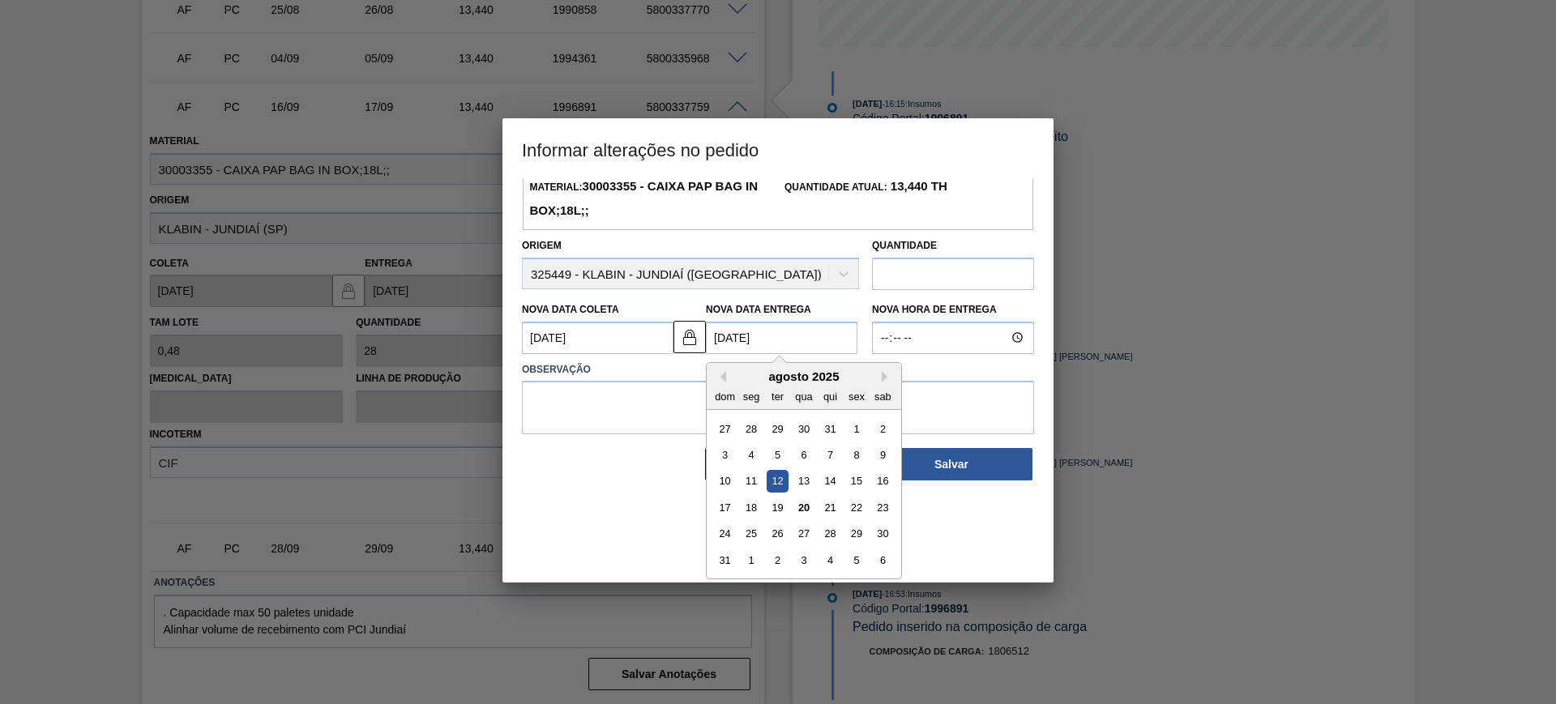
click at [878, 383] on div "agosto 2025" at bounding box center [804, 377] width 195 height 14
click at [884, 379] on button "Next Month" at bounding box center [887, 376] width 11 height 11
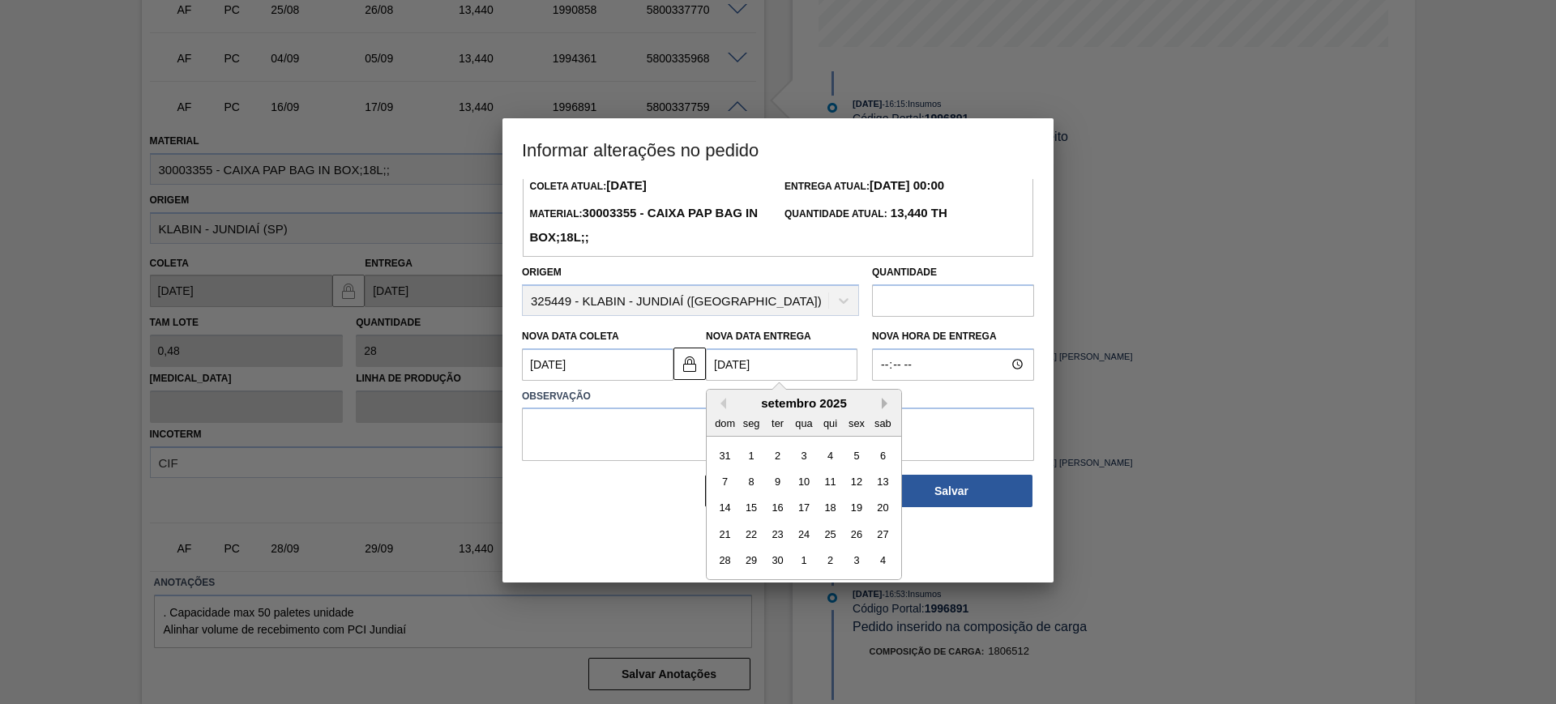
scroll to position [54, 0]
click at [868, 485] on div "7 8 9 10 11 12 13" at bounding box center [804, 481] width 184 height 26
click at [857, 485] on div "12" at bounding box center [856, 482] width 22 height 22
type Coleta1996891 "[DATE]"
type Entrega1996891 "[DATE]"
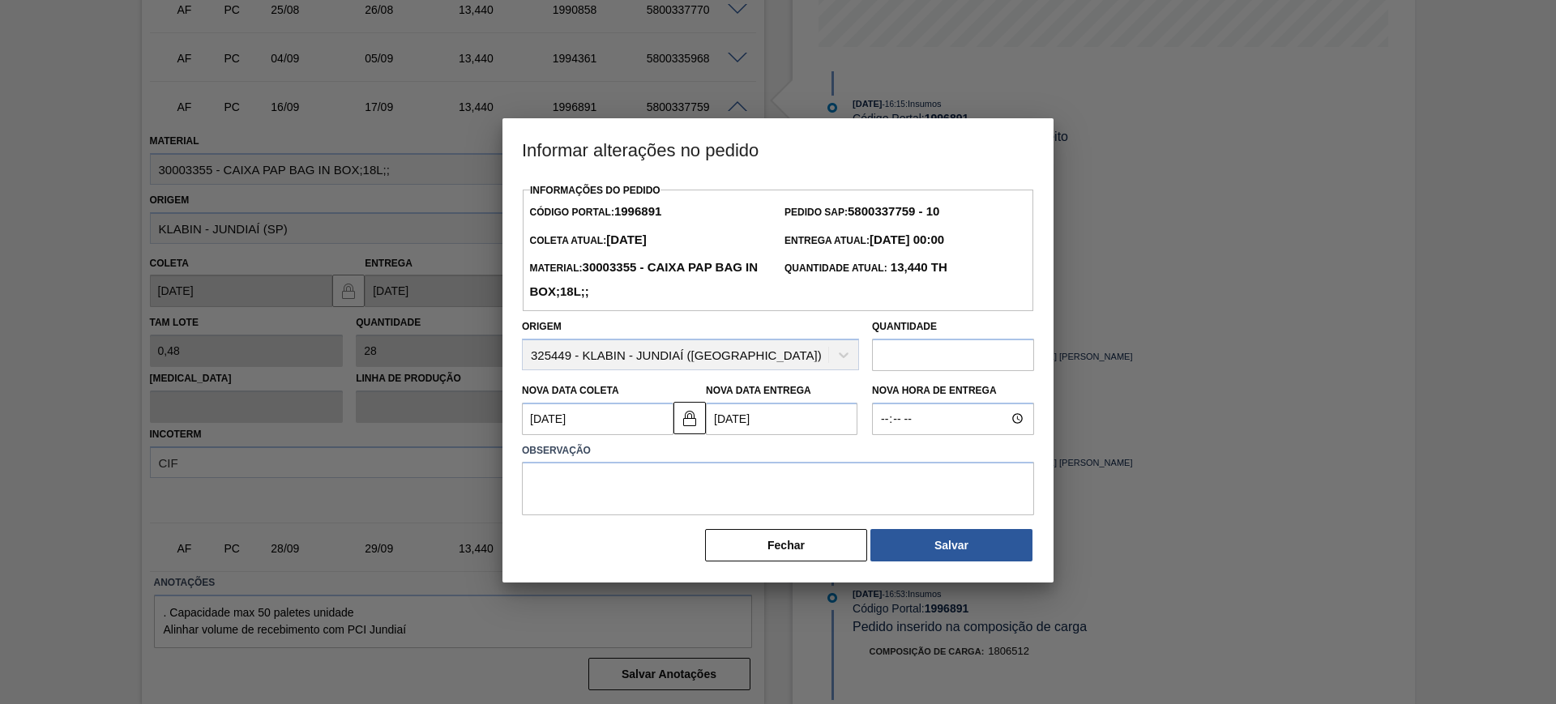
scroll to position [0, 0]
click at [825, 483] on textarea at bounding box center [778, 488] width 512 height 53
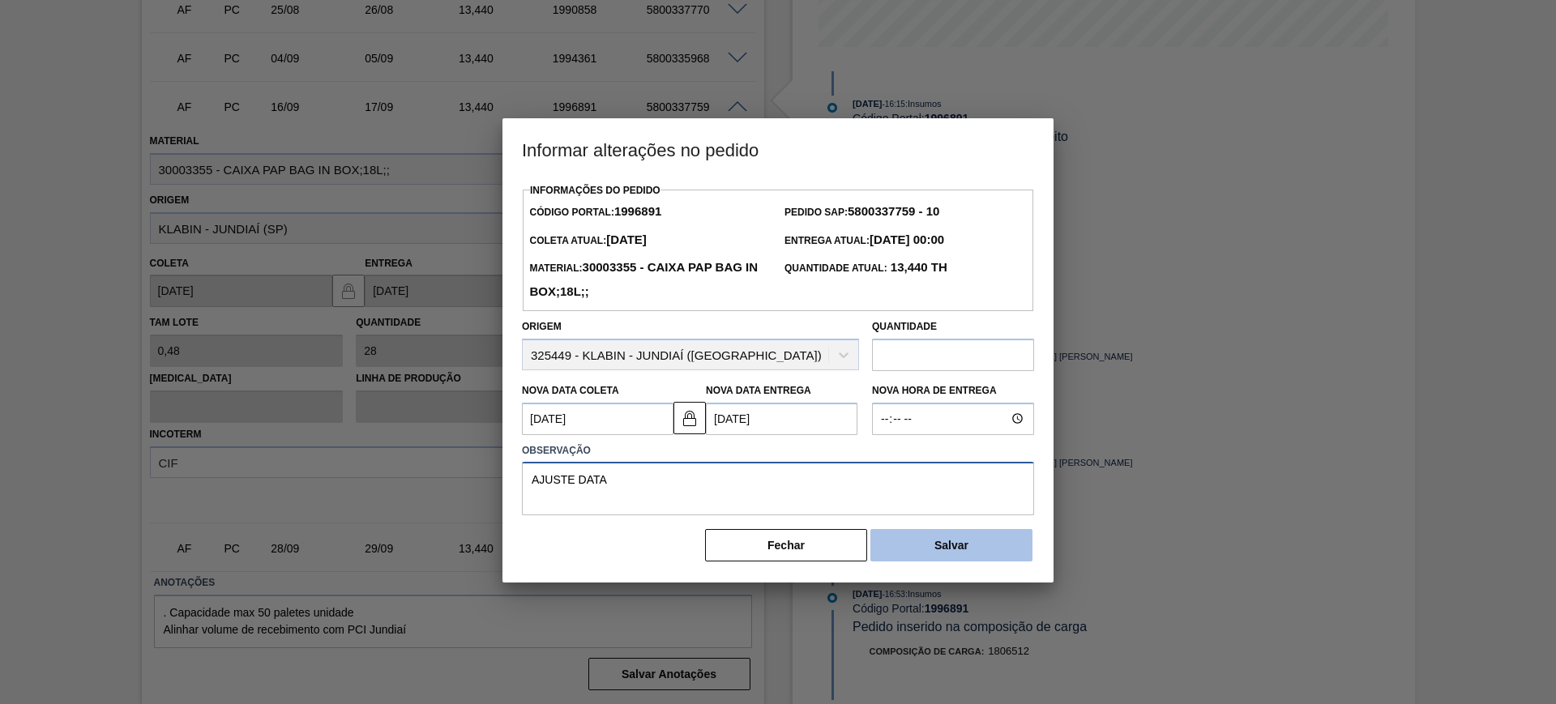
type textarea "AJUSTE DATA"
click at [926, 537] on button "Salvar" at bounding box center [951, 545] width 162 height 32
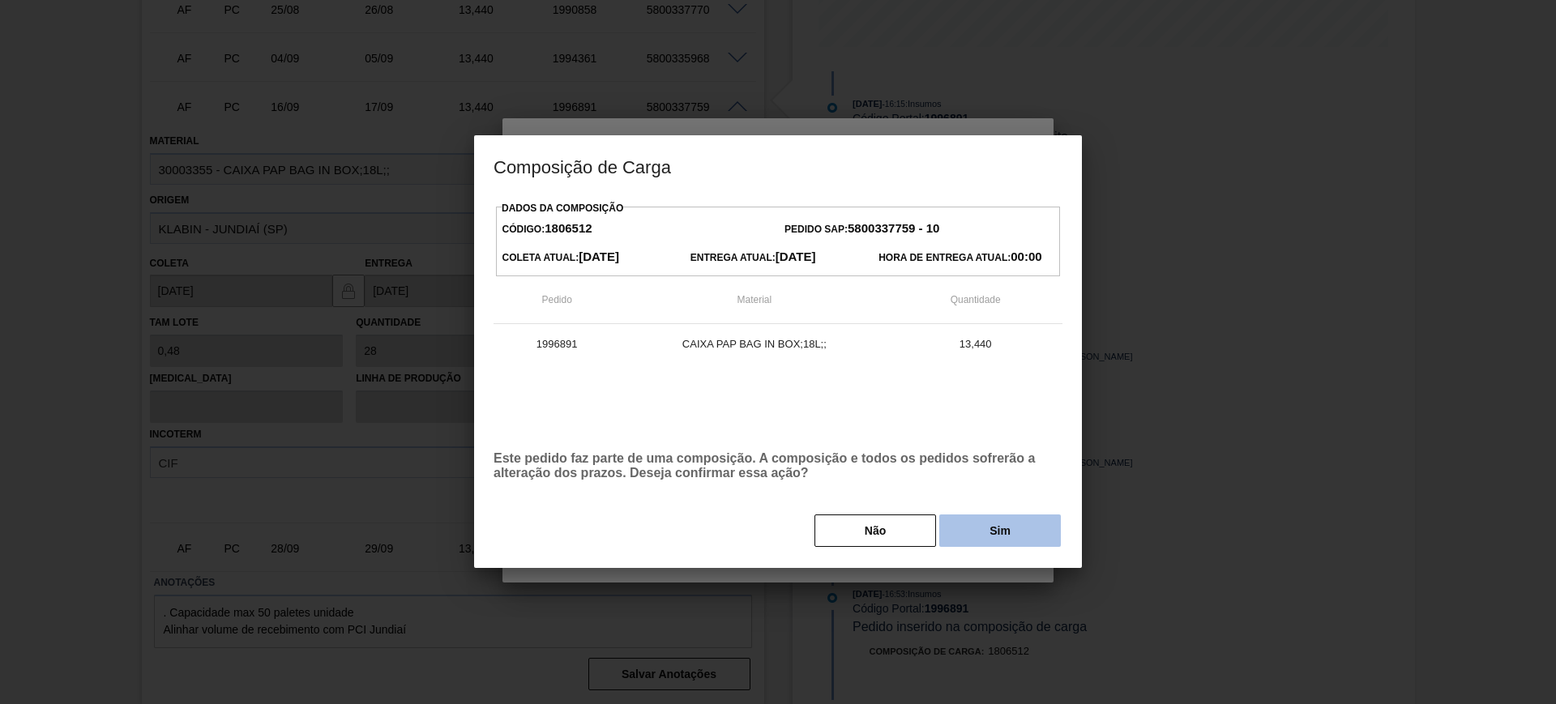
click at [1016, 537] on button "Sim" at bounding box center [1000, 531] width 122 height 32
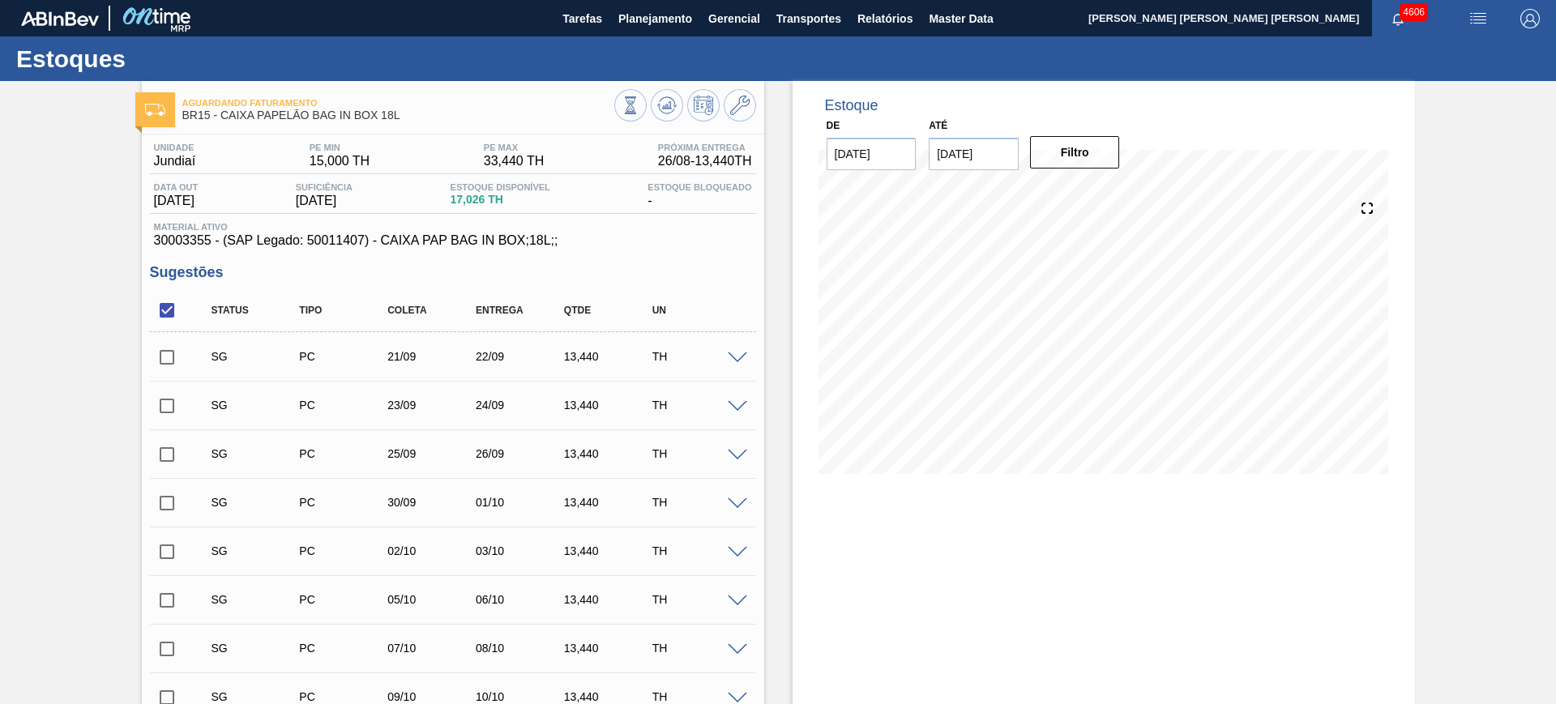
click at [1027, 3] on div "Tarefas Planejamento Gerencial Transportes Relatórios Master Data" at bounding box center [778, 18] width 1556 height 36
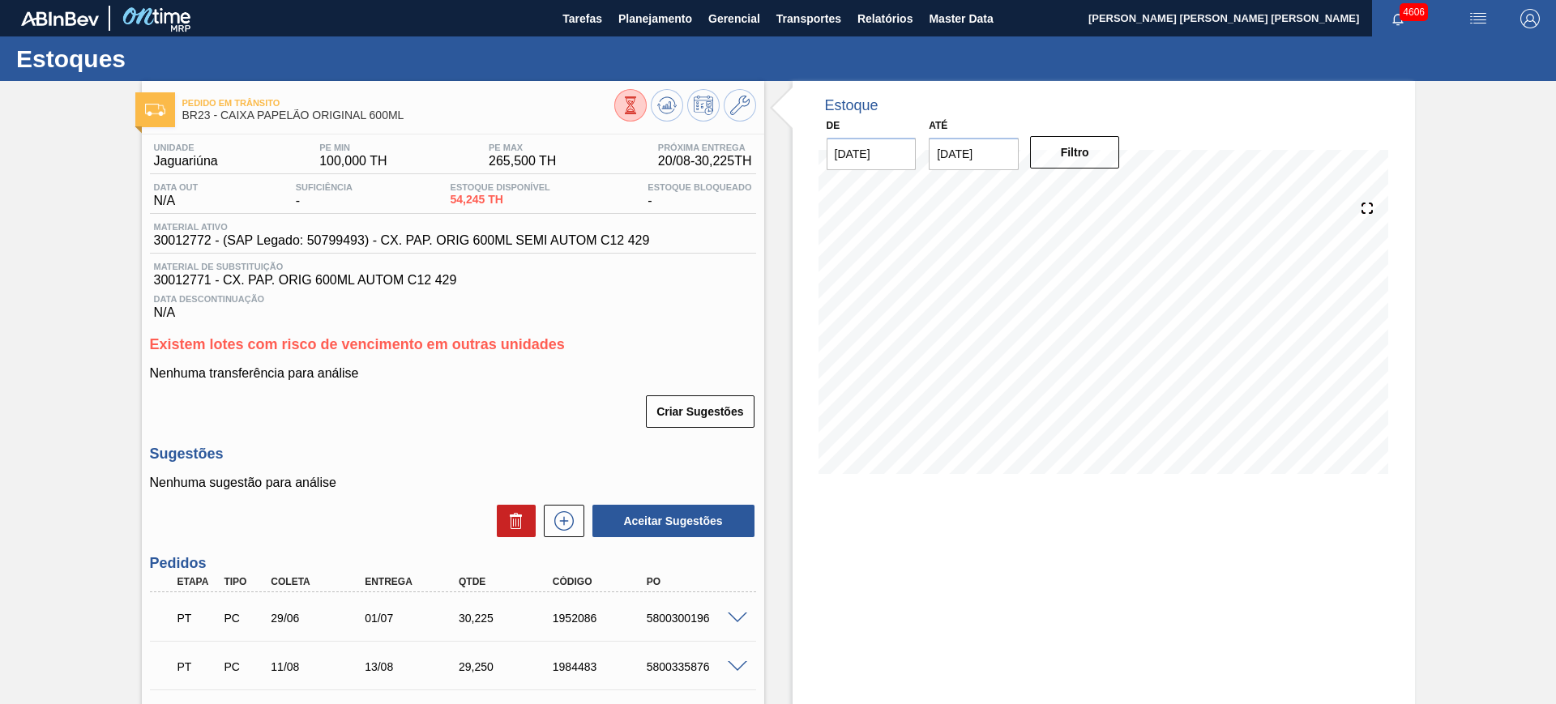
scroll to position [304, 0]
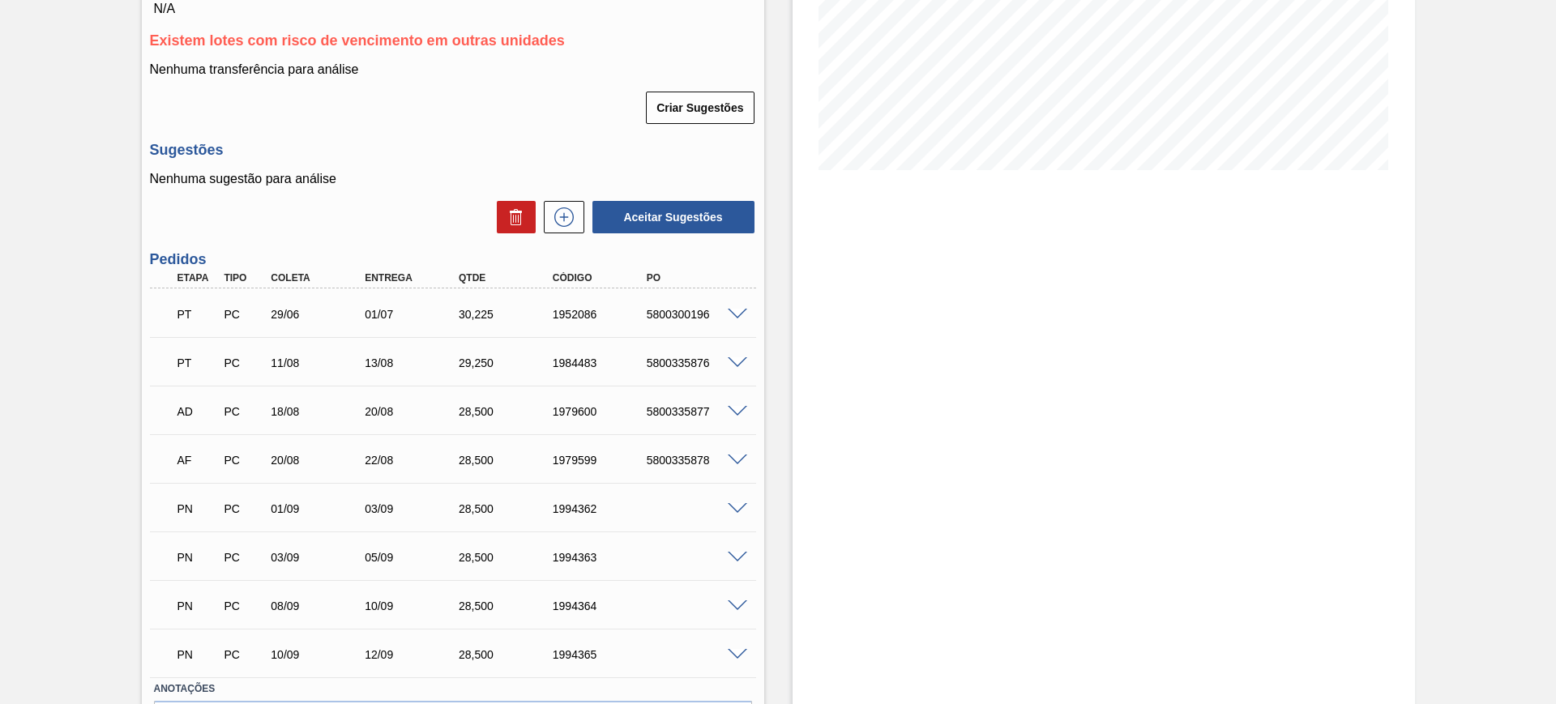
click at [733, 503] on span at bounding box center [737, 509] width 19 height 12
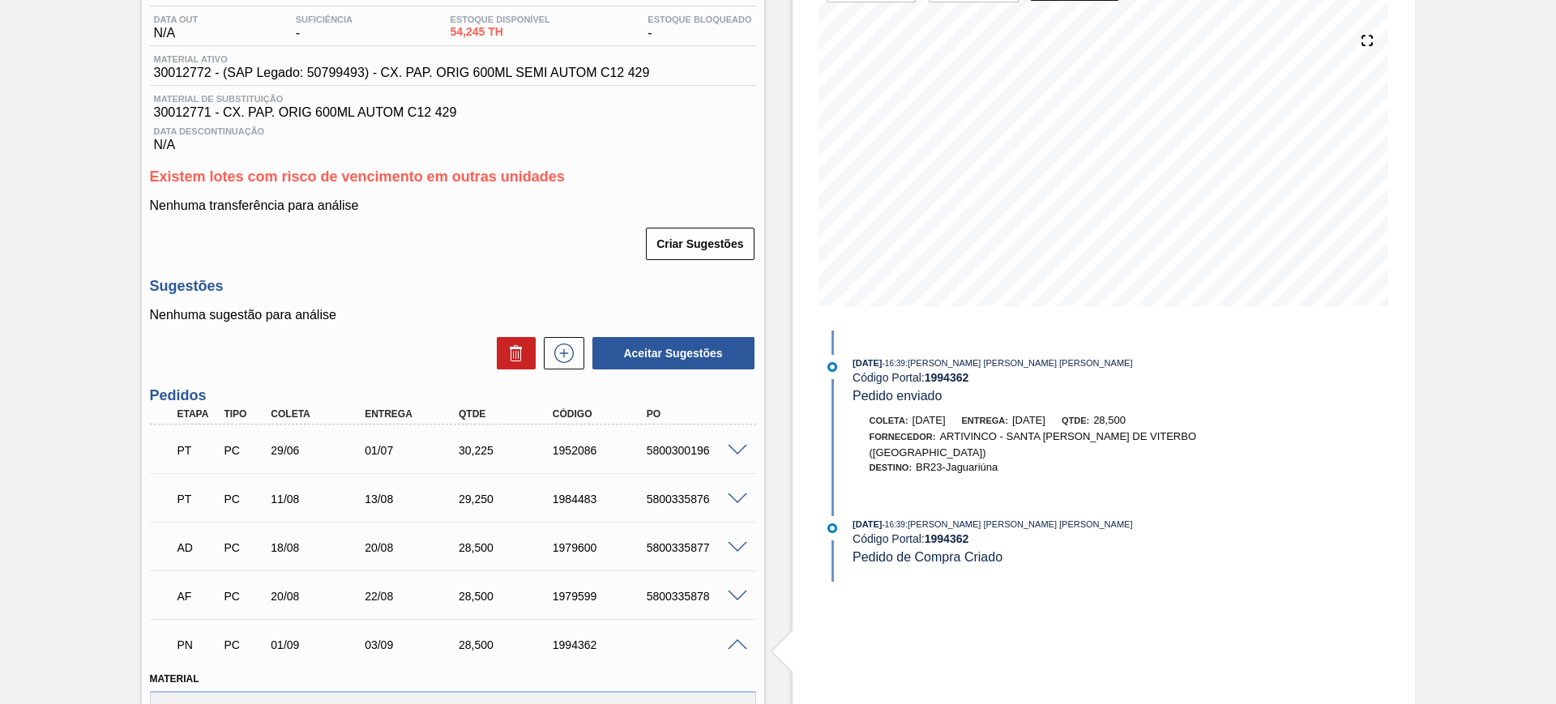
scroll to position [203, 0]
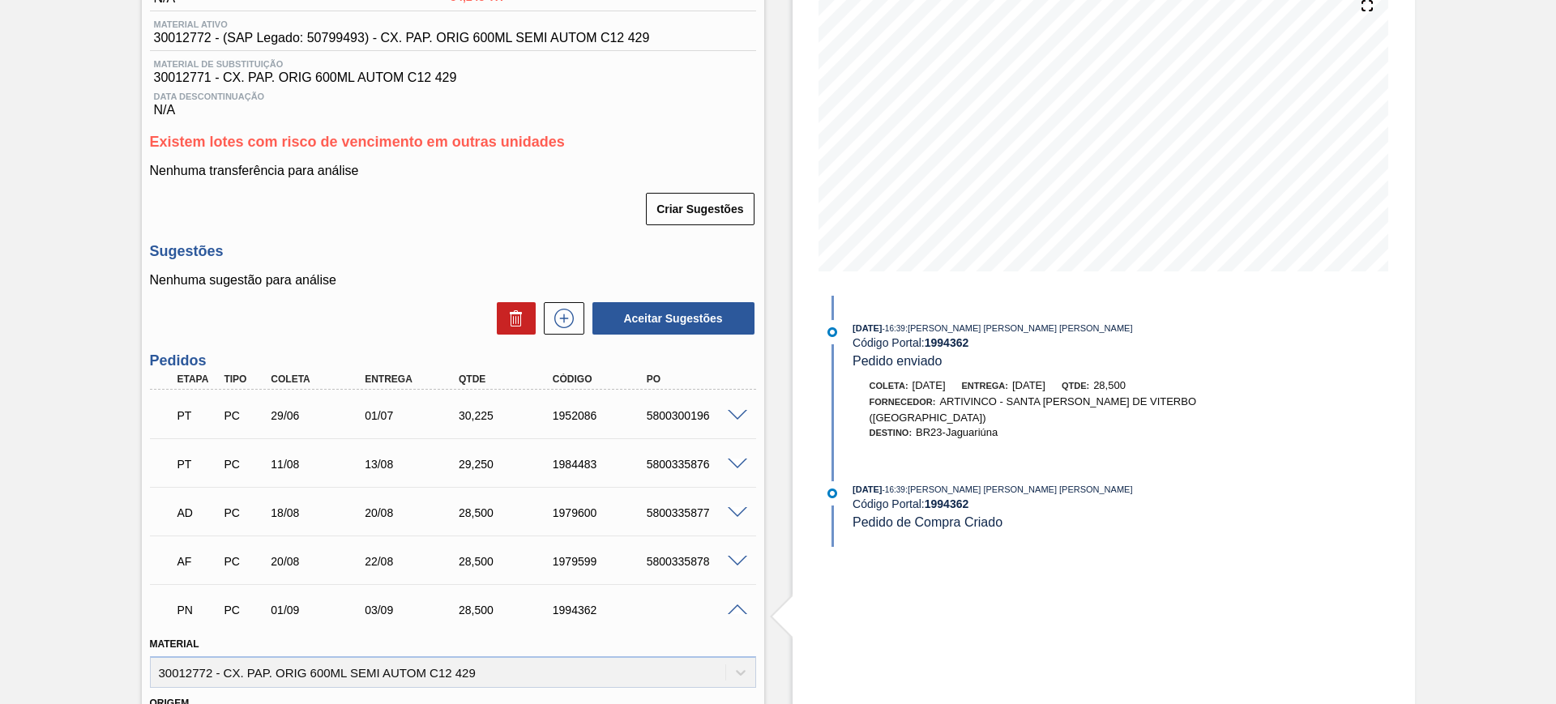
click at [735, 609] on span at bounding box center [737, 611] width 19 height 12
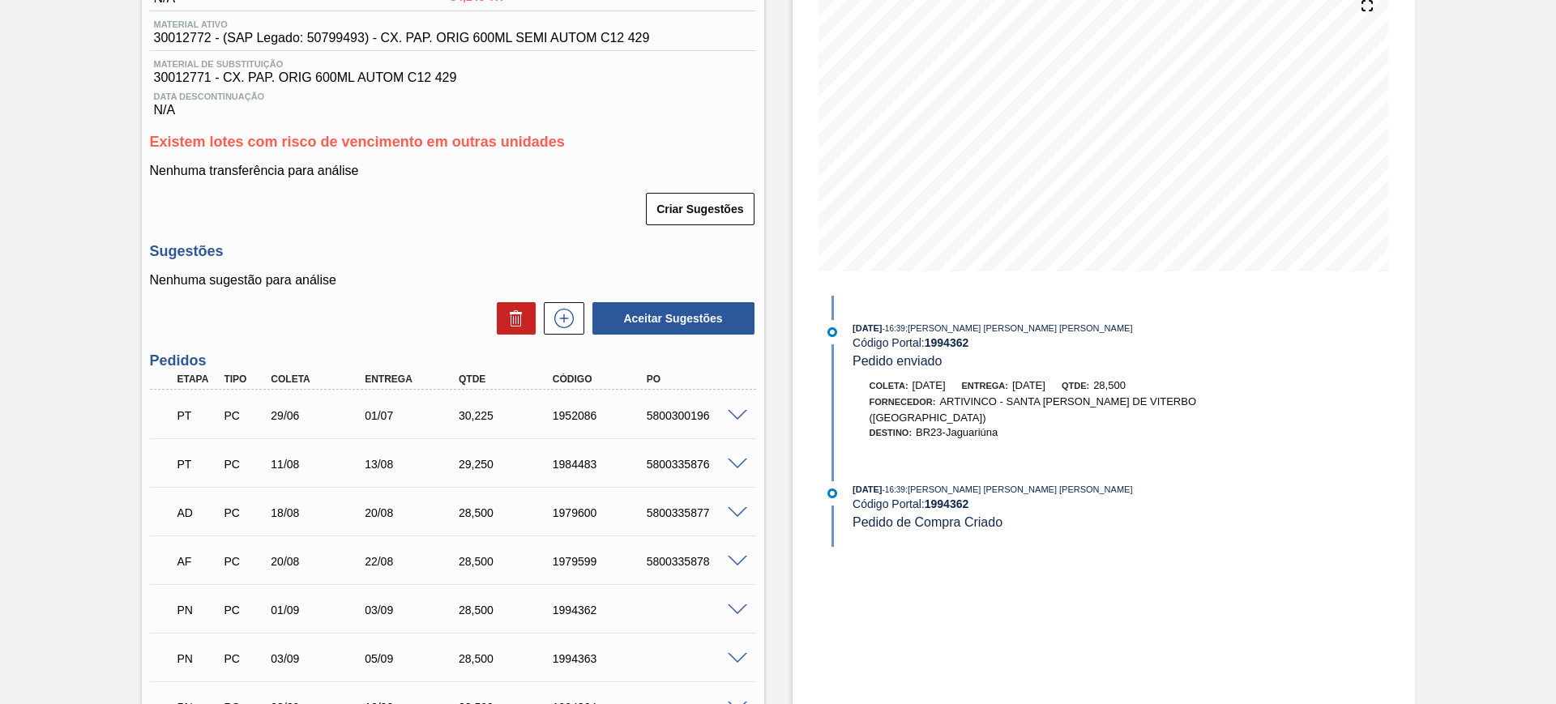
scroll to position [0, 0]
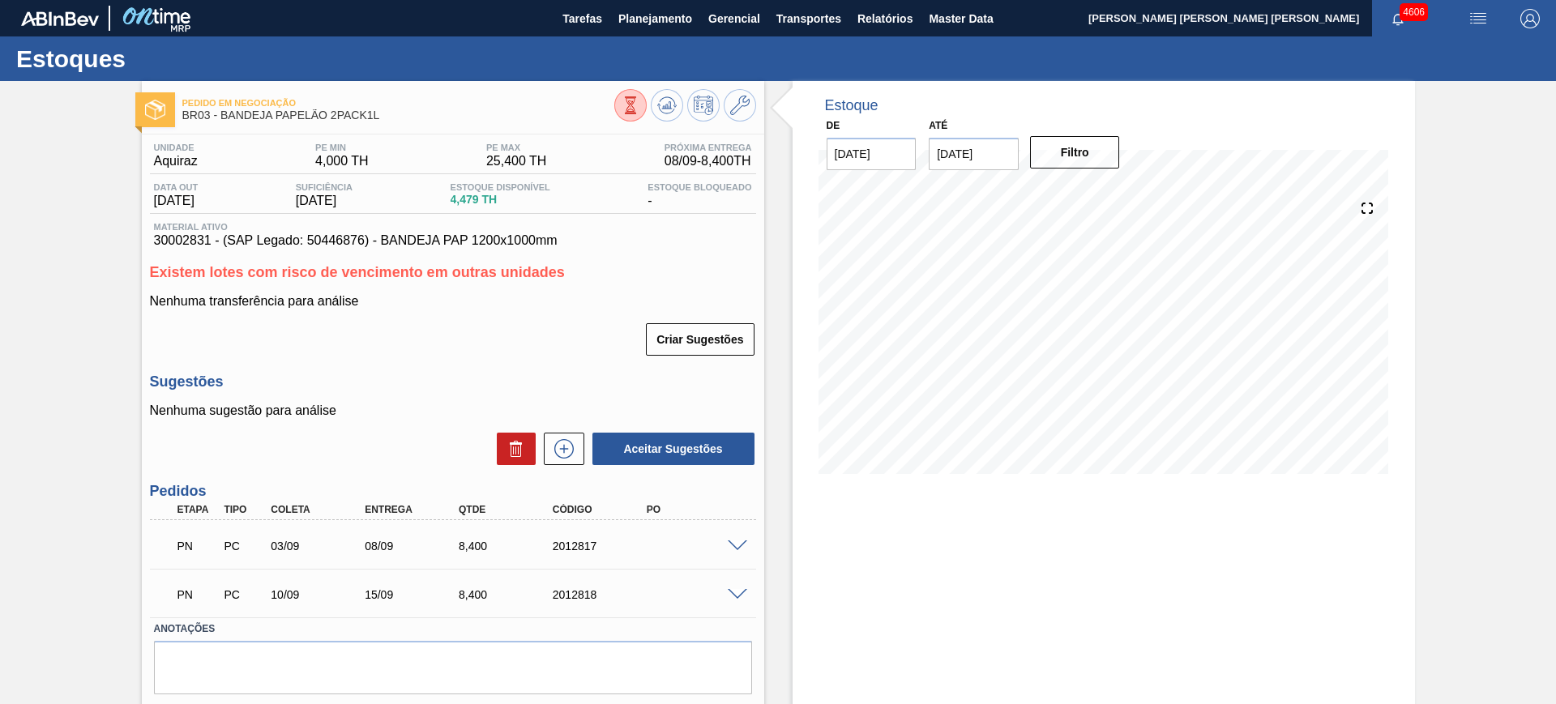
scroll to position [46, 0]
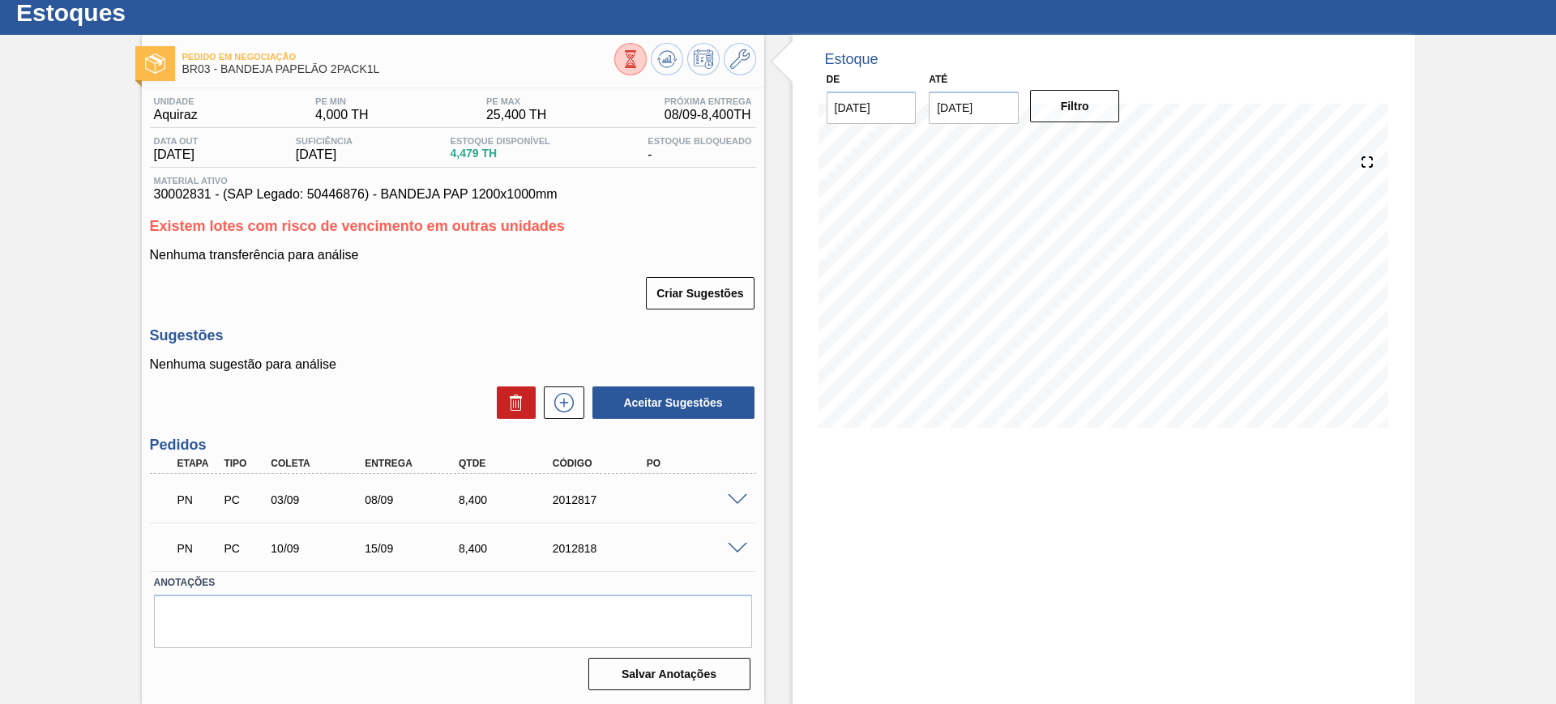
click at [742, 494] on span at bounding box center [737, 500] width 19 height 12
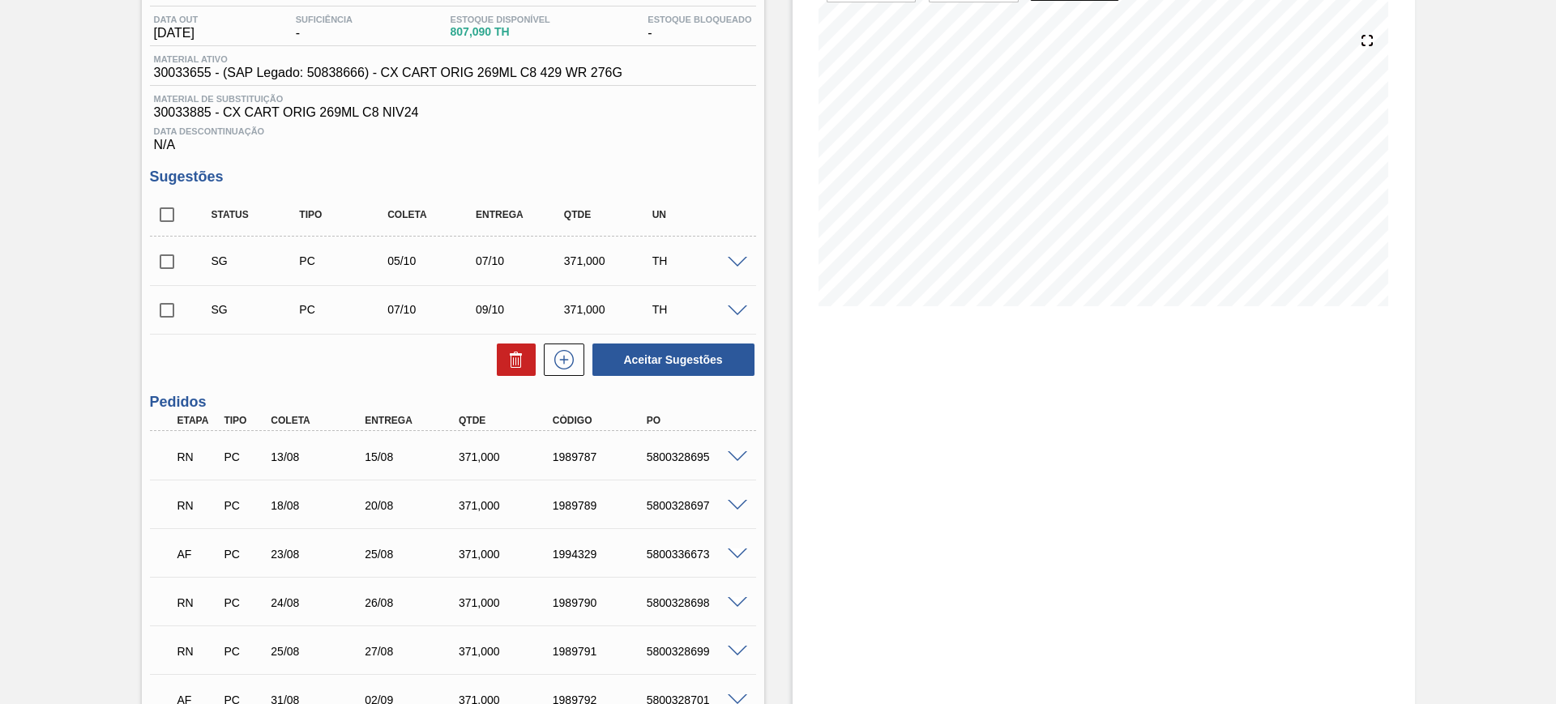
scroll to position [203, 0]
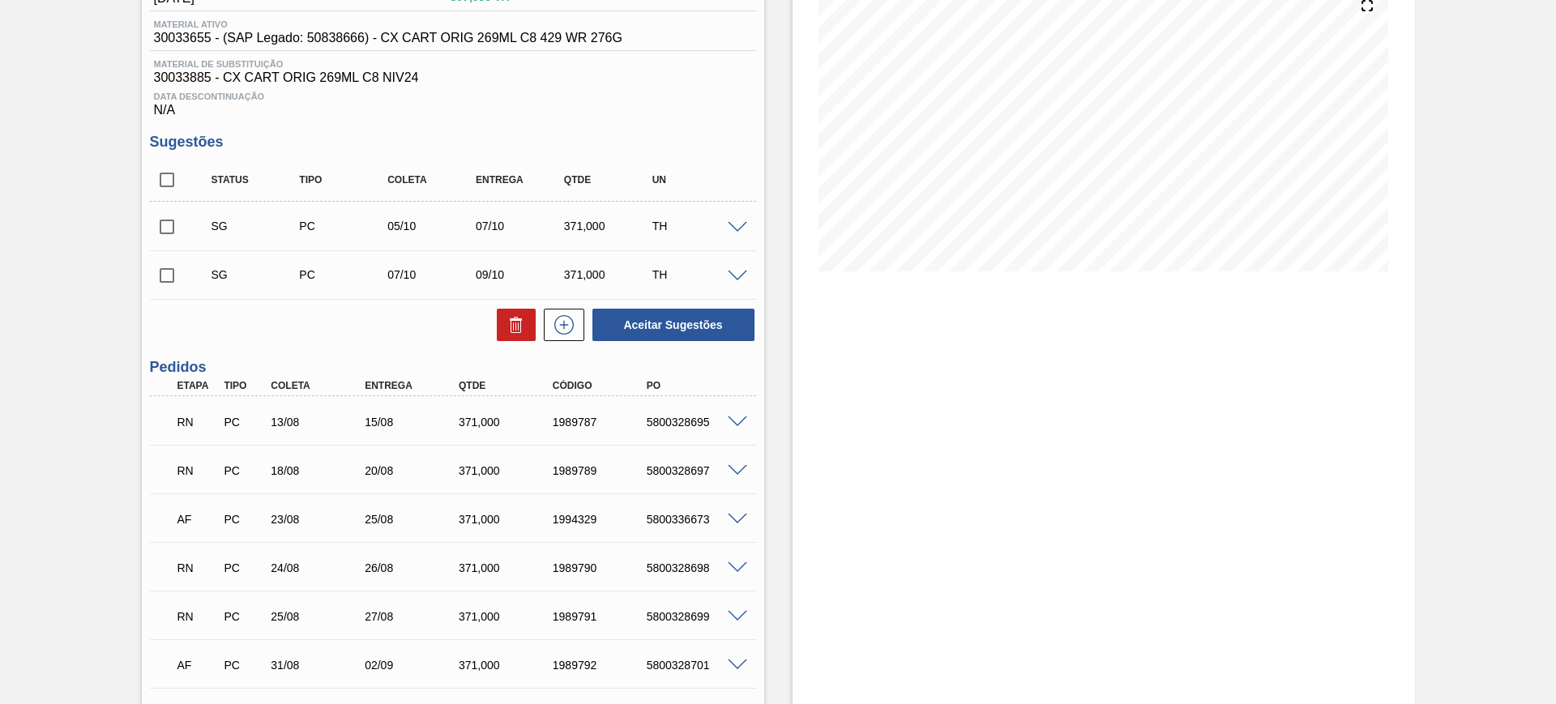
click at [740, 418] on span at bounding box center [737, 423] width 19 height 12
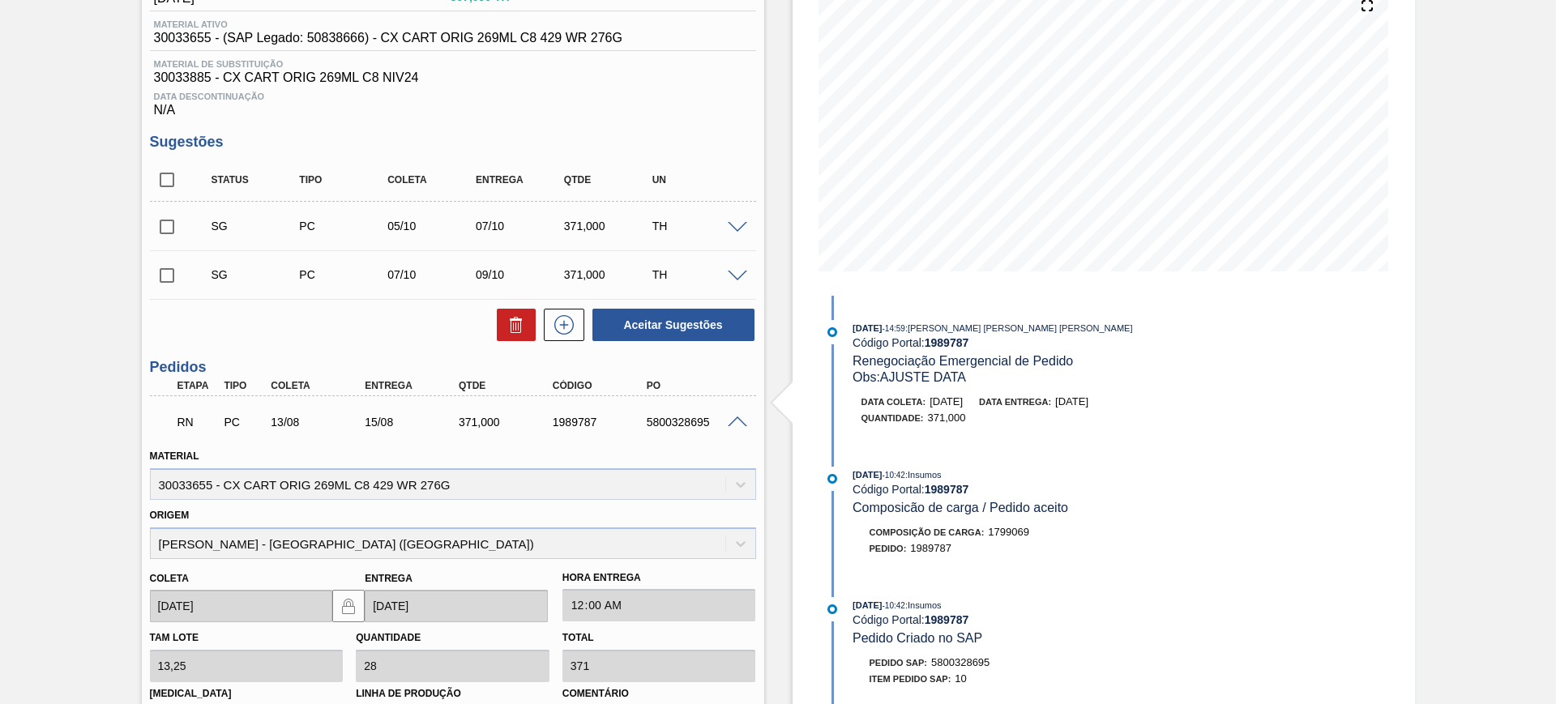
click at [742, 420] on span at bounding box center [737, 423] width 19 height 12
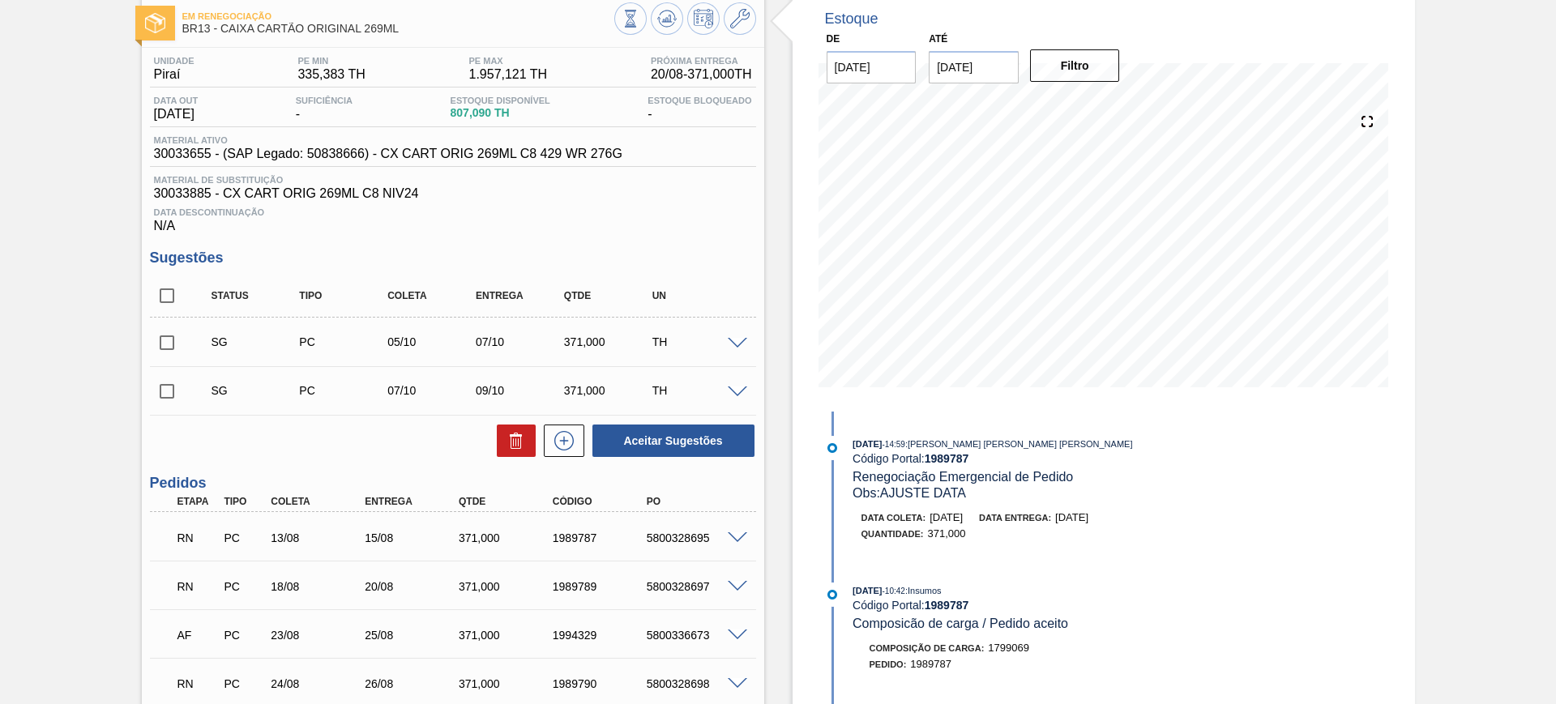
scroll to position [0, 0]
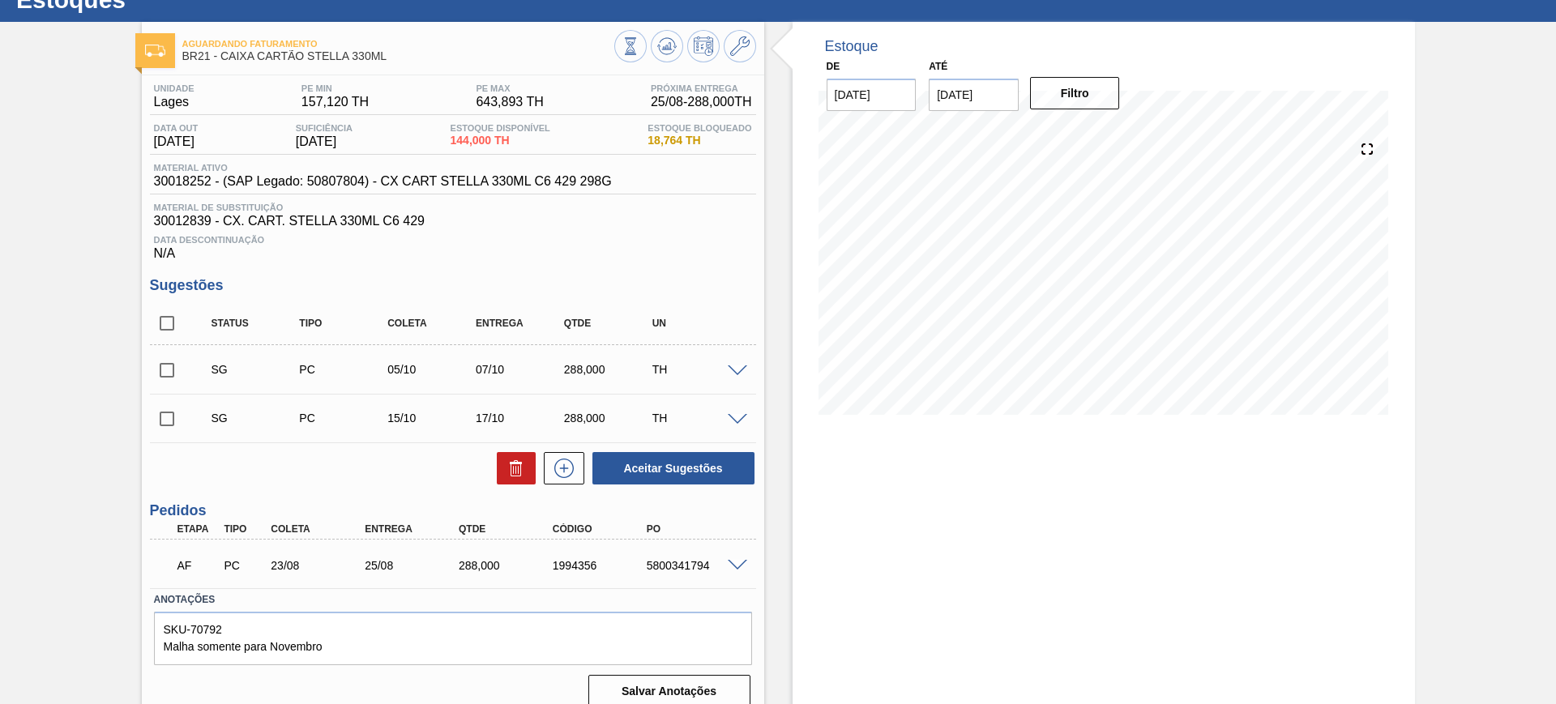
scroll to position [76, 0]
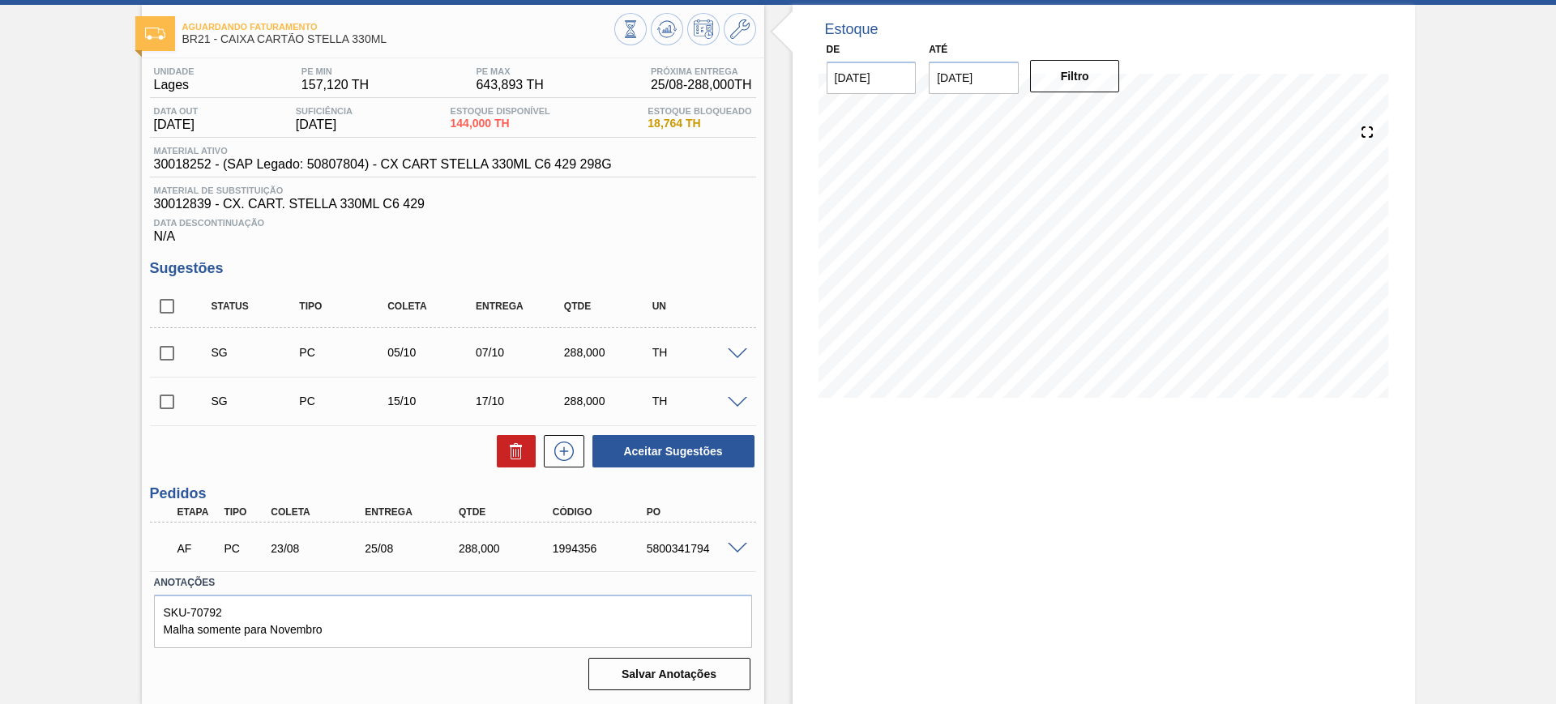
click at [729, 548] on span at bounding box center [737, 549] width 19 height 12
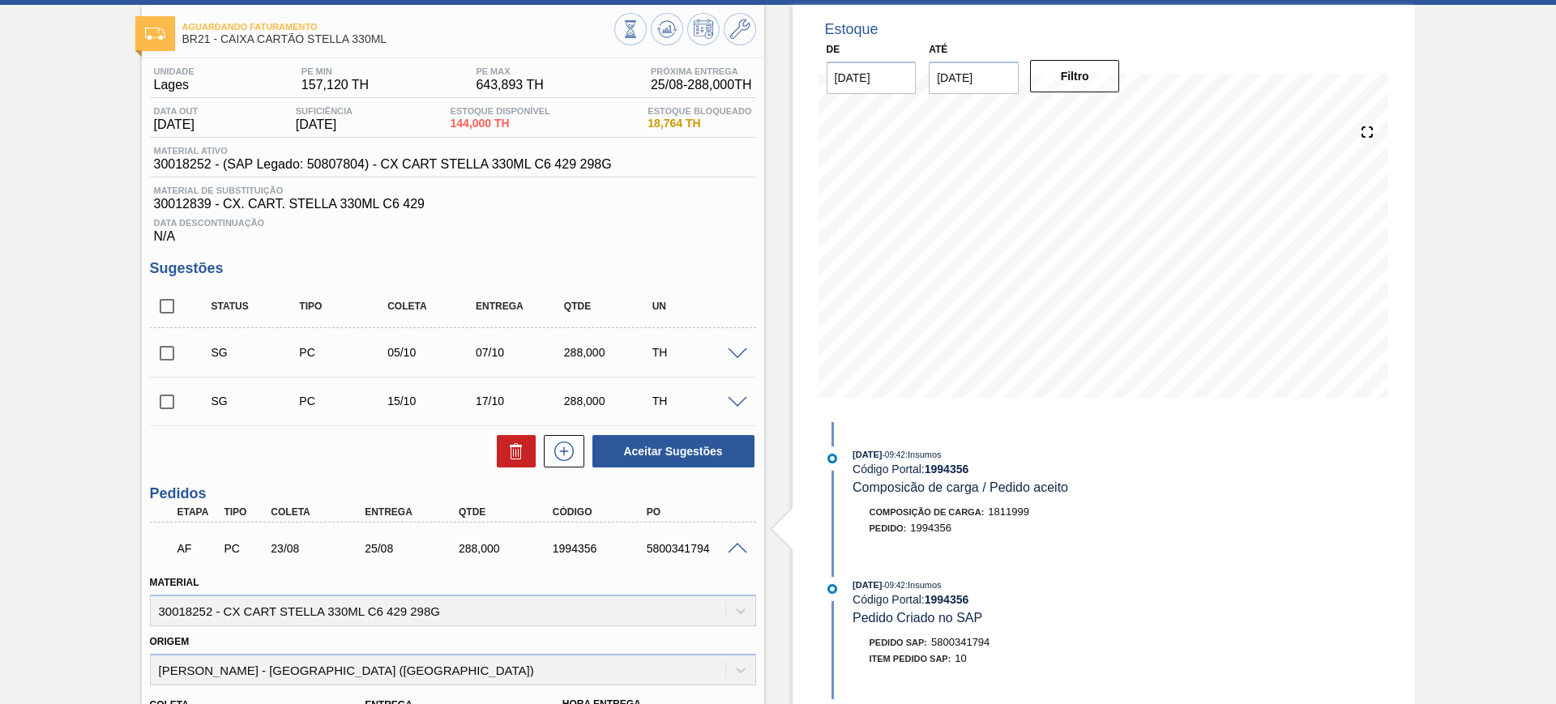
click at [736, 543] on span at bounding box center [737, 549] width 19 height 12
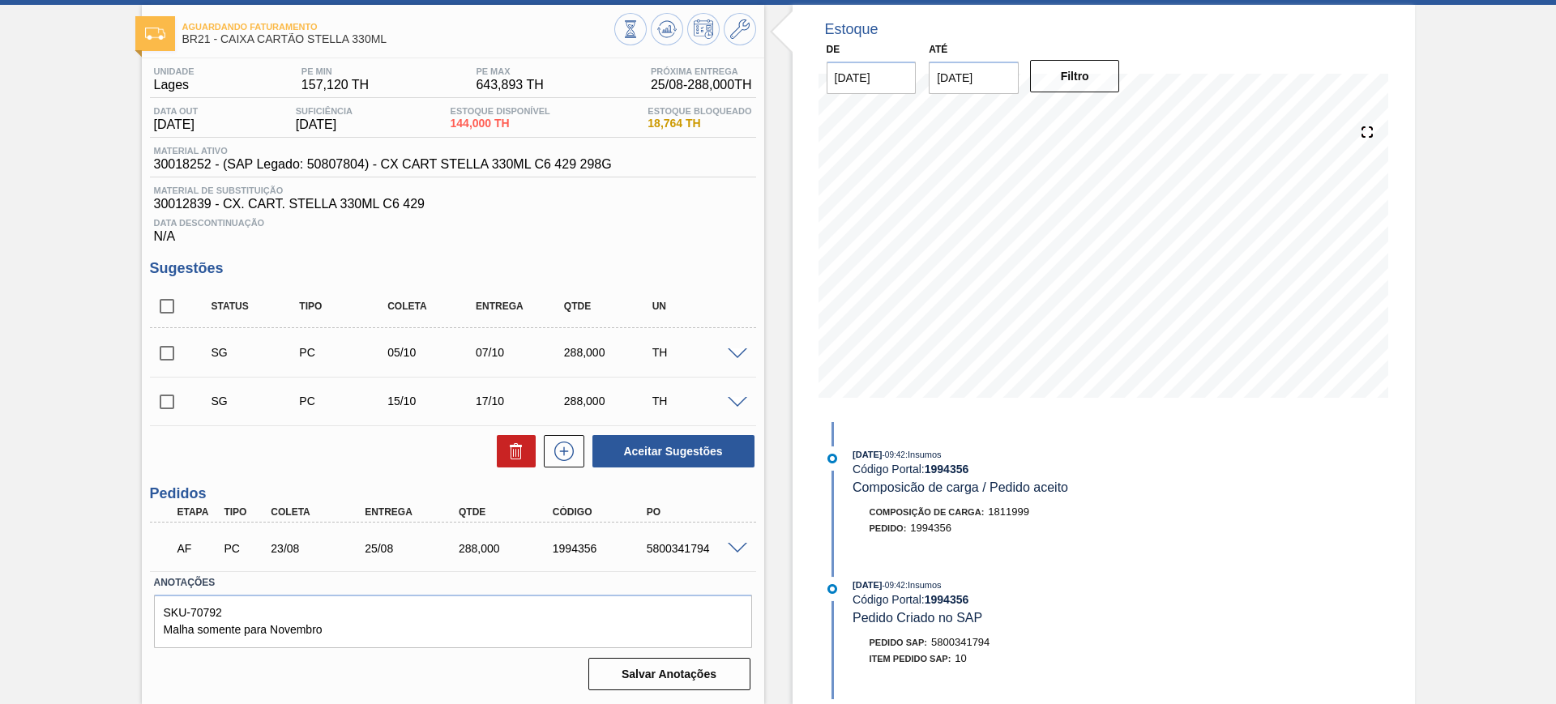
click at [738, 549] on span at bounding box center [737, 549] width 19 height 12
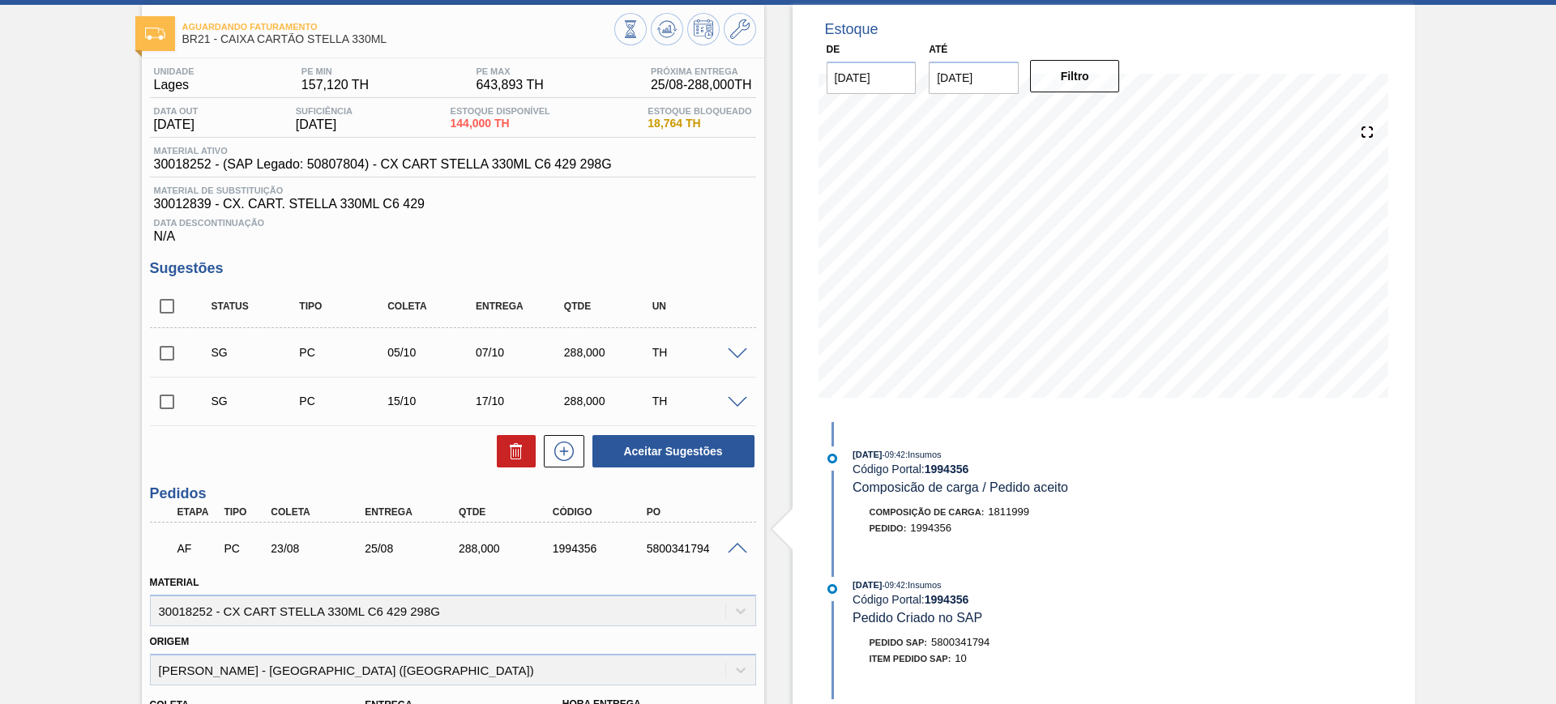
click at [584, 549] on div "1994356" at bounding box center [601, 548] width 105 height 13
copy div "1994356"
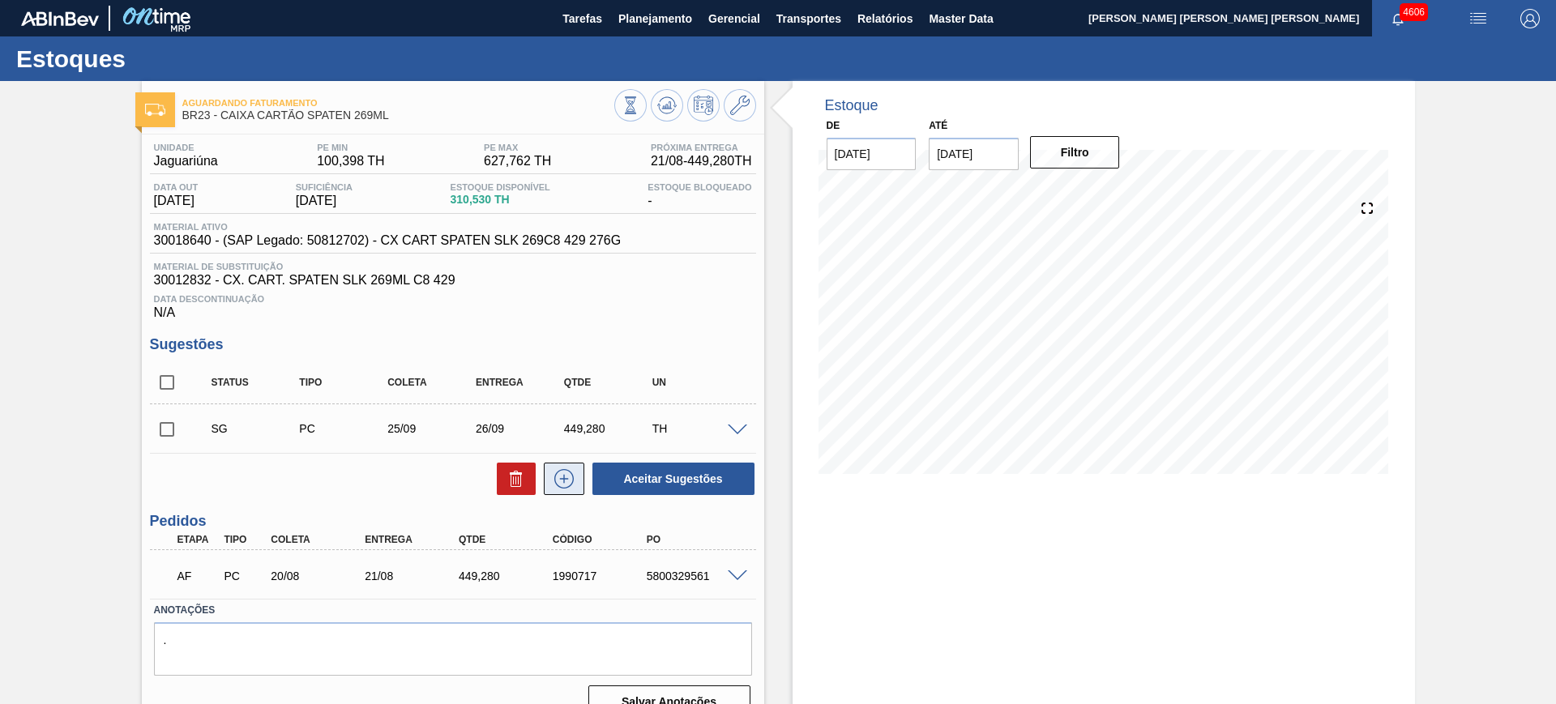
scroll to position [28, 0]
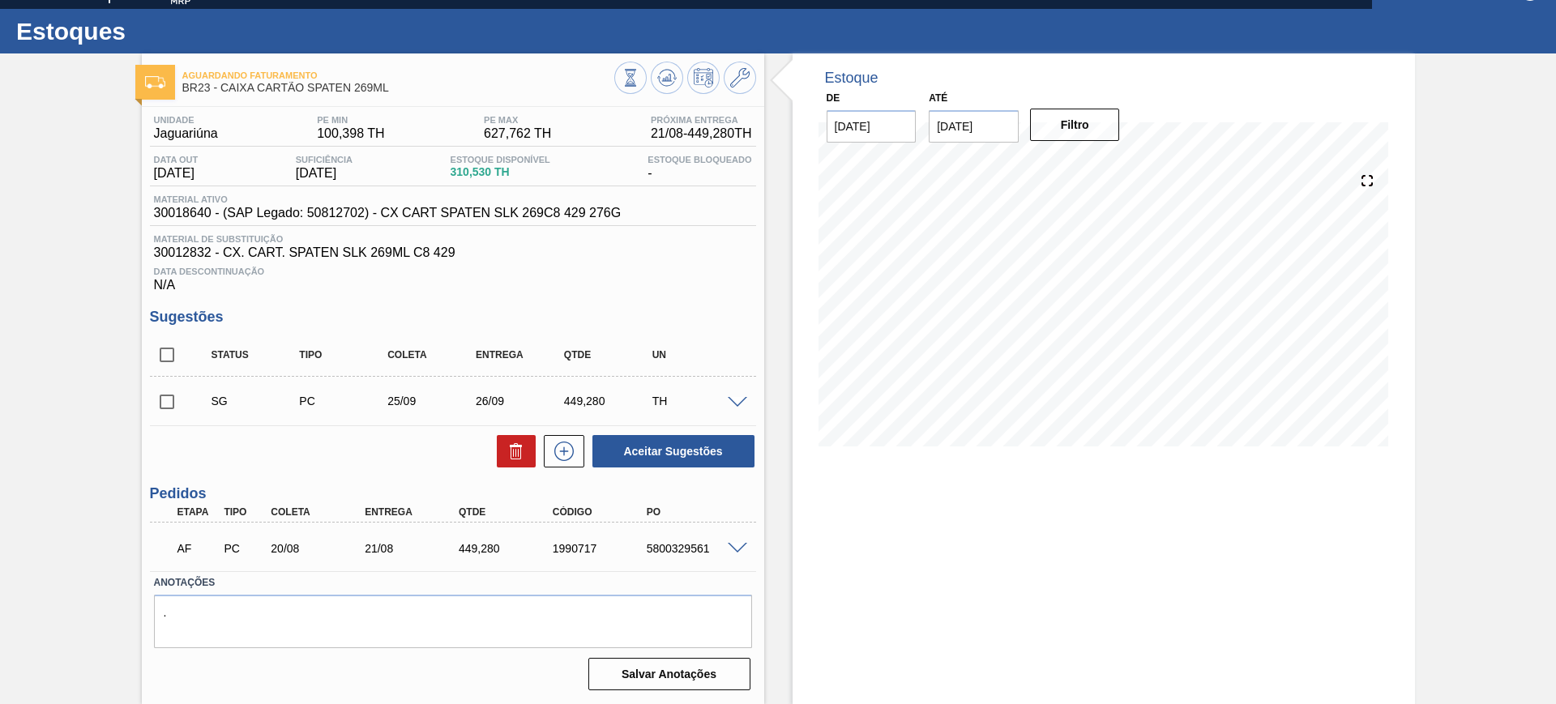
click at [733, 550] on span at bounding box center [737, 549] width 19 height 12
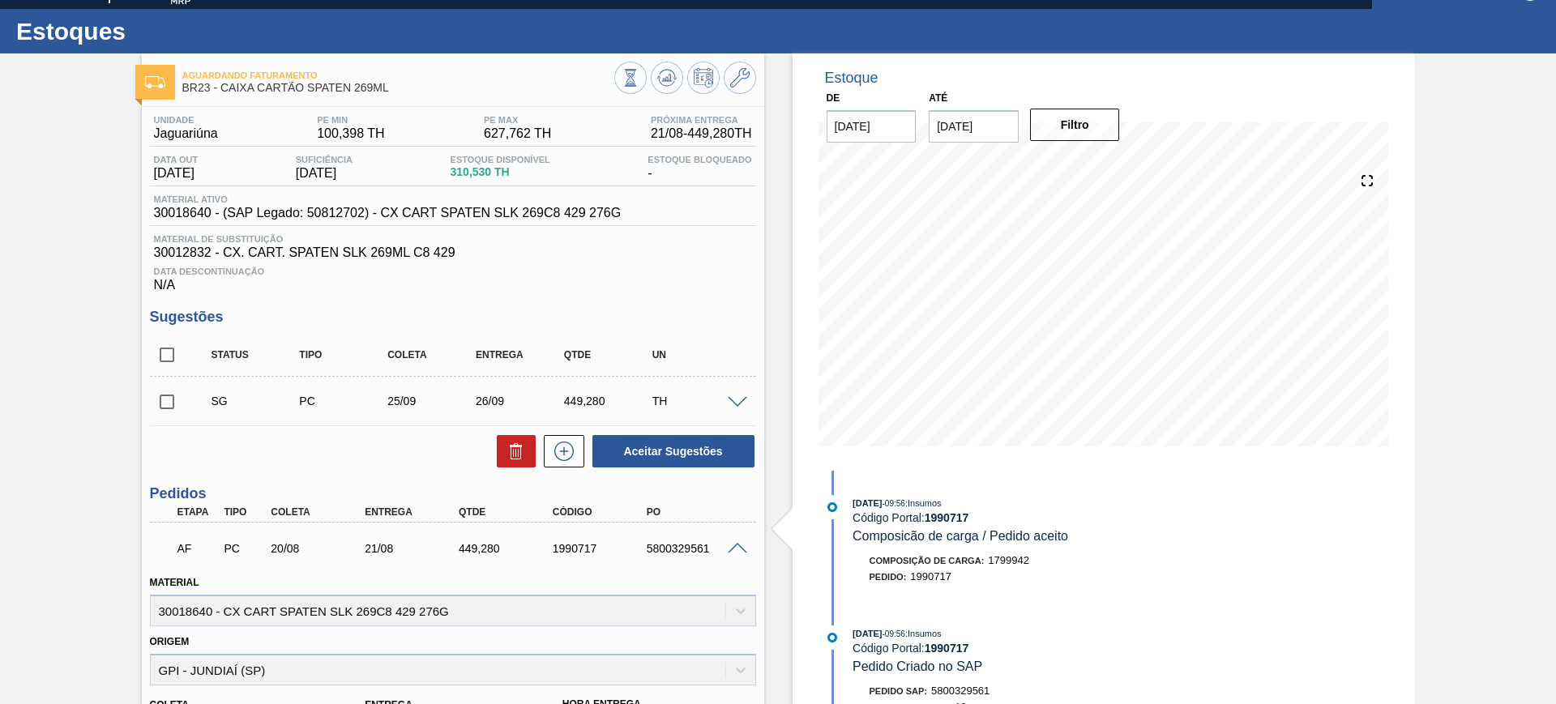
click at [737, 545] on span at bounding box center [737, 549] width 19 height 12
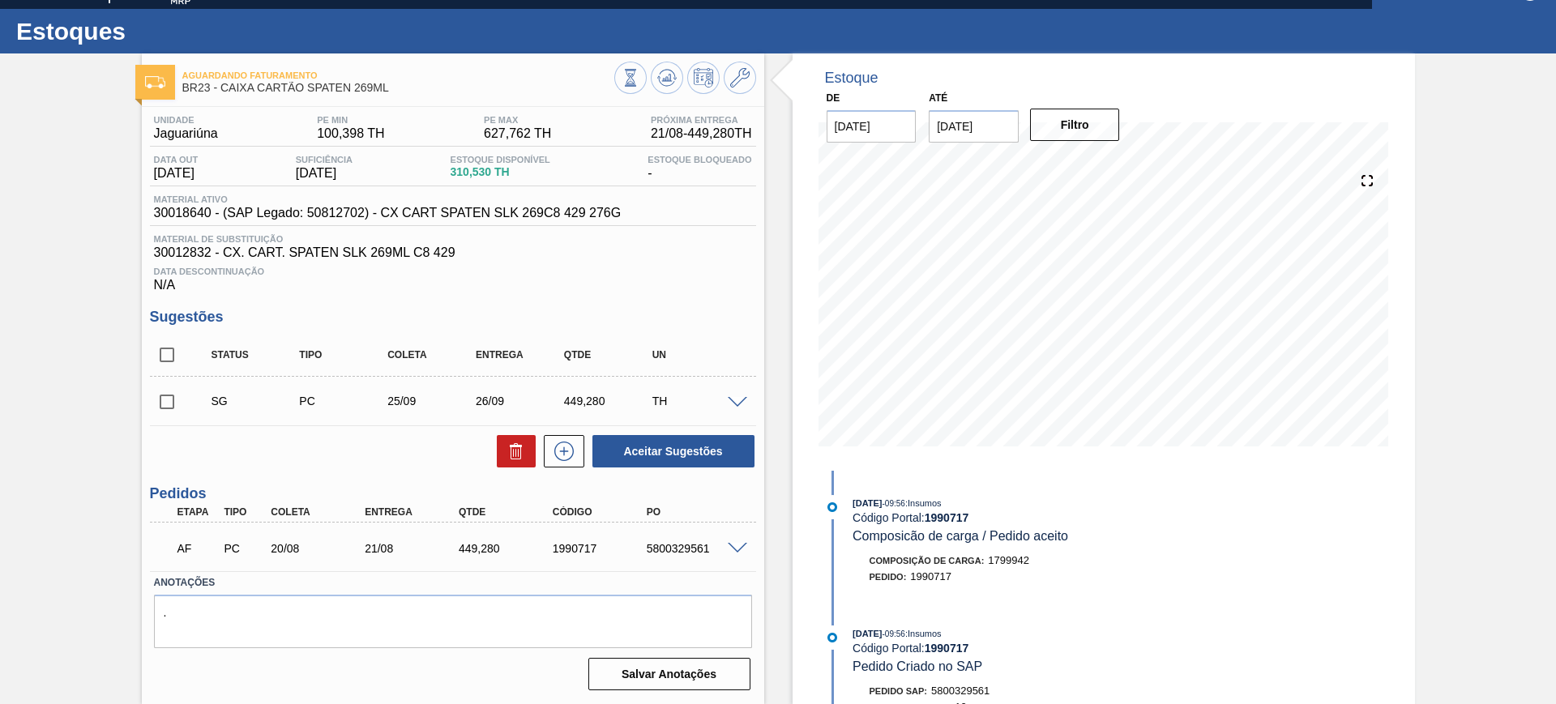
click at [589, 545] on div "1990717" at bounding box center [601, 548] width 105 height 13
copy div "1990717"
click at [739, 552] on span at bounding box center [737, 549] width 19 height 12
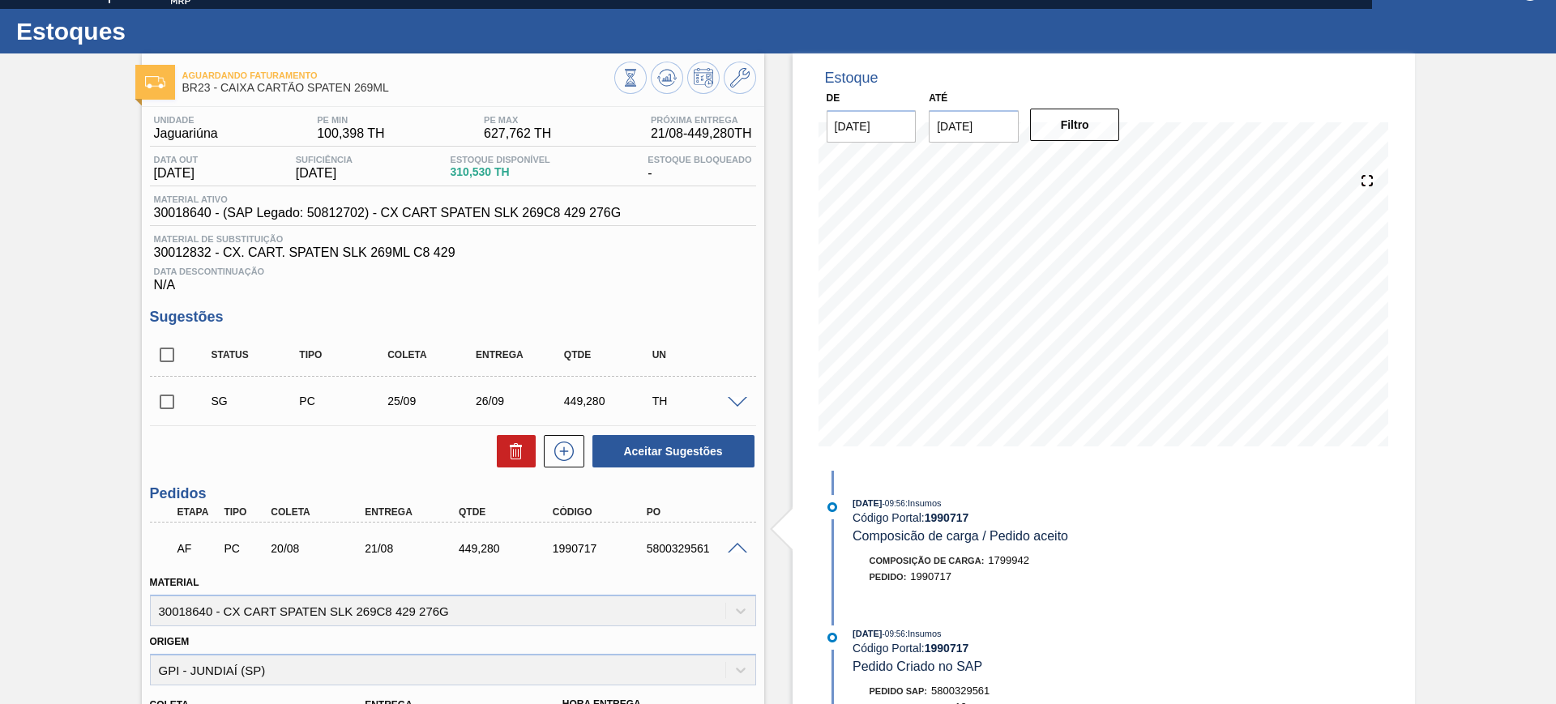
click at [739, 552] on span at bounding box center [737, 549] width 19 height 12
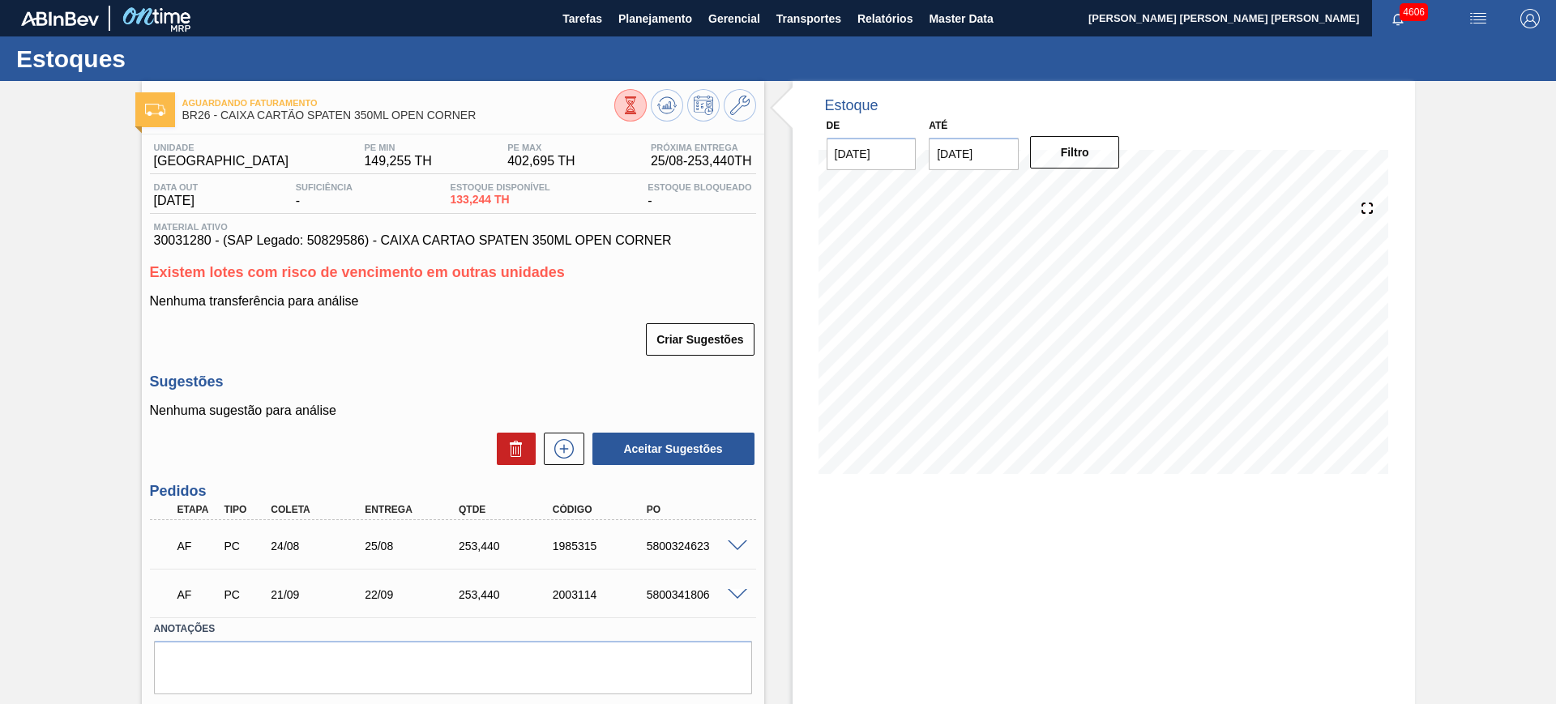
click at [556, 545] on div "1985315" at bounding box center [601, 546] width 105 height 13
click at [557, 546] on div "1985315" at bounding box center [601, 546] width 105 height 13
copy div "1985315"
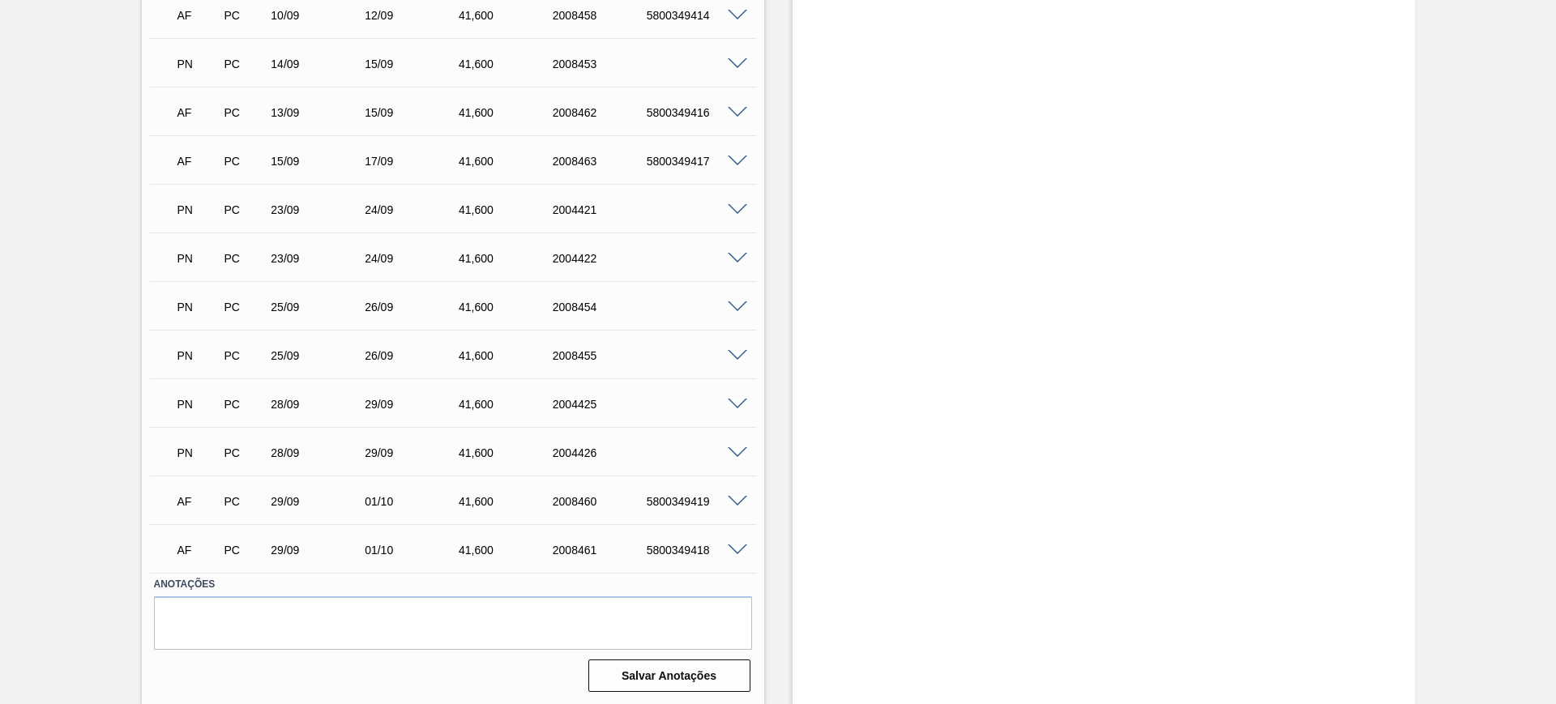
scroll to position [1243, 0]
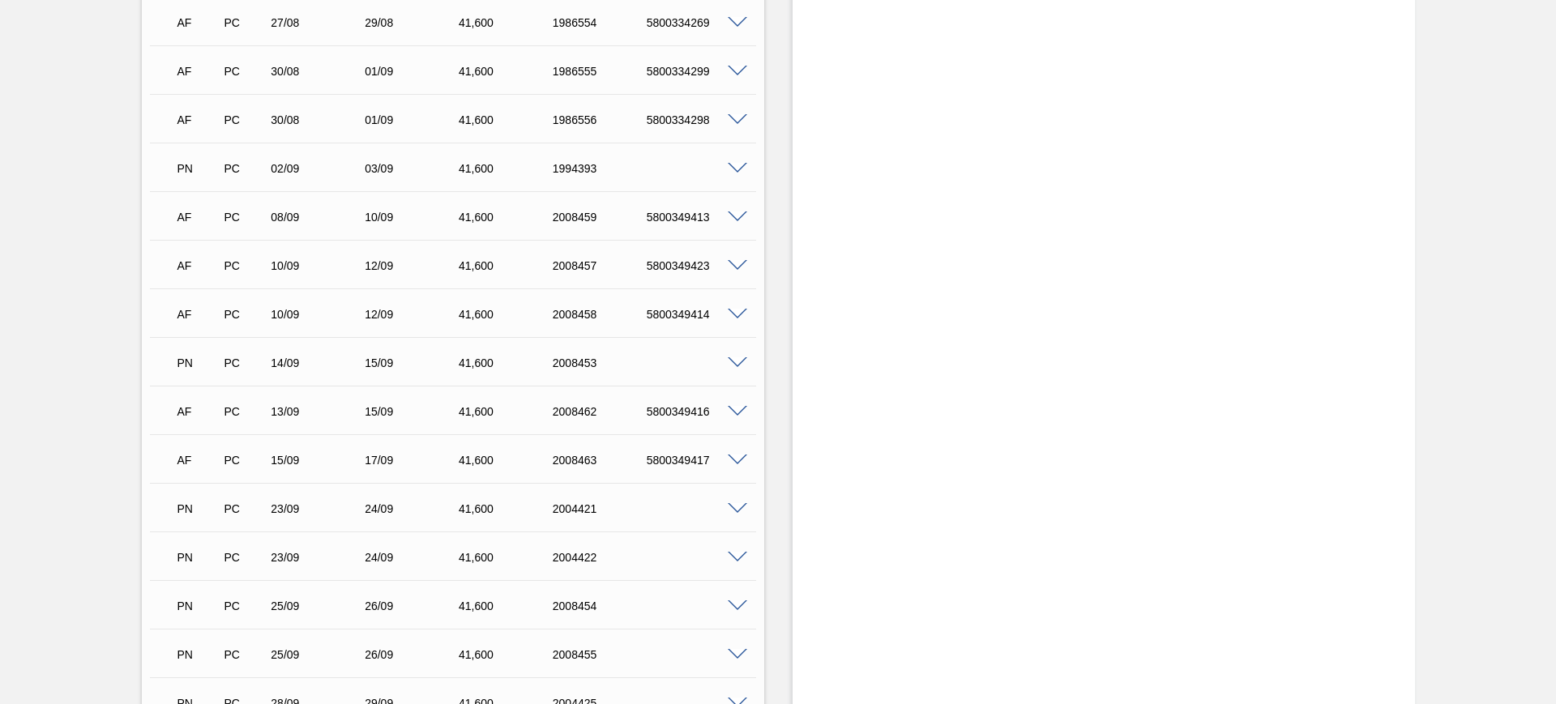
scroll to position [939, 0]
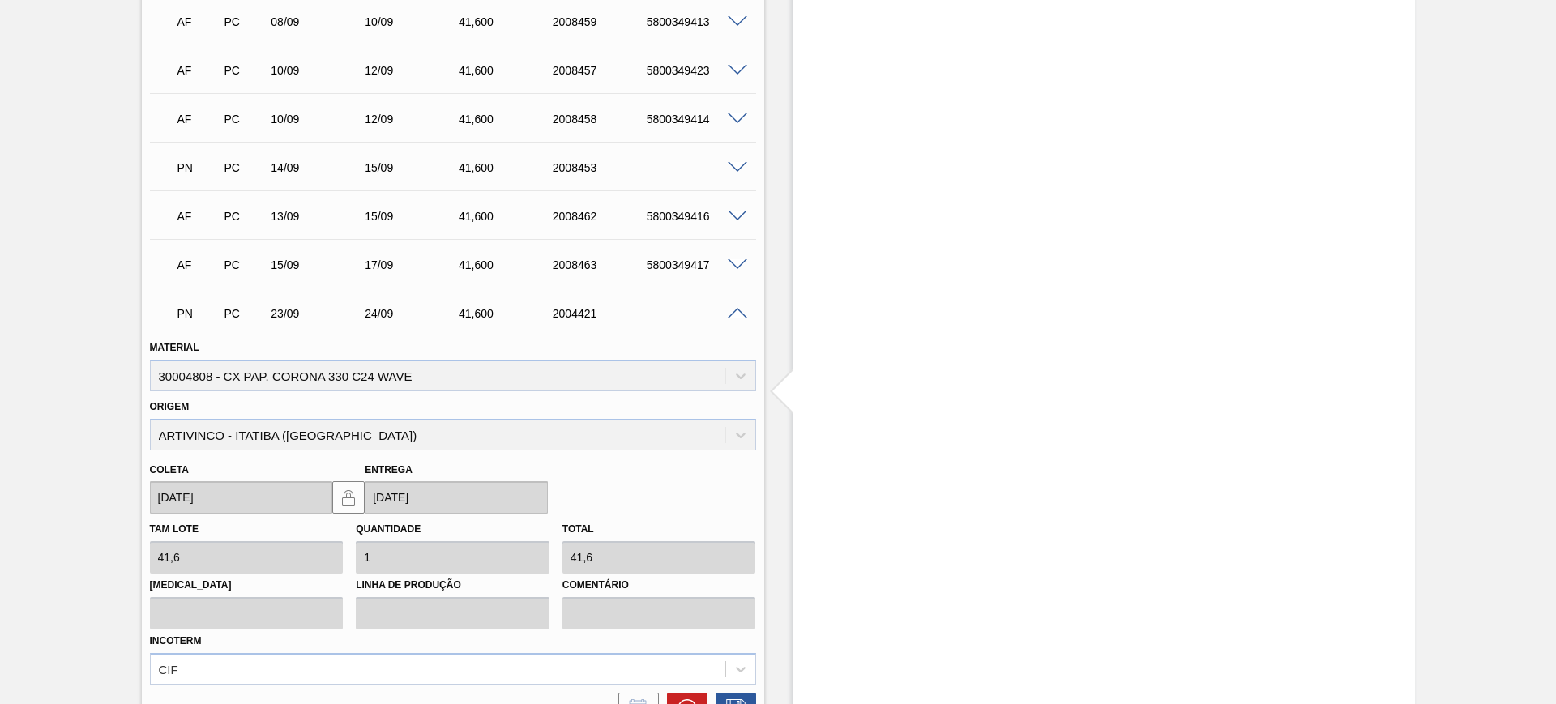
scroll to position [1142, 0]
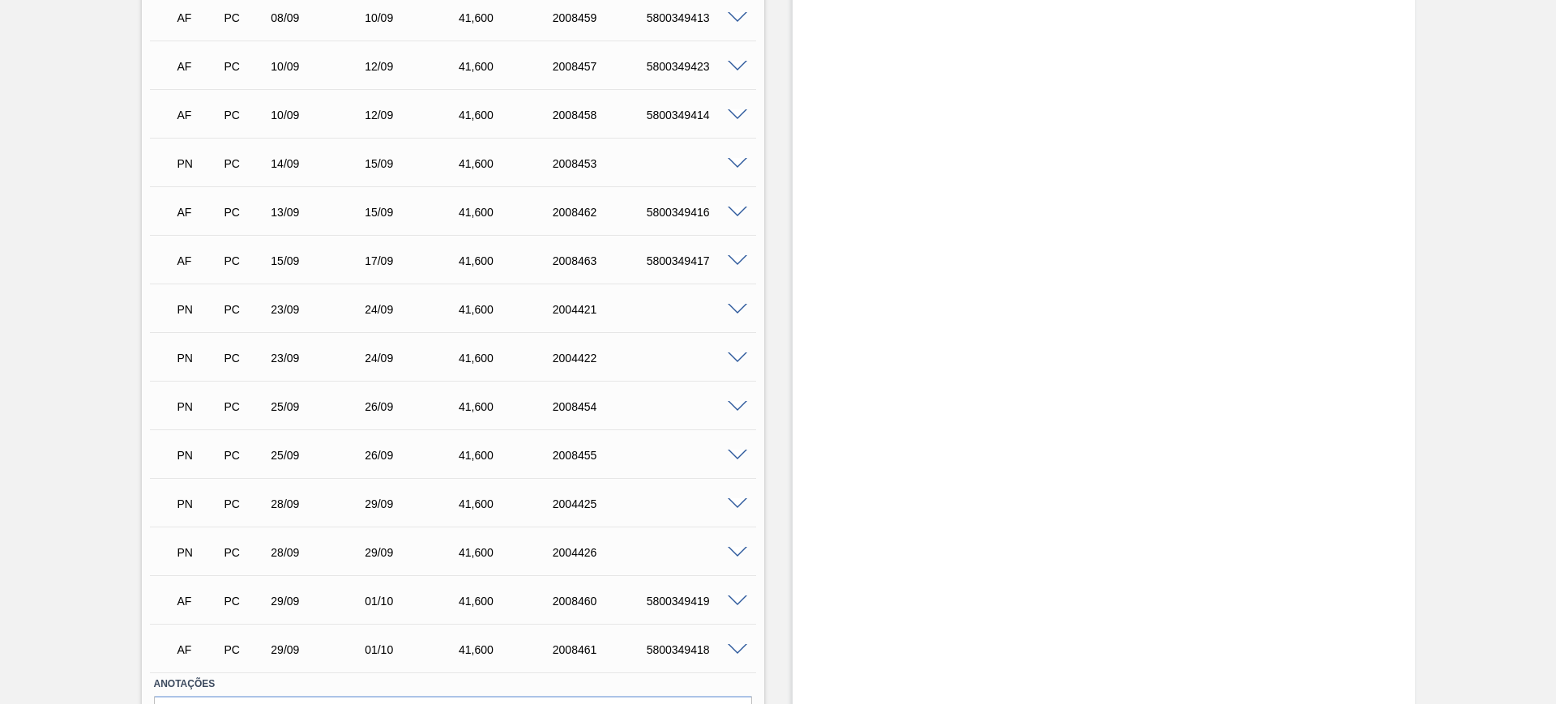
scroll to position [1243, 0]
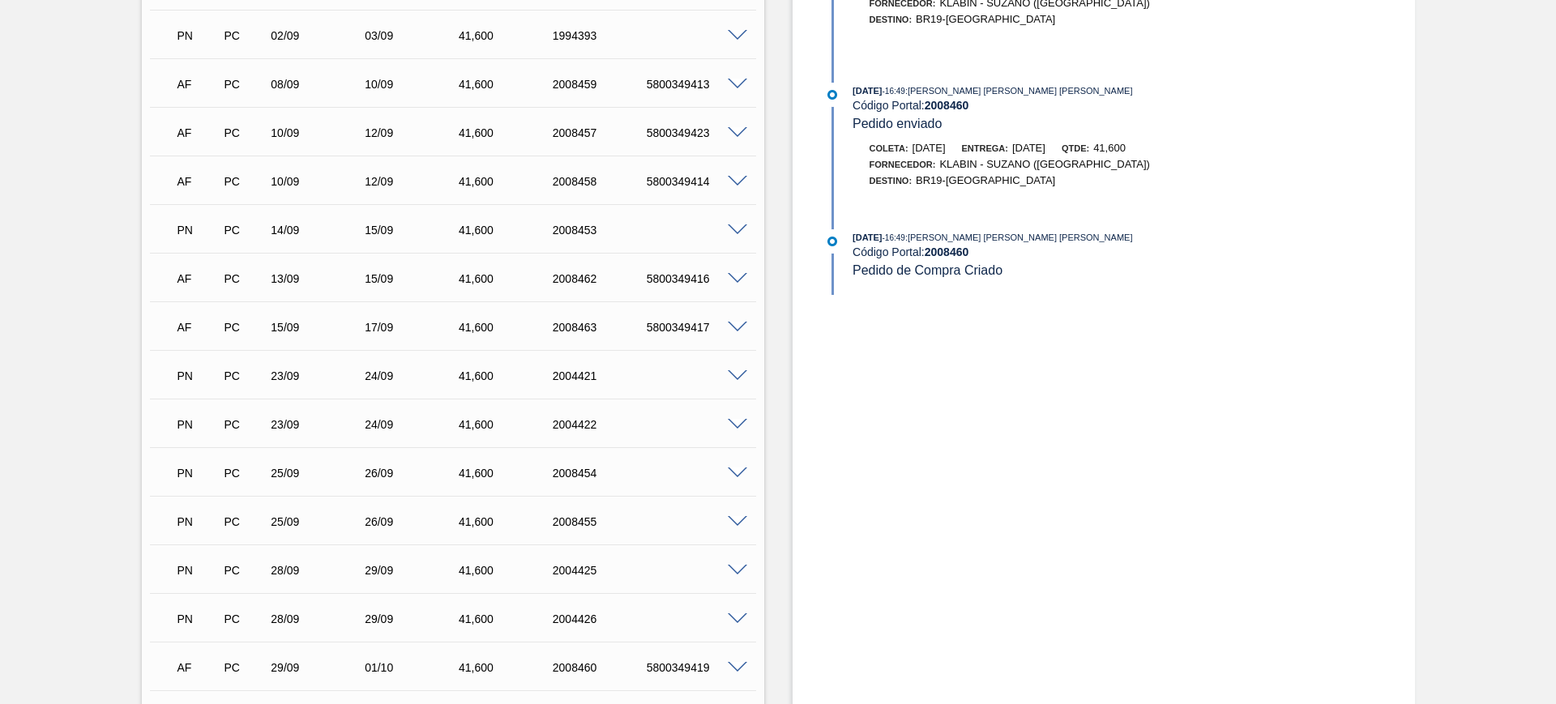
scroll to position [1041, 0]
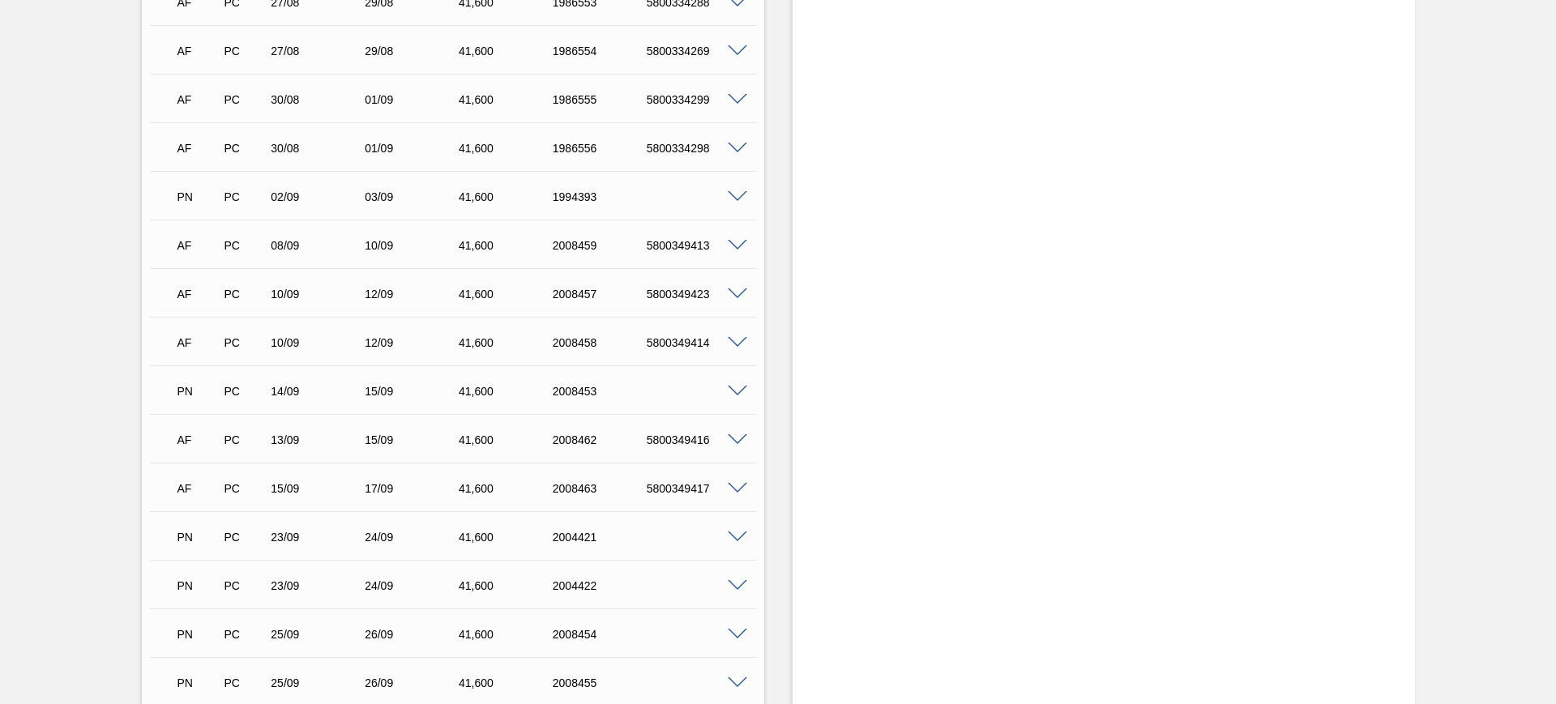
scroll to position [939, 0]
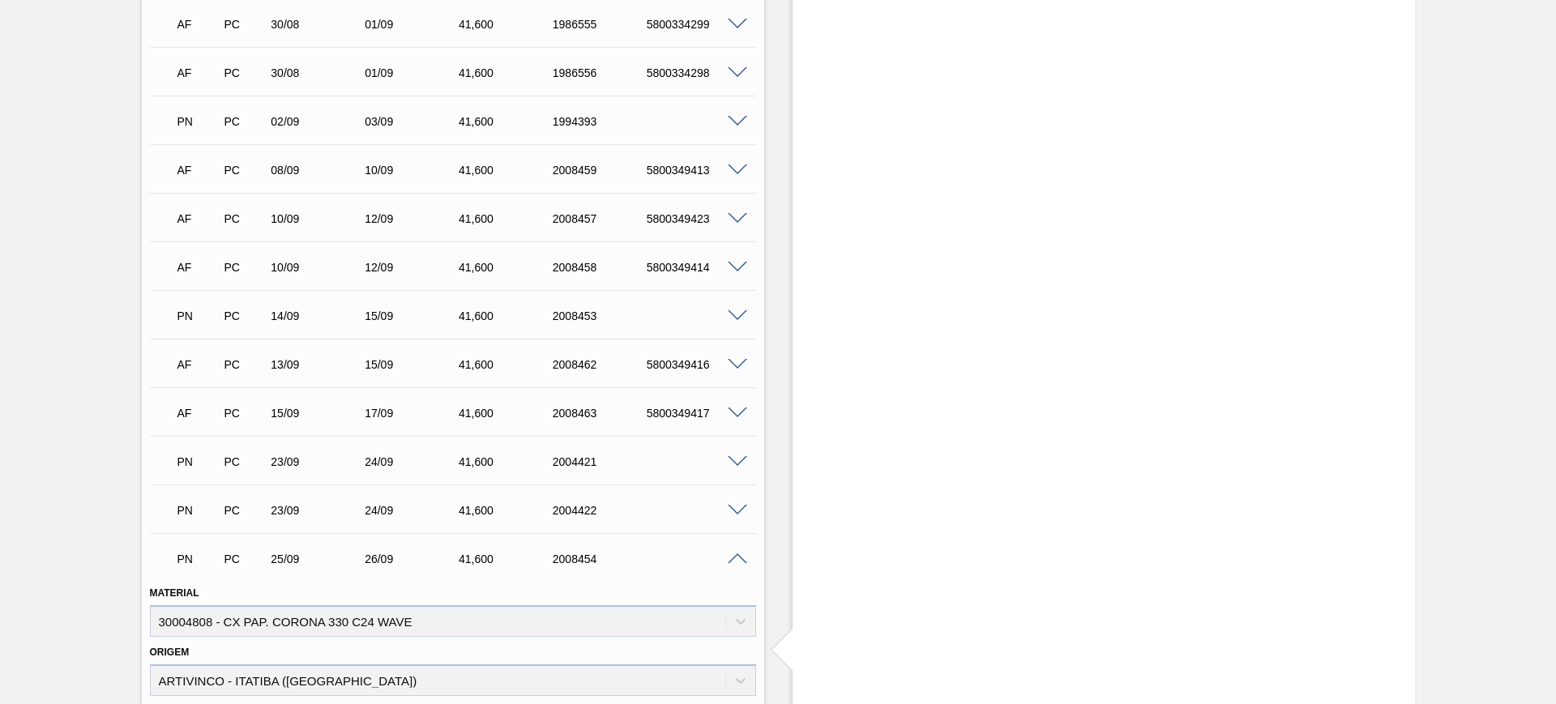
scroll to position [1142, 0]
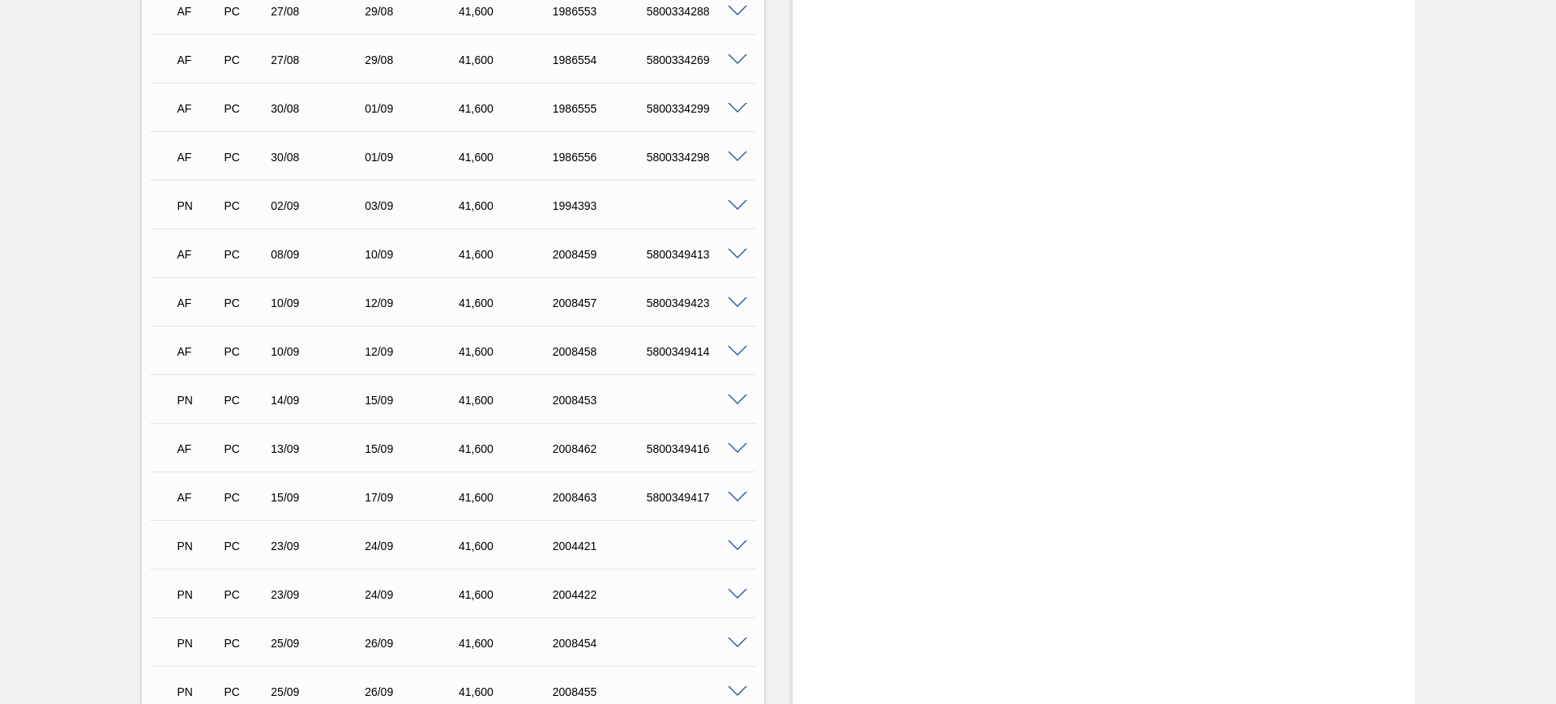
scroll to position [838, 0]
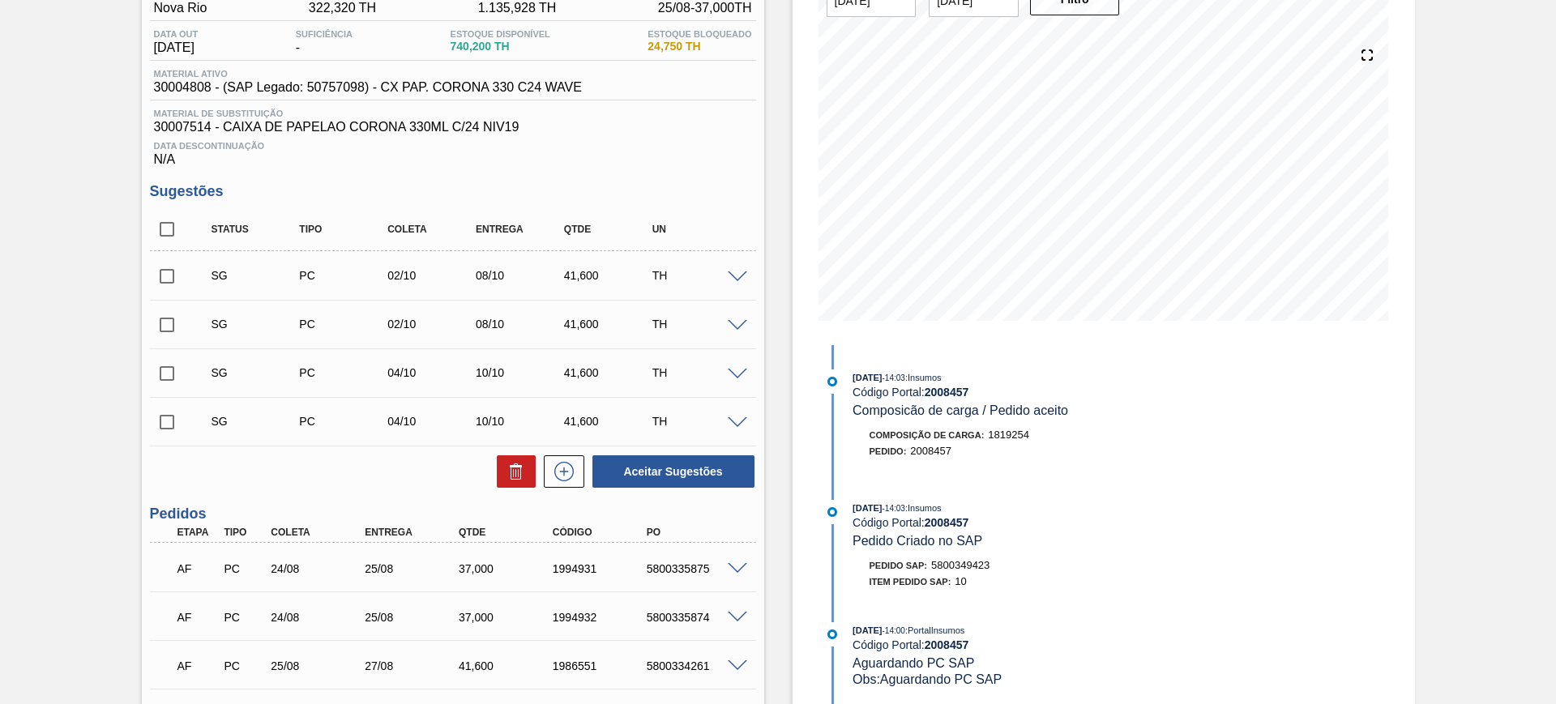
scroll to position [0, 0]
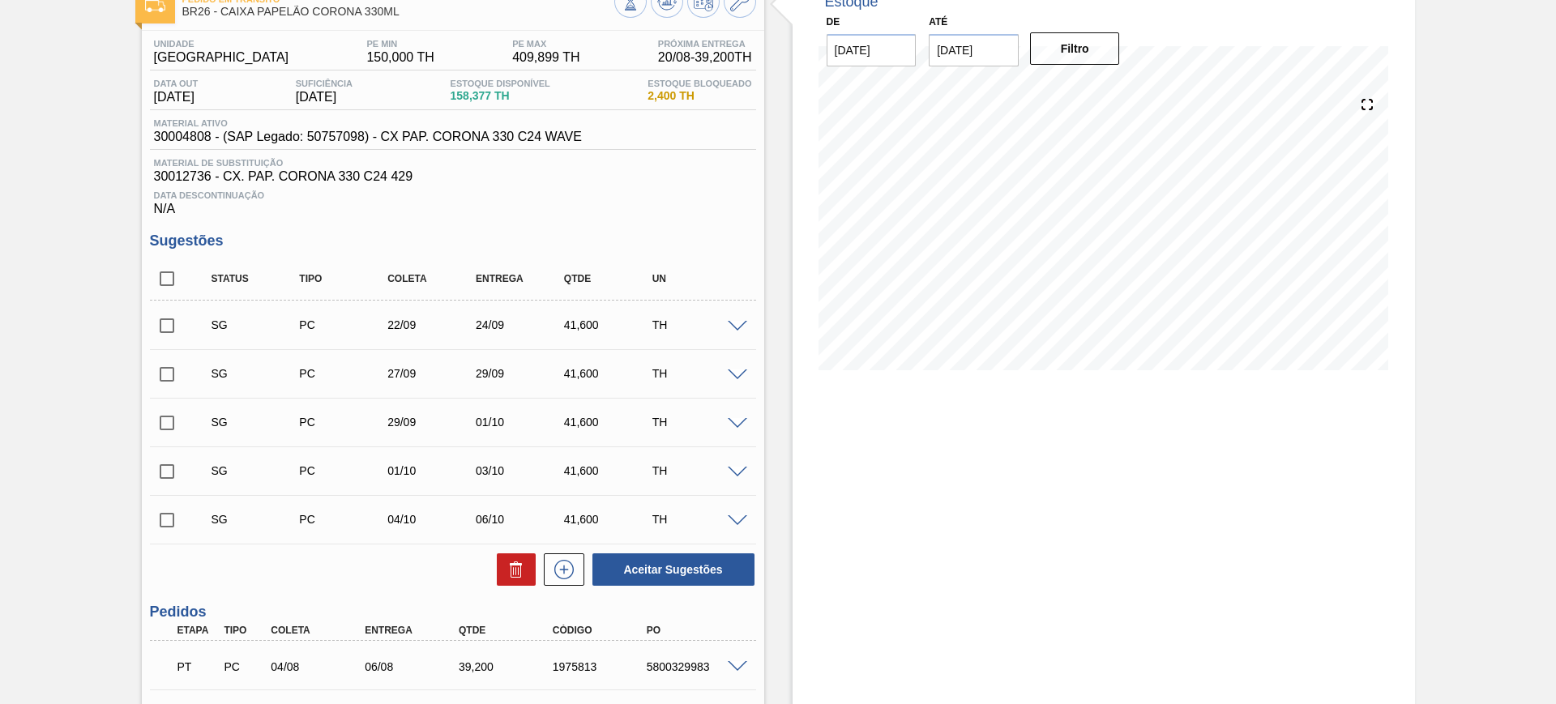
scroll to position [203, 0]
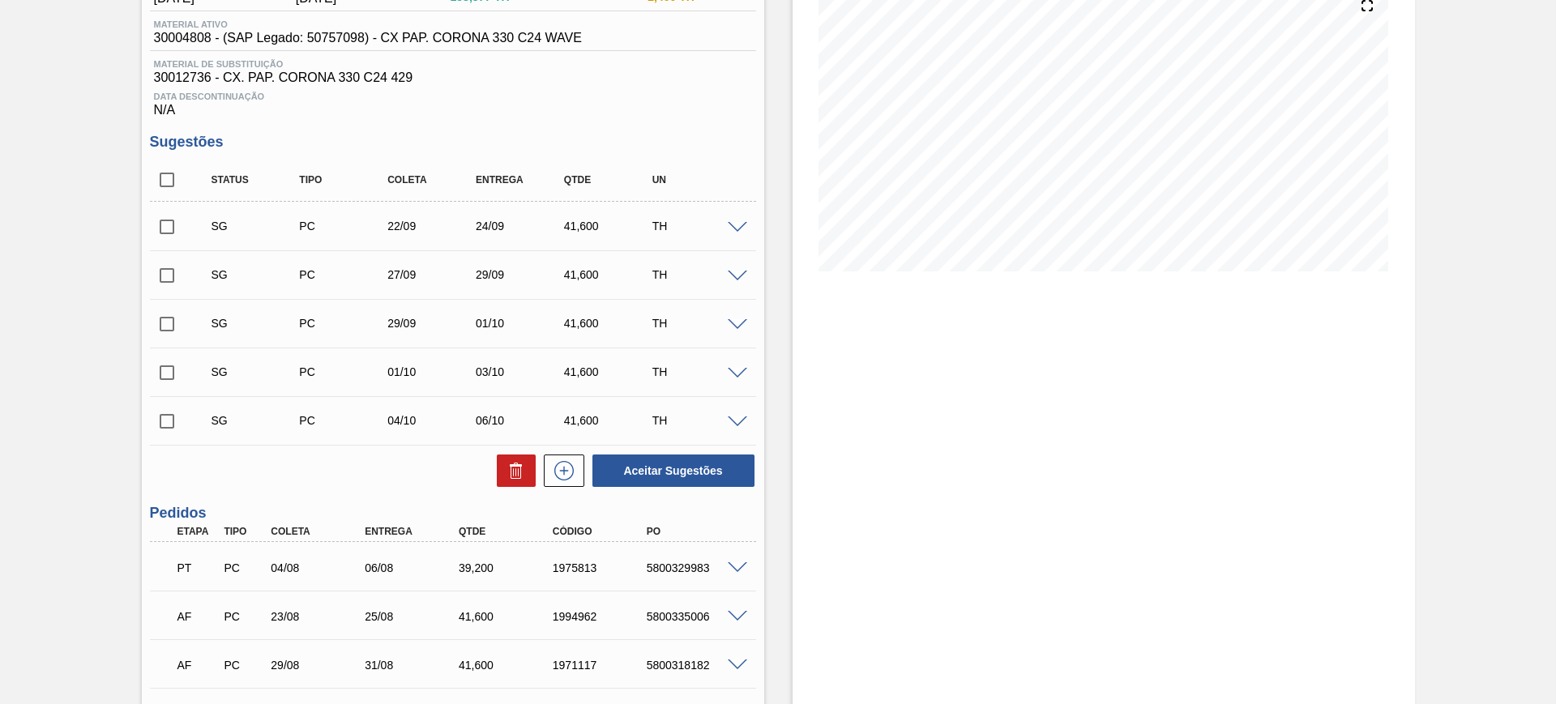
click at [173, 176] on input "checkbox" at bounding box center [167, 180] width 34 height 34
checkbox input "true"
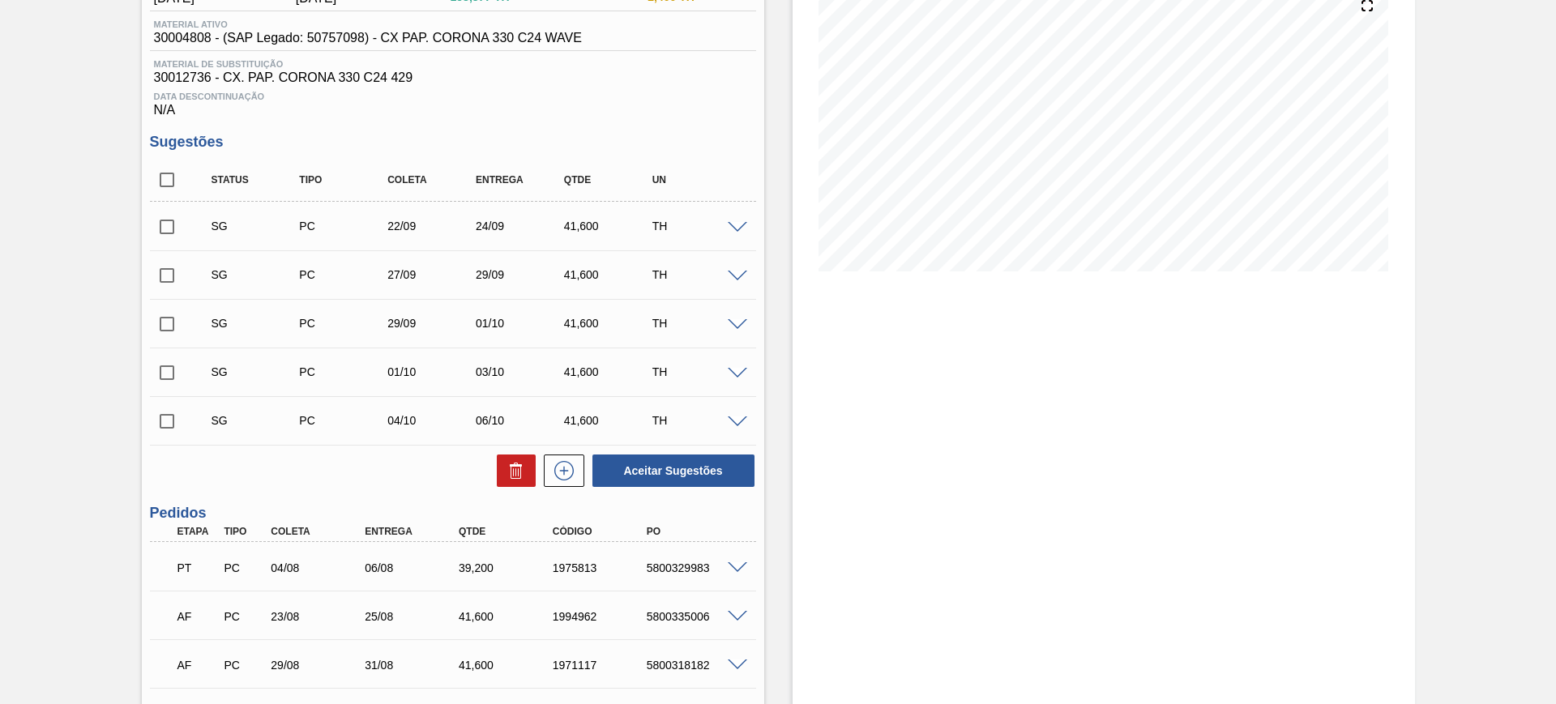
checkbox input "true"
click at [507, 461] on icon at bounding box center [516, 470] width 19 height 19
checkbox input "false"
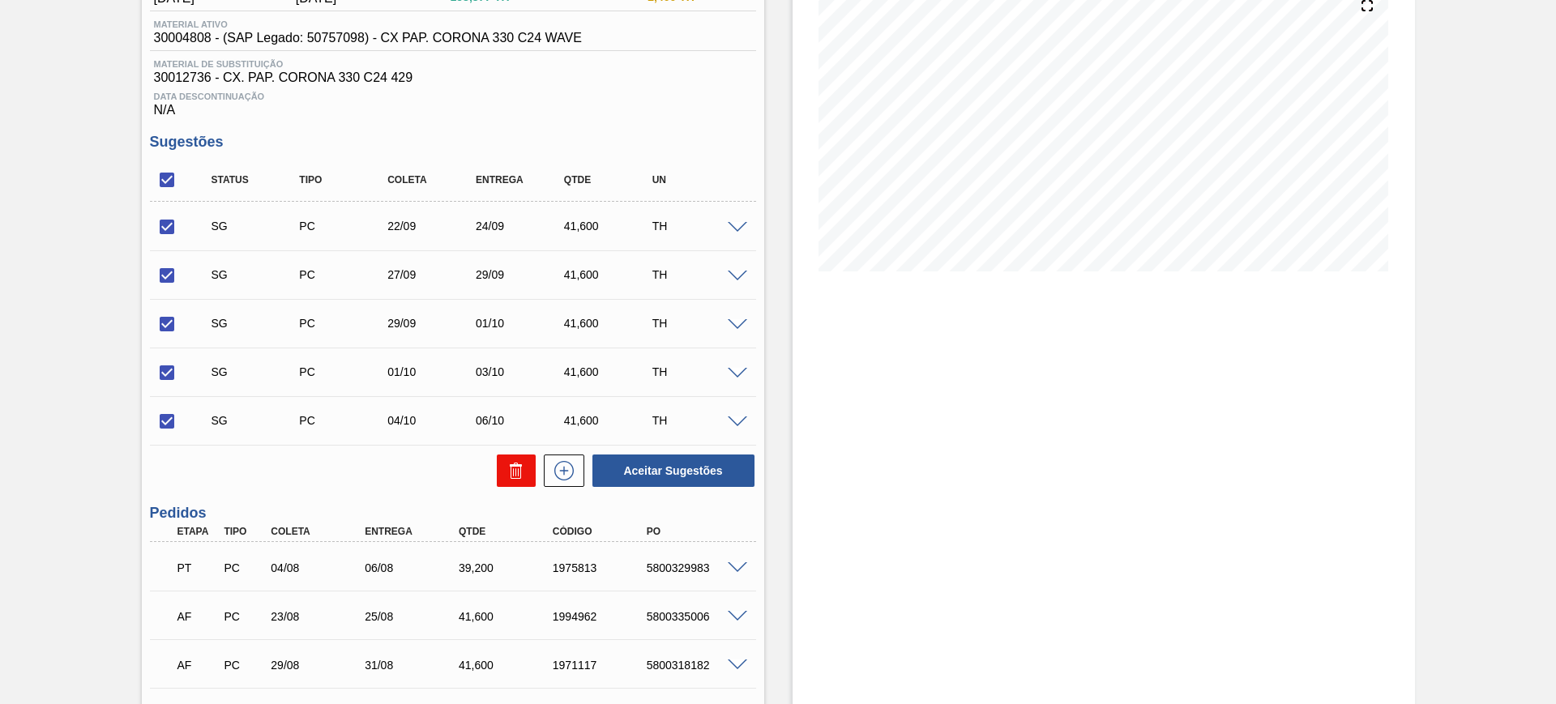
checkbox input "false"
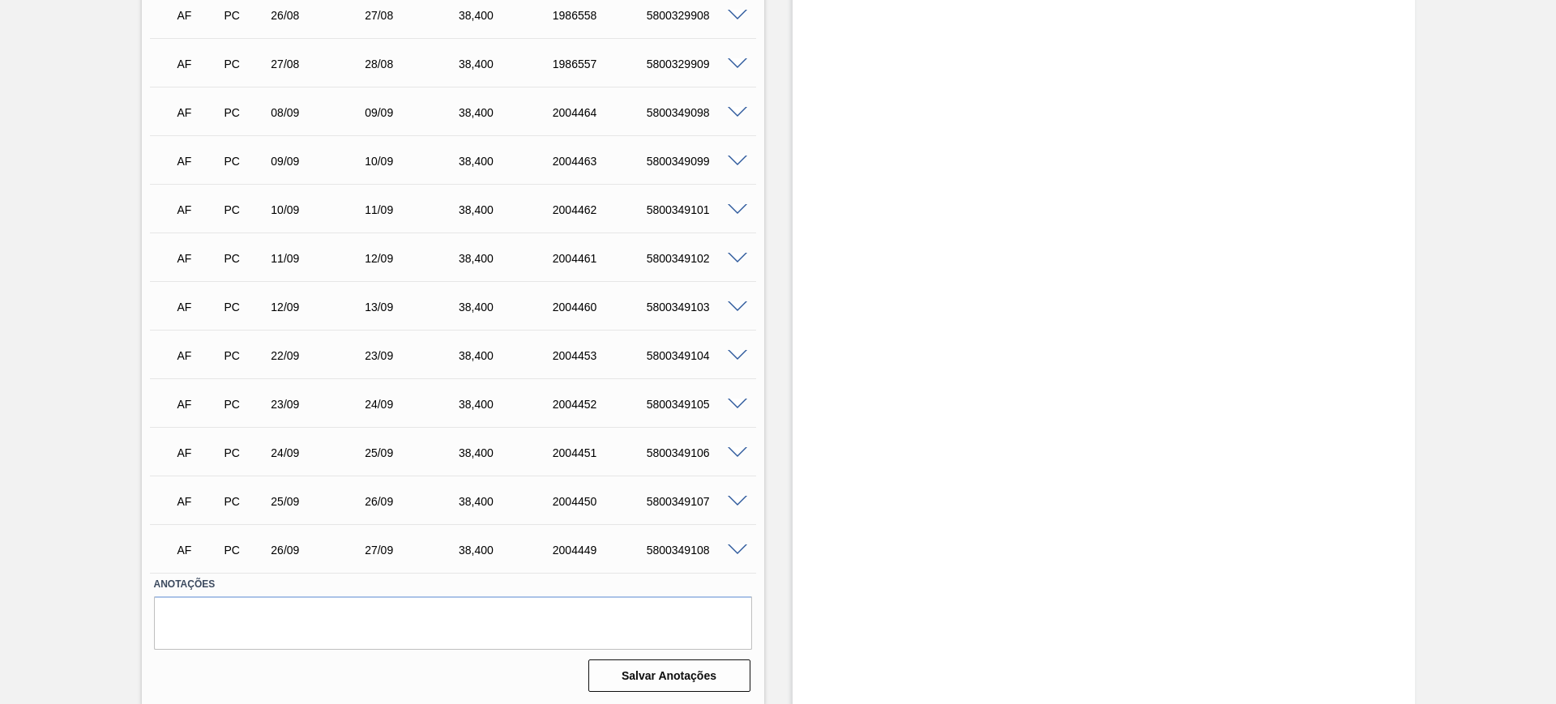
scroll to position [641, 0]
click at [738, 545] on span at bounding box center [737, 549] width 19 height 12
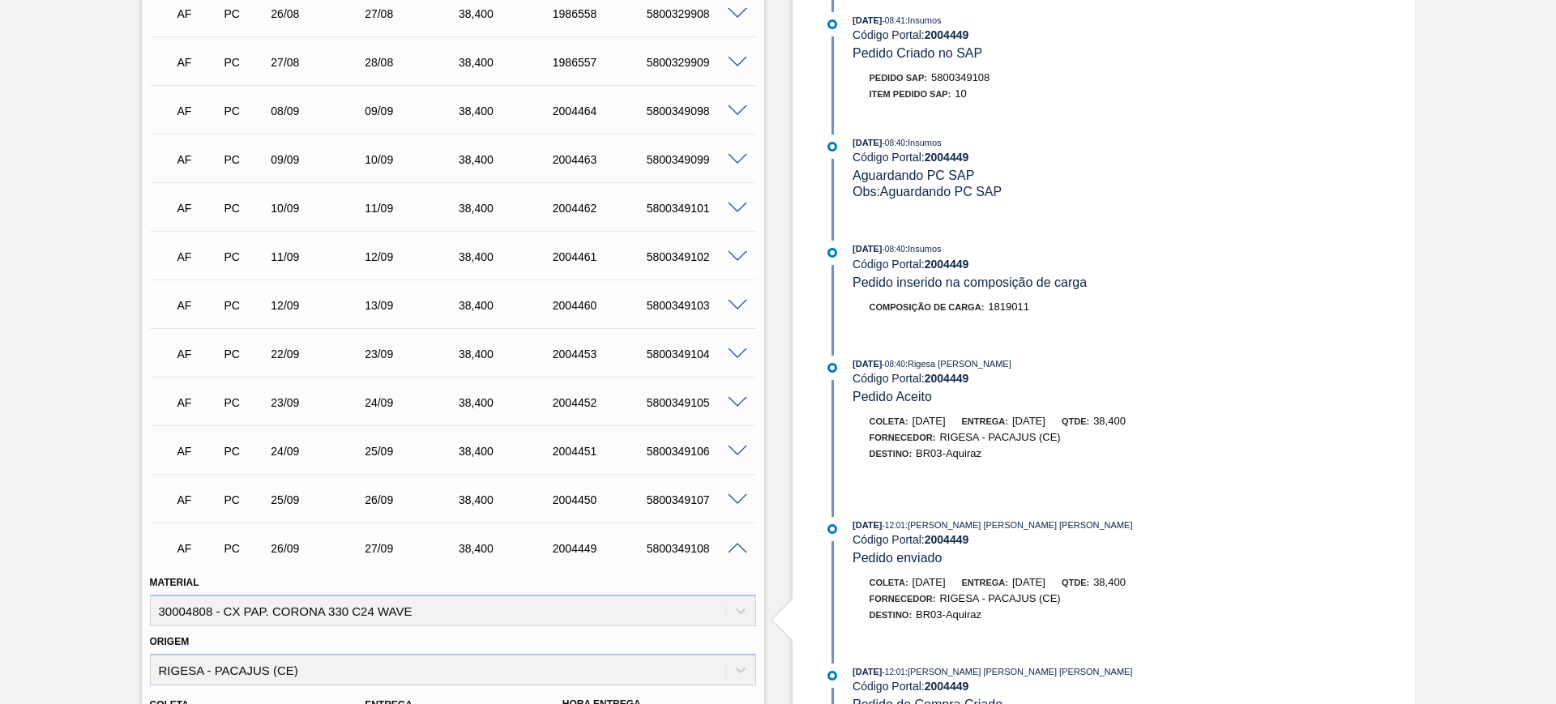
click at [733, 543] on span at bounding box center [737, 549] width 19 height 12
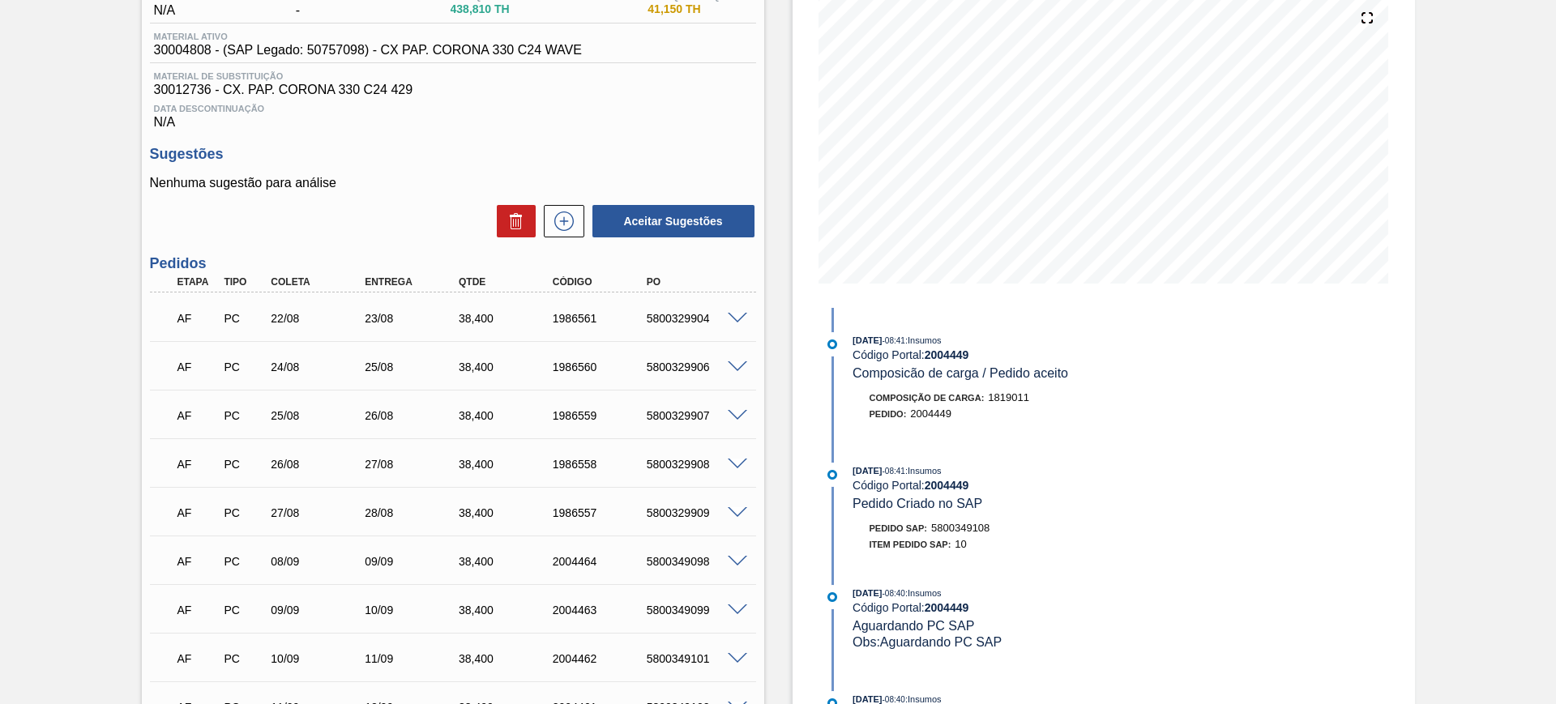
scroll to position [337, 0]
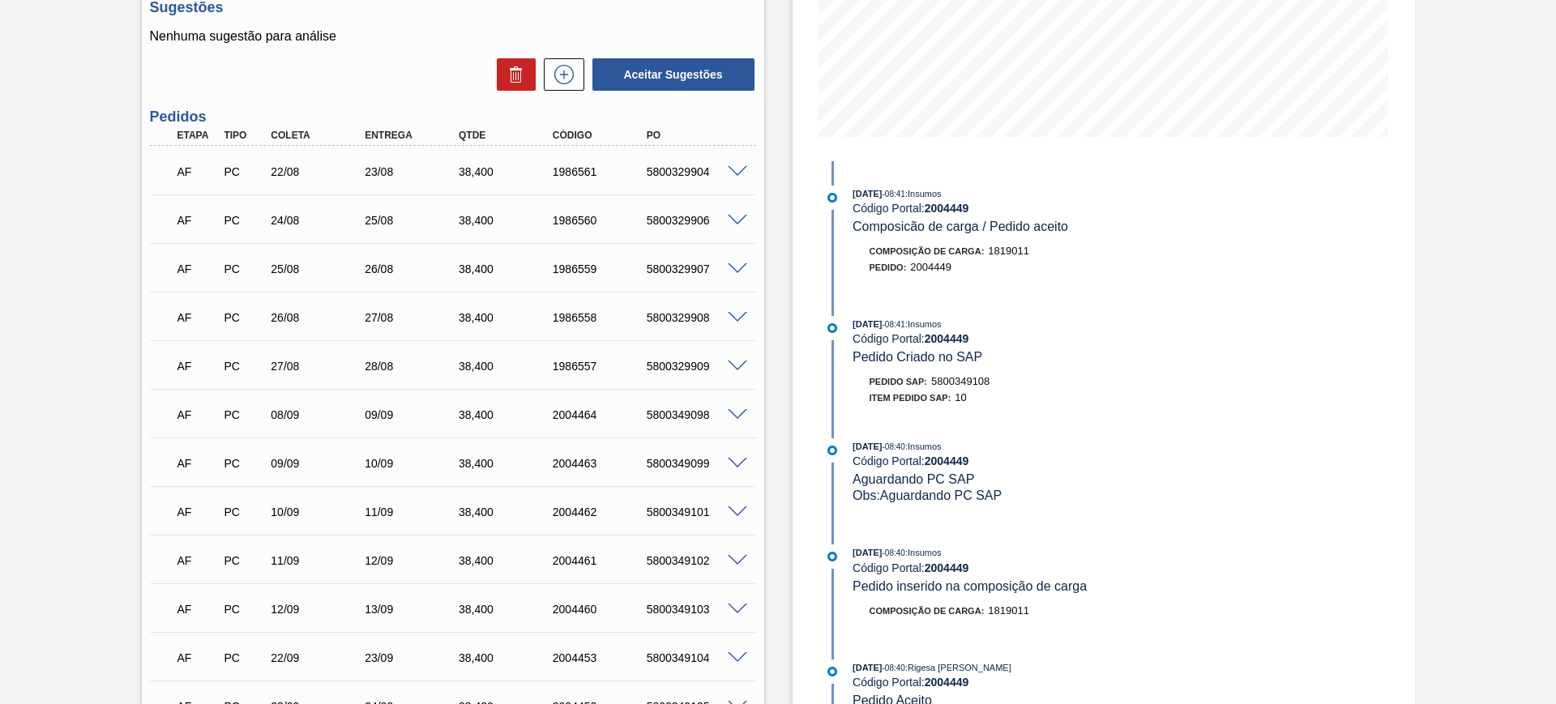
click at [741, 510] on span at bounding box center [737, 513] width 19 height 12
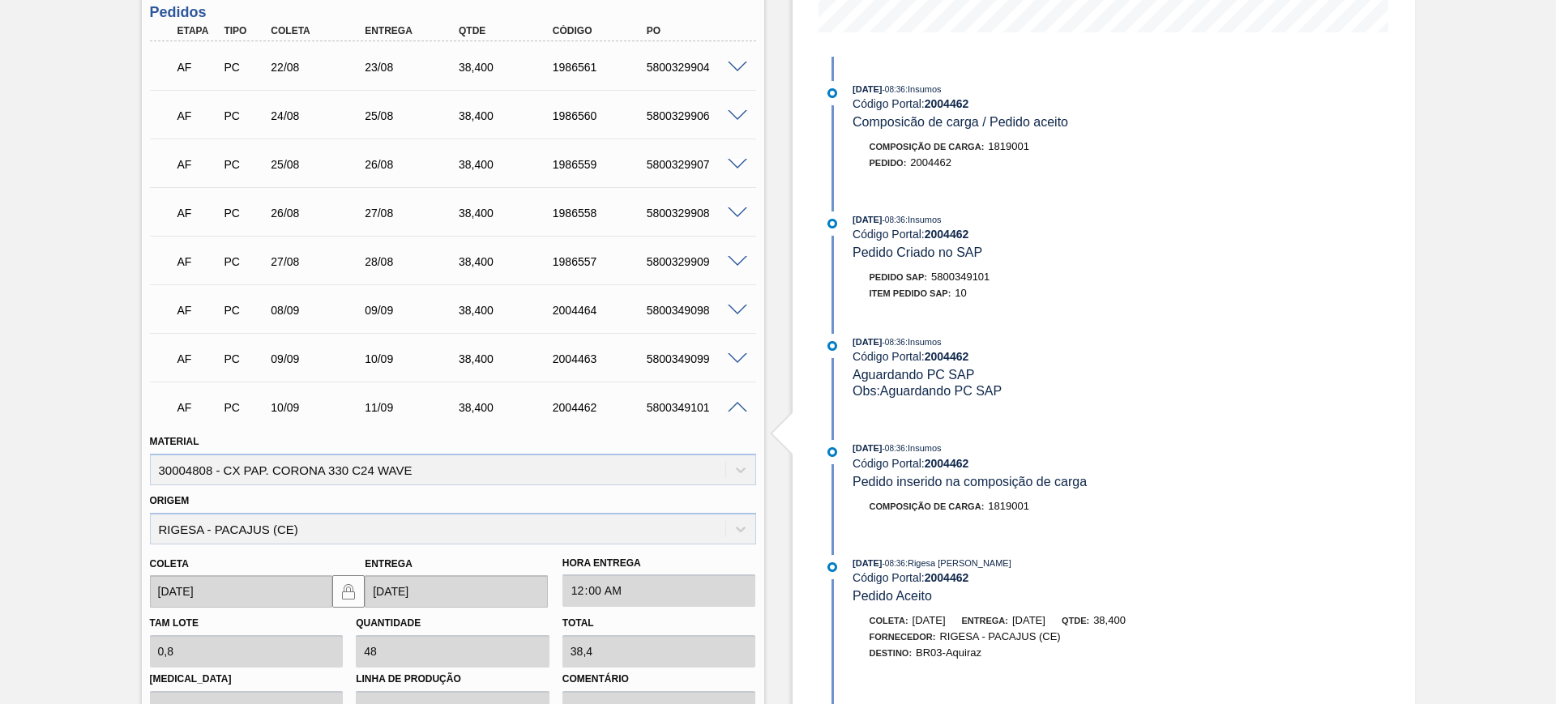
scroll to position [641, 0]
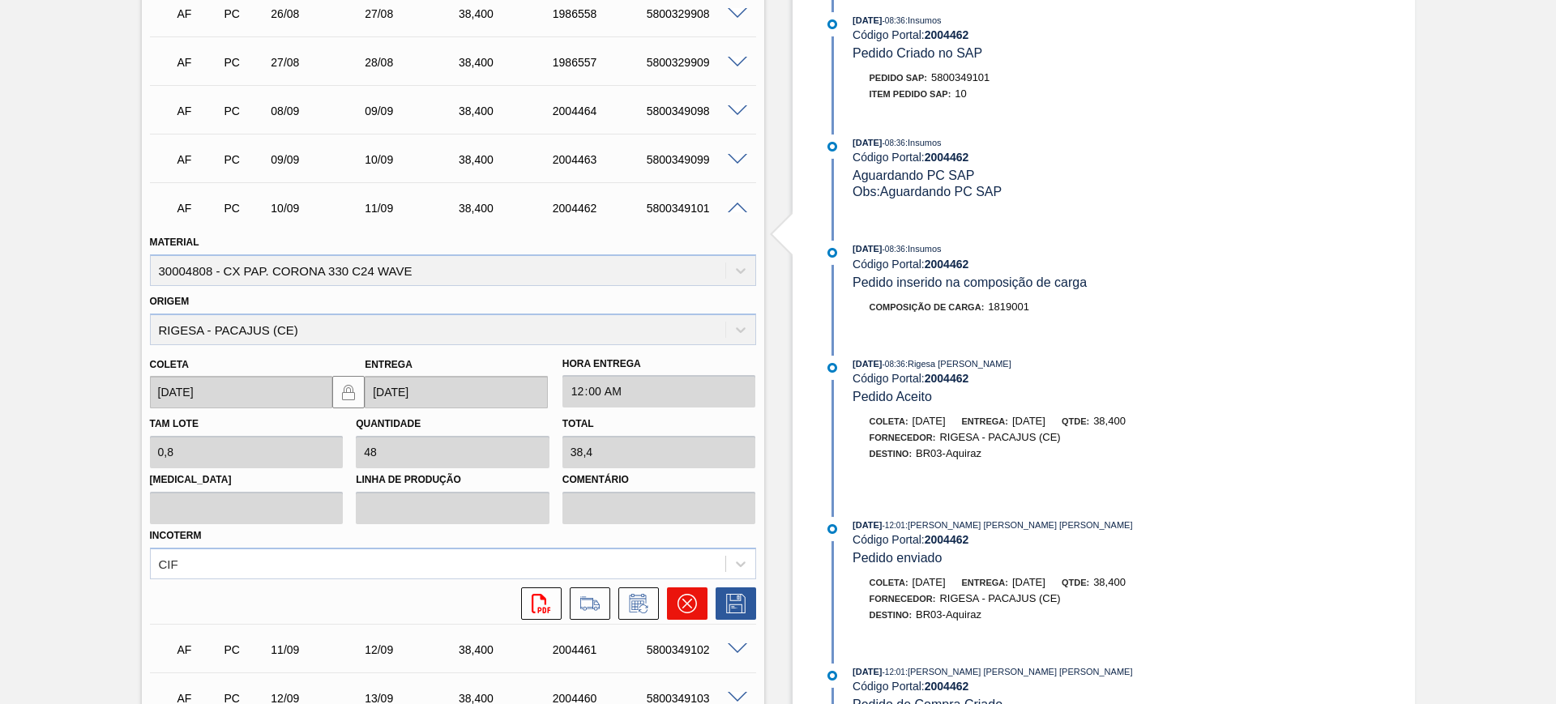
click at [667, 606] on button at bounding box center [687, 604] width 41 height 32
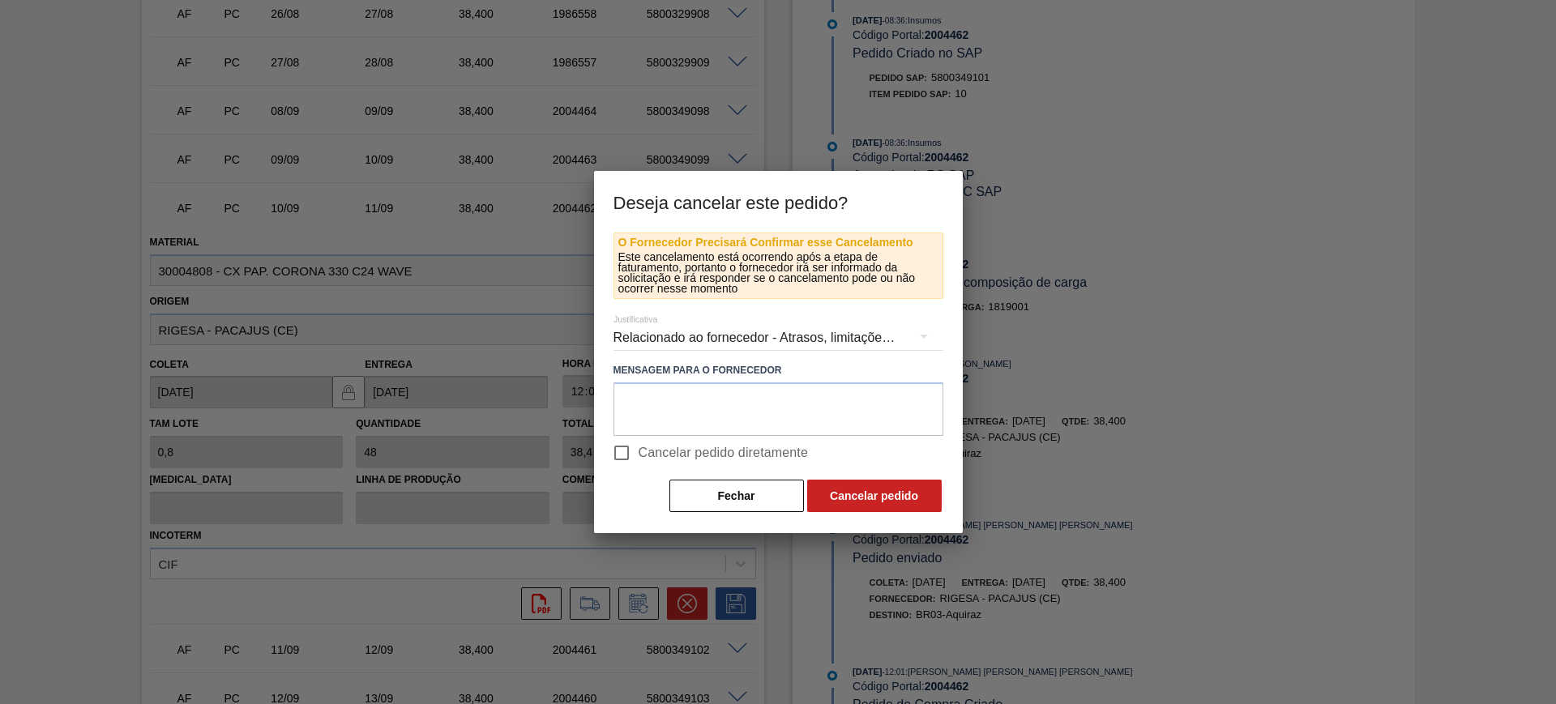
drag, startPoint x: 675, startPoint y: 445, endPoint x: 772, endPoint y: 475, distance: 101.8
click at [676, 443] on span "Cancelar pedido diretamente" at bounding box center [724, 452] width 170 height 19
click at [639, 443] on input "Cancelar pedido diretamente" at bounding box center [622, 453] width 34 height 34
checkbox input "true"
click at [870, 494] on button "Cancelar pedido" at bounding box center [874, 496] width 135 height 32
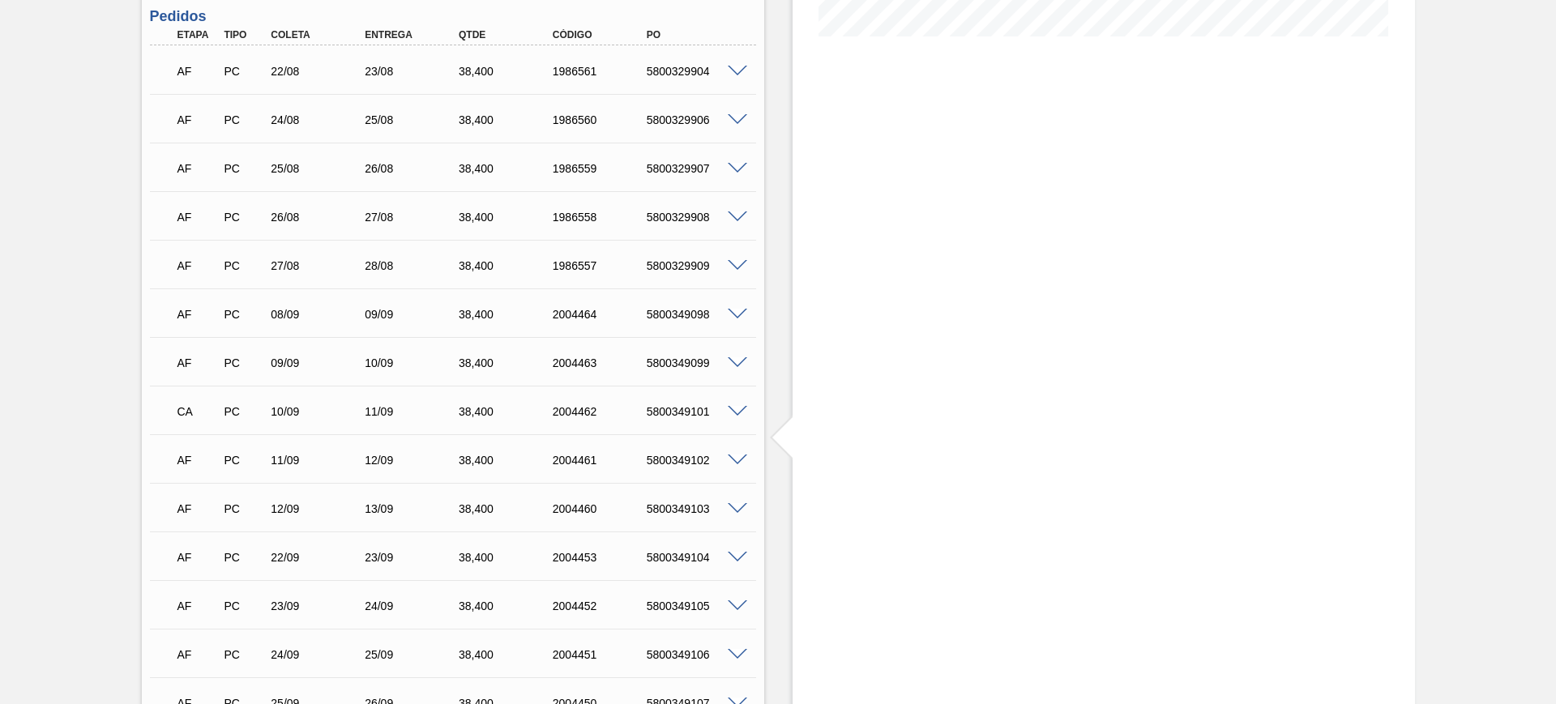
scroll to position [438, 0]
click at [739, 458] on span at bounding box center [737, 460] width 19 height 12
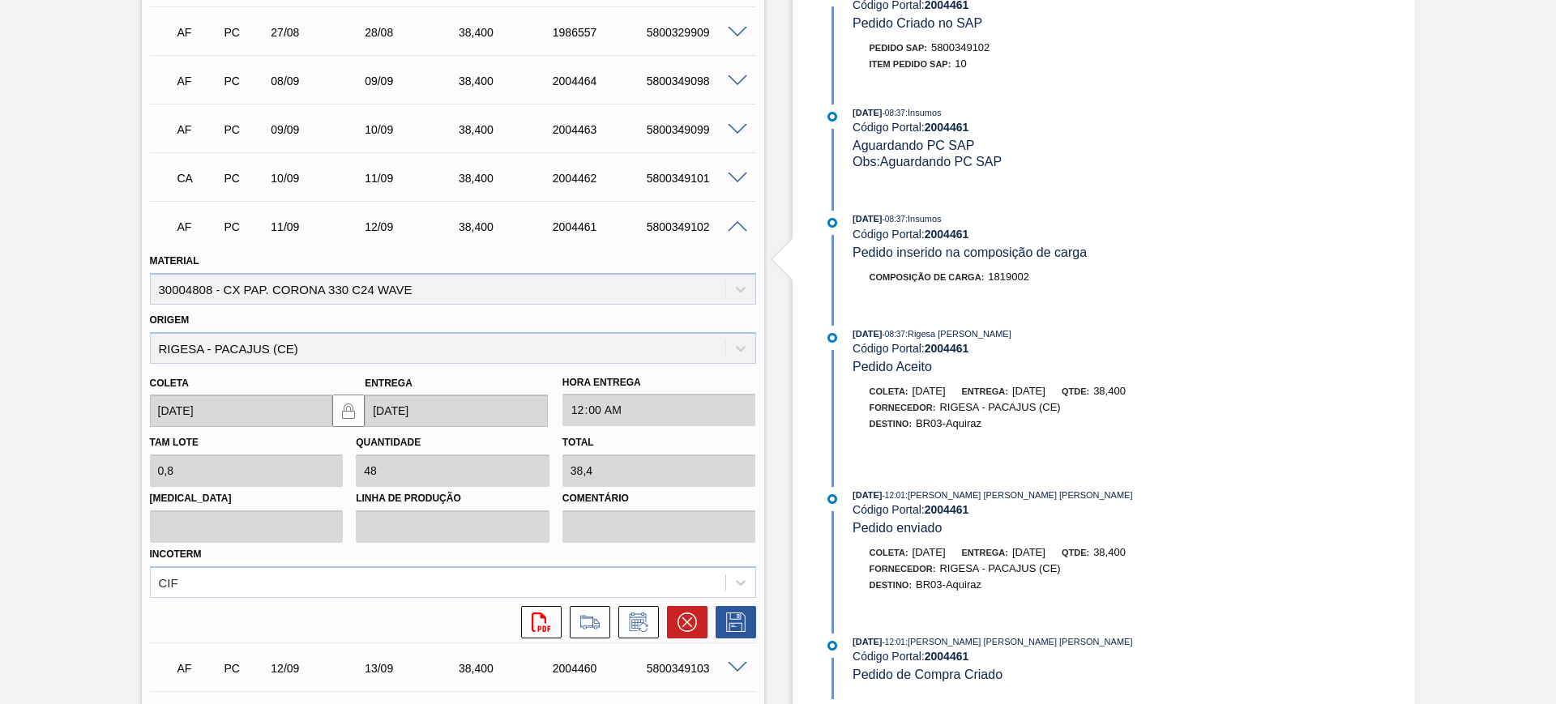
scroll to position [844, 0]
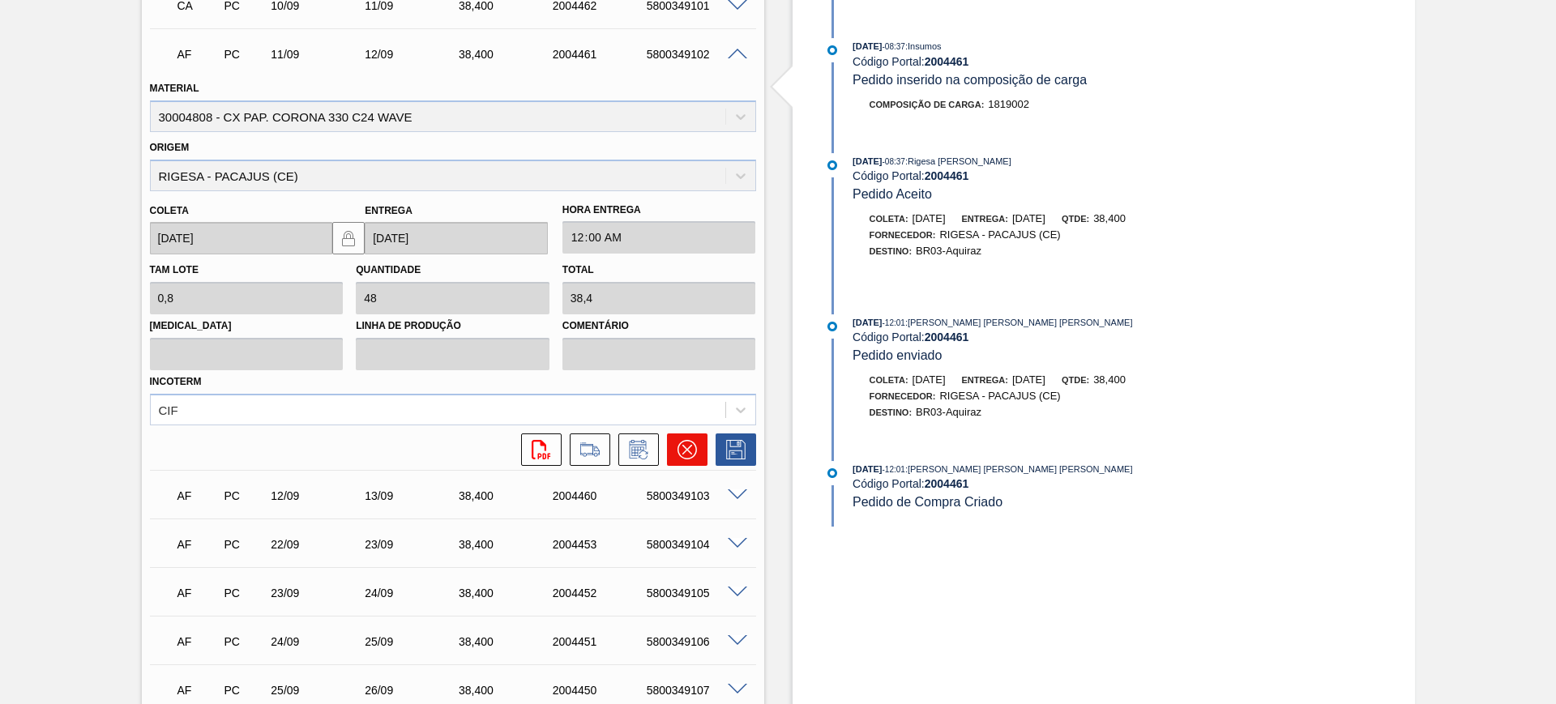
click at [694, 453] on icon at bounding box center [686, 449] width 19 height 19
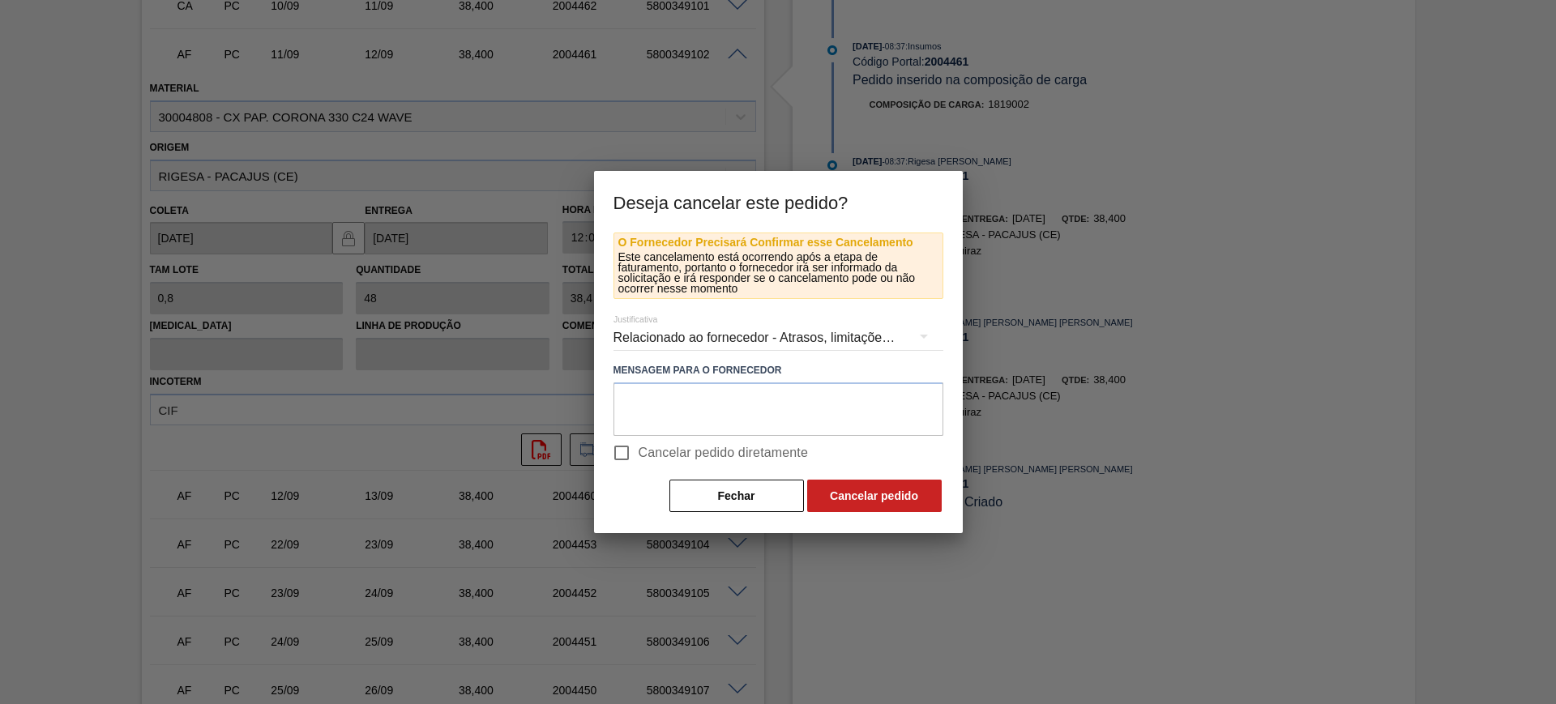
click at [717, 460] on span "Cancelar pedido diretamente" at bounding box center [724, 452] width 170 height 19
click at [639, 460] on input "Cancelar pedido diretamente" at bounding box center [622, 453] width 34 height 34
checkbox input "true"
click at [836, 486] on button "Cancelar pedido" at bounding box center [874, 496] width 135 height 32
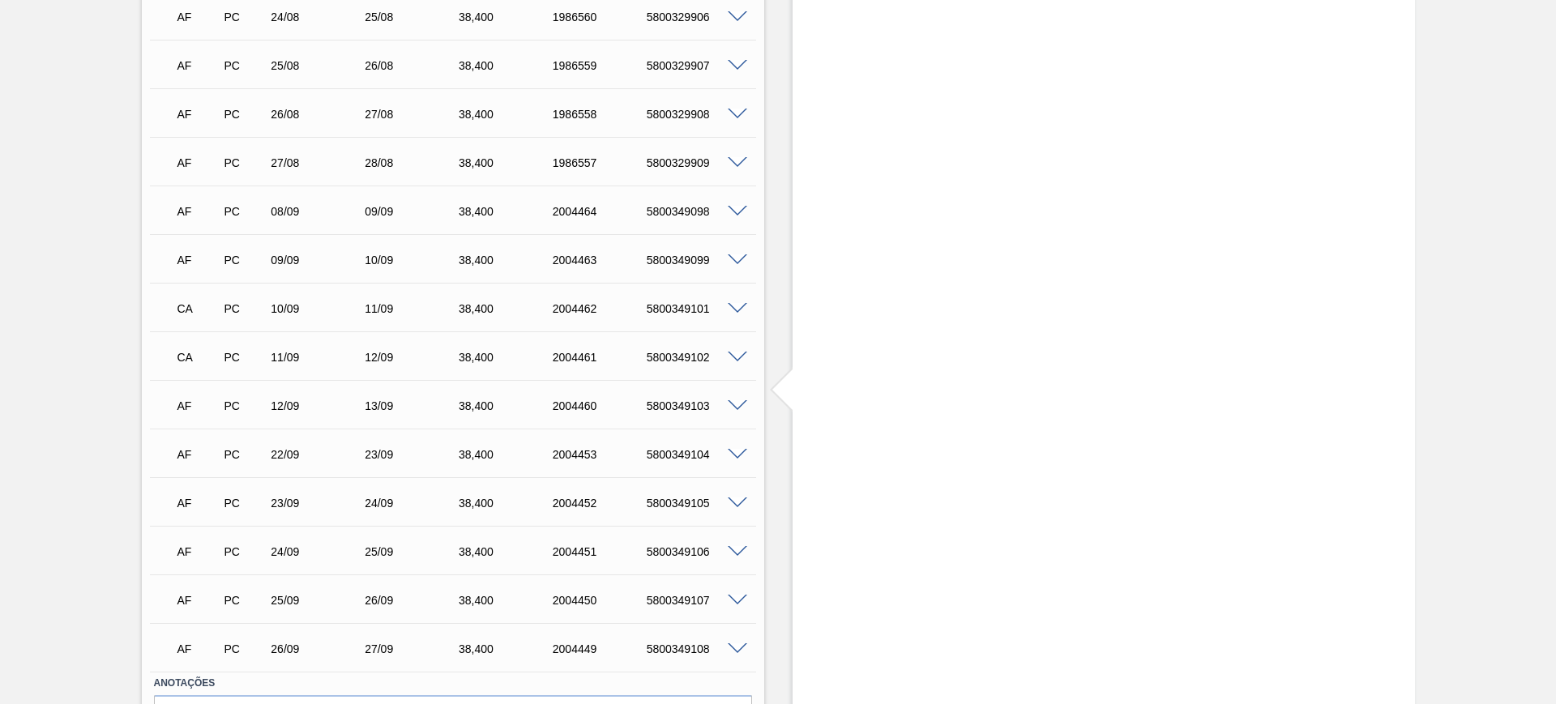
scroll to position [540, 0]
click at [729, 401] on span at bounding box center [737, 407] width 19 height 12
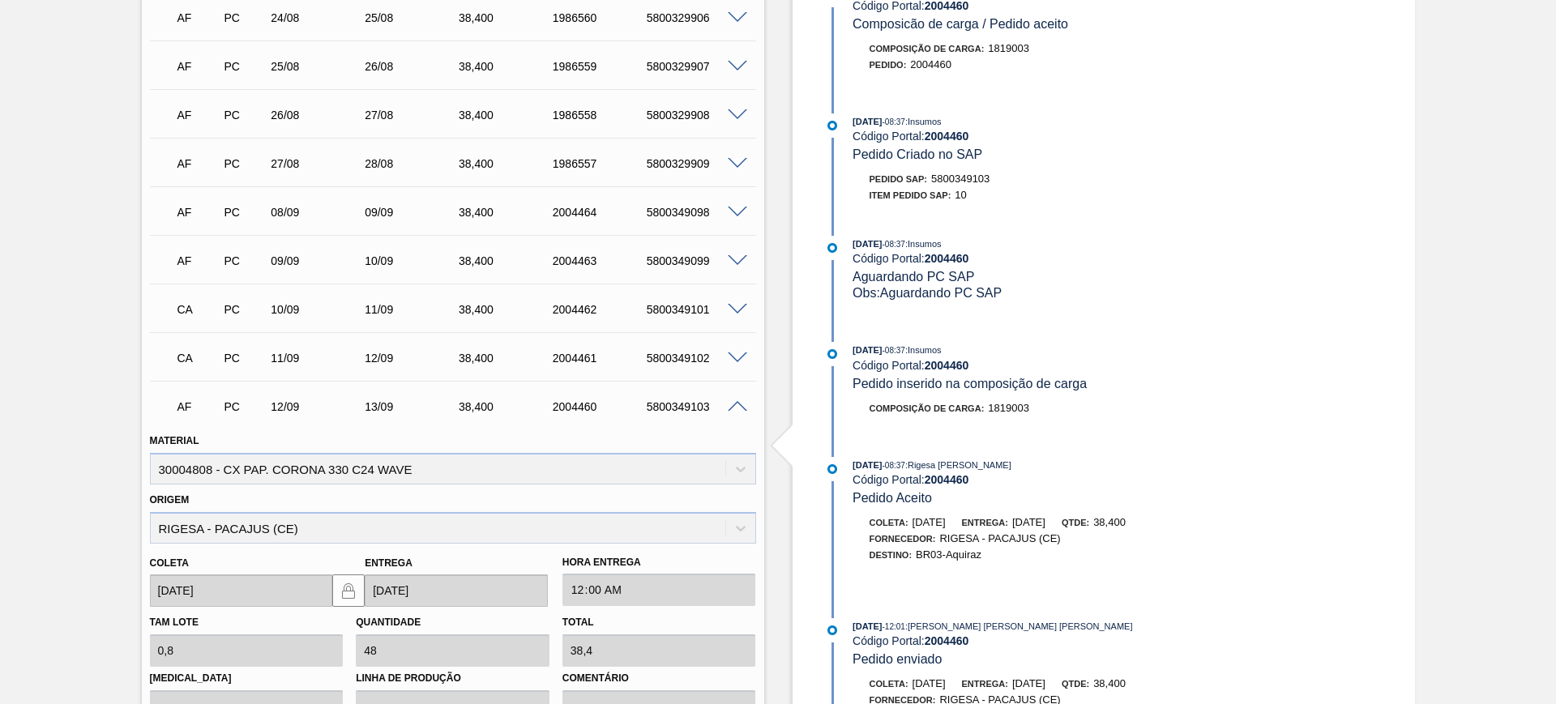
scroll to position [844, 0]
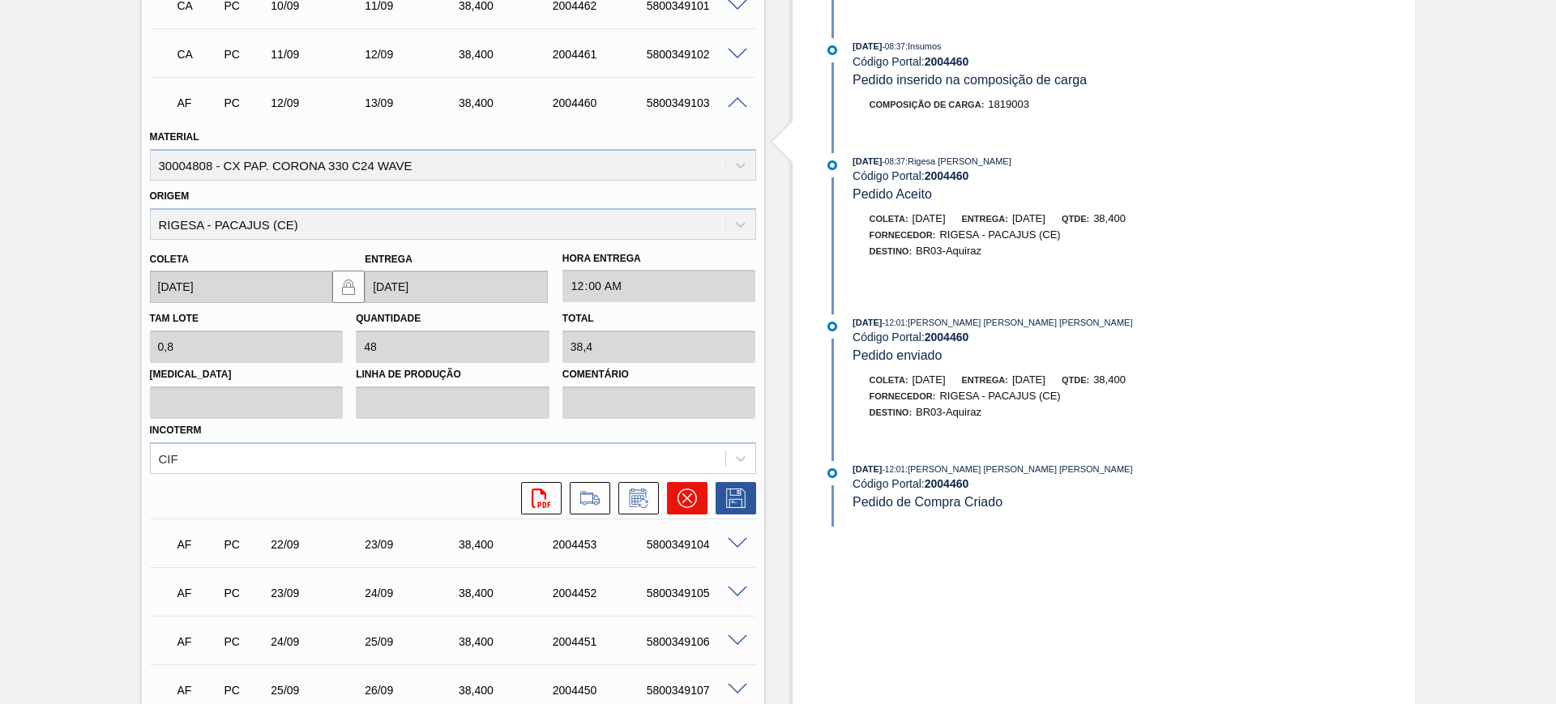
click at [695, 496] on button at bounding box center [687, 498] width 41 height 32
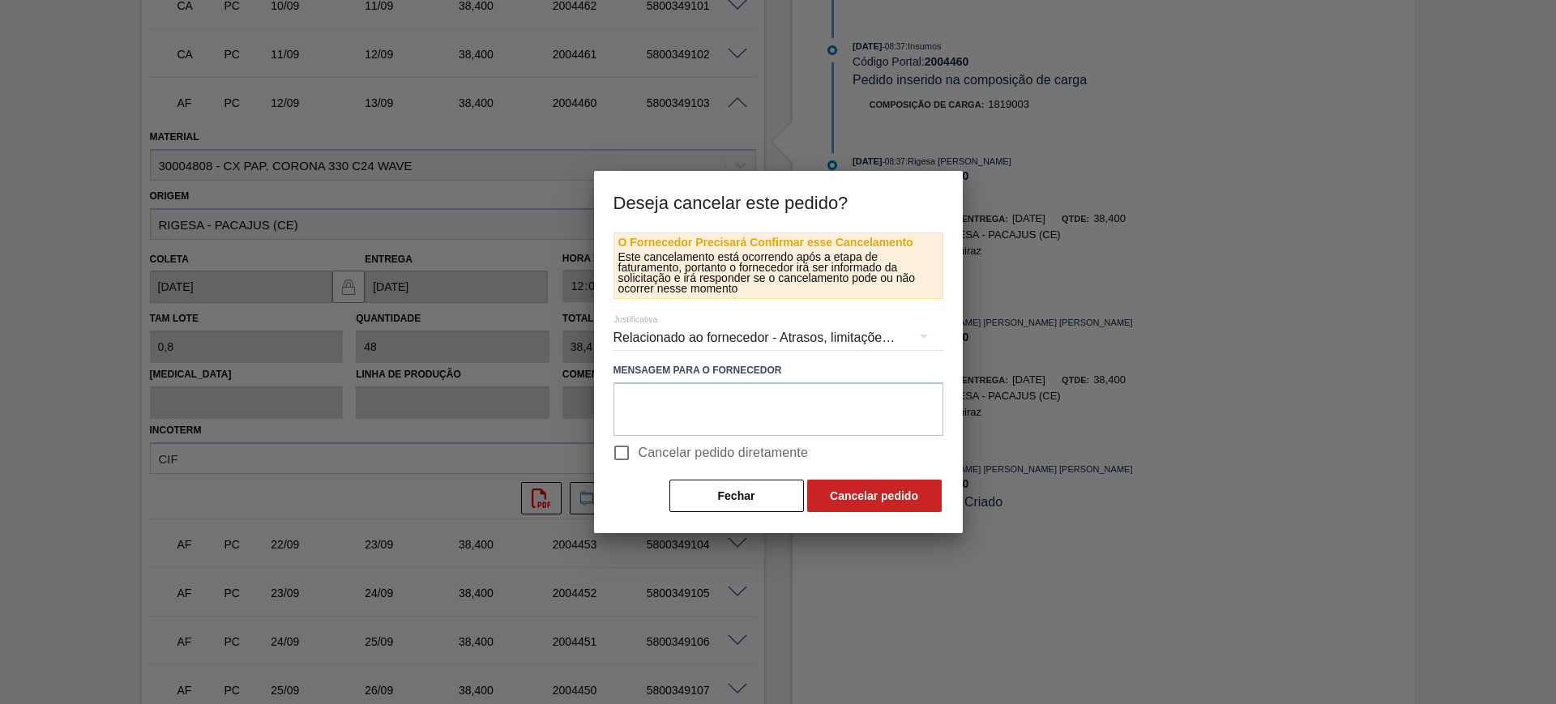
click at [746, 450] on span "Cancelar pedido diretamente" at bounding box center [724, 452] width 170 height 19
click at [639, 450] on input "Cancelar pedido diretamente" at bounding box center [622, 453] width 34 height 34
checkbox input "true"
click at [848, 487] on button "Cancelar pedido" at bounding box center [874, 496] width 135 height 32
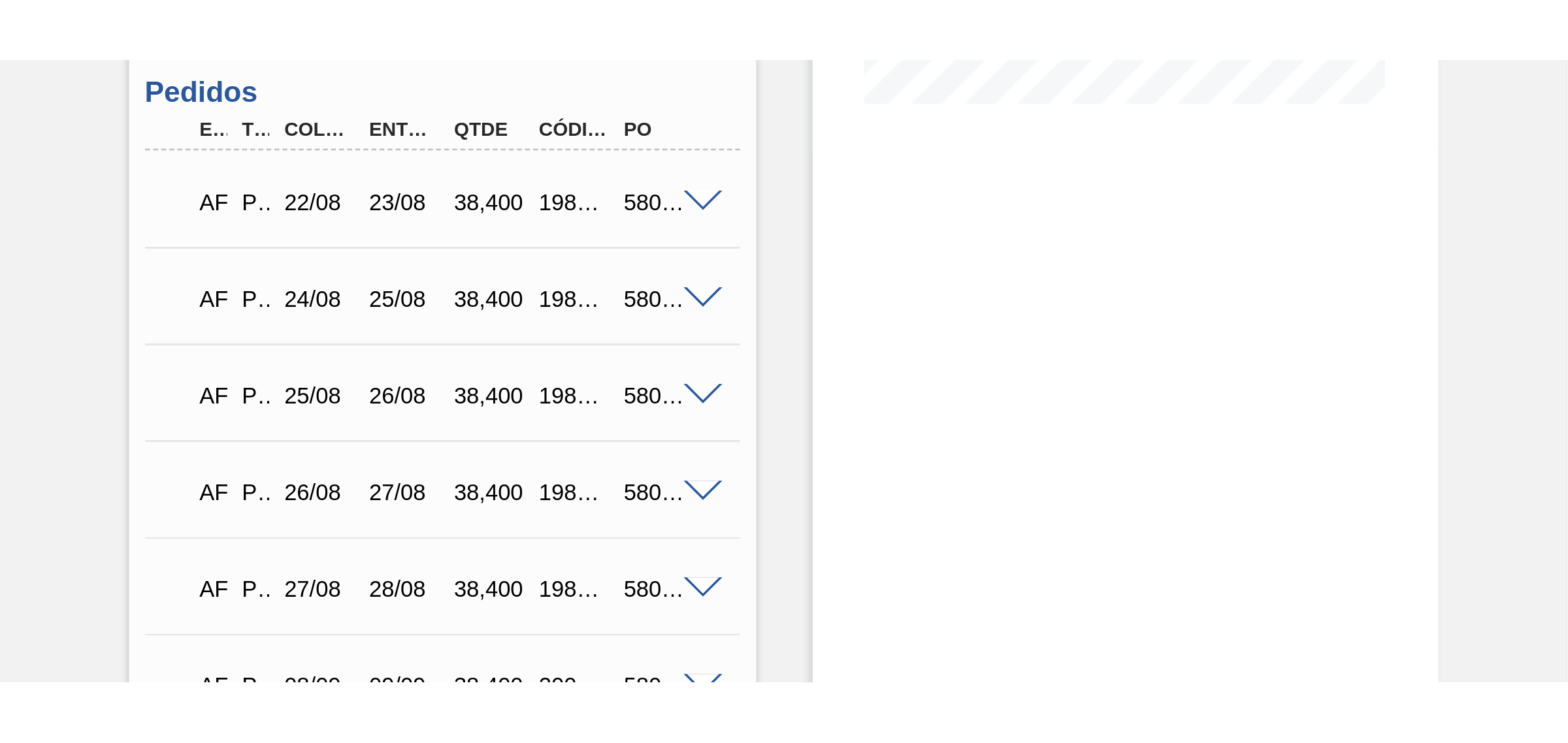
scroll to position [343, 0]
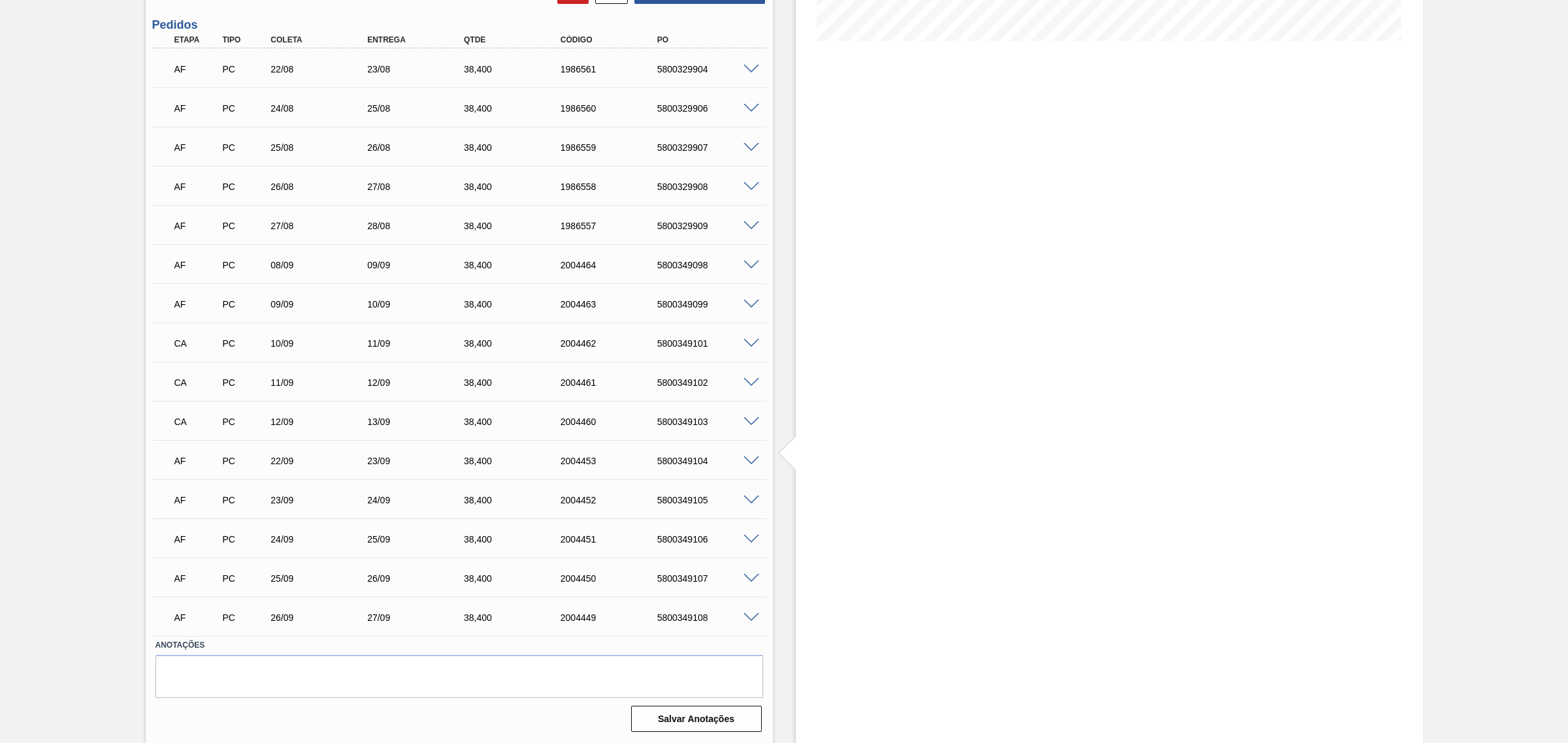
click at [667, 343] on div "5800349101" at bounding box center [709, 343] width 110 height 10
copy div "5800349101"
drag, startPoint x: 671, startPoint y: 372, endPoint x: 674, endPoint y: 383, distance: 11.4
click at [674, 380] on div "CA PC 11/09 12/09 38,400 2004461 5800349102" at bounding box center [455, 381] width 580 height 26
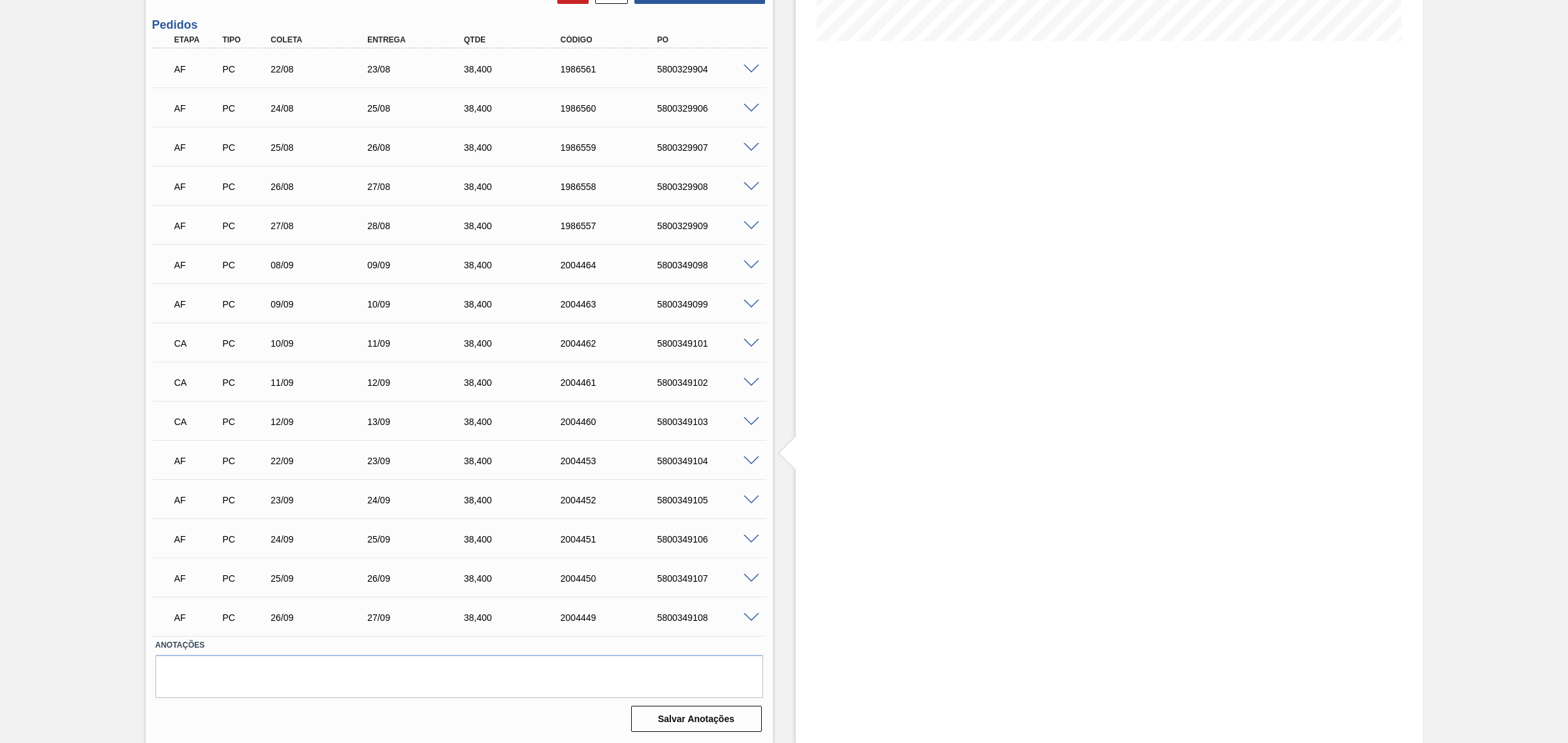
click at [674, 383] on div "5800349102" at bounding box center [709, 382] width 110 height 10
copy div "5800349102"
click at [681, 425] on div "5800349103" at bounding box center [709, 421] width 110 height 10
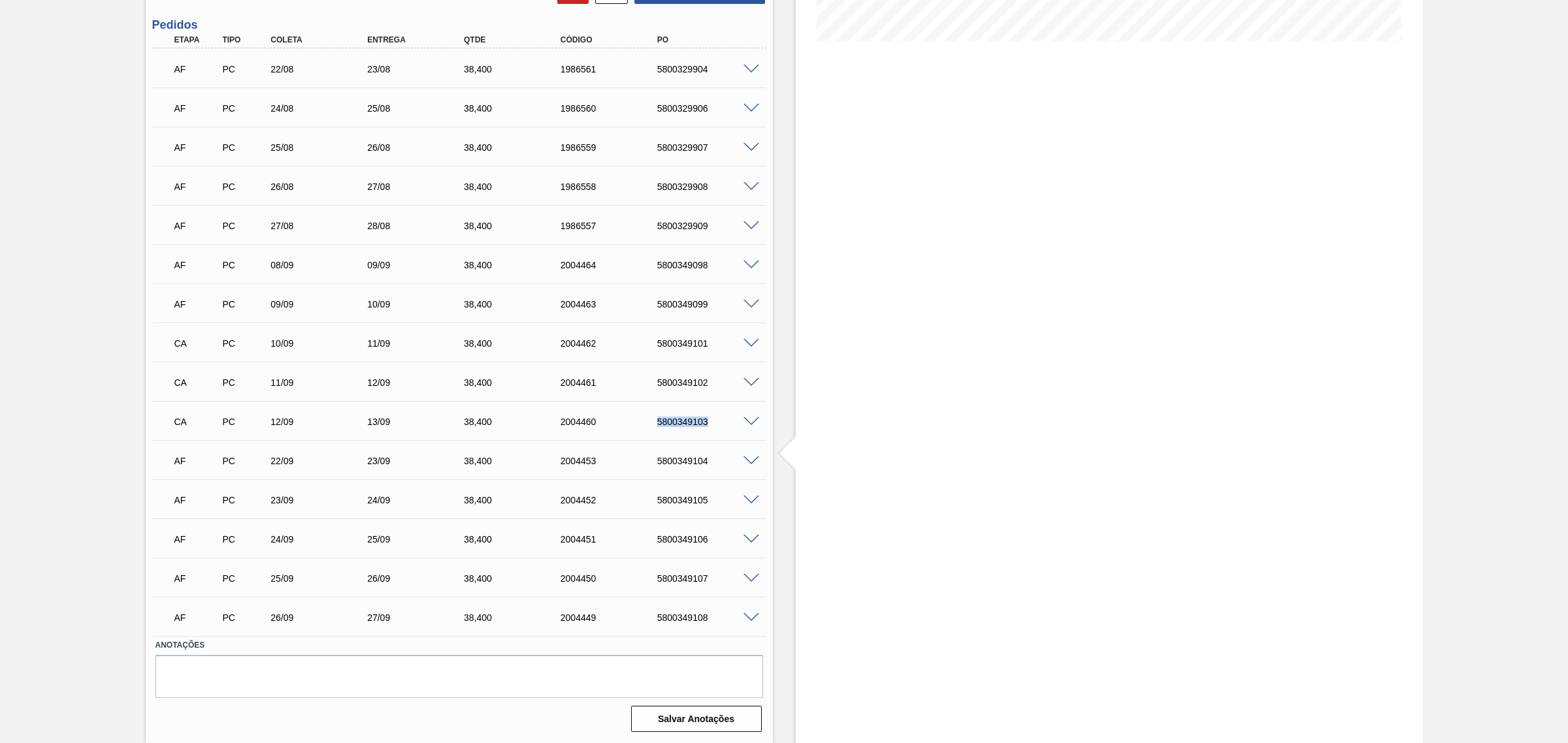
copy div "5800349103"
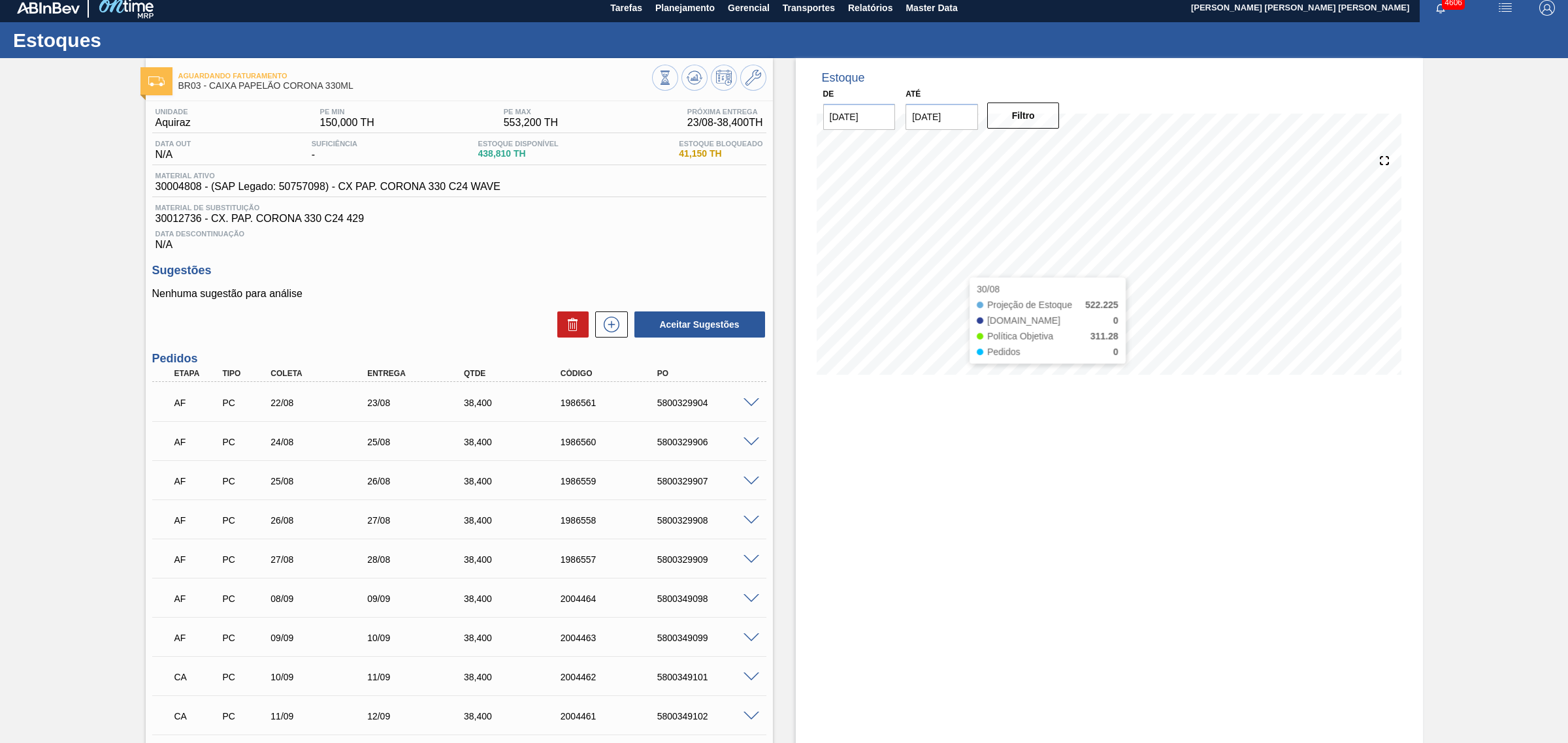
scroll to position [0, 0]
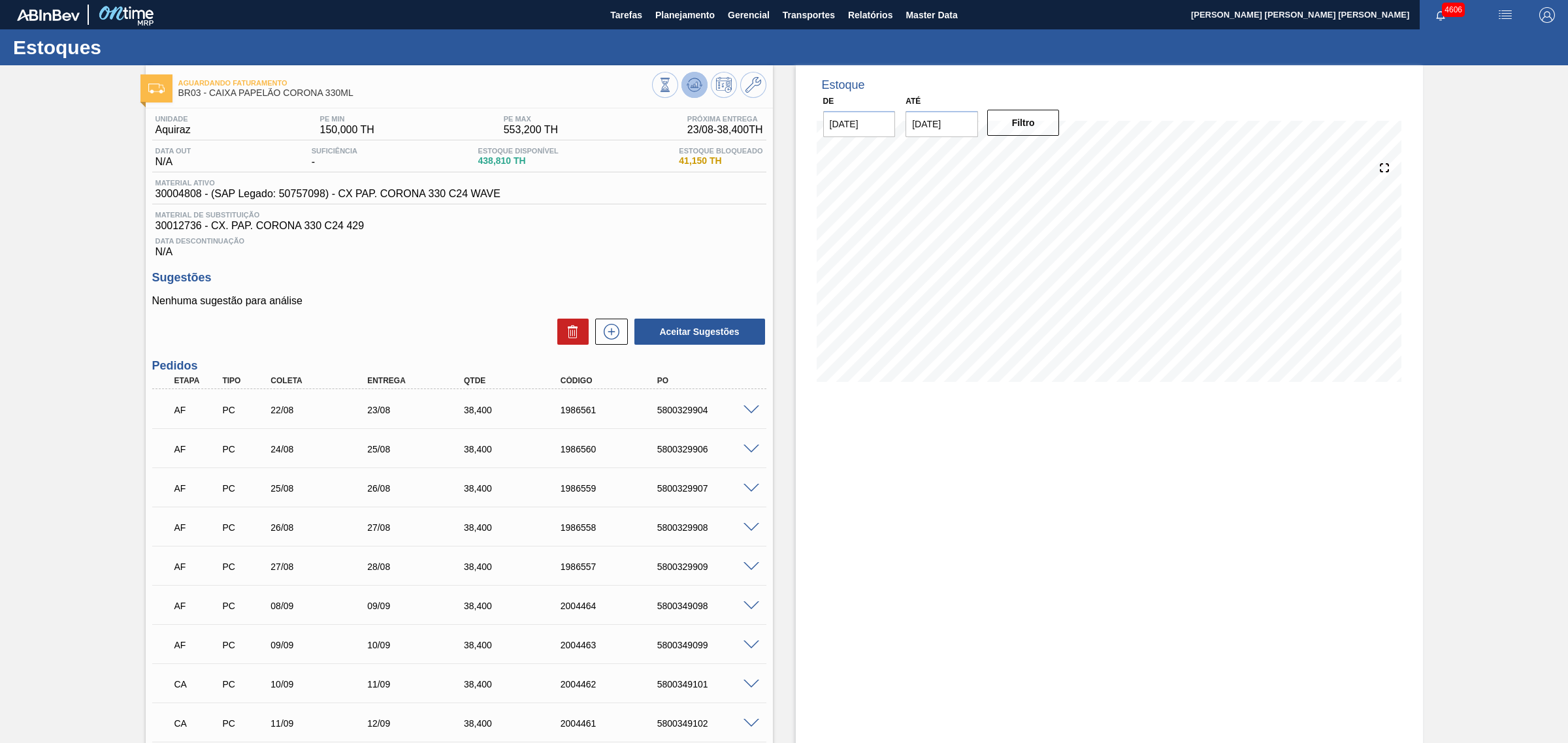
click at [672, 88] on icon at bounding box center [665, 85] width 15 height 15
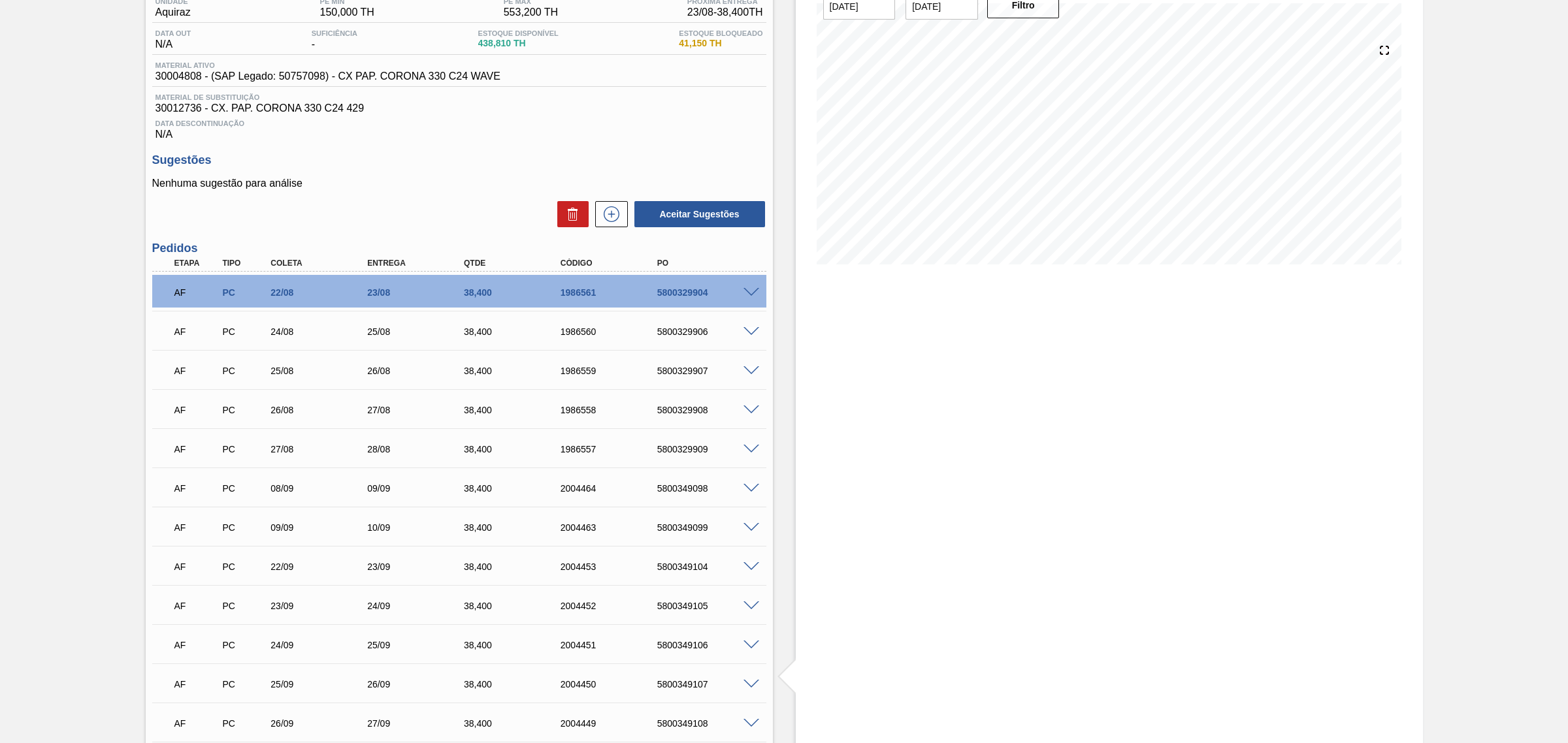
scroll to position [226, 0]
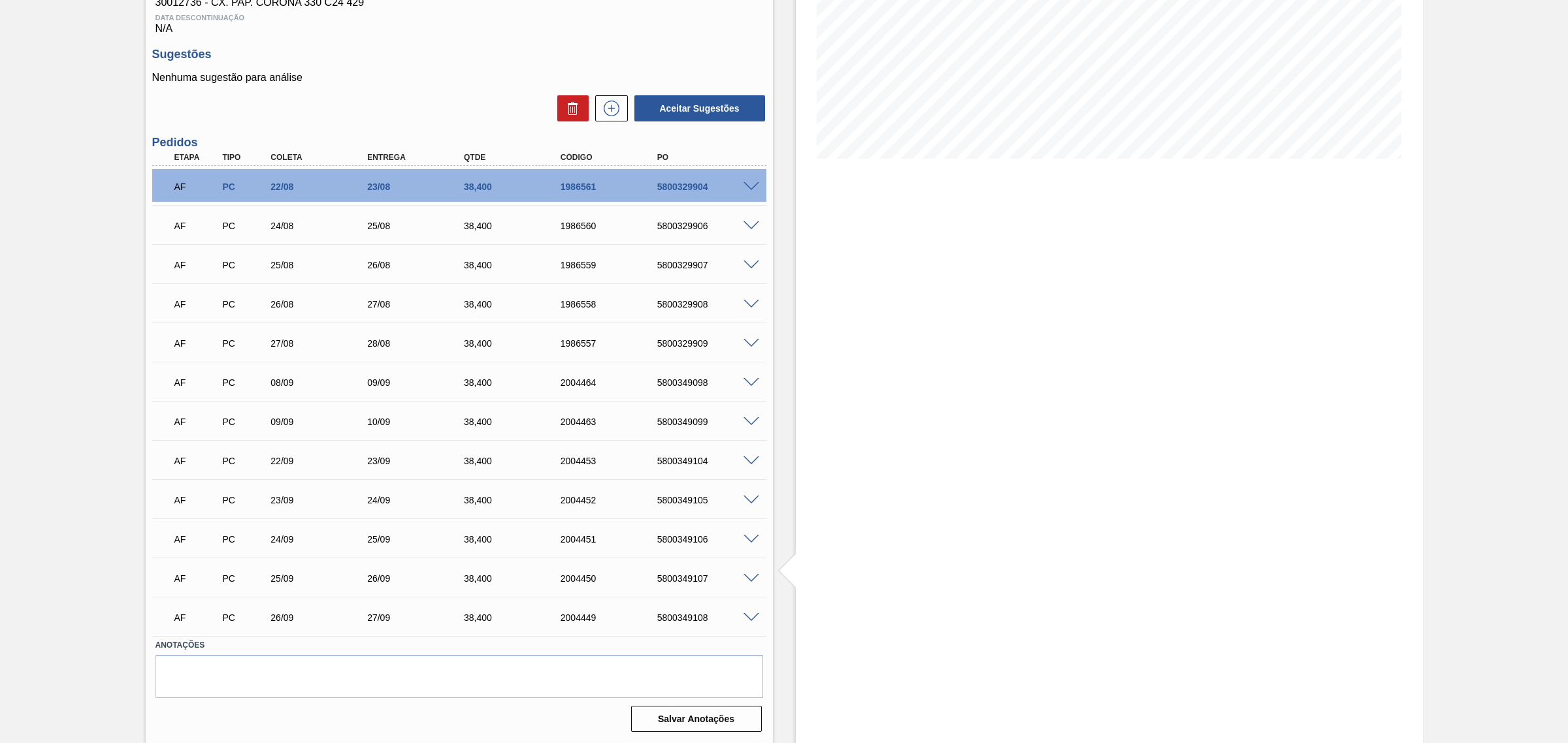
click at [751, 539] on span at bounding box center [751, 540] width 15 height 10
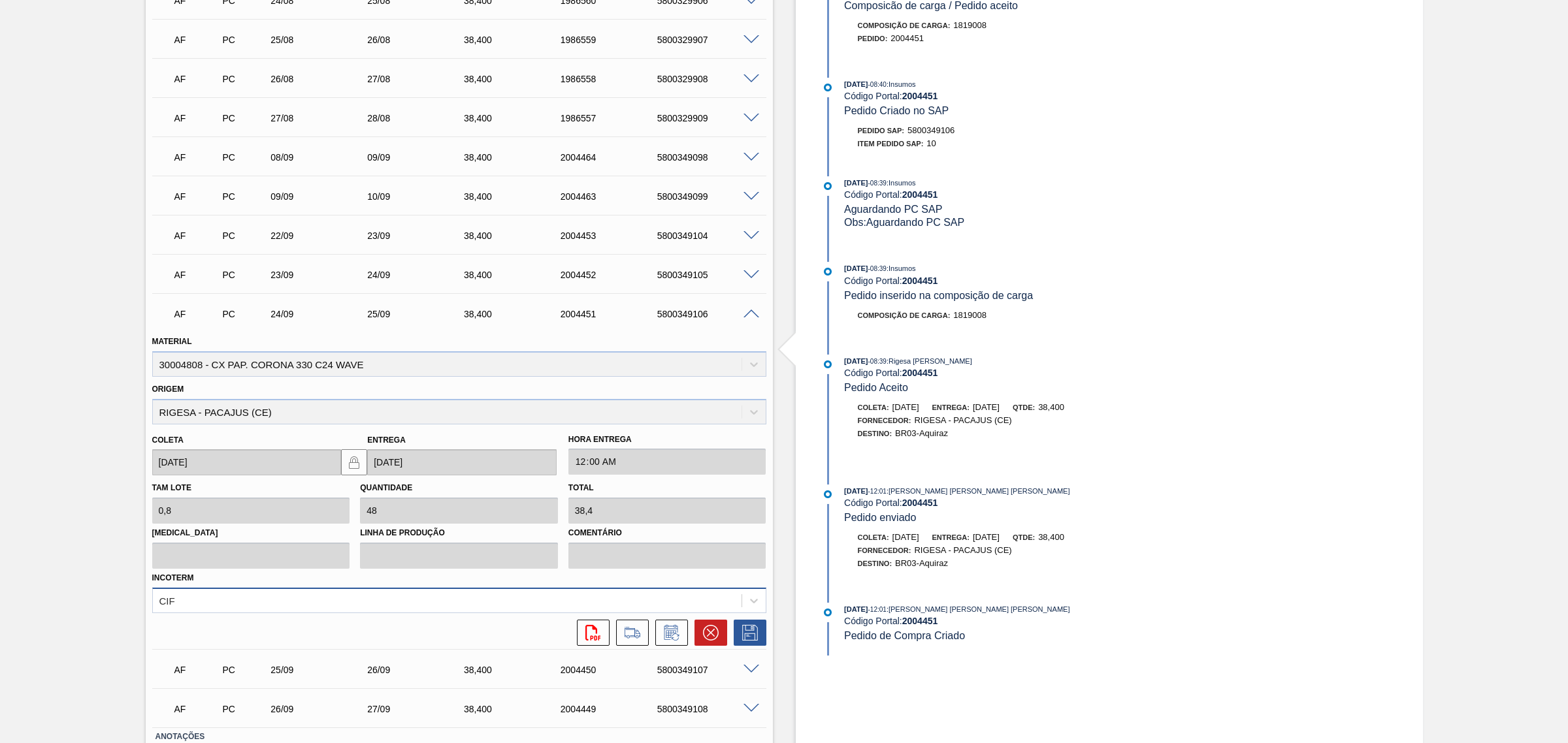
scroll to position [471, 0]
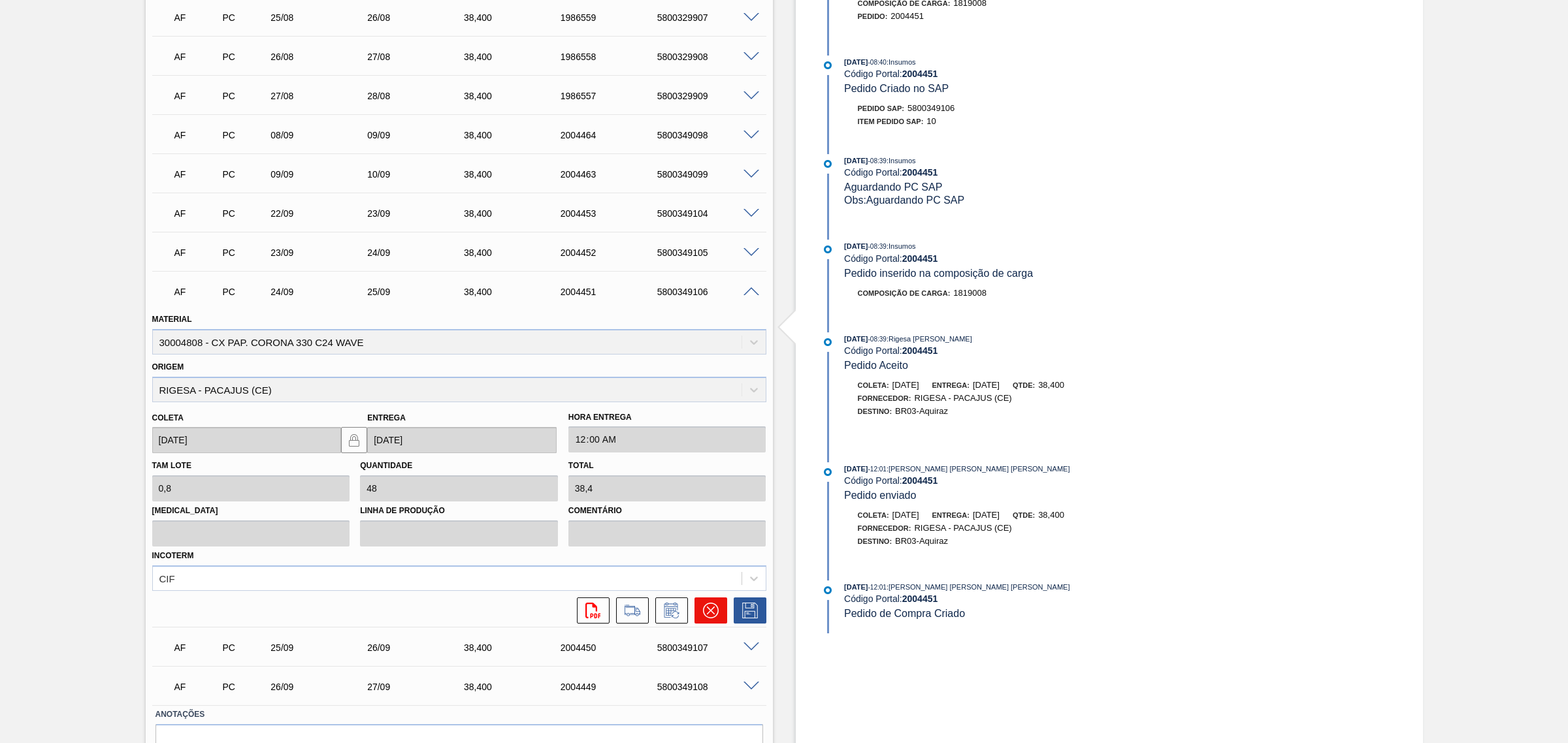
click at [700, 567] on button at bounding box center [711, 611] width 33 height 26
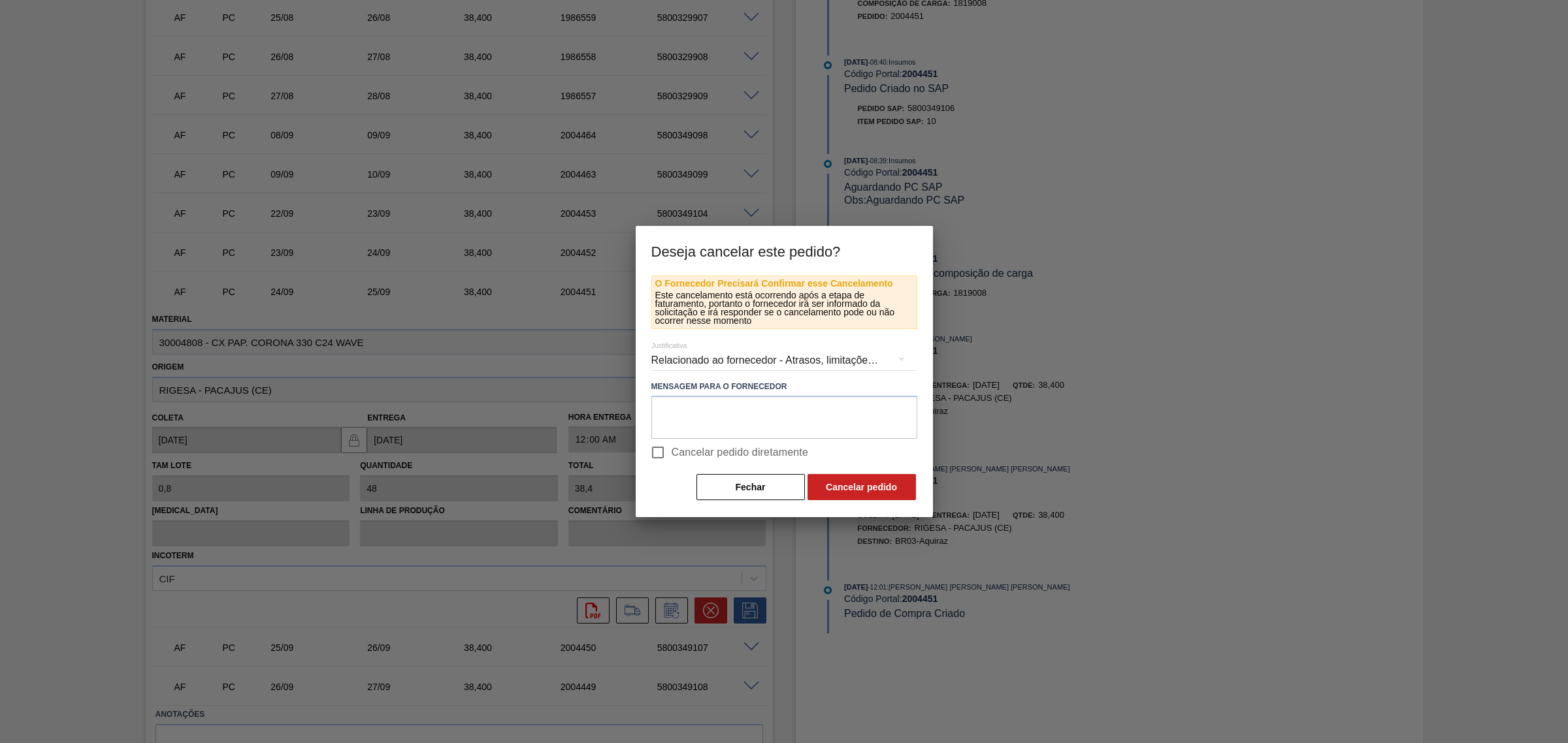
click at [701, 455] on span "Cancelar pedido diretamente" at bounding box center [740, 452] width 137 height 15
click at [672, 455] on input "Cancelar pedido diretamente" at bounding box center [658, 453] width 27 height 27
checkbox input "true"
click at [864, 488] on button "Cancelar pedido" at bounding box center [862, 487] width 109 height 26
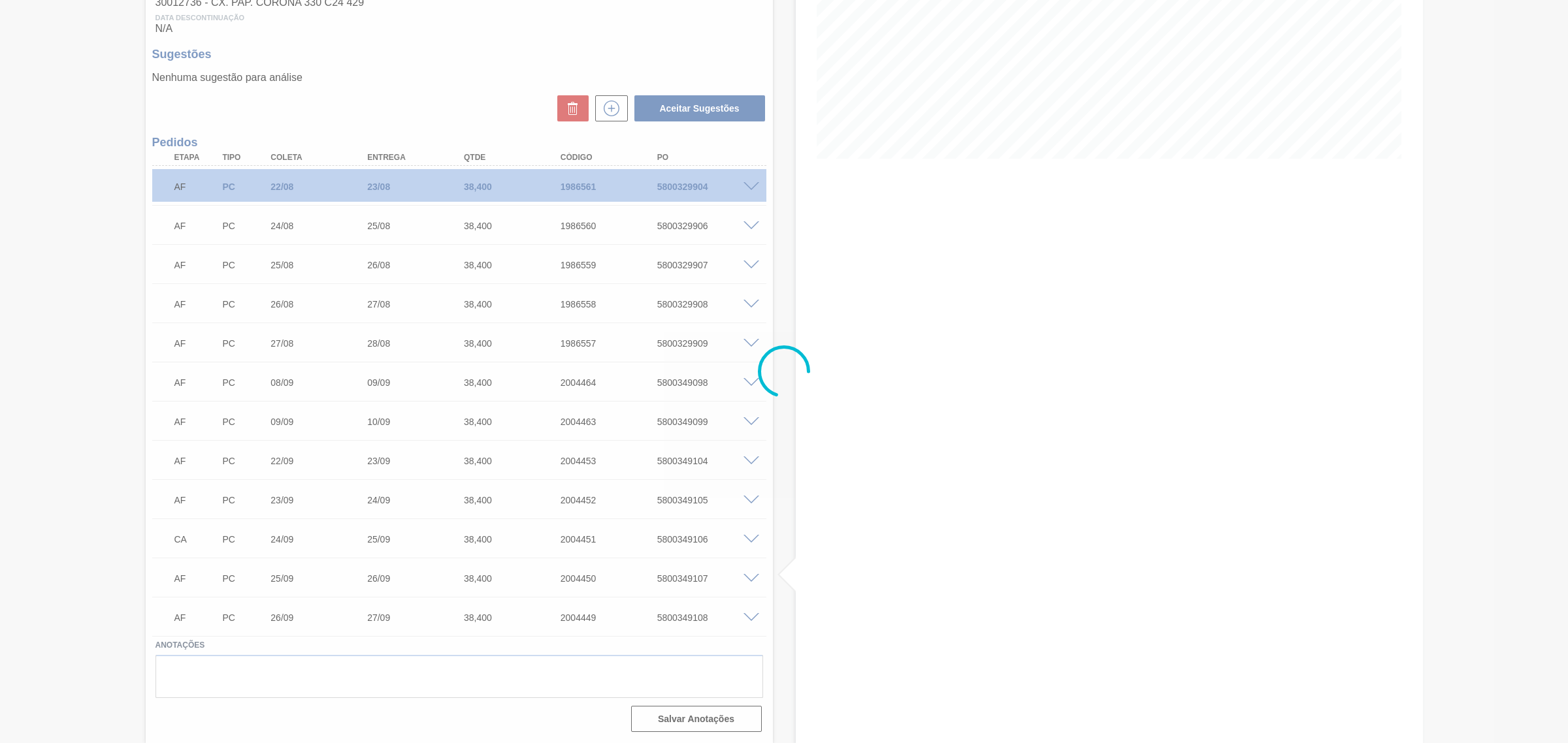
scroll to position [226, 0]
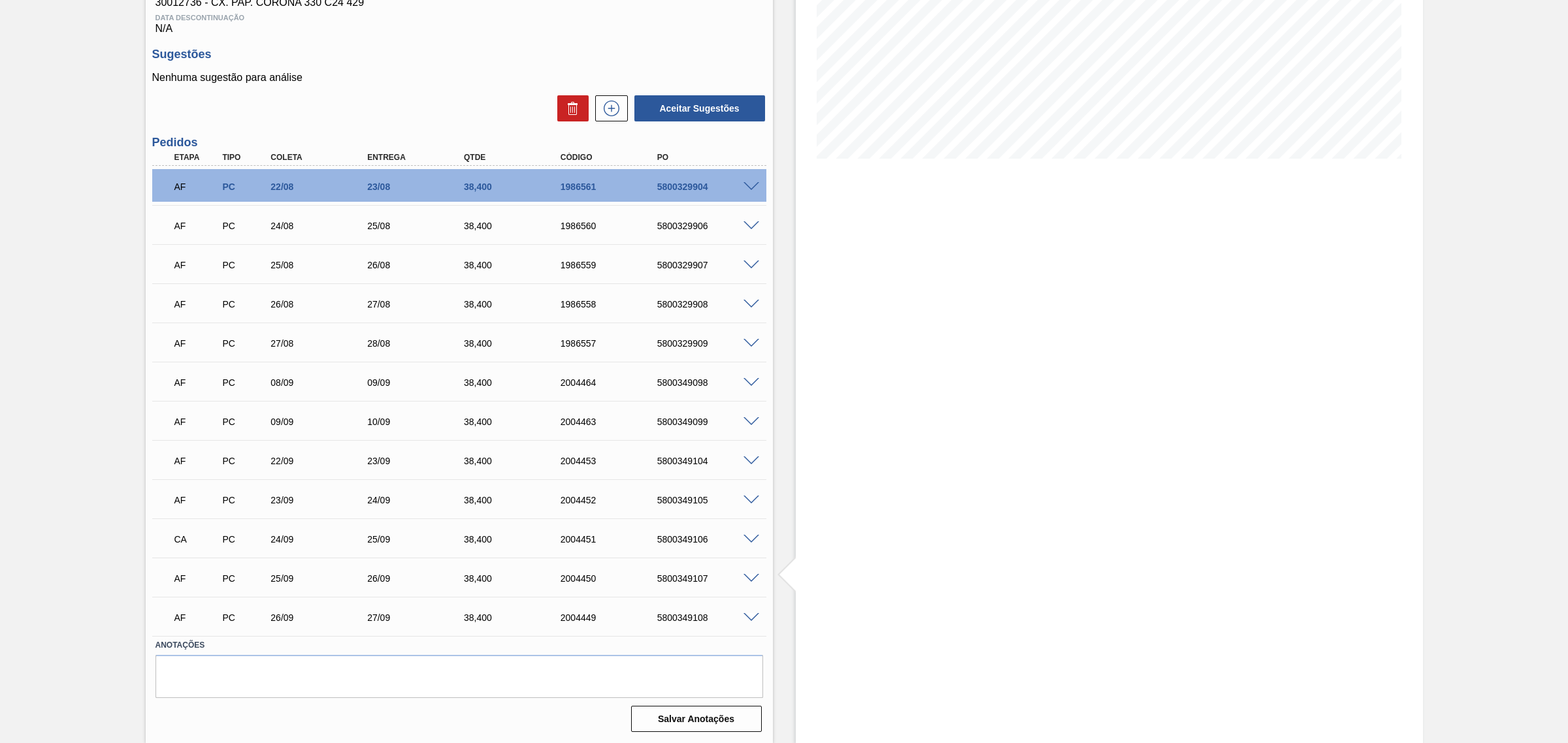
click at [750, 567] on span at bounding box center [751, 618] width 15 height 10
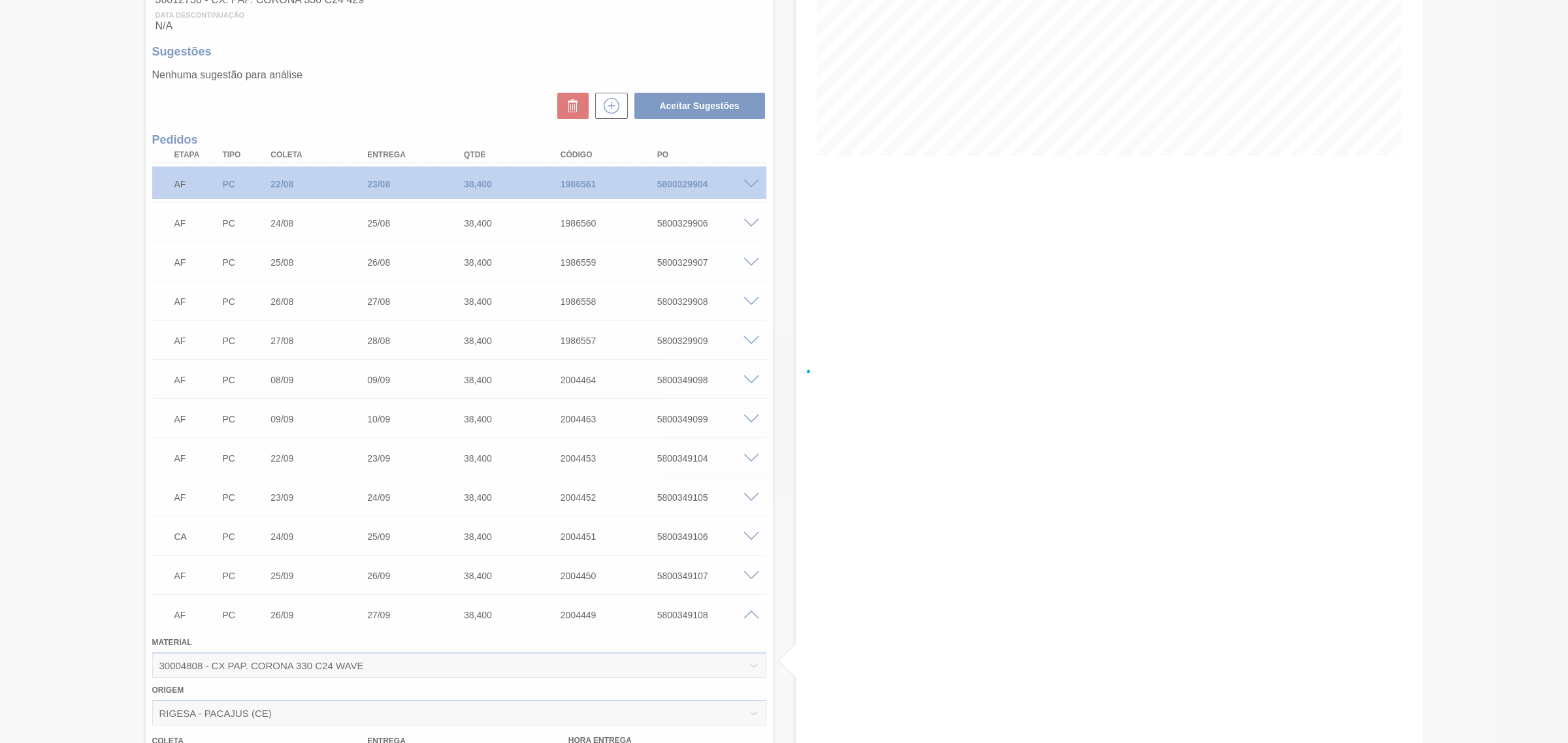
scroll to position [471, 0]
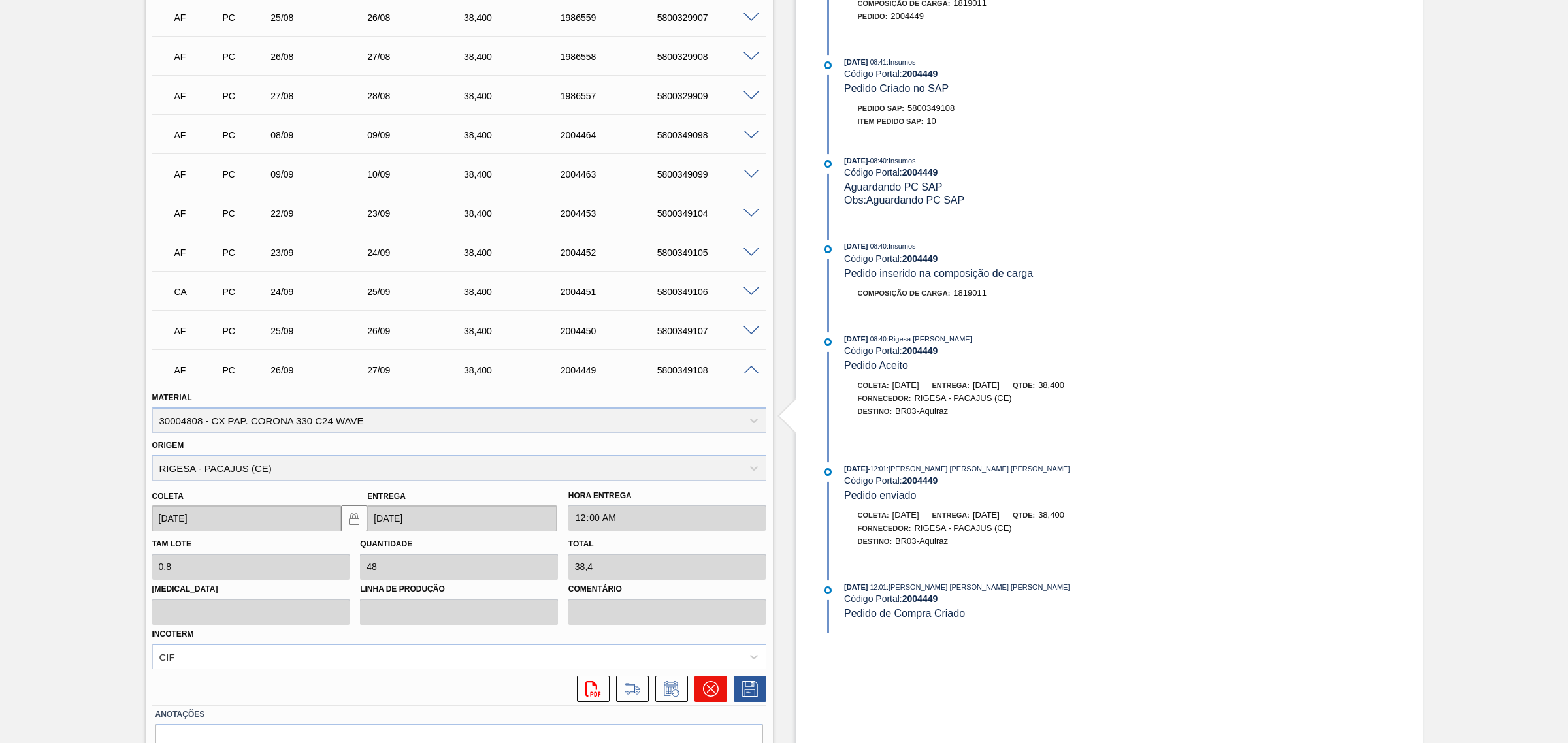
click at [709, 567] on icon at bounding box center [710, 688] width 15 height 15
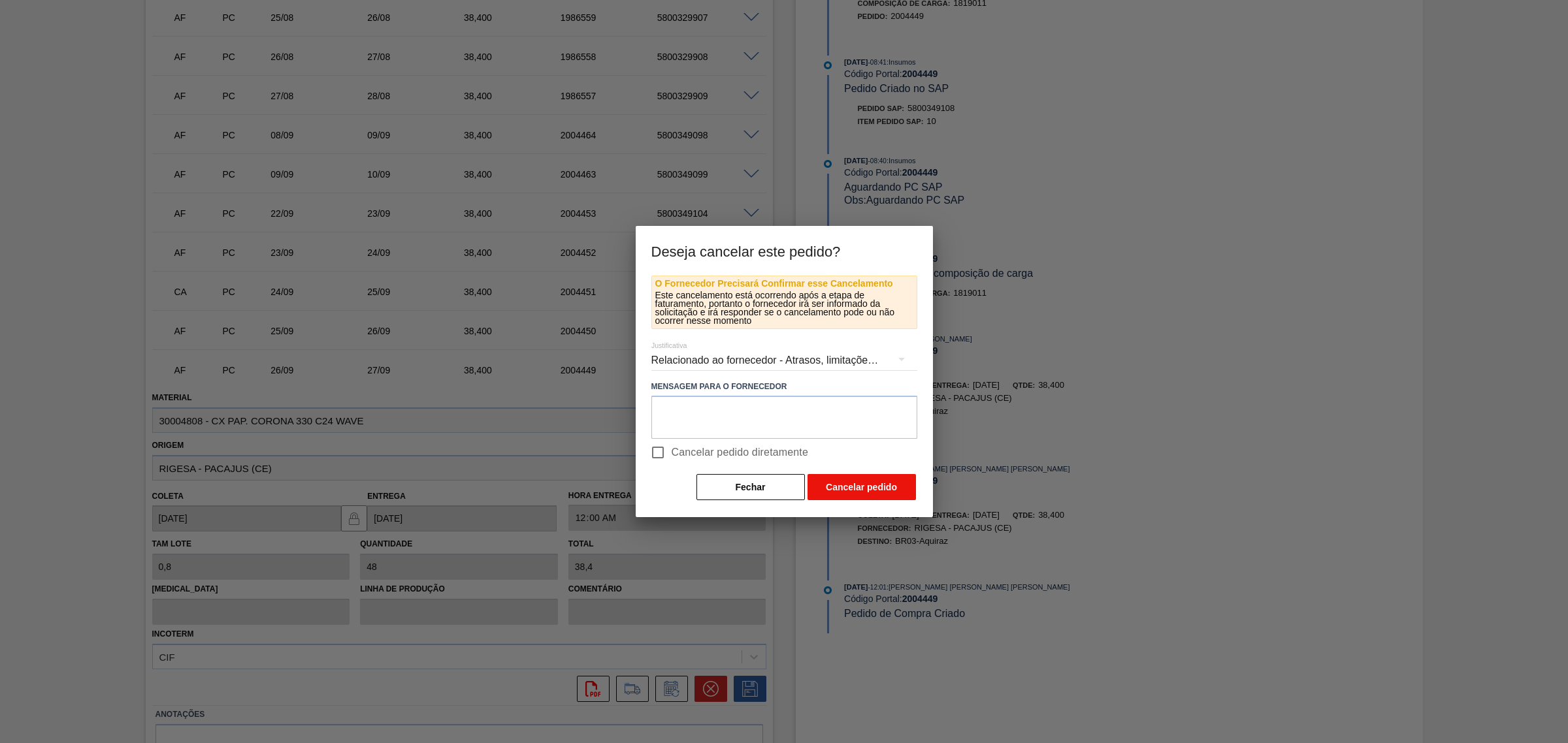
drag, startPoint x: 714, startPoint y: 450, endPoint x: 853, endPoint y: 484, distance: 143.1
click at [719, 450] on span "Cancelar pedido diretamente" at bounding box center [740, 452] width 137 height 15
click at [883, 493] on button "Cancelar pedido" at bounding box center [862, 487] width 109 height 26
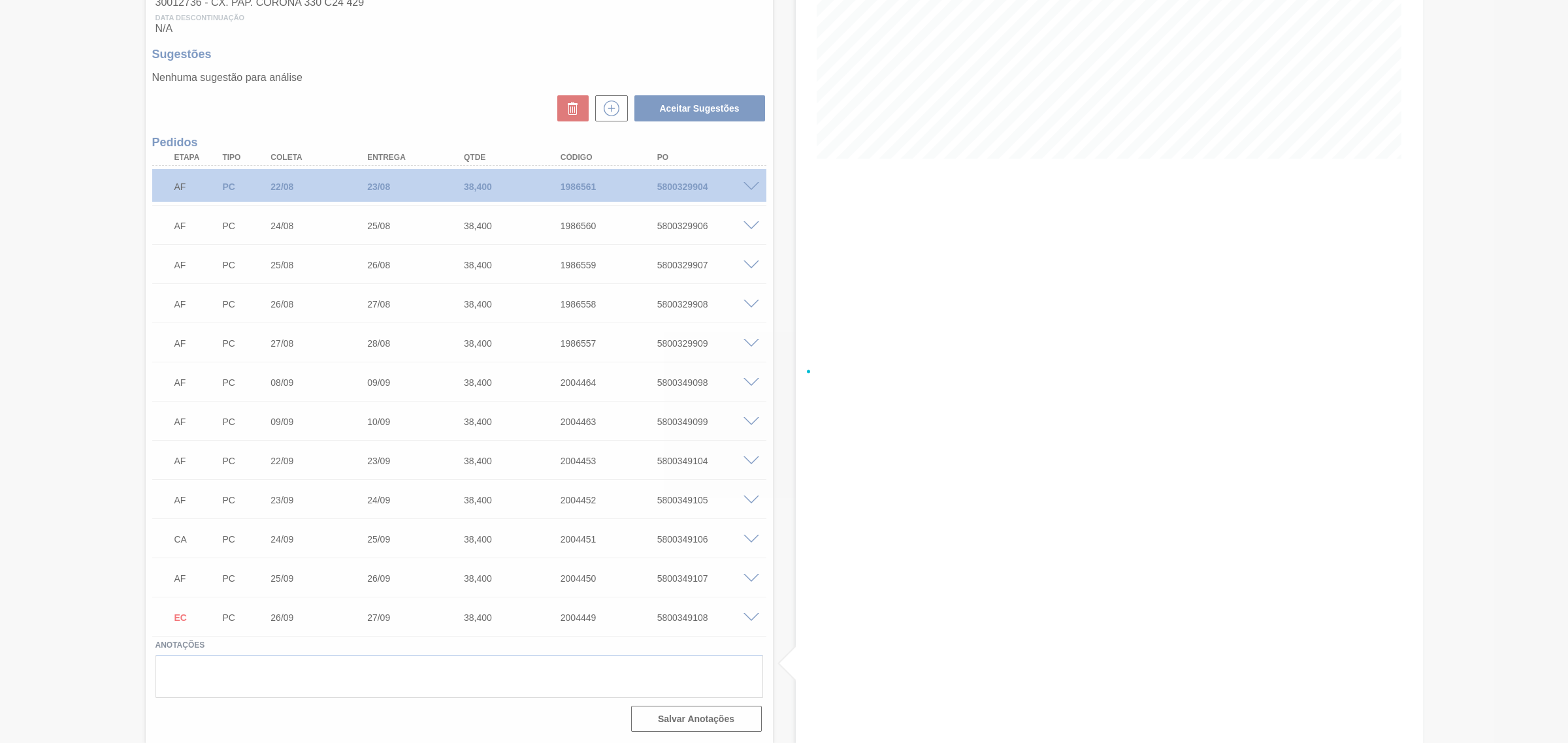
scroll to position [226, 0]
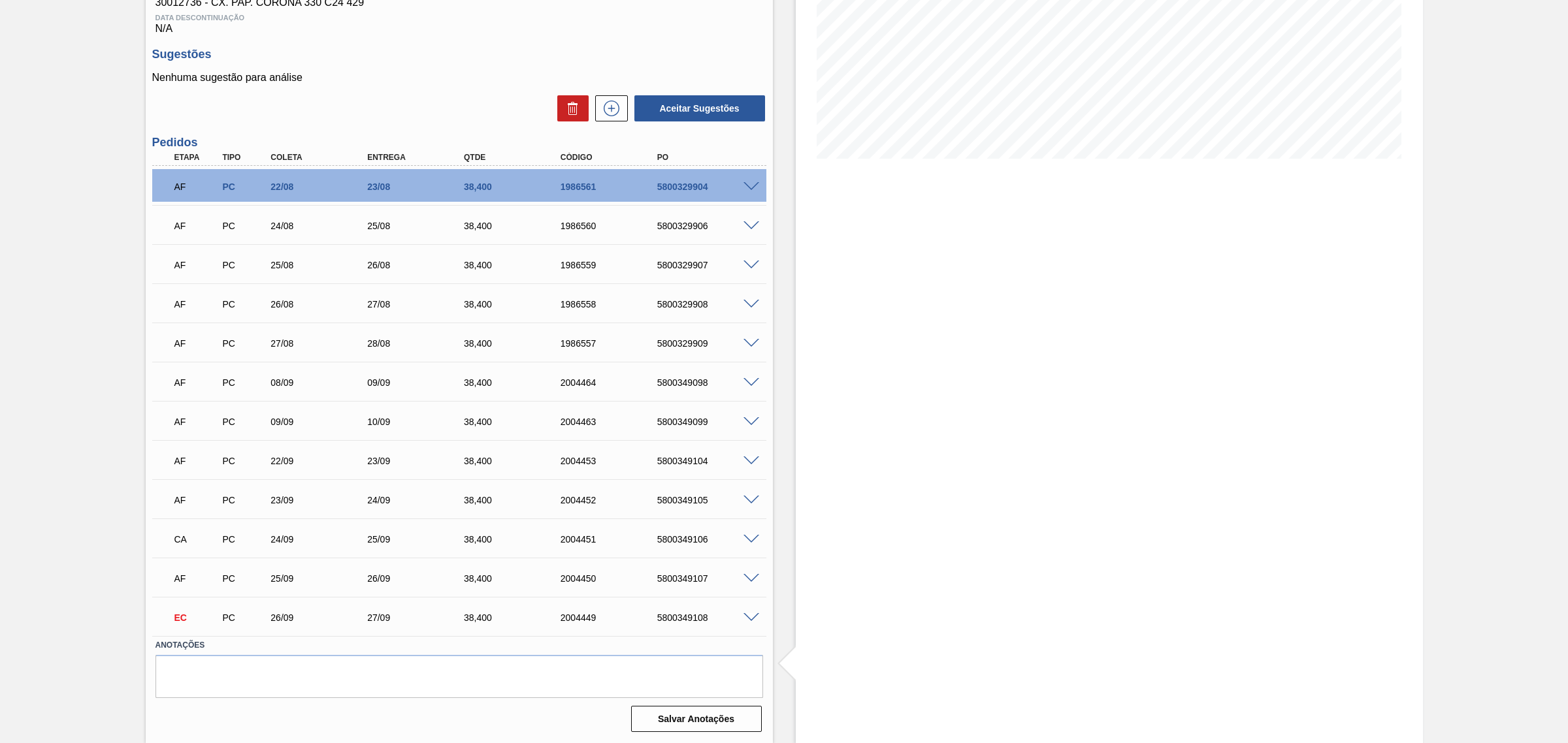
click at [747, 567] on span at bounding box center [751, 618] width 15 height 10
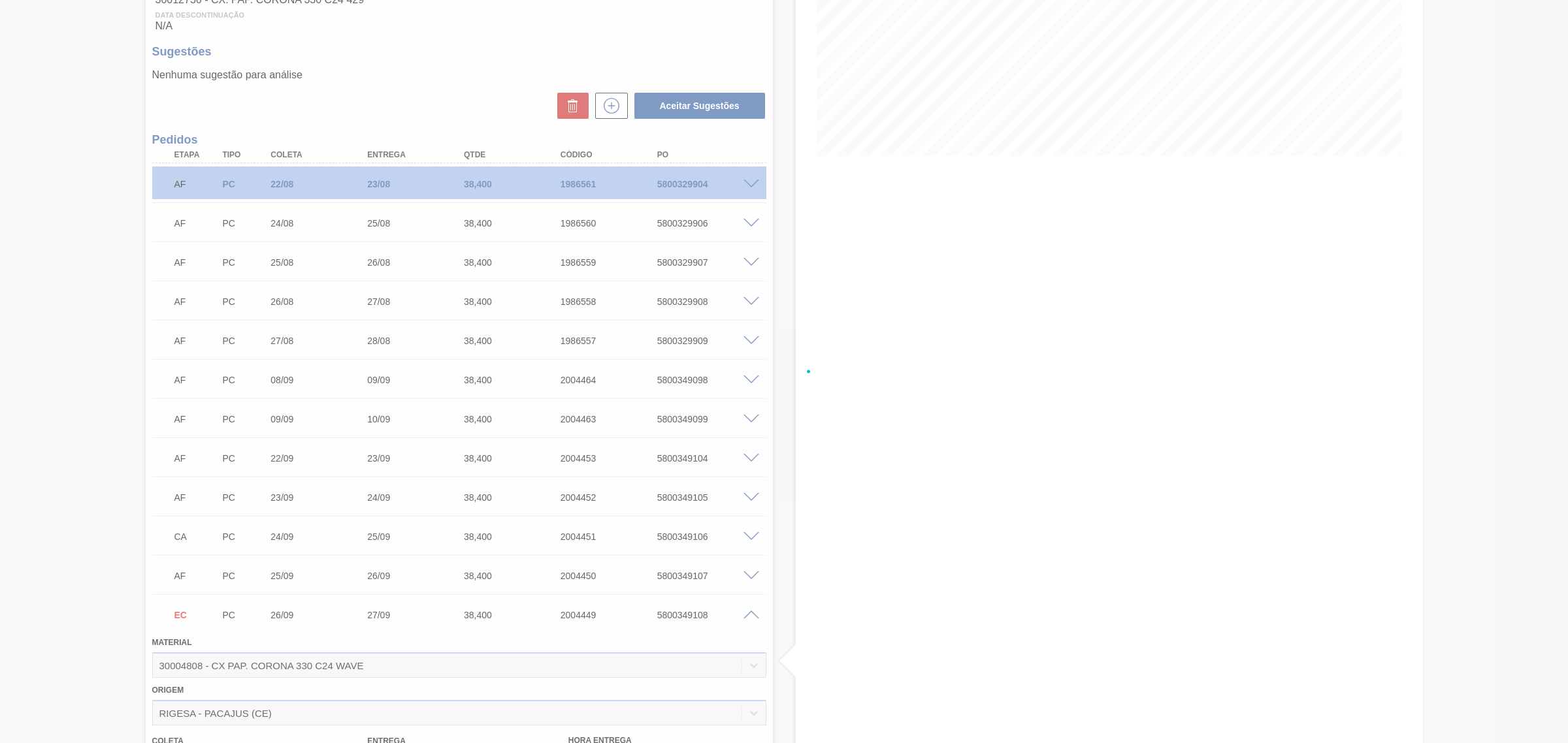
scroll to position [471, 0]
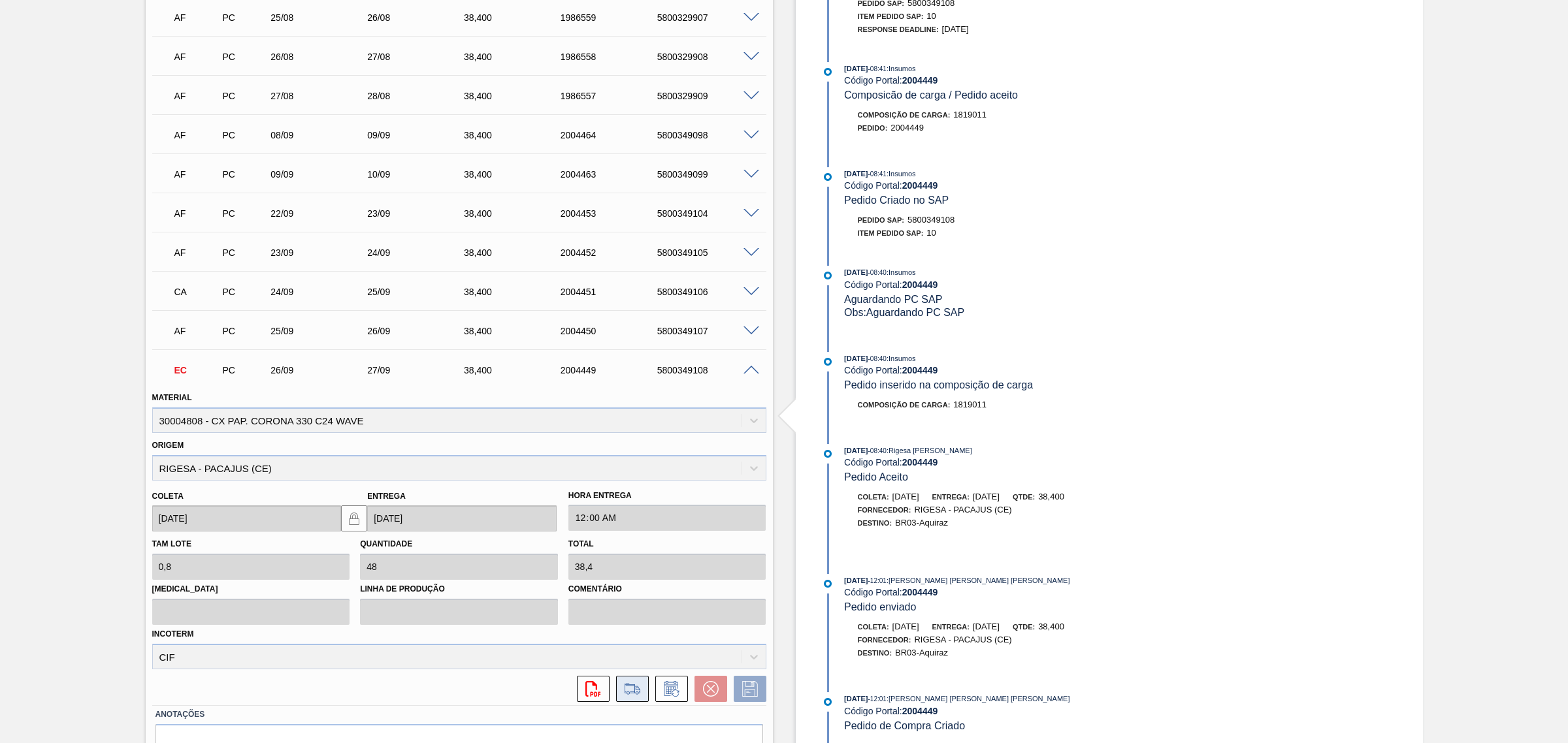
click at [638, 567] on icon at bounding box center [633, 688] width 21 height 15
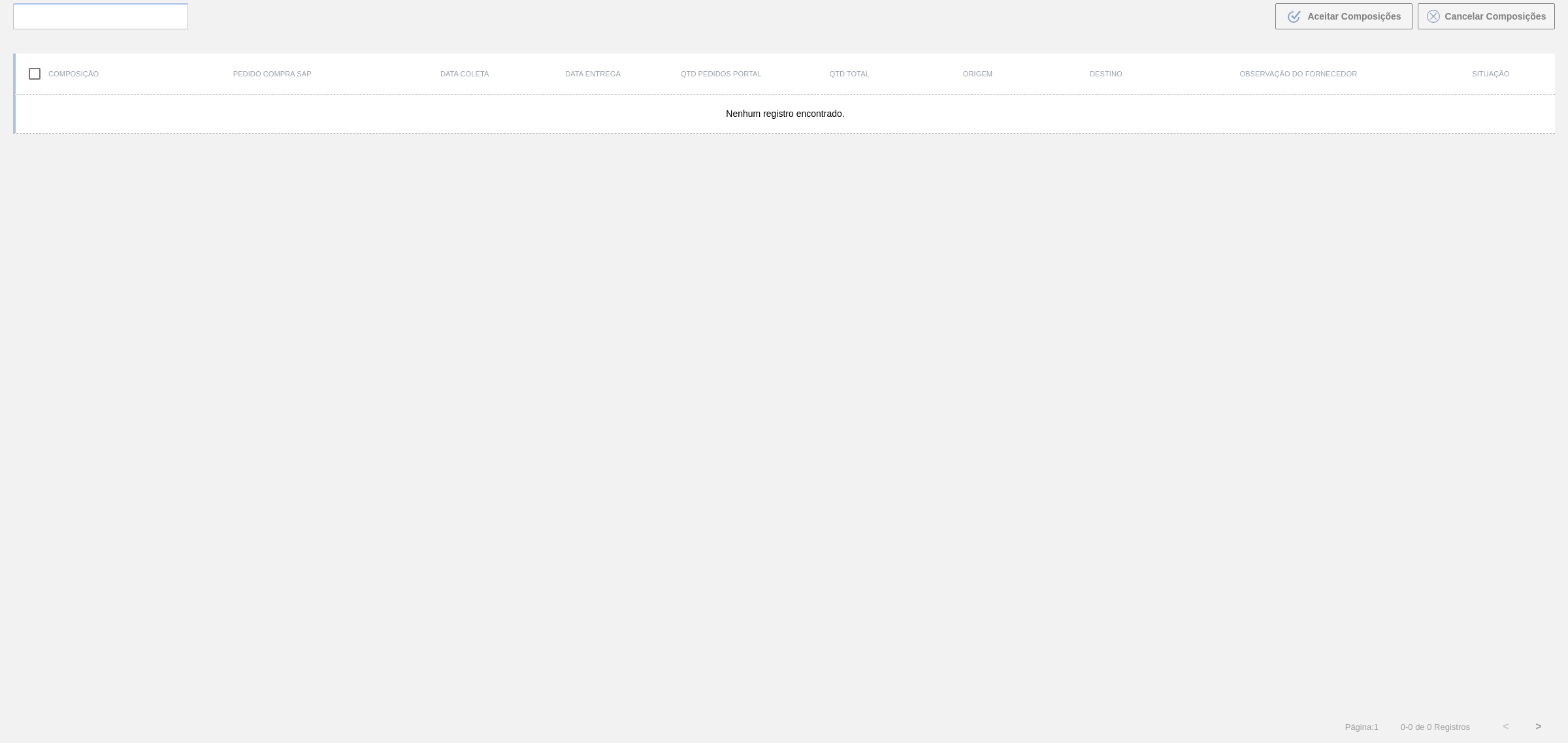
scroll to position [93, 0]
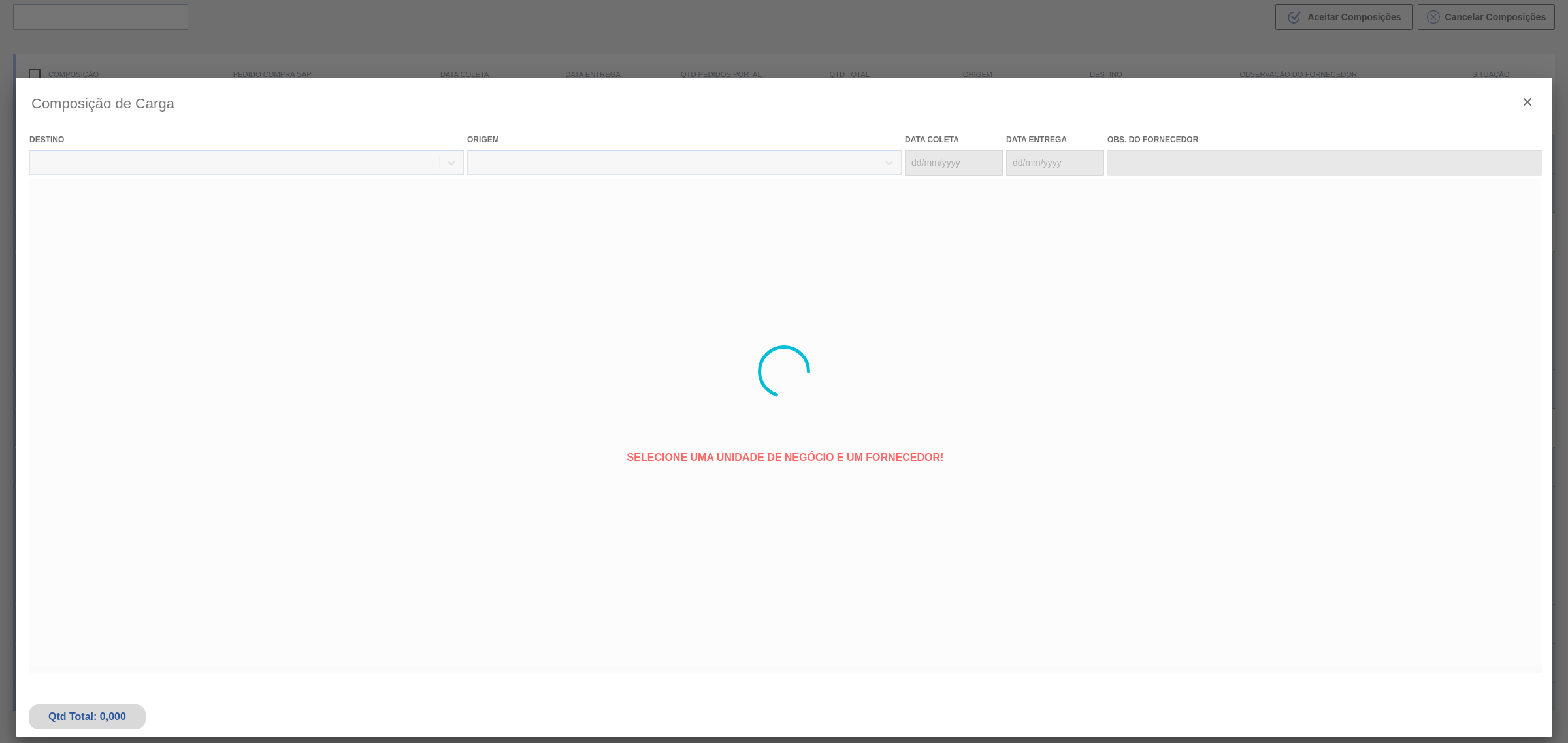
type coleta "26/09/2025"
type entrega "27/09/2025"
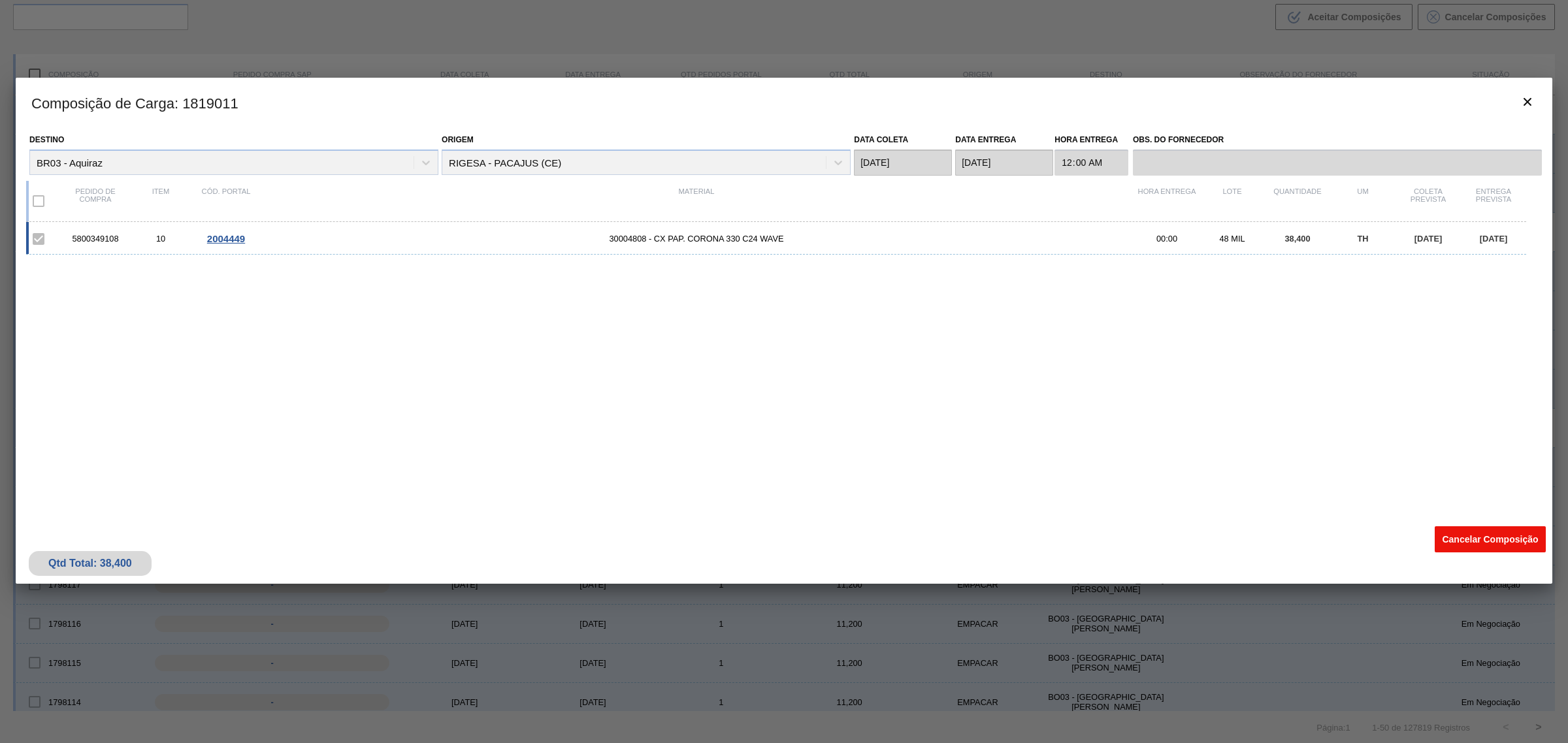
click at [1254, 536] on button "Cancelar Composição" at bounding box center [1491, 539] width 111 height 26
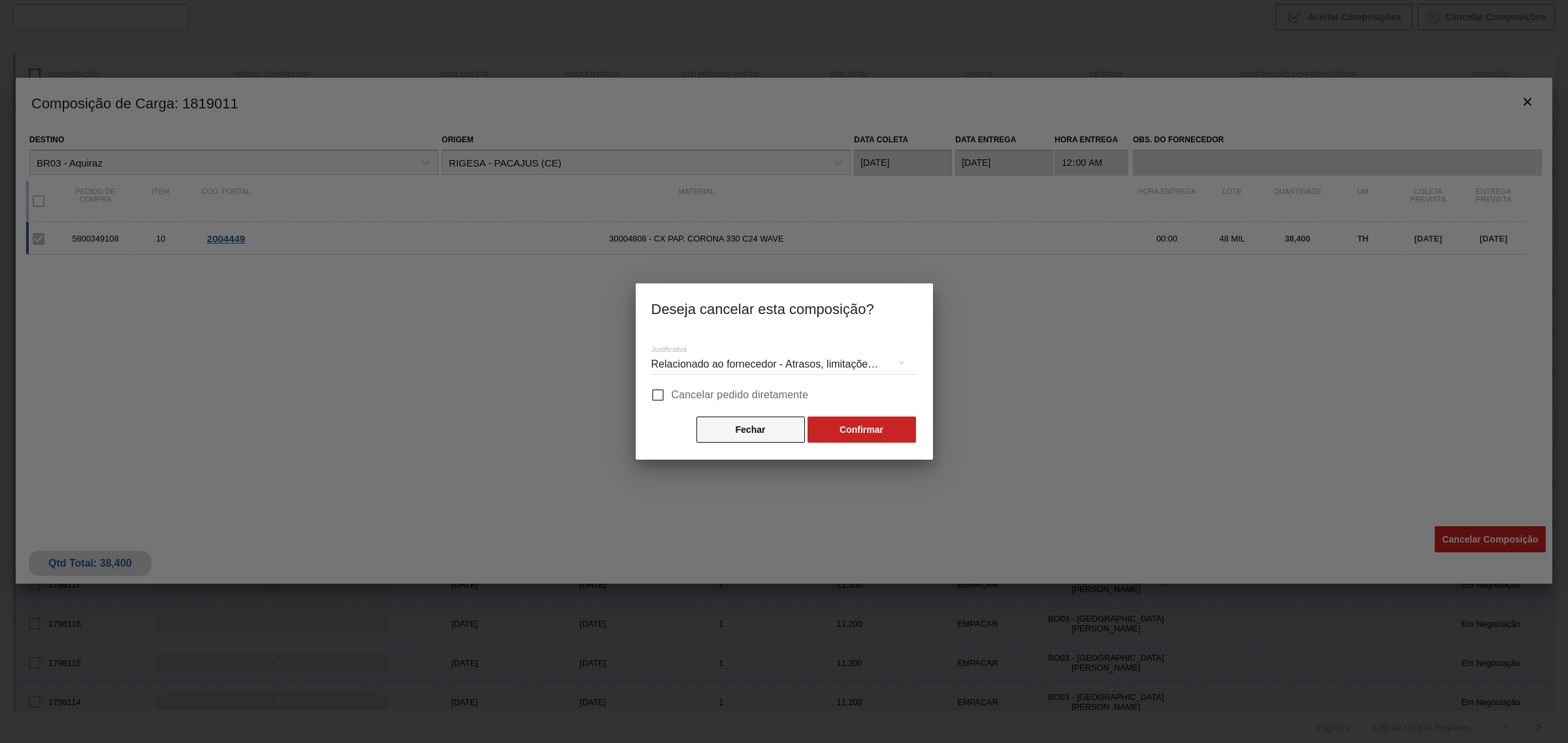
drag, startPoint x: 700, startPoint y: 396, endPoint x: 801, endPoint y: 419, distance: 103.6
click at [704, 396] on span "Cancelar pedido diretamente" at bounding box center [740, 395] width 137 height 15
click at [680, 394] on span "Cancelar pedido diretamente" at bounding box center [740, 395] width 137 height 15
click at [672, 394] on input "Cancelar pedido diretamente" at bounding box center [658, 395] width 27 height 27
checkbox input "true"
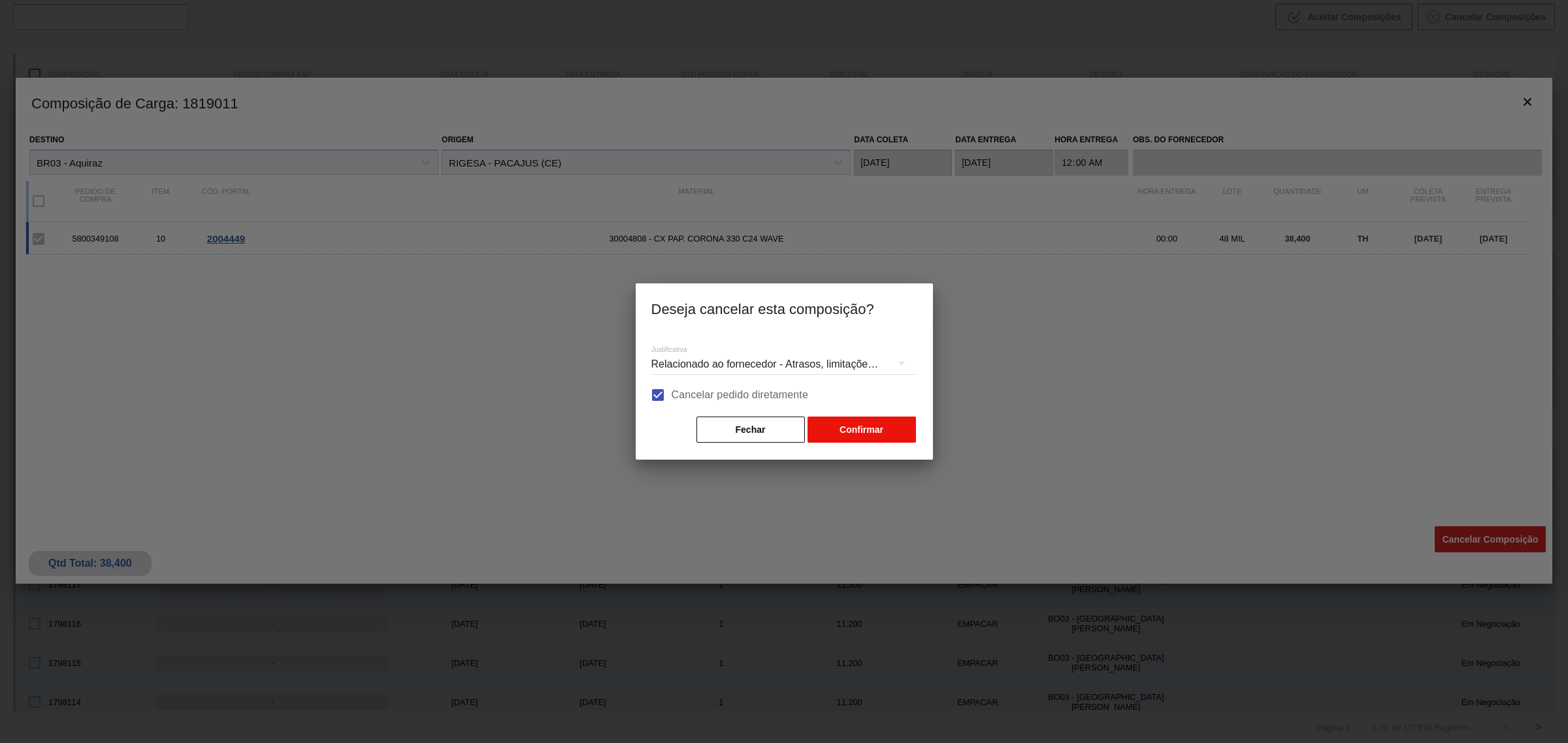
click at [847, 425] on button "Confirmar" at bounding box center [862, 430] width 109 height 26
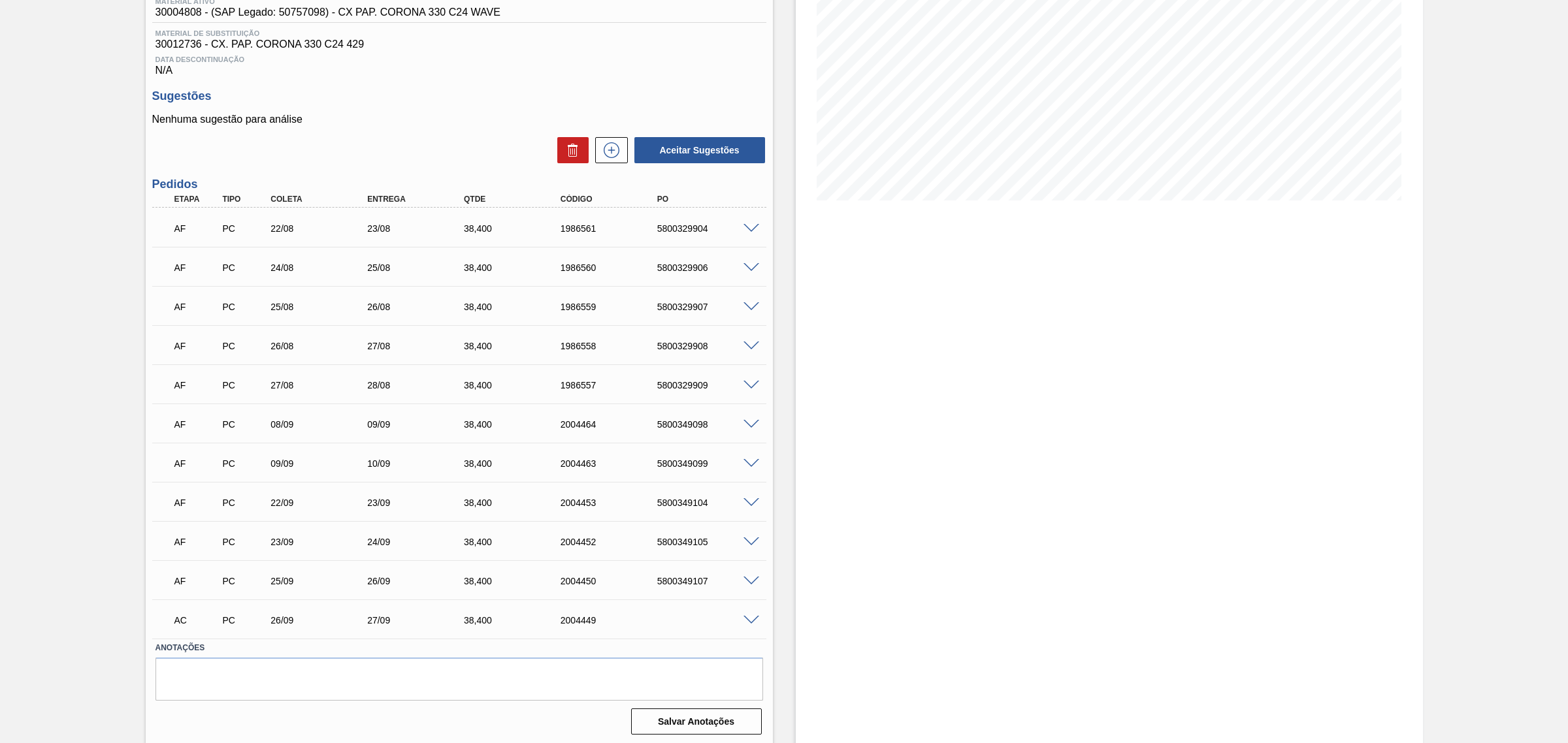
scroll to position [187, 0]
click at [745, 567] on span at bounding box center [751, 618] width 15 height 10
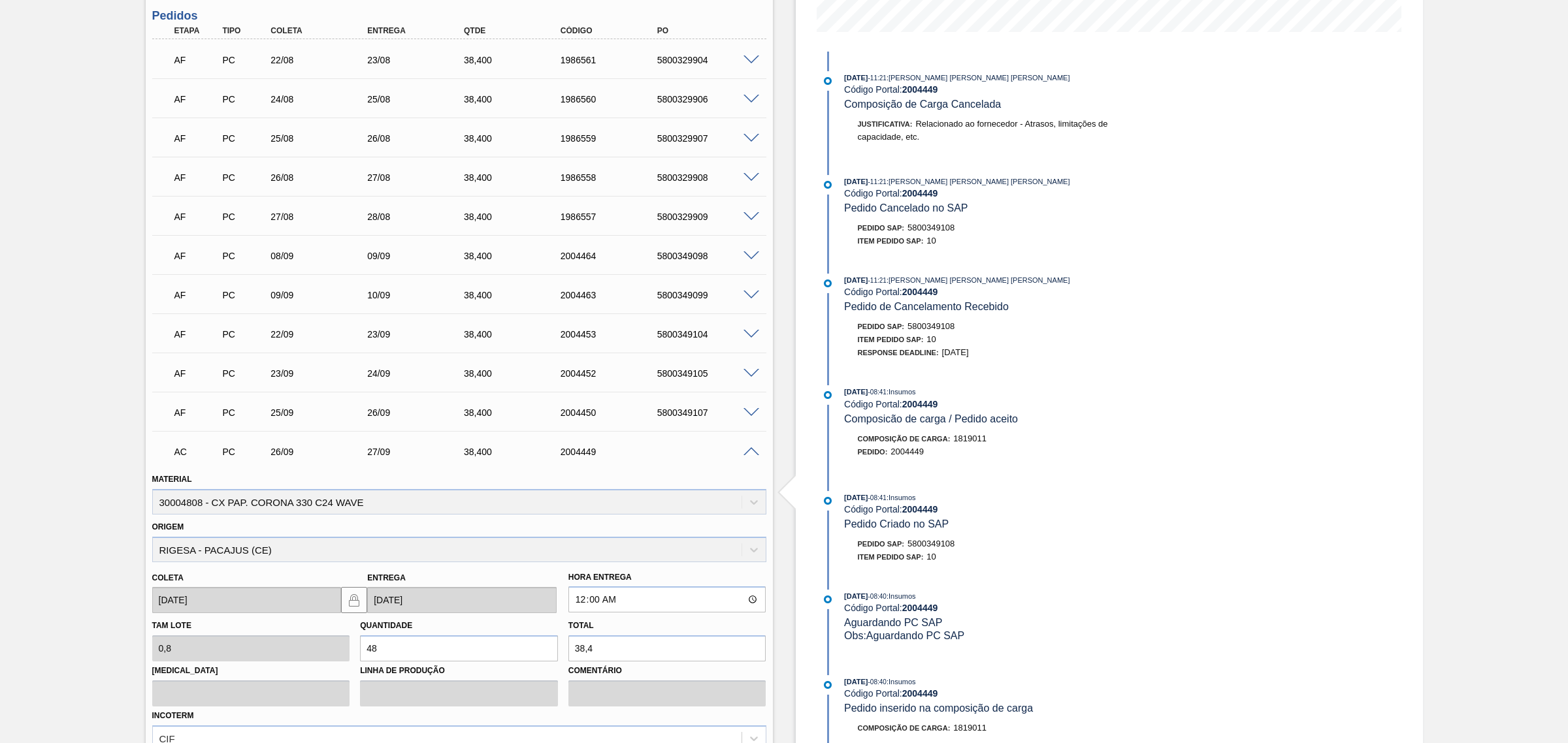
scroll to position [503, 0]
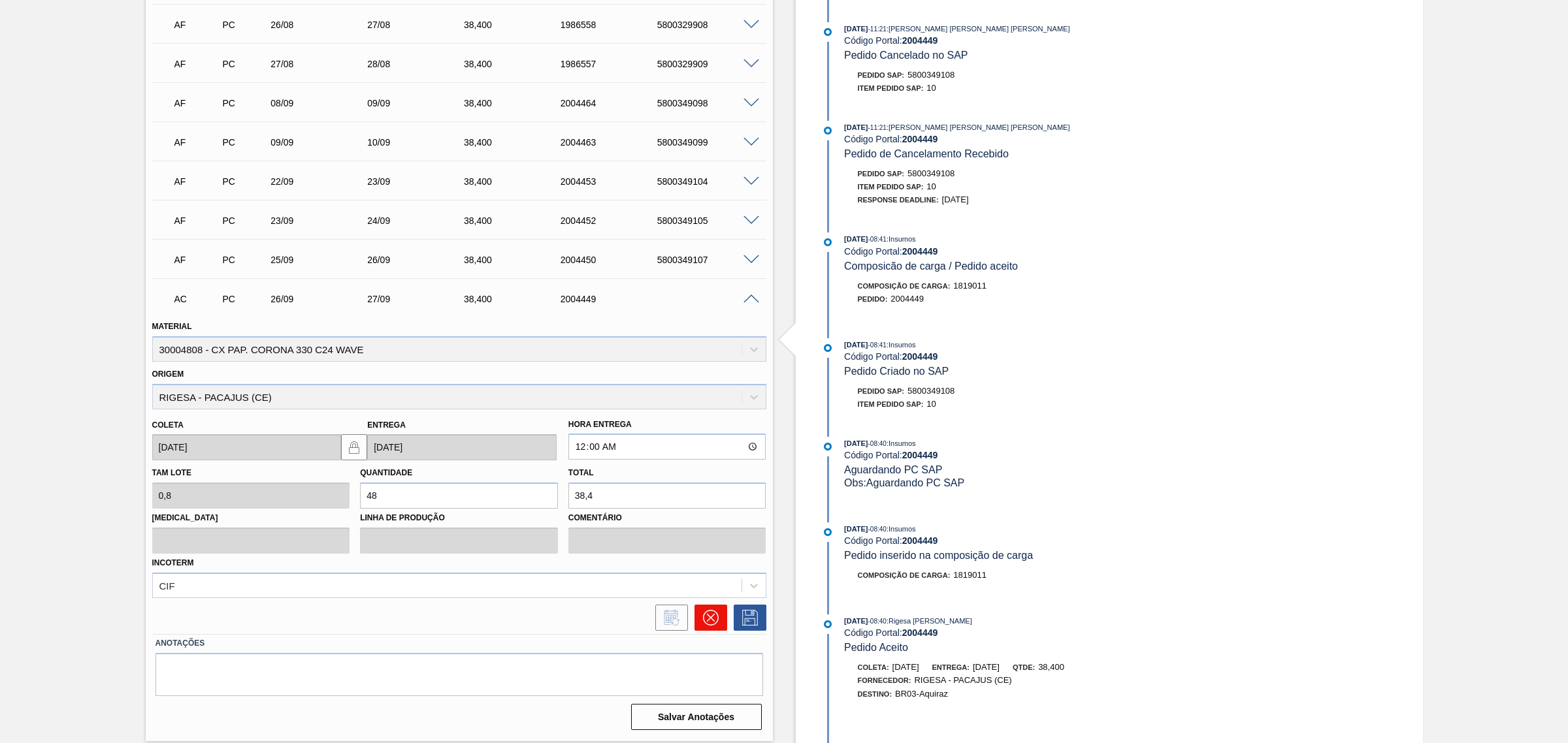
click at [704, 567] on icon at bounding box center [710, 617] width 15 height 15
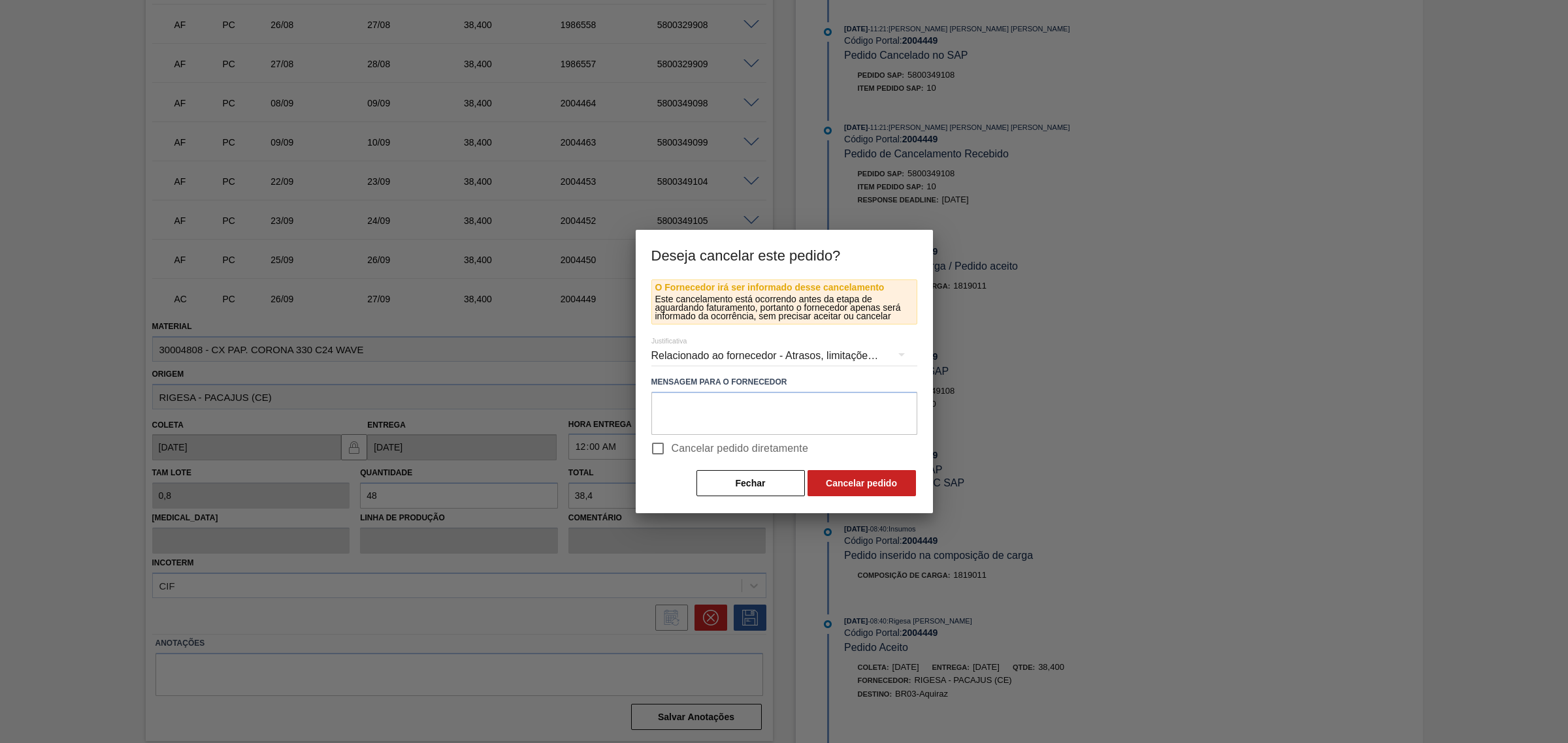
click at [688, 446] on span "Cancelar pedido diretamente" at bounding box center [740, 448] width 137 height 15
click at [672, 446] on input "Cancelar pedido diretamente" at bounding box center [658, 449] width 27 height 27
checkbox input "true"
click at [846, 479] on button "Cancelar pedido" at bounding box center [862, 484] width 109 height 26
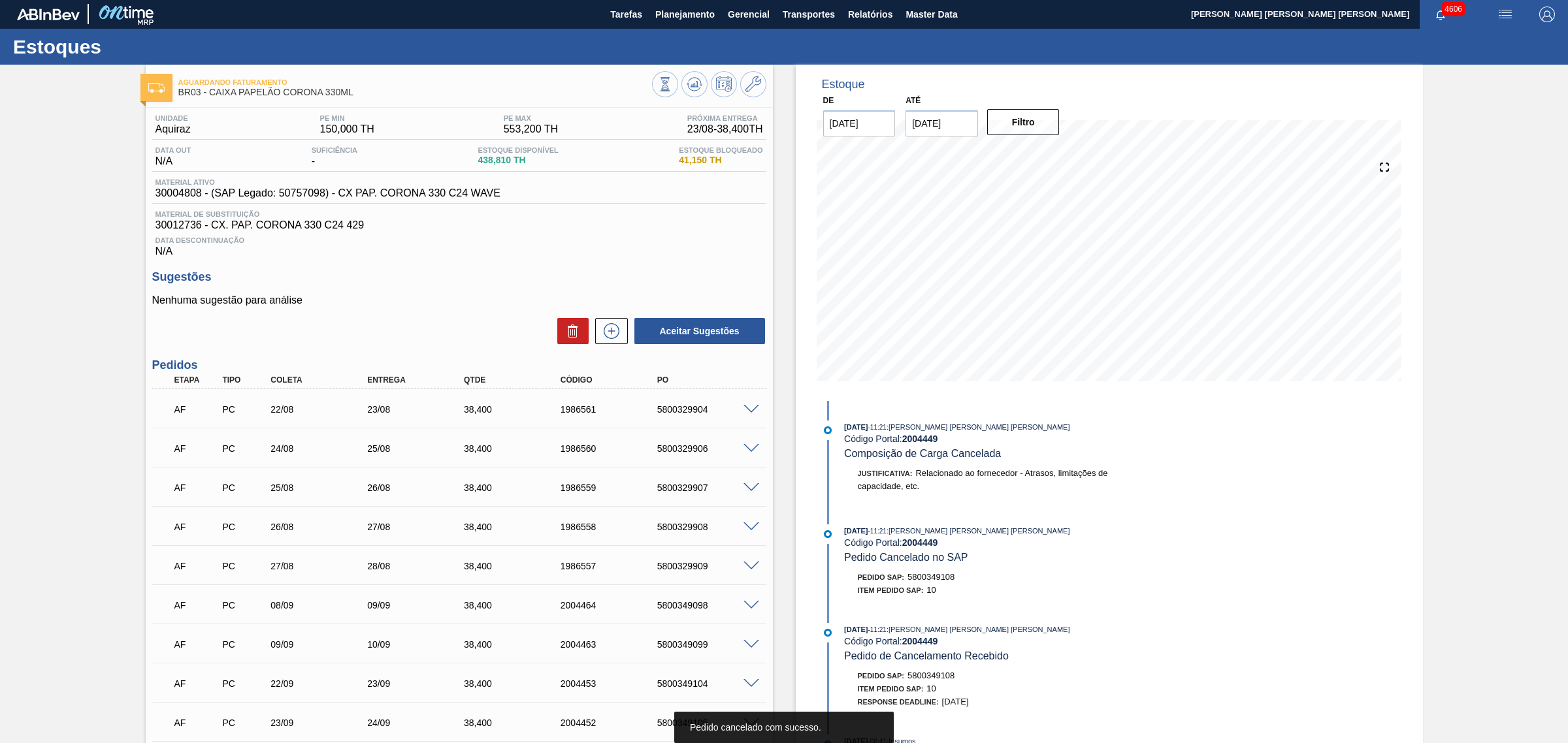
scroll to position [0, 0]
click at [672, 85] on icon at bounding box center [665, 85] width 15 height 15
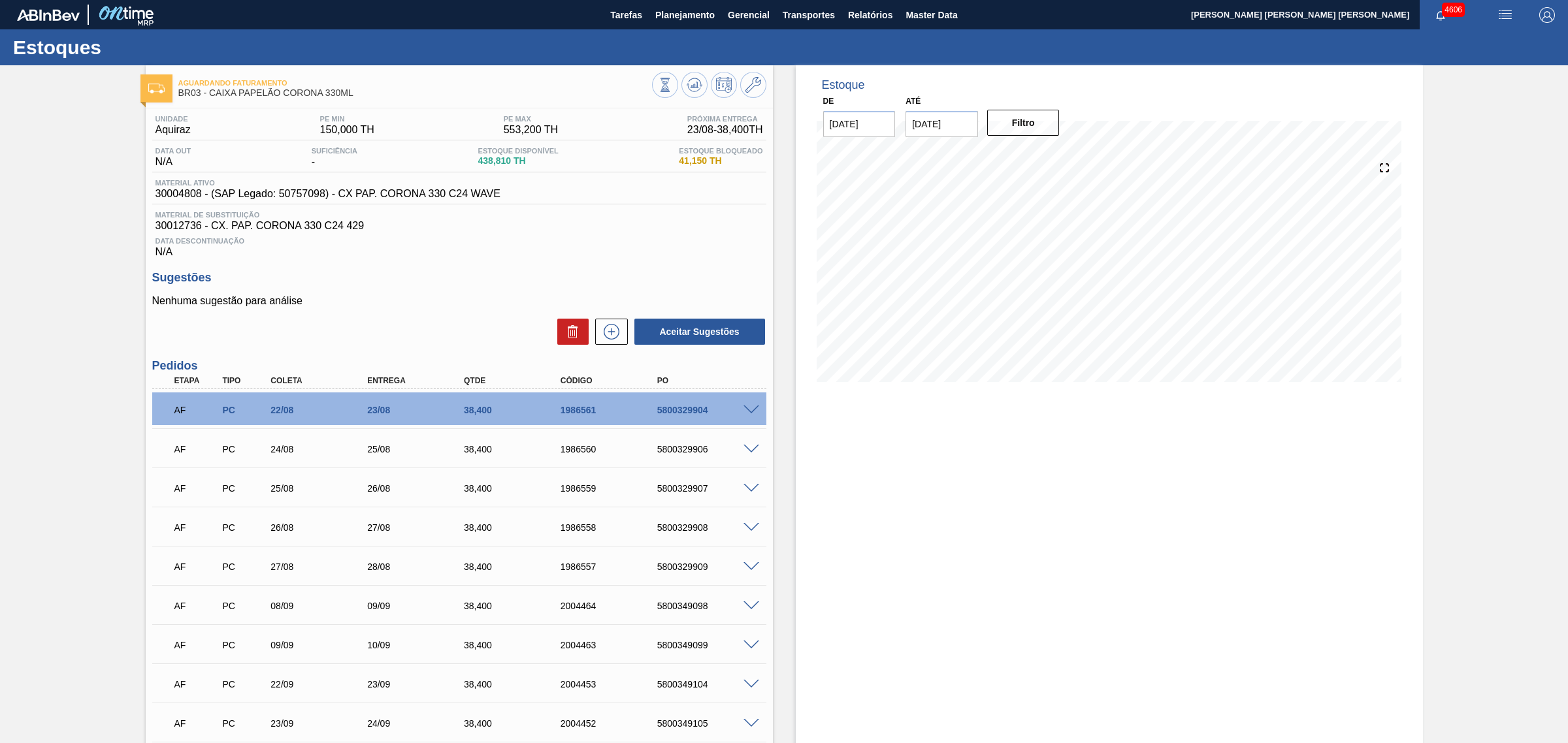
scroll to position [81, 0]
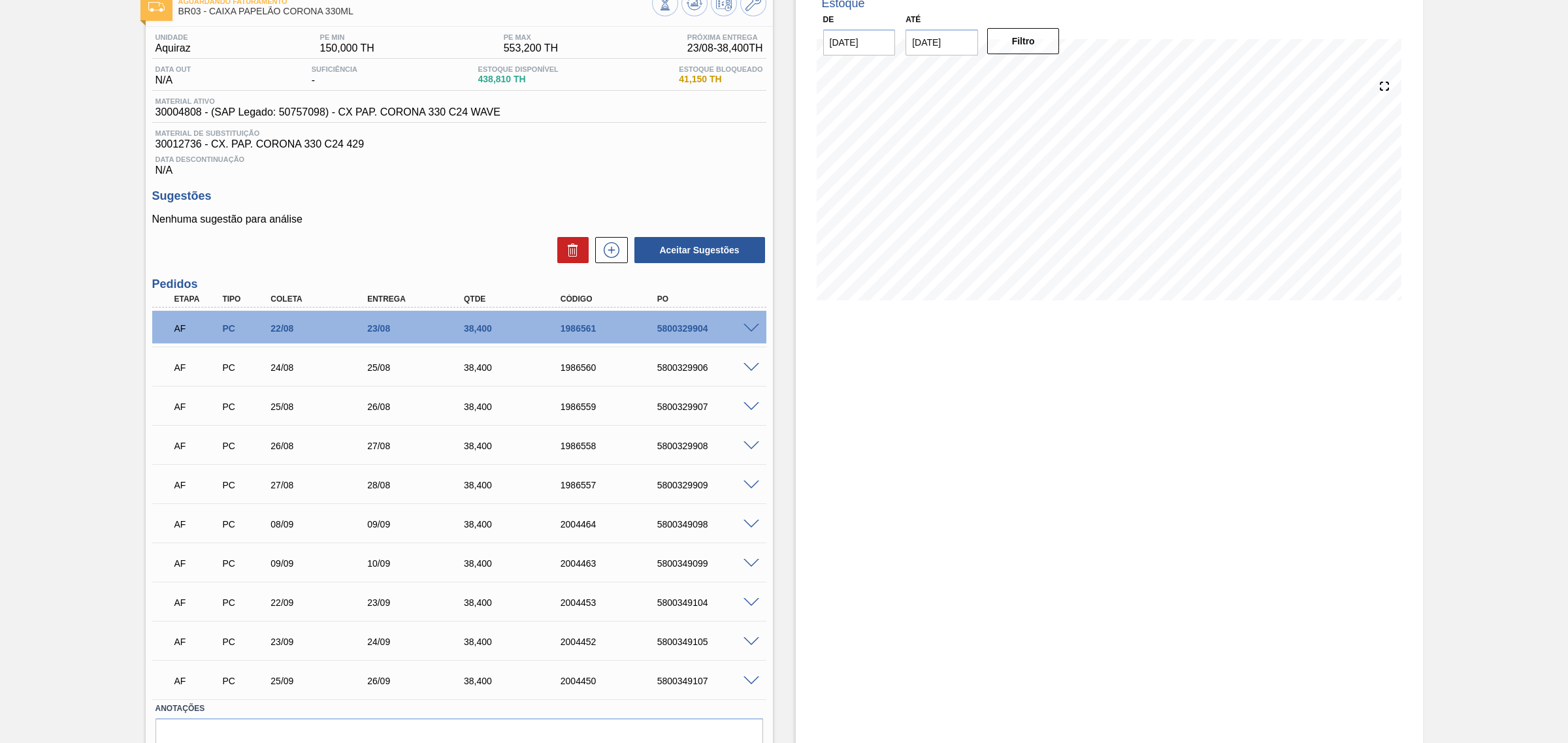
click at [747, 565] on span at bounding box center [751, 564] width 15 height 10
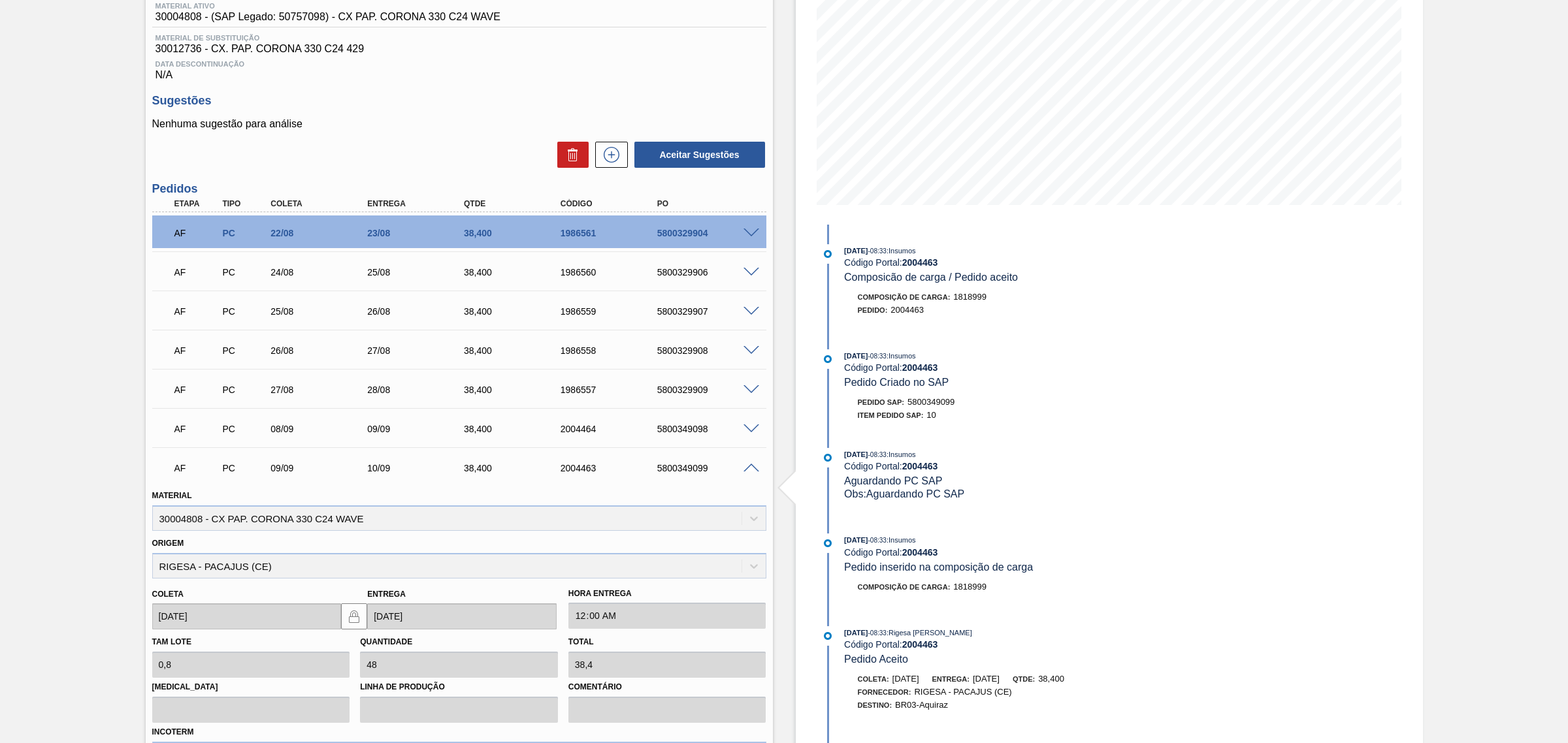
scroll to position [245, 0]
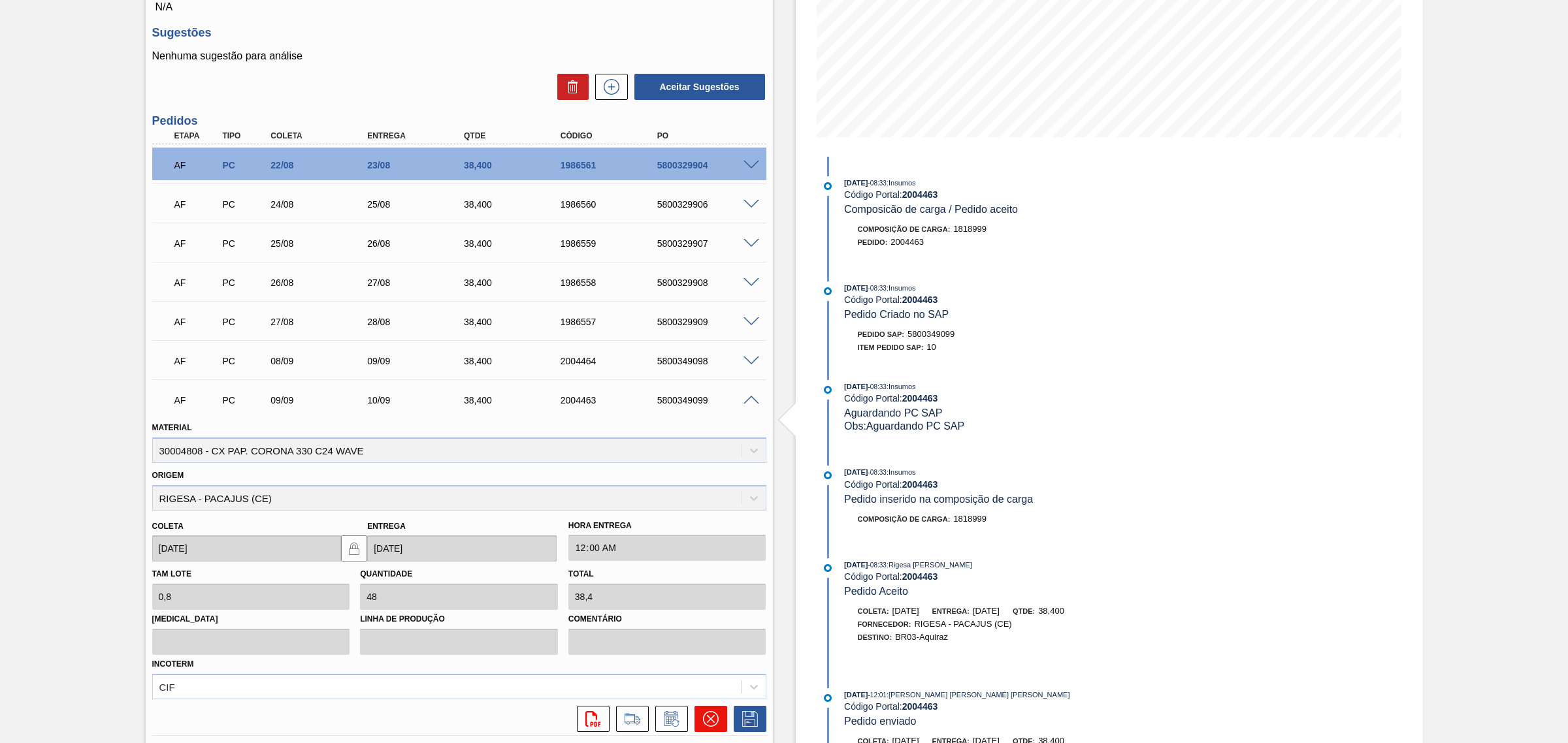
click at [704, 567] on icon at bounding box center [710, 719] width 15 height 15
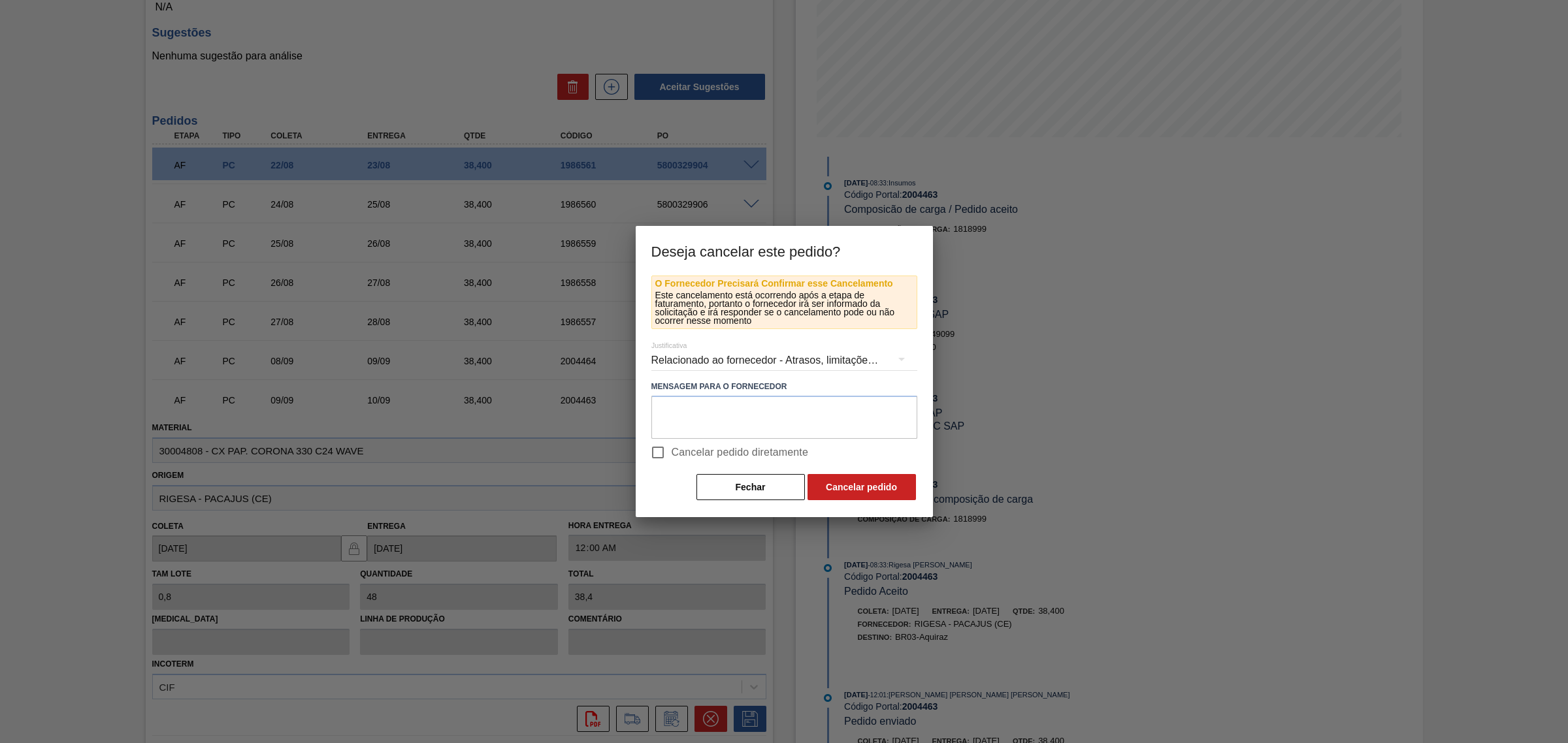
click at [668, 455] on input "Cancelar pedido diretamente" at bounding box center [658, 453] width 27 height 27
checkbox input "true"
click at [851, 479] on button "Cancelar pedido" at bounding box center [862, 487] width 109 height 26
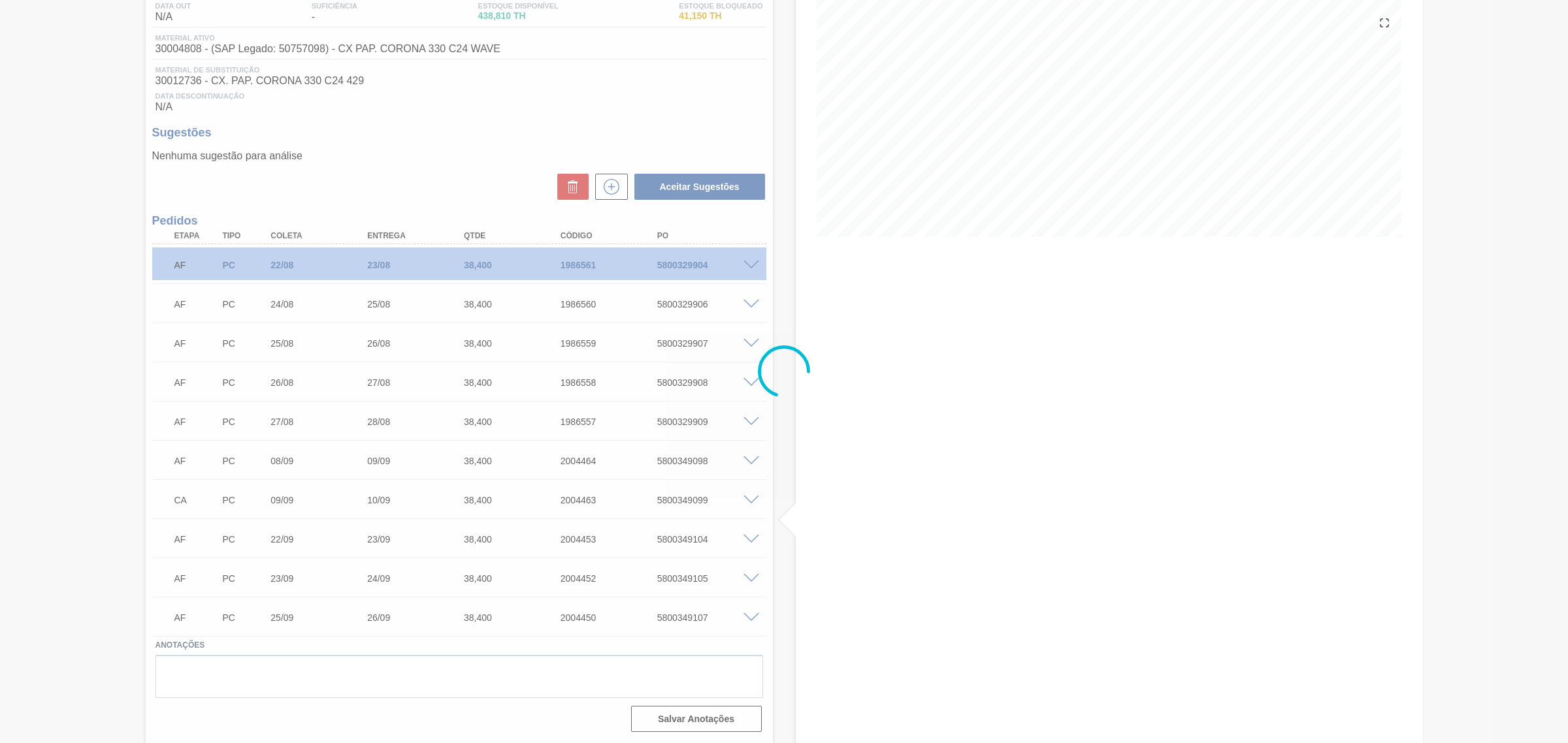
scroll to position [147, 0]
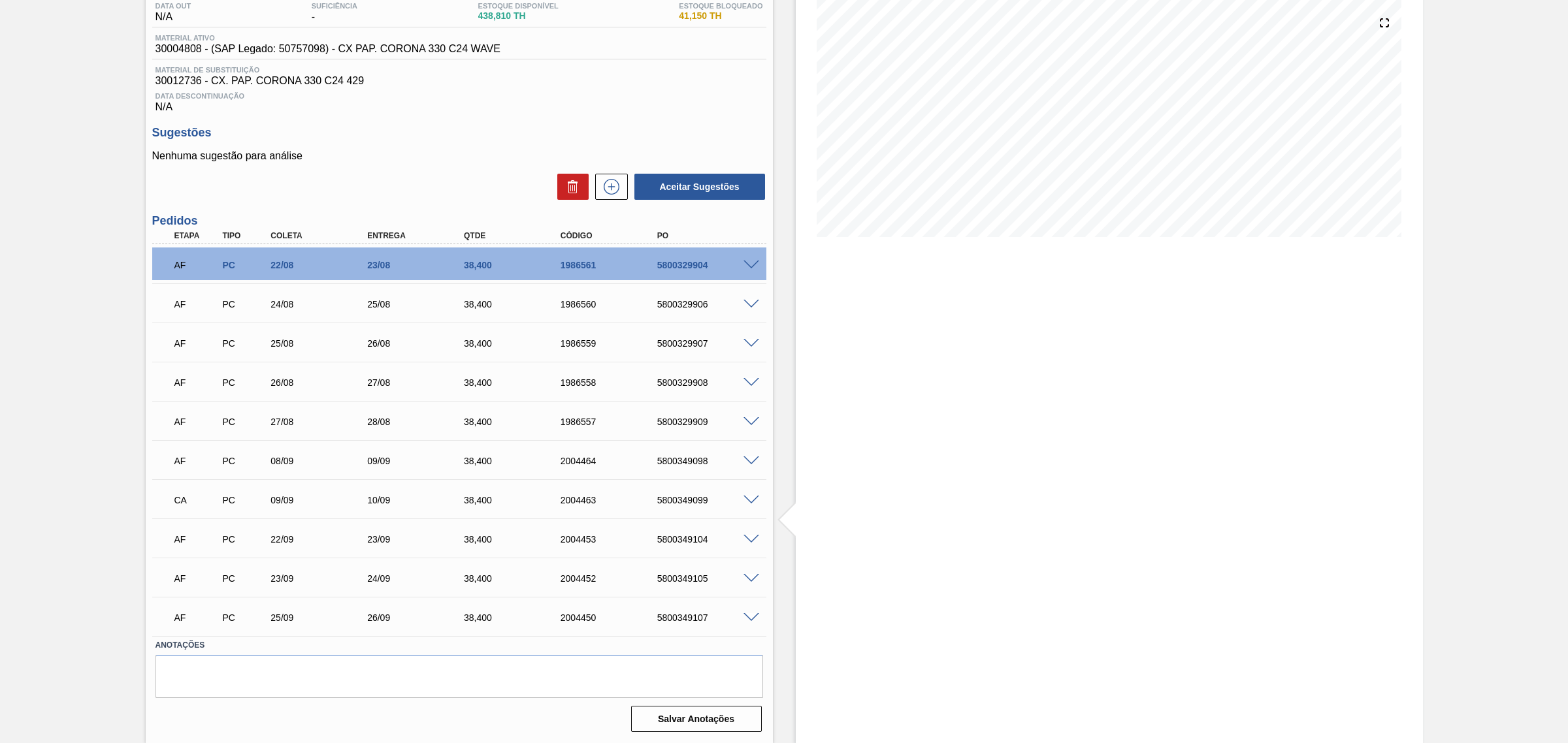
click at [683, 497] on div "5800349099" at bounding box center [709, 500] width 110 height 10
copy div "5800349099"
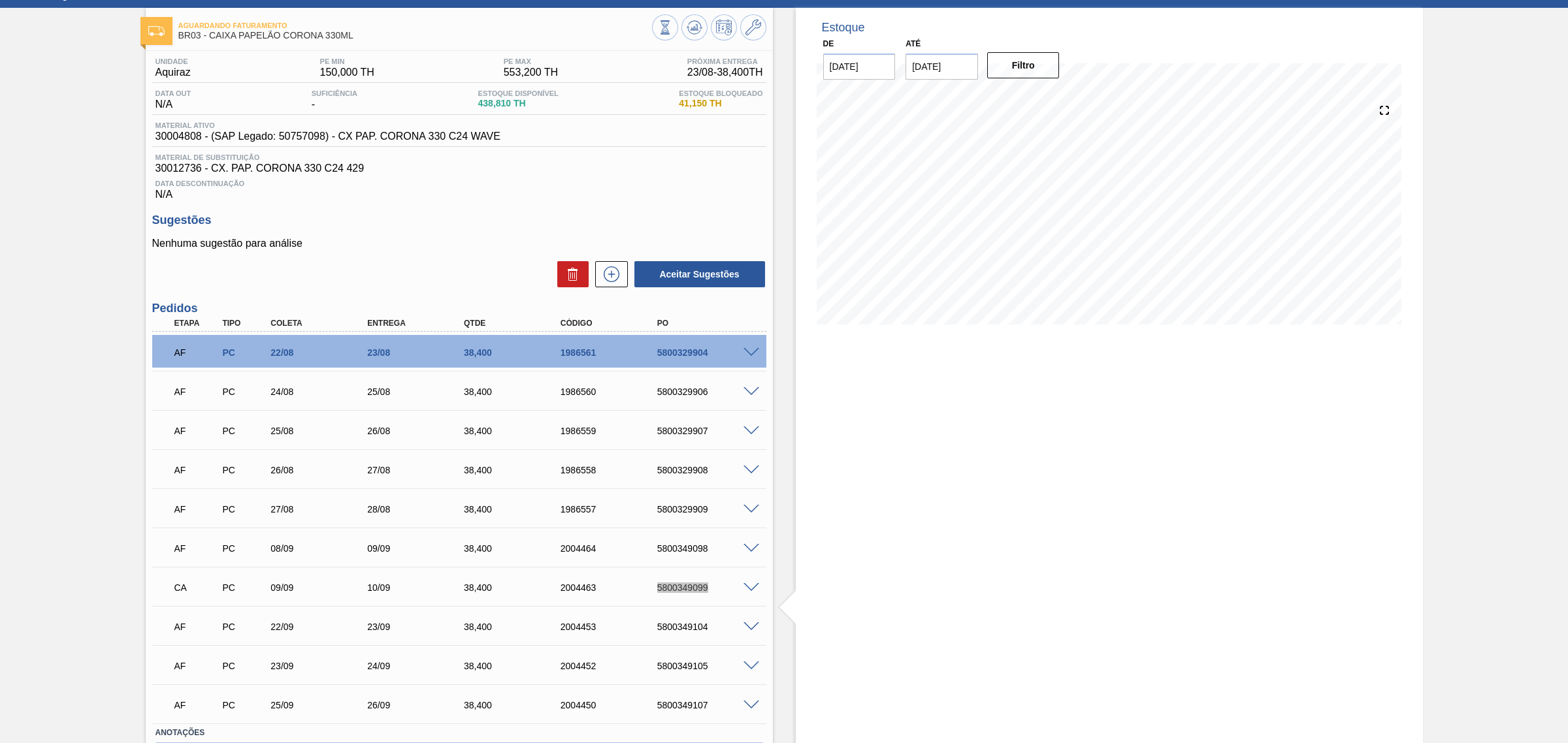
scroll to position [0, 0]
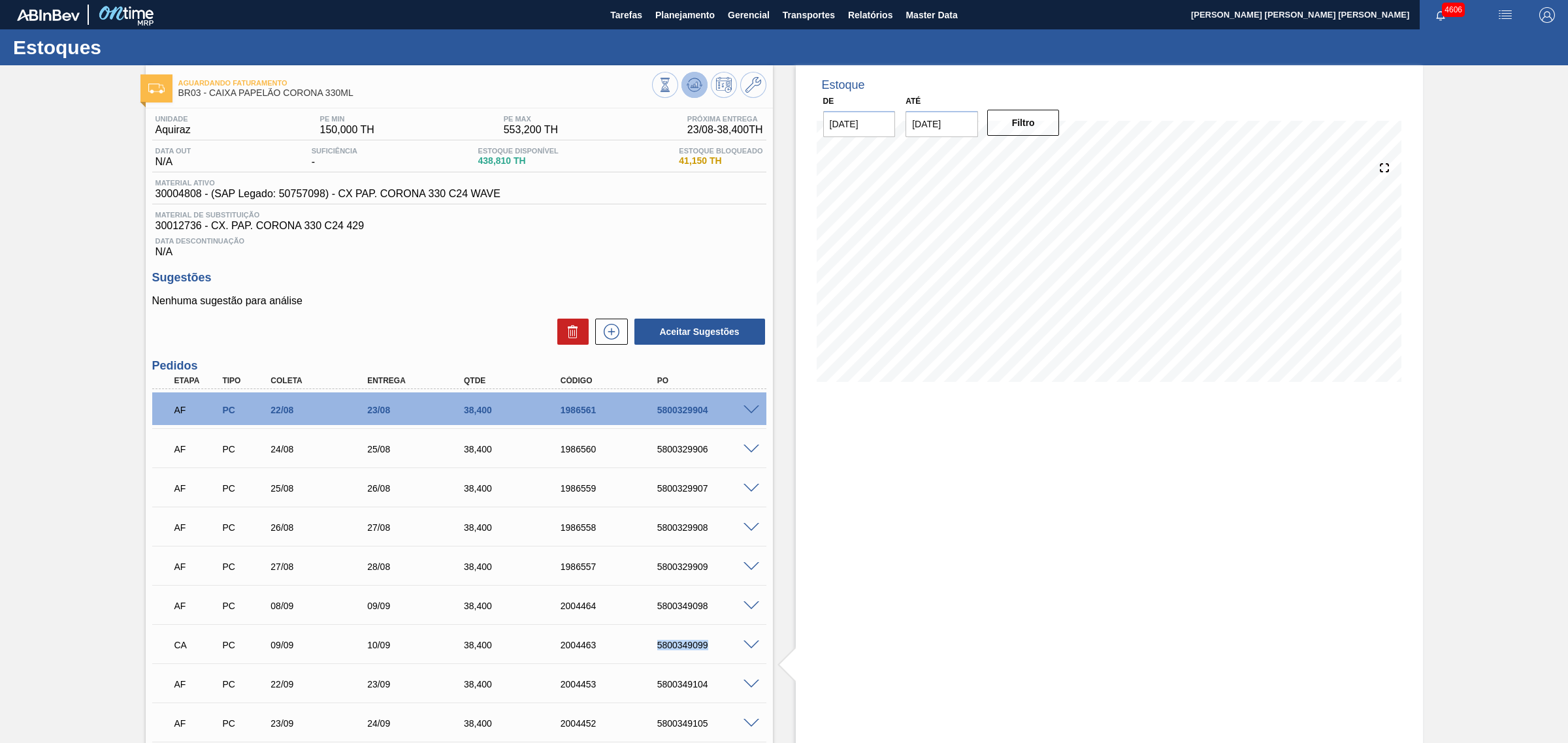
click at [701, 74] on button at bounding box center [694, 85] width 26 height 26
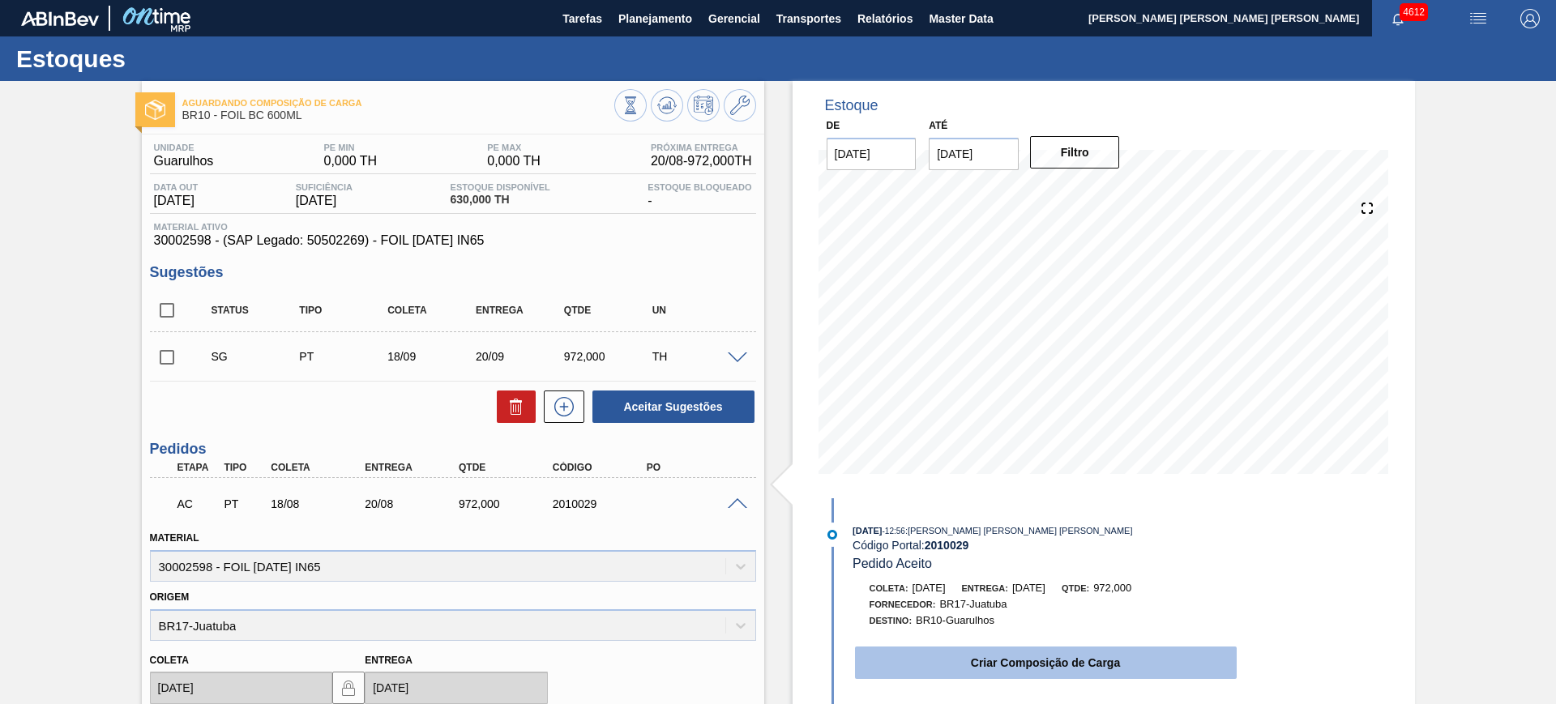
click at [994, 657] on button "Criar Composição de Carga" at bounding box center [1046, 663] width 382 height 32
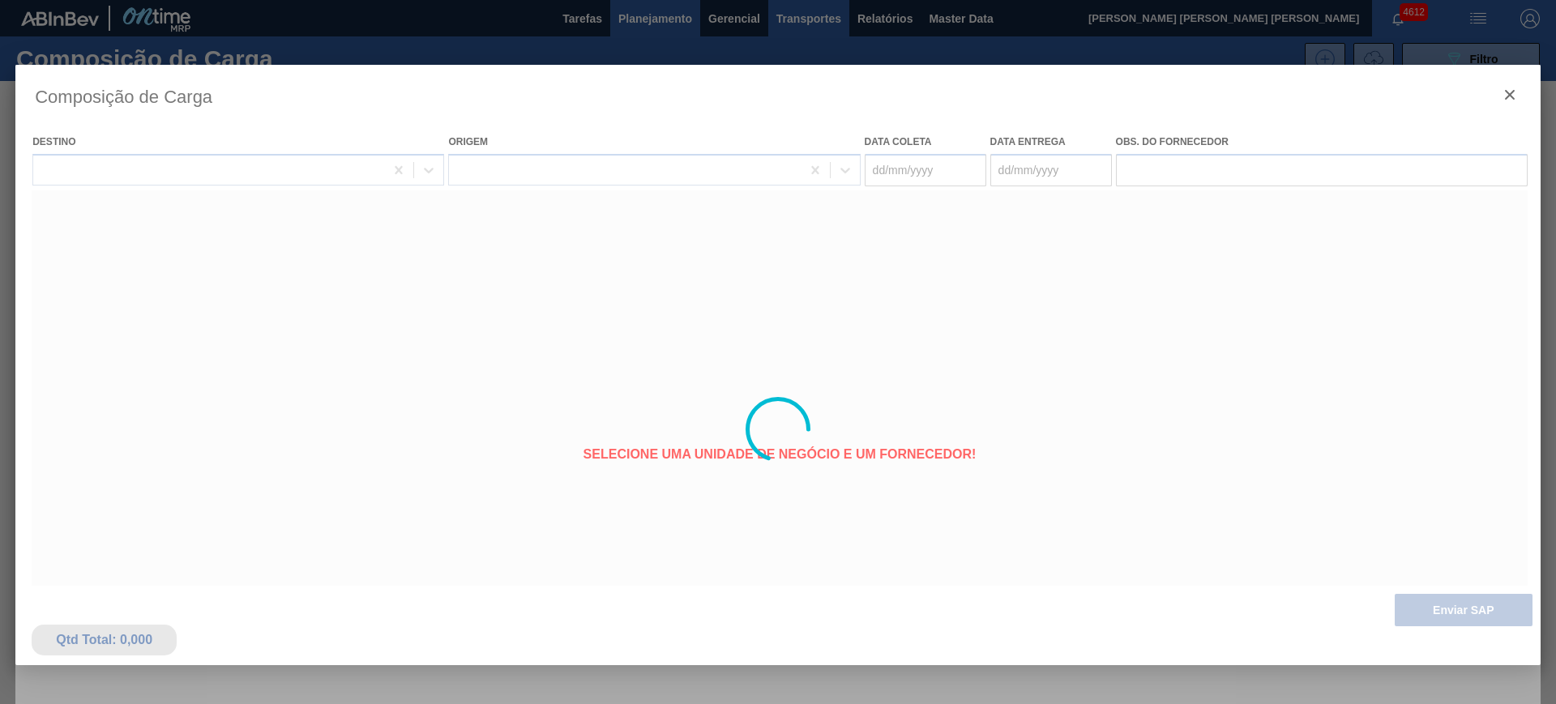
type coleta "[DATE]"
type entrega "[DATE]"
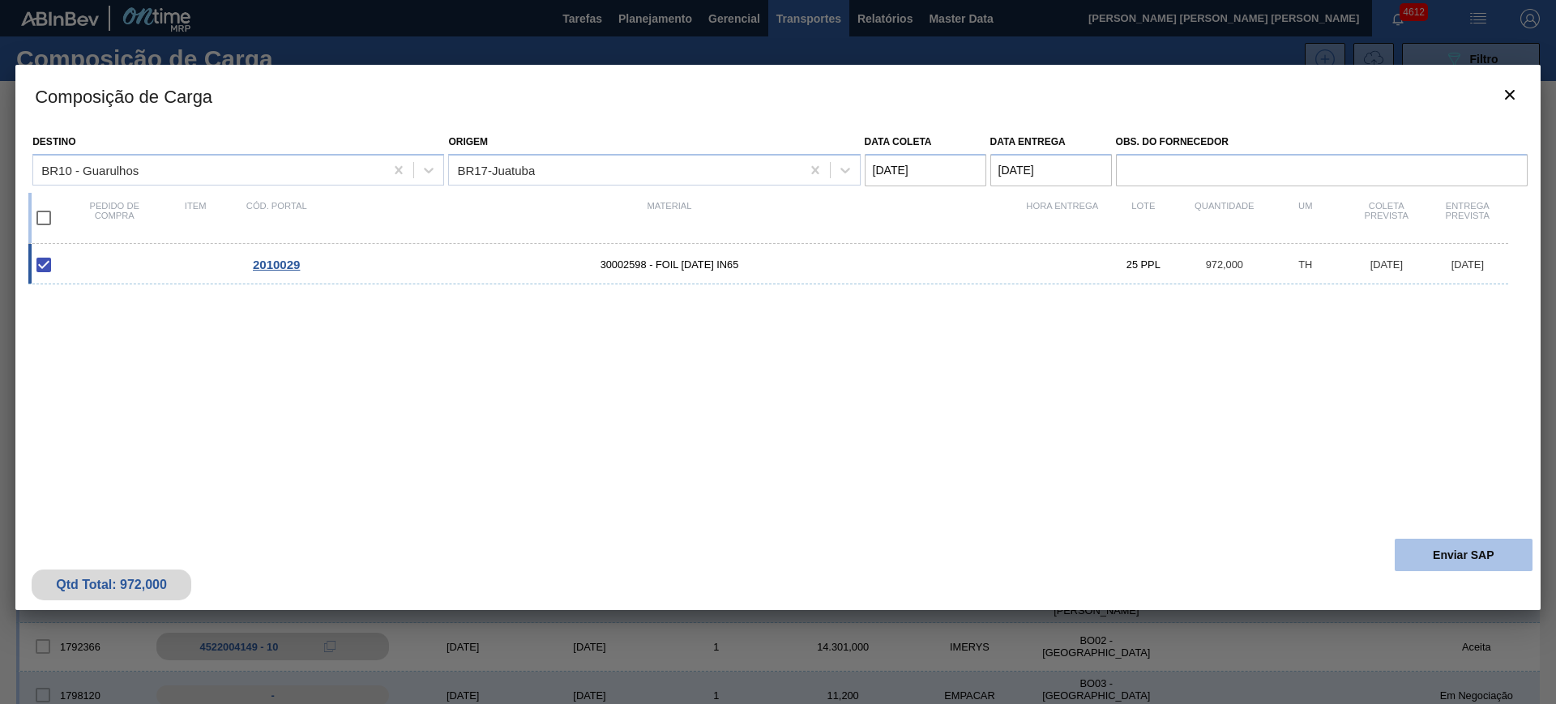
click at [1461, 545] on button "Enviar SAP" at bounding box center [1464, 555] width 138 height 32
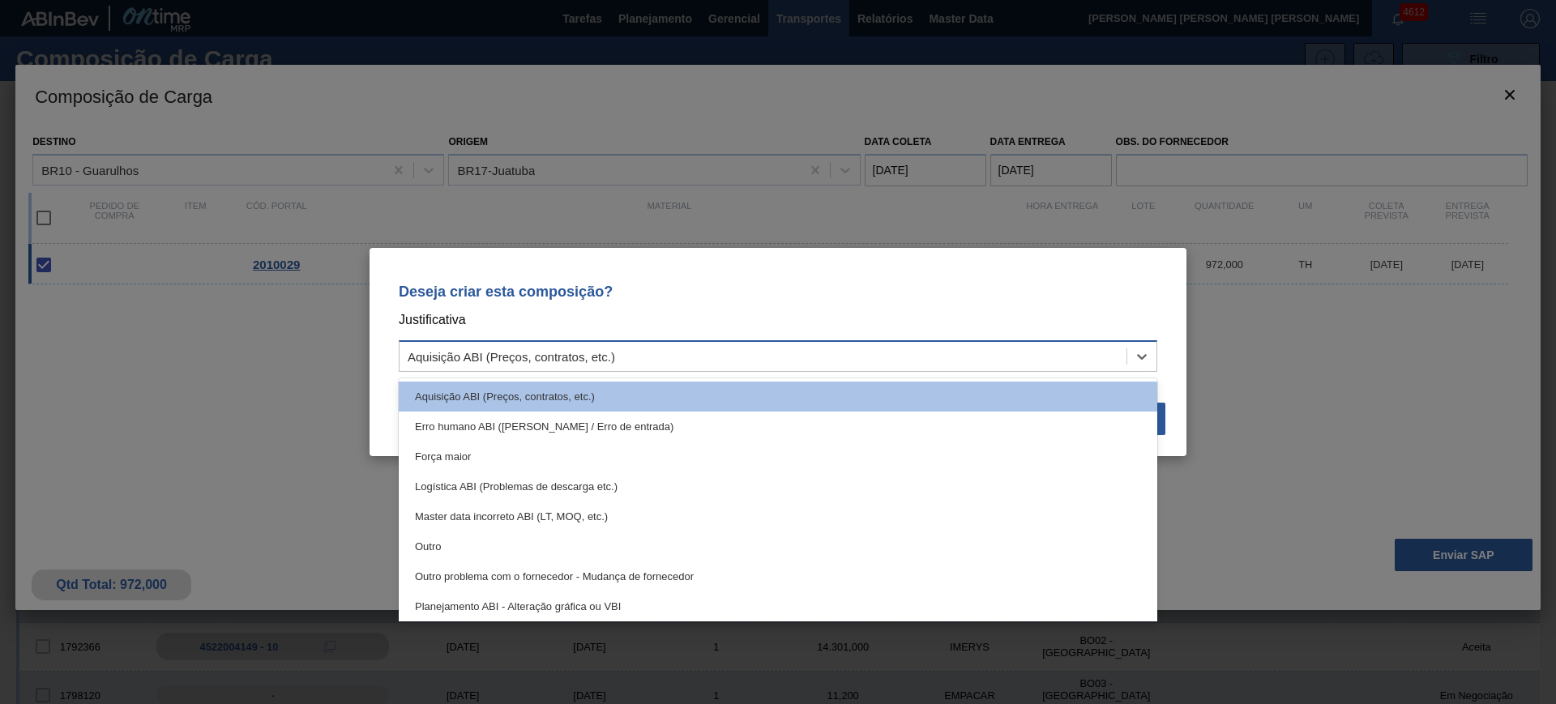
click at [892, 355] on div "Aquisição ABI (Preços, contratos, etc.)" at bounding box center [763, 357] width 727 height 24
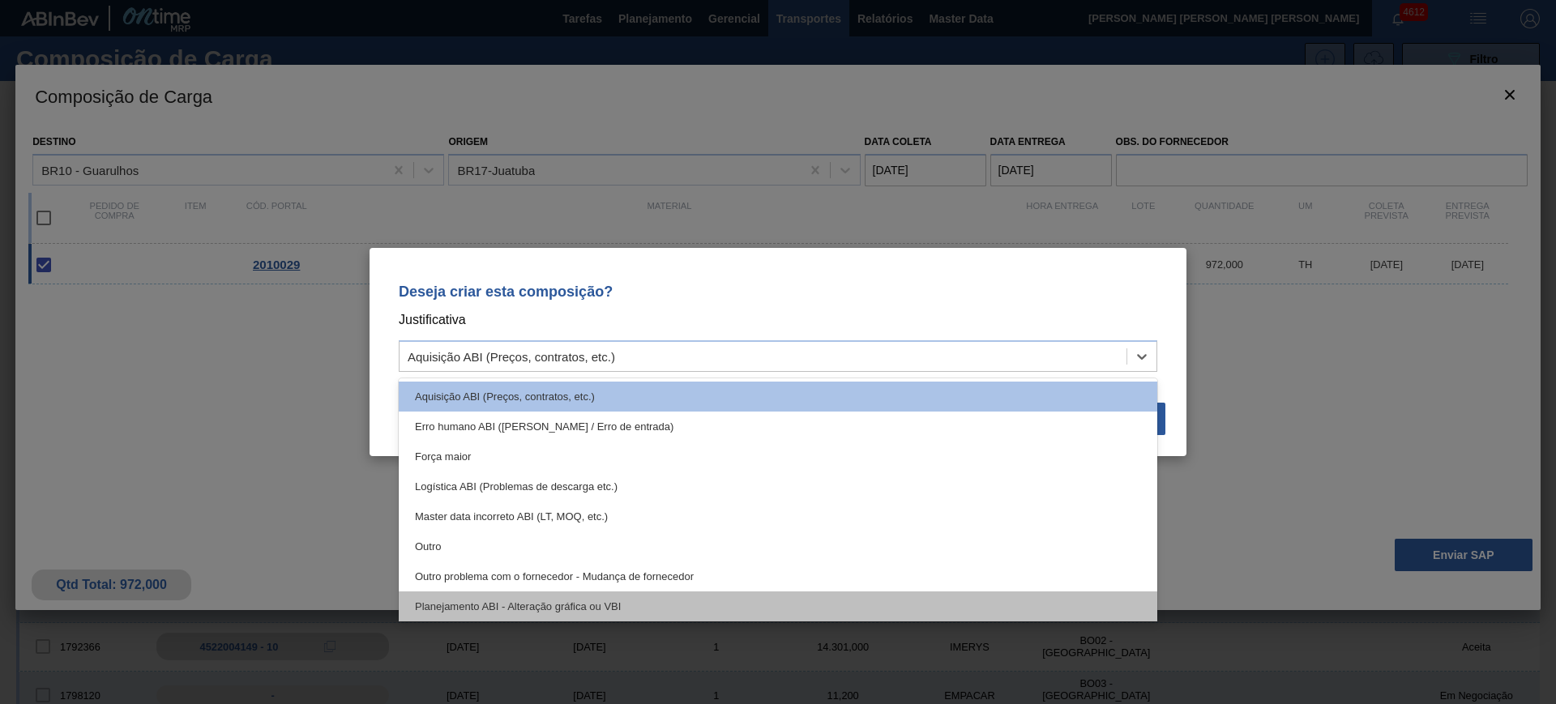
click at [711, 601] on div "Planejamento ABI - Alteração gráfica ou VBI" at bounding box center [778, 607] width 759 height 30
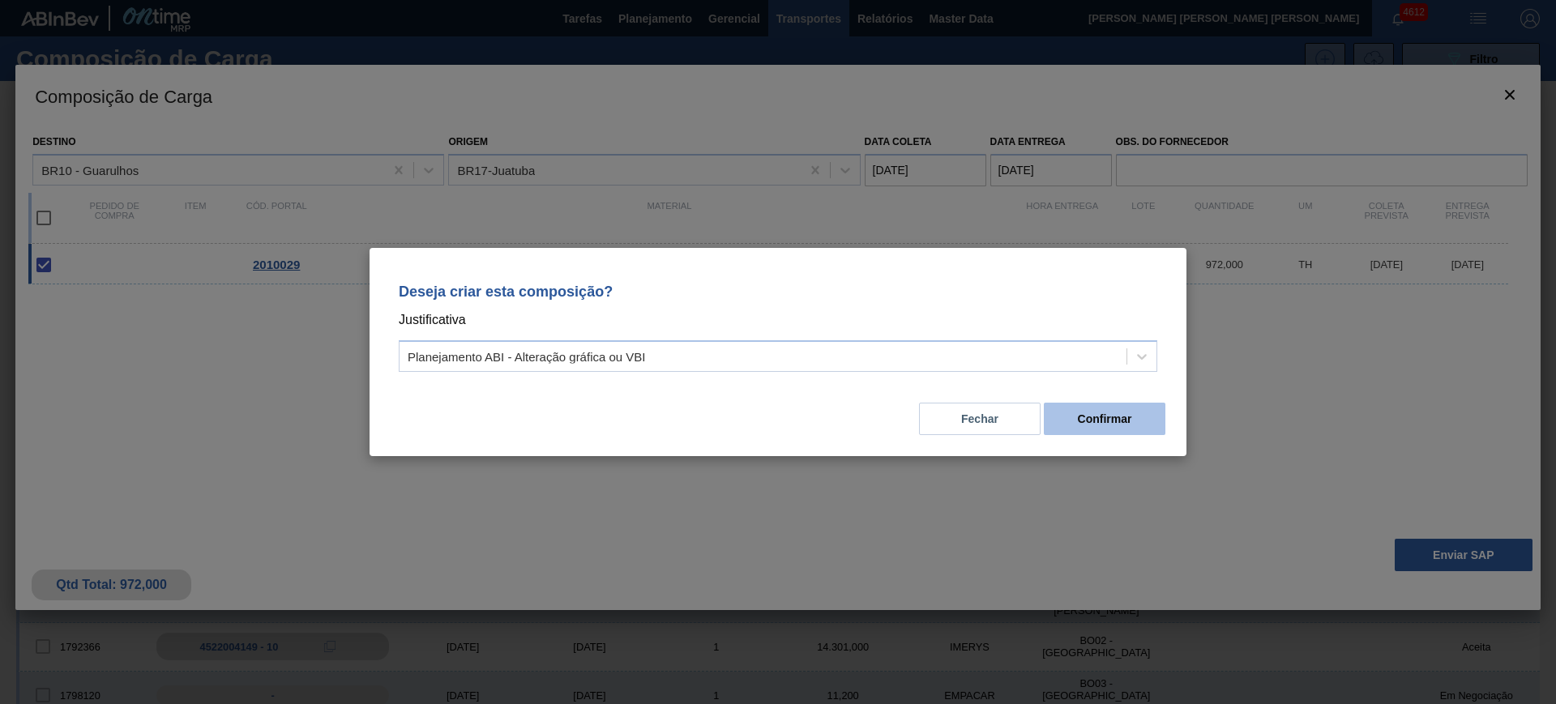
click at [1068, 421] on button "Confirmar" at bounding box center [1105, 419] width 122 height 32
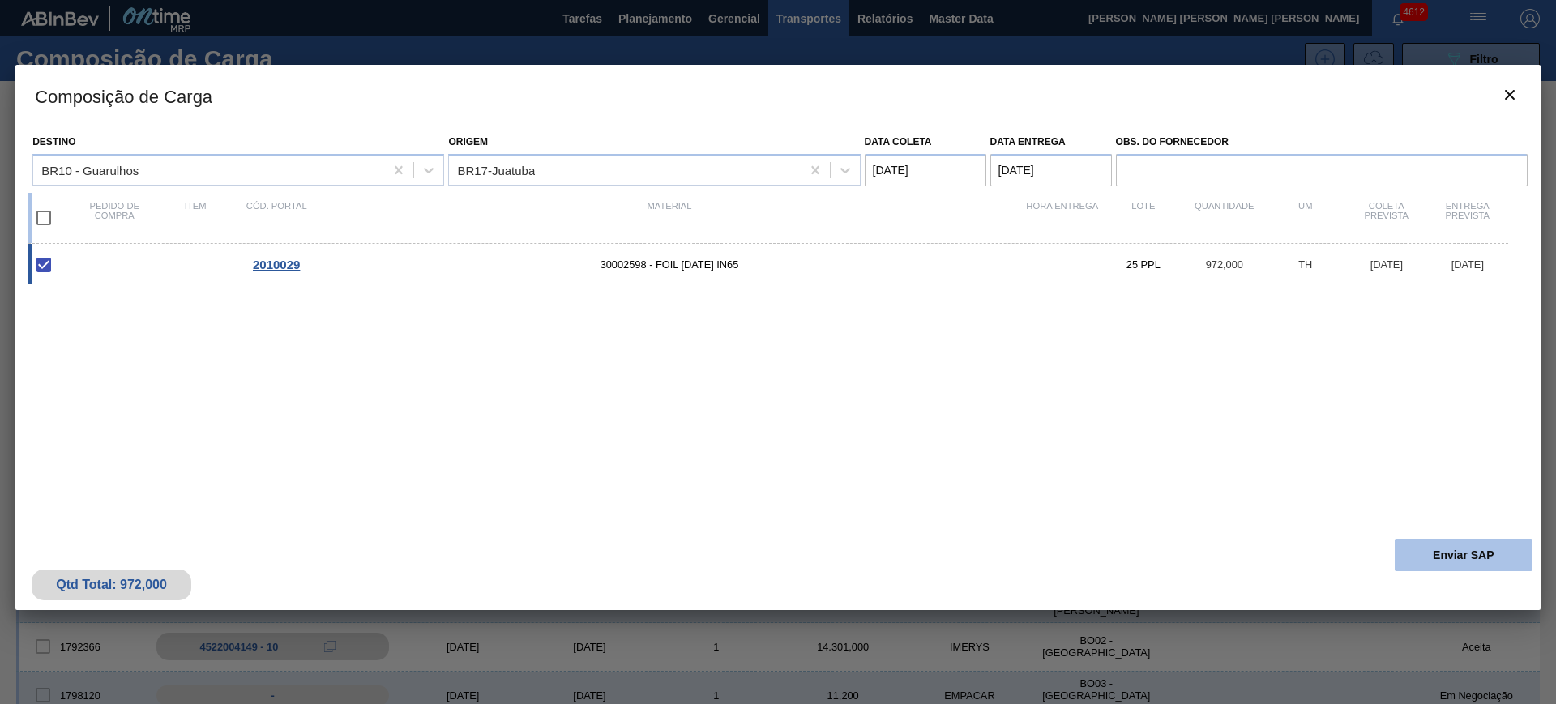
click at [1409, 556] on button "Enviar SAP" at bounding box center [1464, 555] width 138 height 32
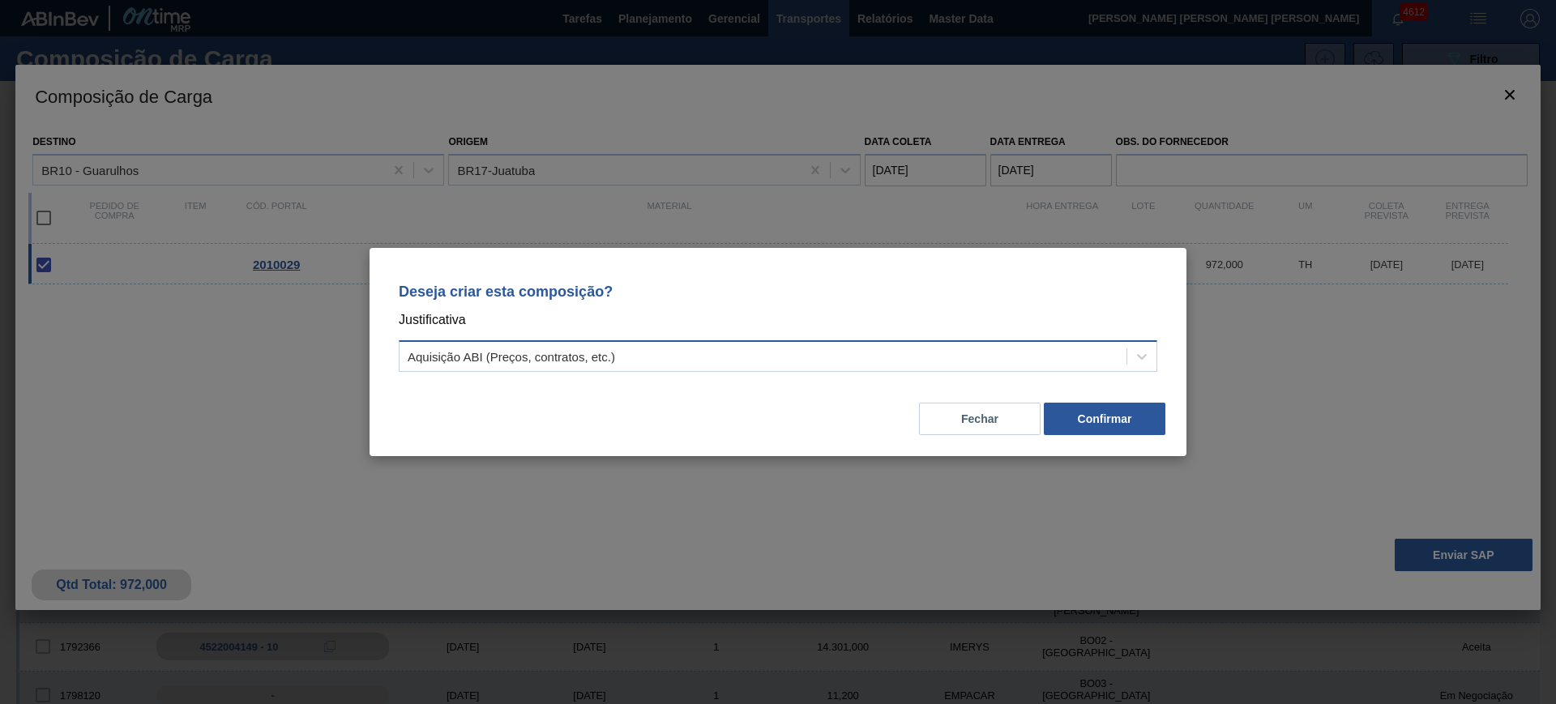
click at [849, 355] on div "Aquisição ABI (Preços, contratos, etc.)" at bounding box center [763, 357] width 727 height 24
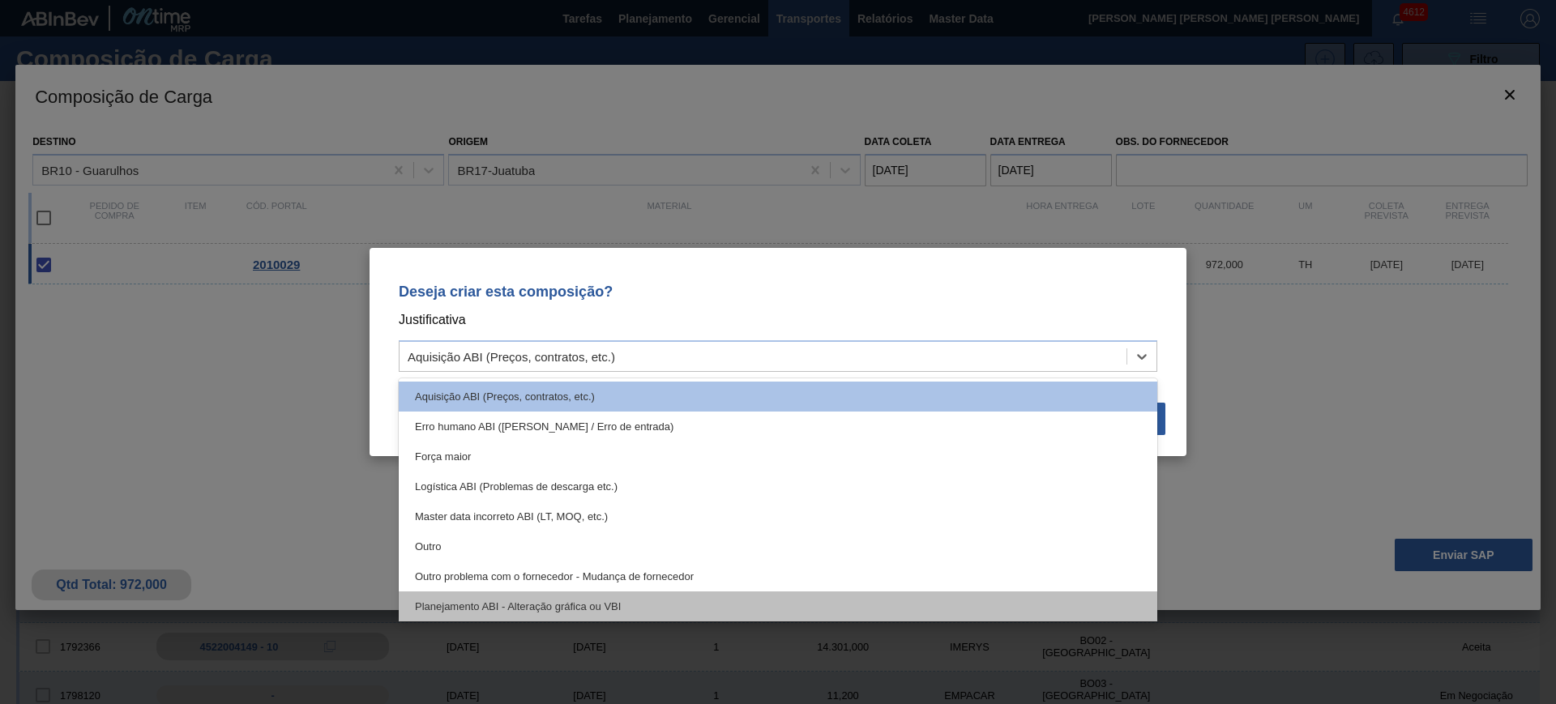
click at [716, 610] on div "Planejamento ABI - Alteração gráfica ou VBI" at bounding box center [778, 607] width 759 height 30
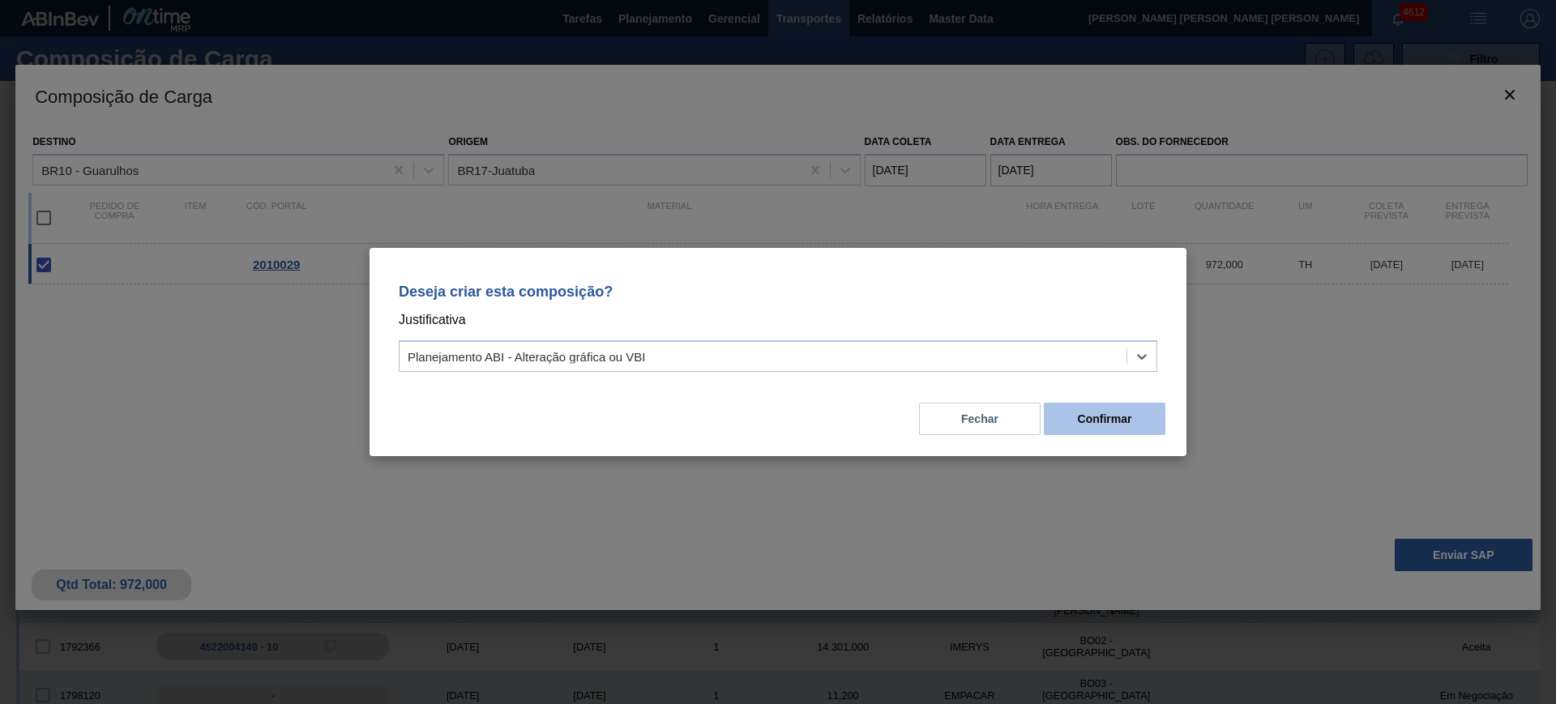
click at [1088, 413] on button "Confirmar" at bounding box center [1105, 419] width 122 height 32
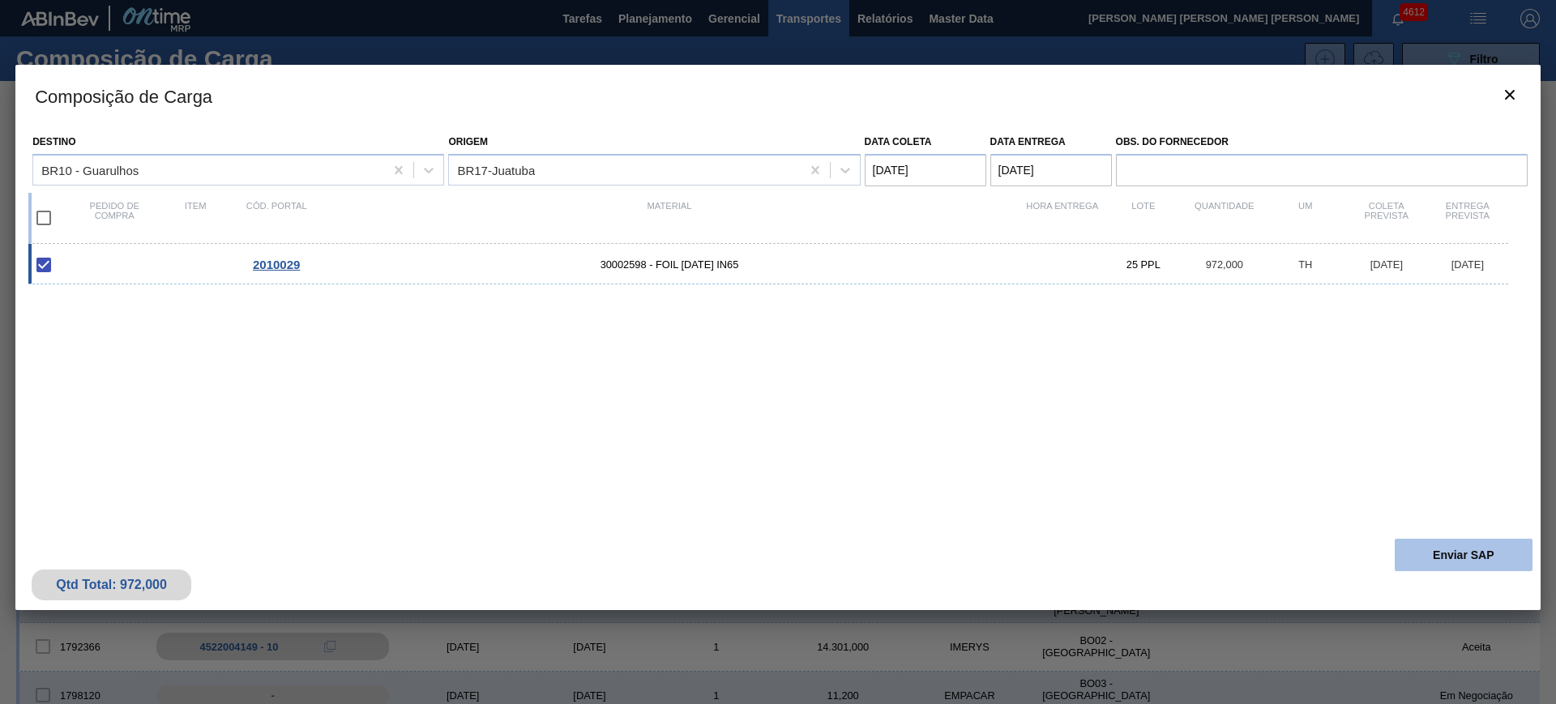
click at [1434, 566] on button "Enviar SAP" at bounding box center [1464, 555] width 138 height 32
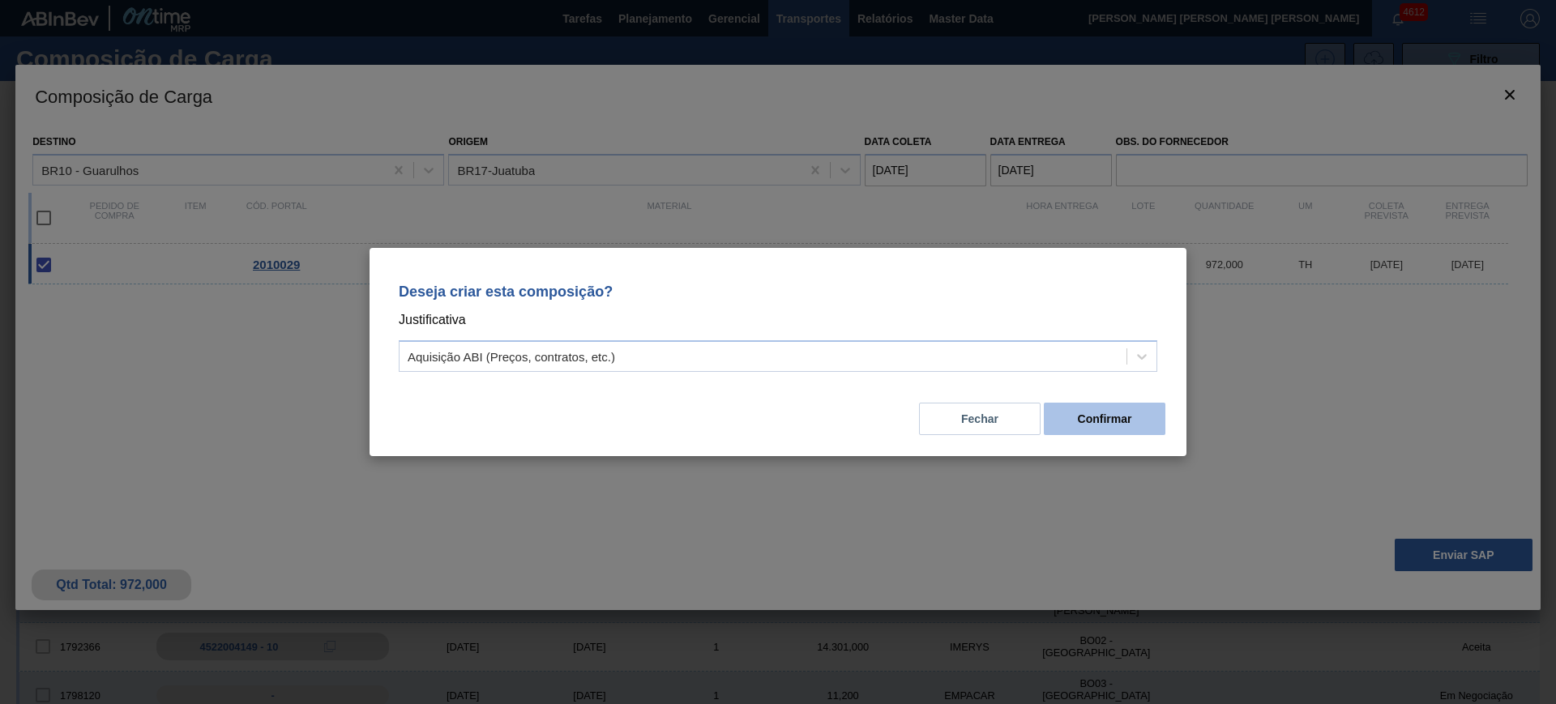
click at [1085, 411] on button "Confirmar" at bounding box center [1105, 419] width 122 height 32
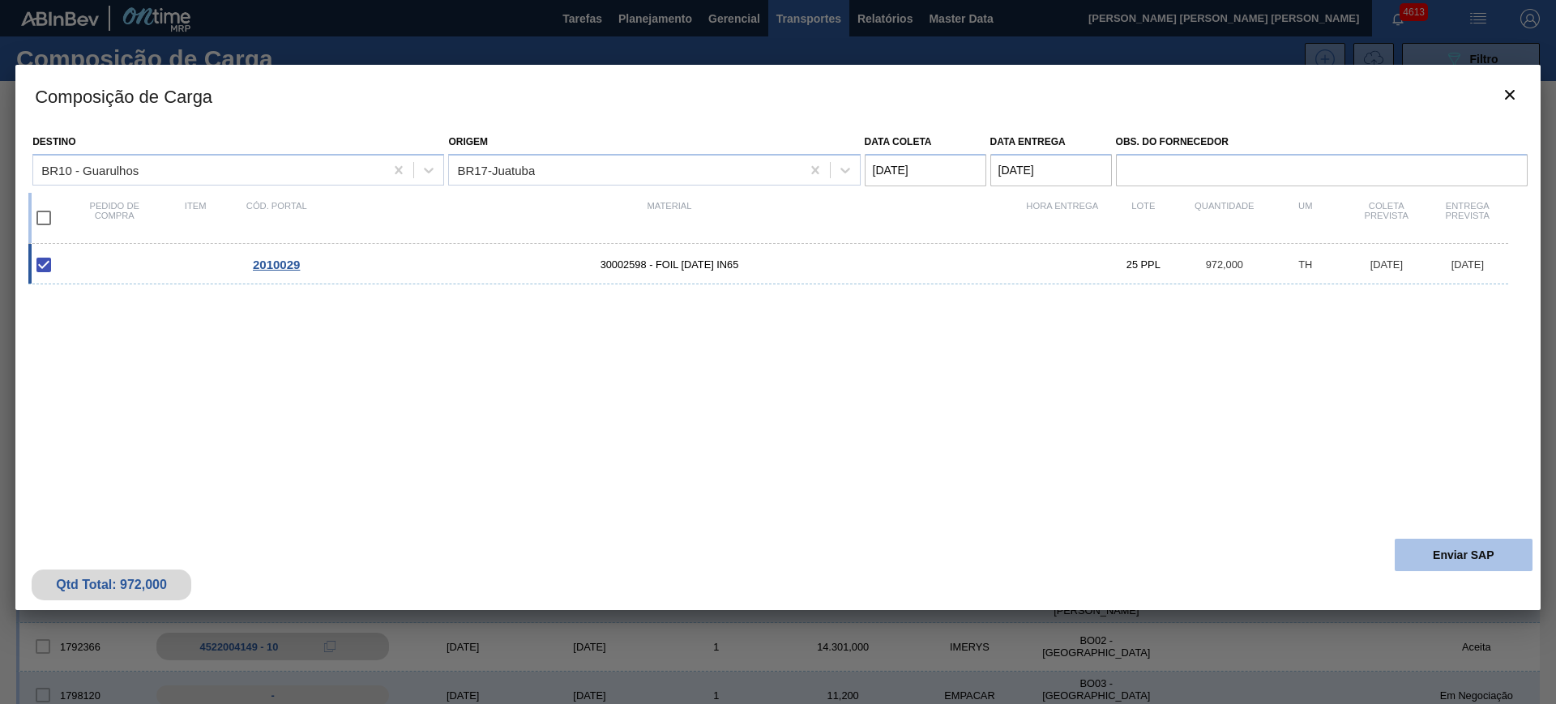
click at [1405, 554] on button "Enviar SAP" at bounding box center [1464, 555] width 138 height 32
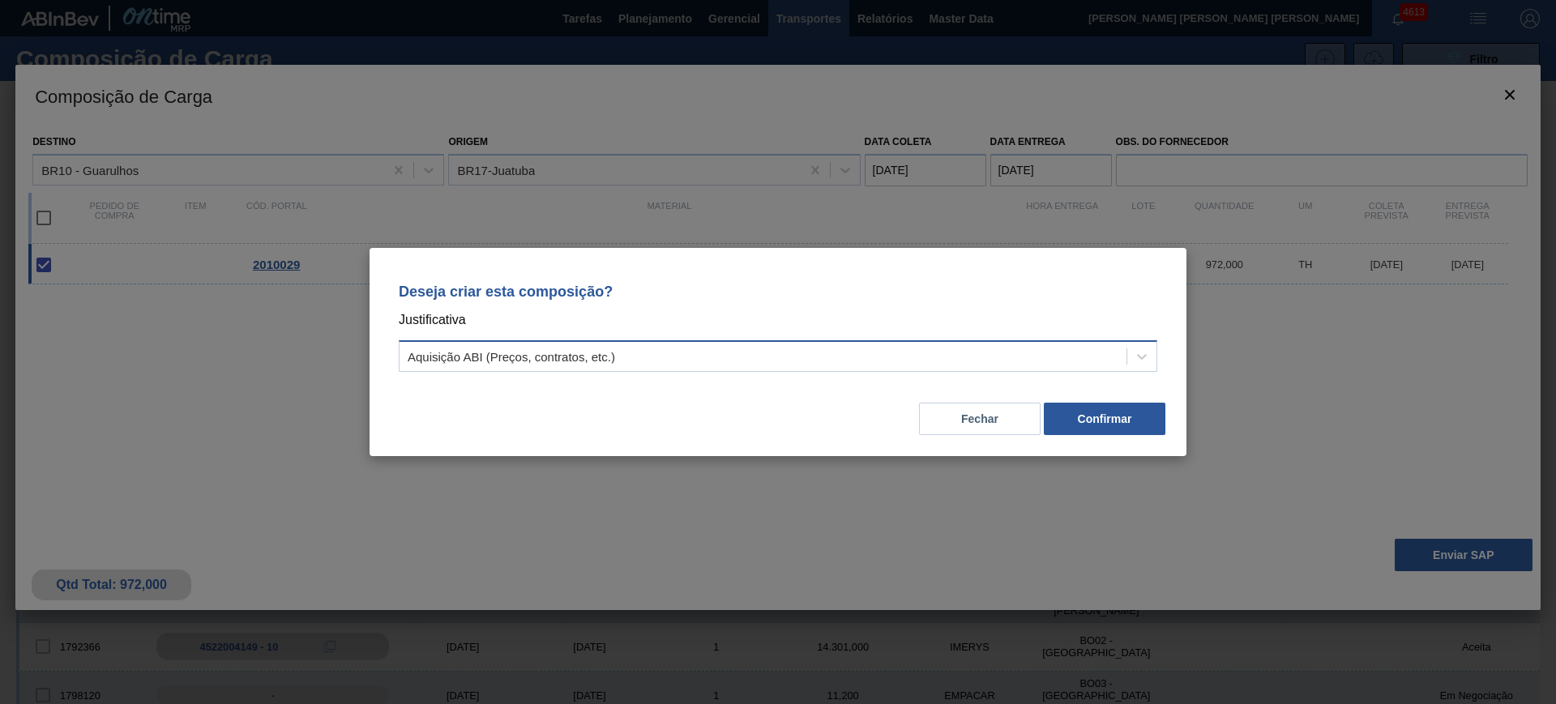
click at [768, 348] on div "Aquisição ABI (Preços, contratos, etc.)" at bounding box center [763, 357] width 727 height 24
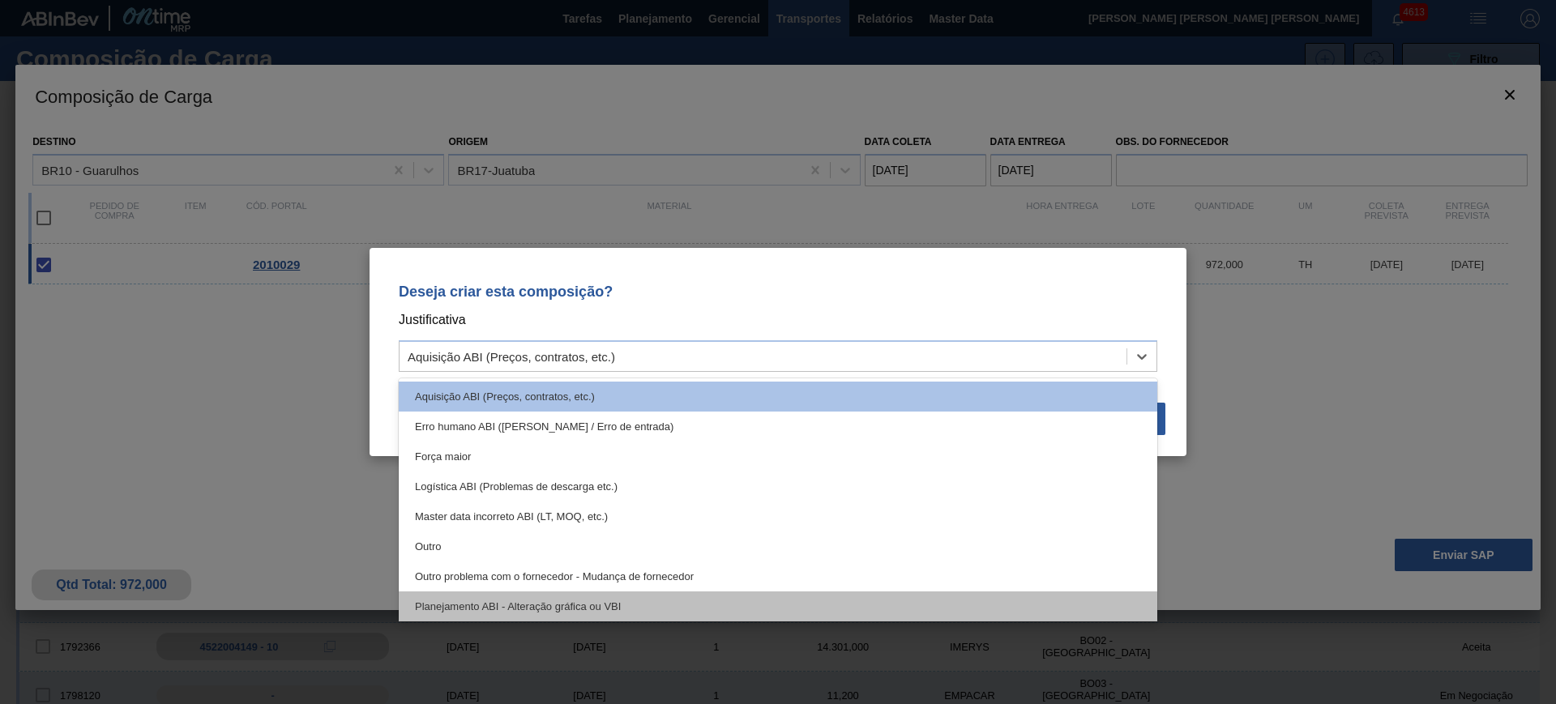
click at [695, 615] on div "Planejamento ABI - Alteração gráfica ou VBI" at bounding box center [778, 607] width 759 height 30
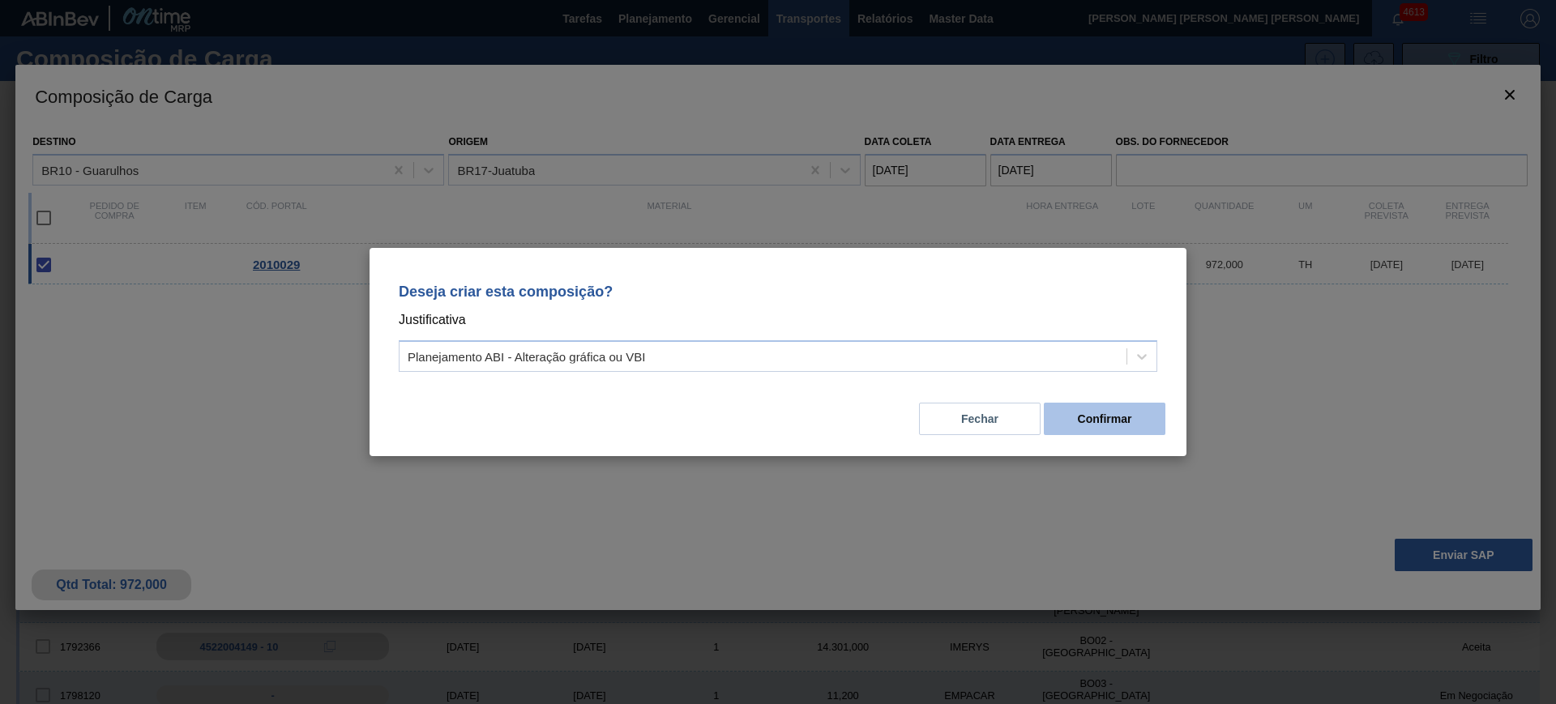
click at [1081, 414] on button "Confirmar" at bounding box center [1105, 419] width 122 height 32
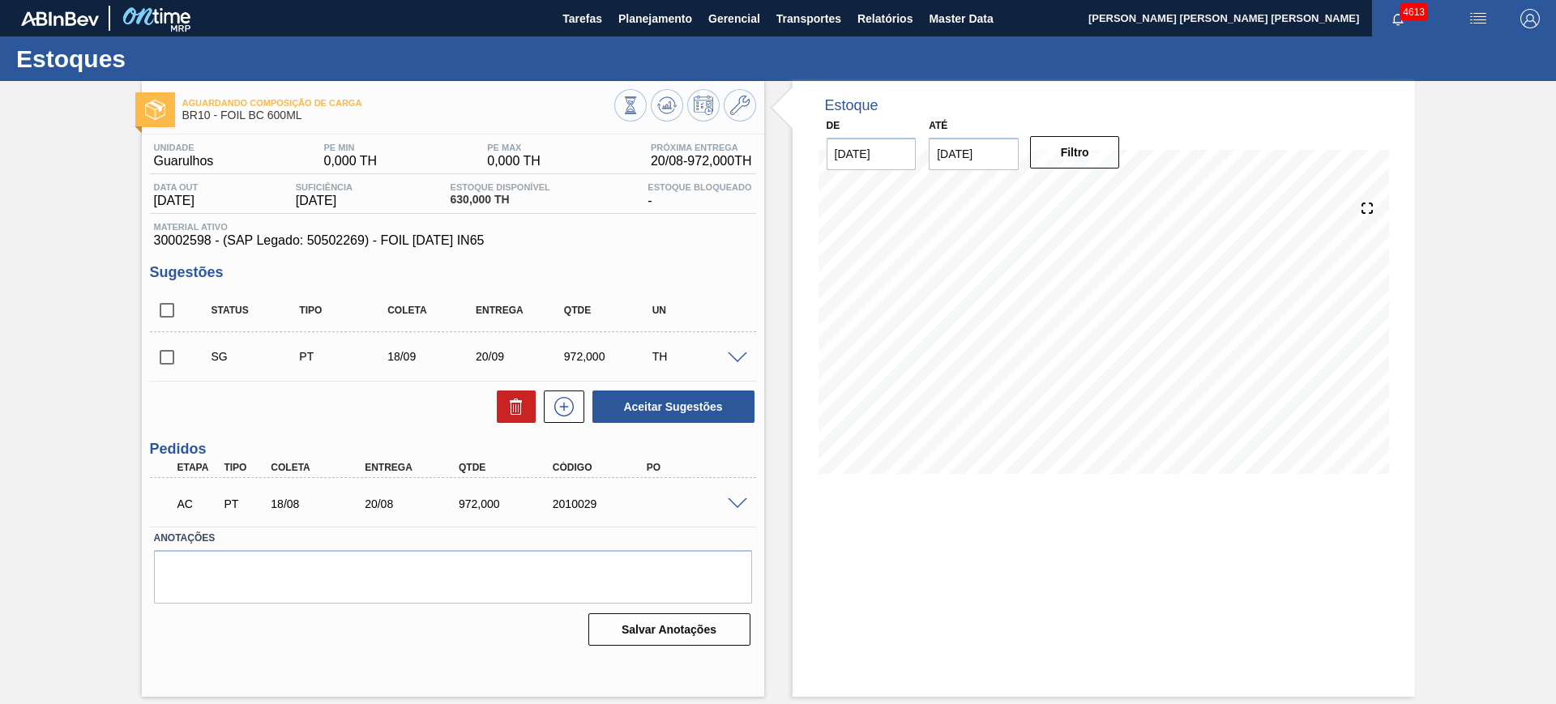
click at [741, 497] on div at bounding box center [740, 503] width 32 height 12
click at [745, 499] on span at bounding box center [737, 504] width 19 height 12
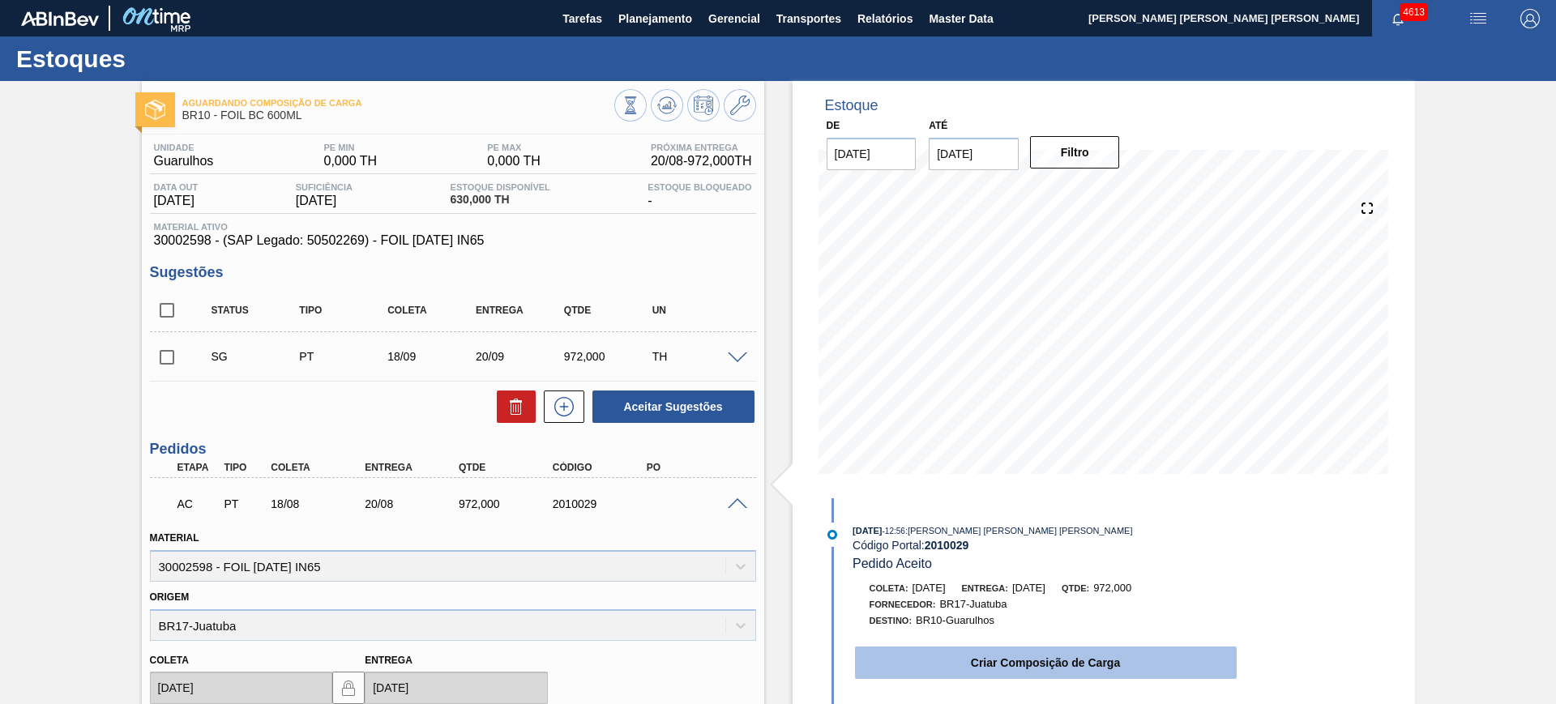
click at [925, 665] on button "Criar Composição de Carga" at bounding box center [1046, 663] width 382 height 32
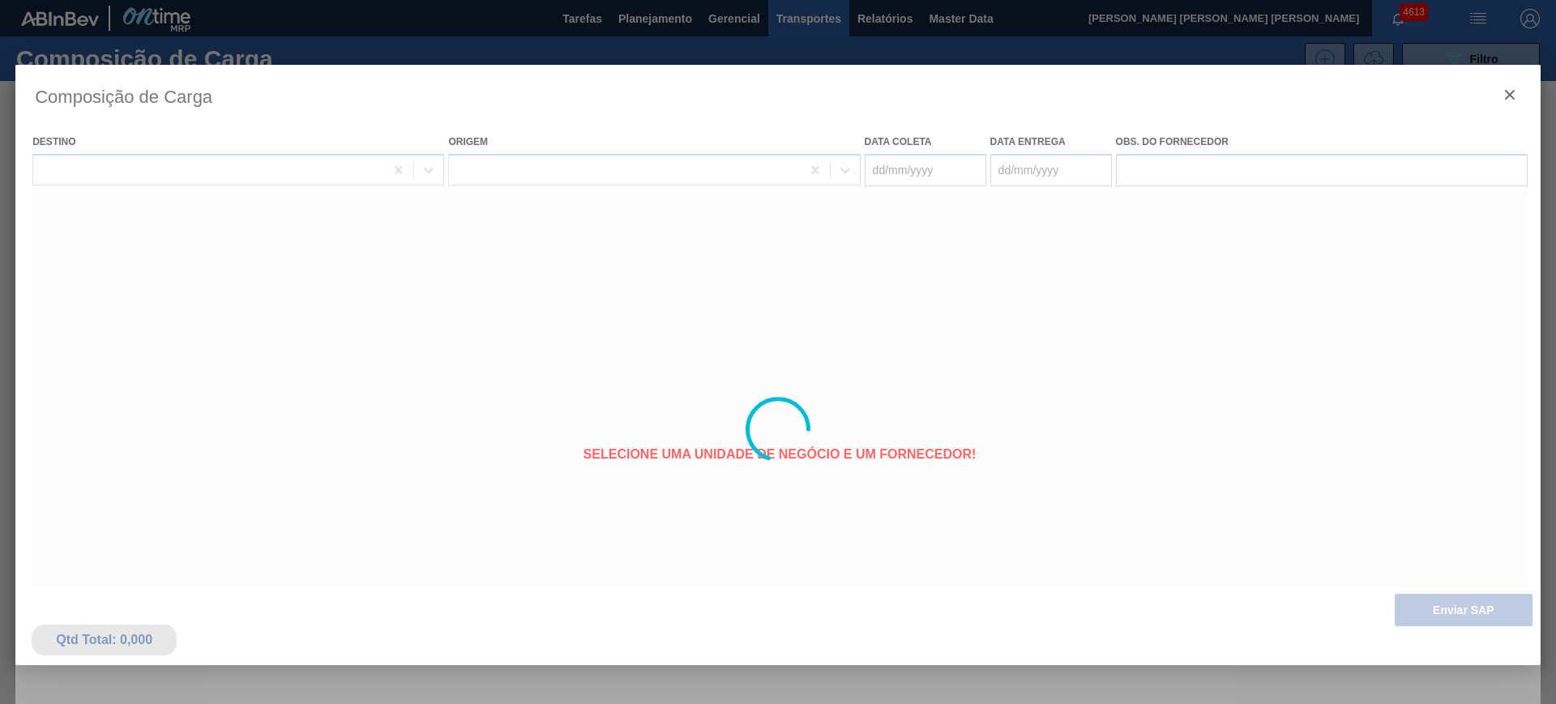
type coleta "18/08/2025"
type entrega "[DATE]"
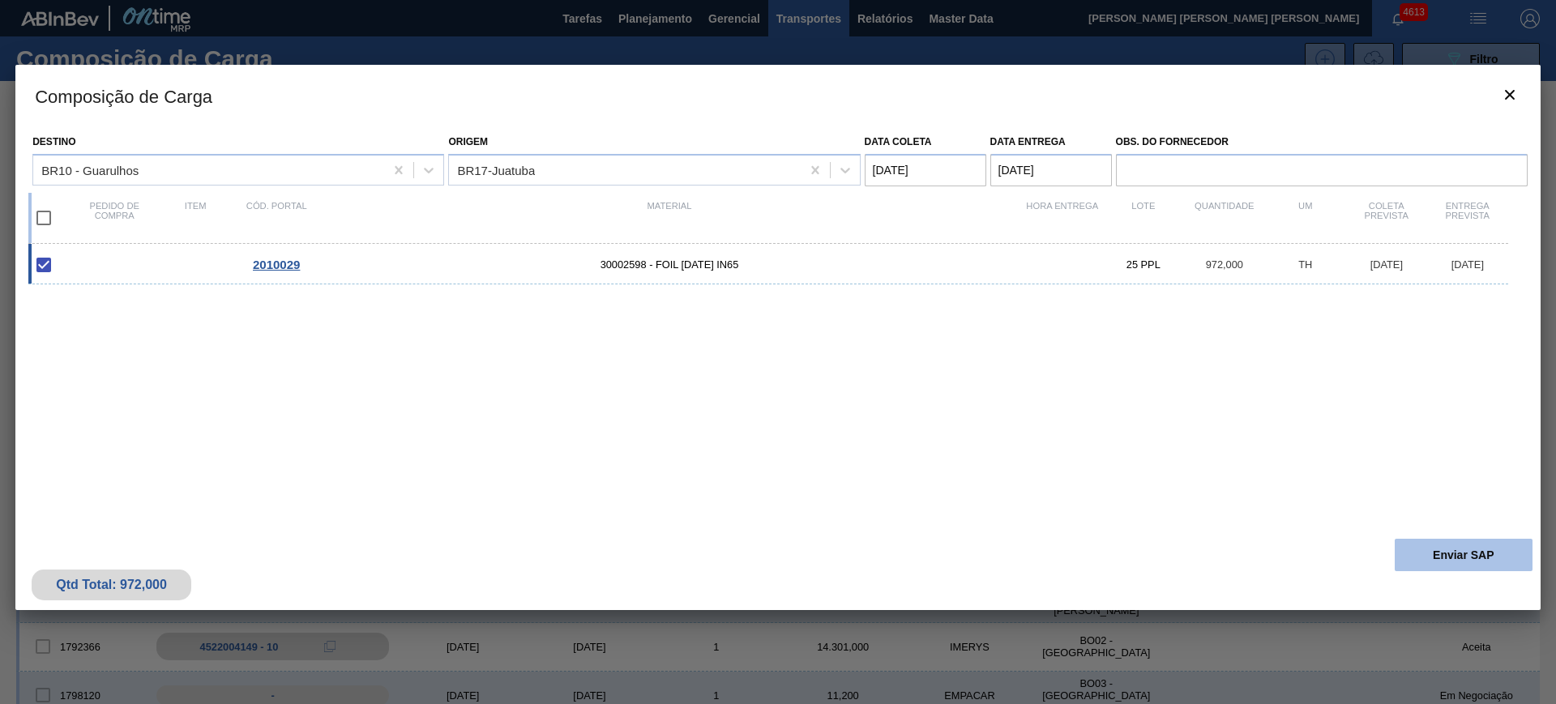
click at [1496, 553] on button "Enviar SAP" at bounding box center [1464, 555] width 138 height 32
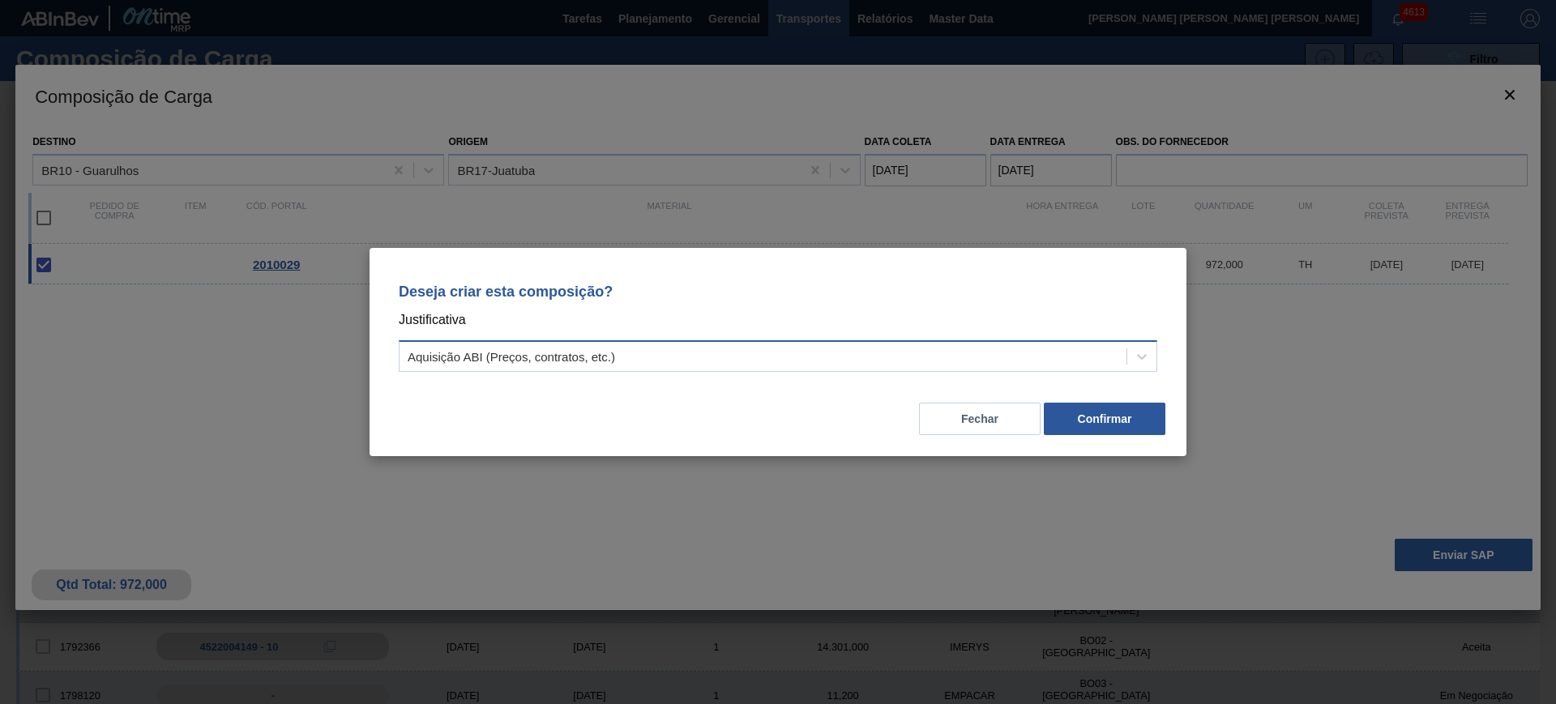
click at [1023, 354] on div "Aquisição ABI (Preços, contratos, etc.)" at bounding box center [763, 357] width 727 height 24
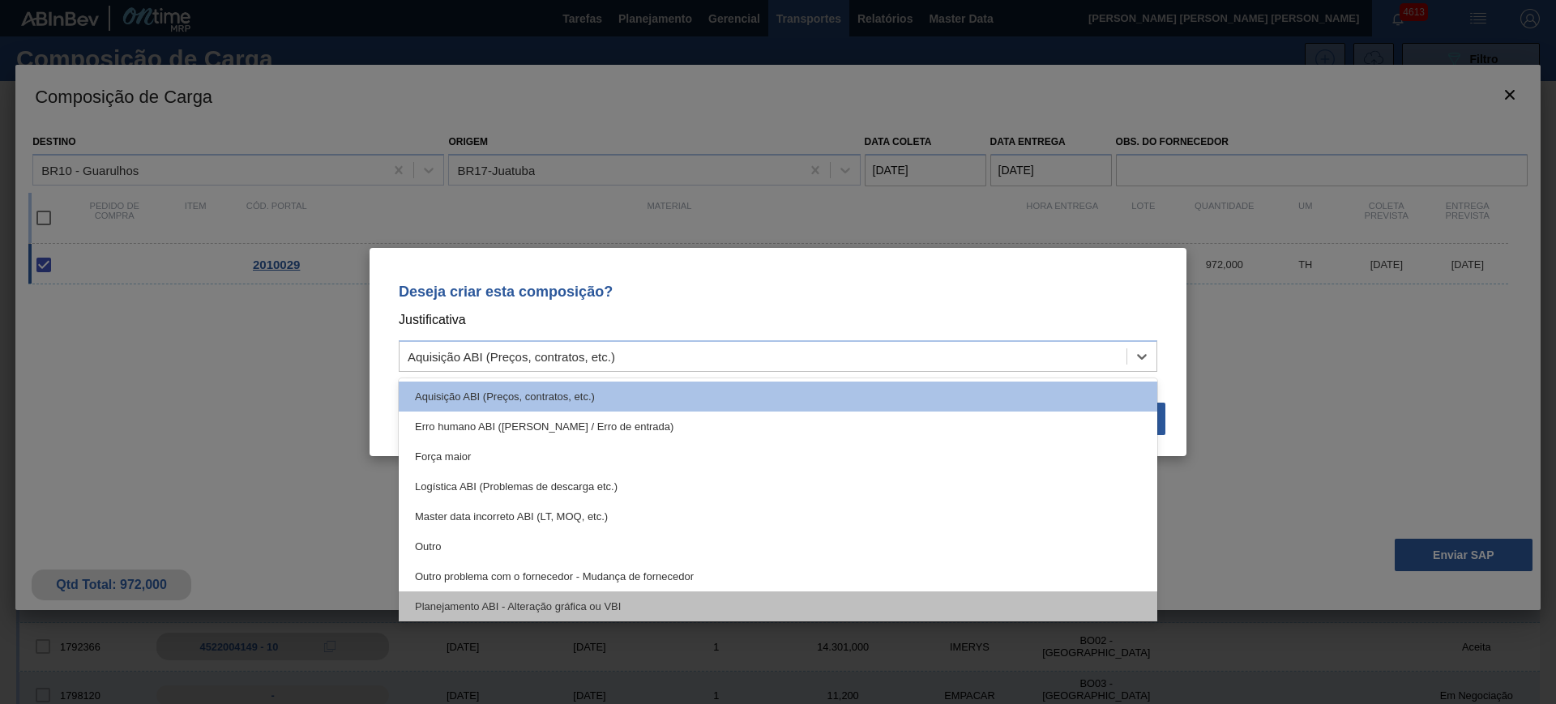
click at [717, 600] on div "Planejamento ABI - Alteração gráfica ou VBI" at bounding box center [778, 607] width 759 height 30
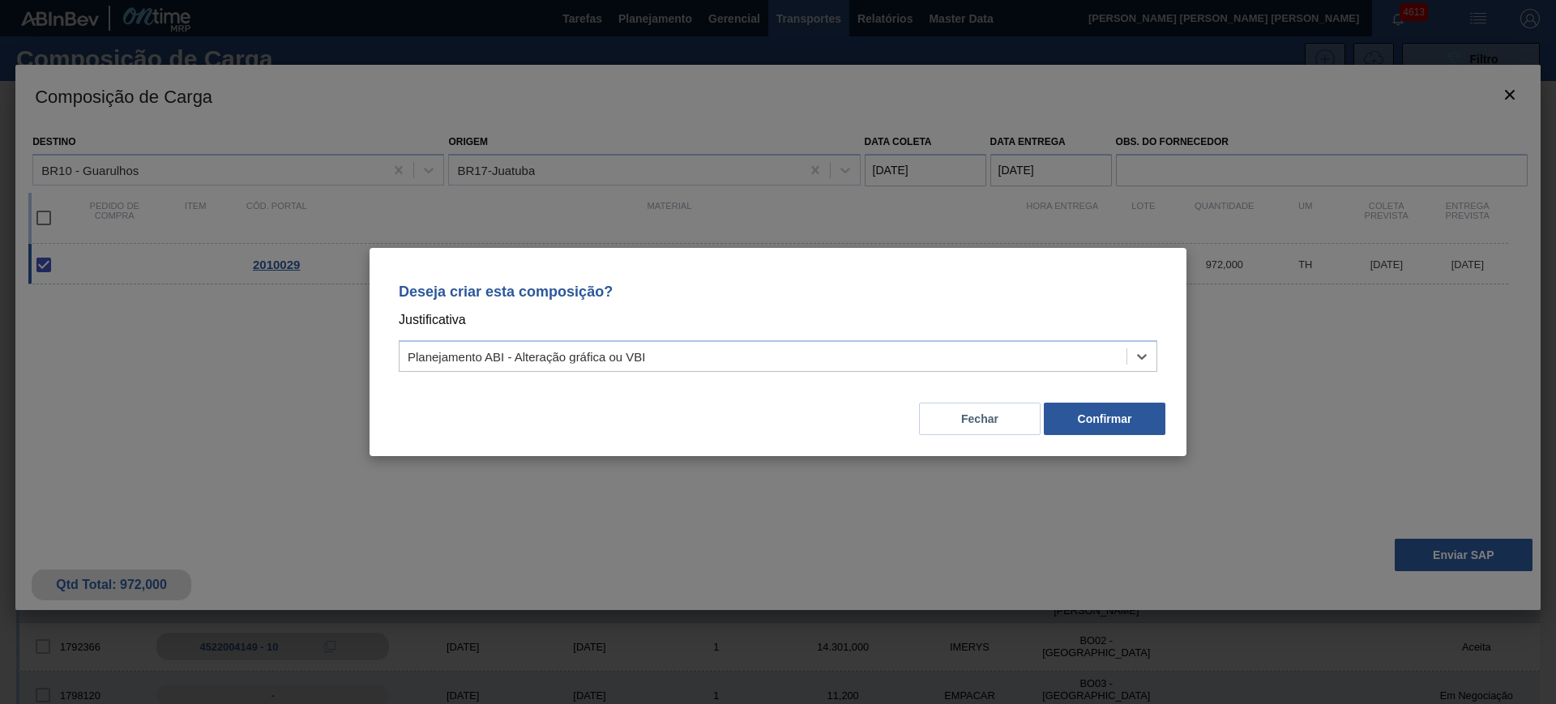
click at [1097, 421] on button "Confirmar" at bounding box center [1105, 419] width 122 height 32
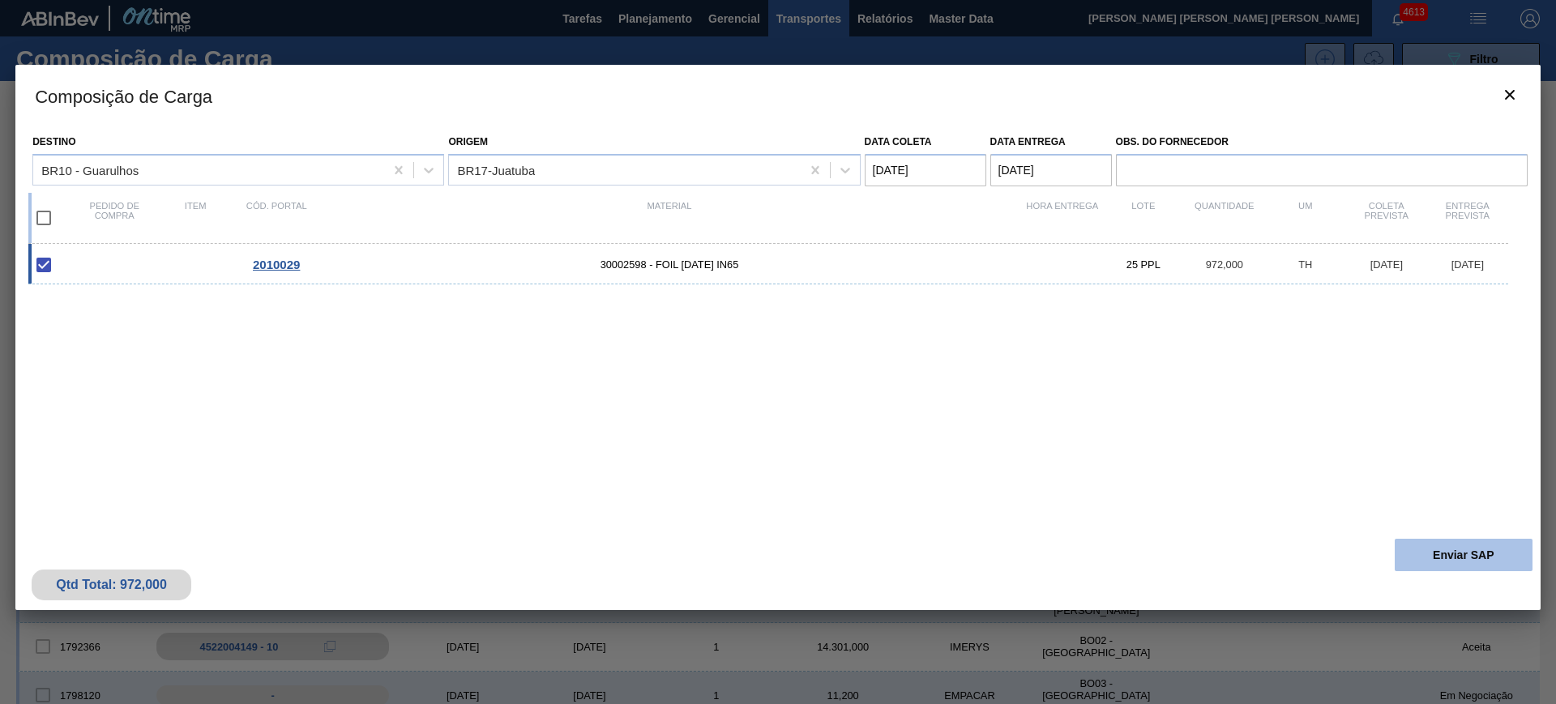
click at [1421, 548] on button "Enviar SAP" at bounding box center [1464, 555] width 138 height 32
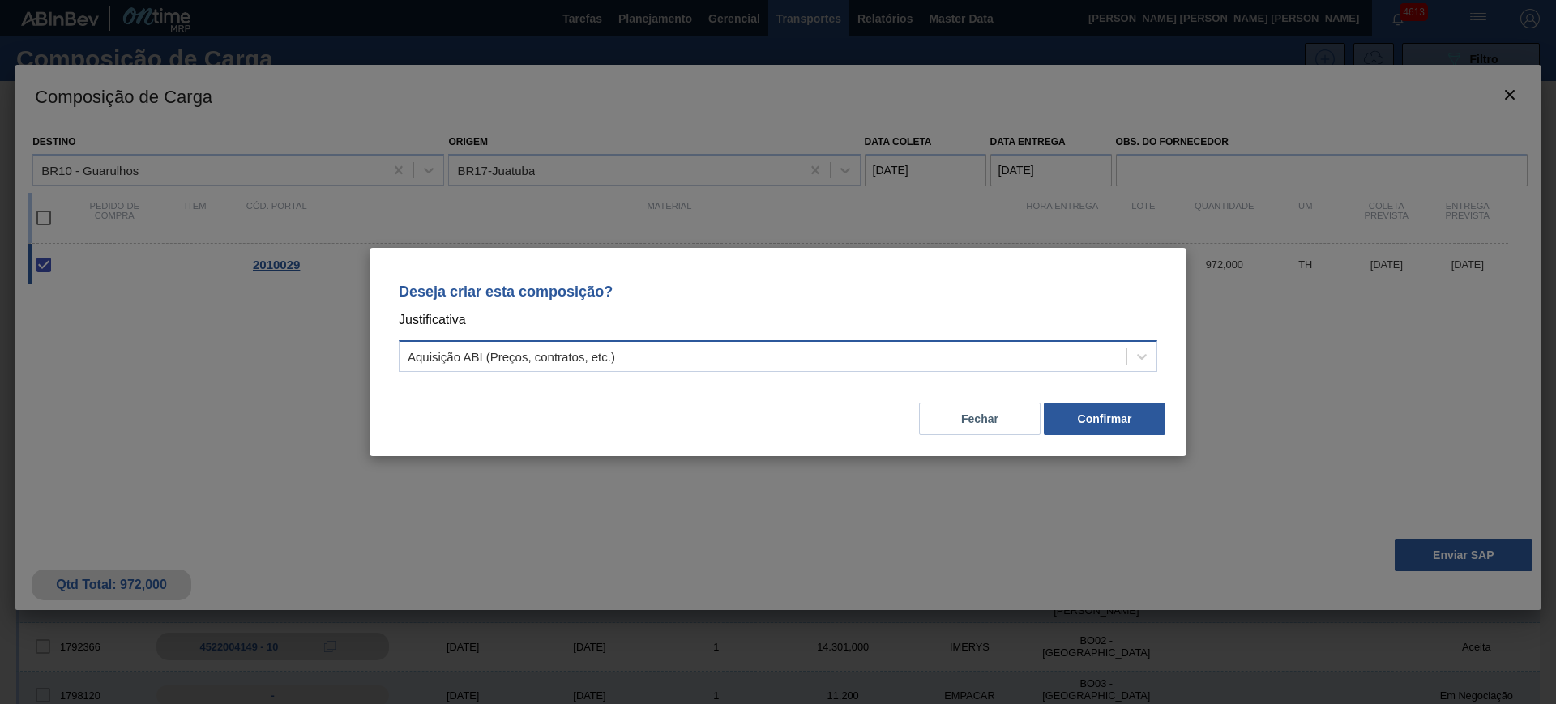
click at [941, 353] on div "Aquisição ABI (Preços, contratos, etc.)" at bounding box center [763, 357] width 727 height 24
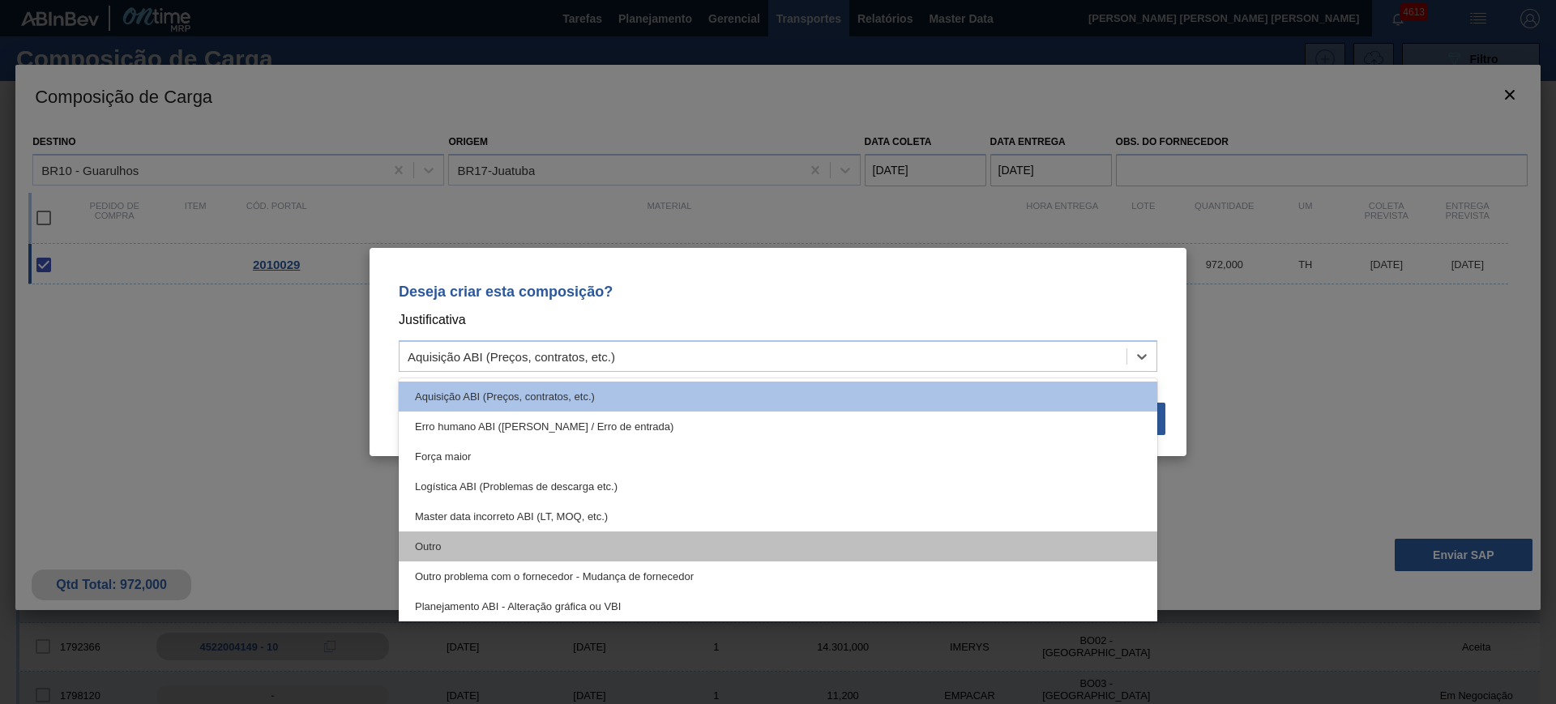
click at [652, 537] on div "Outro" at bounding box center [778, 547] width 759 height 30
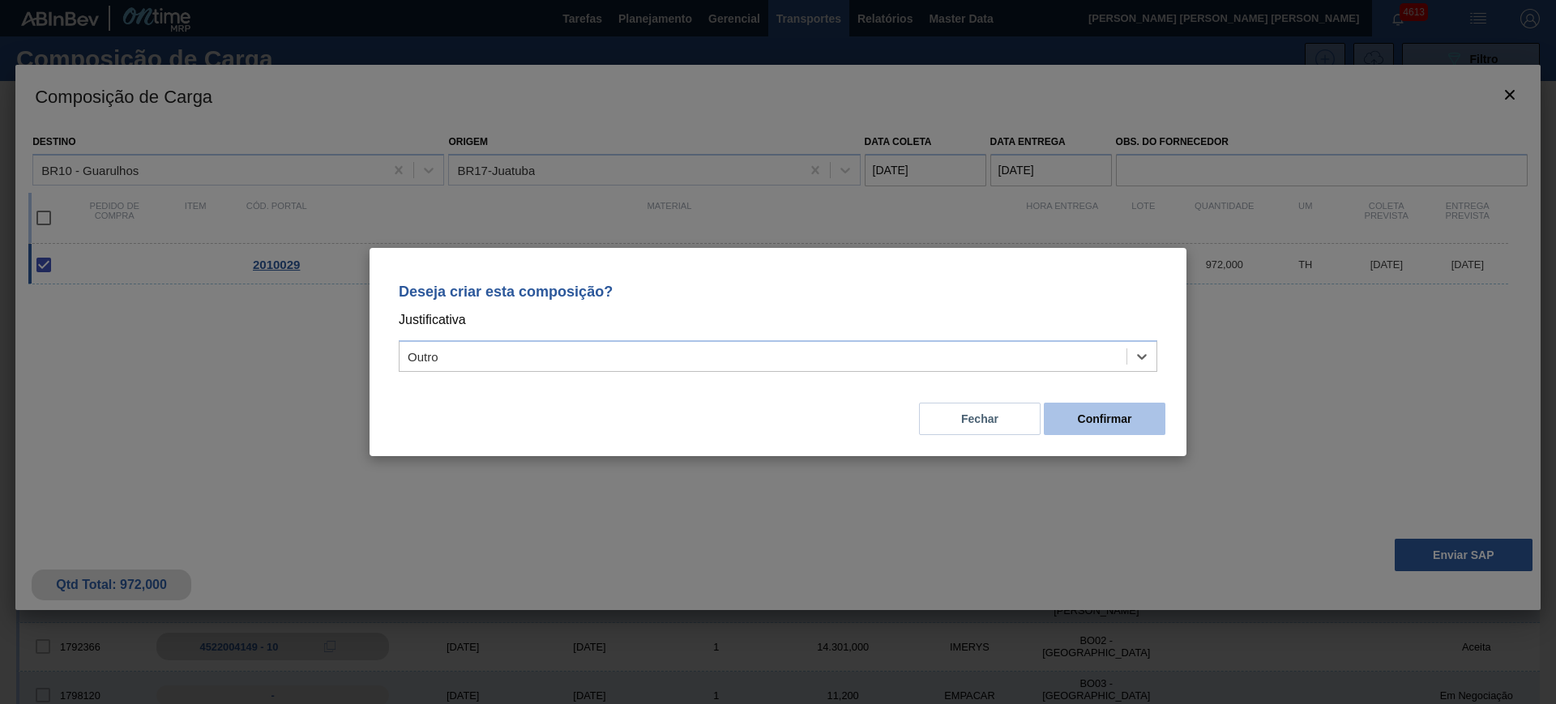
click at [1057, 419] on button "Confirmar" at bounding box center [1105, 419] width 122 height 32
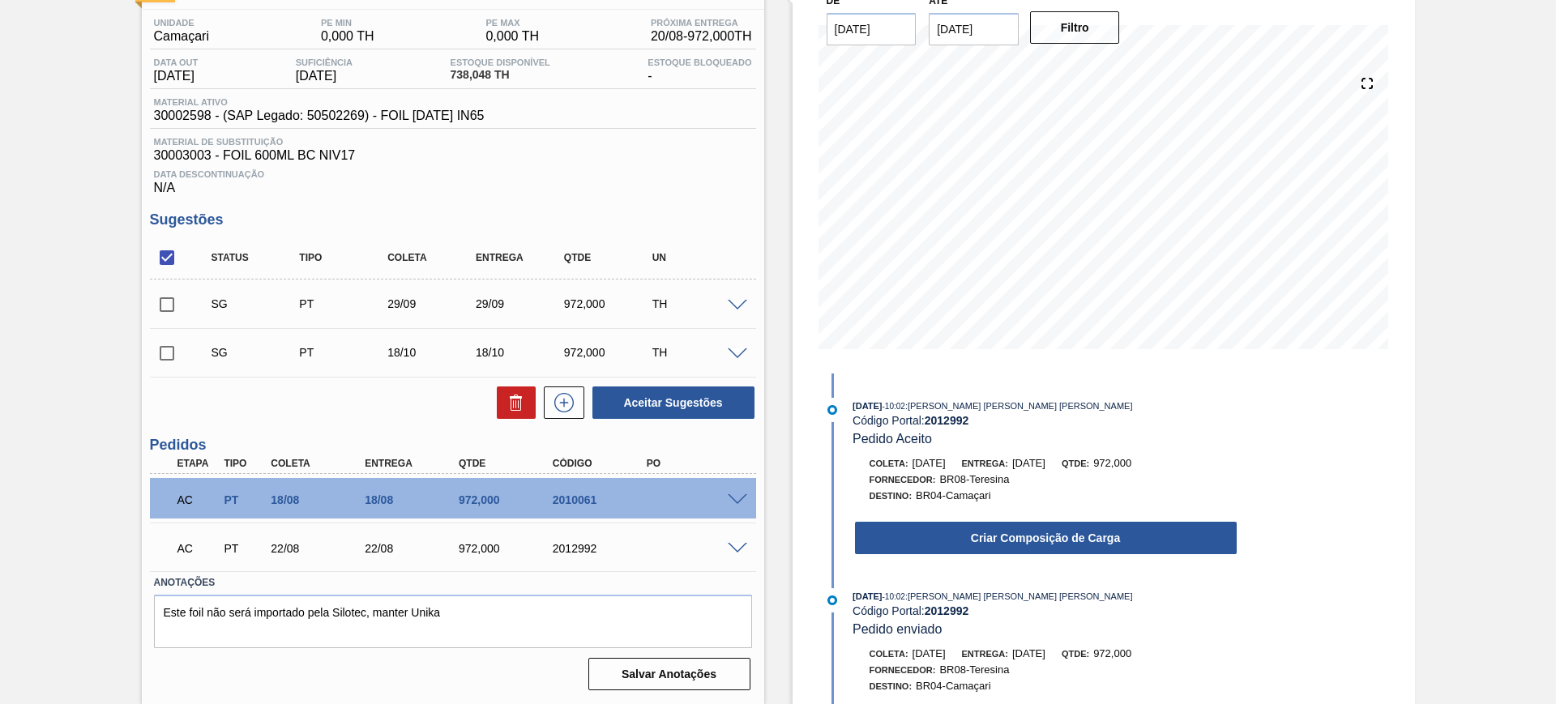
click at [1070, 524] on button "Criar Composição de Carga" at bounding box center [1046, 538] width 382 height 32
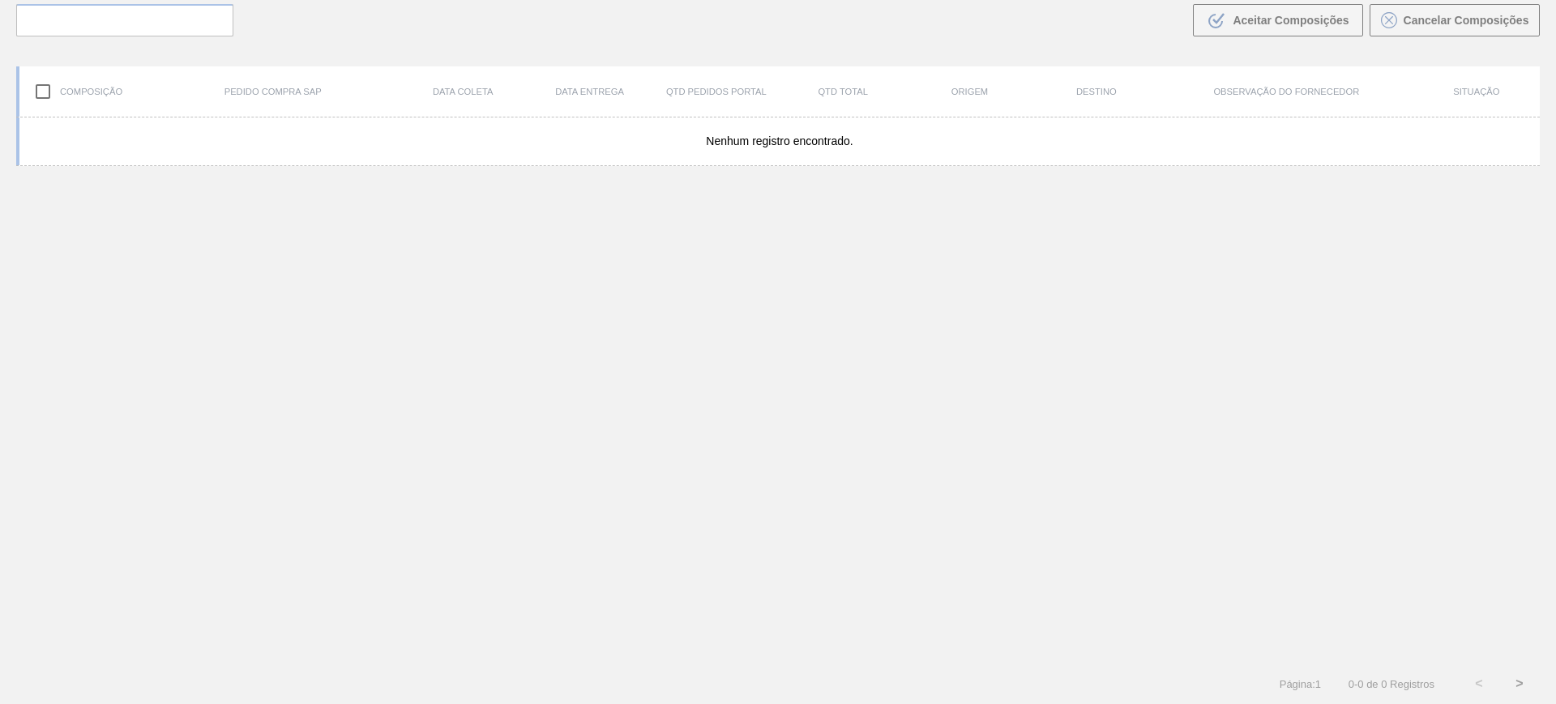
scroll to position [117, 0]
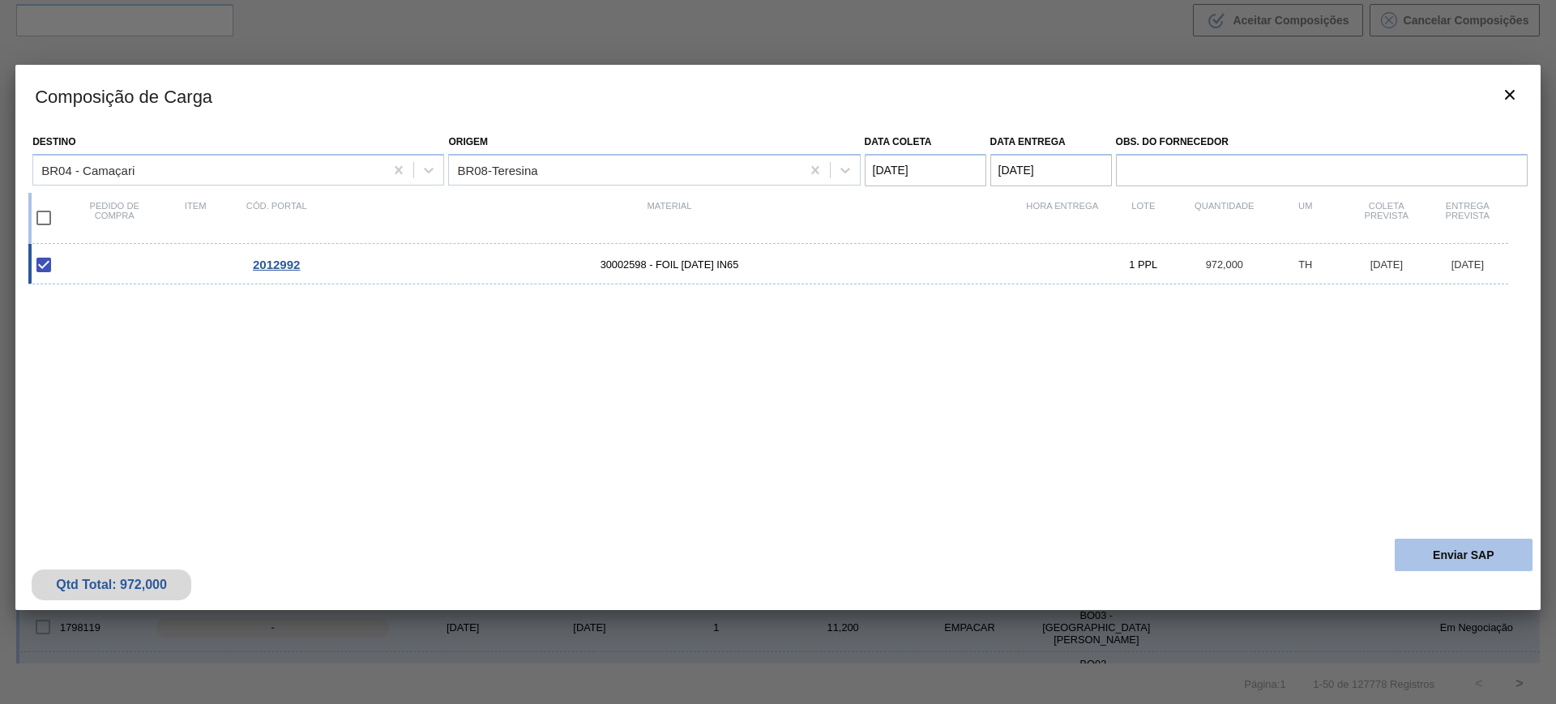
click at [1460, 546] on button "Enviar SAP" at bounding box center [1464, 555] width 138 height 32
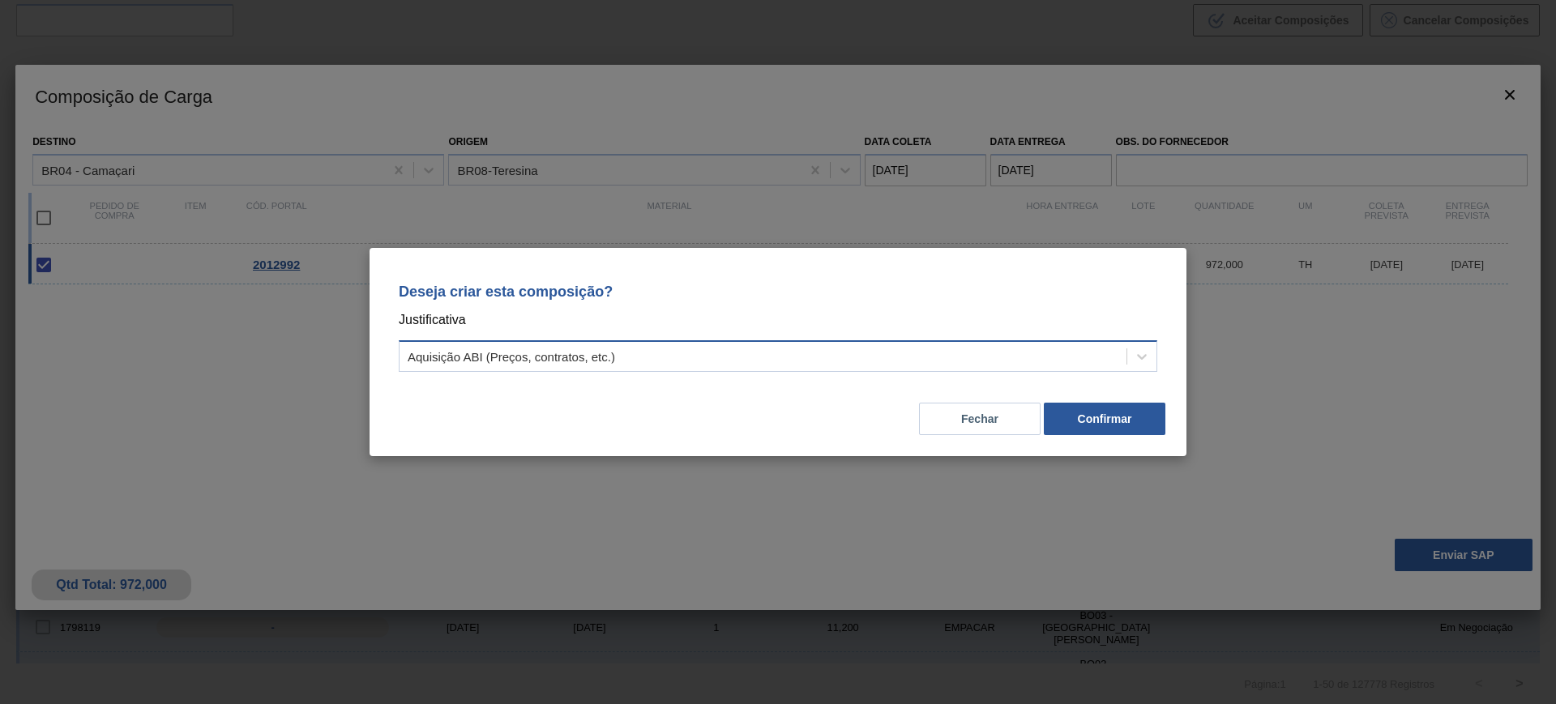
click at [954, 364] on div "Aquisição ABI (Preços, contratos, etc.)" at bounding box center [763, 357] width 727 height 24
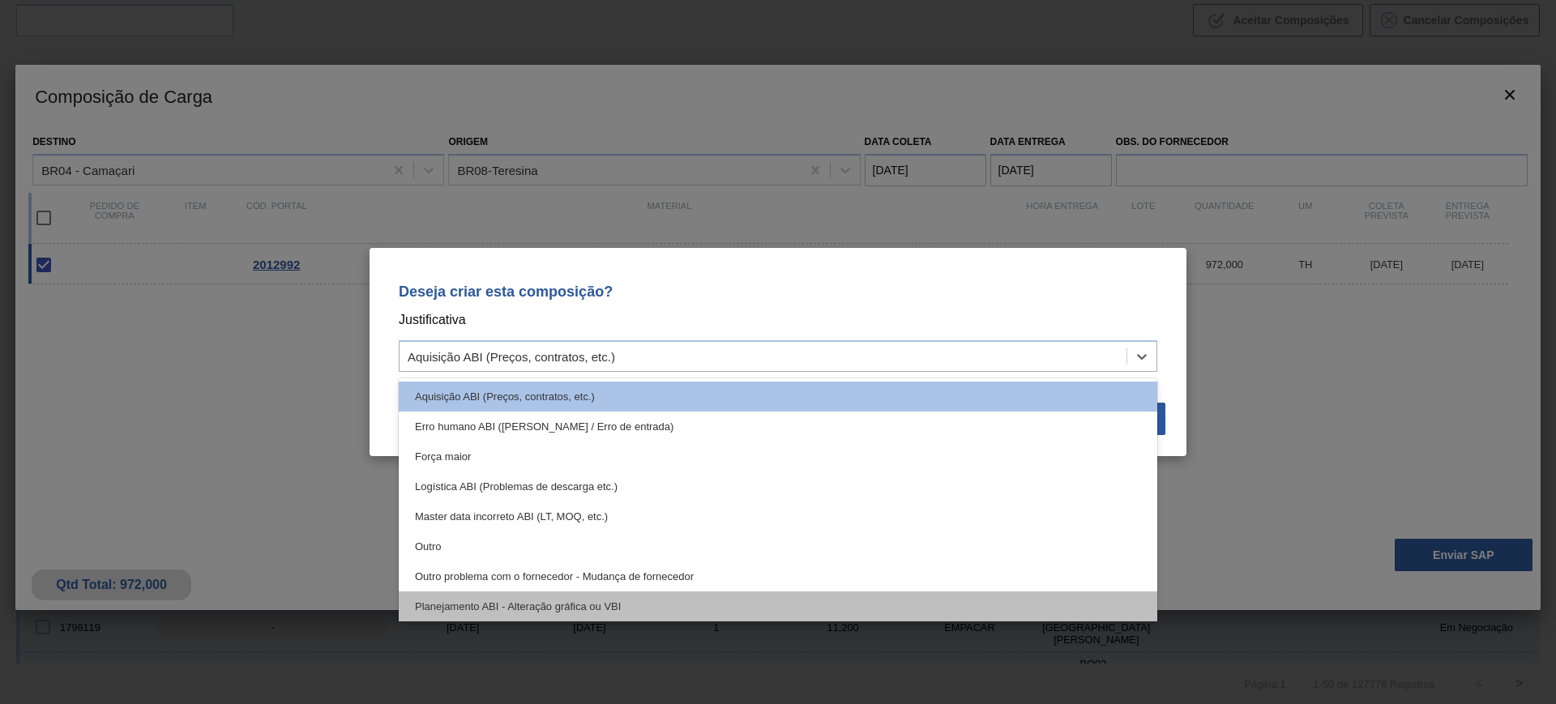
click at [829, 600] on div "Planejamento ABI - Alteração gráfica ou VBI" at bounding box center [778, 607] width 759 height 30
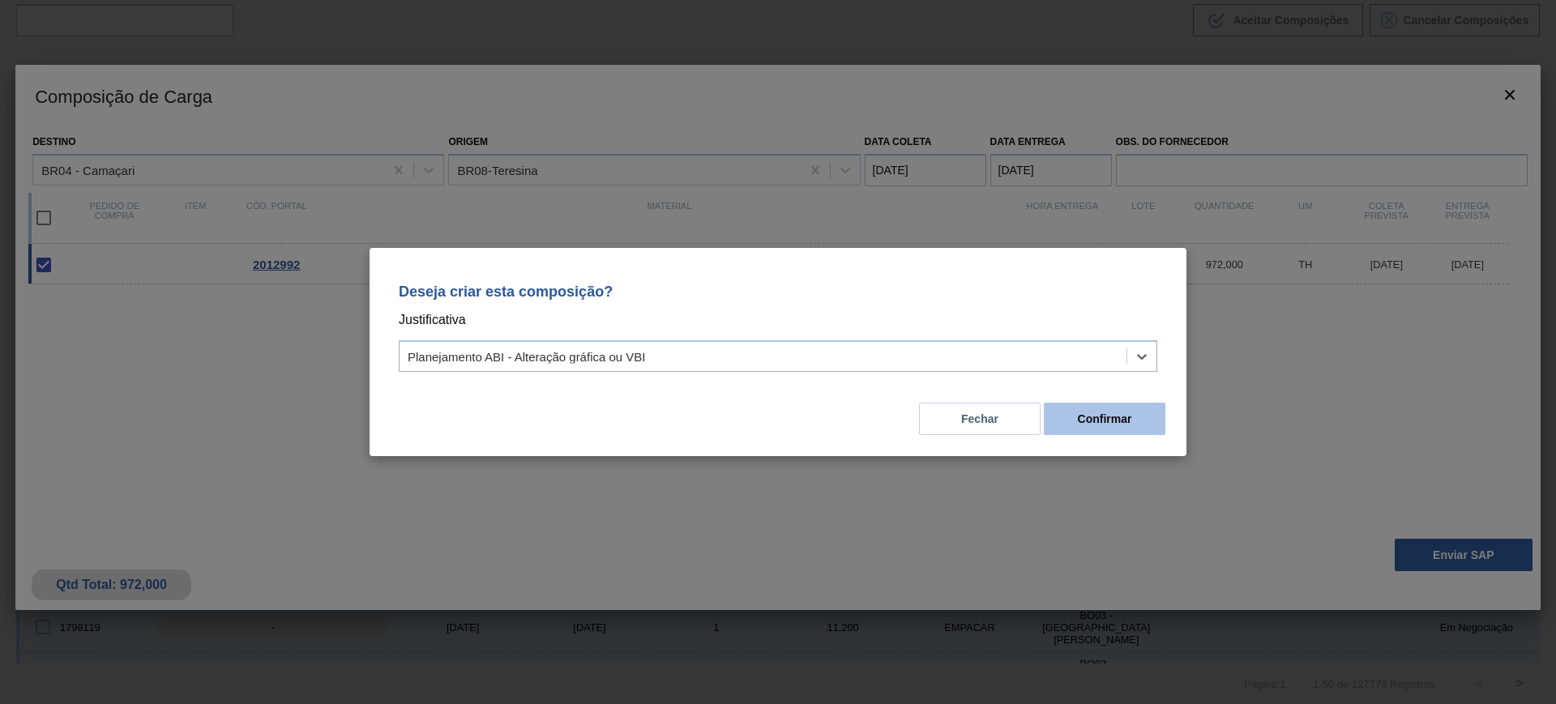
click at [1099, 418] on button "Confirmar" at bounding box center [1105, 419] width 122 height 32
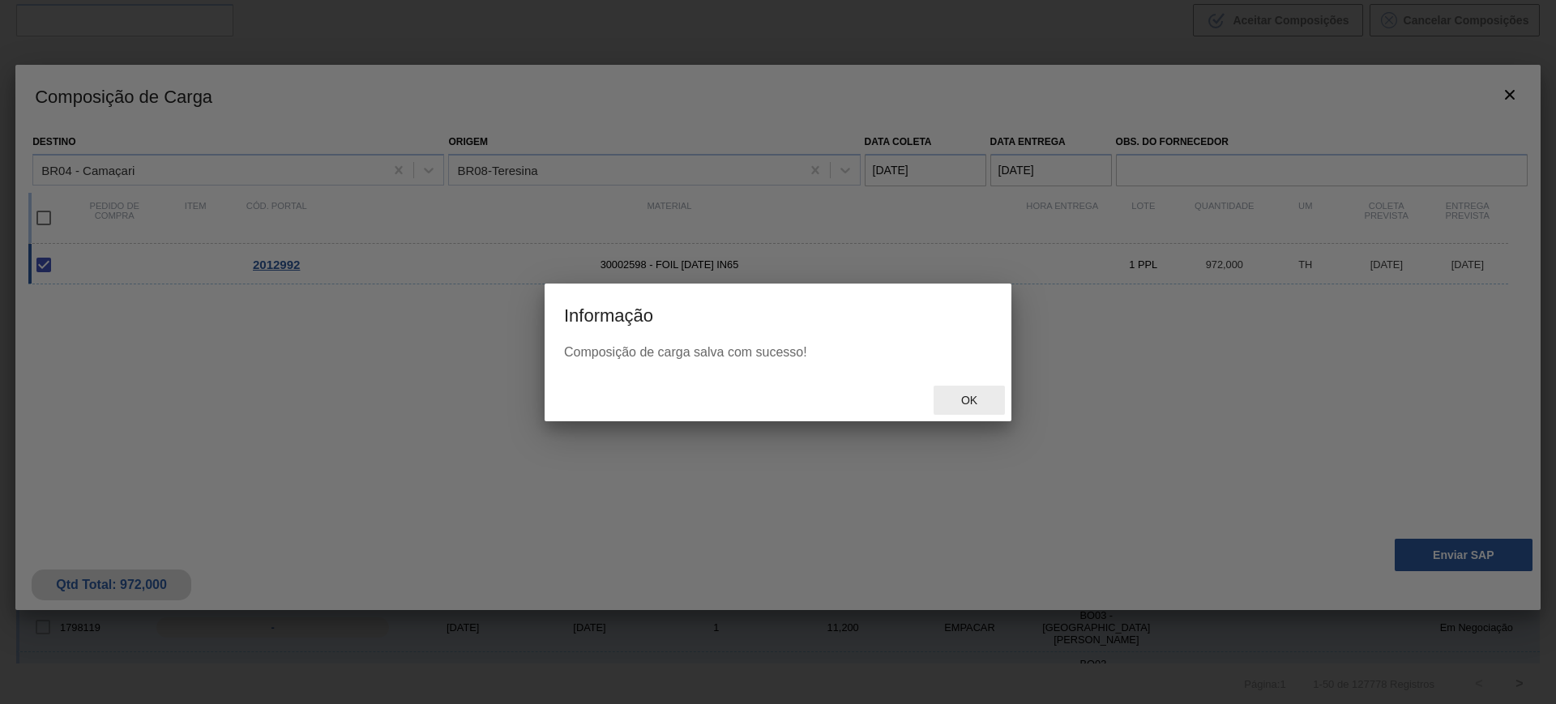
click at [969, 403] on span "Ok" at bounding box center [969, 400] width 42 height 13
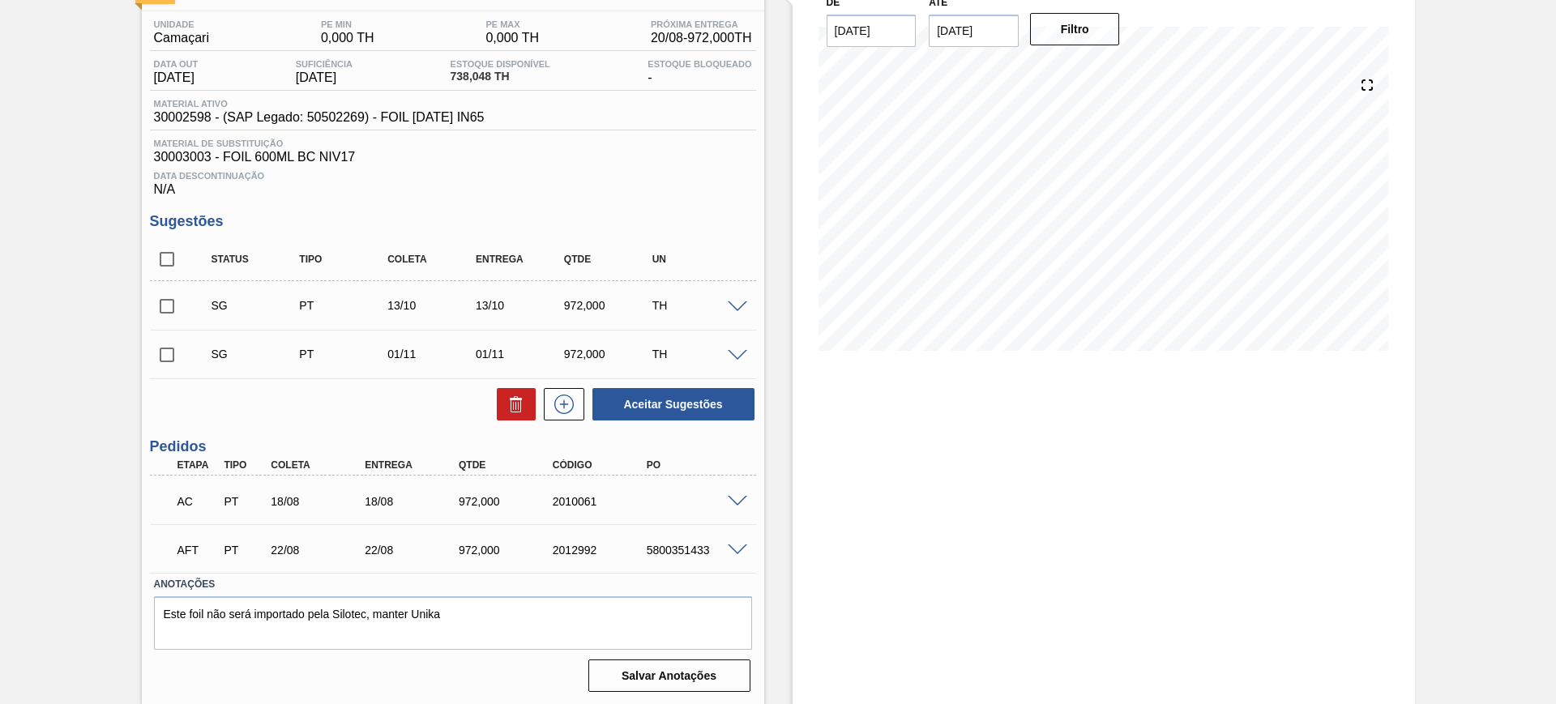
scroll to position [125, 0]
click at [742, 495] on span at bounding box center [737, 500] width 19 height 12
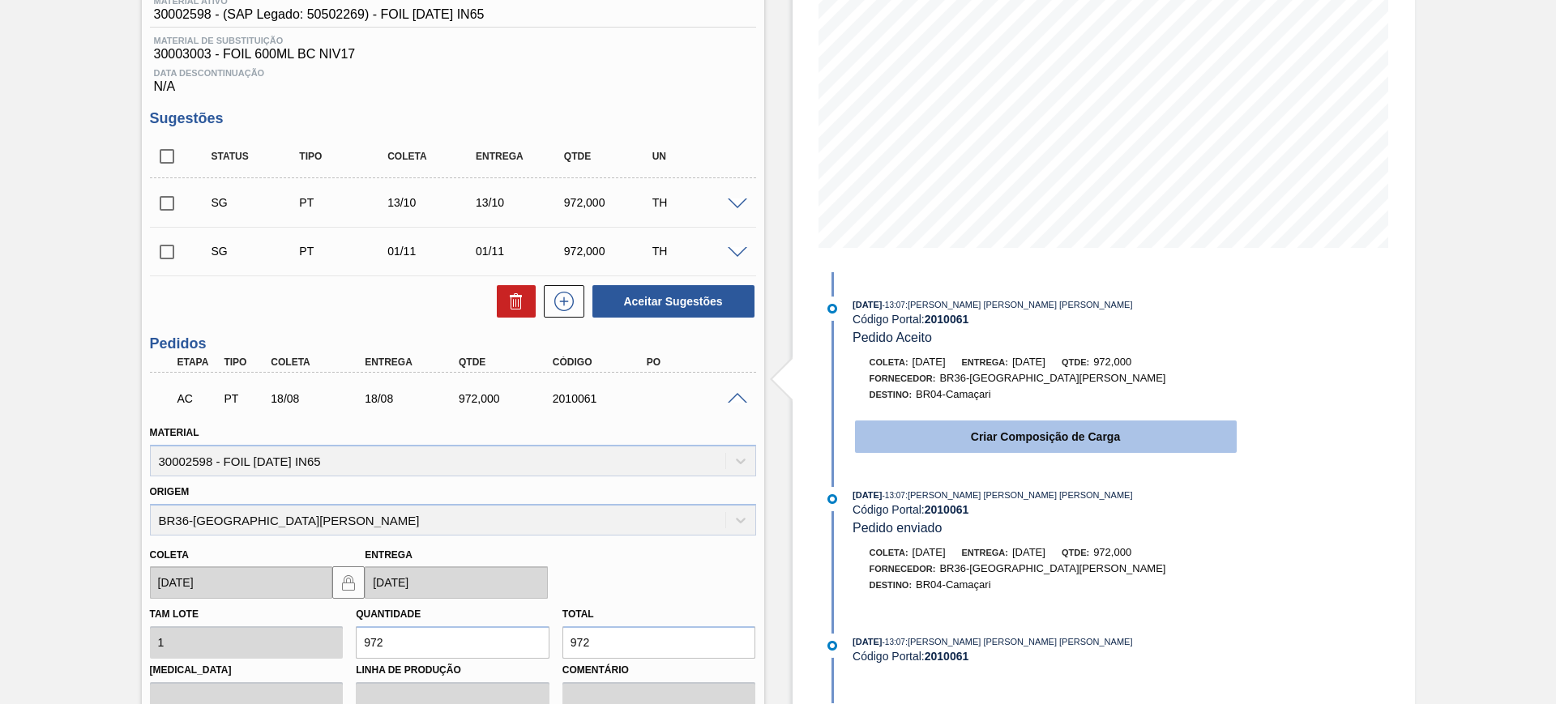
click at [991, 441] on button "Criar Composição de Carga" at bounding box center [1046, 437] width 382 height 32
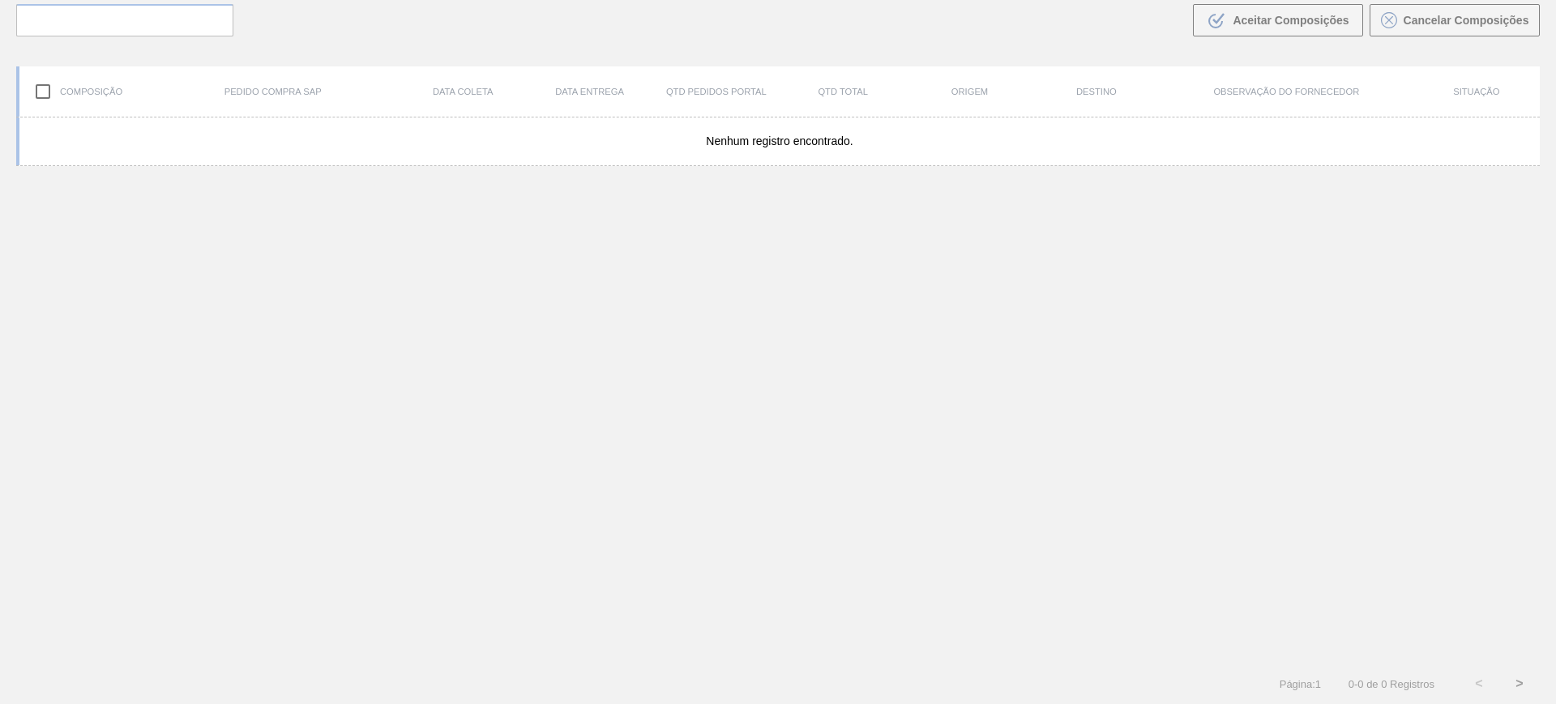
scroll to position [117, 0]
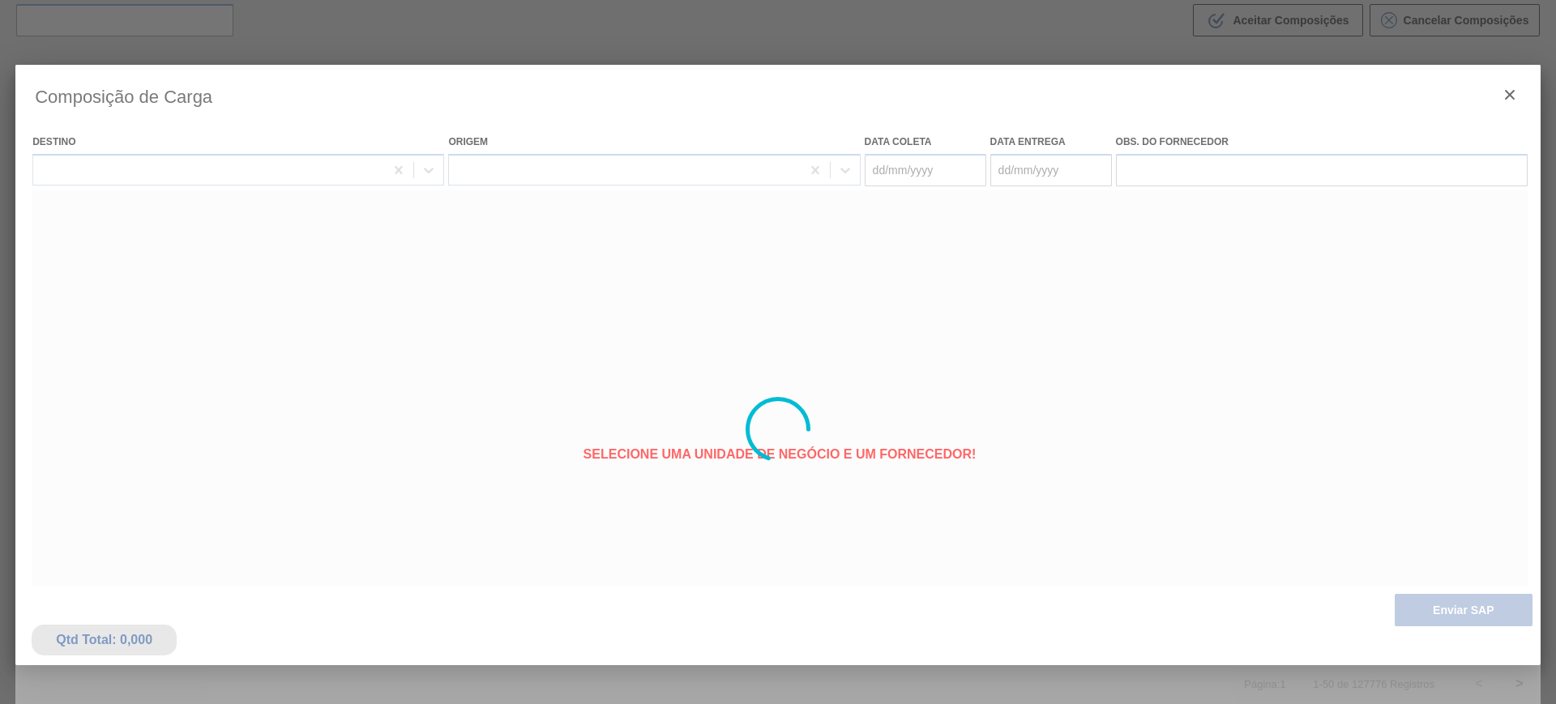
type coleta "[DATE]"
type entrega "[DATE]"
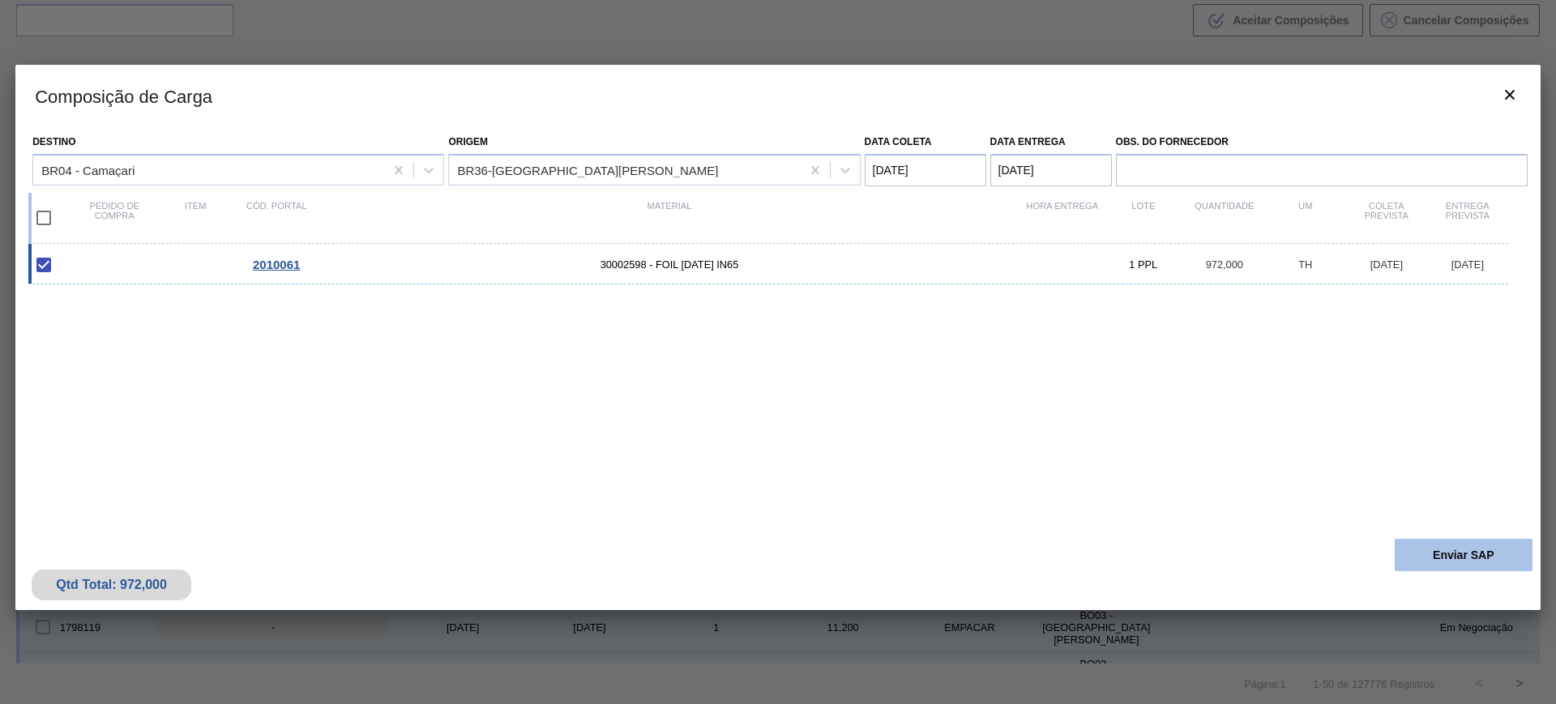
click at [1425, 554] on button "Enviar SAP" at bounding box center [1464, 555] width 138 height 32
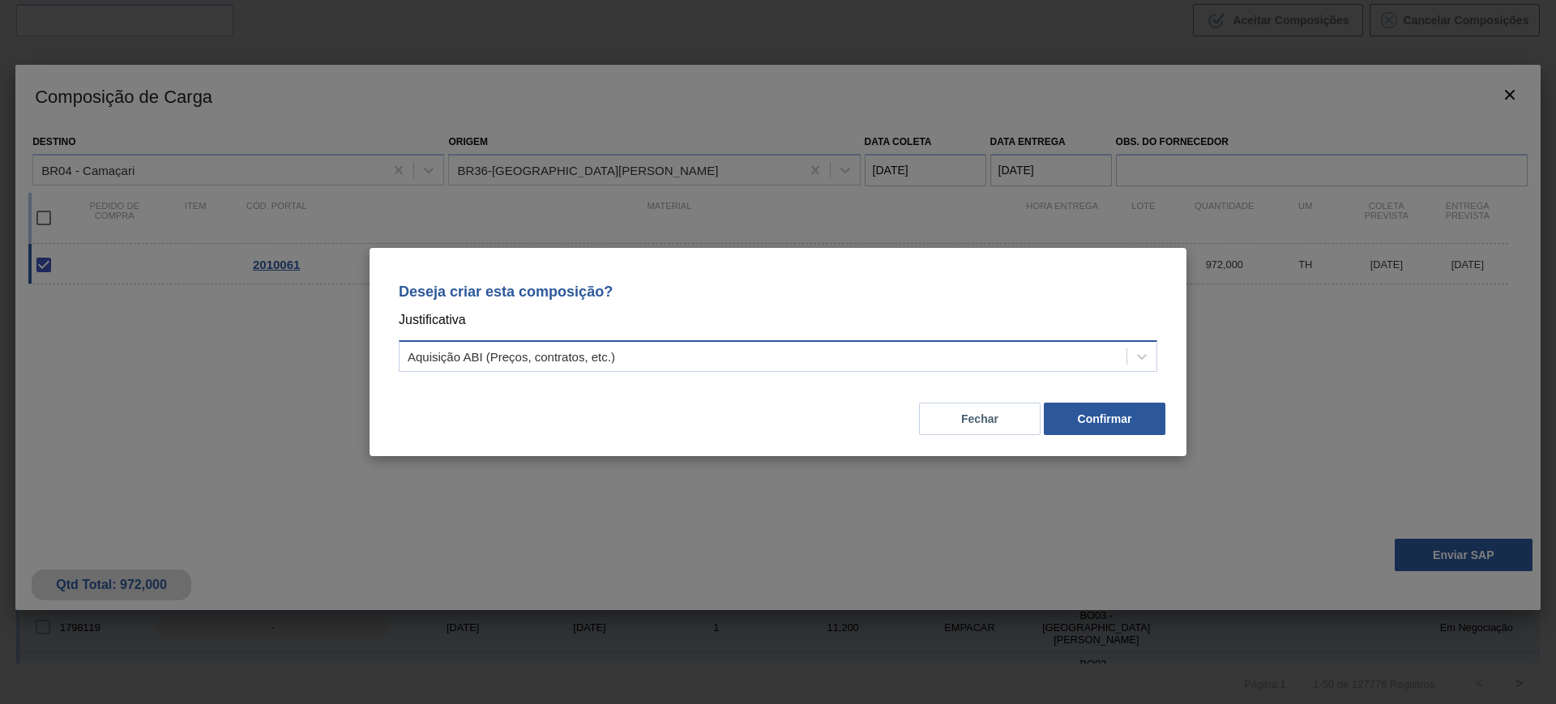
click at [990, 366] on div "Aquisição ABI (Preços, contratos, etc.)" at bounding box center [763, 357] width 727 height 24
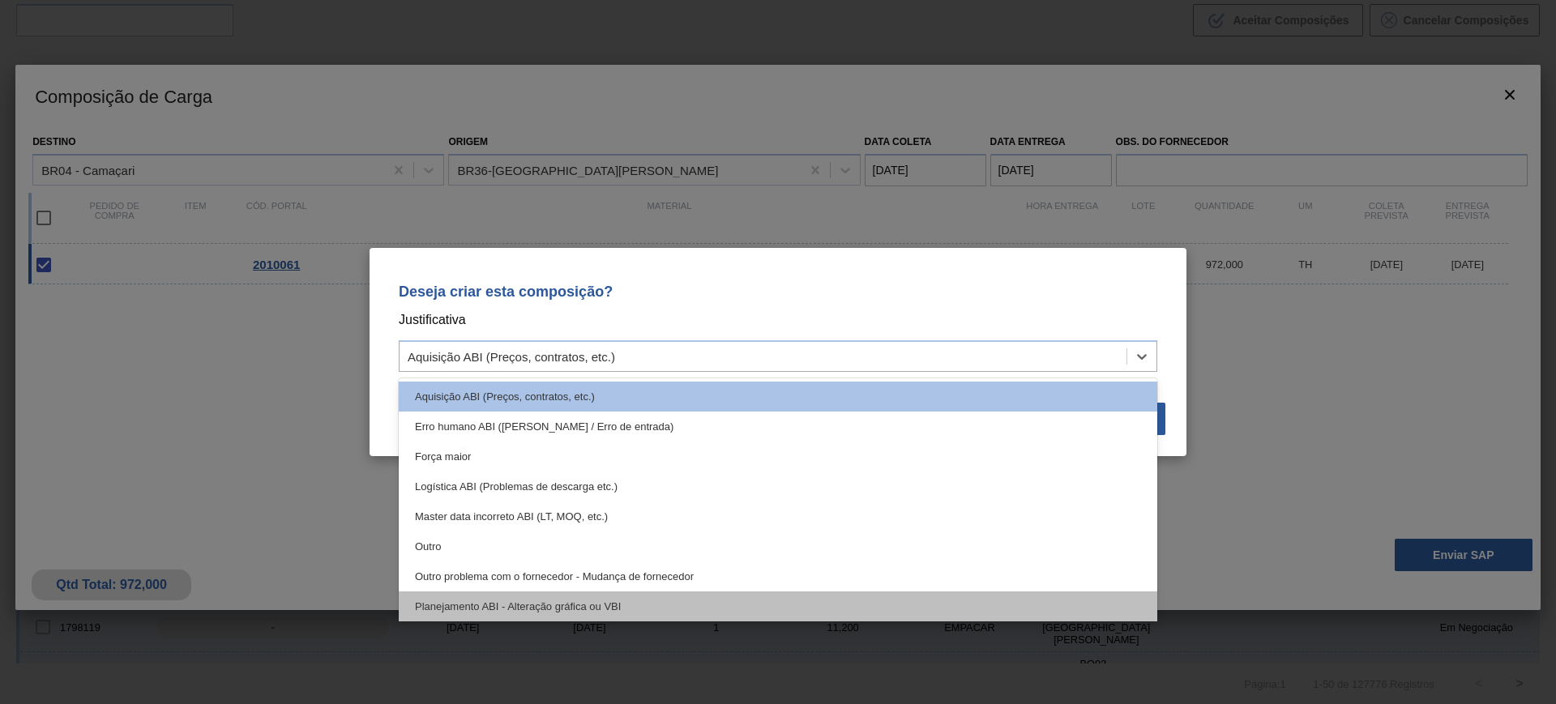
click at [739, 603] on div "Planejamento ABI - Alteração gráfica ou VBI" at bounding box center [778, 607] width 759 height 30
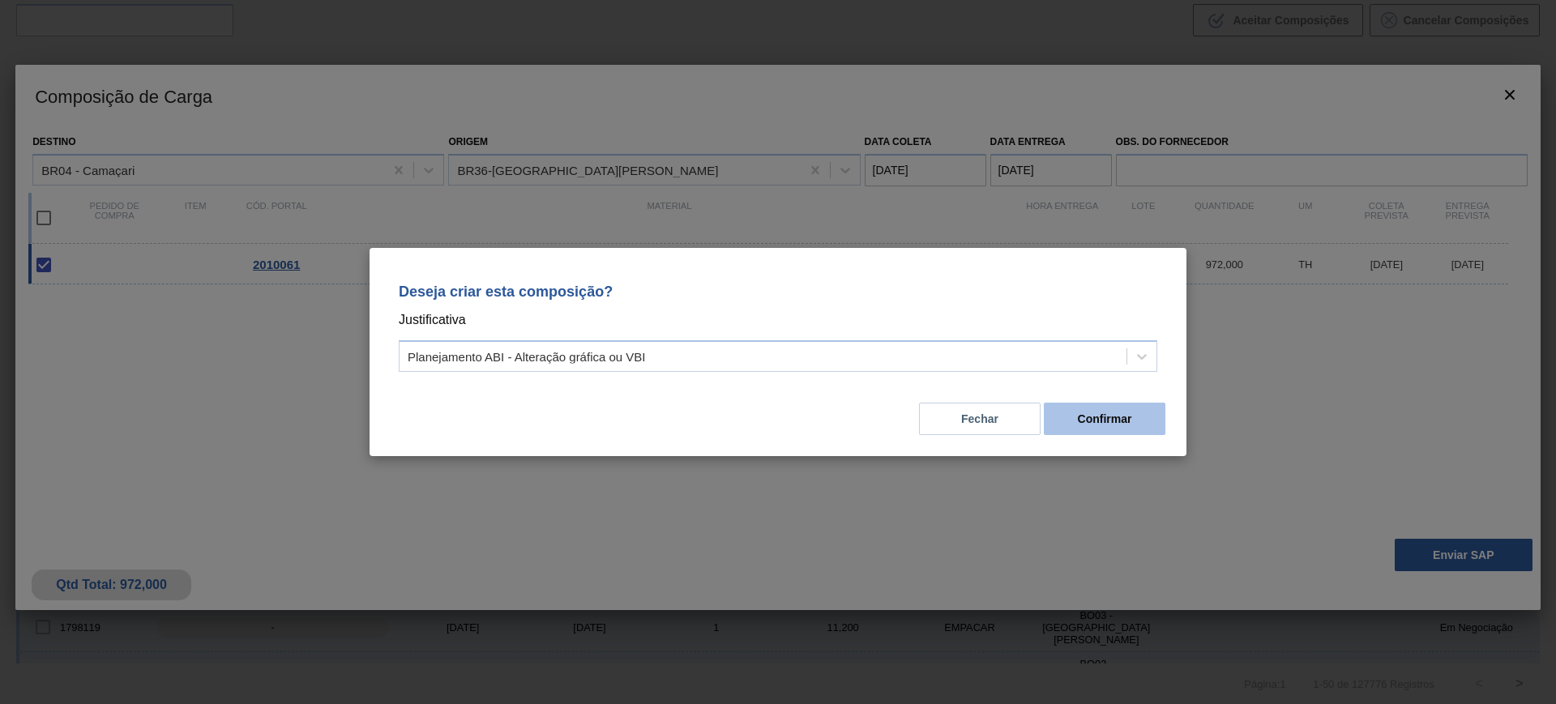
click at [1093, 421] on button "Confirmar" at bounding box center [1105, 419] width 122 height 32
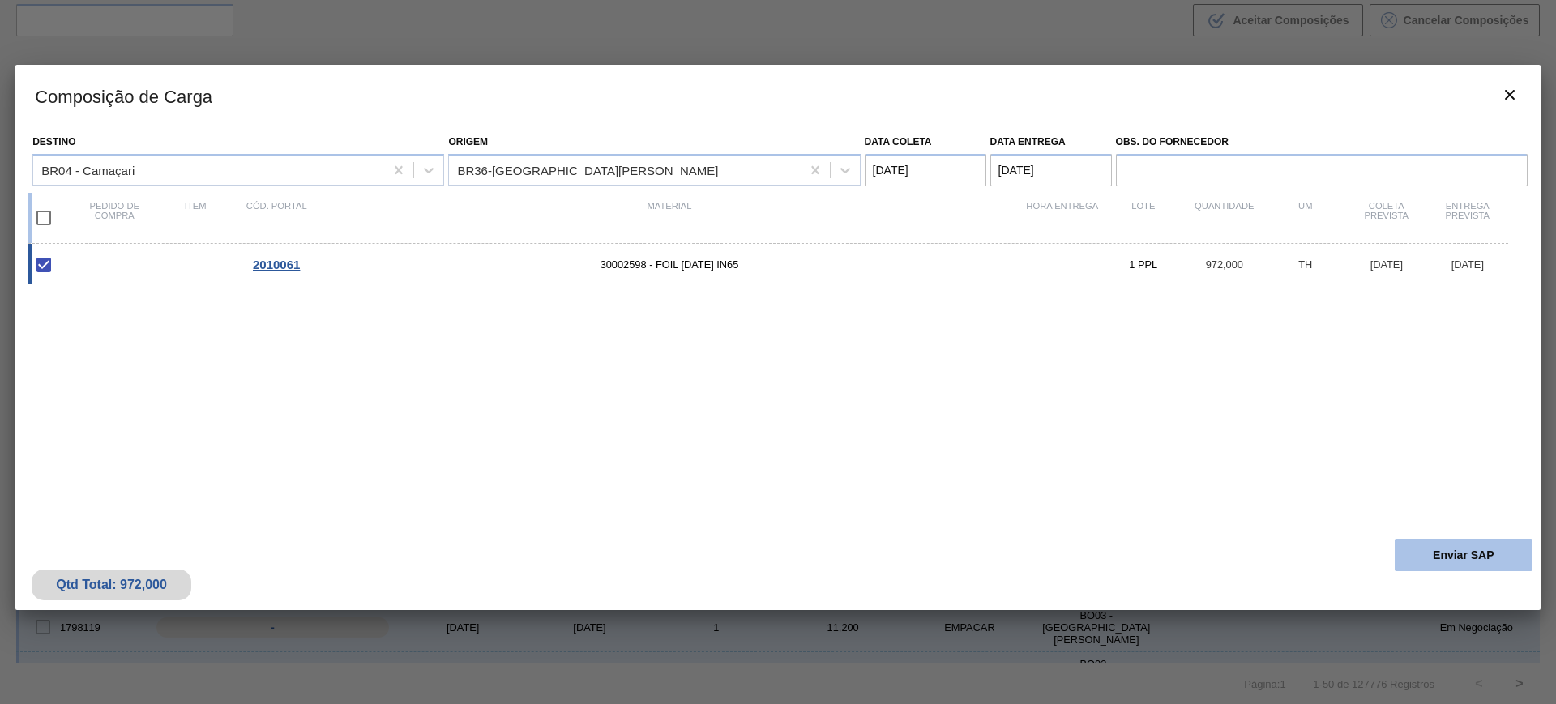
click at [1460, 550] on button "Enviar SAP" at bounding box center [1464, 555] width 138 height 32
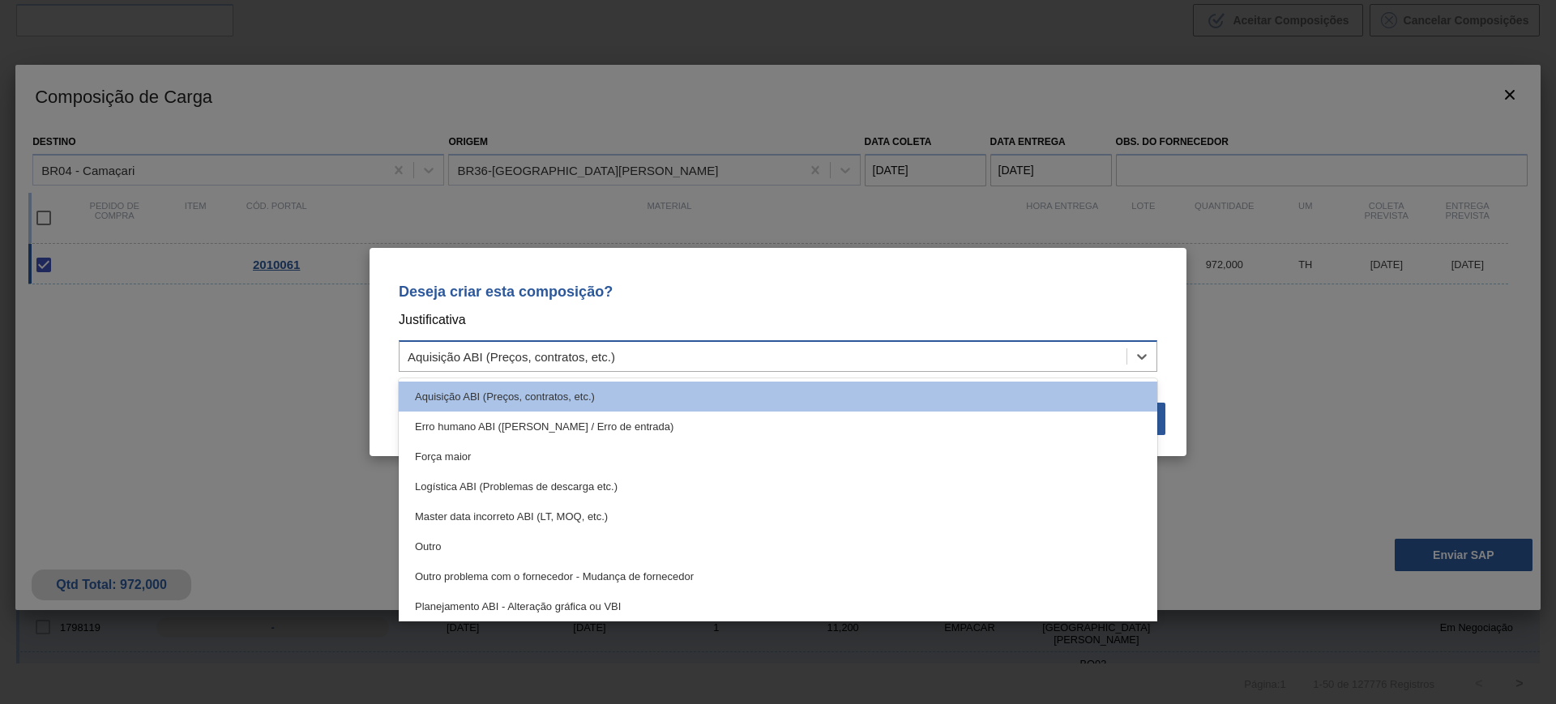
click at [897, 367] on div "Aquisição ABI (Preços, contratos, etc.)" at bounding box center [763, 357] width 727 height 24
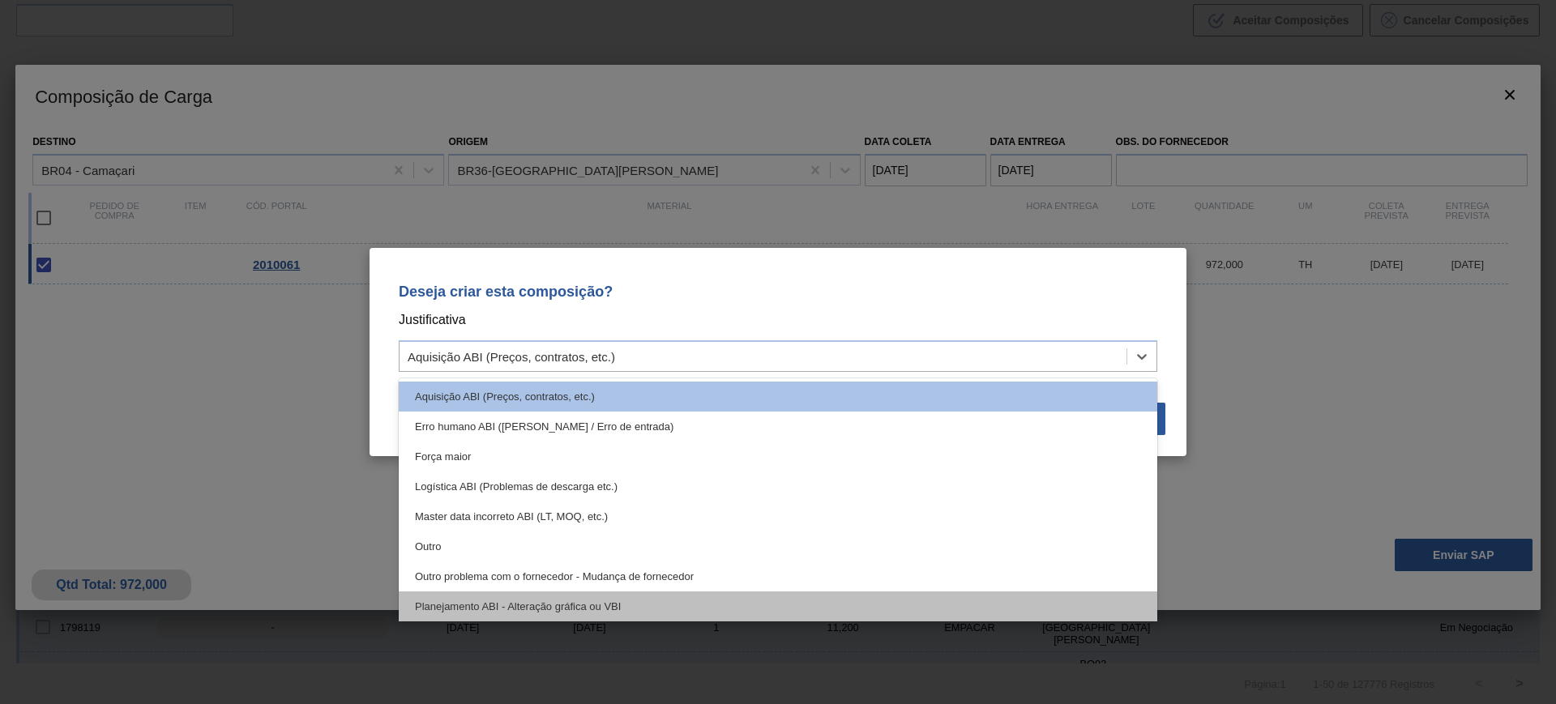
click at [695, 604] on div "Planejamento ABI - Alteração gráfica ou VBI" at bounding box center [778, 607] width 759 height 30
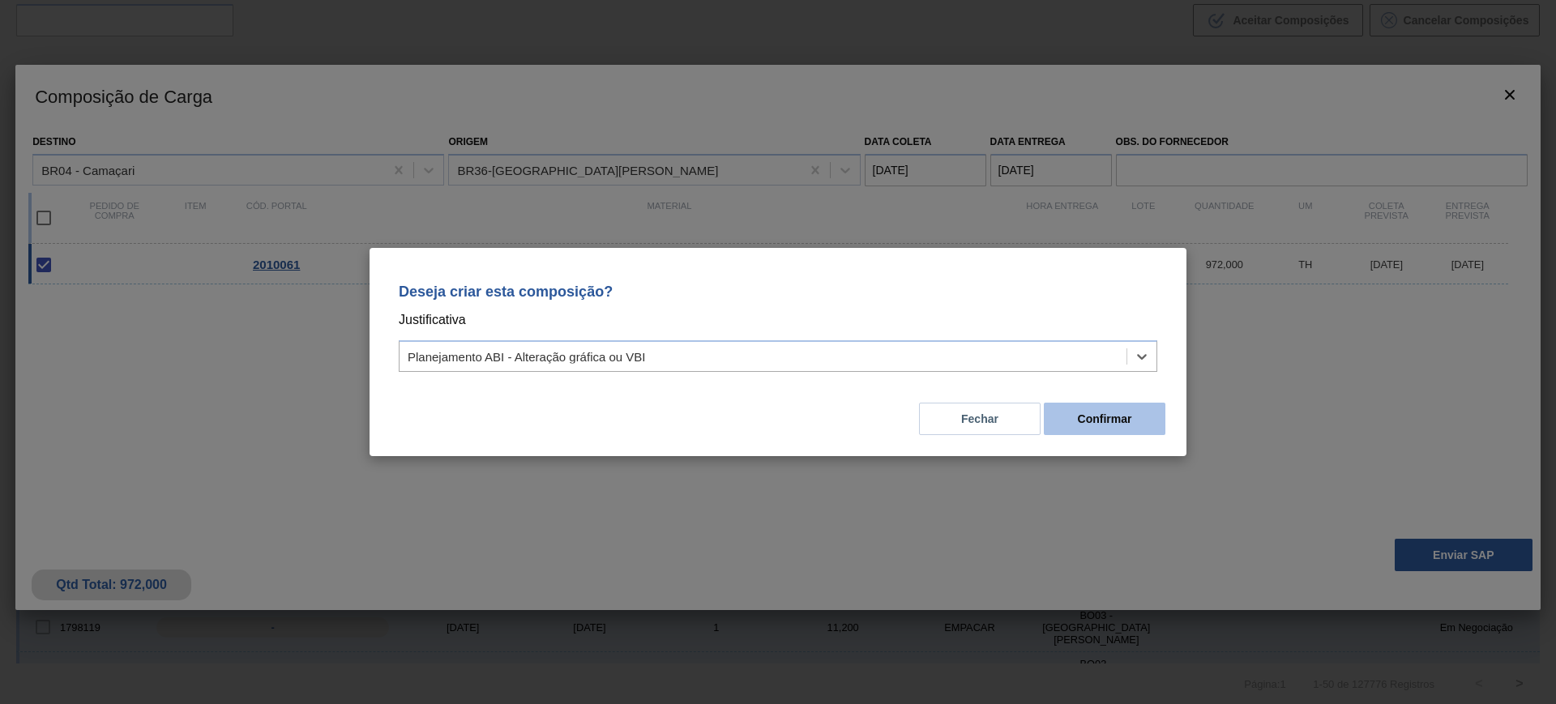
click at [1064, 426] on button "Confirmar" at bounding box center [1105, 419] width 122 height 32
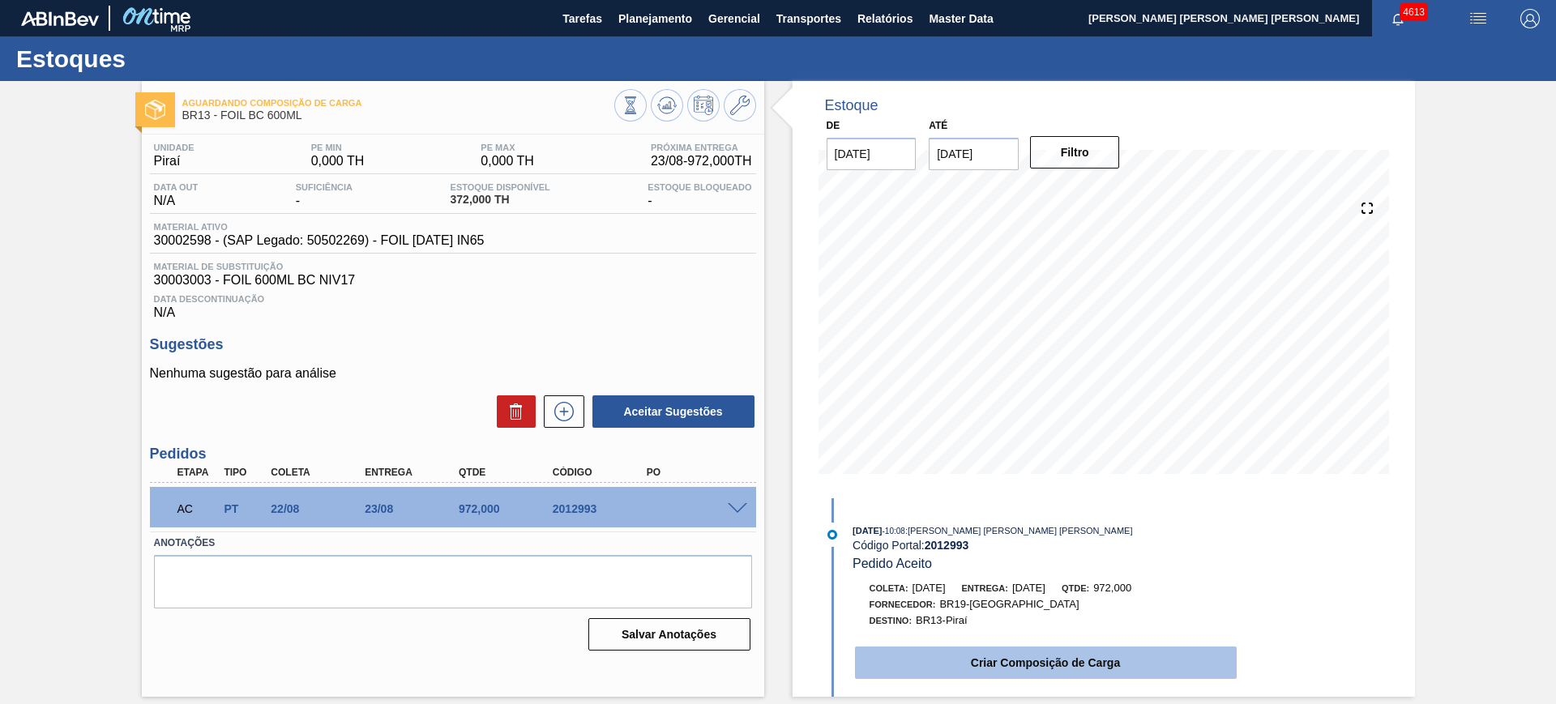
click at [1049, 663] on button "Criar Composição de Carga" at bounding box center [1046, 663] width 382 height 32
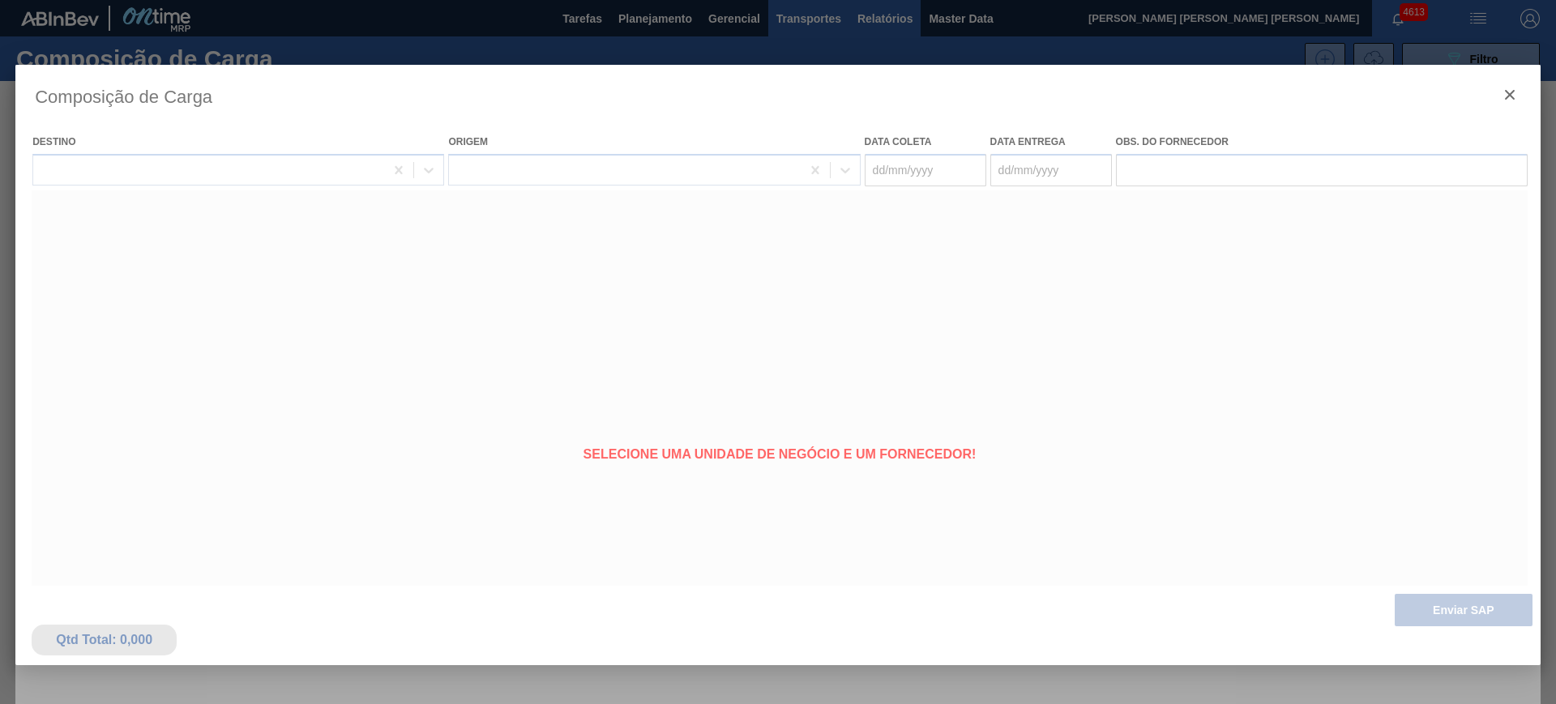
type coleta "[DATE]"
type entrega "23/08/2025"
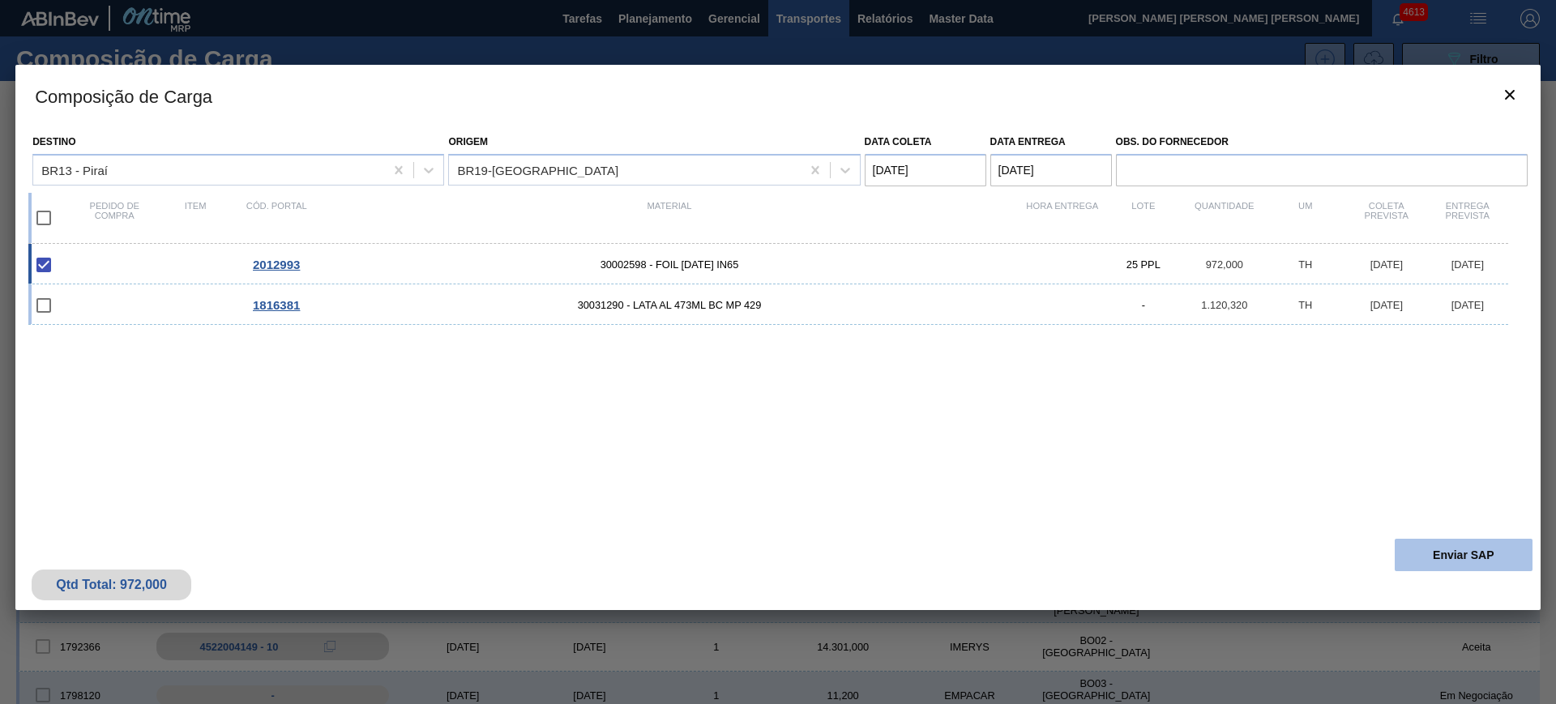
click at [1460, 555] on button "Enviar SAP" at bounding box center [1464, 555] width 138 height 32
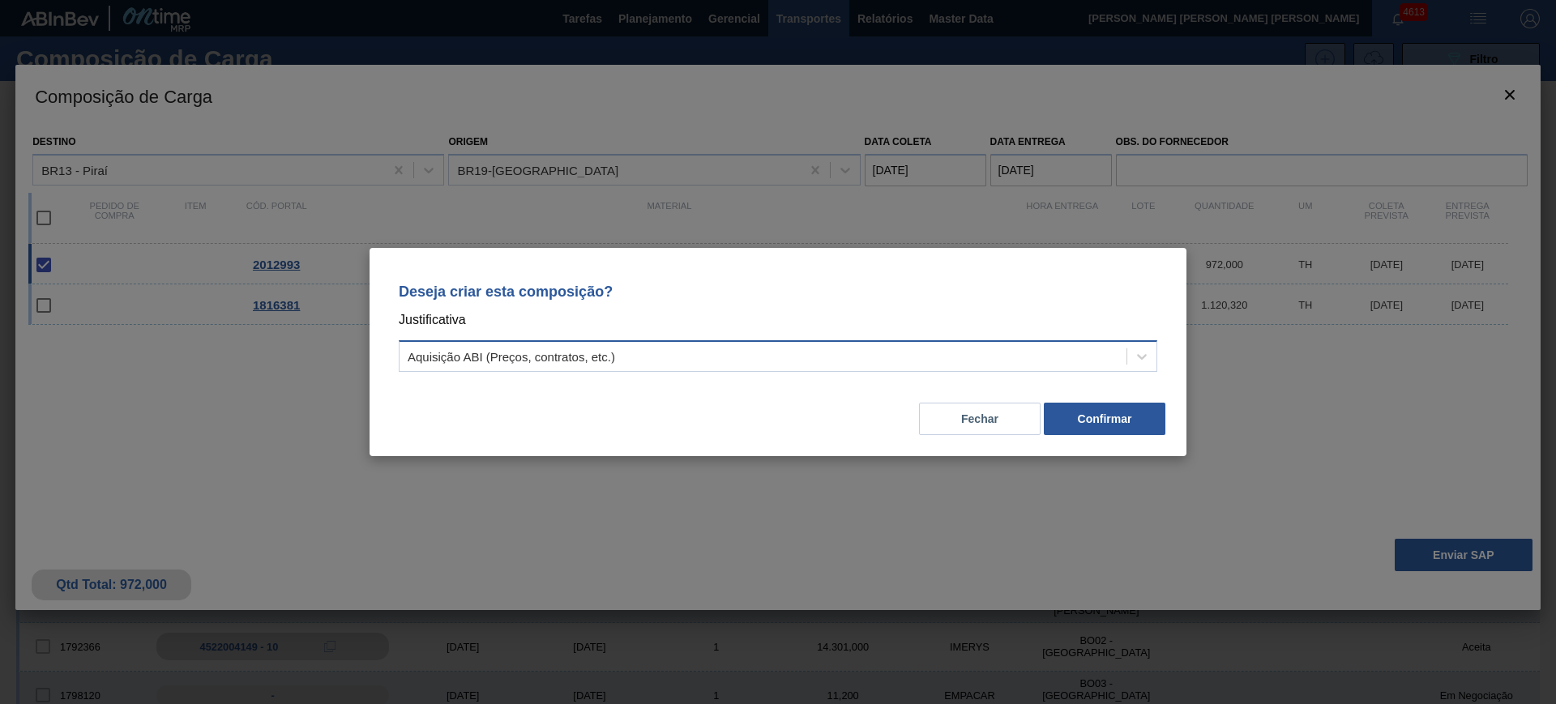
click at [1059, 354] on div "Aquisição ABI (Preços, contratos, etc.)" at bounding box center [763, 357] width 727 height 24
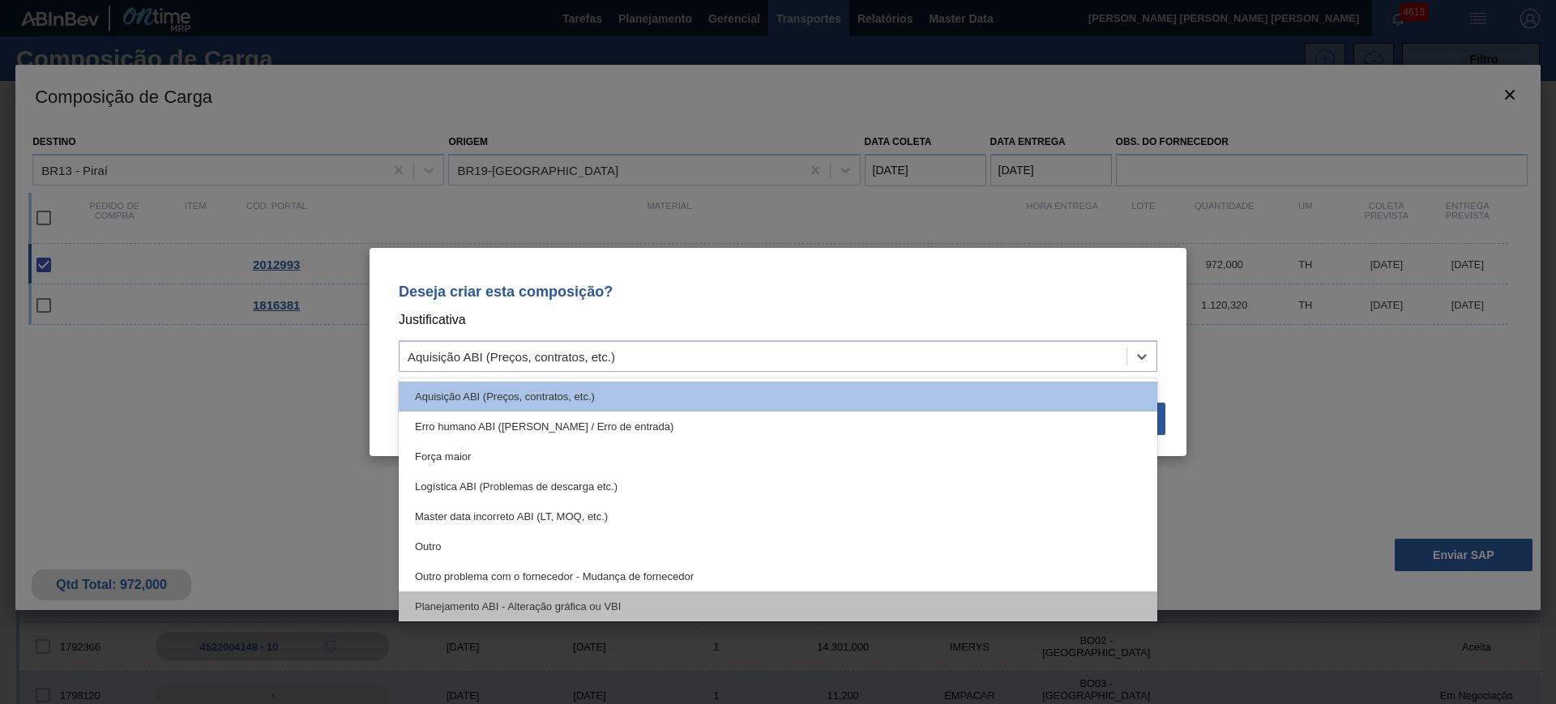
click at [933, 602] on div "Planejamento ABI - Alteração gráfica ou VBI" at bounding box center [778, 607] width 759 height 30
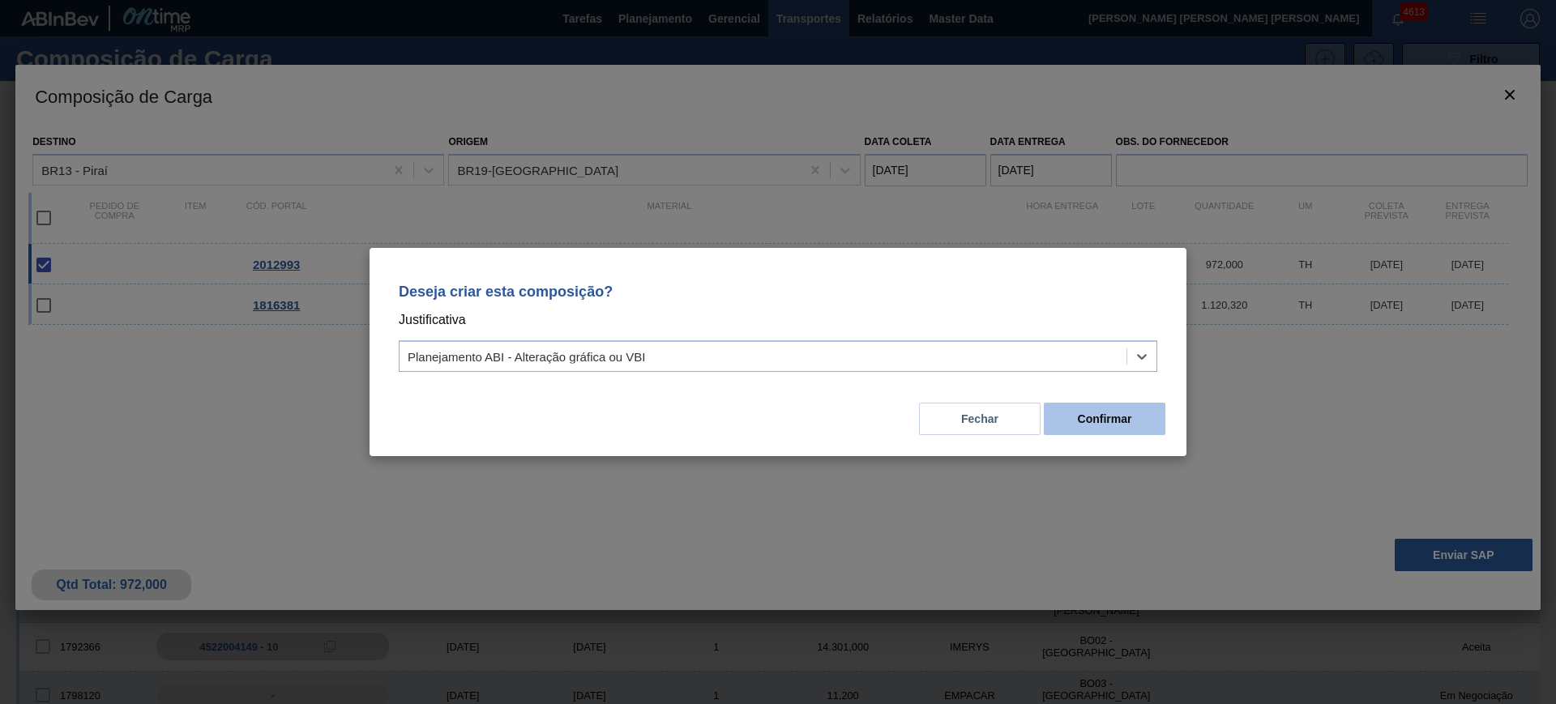
click at [1084, 422] on button "Confirmar" at bounding box center [1105, 419] width 122 height 32
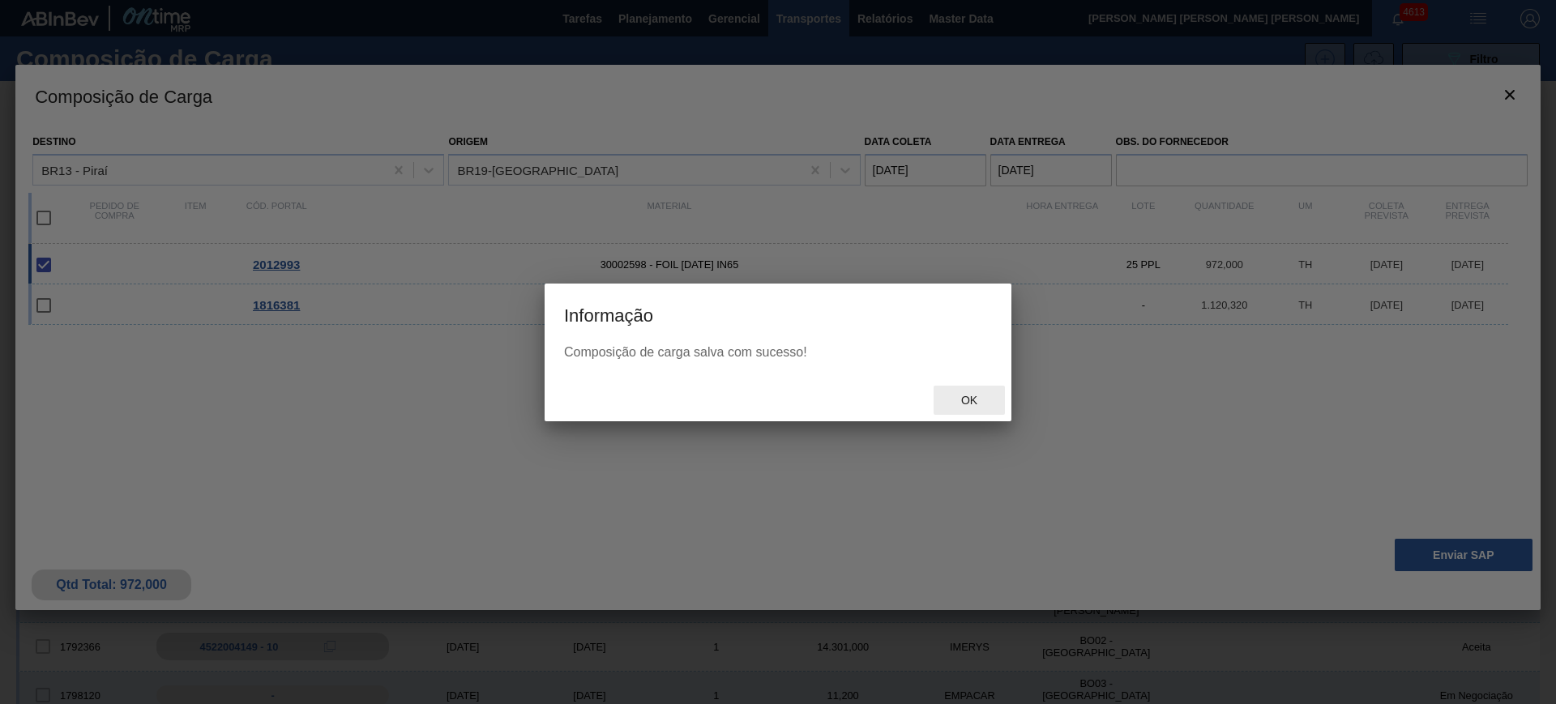
click at [967, 391] on div "Ok" at bounding box center [969, 401] width 71 height 30
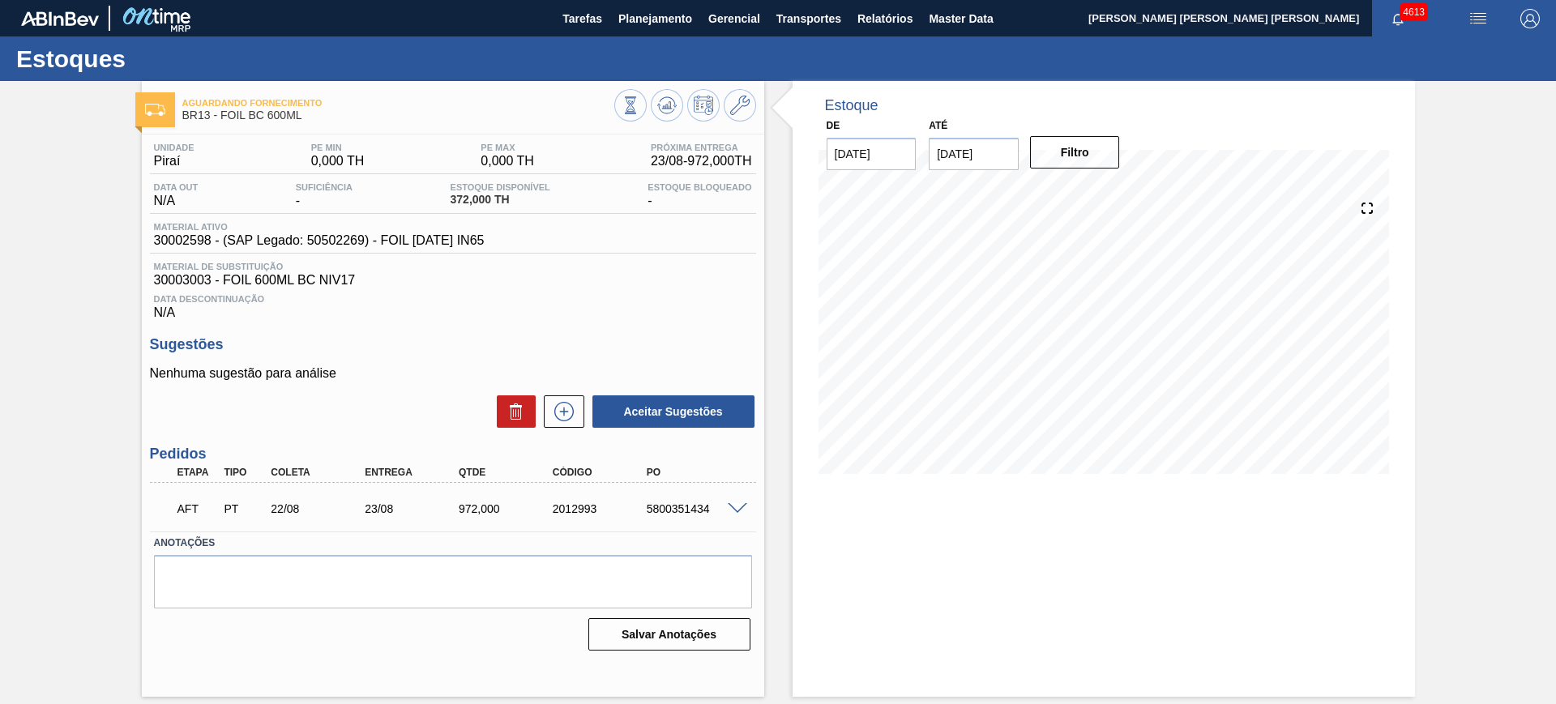
click at [696, 507] on div "5800351434" at bounding box center [695, 509] width 105 height 13
click at [699, 505] on div "5800351434" at bounding box center [695, 509] width 105 height 13
copy div "5800351434"
click at [738, 509] on span at bounding box center [737, 509] width 19 height 12
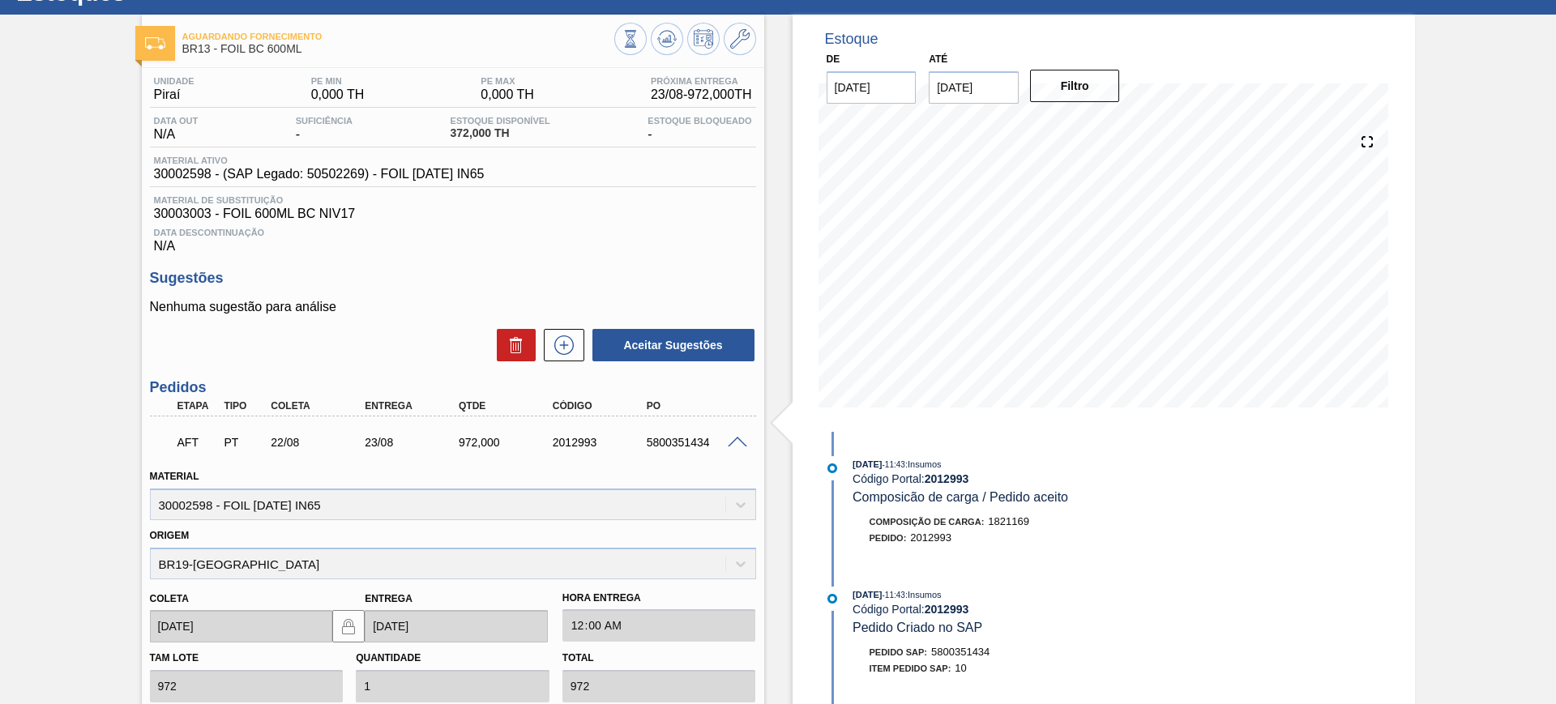
scroll to position [101, 0]
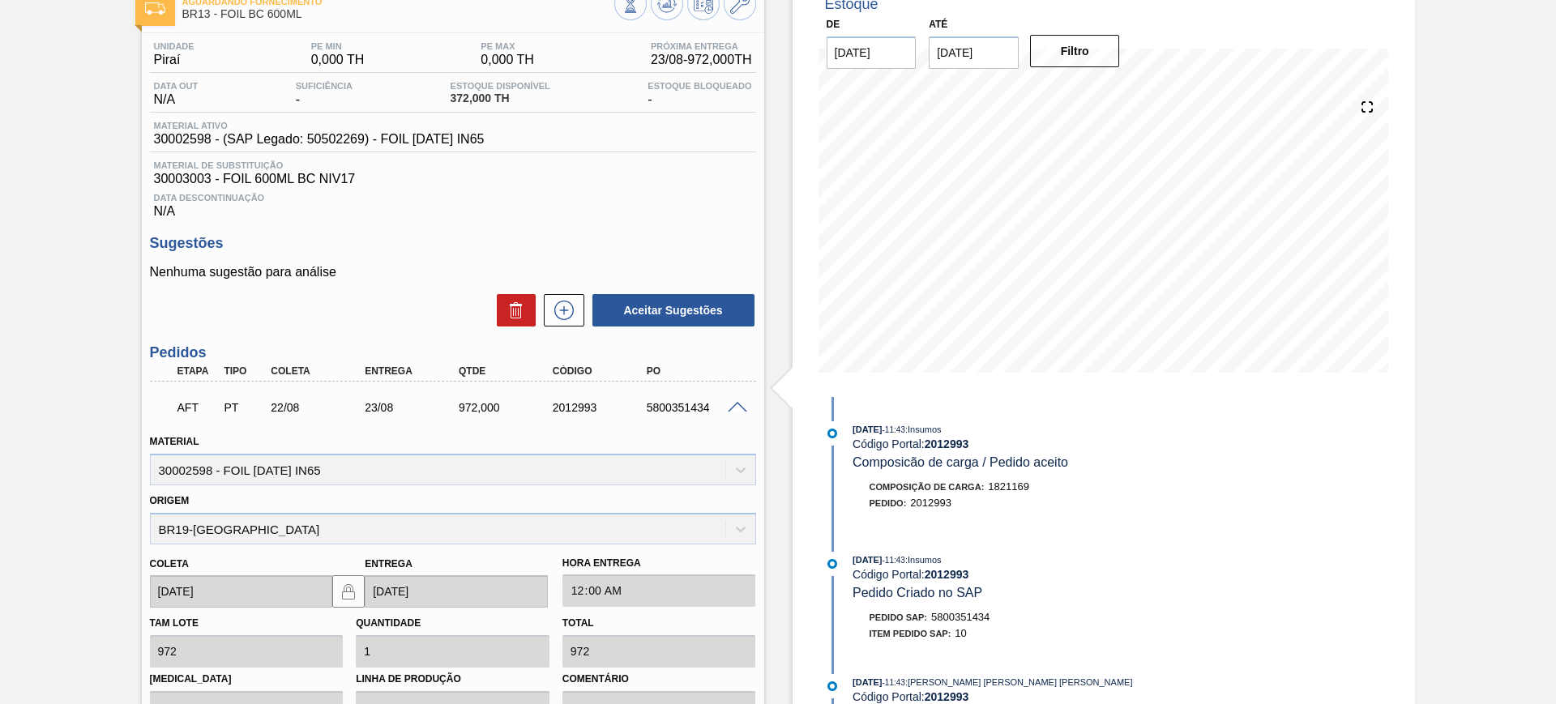
click at [735, 410] on span at bounding box center [737, 408] width 19 height 12
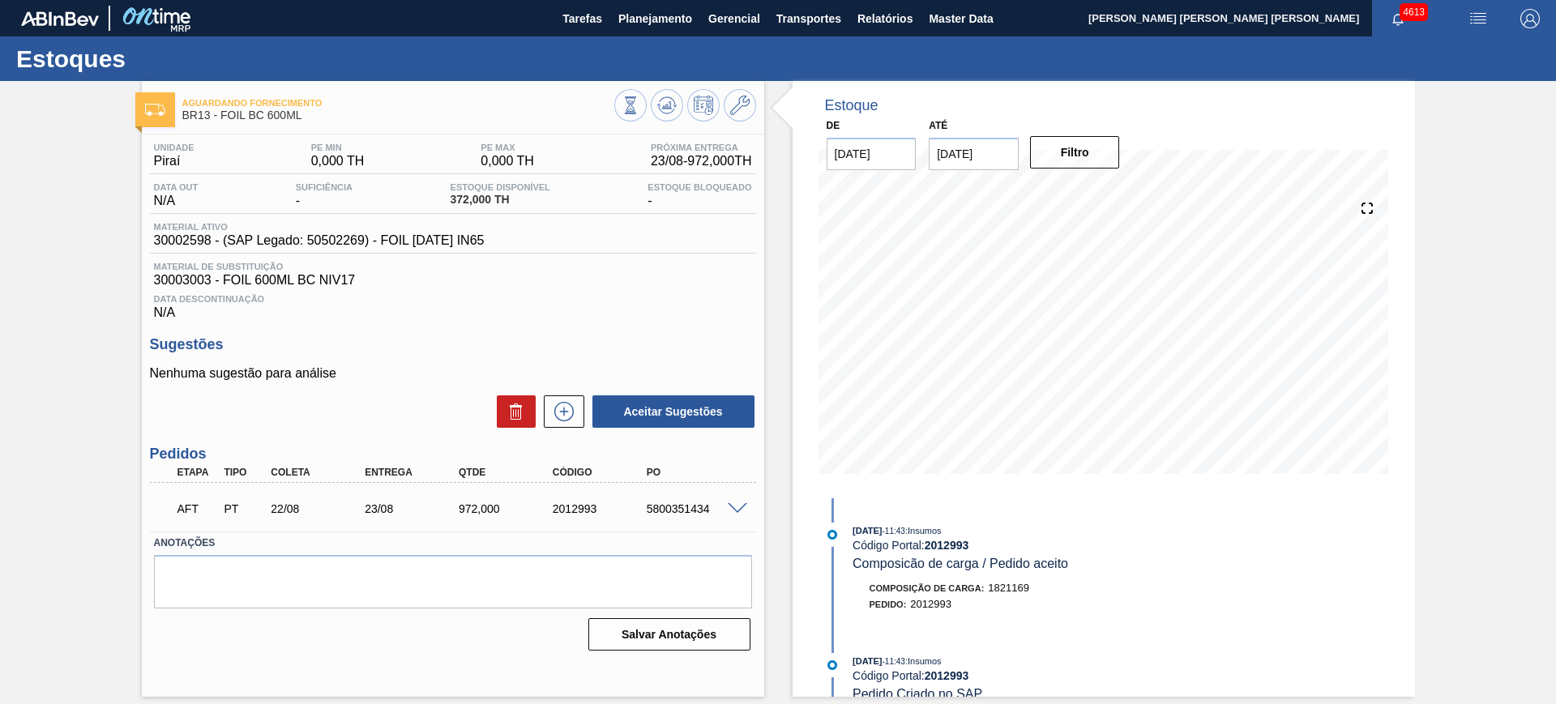
scroll to position [0, 0]
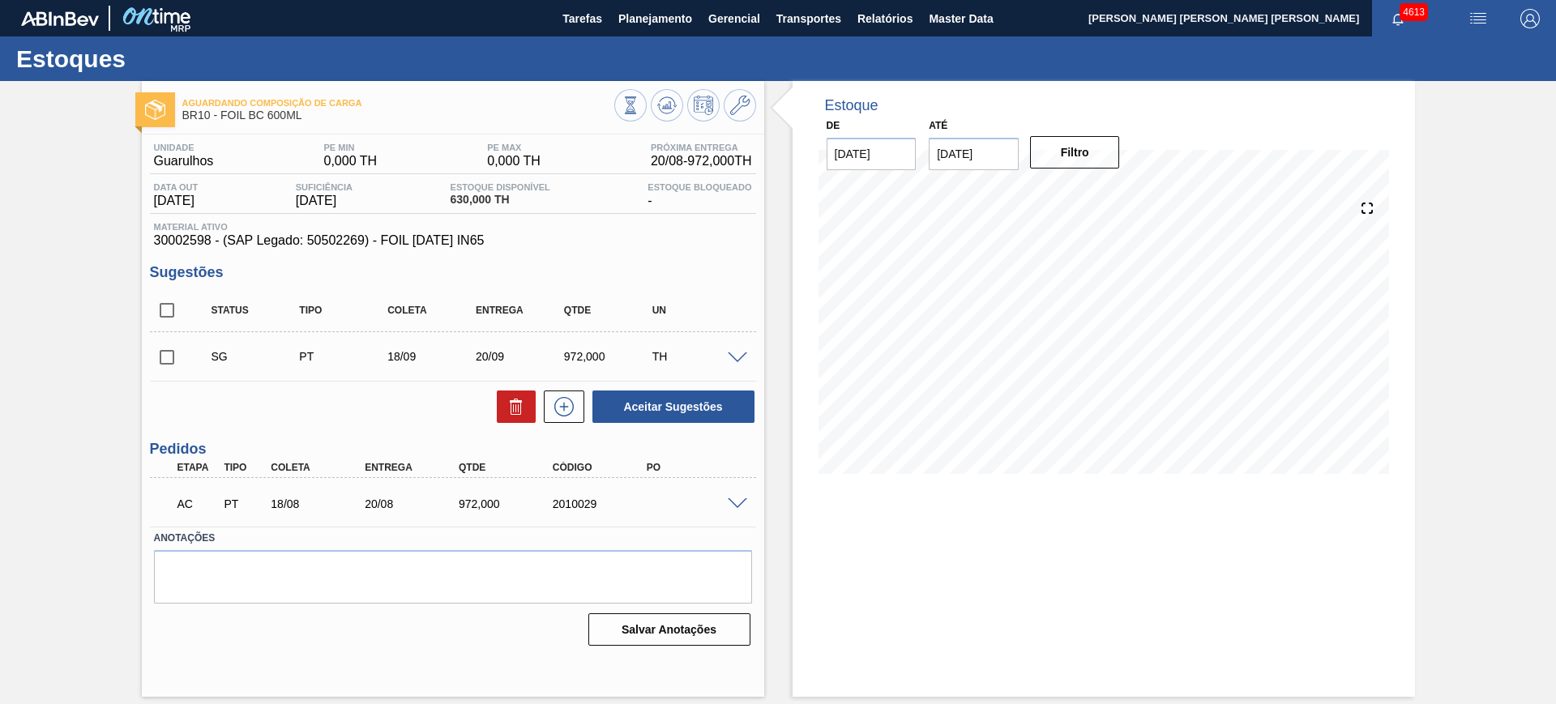
click at [738, 509] on div "AC PT 18/08 20/08 972,000 2010029" at bounding box center [453, 502] width 606 height 41
click at [738, 499] on span at bounding box center [737, 504] width 19 height 12
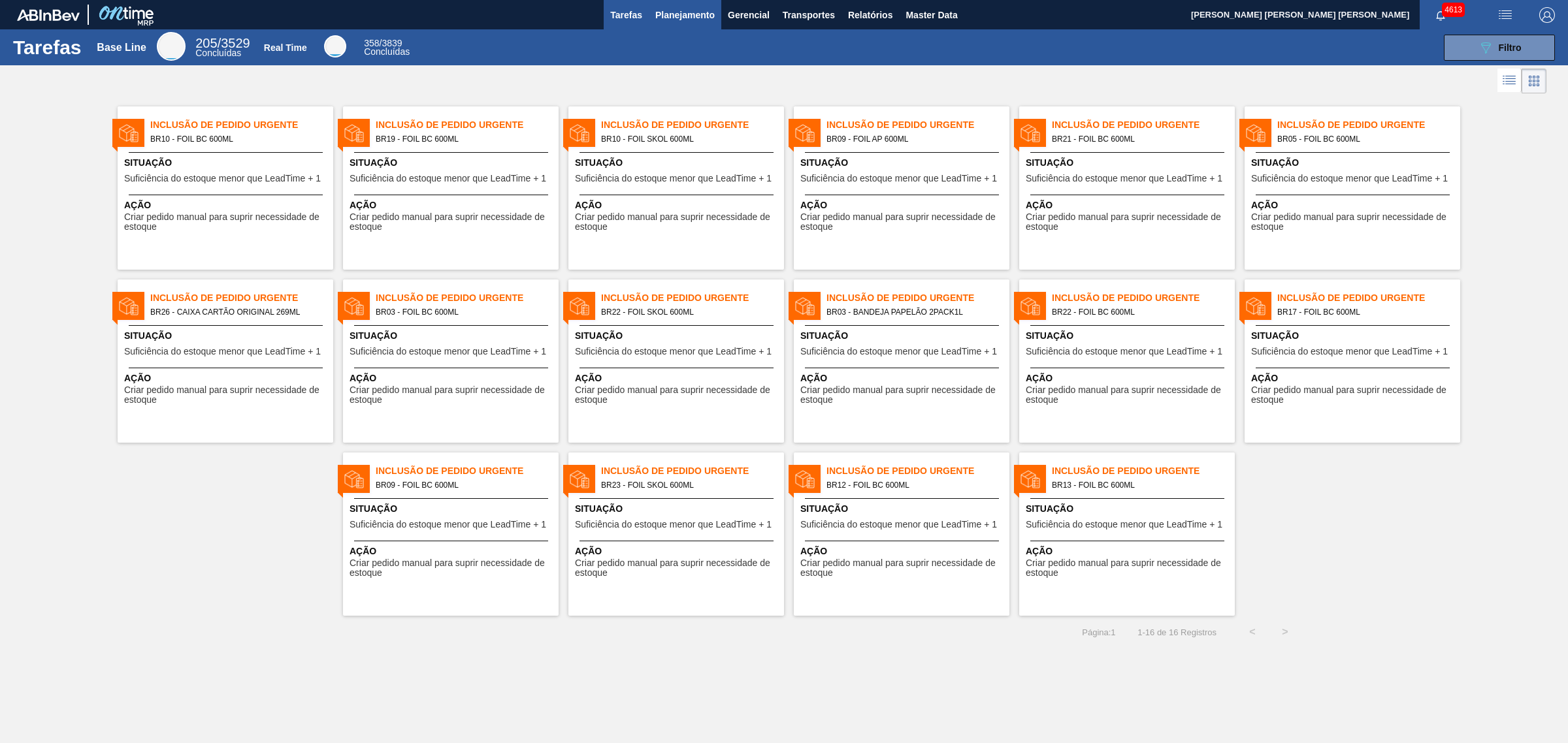
click at [697, 10] on span "Planejamento" at bounding box center [685, 15] width 60 height 15
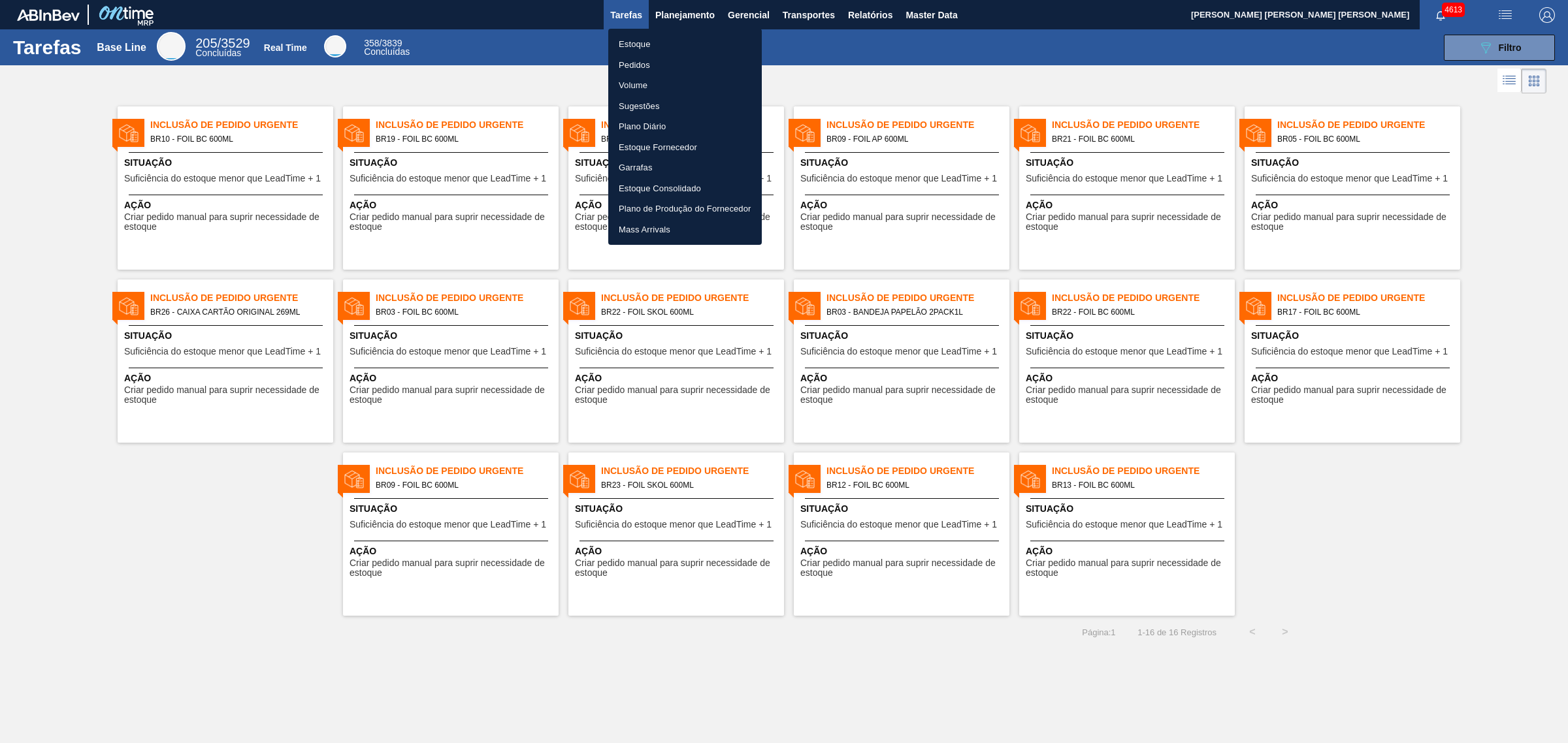
click at [675, 39] on li "Estoque" at bounding box center [685, 44] width 153 height 21
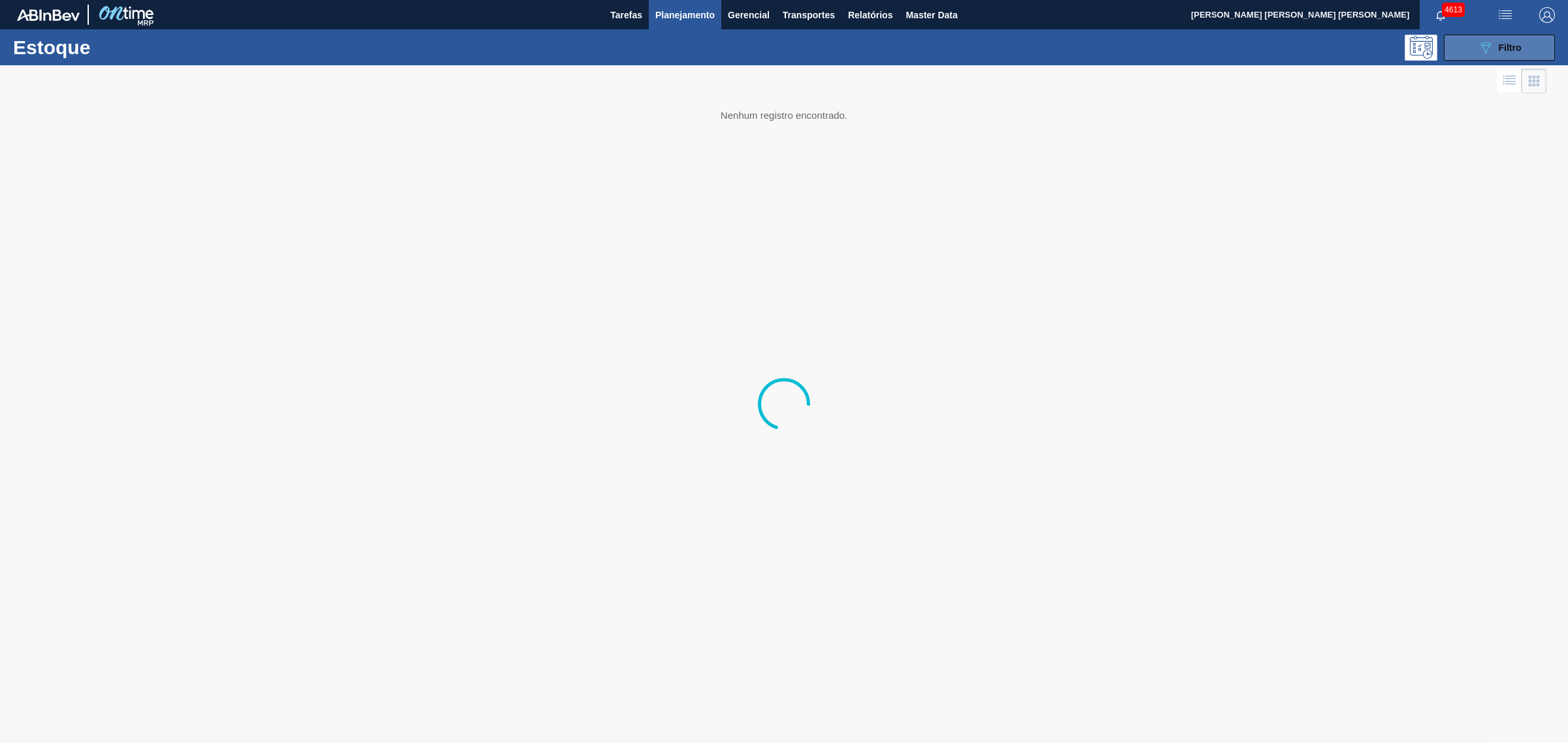
click at [1480, 47] on icon "089F7B8B-B2A5-4AFE-B5C0-19BA573D28AC" at bounding box center [1485, 47] width 15 height 15
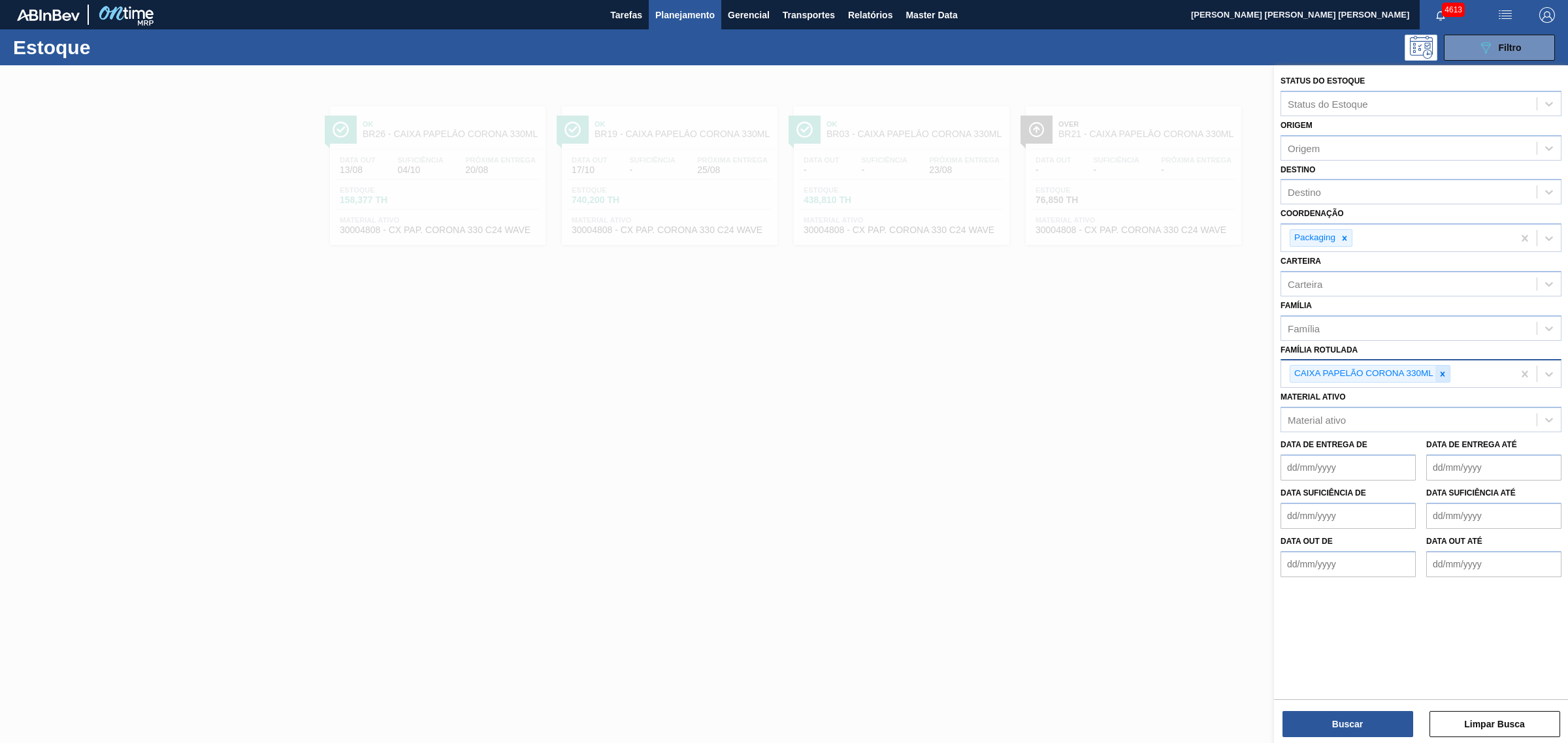
click at [1437, 373] on div at bounding box center [1443, 374] width 15 height 16
type Rotulada "spaten 269"
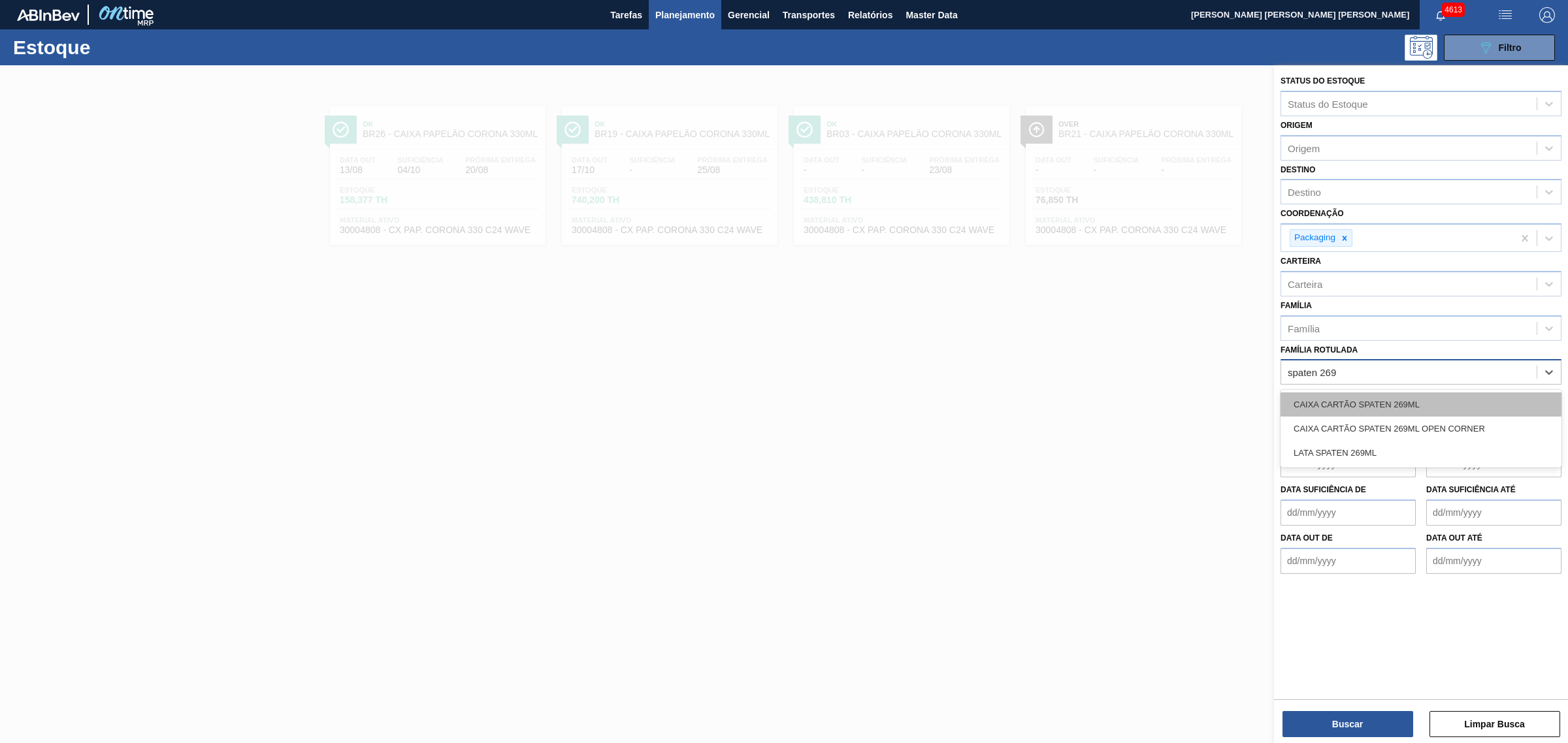
click at [1470, 401] on div "CAIXA CARTÃO SPATEN 269ML" at bounding box center [1421, 405] width 281 height 24
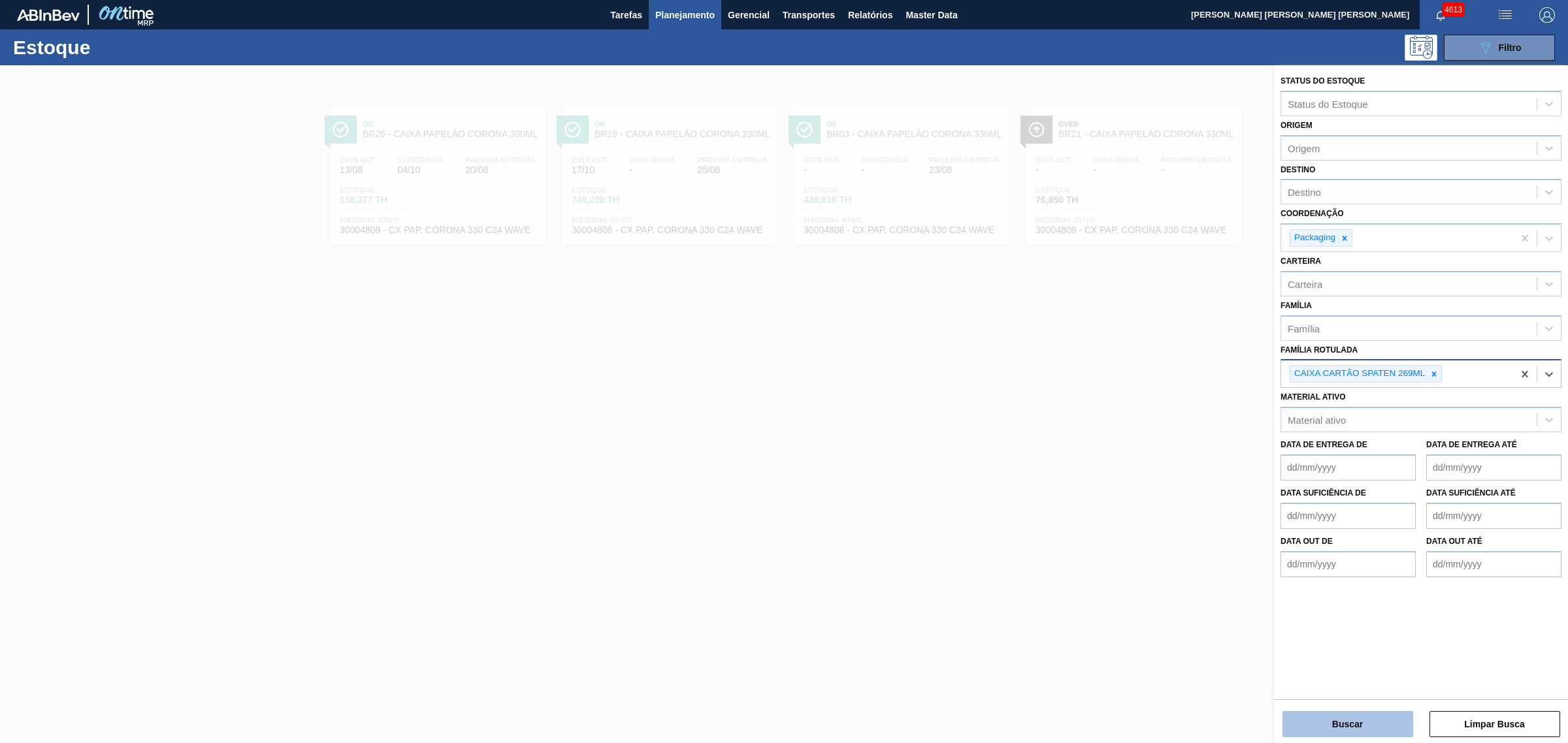
click at [1375, 716] on button "Buscar" at bounding box center [1348, 724] width 131 height 26
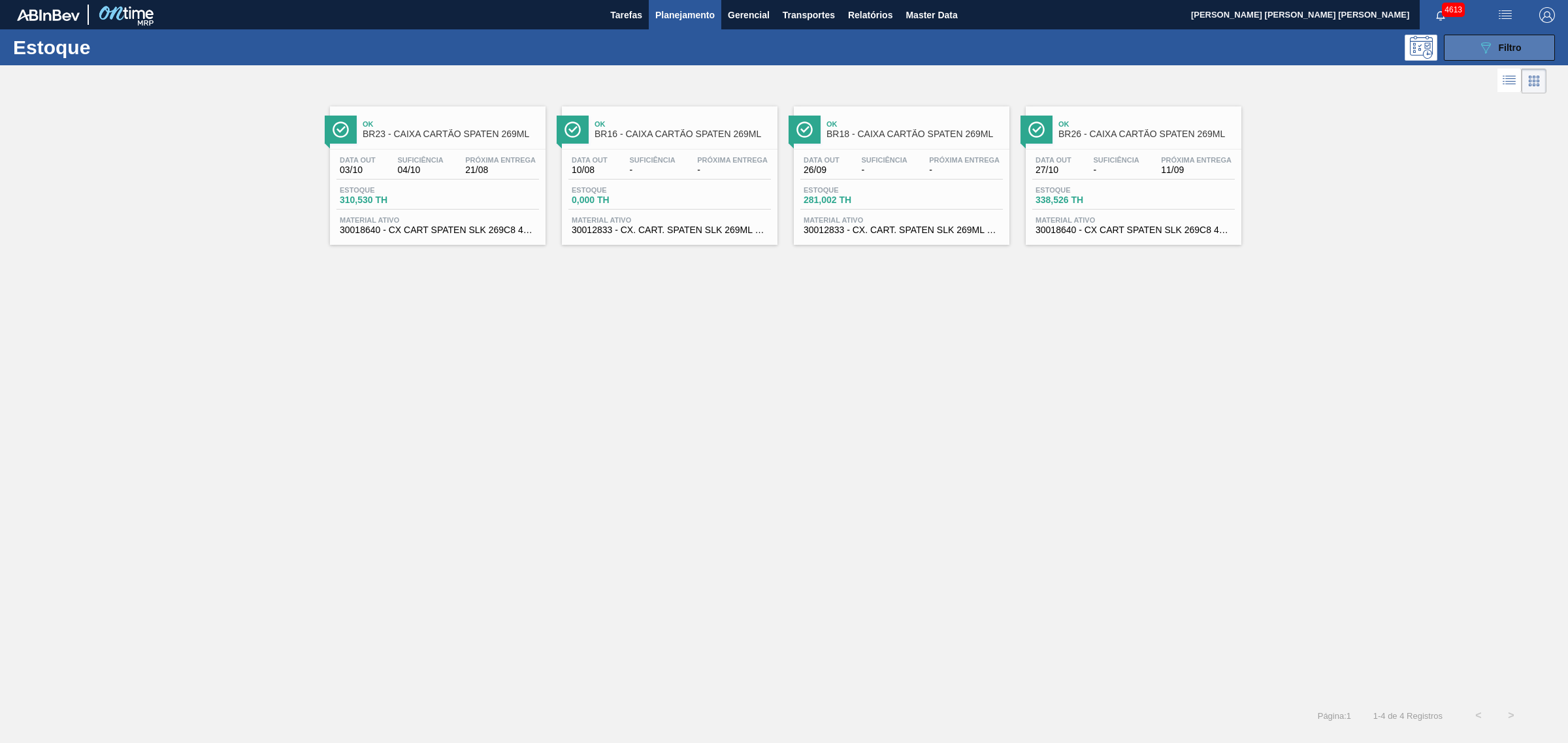
click at [1469, 40] on button "089F7B8B-B2A5-4AFE-B5C0-19BA573D28AC Filtro" at bounding box center [1499, 48] width 111 height 26
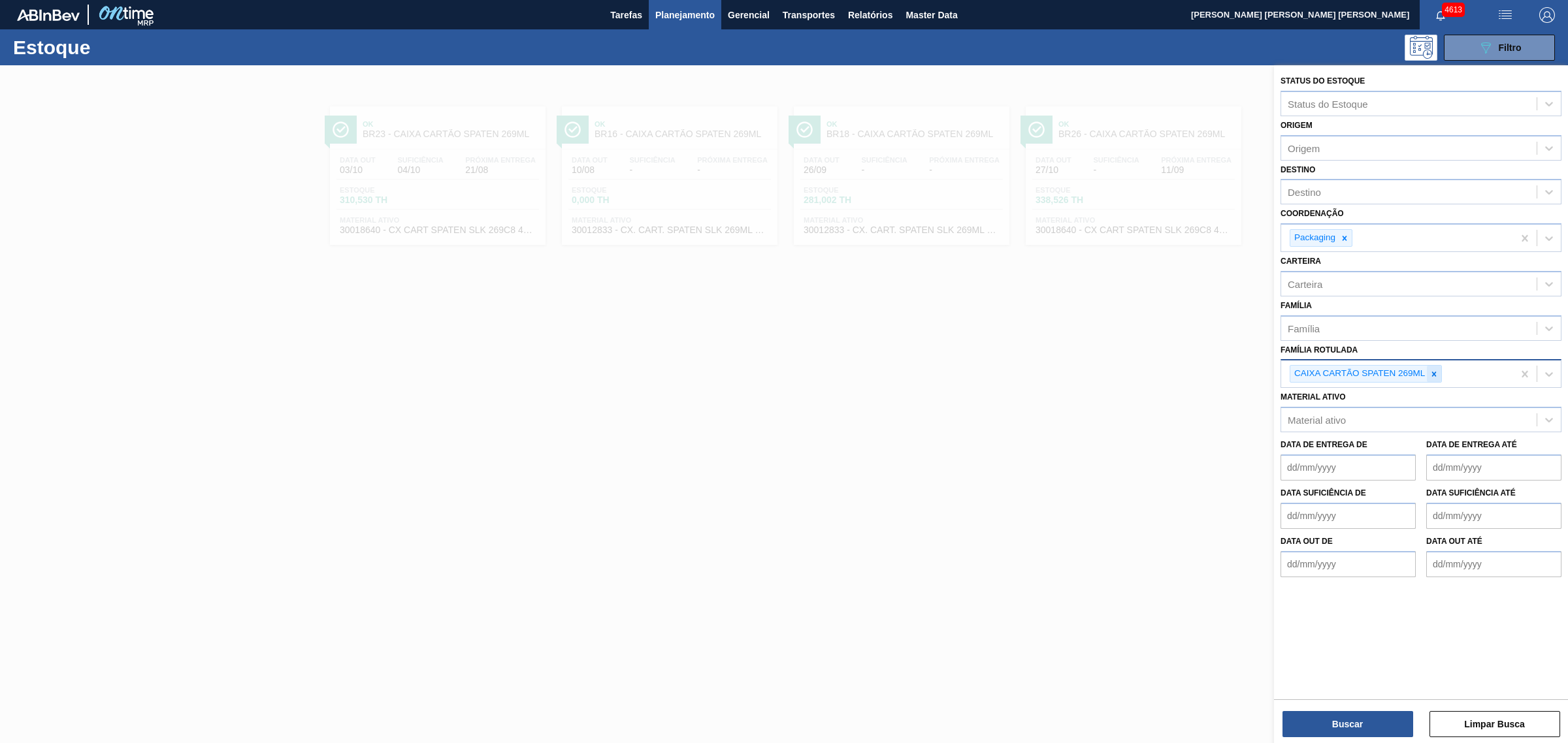
click at [1433, 366] on div at bounding box center [1434, 374] width 15 height 16
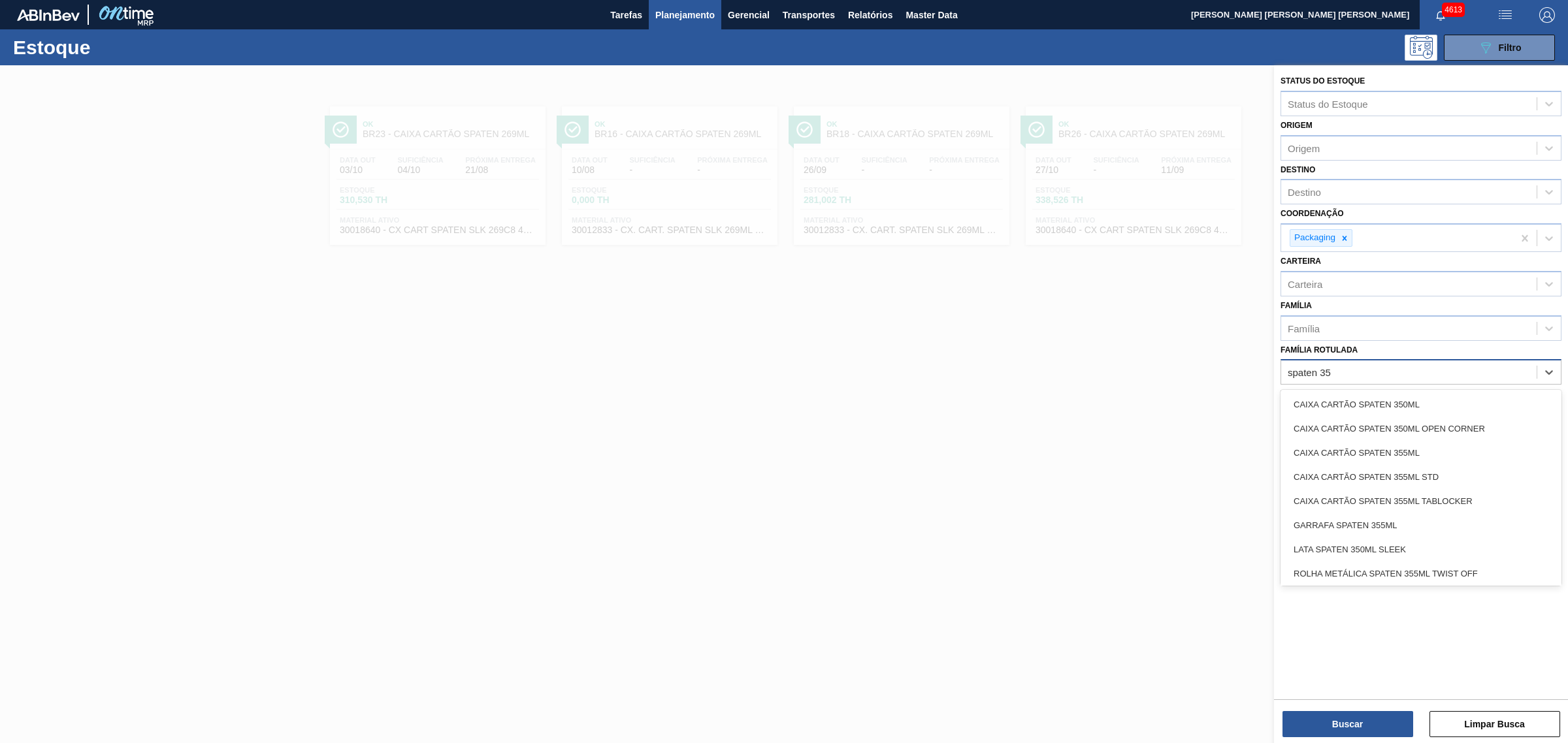
type Rotulada "spaten 350"
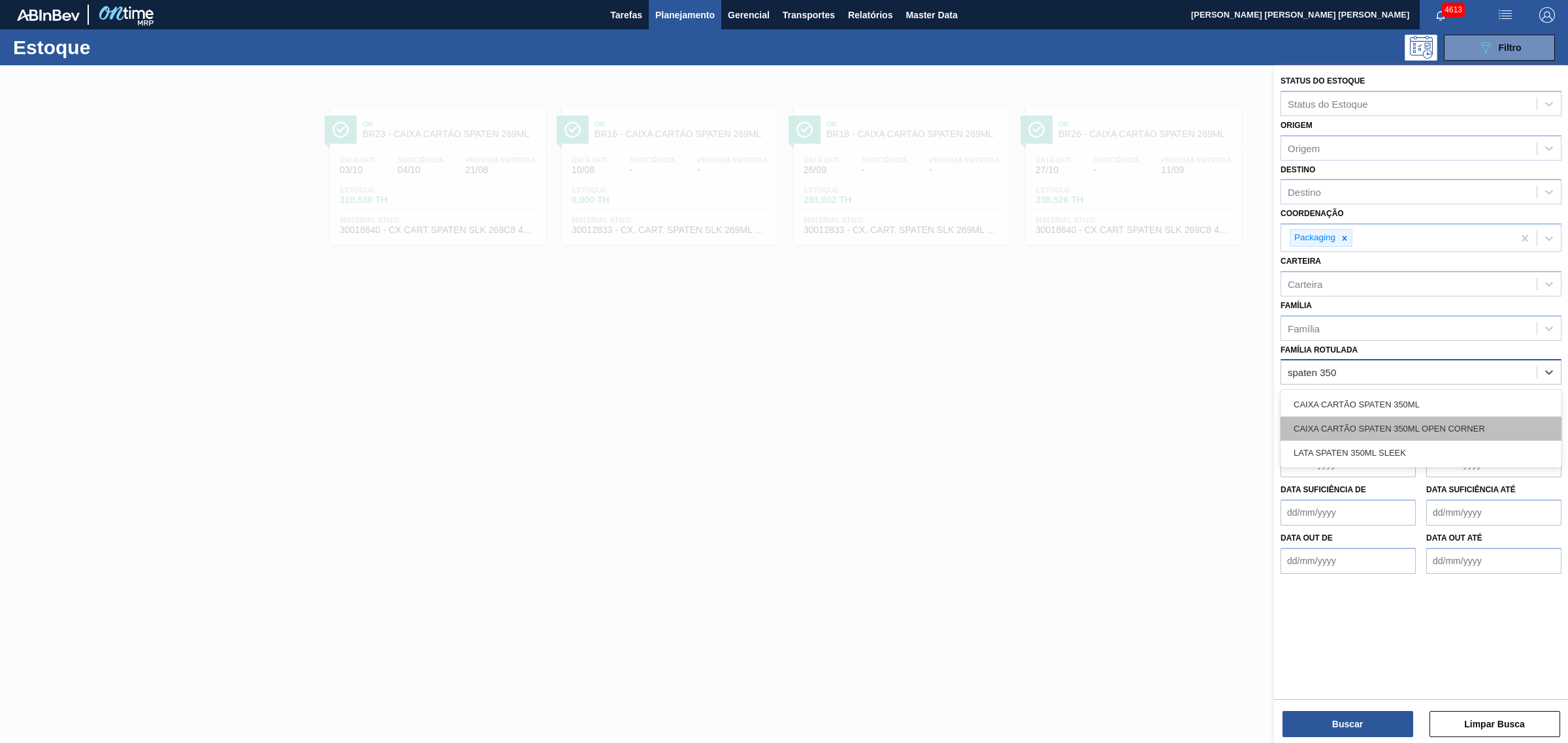
click at [1469, 422] on div "CAIXA CARTÃO SPATEN 350ML OPEN CORNER" at bounding box center [1421, 429] width 281 height 24
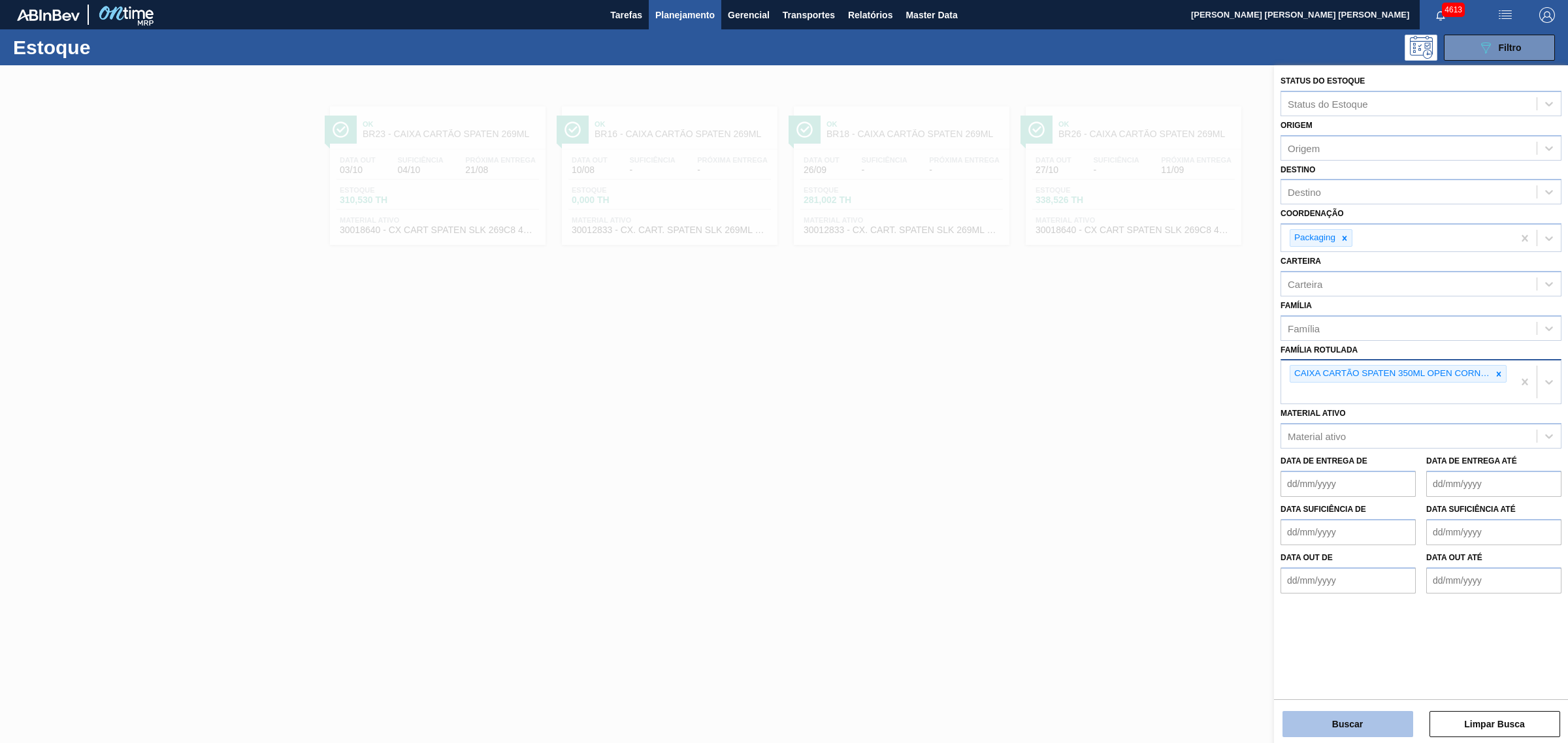
click at [1377, 722] on button "Buscar" at bounding box center [1348, 724] width 131 height 26
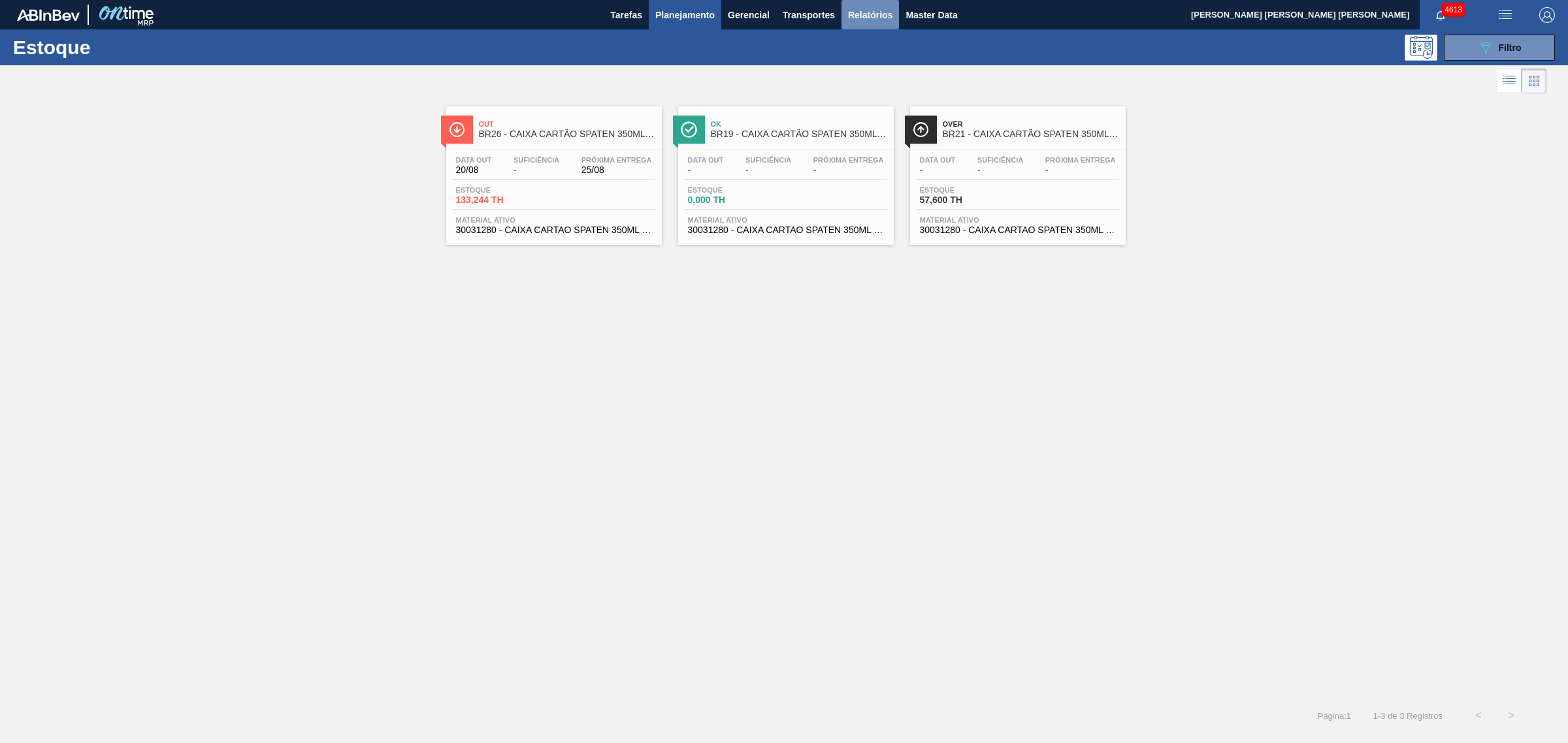
click at [857, 15] on span "Relatórios" at bounding box center [870, 15] width 44 height 15
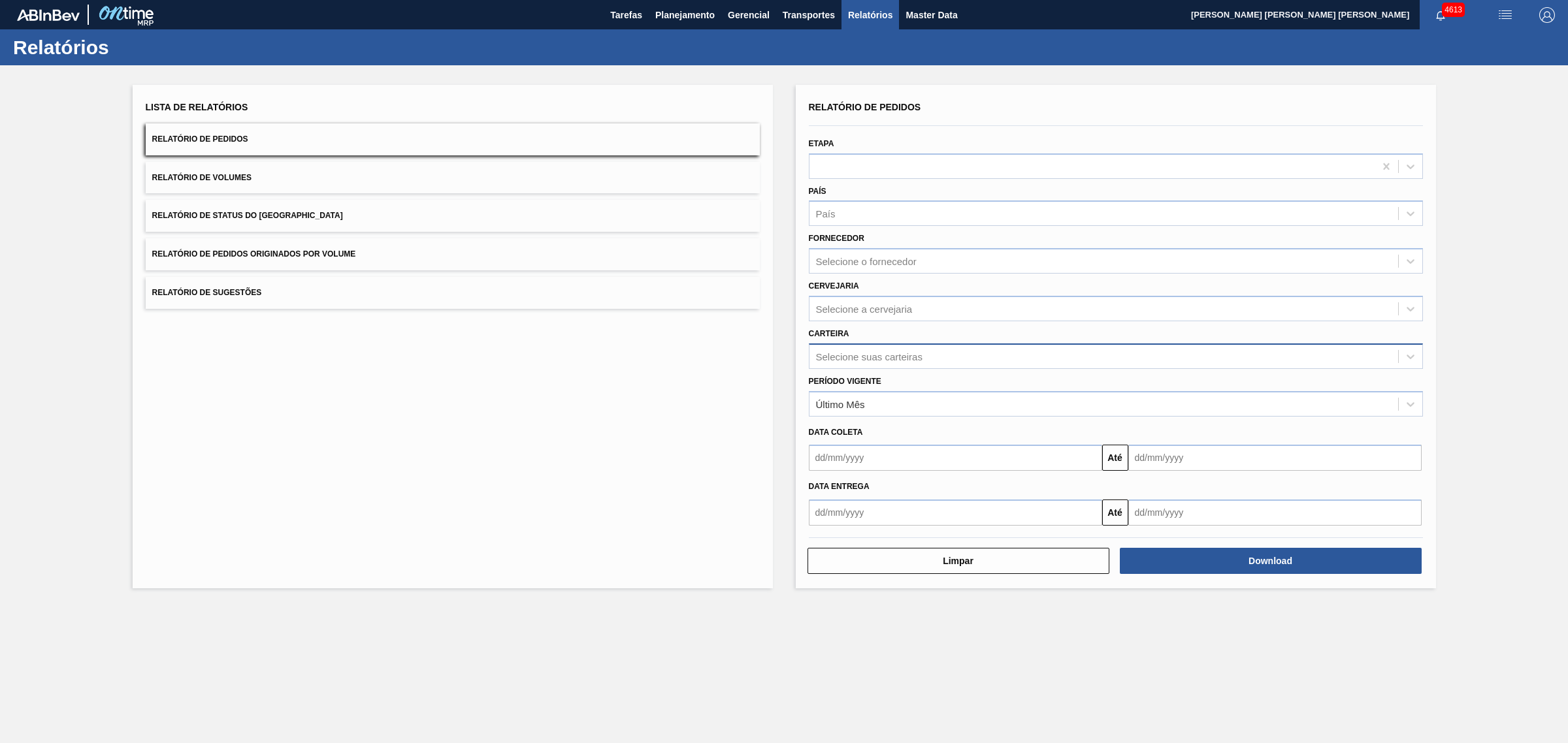
click at [888, 356] on div "Selecione suas carteiras" at bounding box center [869, 356] width 106 height 11
click at [900, 338] on div "Carteira Selecione suas carteiras" at bounding box center [1116, 347] width 614 height 44
click at [879, 351] on div "Selecione suas carteiras" at bounding box center [869, 356] width 106 height 11
type input "caixa pa"
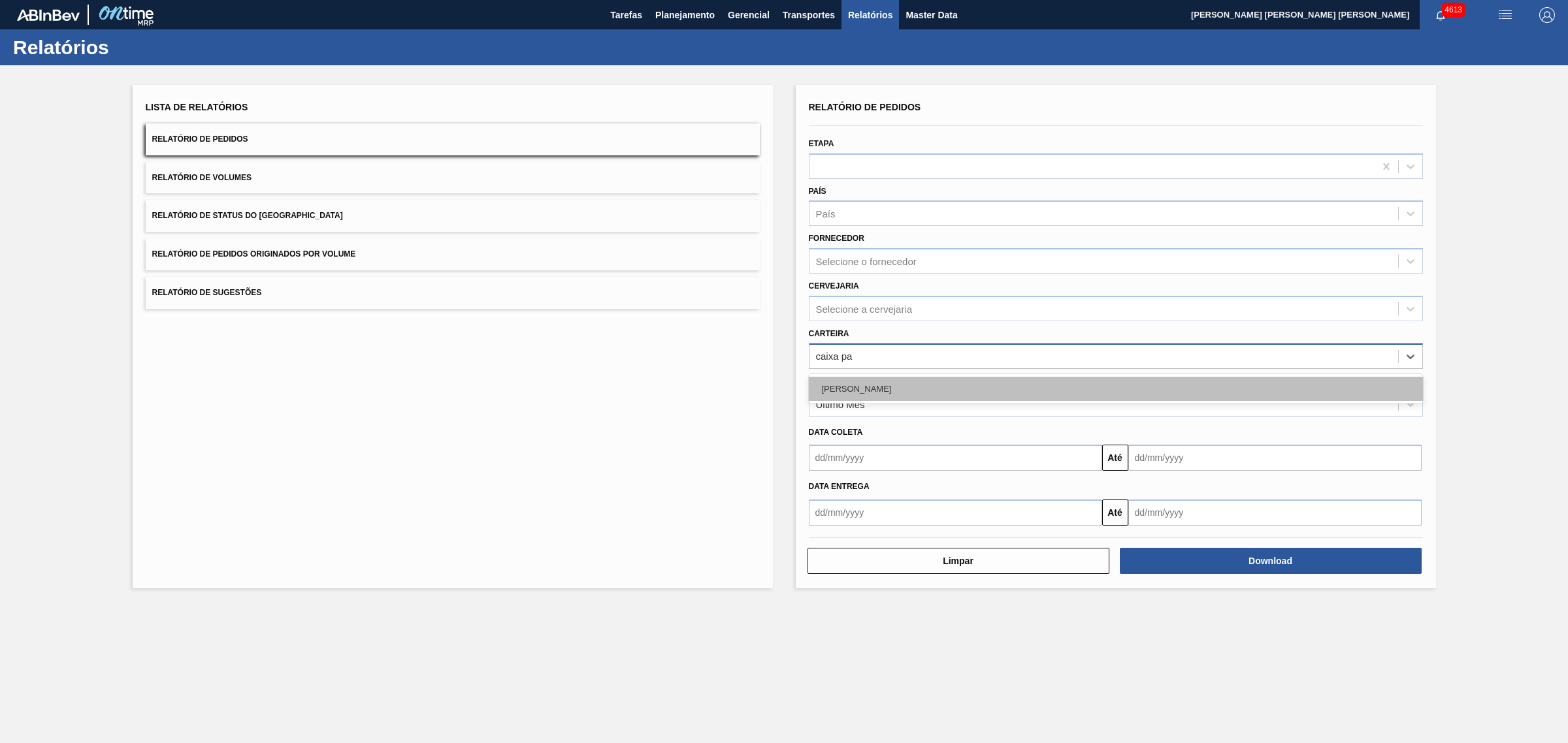
click at [955, 394] on div "[PERSON_NAME]" at bounding box center [1116, 389] width 614 height 24
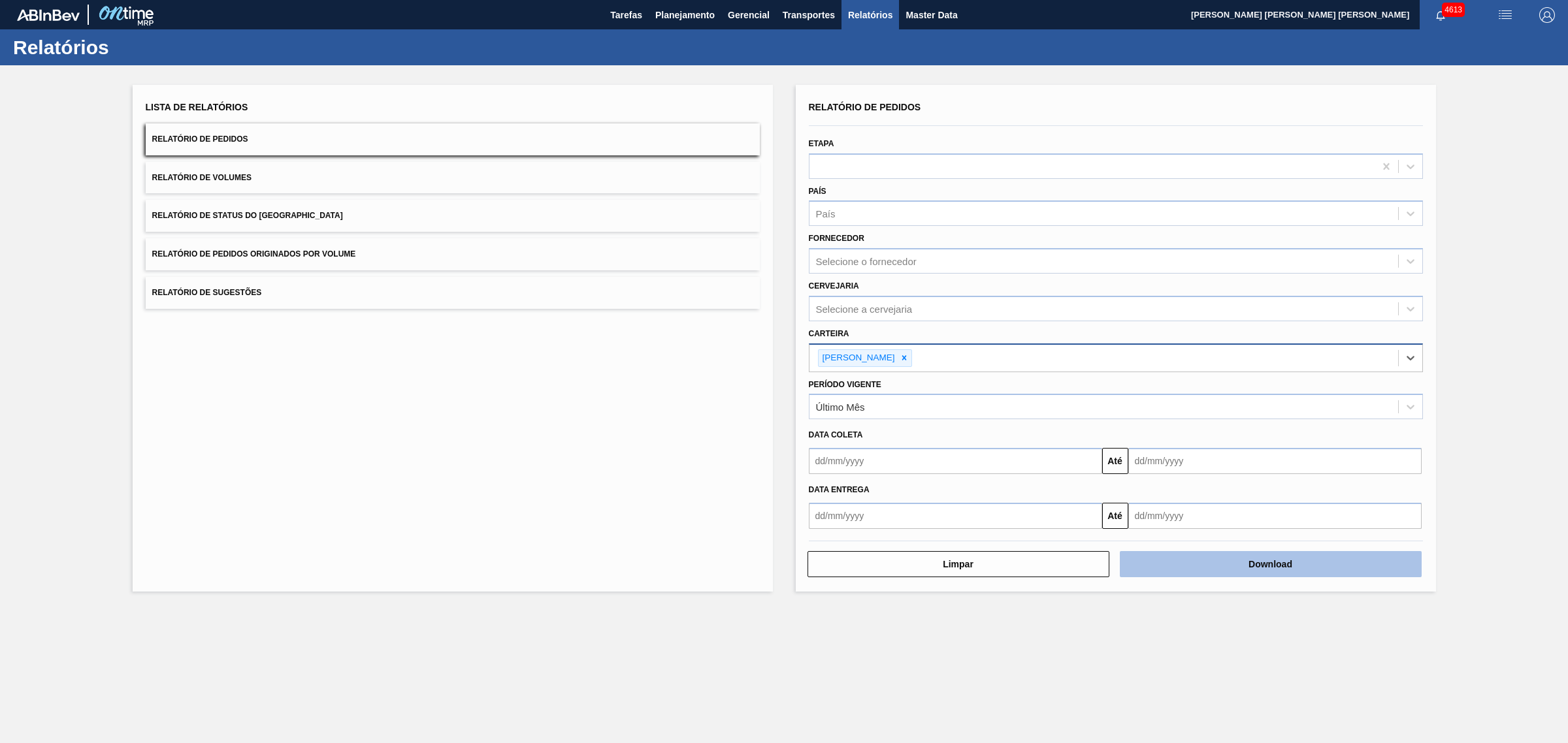
click at [1249, 570] on button "Download" at bounding box center [1271, 564] width 302 height 26
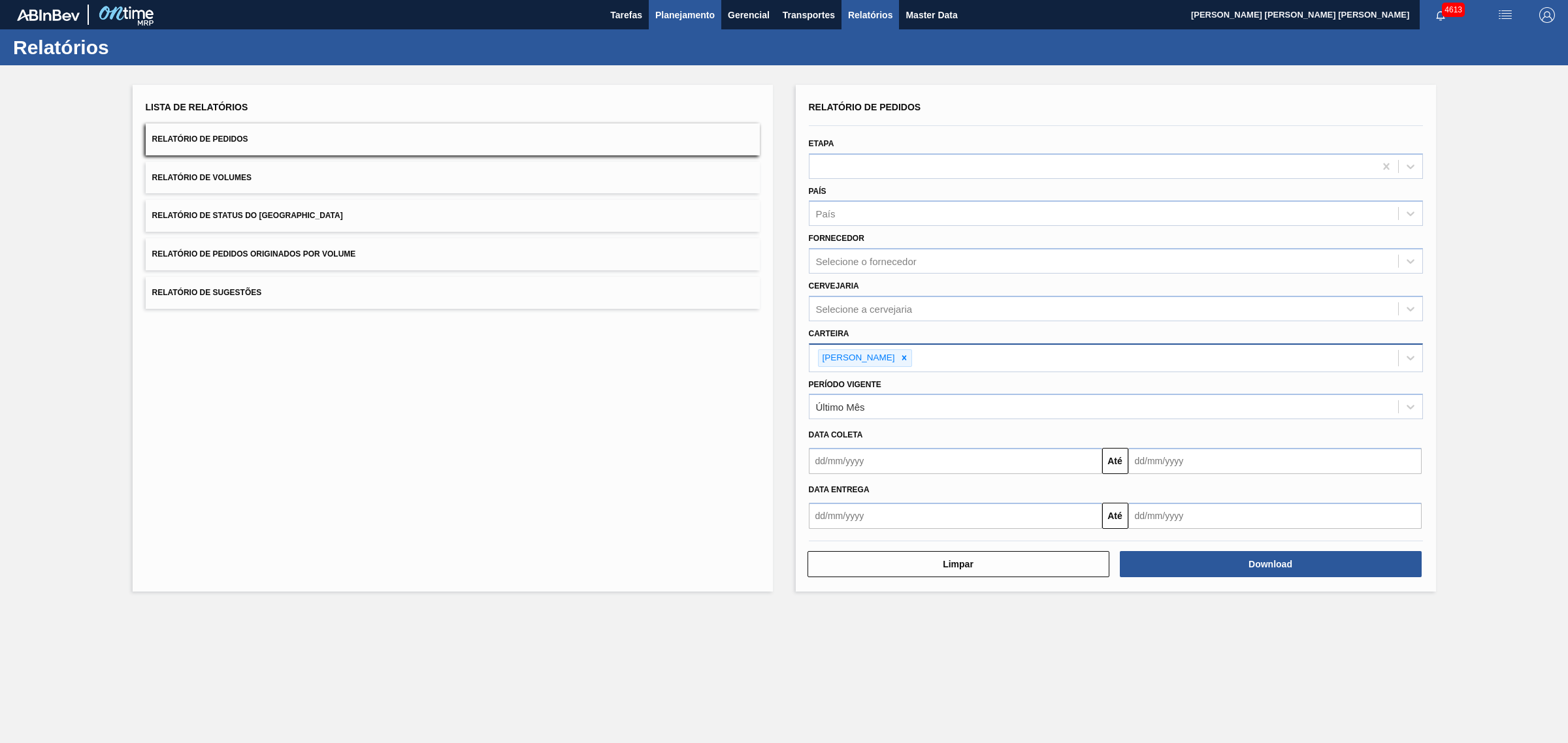
click at [695, 20] on span "Planejamento" at bounding box center [685, 15] width 60 height 15
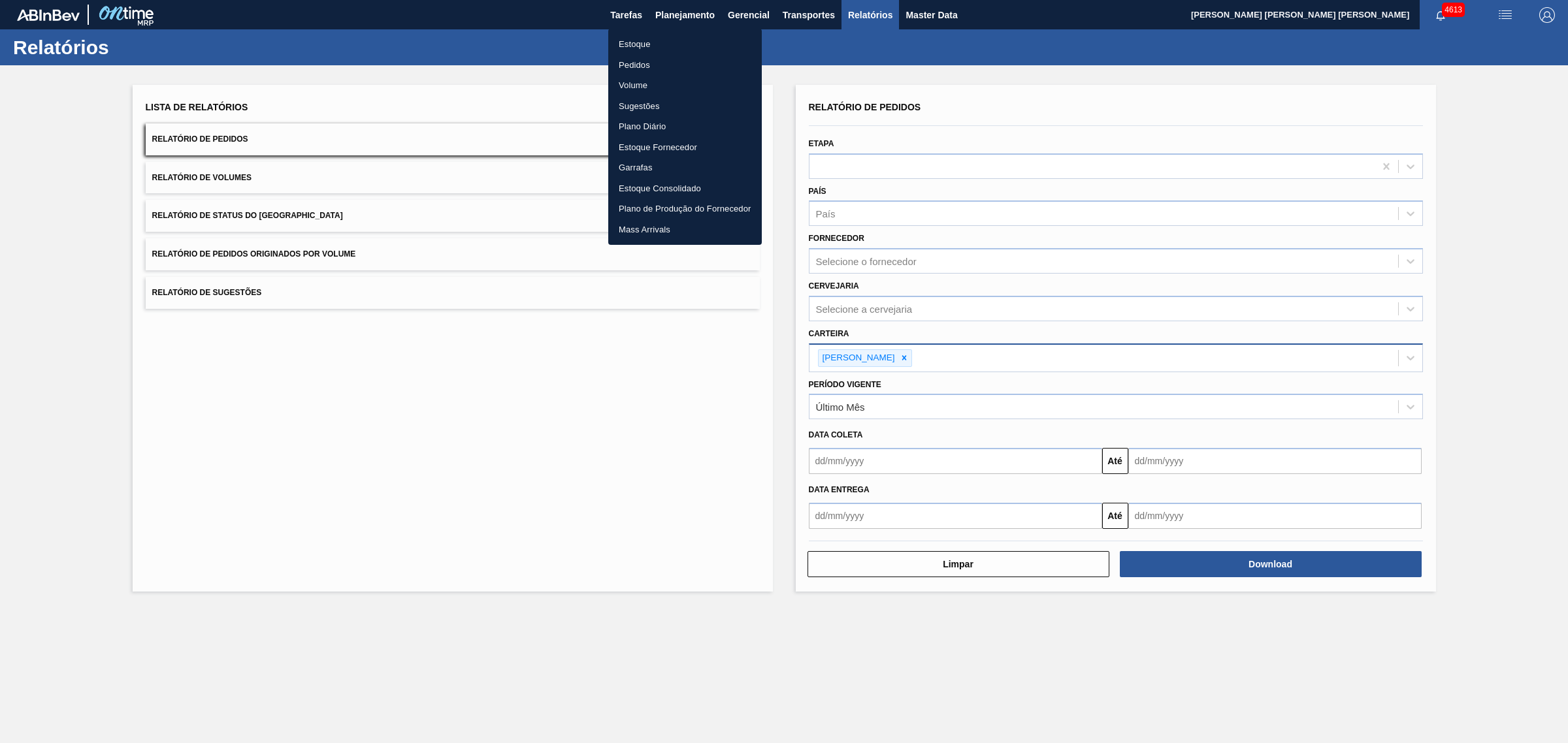
click at [658, 40] on li "Estoque" at bounding box center [685, 44] width 153 height 21
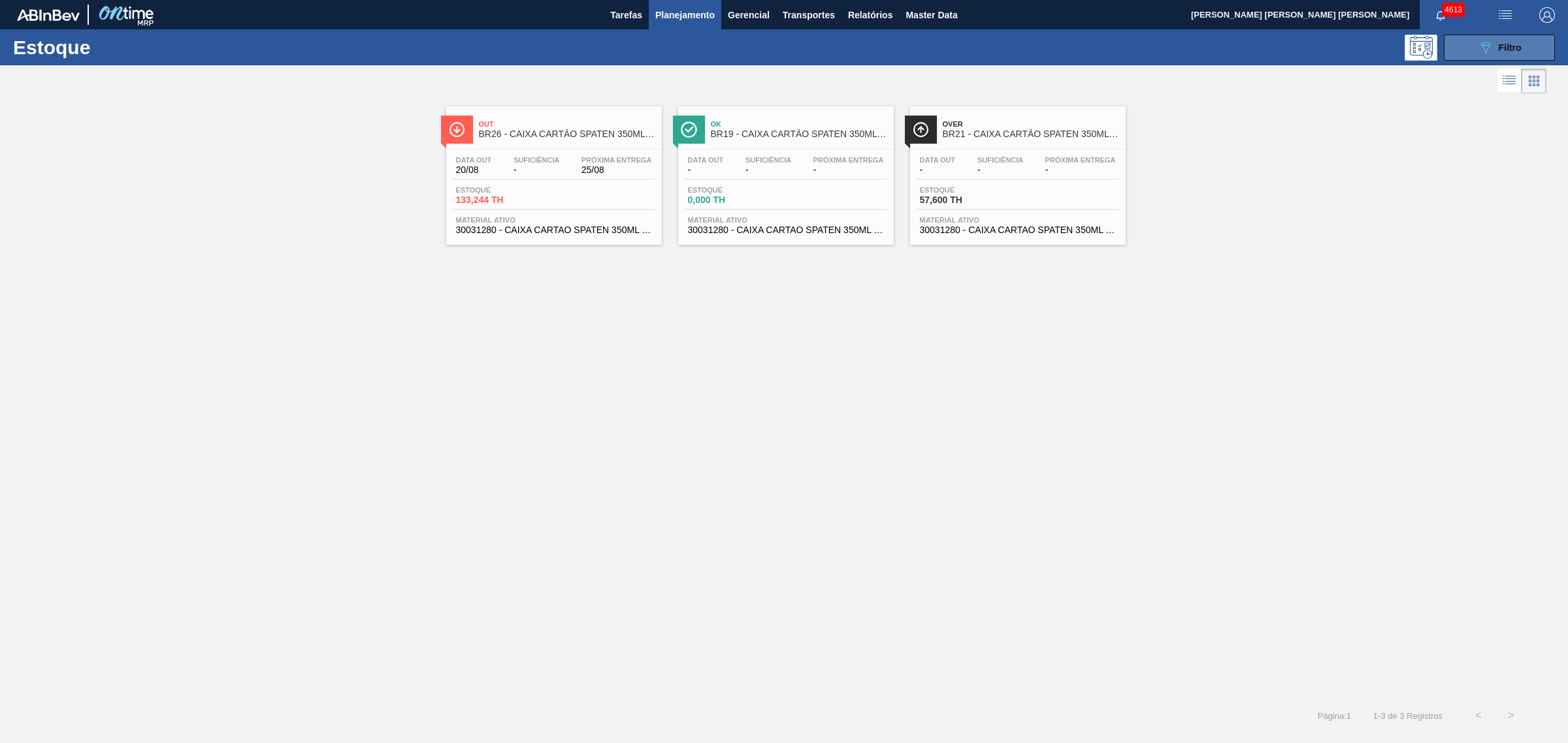
click at [1499, 43] on span "Filtro" at bounding box center [1510, 48] width 23 height 10
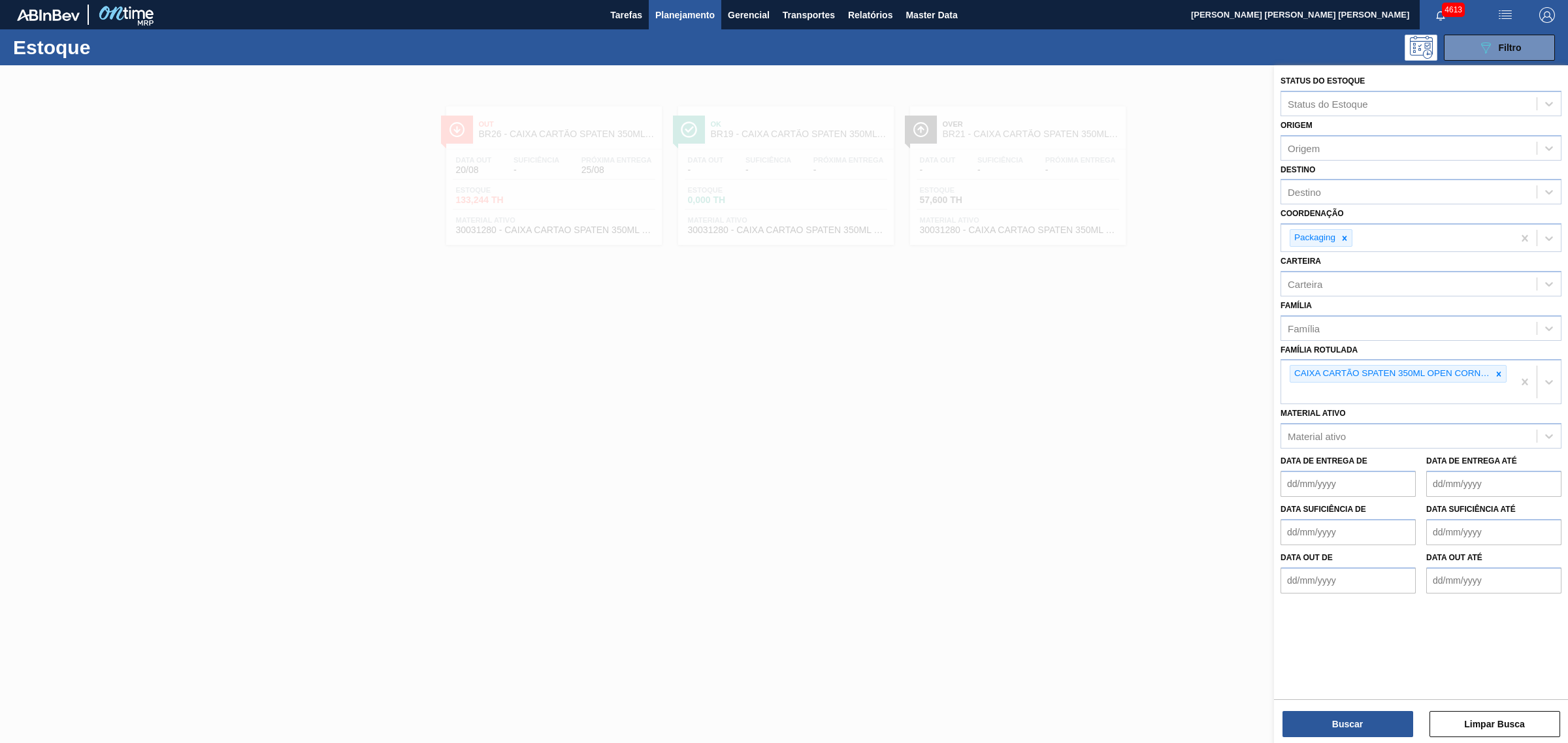
click at [997, 401] on div at bounding box center [784, 437] width 1568 height 743
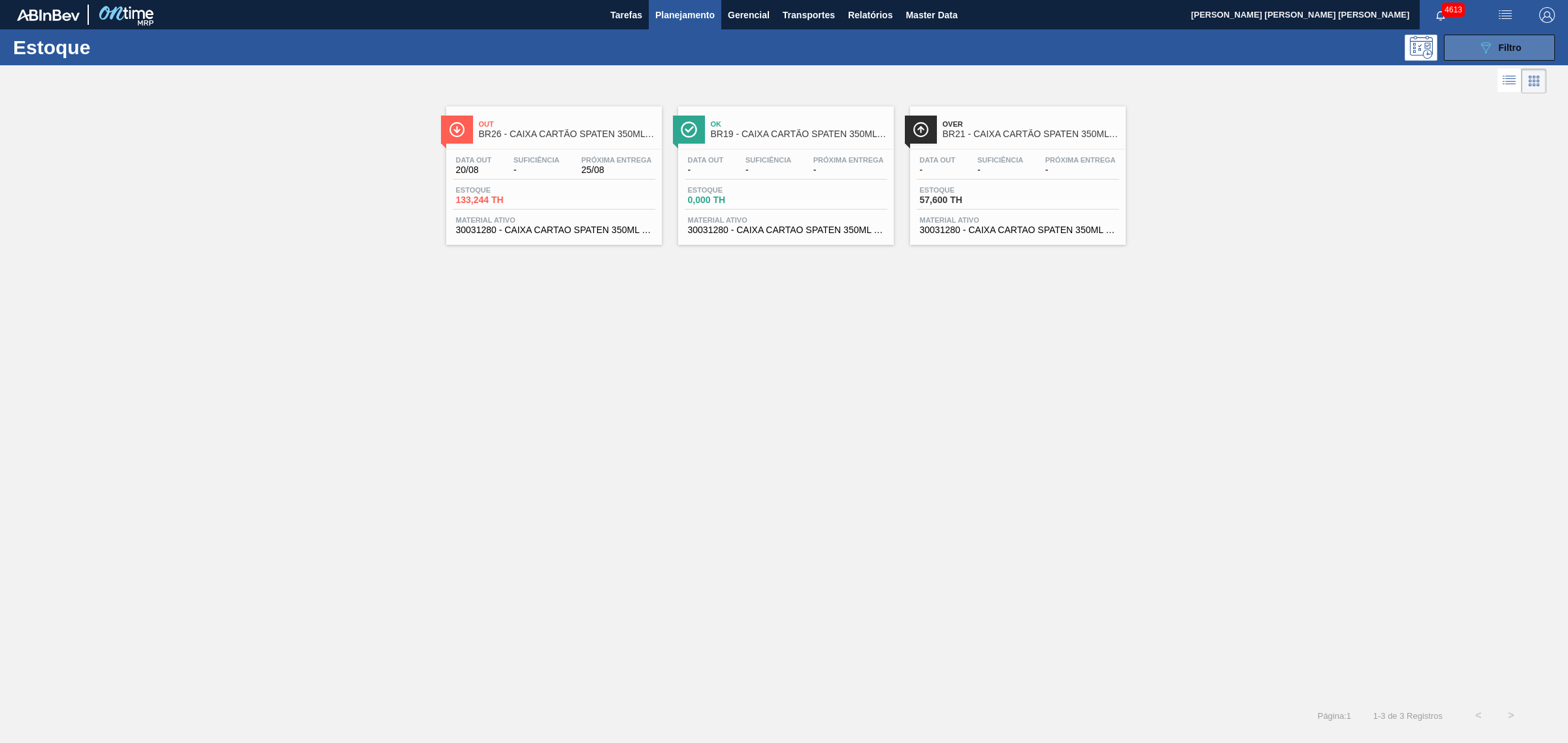
click at [1479, 37] on button "089F7B8B-B2A5-4AFE-B5C0-19BA573D28AC Filtro" at bounding box center [1499, 48] width 111 height 26
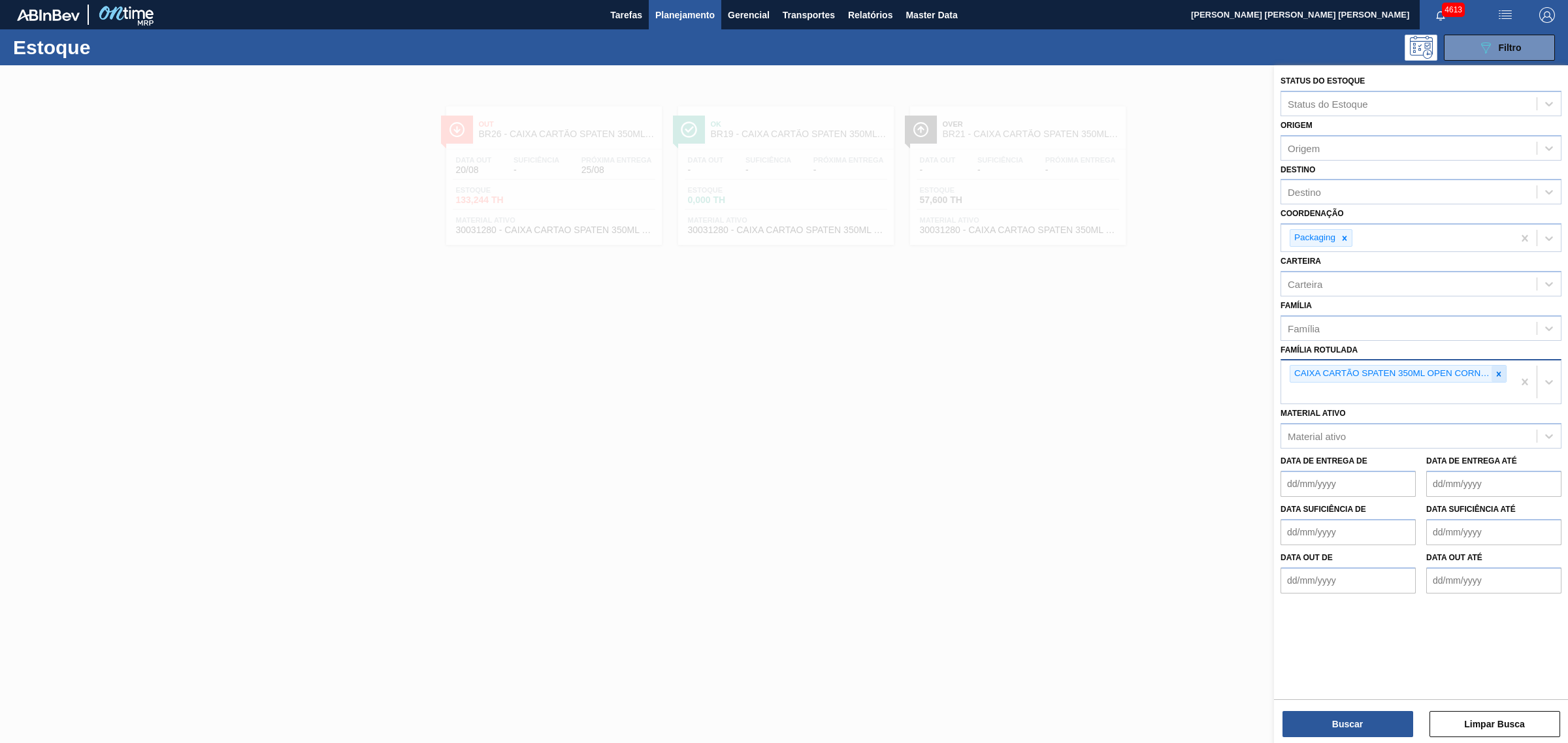
click at [1498, 370] on icon at bounding box center [1499, 374] width 9 height 9
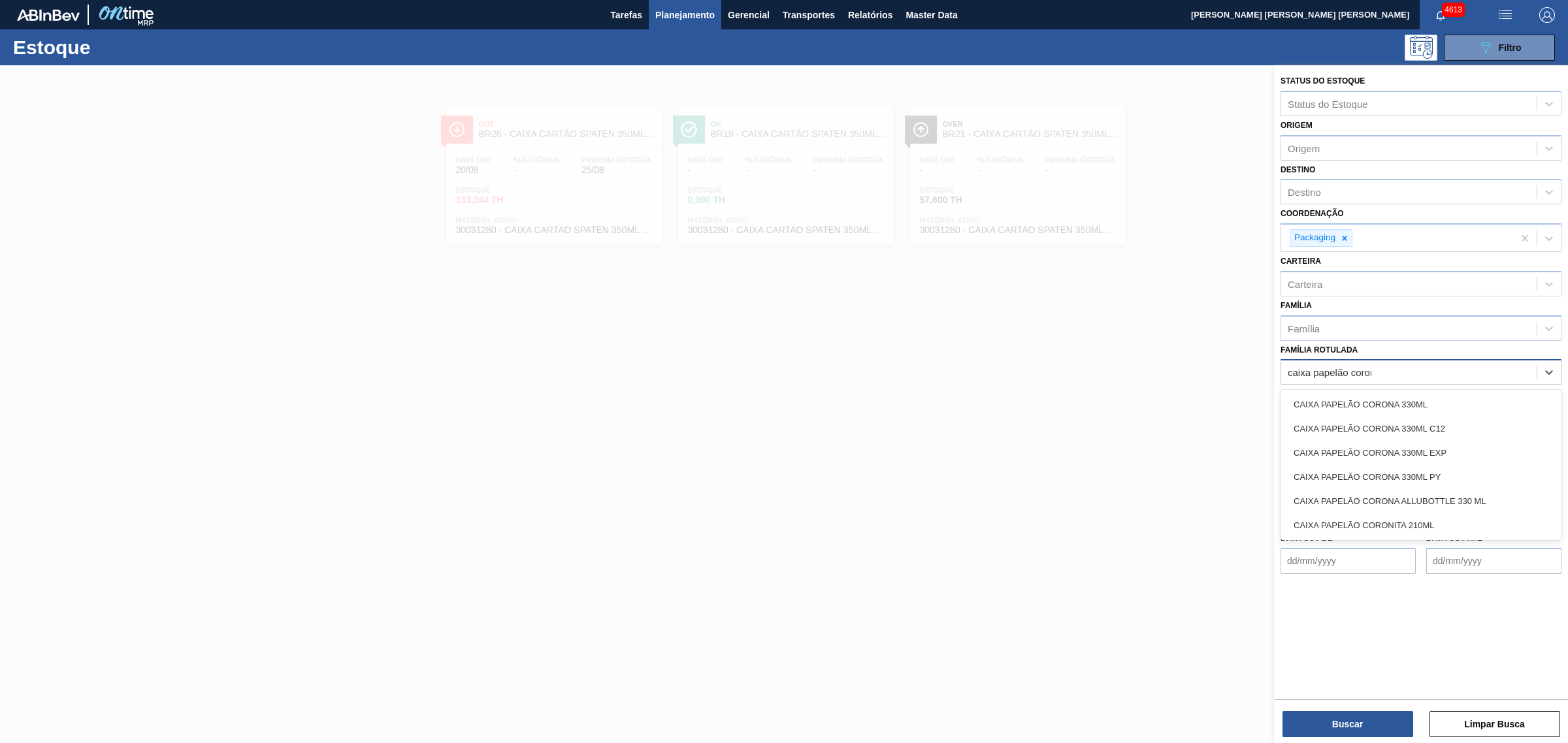
type Rotulada "caixa papelão corona"
click at [1472, 404] on div "CAIXA PAPELÃO CORONA 330ML" at bounding box center [1421, 405] width 281 height 24
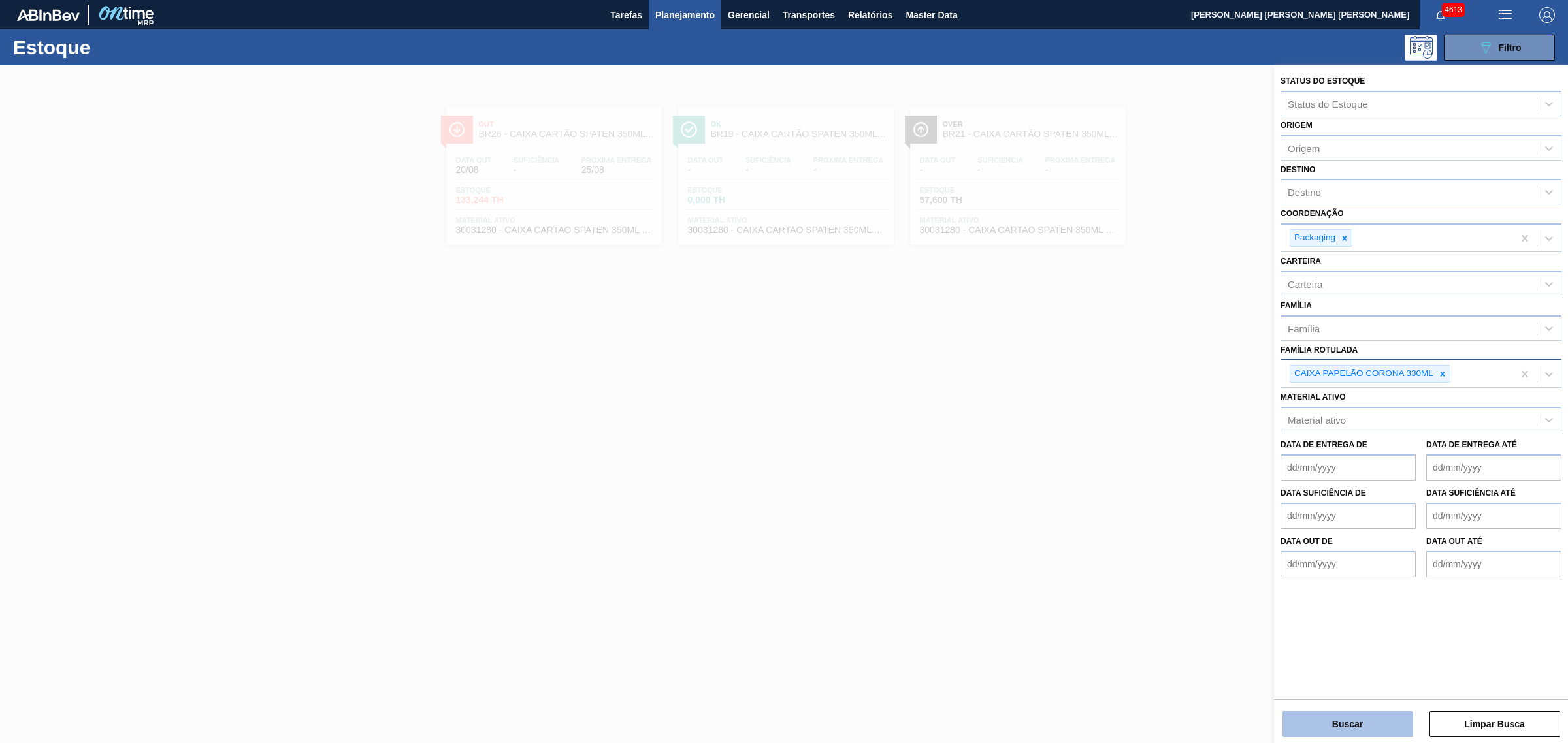
click at [1379, 716] on button "Buscar" at bounding box center [1348, 724] width 131 height 26
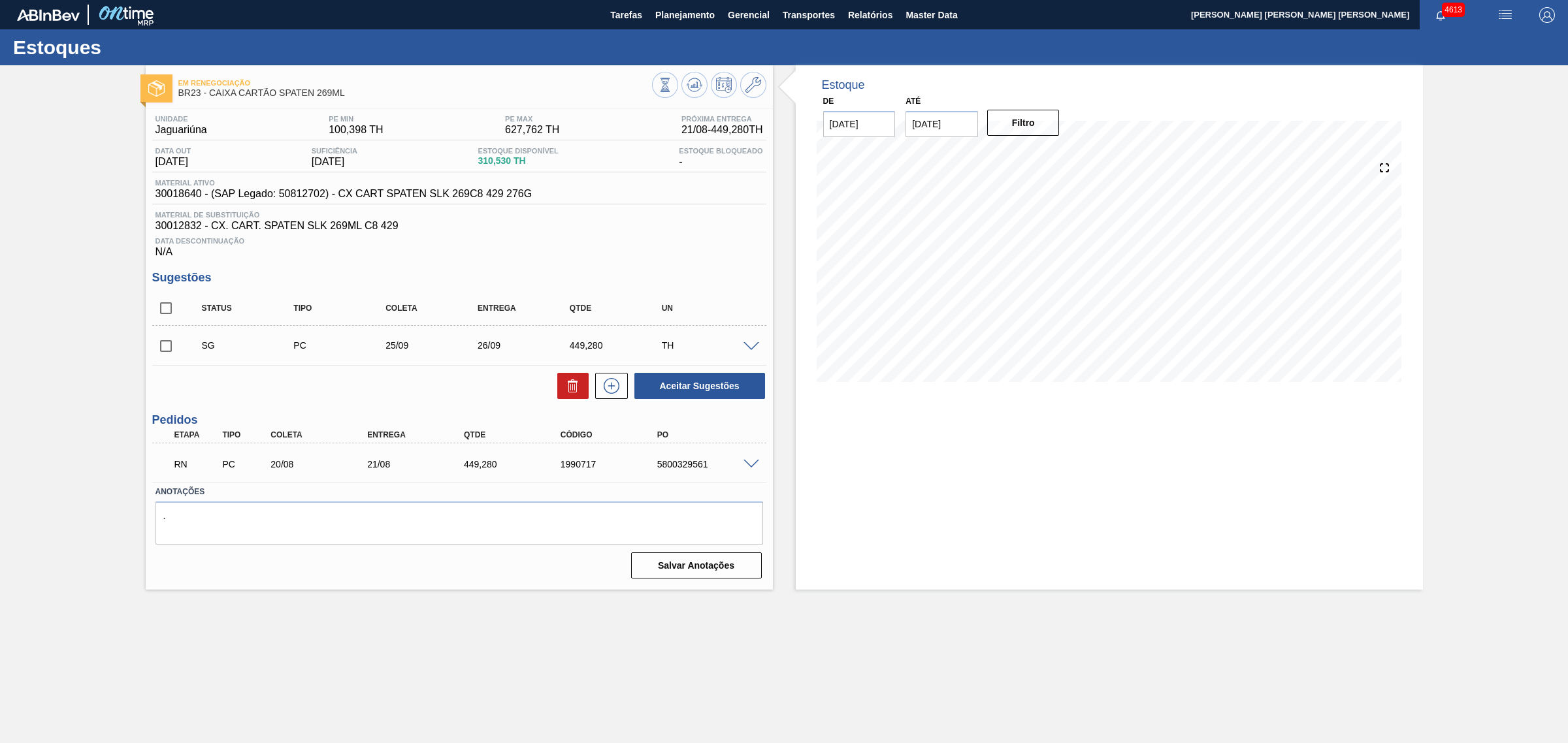
click at [753, 466] on span at bounding box center [751, 465] width 15 height 10
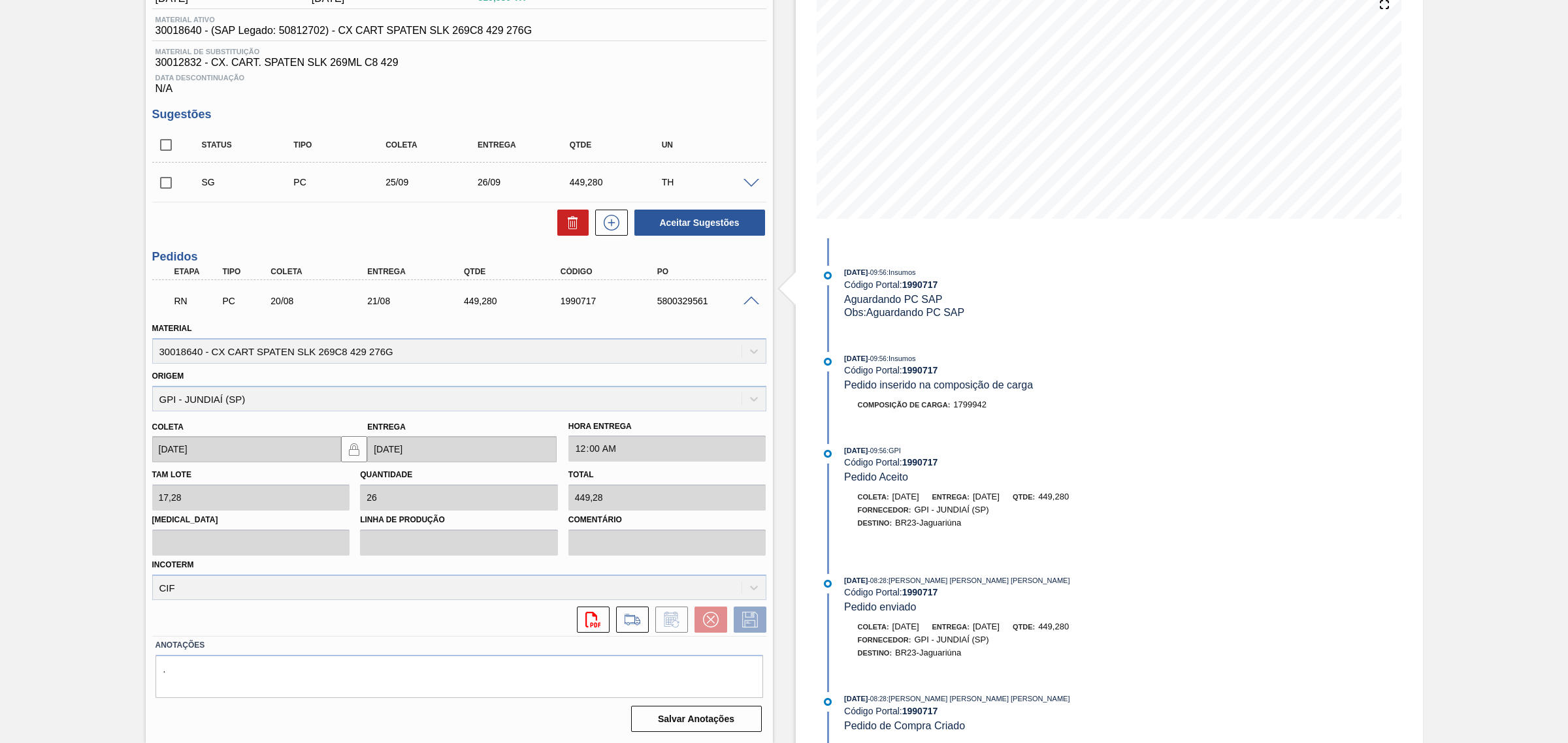
scroll to position [164, 0]
drag, startPoint x: 748, startPoint y: 301, endPoint x: 684, endPoint y: 91, distance: 219.5
click at [748, 301] on span at bounding box center [751, 300] width 15 height 10
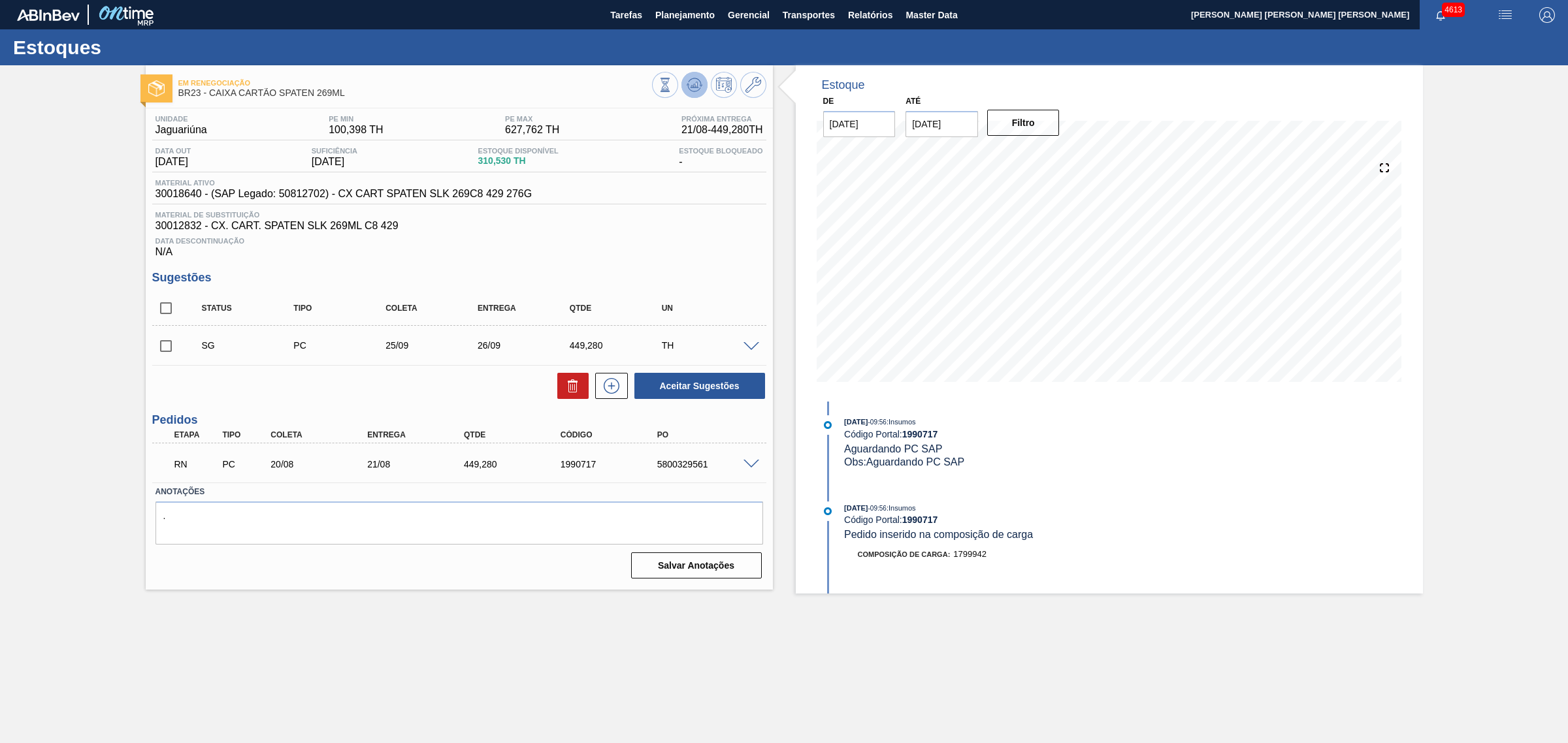
scroll to position [0, 0]
click at [756, 463] on span at bounding box center [751, 465] width 15 height 10
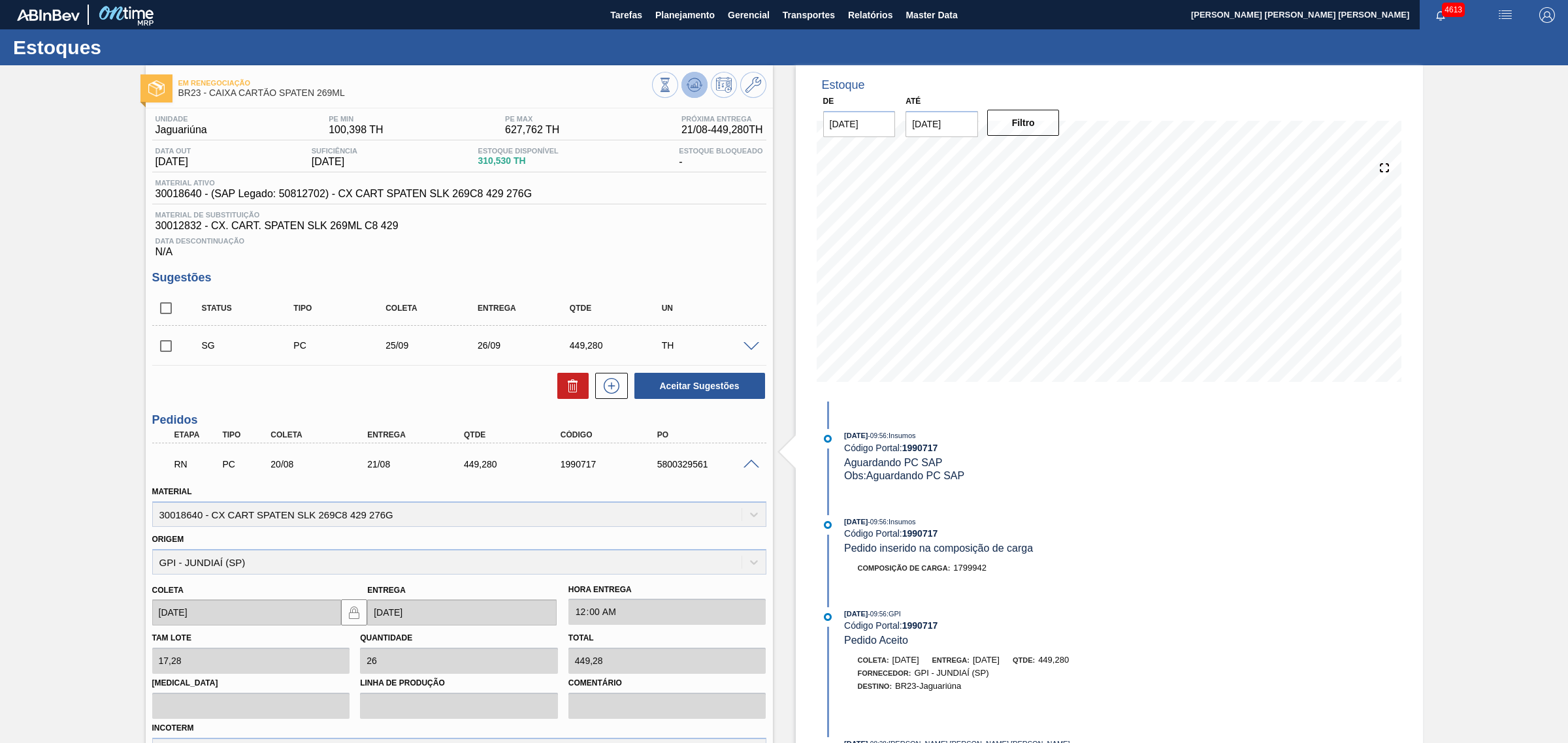
click at [697, 91] on span at bounding box center [694, 85] width 15 height 15
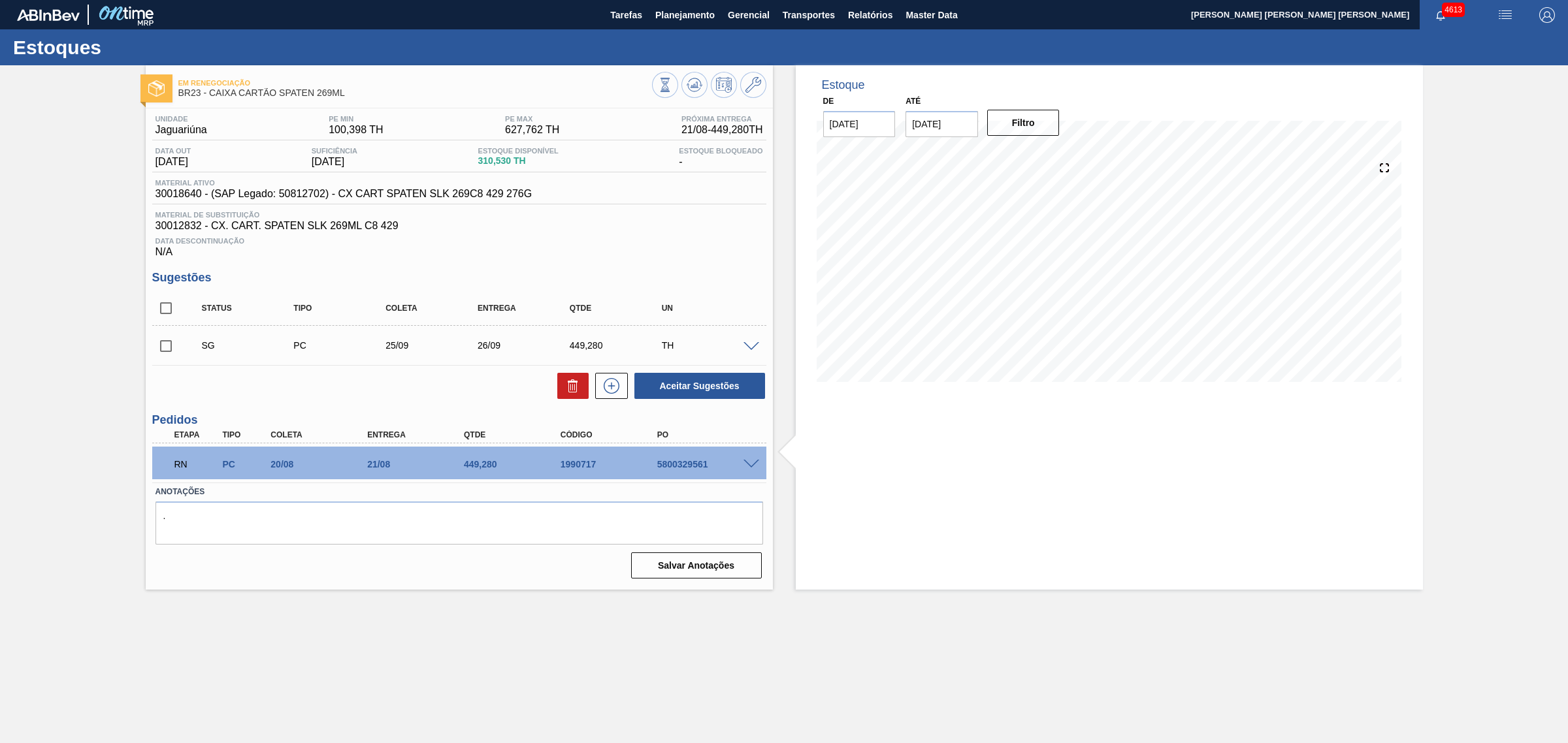
click at [750, 467] on span at bounding box center [751, 465] width 15 height 10
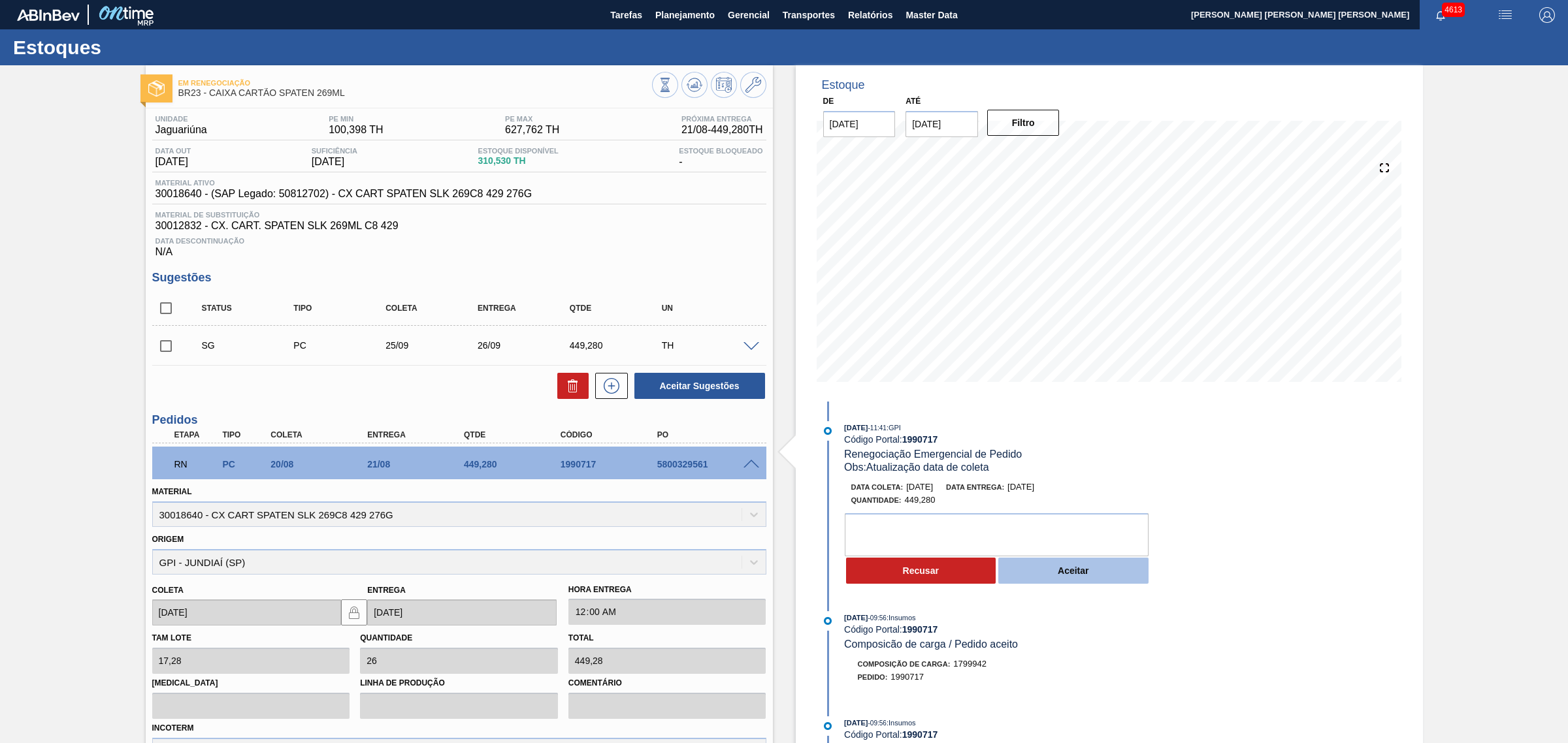
click at [1034, 577] on button "Aceitar" at bounding box center [1073, 571] width 150 height 26
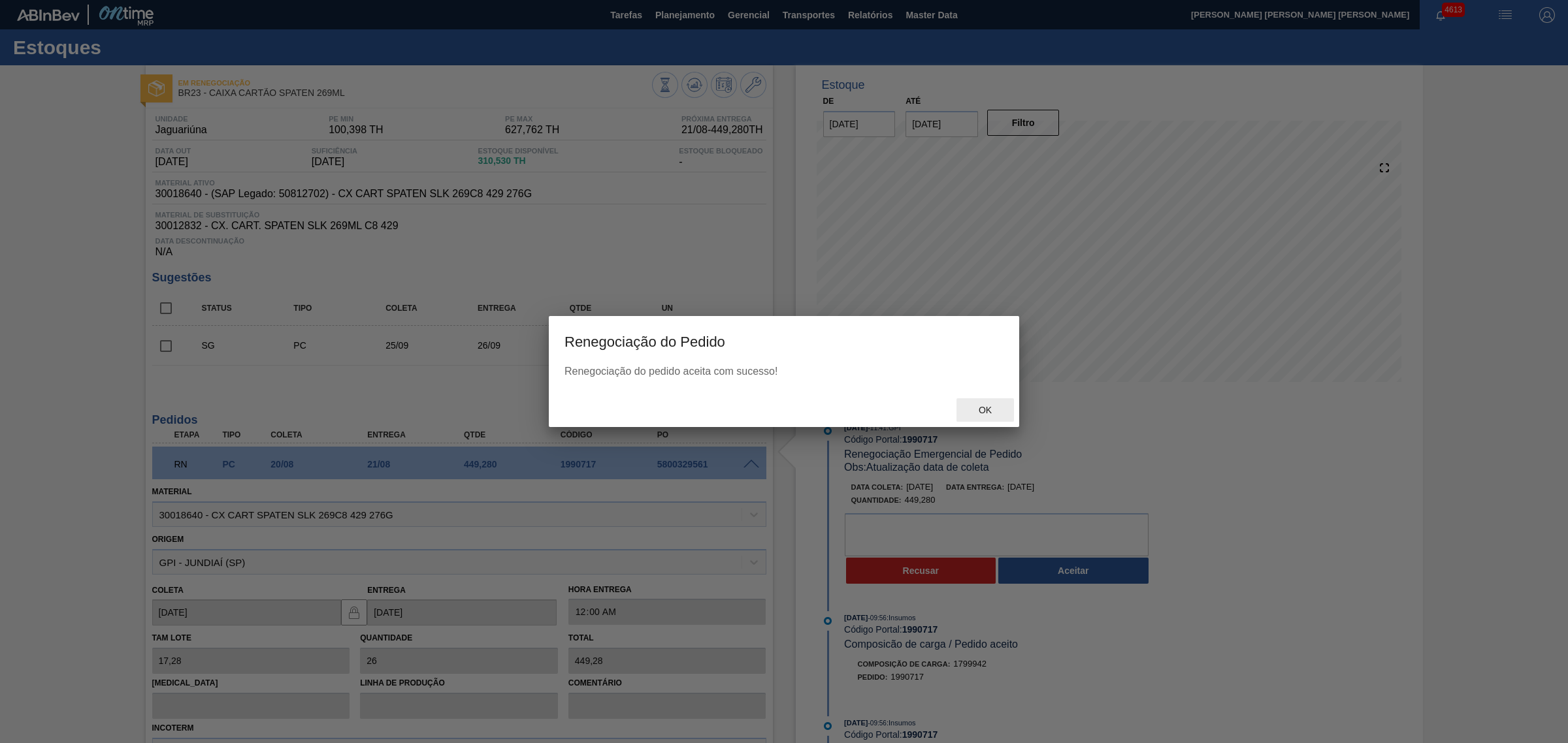
click at [992, 402] on div "Ok" at bounding box center [985, 410] width 57 height 24
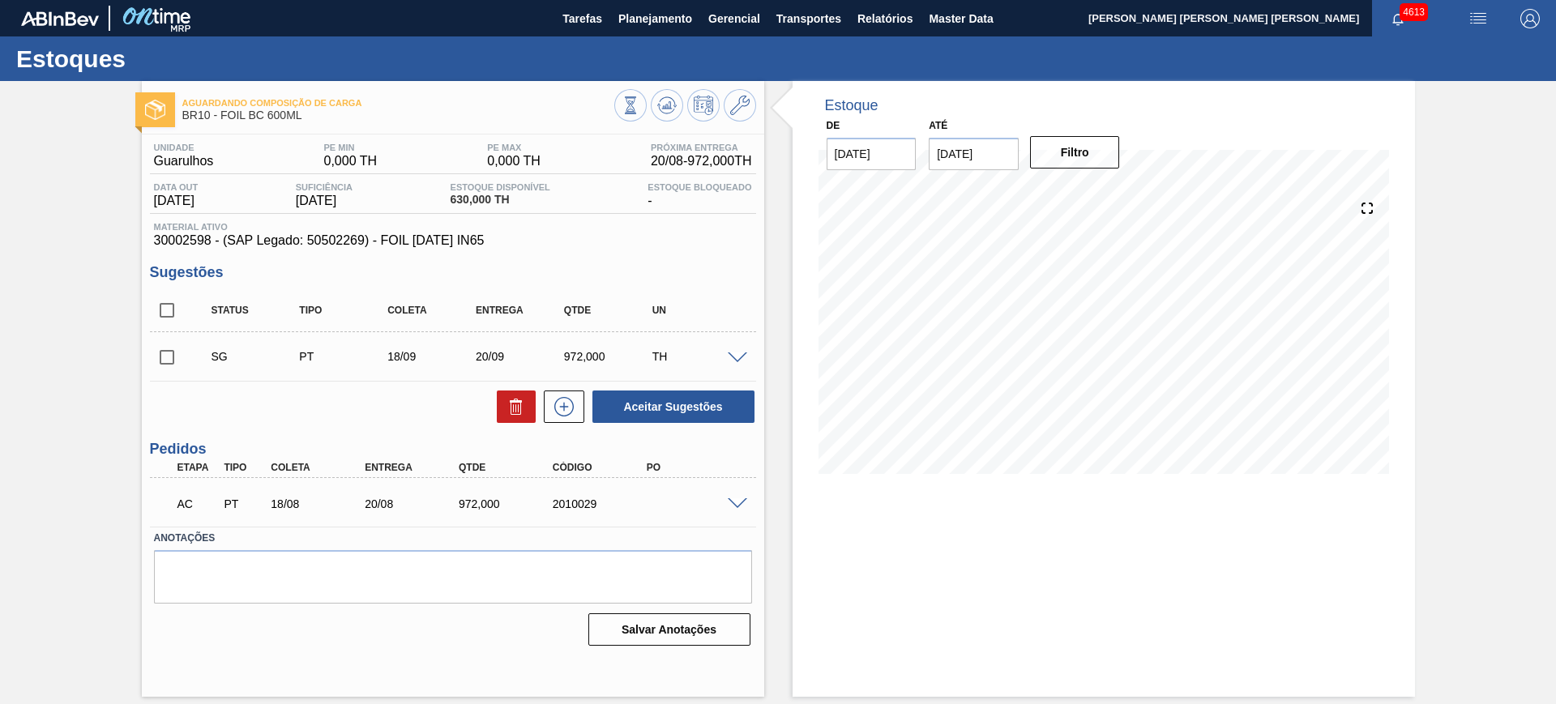
click at [738, 503] on span at bounding box center [737, 504] width 19 height 12
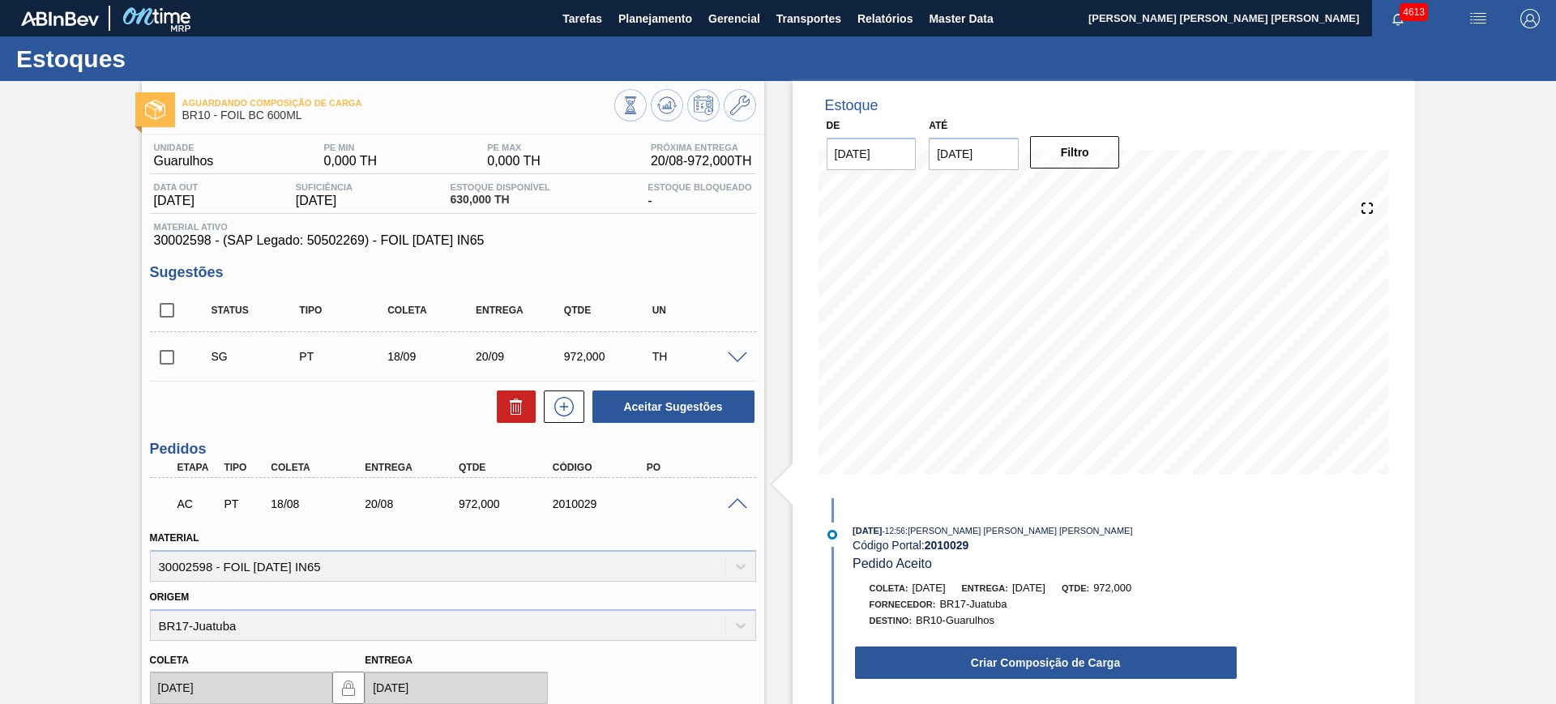
scroll to position [304, 0]
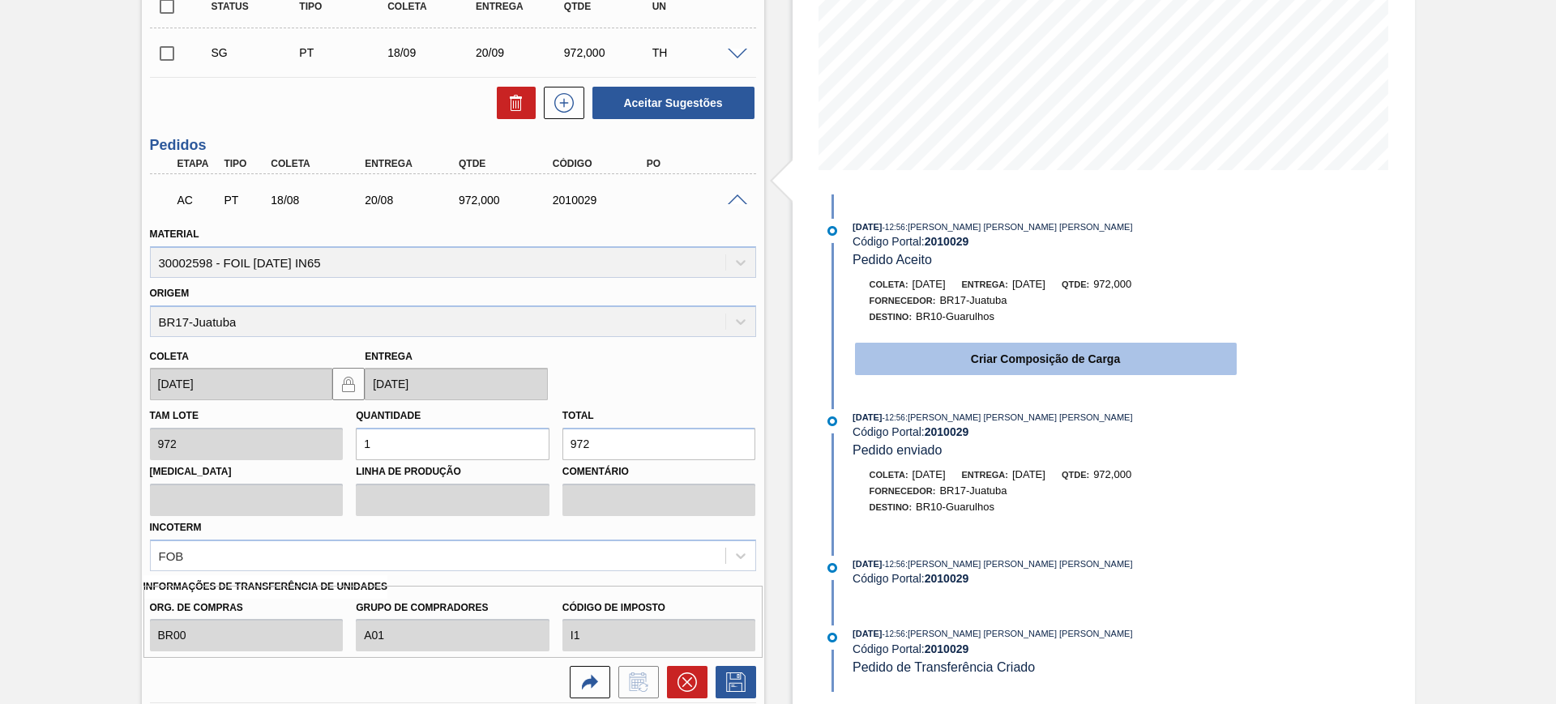
click at [905, 349] on button "Criar Composição de Carga" at bounding box center [1046, 359] width 382 height 32
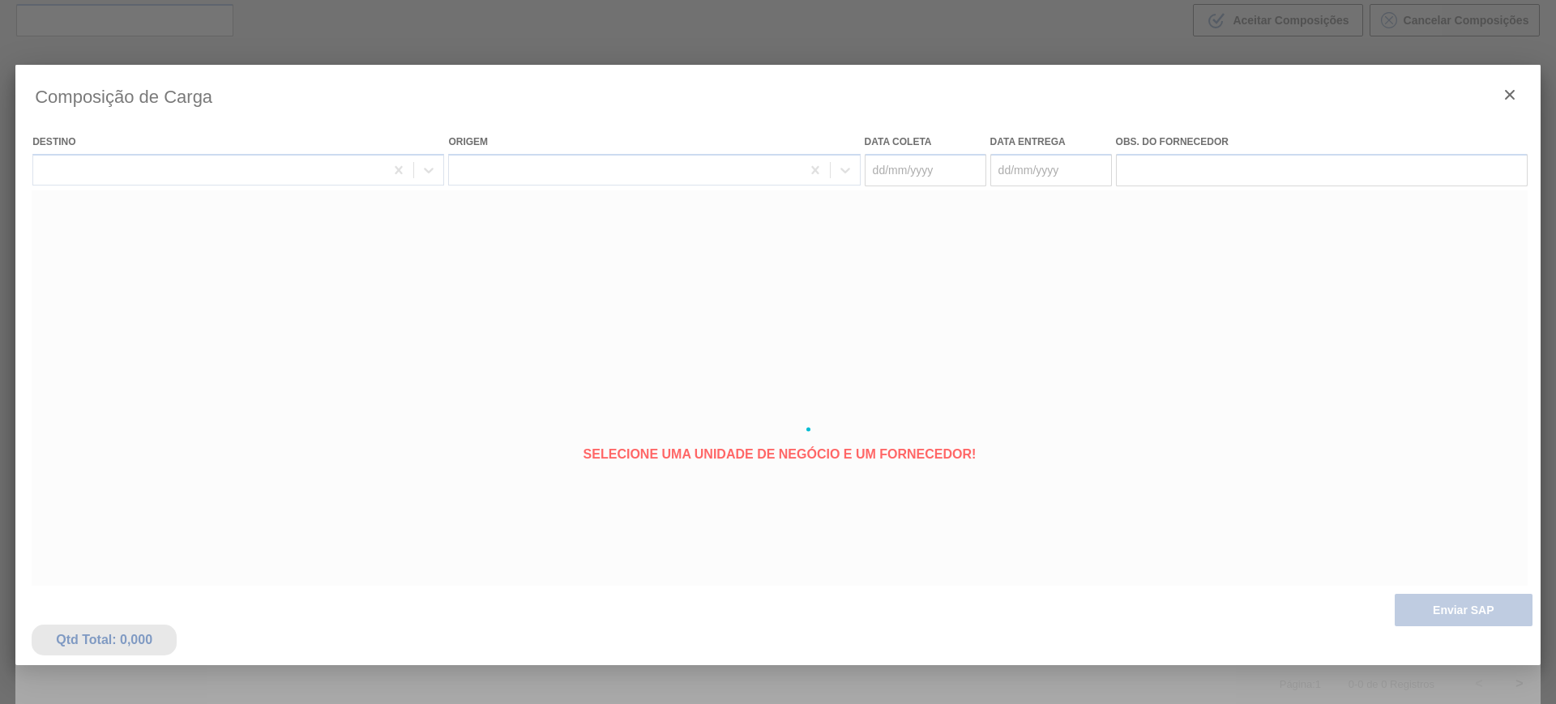
scroll to position [117, 0]
type coleta "[DATE]"
type entrega "[DATE]"
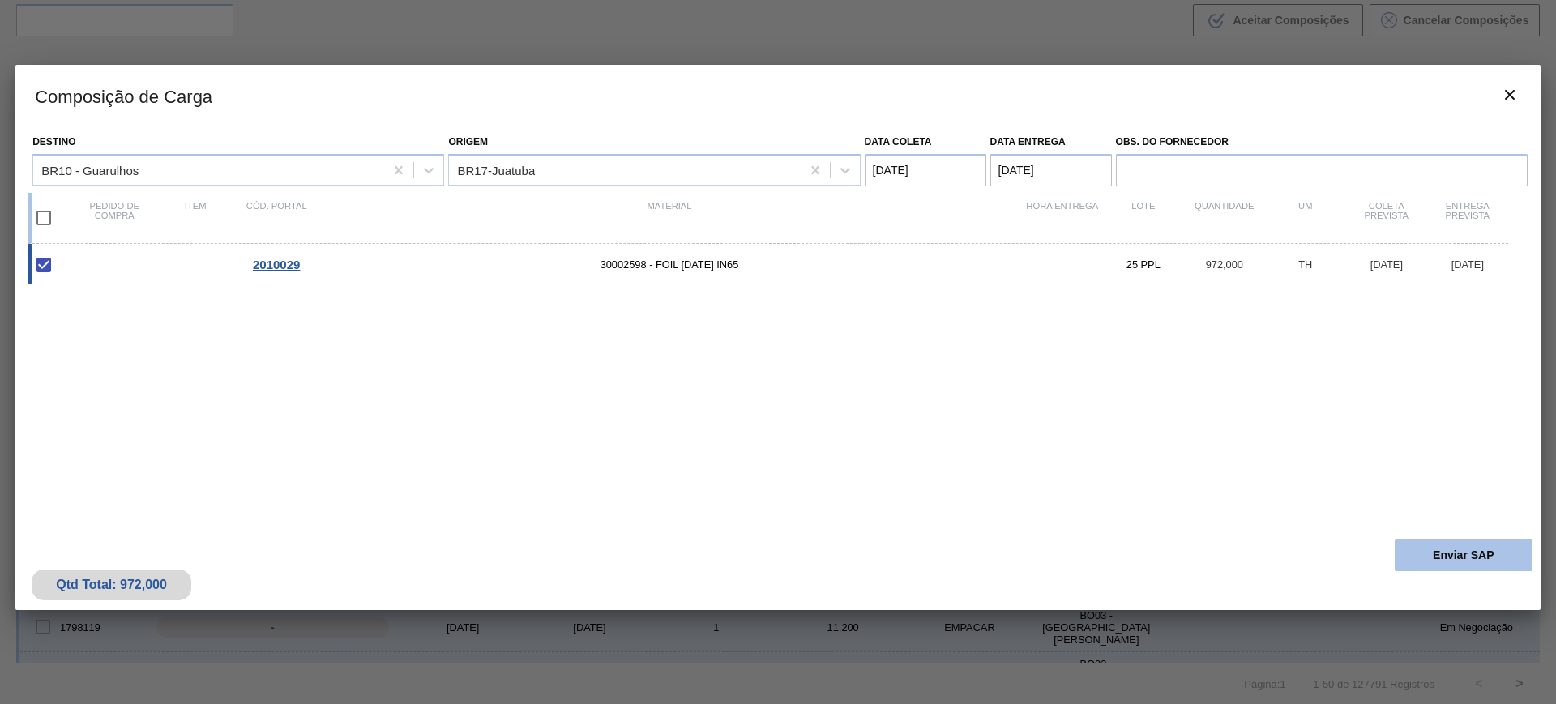
click at [1433, 556] on button "Enviar SAP" at bounding box center [1464, 555] width 138 height 32
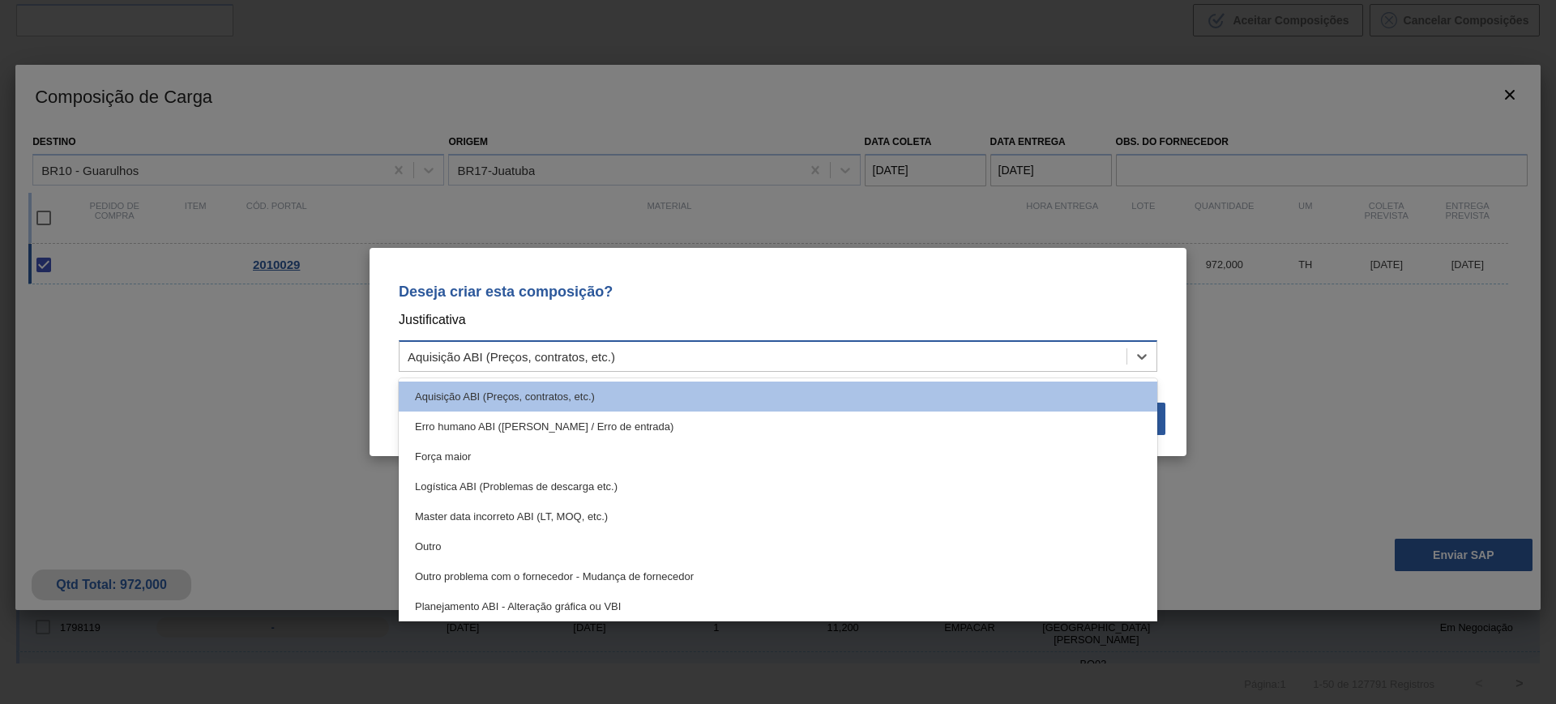
click at [830, 354] on div "Aquisição ABI (Preços, contratos, etc.)" at bounding box center [763, 357] width 727 height 24
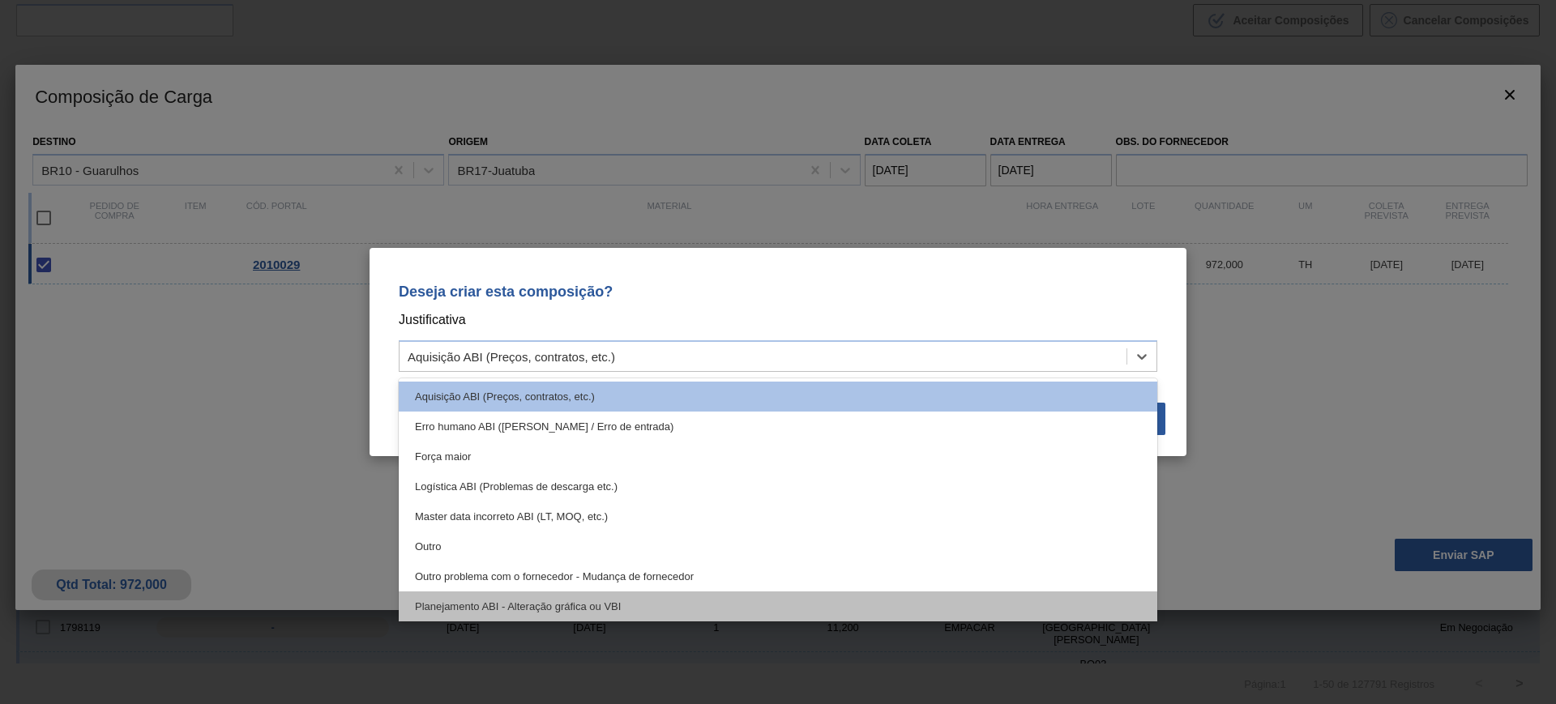
click at [740, 595] on div "Planejamento ABI - Alteração gráfica ou VBI" at bounding box center [778, 607] width 759 height 30
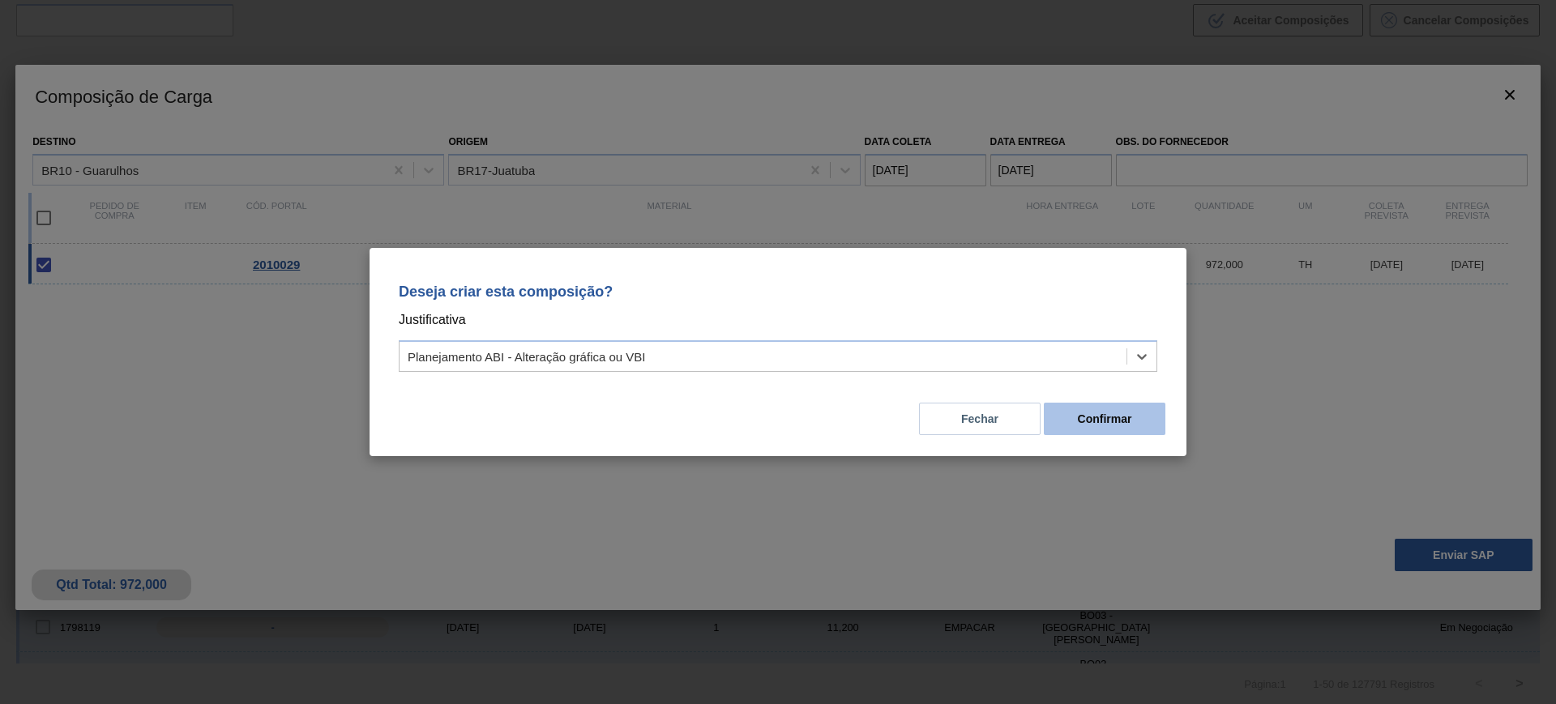
click at [1085, 426] on button "Confirmar" at bounding box center [1105, 419] width 122 height 32
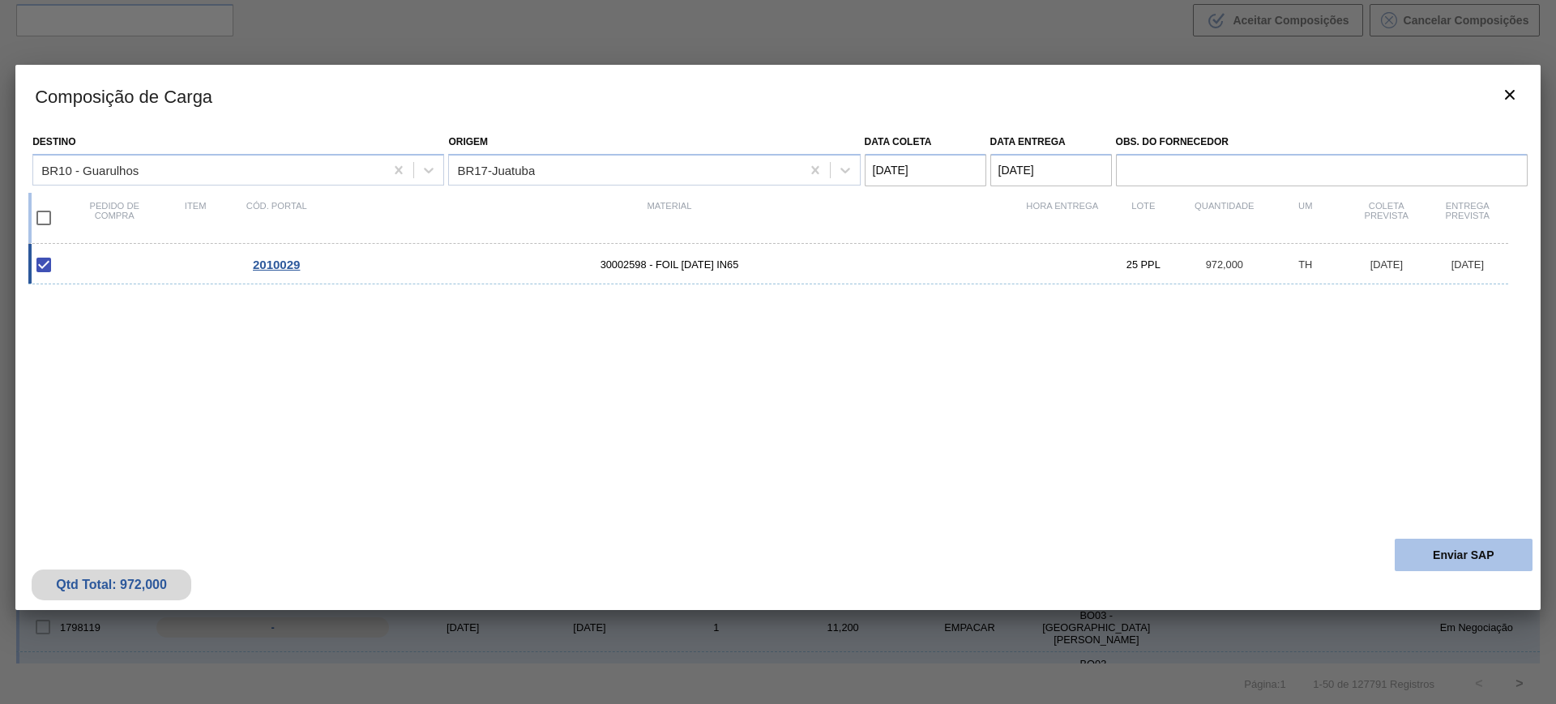
click at [1455, 556] on button "Enviar SAP" at bounding box center [1464, 555] width 138 height 32
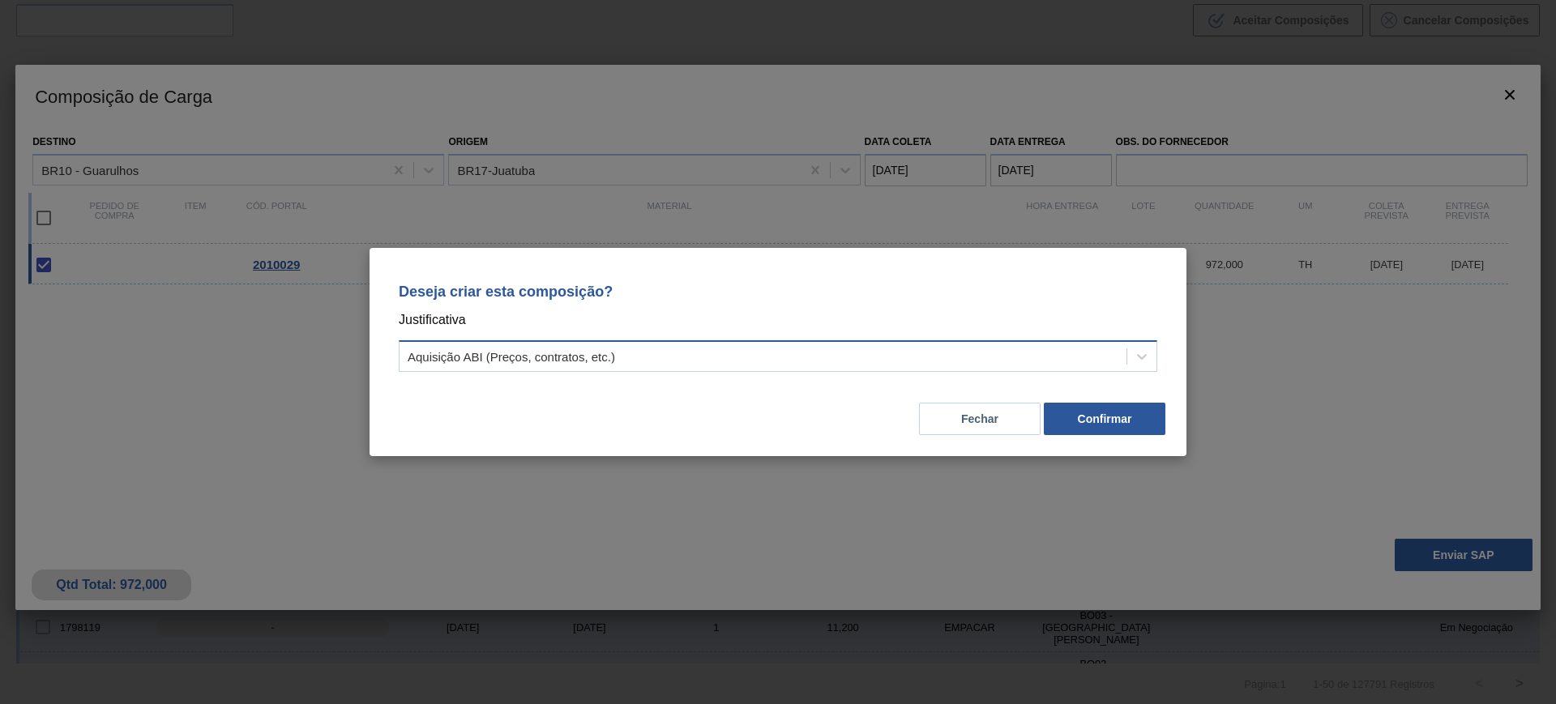
click at [665, 367] on div "Aquisição ABI (Preços, contratos, etc.)" at bounding box center [763, 357] width 727 height 24
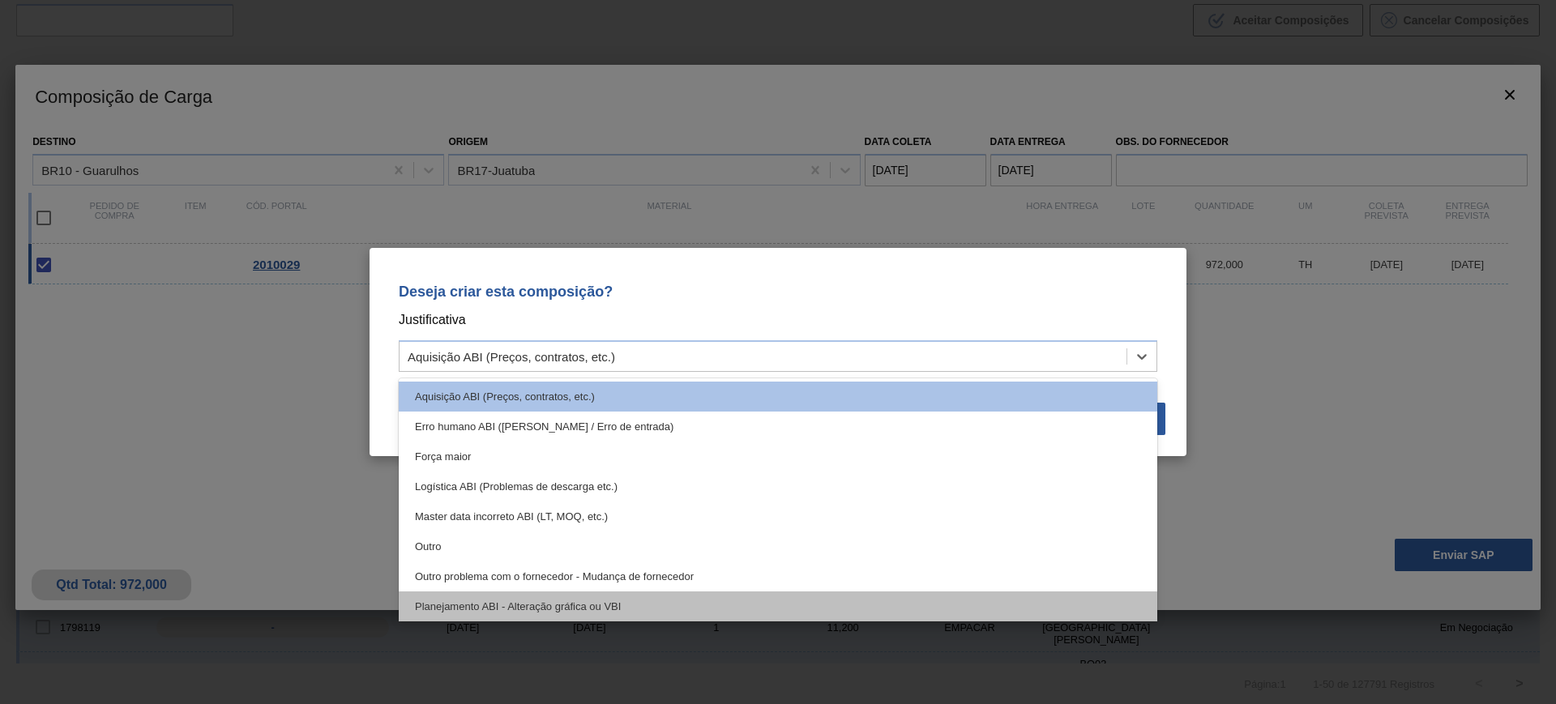
click at [662, 606] on div "Planejamento ABI - Alteração gráfica ou VBI" at bounding box center [778, 607] width 759 height 30
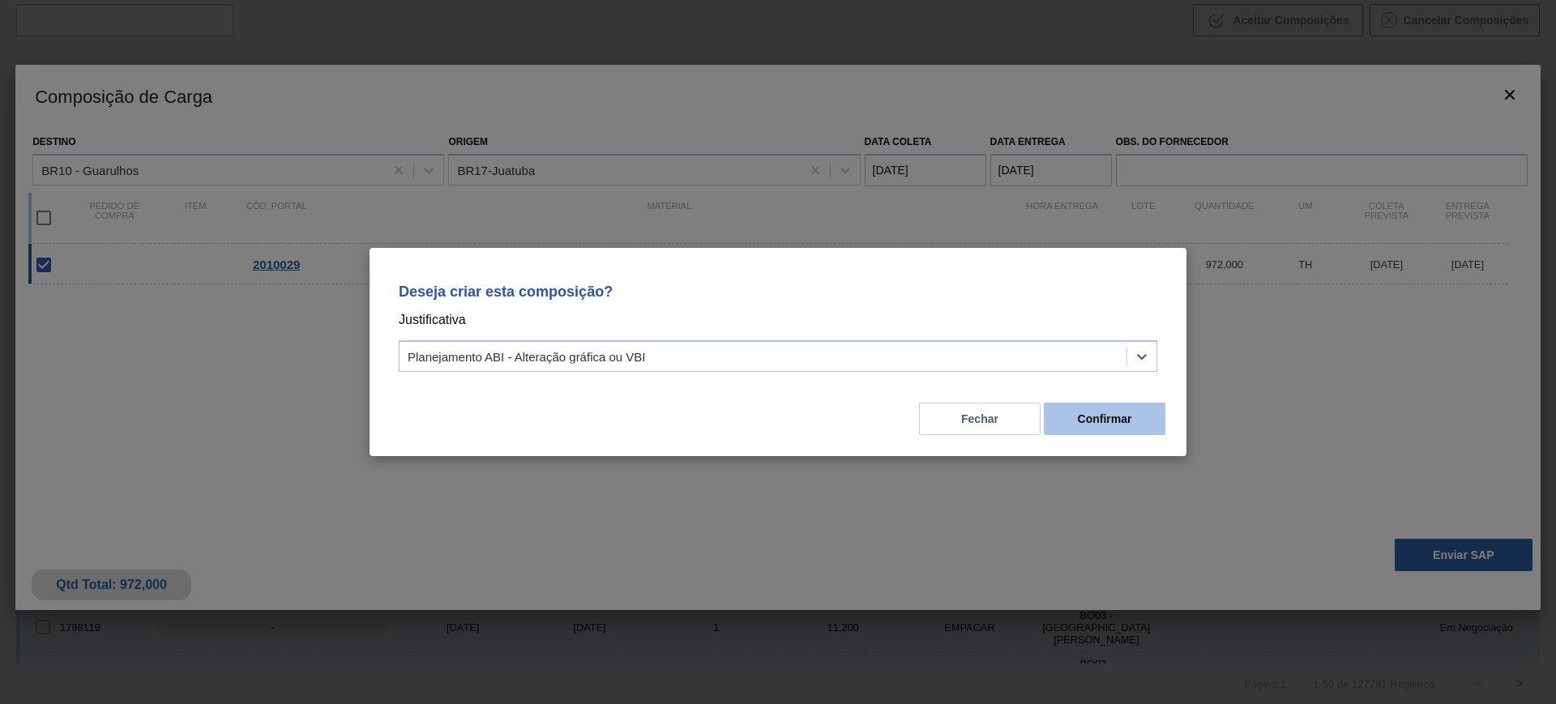
click at [1083, 413] on button "Confirmar" at bounding box center [1105, 419] width 122 height 32
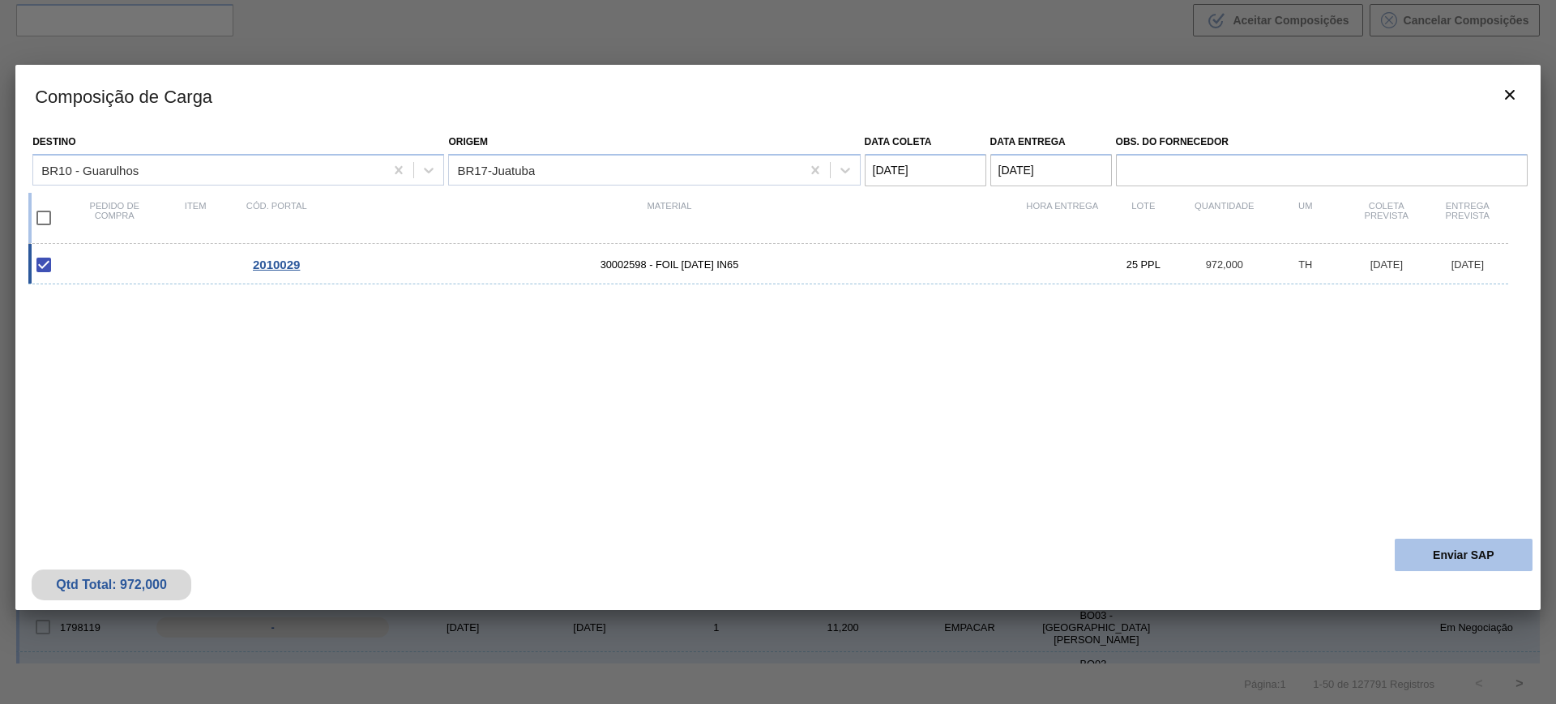
click at [1448, 562] on button "Enviar SAP" at bounding box center [1464, 555] width 138 height 32
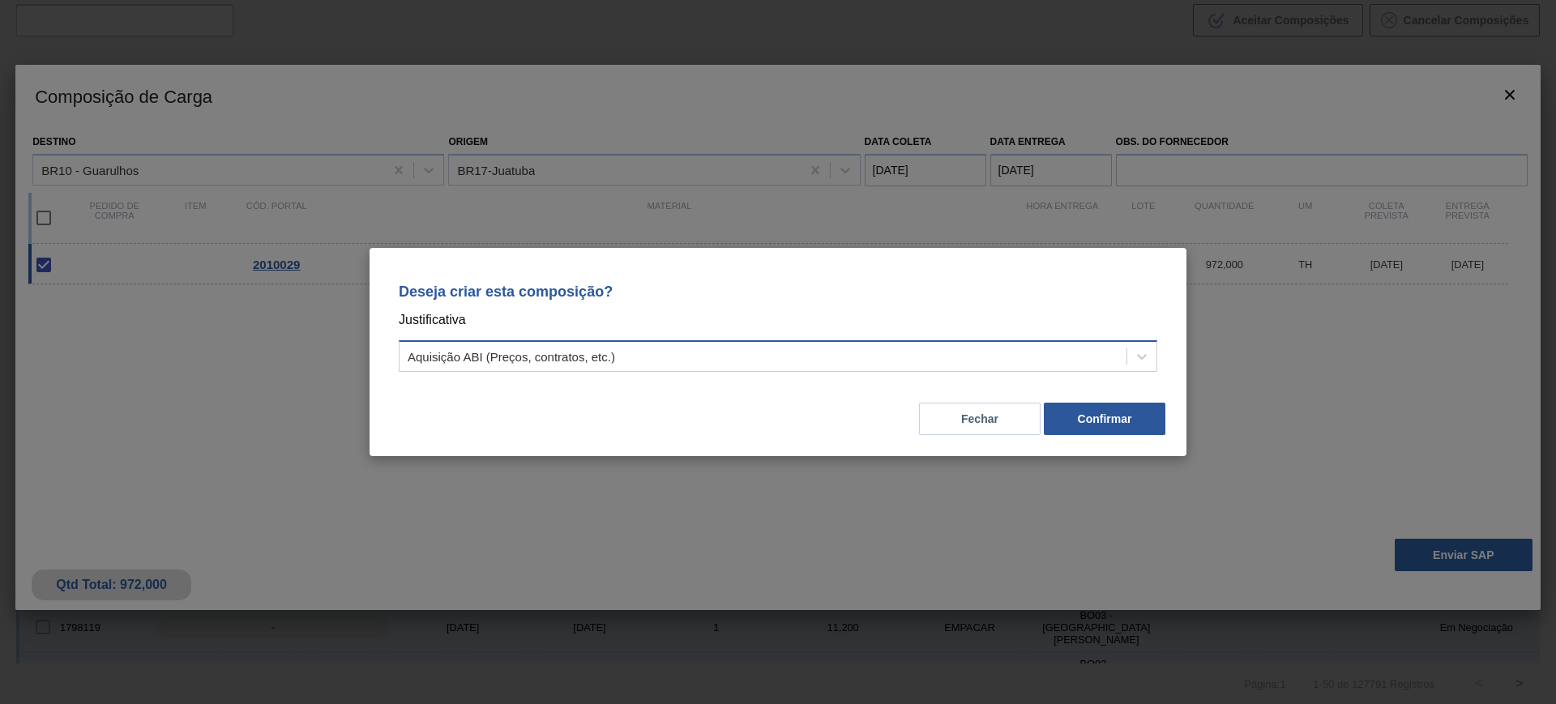
click at [843, 360] on div "Aquisição ABI (Preços, contratos, etc.)" at bounding box center [763, 357] width 727 height 24
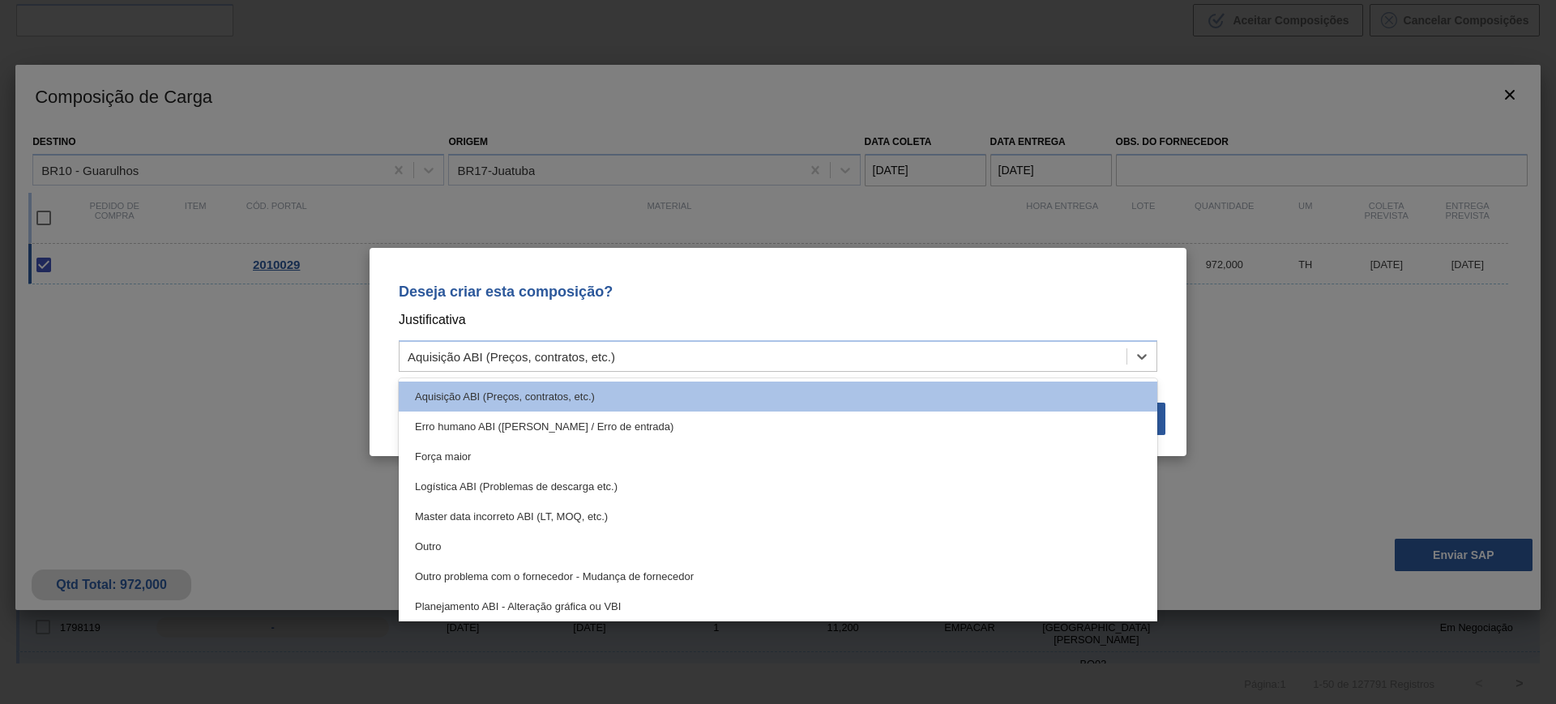
click at [687, 597] on div "Planejamento ABI - Alteração gráfica ou VBI" at bounding box center [778, 607] width 759 height 30
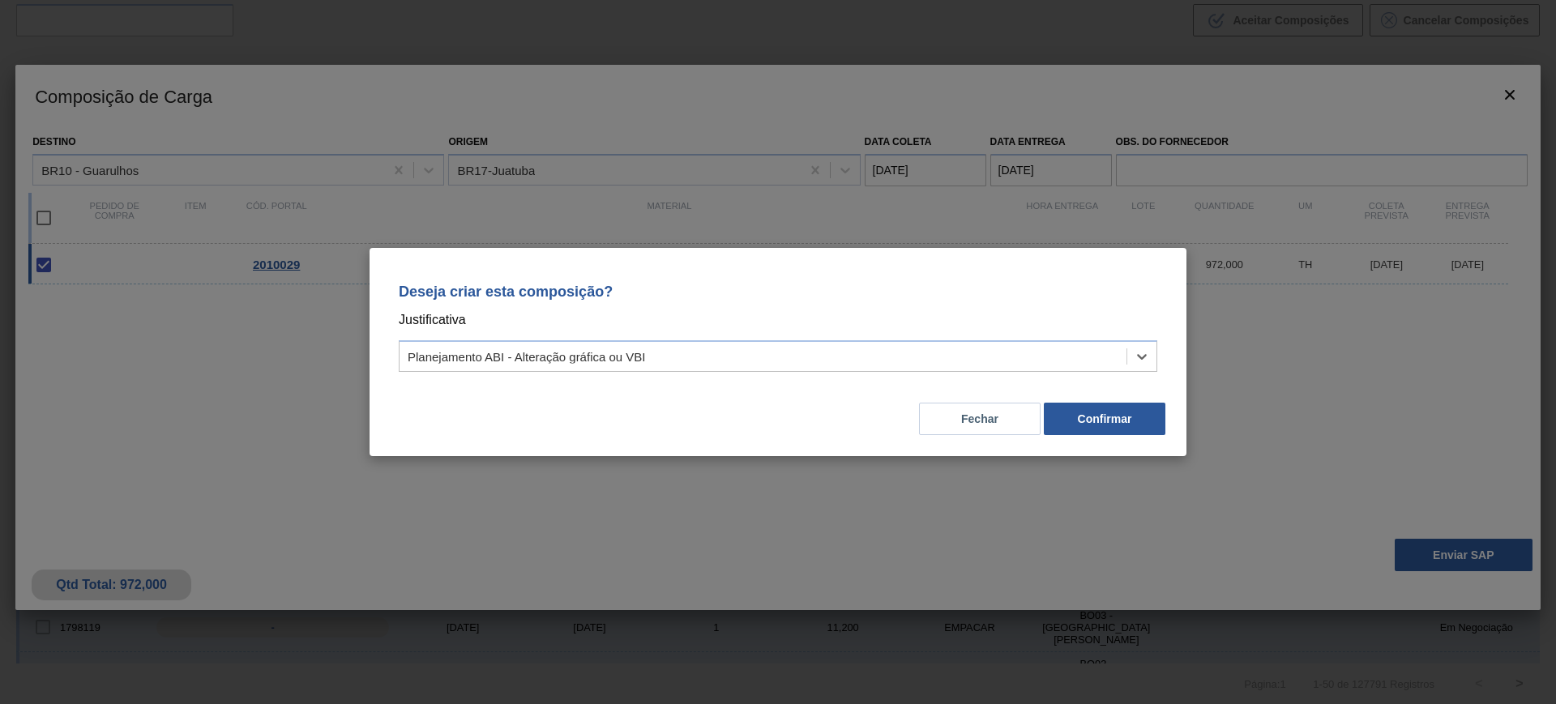
drag, startPoint x: 952, startPoint y: 413, endPoint x: 986, endPoint y: 424, distance: 36.4
click at [952, 413] on button "Fechar" at bounding box center [980, 419] width 122 height 32
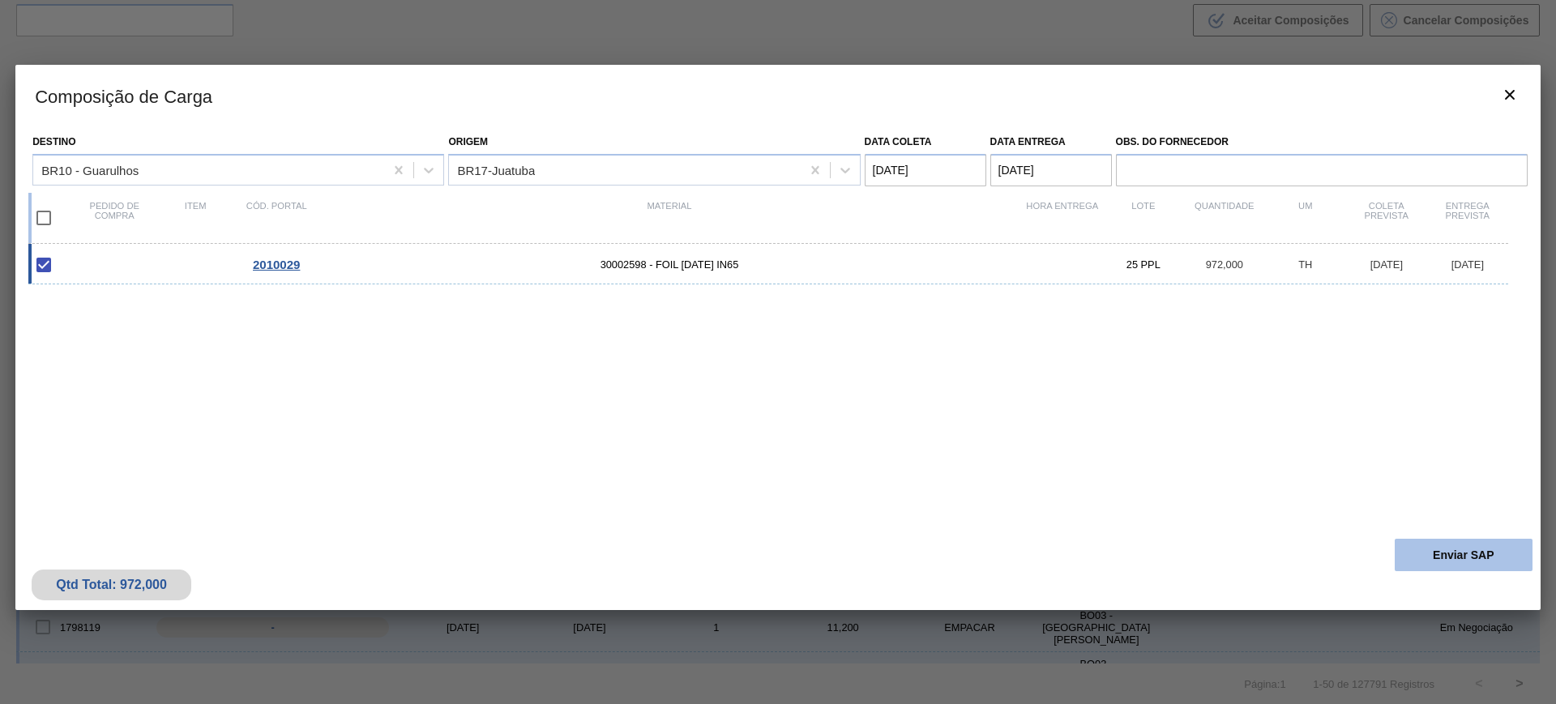
click at [1499, 545] on button "Enviar SAP" at bounding box center [1464, 555] width 138 height 32
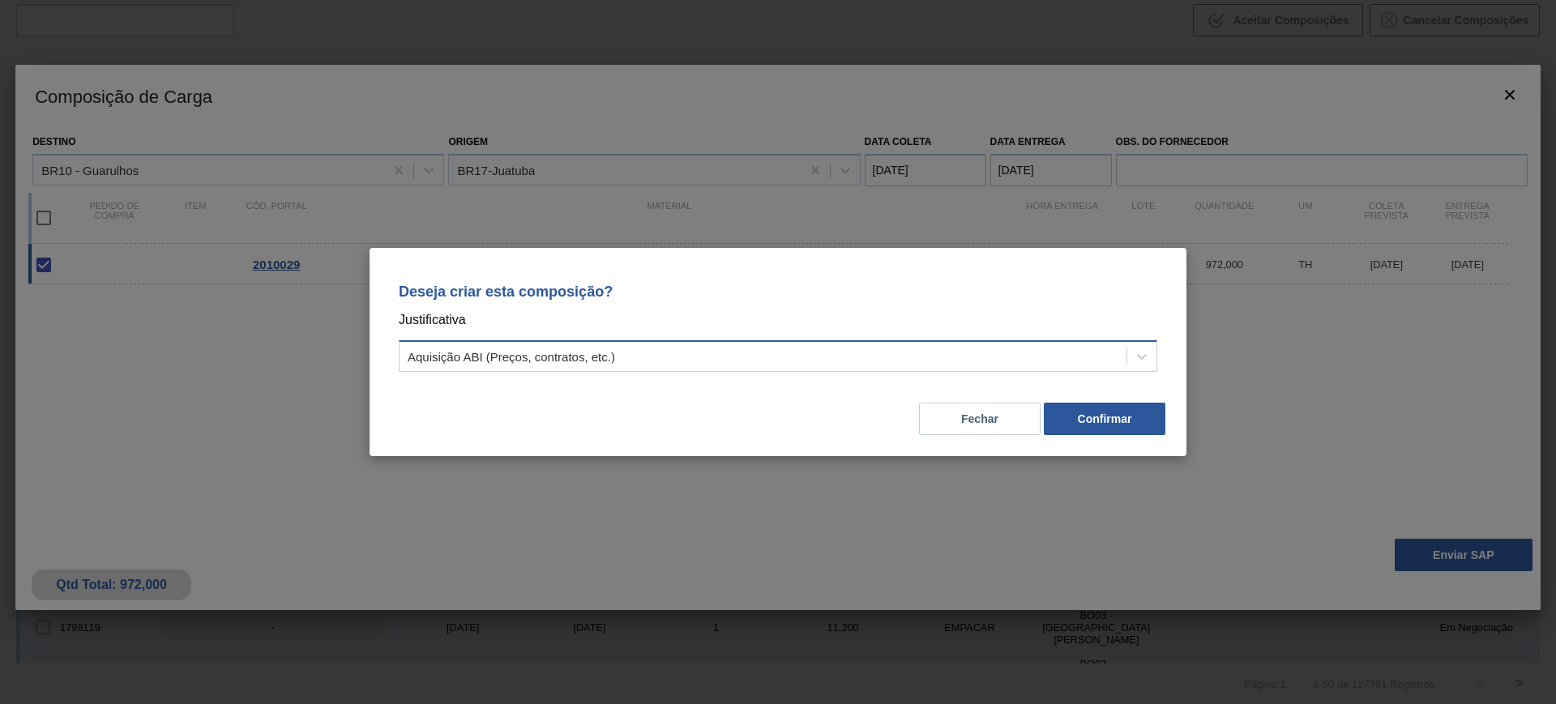
click at [734, 346] on div "Aquisição ABI (Preços, contratos, etc.)" at bounding box center [763, 357] width 727 height 24
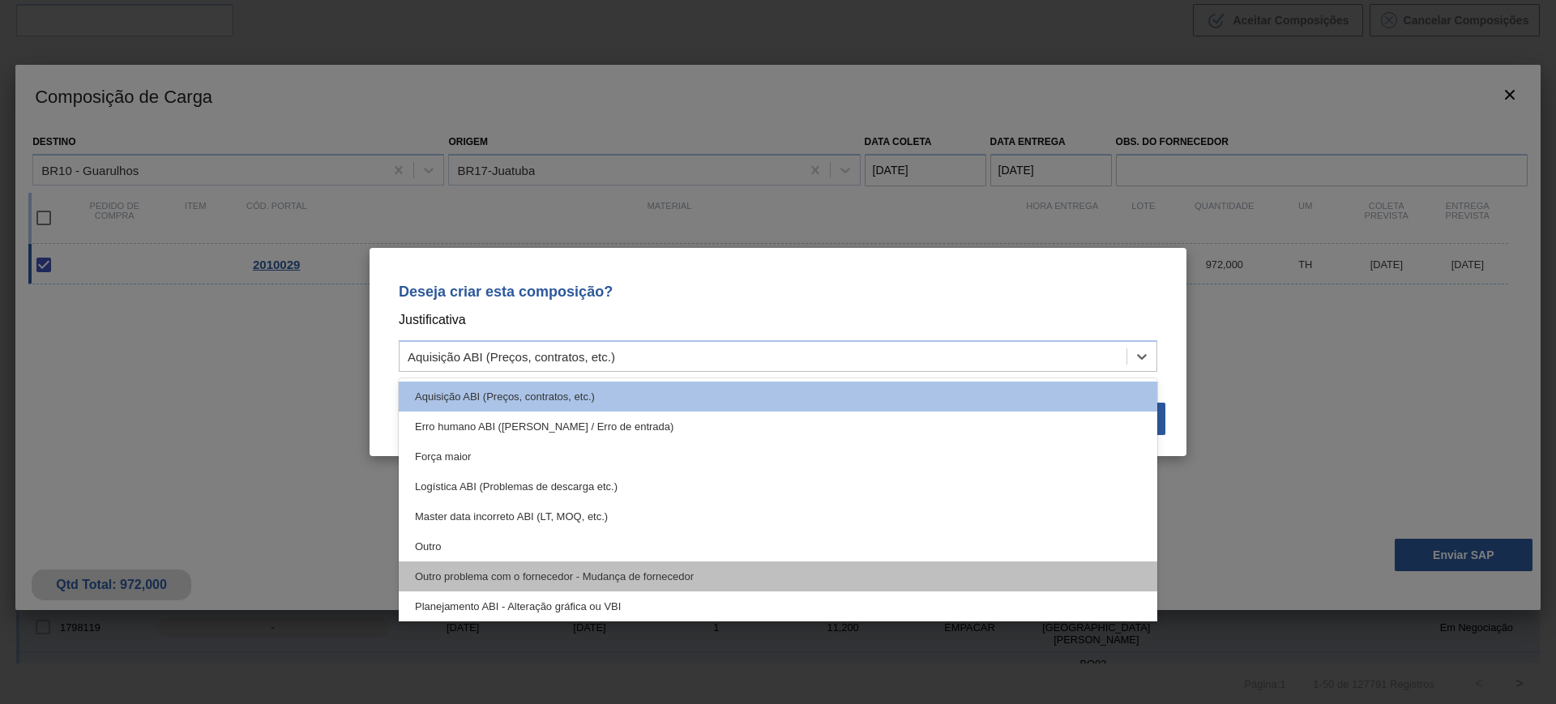
click at [719, 571] on div "Outro problema com o fornecedor - Mudança de fornecedor" at bounding box center [778, 577] width 759 height 30
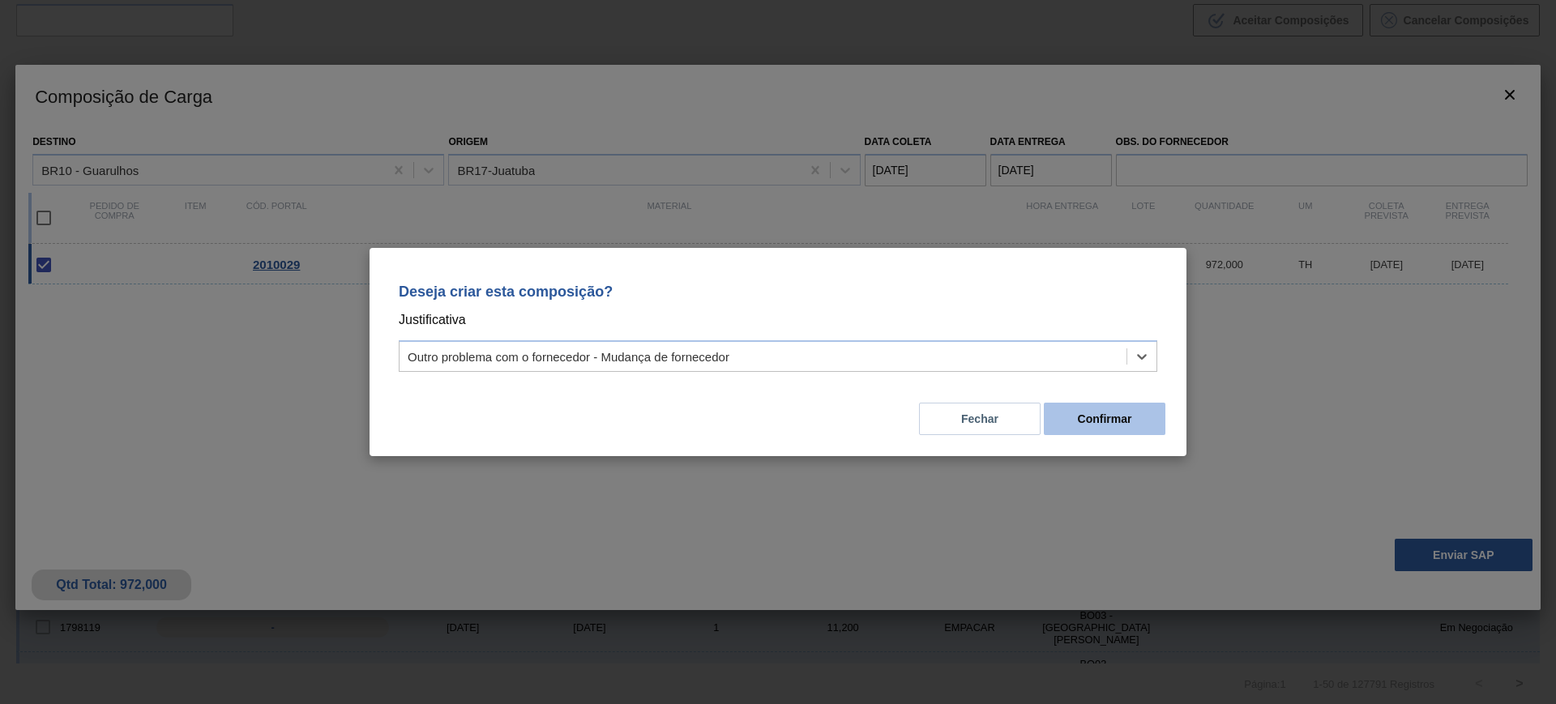
click at [1079, 408] on button "Confirmar" at bounding box center [1105, 419] width 122 height 32
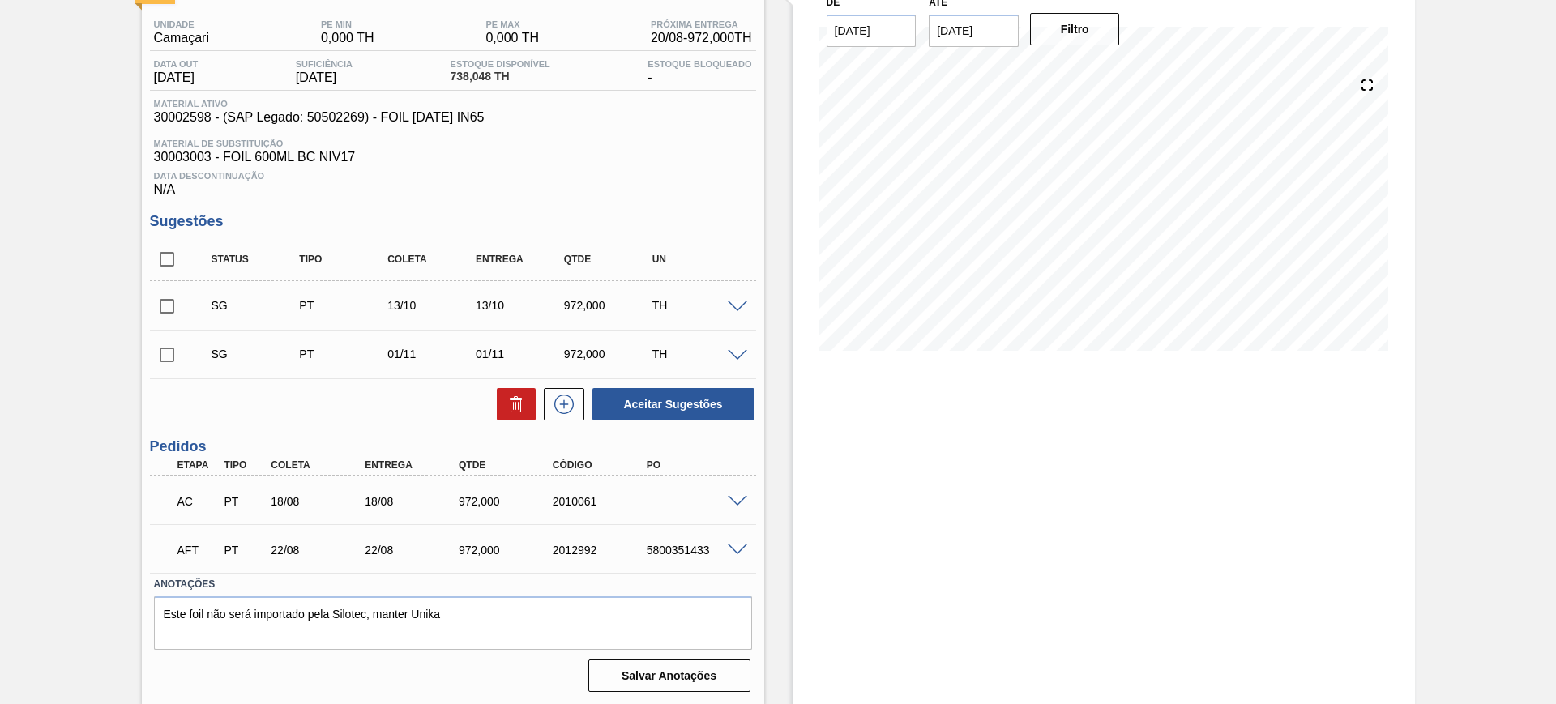
scroll to position [125, 0]
click at [694, 548] on div "5800351433" at bounding box center [695, 548] width 105 height 13
click at [701, 542] on div "5800351433" at bounding box center [695, 548] width 105 height 13
click at [701, 545] on div "5800351433" at bounding box center [695, 548] width 105 height 13
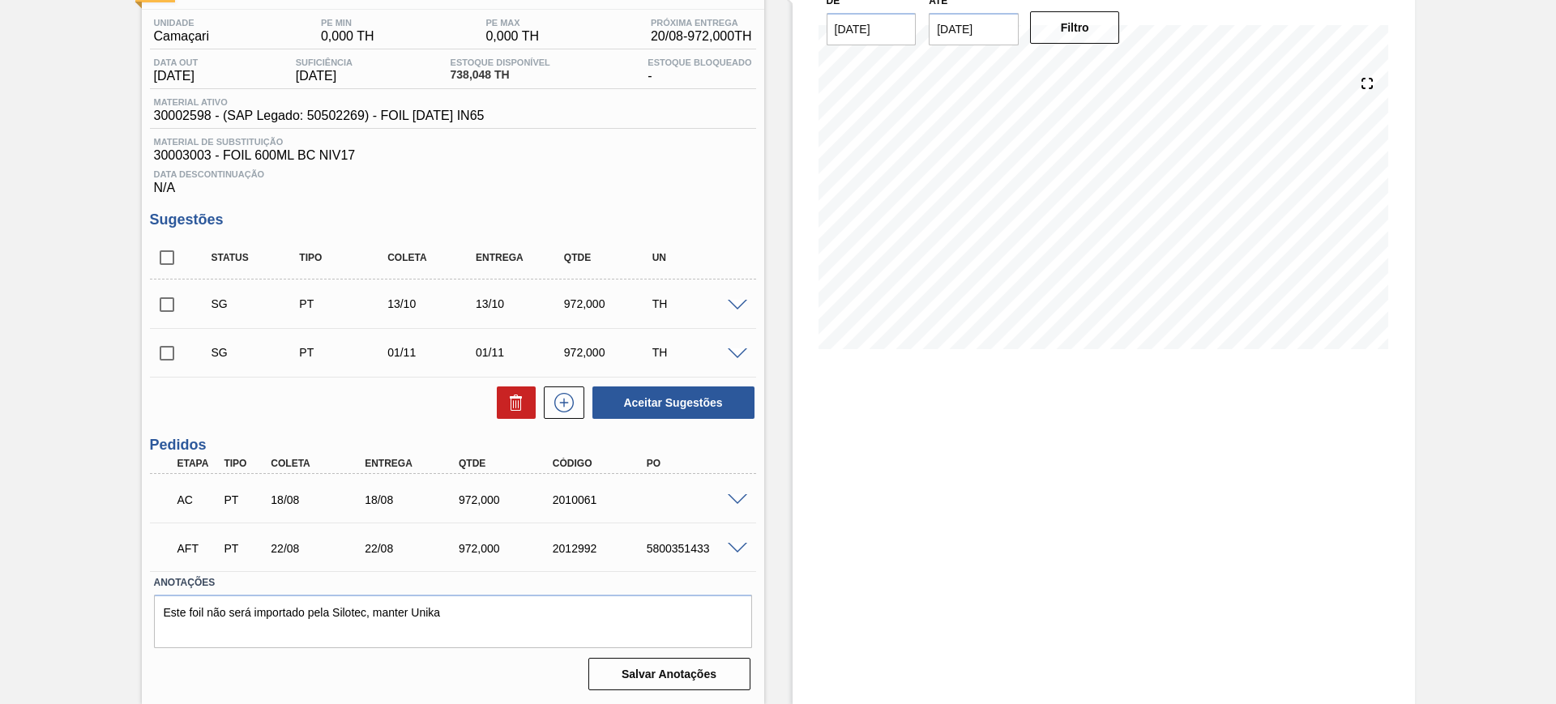
click at [704, 546] on div "5800351433" at bounding box center [695, 548] width 105 height 13
copy div "5800351433"
click at [742, 545] on span at bounding box center [737, 549] width 19 height 12
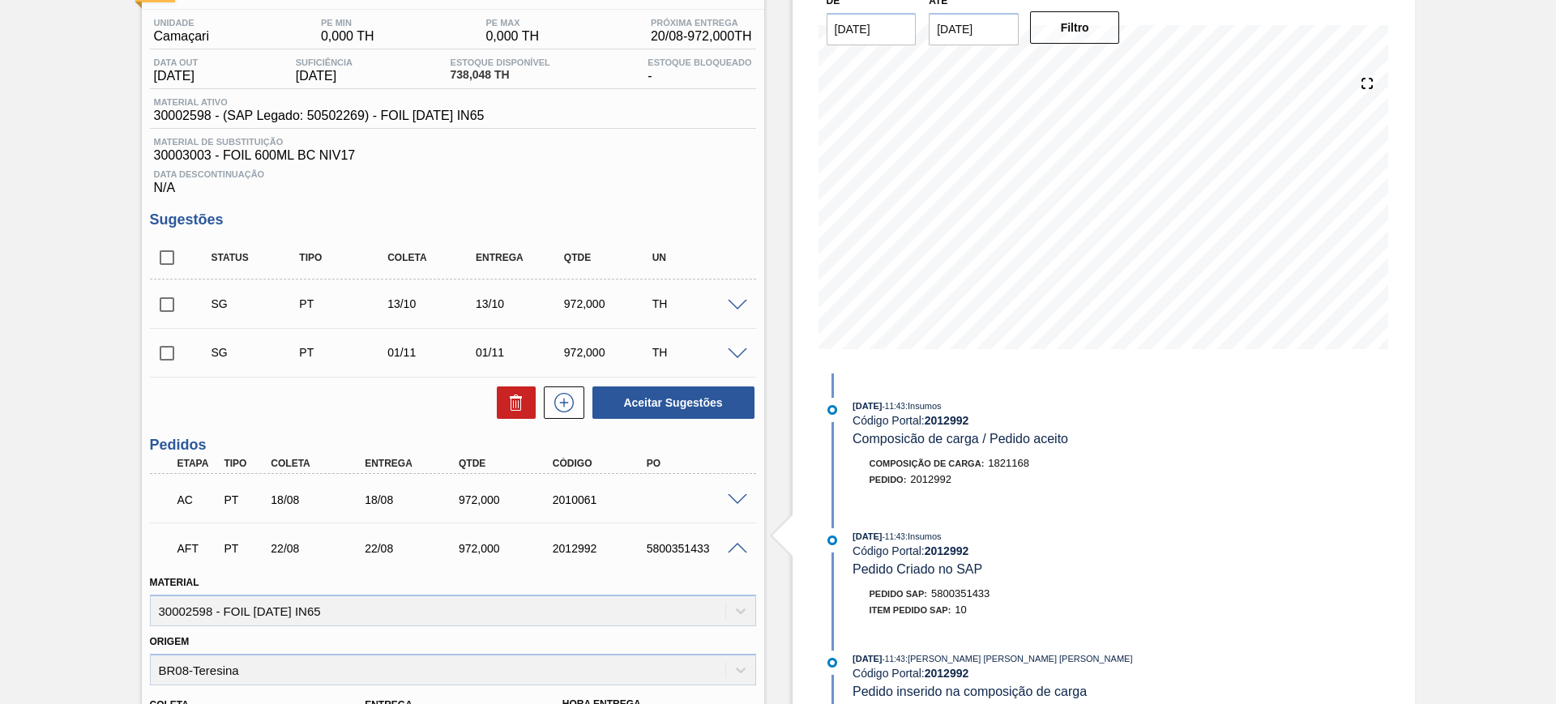
click at [737, 498] on span at bounding box center [737, 500] width 19 height 12
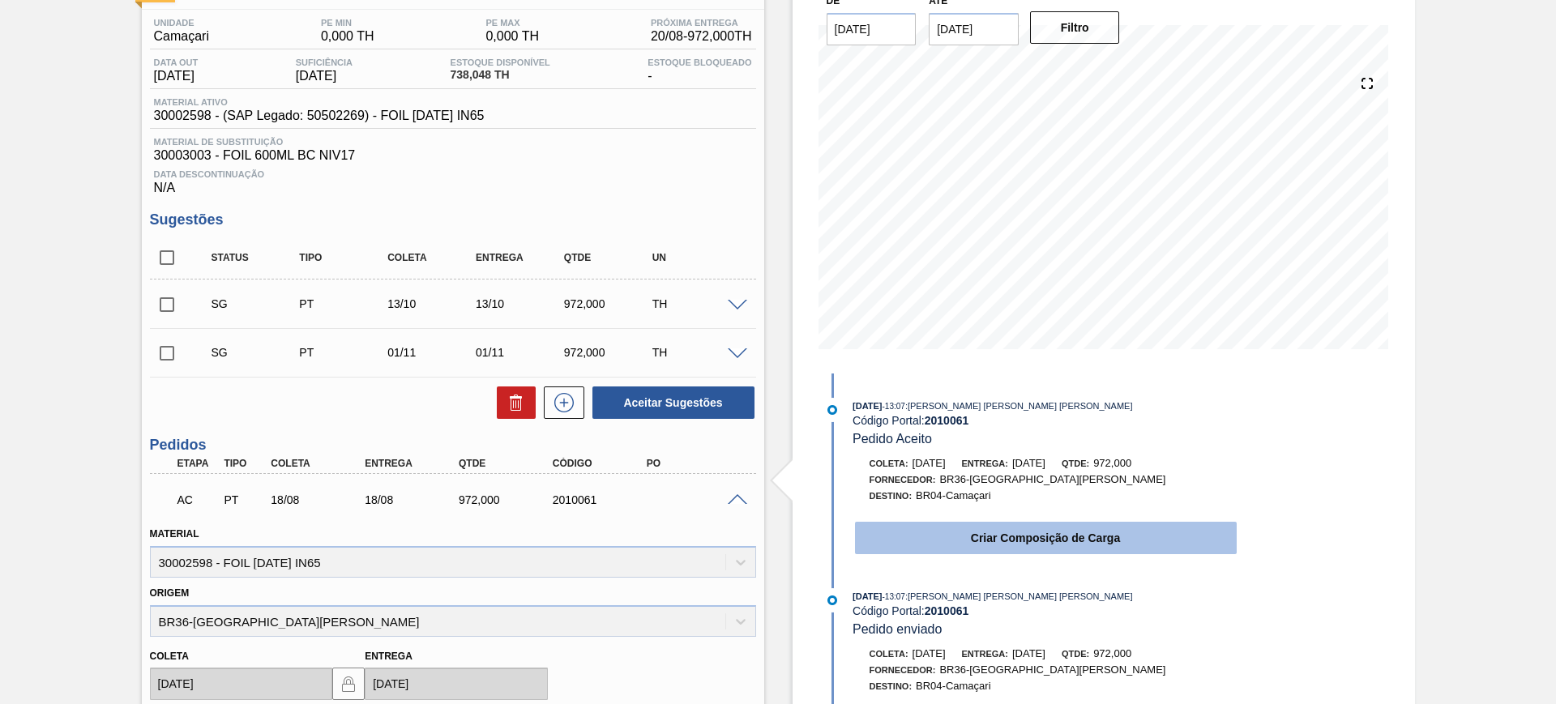
click at [957, 544] on button "Criar Composição de Carga" at bounding box center [1046, 538] width 382 height 32
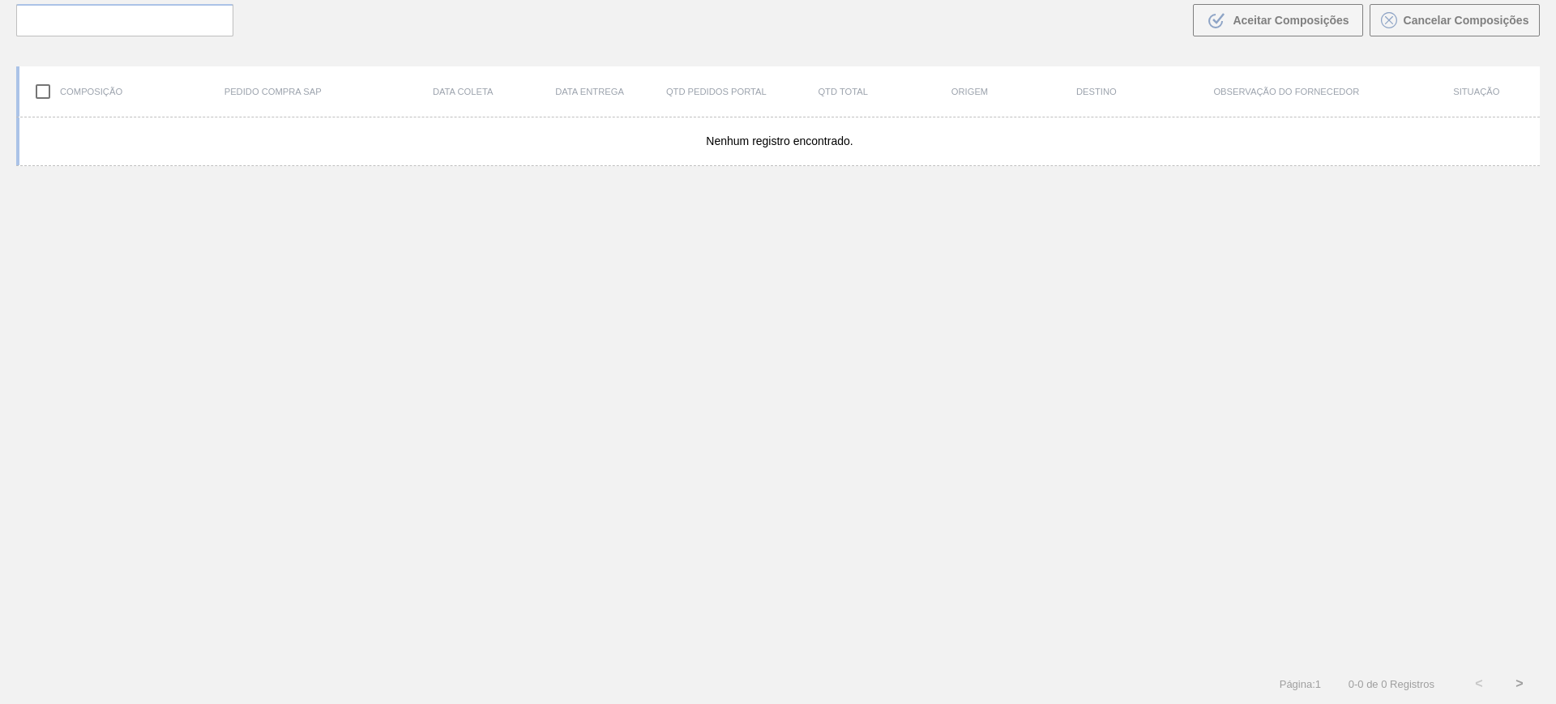
scroll to position [117, 0]
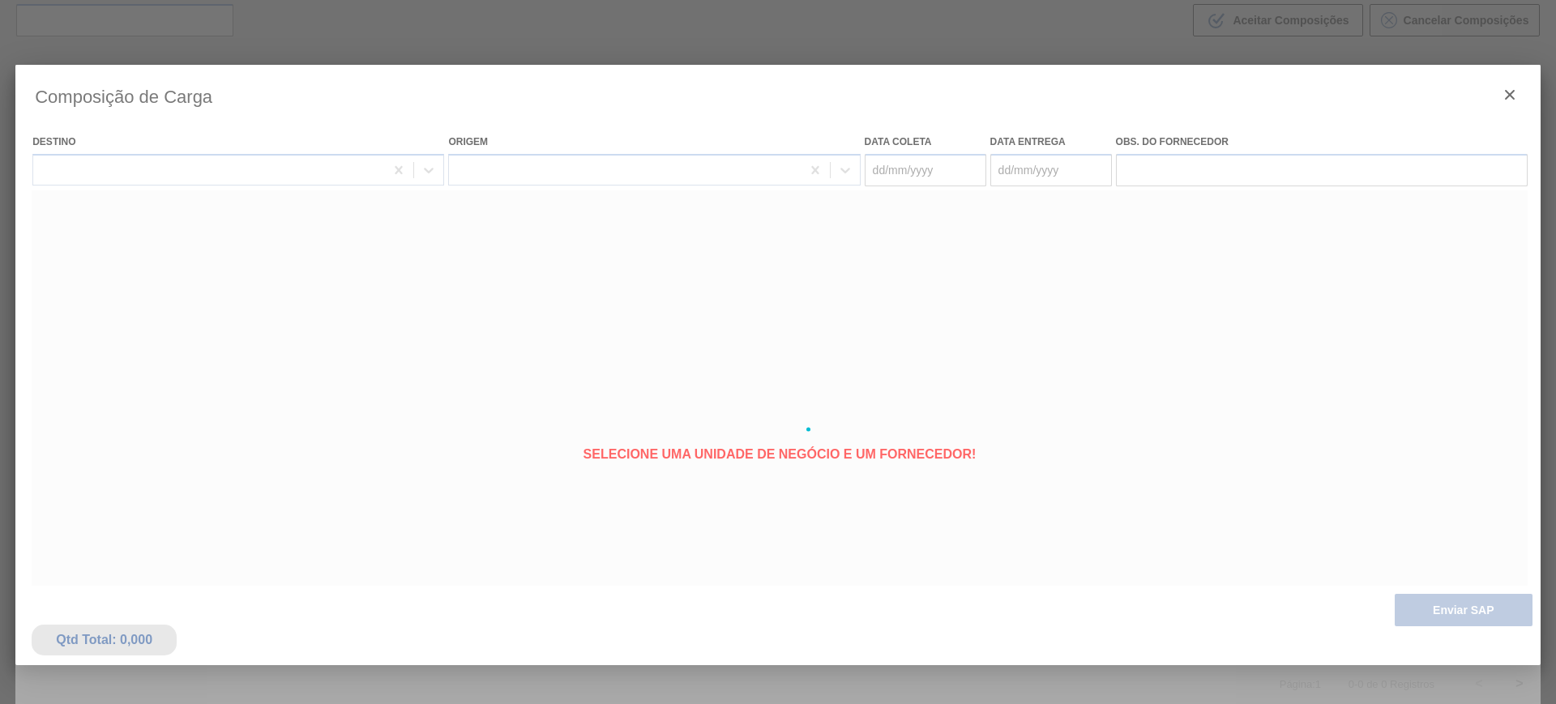
type coleta "[DATE]"
type entrega "[DATE]"
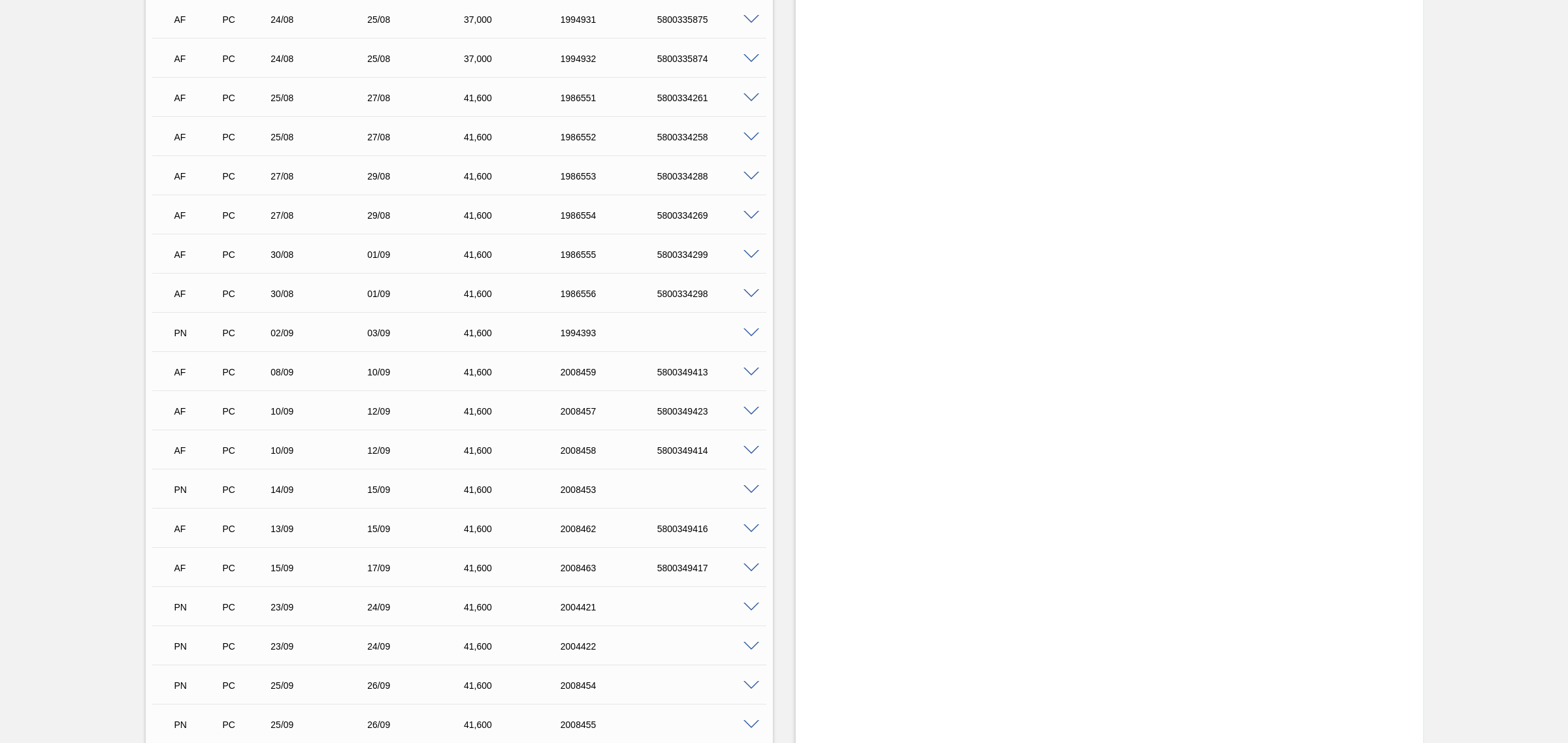
scroll to position [665, 0]
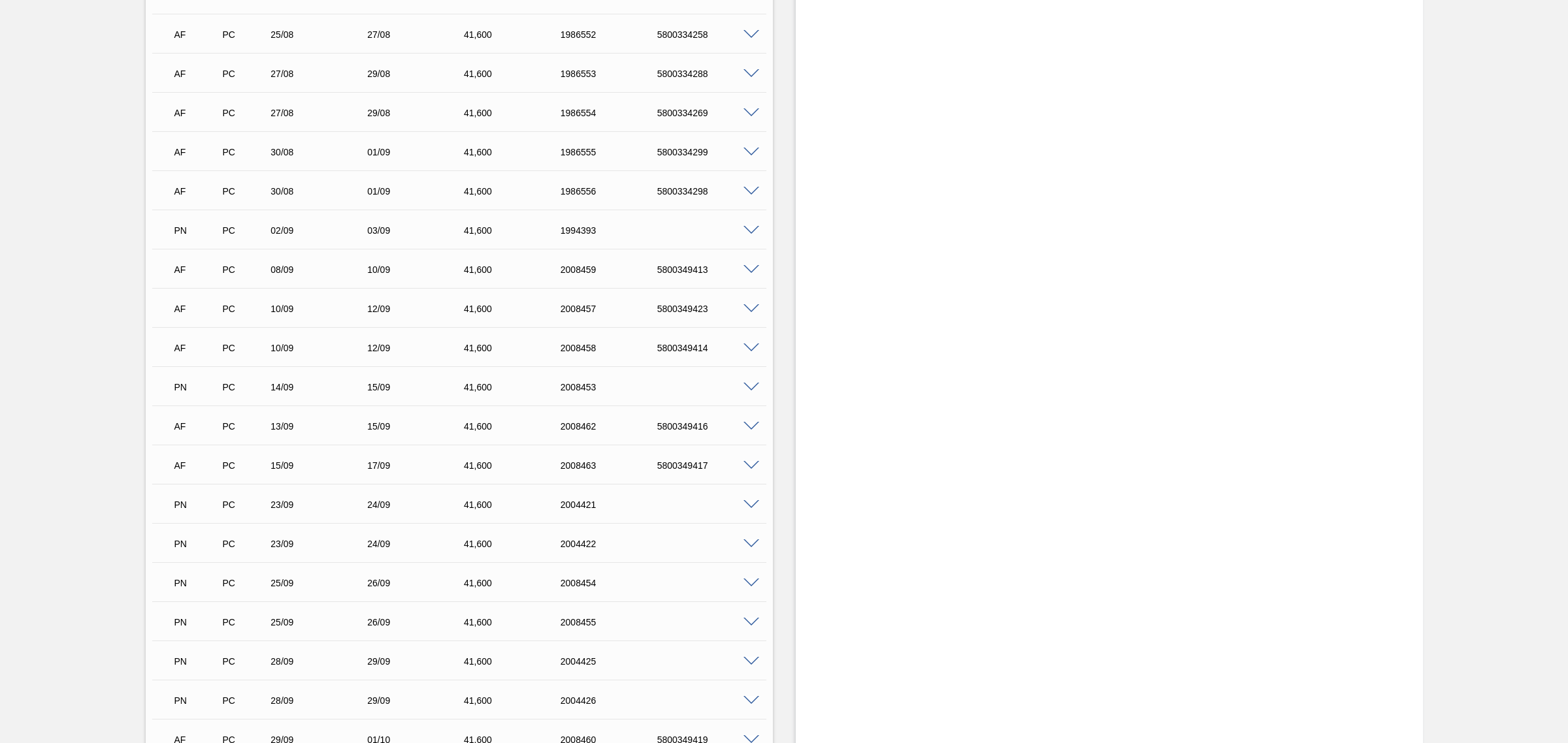
click at [750, 154] on span at bounding box center [751, 152] width 15 height 10
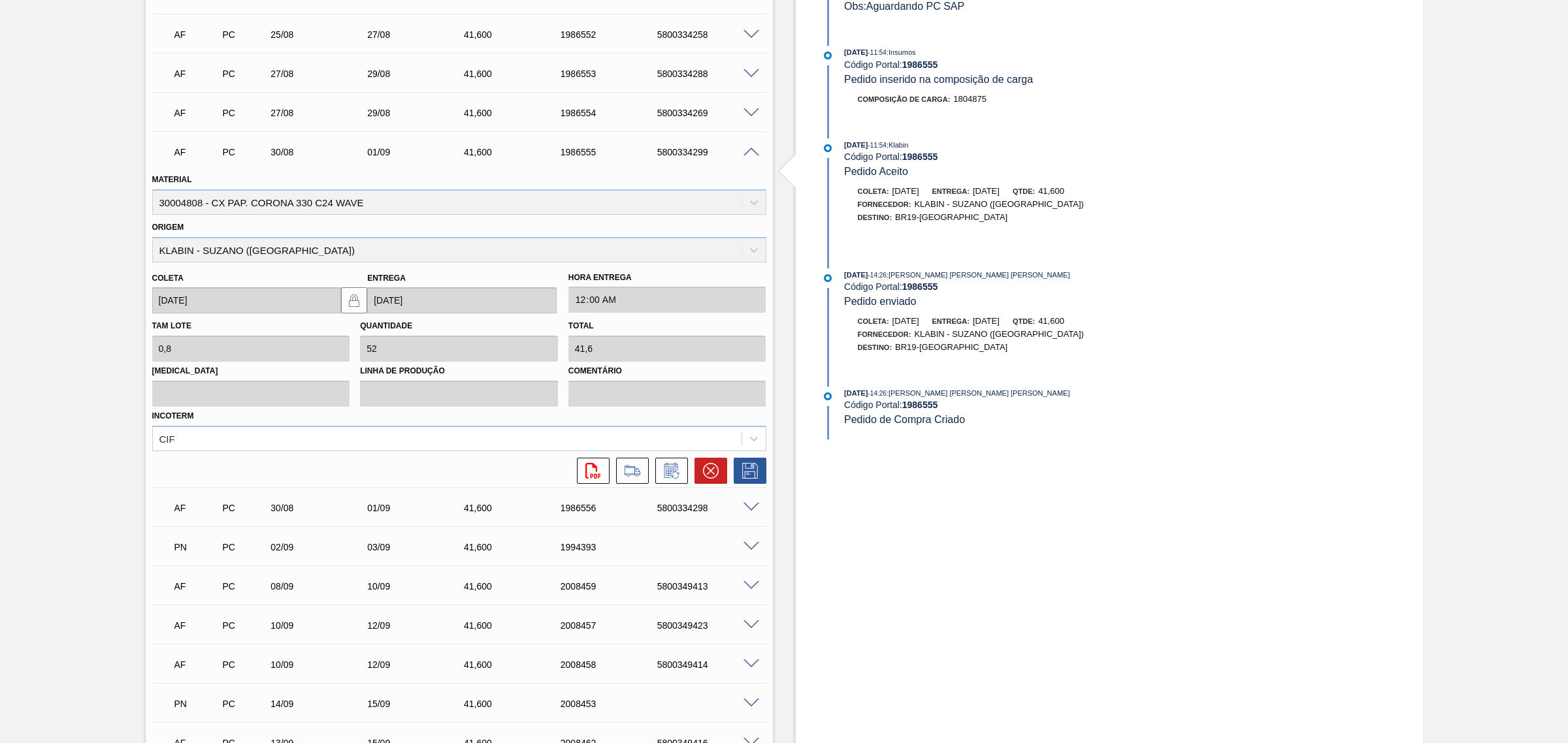
click at [750, 152] on span at bounding box center [751, 152] width 15 height 10
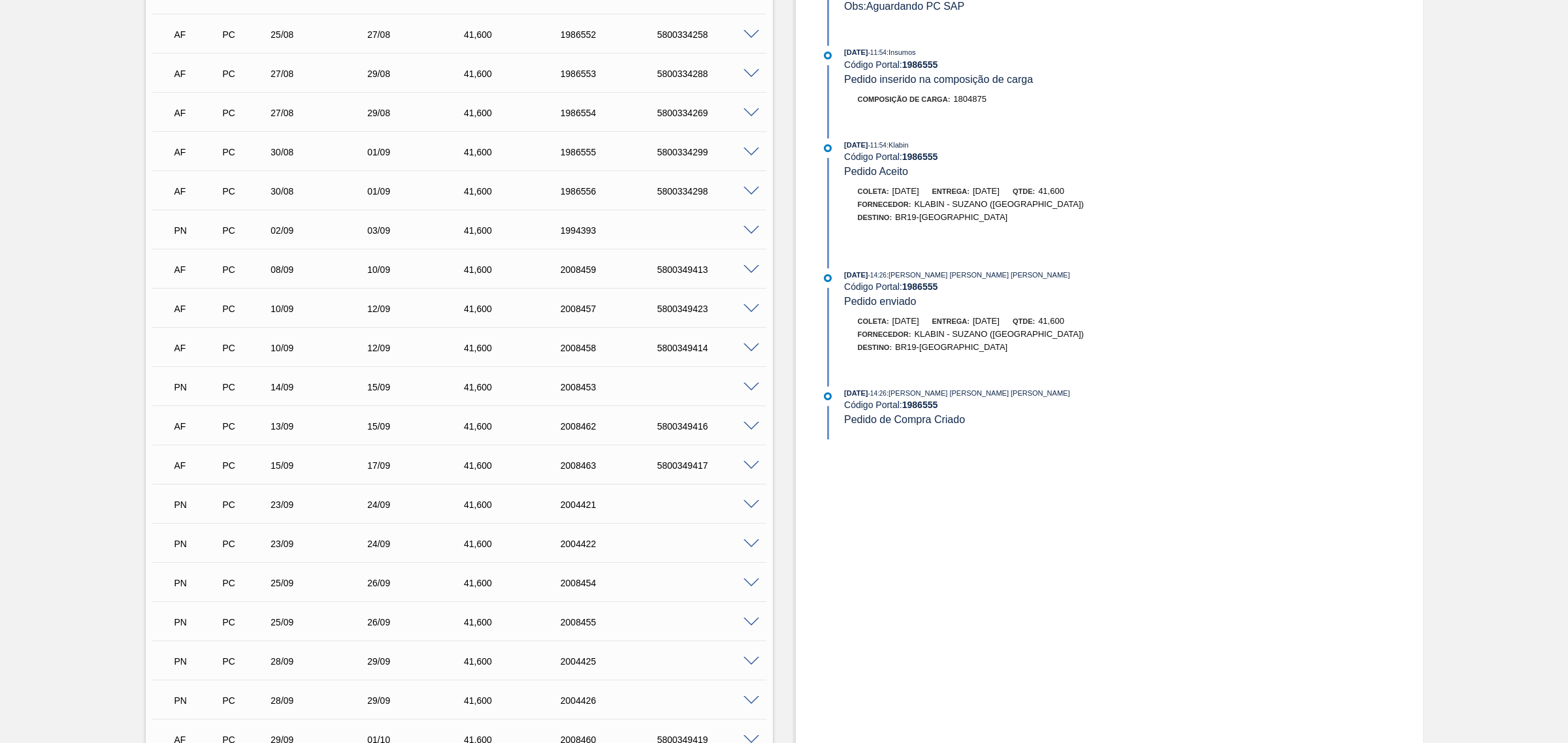
click at [747, 194] on span at bounding box center [751, 192] width 15 height 10
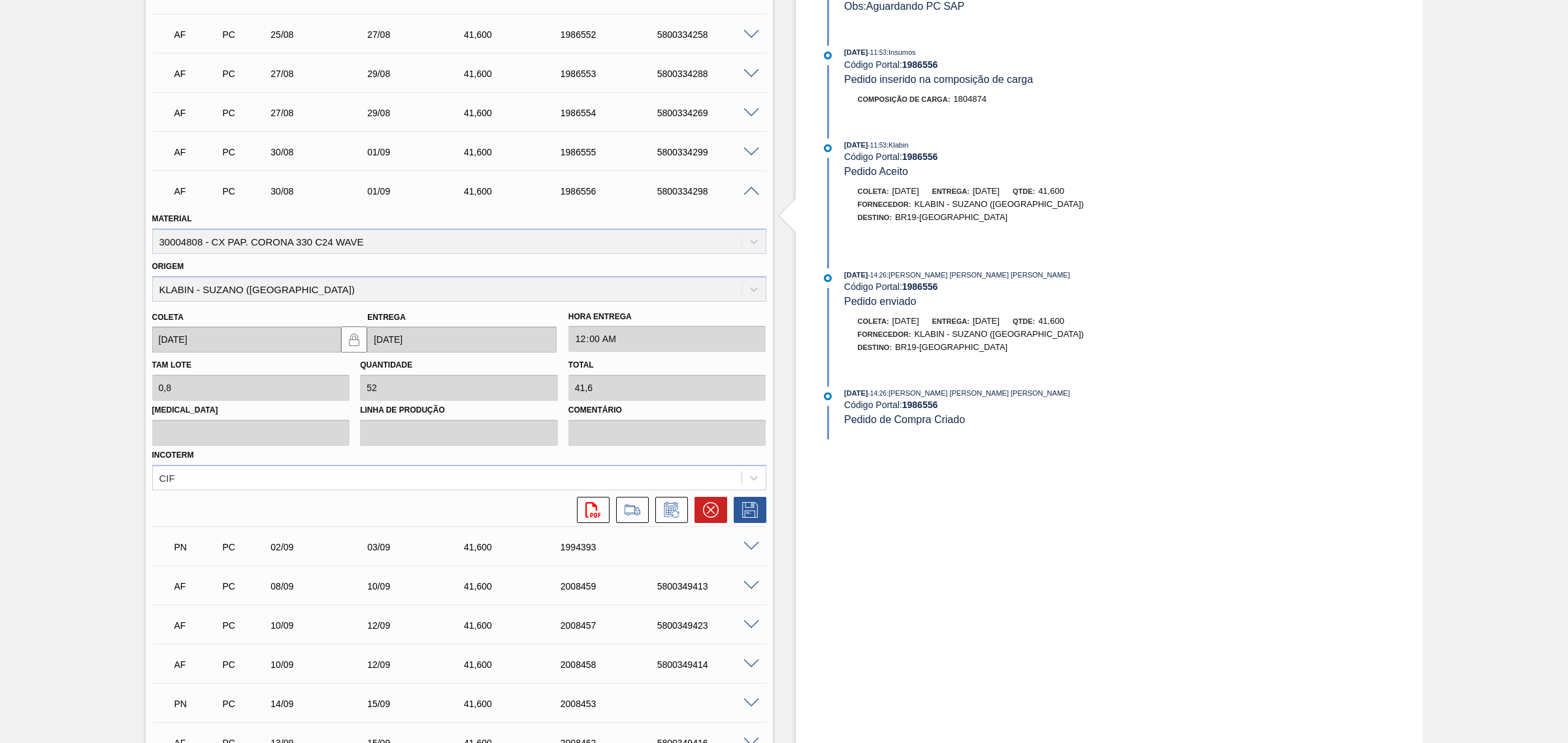
click at [747, 194] on span at bounding box center [751, 192] width 15 height 10
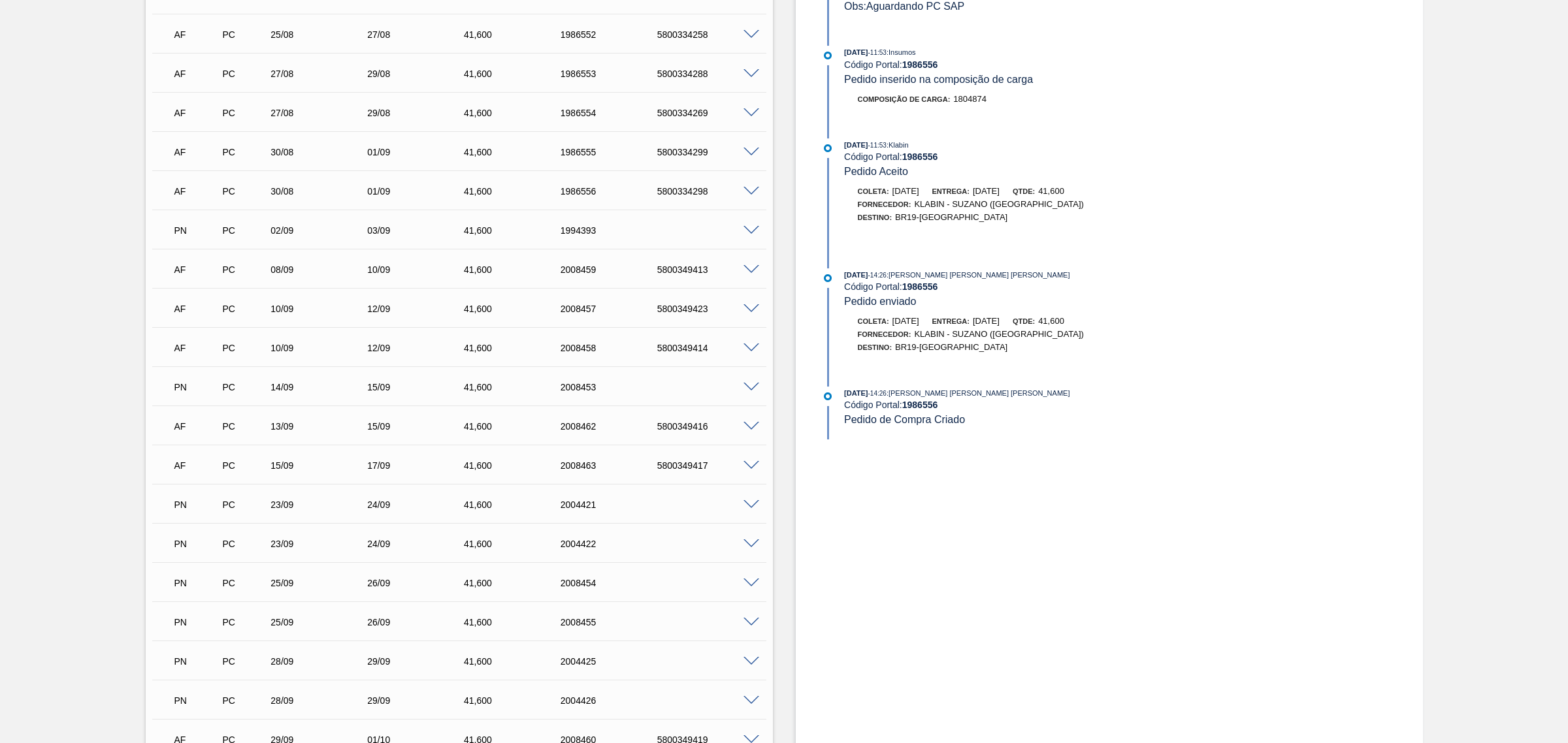
click at [755, 271] on span at bounding box center [751, 270] width 15 height 10
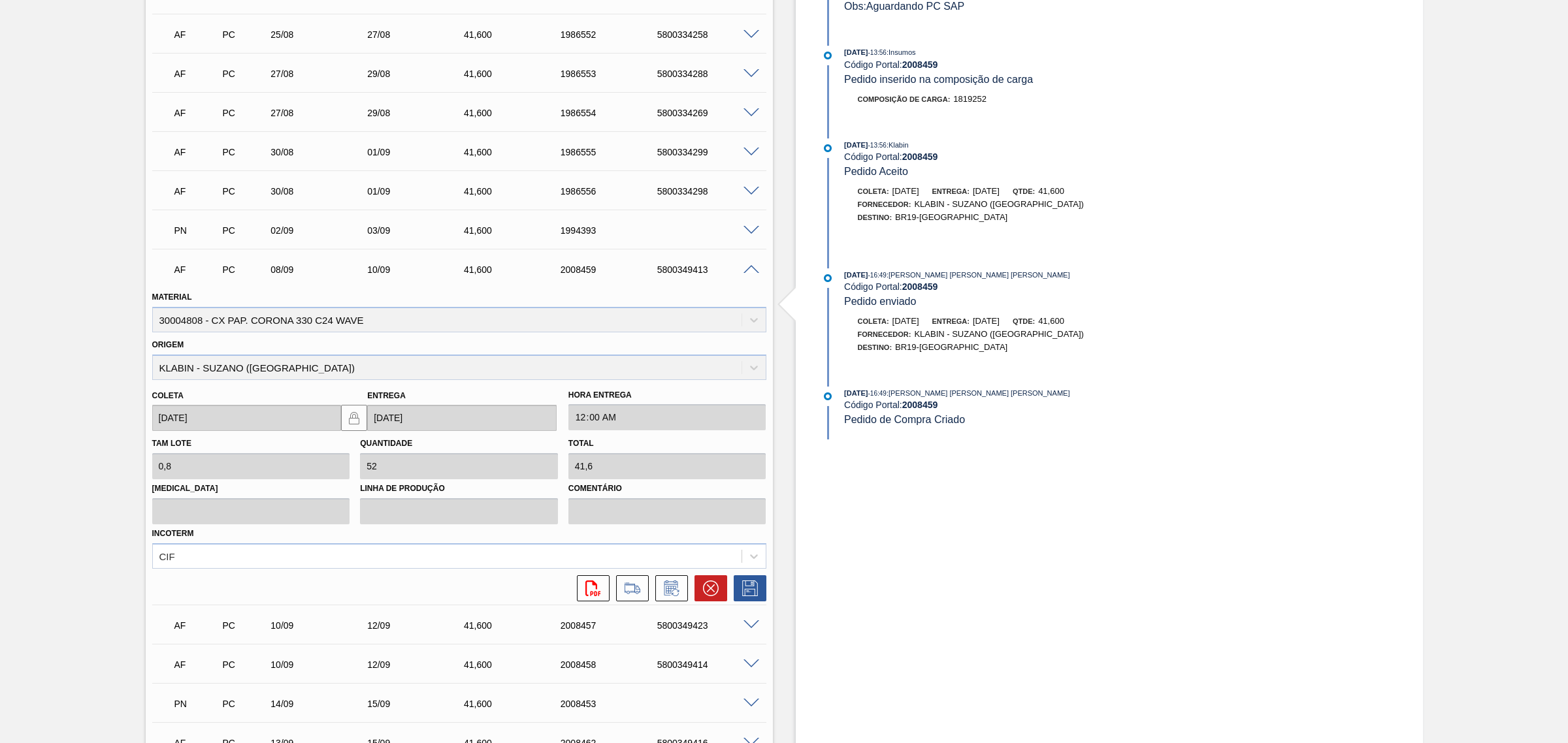
click at [755, 271] on span at bounding box center [751, 270] width 15 height 10
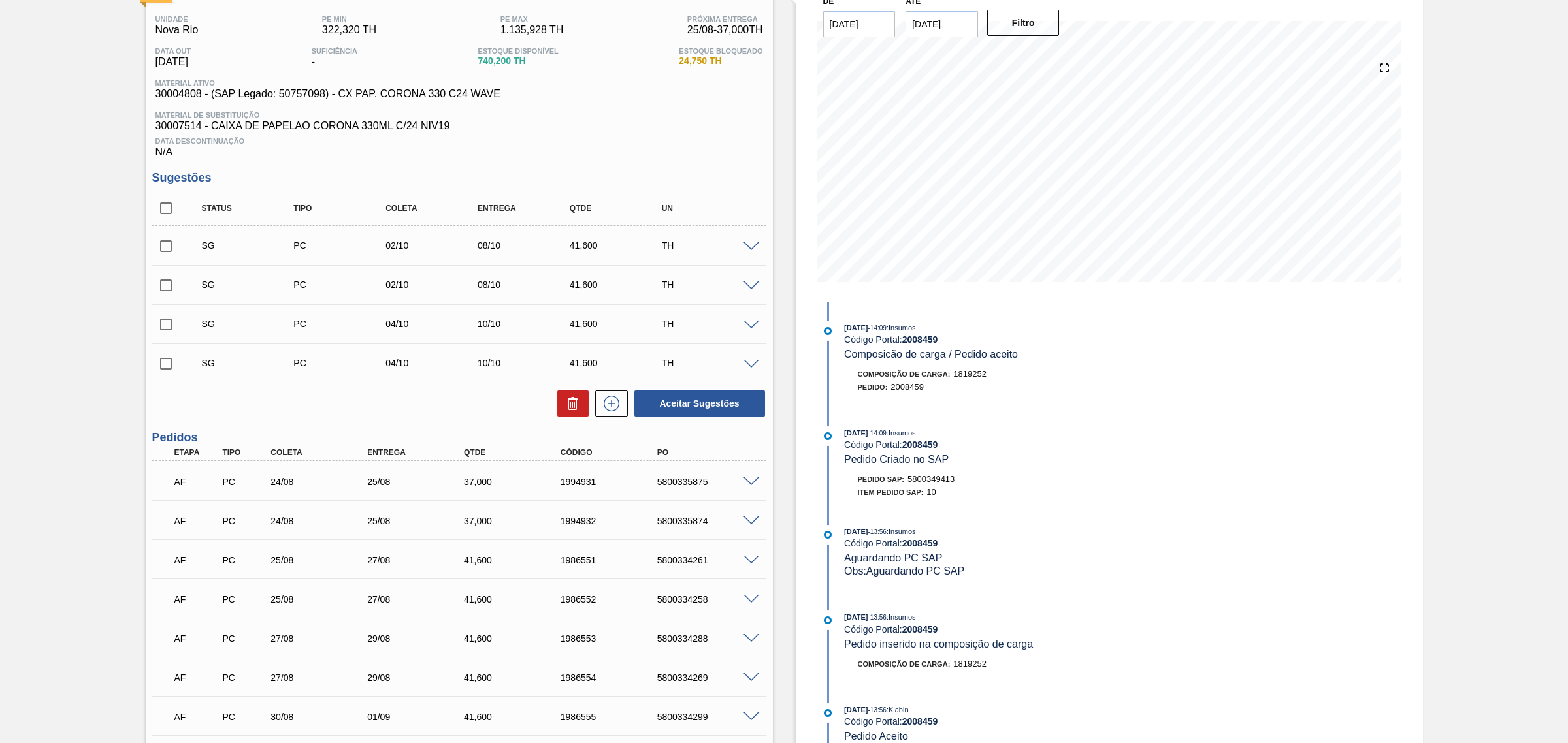
scroll to position [0, 0]
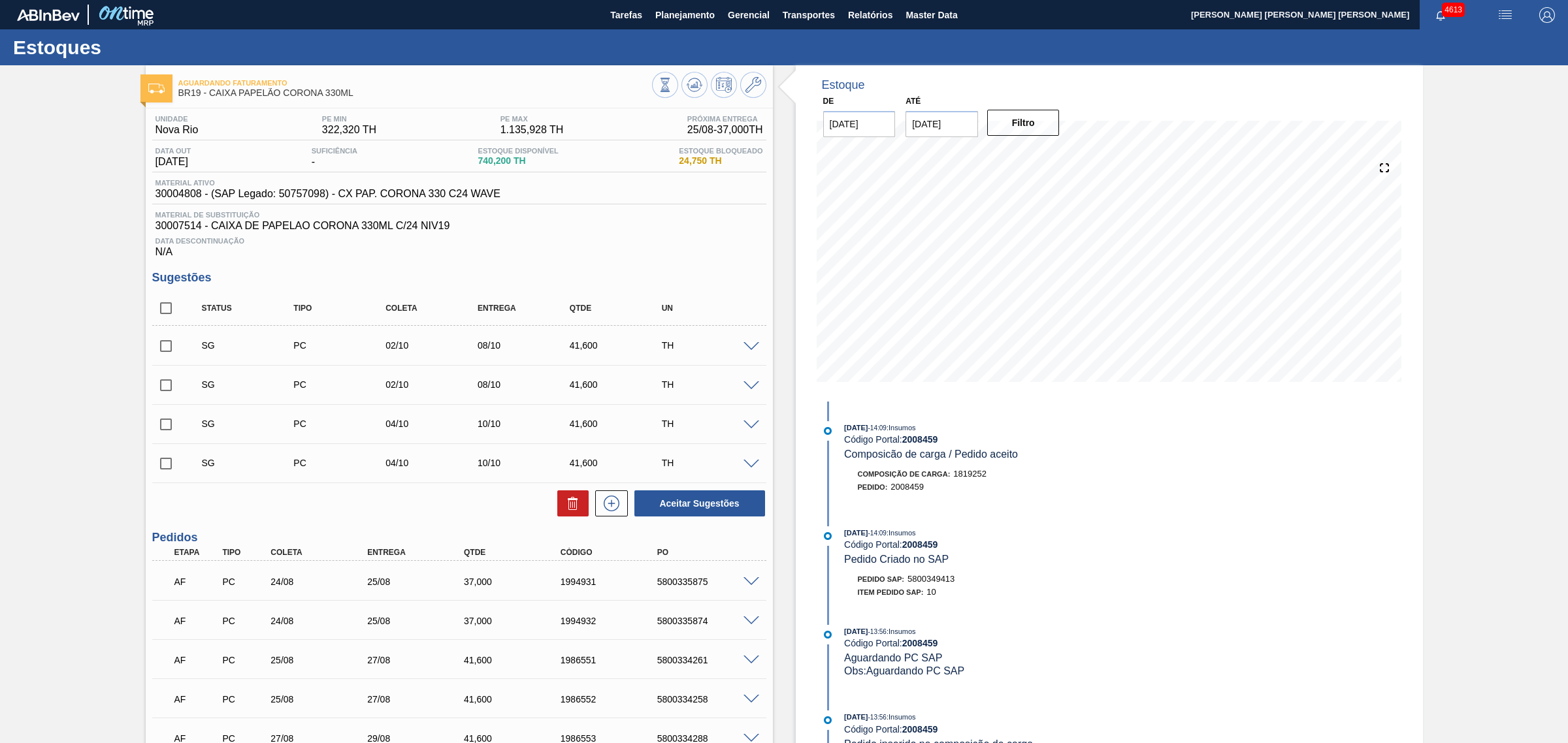
click at [754, 350] on span at bounding box center [751, 347] width 15 height 10
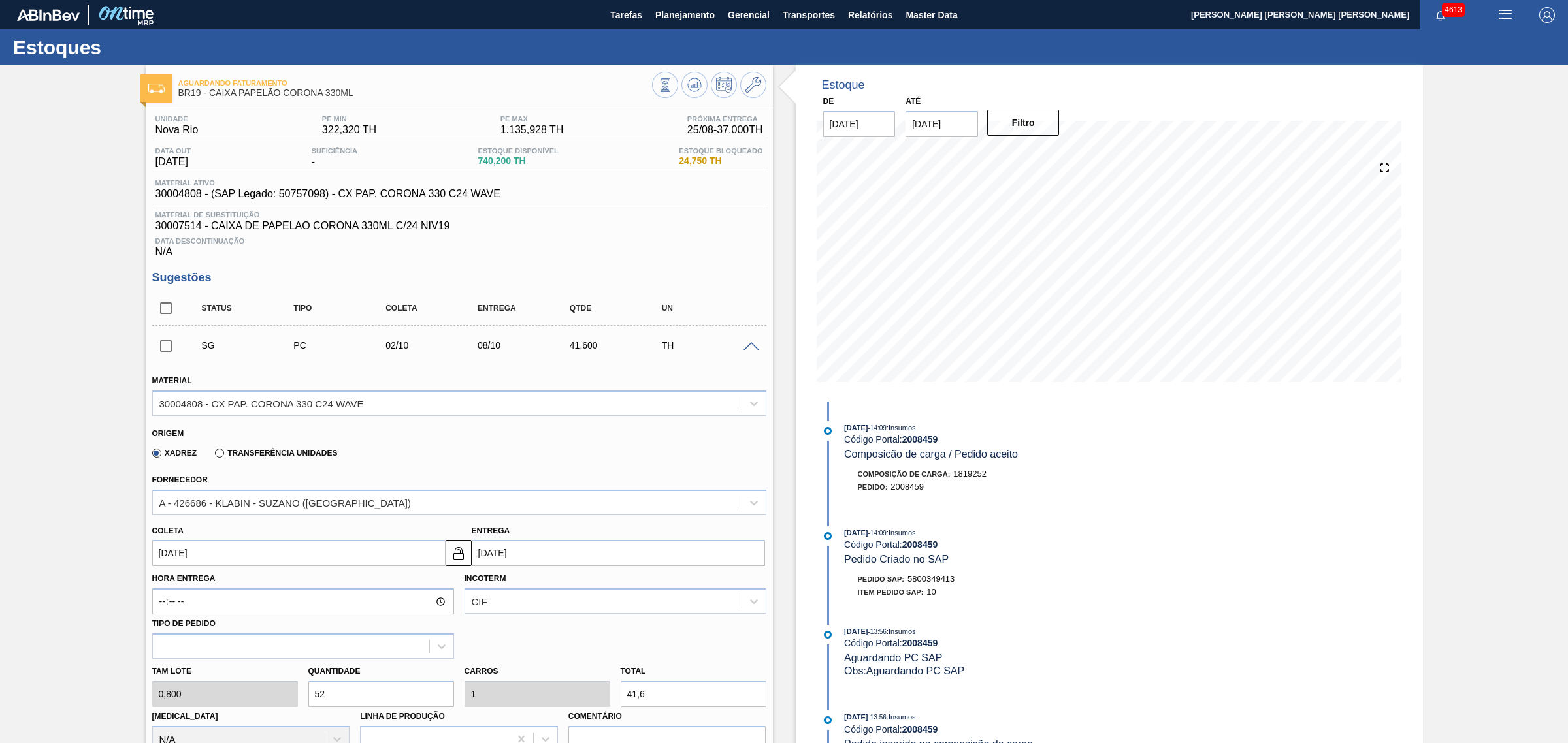
click at [754, 350] on span at bounding box center [751, 347] width 15 height 10
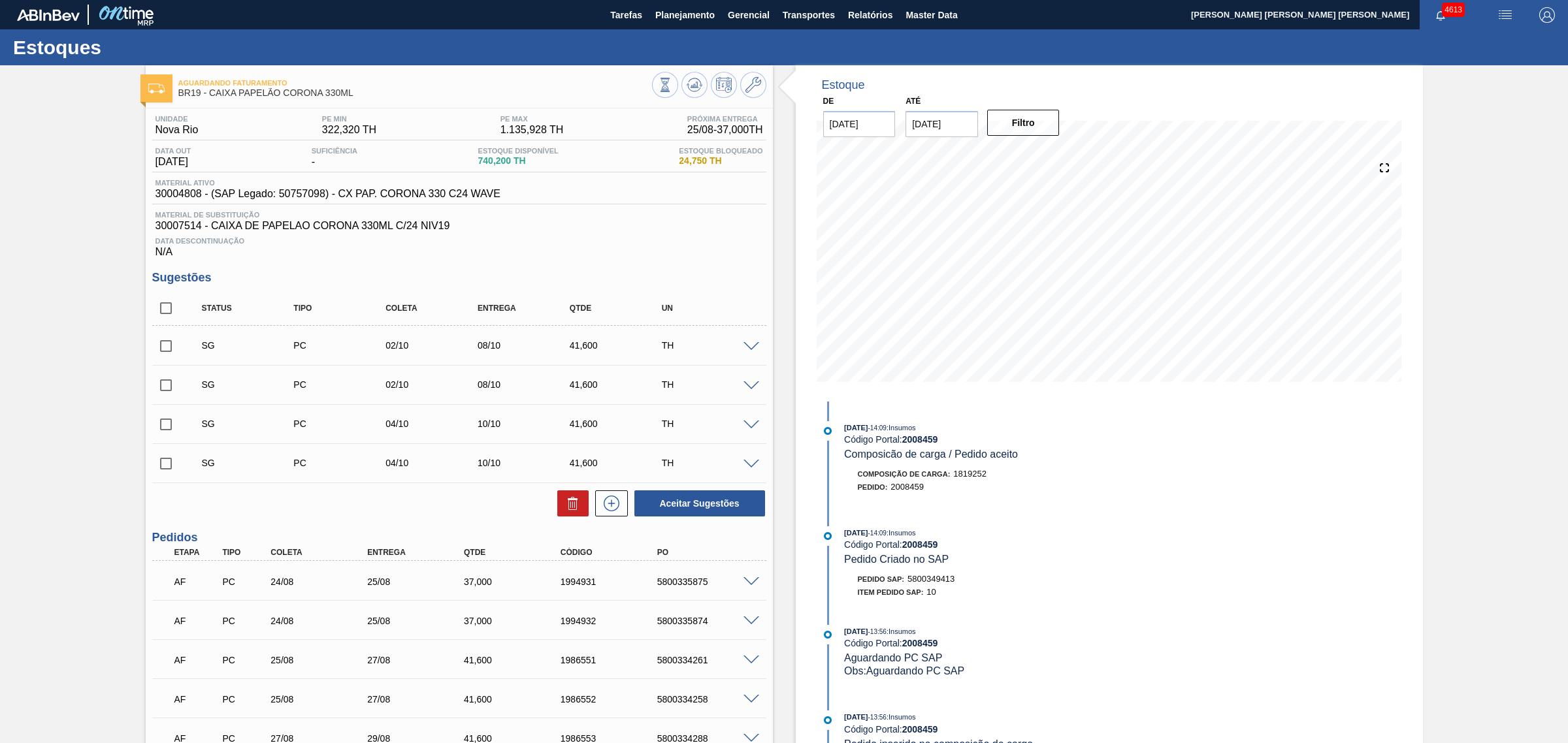
click at [766, 88] on div "Aguardando Faturamento BR19 - CAIXA PAPELÃO CORONA 330ML" at bounding box center [460, 86] width 627 height 29
click at [750, 82] on icon at bounding box center [753, 85] width 15 height 15
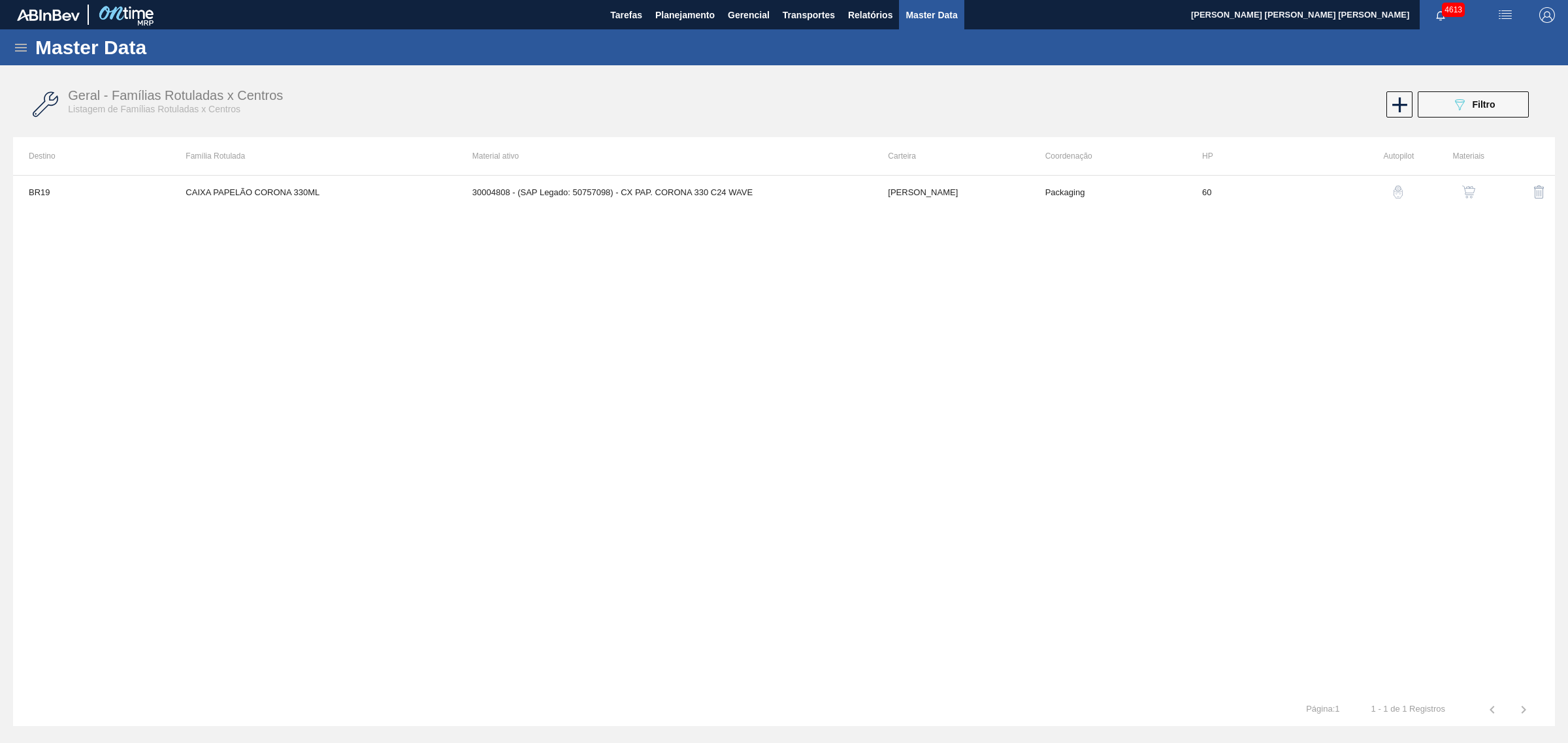
click at [1475, 193] on div "button" at bounding box center [1468, 192] width 15 height 13
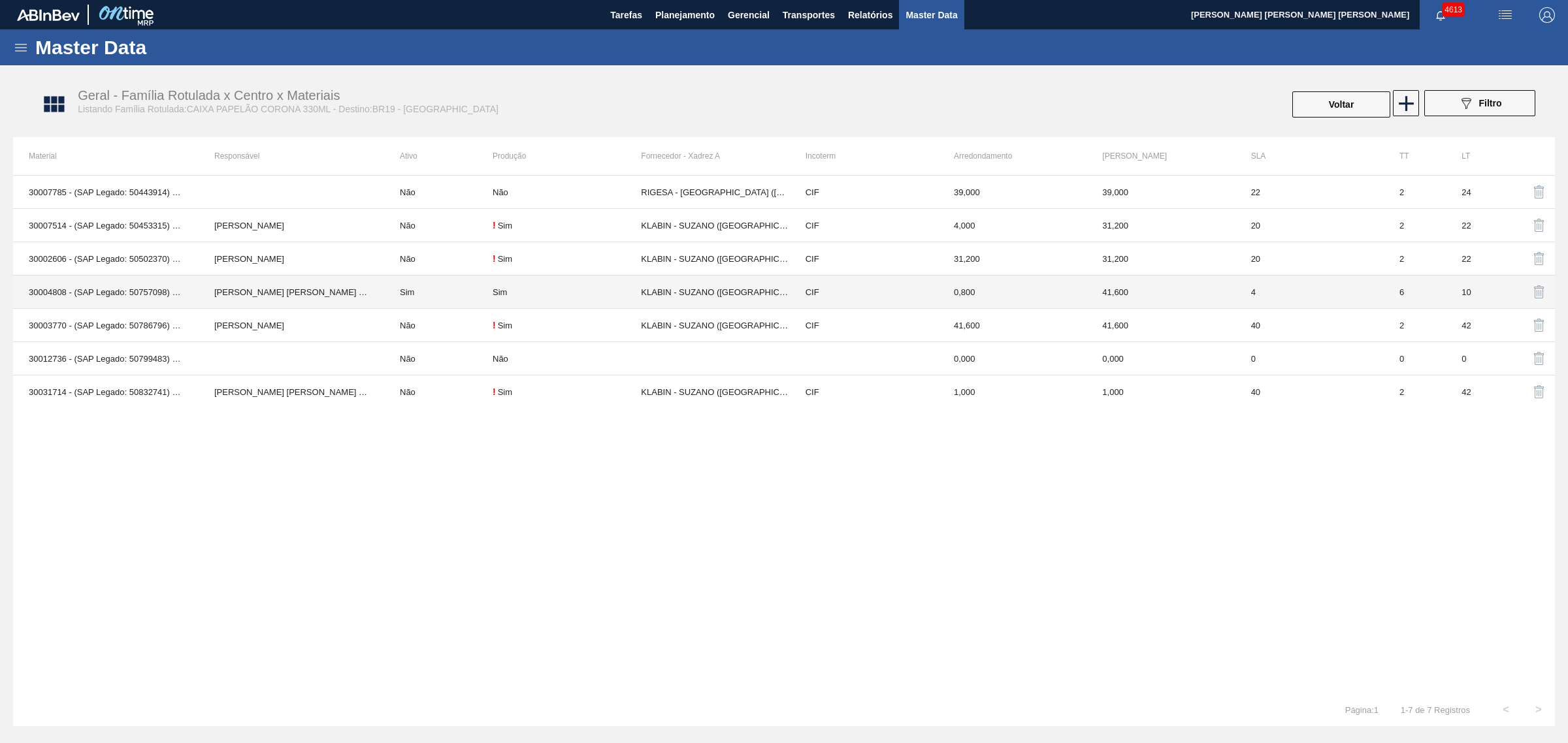
click at [412, 286] on td "Sim" at bounding box center [439, 292] width 109 height 33
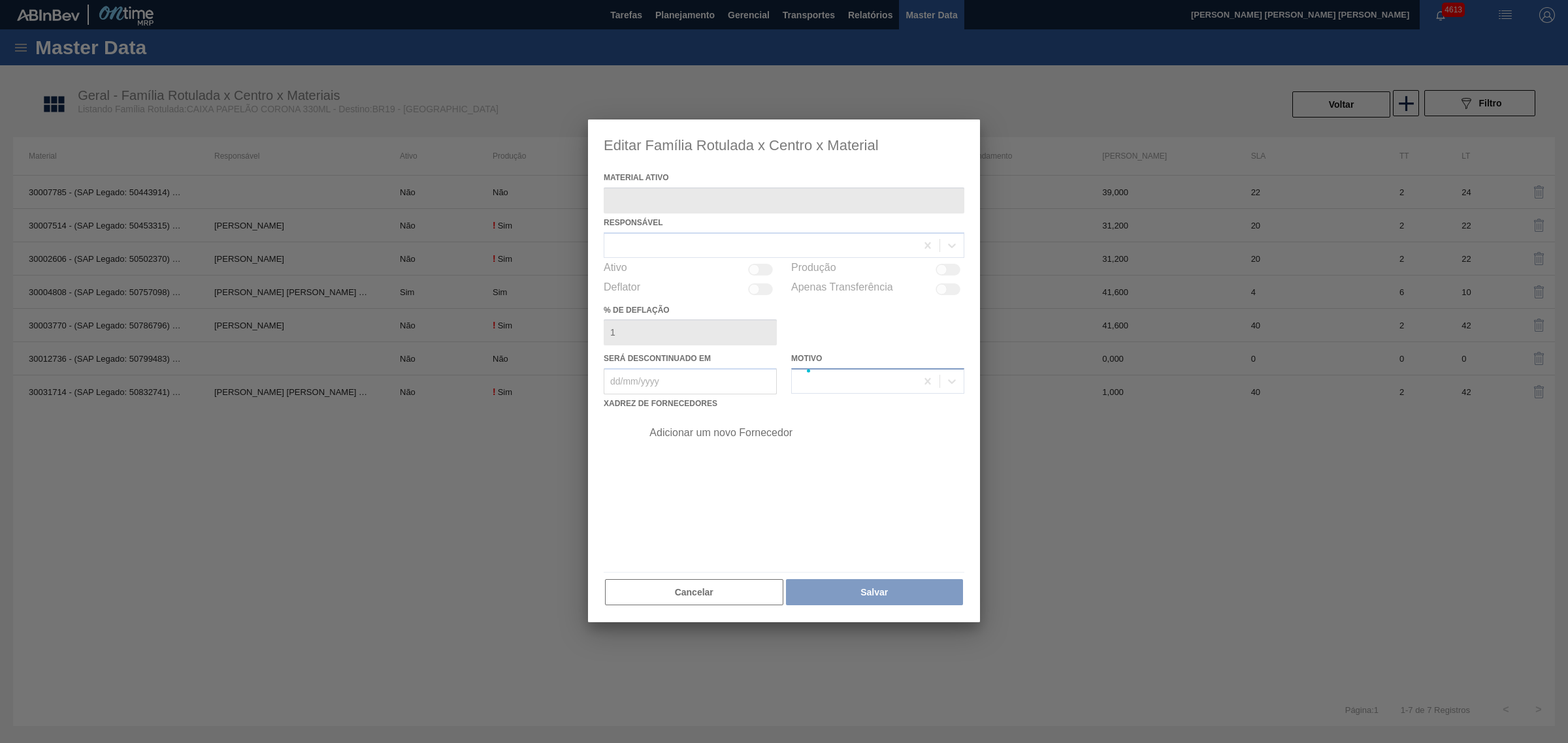
type ativo "30004808 - (SAP Legado: 50757098) - CX PAP. CORONA 330 C24 WAVE"
checkbox input "true"
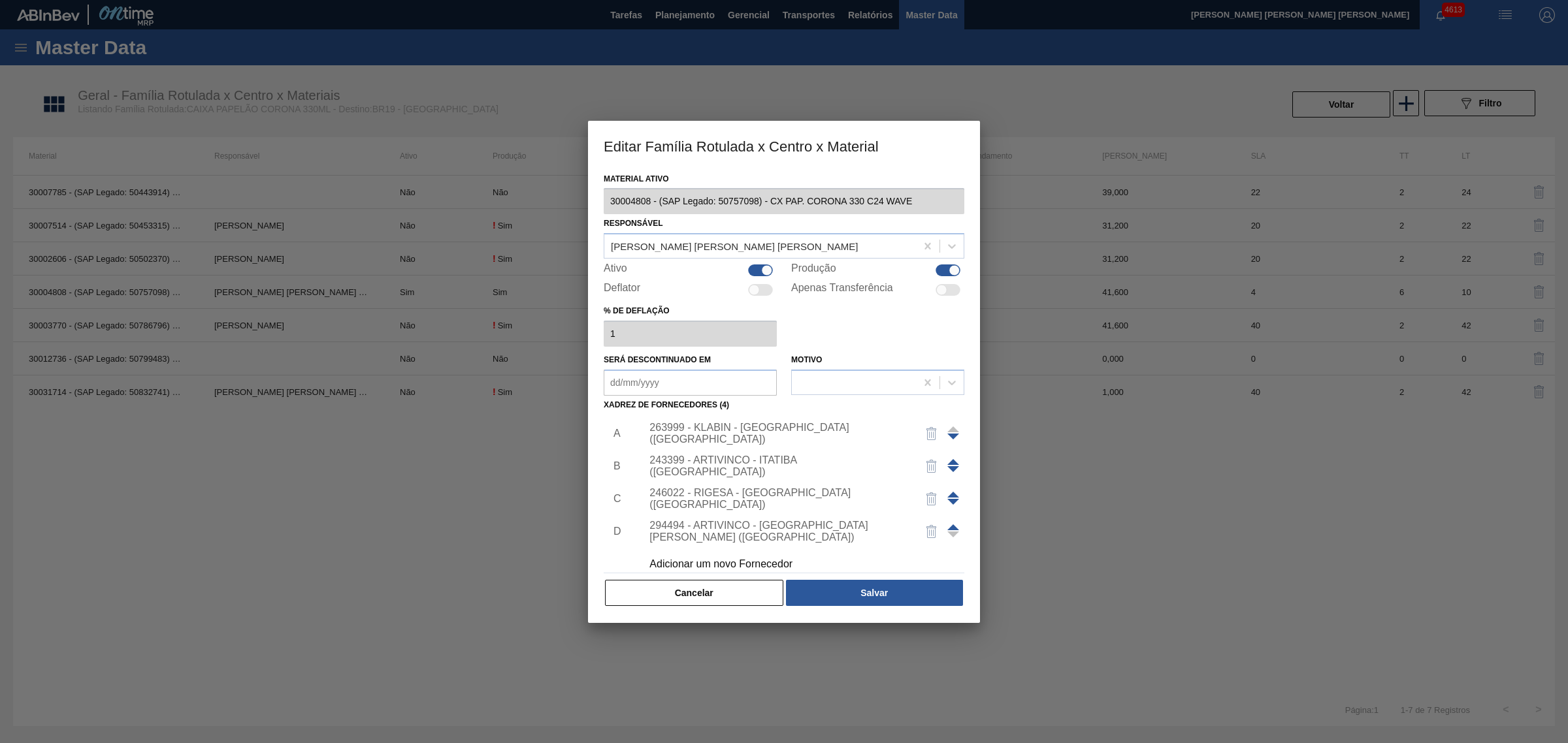
click at [733, 592] on button "Cancelar" at bounding box center [694, 593] width 178 height 26
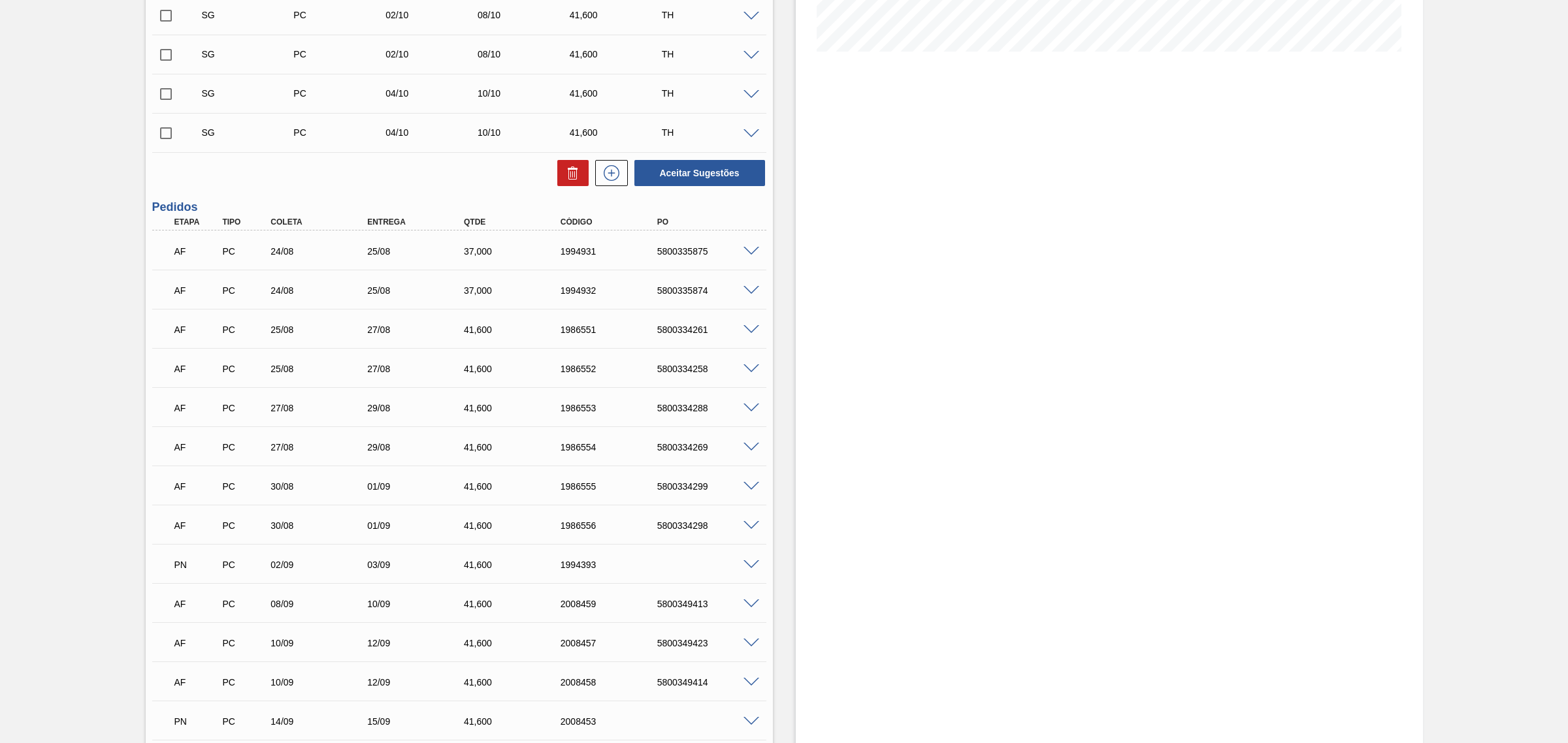
scroll to position [409, 0]
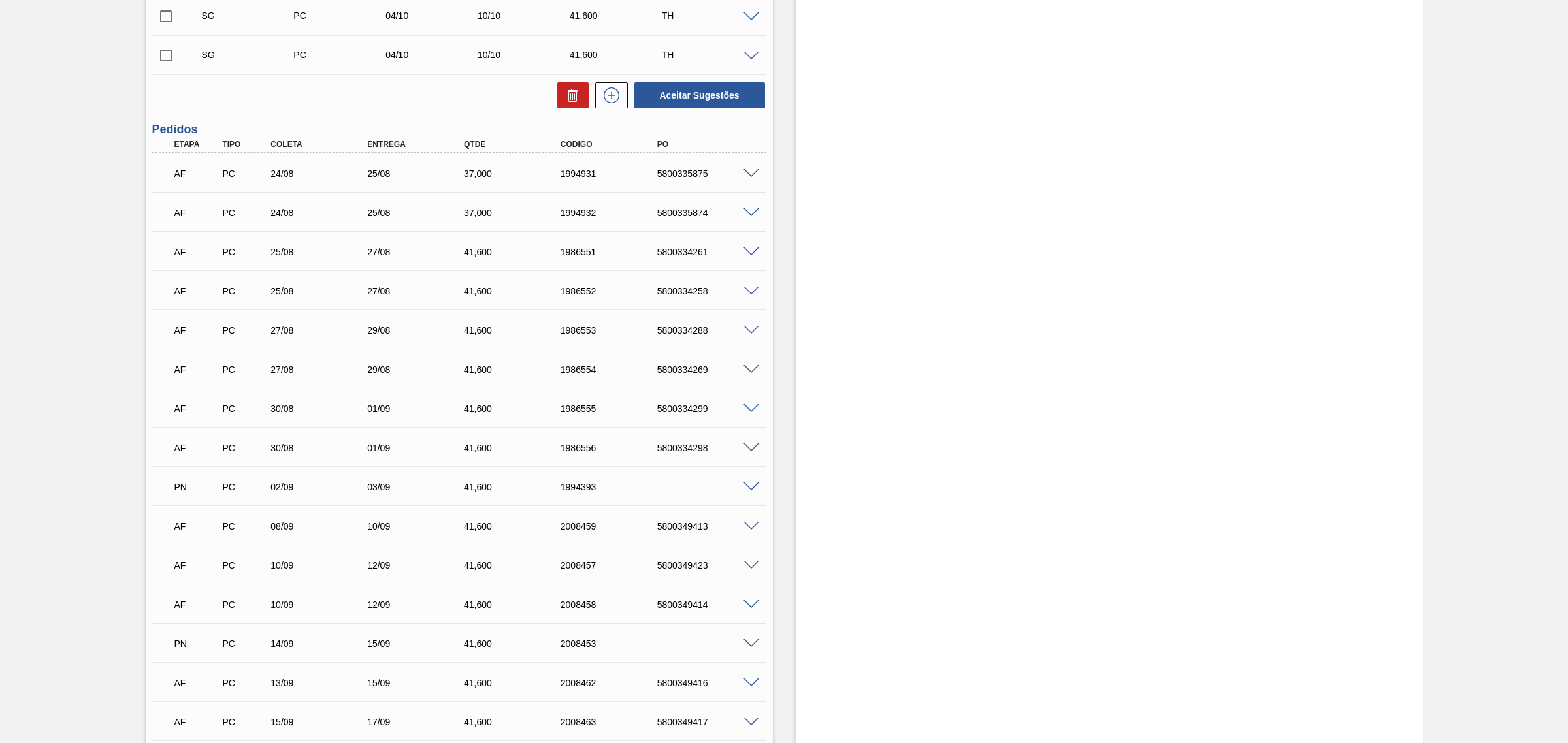
click at [747, 57] on span at bounding box center [751, 56] width 15 height 10
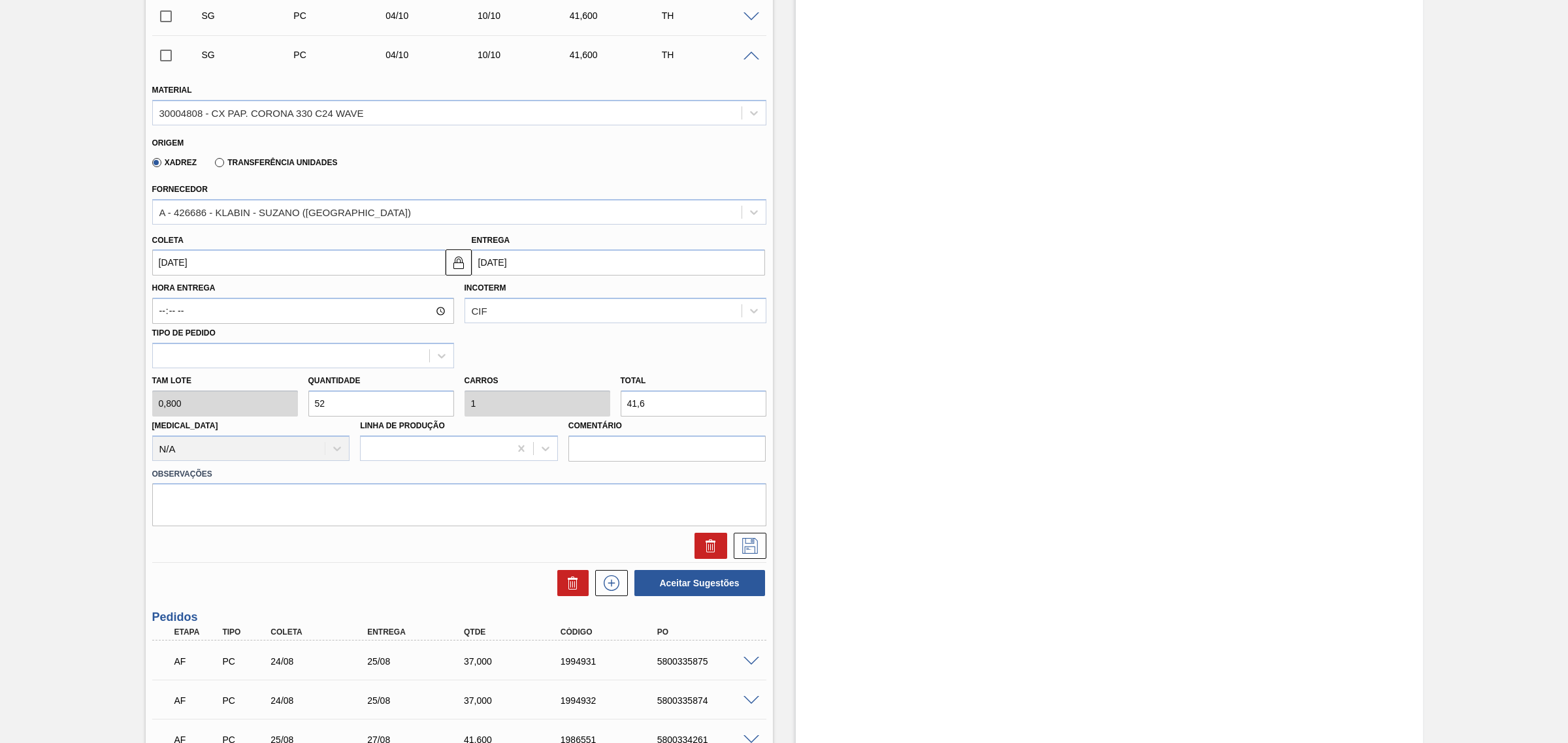
click at [747, 57] on span at bounding box center [751, 56] width 15 height 10
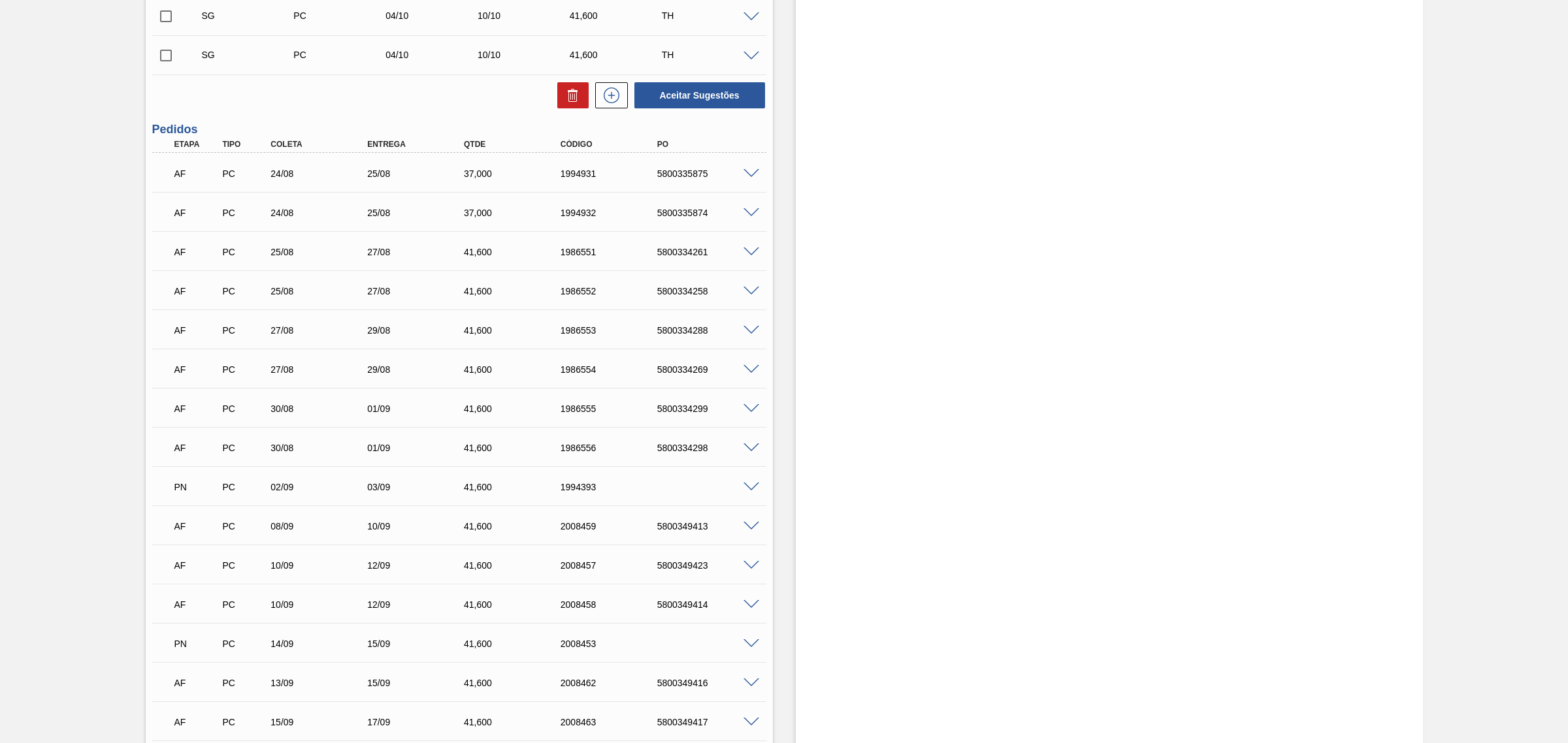
click at [749, 495] on div "PN PC 02/09 03/09 41,600 1994393" at bounding box center [460, 486] width 614 height 33
click at [750, 488] on span at bounding box center [751, 488] width 15 height 10
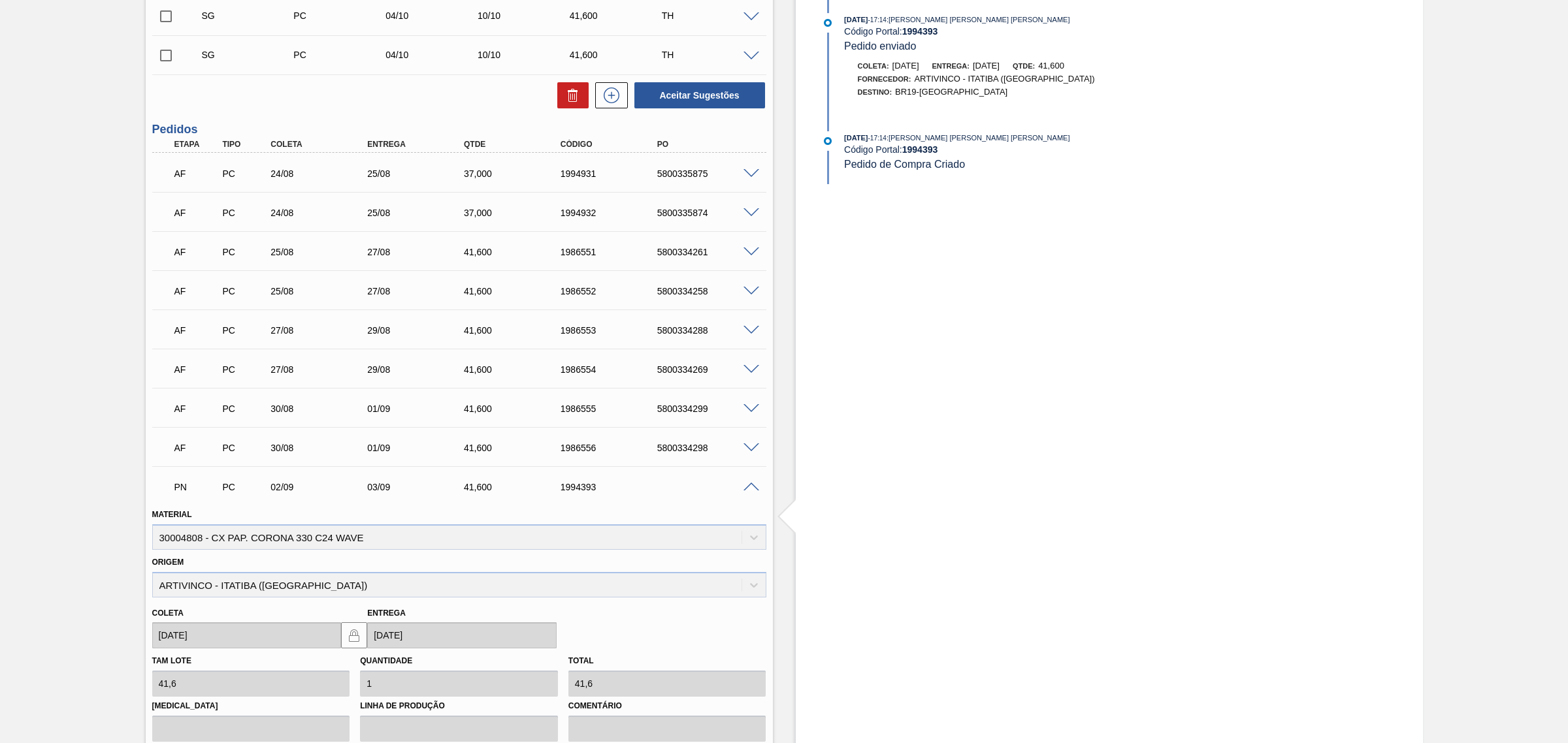
click at [750, 488] on span at bounding box center [751, 488] width 15 height 10
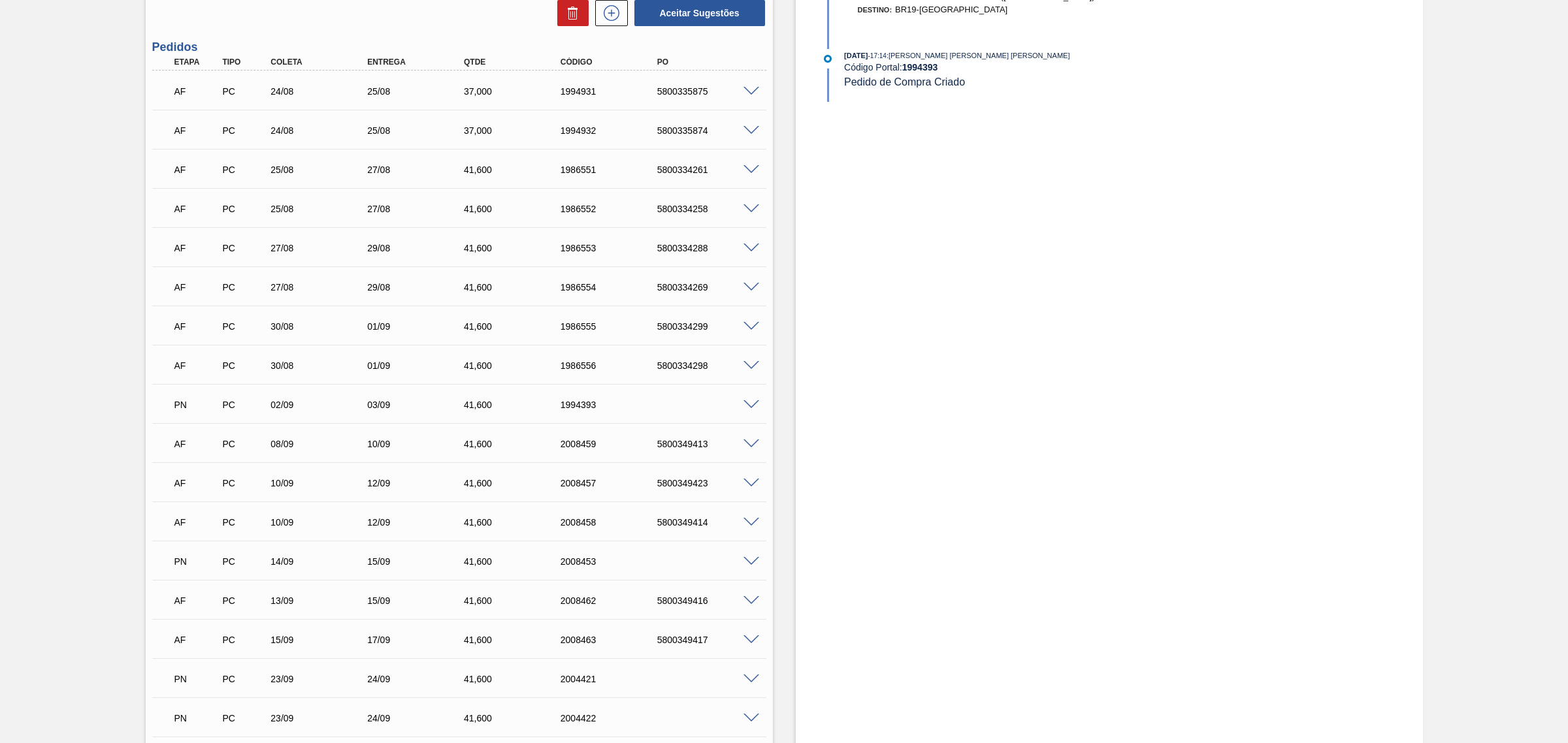
scroll to position [735, 0]
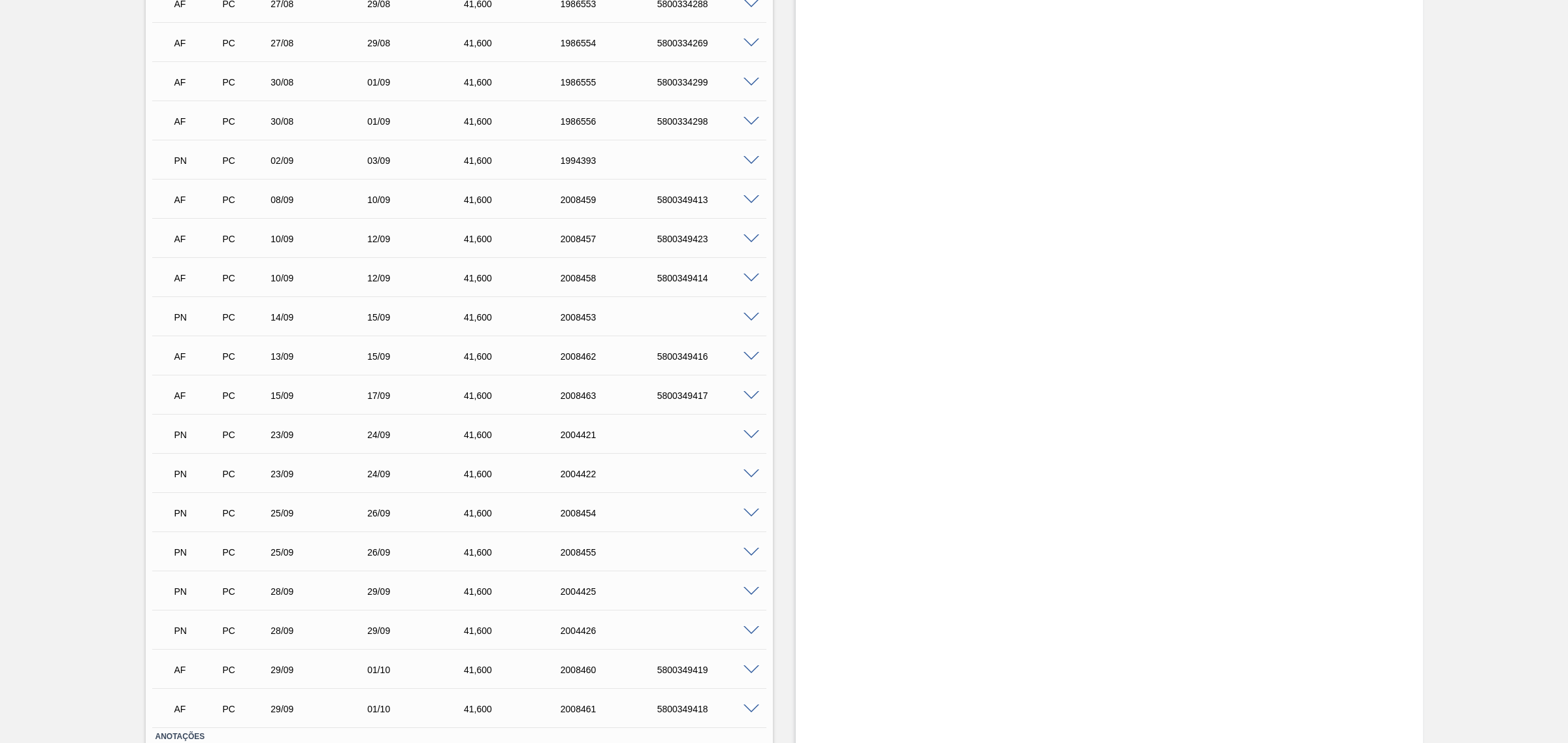
click at [750, 319] on span at bounding box center [751, 318] width 15 height 10
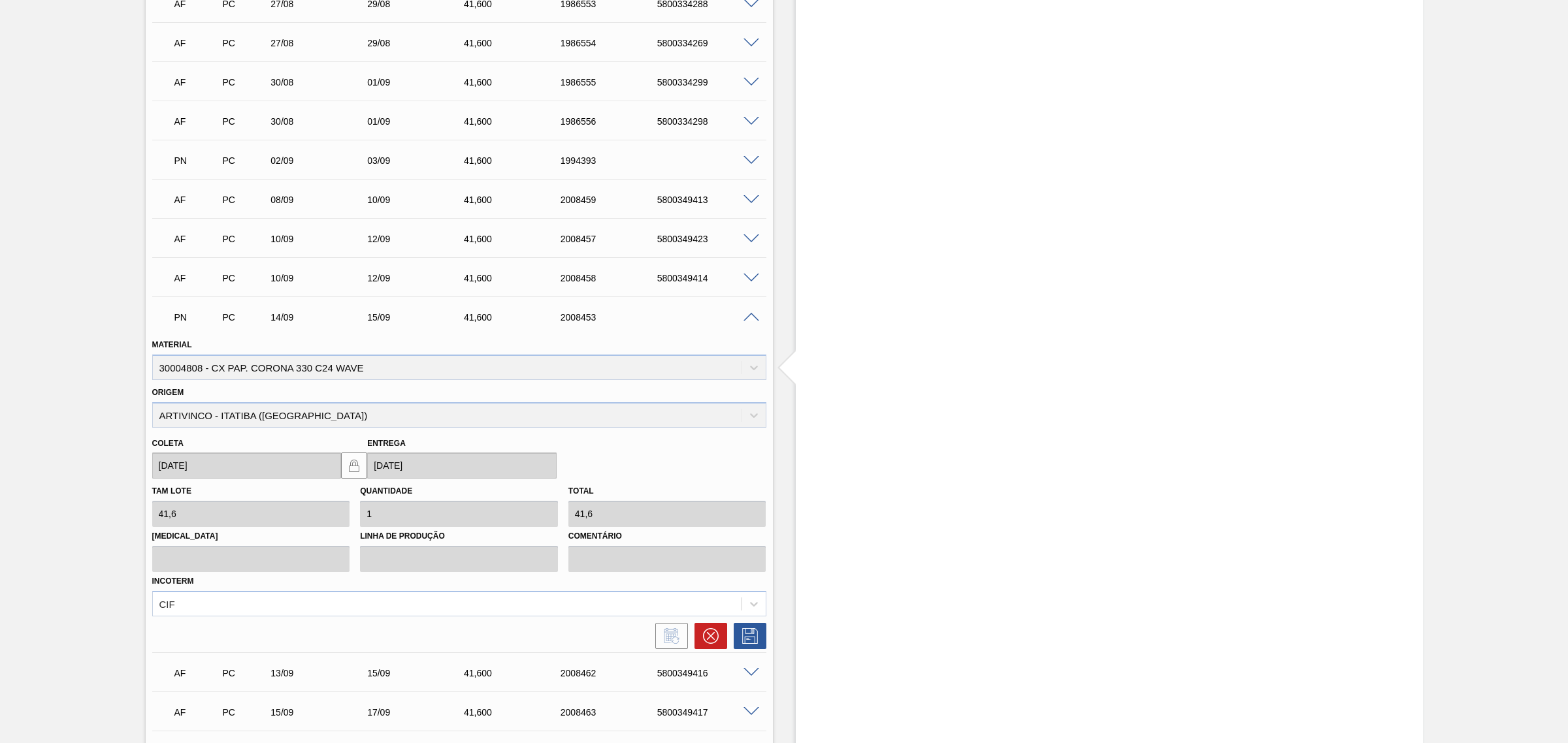
click at [750, 319] on span at bounding box center [751, 318] width 15 height 10
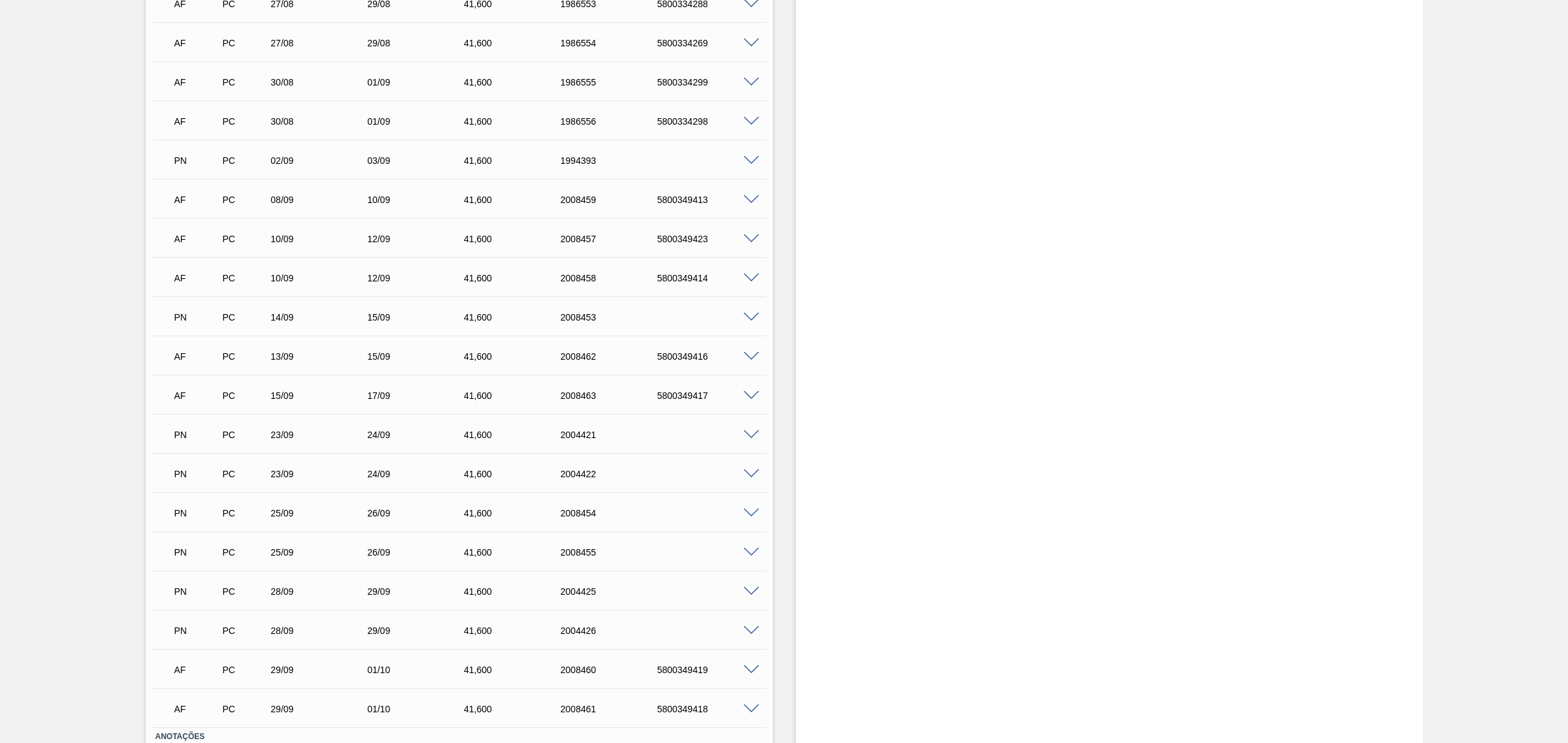
click at [753, 438] on span at bounding box center [751, 435] width 15 height 10
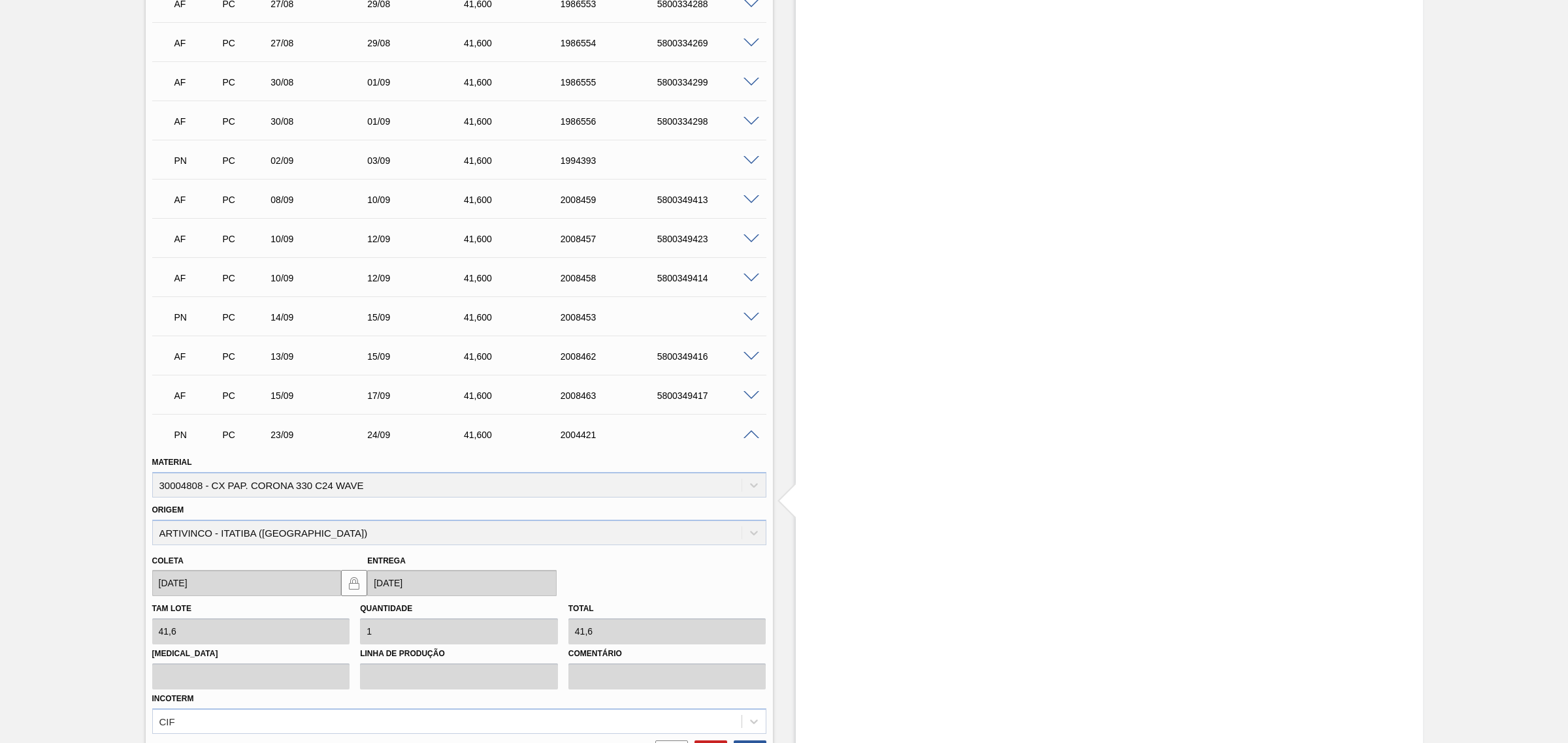
click at [753, 436] on span at bounding box center [751, 435] width 15 height 10
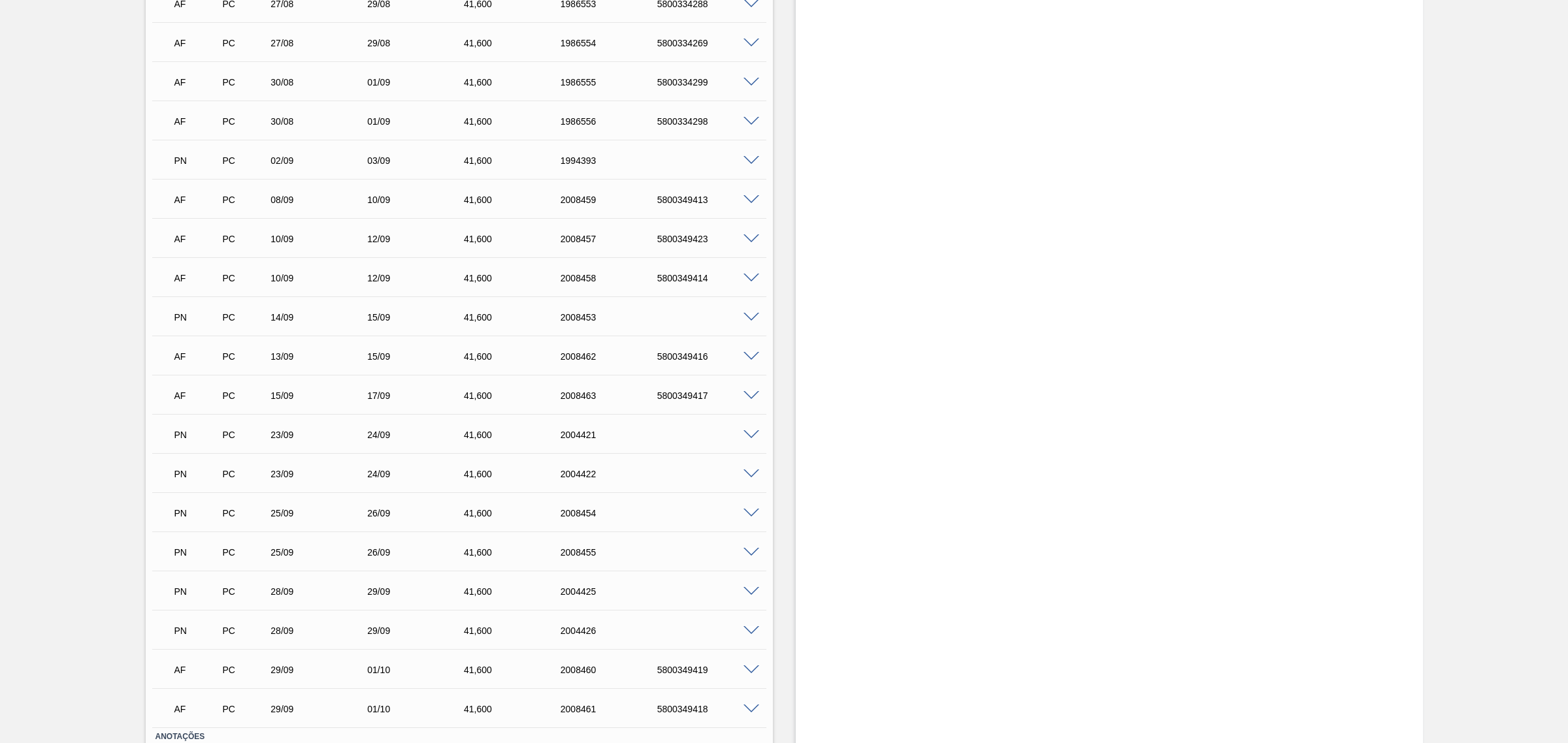
click at [747, 477] on span at bounding box center [751, 475] width 15 height 10
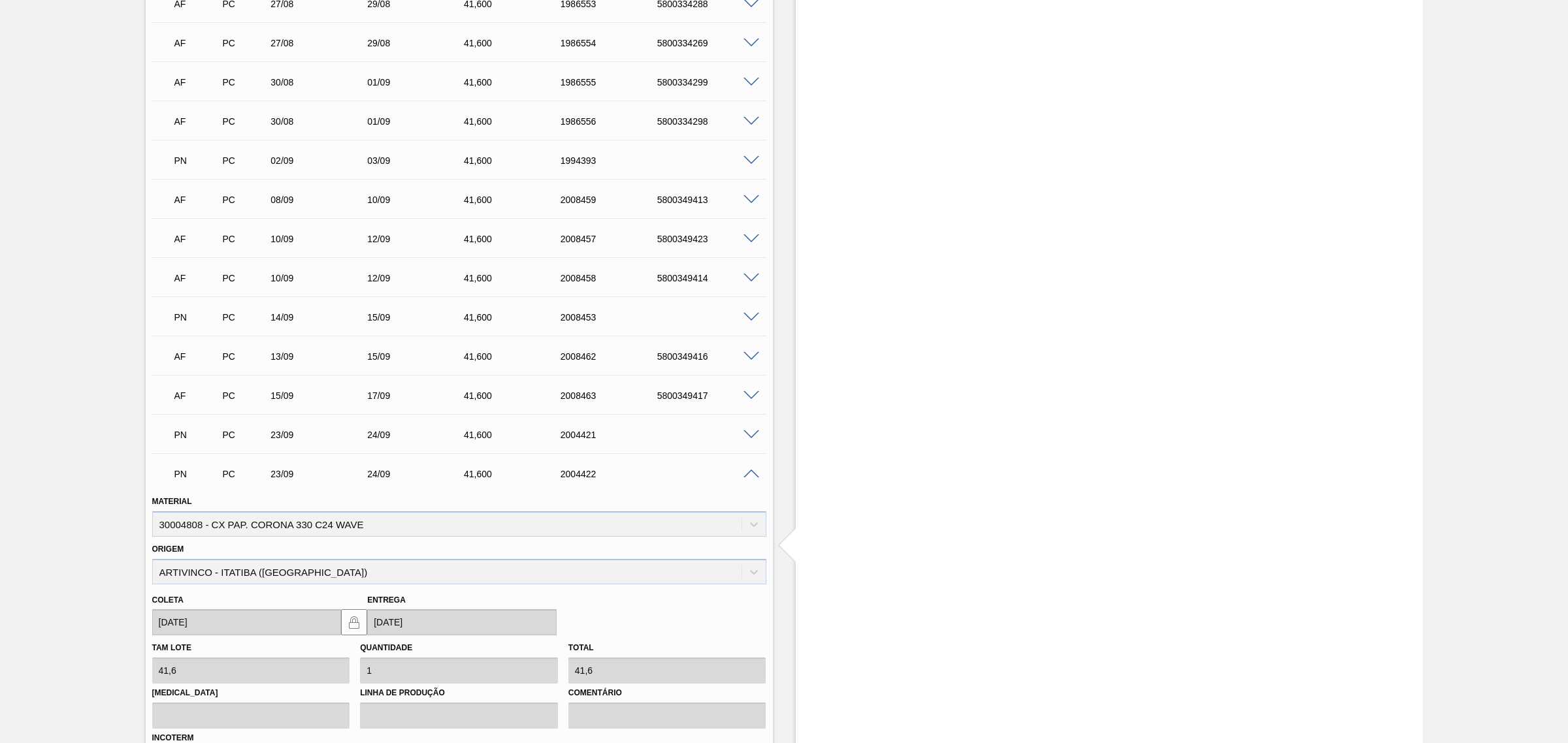
click at [747, 477] on span at bounding box center [751, 475] width 15 height 10
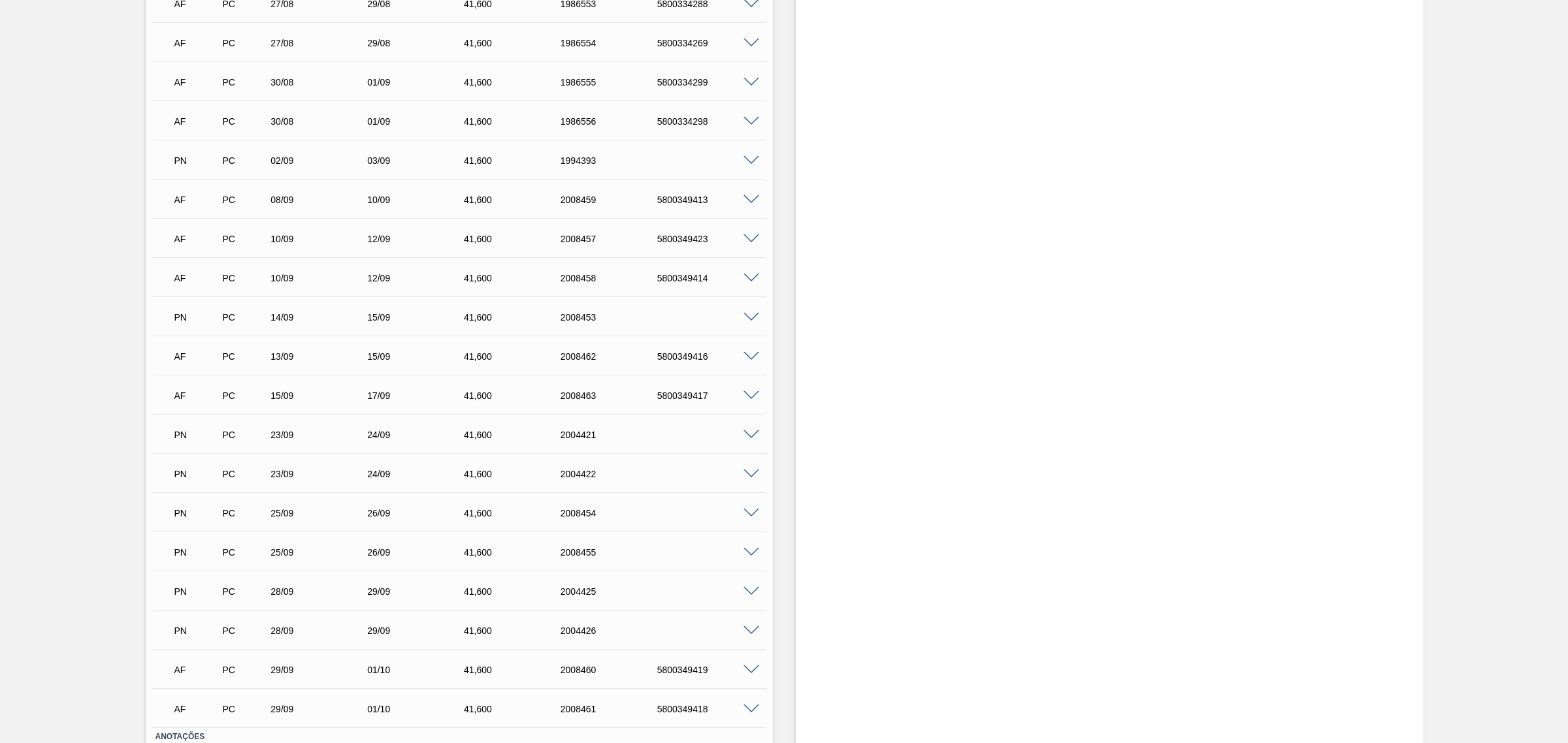
click at [751, 517] on span at bounding box center [751, 513] width 15 height 10
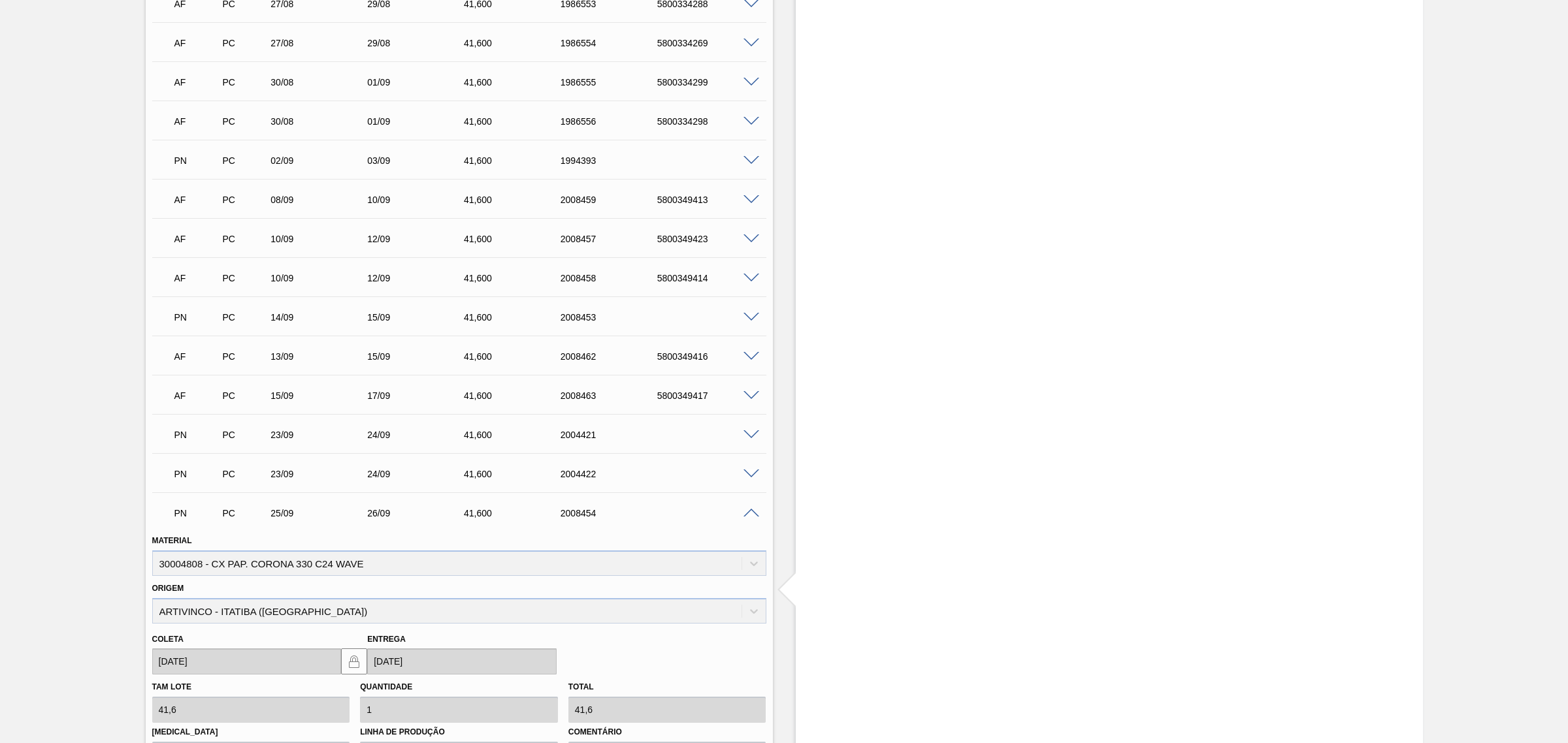
click at [751, 517] on span at bounding box center [751, 513] width 15 height 10
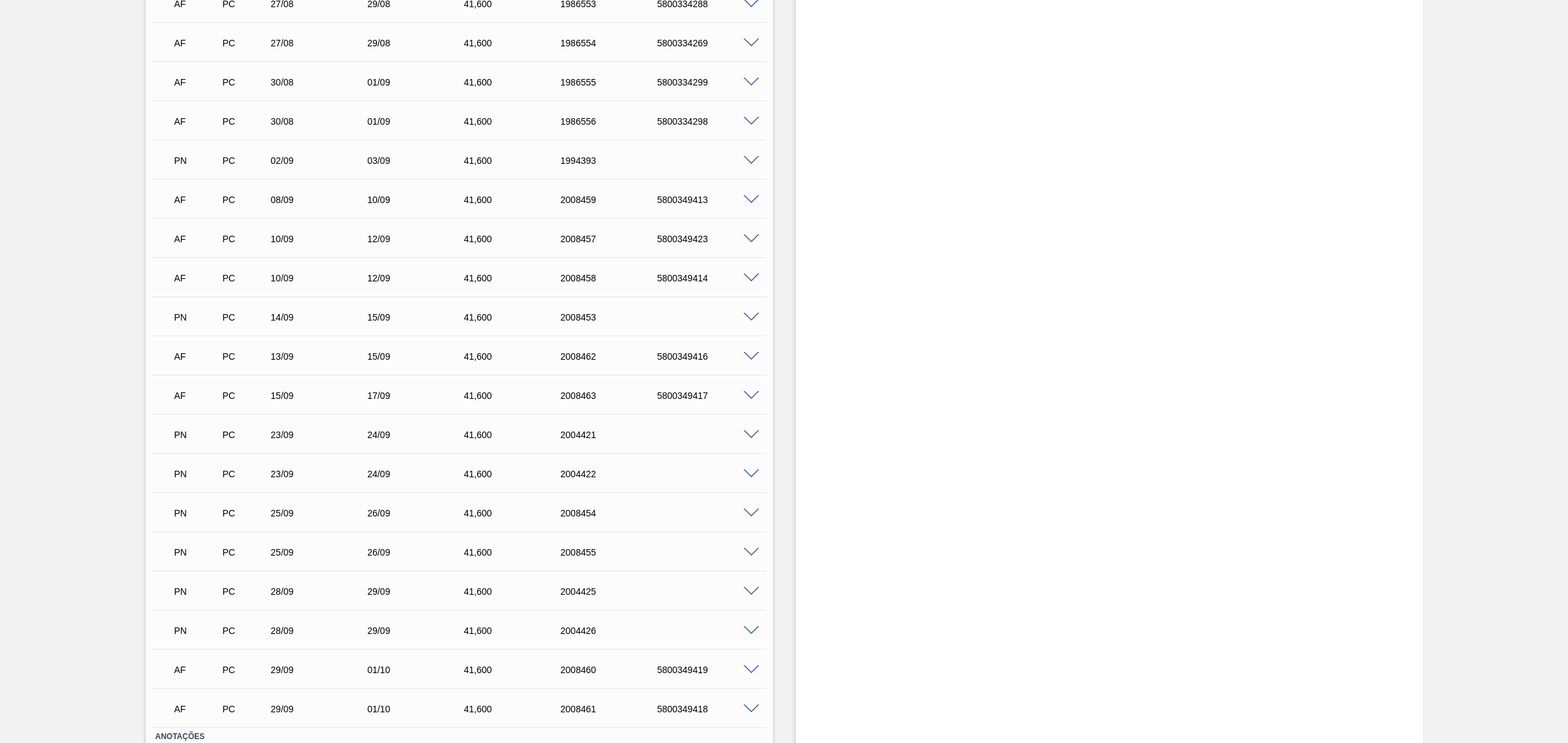
click at [750, 550] on span at bounding box center [751, 553] width 15 height 10
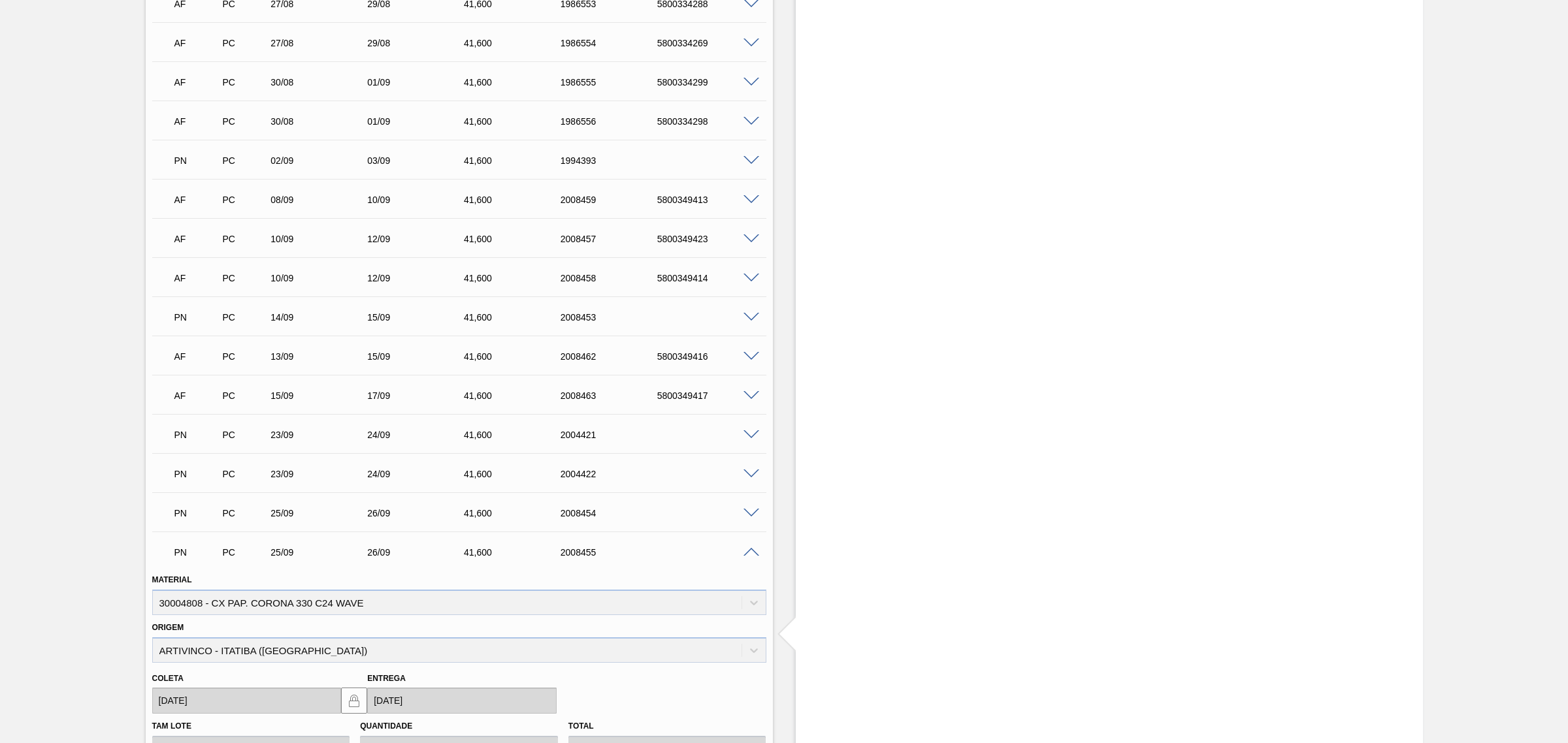
click at [750, 550] on span at bounding box center [751, 553] width 15 height 10
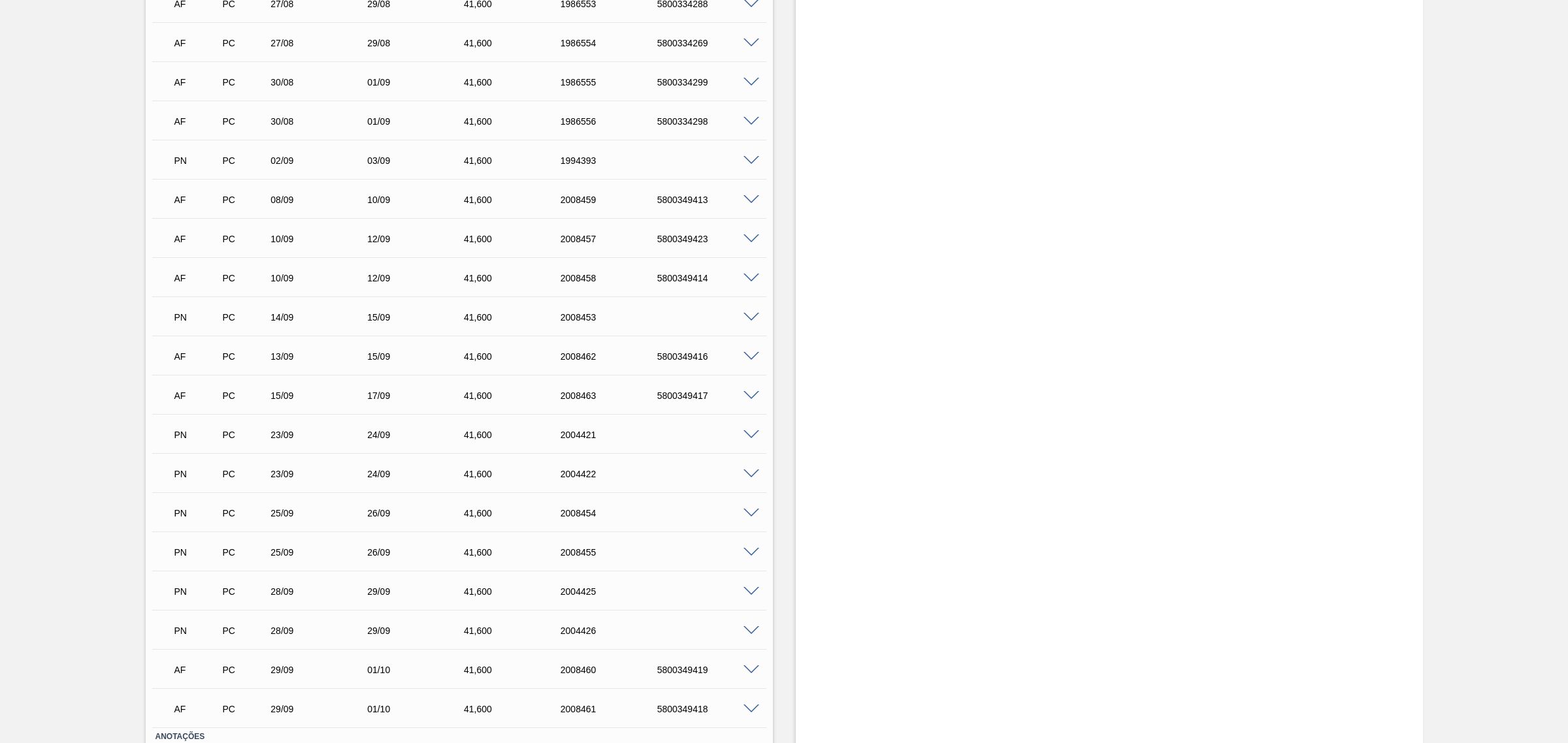
click at [747, 590] on span at bounding box center [751, 592] width 15 height 10
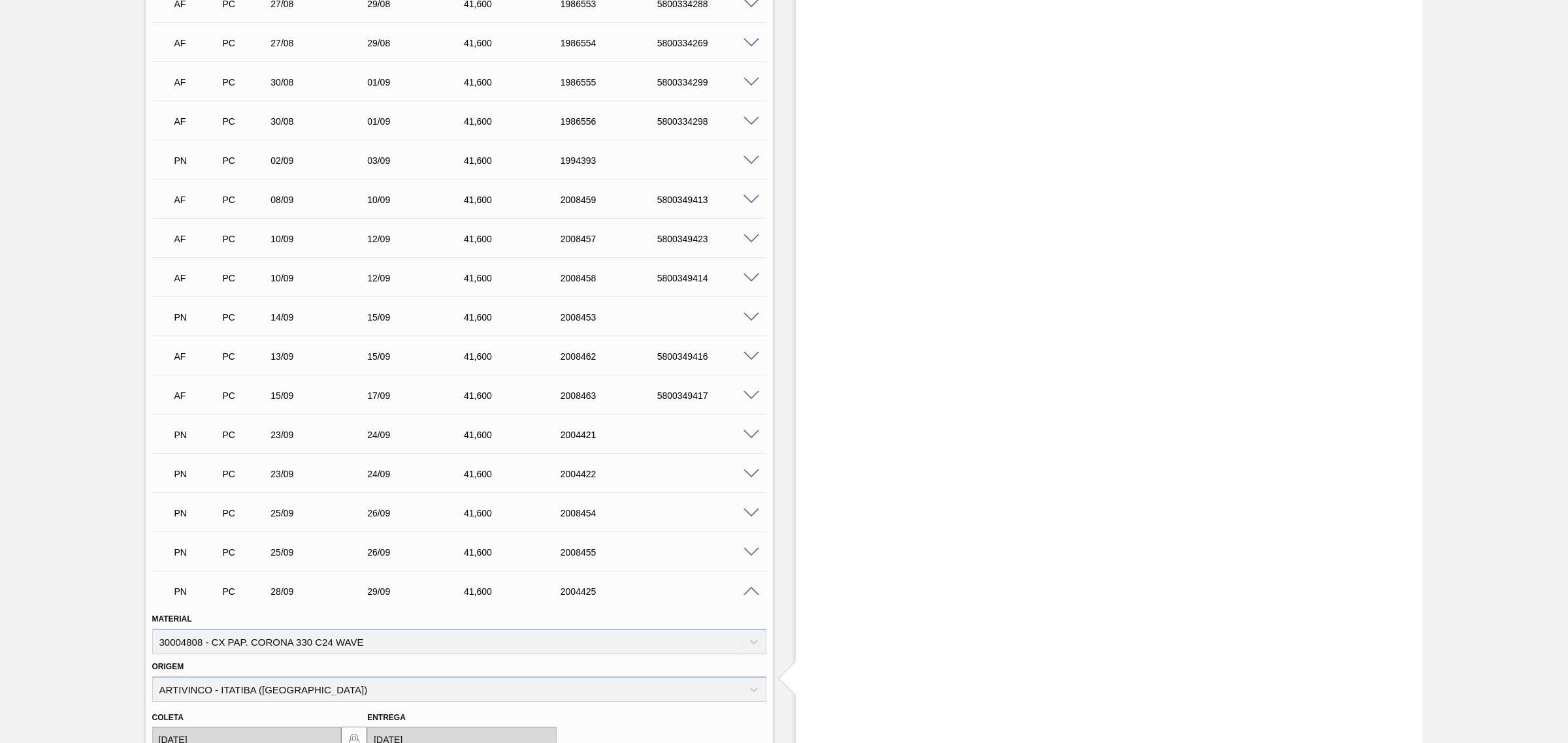
click at [747, 590] on span at bounding box center [751, 592] width 15 height 10
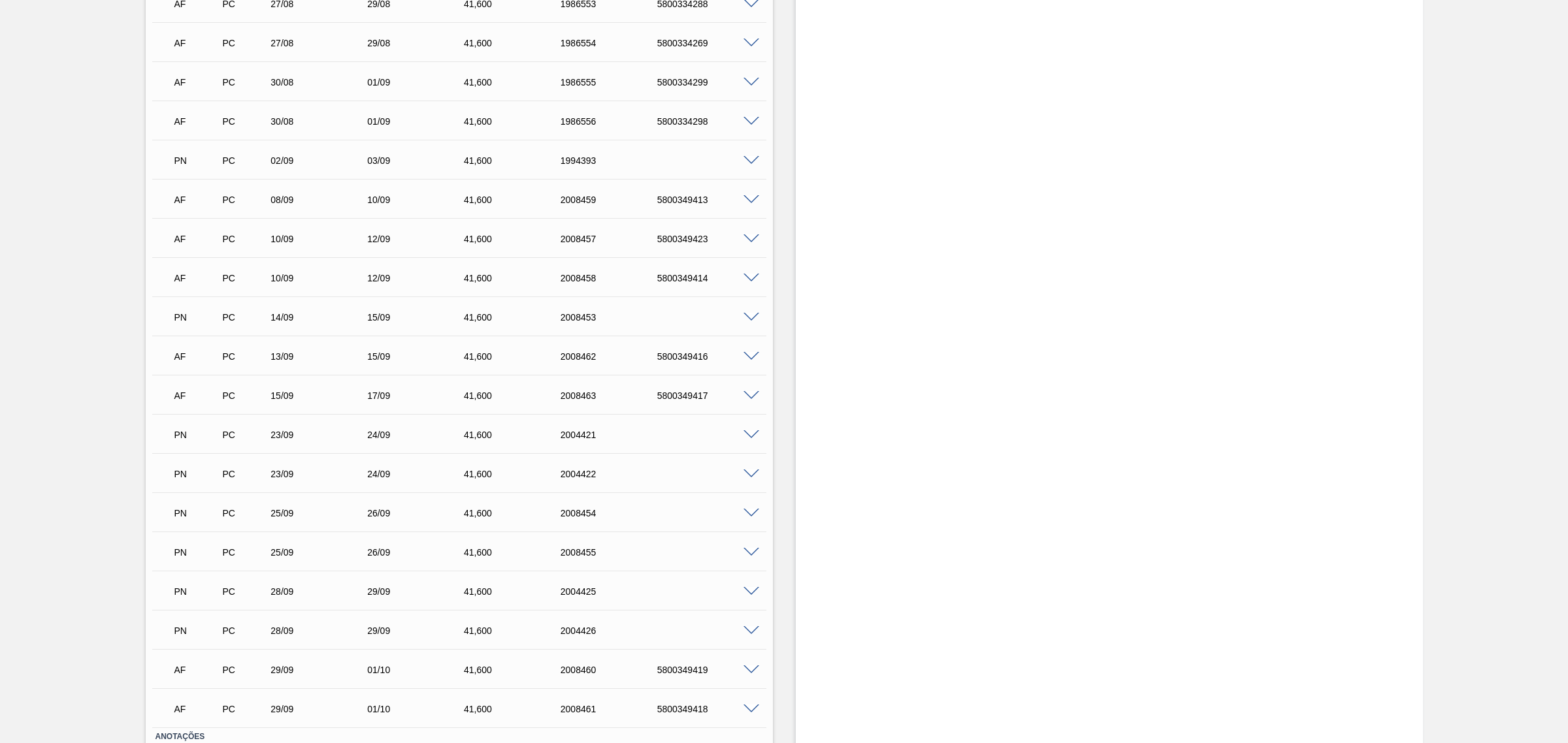
click at [746, 634] on span at bounding box center [751, 631] width 15 height 10
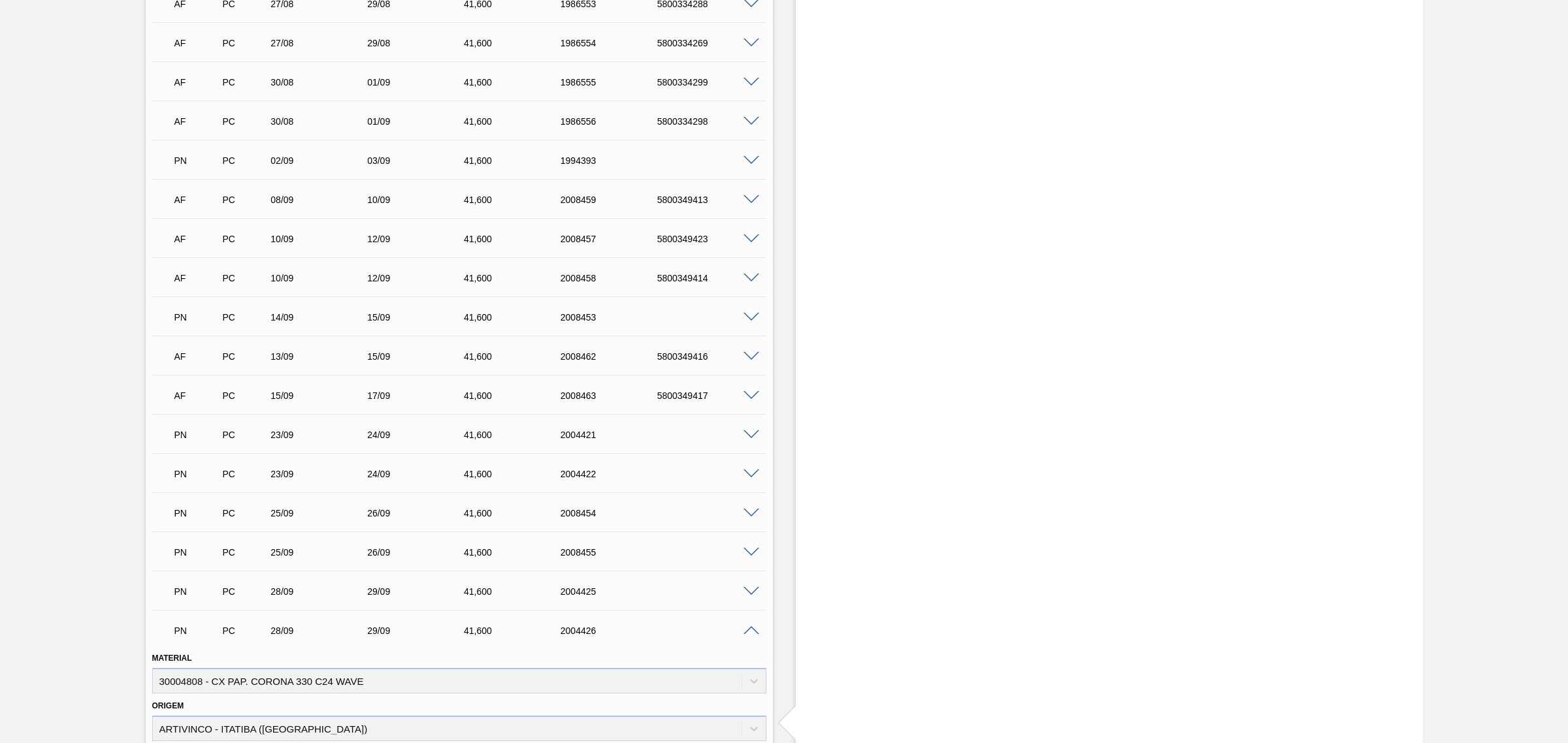
click at [748, 629] on span at bounding box center [751, 631] width 15 height 10
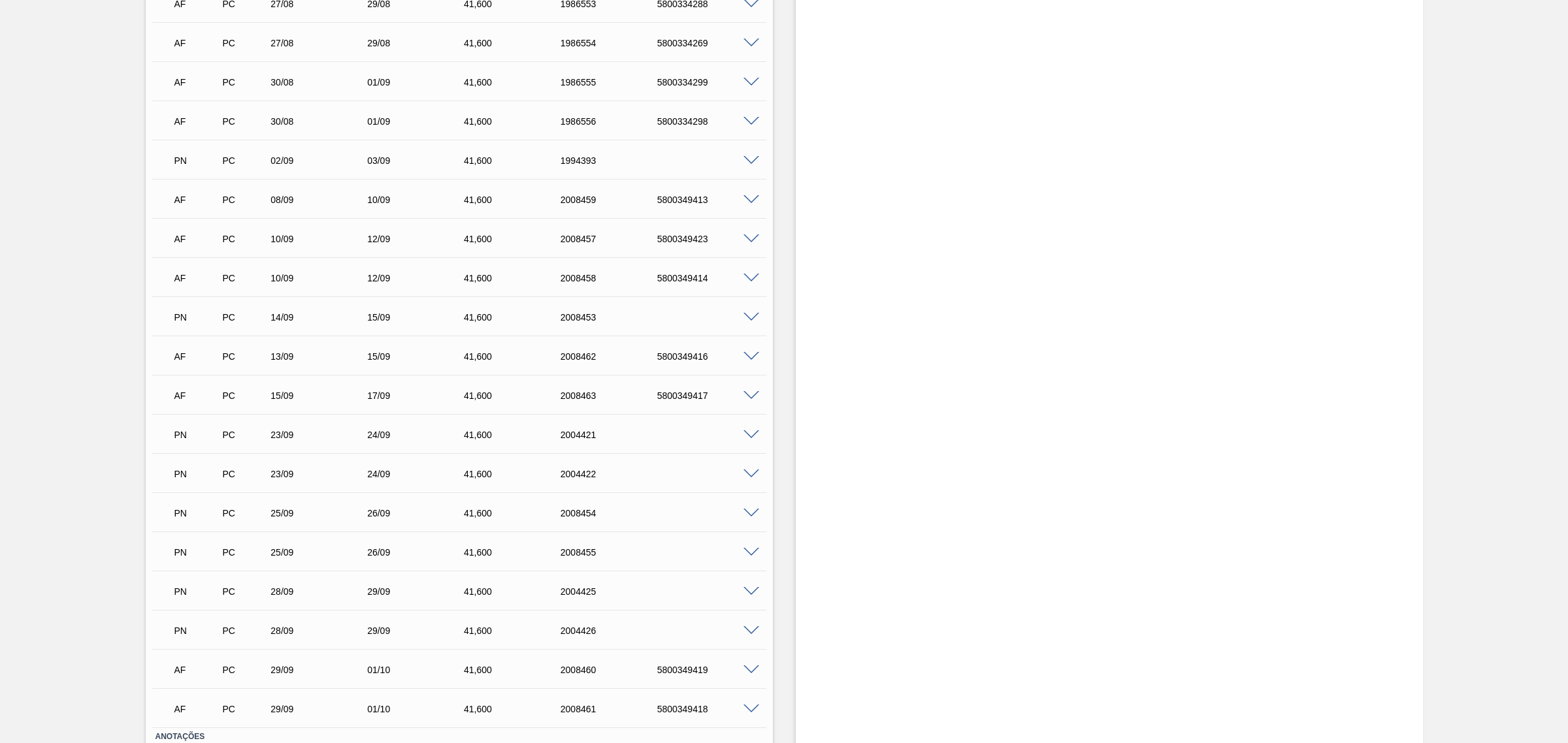
click at [751, 474] on span at bounding box center [751, 475] width 15 height 10
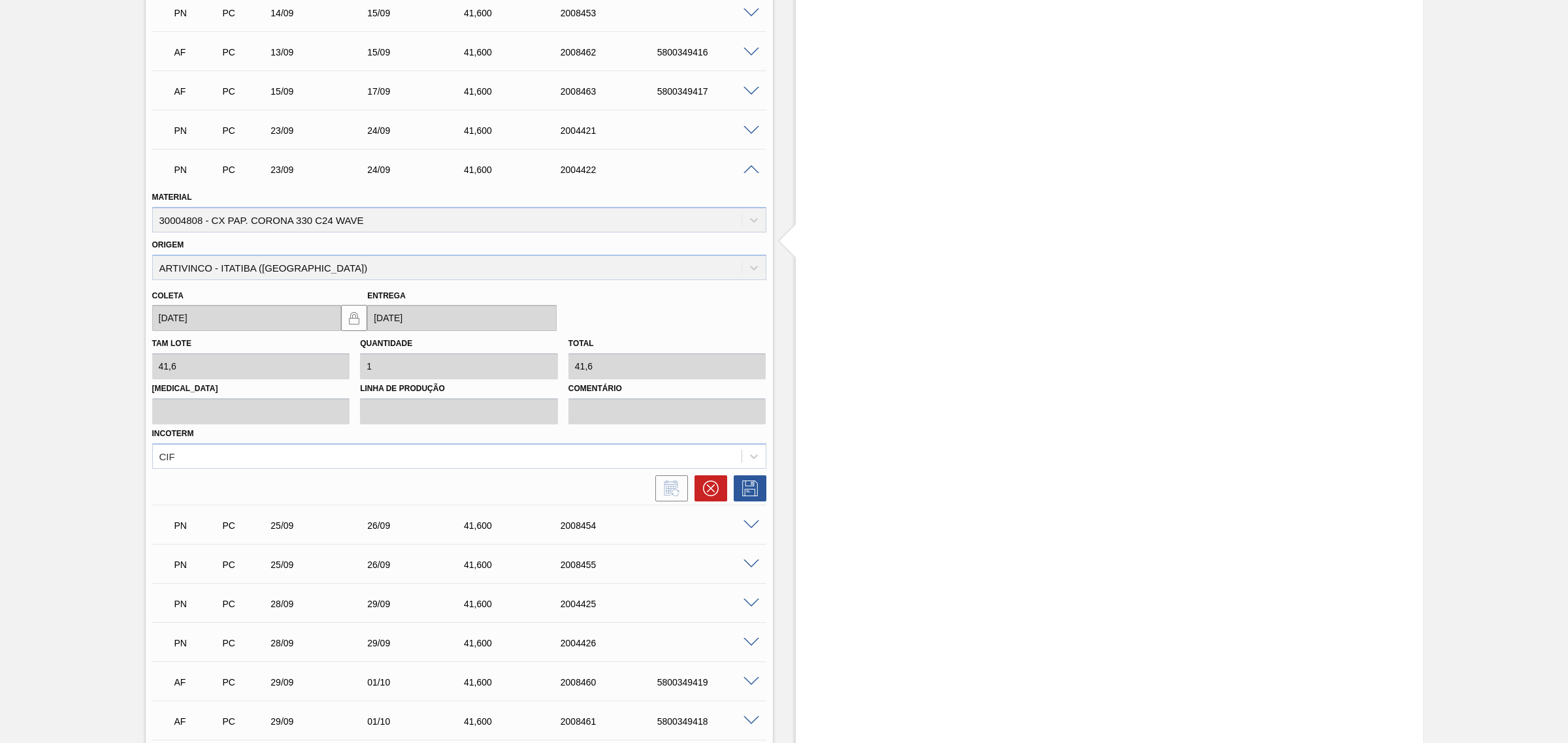
scroll to position [1061, 0]
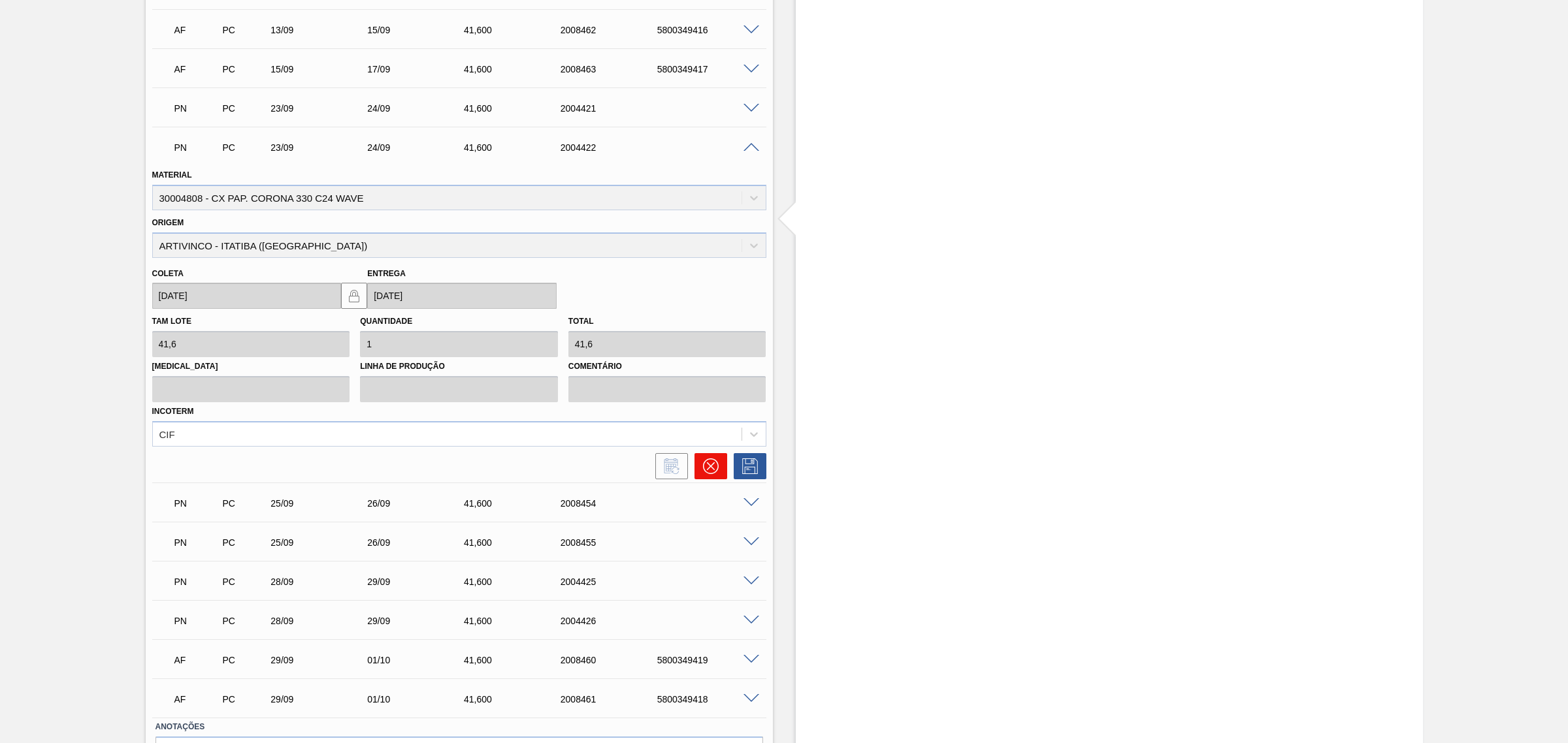
click at [709, 468] on icon at bounding box center [710, 467] width 8 height 8
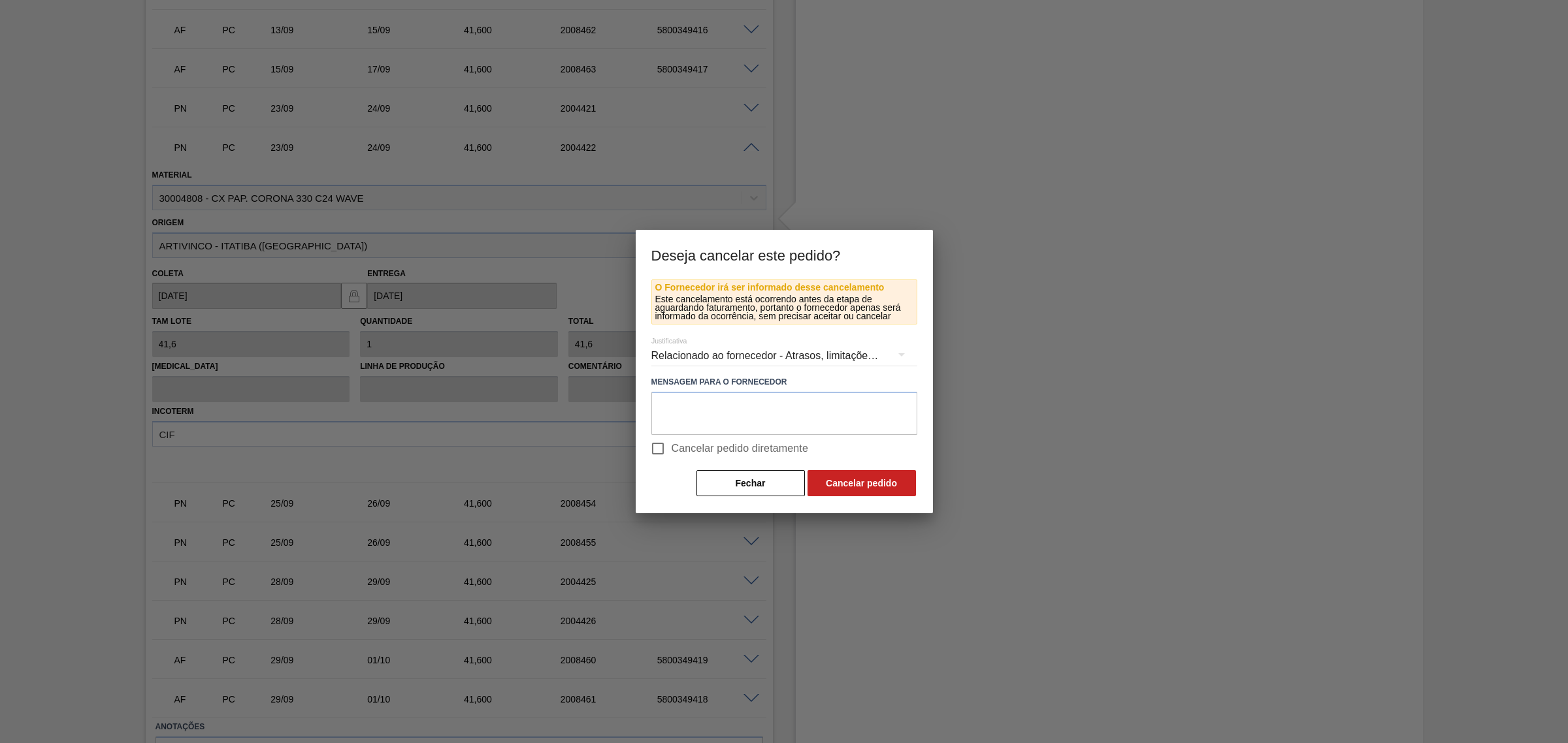
click at [694, 441] on span "Cancelar pedido diretamente" at bounding box center [740, 448] width 137 height 15
click at [672, 441] on input "Cancelar pedido diretamente" at bounding box center [658, 449] width 27 height 27
checkbox input "true"
click at [835, 479] on button "Cancelar pedido" at bounding box center [862, 484] width 109 height 26
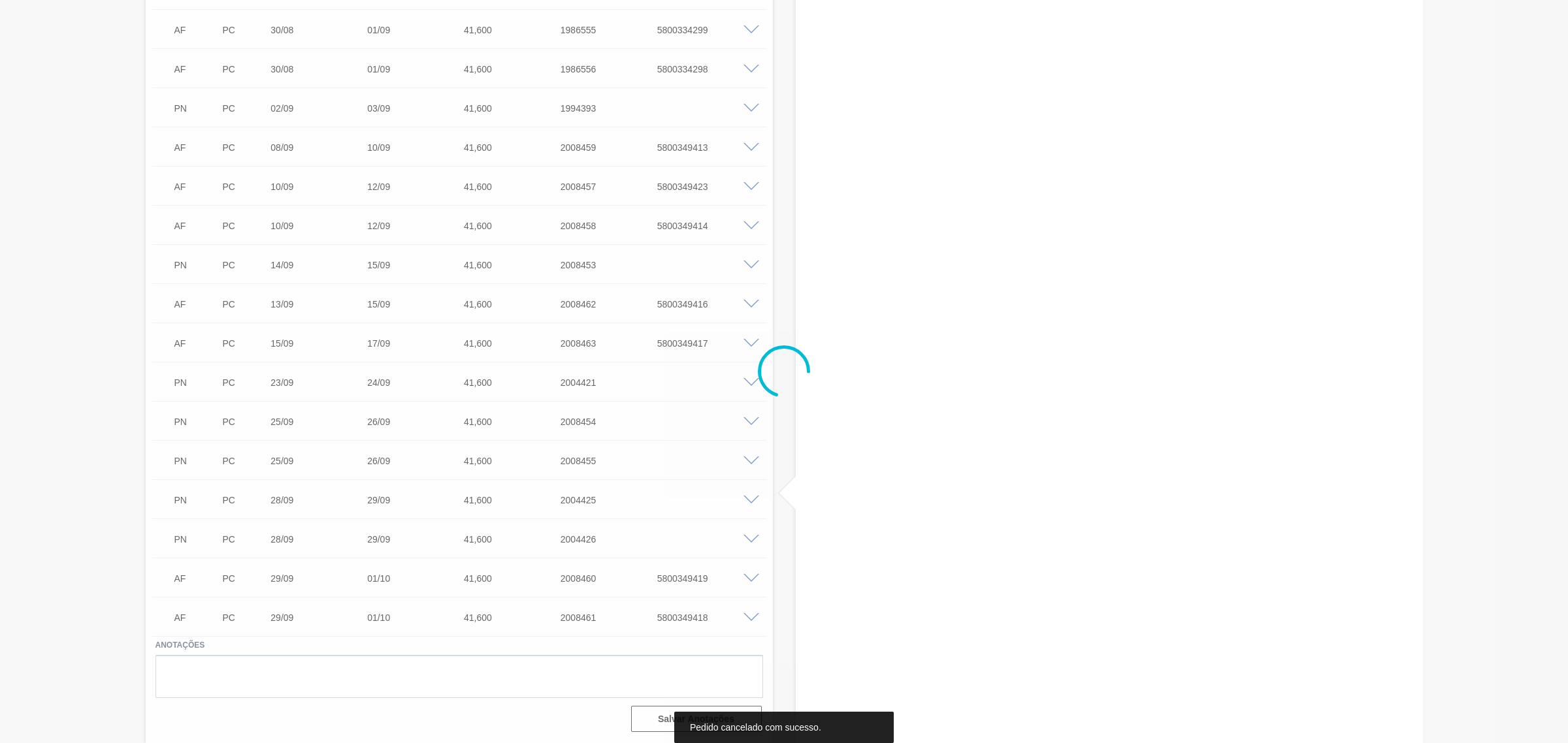
scroll to position [789, 0]
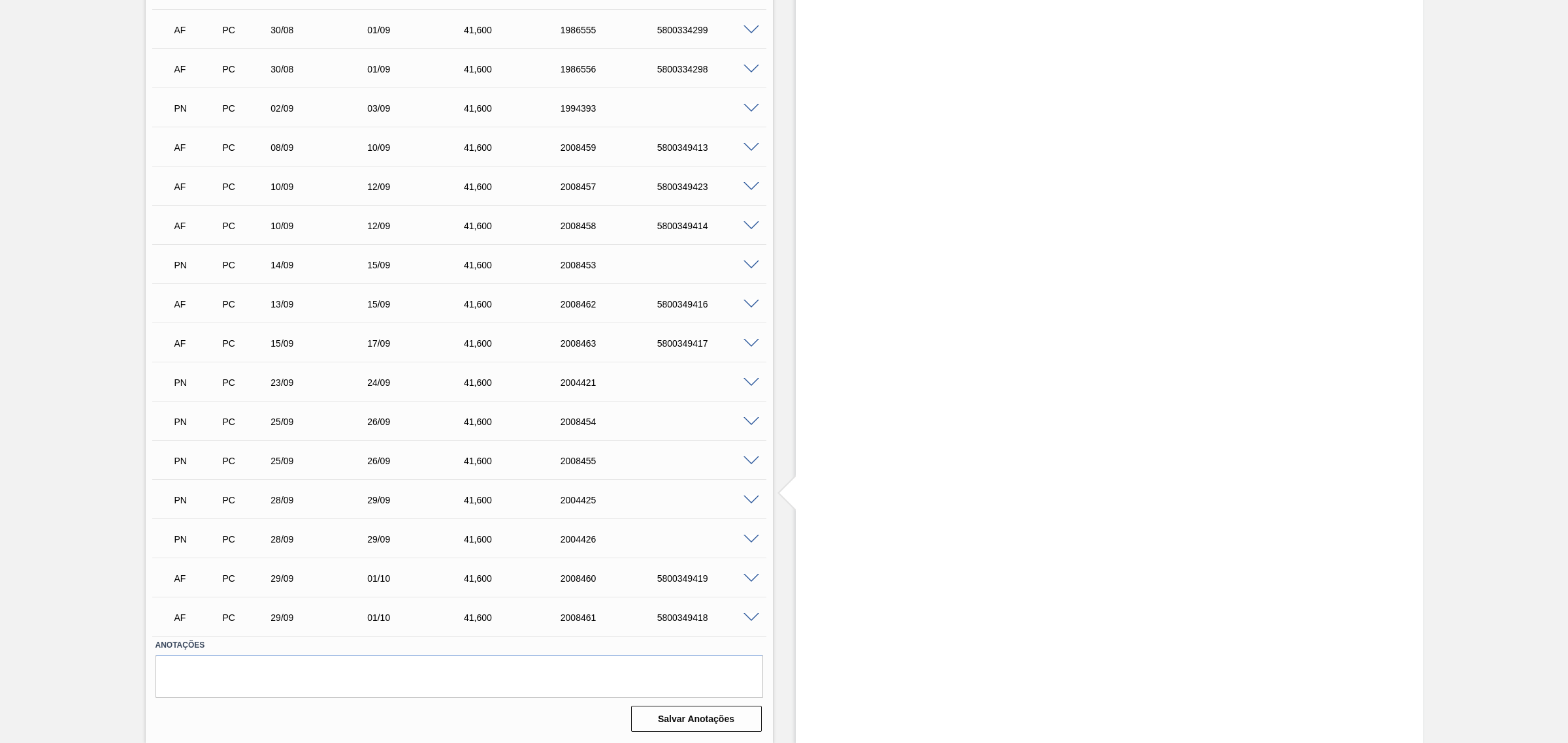
click at [750, 539] on span at bounding box center [751, 540] width 15 height 10
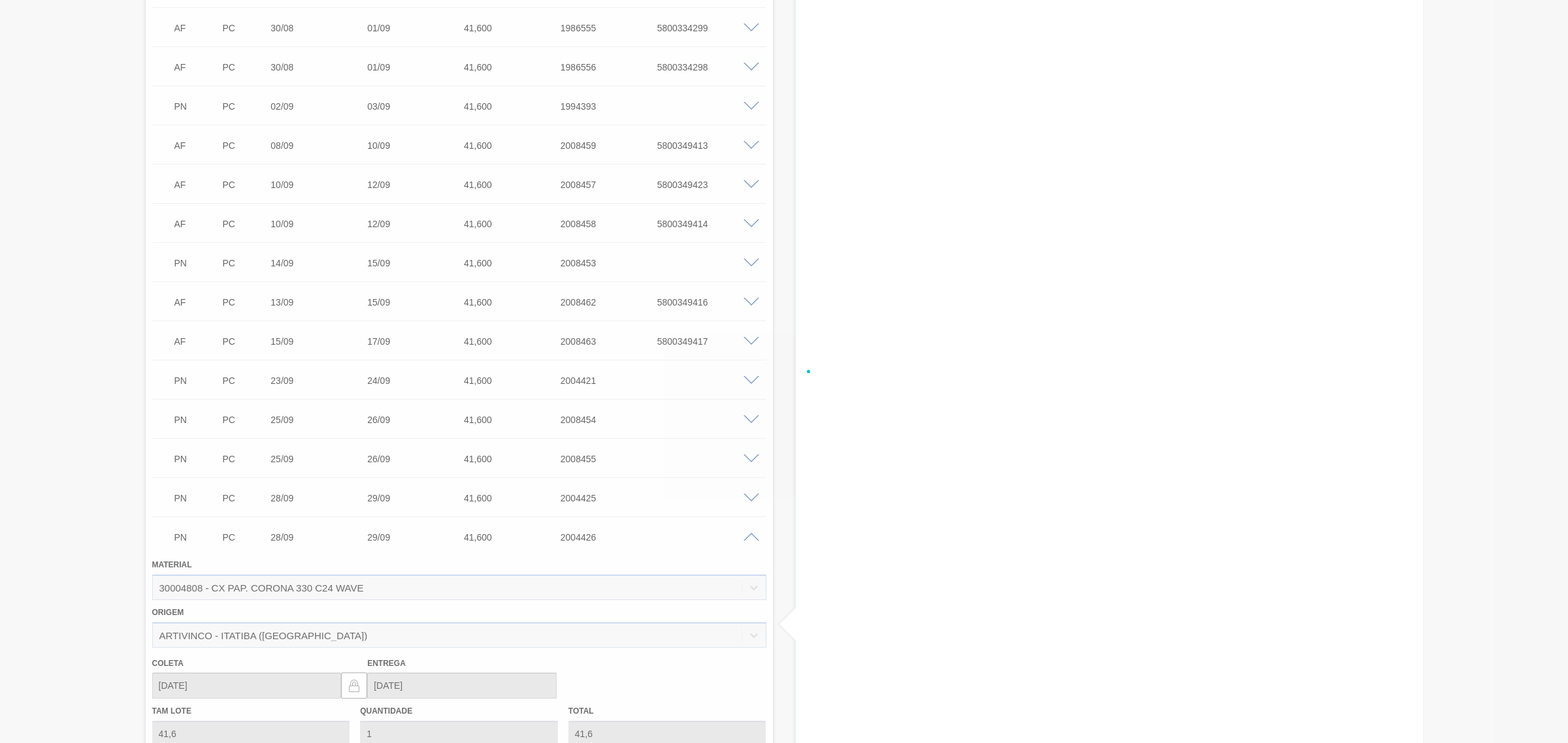
scroll to position [1061, 0]
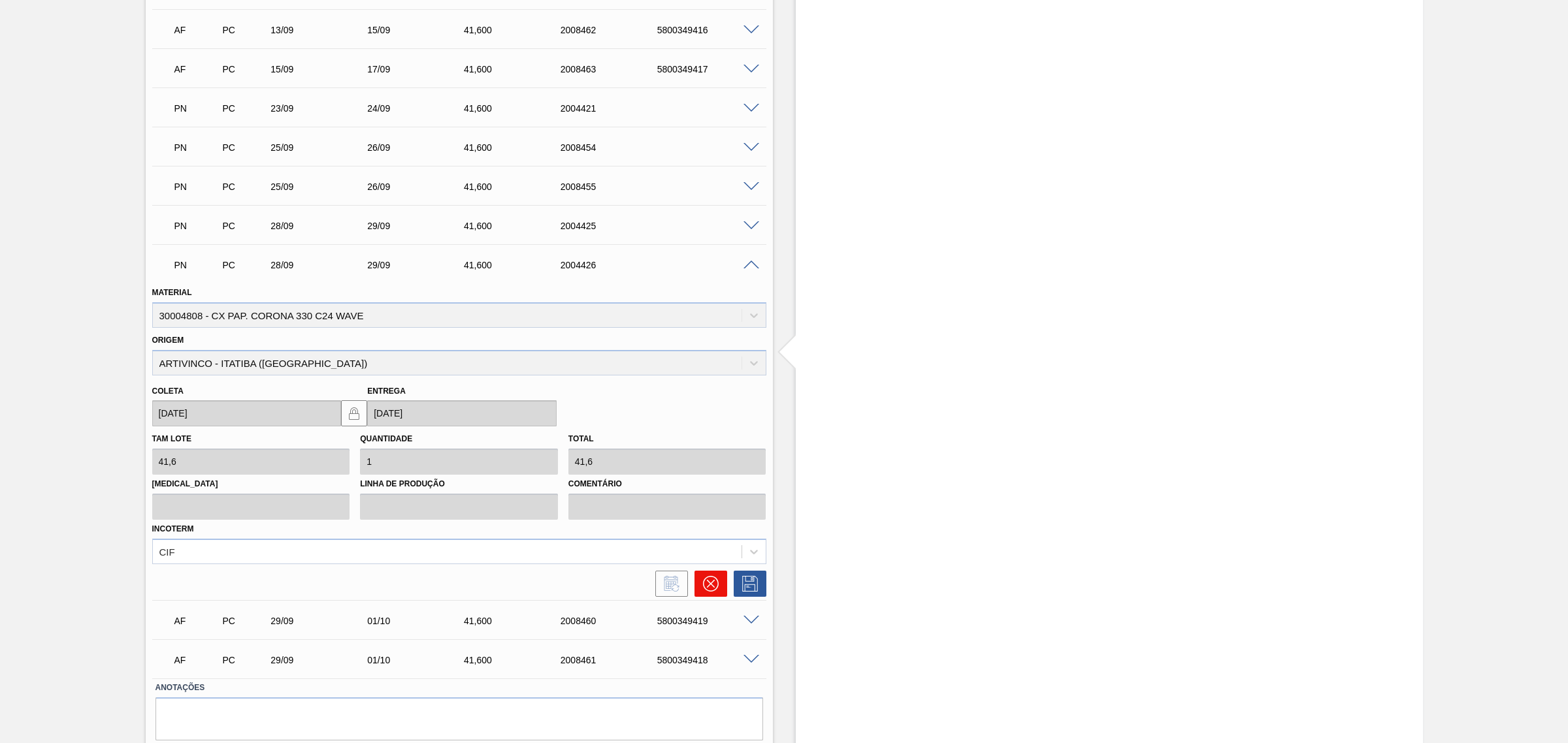
click at [719, 583] on button at bounding box center [711, 583] width 33 height 26
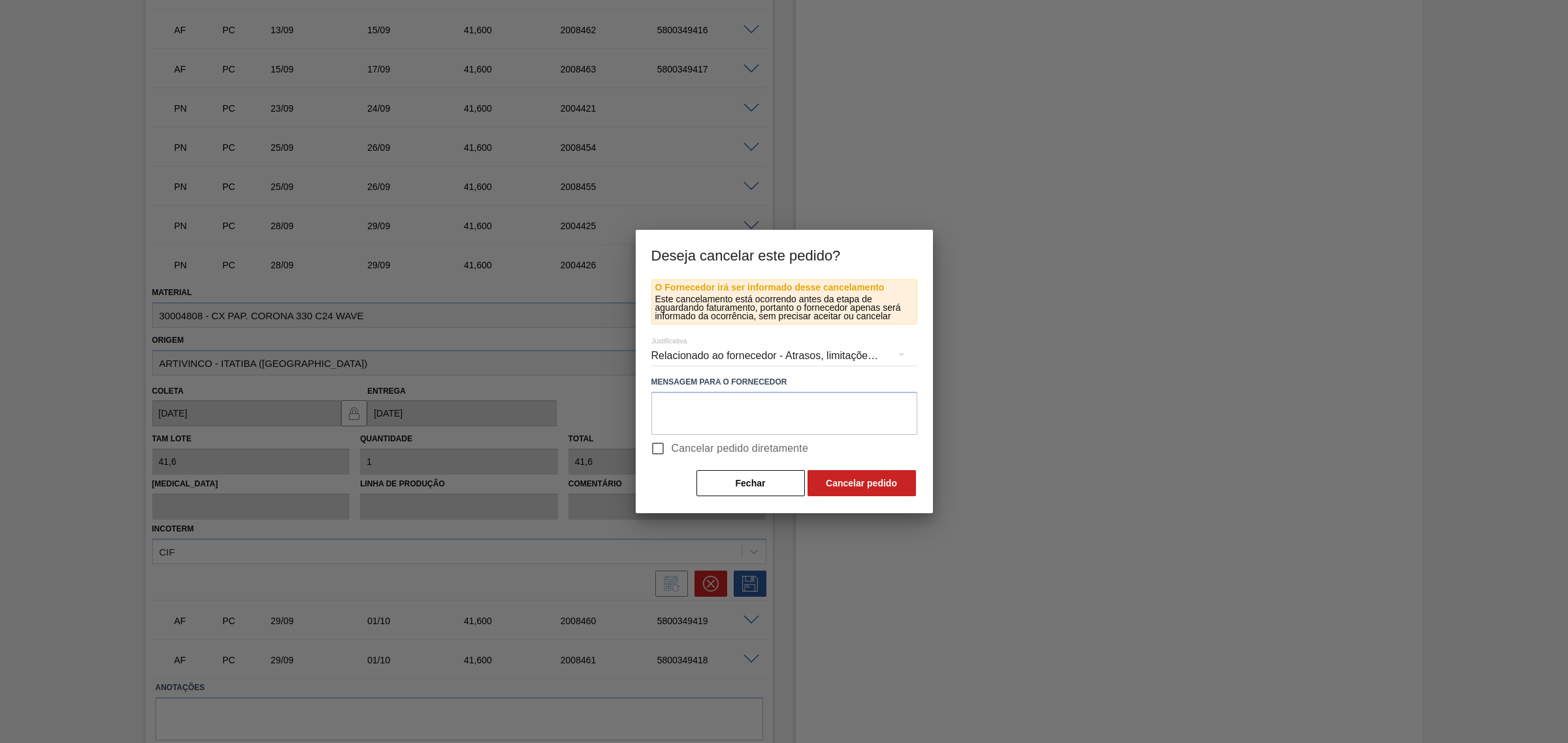
click at [734, 447] on span "Cancelar pedido diretamente" at bounding box center [740, 448] width 137 height 15
click at [672, 447] on input "Cancelar pedido diretamente" at bounding box center [658, 449] width 27 height 27
checkbox input "true"
click at [824, 482] on button "Cancelar pedido" at bounding box center [862, 484] width 109 height 26
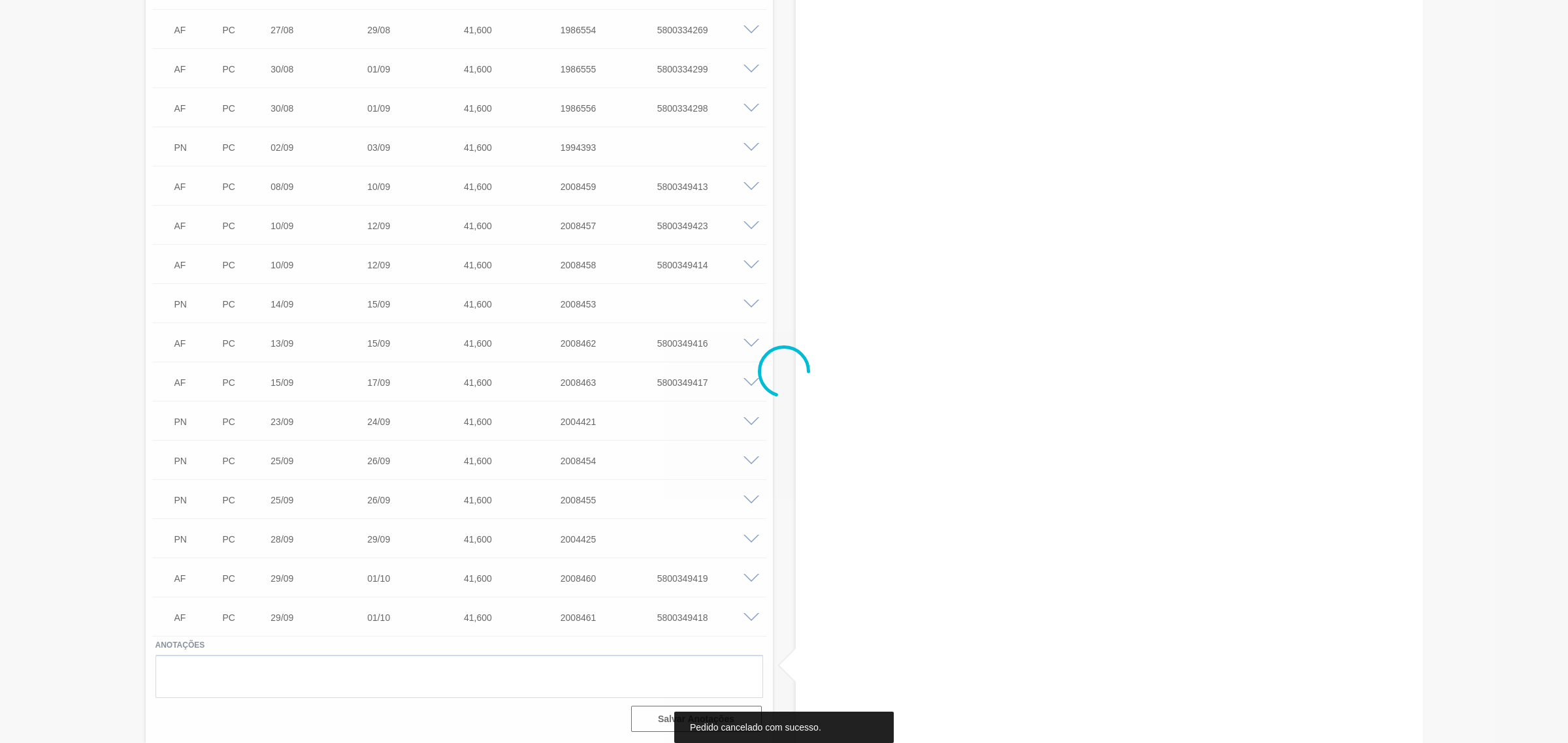
scroll to position [749, 0]
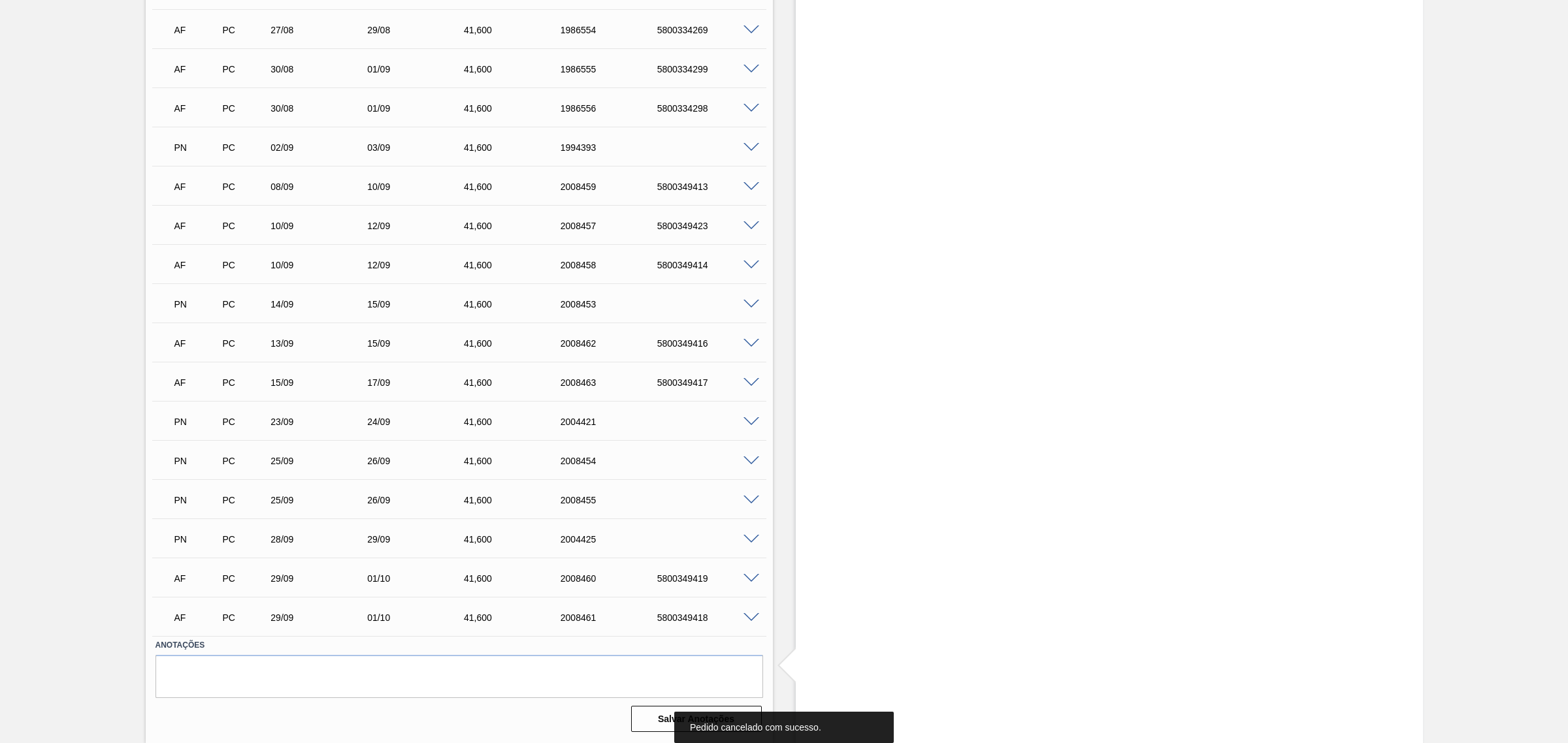
click at [747, 537] on span at bounding box center [751, 540] width 15 height 10
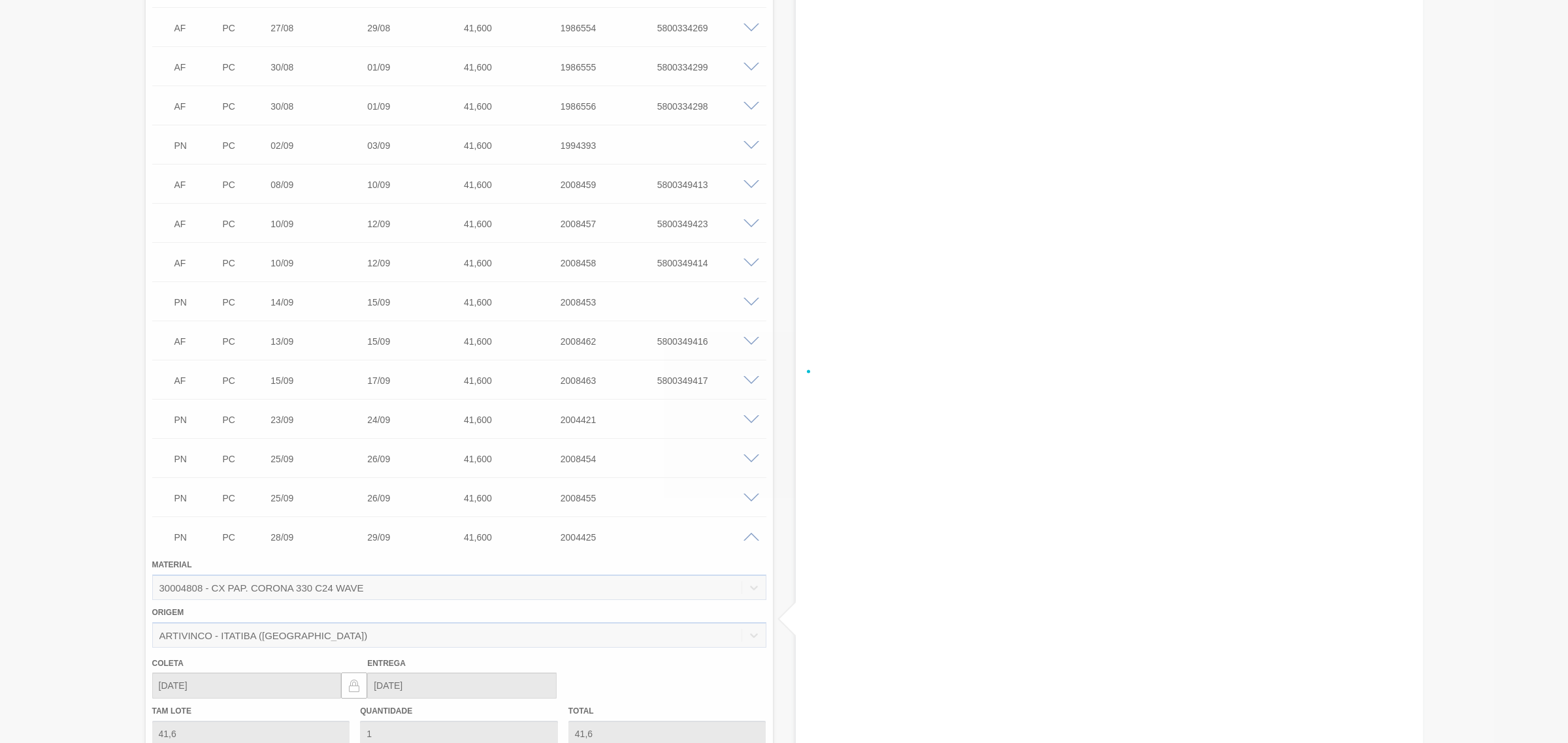
scroll to position [1061, 0]
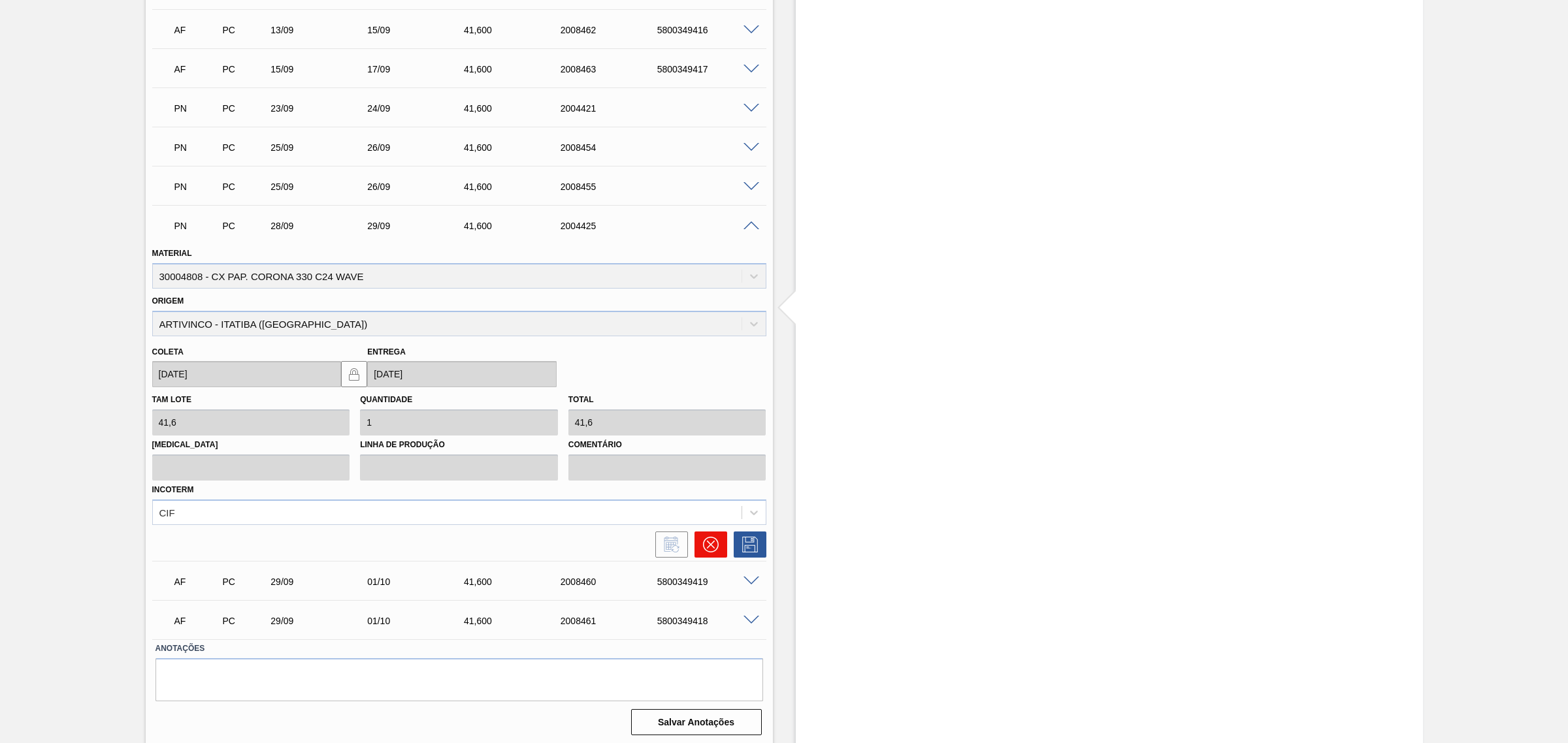
click at [717, 543] on icon at bounding box center [710, 544] width 15 height 15
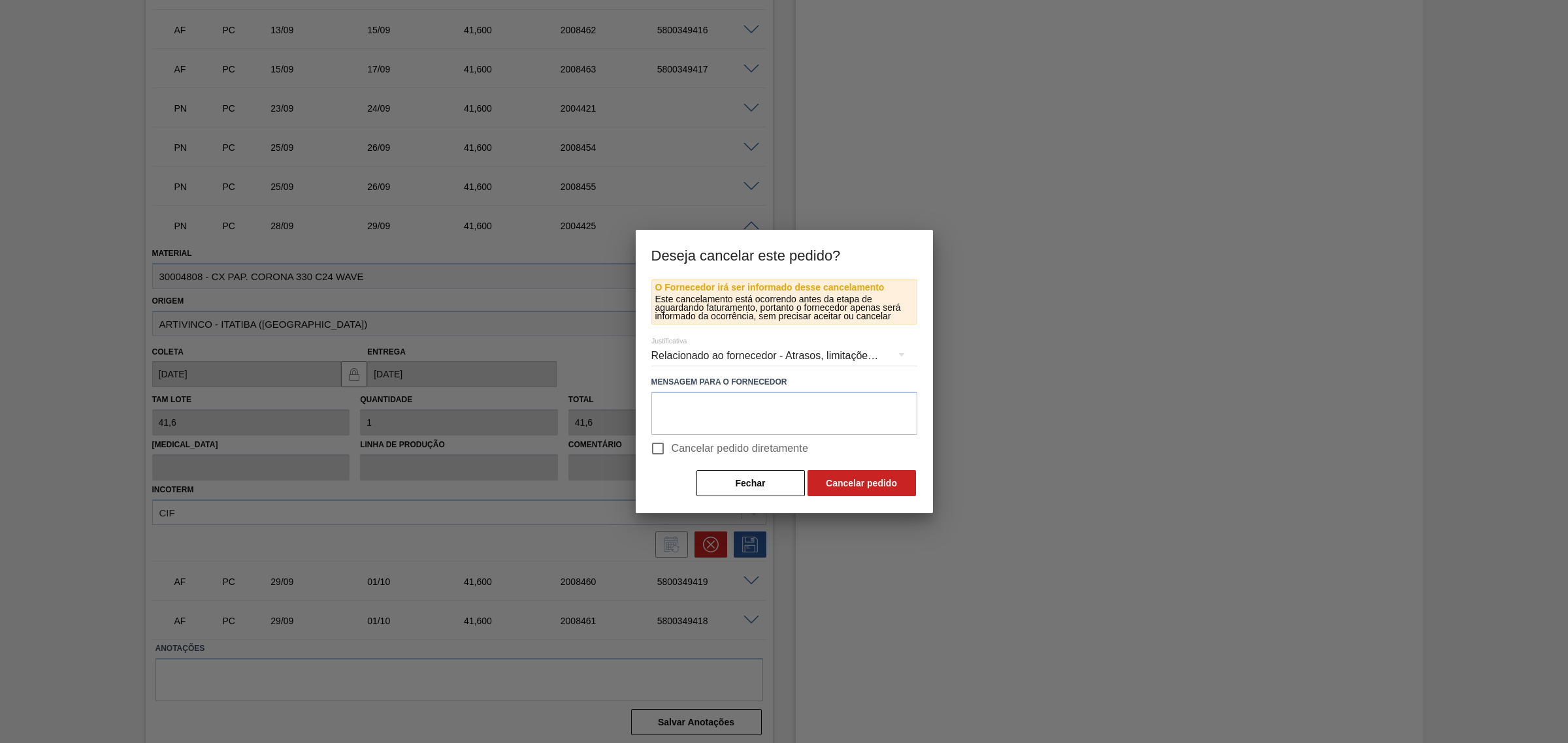
click at [717, 452] on span "Cancelar pedido diretamente" at bounding box center [740, 448] width 137 height 15
click at [672, 452] on input "Cancelar pedido diretamente" at bounding box center [658, 449] width 27 height 27
checkbox input "true"
click at [798, 479] on button "Fechar" at bounding box center [751, 484] width 109 height 26
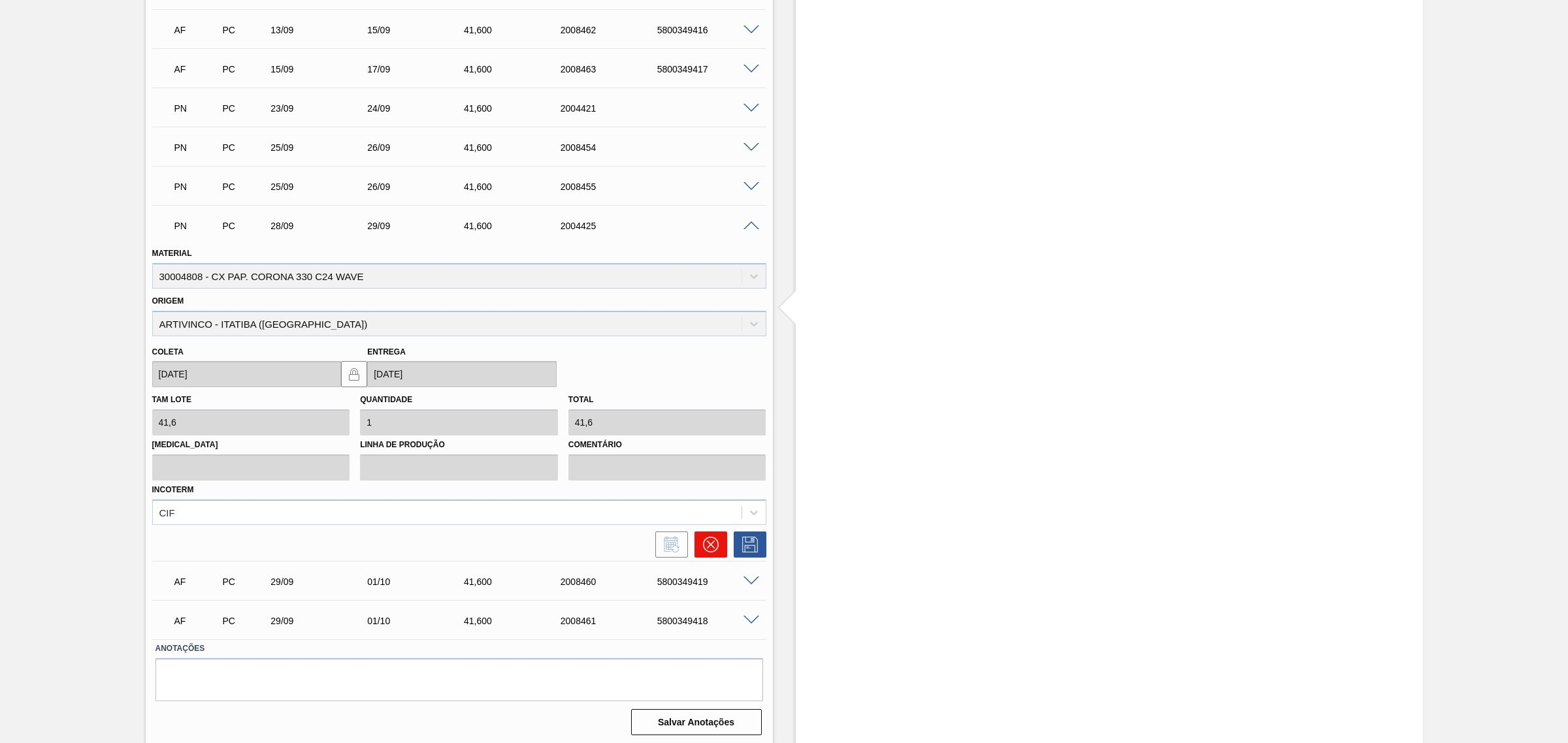
click at [708, 542] on icon at bounding box center [710, 544] width 15 height 15
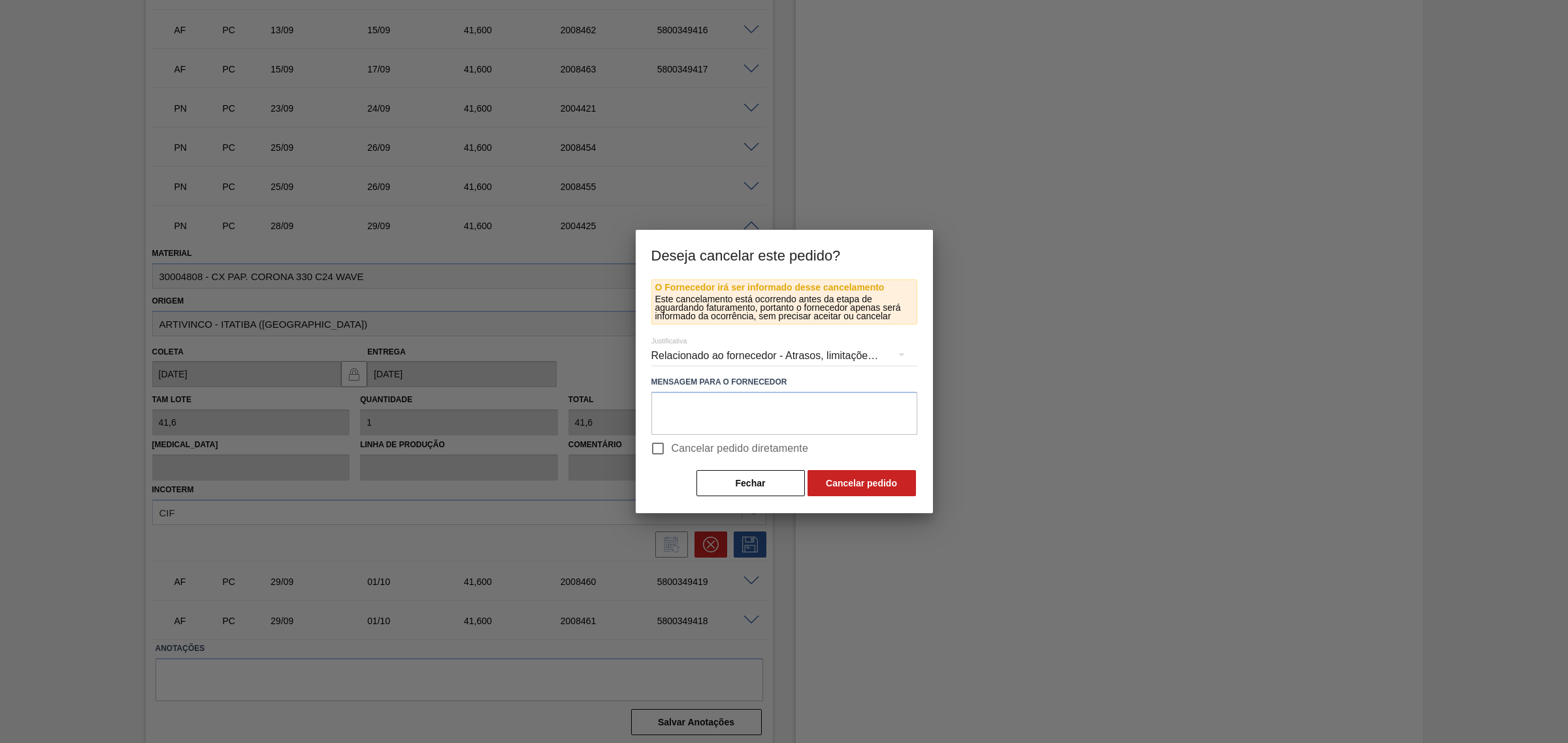
click at [739, 444] on span "Cancelar pedido diretamente" at bounding box center [740, 448] width 137 height 15
click at [672, 444] on input "Cancelar pedido diretamente" at bounding box center [658, 449] width 27 height 27
checkbox input "true"
click at [874, 479] on button "Cancelar pedido" at bounding box center [862, 484] width 109 height 26
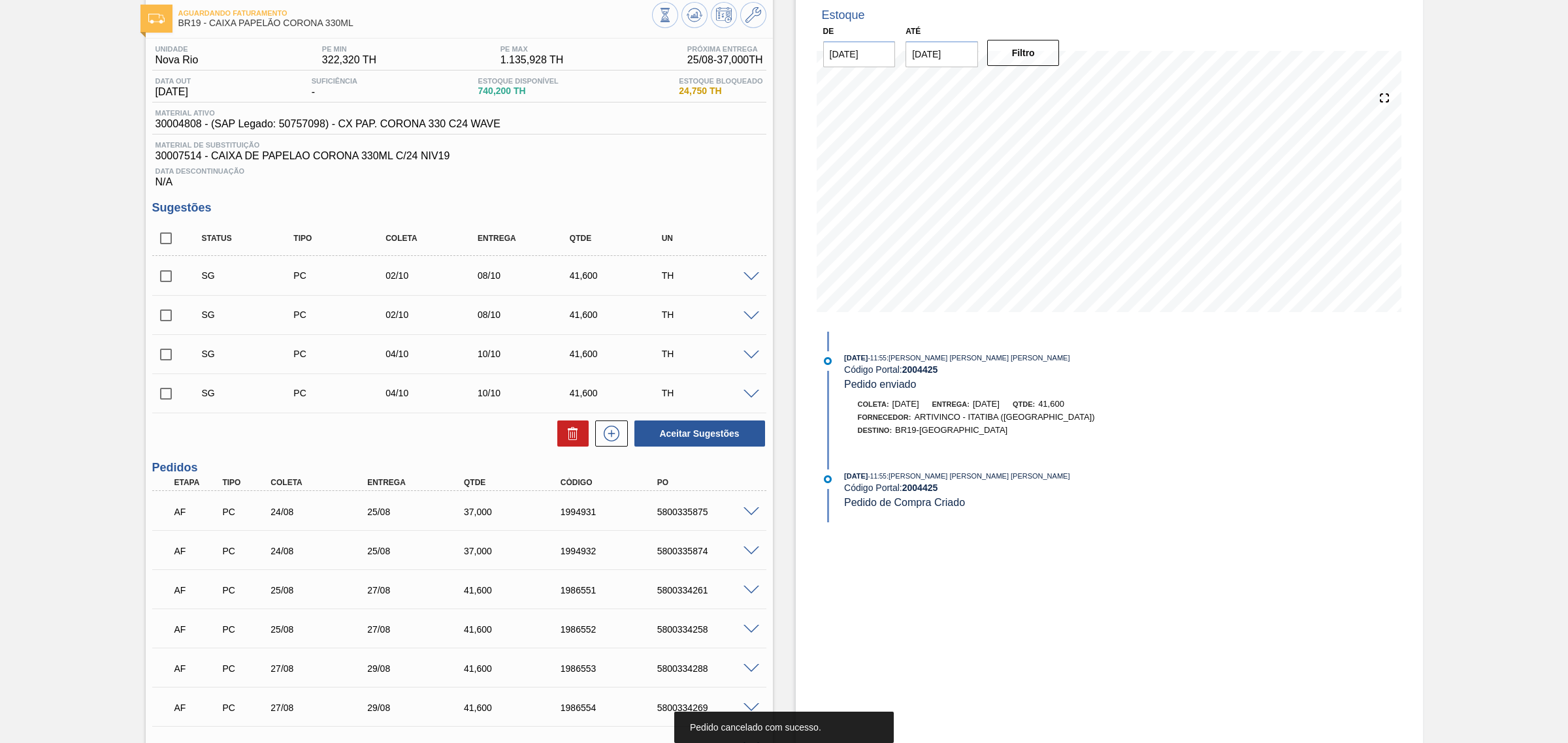
scroll to position [0, 0]
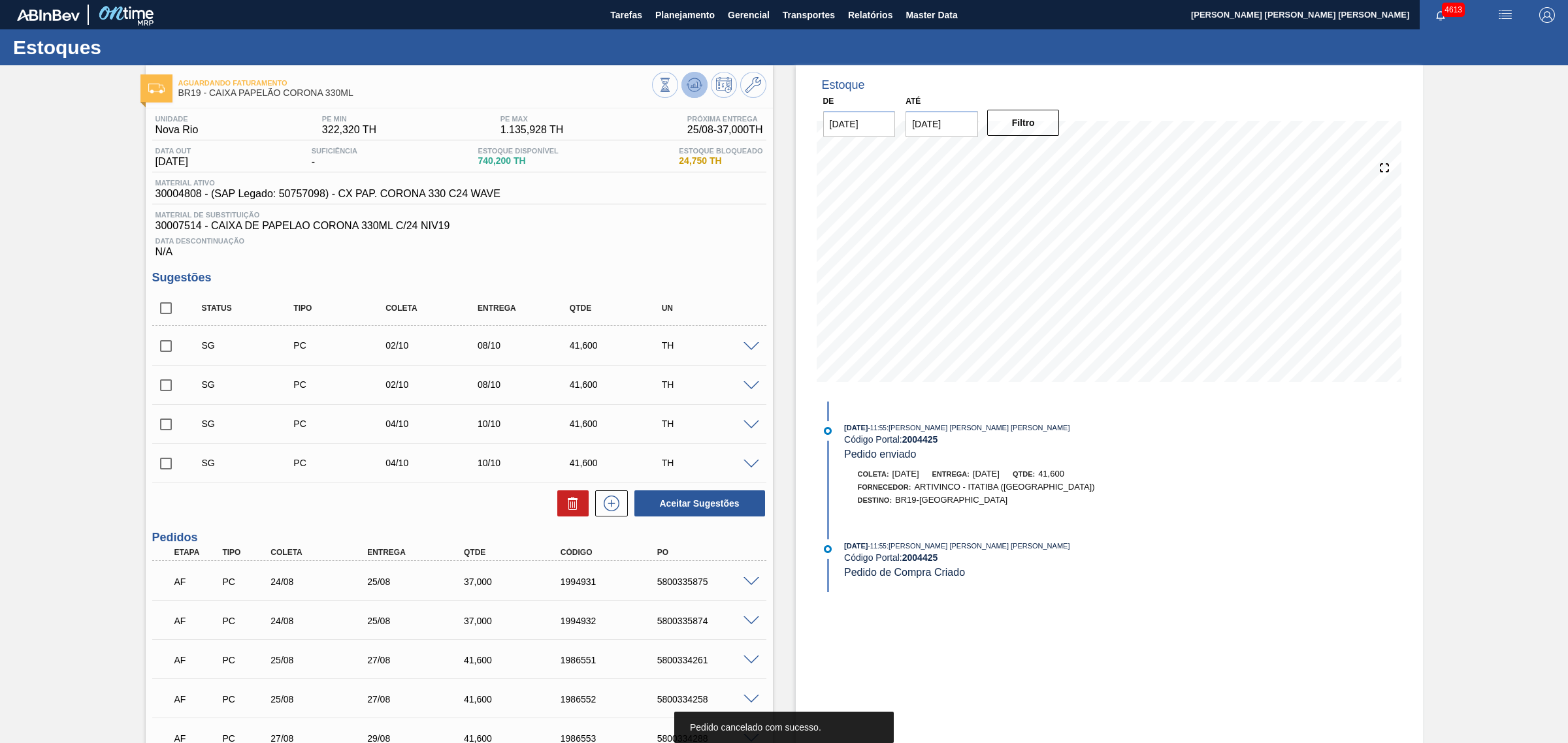
click at [692, 95] on button at bounding box center [694, 85] width 26 height 26
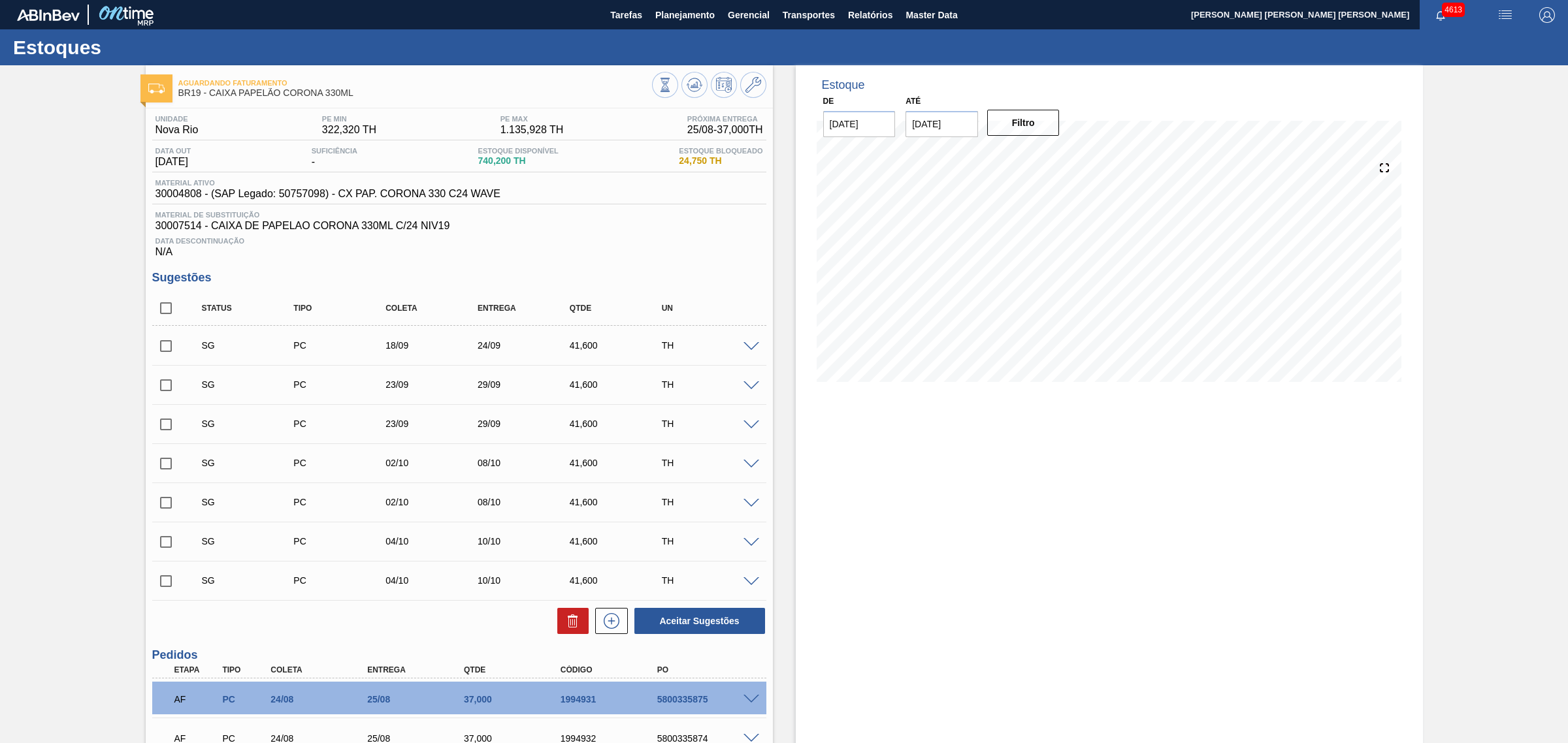
click at [162, 351] on input "checkbox" at bounding box center [166, 347] width 27 height 27
checkbox input "true"
click at [167, 392] on input "checkbox" at bounding box center [166, 385] width 27 height 27
checkbox input "true"
click at [164, 429] on input "checkbox" at bounding box center [166, 425] width 27 height 27
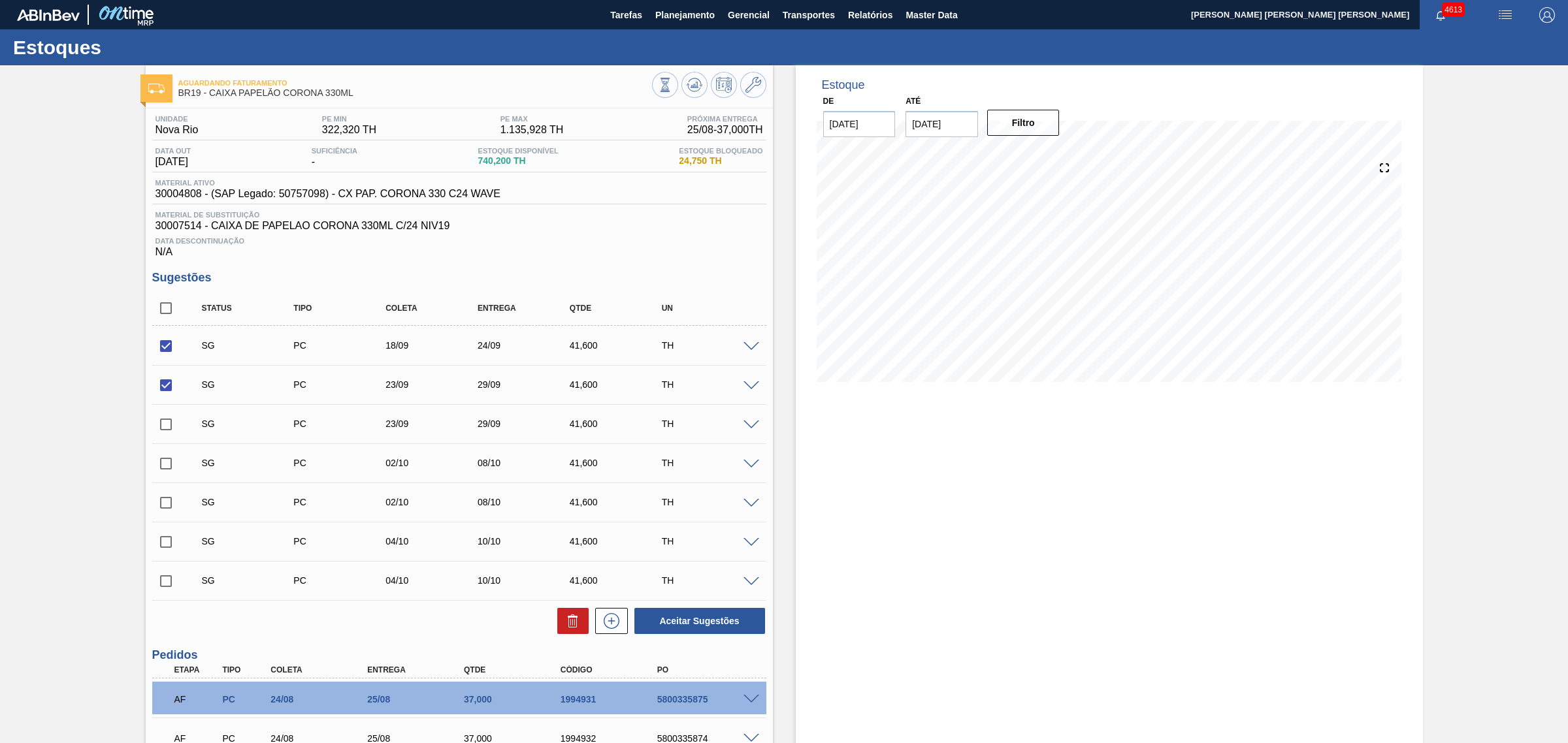
checkbox input "true"
click at [686, 621] on button "Aceitar Sugestões" at bounding box center [700, 621] width 131 height 26
checkbox input "false"
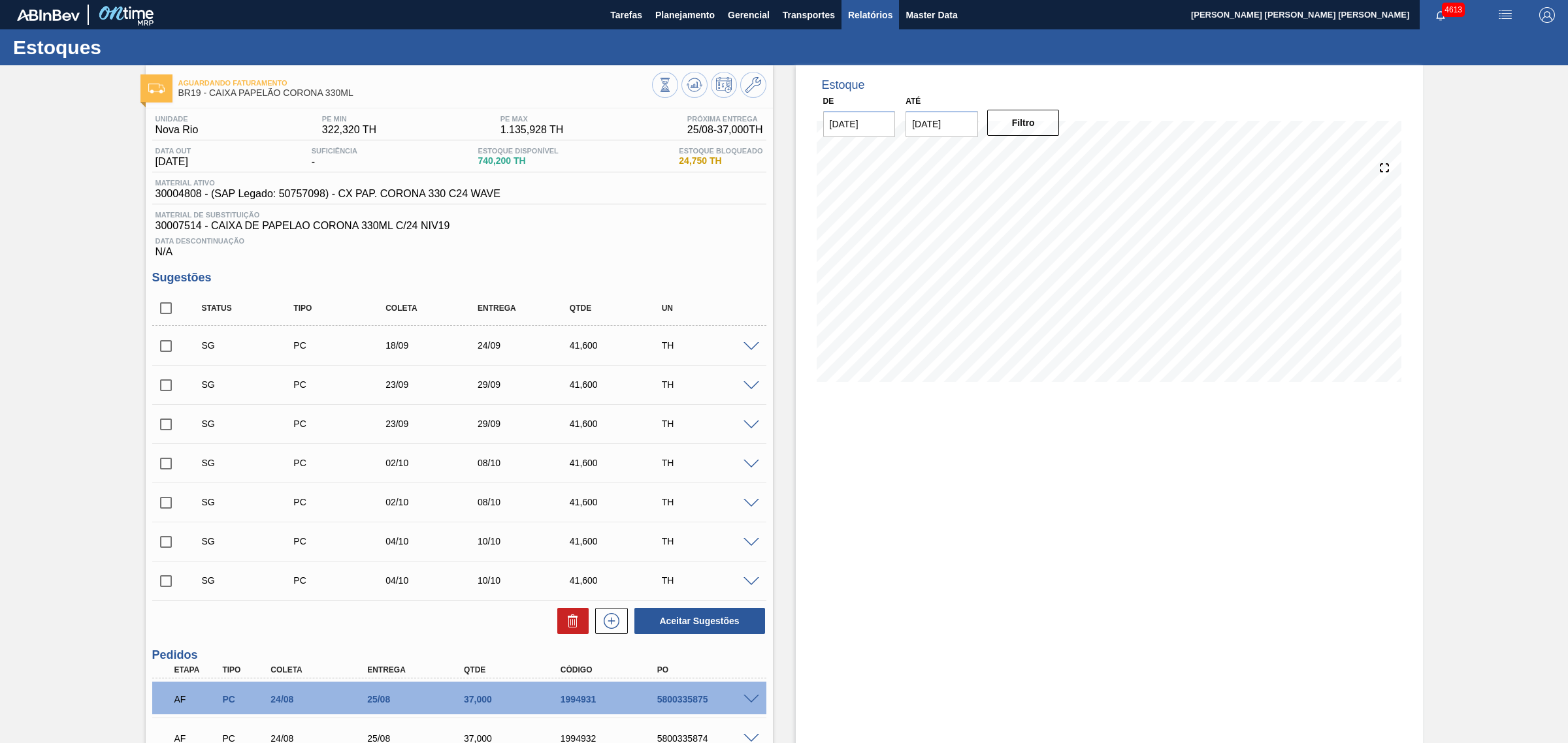
click at [876, 19] on span "Relatórios" at bounding box center [870, 15] width 44 height 15
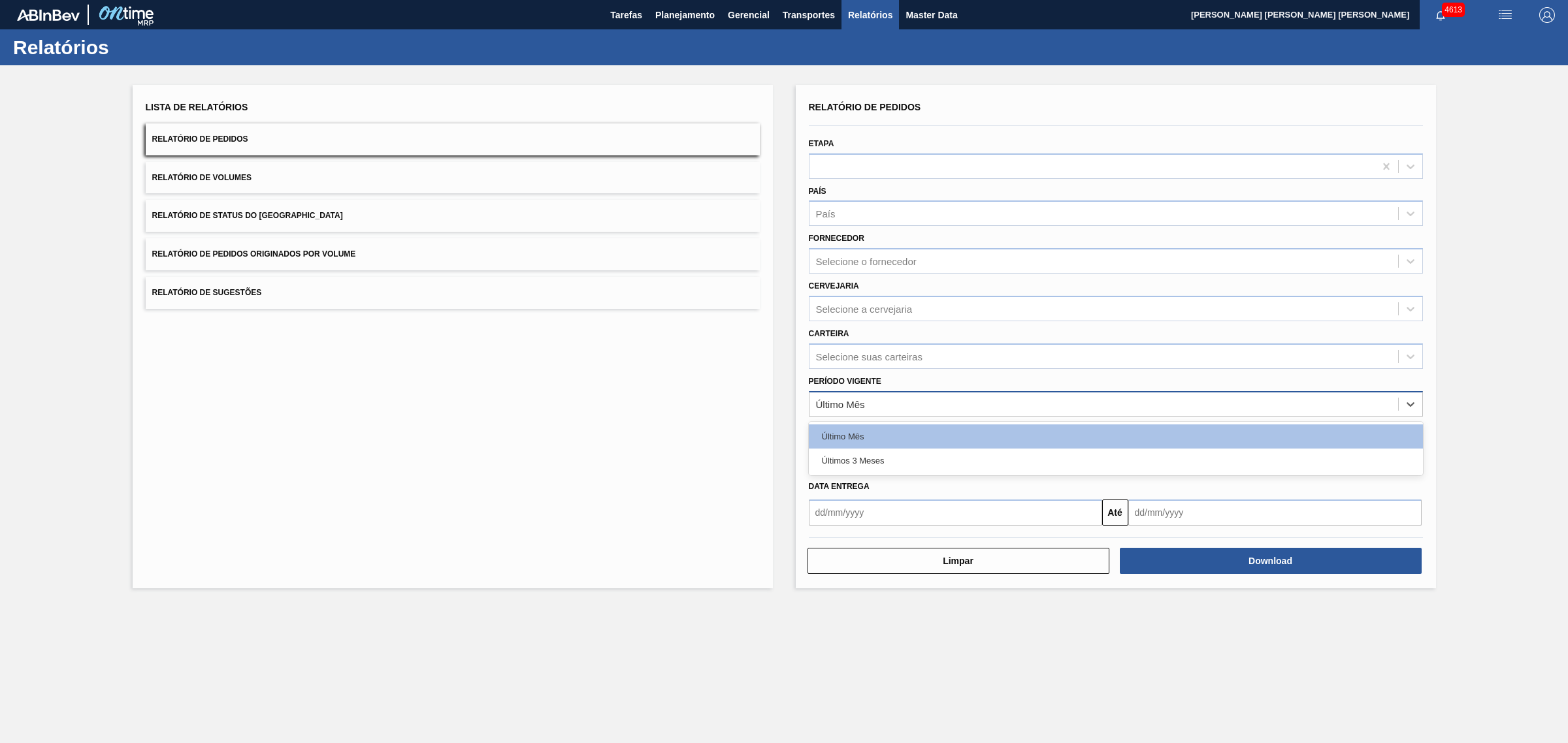
click at [877, 403] on div "Último Mês" at bounding box center [1104, 405] width 589 height 19
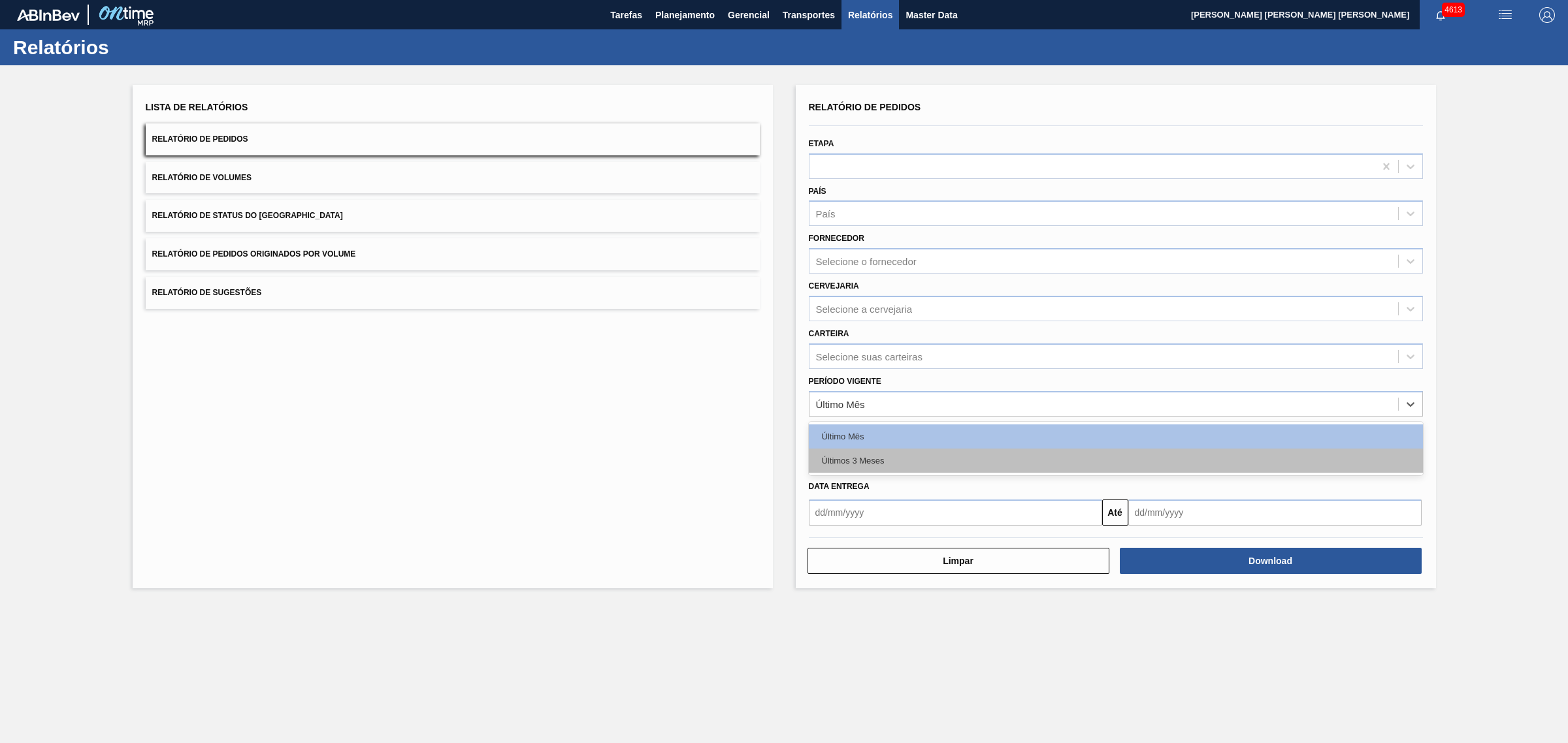
click at [900, 458] on div "Últimos 3 Meses" at bounding box center [1116, 461] width 614 height 24
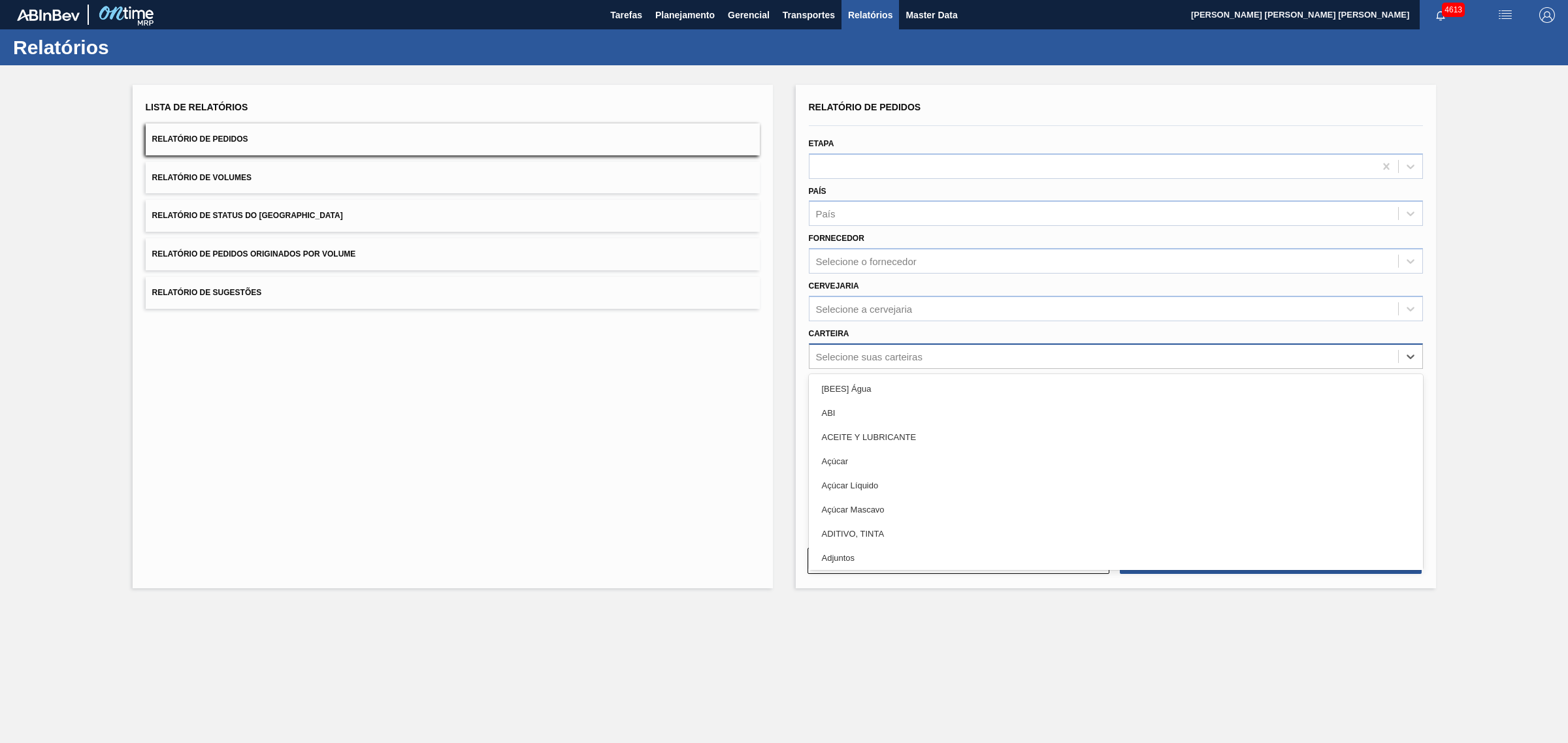
click at [921, 363] on div "Selecione suas carteiras" at bounding box center [1104, 356] width 589 height 19
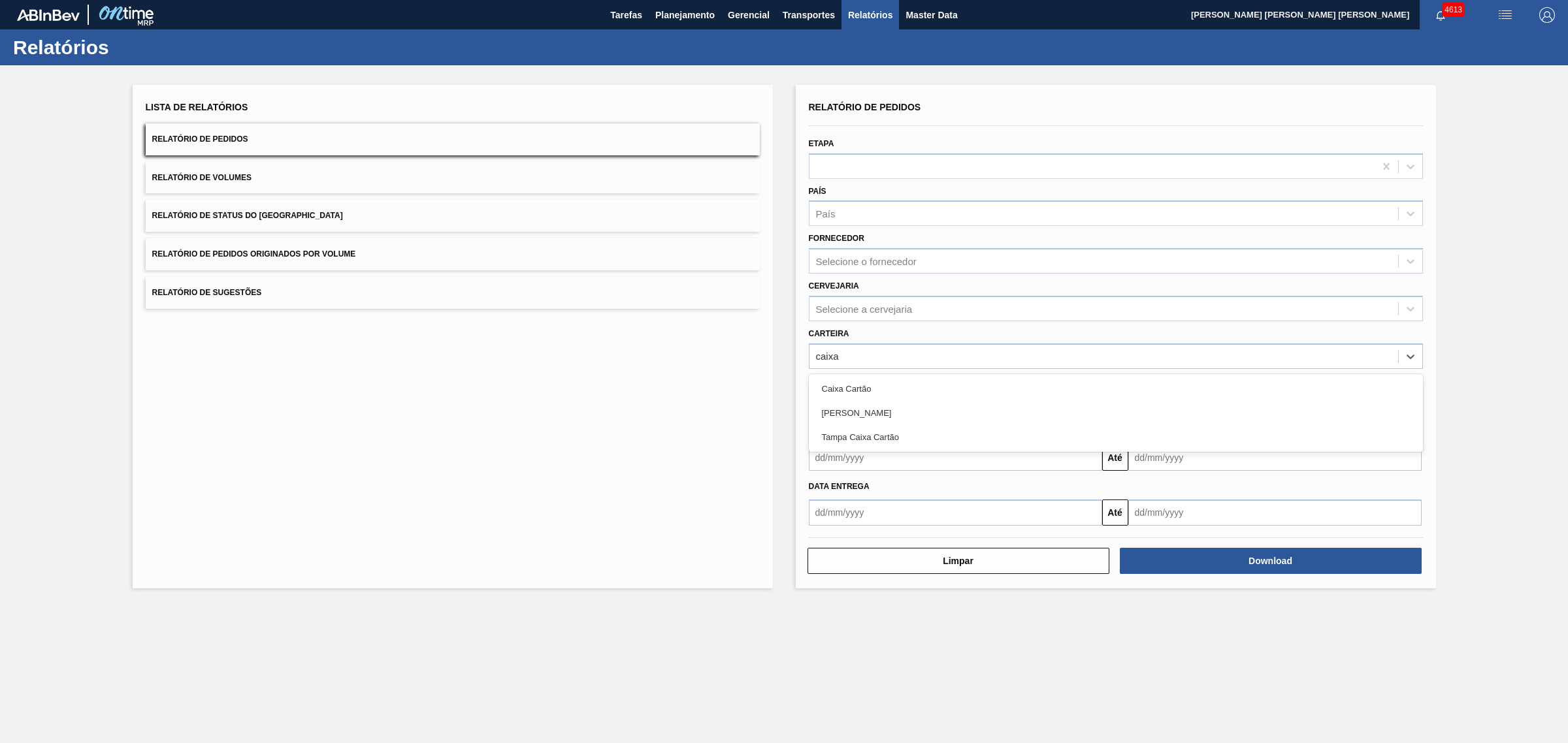
type input "caixa p"
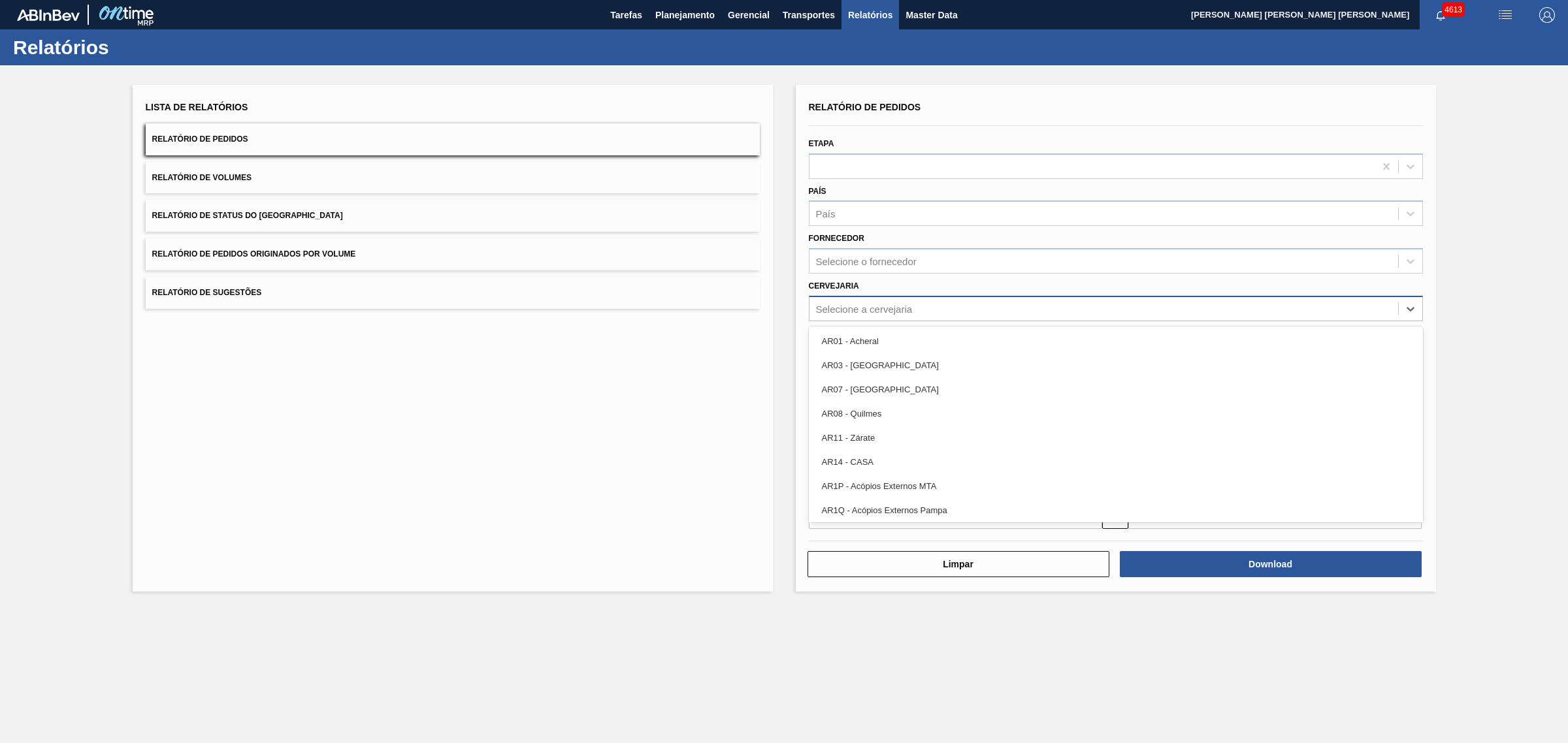
click at [892, 309] on div "Selecione a cervejaria" at bounding box center [864, 309] width 97 height 11
type input "nova"
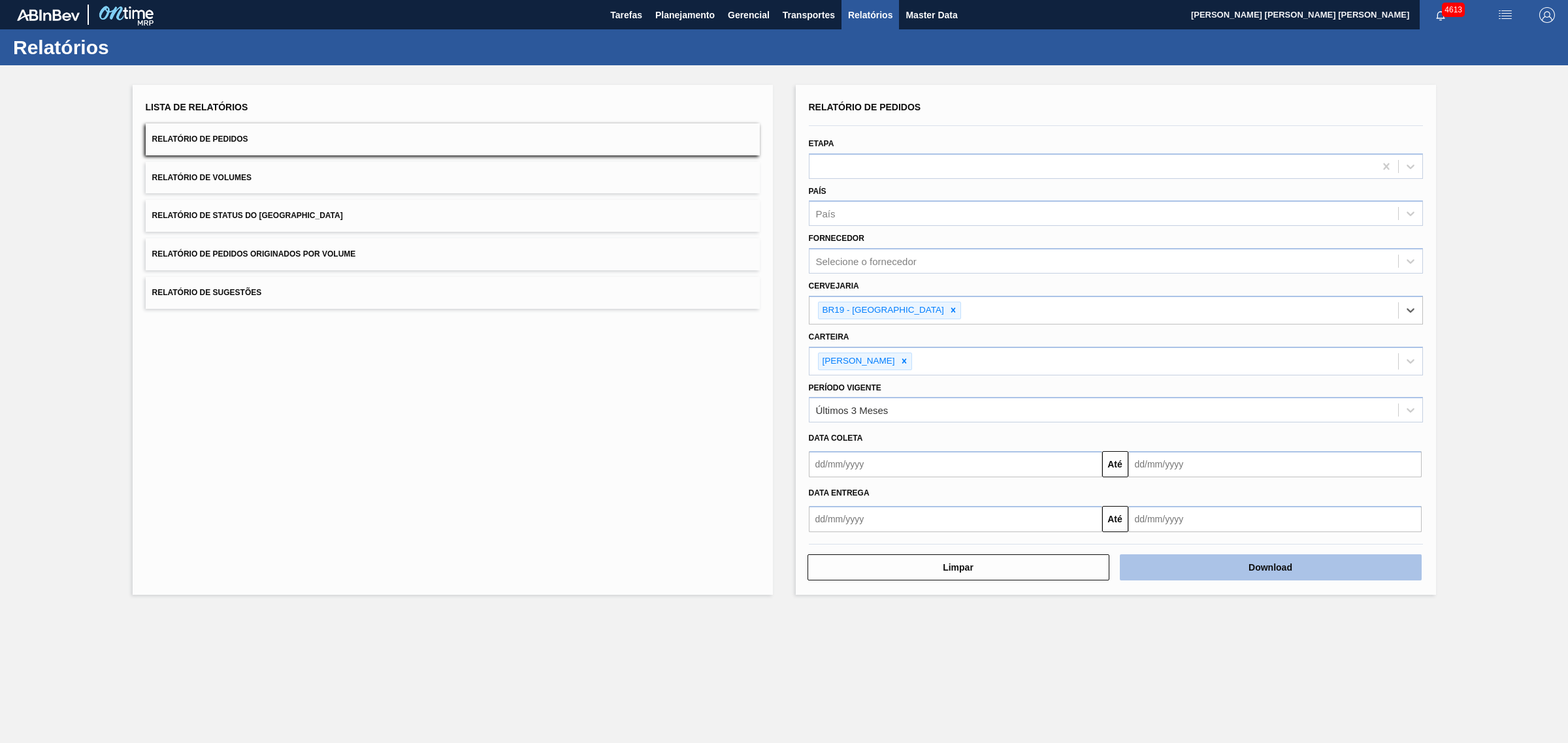
click at [1239, 556] on button "Download" at bounding box center [1271, 567] width 302 height 26
